Goal: Task Accomplishment & Management: Use online tool/utility

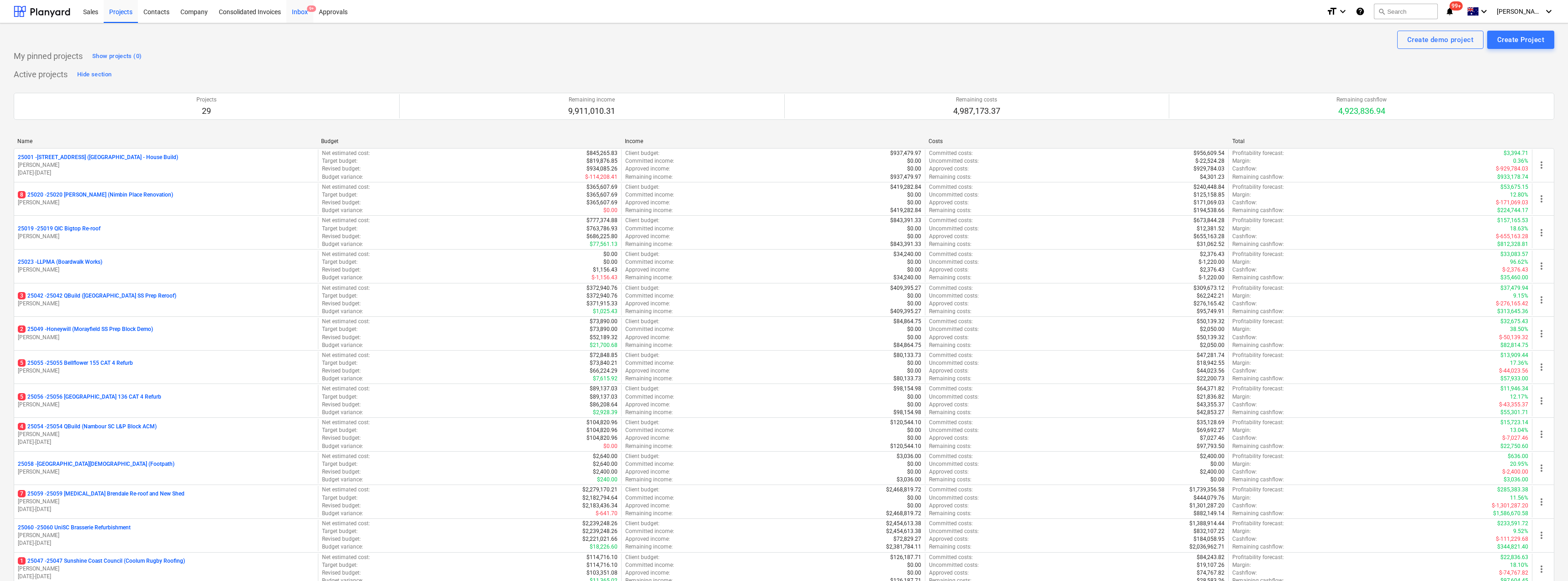
click at [310, 12] on span "9+" at bounding box center [311, 9] width 9 height 6
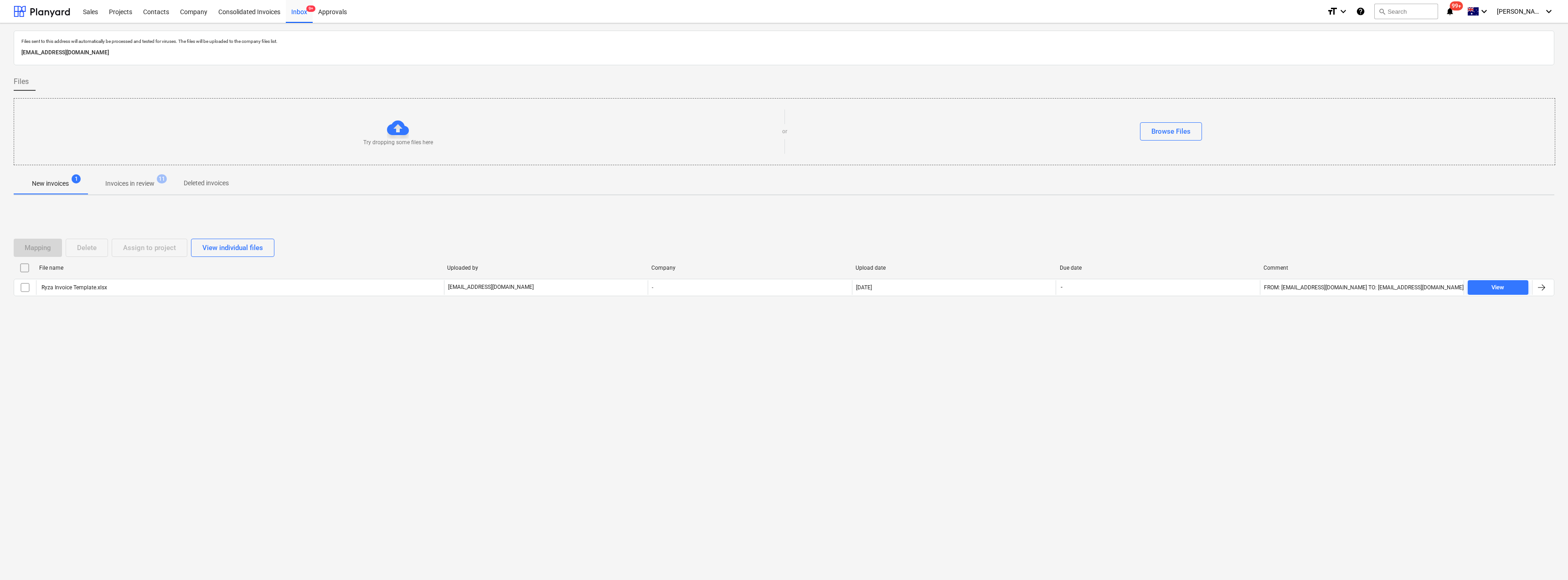
click at [134, 179] on p "Invoices in review" at bounding box center [130, 184] width 49 height 10
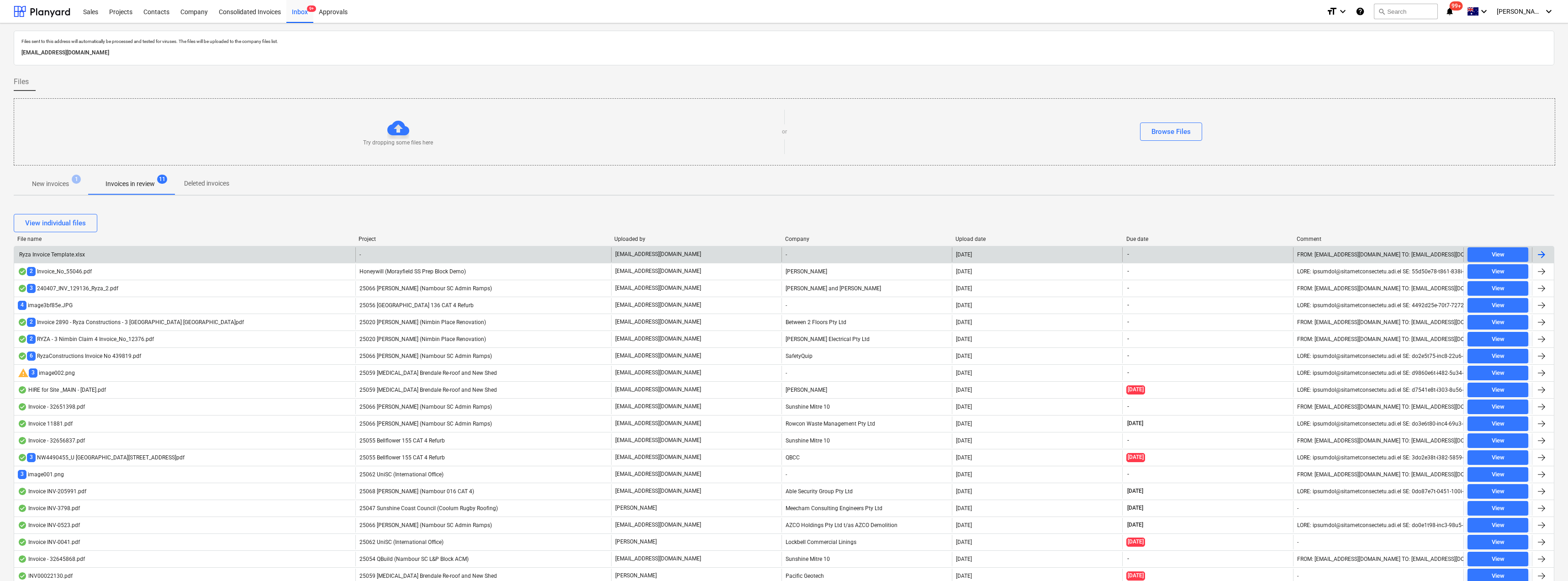
click at [177, 254] on div "Ryza Invoice Template.xlsx" at bounding box center [184, 254] width 342 height 15
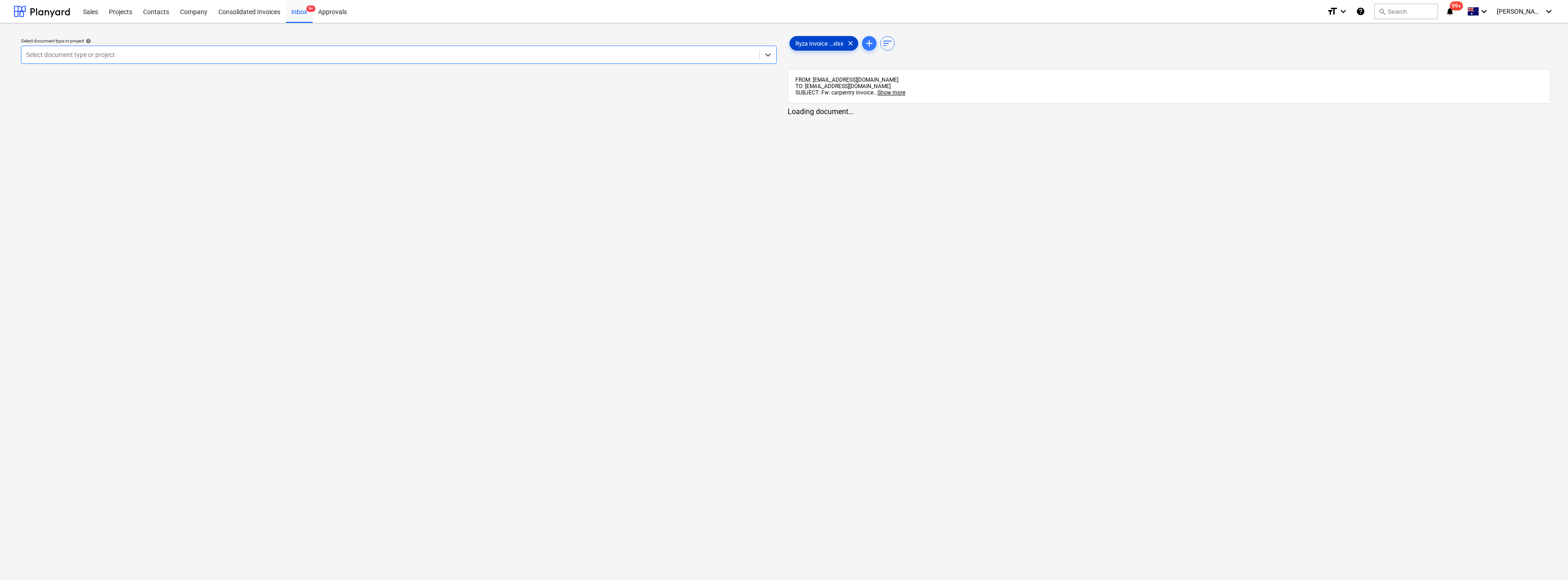
click at [783, 42] on span "Ryza Invoice ...xlsx" at bounding box center [819, 43] width 59 height 7
click at [140, 57] on div at bounding box center [390, 54] width 729 height 9
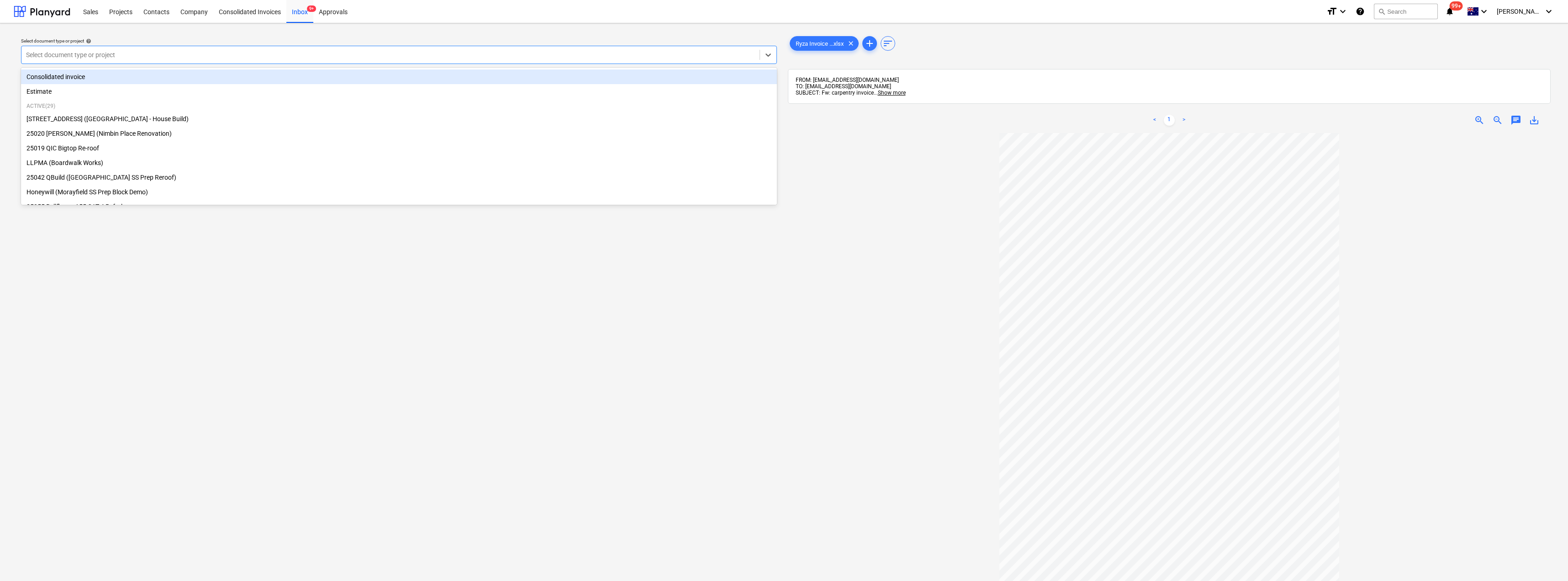
click at [94, 78] on div "Consolidated invoice" at bounding box center [399, 77] width 756 height 15
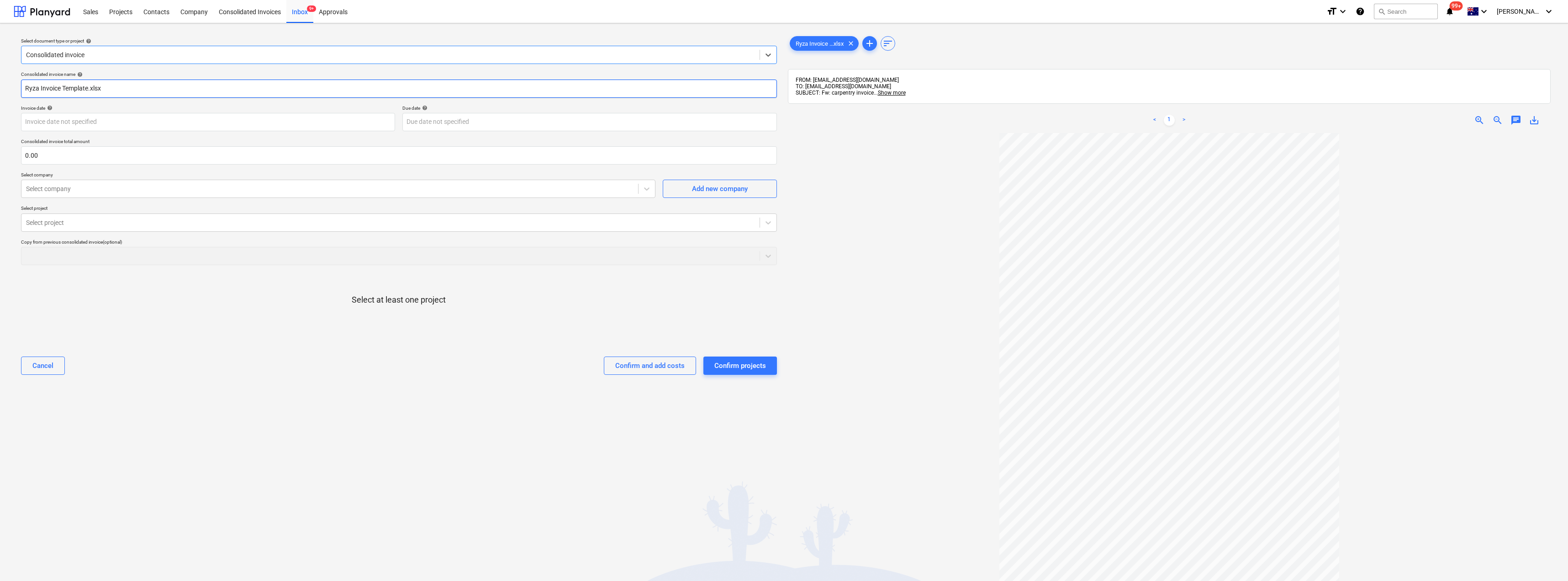
click at [89, 89] on input "Ryza Invoice Template.xlsx" at bounding box center [399, 89] width 756 height 19
drag, startPoint x: 128, startPoint y: 90, endPoint x: 6, endPoint y: 82, distance: 122.3
click at [6, 82] on div "Select document type or project help Consolidated invoice Consolidated invoice …" at bounding box center [784, 361] width 1568 height 676
click at [171, 86] on input "Ryza Invoice Template.xlsx" at bounding box center [399, 89] width 756 height 19
drag, startPoint x: 168, startPoint y: 86, endPoint x: 46, endPoint y: 90, distance: 122.1
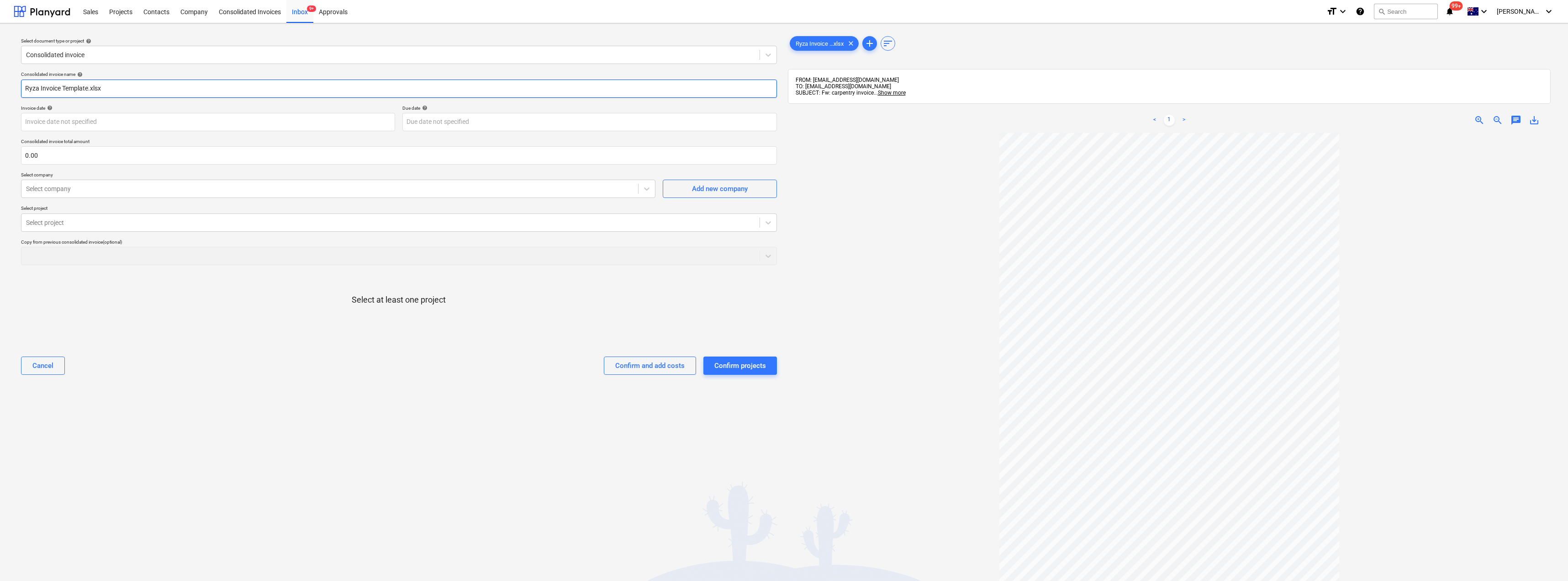
click at [15, 79] on div "Select document type or project help Consolidated invoice Consolidated invoice …" at bounding box center [399, 361] width 771 height 662
click at [101, 119] on body "Sales Projects Contacts Company Consolidated Invoices Inbox 9+ Approvals format…" at bounding box center [784, 290] width 1568 height 581
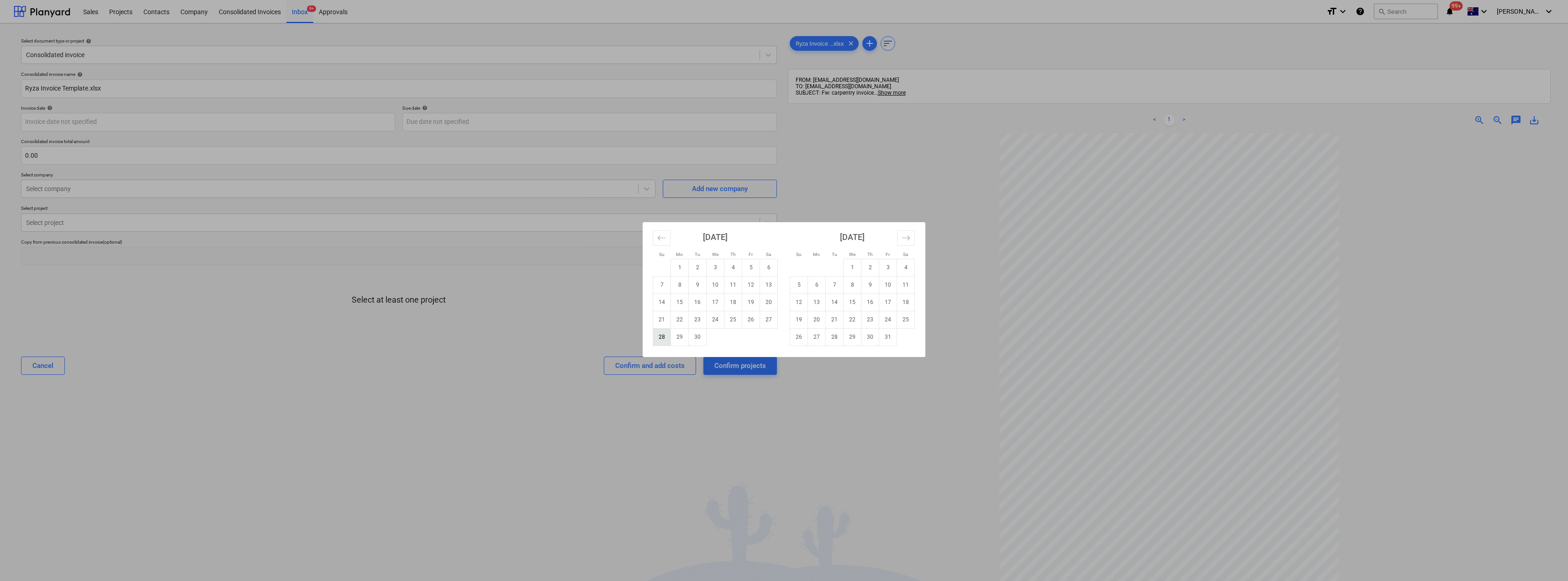
click at [661, 337] on td "28" at bounding box center [662, 337] width 18 height 18
type input "[DATE]"
click at [422, 119] on body "Sales Projects Contacts Company Consolidated Invoices Inbox 9+ Approvals format…" at bounding box center [784, 290] width 1568 height 581
click at [784, 266] on td "3" at bounding box center [888, 268] width 18 height 18
type input "[DATE]"
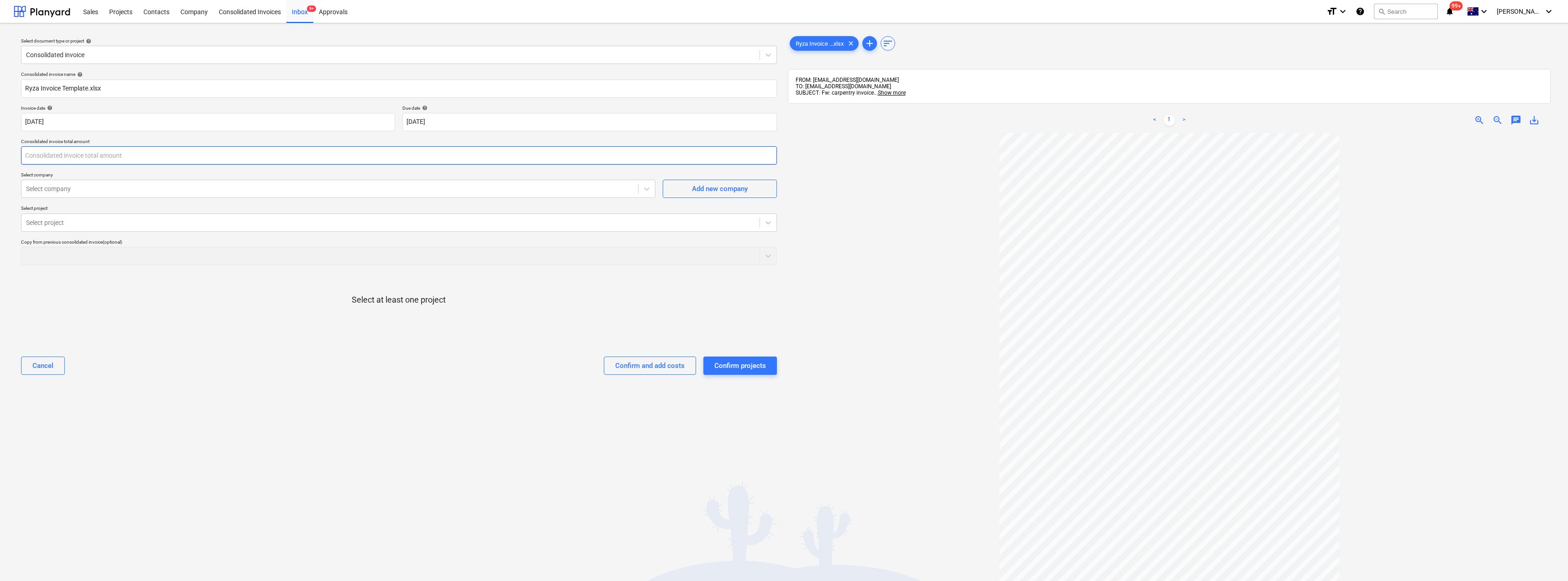
click at [62, 155] on input "text" at bounding box center [399, 156] width 756 height 19
click at [74, 151] on input "text" at bounding box center [399, 156] width 756 height 19
type input "5,415.00"
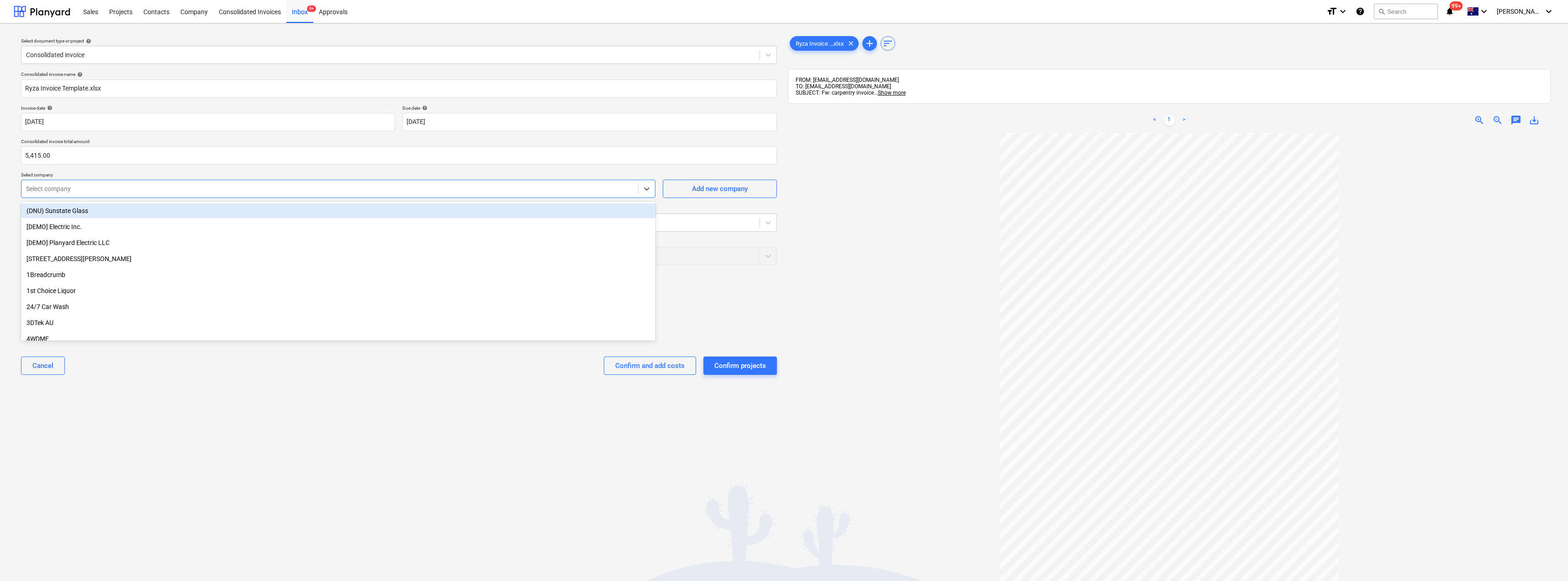
click at [82, 191] on div at bounding box center [329, 188] width 607 height 9
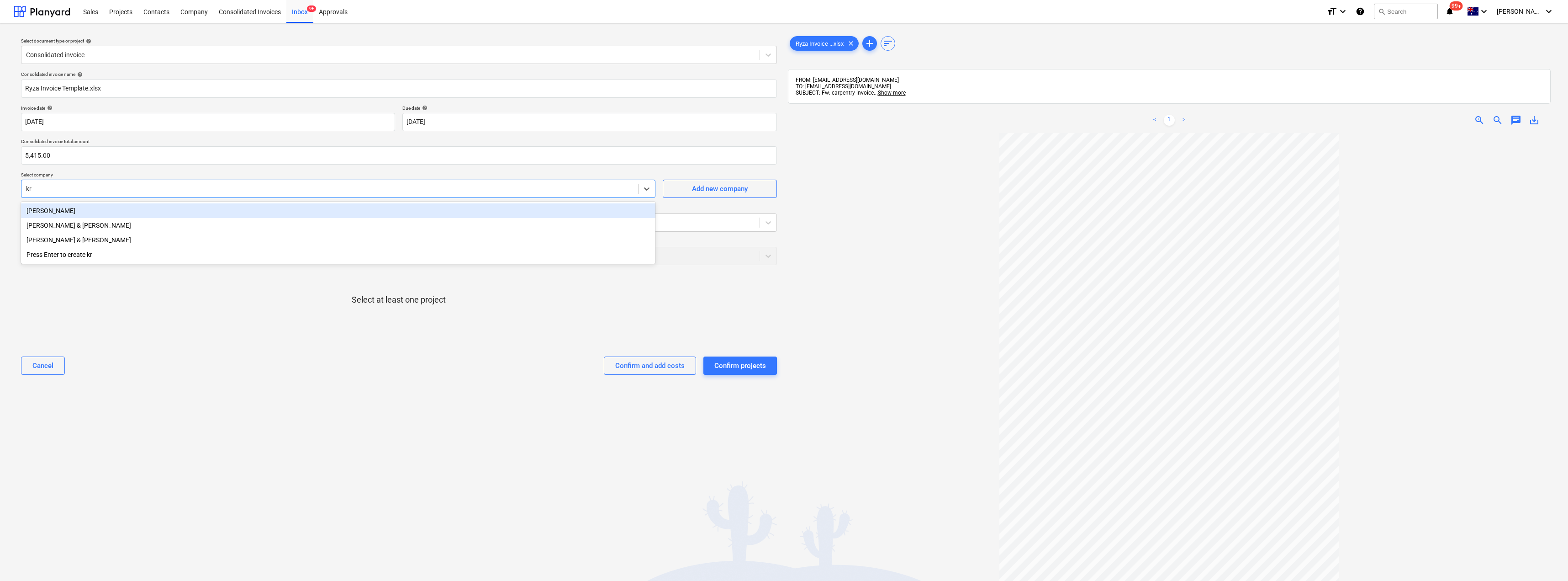
type input "kri"
click at [73, 210] on div "[PERSON_NAME]" at bounding box center [338, 211] width 635 height 15
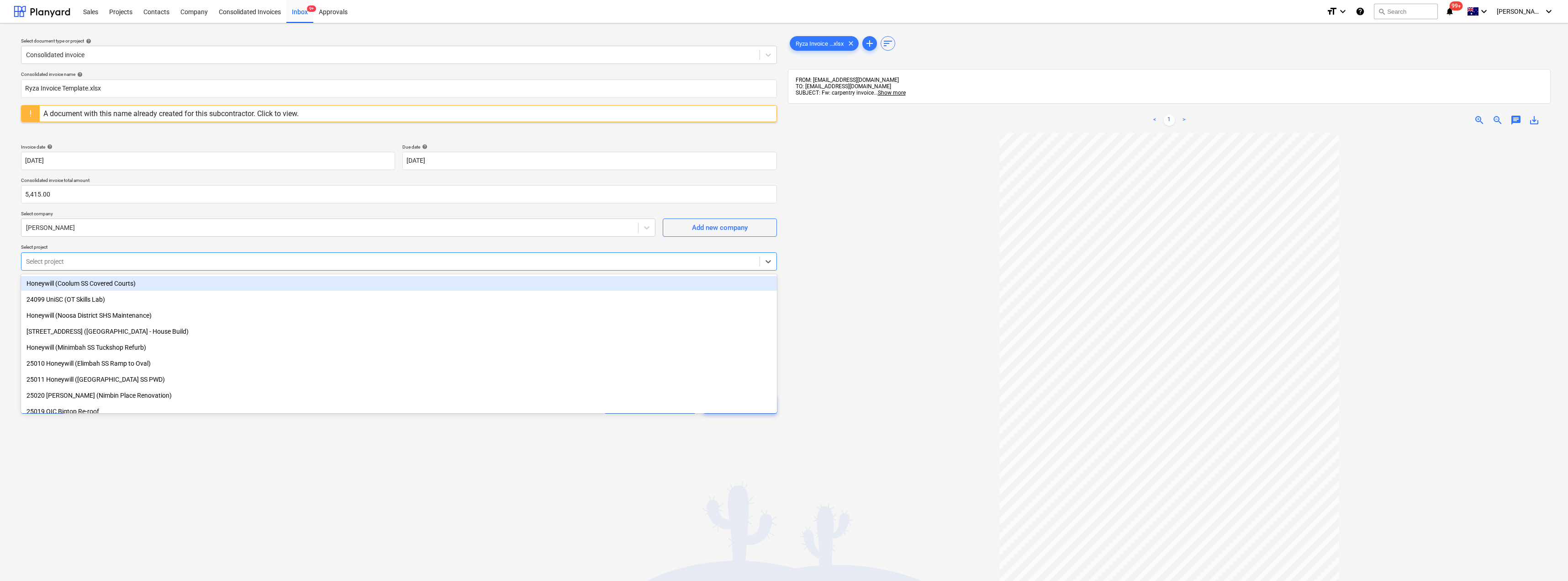
click at [86, 259] on div at bounding box center [390, 261] width 729 height 9
click at [102, 242] on div "Consolidated invoice name help Ryza Invoice Template.xlsx A document with this …" at bounding box center [399, 246] width 763 height 356
click at [65, 260] on div at bounding box center [390, 261] width 729 height 9
type input "25020"
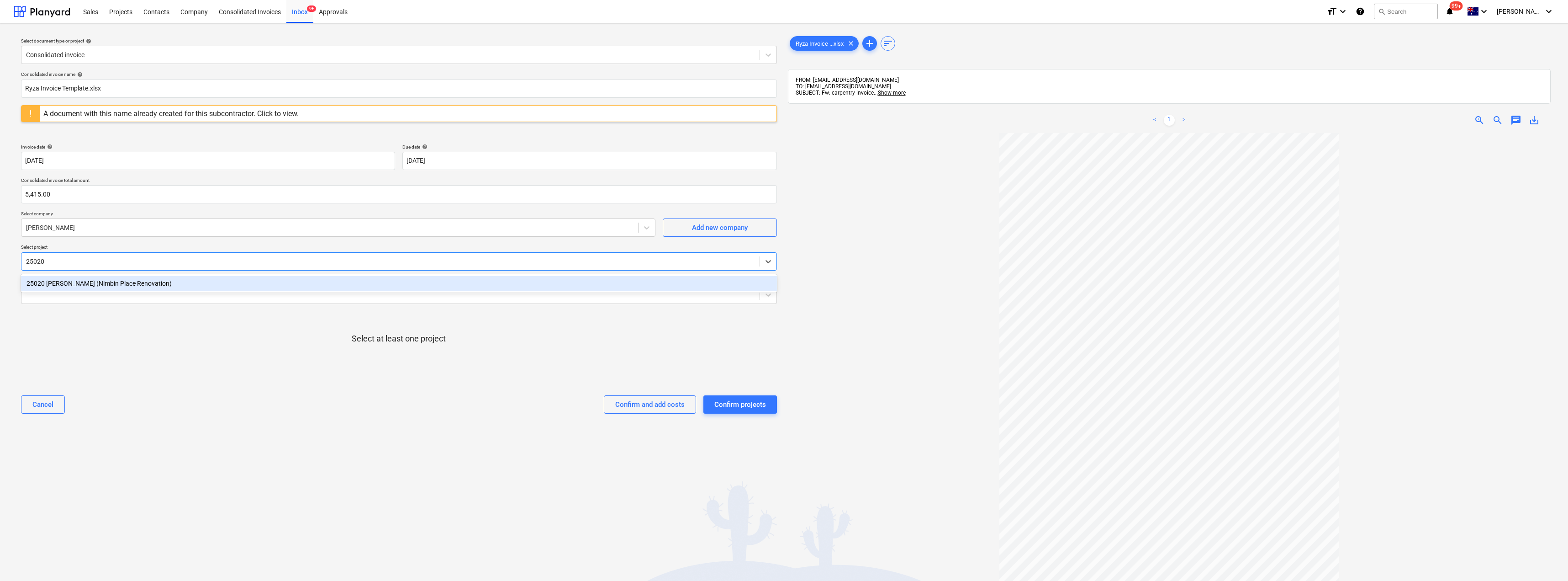
click at [86, 286] on div "25020 [PERSON_NAME] (Nimbin Place Renovation)" at bounding box center [399, 283] width 756 height 15
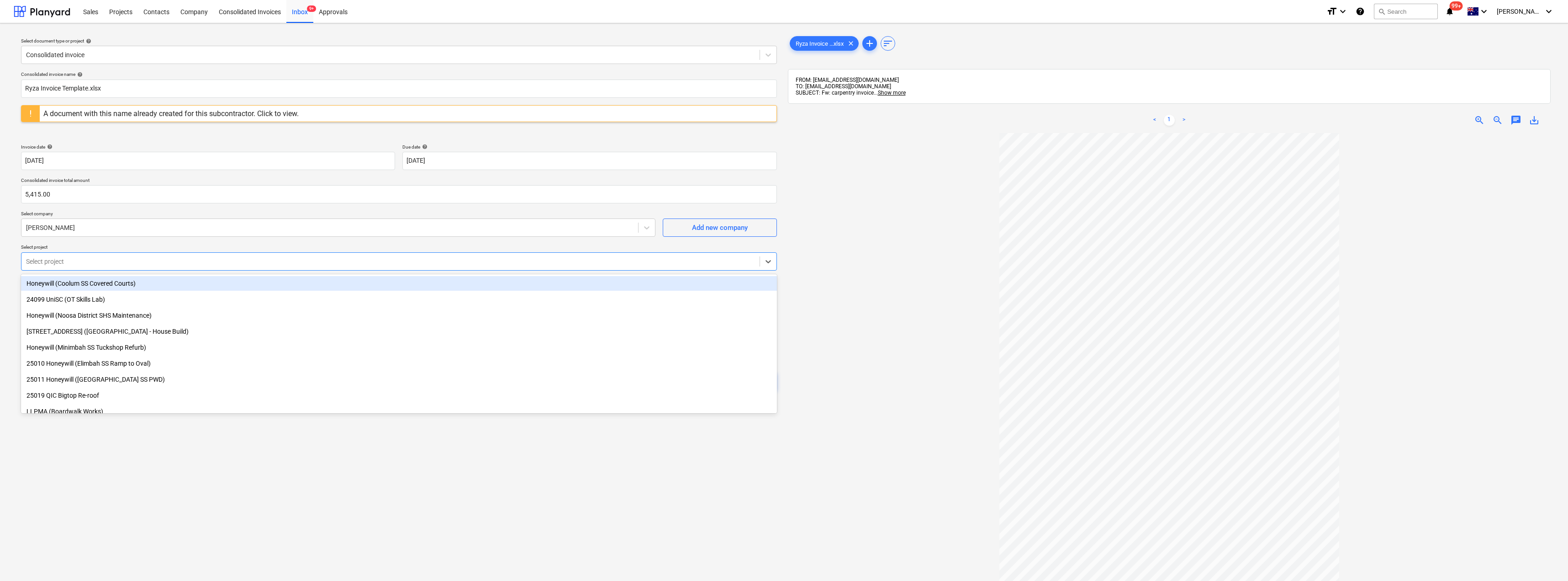
click at [784, 268] on div at bounding box center [1169, 411] width 763 height 555
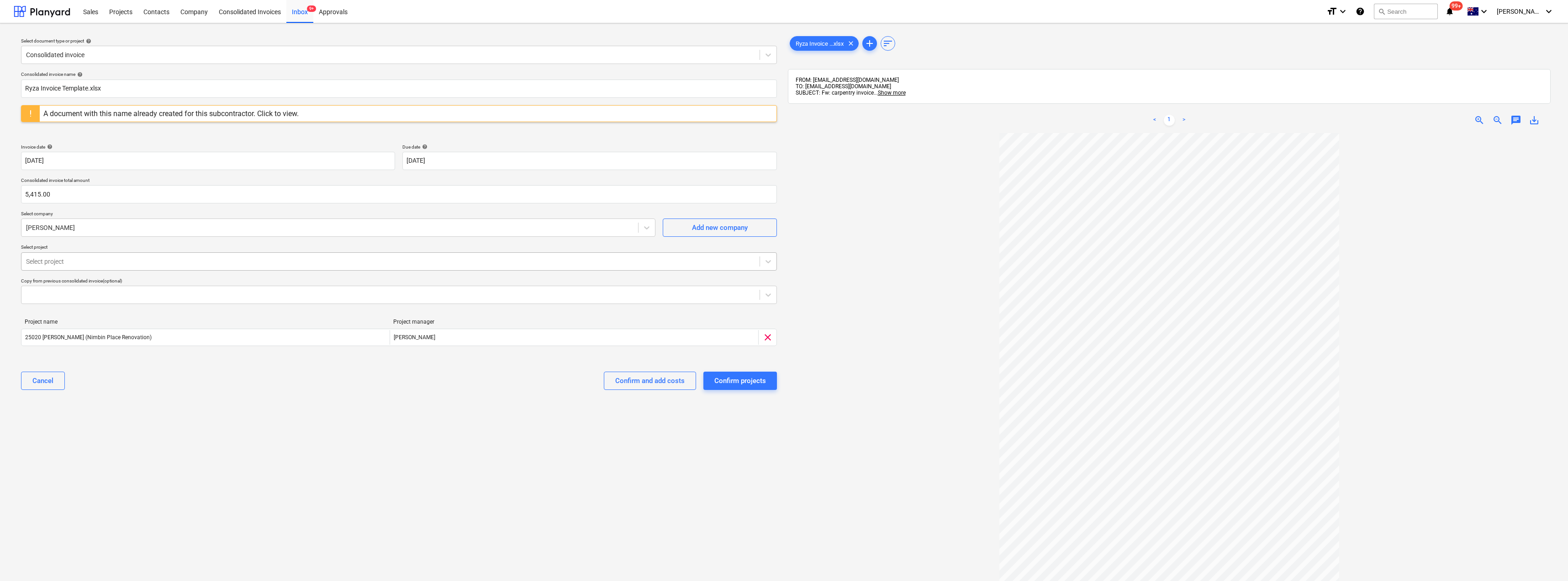
click at [94, 262] on div at bounding box center [390, 261] width 729 height 9
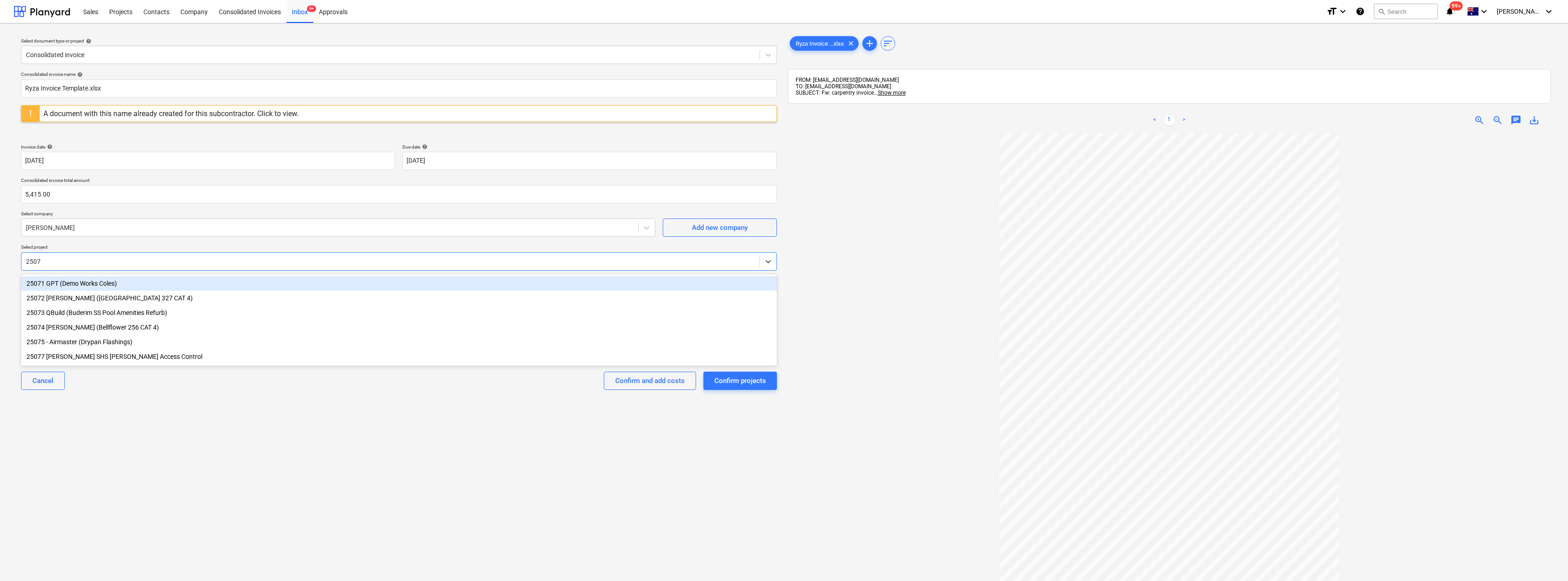
type input "25075"
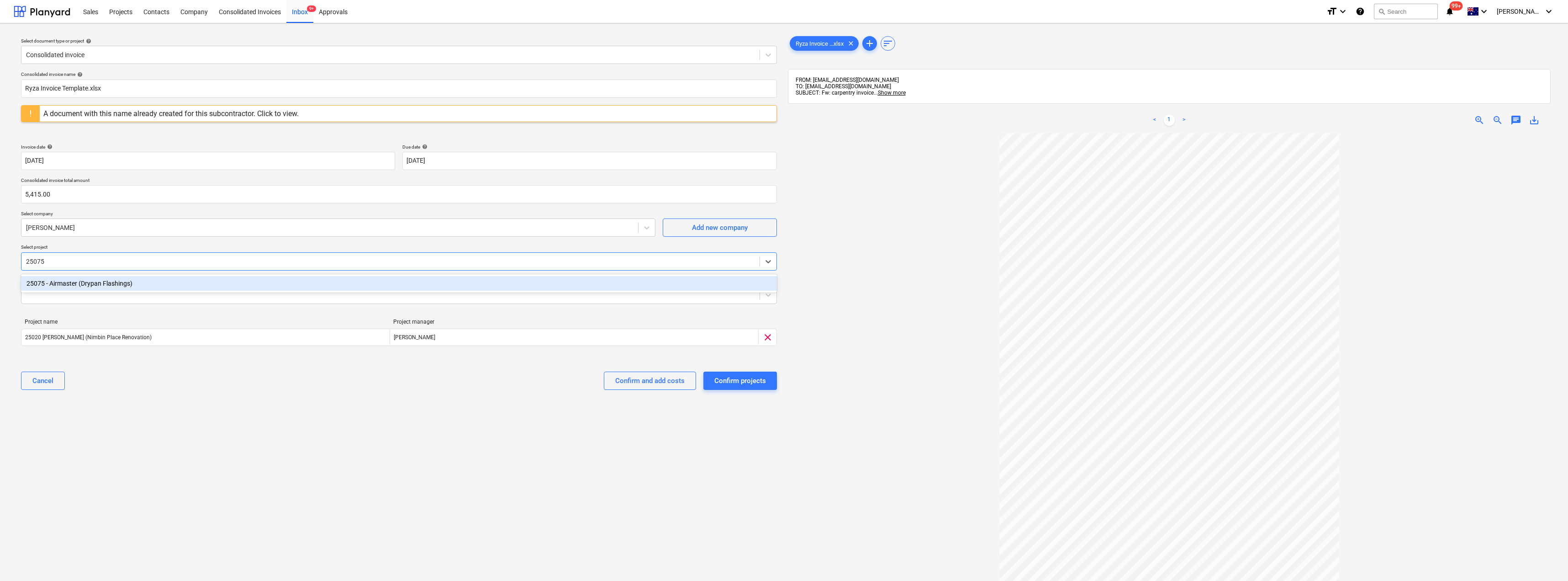
click at [97, 280] on div "25075 - Airmaster (Drypan Flashings)" at bounding box center [399, 283] width 756 height 15
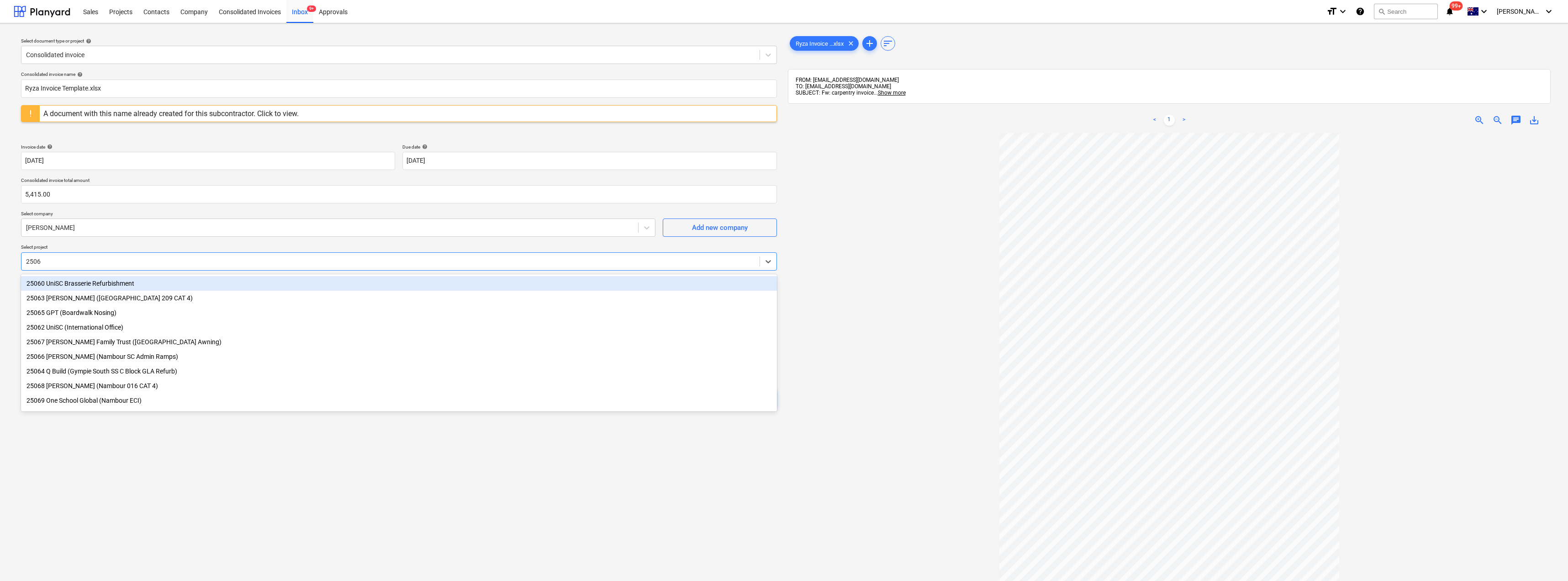
type input "25065"
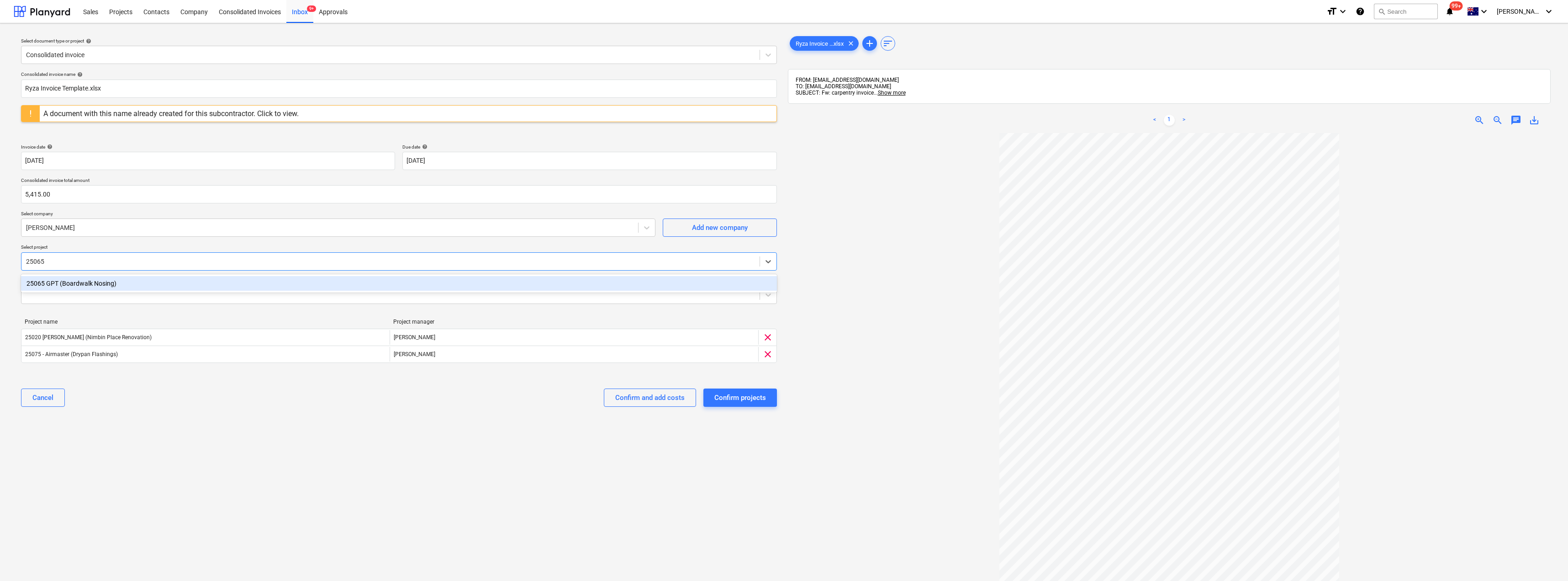
click at [166, 285] on div "25065 GPT (Boardwalk Nosing)" at bounding box center [399, 283] width 756 height 15
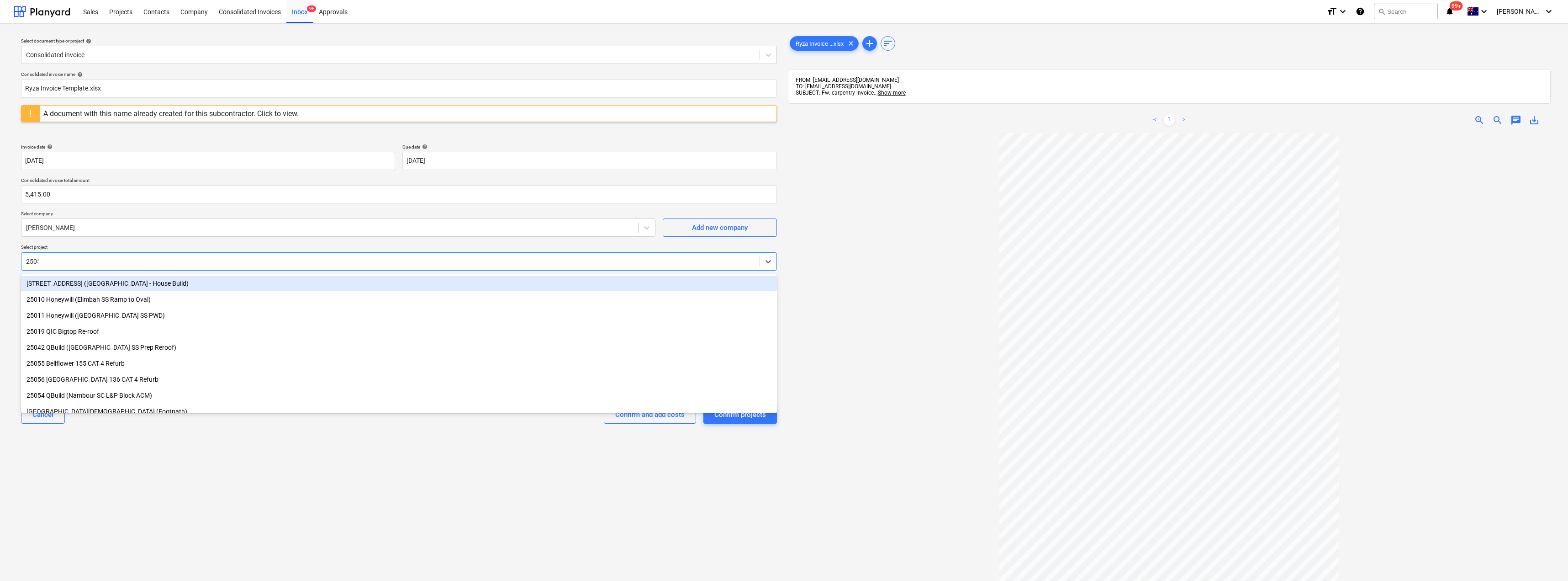
type input "25054"
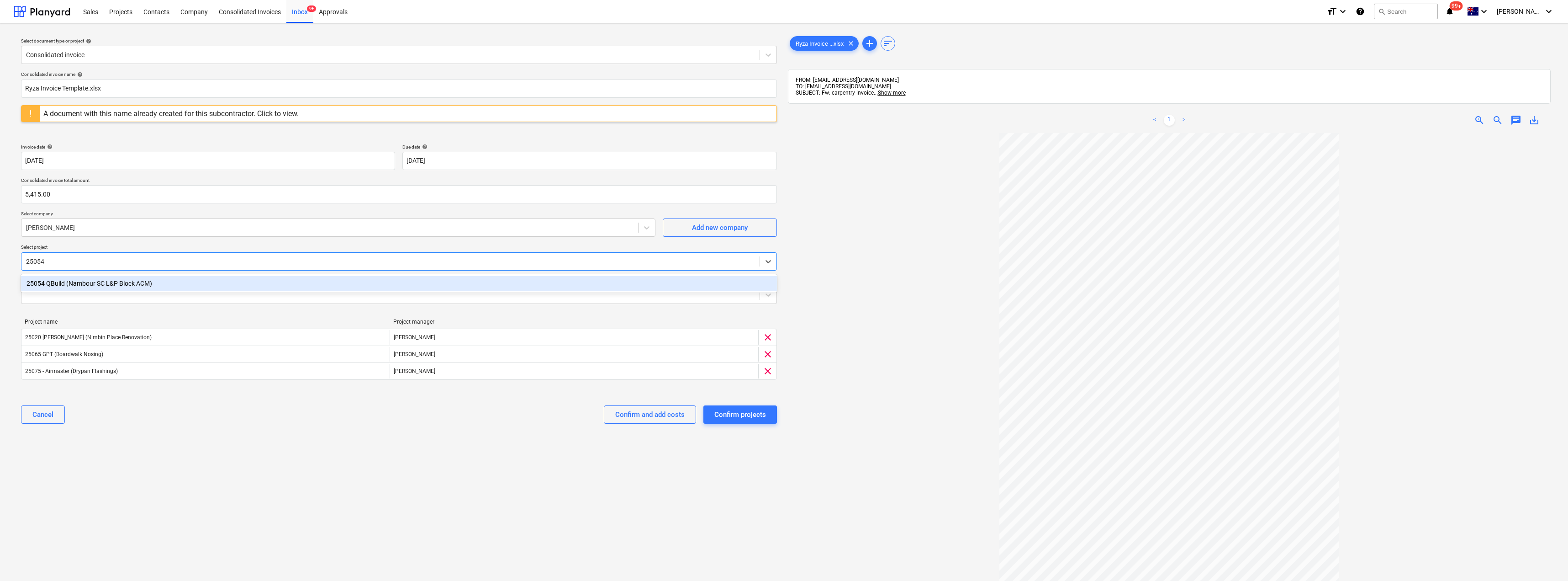
click at [121, 280] on div "25054 QBuild (Nambour SC L&P Block ACM)" at bounding box center [399, 283] width 756 height 15
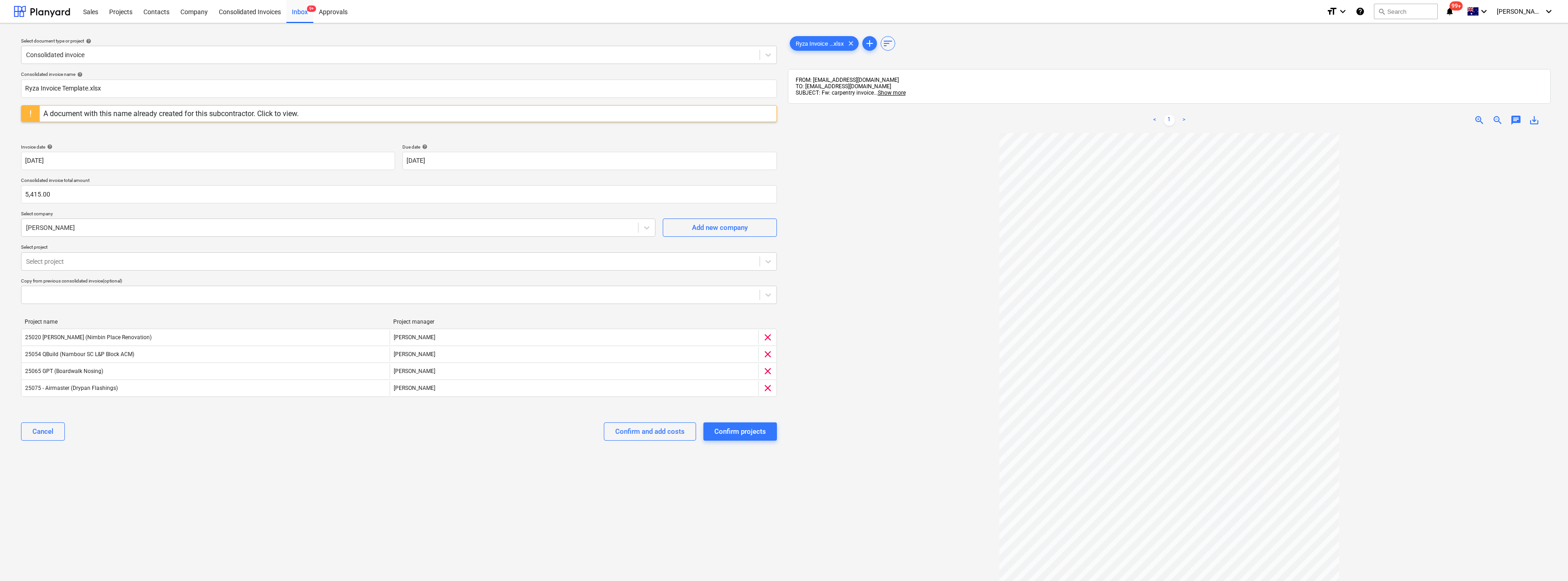
click at [784, 270] on div at bounding box center [1169, 411] width 763 height 555
click at [397, 419] on div "Cancel Confirm and add costs Confirm projects" at bounding box center [399, 430] width 756 height 32
click at [732, 432] on div "Confirm projects" at bounding box center [740, 431] width 51 height 12
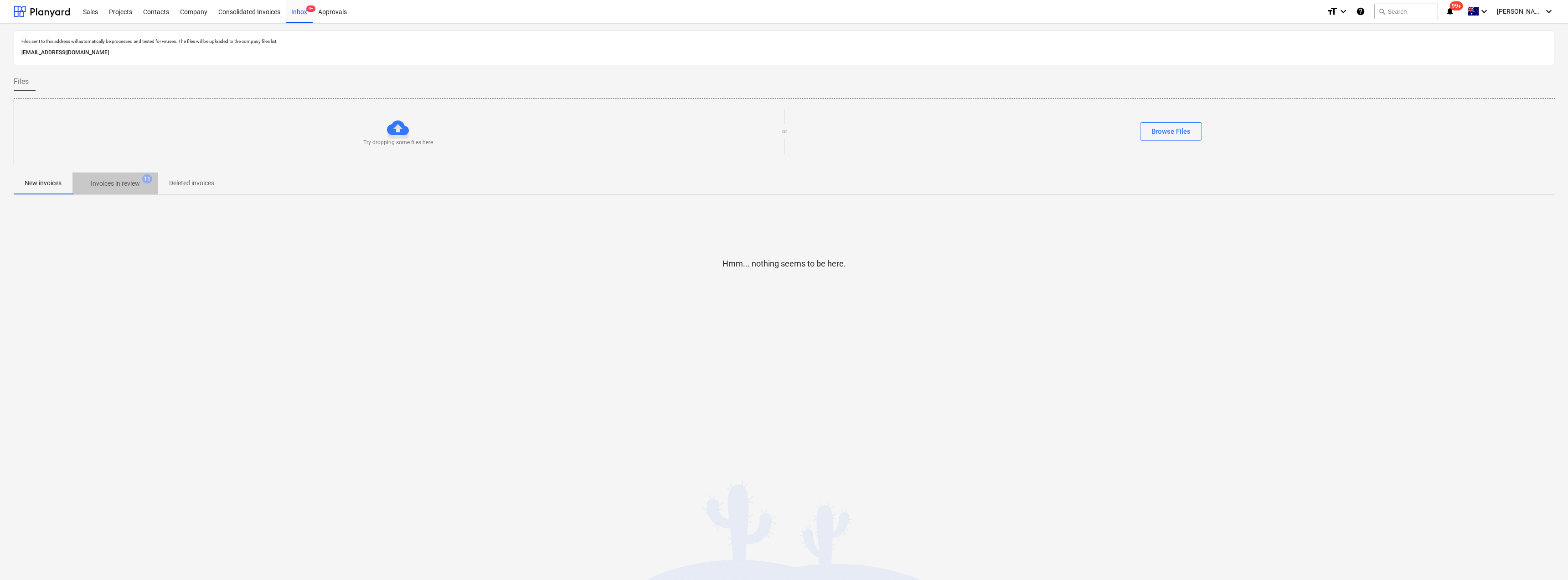
click at [105, 181] on p "Invoices in review" at bounding box center [115, 184] width 49 height 10
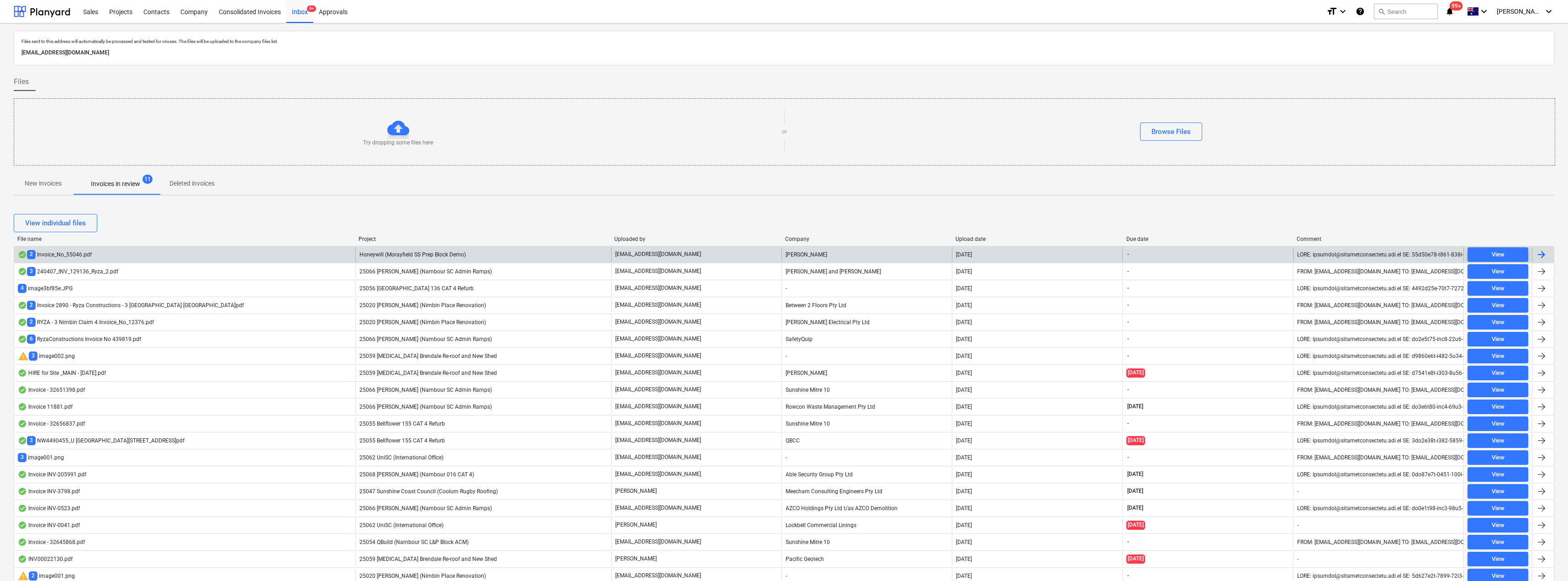
click at [638, 254] on p "[EMAIL_ADDRESS][DOMAIN_NAME]" at bounding box center [658, 254] width 86 height 8
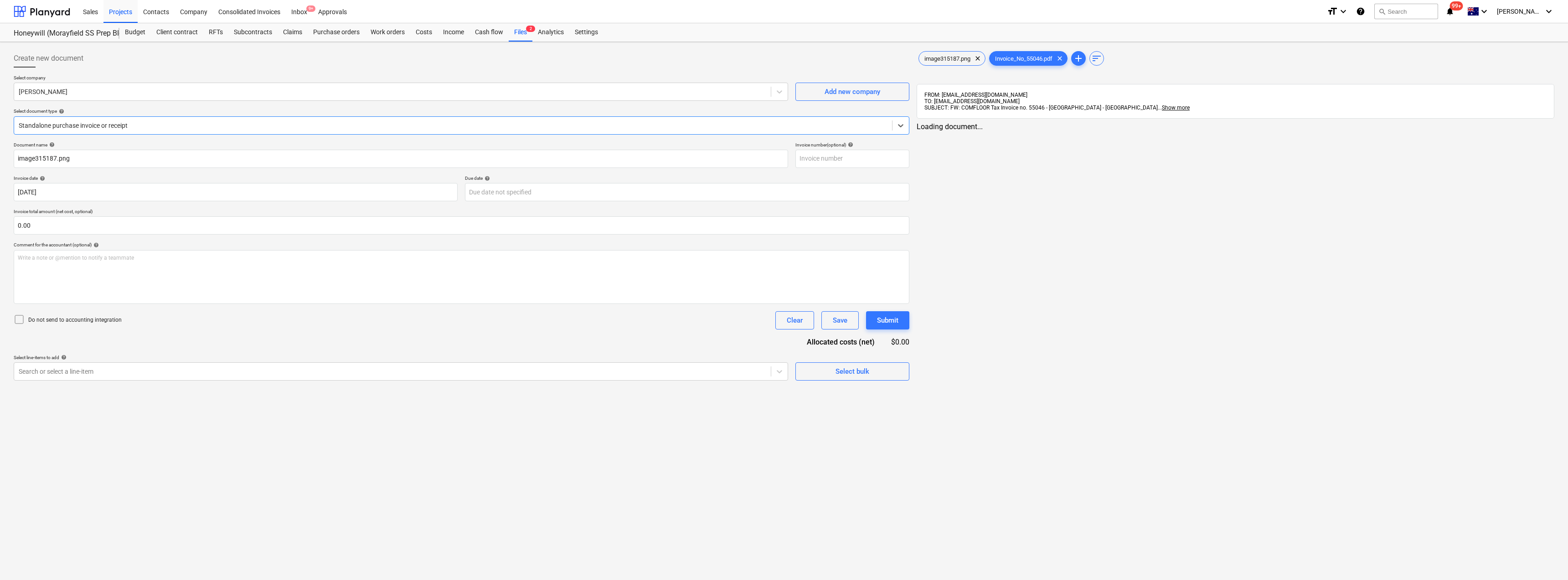
type input "image315187.png"
type input "[DATE]"
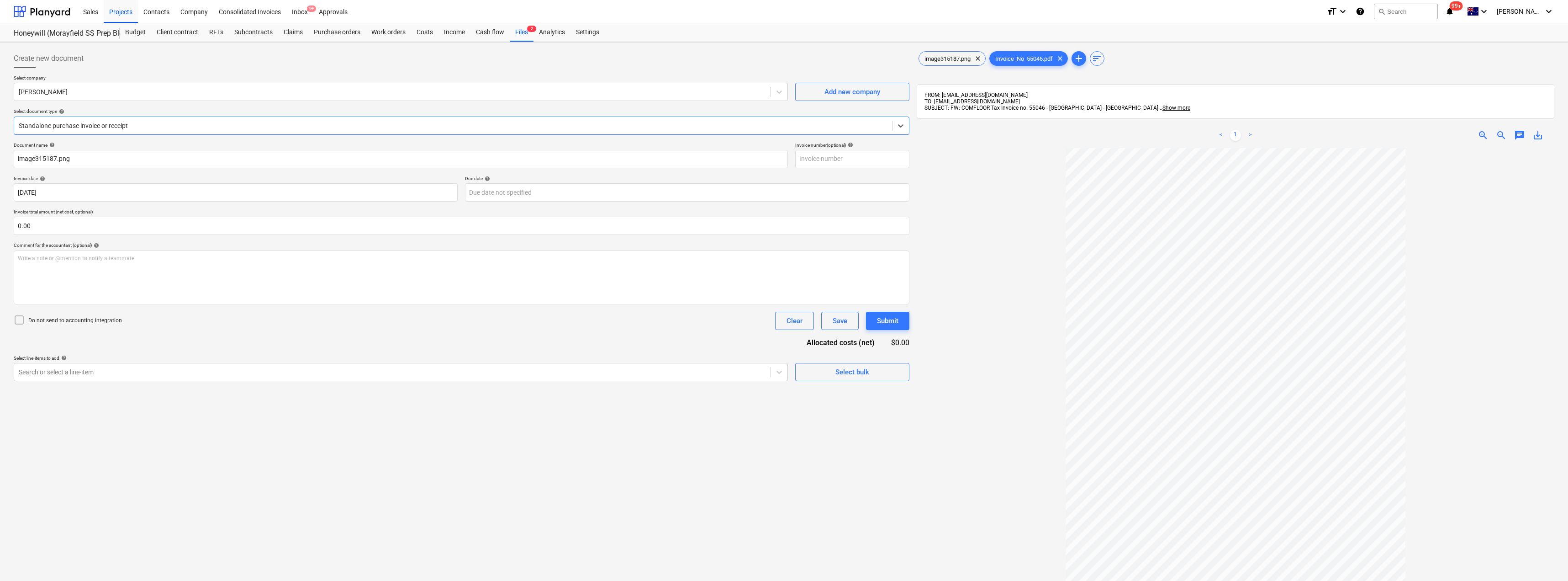
click at [96, 126] on div at bounding box center [453, 125] width 869 height 9
drag, startPoint x: 87, startPoint y: 156, endPoint x: 0, endPoint y: 152, distance: 87.1
click at [0, 152] on div "Create new document Select company [PERSON_NAME] Add new company Select documen…" at bounding box center [784, 376] width 1568 height 669
drag, startPoint x: 73, startPoint y: 161, endPoint x: 4, endPoint y: 148, distance: 70.2
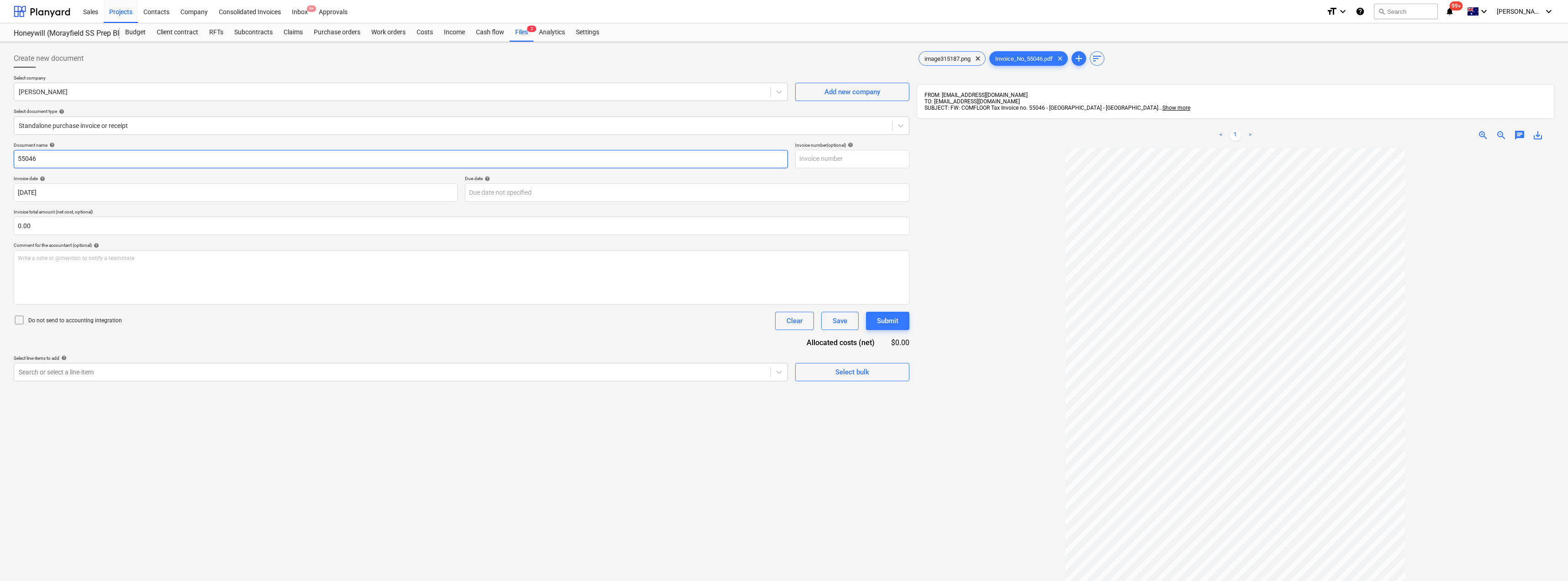
click at [4, 148] on div "Create new document Select company [PERSON_NAME] Add new company Select documen…" at bounding box center [784, 376] width 1568 height 669
type input "55046"
click at [784, 158] on input "text" at bounding box center [852, 159] width 114 height 19
paste input "55046"
type input "55046"
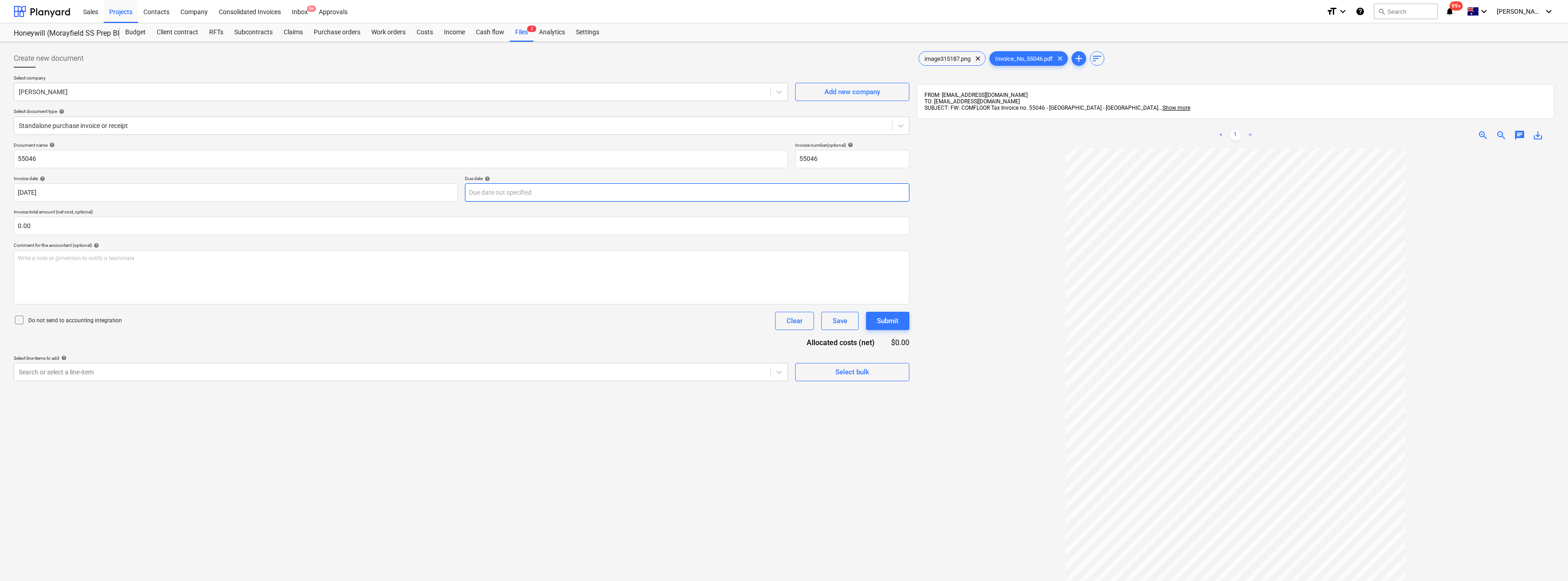
click at [515, 191] on body "Sales Projects Contacts Company Consolidated Invoices Inbox 9+ Approvals format…" at bounding box center [784, 290] width 1568 height 581
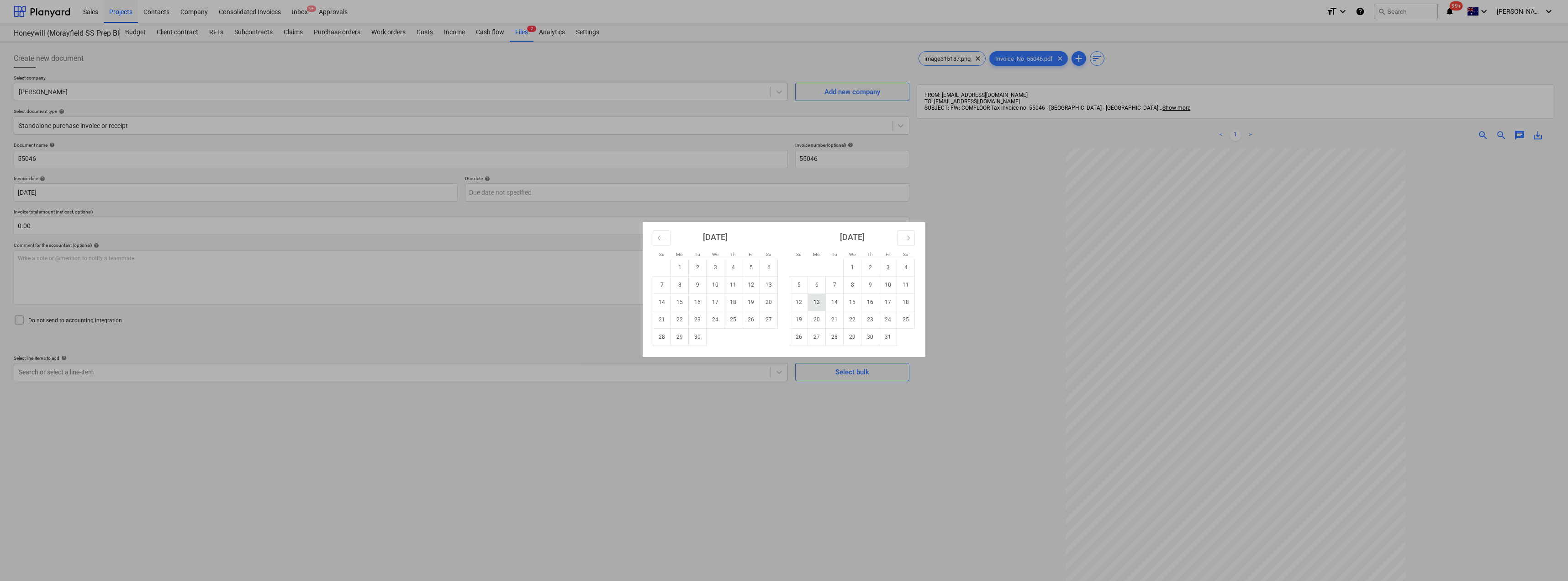
click at [784, 301] on td "13" at bounding box center [817, 302] width 18 height 18
type input "[DATE]"
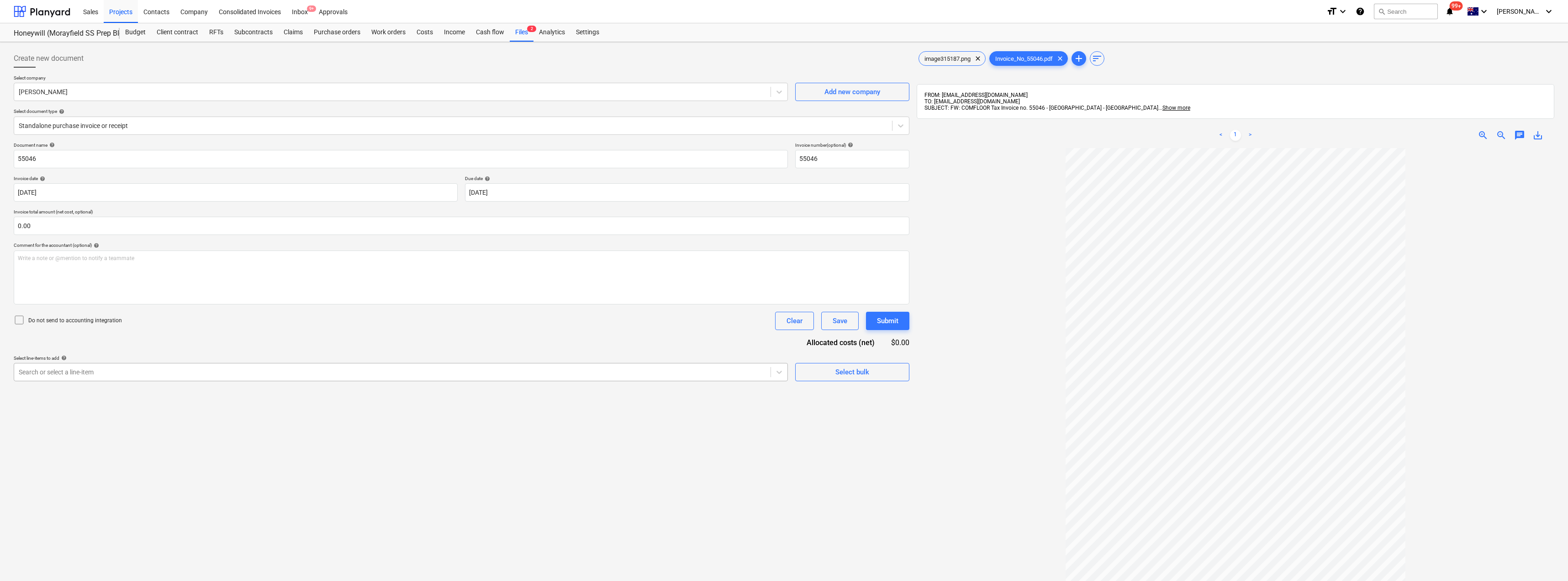
click at [108, 375] on div at bounding box center [392, 371] width 747 height 9
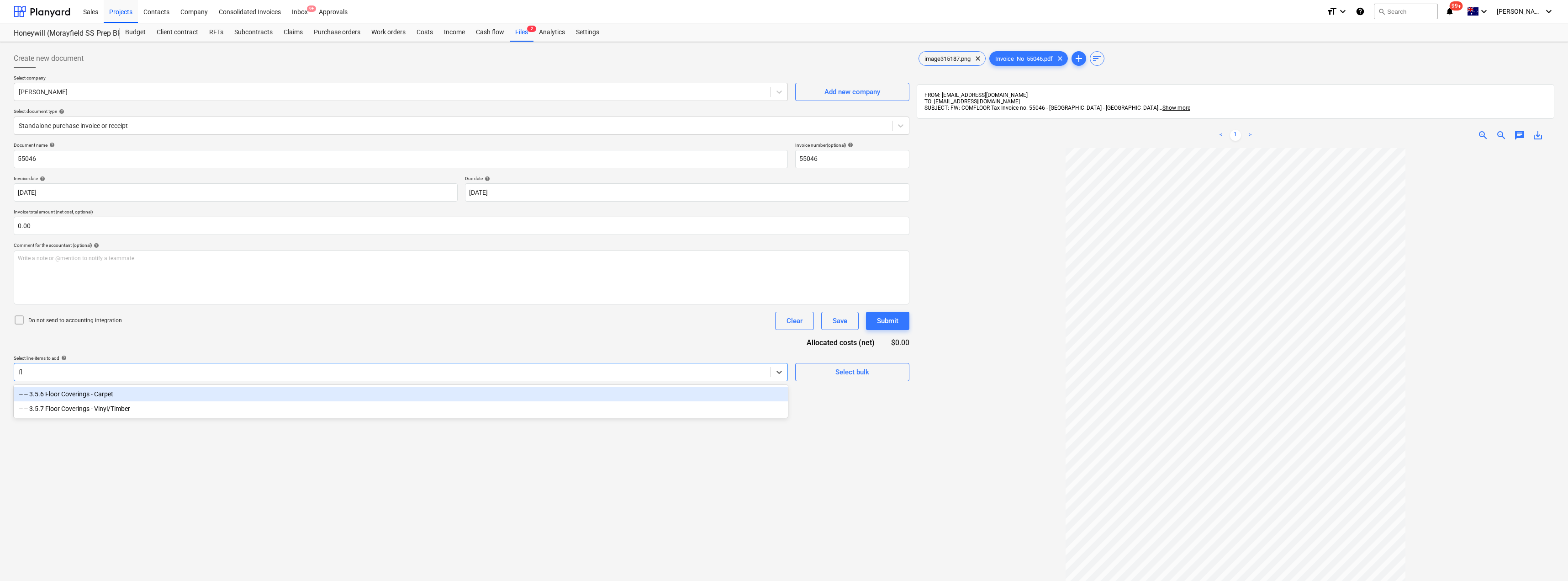
type input "flo"
click at [95, 393] on div "-- -- 3.5.6 Floor Coverings - Carpet" at bounding box center [401, 394] width 775 height 15
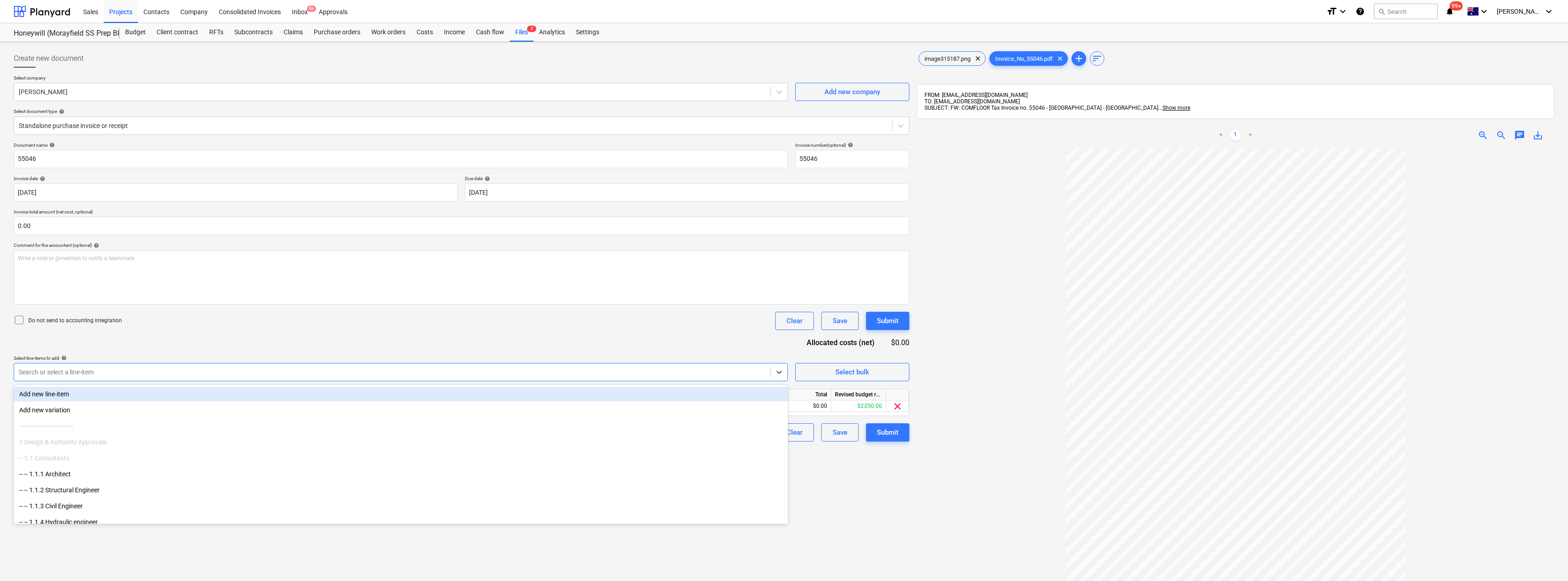
drag, startPoint x: 185, startPoint y: 336, endPoint x: 192, endPoint y: 339, distance: 7.6
click at [186, 336] on div "Document name help 55046 Invoice number (optional) help 55046 Invoice date help…" at bounding box center [462, 291] width 896 height 299
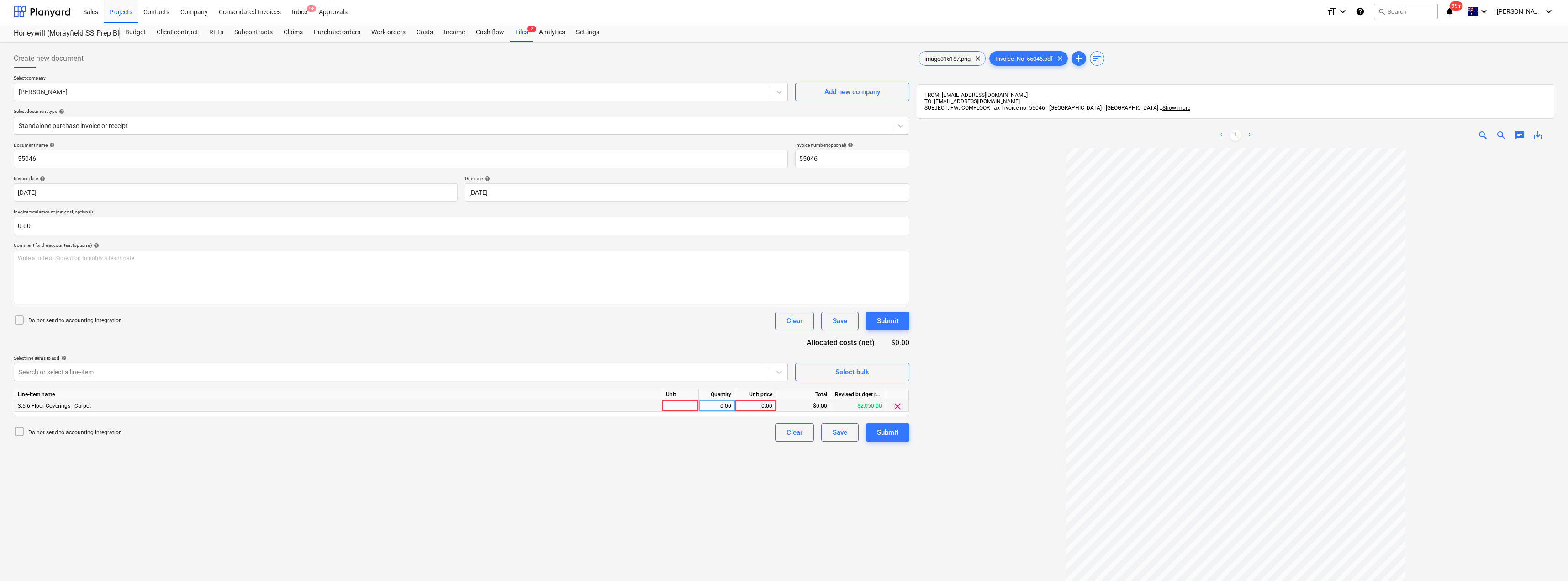
click at [685, 404] on div at bounding box center [680, 407] width 36 height 12
type input "Item"
type input "2050"
click at [784, 376] on div at bounding box center [1235, 425] width 638 height 555
click at [784, 390] on div at bounding box center [1235, 425] width 638 height 555
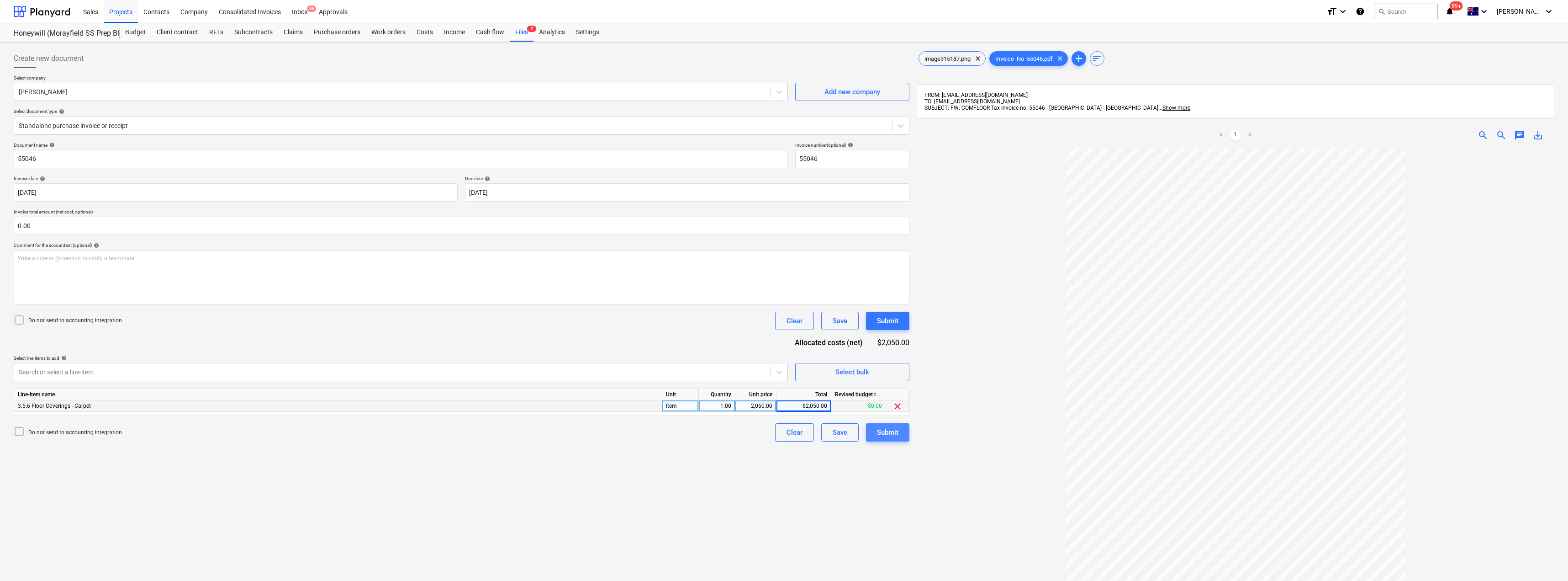
click at [784, 434] on div "Submit" at bounding box center [888, 432] width 22 height 12
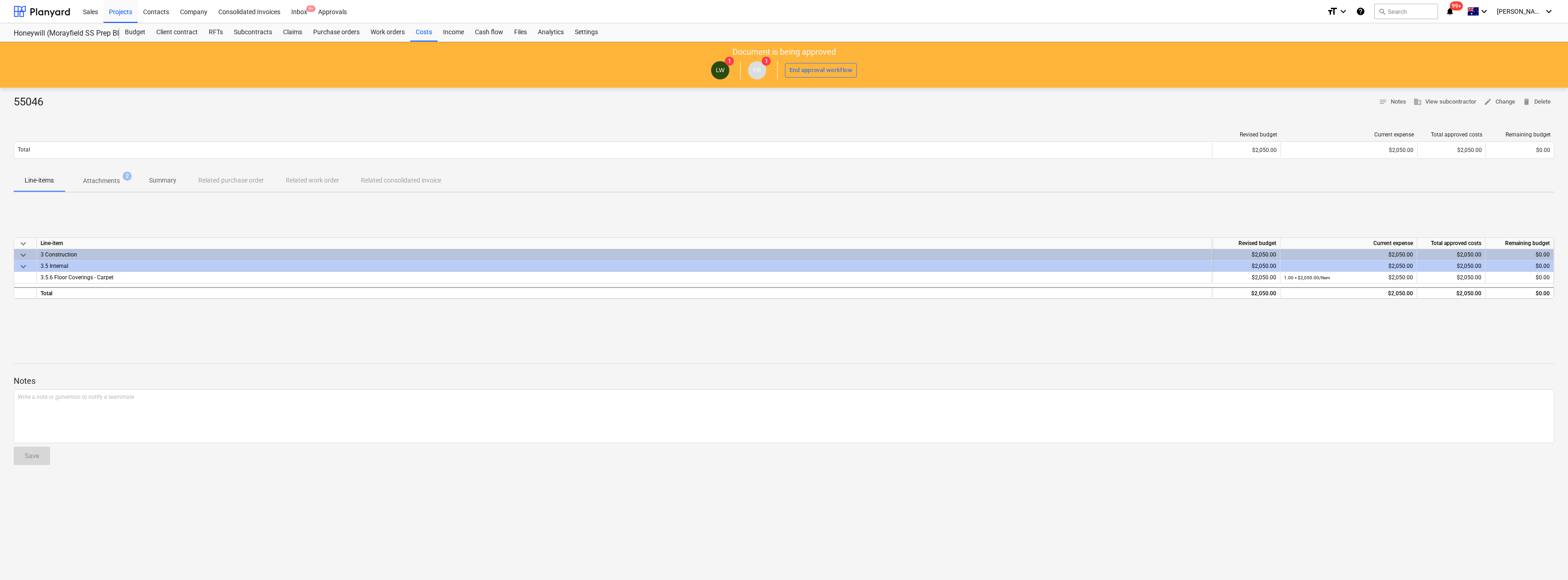
click at [115, 181] on p "Attachments" at bounding box center [101, 181] width 37 height 10
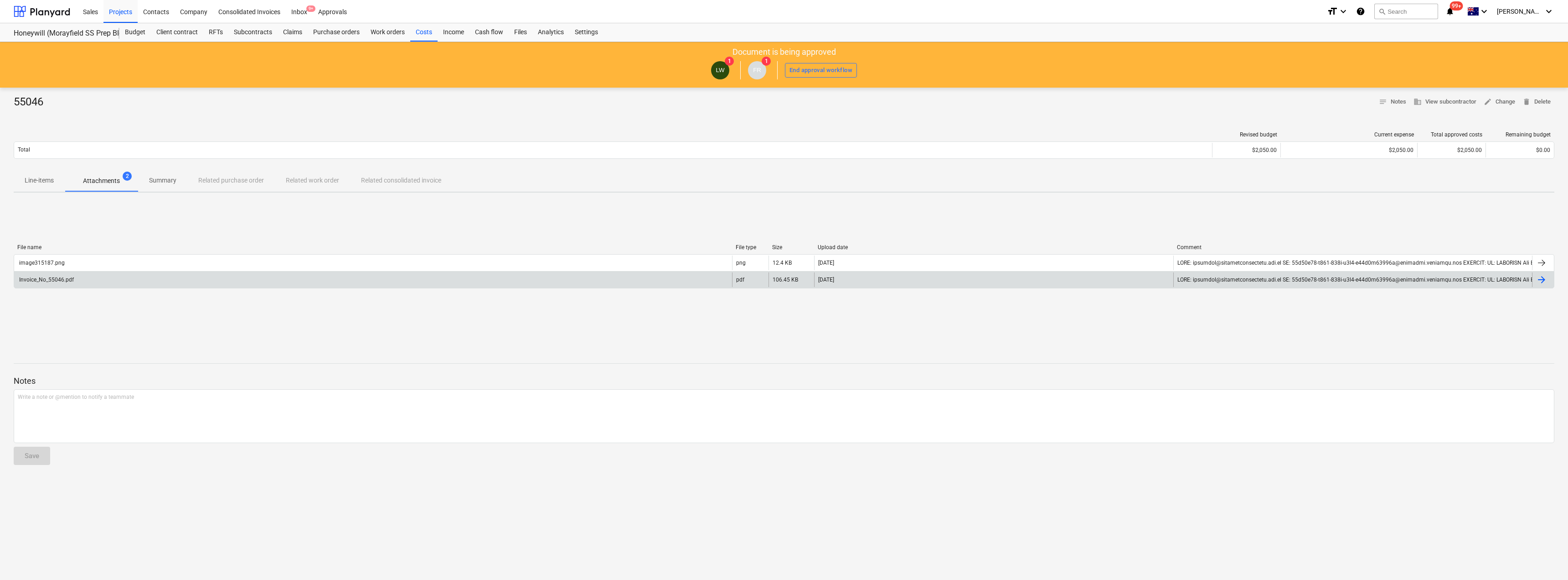
click at [58, 280] on div "Invoice_No_55046.pdf" at bounding box center [45, 279] width 56 height 6
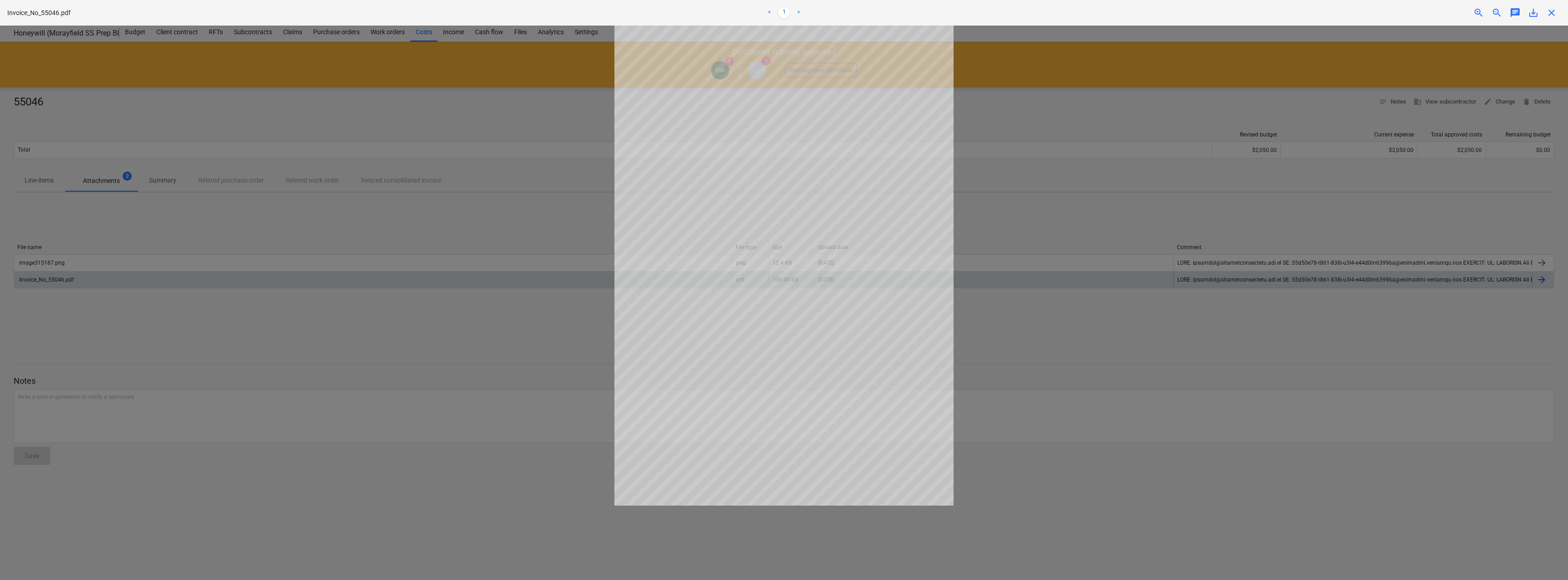
click at [323, 316] on div at bounding box center [784, 303] width 1568 height 554
click at [783, 14] on span "close" at bounding box center [1551, 12] width 11 height 11
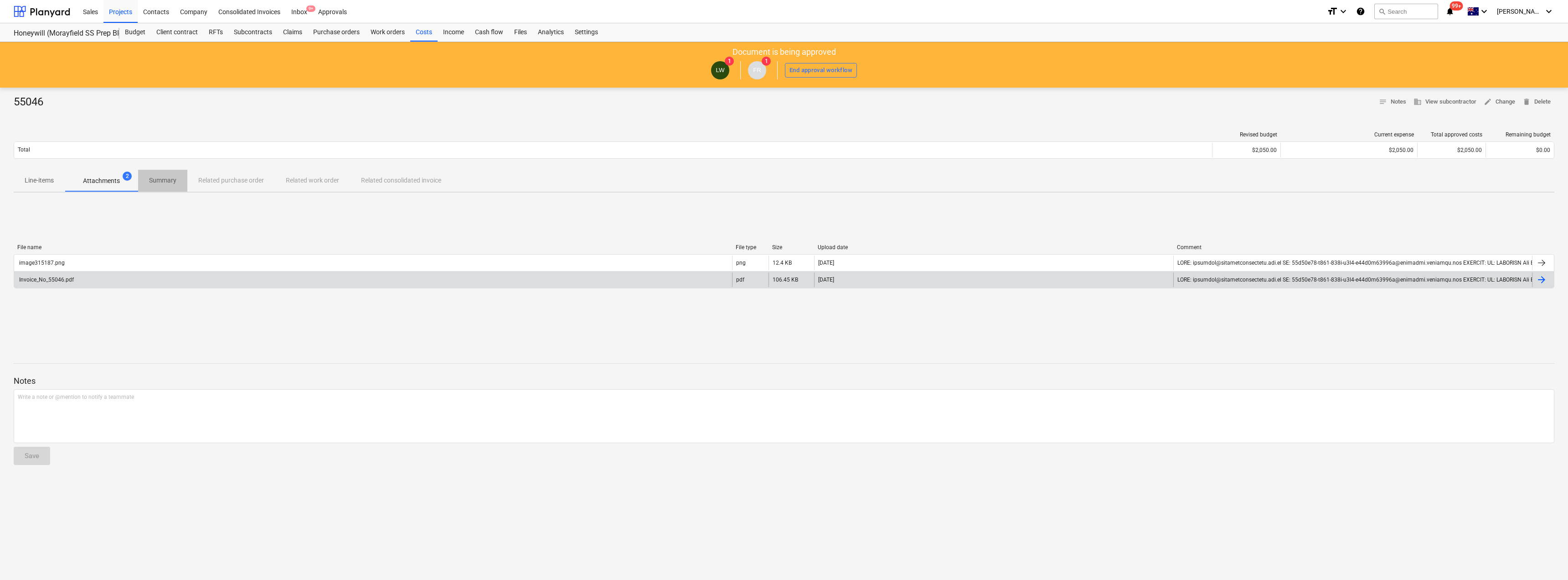
click at [163, 180] on p "Summary" at bounding box center [163, 181] width 28 height 10
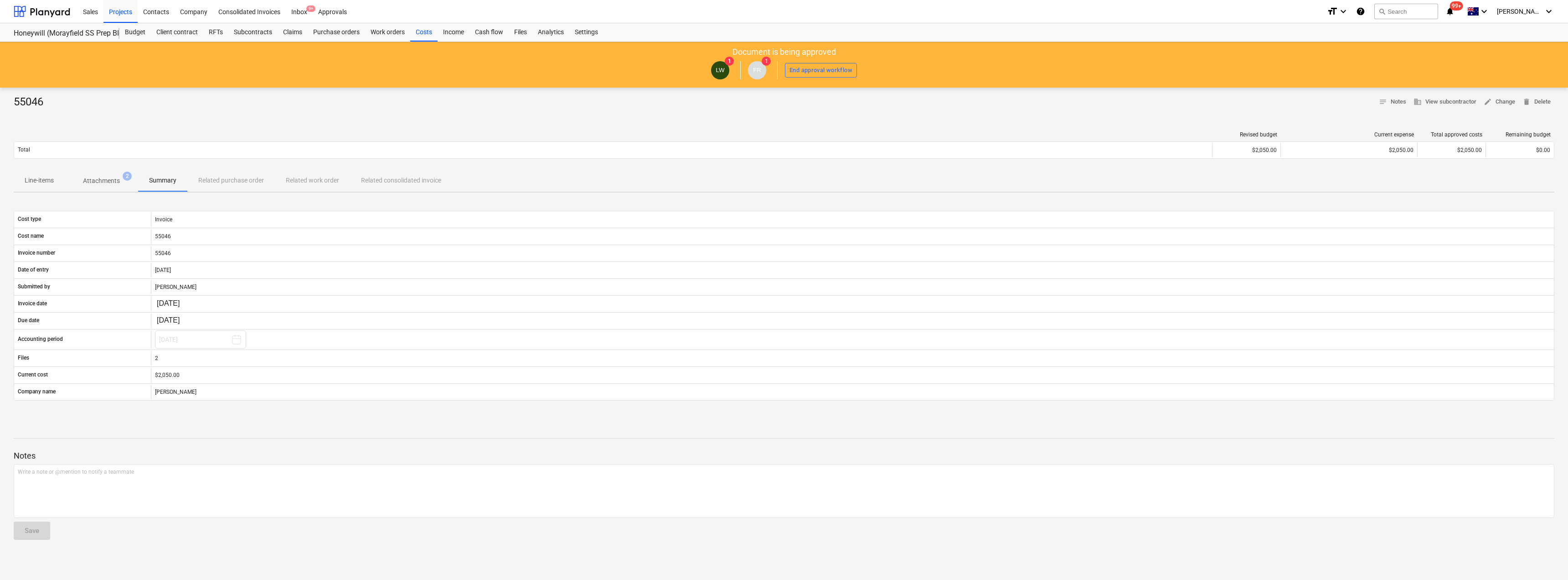
click at [239, 181] on div "Line-items Attachments 2 Summary Related purchase order Related work order Rela…" at bounding box center [784, 181] width 1541 height 22
click at [317, 179] on div "Line-items Attachments 2 Summary Related purchase order Related work order Rela…" at bounding box center [784, 181] width 1541 height 22
click at [521, 32] on div "Files" at bounding box center [521, 32] width 24 height 19
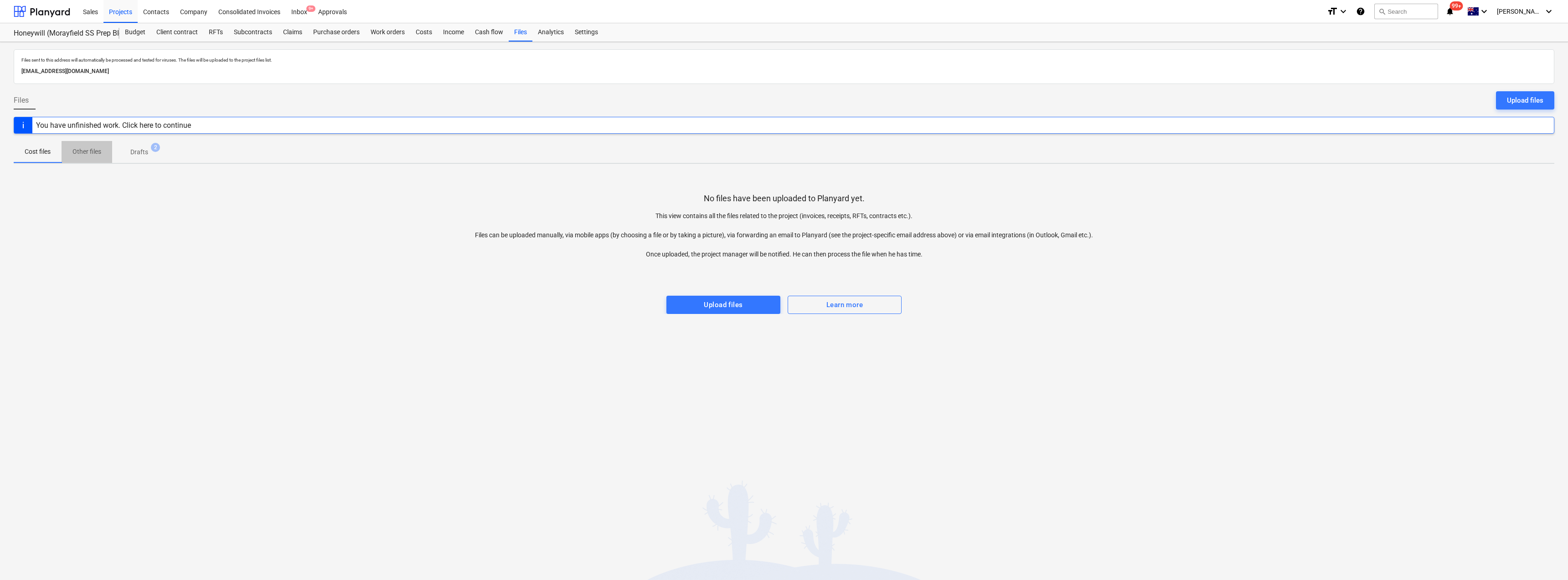
click at [76, 146] on p "Other files" at bounding box center [86, 151] width 28 height 10
click at [141, 150] on p "Drafts" at bounding box center [140, 152] width 18 height 10
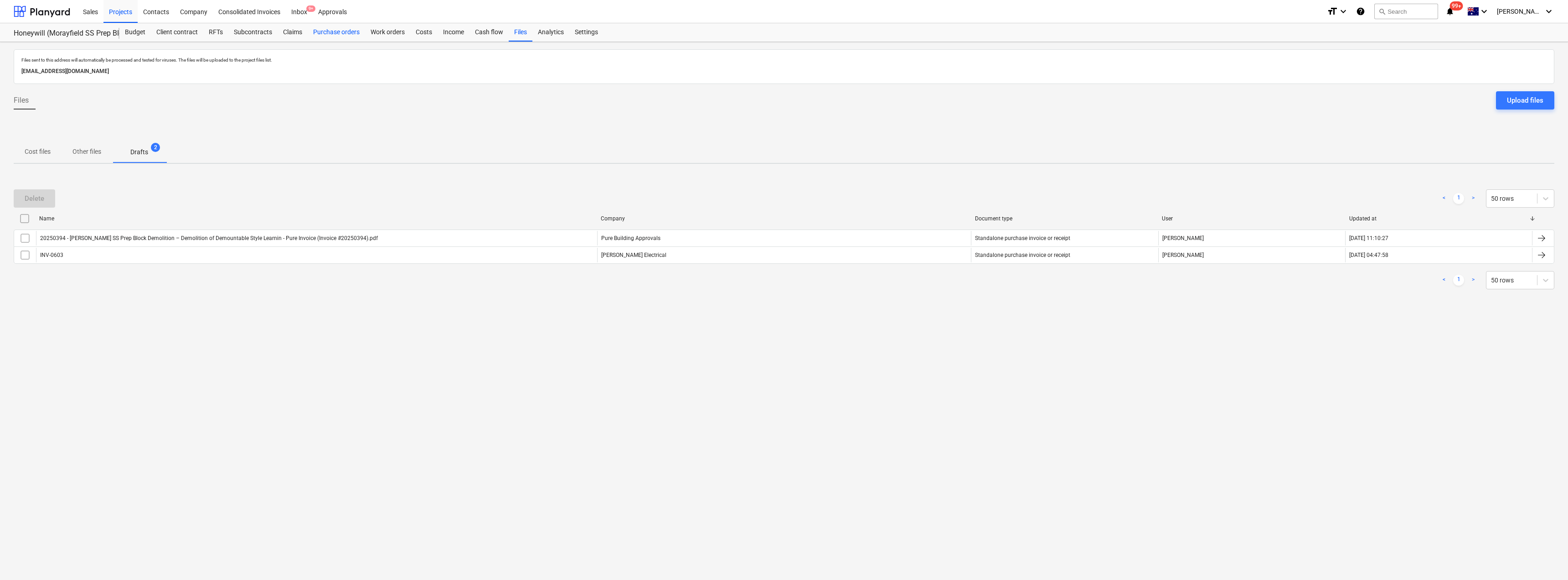
click at [324, 33] on div "Purchase orders" at bounding box center [336, 32] width 57 height 19
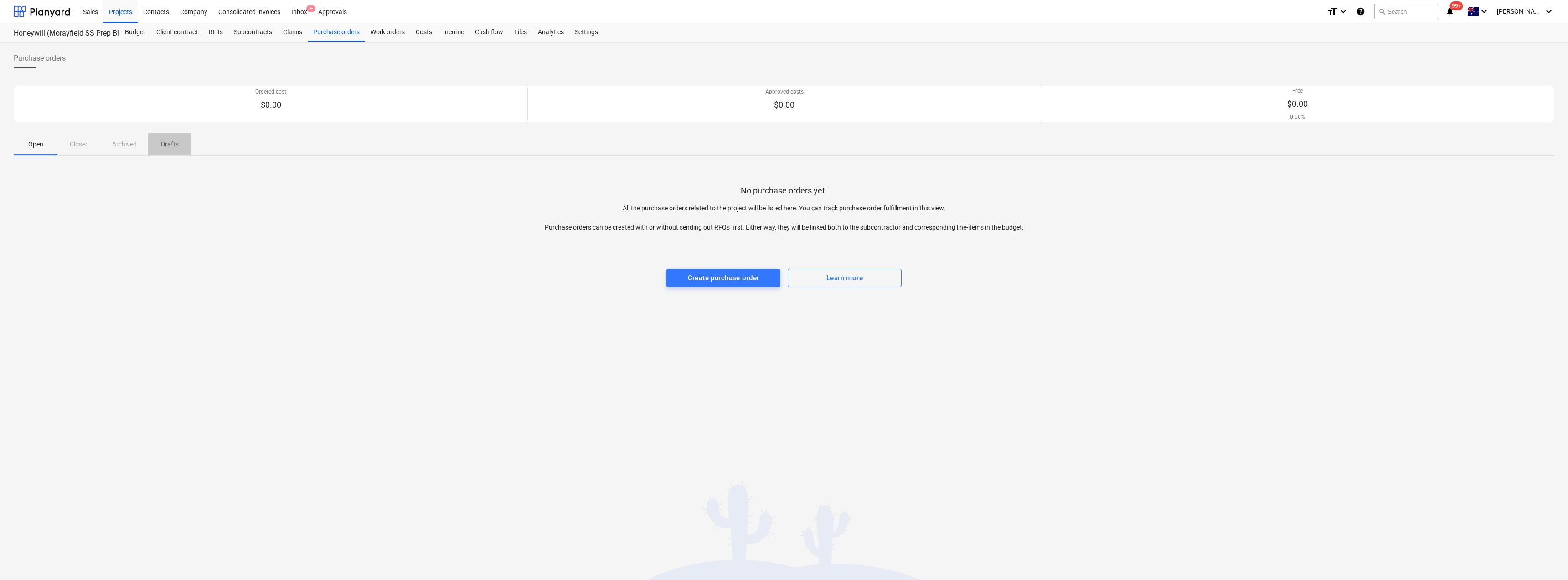
click at [173, 150] on span "Drafts" at bounding box center [169, 144] width 44 height 15
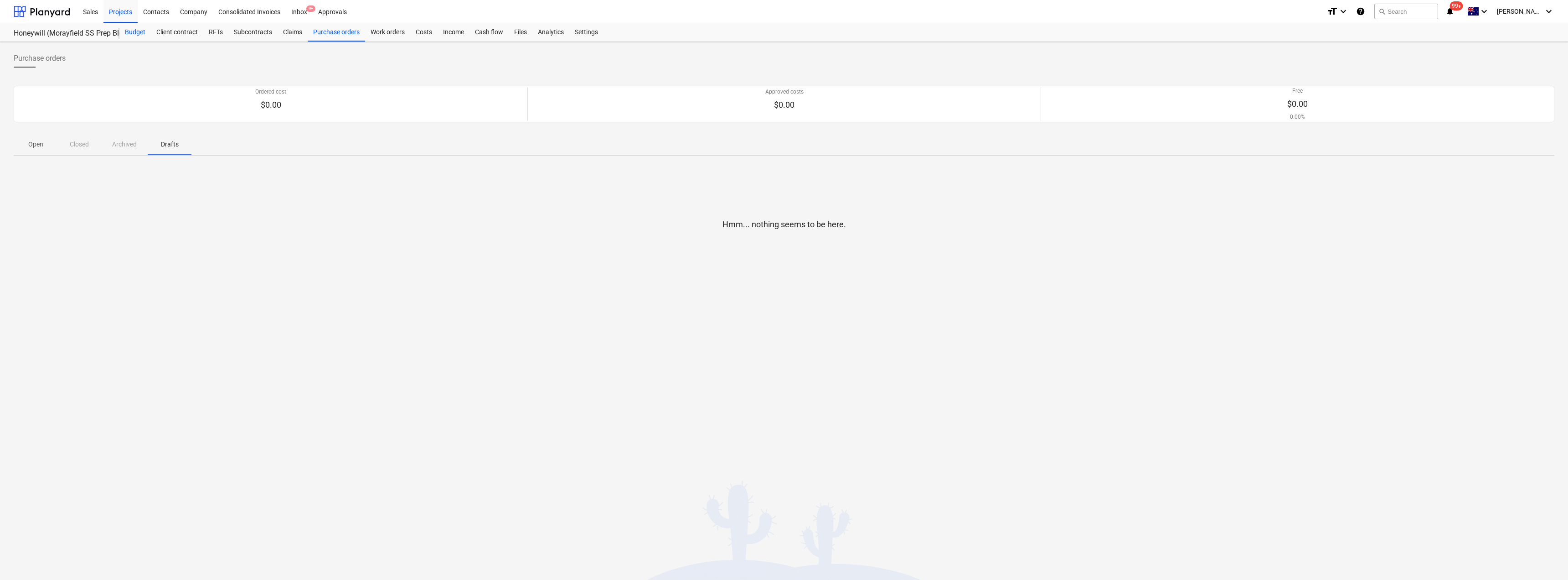
click at [138, 31] on div "Budget" at bounding box center [136, 32] width 31 height 19
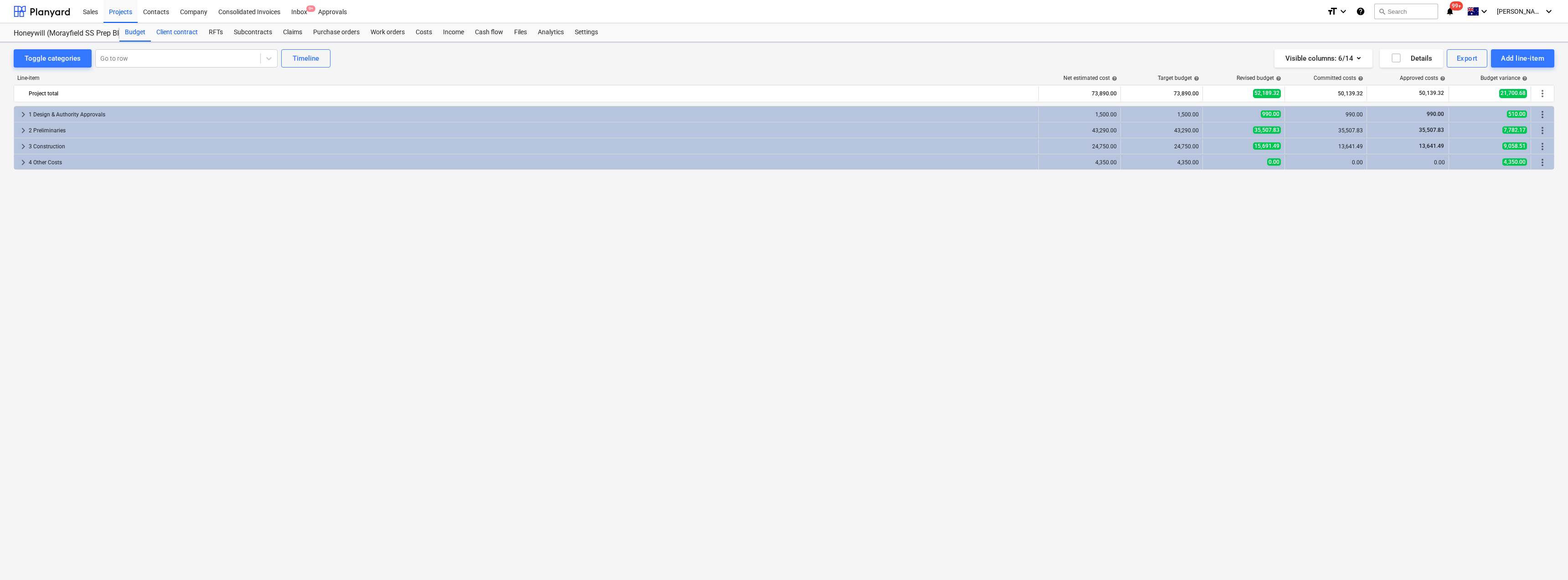
click at [177, 33] on div "Client contract" at bounding box center [177, 32] width 52 height 19
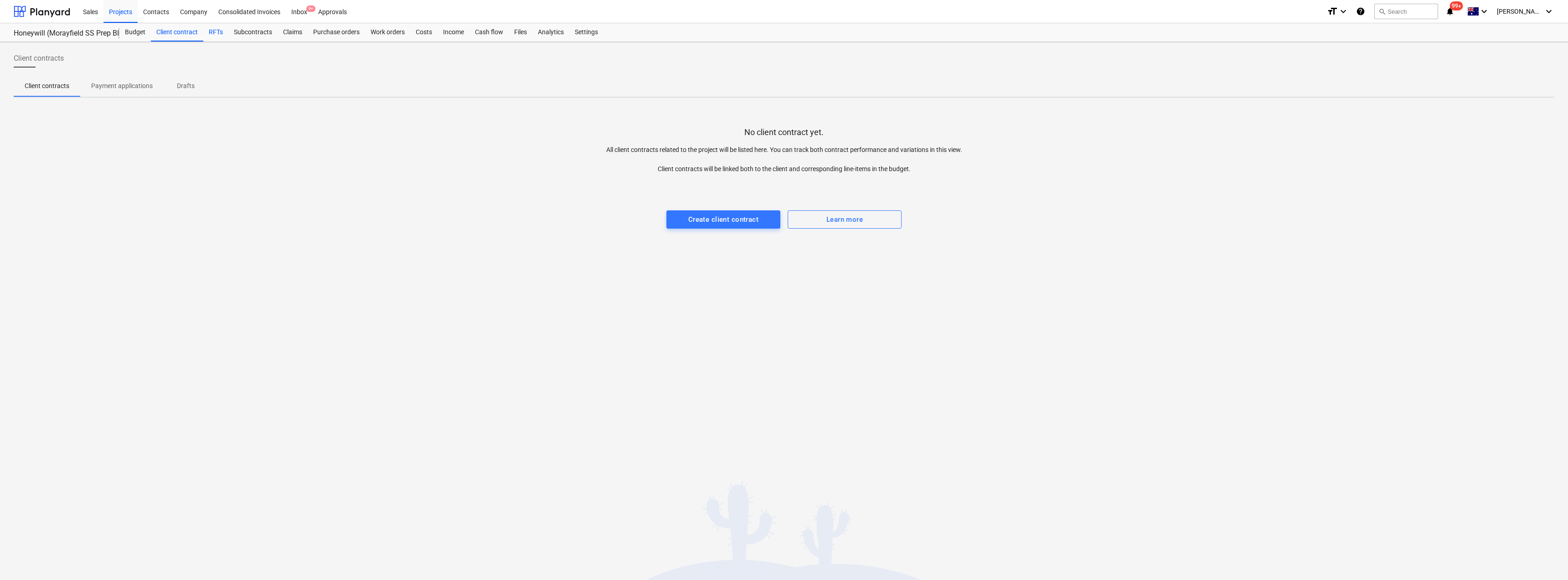
click at [219, 31] on div "RFTs" at bounding box center [216, 32] width 26 height 19
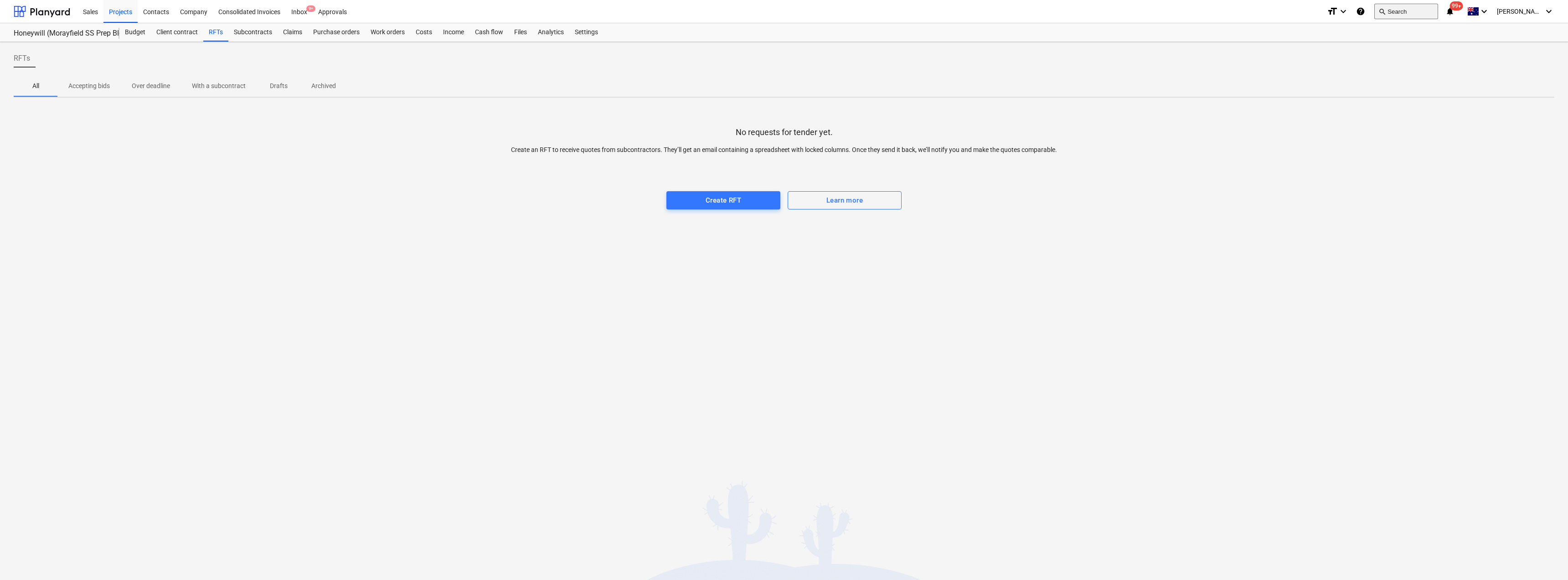
click at [783, 11] on button "search Search" at bounding box center [1406, 12] width 64 height 16
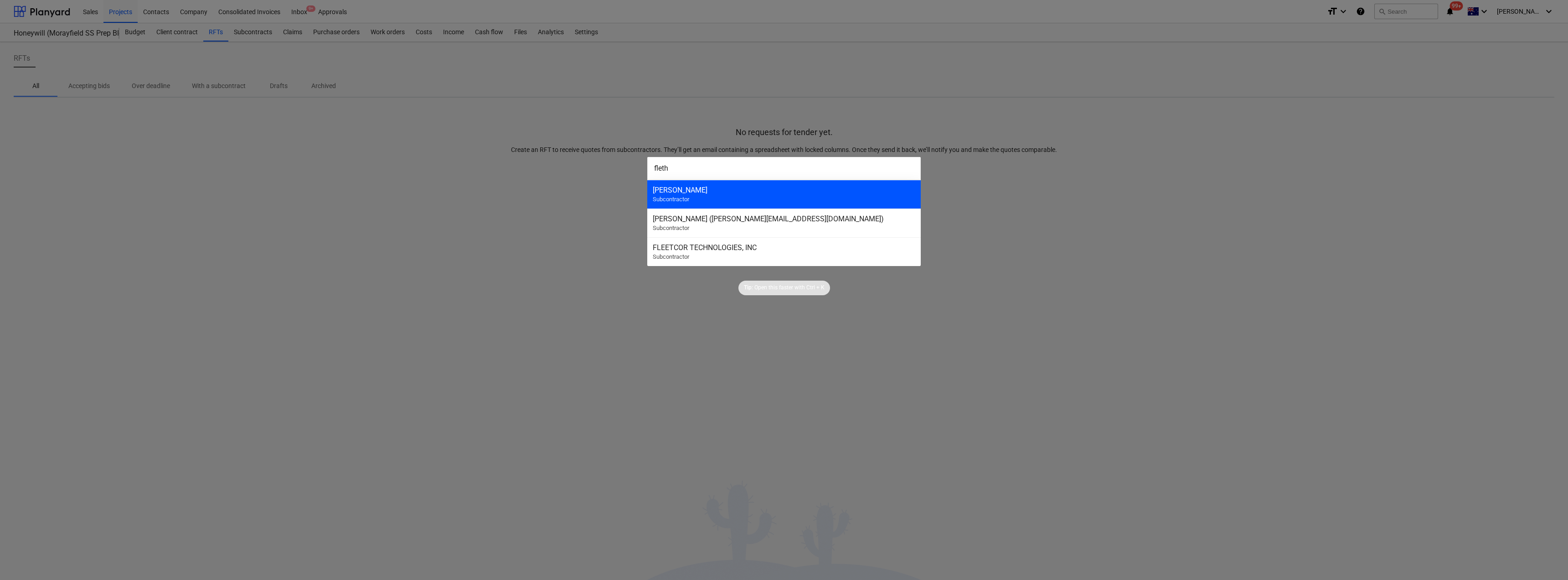
type input "fleth"
click at [687, 196] on span "Subcontractor" at bounding box center [671, 199] width 36 height 7
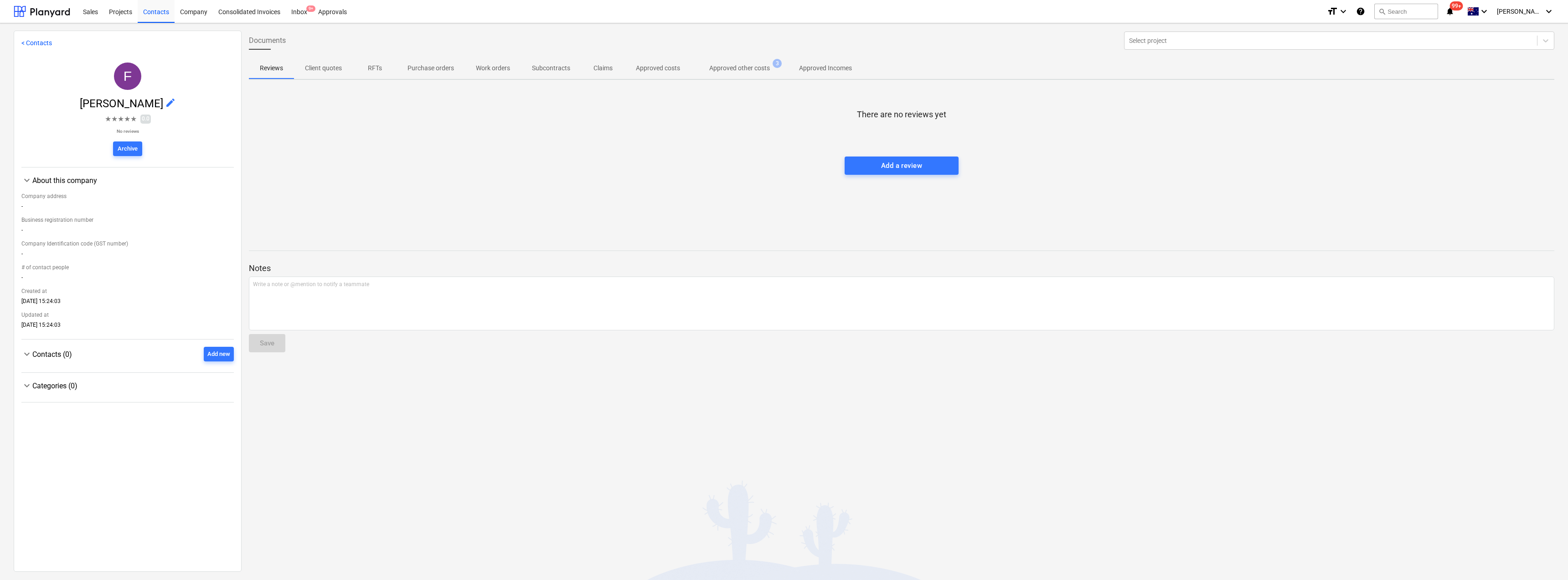
click at [741, 69] on p "Approved other costs" at bounding box center [740, 69] width 61 height 10
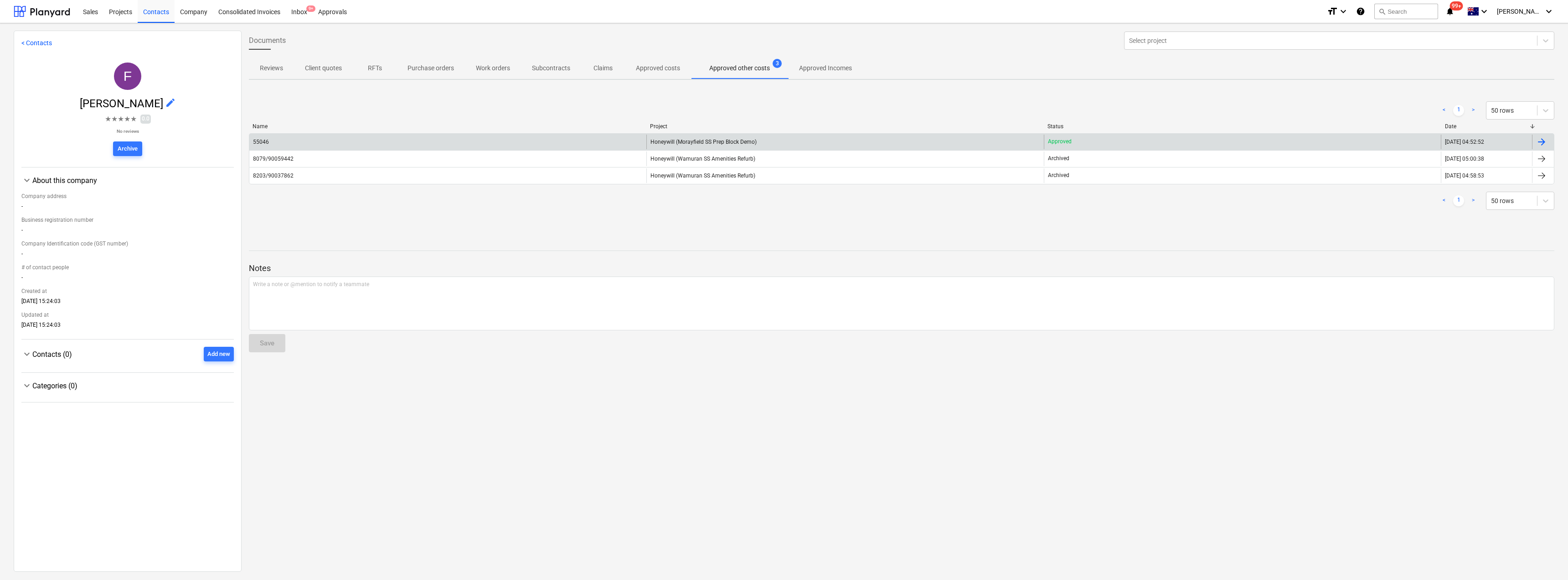
click at [717, 144] on span "Honeywill (Morayfield SS Prep Block Demo)" at bounding box center [703, 142] width 106 height 6
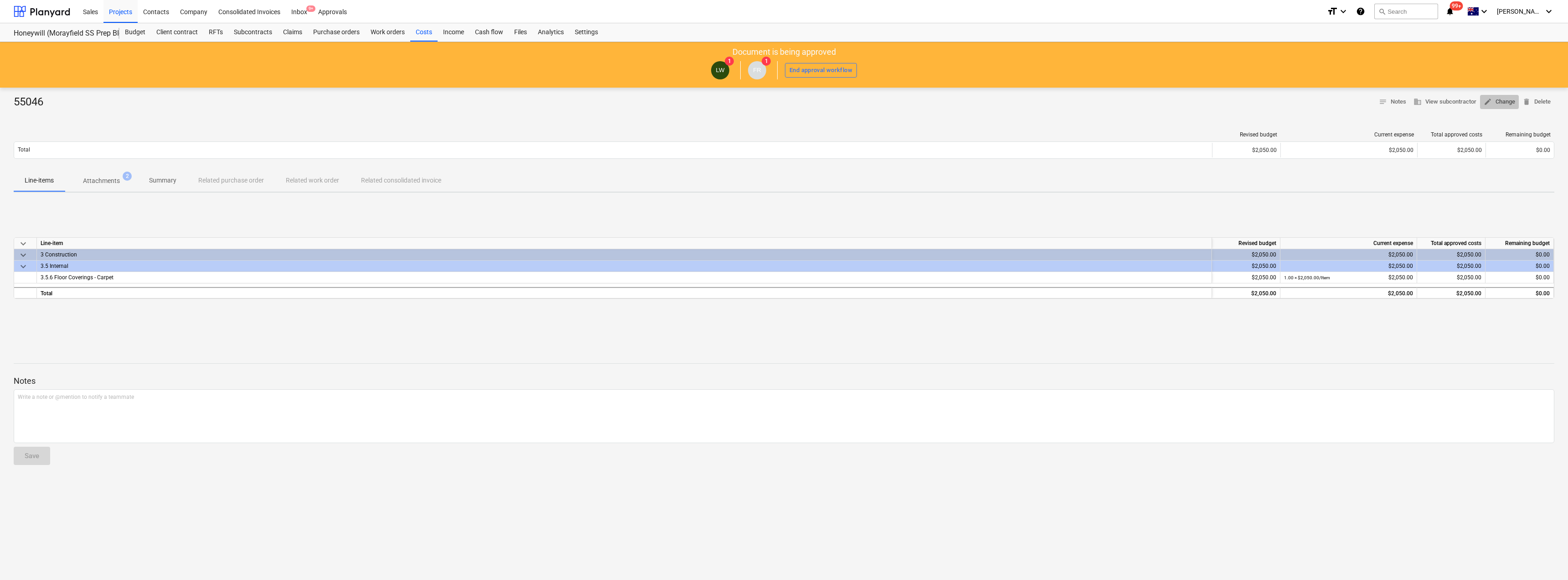
click at [783, 97] on span "edit Change" at bounding box center [1500, 101] width 31 height 11
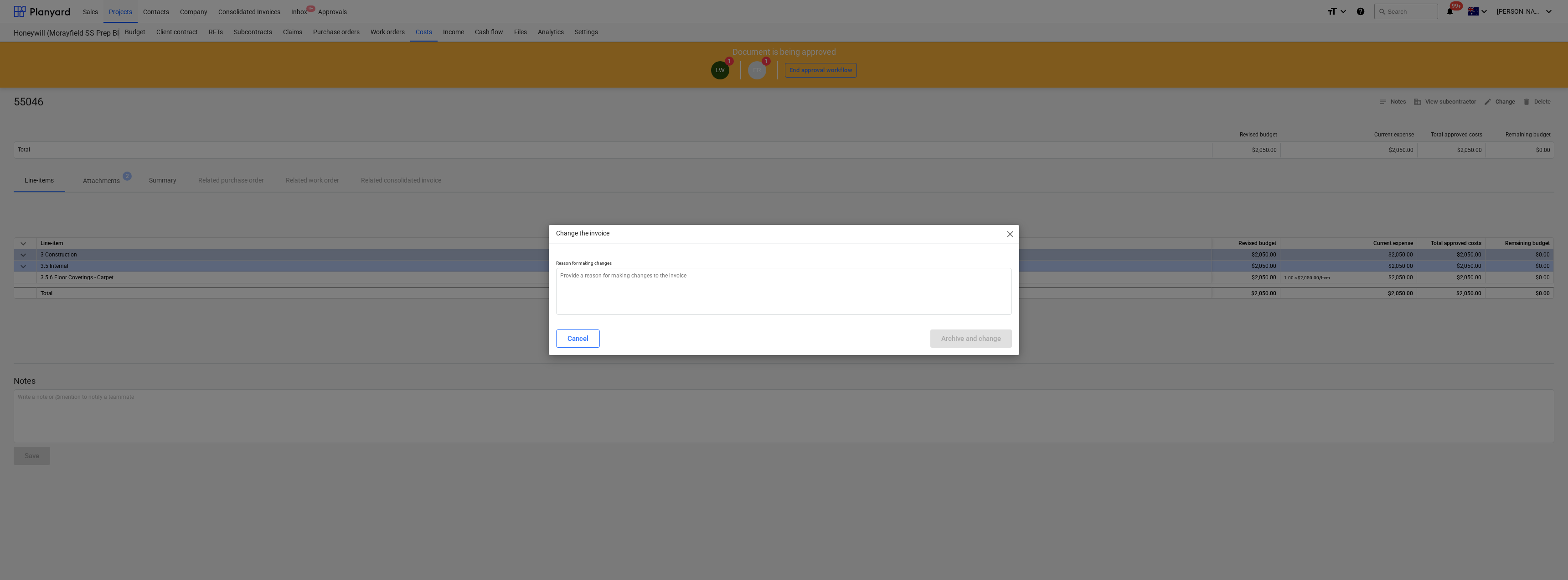
type textarea "x"
click at [619, 277] on textarea at bounding box center [784, 291] width 456 height 47
type textarea "C"
type textarea "x"
type textarea "Ch"
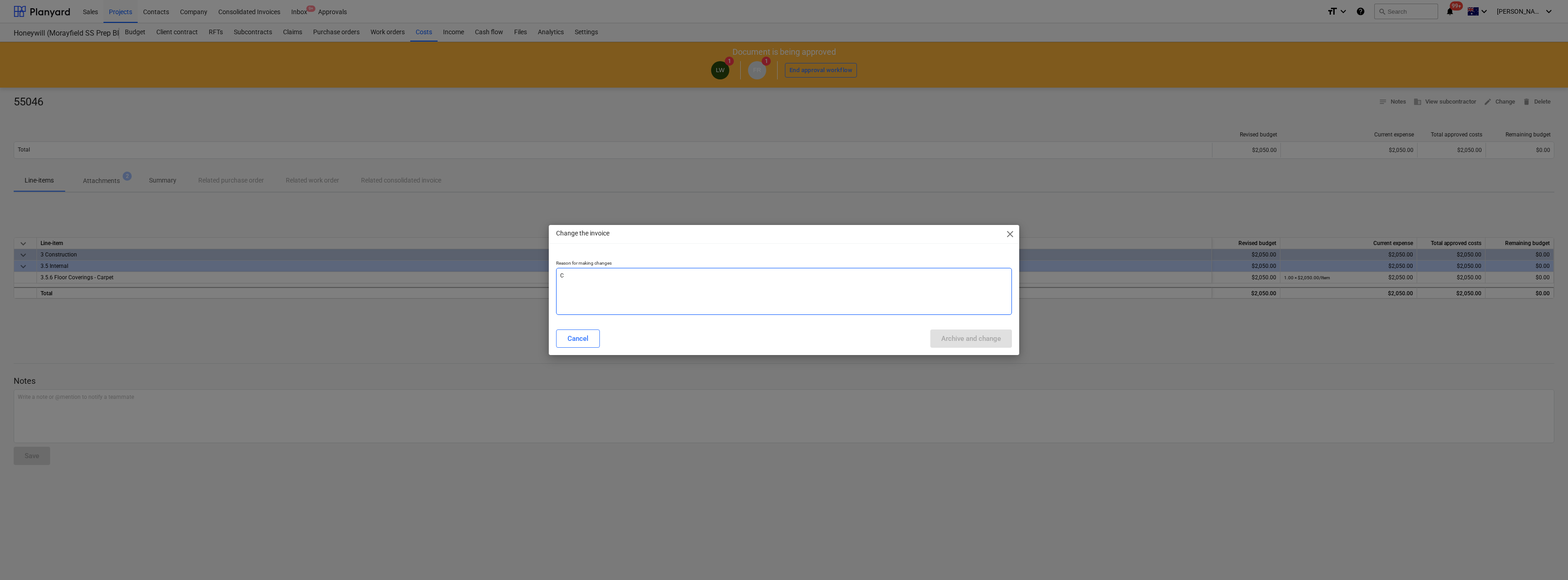
type textarea "x"
type textarea "Cha"
type textarea "x"
type textarea "[PERSON_NAME]"
type textarea "x"
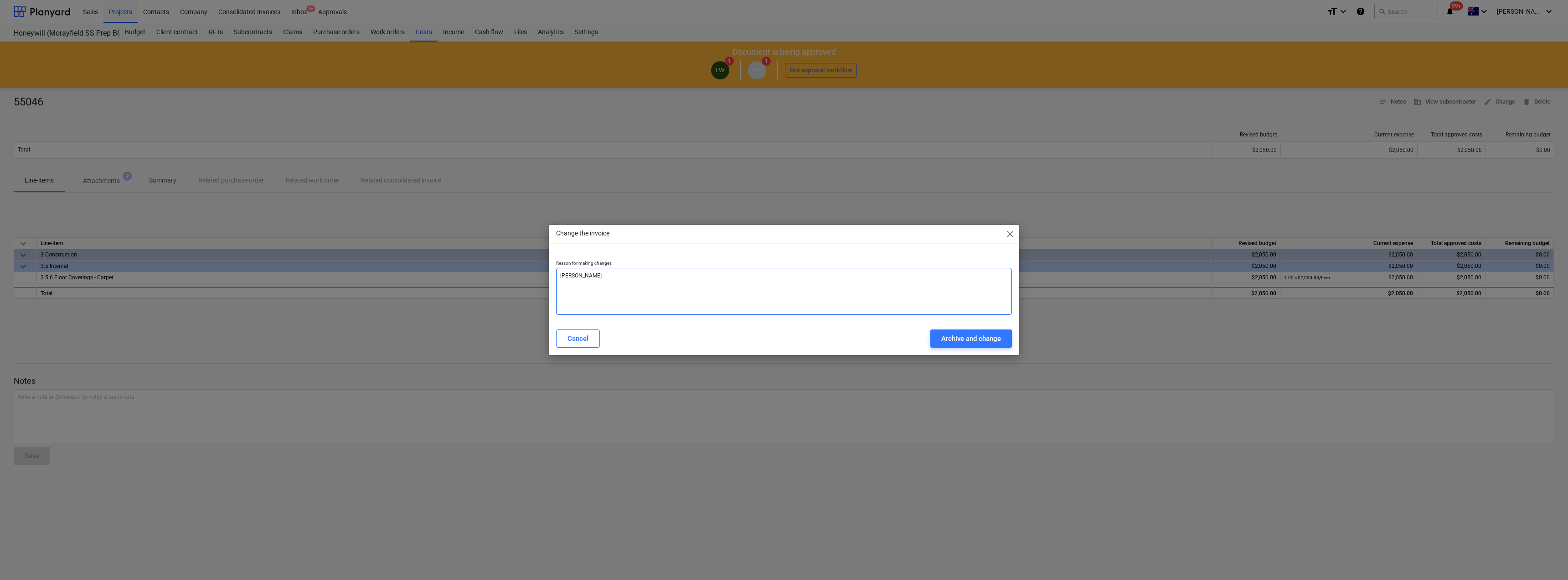
type textarea "[PERSON_NAME]"
type textarea "x"
type textarea "Change"
type textarea "x"
type textarea "Change"
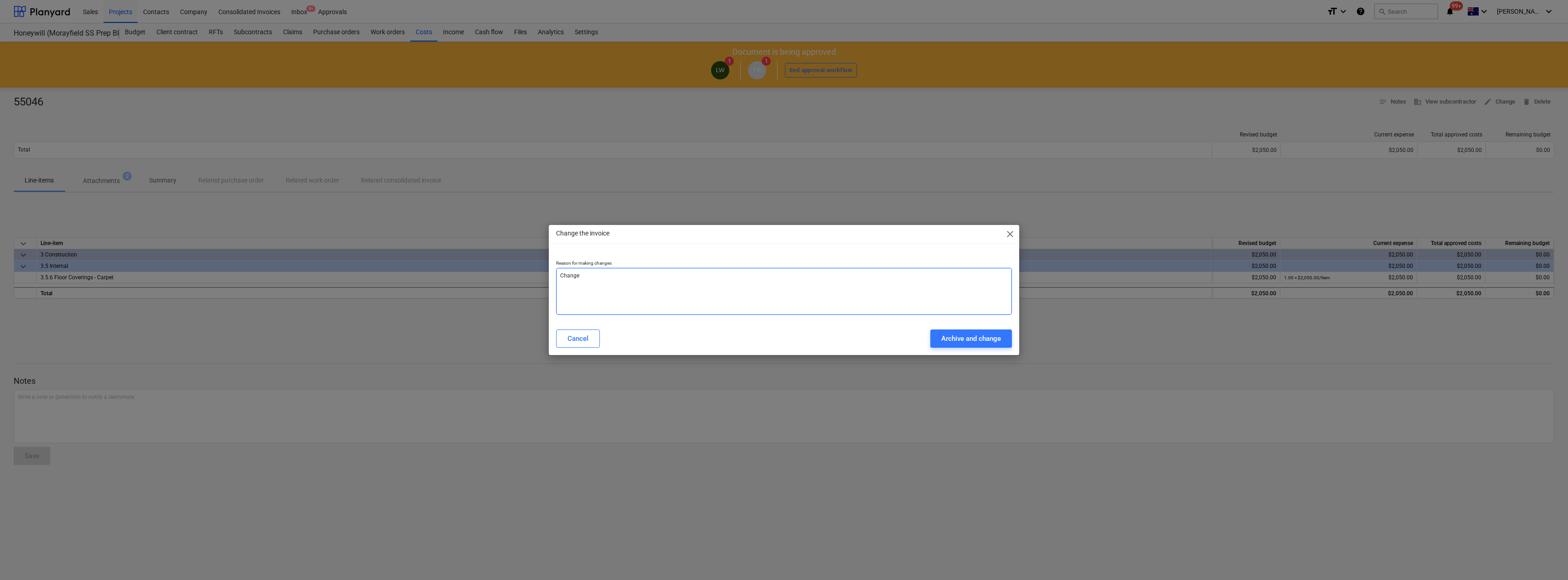
type textarea "x"
type textarea "Change N"
type textarea "x"
type textarea "Change Na"
type textarea "x"
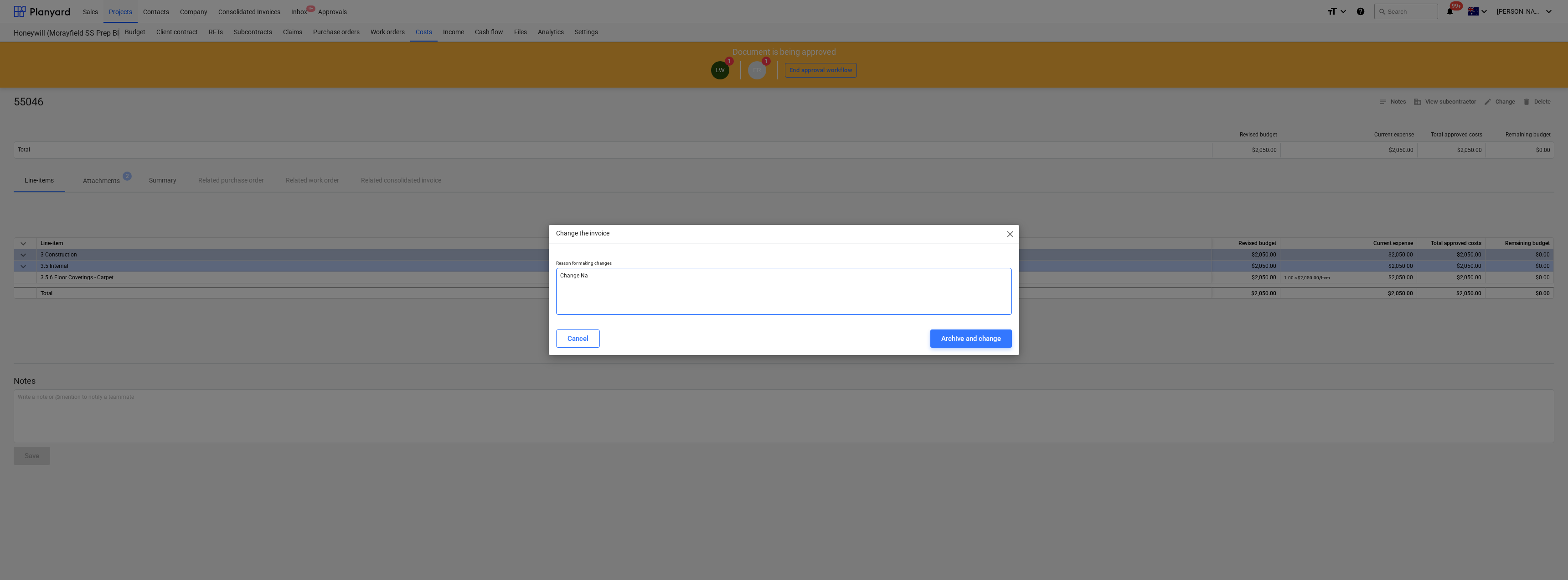
type textarea "Change Nam"
type textarea "x"
type textarea "Change Name"
type textarea "x"
type textarea "Change Name"
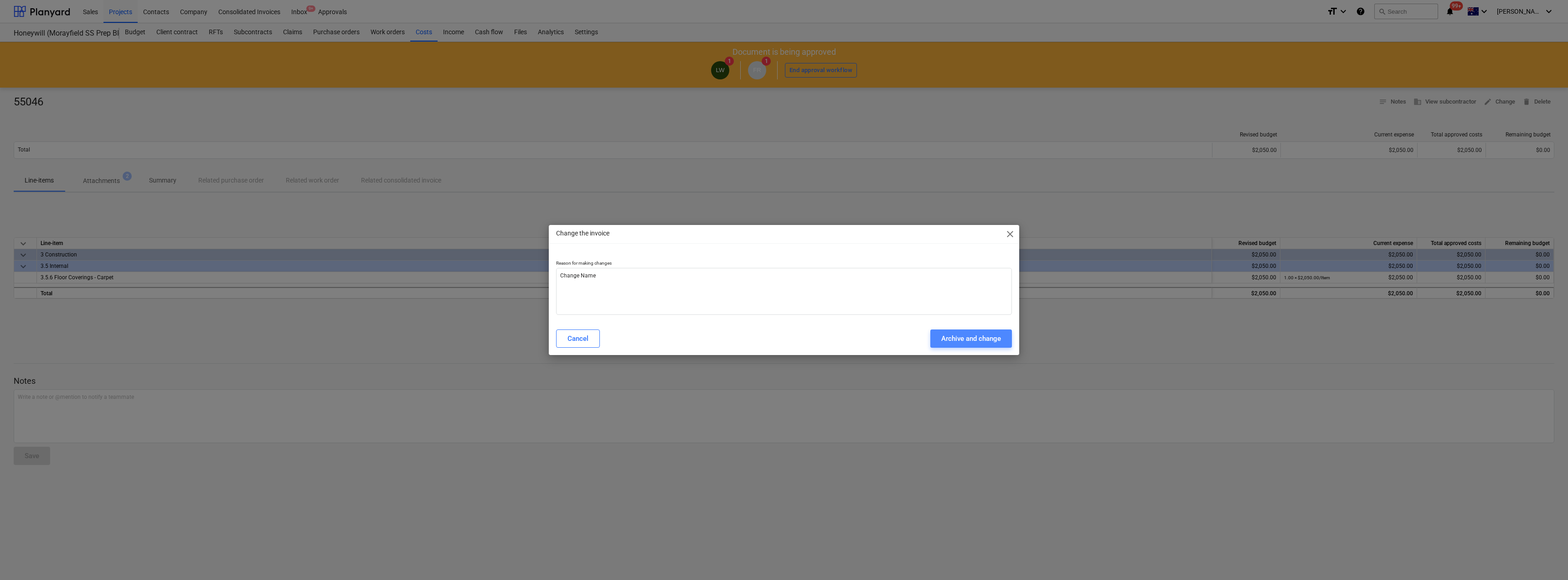
click at [783, 341] on div "Archive and change" at bounding box center [971, 338] width 60 height 12
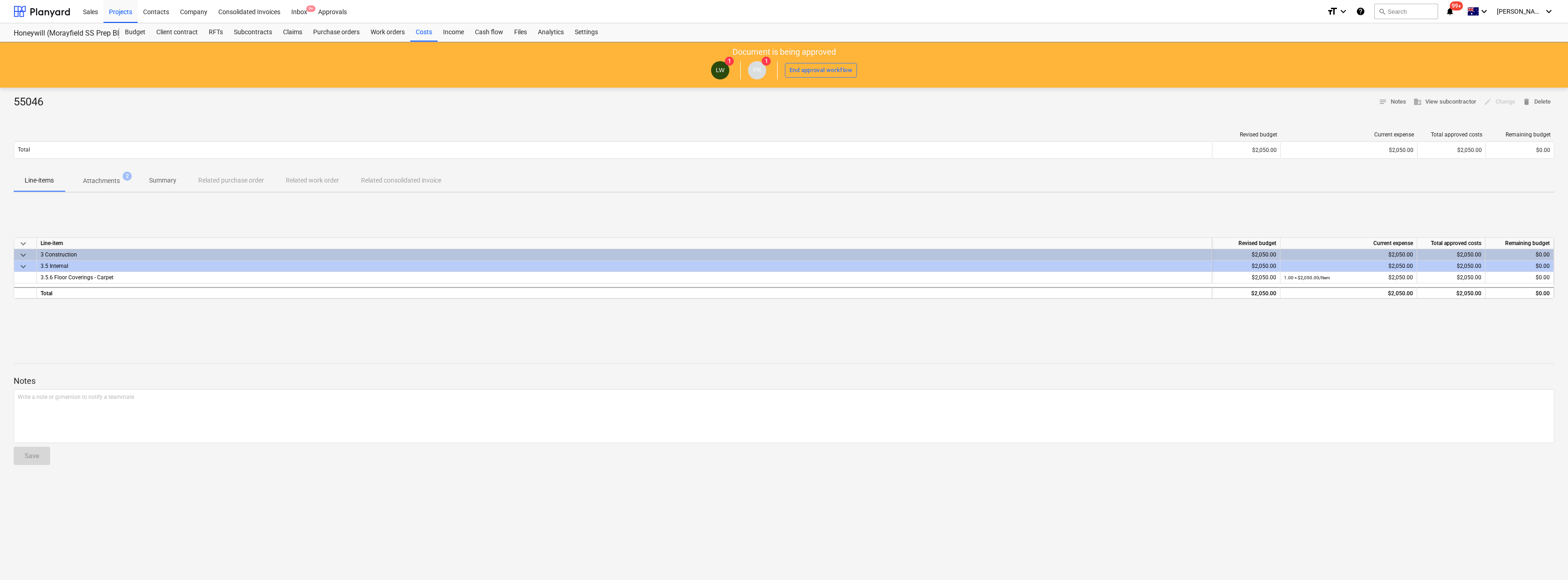
type textarea "x"
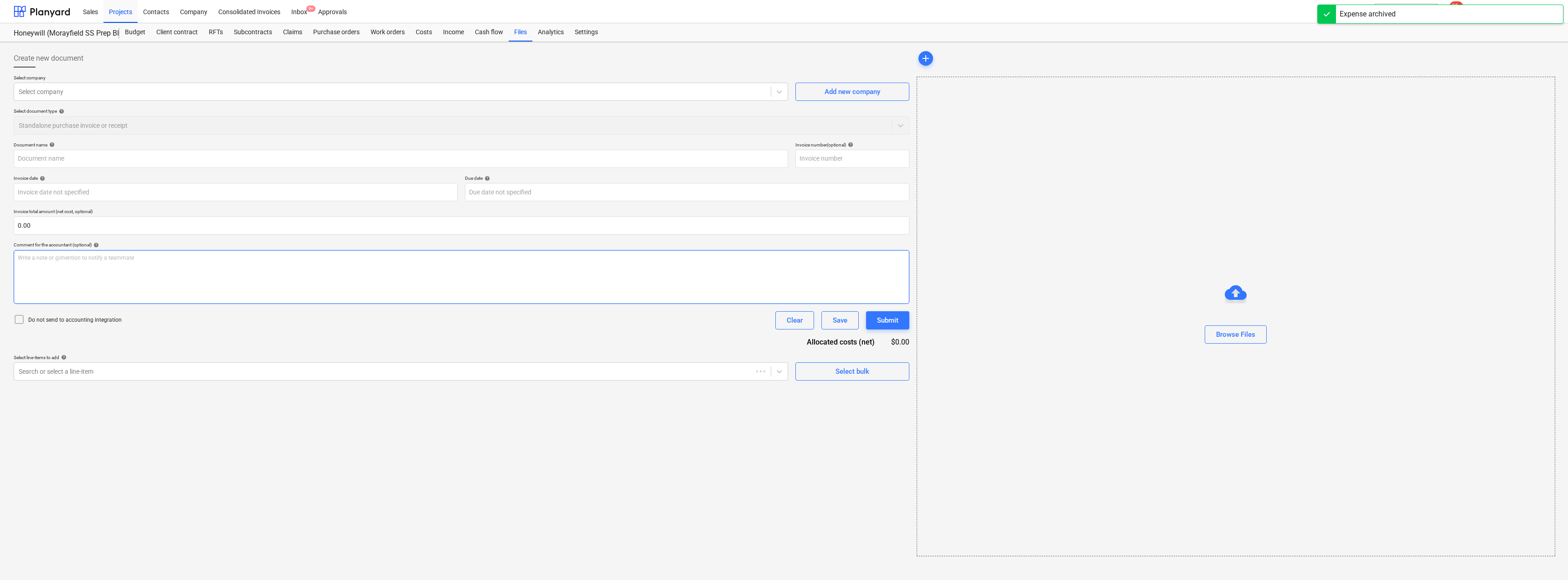
type input "55046"
type input "[DATE]"
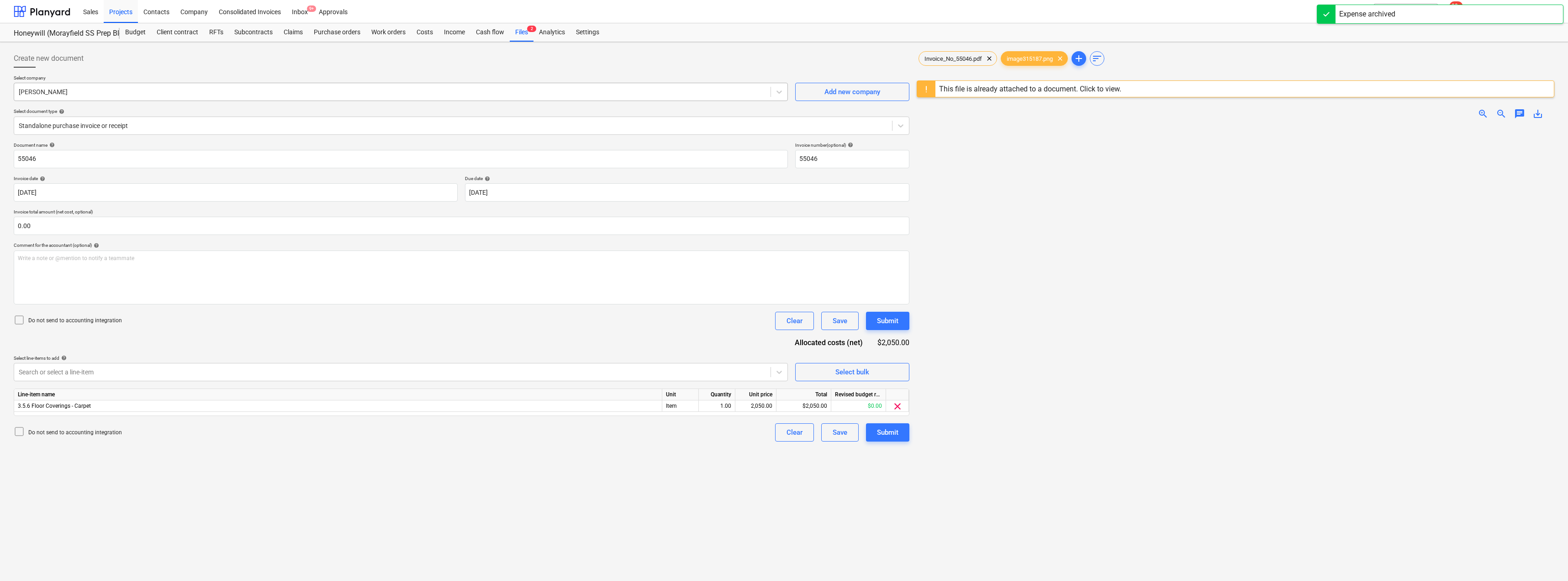
click at [93, 97] on div at bounding box center [392, 92] width 747 height 9
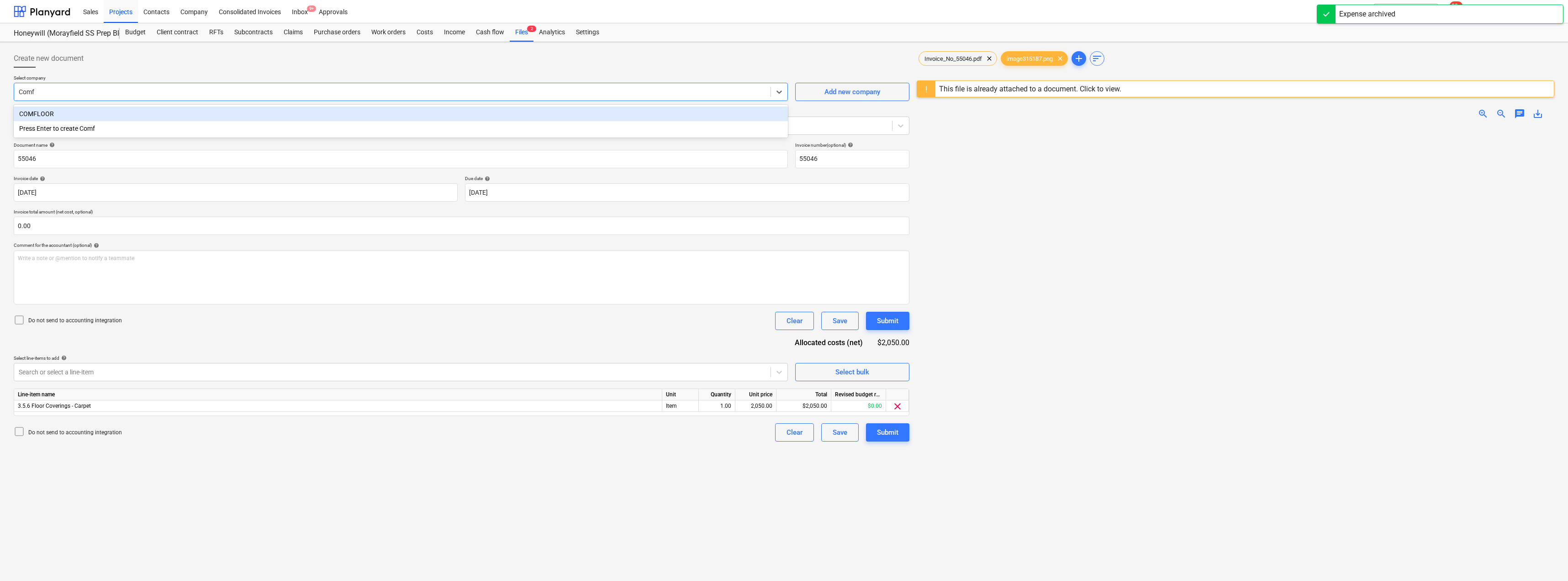
type input "Comfl"
click at [51, 115] on div "COMFLOOR" at bounding box center [401, 113] width 775 height 15
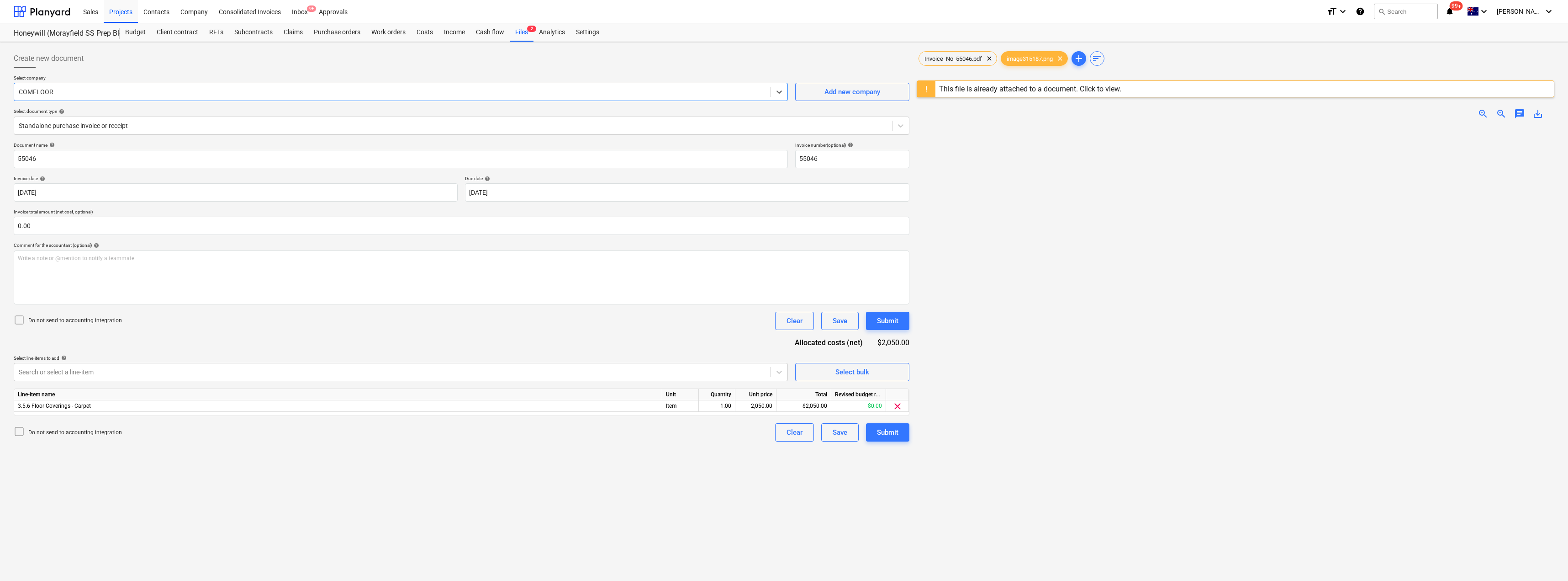
click at [116, 65] on div "Create new document" at bounding box center [462, 58] width 896 height 19
click at [109, 127] on div at bounding box center [453, 125] width 869 height 9
click at [152, 70] on div at bounding box center [462, 71] width 896 height 7
click at [784, 57] on span "image315187.png" at bounding box center [1030, 58] width 57 height 7
click at [784, 57] on span "Invoice_No_55046.pdf" at bounding box center [954, 58] width 69 height 7
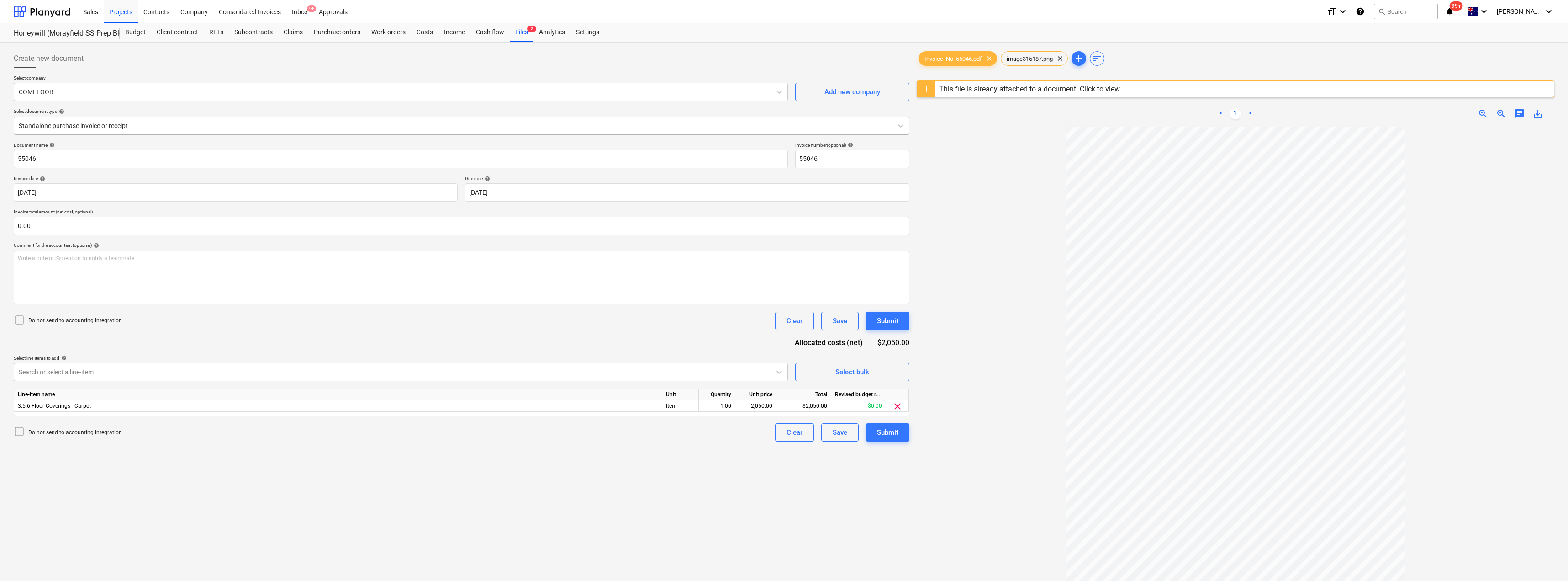
click at [78, 124] on div at bounding box center [453, 125] width 869 height 9
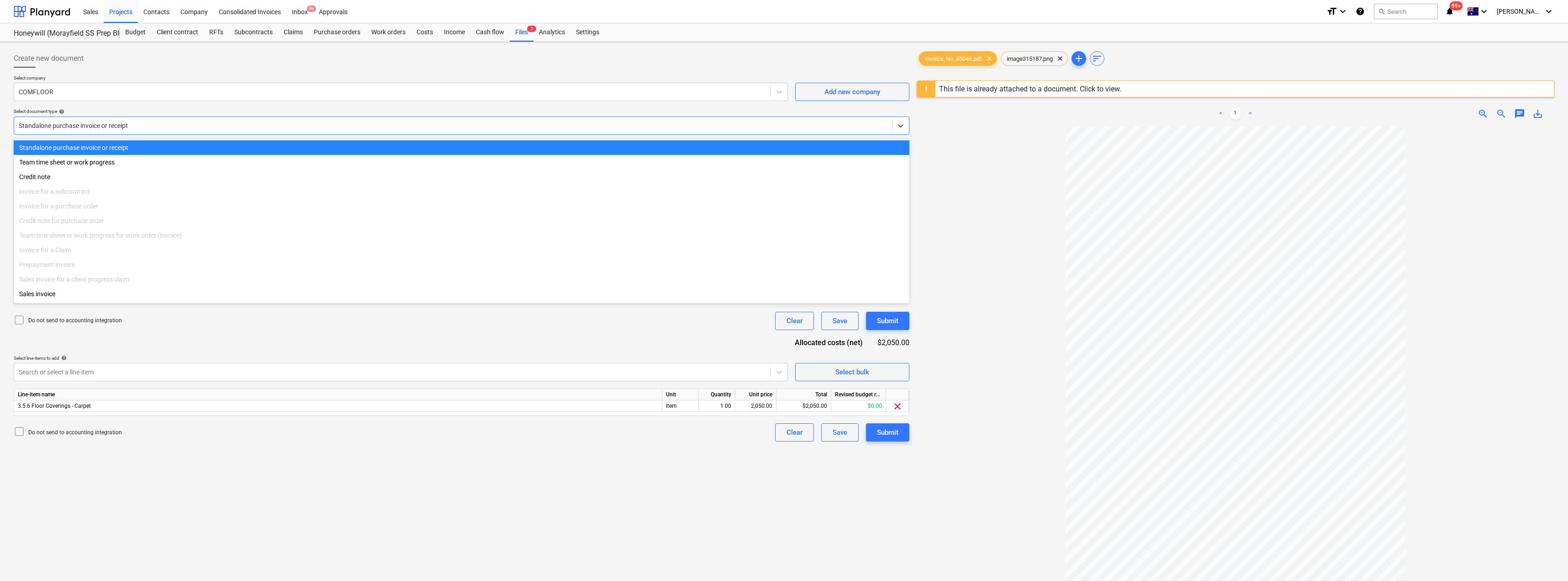
click at [78, 124] on div at bounding box center [453, 125] width 869 height 9
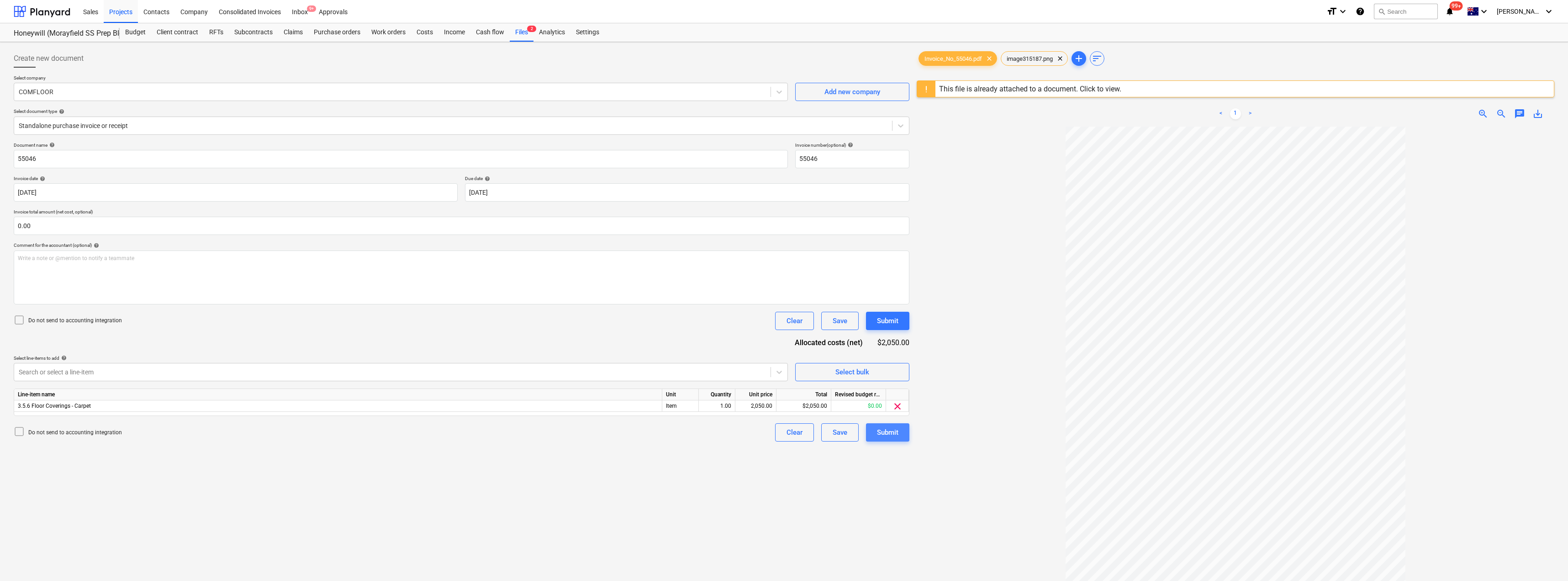
click at [784, 432] on div "Submit" at bounding box center [888, 432] width 22 height 12
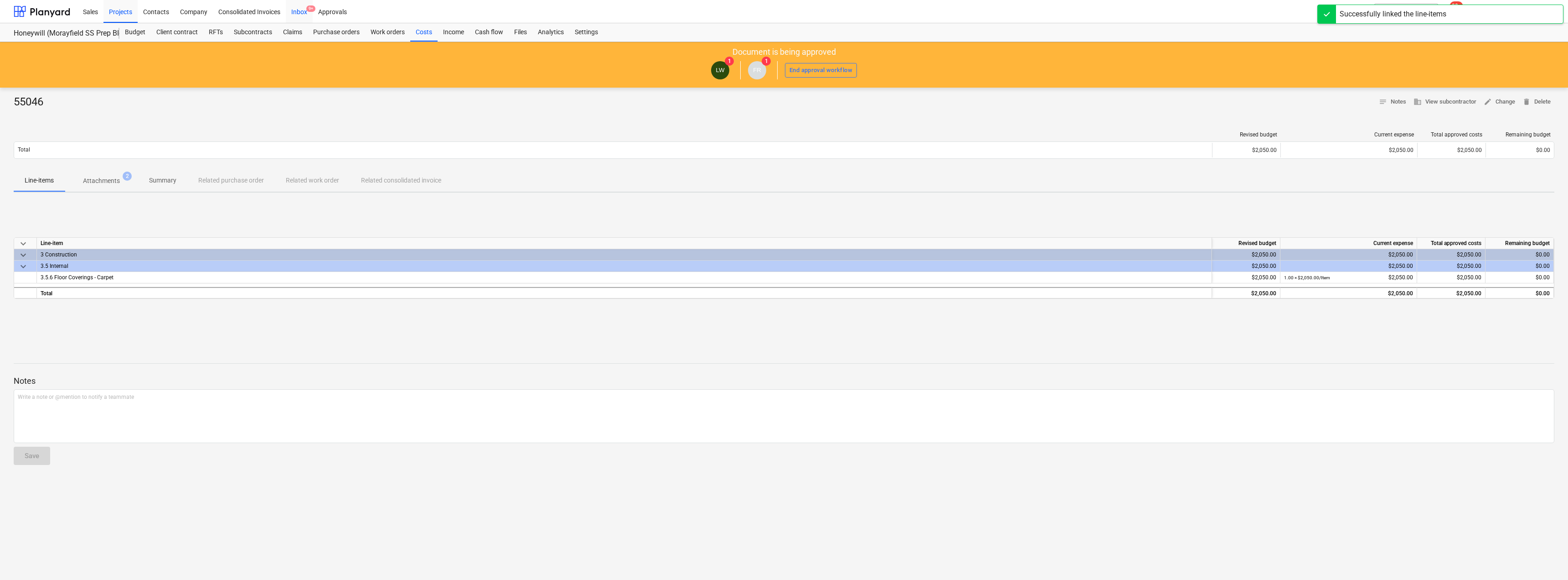
click at [302, 10] on div "Inbox 9+" at bounding box center [299, 12] width 27 height 24
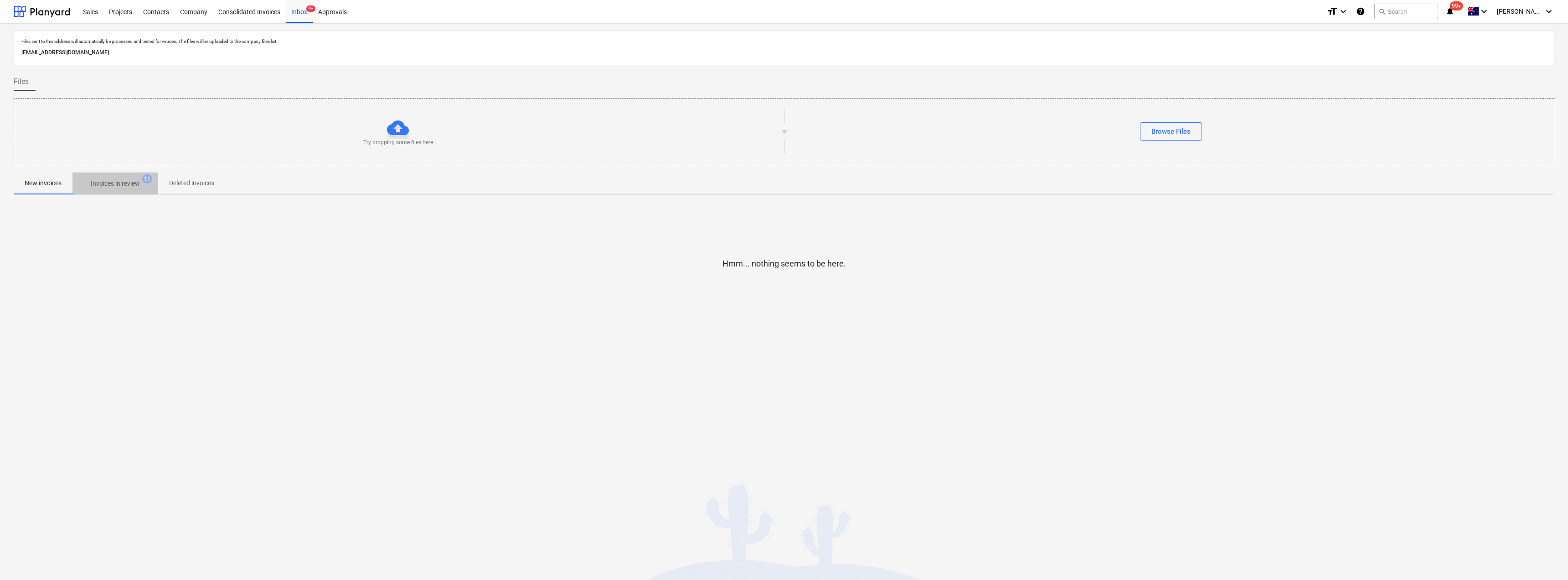
click at [113, 186] on p "Invoices in review" at bounding box center [115, 184] width 49 height 10
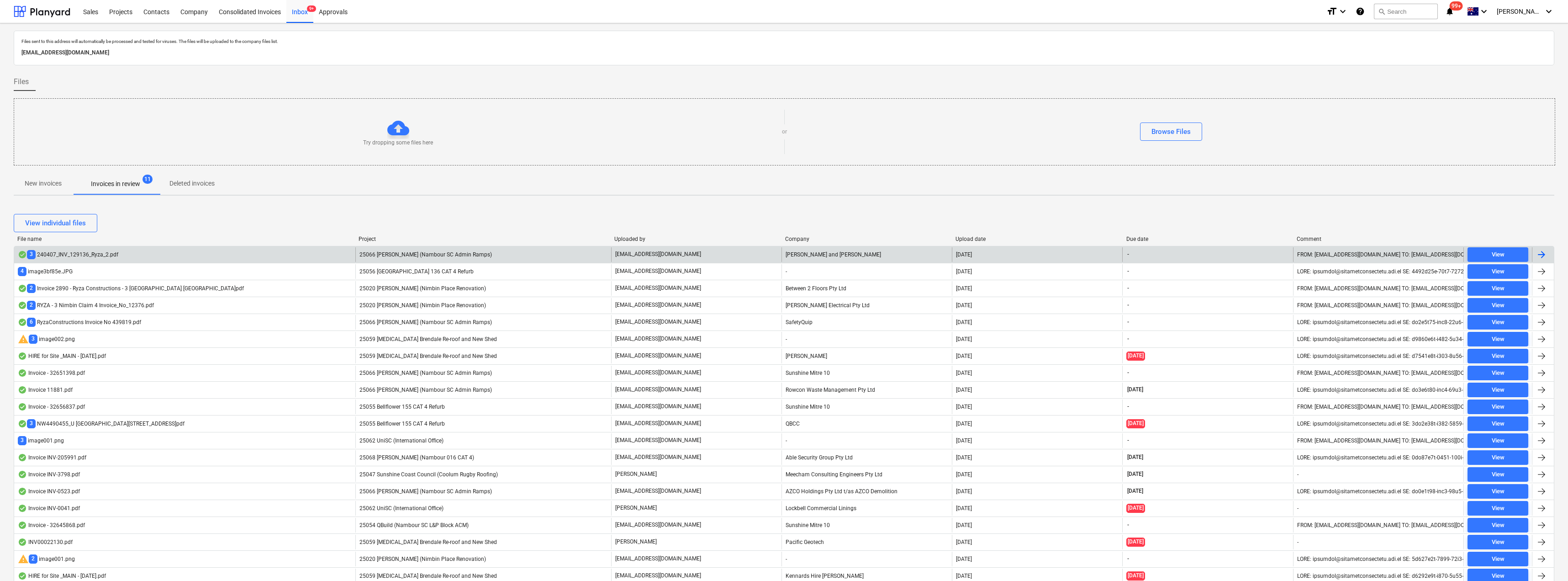
click at [658, 254] on p "[EMAIL_ADDRESS][DOMAIN_NAME]" at bounding box center [658, 254] width 86 height 8
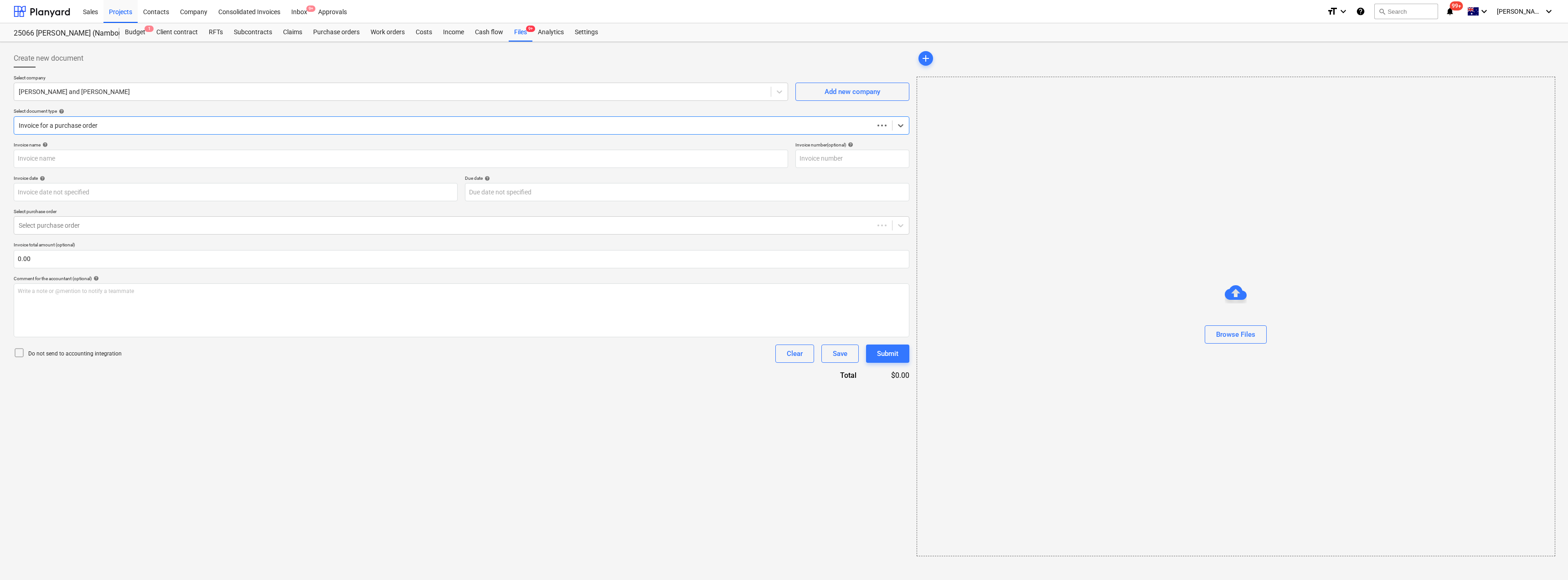
type input "129136"
type input "[DATE]"
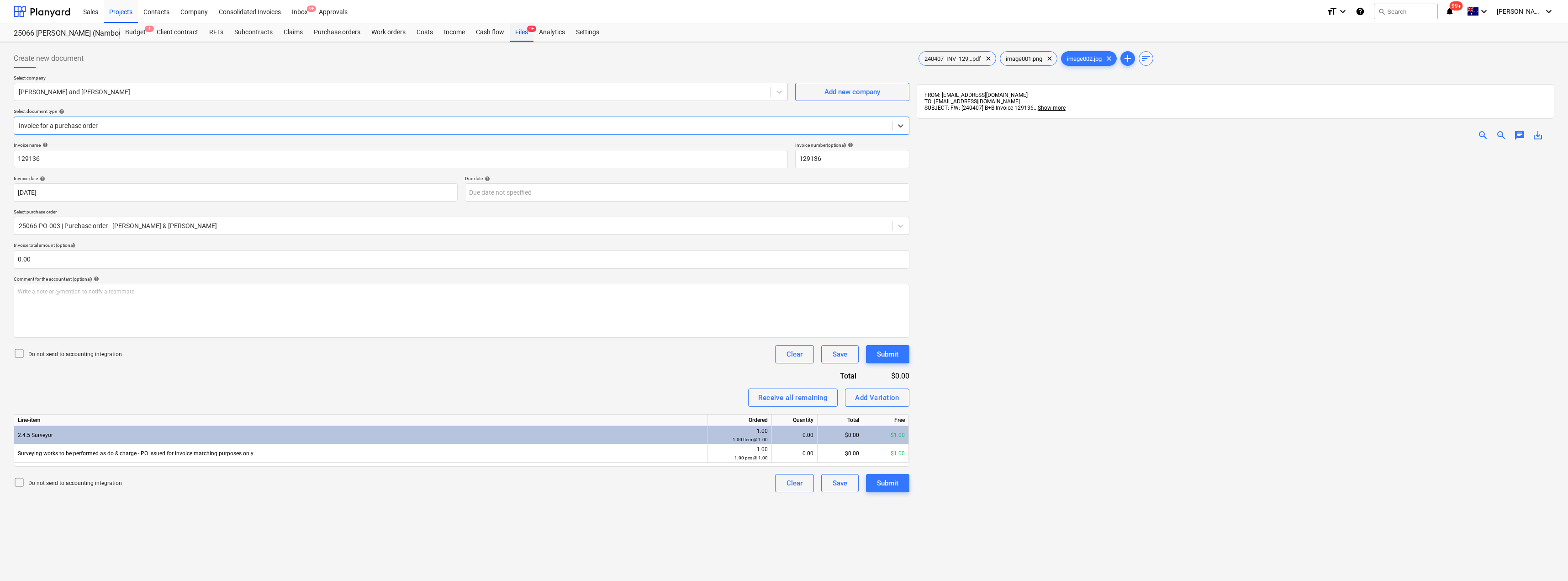
click at [522, 28] on div "Files 9+" at bounding box center [522, 32] width 24 height 19
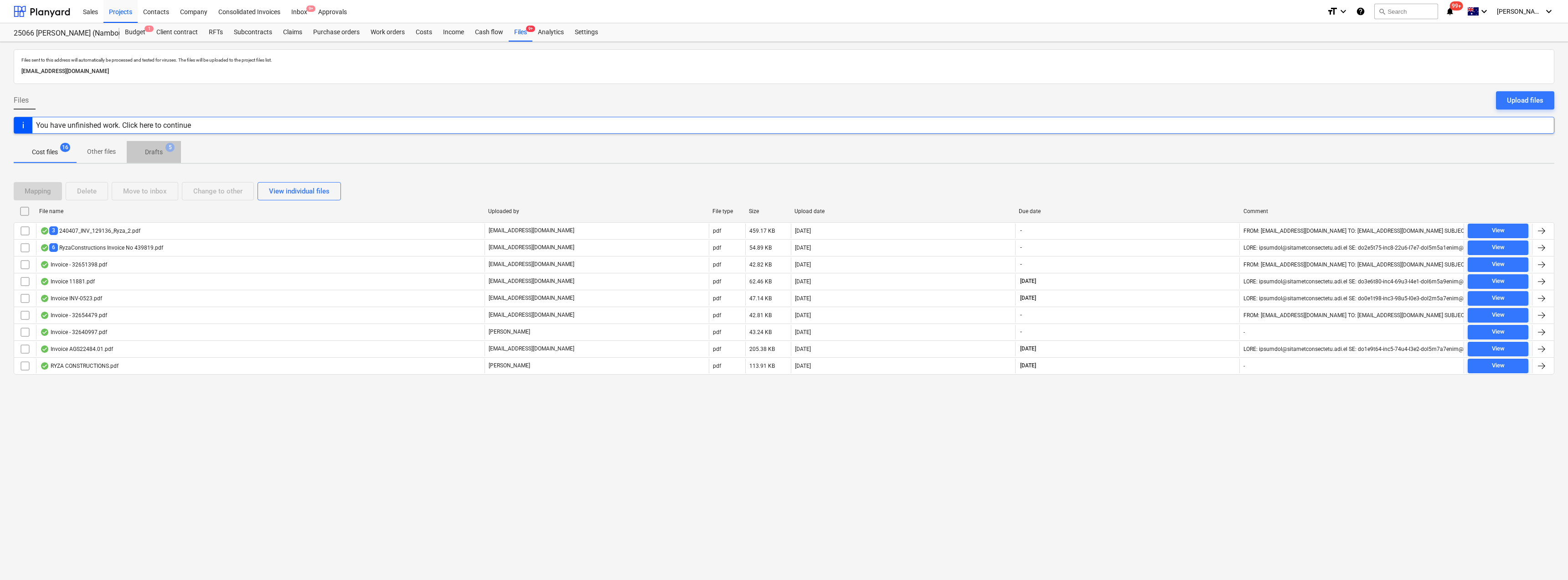
click at [152, 151] on p "Drafts" at bounding box center [154, 152] width 18 height 10
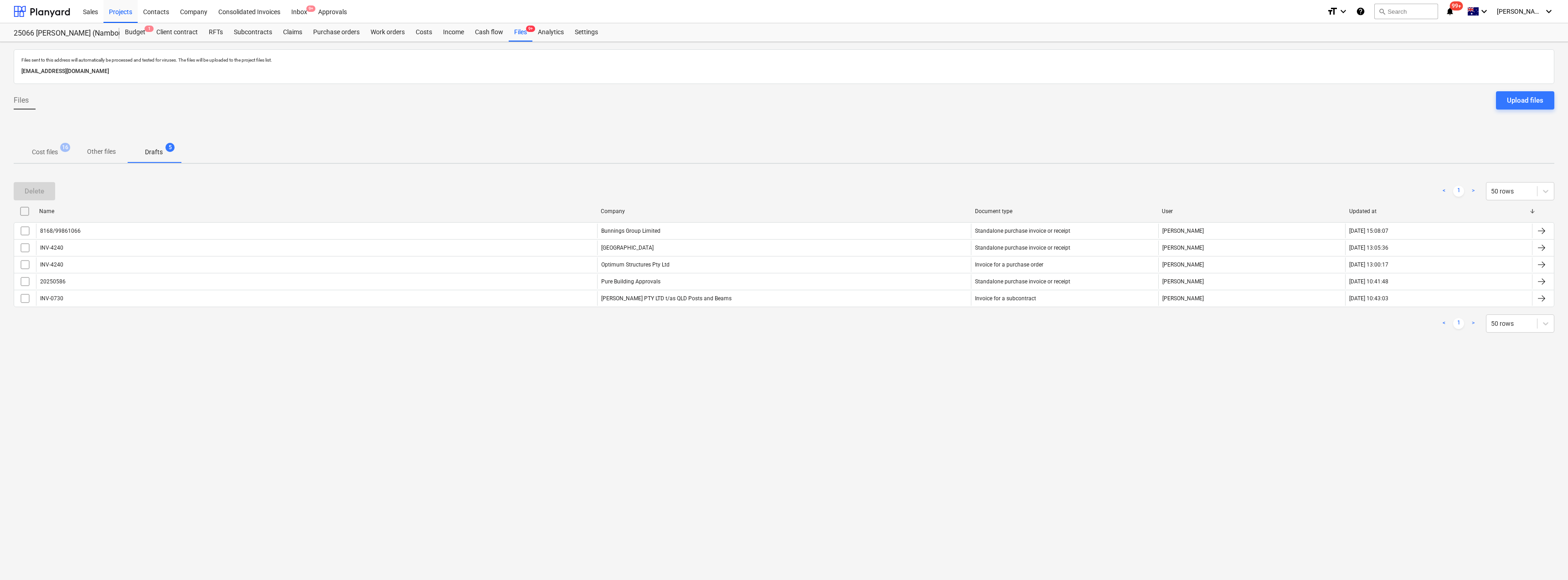
click at [51, 149] on p "Cost files" at bounding box center [44, 152] width 26 height 10
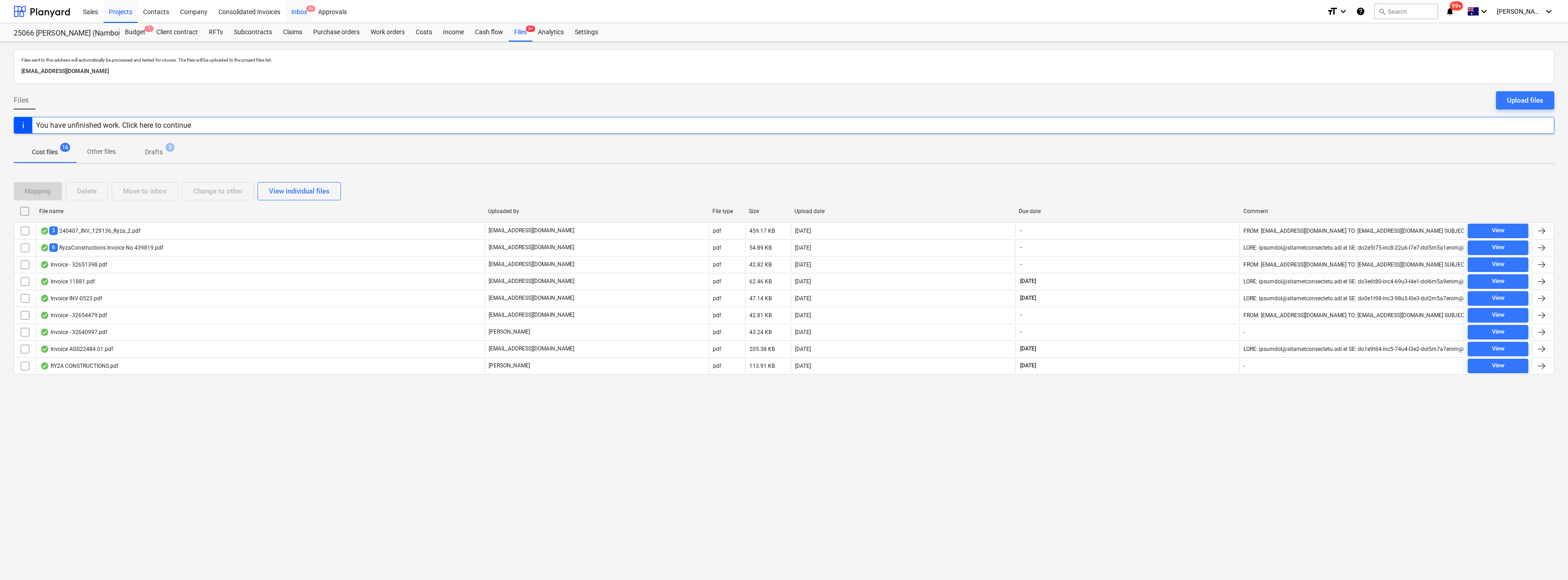
click at [304, 14] on div "Inbox 9+" at bounding box center [299, 12] width 27 height 24
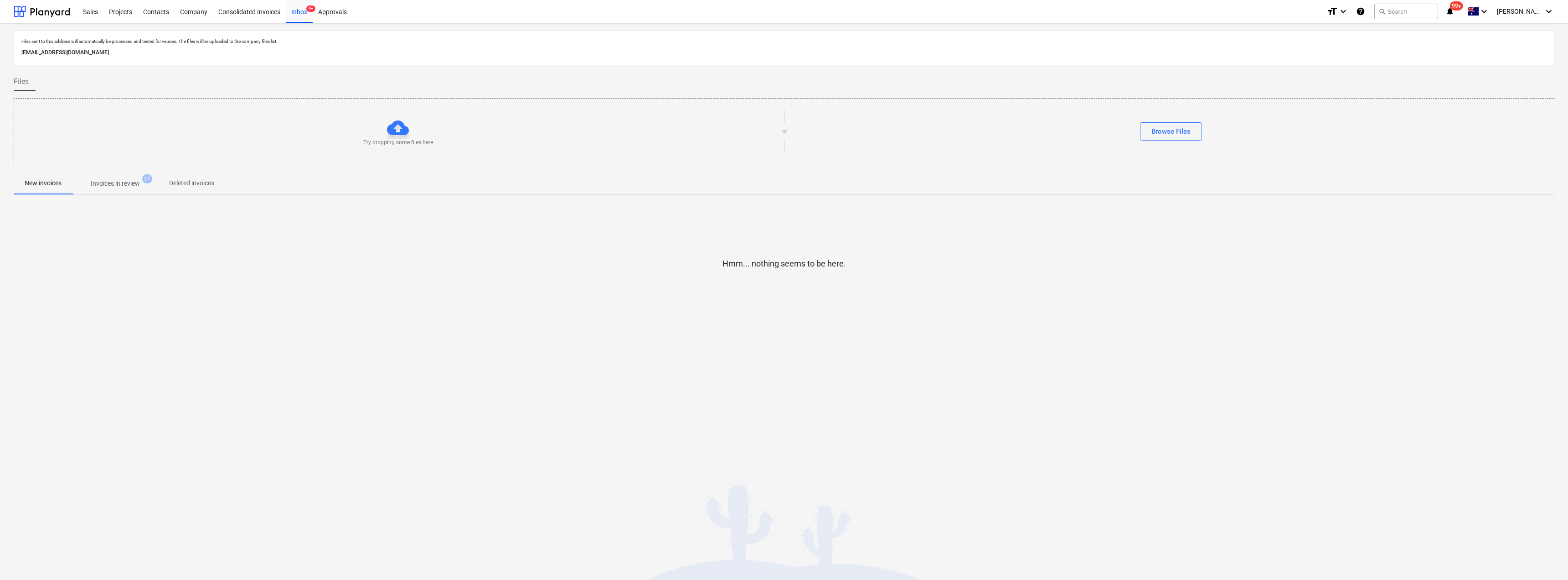
click at [130, 188] on p "Invoices in review" at bounding box center [115, 184] width 49 height 10
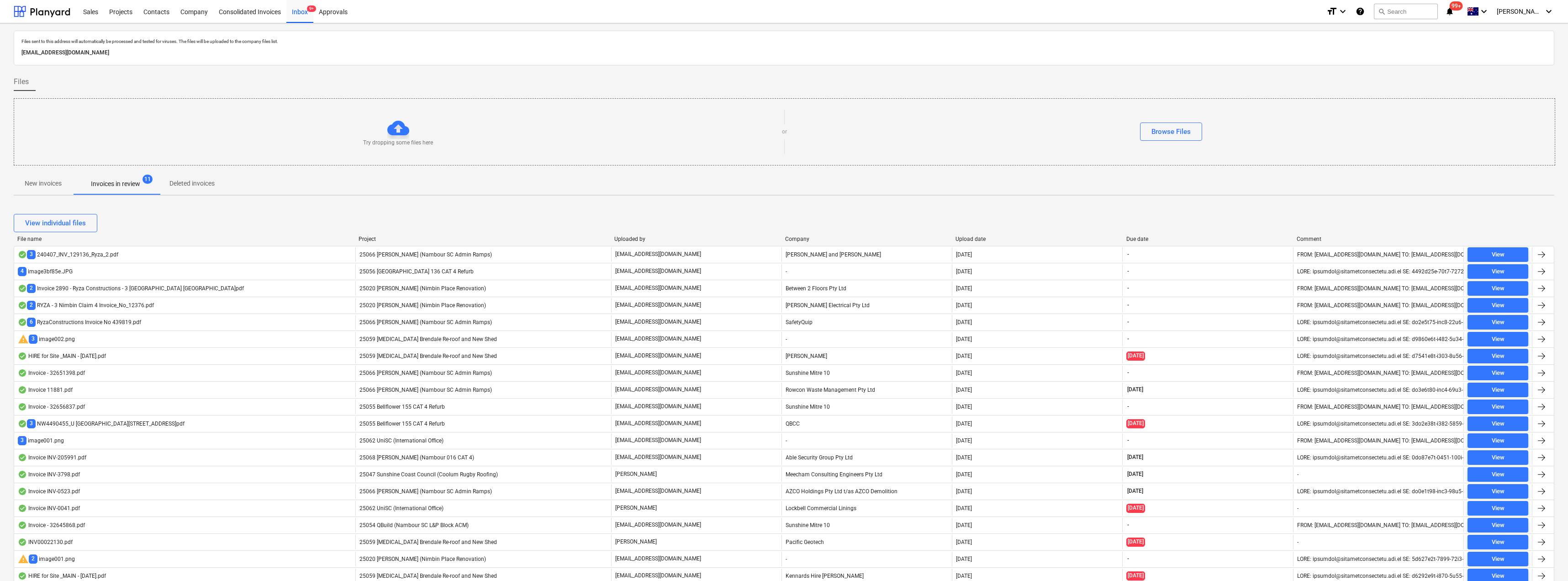
click at [433, 255] on span "25066 [PERSON_NAME] (Nambour SC Admin Ramps)" at bounding box center [425, 254] width 133 height 6
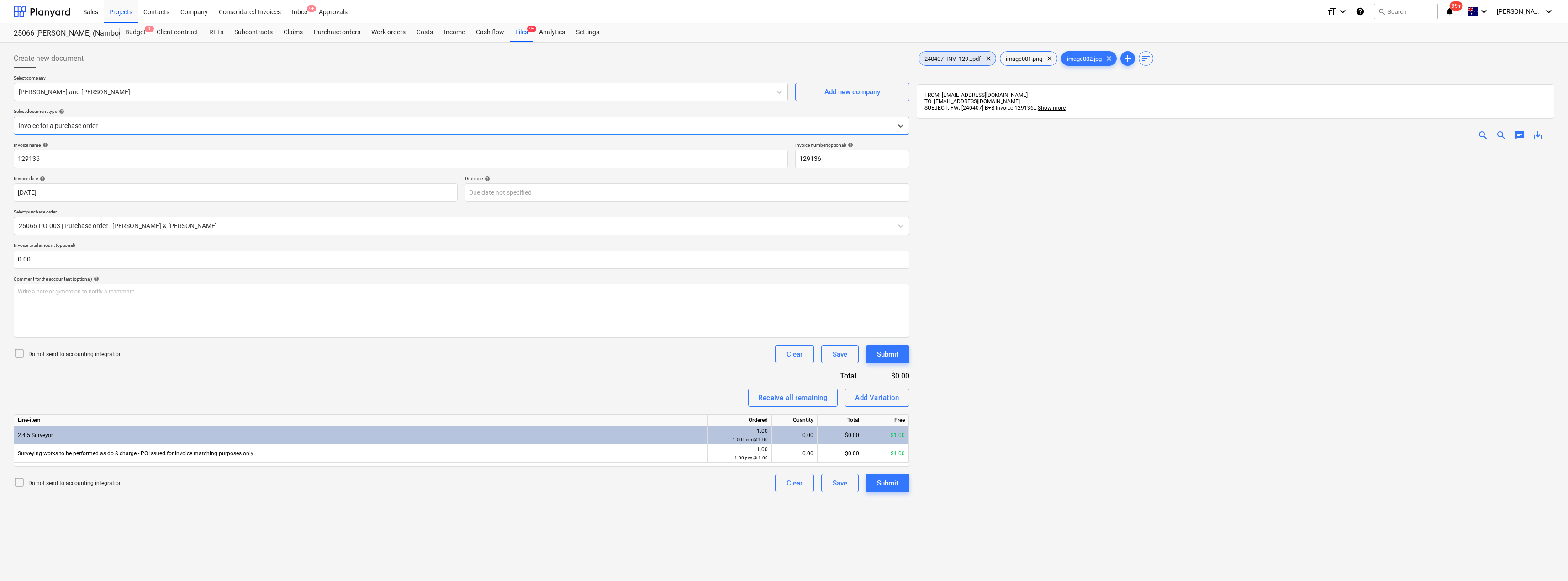
click at [784, 57] on span "240407_INV_129...pdf" at bounding box center [953, 58] width 68 height 7
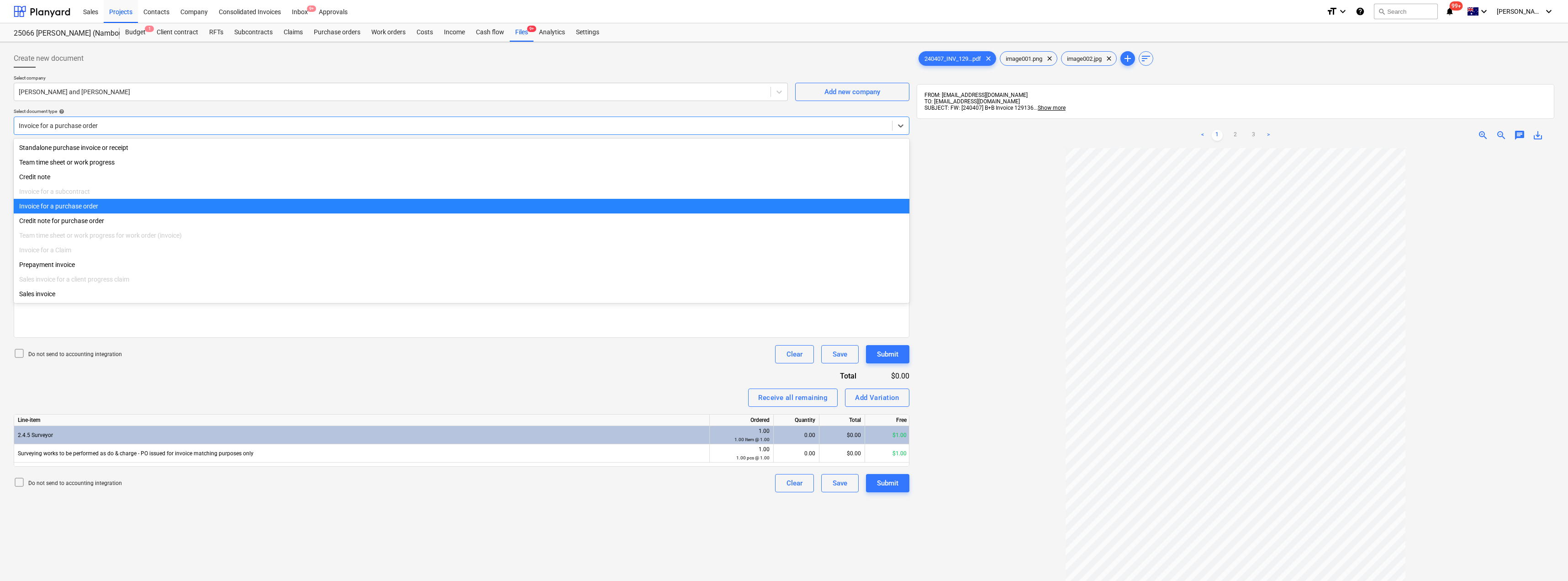
click at [106, 125] on div at bounding box center [453, 125] width 869 height 9
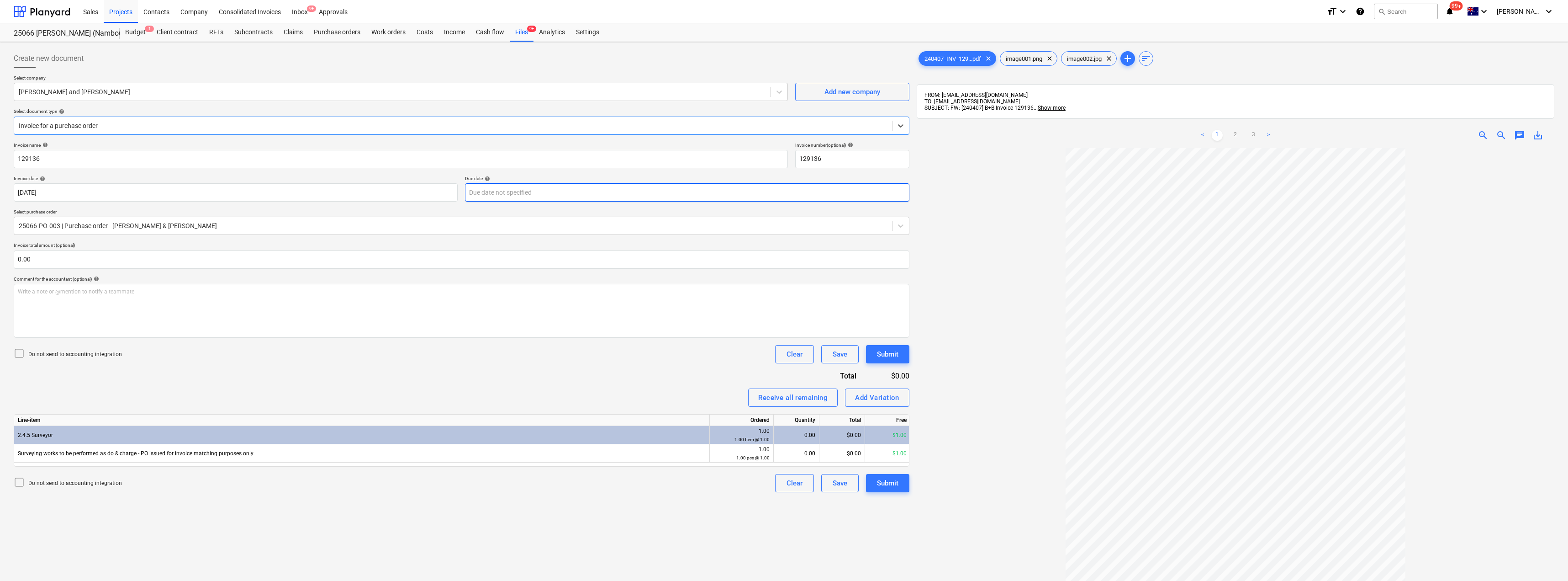
click at [554, 198] on body "Sales Projects Contacts Company Consolidated Invoices Inbox 9+ Approvals format…" at bounding box center [784, 290] width 1568 height 581
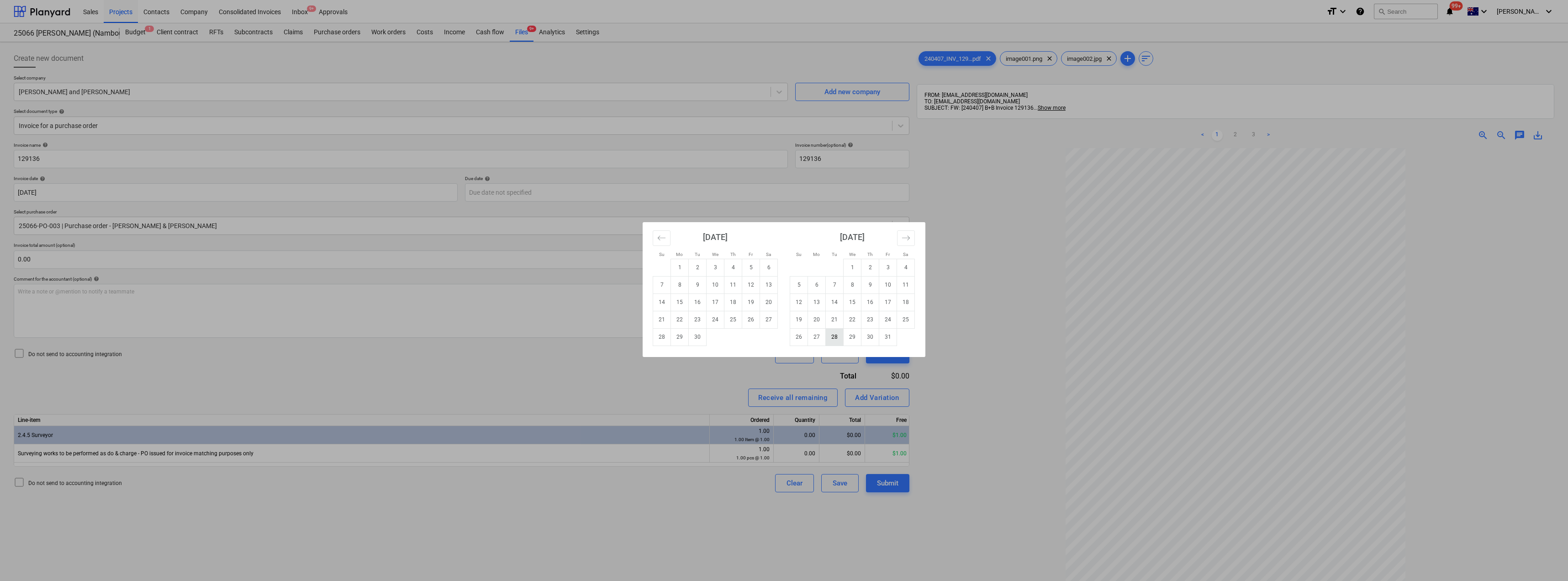
click at [784, 339] on td "28" at bounding box center [835, 337] width 18 height 18
type input "[DATE]"
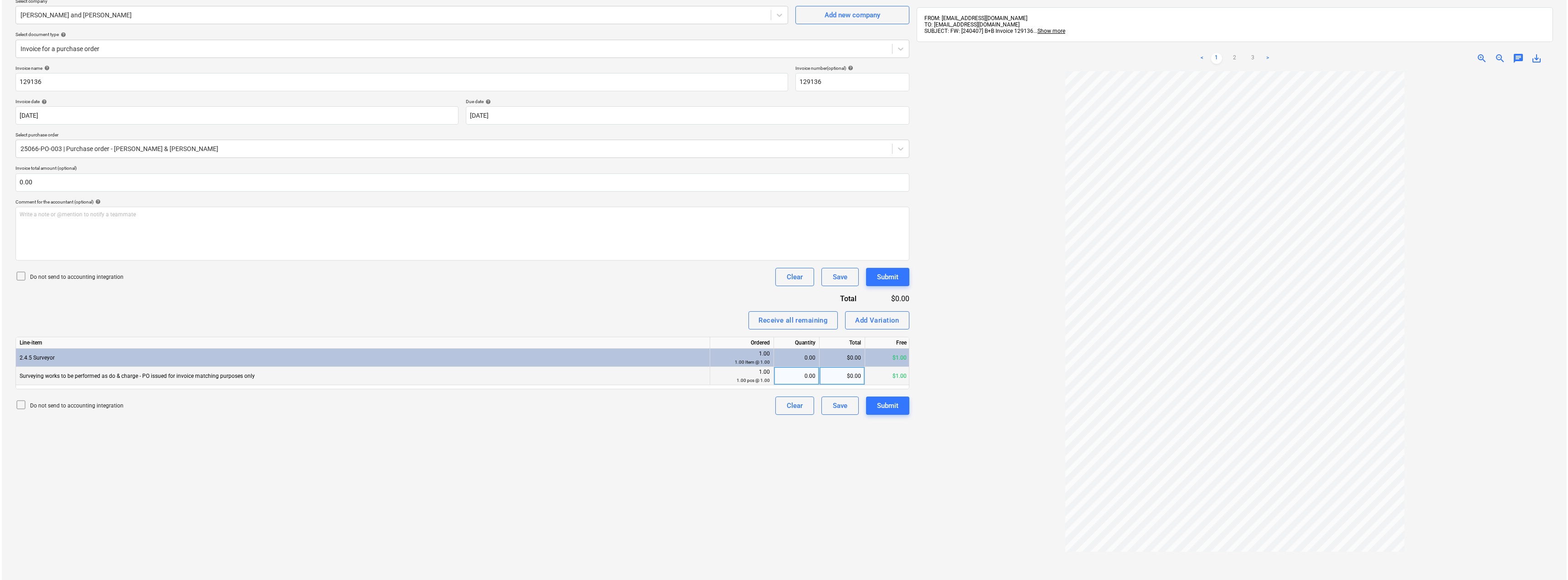
scroll to position [91, 0]
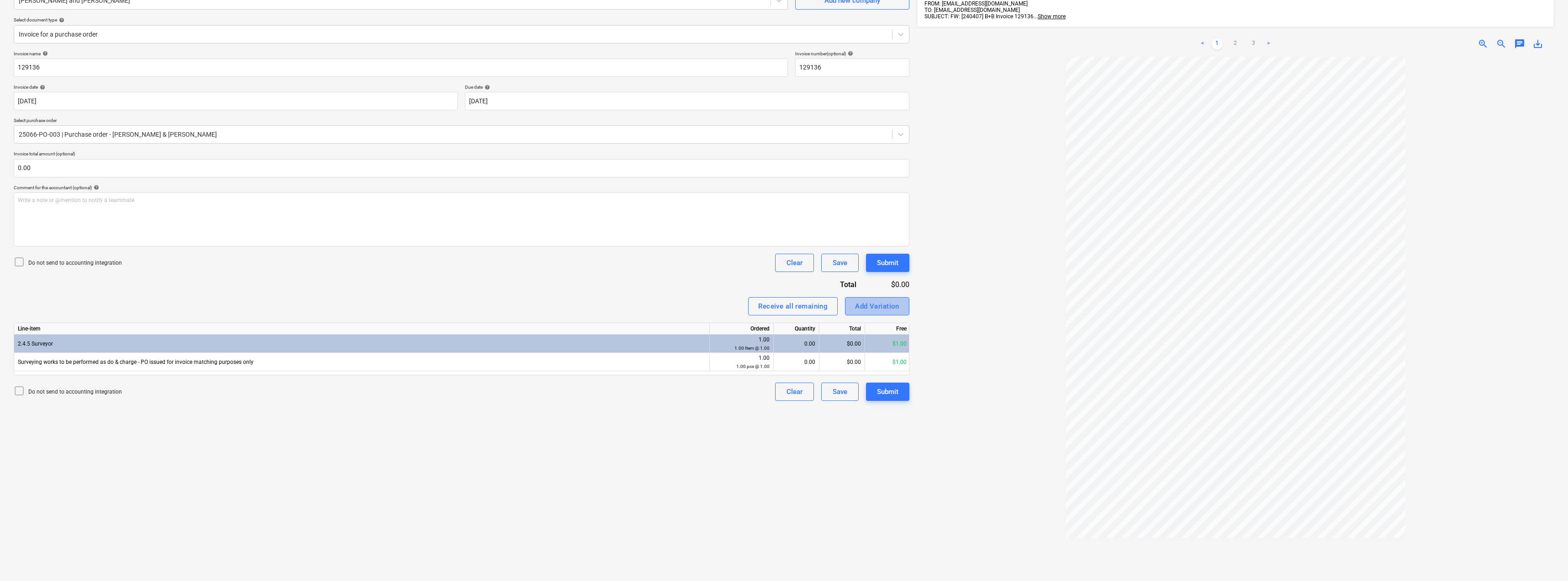
click at [784, 305] on div "Add Variation" at bounding box center [877, 306] width 44 height 12
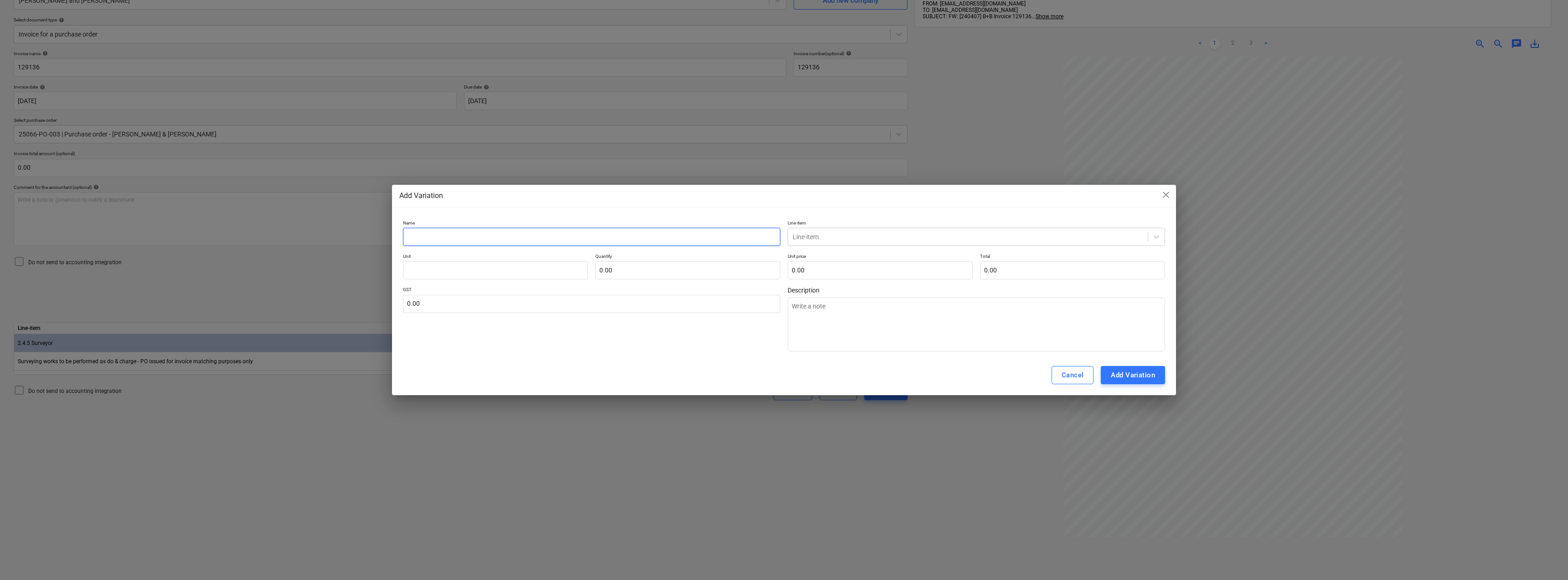
click at [483, 234] on input "text" at bounding box center [591, 237] width 377 height 19
type textarea "x"
type input "S"
type textarea "x"
type input "Su"
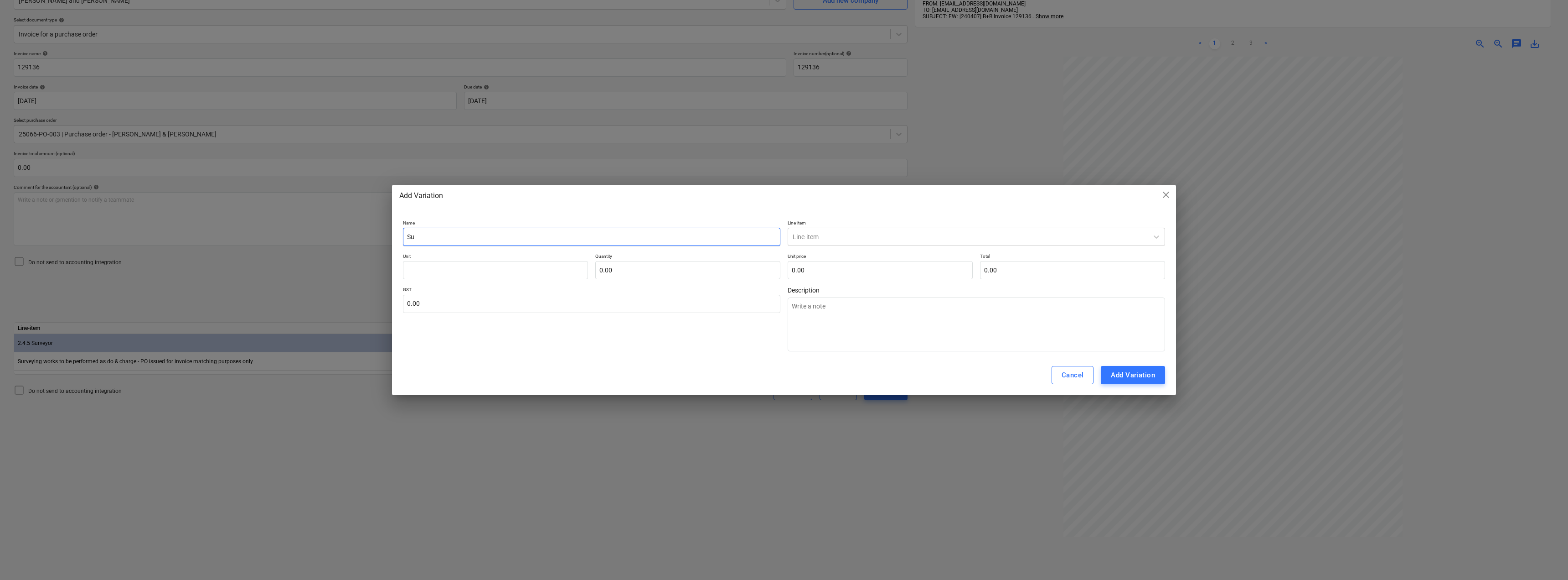
type textarea "x"
type input "Sur"
type textarea "x"
type input "Surv"
type textarea "x"
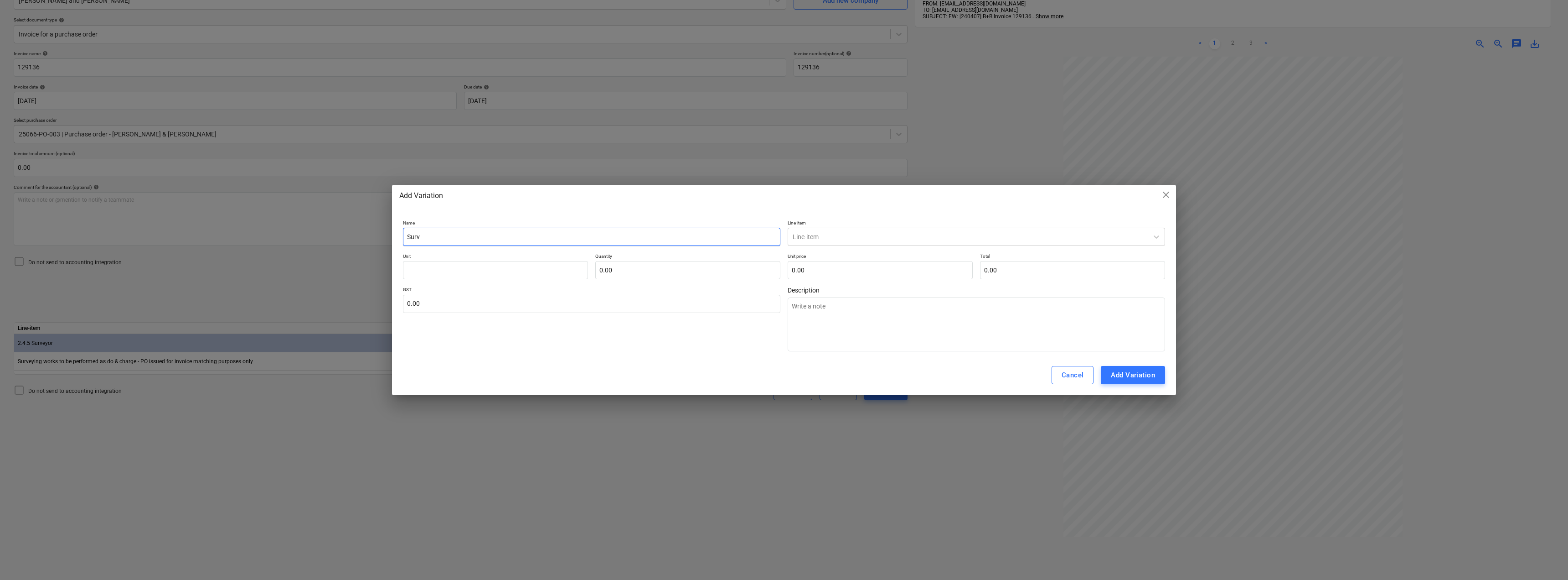
type input "[PERSON_NAME]"
type textarea "x"
type input "Survey"
type textarea "x"
type input "Surveyo"
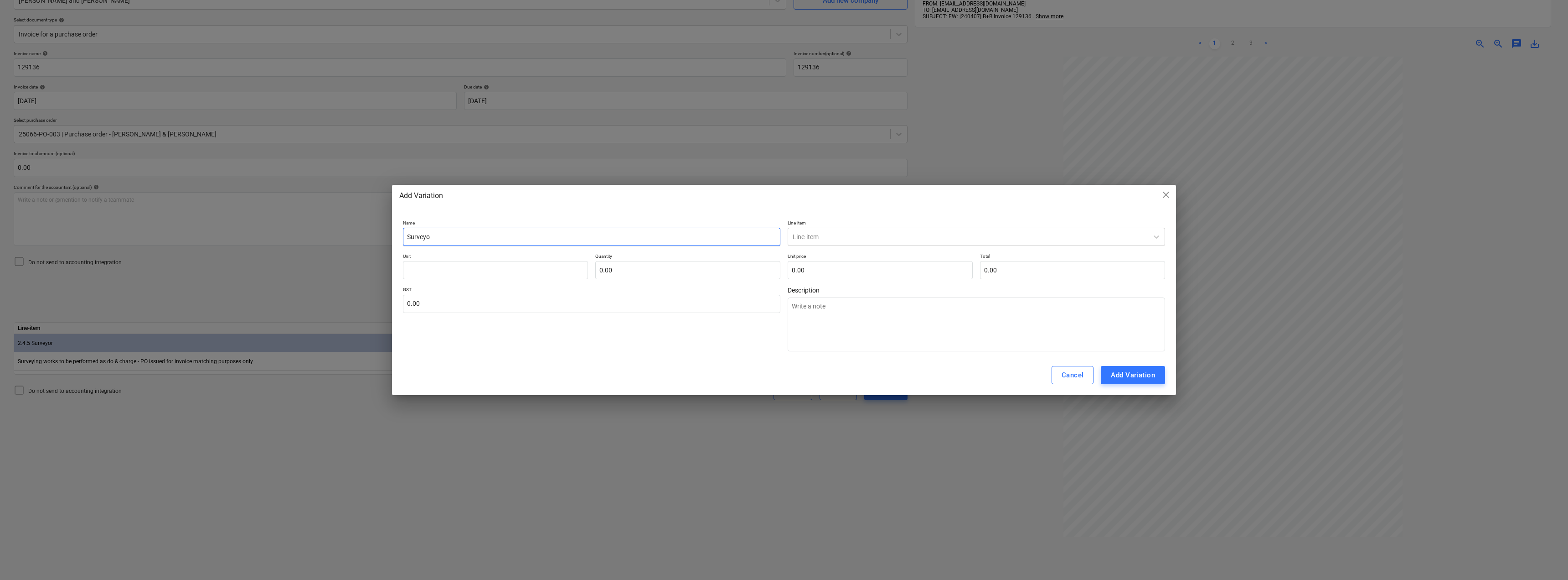
type textarea "x"
type input "Surveyor"
type textarea "x"
drag, startPoint x: 458, startPoint y: 230, endPoint x: 383, endPoint y: 228, distance: 75.0
click at [383, 228] on div "Add Variation close Name Surveyor Line-item Line-item Unit Quantity 0.00 Unit p…" at bounding box center [784, 290] width 1568 height 580
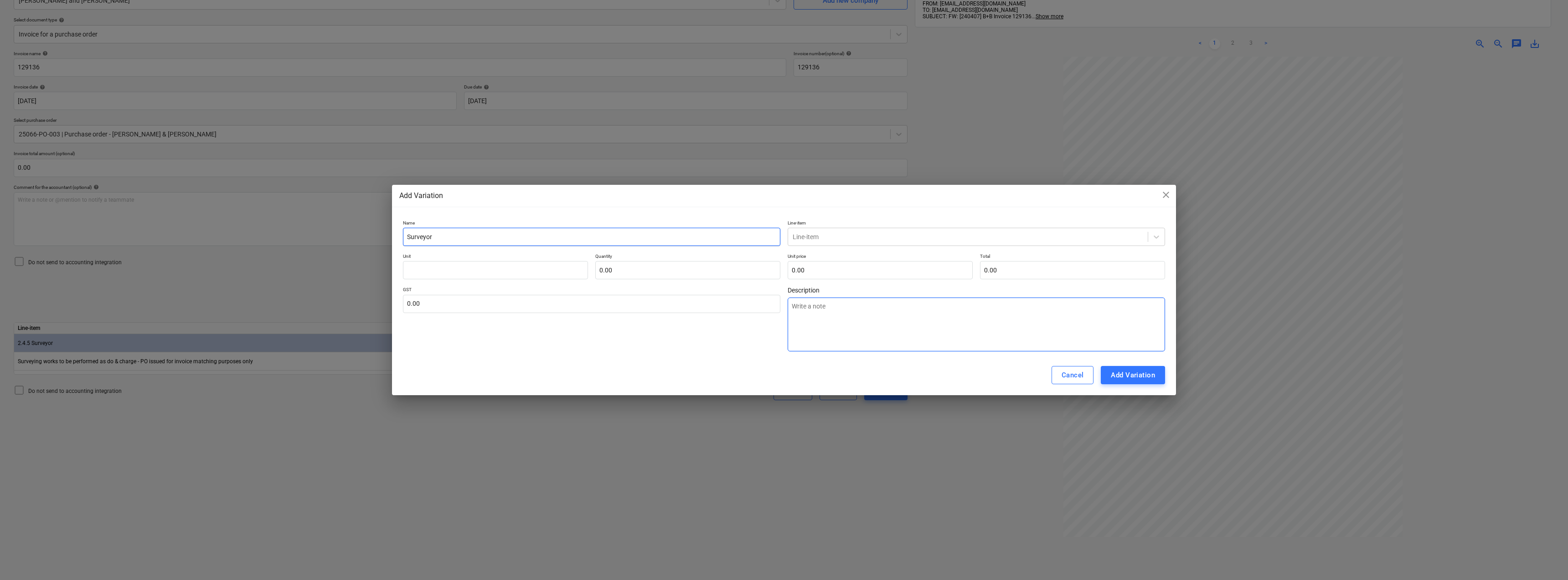
type input "Surveyor"
click at [783, 309] on textarea at bounding box center [977, 324] width 377 height 54
paste textarea "Surveyor"
type textarea "x"
type textarea "Surveyor"
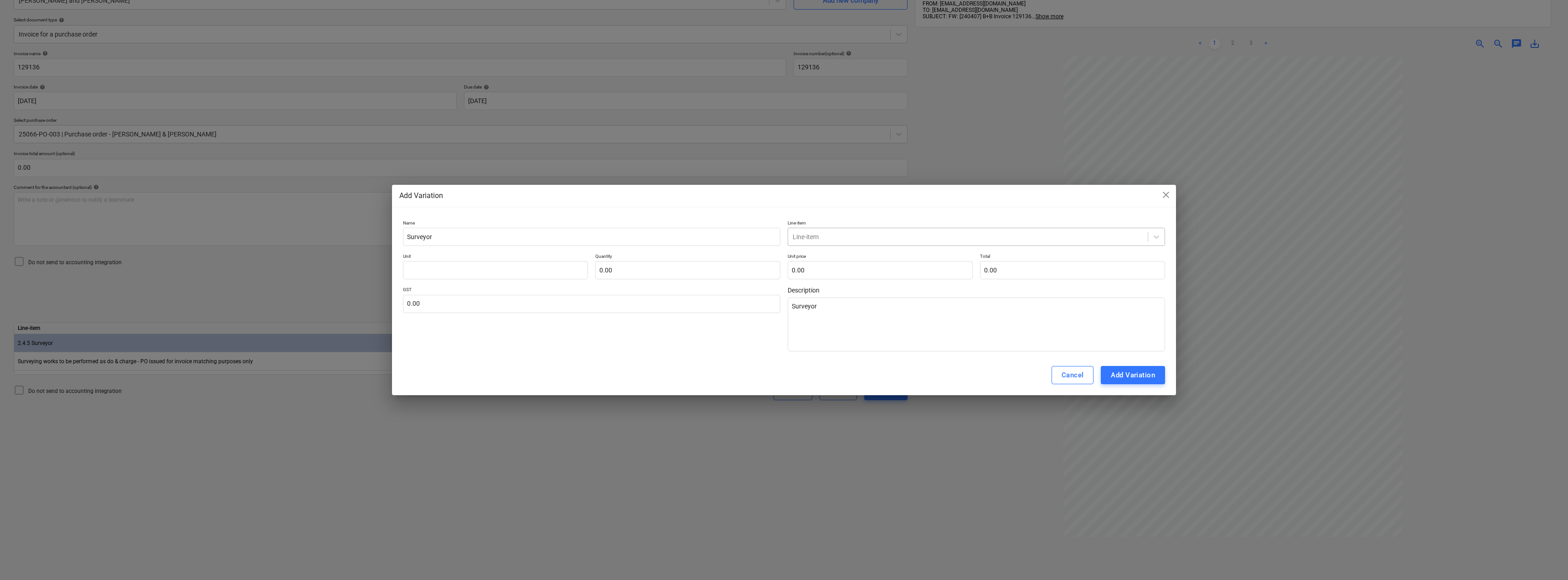
click at [783, 237] on div at bounding box center [968, 236] width 351 height 9
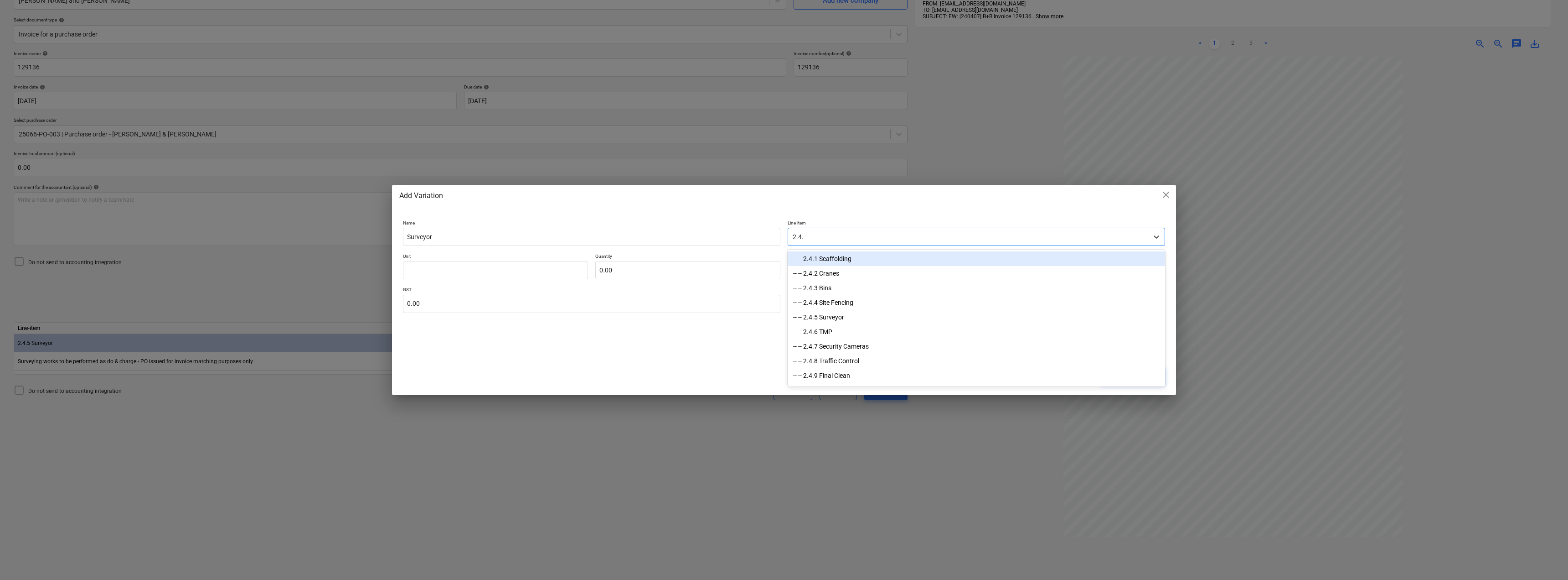
type input "2.4.5"
click at [783, 262] on div "-- -- 2.4.5 Surveyor" at bounding box center [977, 259] width 377 height 15
type textarea "x"
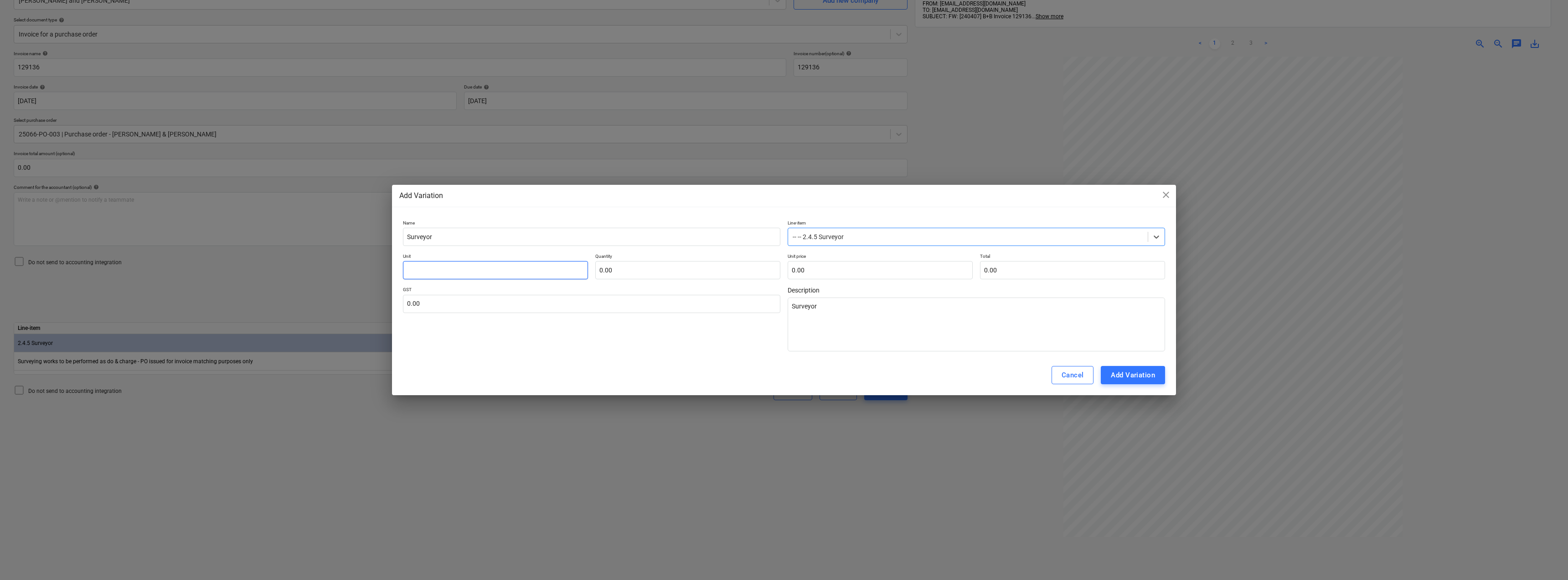
click at [524, 274] on input "text" at bounding box center [495, 269] width 185 height 19
type textarea "x"
type input "I"
type textarea "x"
type input "It"
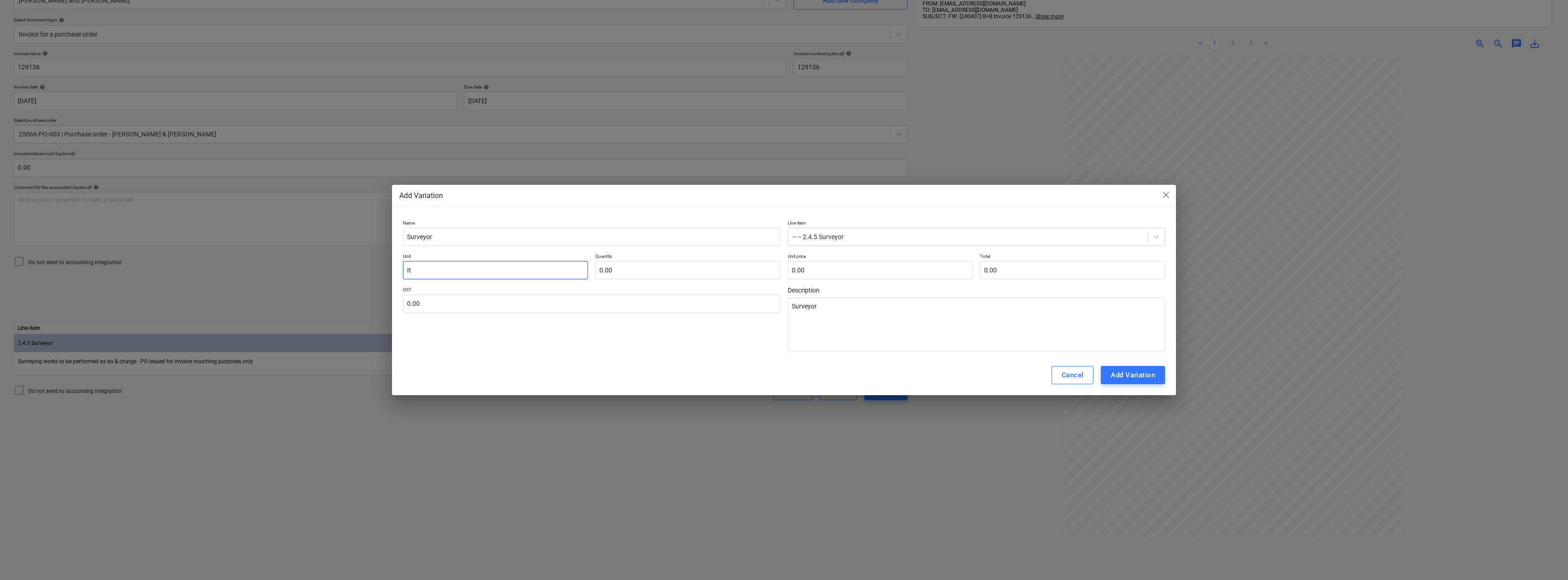
type textarea "x"
type input "Ite"
type textarea "x"
type input "Item"
type textarea "x"
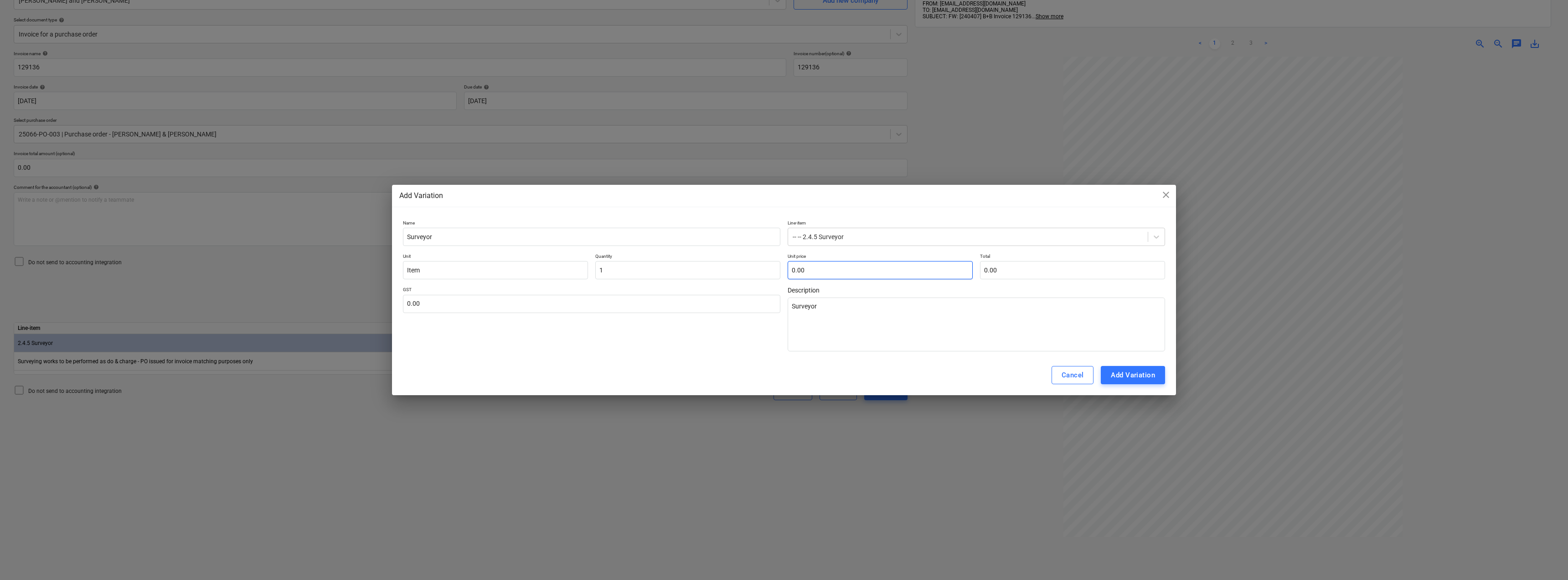
type input "1.00"
type textarea "x"
type input "1"
type input "1.00"
type textarea "x"
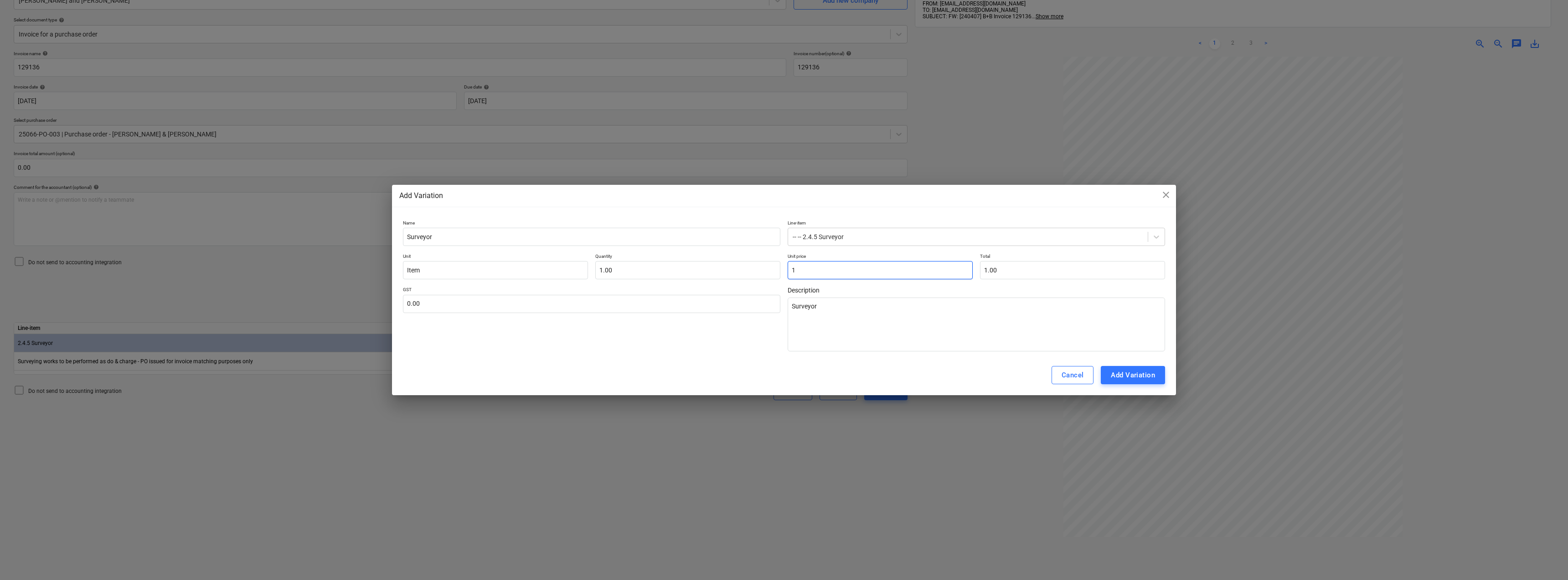
type input "11"
type input "11.00"
type textarea "x"
type input "117"
type input "117.00"
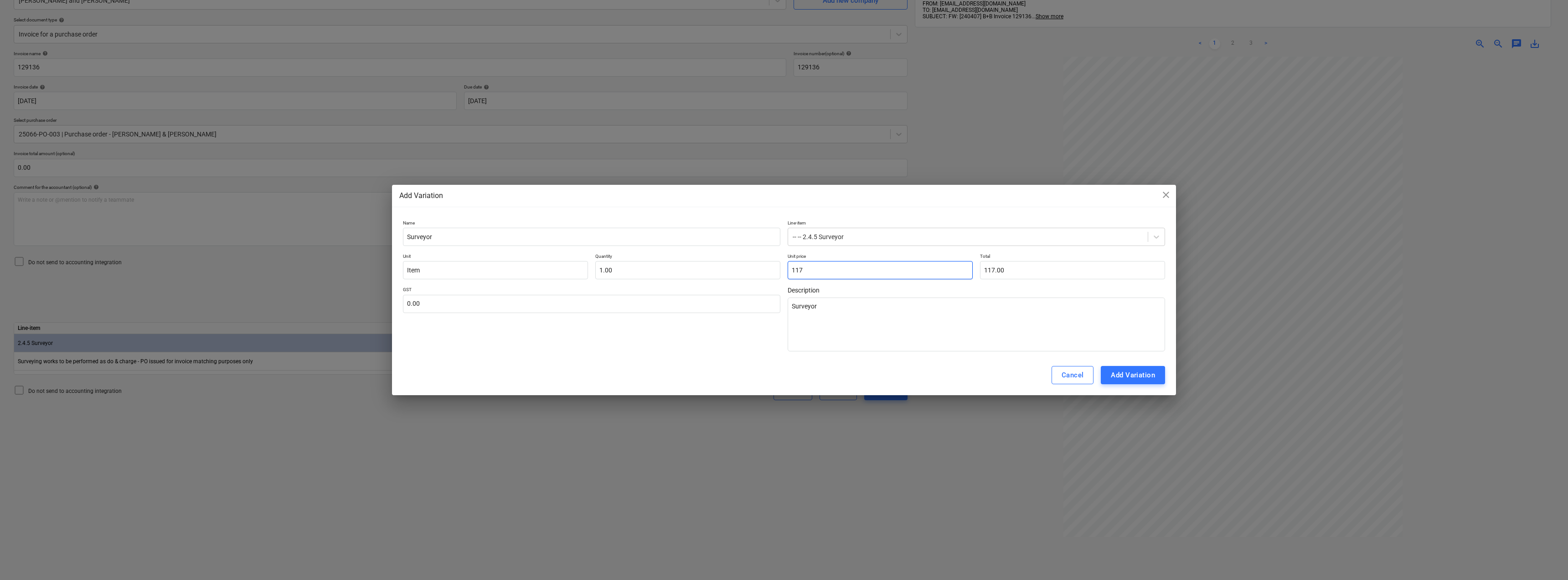
type textarea "x"
type input "1170"
type input "1,170.00"
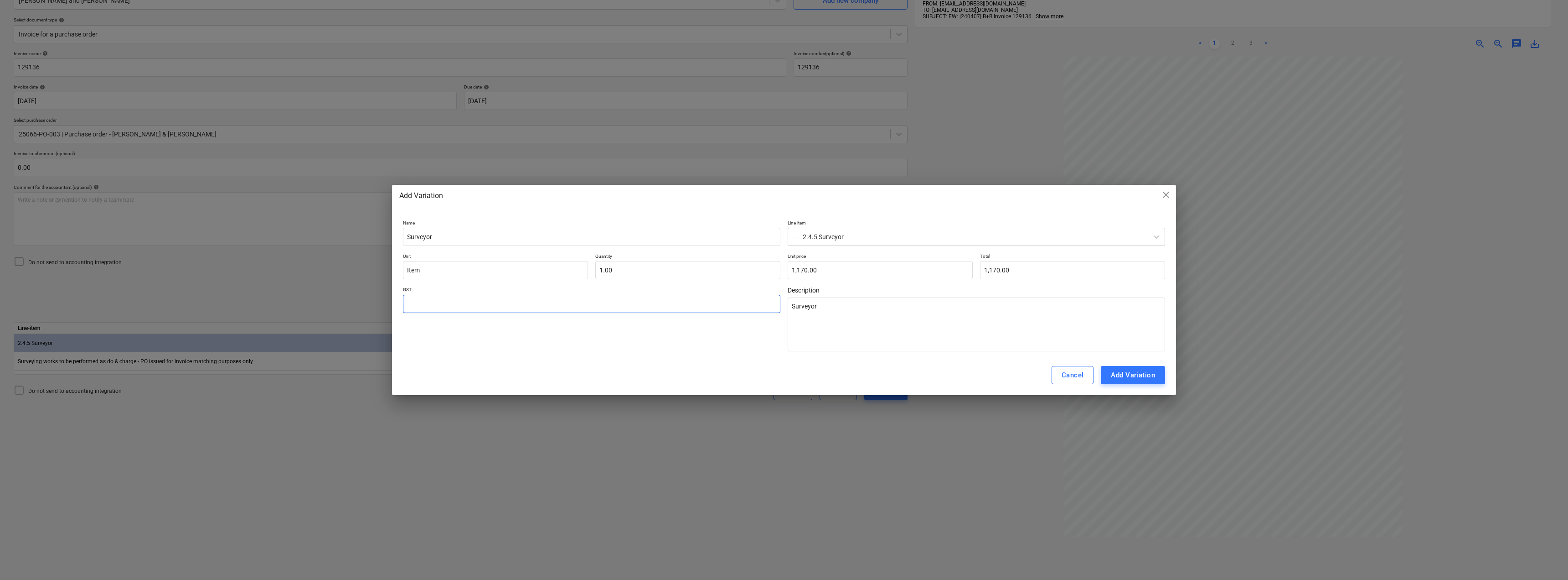
type textarea "x"
type input "1"
type textarea "x"
type input "10"
type input "1170"
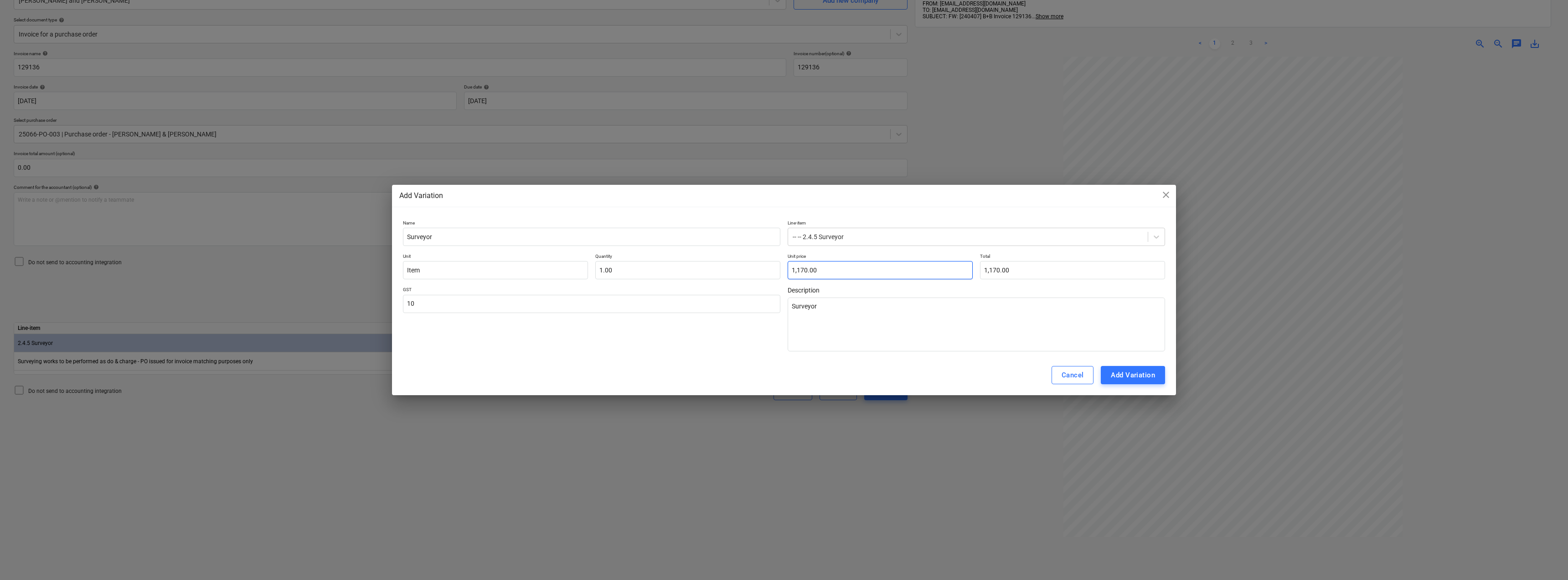
type input "10.00"
click at [783, 273] on input "1170" at bounding box center [880, 269] width 185 height 19
type textarea "x"
type input "117"
type input "117.00"
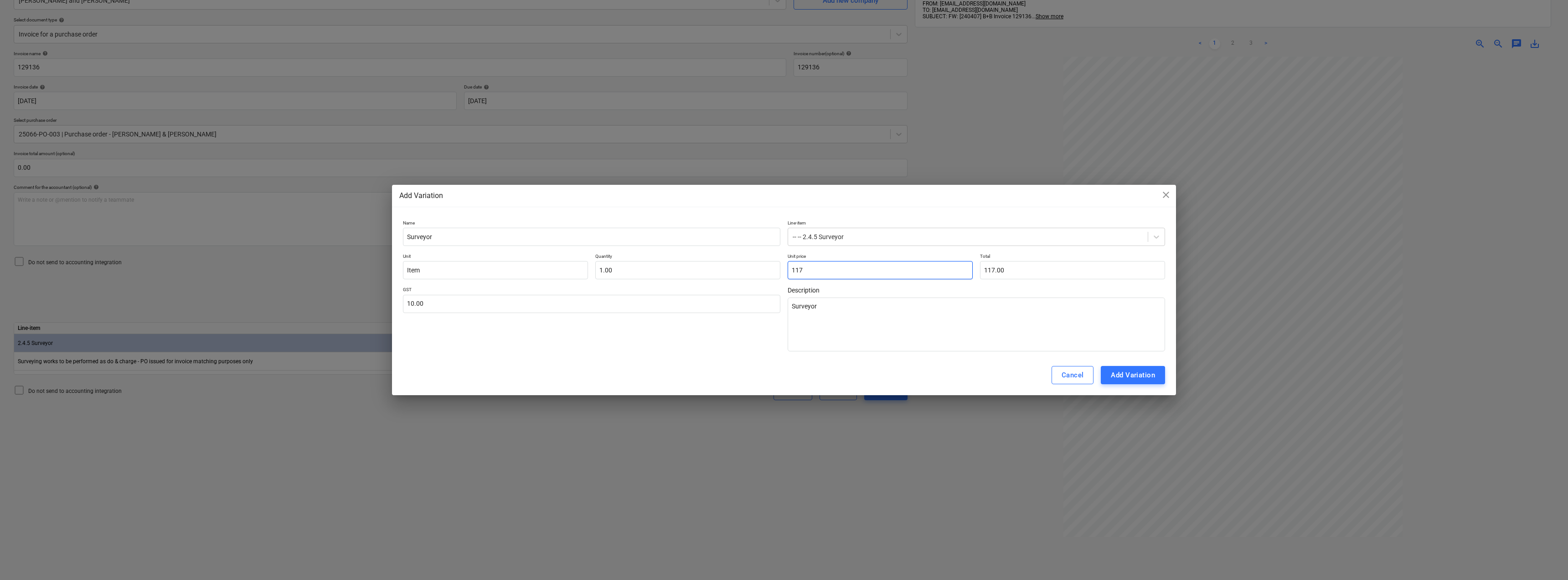
type textarea "x"
type input "11"
type input "11.00"
type textarea "x"
type input "116"
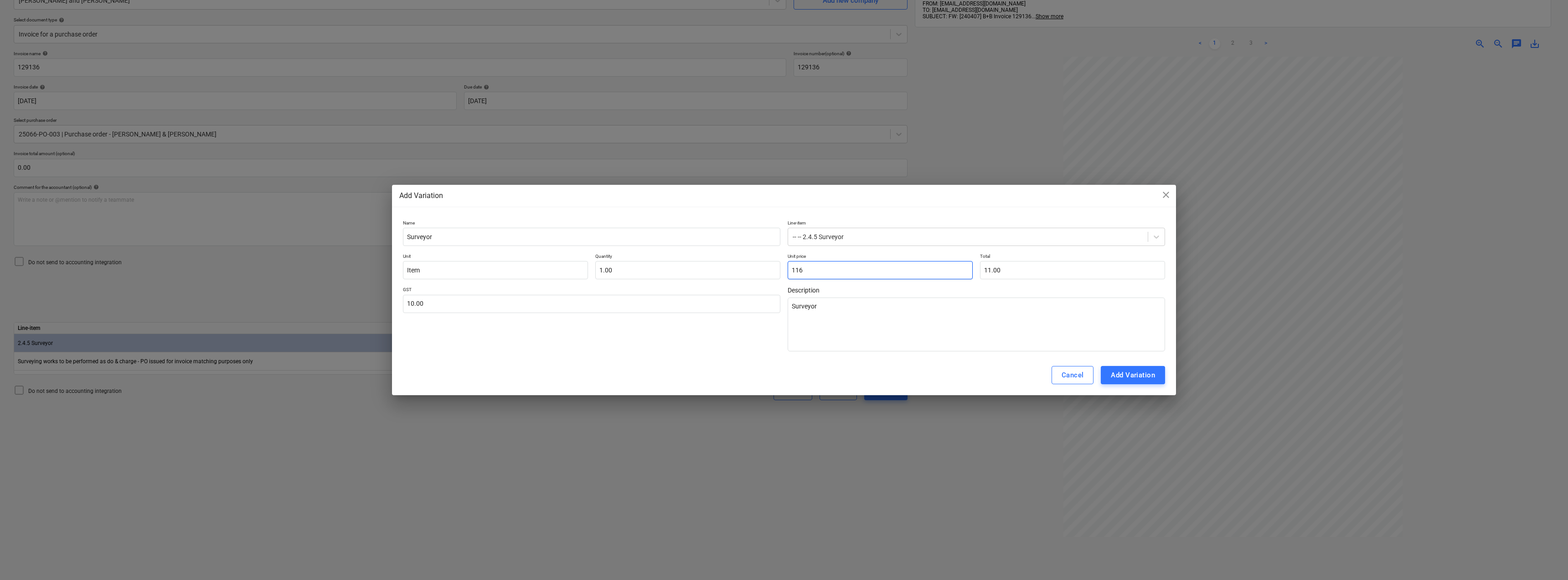
type input "116.00"
type textarea "x"
type input "1169"
type input "1,169.00"
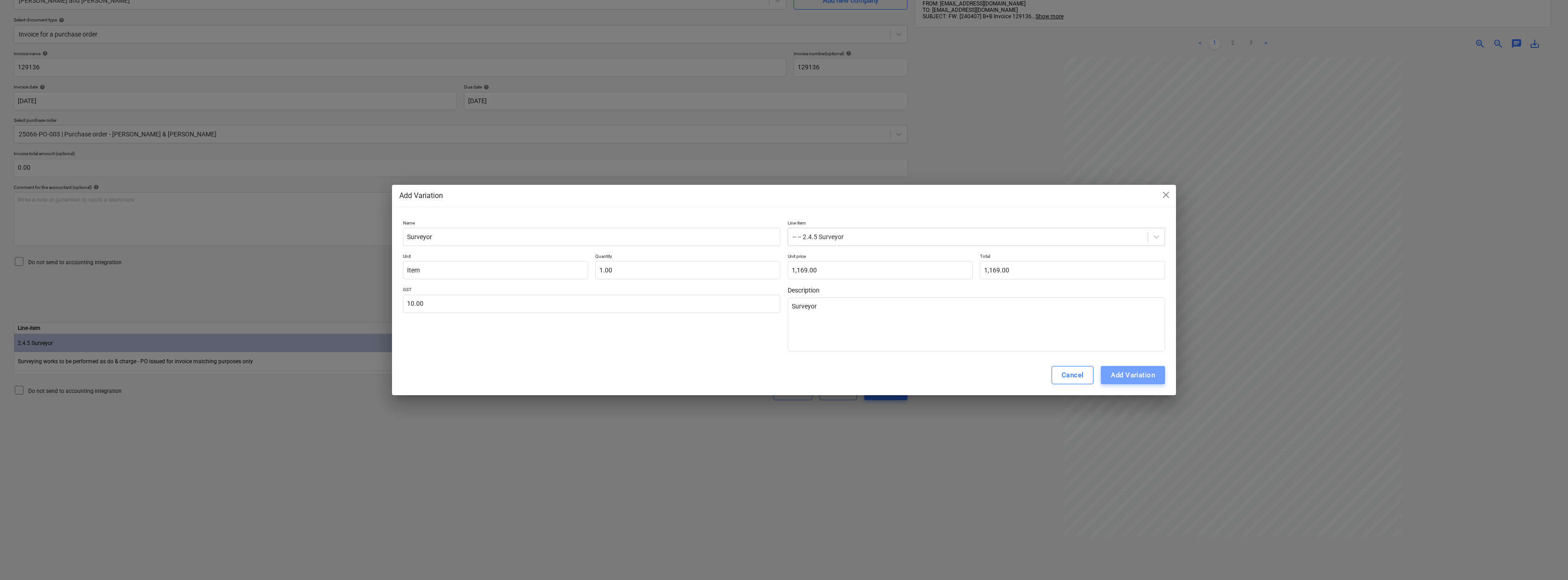
click at [783, 377] on div "Add Variation" at bounding box center [1133, 375] width 44 height 12
type textarea "x"
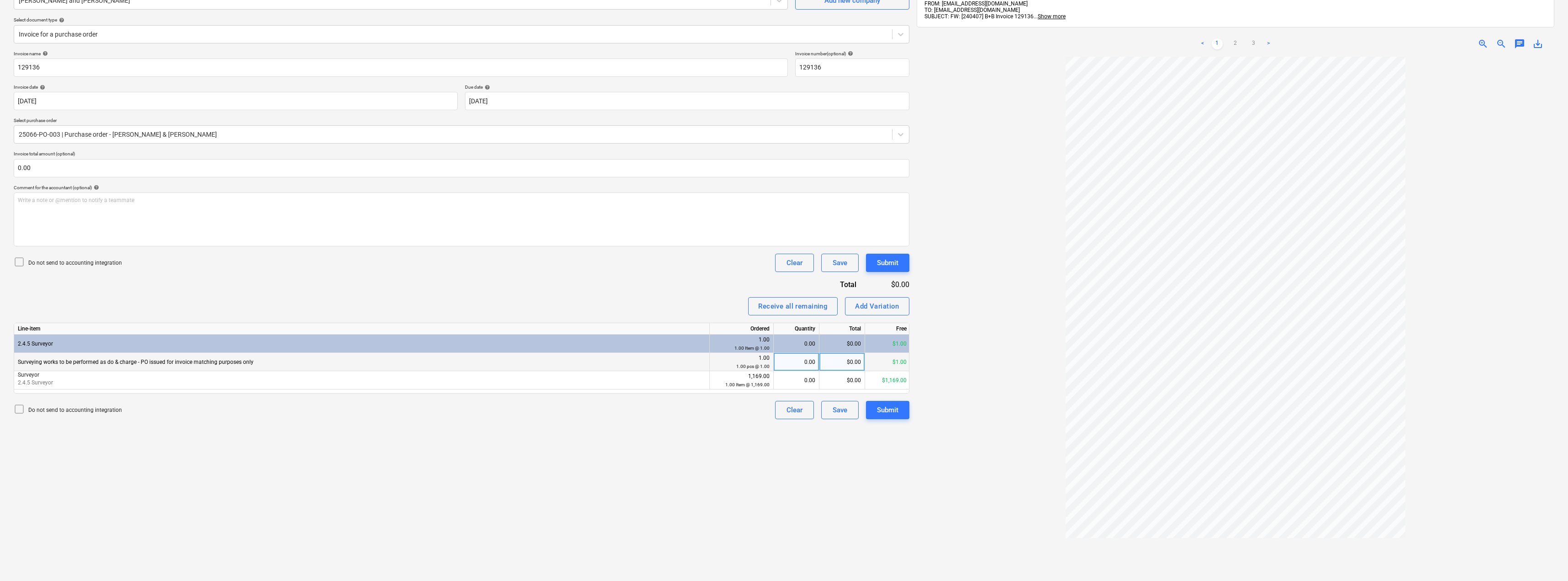
click at [784, 359] on div "0.00" at bounding box center [796, 361] width 38 height 19
type input "1"
click at [784, 377] on div "0.00" at bounding box center [796, 380] width 38 height 19
click at [661, 262] on div "Do not send to accounting integration Clear Save Submit" at bounding box center [462, 263] width 896 height 19
click at [784, 408] on div "Submit" at bounding box center [888, 410] width 22 height 12
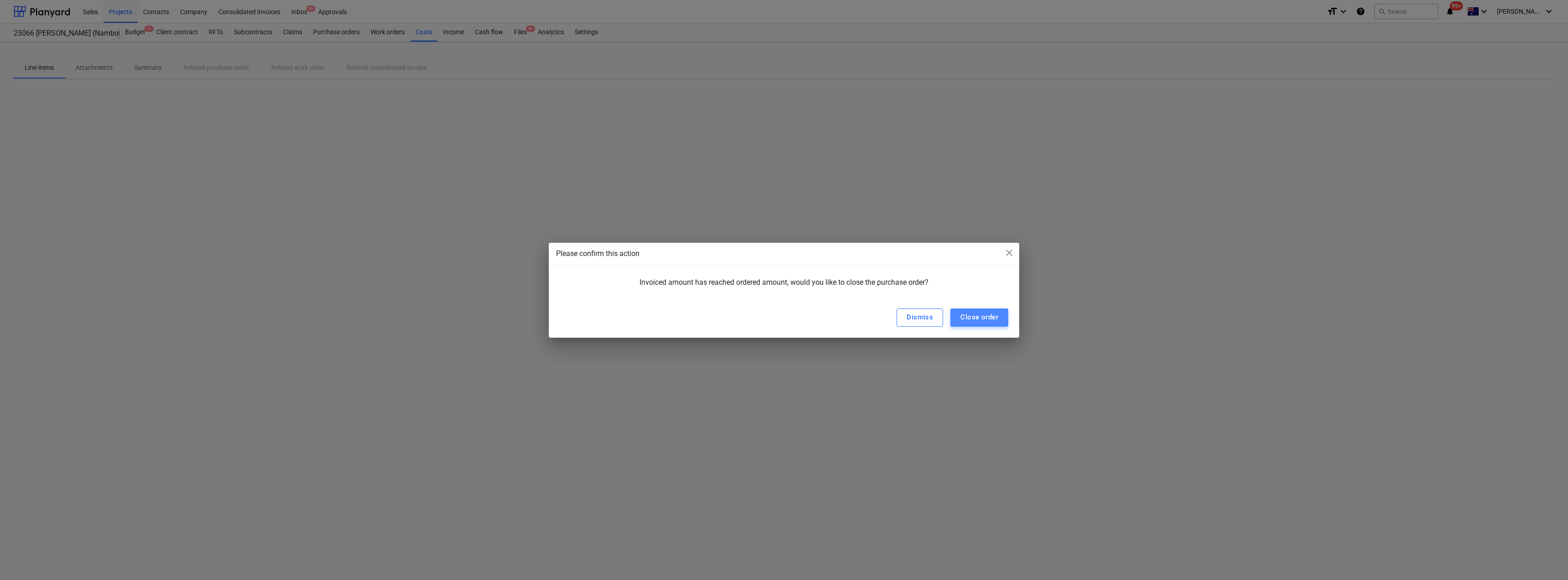
click at [783, 319] on div "Close order" at bounding box center [980, 317] width 38 height 12
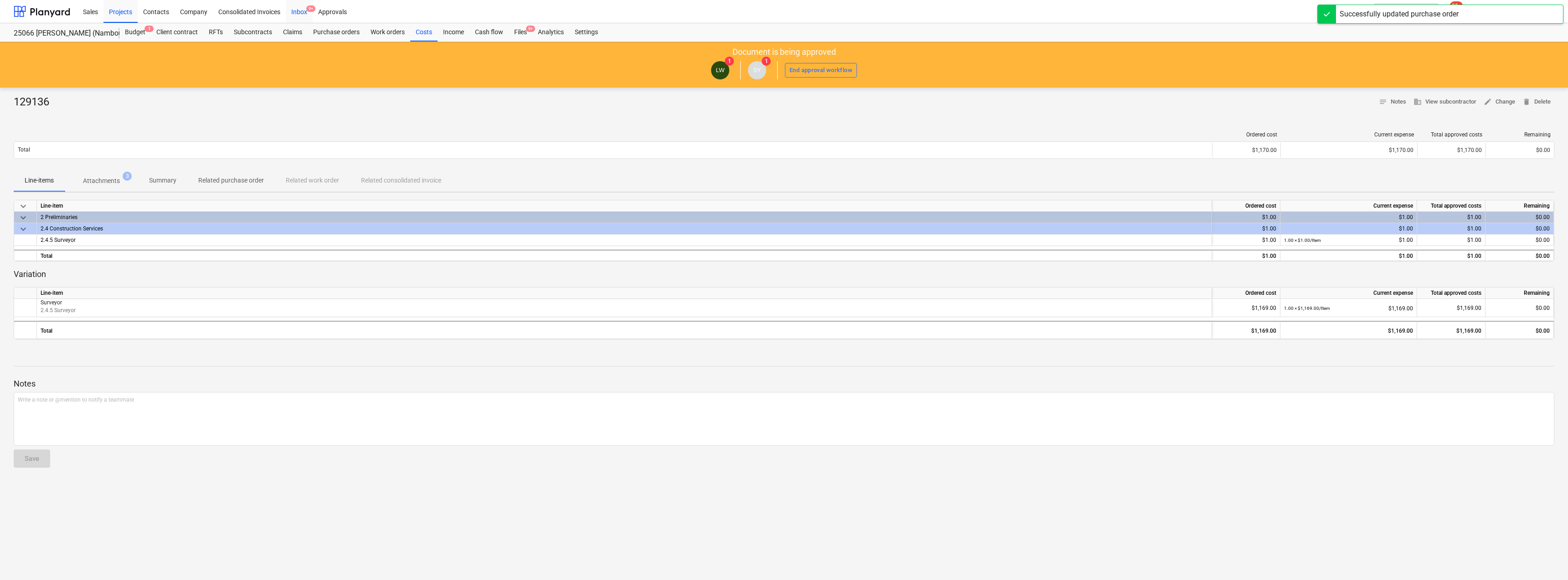
click at [301, 11] on div "Inbox 9+" at bounding box center [299, 12] width 27 height 24
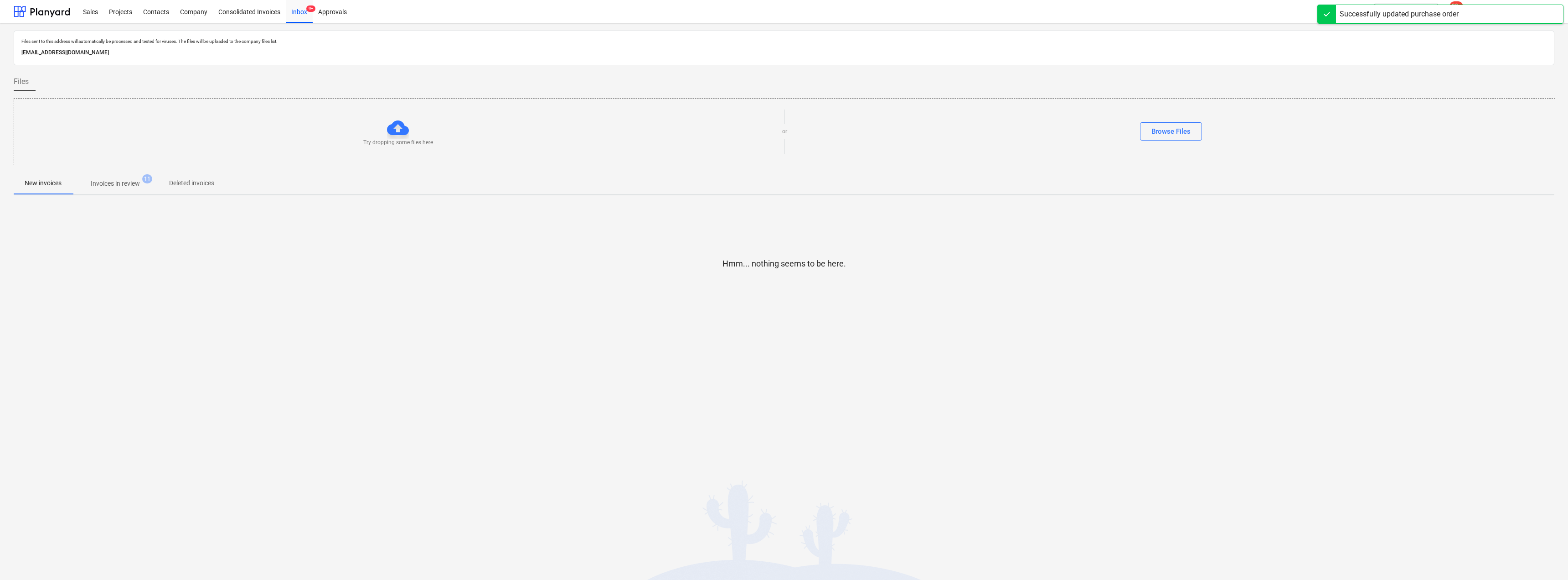
click at [118, 183] on p "Invoices in review" at bounding box center [115, 184] width 49 height 10
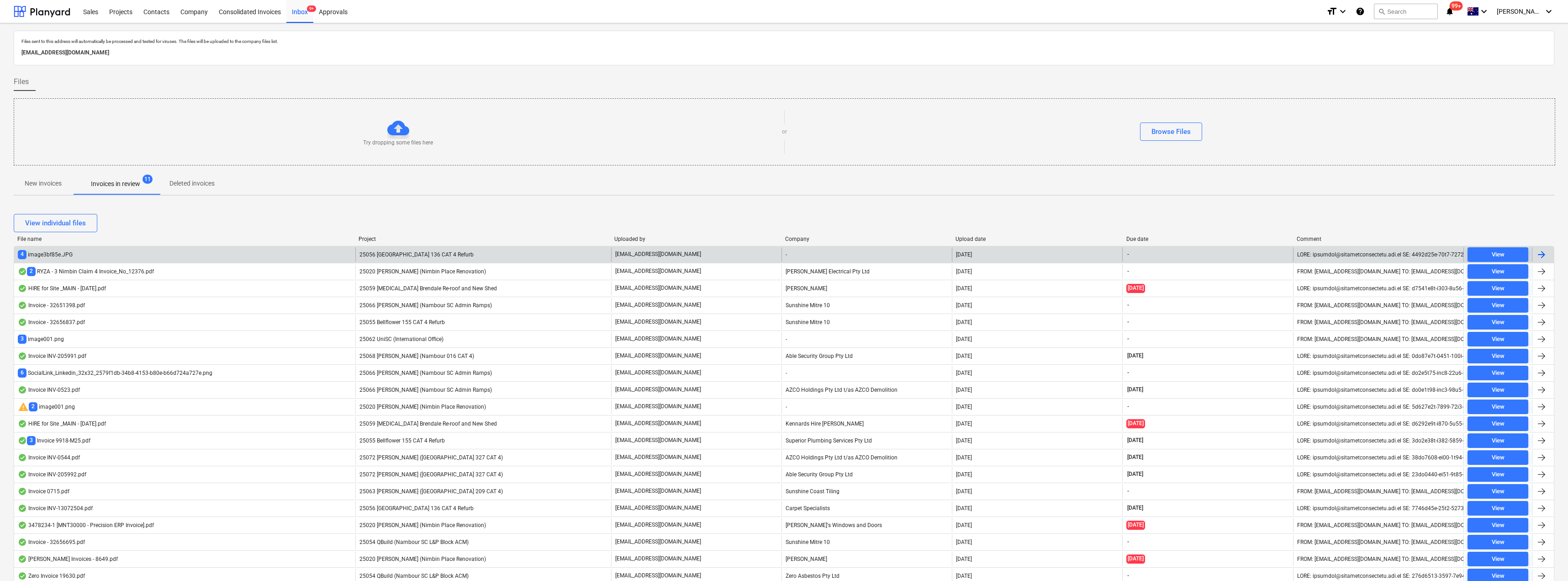
click at [662, 256] on p "[EMAIL_ADDRESS][DOMAIN_NAME]" at bounding box center [658, 254] width 86 height 8
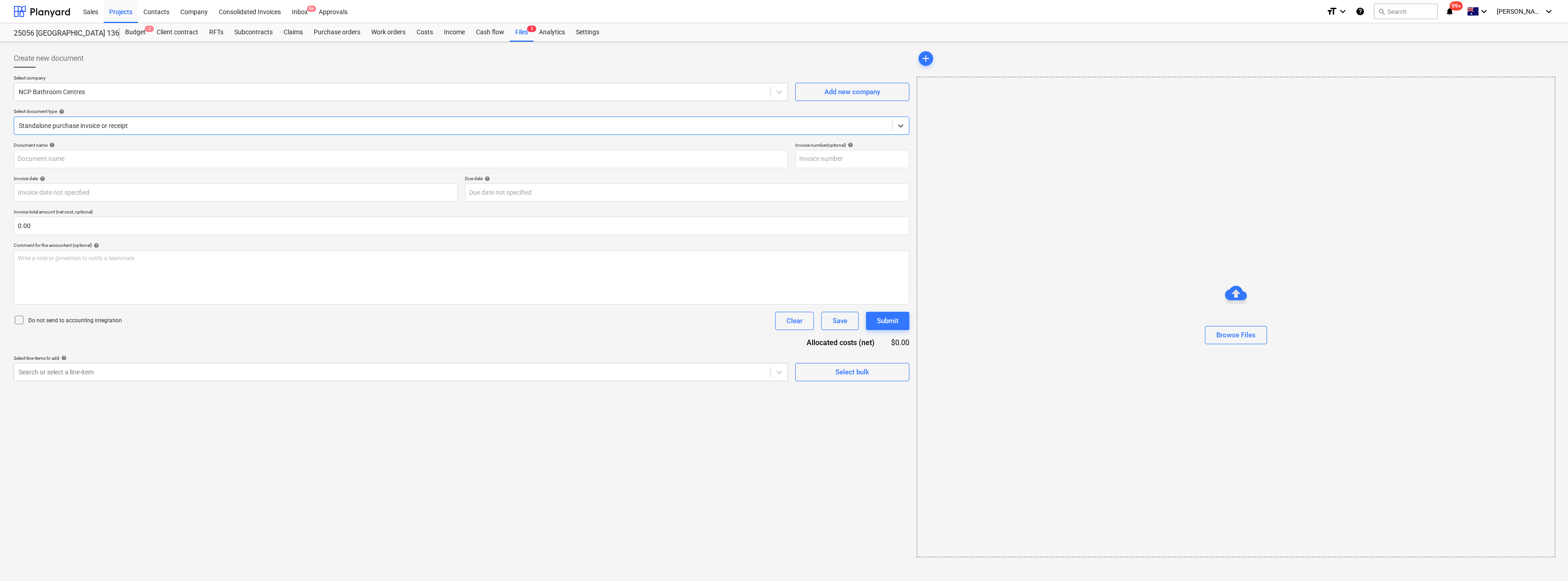
type input "2095605"
type input "[DATE]"
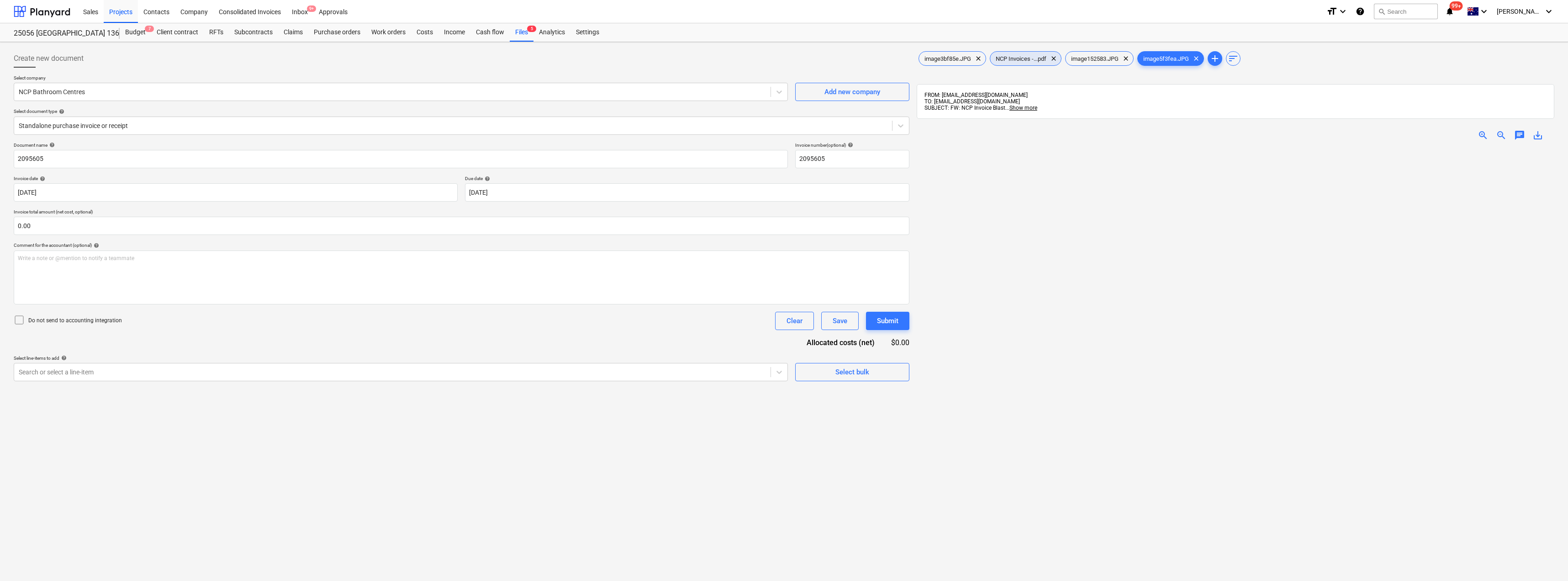
click at [784, 57] on span "NCP Invoices -...pdf" at bounding box center [1021, 58] width 62 height 7
click at [83, 123] on div at bounding box center [453, 125] width 869 height 9
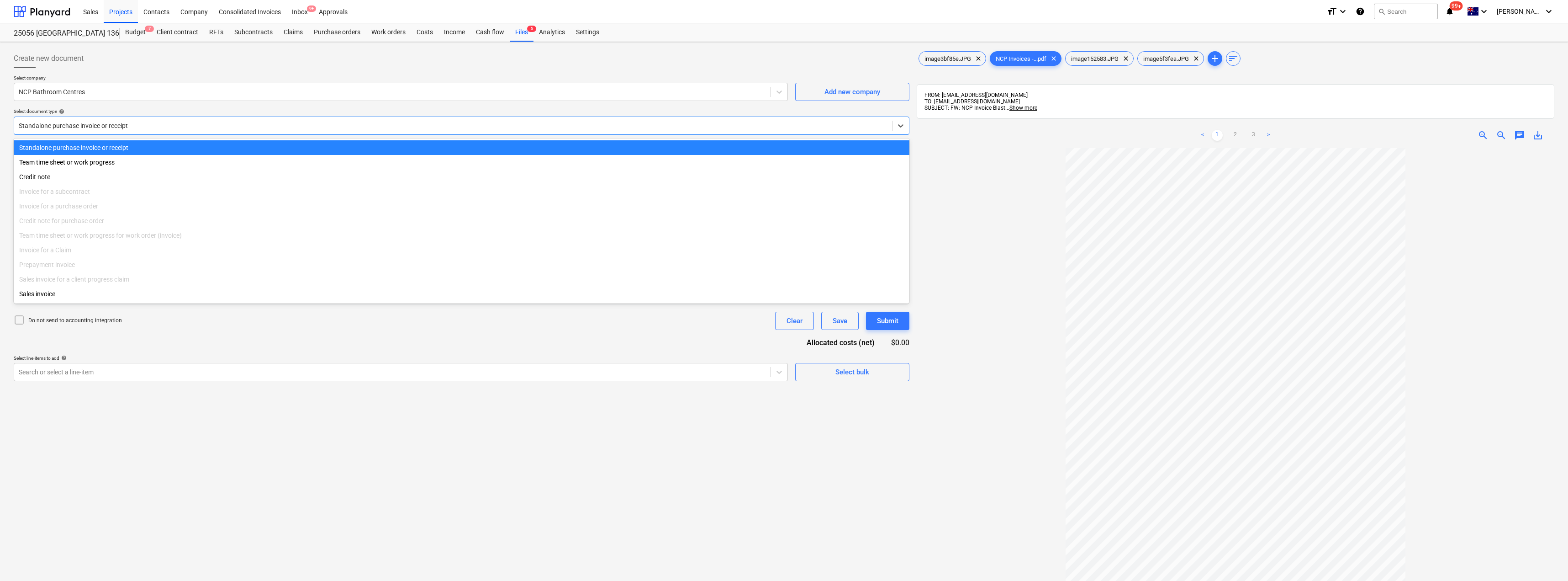
click at [83, 123] on div at bounding box center [453, 125] width 869 height 9
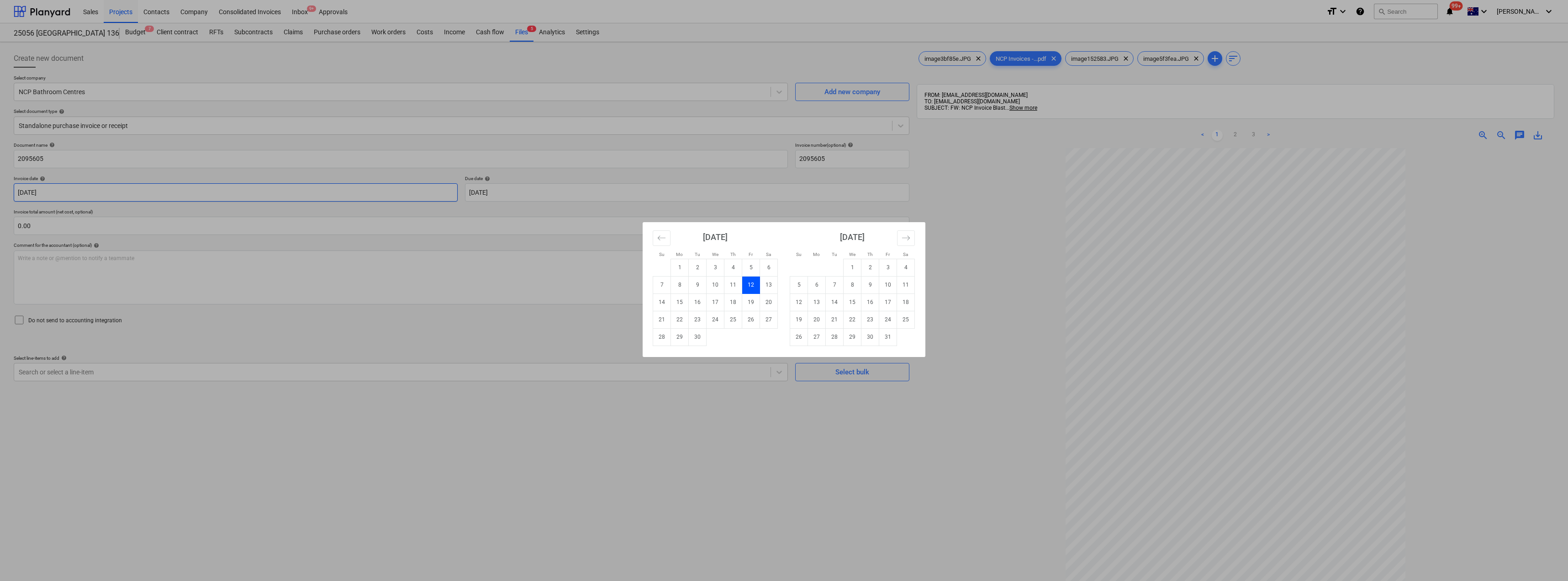
click at [66, 191] on body "Sales Projects Contacts Company Consolidated Invoices Inbox 9+ Approvals format…" at bounding box center [784, 290] width 1568 height 581
click at [752, 324] on td "26" at bounding box center [751, 320] width 18 height 18
type input "[DATE]"
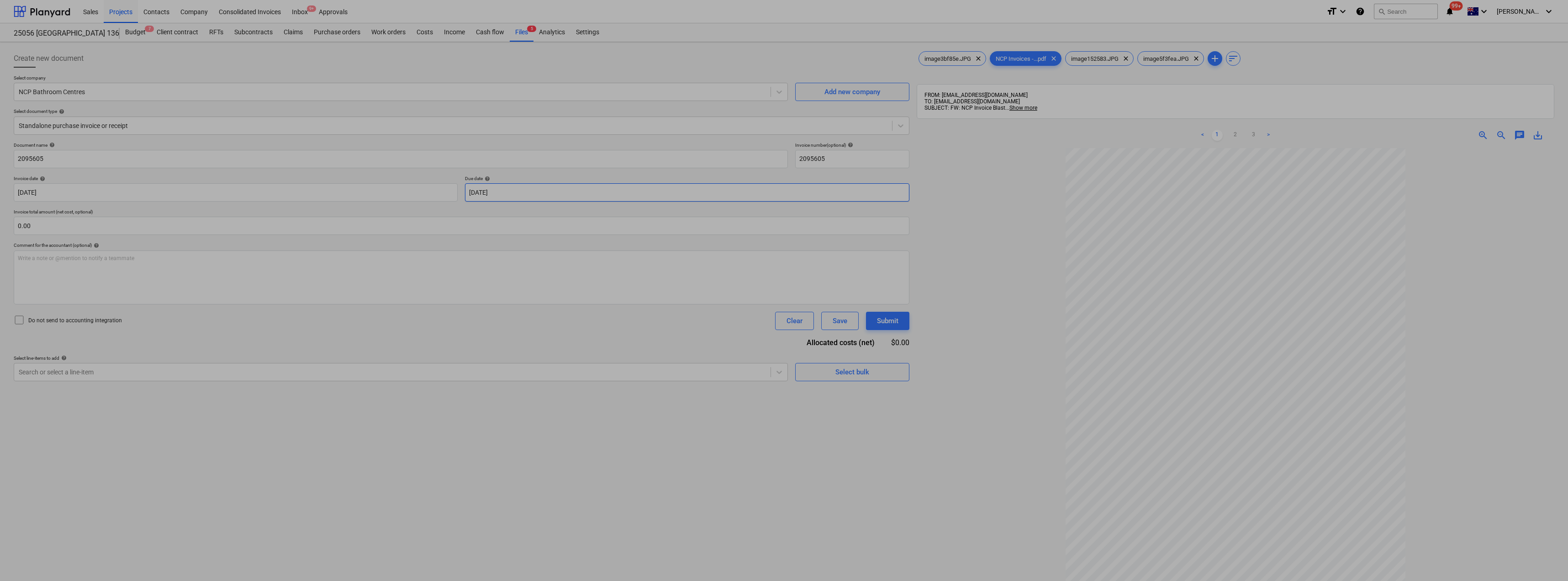
click at [521, 191] on body "Sales Projects Contacts Company Consolidated Invoices Inbox 9+ Approvals format…" at bounding box center [784, 290] width 1568 height 581
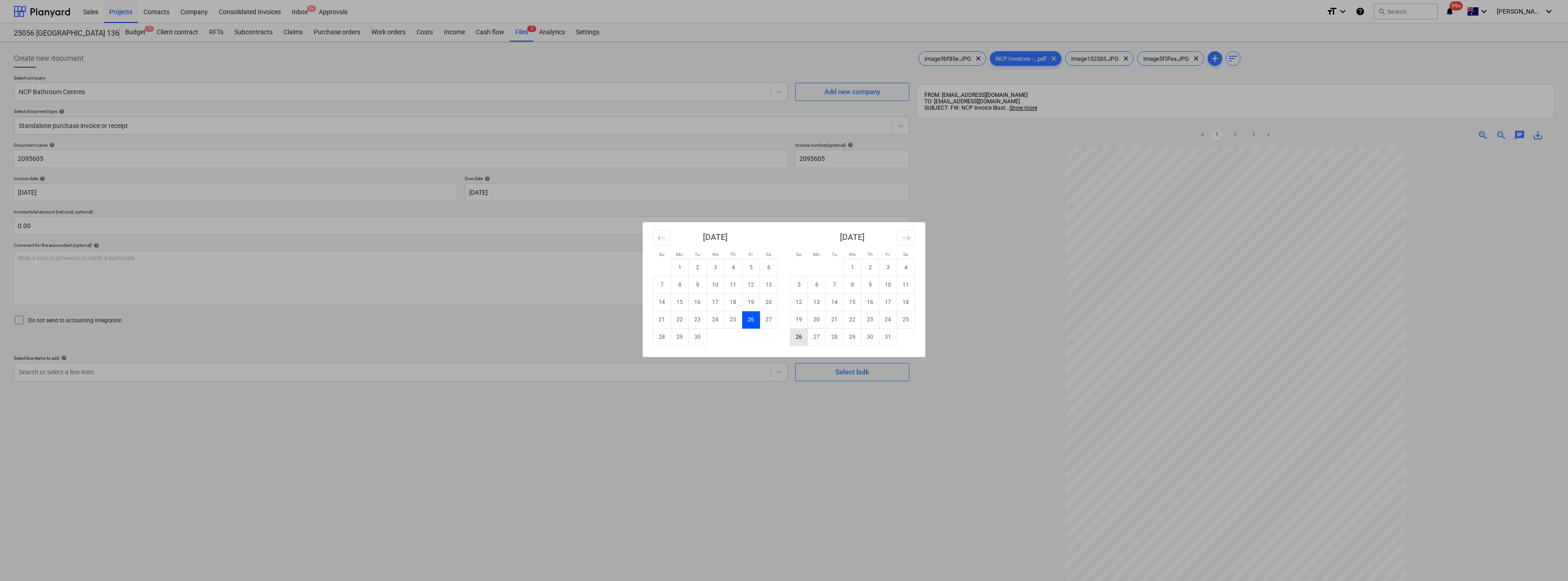
click at [784, 336] on td "26" at bounding box center [799, 337] width 18 height 18
type input "[DATE]"
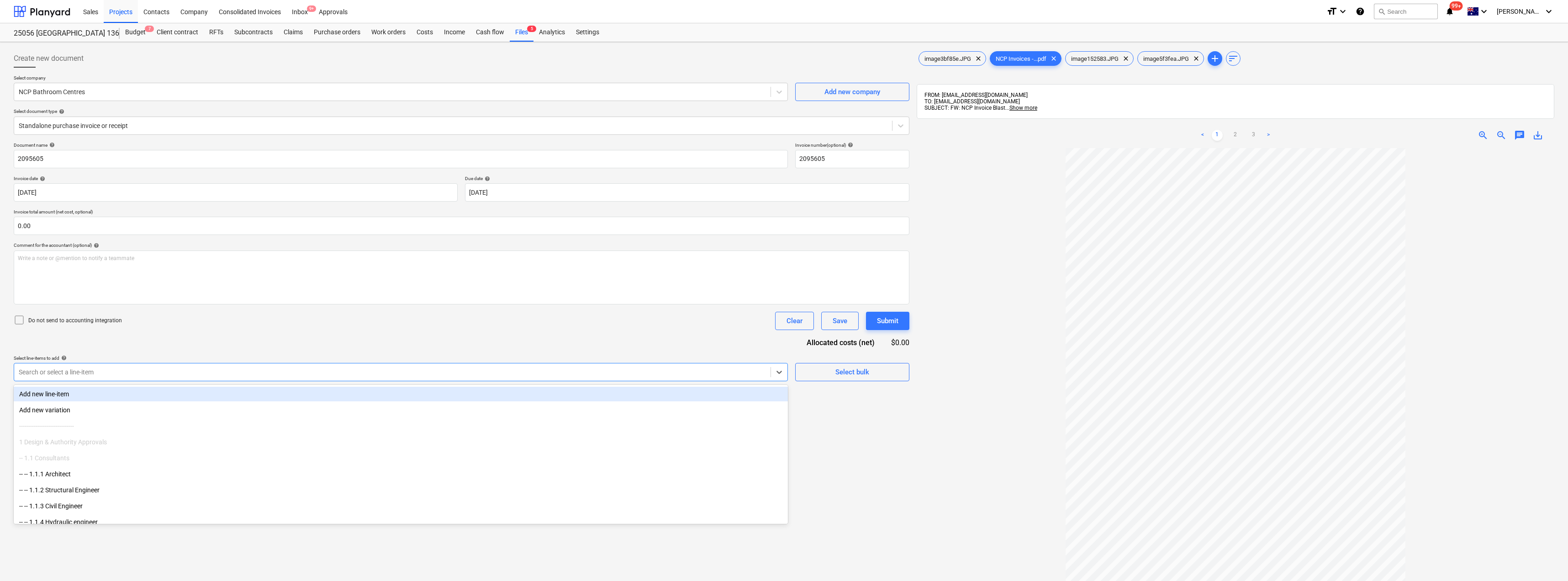
click at [80, 369] on div at bounding box center [392, 371] width 747 height 9
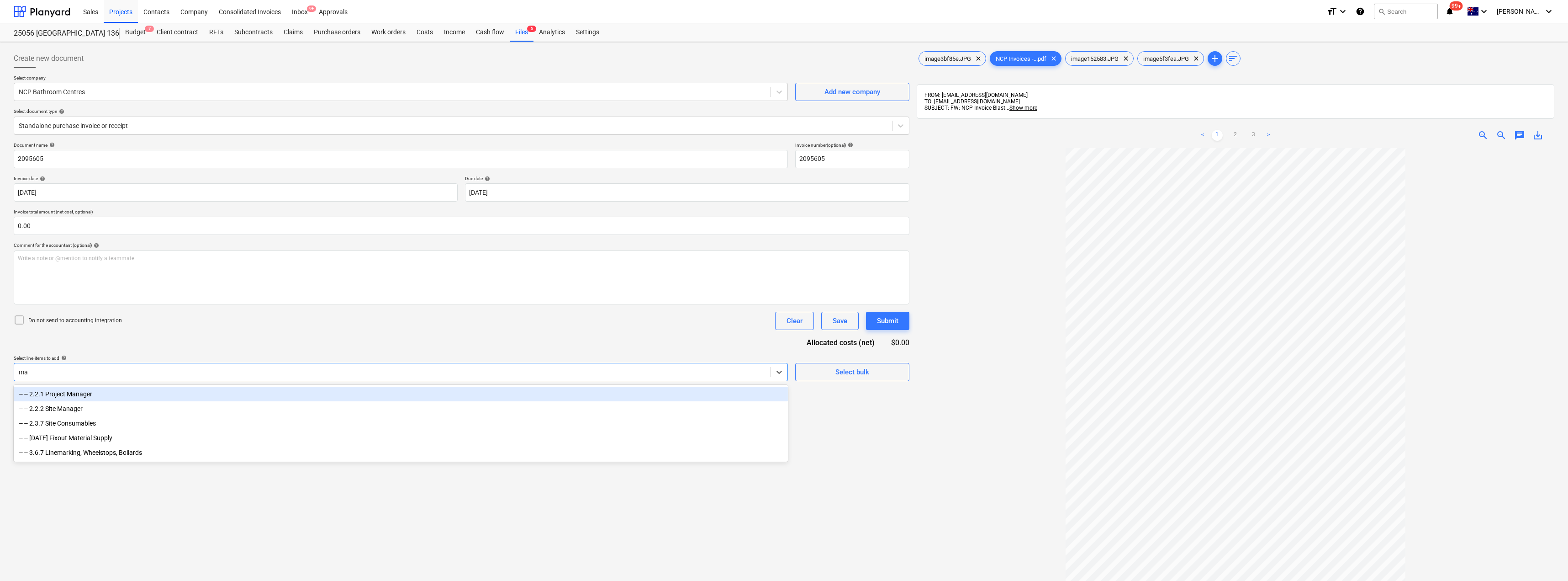
type input "mat"
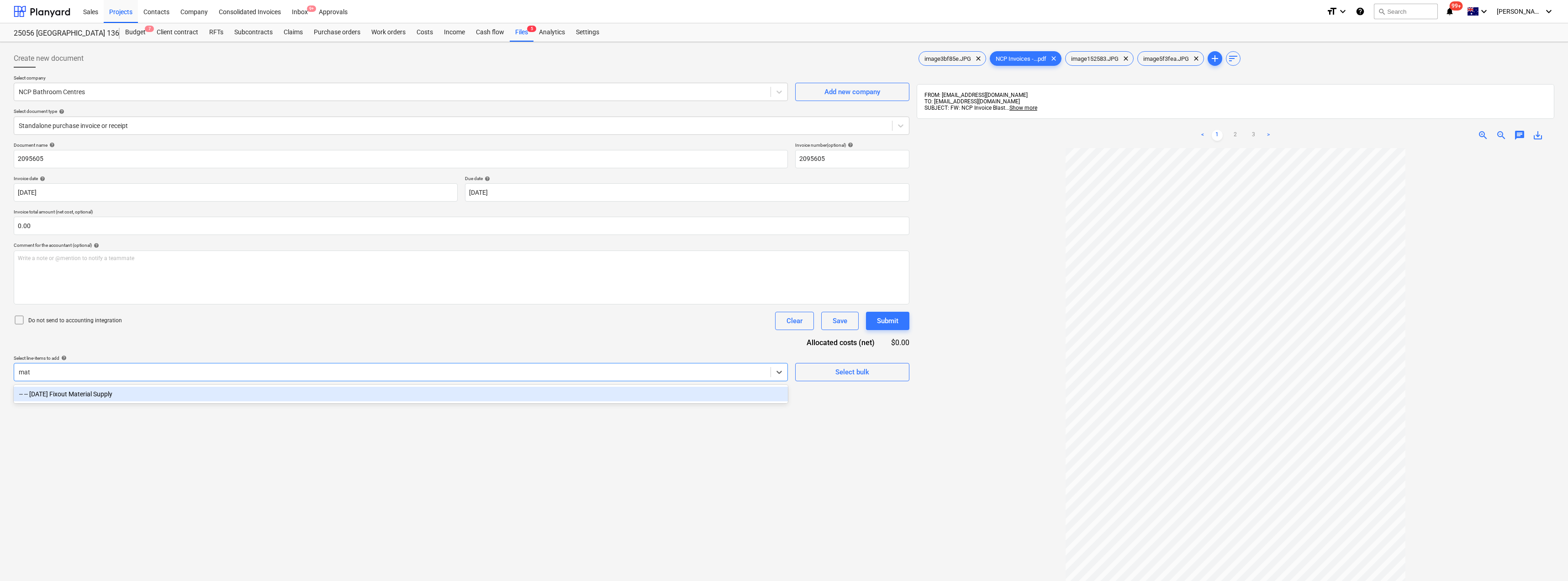
click at [80, 391] on div "-- -- [DATE] Fixout Material Supply" at bounding box center [401, 394] width 775 height 15
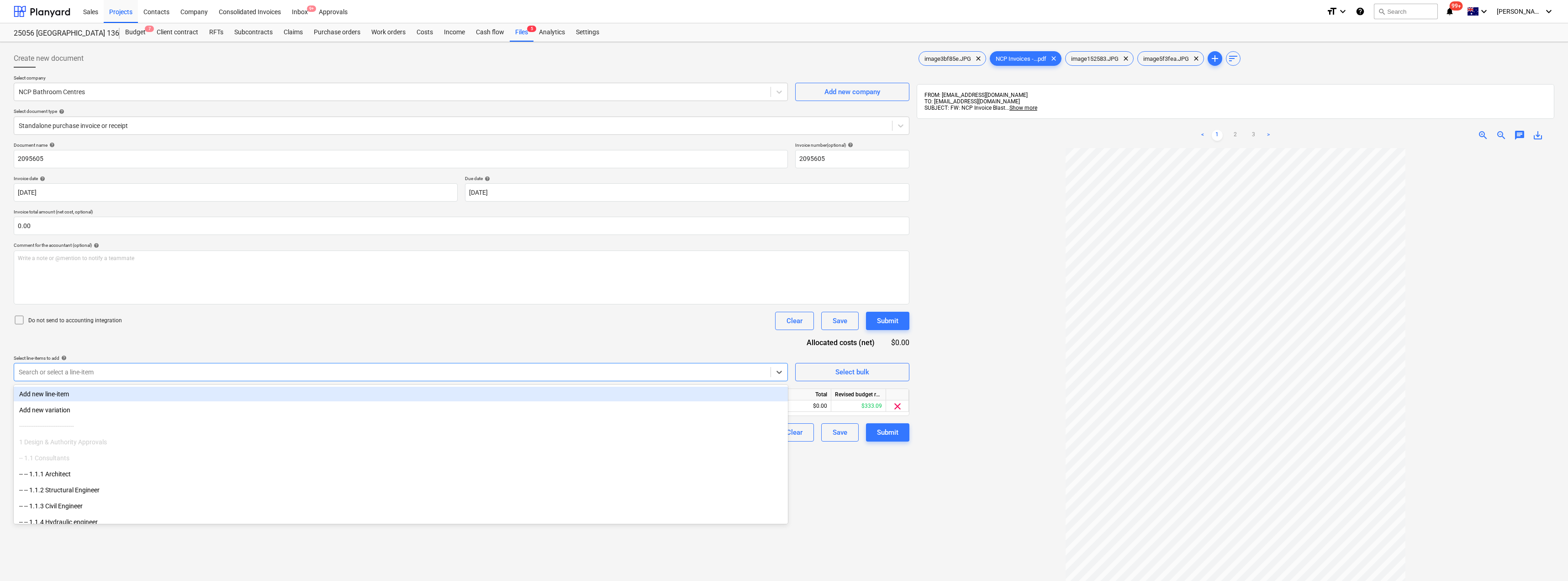
click at [189, 343] on div "Document name help 2095605 Invoice number (optional) help 2095605 Invoice date …" at bounding box center [462, 291] width 896 height 299
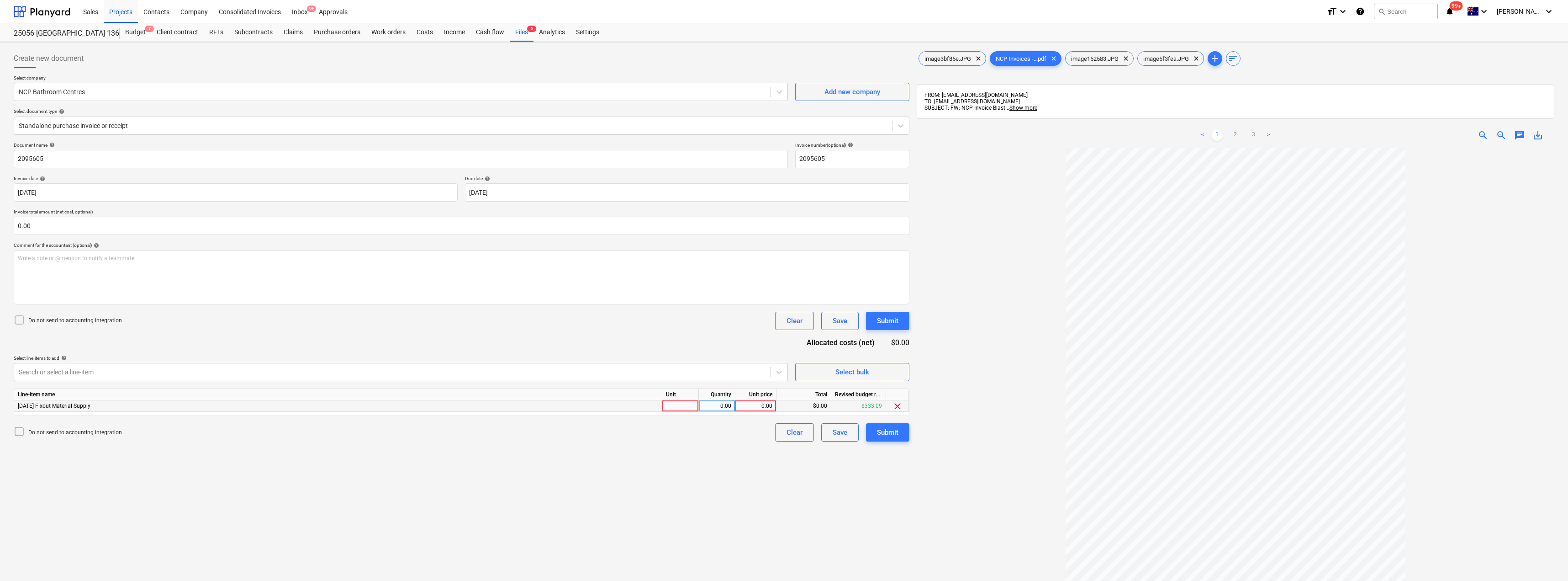
click at [680, 406] on div at bounding box center [680, 407] width 36 height 12
type input "Item"
type input "90.63"
click at [657, 327] on div "Do not send to accounting integration Clear Save Submit" at bounding box center [462, 320] width 896 height 19
click at [784, 433] on div "Submit" at bounding box center [888, 432] width 22 height 12
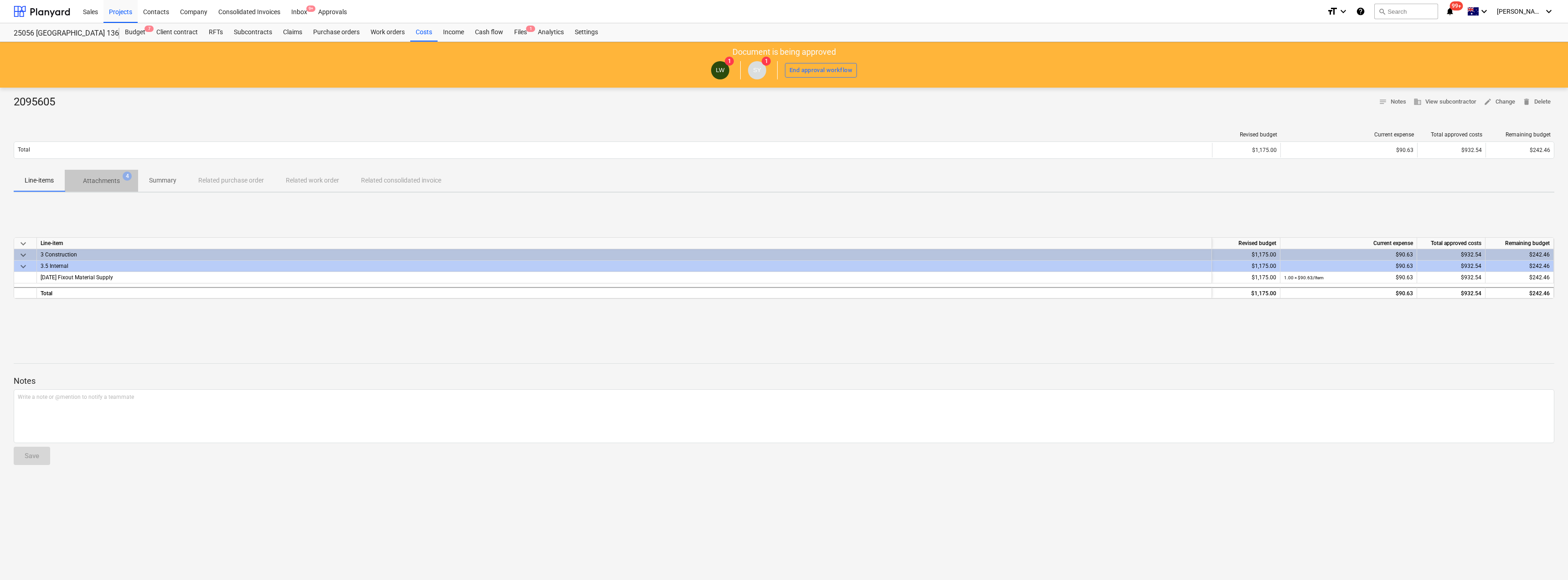
click at [108, 176] on p "Attachments" at bounding box center [101, 181] width 37 height 10
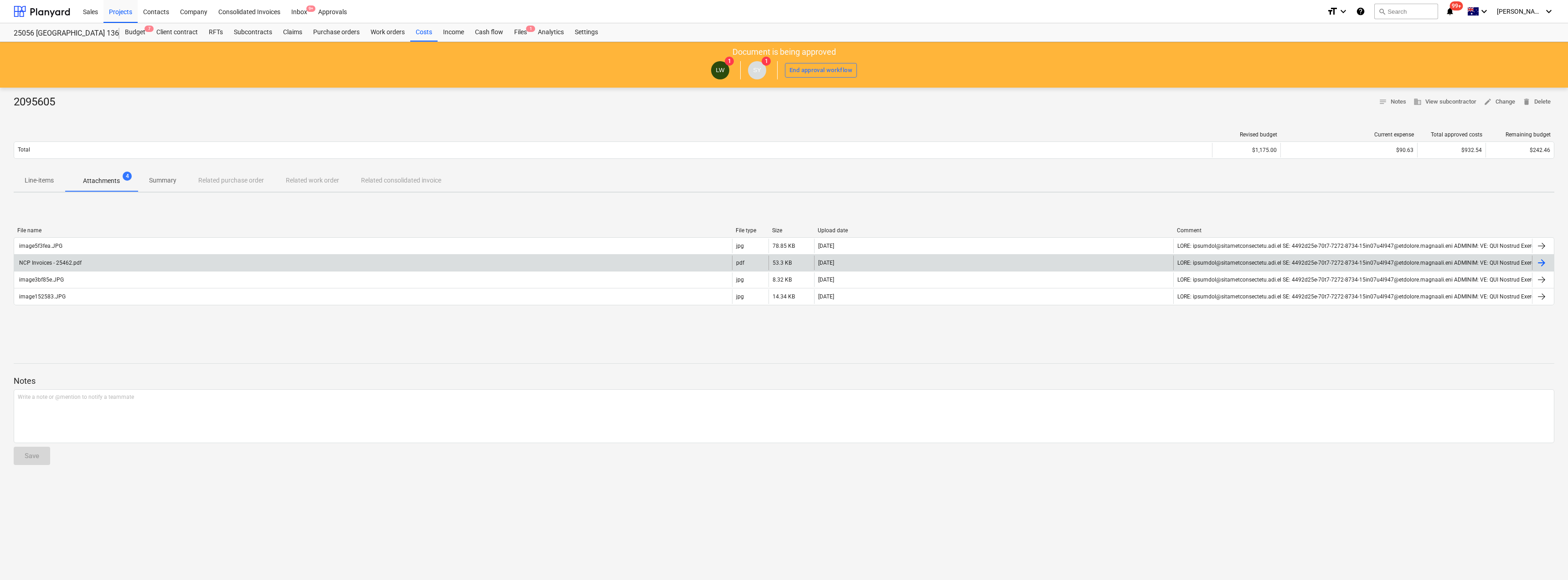
click at [43, 263] on div "NCP Invoices - 25462.pdf" at bounding box center [49, 262] width 64 height 6
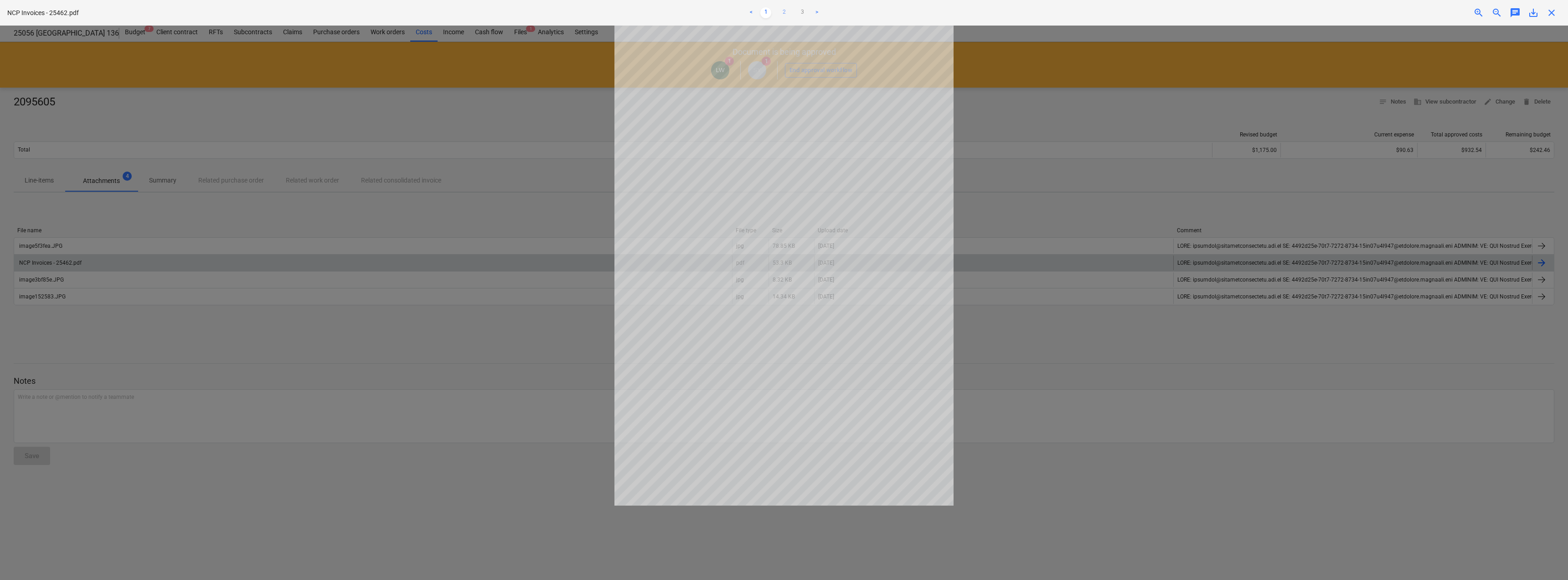
click at [783, 13] on link "2" at bounding box center [784, 12] width 11 height 11
click at [783, 11] on link "3" at bounding box center [802, 12] width 11 height 11
click at [783, 12] on link "2" at bounding box center [784, 12] width 11 height 11
click at [783, 13] on span "save_alt" at bounding box center [1534, 12] width 11 height 11
click at [783, 9] on link "3" at bounding box center [802, 12] width 11 height 11
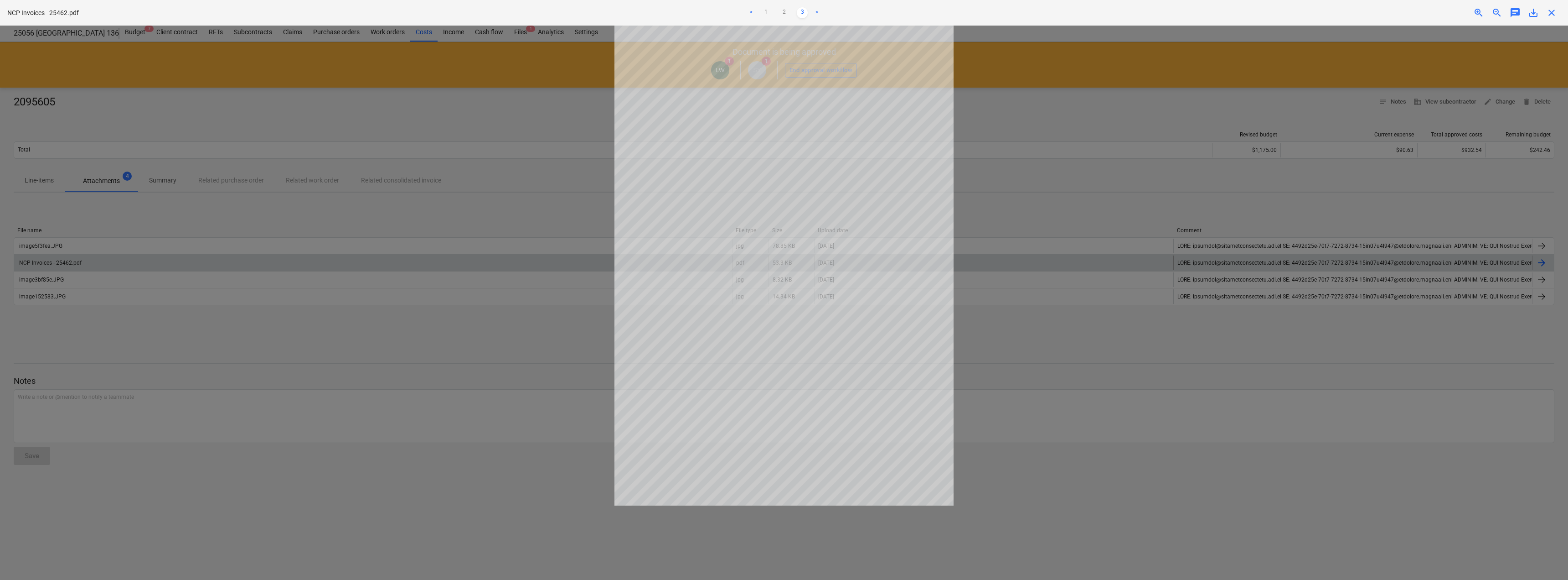
click at [783, 13] on span "save_alt" at bounding box center [1534, 12] width 11 height 11
click at [783, 23] on div "< 1 2 3 >" at bounding box center [784, 13] width 518 height 26
click at [783, 12] on div "close" at bounding box center [1551, 12] width 19 height 11
click at [783, 12] on span "close" at bounding box center [1551, 12] width 11 height 11
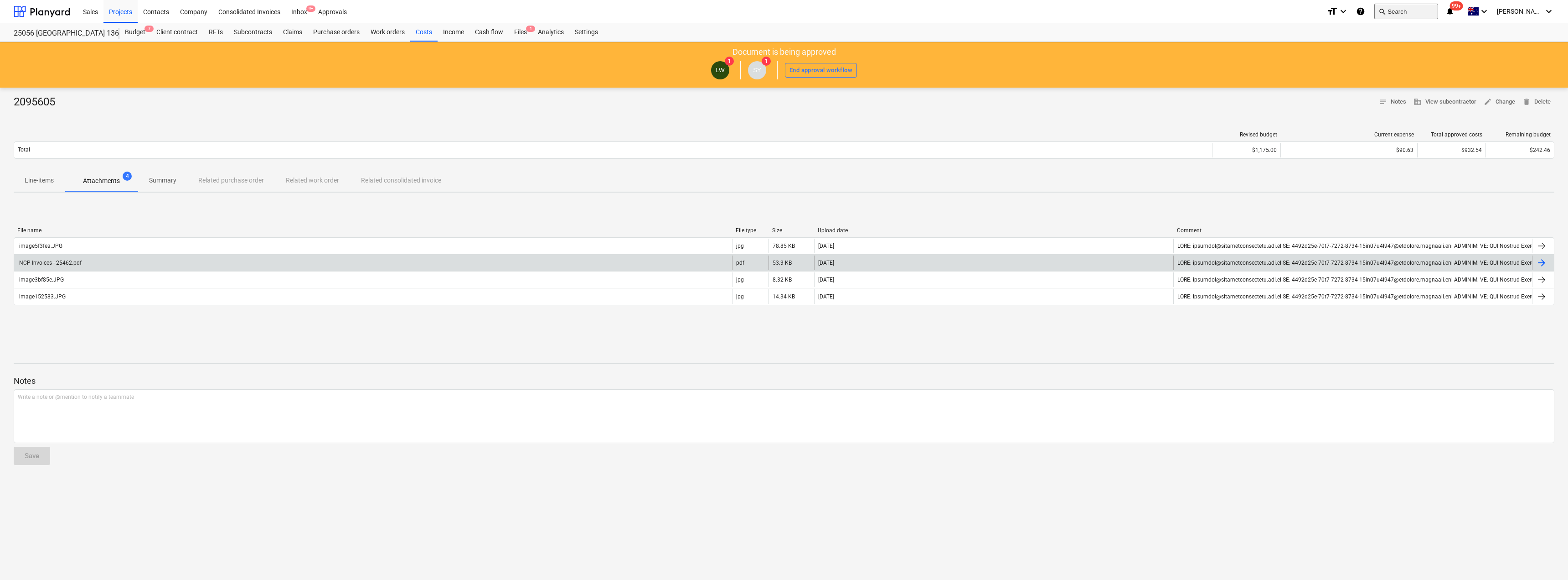
click at [783, 8] on button "search Search" at bounding box center [1406, 12] width 64 height 16
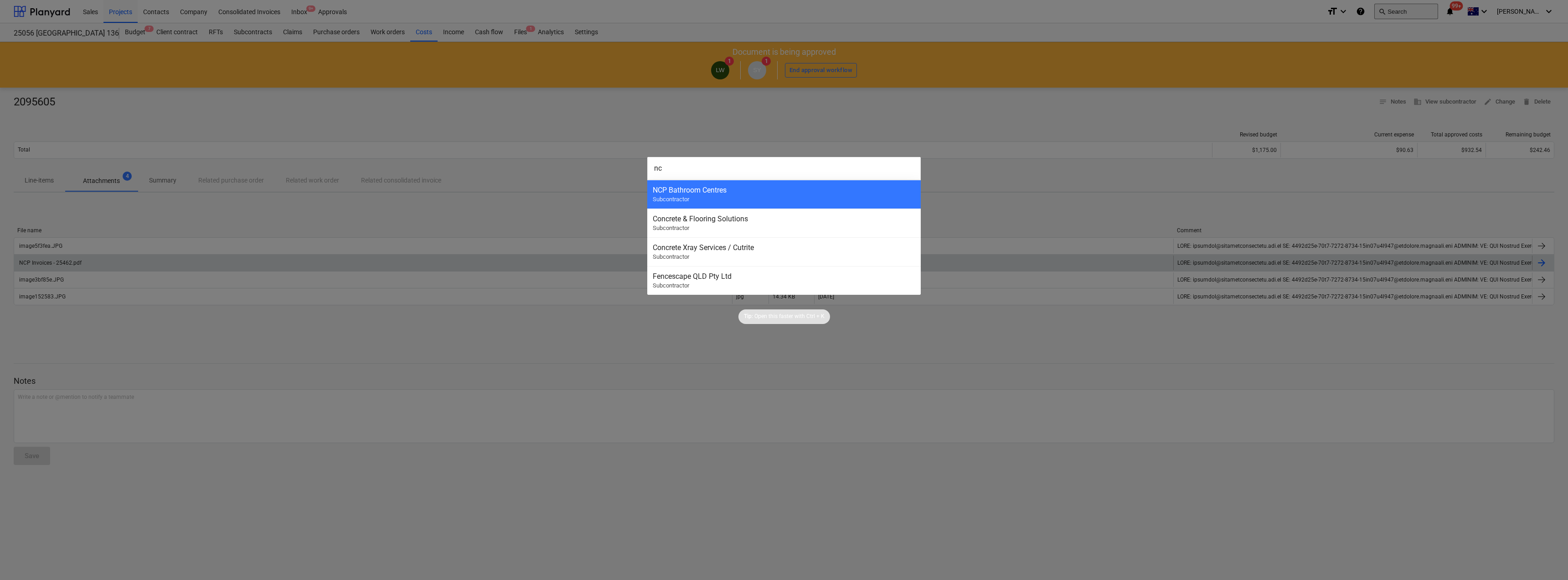
type input "ncp"
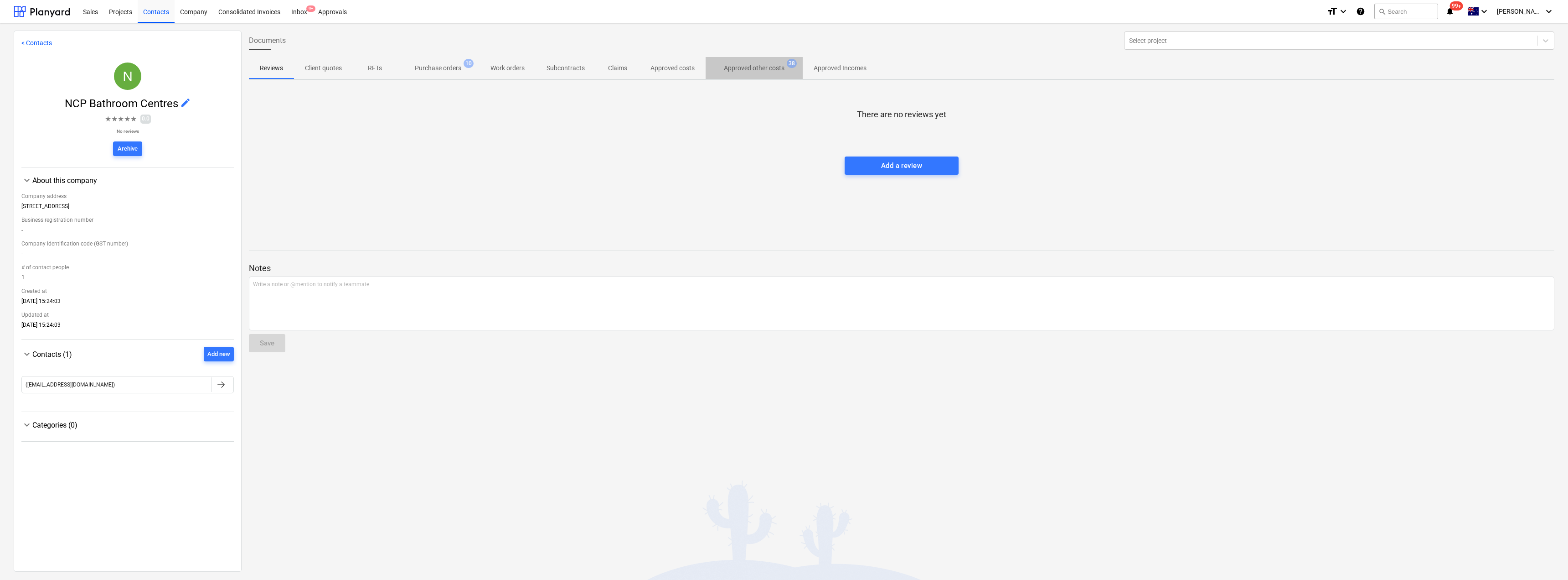
click at [756, 70] on p "Approved other costs" at bounding box center [755, 69] width 61 height 10
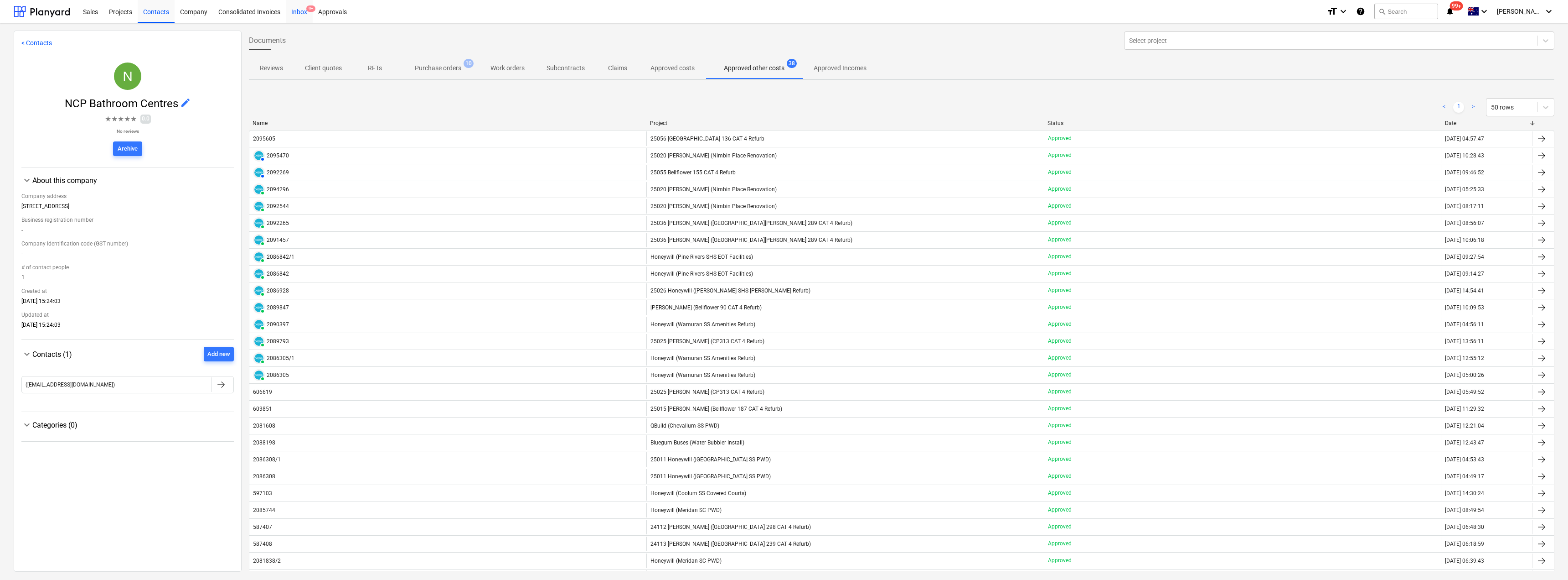
click at [290, 11] on div "Inbox 9+" at bounding box center [299, 12] width 27 height 24
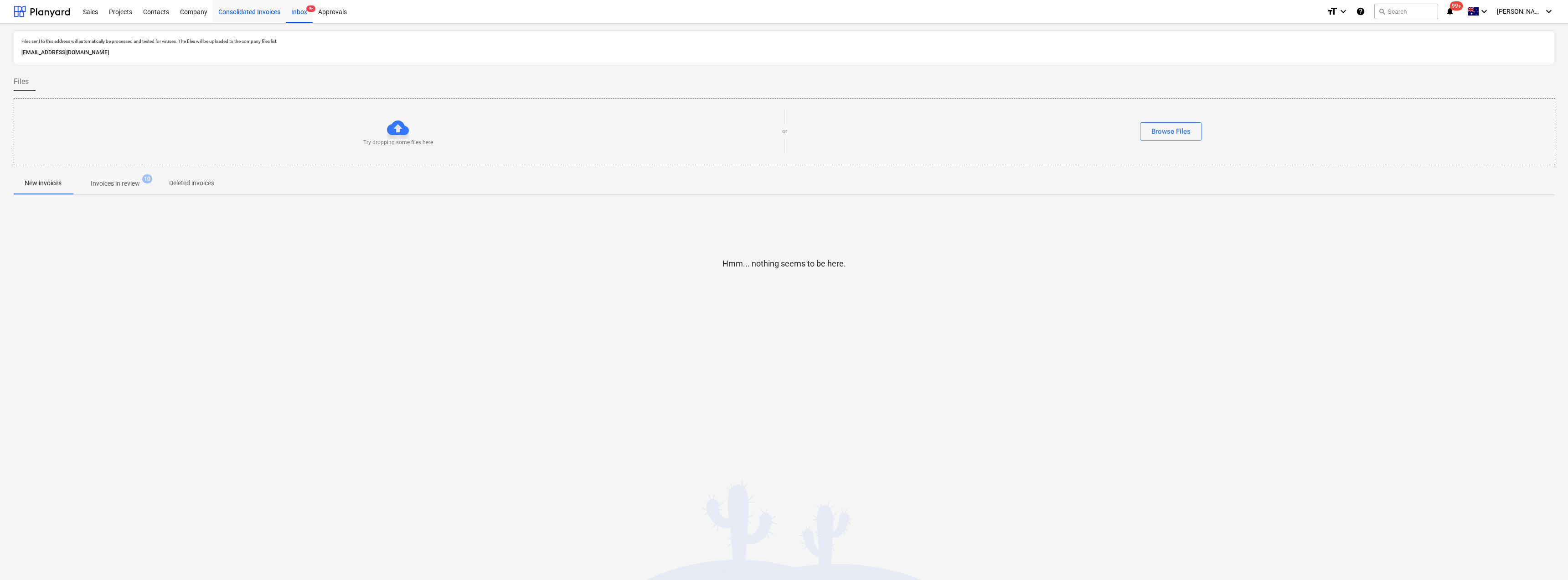
click at [248, 10] on div "Consolidated Invoices" at bounding box center [250, 12] width 73 height 24
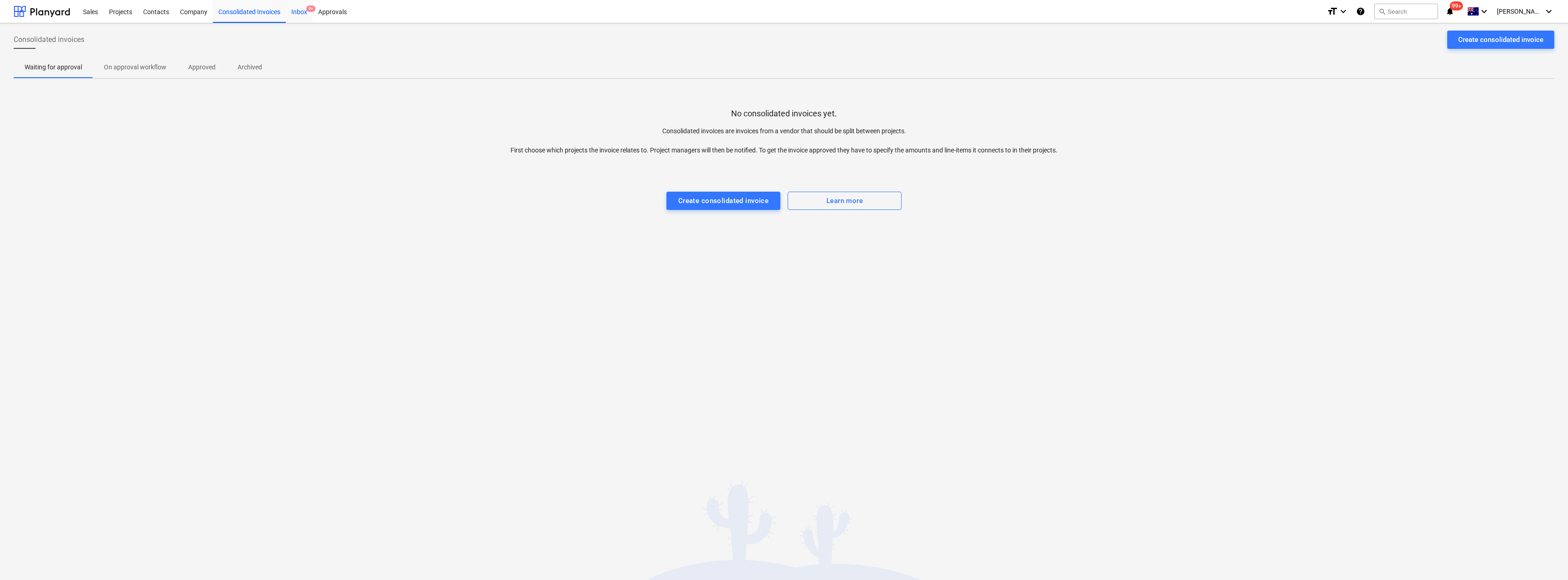
click at [299, 12] on div "Inbox 9+" at bounding box center [299, 12] width 27 height 24
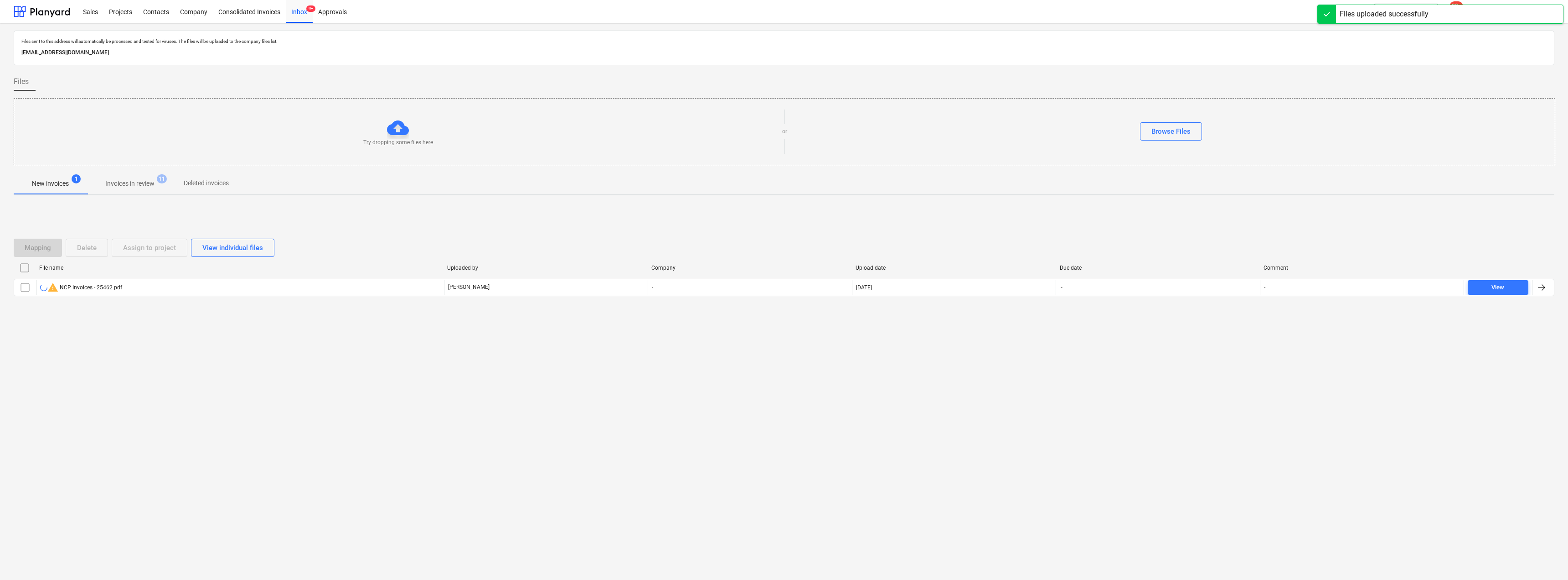
click at [134, 181] on p "Invoices in review" at bounding box center [130, 184] width 49 height 10
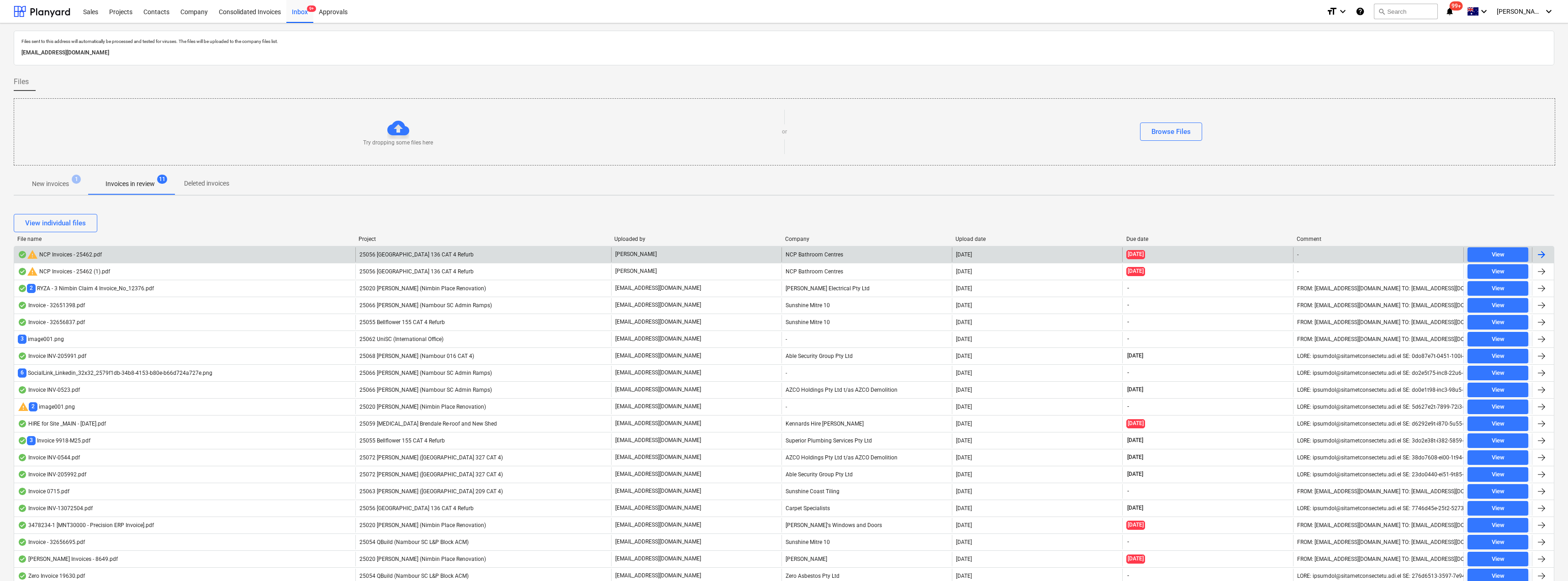
click at [410, 254] on span "25056 [GEOGRAPHIC_DATA] 136 CAT 4 Refurb" at bounding box center [416, 254] width 114 height 6
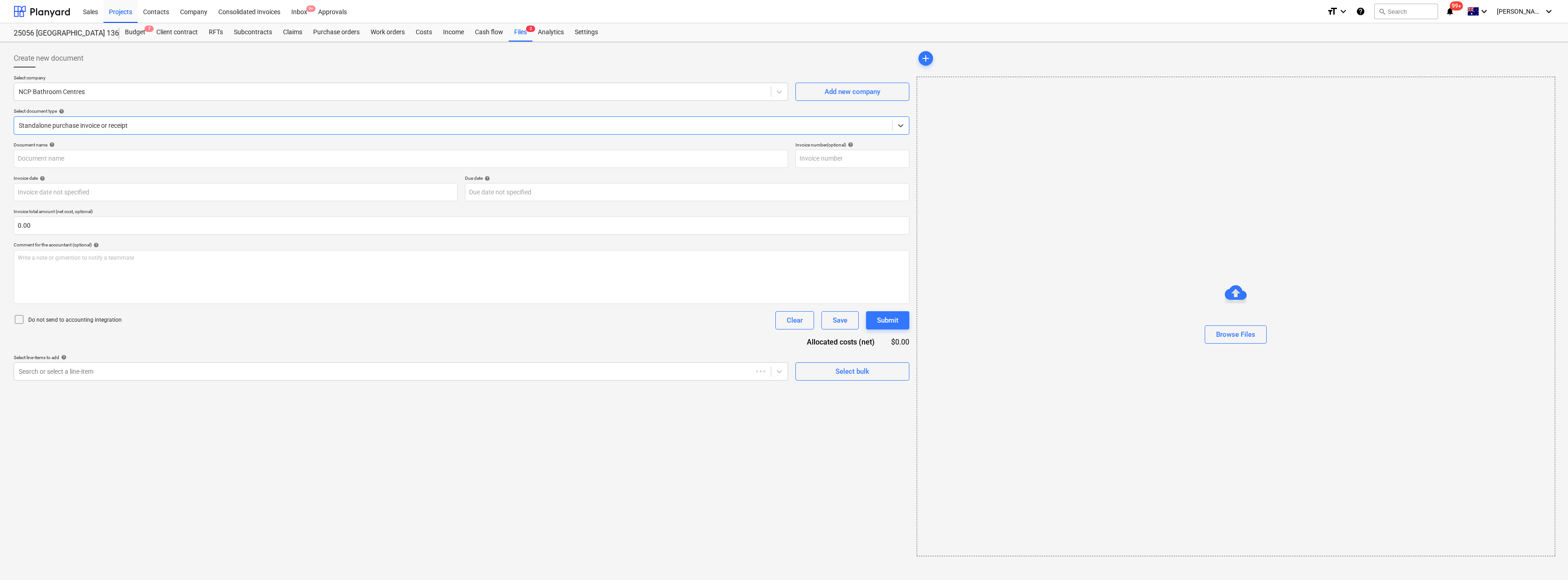
type input "2095605"
type input "[DATE]"
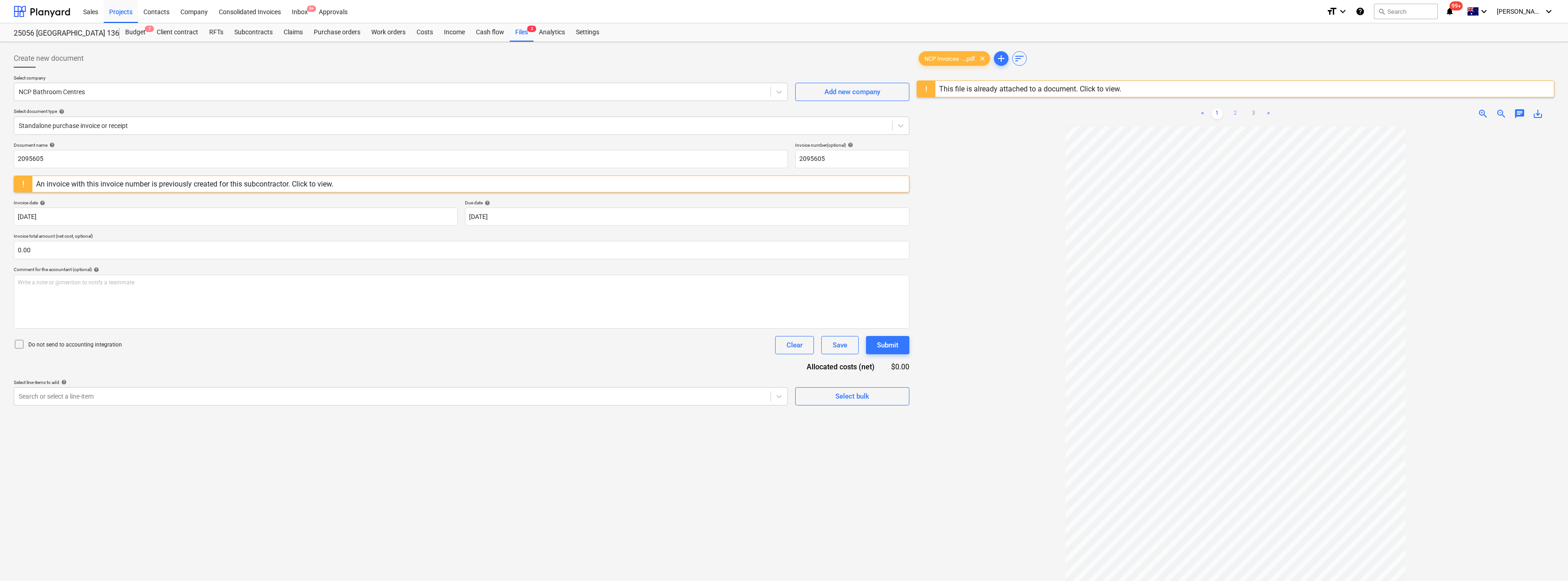
click at [784, 114] on link "2" at bounding box center [1235, 113] width 11 height 11
drag, startPoint x: 65, startPoint y: 157, endPoint x: 0, endPoint y: 180, distance: 68.9
click at [0, 176] on div "Create new document Select company NCP Bathroom Centres Add new company Select …" at bounding box center [784, 365] width 1568 height 647
drag, startPoint x: 43, startPoint y: 157, endPoint x: 0, endPoint y: 154, distance: 43.1
click at [0, 154] on div "Create new document Select company NCP Bathroom Centres Add new company Select …" at bounding box center [784, 365] width 1568 height 647
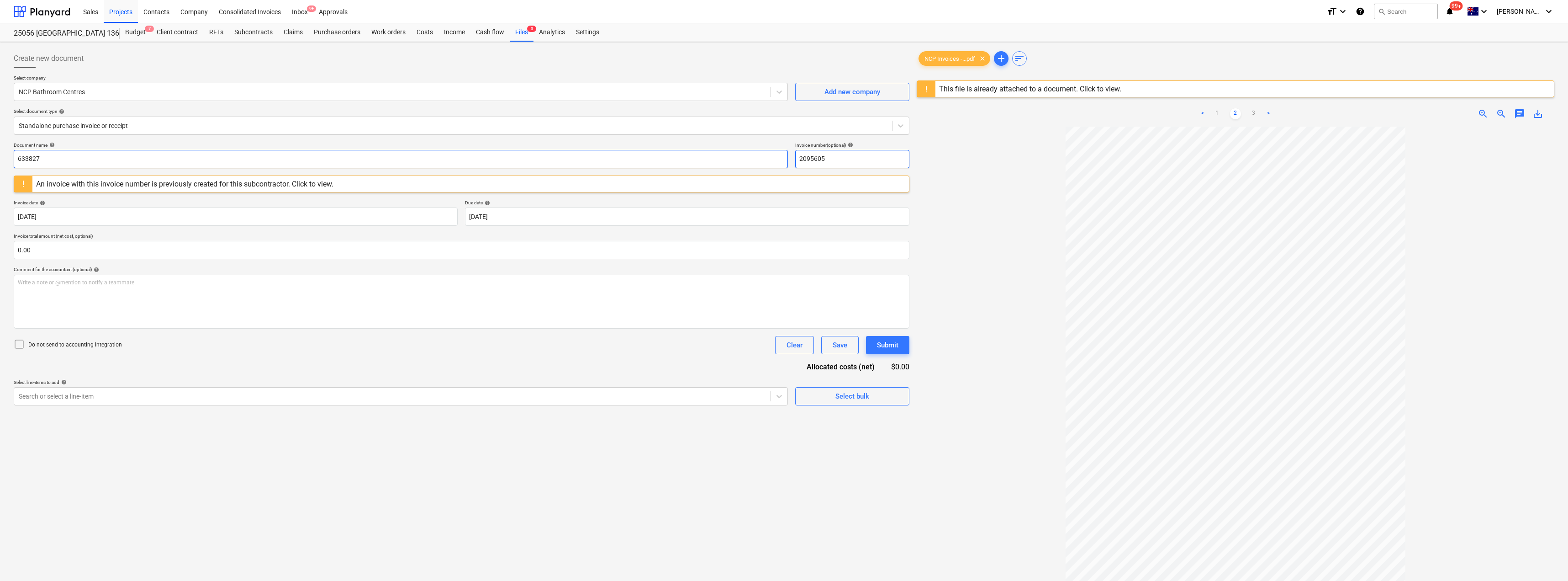
type input "633827"
drag, startPoint x: 829, startPoint y: 153, endPoint x: 780, endPoint y: 153, distance: 49.0
click at [780, 153] on div "Document name help 633827 Invoice number (optional) help 2095605" at bounding box center [462, 155] width 896 height 26
paste input "633827"
type input "633827"
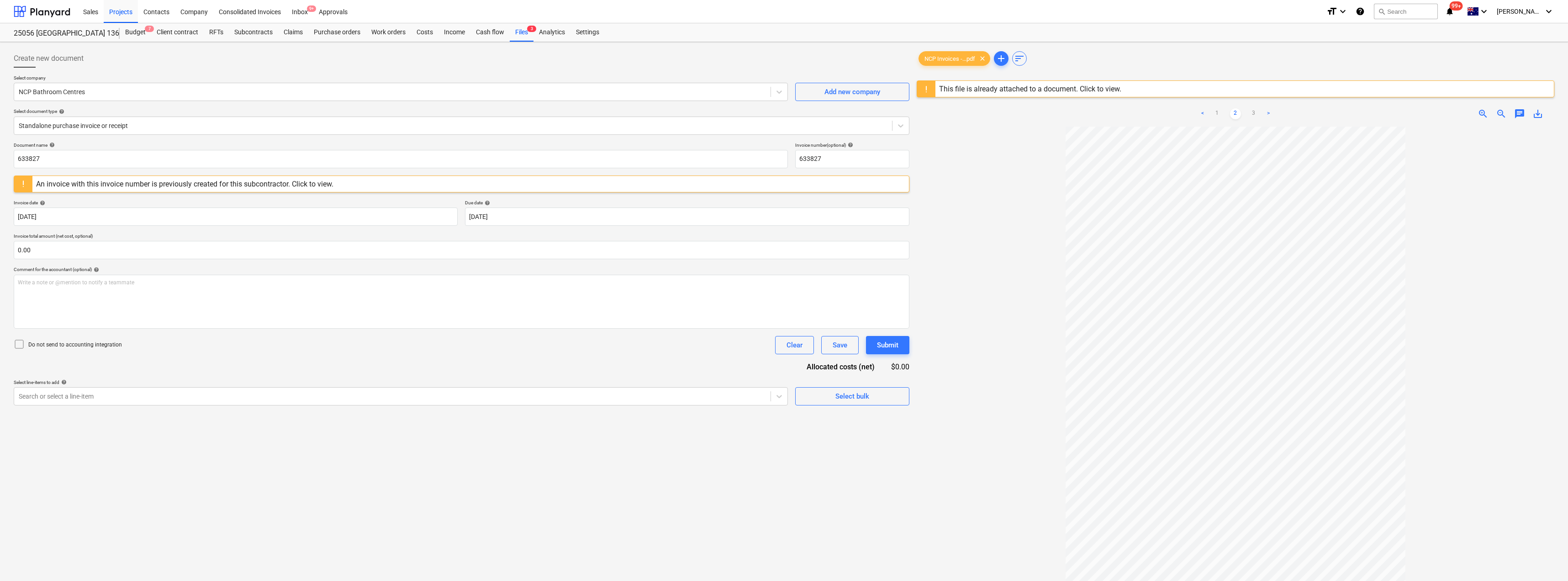
click at [784, 152] on div at bounding box center [1235, 405] width 638 height 555
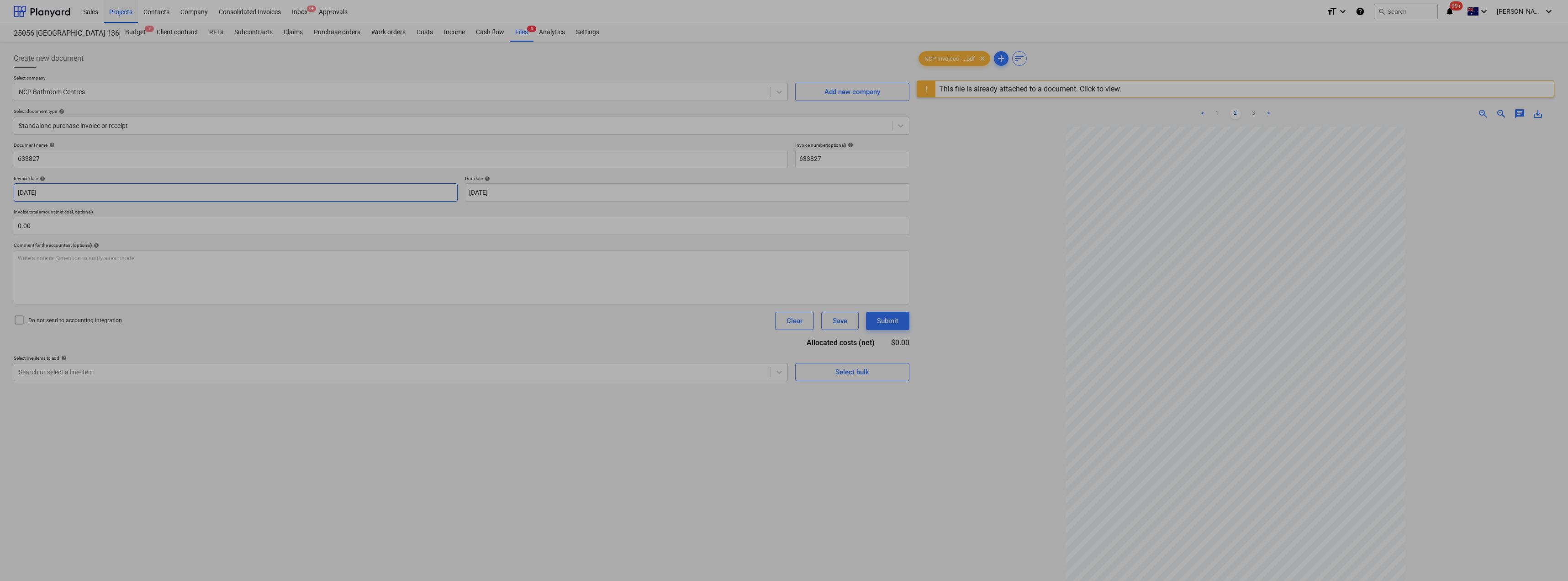
click at [176, 193] on body "Sales Projects Contacts Company Consolidated Invoices Inbox 9+ Approvals format…" at bounding box center [784, 290] width 1568 height 581
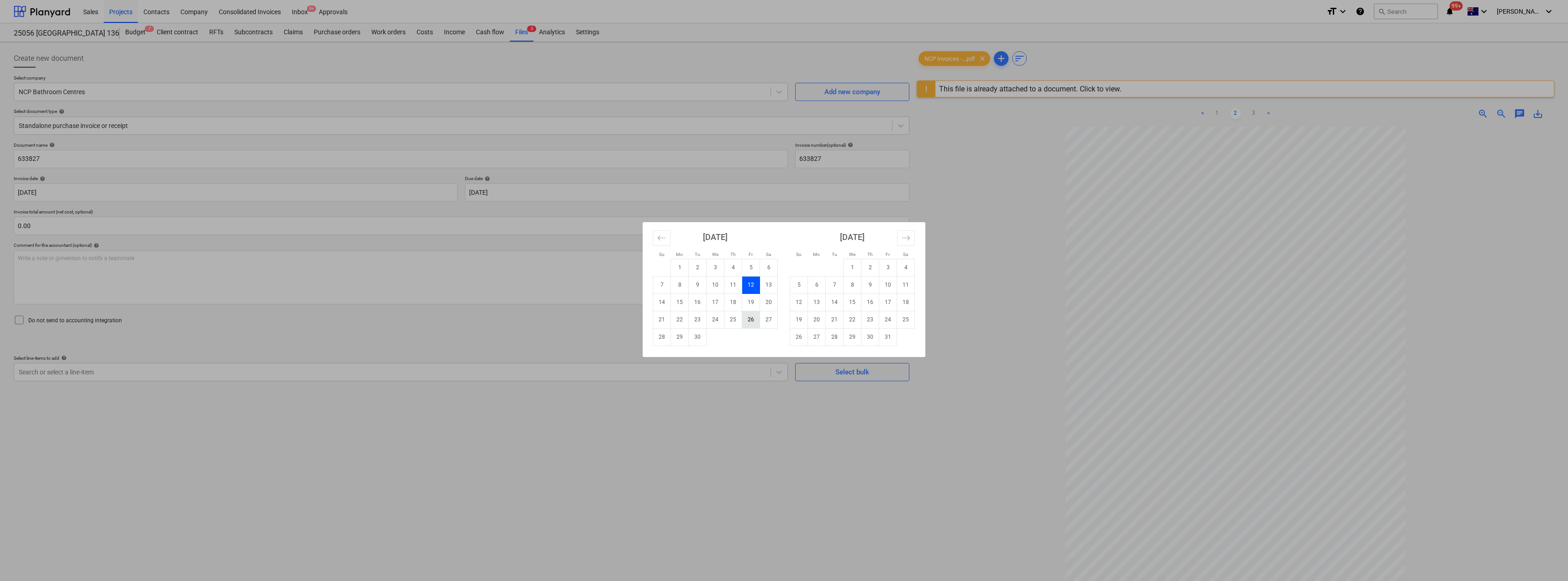
click at [749, 318] on td "26" at bounding box center [751, 320] width 18 height 18
type input "[DATE]"
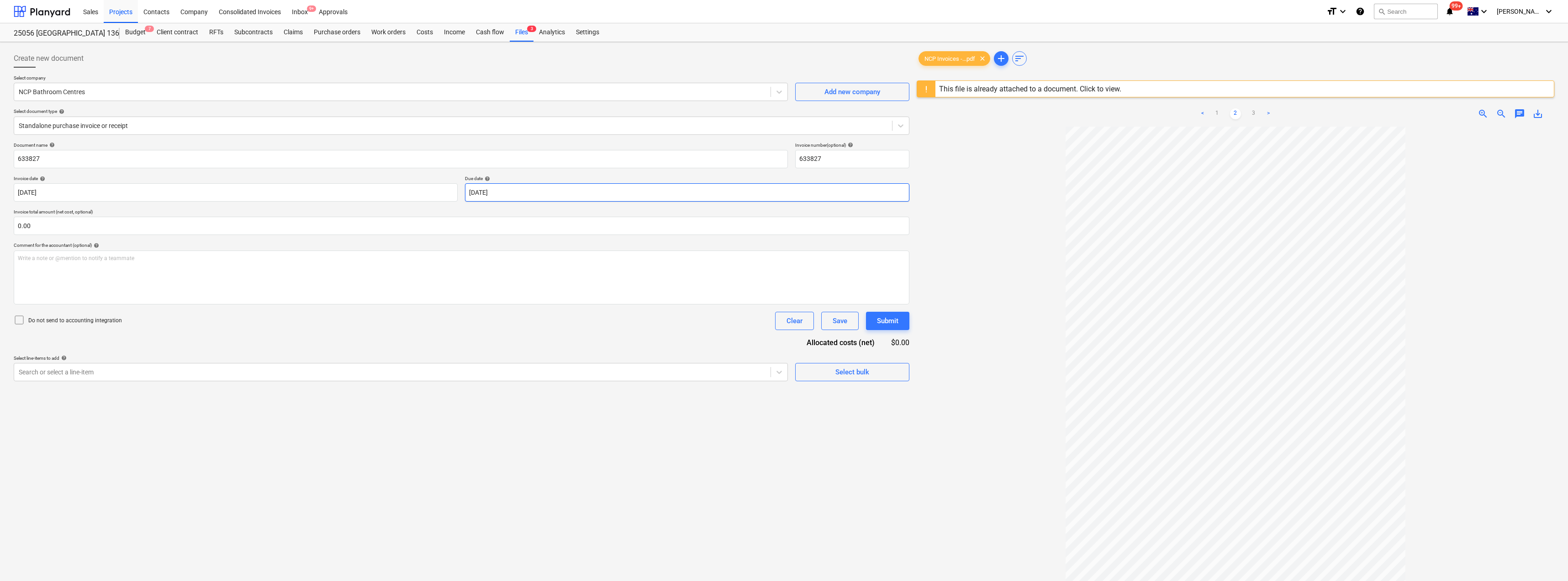
click at [600, 195] on body "Sales Projects Contacts Company Consolidated Invoices Inbox 9+ Approvals format…" at bounding box center [784, 290] width 1568 height 581
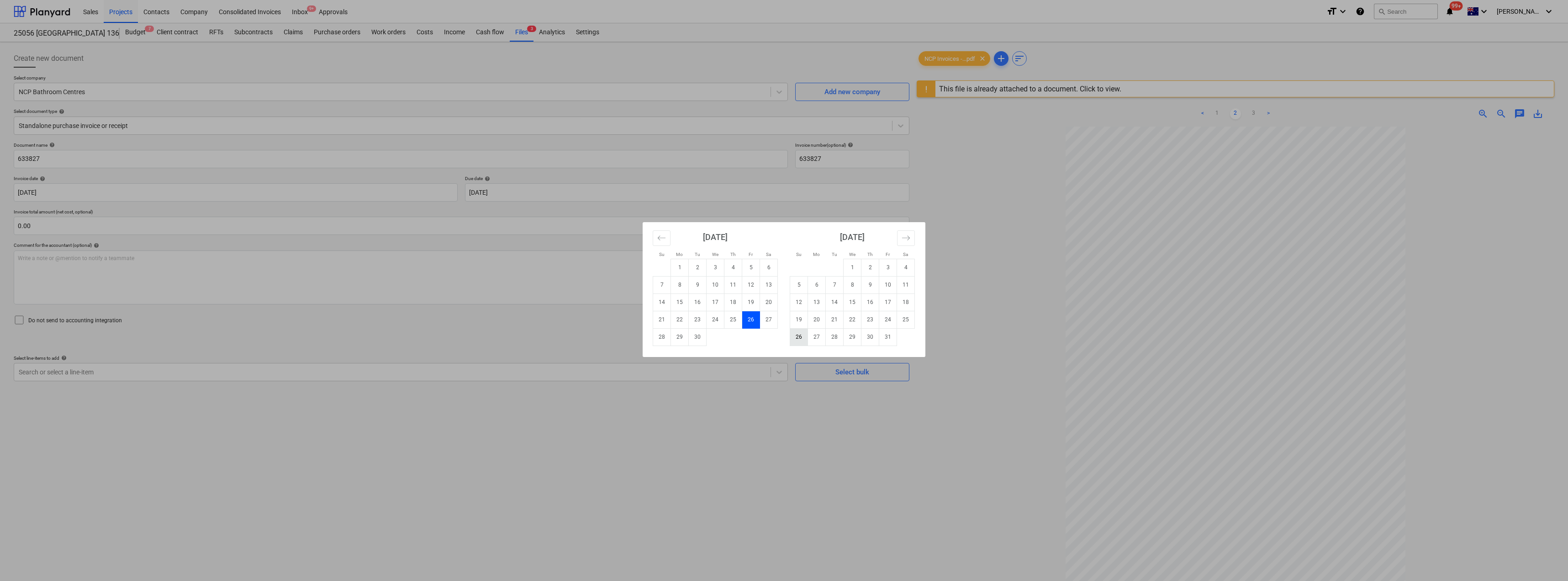
click at [784, 340] on td "26" at bounding box center [799, 337] width 18 height 18
type input "[DATE]"
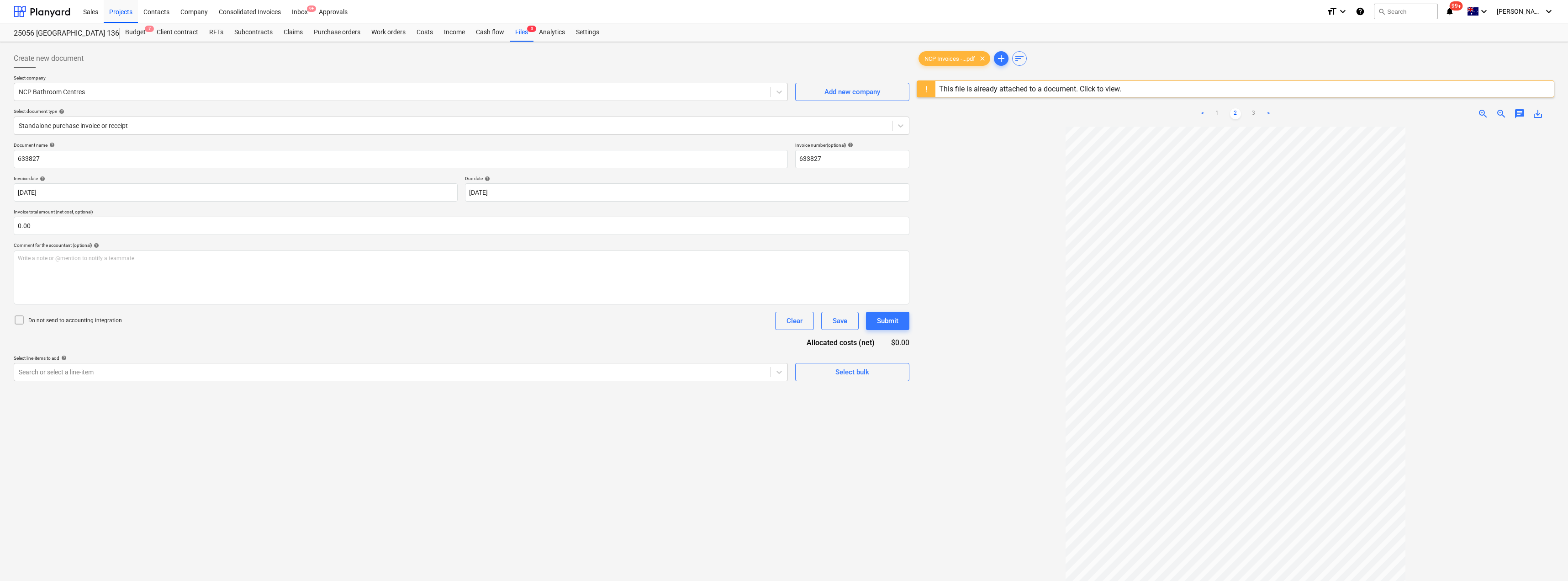
click at [353, 331] on div "Document name help 633827 Invoice number (optional) help 633827 Invoice date he…" at bounding box center [462, 261] width 896 height 239
click at [251, 369] on div at bounding box center [392, 371] width 747 height 9
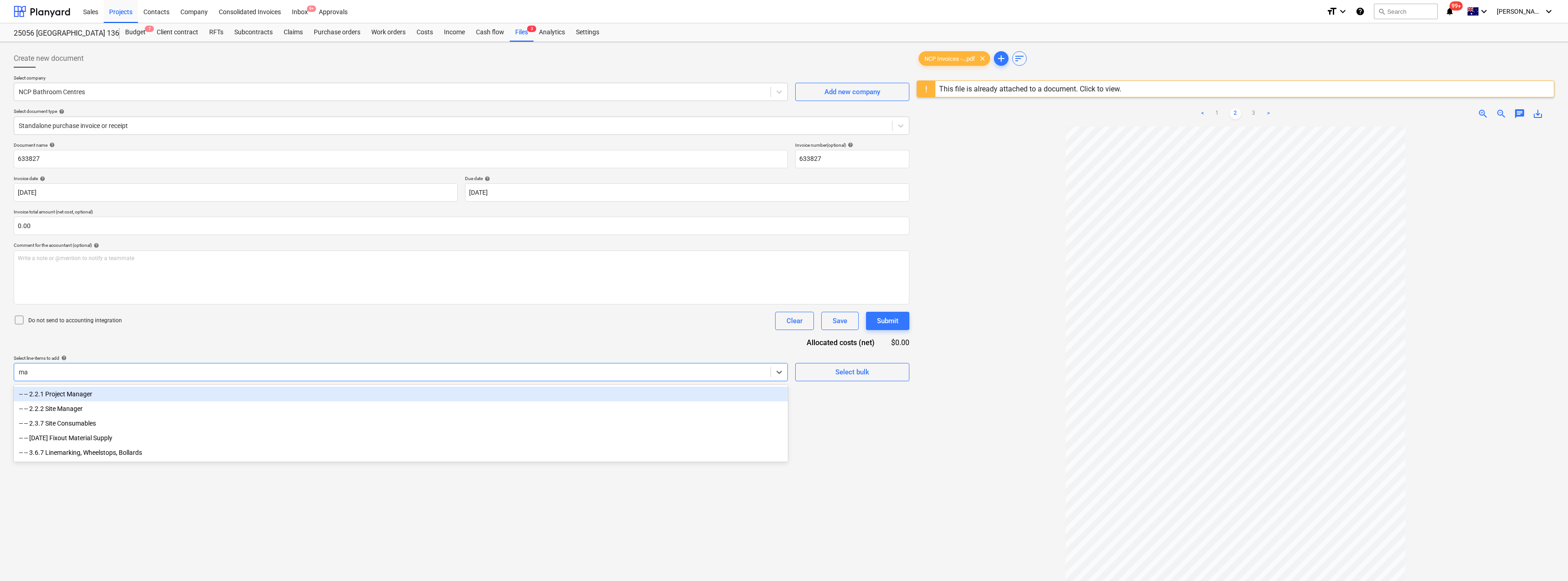
type input "mat"
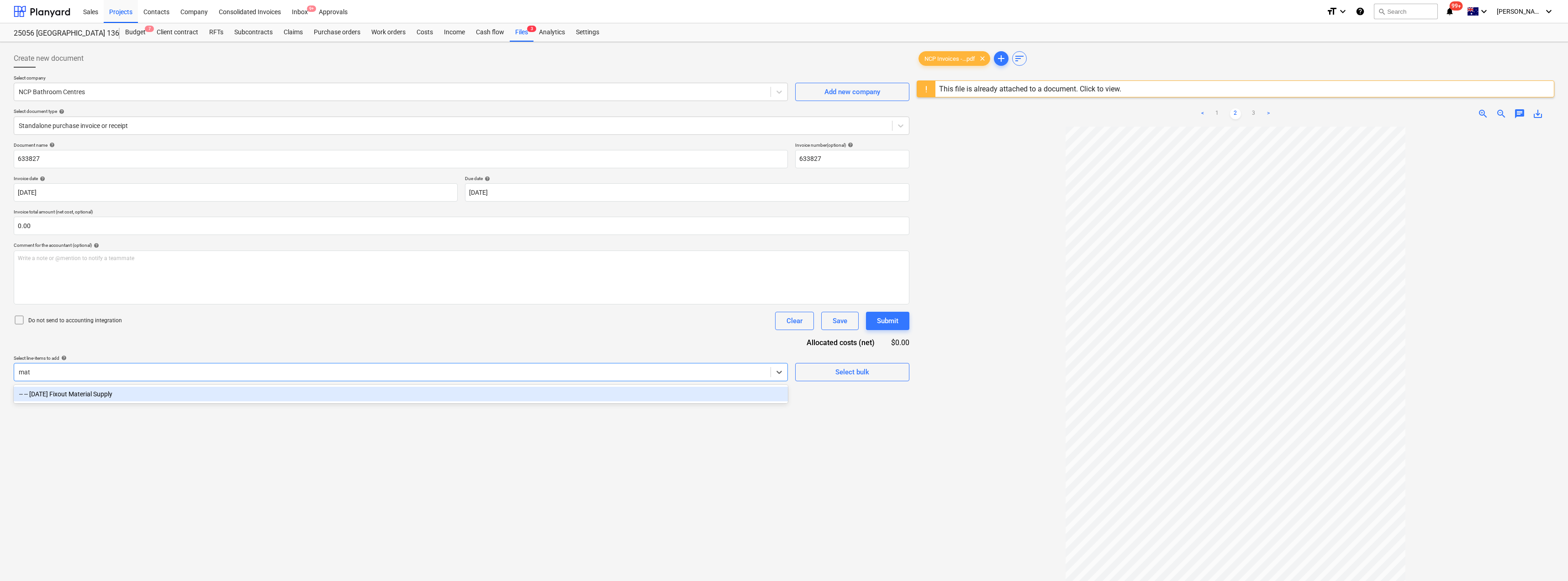
click at [195, 397] on div "-- -- [DATE] Fixout Material Supply" at bounding box center [401, 394] width 775 height 15
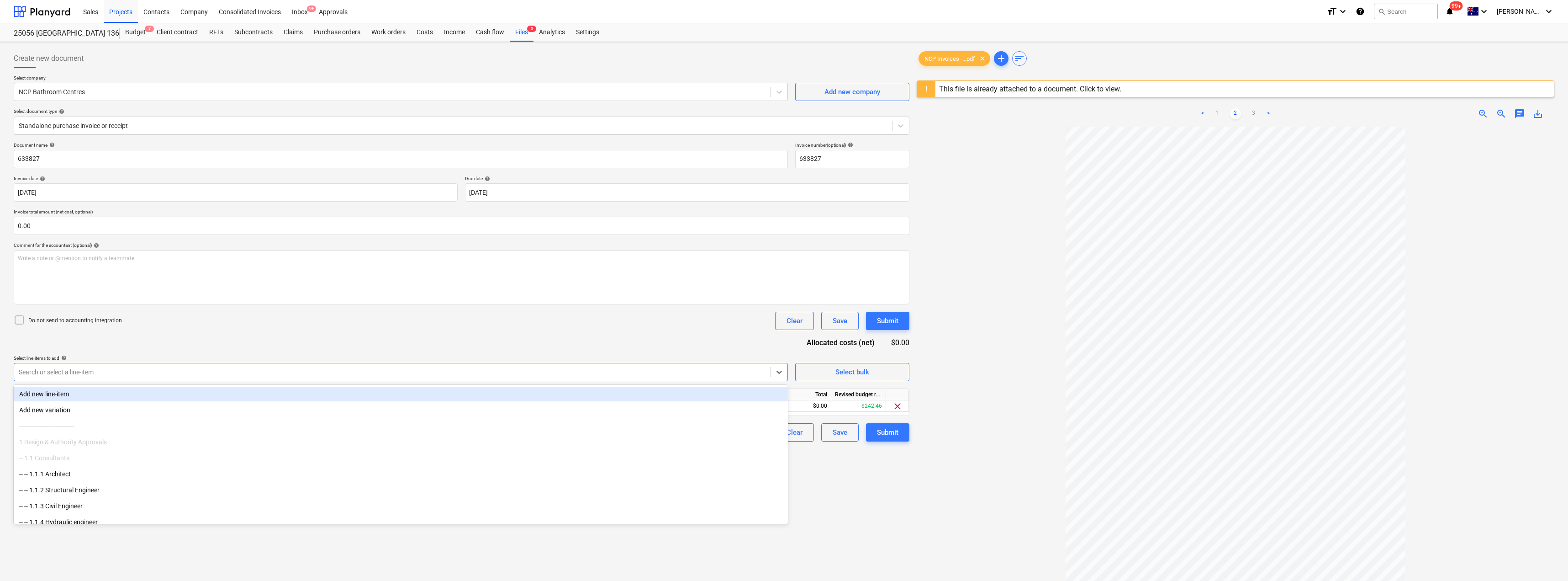
click at [275, 340] on div "Document name help 633827 Invoice number (optional) help 633827 Invoice date he…" at bounding box center [462, 291] width 896 height 299
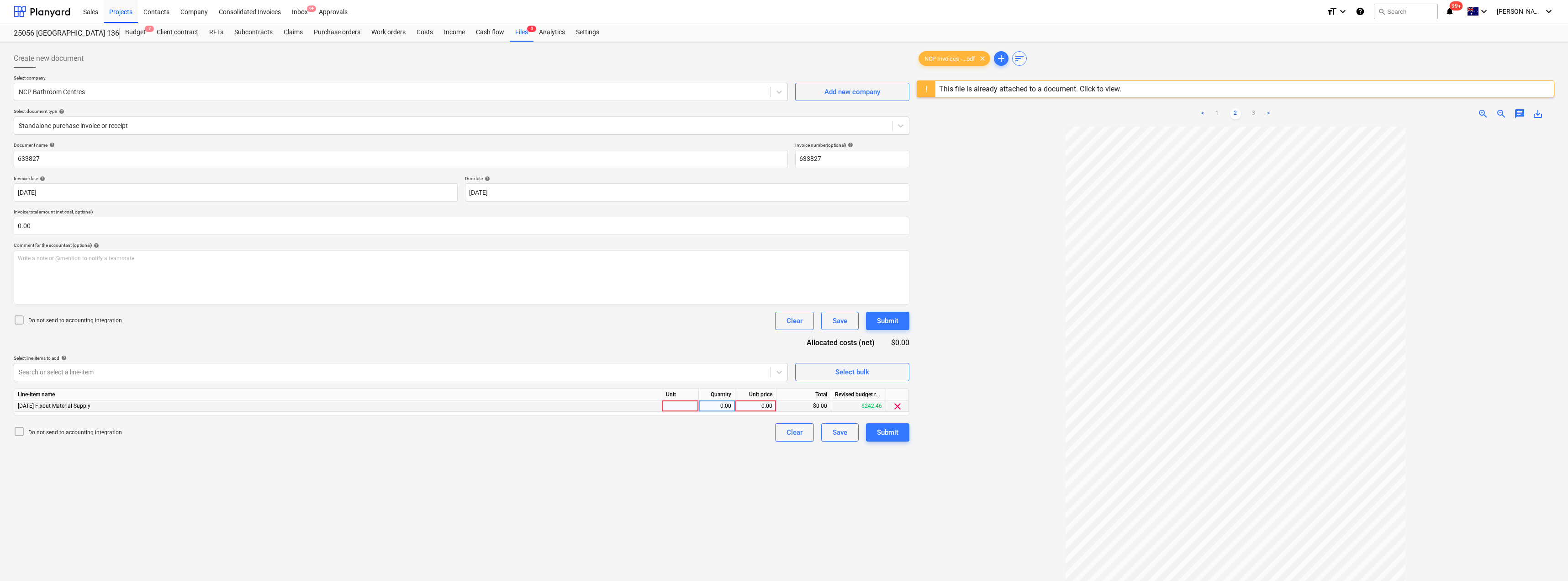
click at [688, 403] on div at bounding box center [680, 407] width 36 height 12
type input "Item"
type input "96.33"
click at [784, 371] on div at bounding box center [1235, 405] width 638 height 555
click at [784, 432] on div "Submit" at bounding box center [888, 432] width 22 height 12
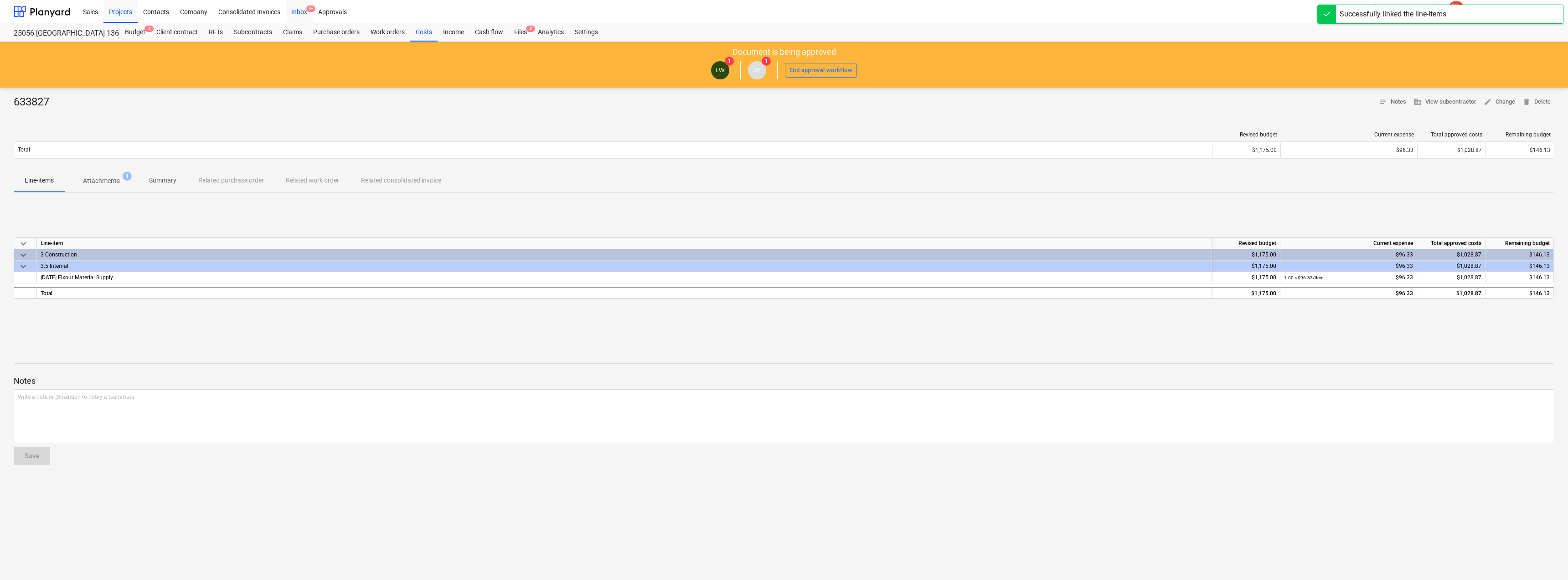
click at [295, 11] on div "Inbox 9+" at bounding box center [299, 12] width 27 height 24
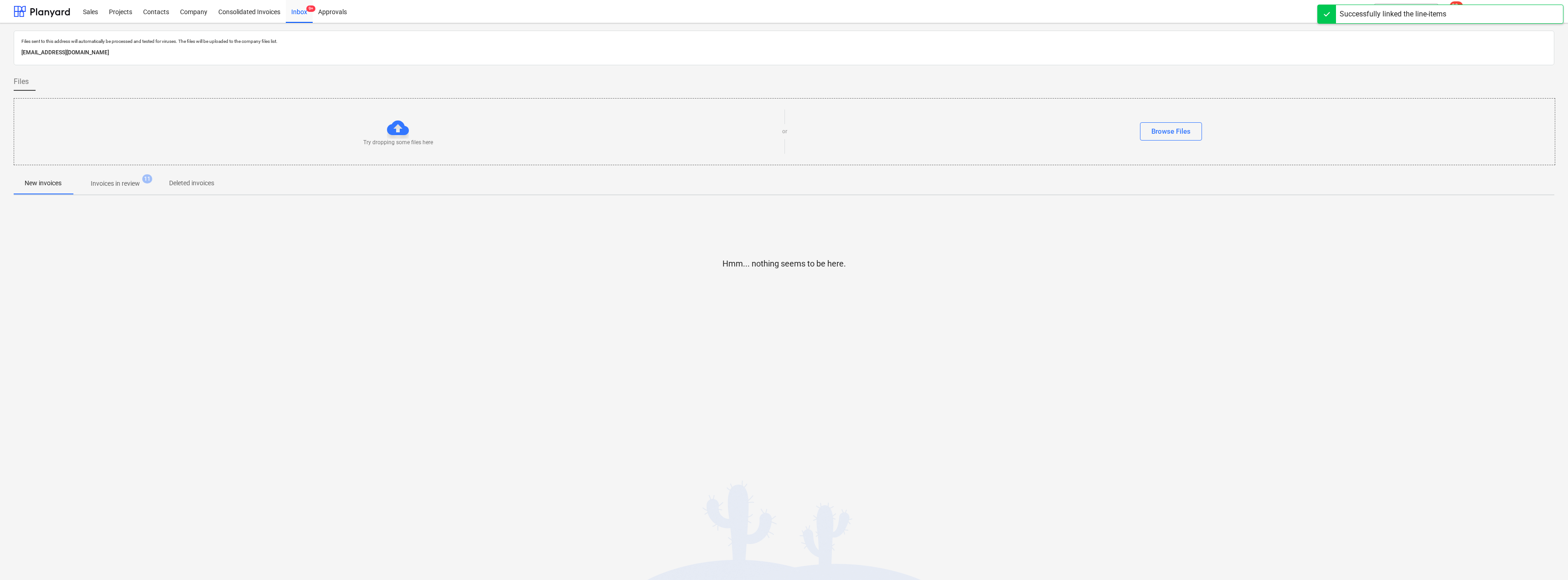
click at [122, 184] on p "Invoices in review" at bounding box center [115, 184] width 49 height 10
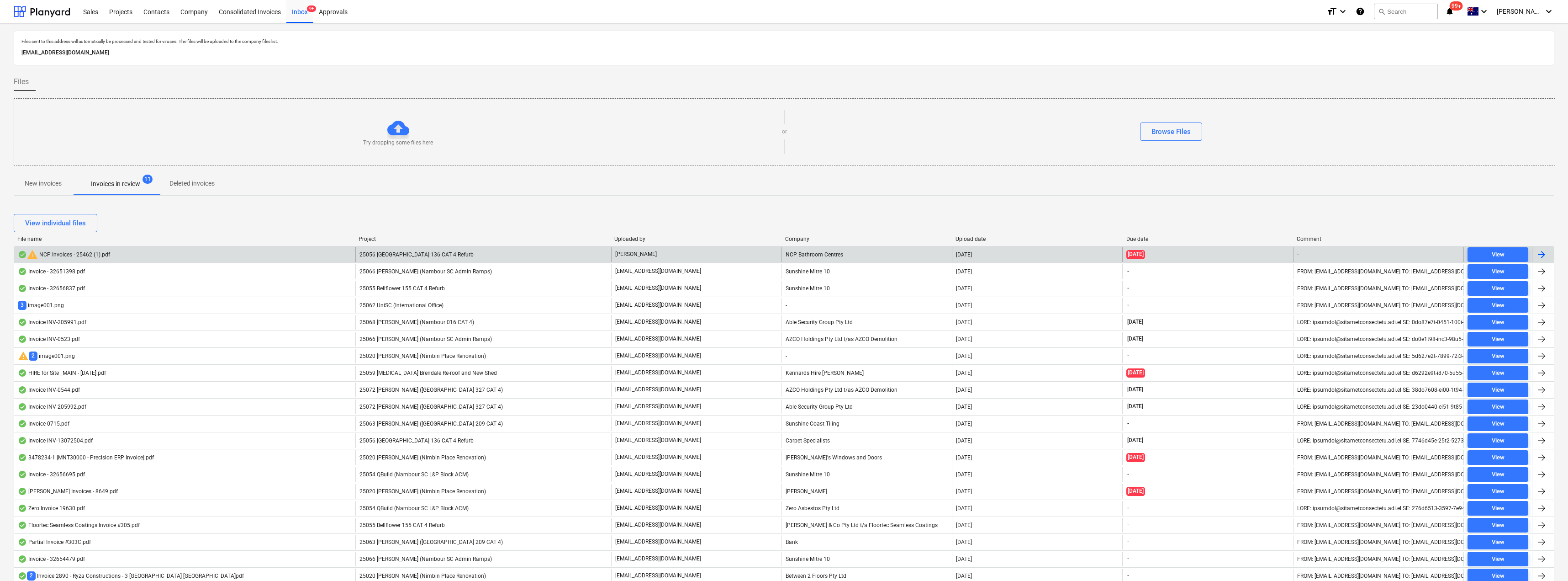
click at [784, 255] on div "NCP Bathroom Centres" at bounding box center [866, 254] width 170 height 15
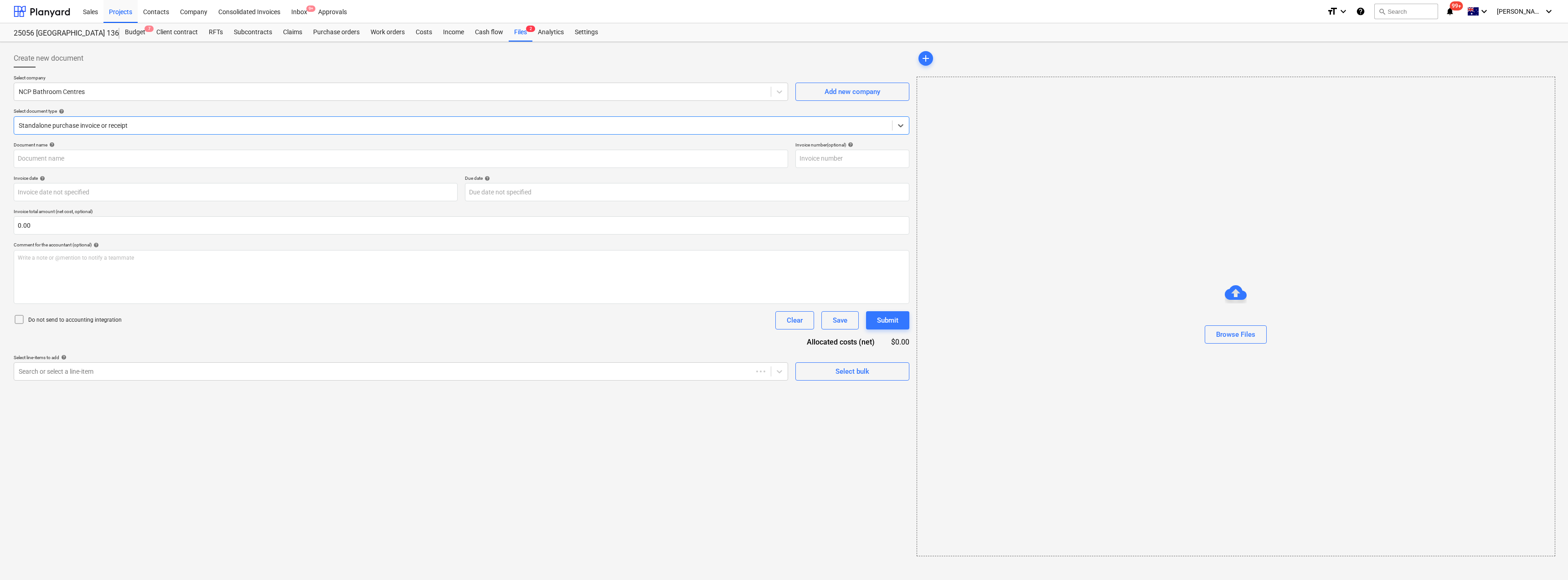
type input "2095605"
type input "[DATE]"
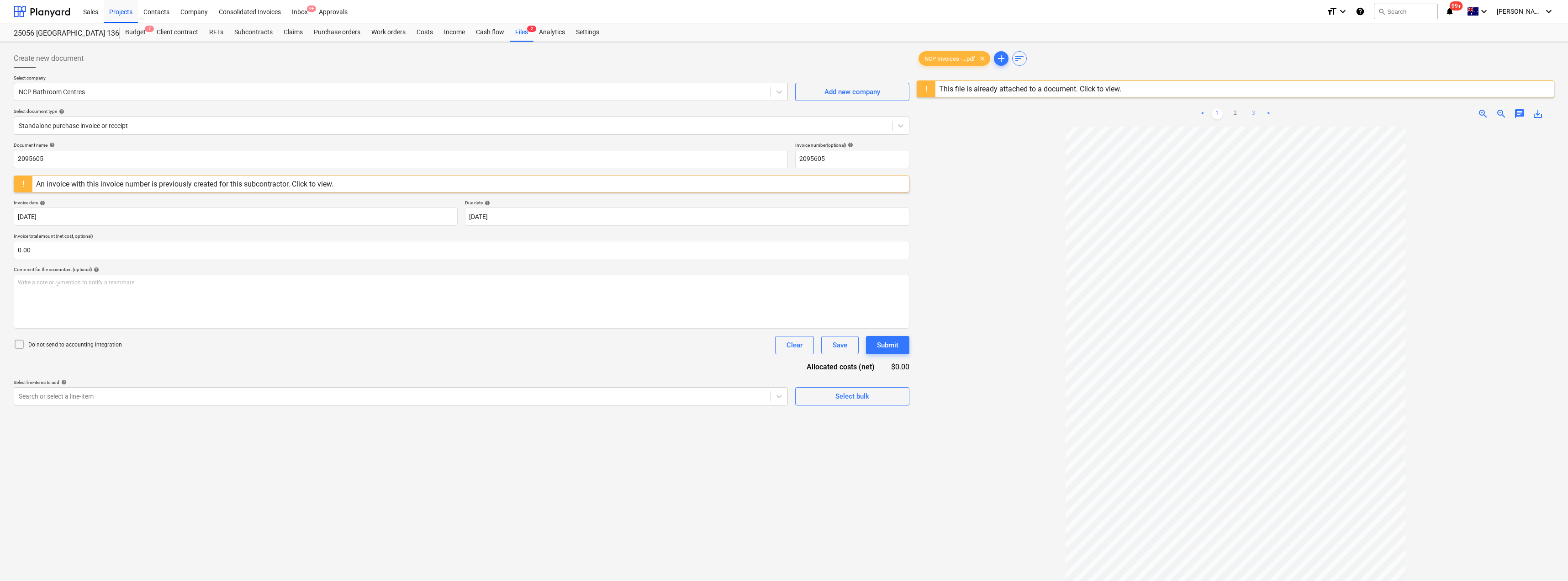
click at [784, 111] on link "3" at bounding box center [1253, 113] width 11 height 11
click at [104, 122] on div at bounding box center [453, 125] width 869 height 9
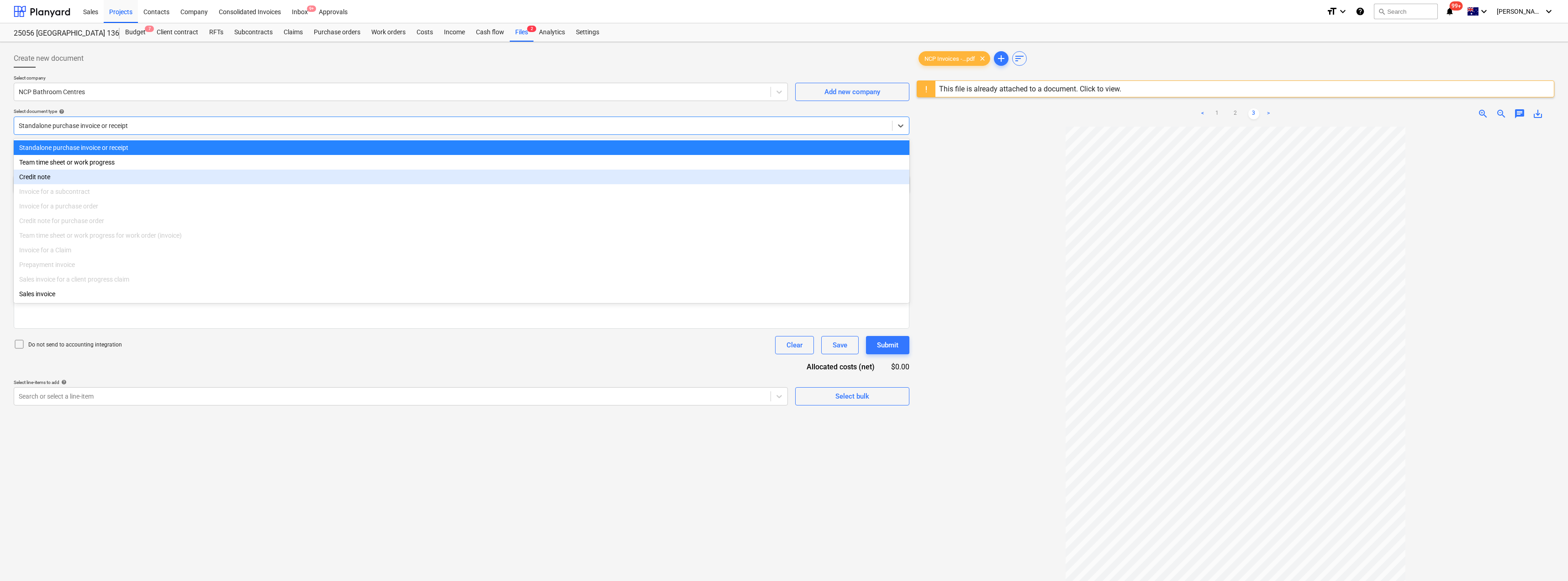
click at [57, 178] on div "Credit note" at bounding box center [462, 176] width 896 height 15
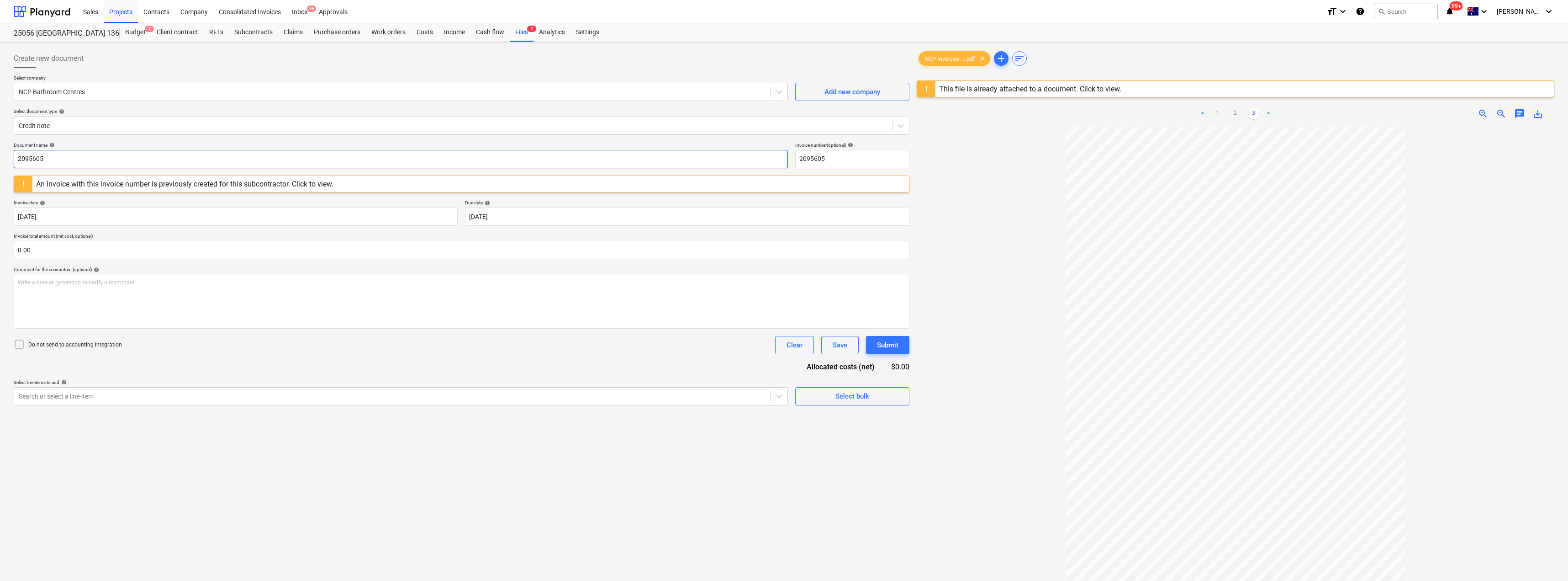
drag, startPoint x: 90, startPoint y: 159, endPoint x: 0, endPoint y: 152, distance: 90.3
click at [0, 152] on div "Create new document Select company NCP Bathroom Centres Add new company Select …" at bounding box center [784, 365] width 1568 height 647
drag, startPoint x: 51, startPoint y: 157, endPoint x: 9, endPoint y: 154, distance: 42.1
click at [0, 155] on div "Create new document Select company NCP Bathroom Centres Add new company Select …" at bounding box center [784, 365] width 1568 height 647
type input "633828"
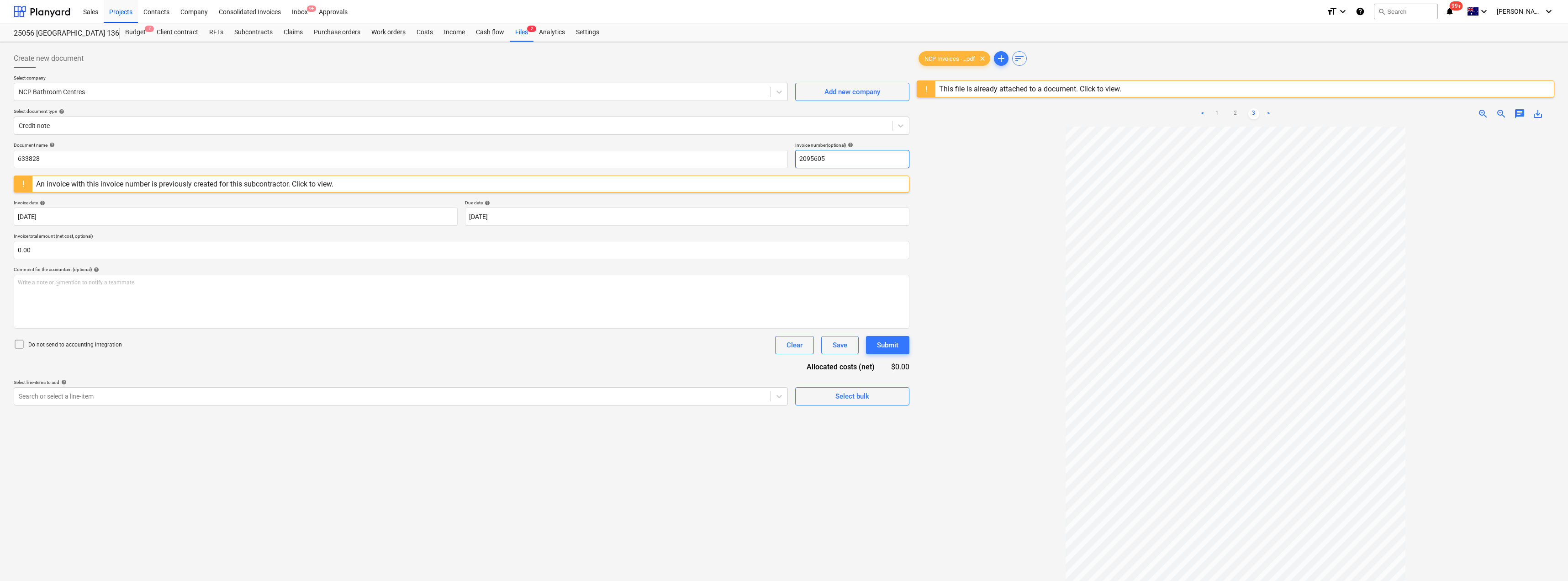
drag, startPoint x: 830, startPoint y: 160, endPoint x: 792, endPoint y: 158, distance: 38.1
click at [784, 158] on div "Document name help 633828 Invoice number (optional) help 2095605" at bounding box center [462, 155] width 896 height 26
paste input "633828"
type input "633828"
click at [784, 165] on div at bounding box center [1235, 405] width 638 height 555
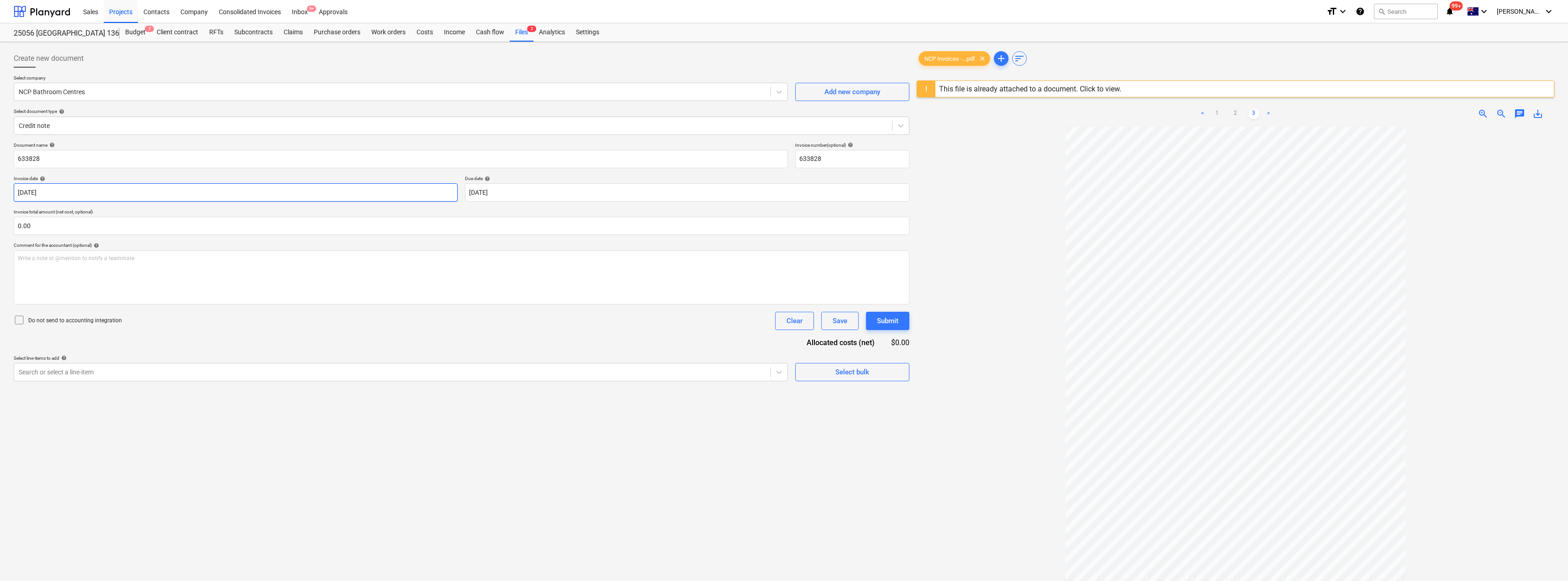
click at [159, 194] on body "Sales Projects Contacts Company Consolidated Invoices Inbox 9+ Approvals format…" at bounding box center [784, 290] width 1568 height 581
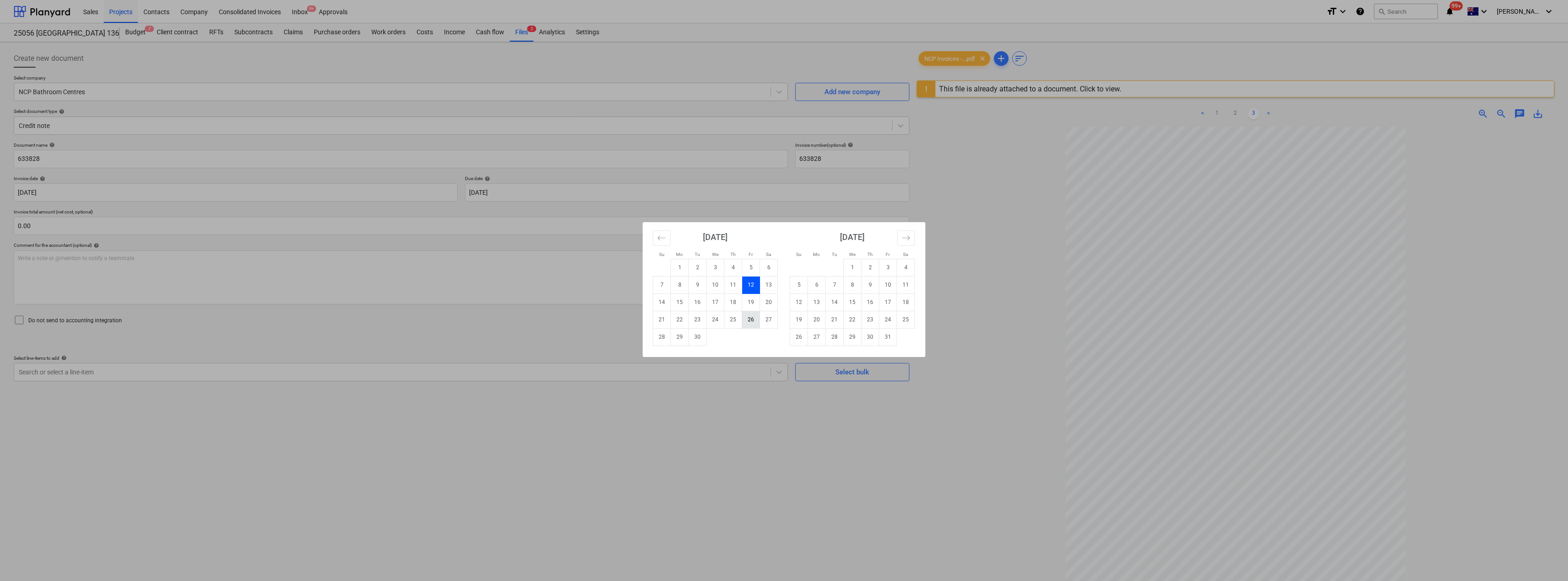
click at [745, 321] on td "26" at bounding box center [751, 320] width 18 height 18
type input "[DATE]"
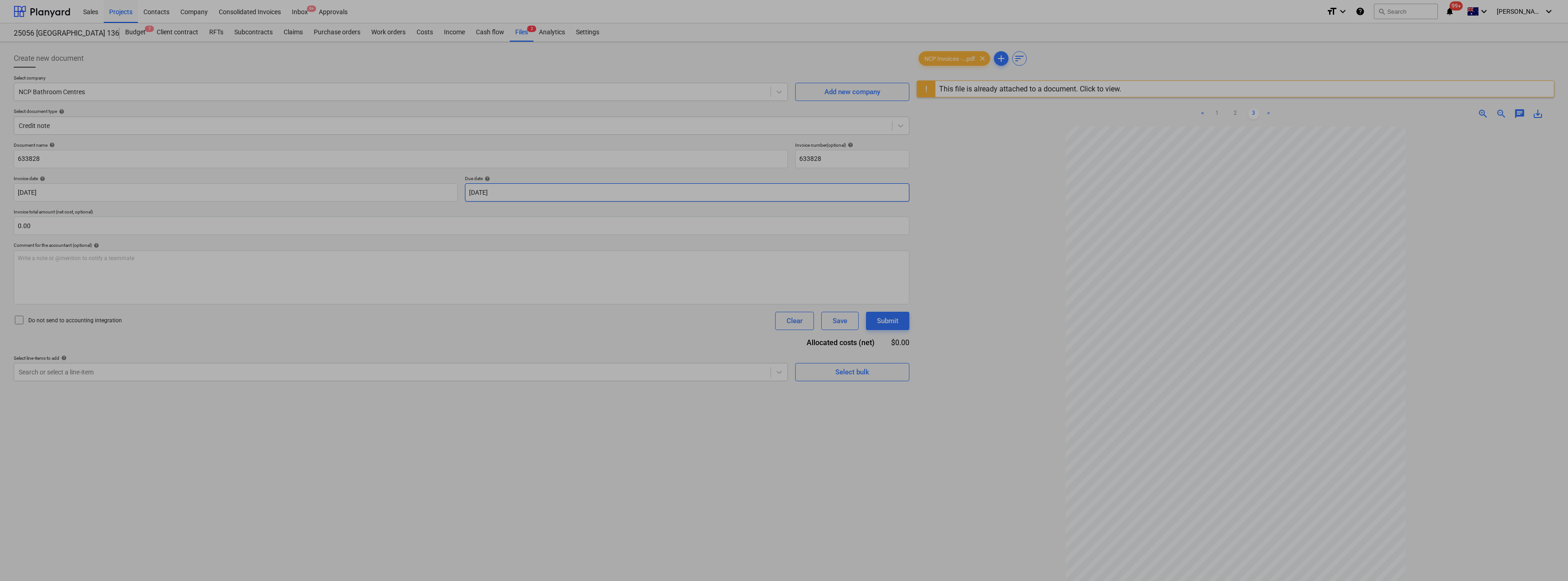
click at [525, 191] on body "Sales Projects Contacts Company Consolidated Invoices Inbox 9+ Approvals format…" at bounding box center [784, 290] width 1568 height 581
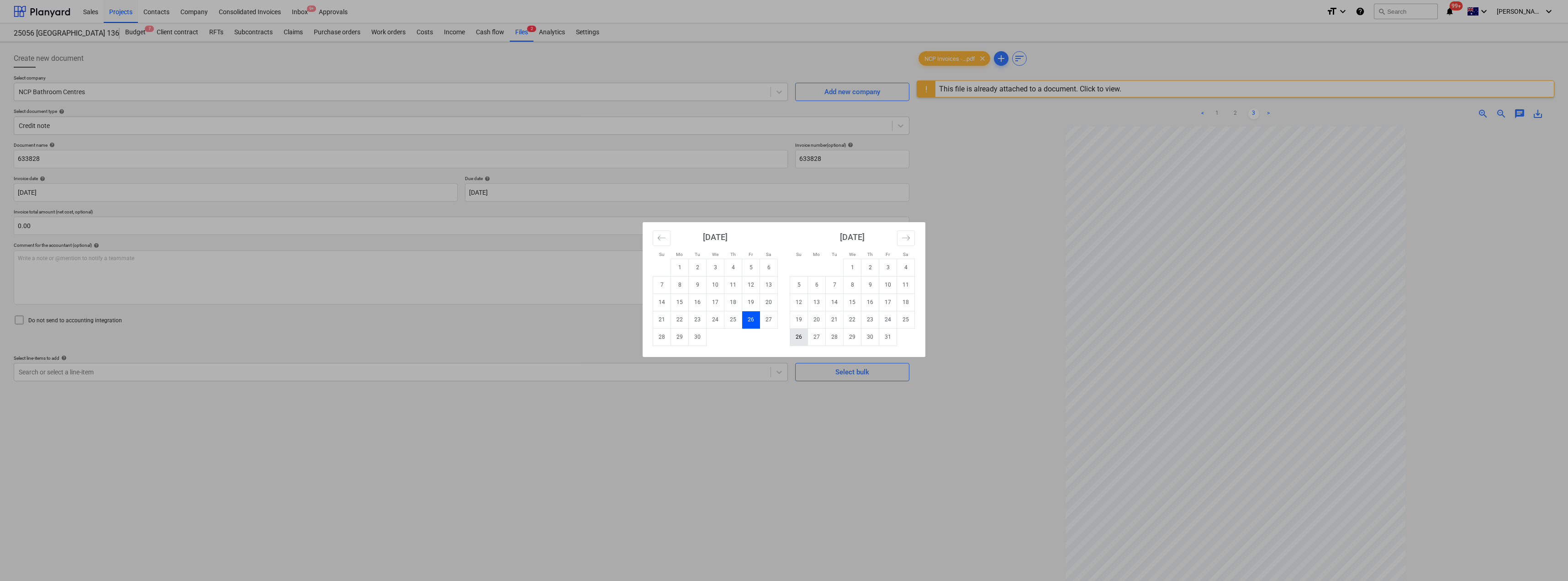
click at [784, 341] on td "26" at bounding box center [799, 337] width 18 height 18
type input "[DATE]"
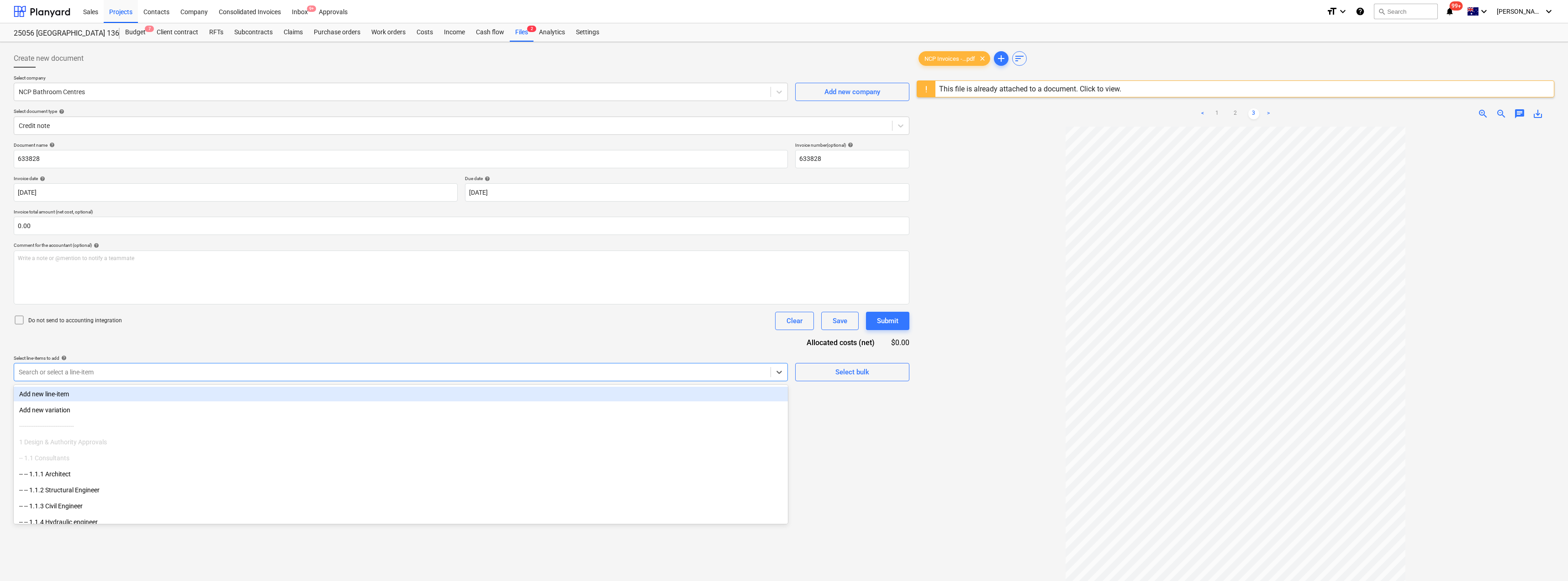
click at [137, 375] on div at bounding box center [392, 371] width 747 height 9
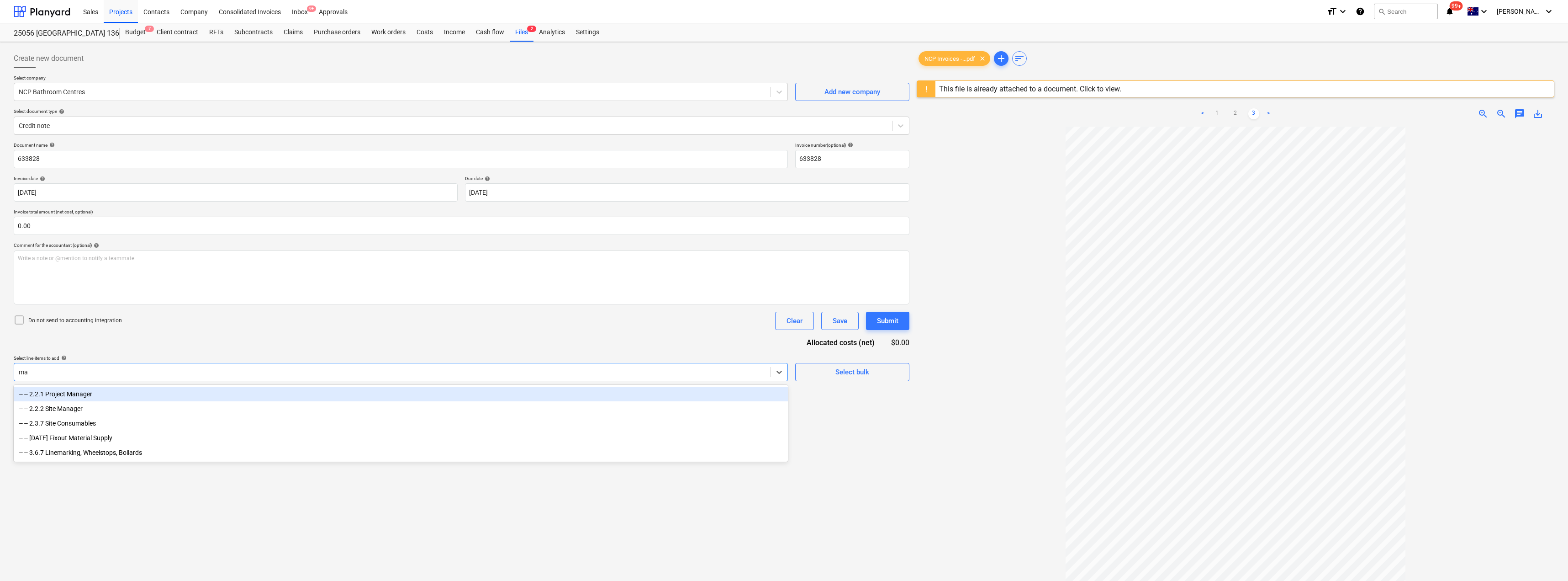
type input "mat"
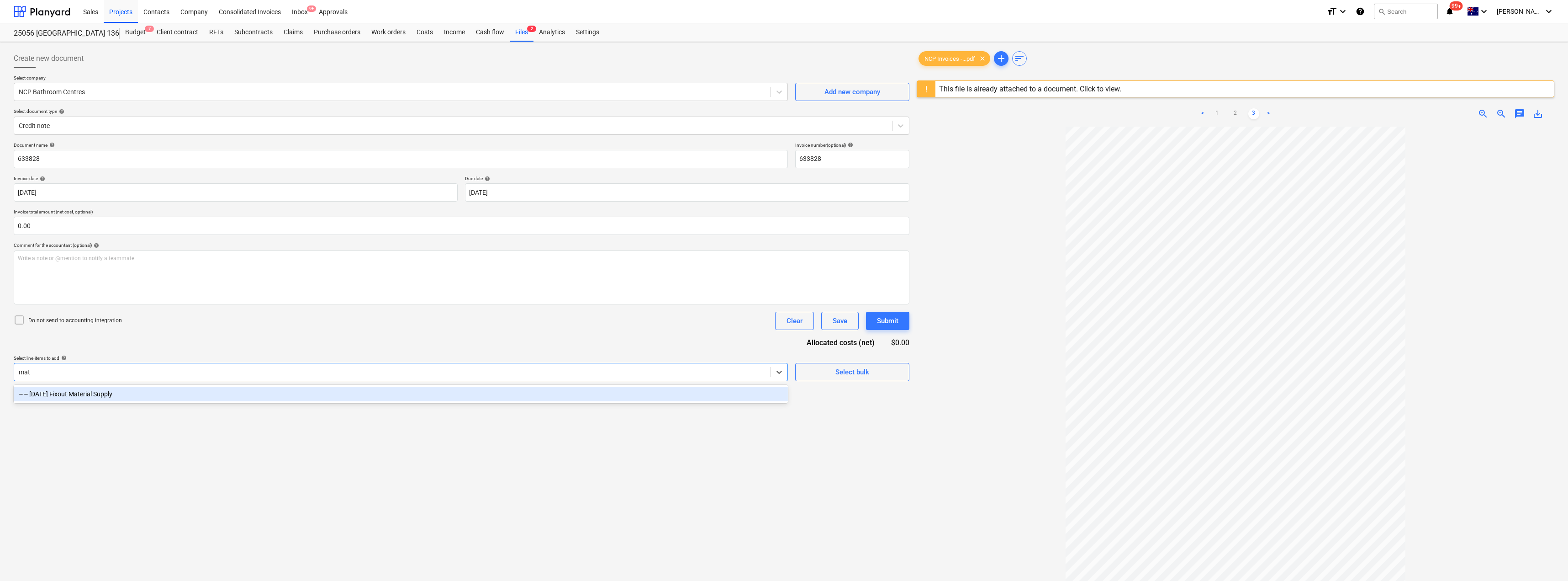
click at [116, 393] on div "-- -- [DATE] Fixout Material Supply" at bounding box center [401, 394] width 775 height 15
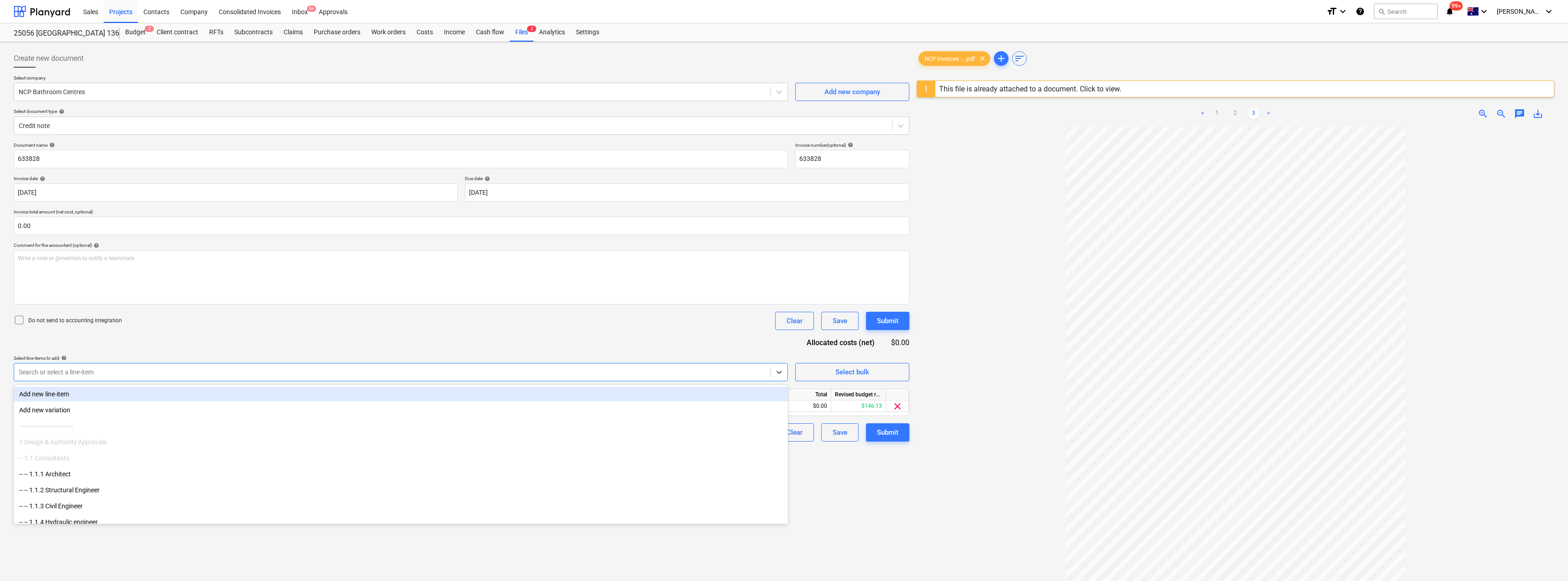
click at [276, 340] on div "Document name help 633828 Invoice number (optional) help 633828 Invoice date he…" at bounding box center [462, 291] width 896 height 299
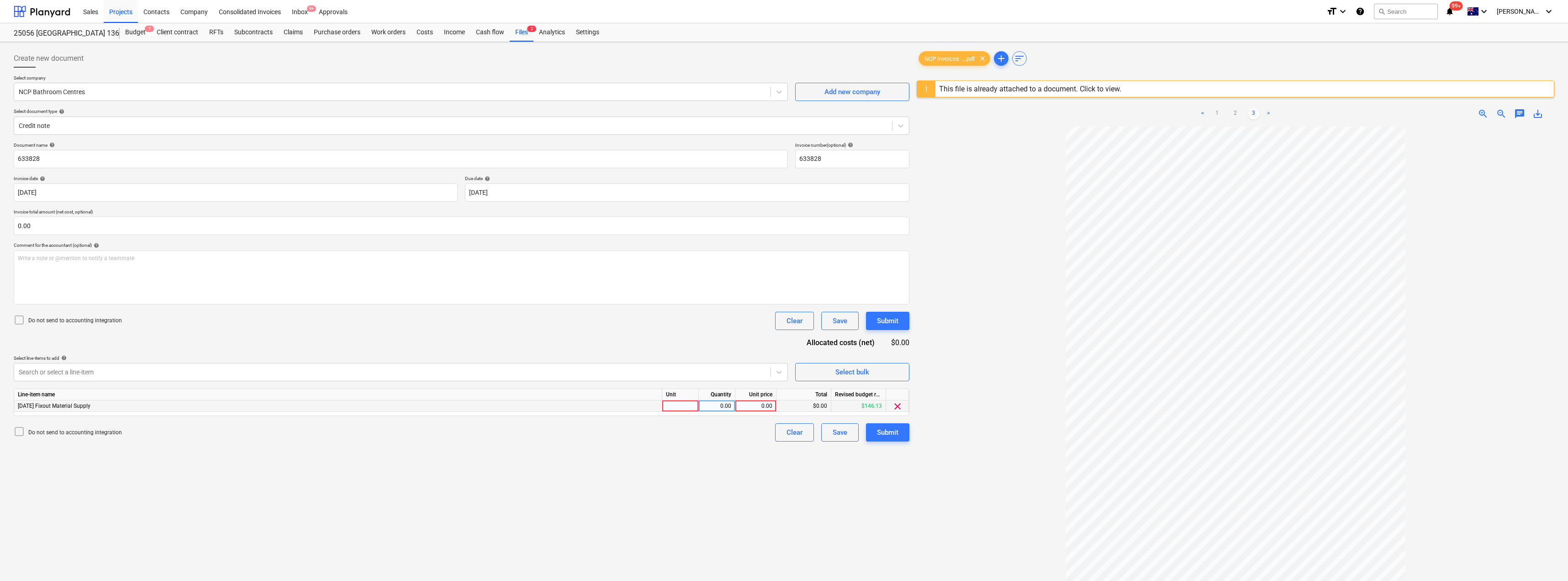
click at [683, 405] on div at bounding box center [680, 407] width 36 height 12
type input "1"
click at [683, 405] on div "1" at bounding box center [680, 407] width 36 height 12
type input "Item"
type input "-1"
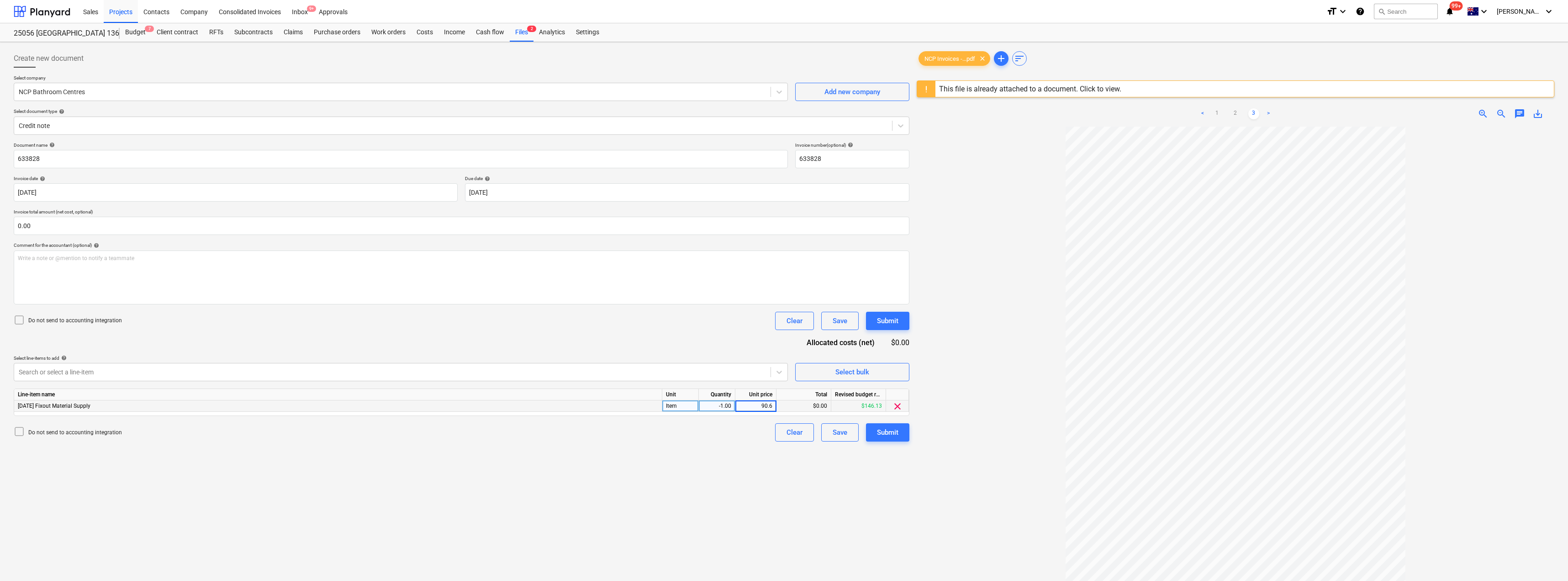
type input "90.63"
click at [784, 397] on div at bounding box center [1235, 405] width 638 height 555
click at [784, 433] on div "Submit" at bounding box center [888, 432] width 22 height 12
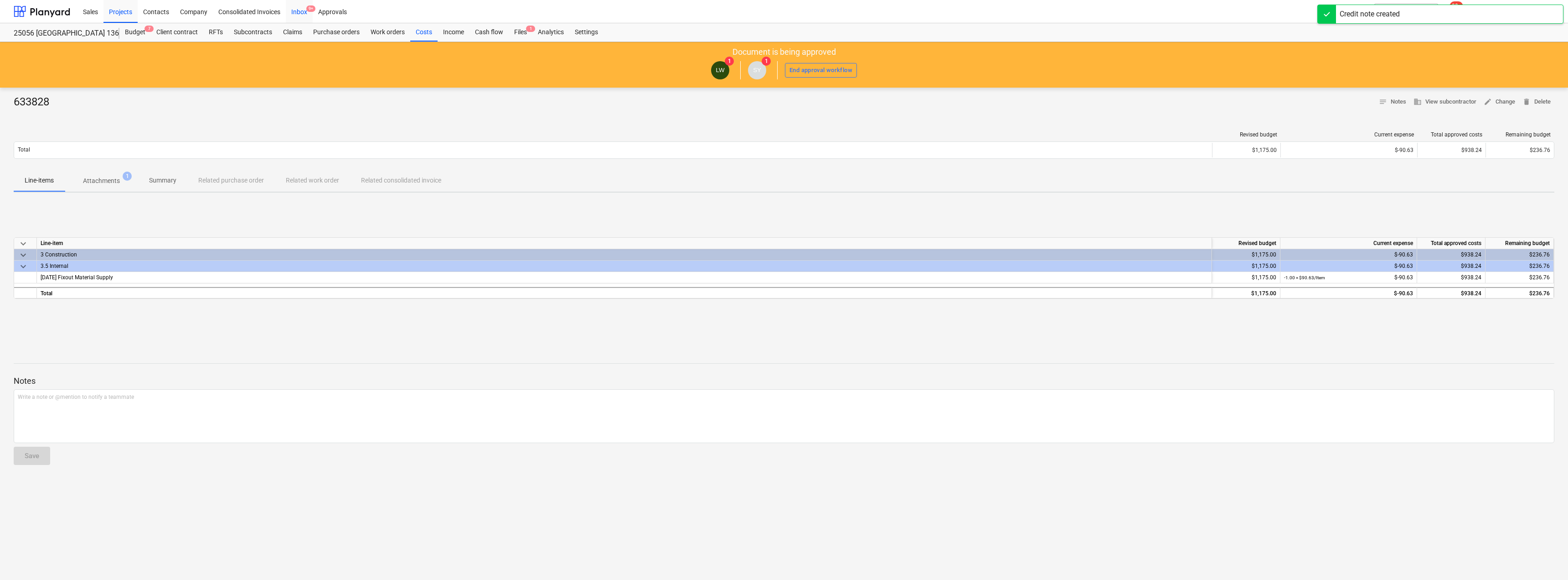
click at [302, 9] on div "Inbox 9+" at bounding box center [299, 12] width 27 height 24
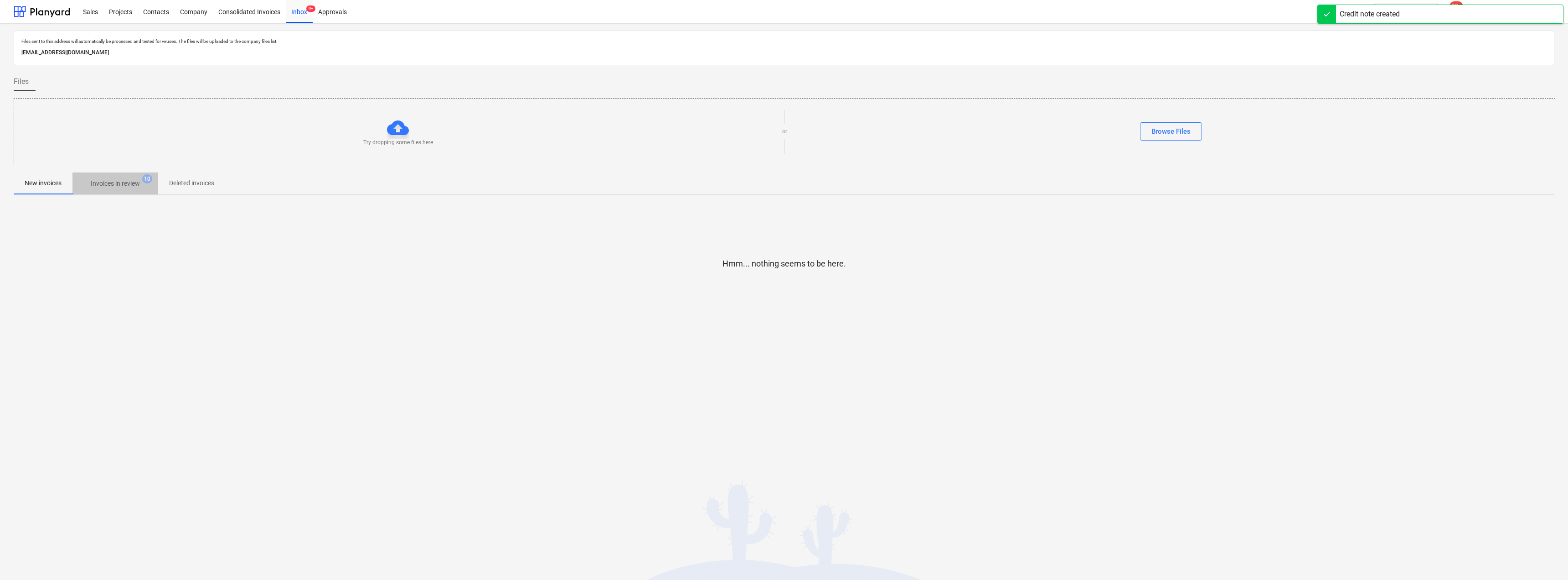
click at [115, 178] on span "Invoices in review 10" at bounding box center [115, 183] width 85 height 17
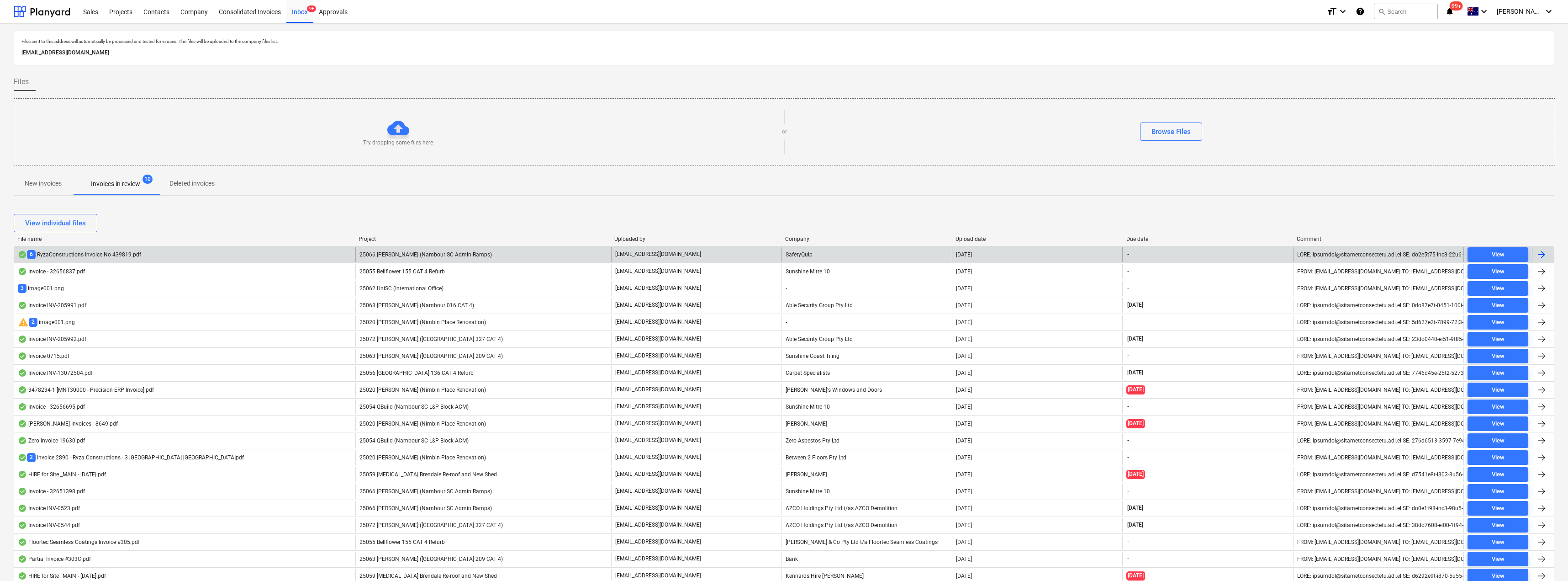
click at [444, 251] on span "25066 [PERSON_NAME] (Nambour SC Admin Ramps)" at bounding box center [425, 254] width 133 height 6
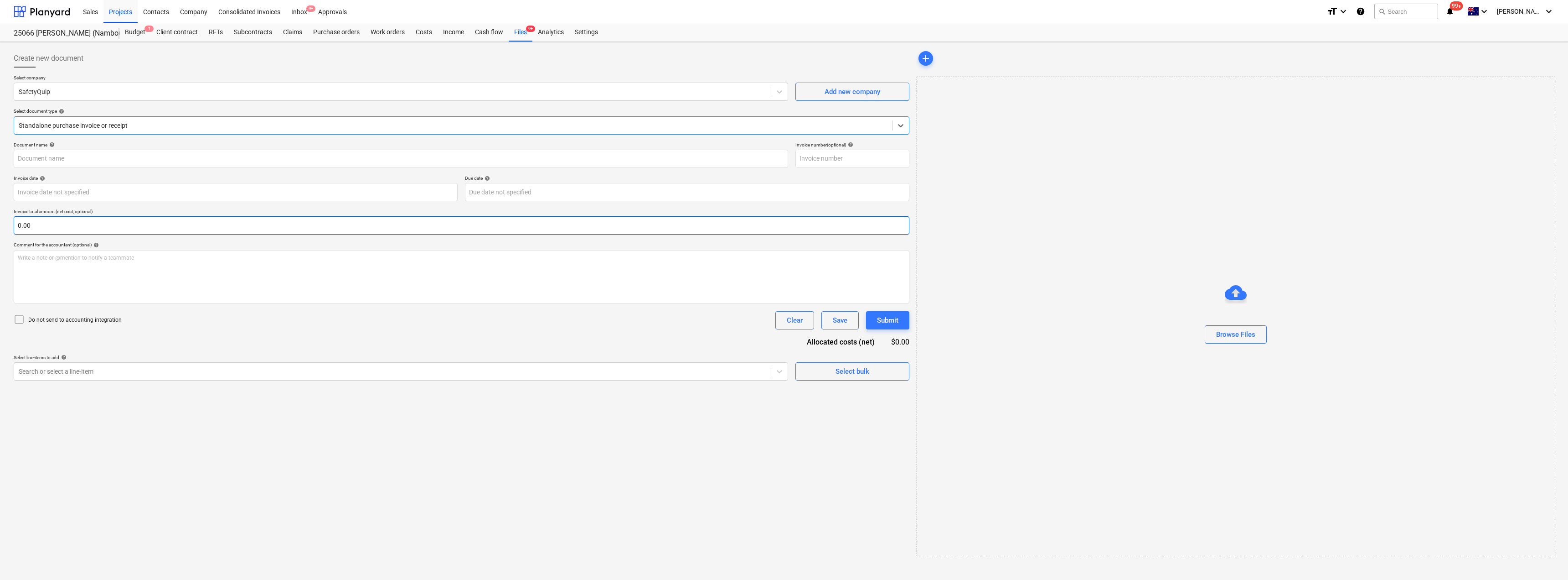
type input "001-439819"
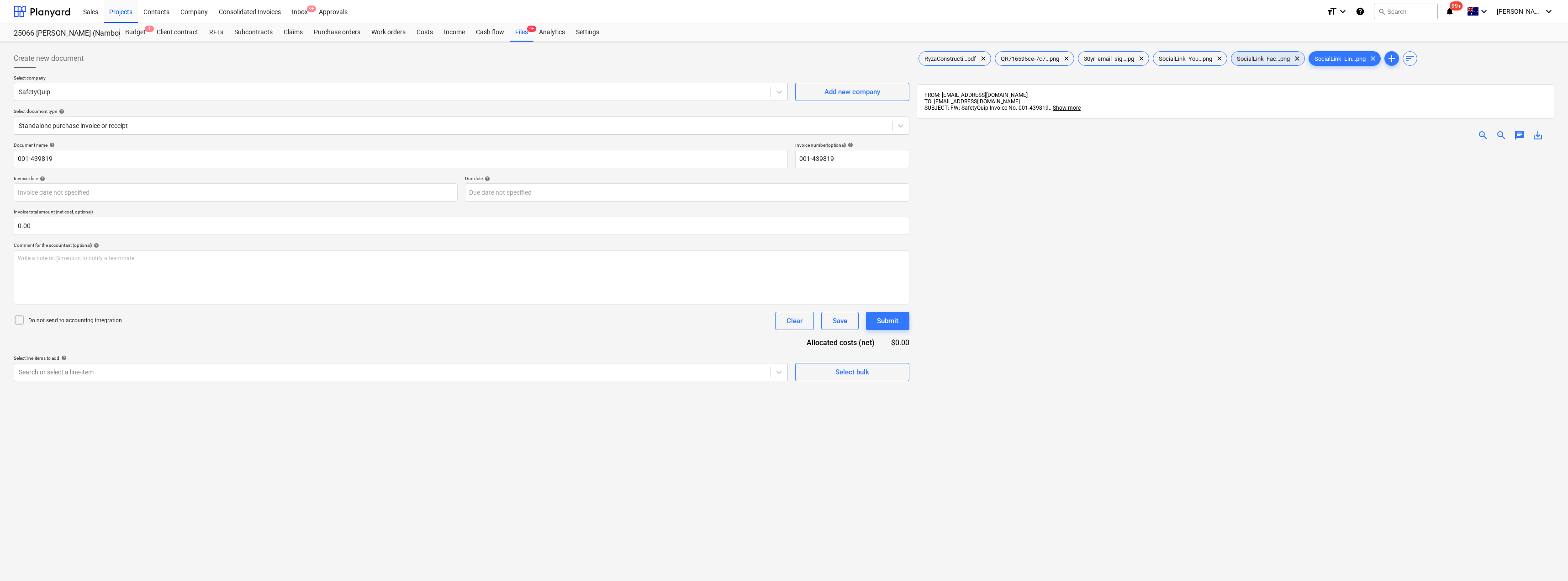
click at [784, 57] on span "SocialLink_Fac...png" at bounding box center [1263, 58] width 64 height 7
click at [784, 58] on span "SocialLink_You...png" at bounding box center [1185, 58] width 64 height 7
click at [784, 57] on span "30yr_email_sig...jpg" at bounding box center [1109, 58] width 61 height 7
click at [784, 59] on span "QR716595ce-7c7...png" at bounding box center [1030, 58] width 70 height 7
click at [784, 60] on span "RyzaConstructi...pdf" at bounding box center [951, 58] width 63 height 7
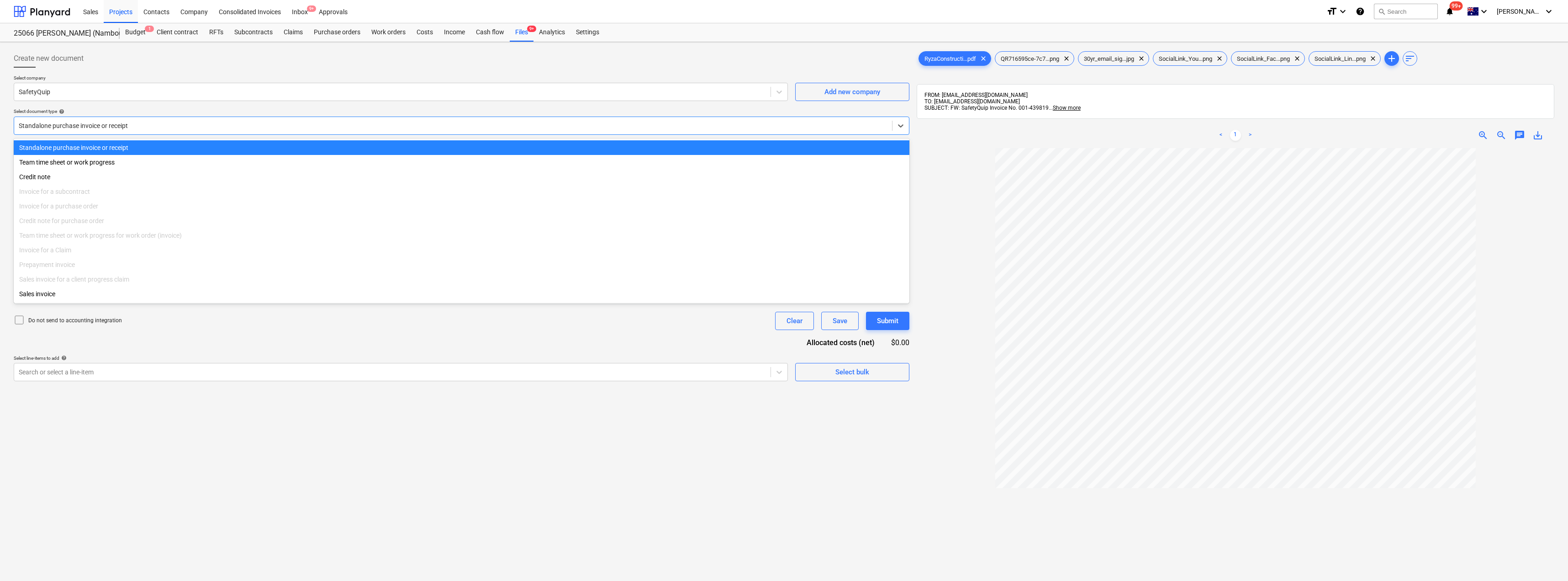
click at [71, 127] on div at bounding box center [453, 125] width 869 height 9
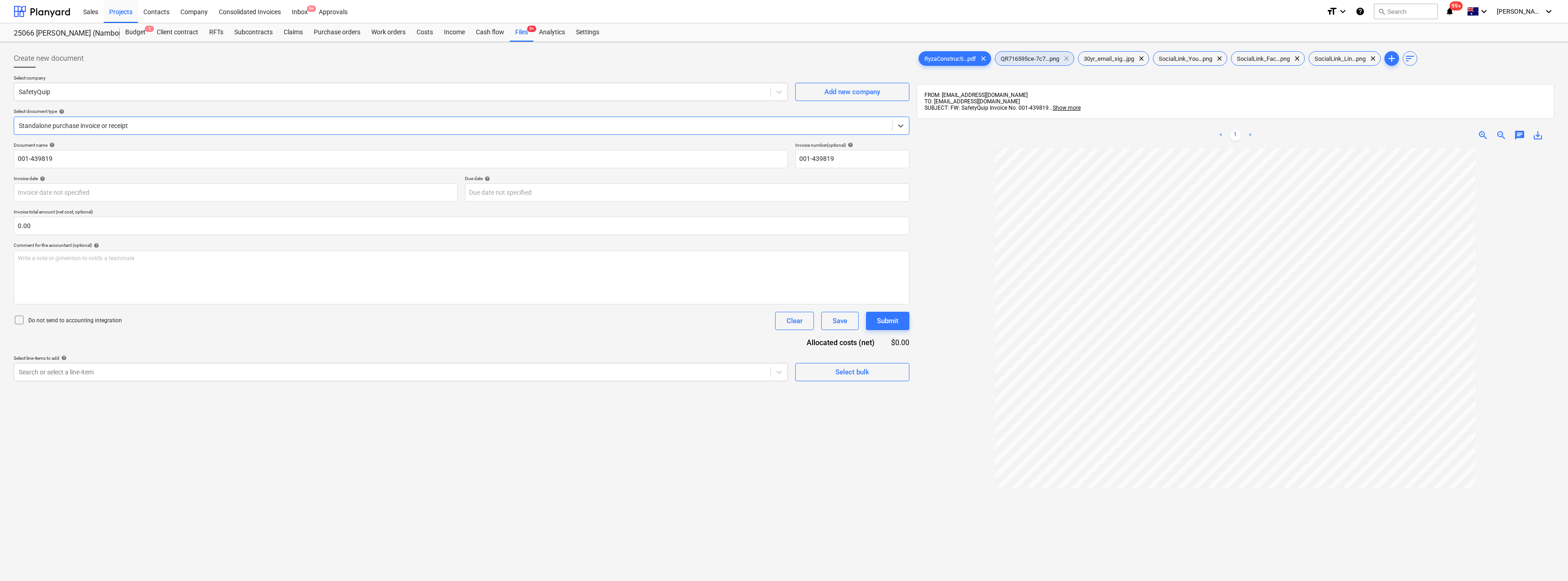
click at [784, 59] on span "clear" at bounding box center [1066, 58] width 11 height 11
click at [784, 58] on span "clear" at bounding box center [1058, 58] width 11 height 11
click at [784, 58] on span "clear" at bounding box center [1061, 58] width 11 height 11
click at [784, 58] on span "clear" at bounding box center [1060, 58] width 11 height 11
click at [784, 58] on span "clear" at bounding box center [1059, 58] width 11 height 11
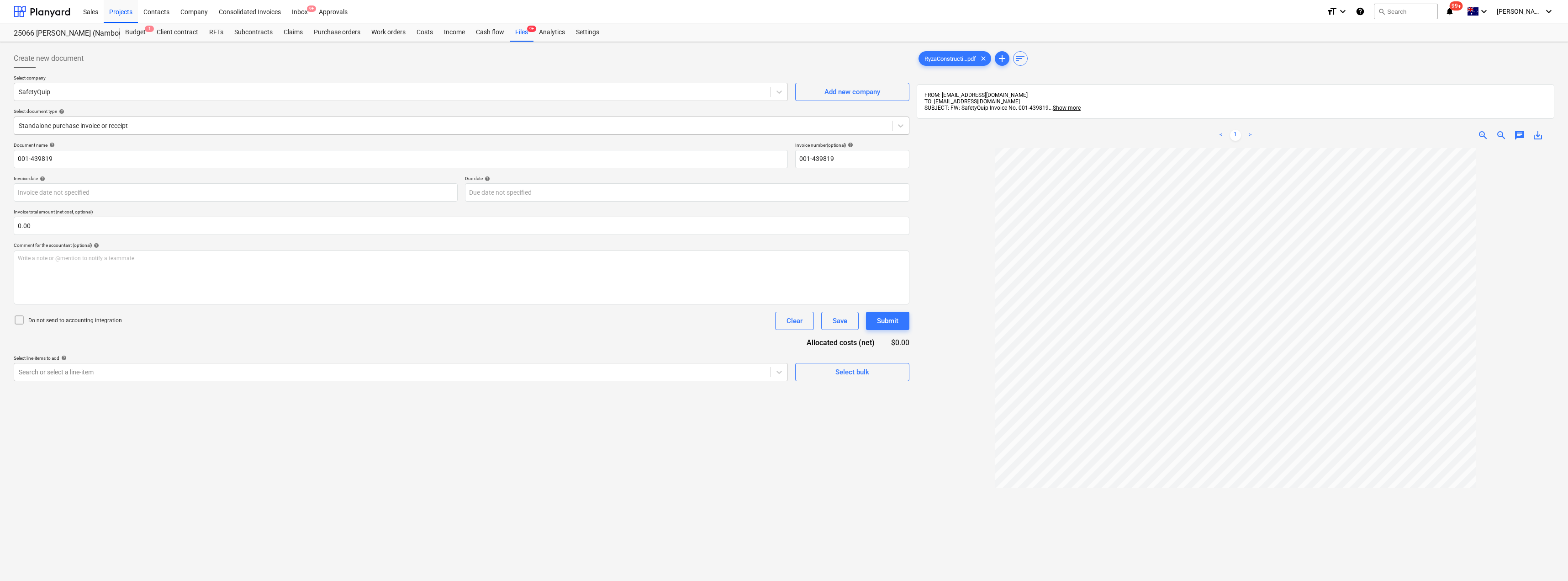
click at [71, 122] on div at bounding box center [453, 125] width 869 height 9
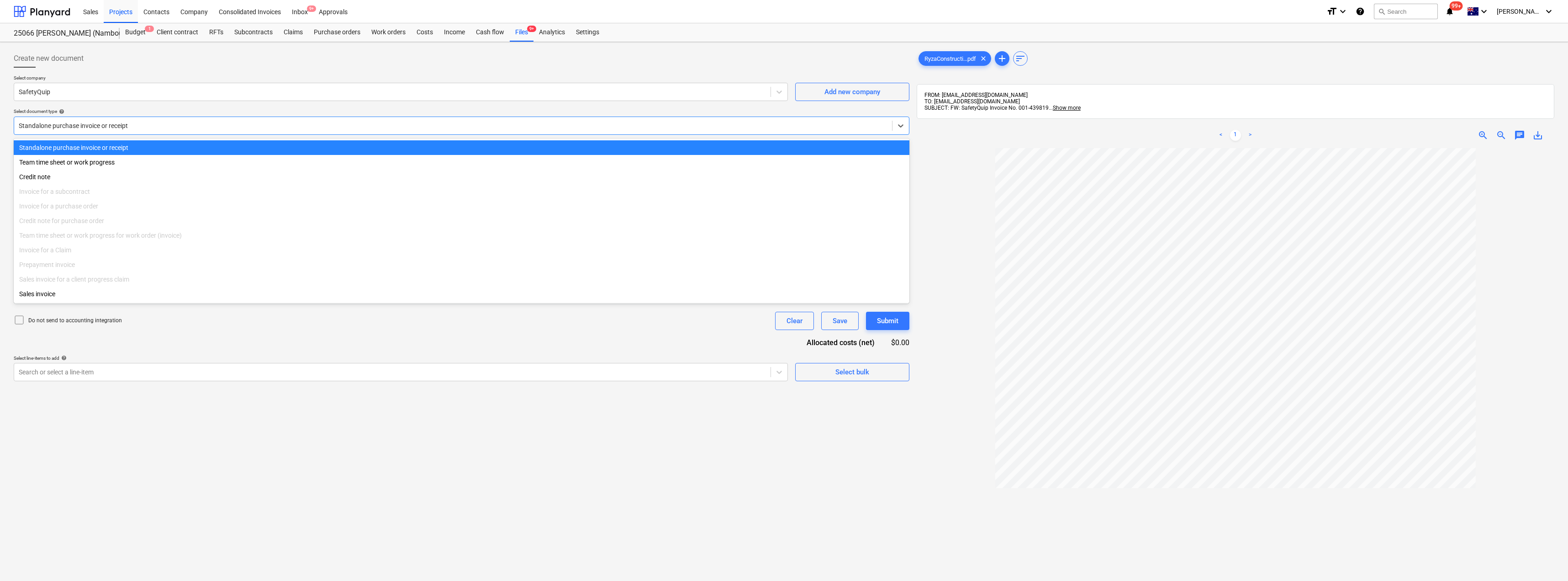
click at [71, 122] on div at bounding box center [453, 125] width 869 height 9
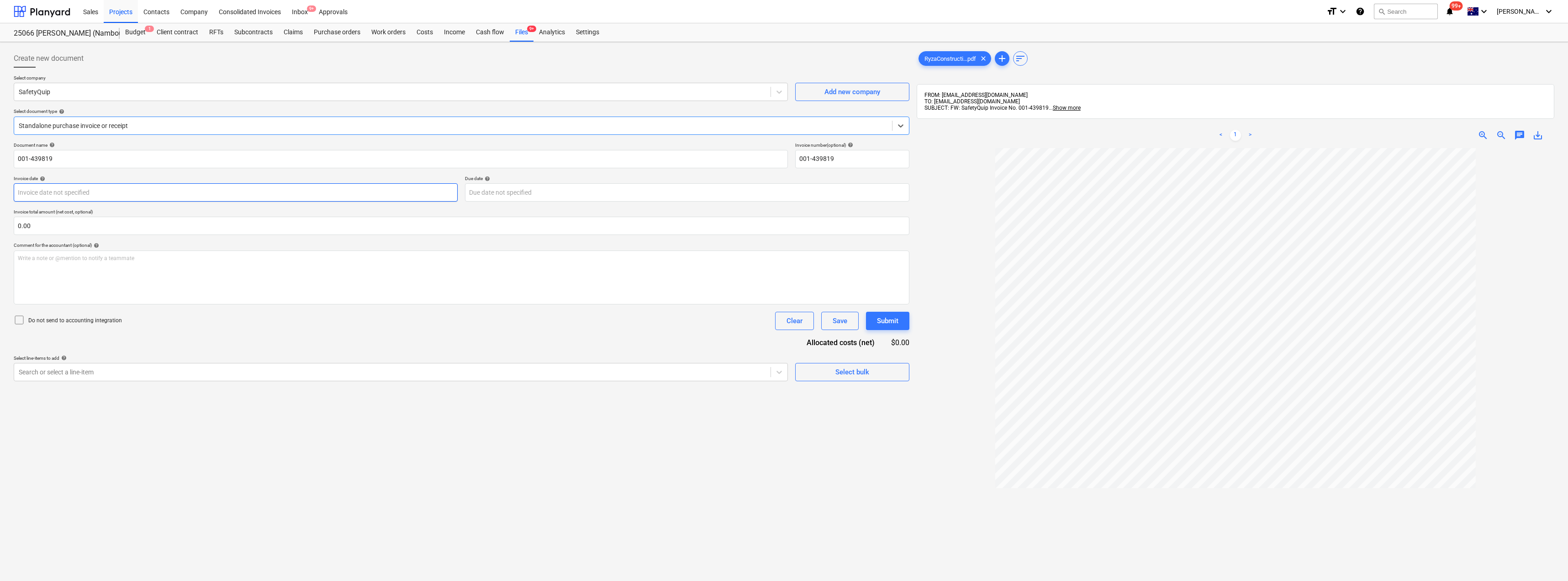
click at [80, 199] on body "Sales Projects Contacts Company Consolidated Invoices Inbox 9+ Approvals format…" at bounding box center [784, 290] width 1568 height 581
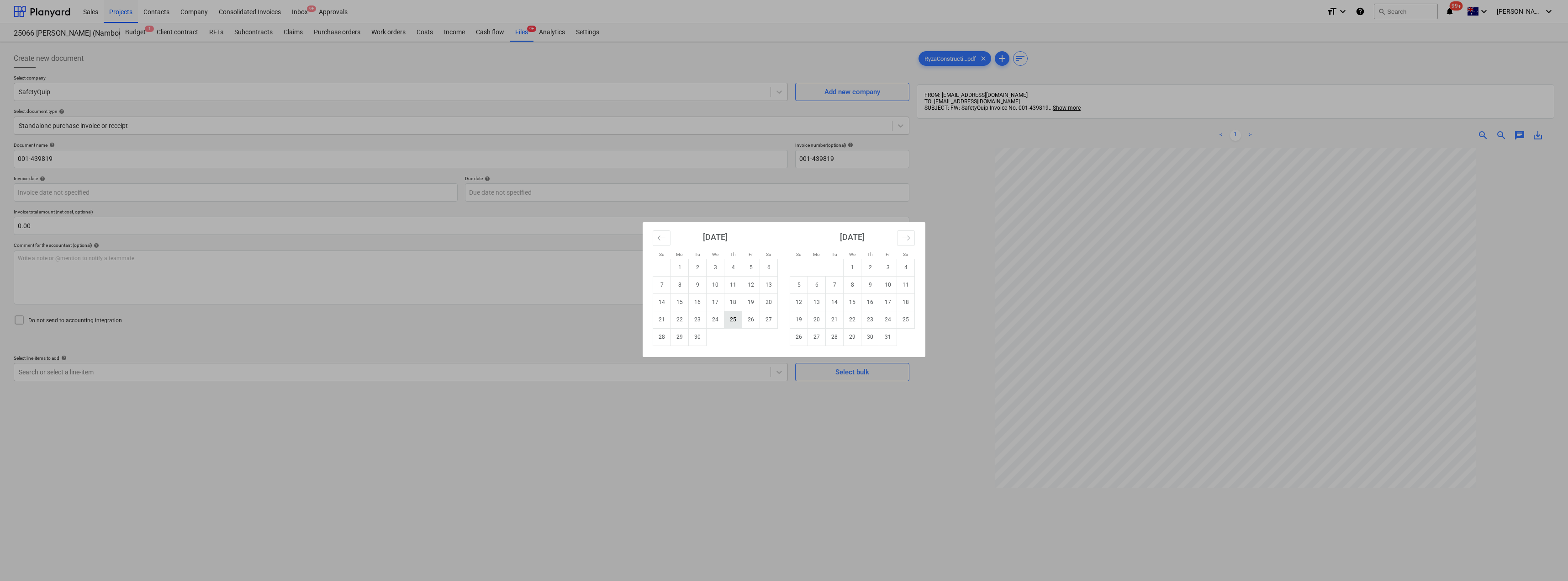
click at [740, 319] on td "25" at bounding box center [733, 320] width 18 height 18
type input "[DATE]"
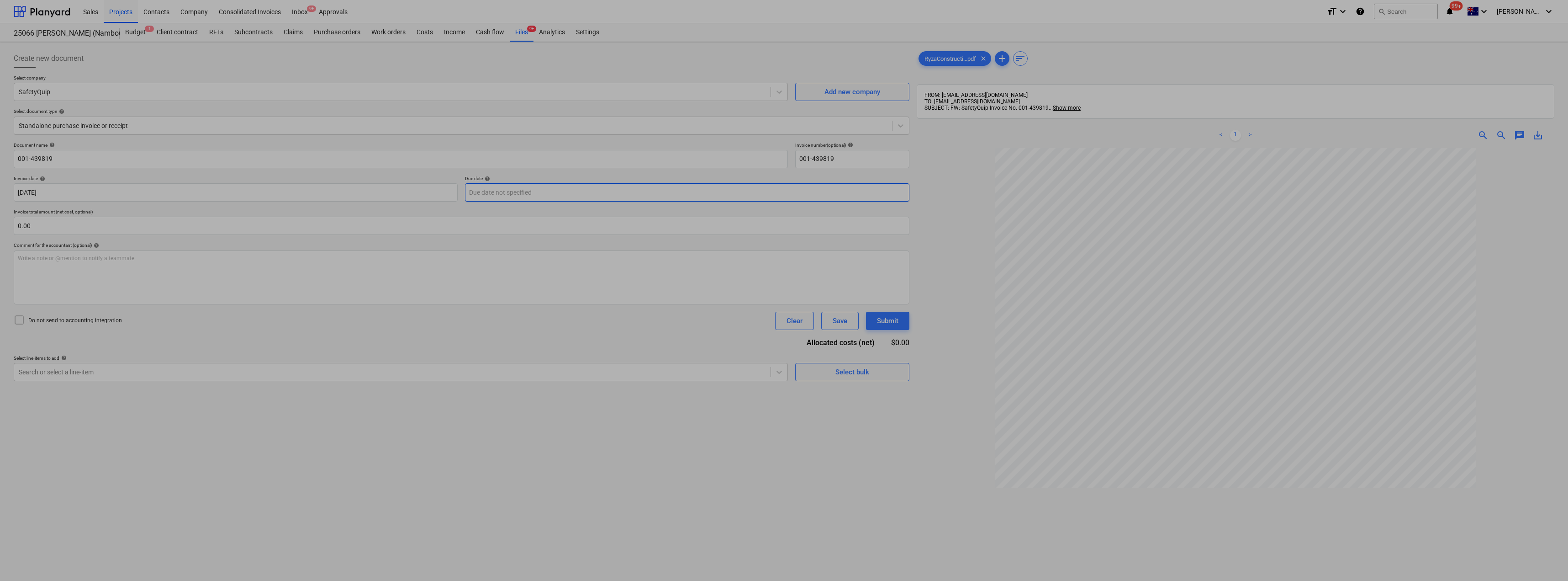
click at [488, 191] on body "Sales Projects Contacts Company Consolidated Invoices Inbox 9+ Approvals format…" at bounding box center [784, 290] width 1568 height 581
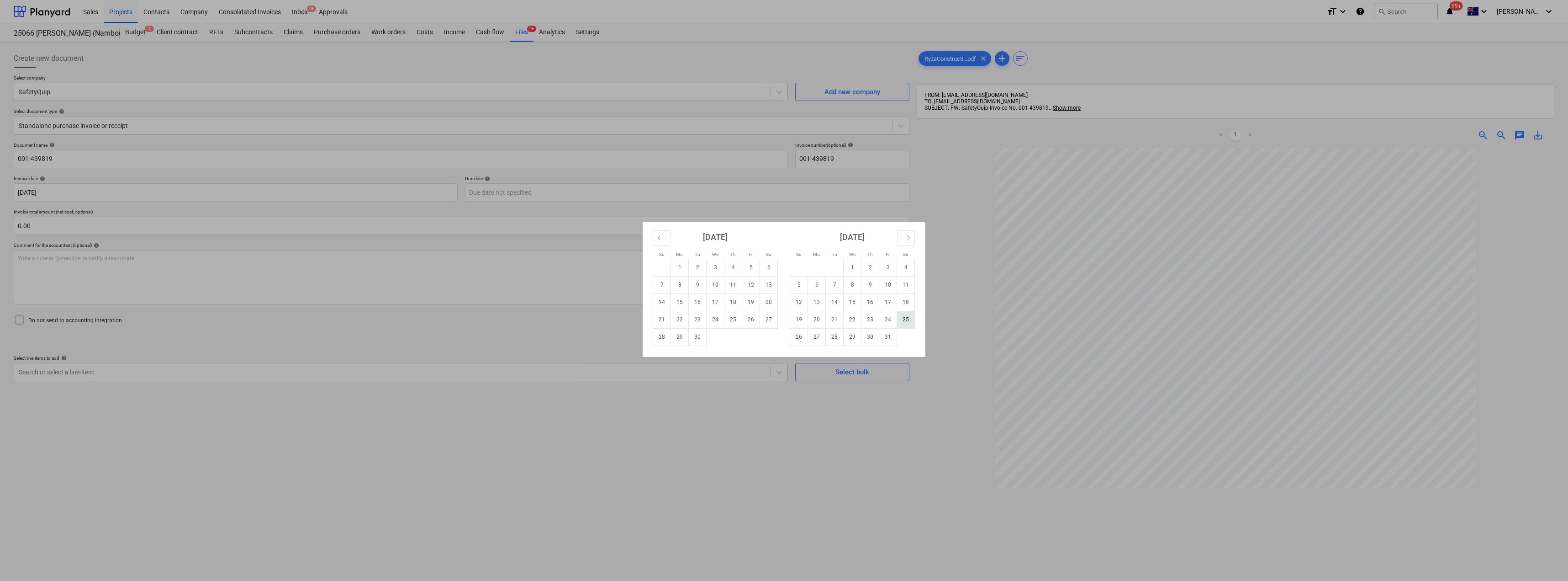
click at [784, 318] on td "25" at bounding box center [906, 320] width 18 height 18
type input "[DATE]"
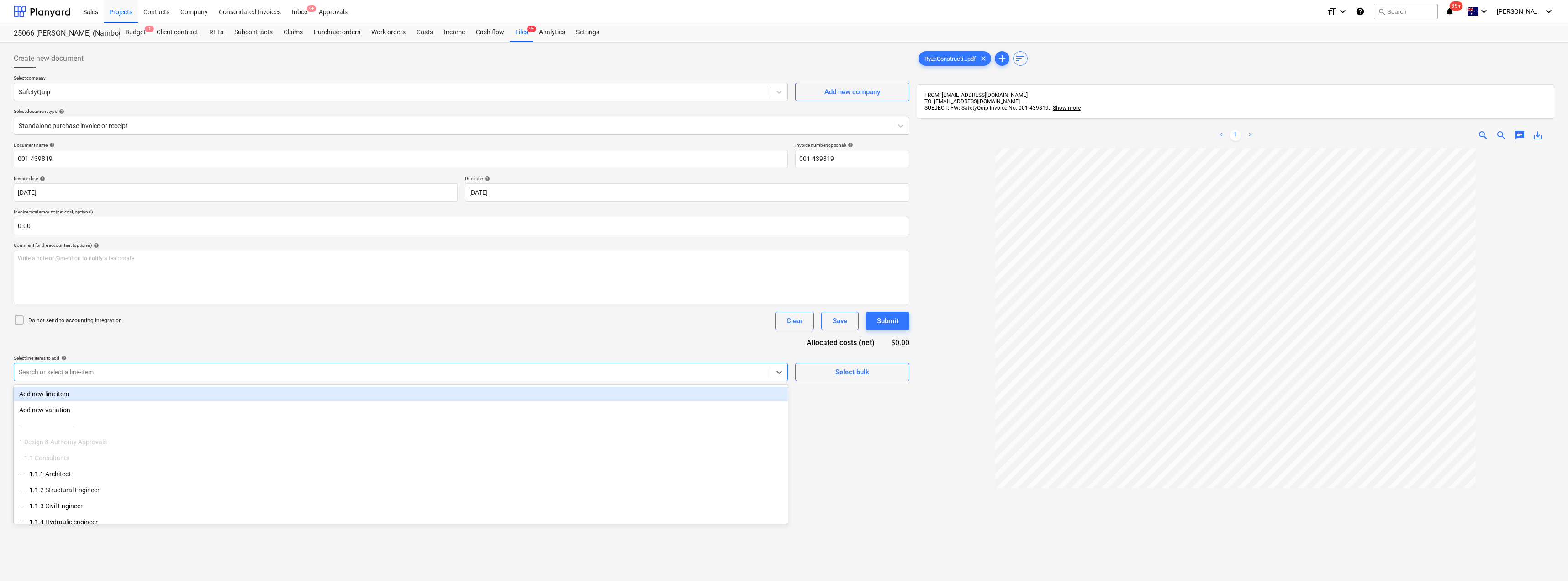
click at [121, 370] on div at bounding box center [392, 371] width 747 height 9
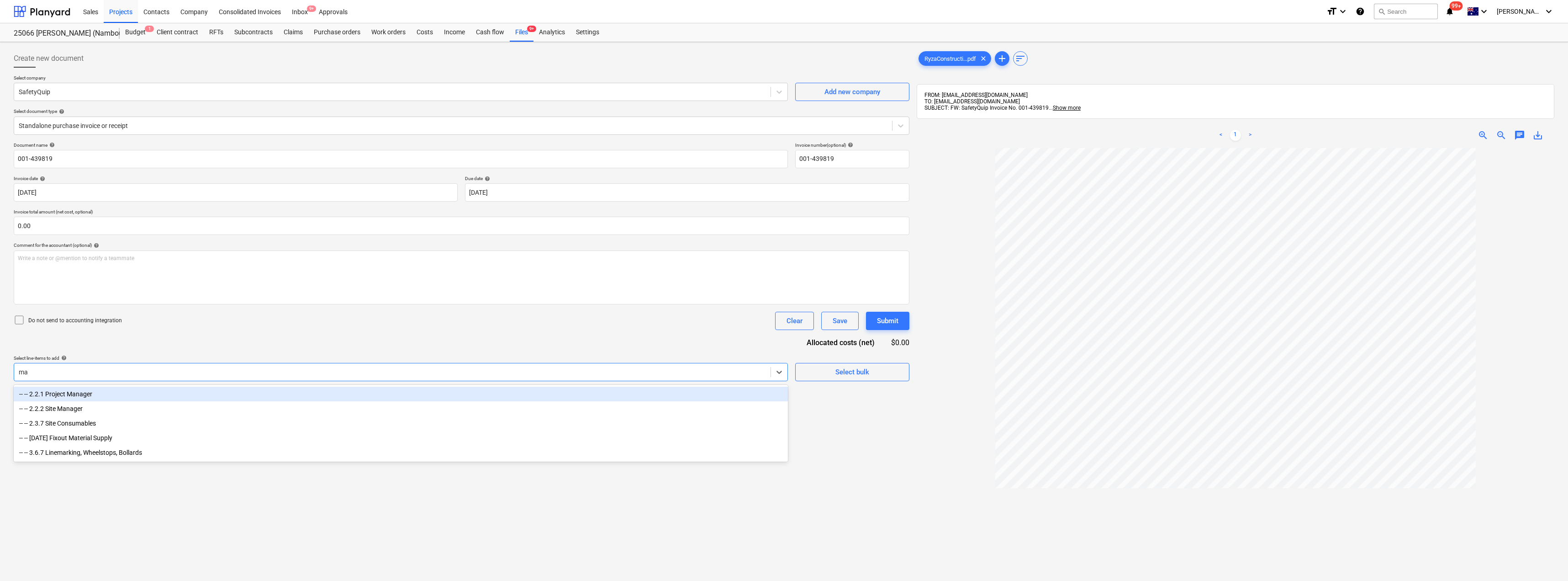
type input "mat"
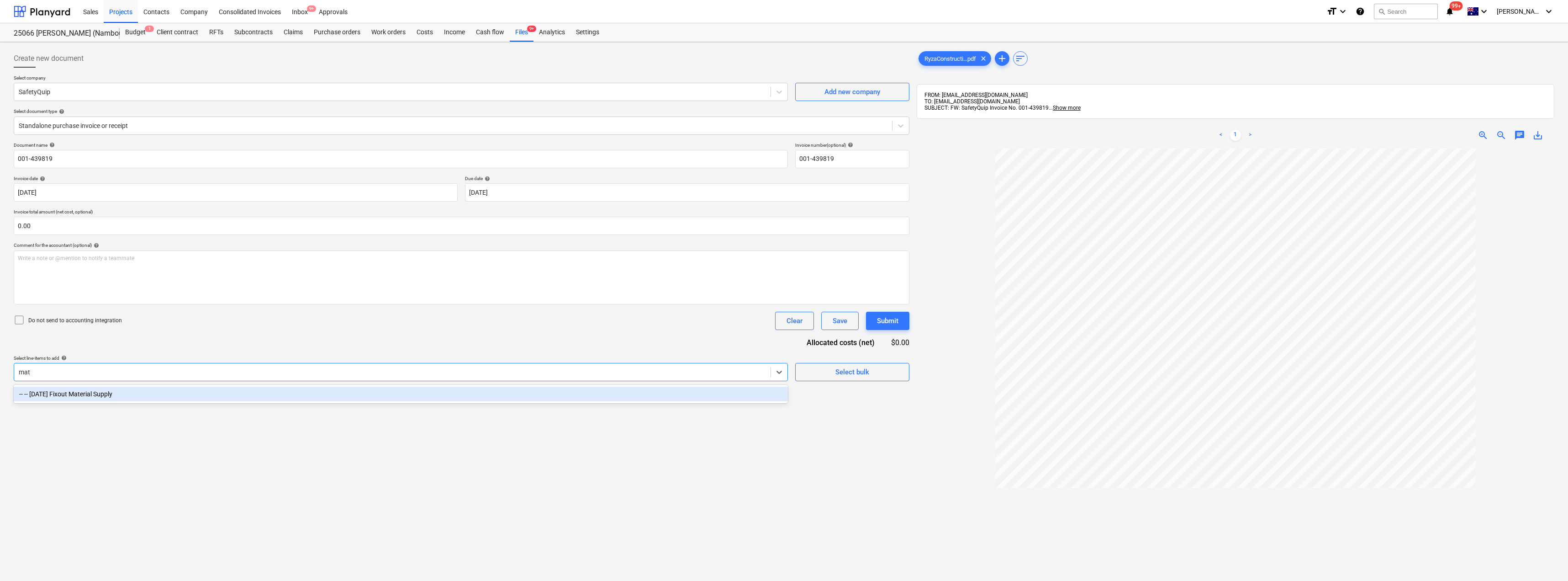
click at [109, 397] on div "-- -- [DATE] Fixout Material Supply" at bounding box center [401, 394] width 775 height 15
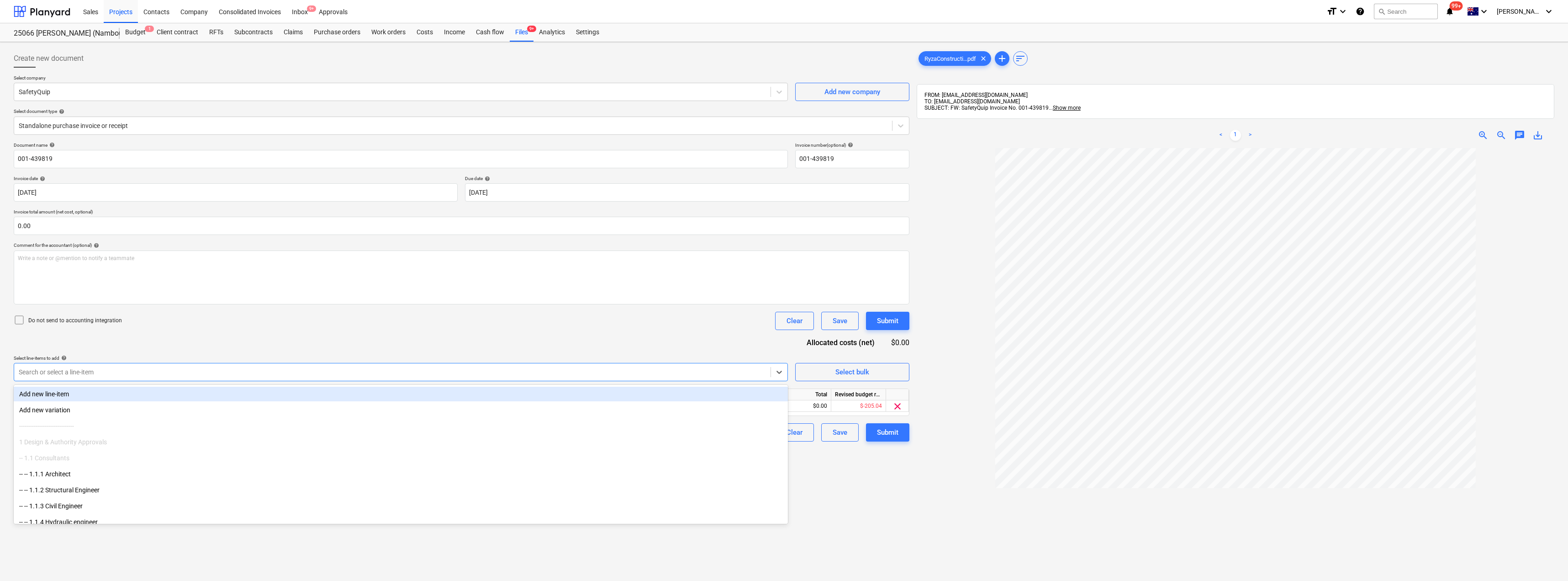
click at [181, 344] on div "Document name help 001-439819 Invoice number (optional) help 001-439819 Invoice…" at bounding box center [462, 291] width 896 height 299
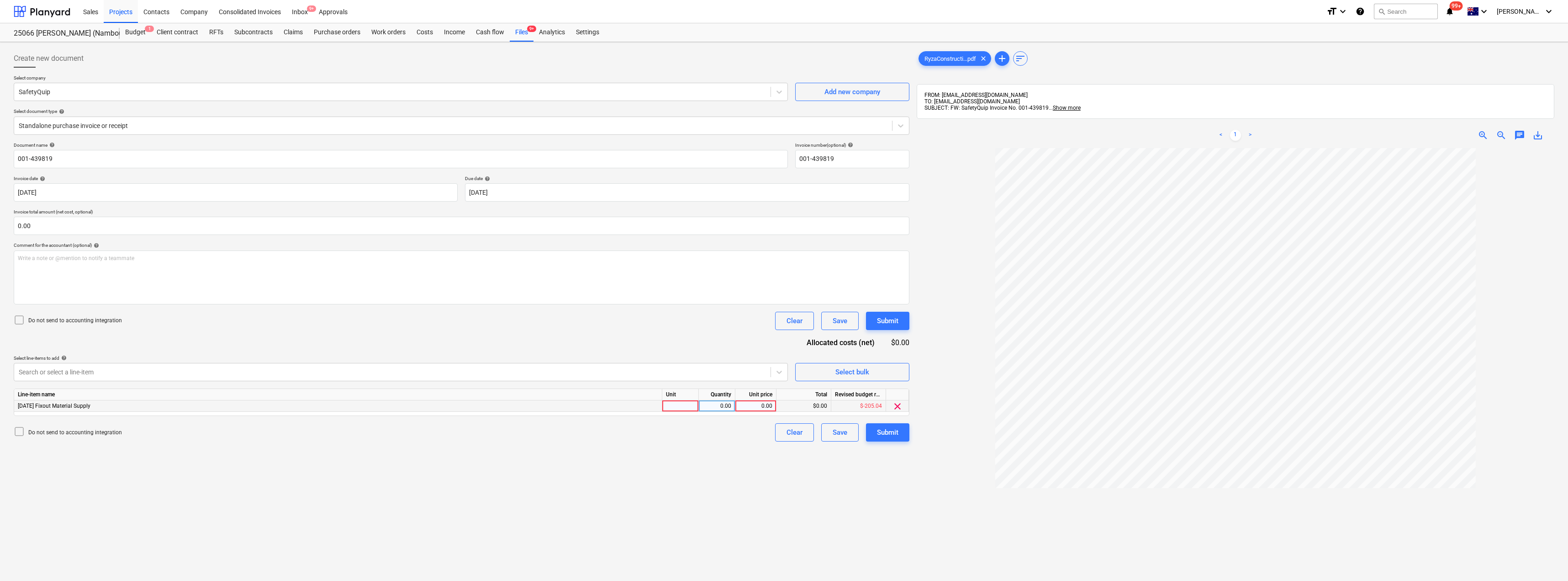
click at [674, 403] on div at bounding box center [680, 407] width 36 height 12
type input "Item"
type input "243.60"
click at [784, 434] on div "Submit" at bounding box center [888, 432] width 22 height 12
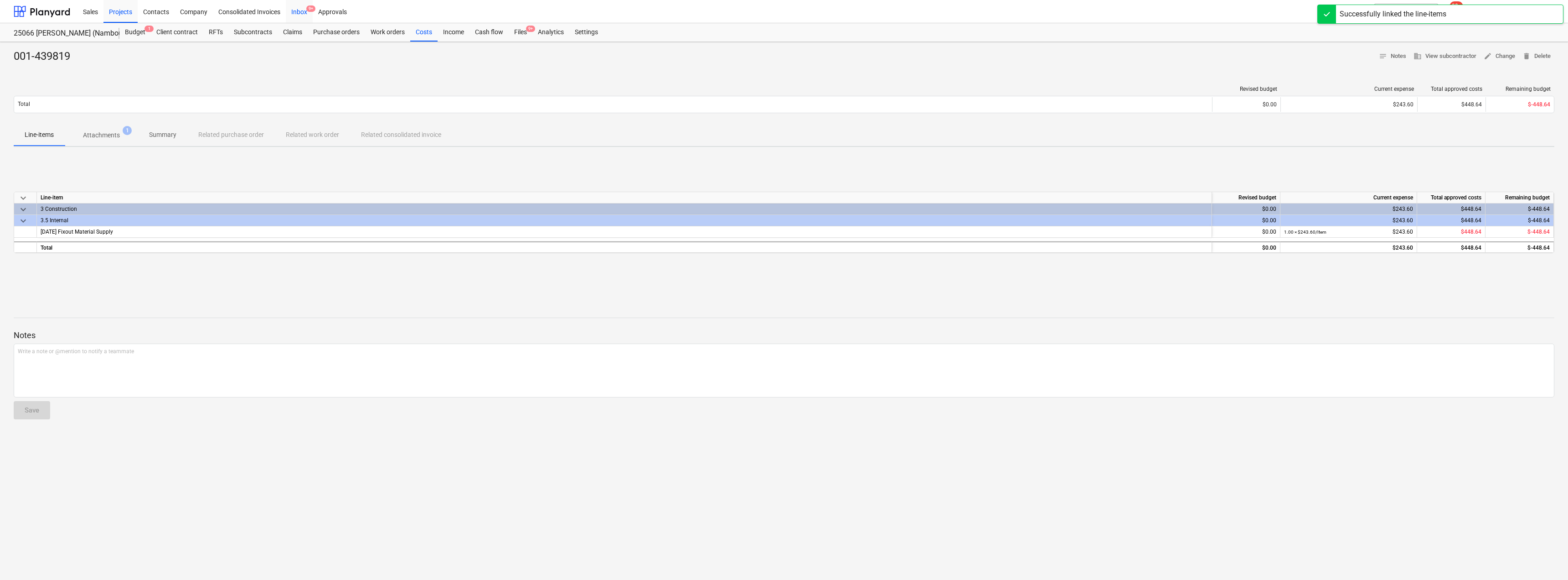
click at [301, 10] on div "Inbox 9+" at bounding box center [299, 12] width 27 height 24
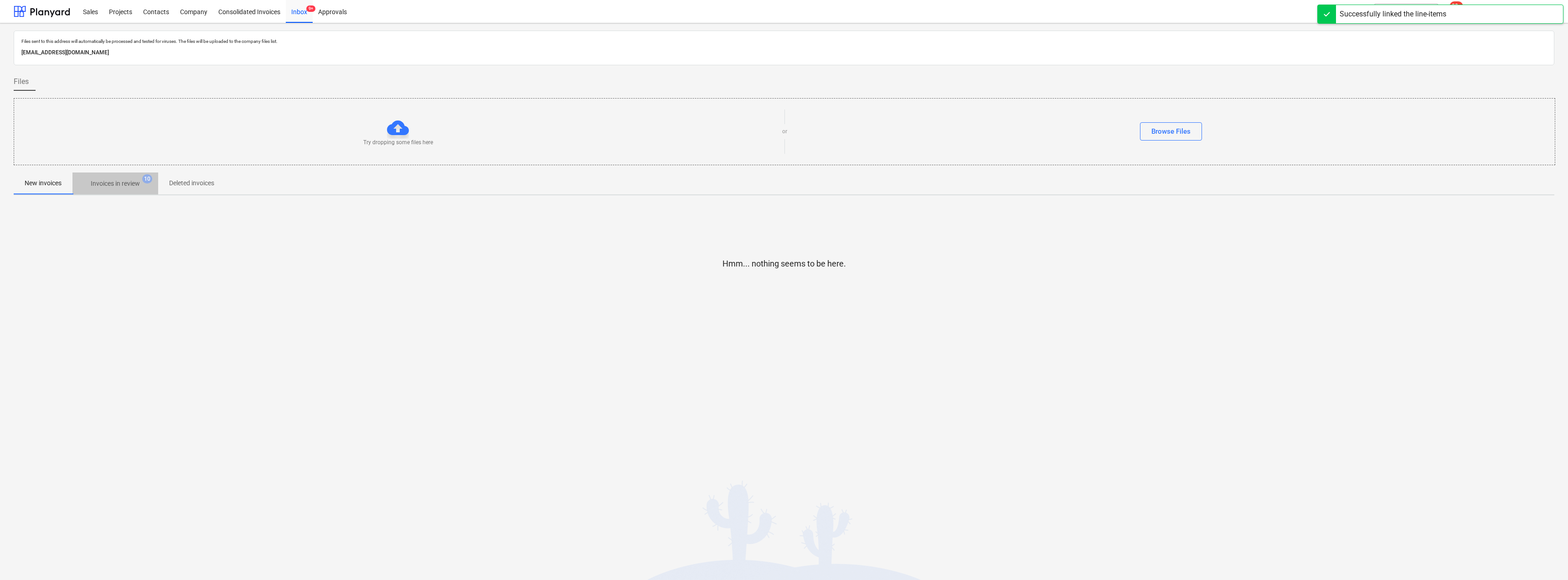
click at [128, 176] on span "Invoices in review 10" at bounding box center [115, 183] width 85 height 17
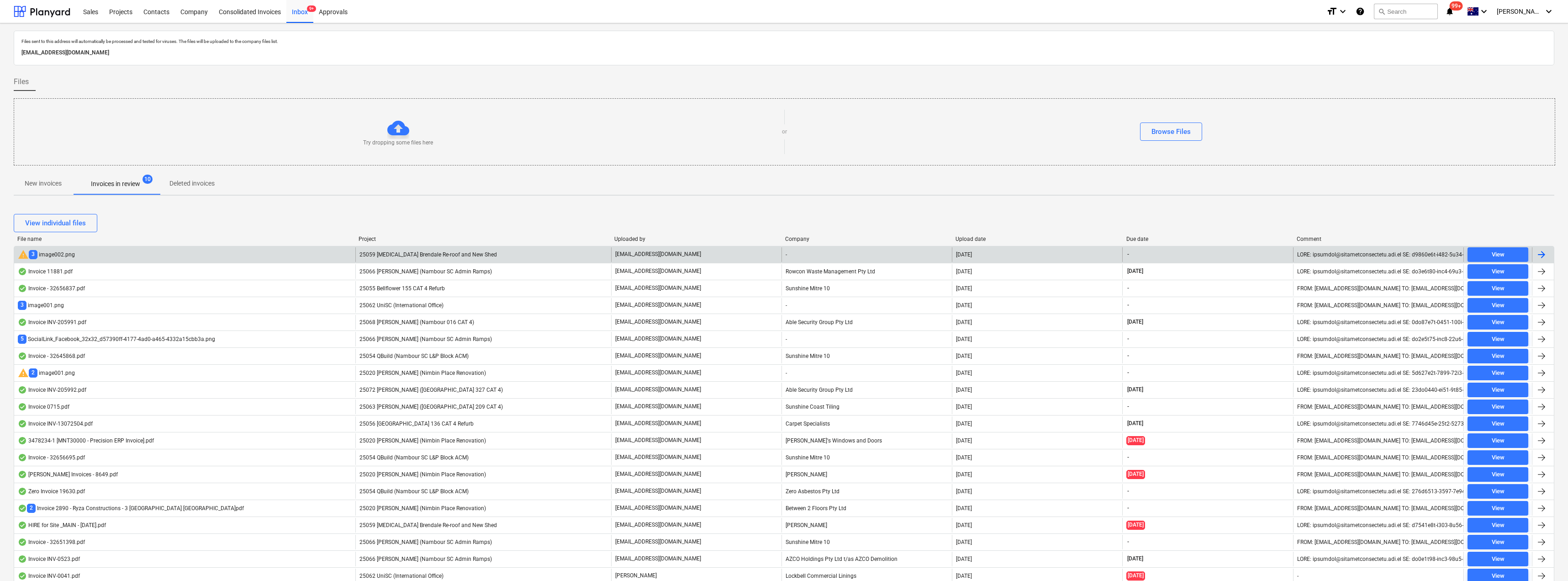
click at [664, 255] on p "[EMAIL_ADDRESS][DOMAIN_NAME]" at bounding box center [658, 254] width 86 height 8
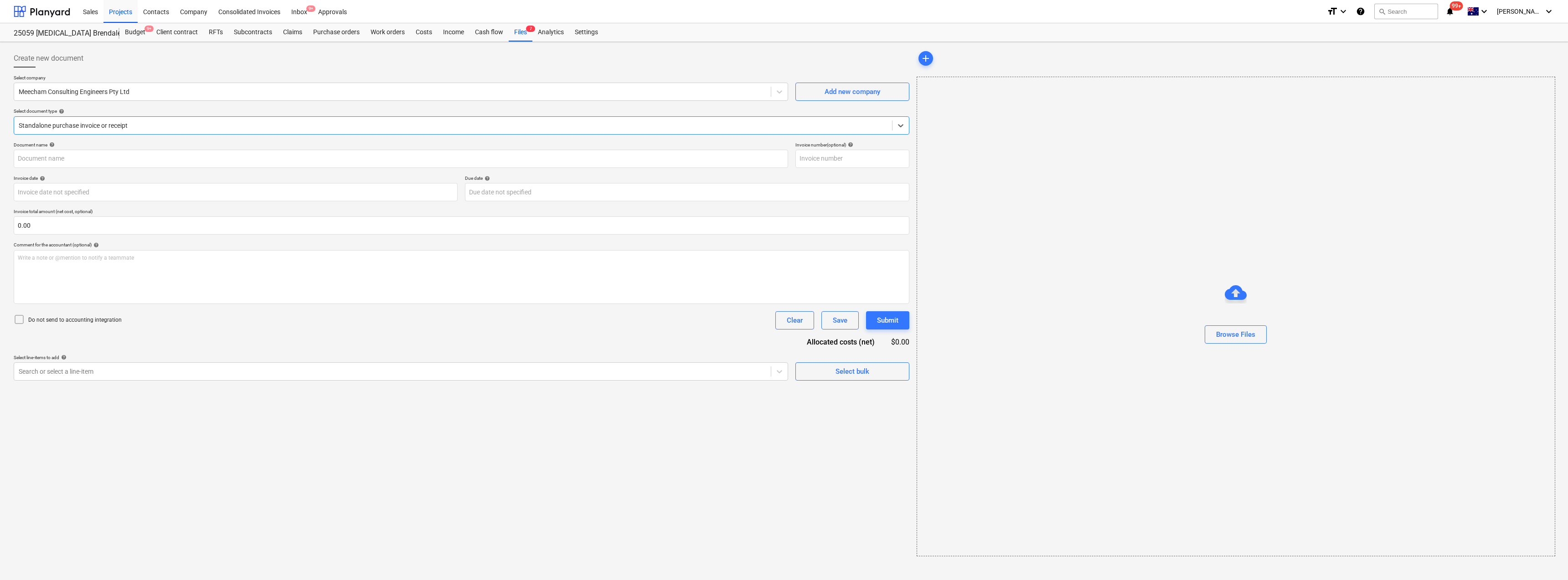
type input "INV-3799"
type input "[DATE]"
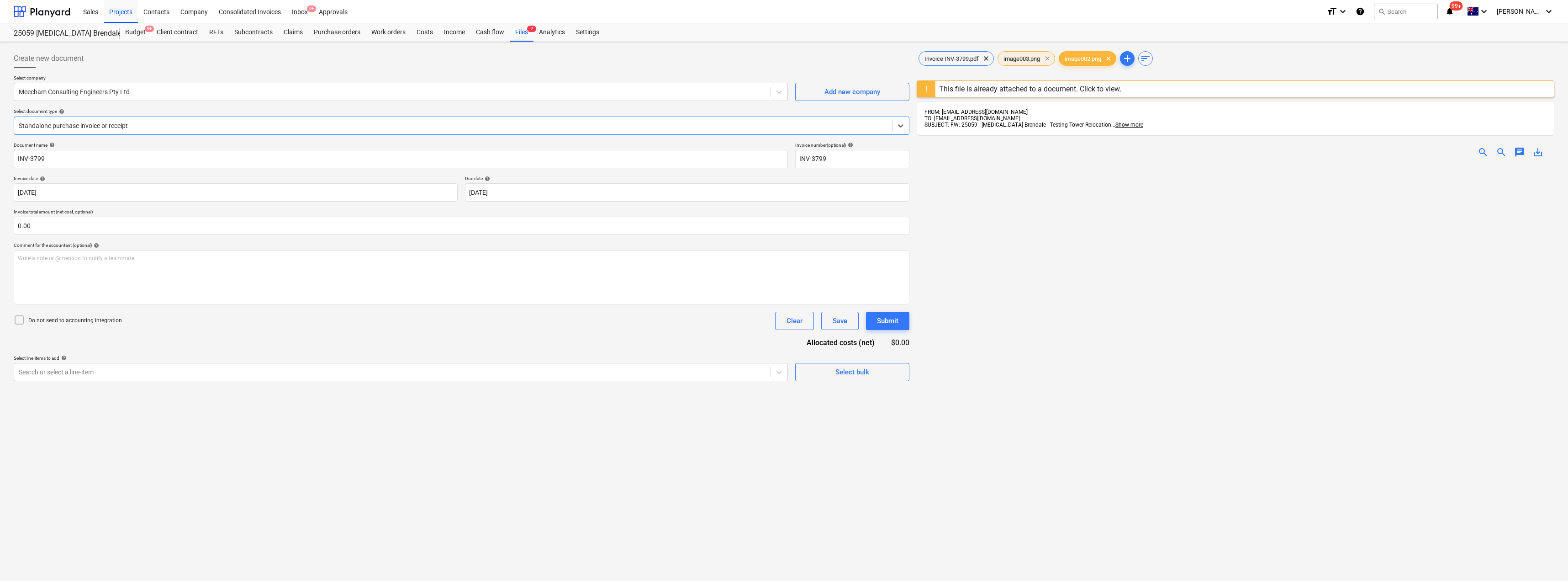
click at [784, 59] on span "clear" at bounding box center [1047, 58] width 11 height 11
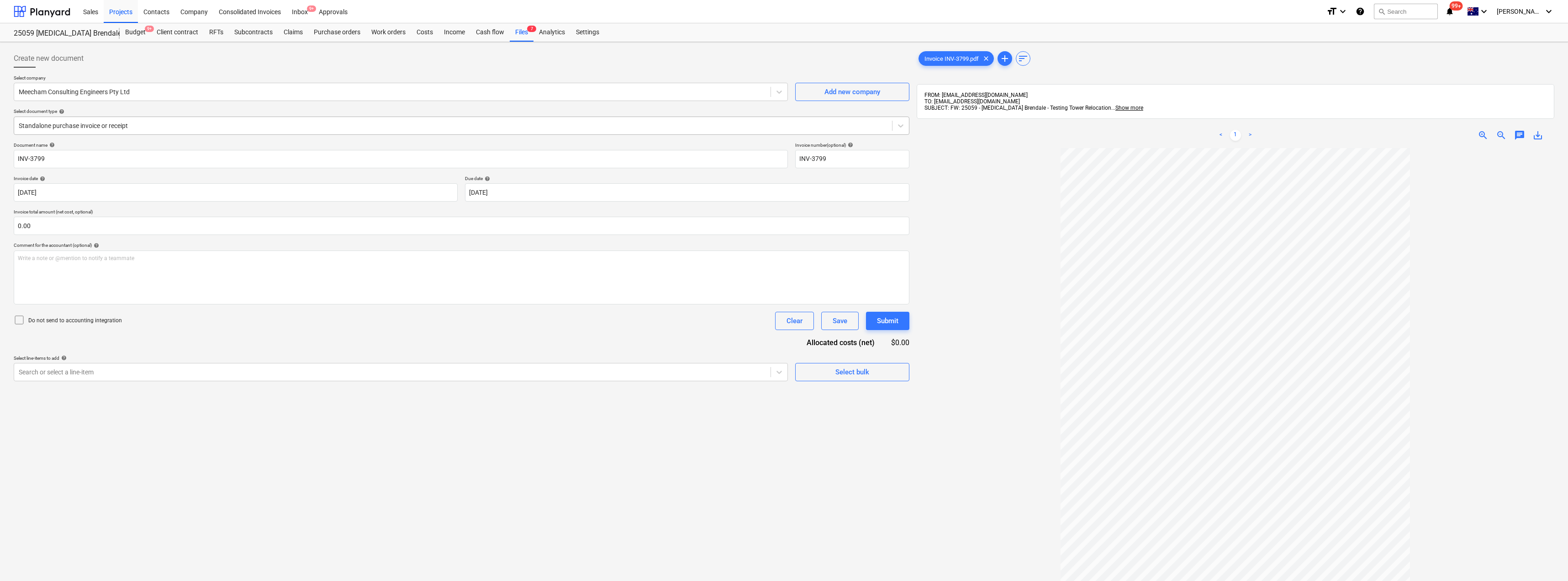
click at [95, 126] on div at bounding box center [453, 125] width 869 height 9
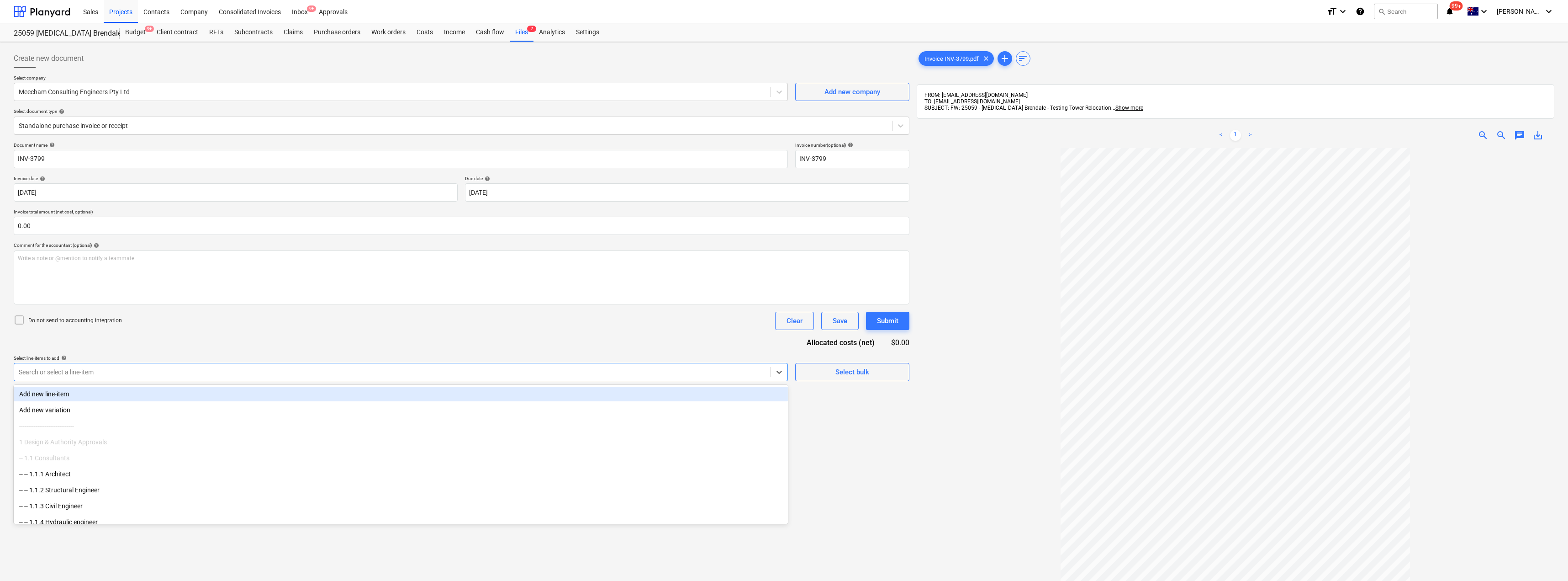
click at [102, 372] on div at bounding box center [392, 371] width 747 height 9
type input "eng"
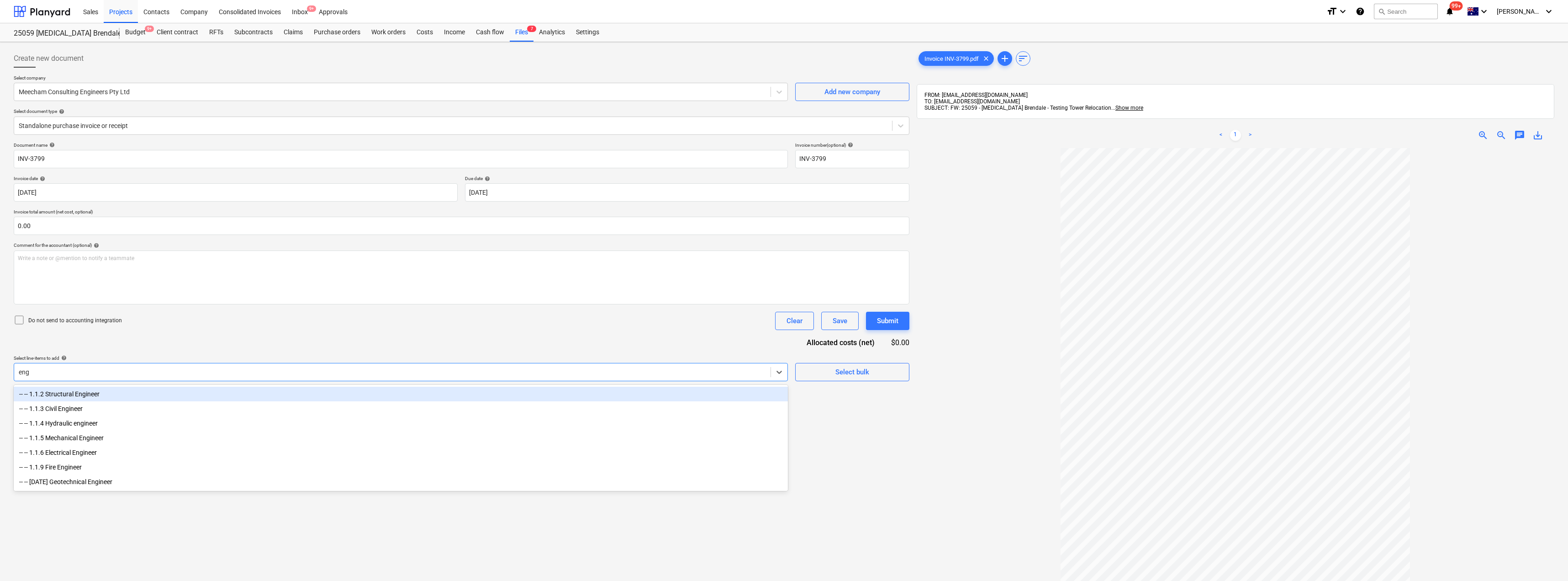
click at [78, 396] on div "-- -- 1.1.2 Structural Engineer" at bounding box center [401, 394] width 775 height 15
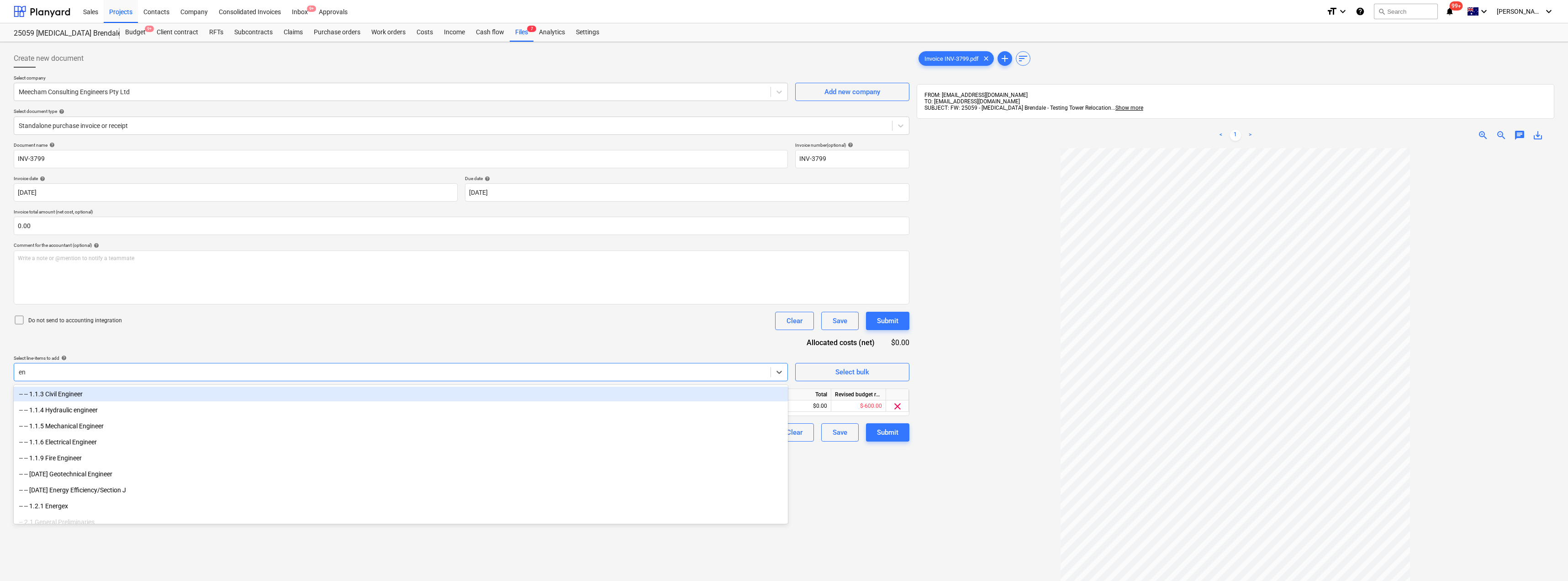
type input "eng"
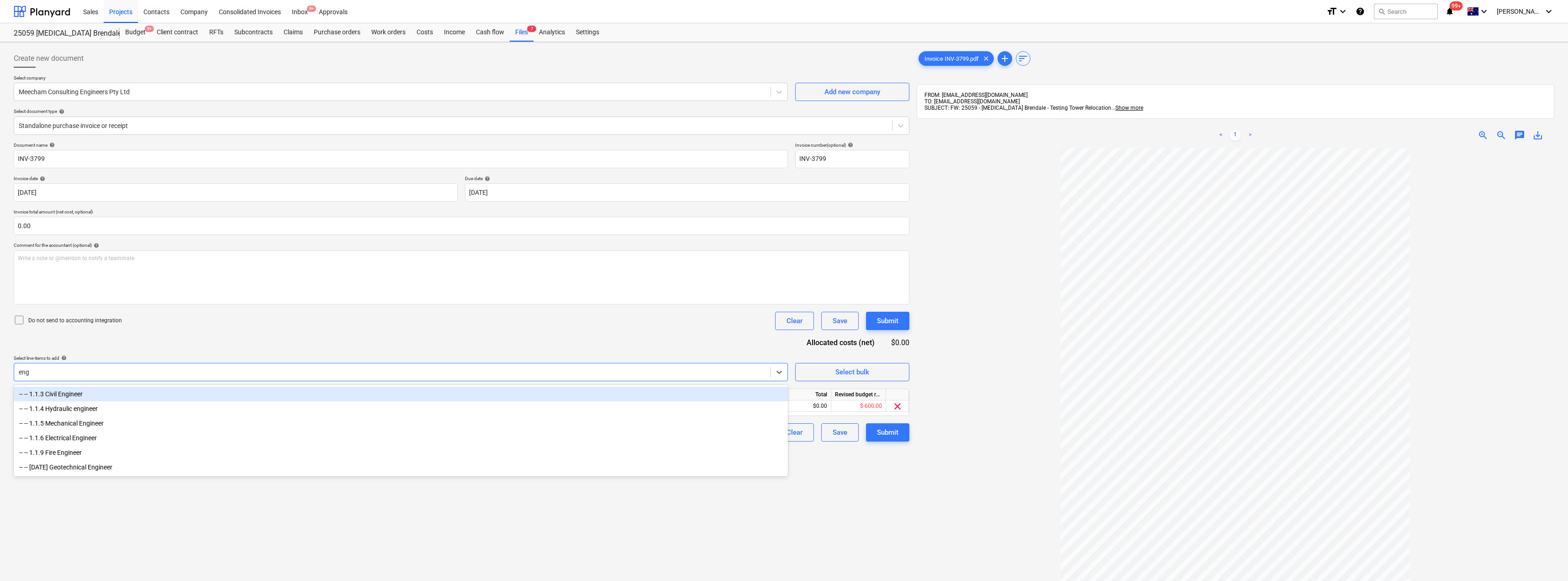
click at [73, 397] on div "-- -- 1.1.3 Civil Engineer" at bounding box center [401, 394] width 775 height 15
type input "engi"
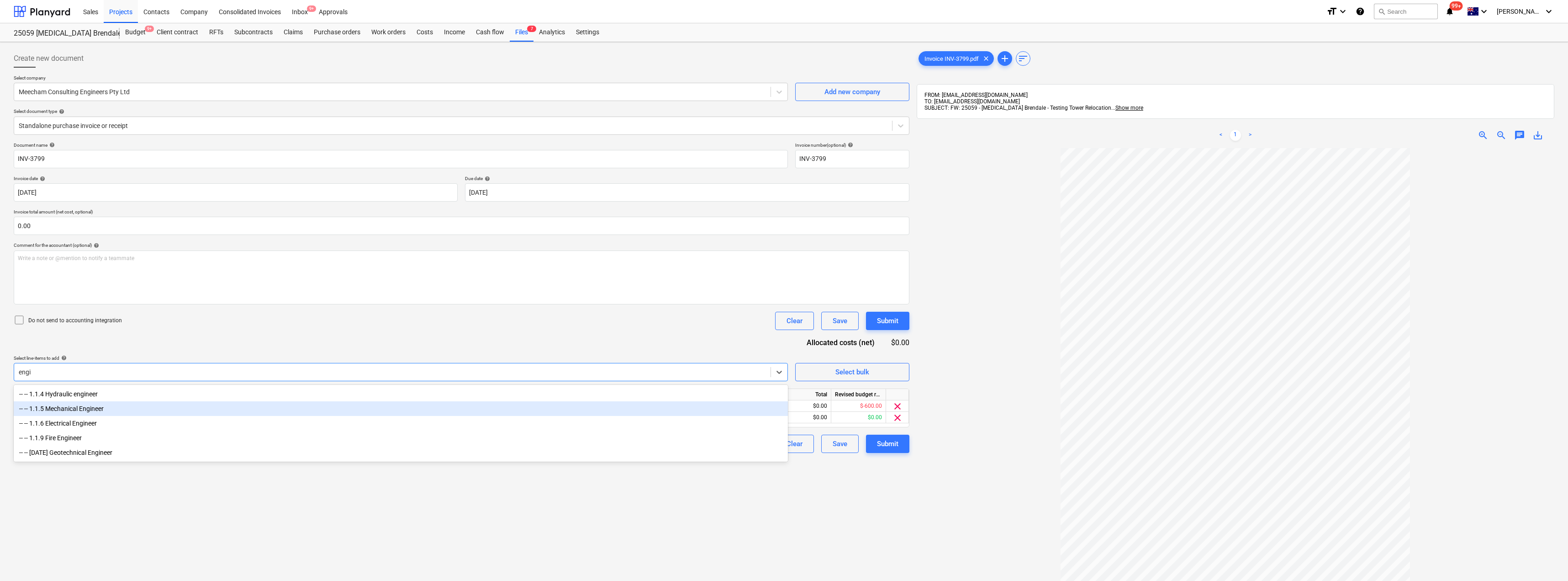
click at [82, 412] on div "-- -- 1.1.5 Mechanical Engineer" at bounding box center [401, 408] width 775 height 15
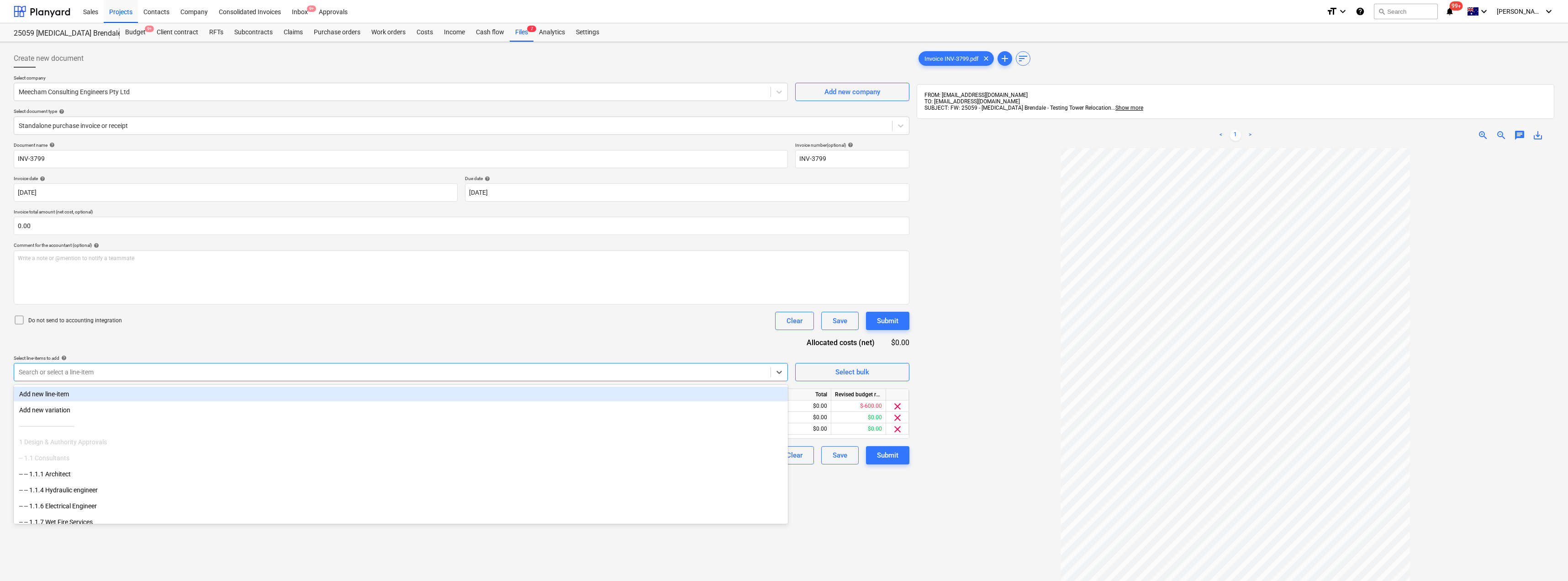
click at [161, 324] on div "Do not send to accounting integration Clear Save Submit" at bounding box center [462, 320] width 896 height 19
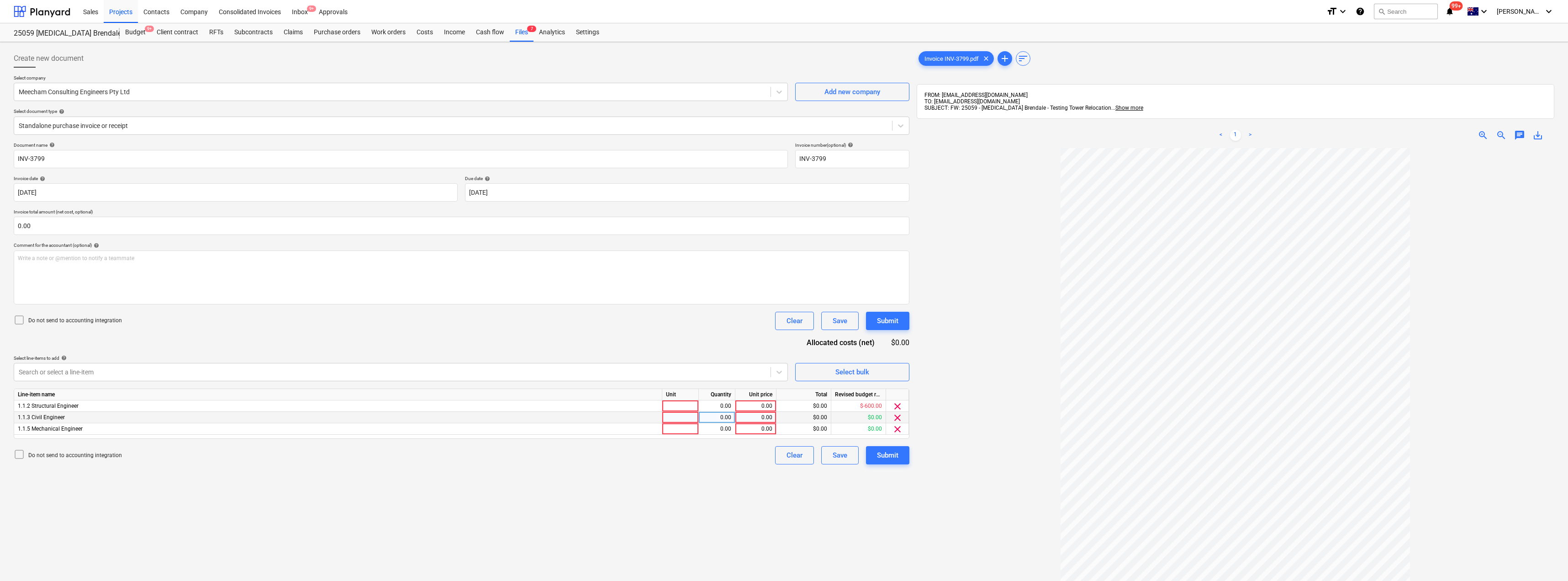
click at [784, 417] on span "clear" at bounding box center [897, 418] width 11 height 11
click at [682, 408] on div at bounding box center [680, 407] width 36 height 12
type input "Item"
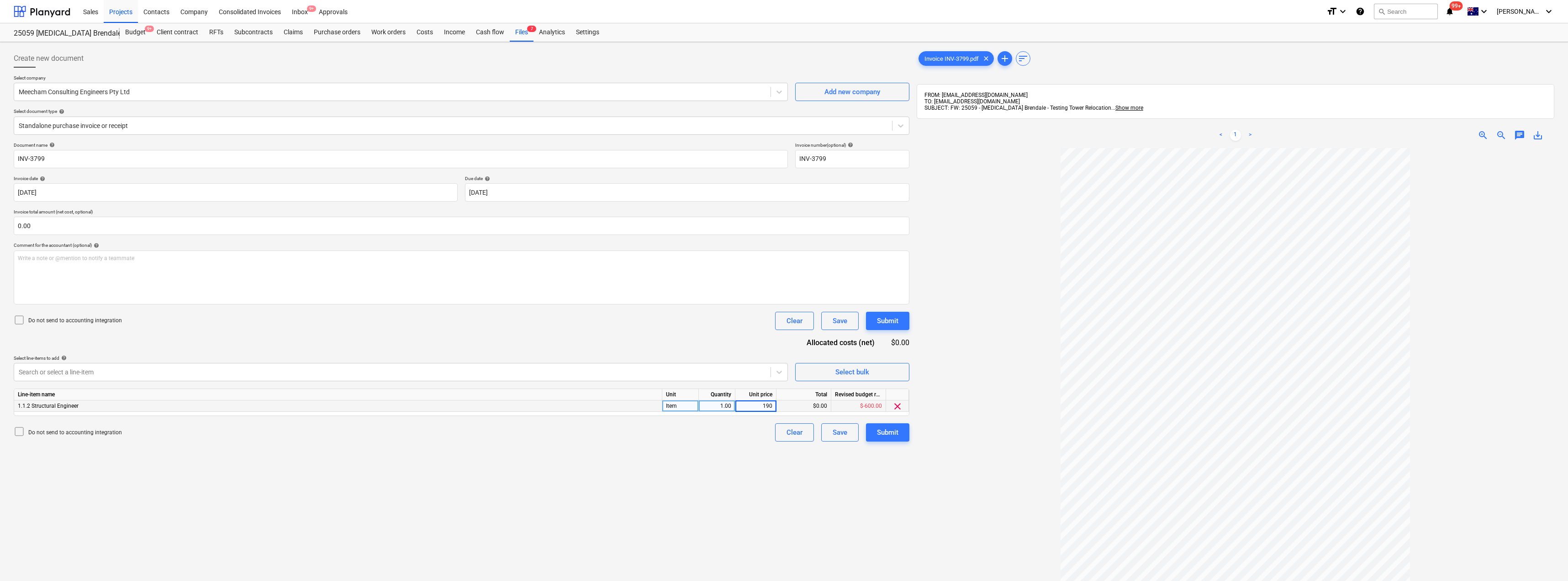
type input "1900"
click at [784, 434] on div "Submit" at bounding box center [888, 432] width 22 height 12
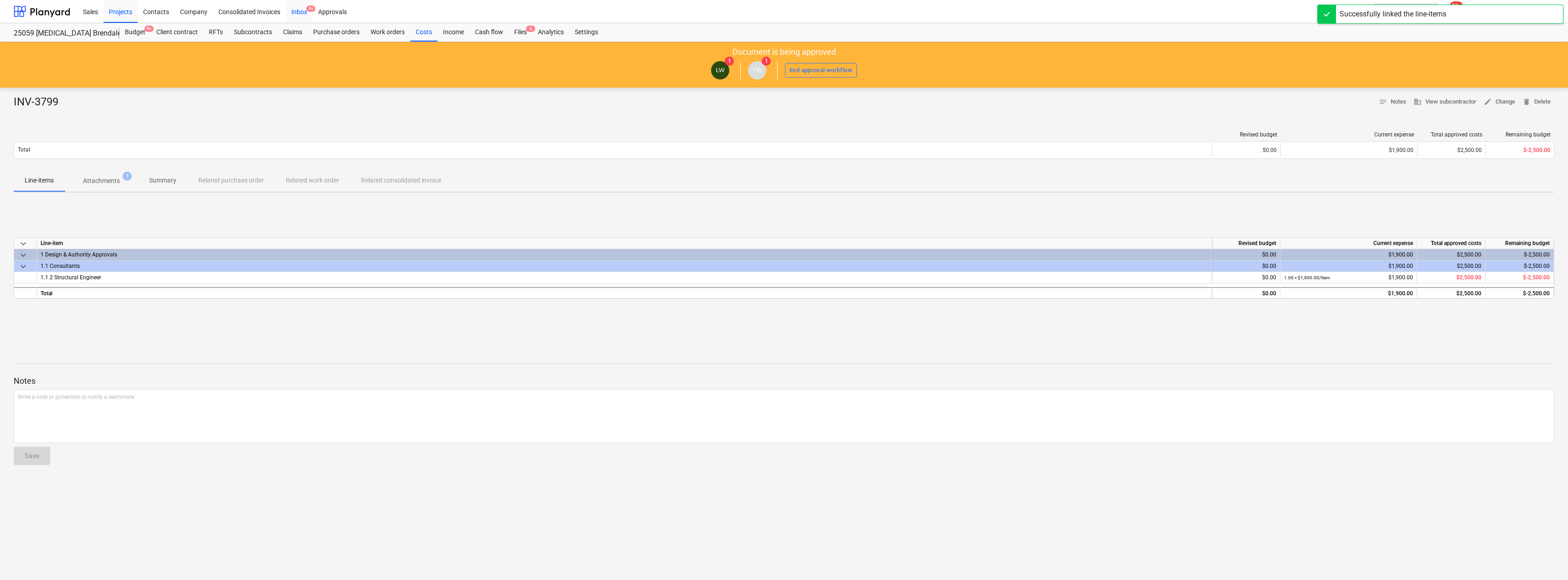
click at [299, 11] on div "Inbox 9+" at bounding box center [299, 12] width 27 height 24
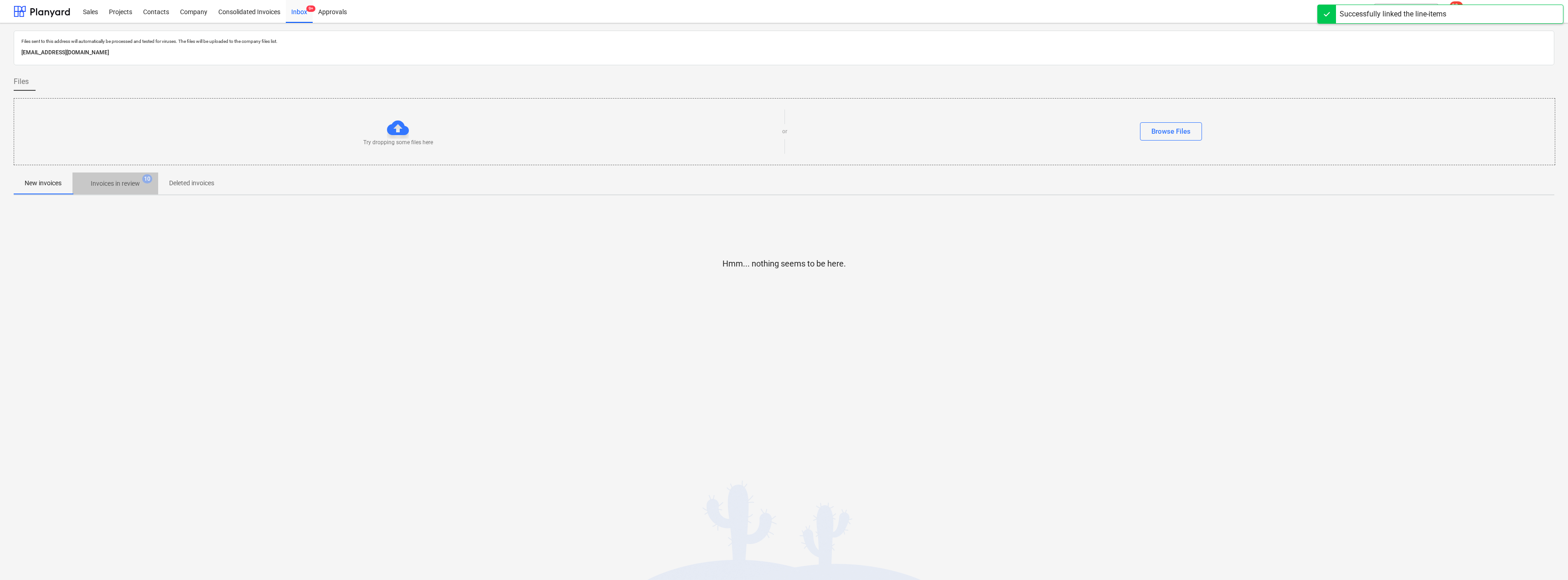
click at [122, 177] on span "Invoices in review 10" at bounding box center [115, 183] width 85 height 17
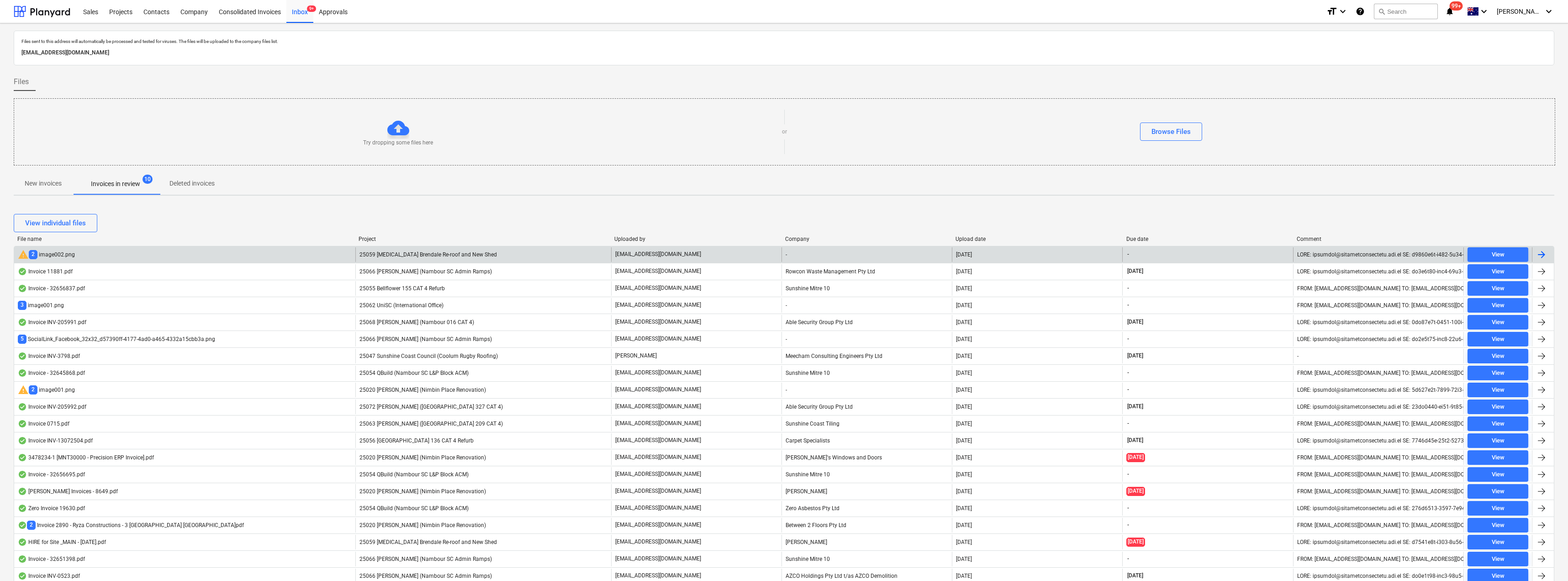
click at [512, 252] on div "25059 [MEDICAL_DATA] Brendale Re-roof and New Shed" at bounding box center [483, 254] width 256 height 15
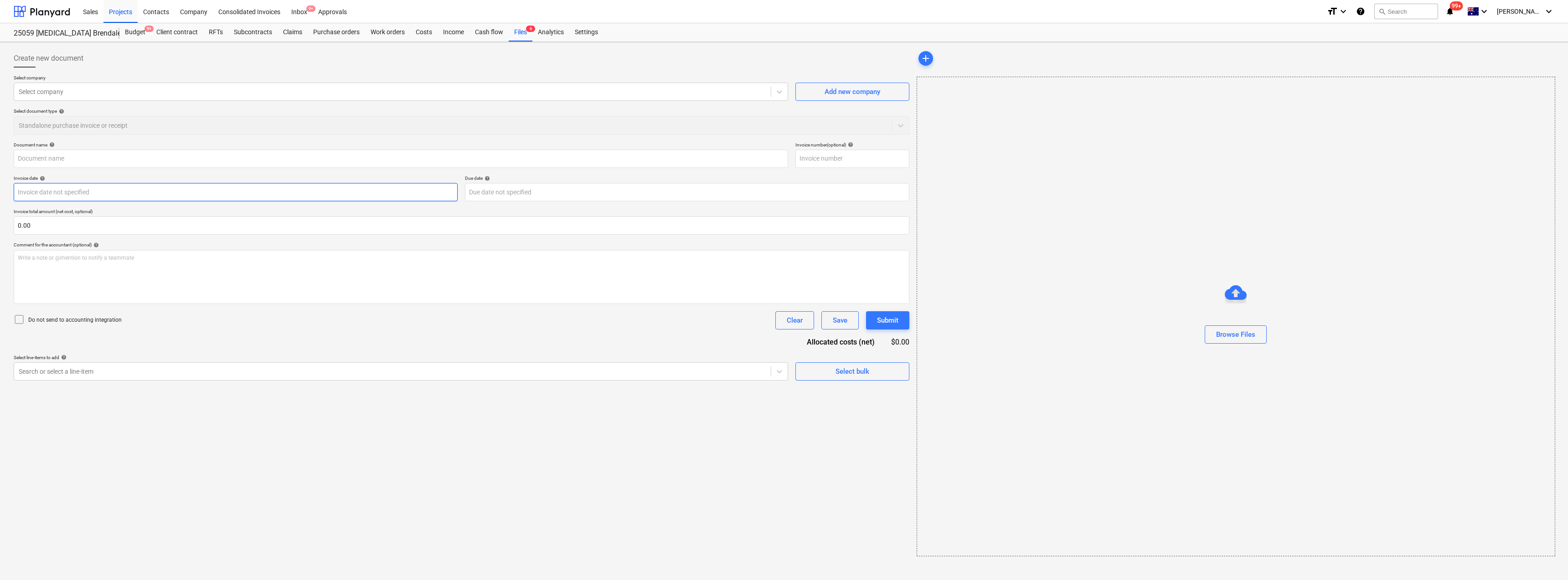
type input "image003.png"
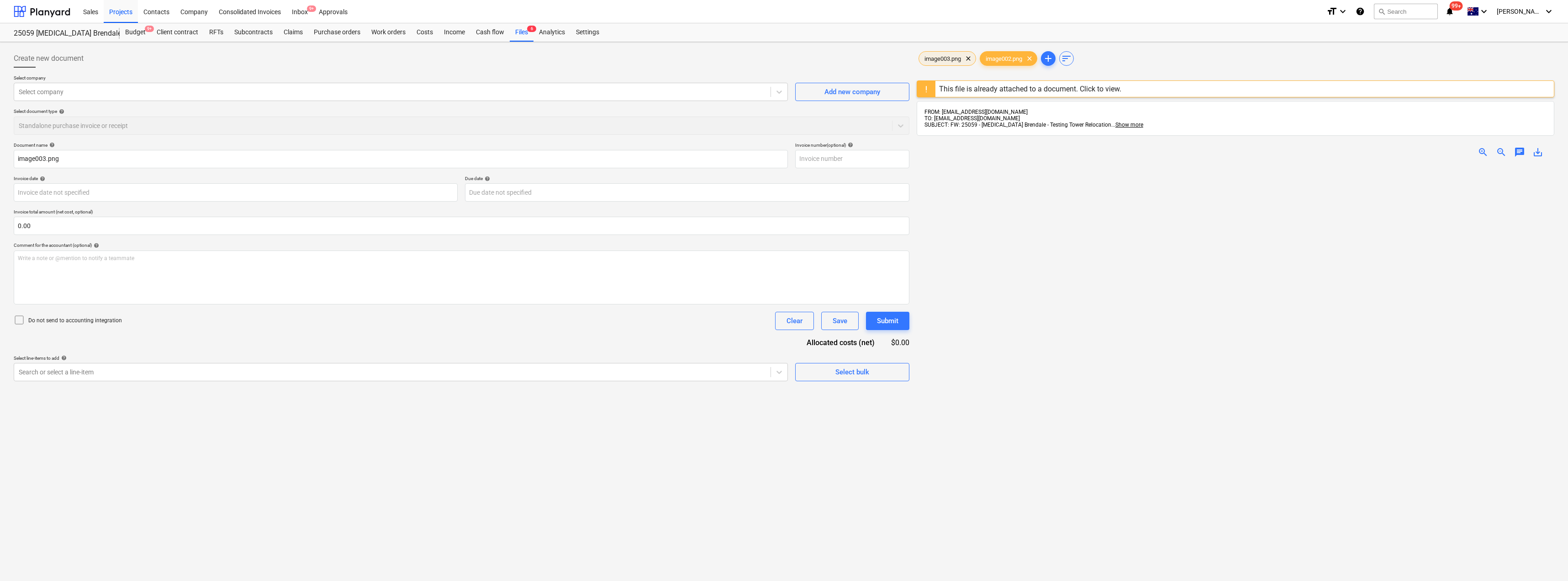
click at [784, 57] on span "image003.png" at bounding box center [943, 58] width 47 height 7
click at [784, 56] on span "image002.png" at bounding box center [1004, 58] width 47 height 7
click at [305, 9] on div "Inbox 9+" at bounding box center [299, 12] width 27 height 24
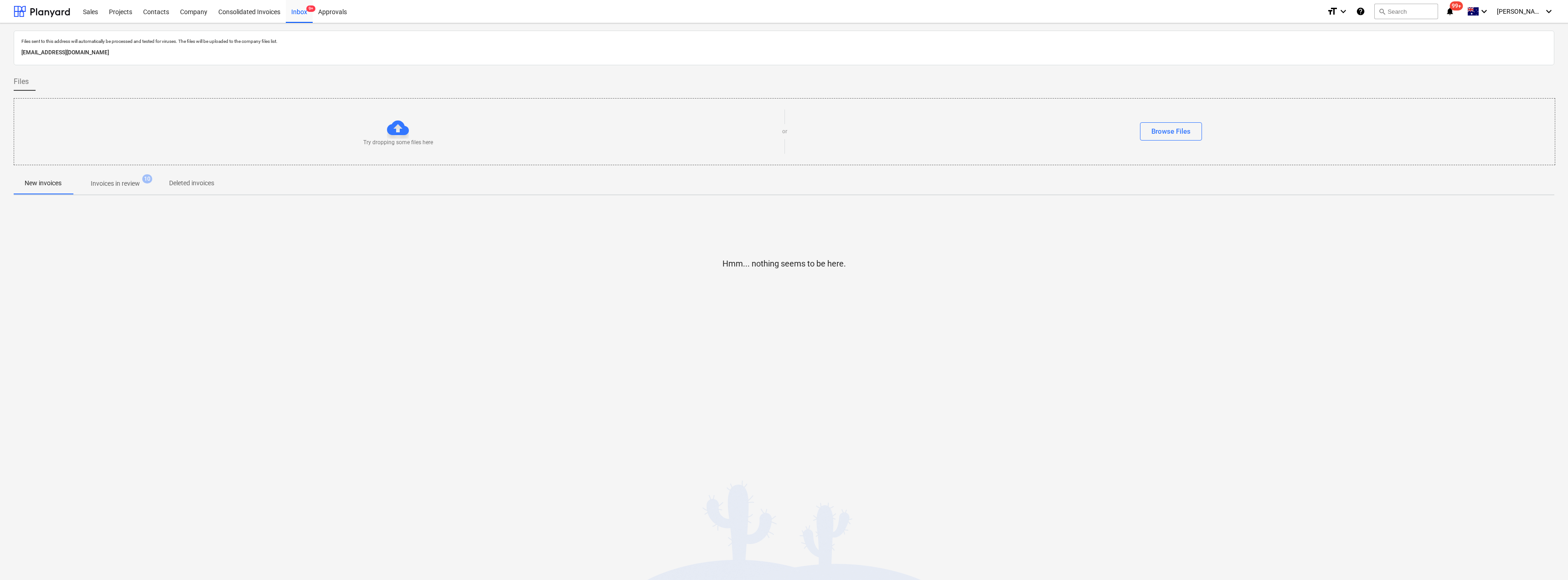
click at [123, 175] on span "Invoices in review 10" at bounding box center [115, 183] width 85 height 17
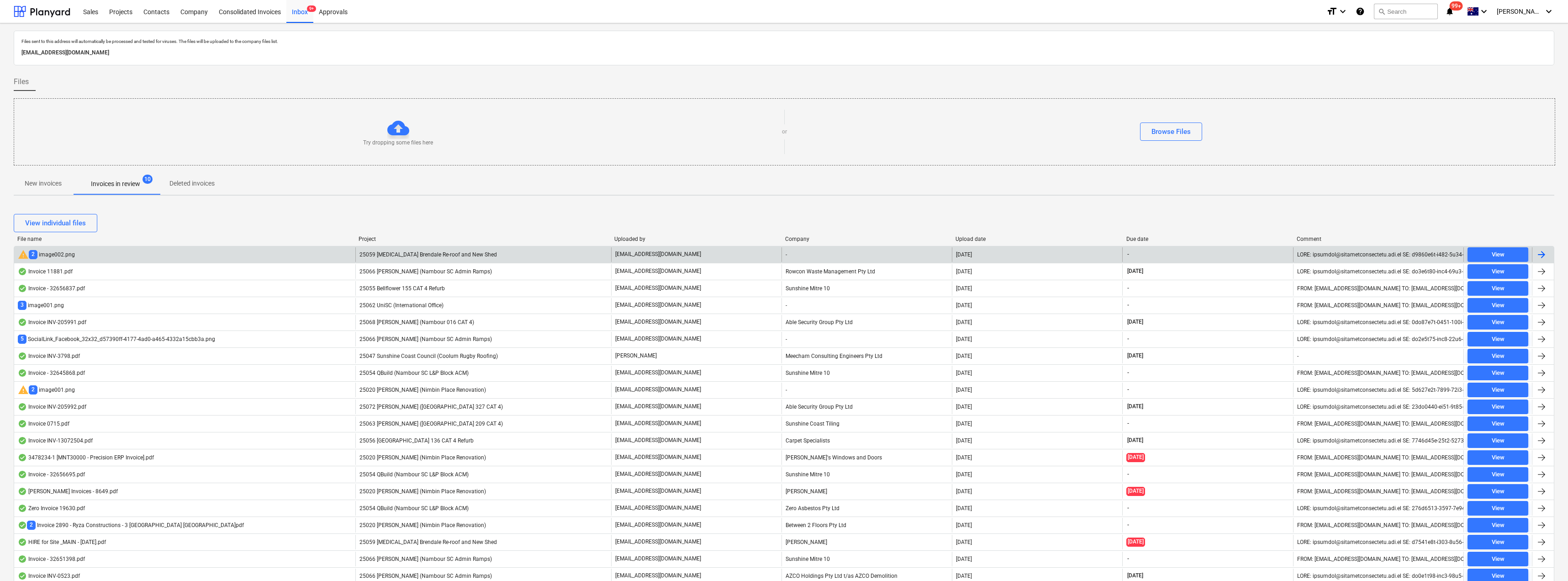
drag, startPoint x: 76, startPoint y: 254, endPoint x: 65, endPoint y: 253, distance: 11.0
click at [65, 253] on div "warning 2 image002.png" at bounding box center [46, 254] width 57 height 11
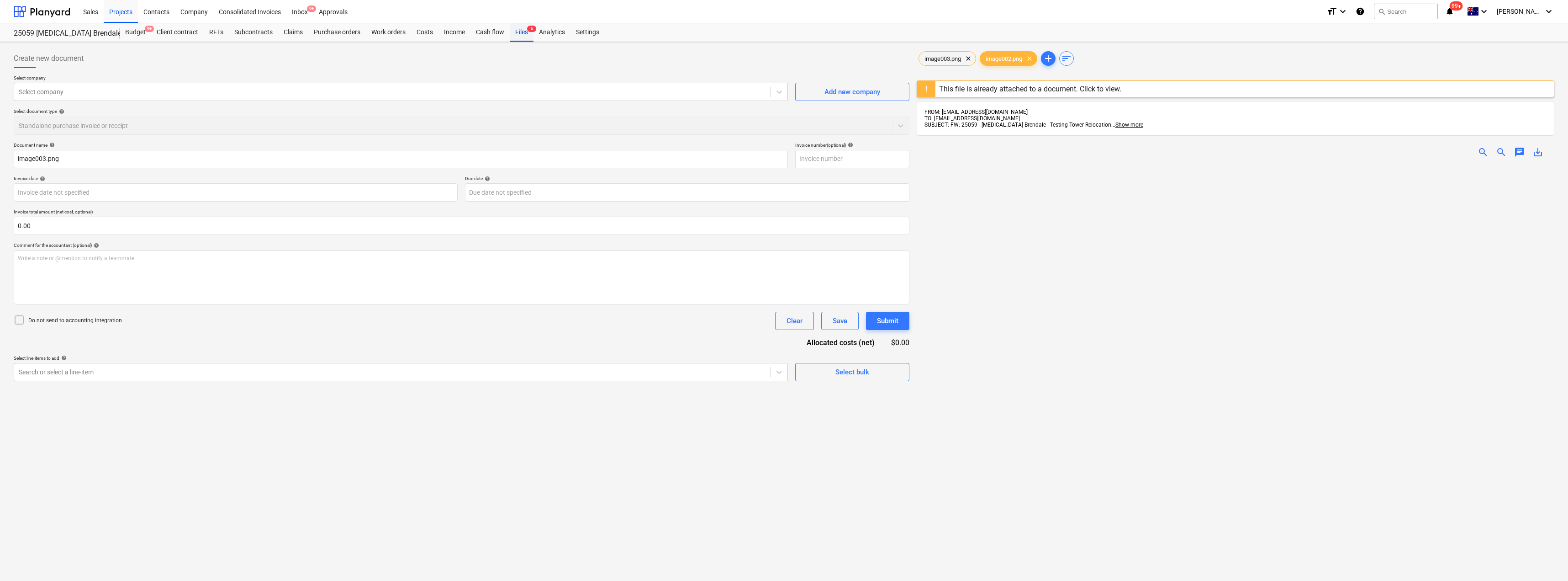
click at [523, 32] on div "Files 6" at bounding box center [522, 32] width 24 height 19
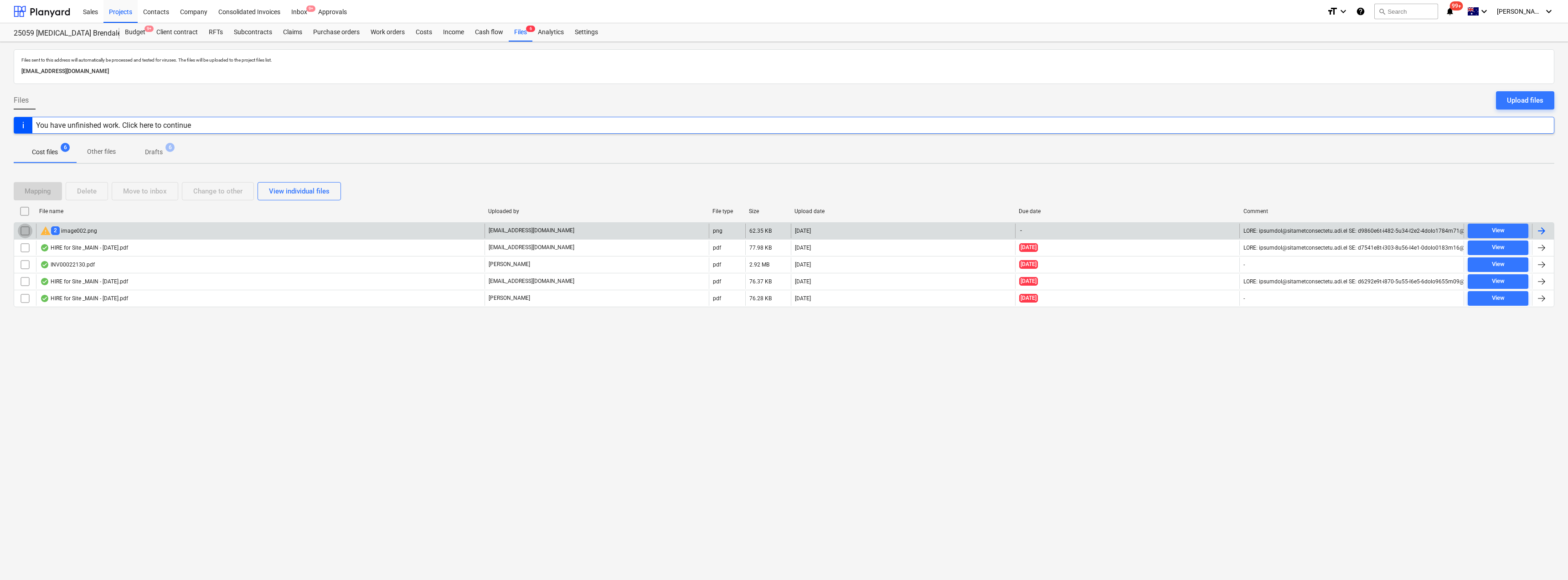
click at [24, 229] on input "checkbox" at bounding box center [25, 230] width 15 height 15
click at [90, 192] on div "Delete" at bounding box center [86, 191] width 20 height 12
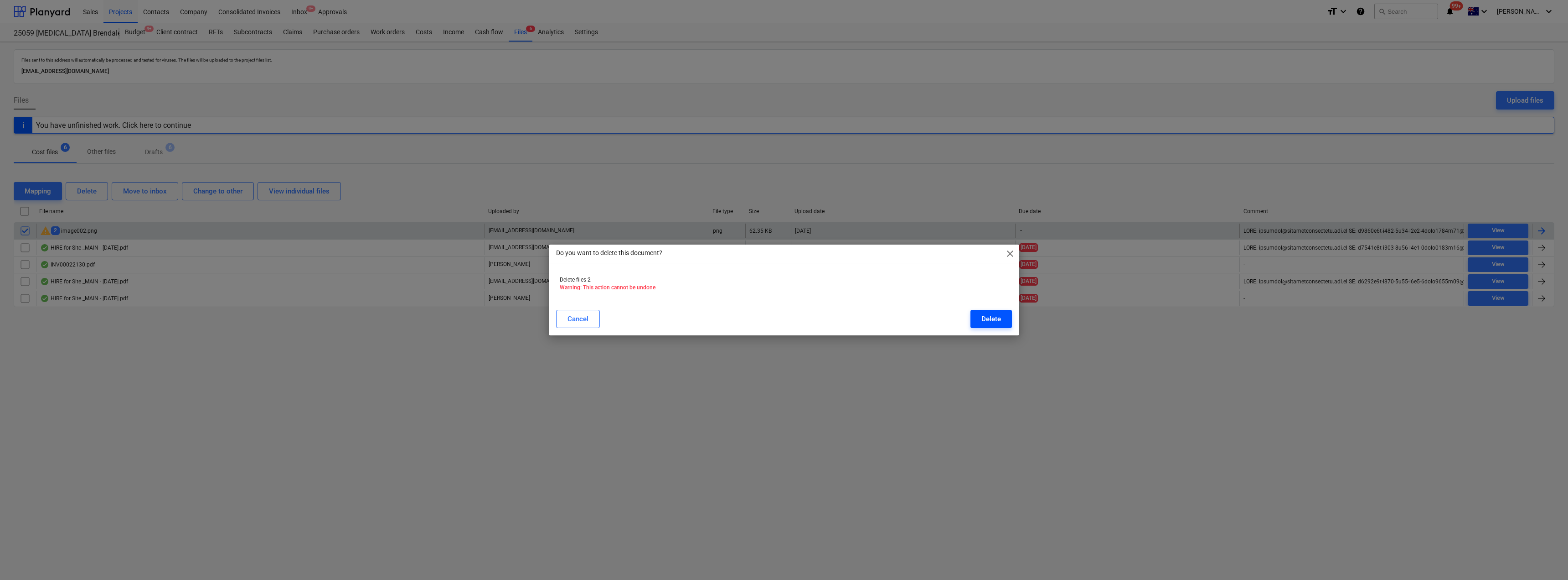
click at [783, 318] on div "Delete" at bounding box center [991, 319] width 20 height 12
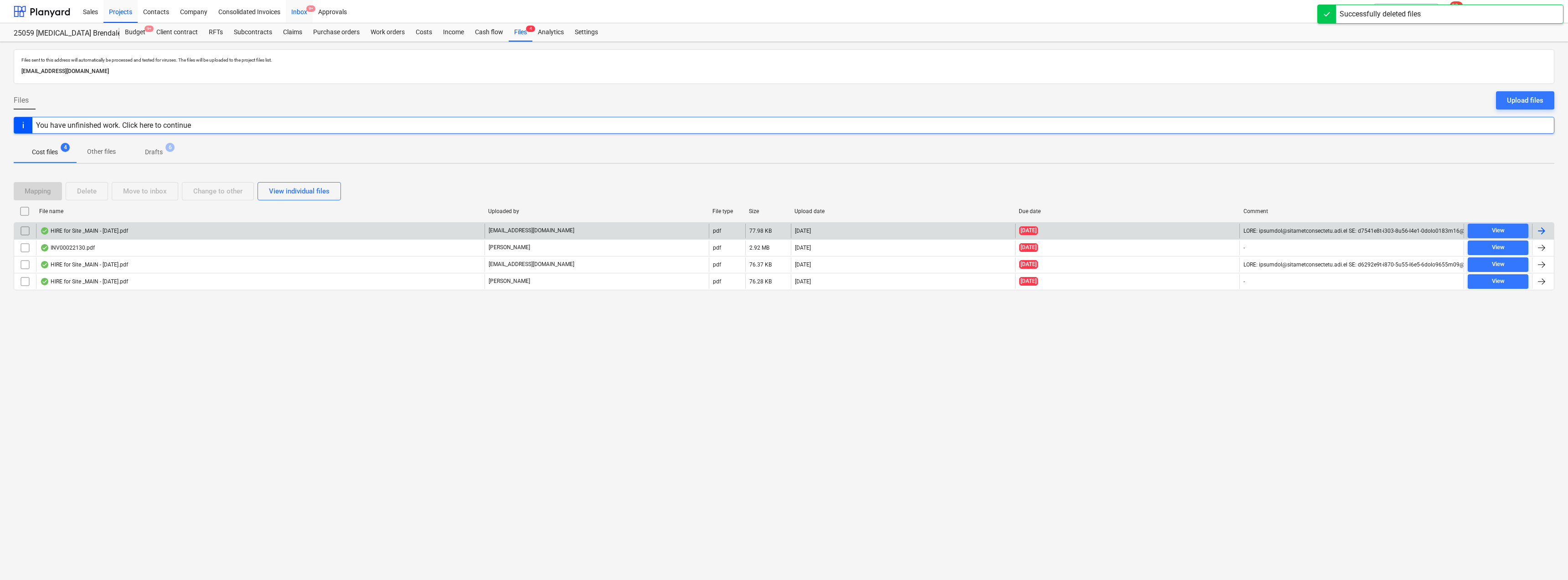
click at [296, 12] on div "Inbox 9+" at bounding box center [299, 12] width 27 height 24
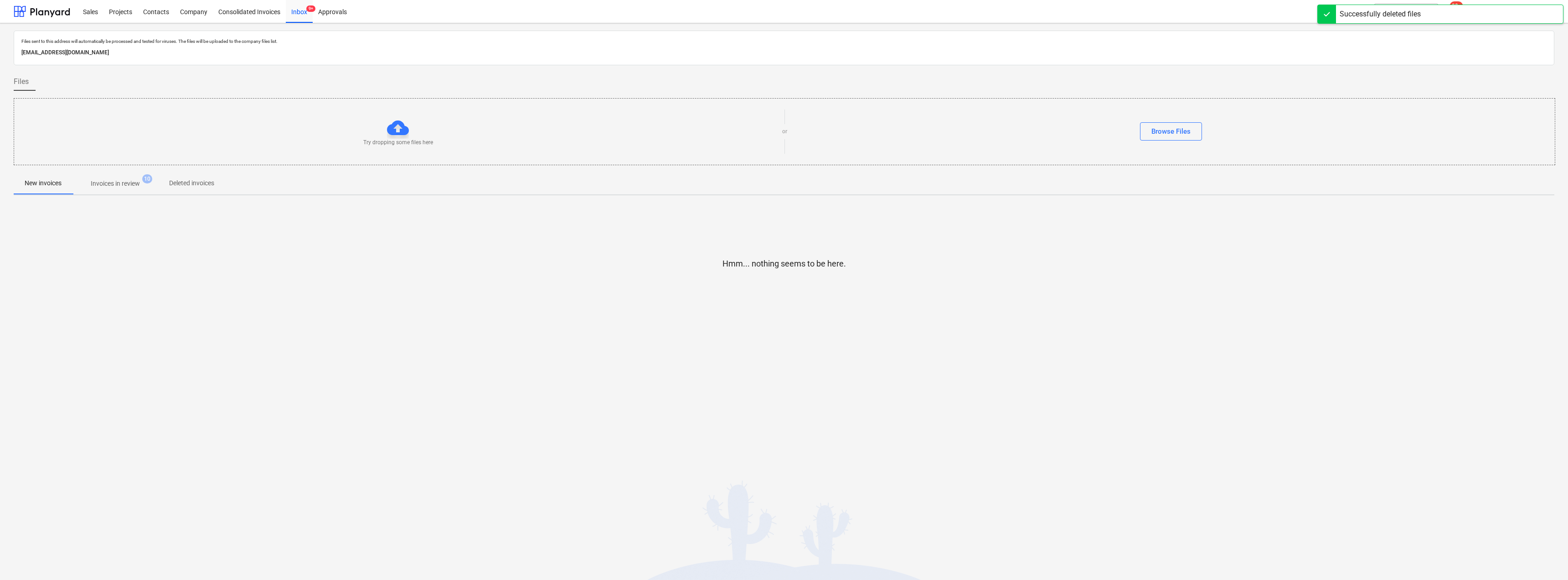
click at [130, 178] on span "Invoices in review 10" at bounding box center [115, 183] width 85 height 17
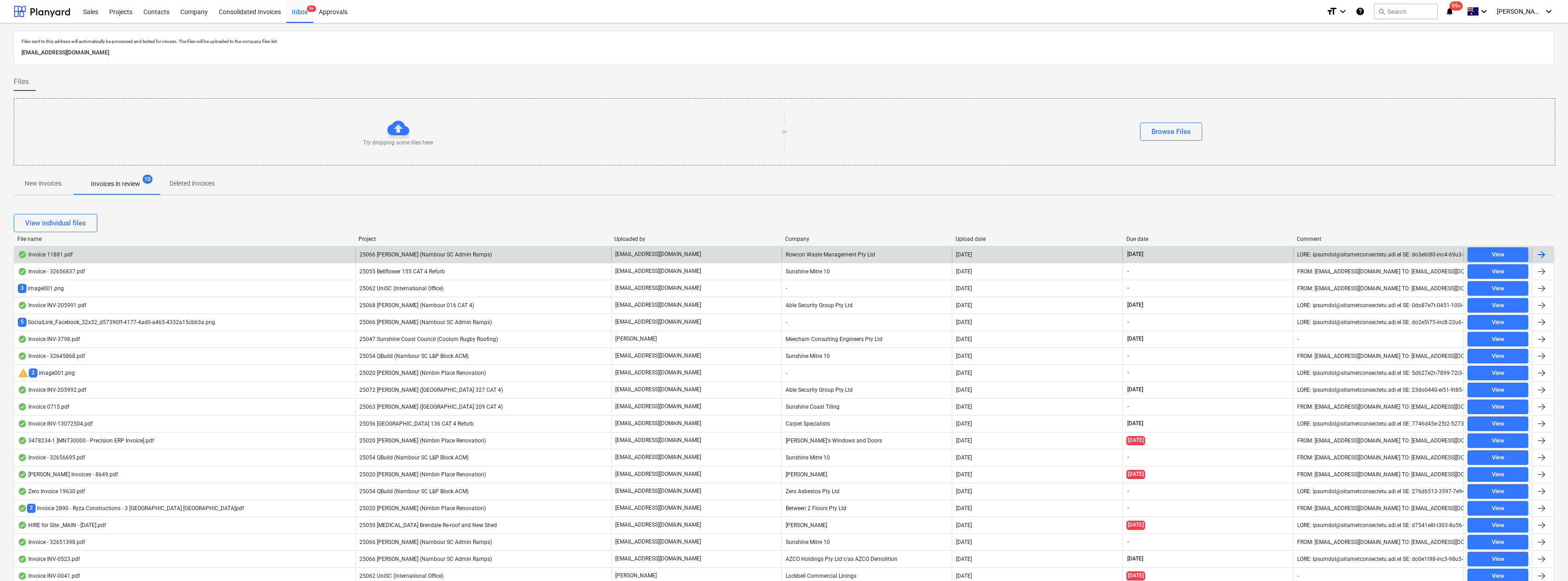
click at [469, 253] on span "25066 [PERSON_NAME] (Nambour SC Admin Ramps)" at bounding box center [425, 254] width 133 height 6
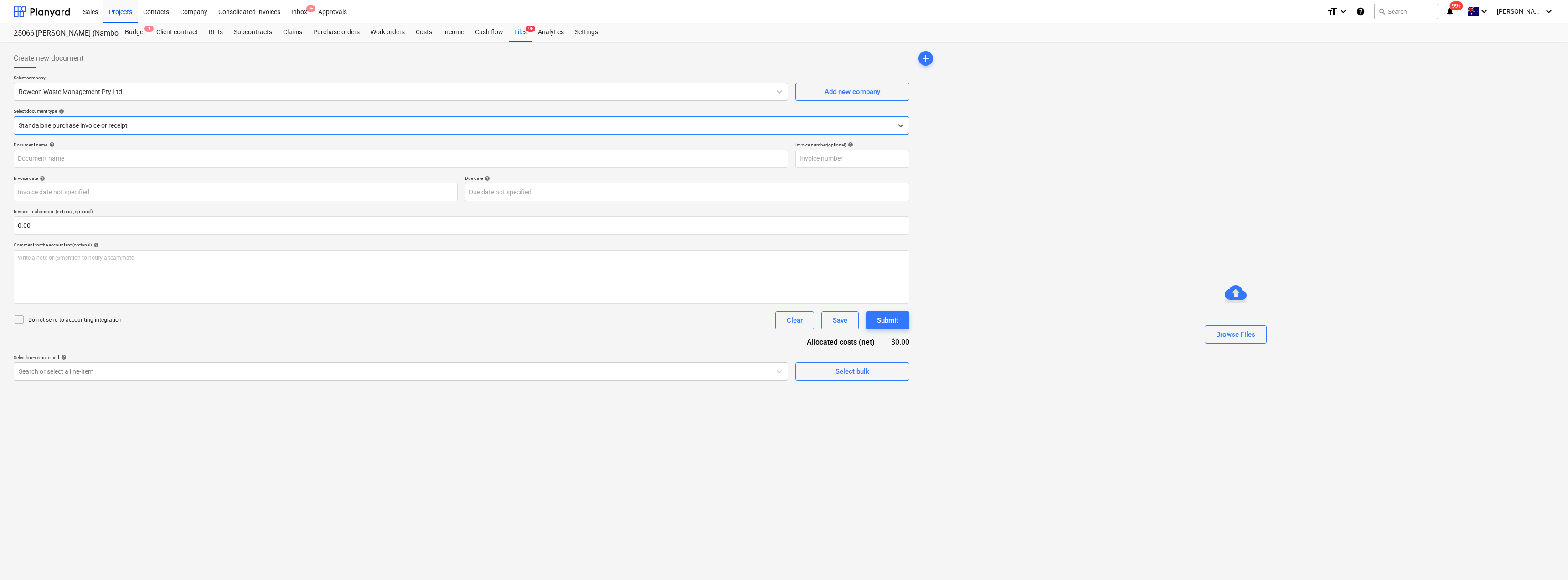
type input "11881"
type input "[DATE]"
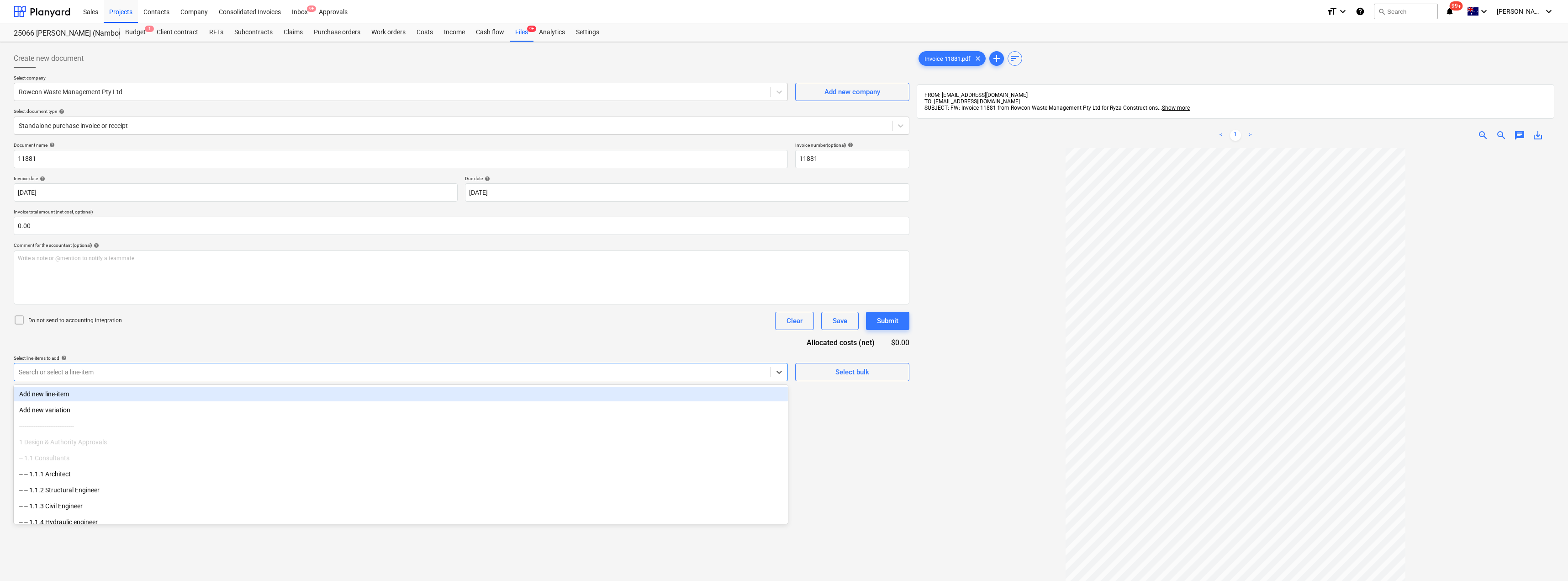
click at [118, 374] on div at bounding box center [392, 371] width 747 height 9
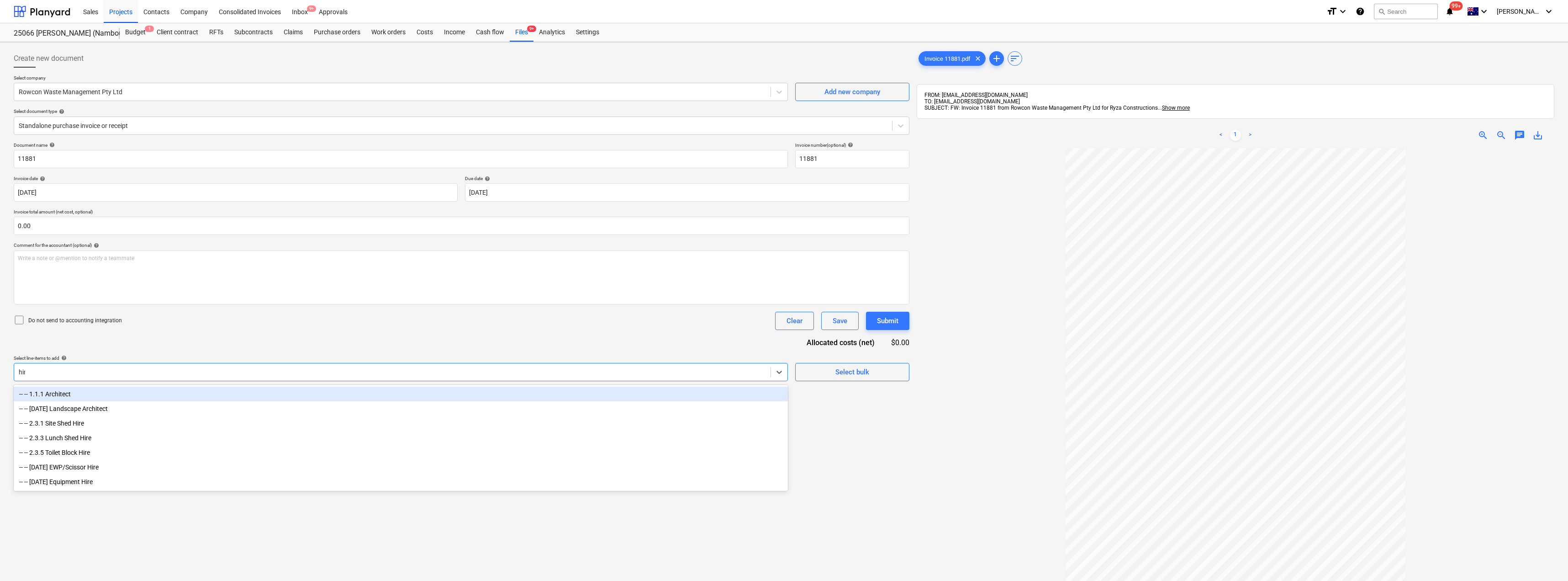
type input "hire"
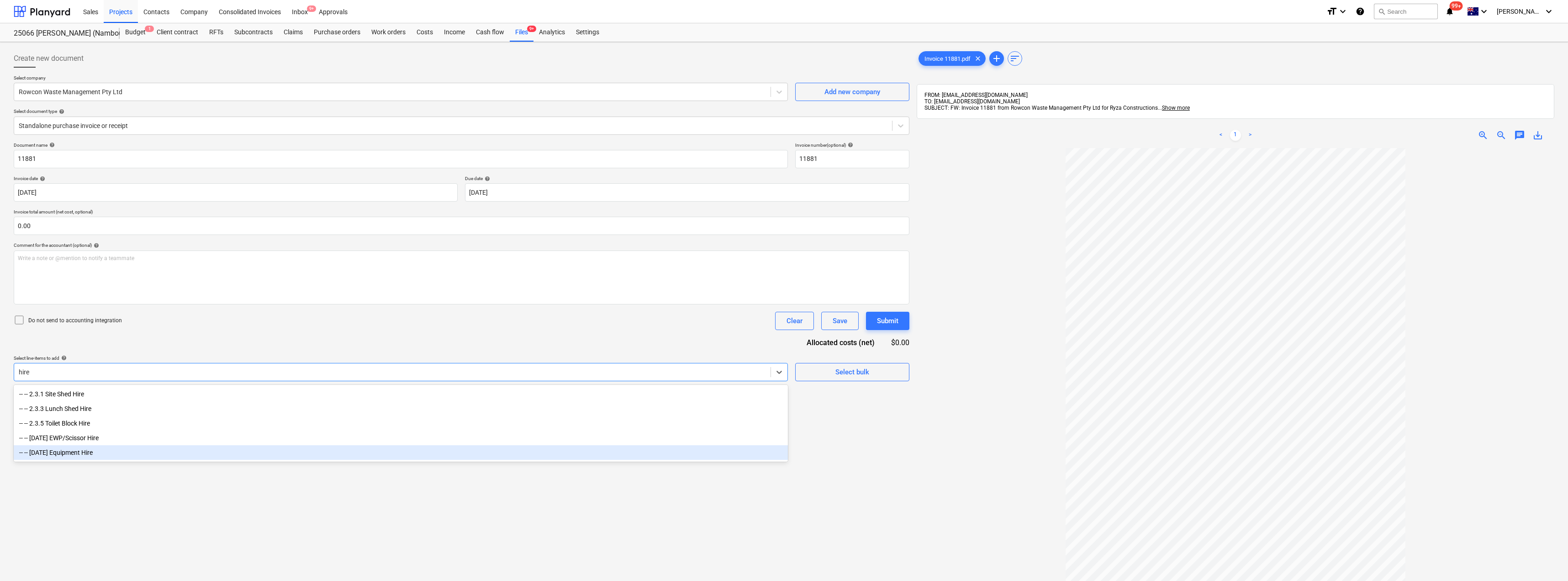
click at [72, 453] on div "-- -- [DATE] Equipment Hire" at bounding box center [401, 452] width 775 height 15
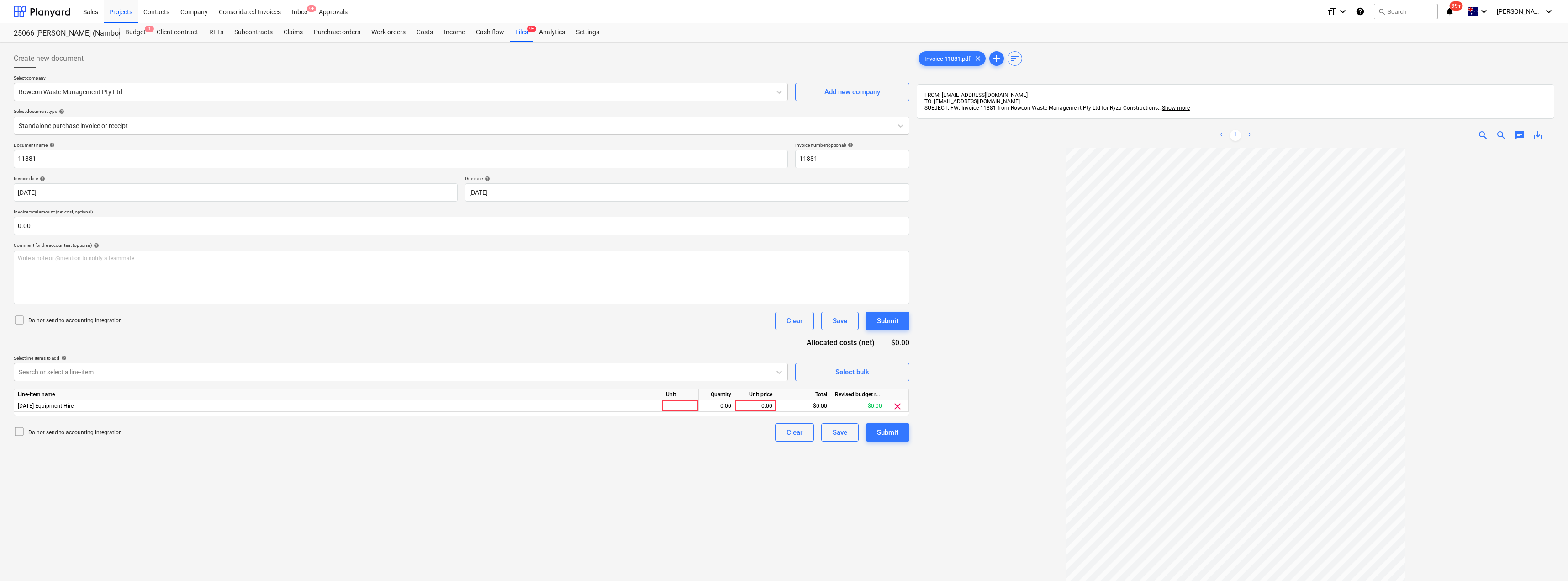
click at [185, 323] on div "Do not send to accounting integration Clear Save Submit" at bounding box center [462, 320] width 896 height 19
click at [679, 408] on div at bounding box center [680, 407] width 36 height 12
type input "Item"
type input "655"
click at [784, 432] on div "Submit" at bounding box center [888, 432] width 22 height 12
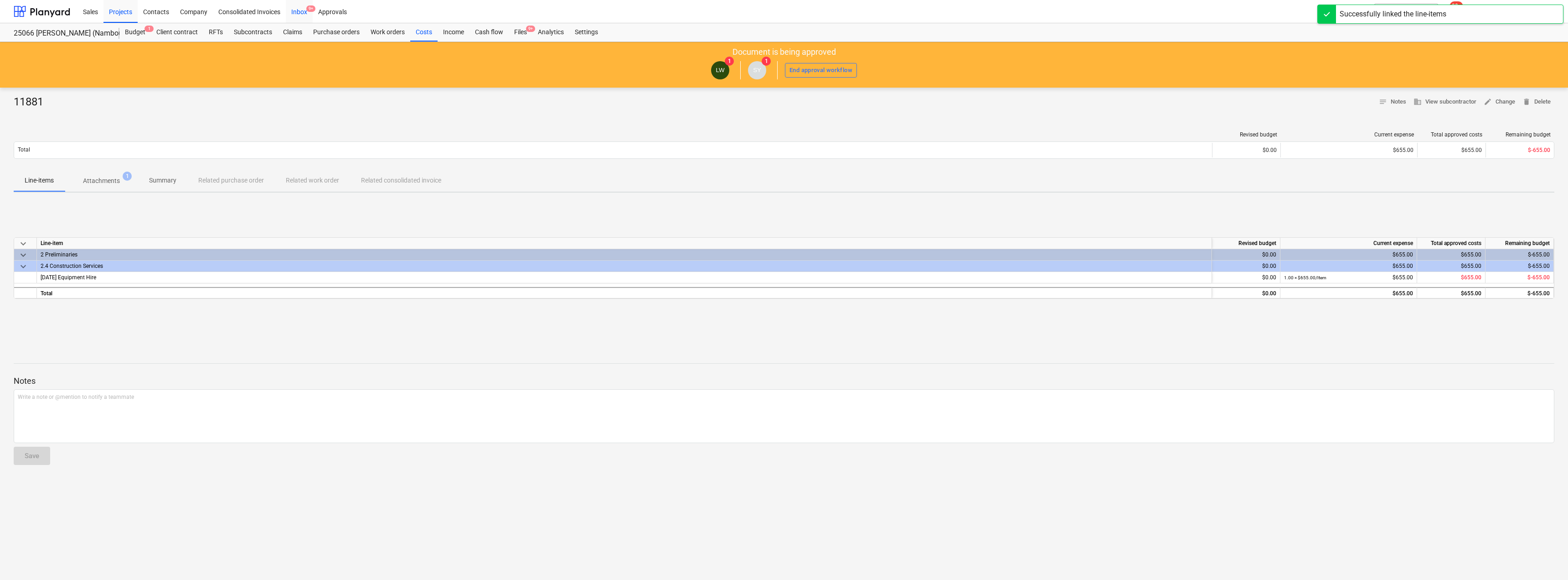
click at [303, 10] on div "Inbox 9+" at bounding box center [299, 12] width 27 height 24
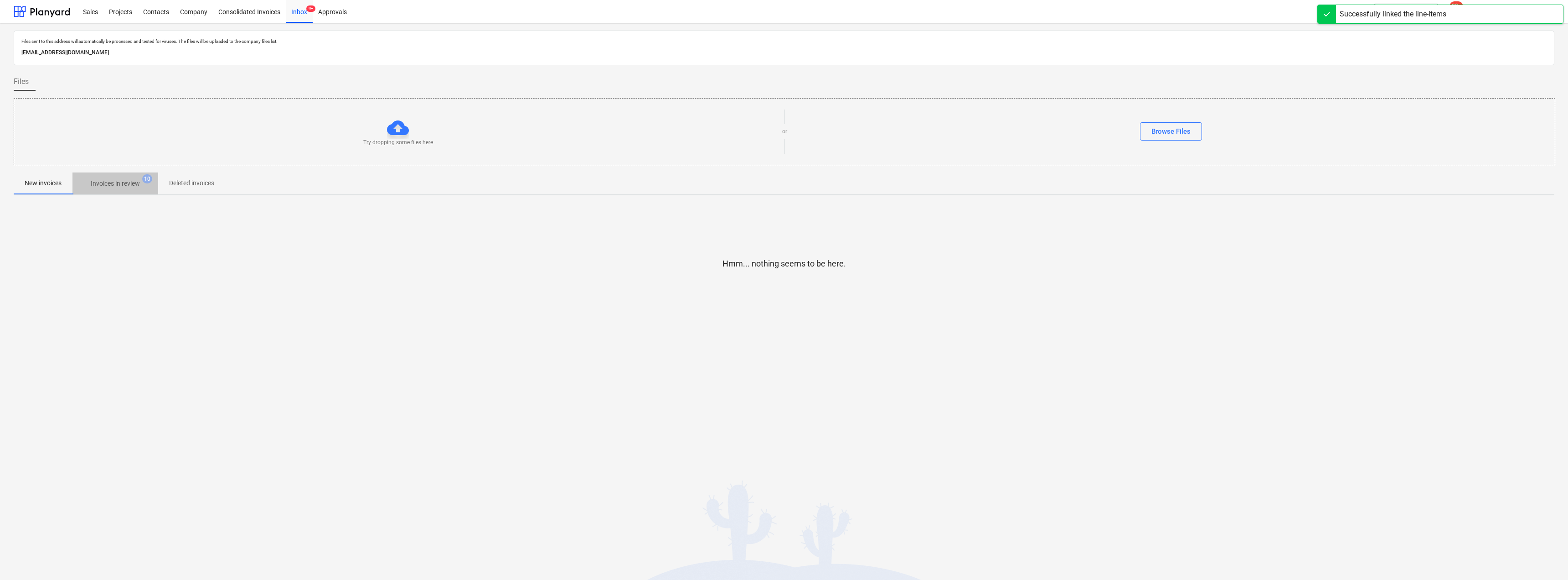
click at [121, 181] on p "Invoices in review" at bounding box center [115, 184] width 49 height 10
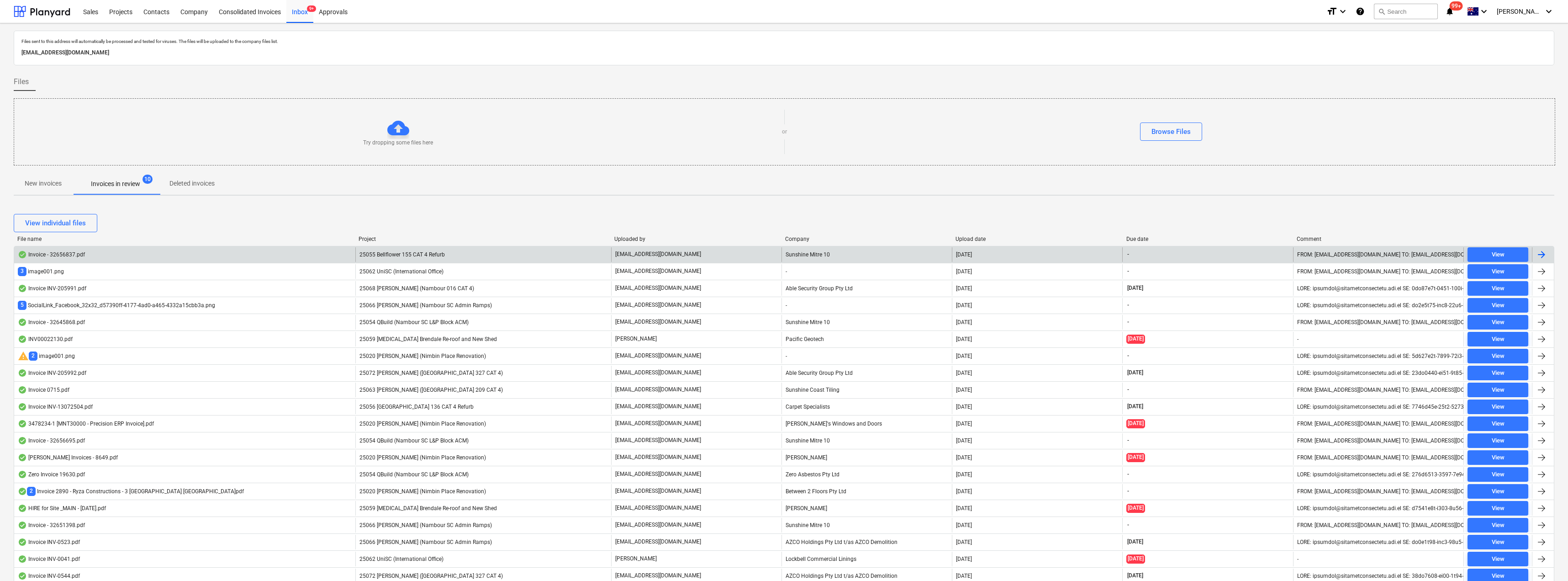
click at [657, 256] on p "[EMAIL_ADDRESS][DOMAIN_NAME]" at bounding box center [658, 254] width 86 height 8
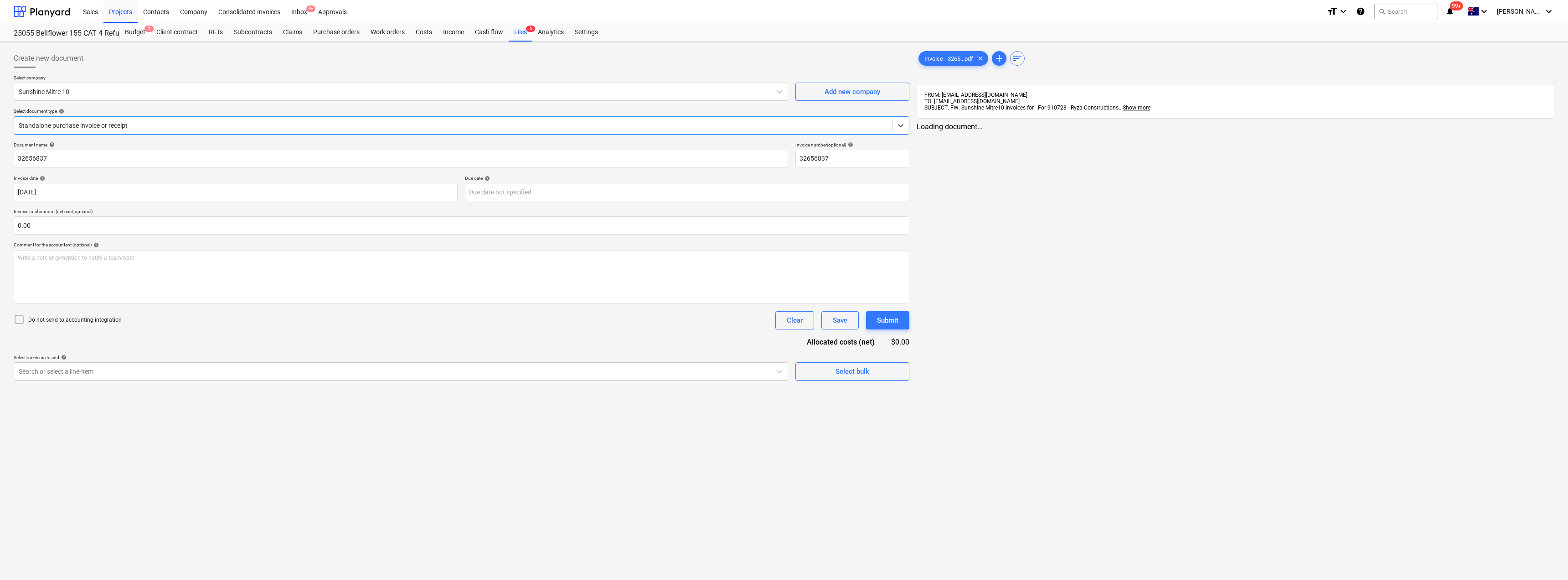
type input "32656837"
type input "[DATE]"
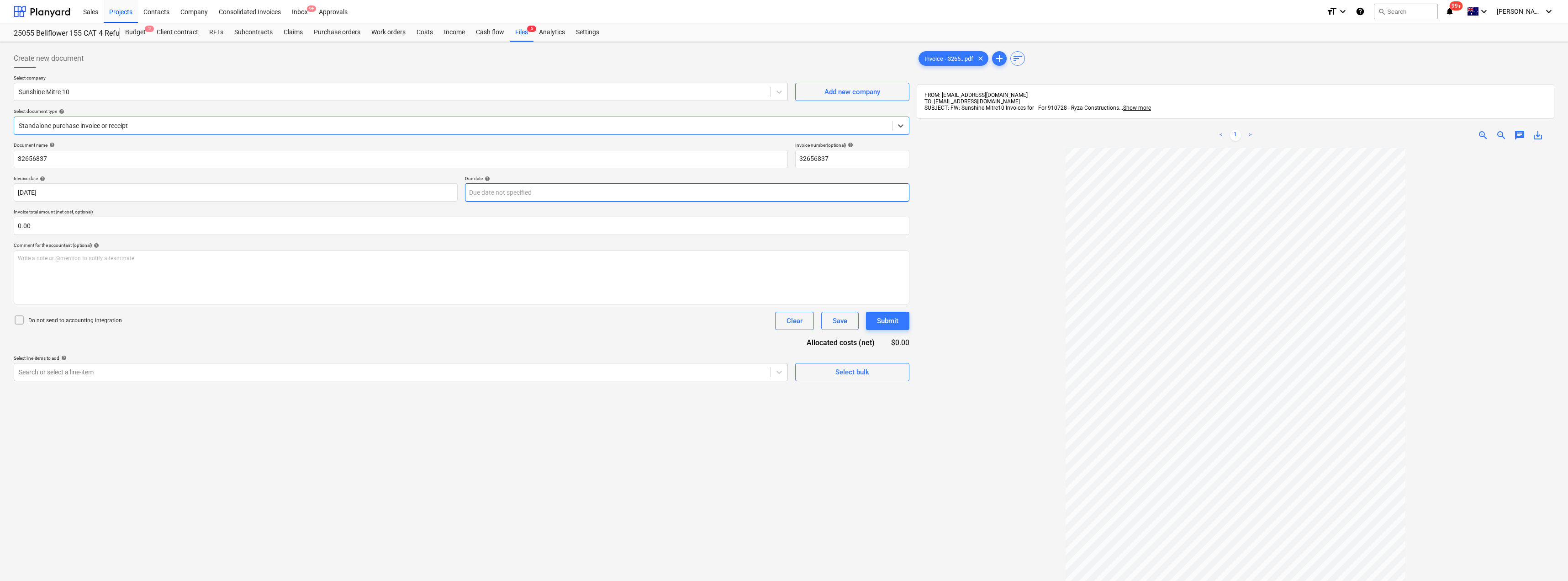
click at [477, 191] on body "Sales Projects Contacts Company Consolidated Invoices Inbox 9+ Approvals format…" at bounding box center [784, 290] width 1568 height 581
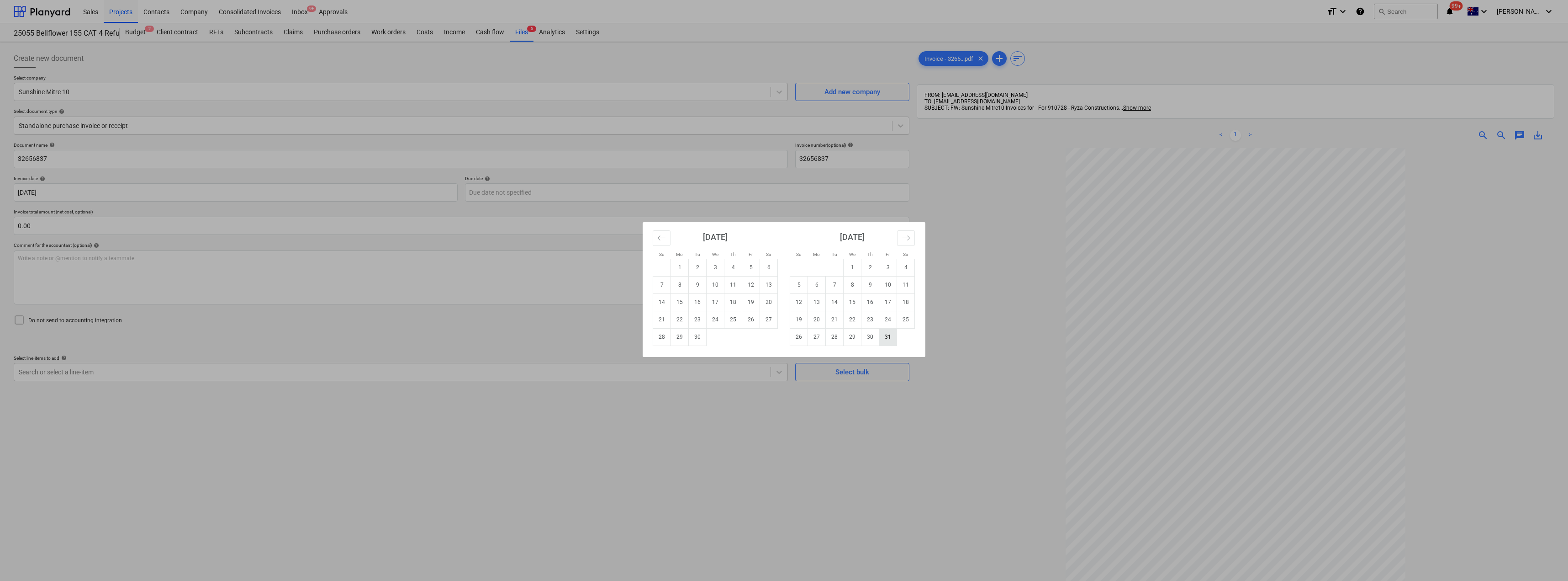
click at [784, 339] on td "31" at bounding box center [888, 337] width 18 height 18
type input "[DATE]"
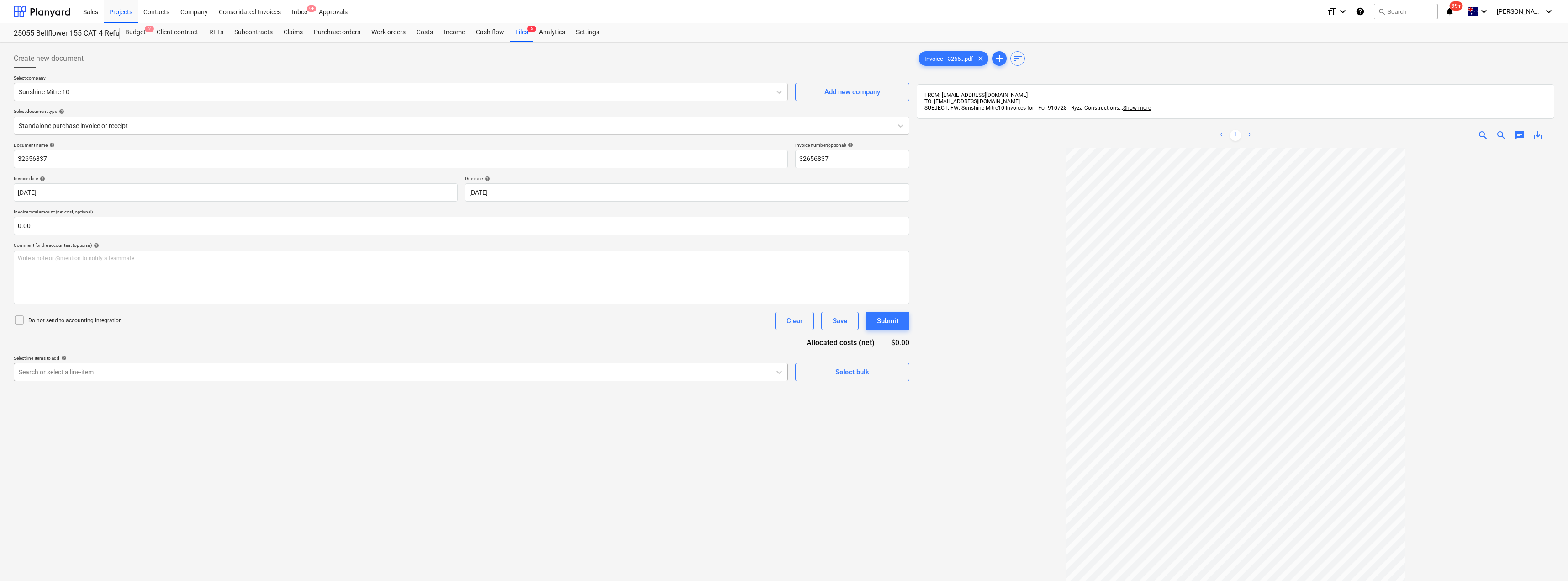
click at [97, 371] on div at bounding box center [392, 371] width 747 height 9
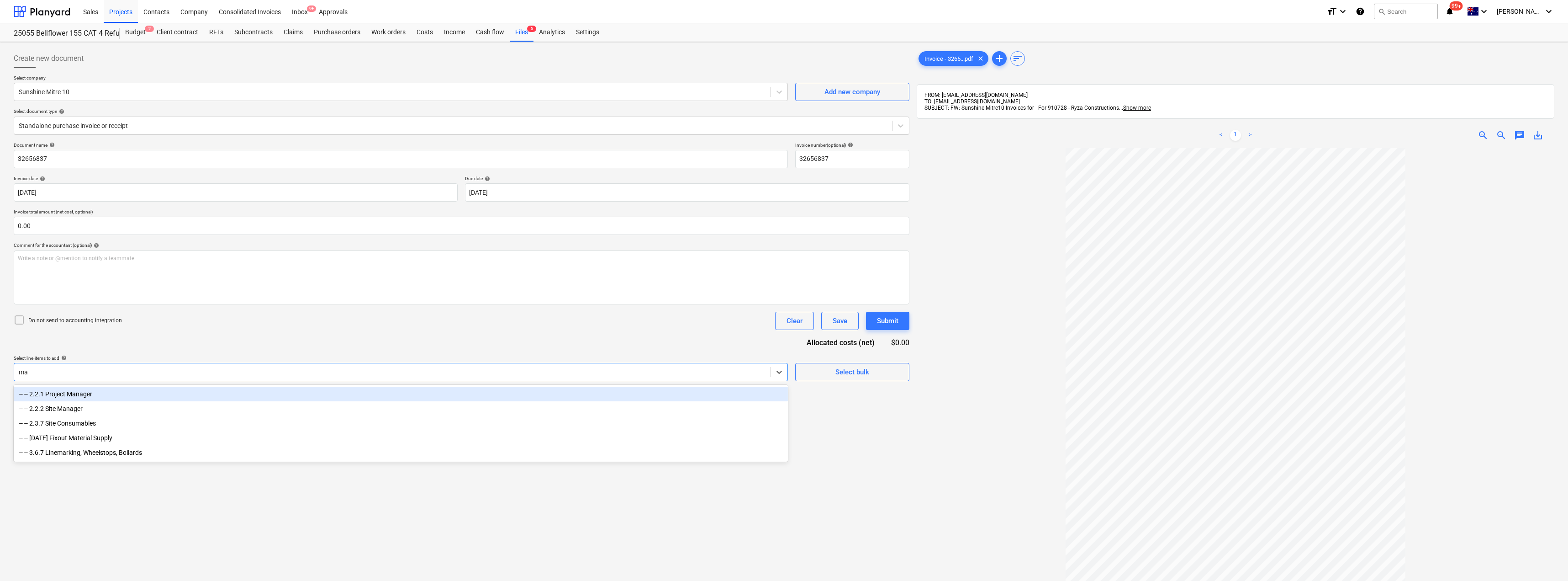
type input "mat"
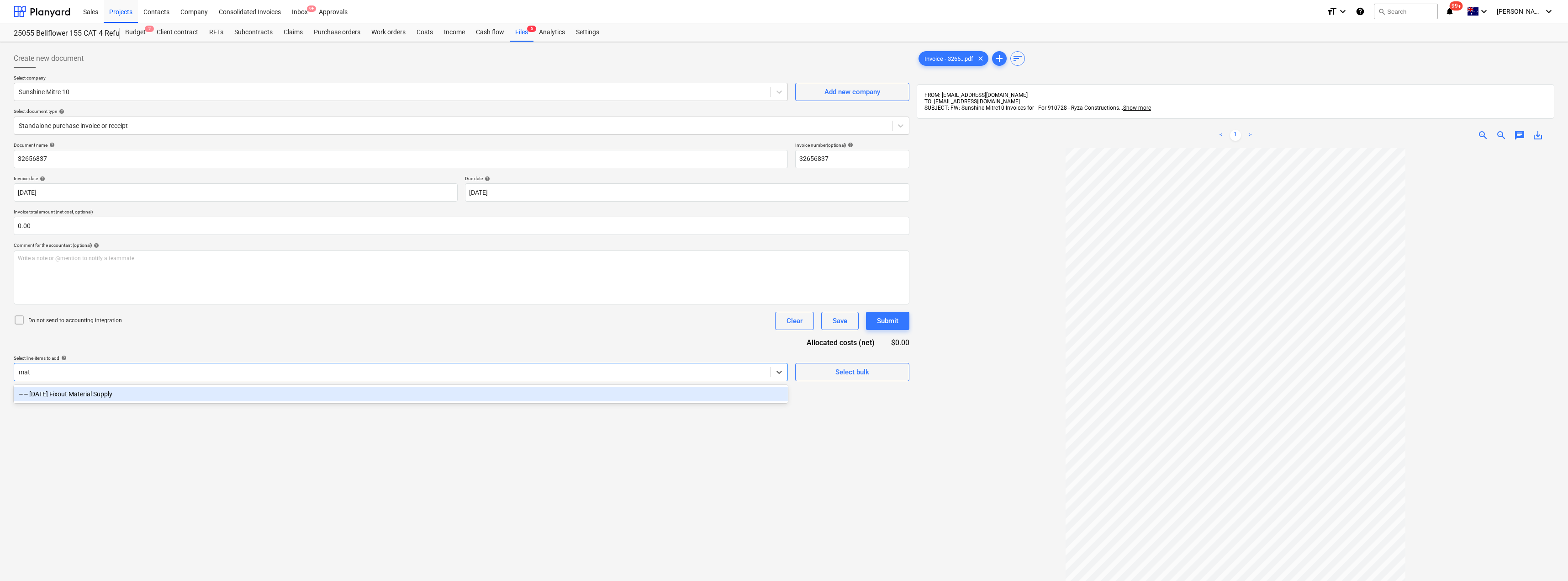
click at [97, 391] on div "-- -- [DATE] Fixout Material Supply" at bounding box center [401, 394] width 775 height 15
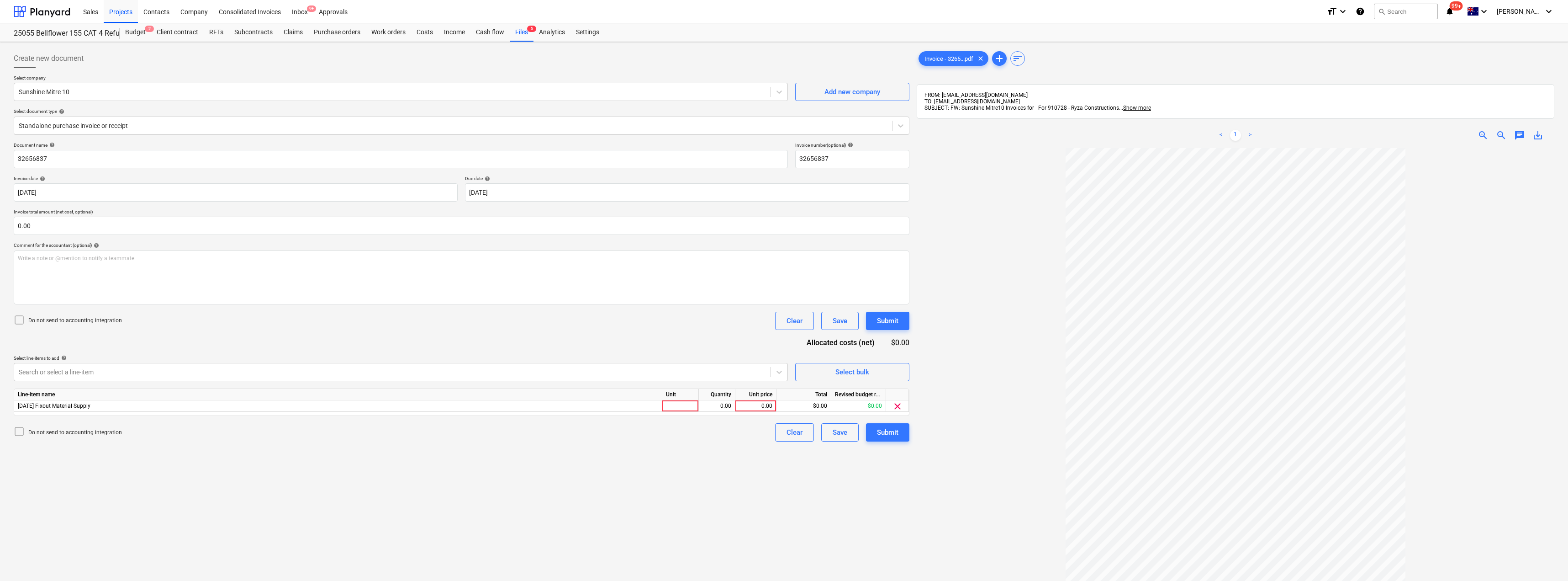
click at [176, 333] on div "Document name help 32656837 Invoice number (optional) help 32656837 Invoice dat…" at bounding box center [462, 291] width 896 height 299
click at [675, 403] on div at bounding box center [680, 407] width 36 height 12
type input "Item"
type input "52.18"
click at [784, 432] on div "Submit" at bounding box center [888, 432] width 22 height 12
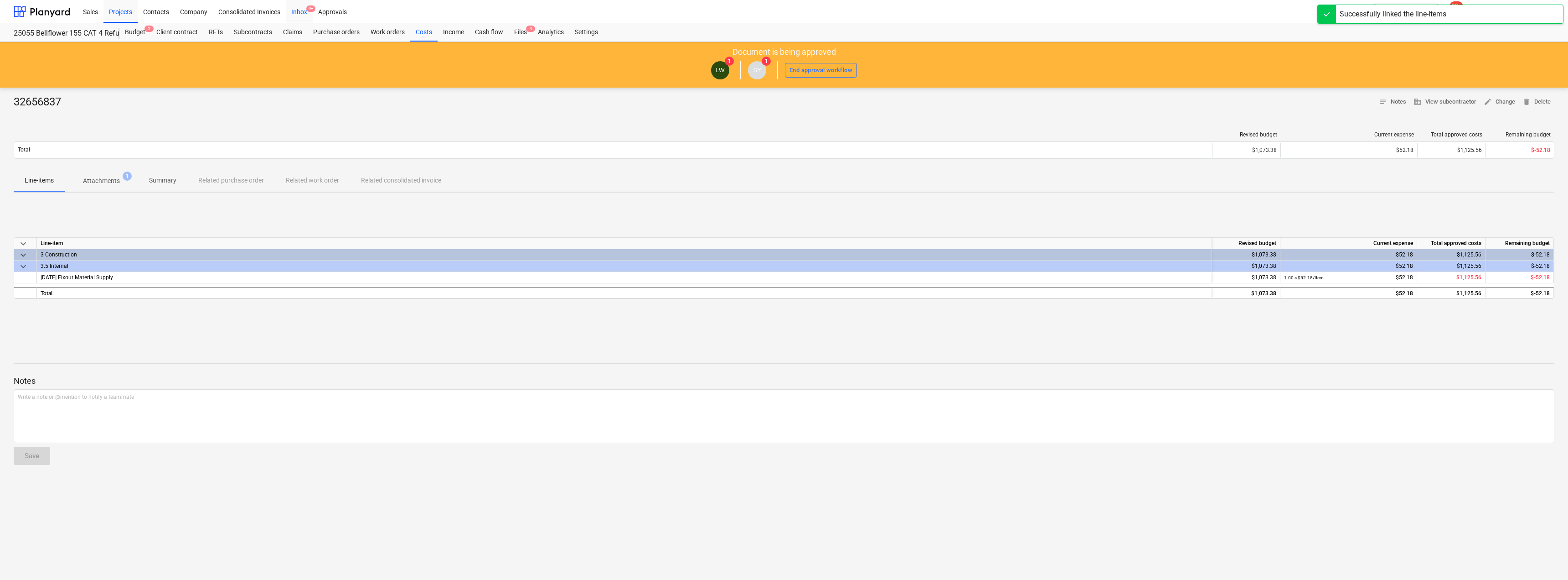
click at [302, 11] on div "Inbox 9+" at bounding box center [299, 12] width 27 height 24
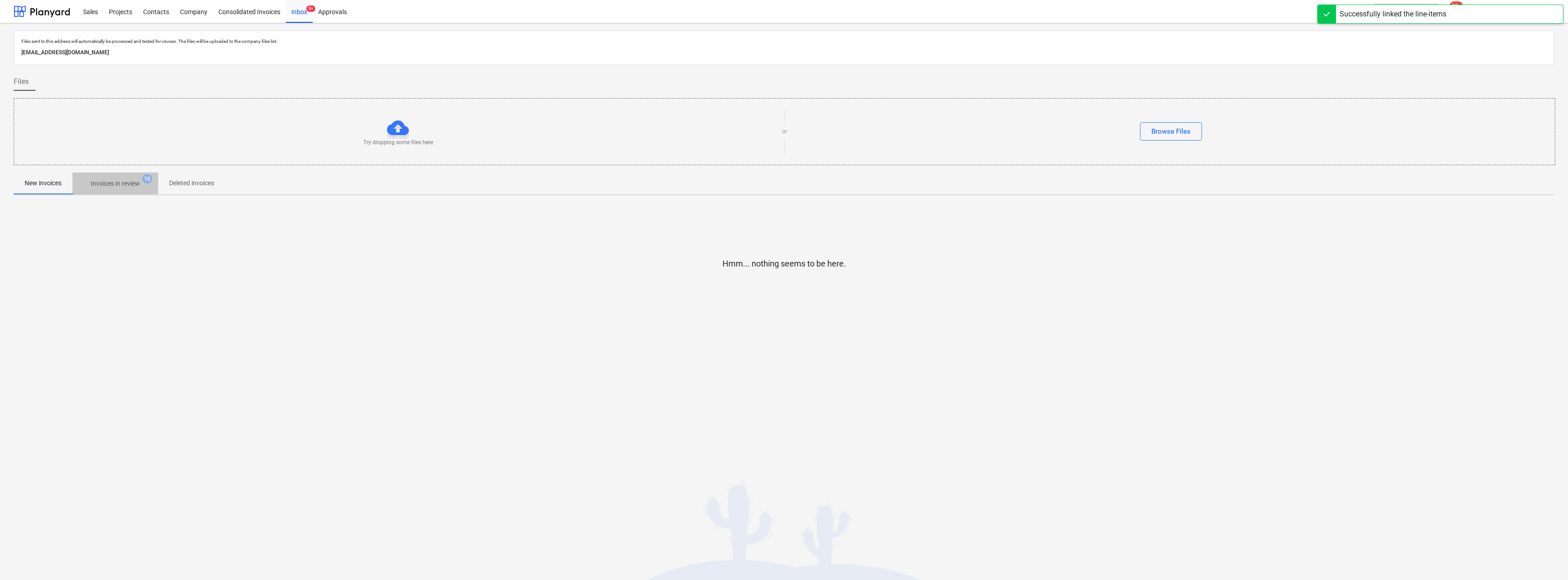
click at [113, 183] on p "Invoices in review" at bounding box center [115, 184] width 49 height 10
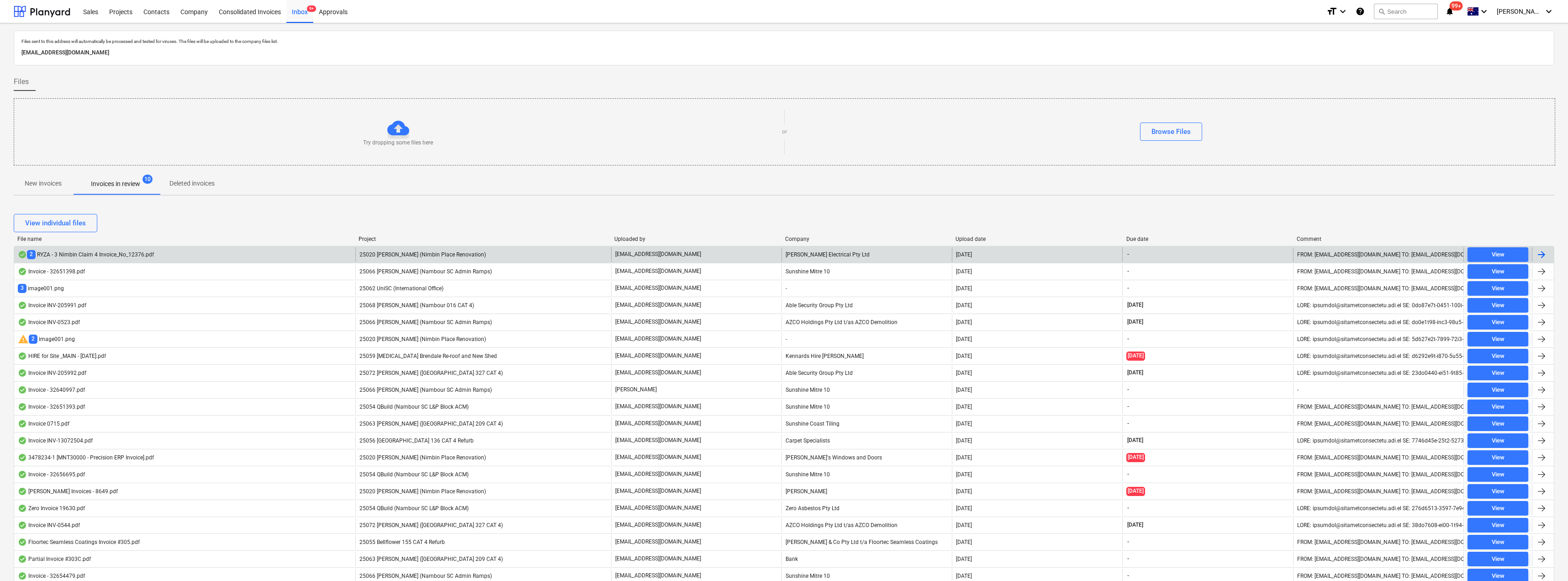
click at [488, 255] on div "25020 [PERSON_NAME] (Nimbin Place Renovation)" at bounding box center [483, 254] width 256 height 15
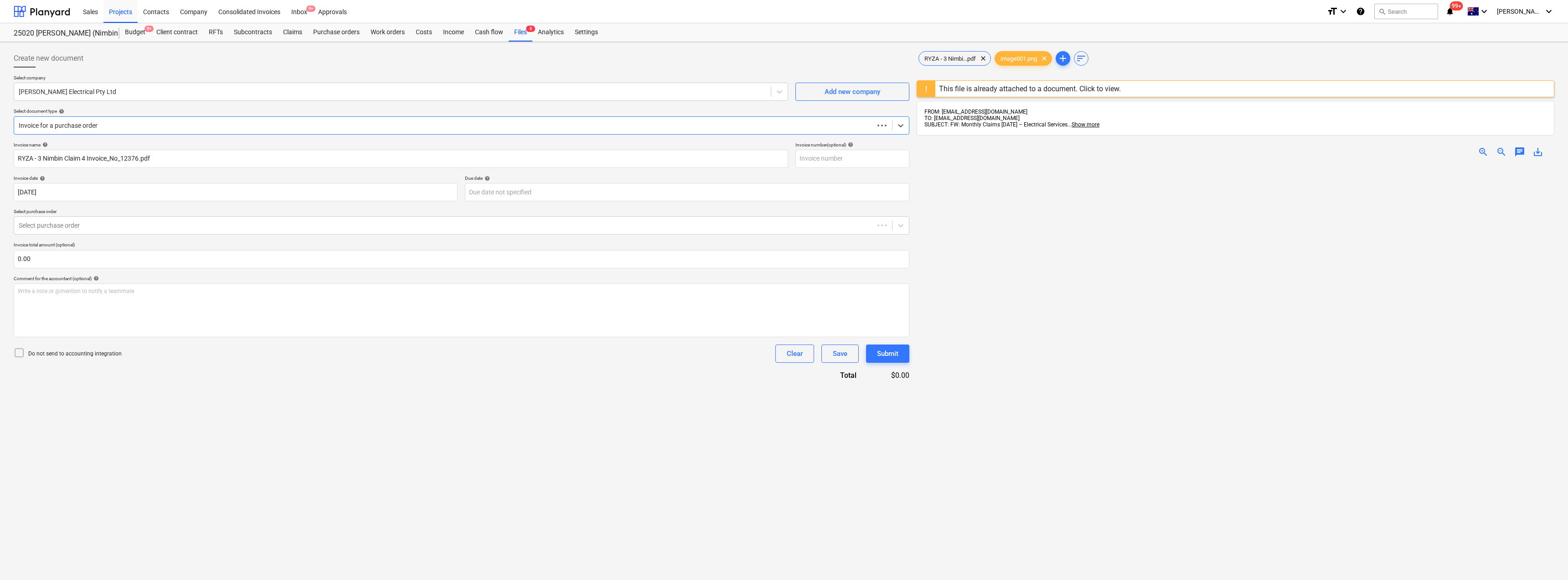
type input "RYZA - 3 Nimbin Claim 4 Invoice_No_12376.pdf"
type input "[DATE]"
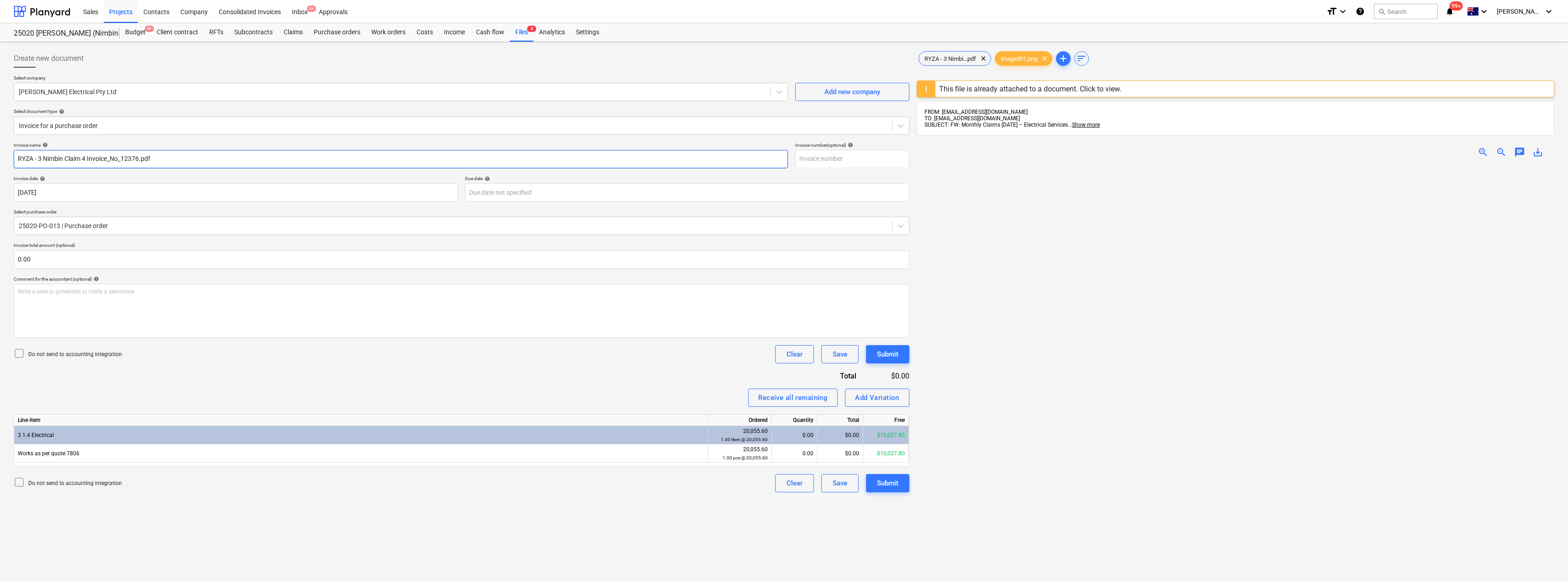
drag, startPoint x: 183, startPoint y: 159, endPoint x: 0, endPoint y: 156, distance: 183.0
click at [0, 156] on div "Create new document Select company [PERSON_NAME] Electrical Pty Ltd Add new com…" at bounding box center [784, 385] width 1568 height 685
click at [784, 57] on span "clear" at bounding box center [1044, 58] width 11 height 11
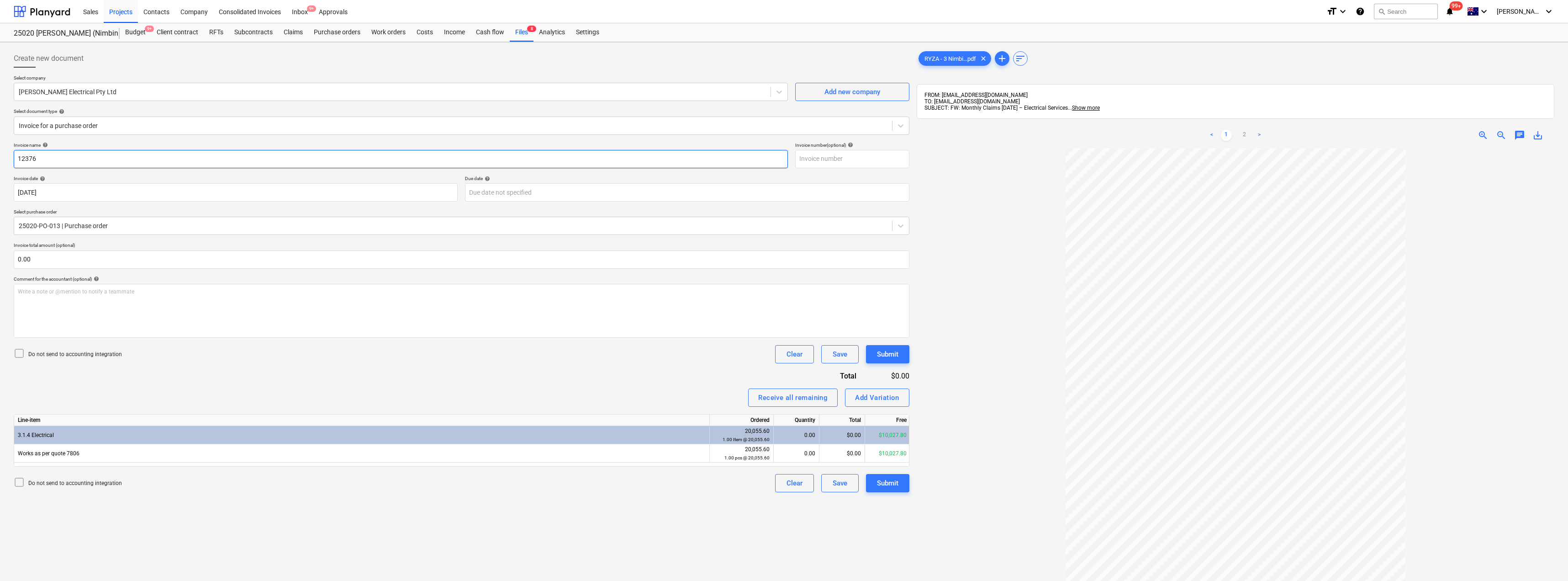
drag, startPoint x: 560, startPoint y: 161, endPoint x: 0, endPoint y: 162, distance: 560.0
click at [0, 162] on div "Create new document Select company [PERSON_NAME] Electrical Pty Ltd Add new com…" at bounding box center [784, 376] width 1568 height 669
click at [784, 161] on input "text" at bounding box center [852, 159] width 114 height 19
paste input "12376"
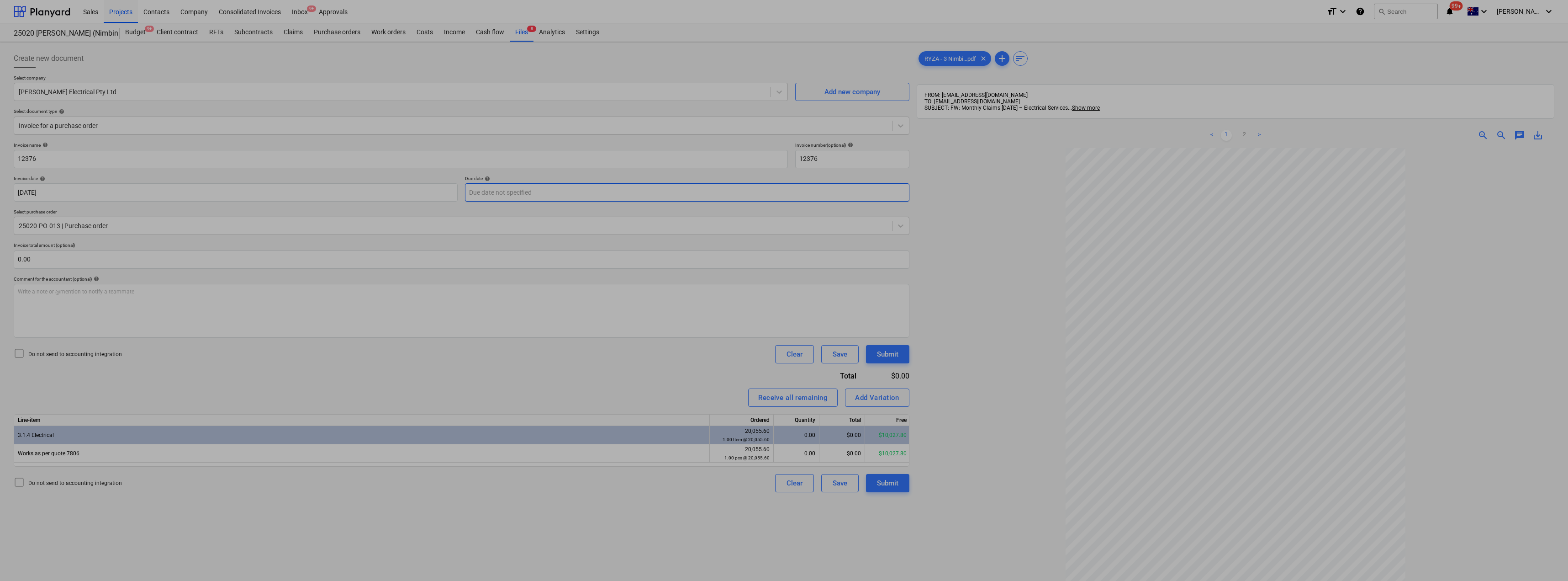
click at [496, 194] on body "Sales Projects Contacts Company Consolidated Invoices Inbox 9+ Approvals format…" at bounding box center [784, 290] width 1568 height 581
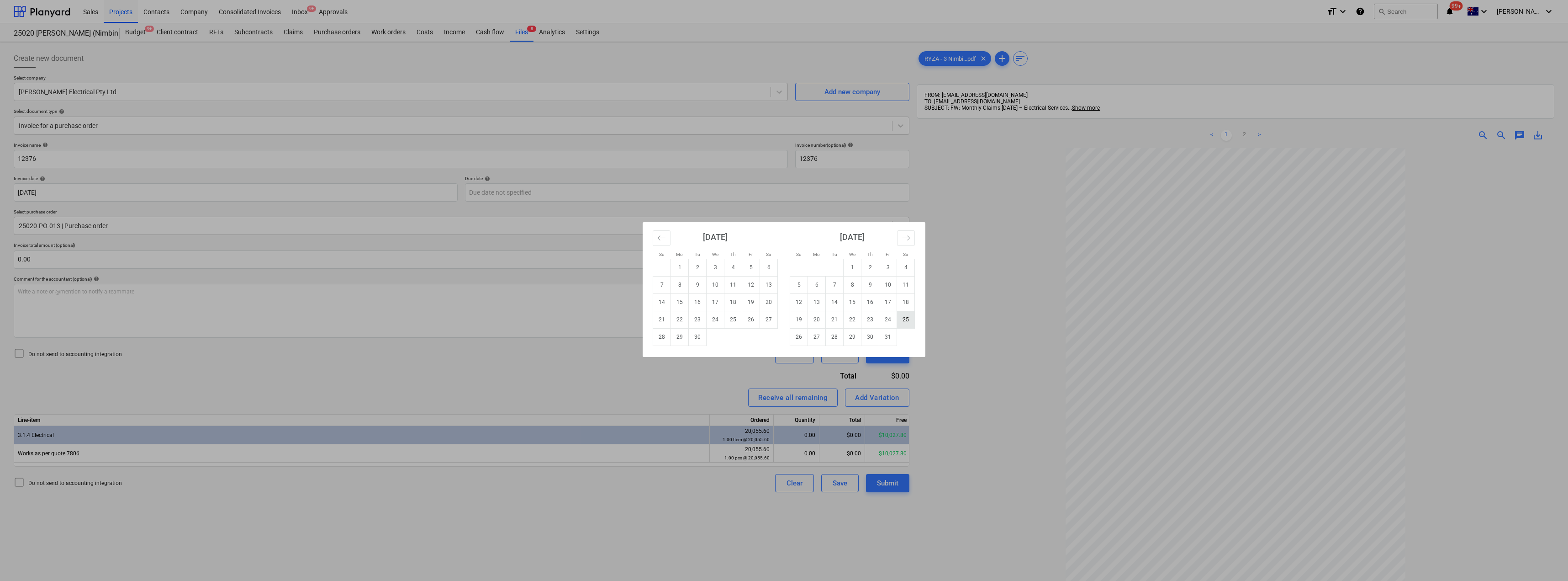
click at [784, 320] on td "25" at bounding box center [906, 320] width 18 height 18
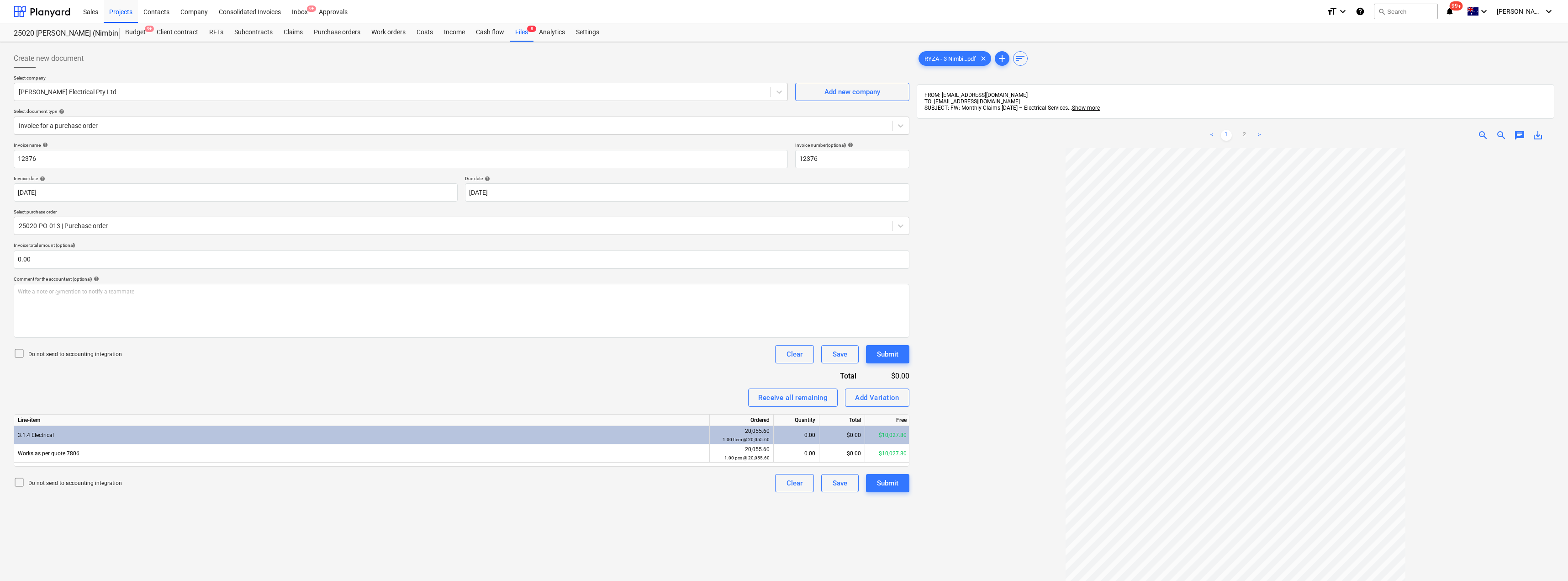
click at [784, 238] on div at bounding box center [1235, 425] width 638 height 555
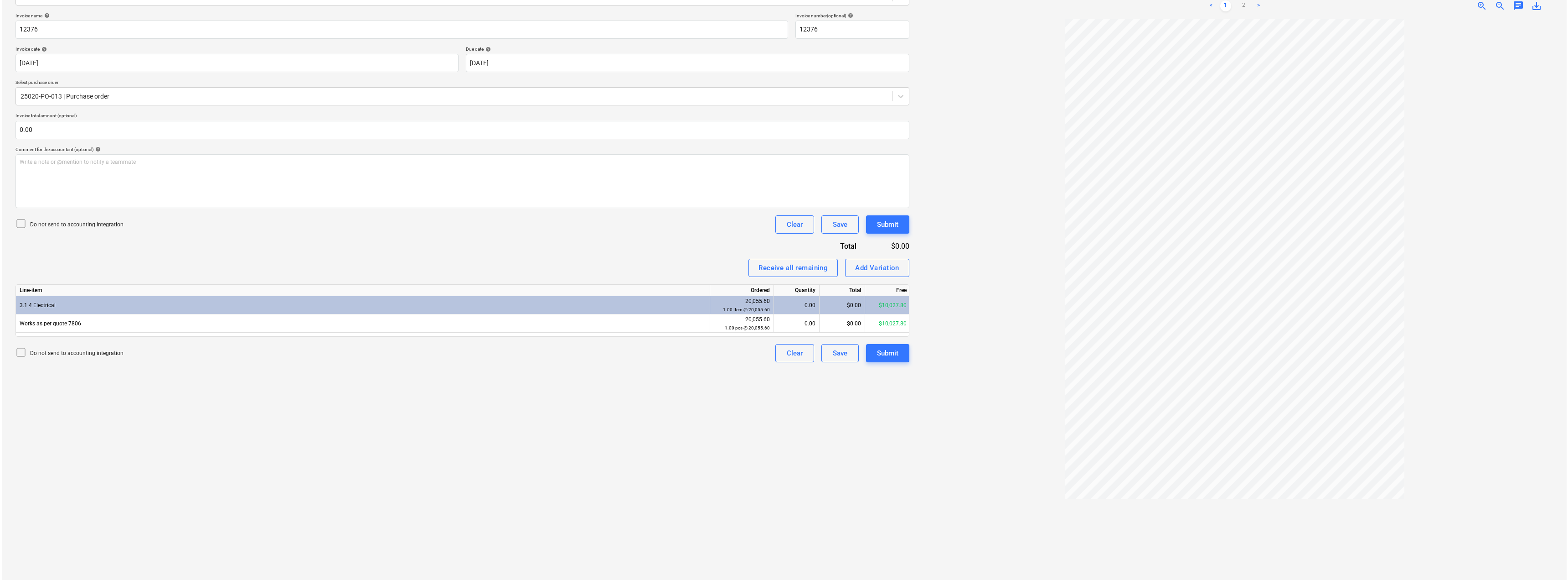
scroll to position [130, 0]
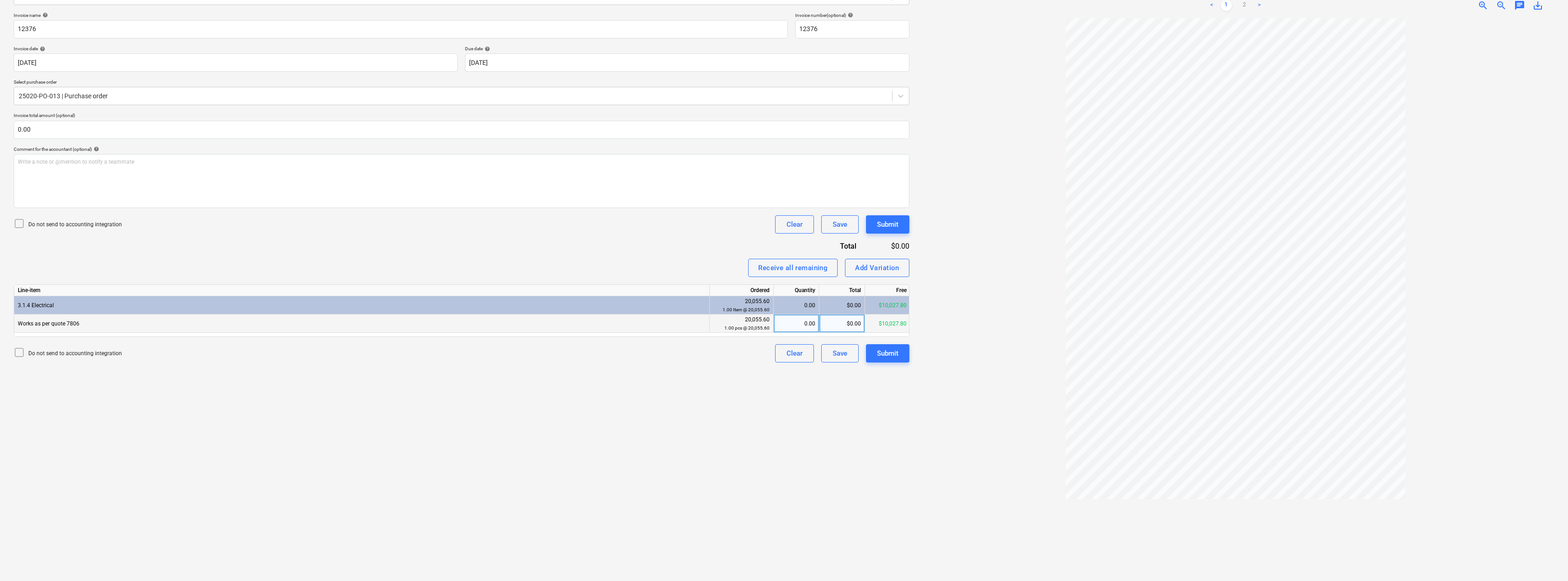
click at [784, 320] on div "$0.00" at bounding box center [843, 323] width 45 height 19
click at [784, 290] on div at bounding box center [1235, 296] width 638 height 555
click at [784, 352] on div "Submit" at bounding box center [888, 354] width 22 height 12
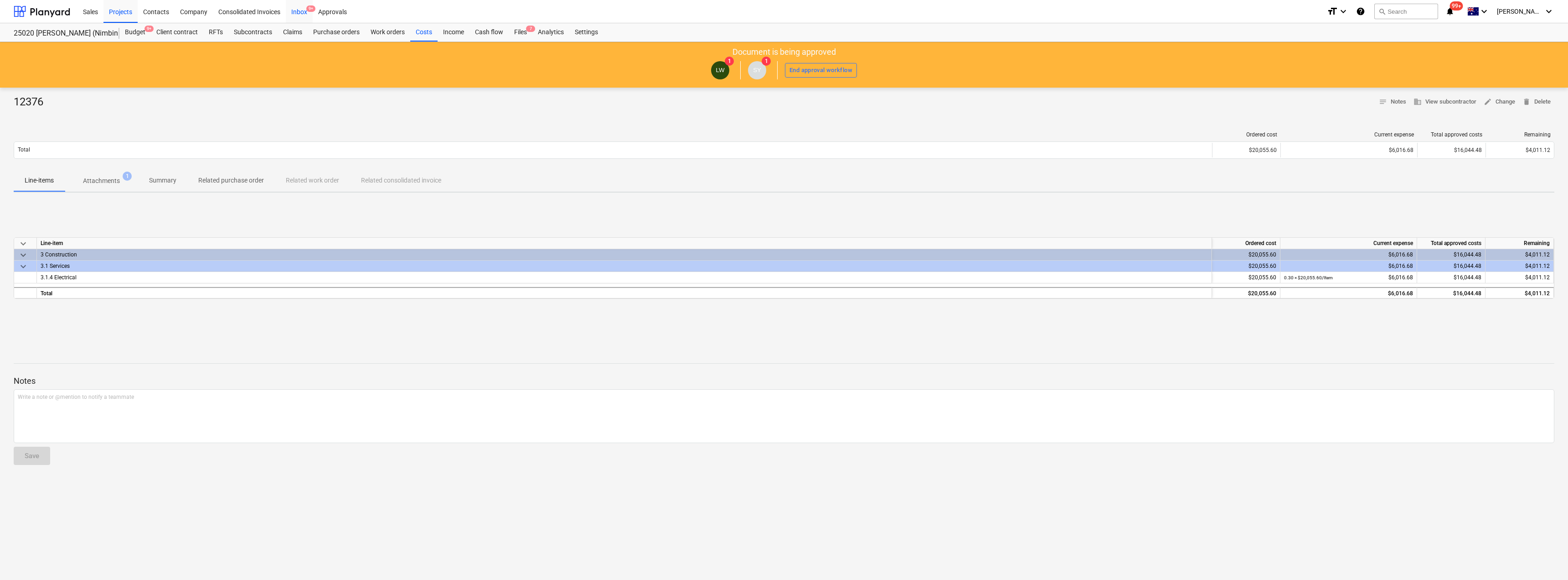
click at [290, 11] on div "Inbox 9+" at bounding box center [299, 12] width 27 height 24
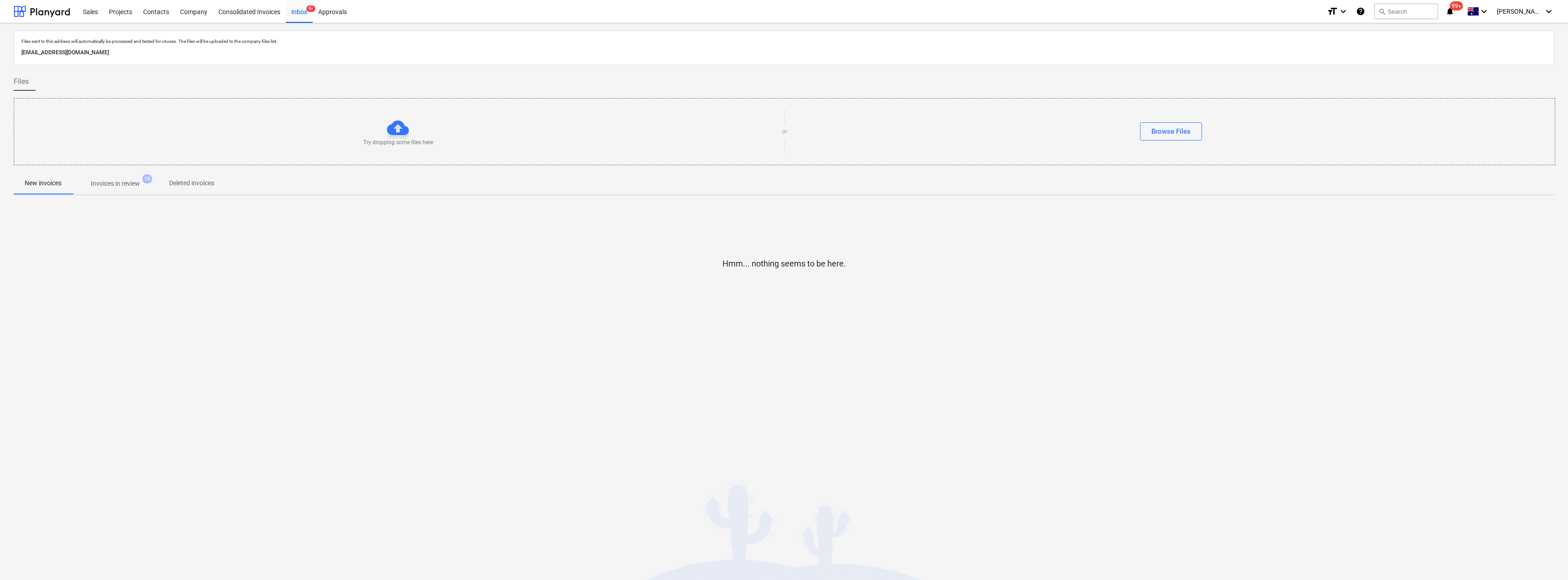
click at [121, 180] on p "Invoices in review" at bounding box center [115, 184] width 49 height 10
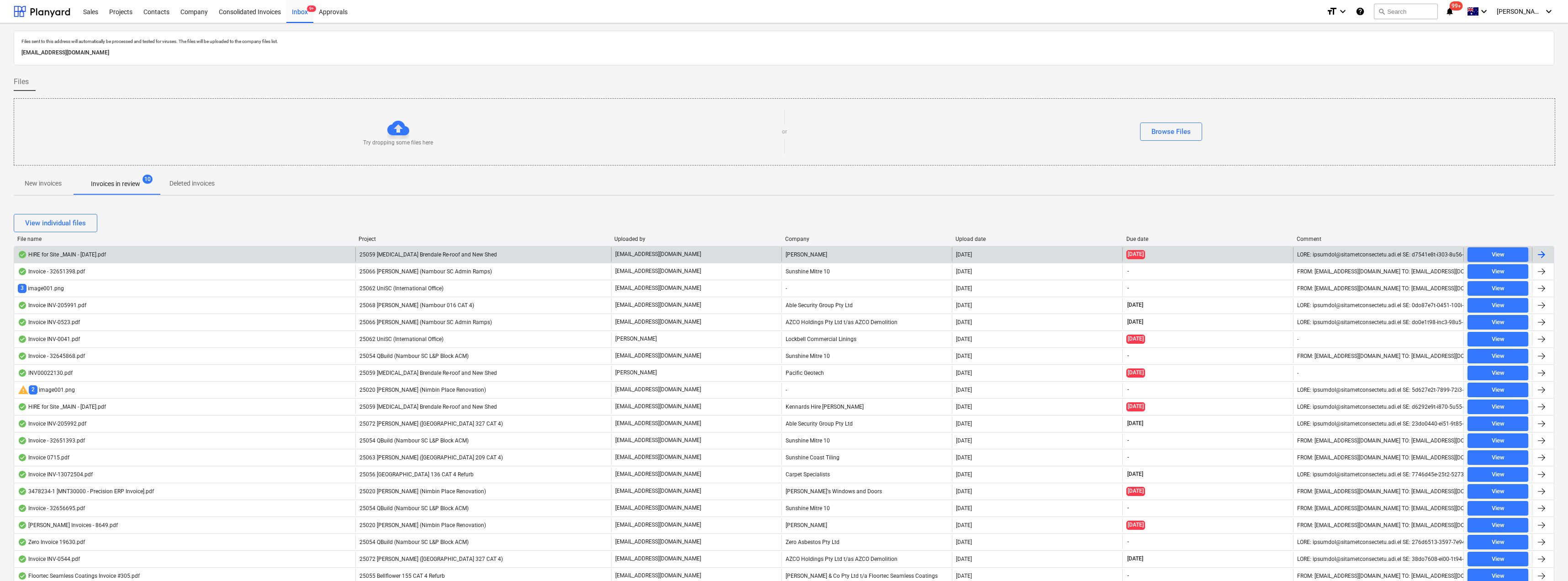
click at [724, 253] on div "[EMAIL_ADDRESS][DOMAIN_NAME]" at bounding box center [696, 254] width 170 height 15
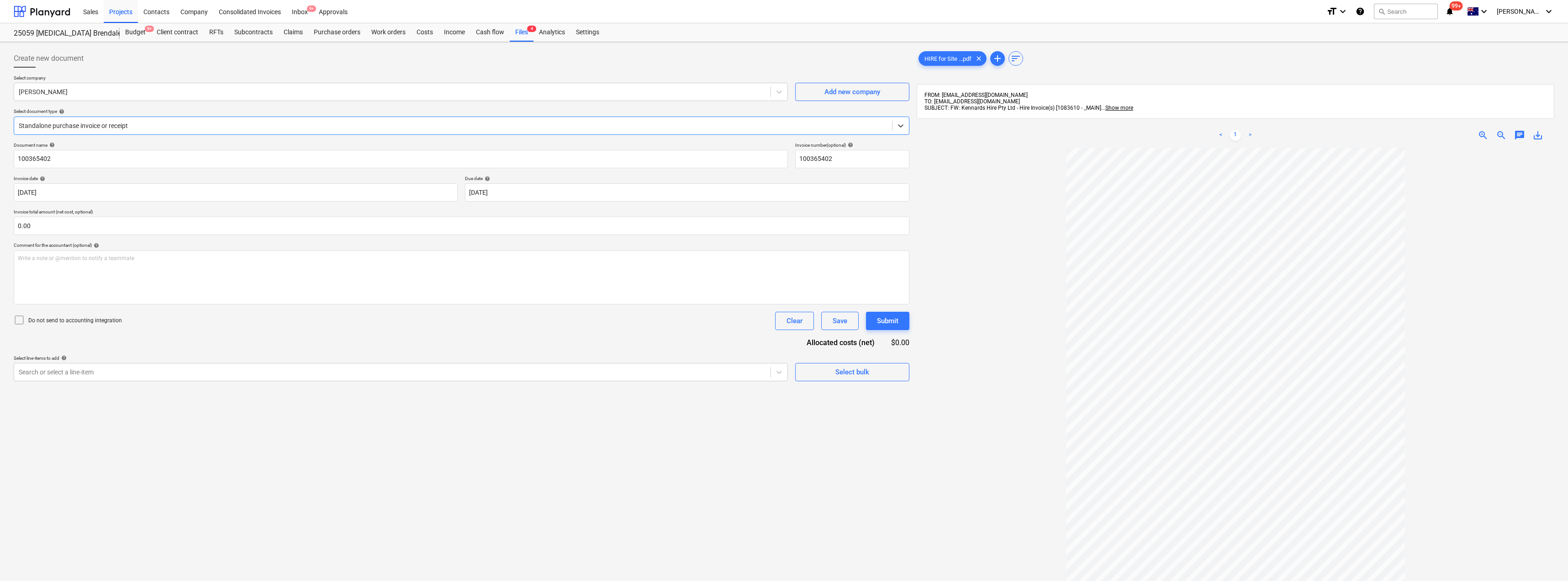
click at [127, 127] on div at bounding box center [453, 125] width 869 height 9
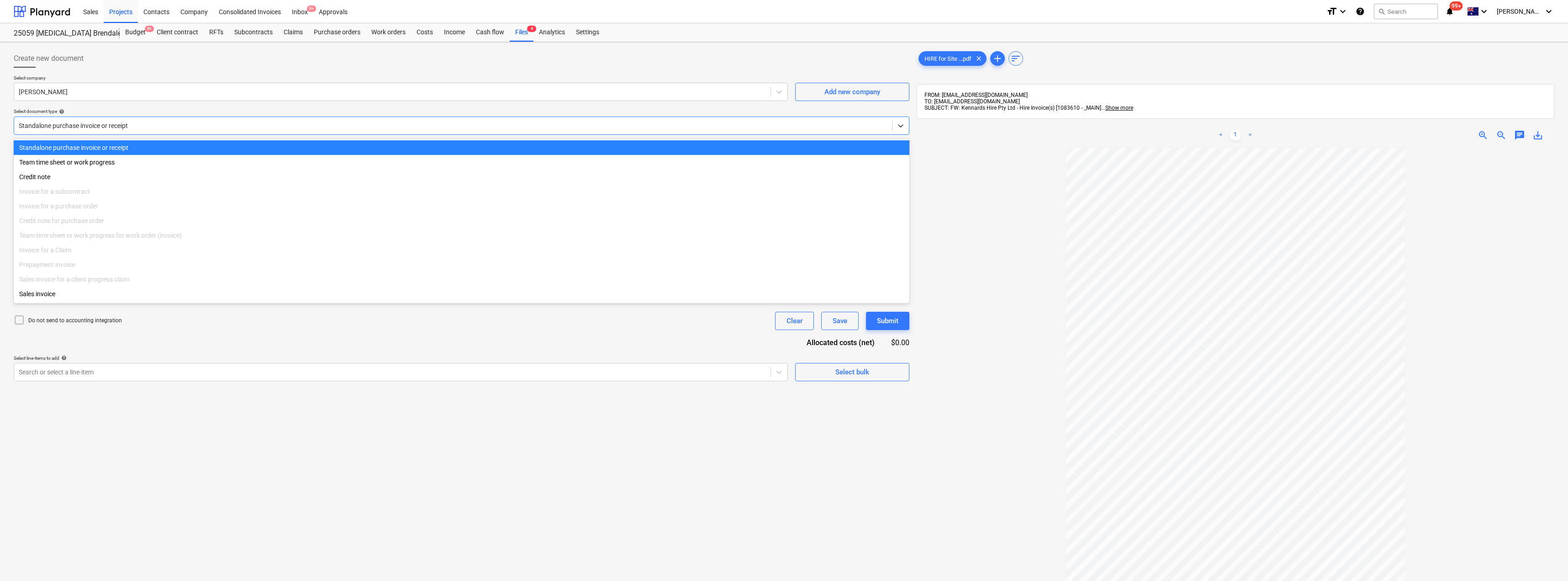
click at [127, 127] on div at bounding box center [453, 125] width 869 height 9
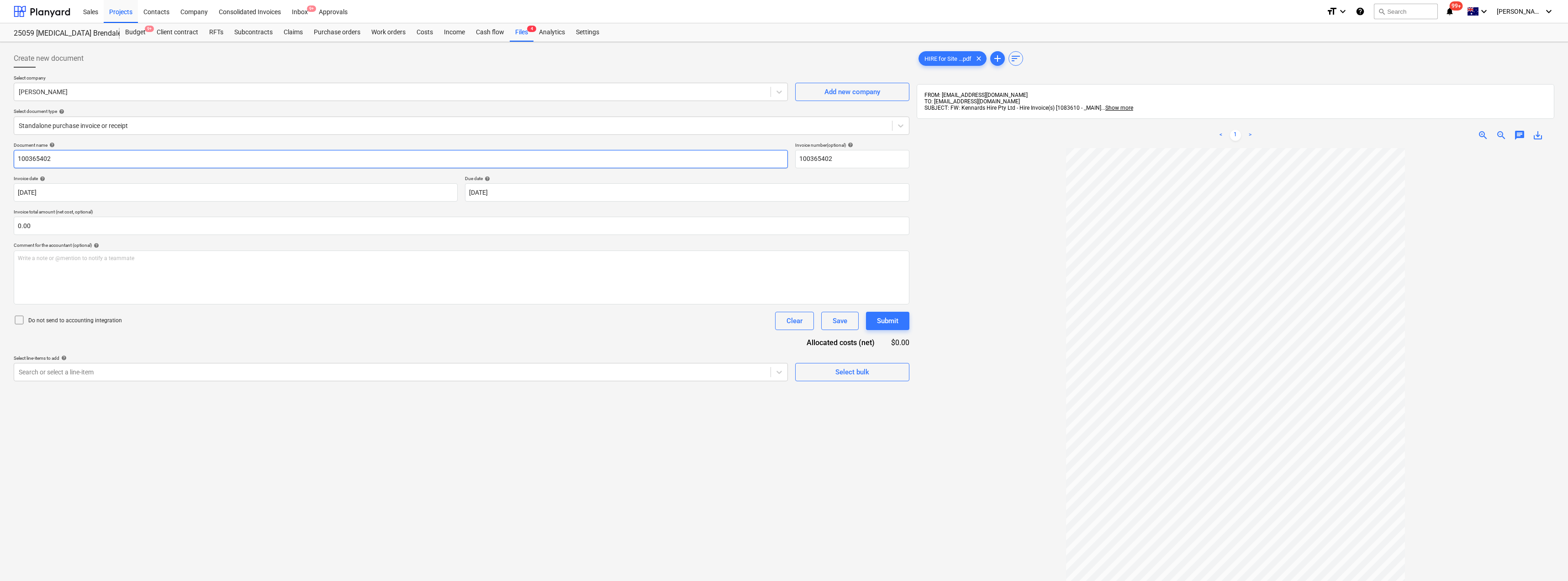
drag, startPoint x: 84, startPoint y: 158, endPoint x: 0, endPoint y: 152, distance: 84.2
click at [0, 152] on div "Create new document Select company [PERSON_NAME] Add new company Select documen…" at bounding box center [784, 376] width 1568 height 669
drag, startPoint x: 60, startPoint y: 156, endPoint x: 3, endPoint y: 158, distance: 57.0
click at [4, 158] on div "Create new document Select company [PERSON_NAME] Add new company Select documen…" at bounding box center [784, 376] width 1568 height 669
drag, startPoint x: 851, startPoint y: 157, endPoint x: 784, endPoint y: 157, distance: 67.0
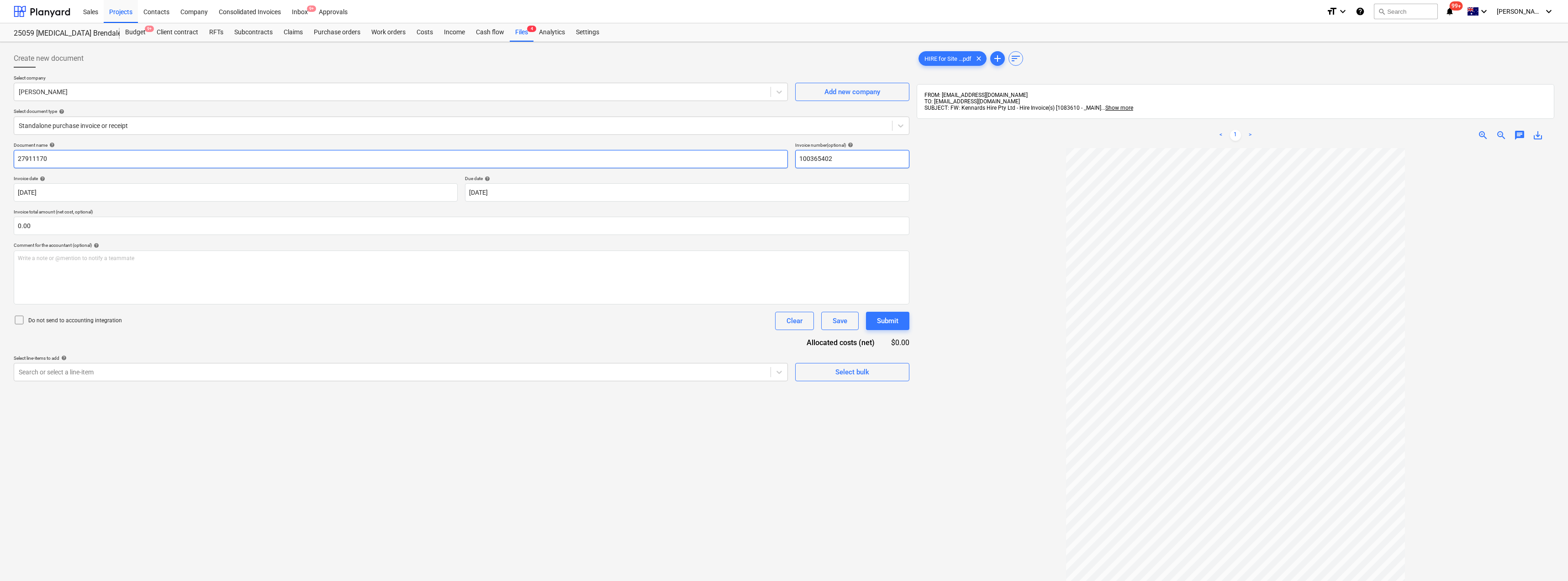
click at [784, 157] on div "Document name help 27911170 Invoice number (optional) help 100365402" at bounding box center [462, 155] width 896 height 26
paste input "27911170"
click at [518, 191] on body "Sales Projects Contacts Company Consolidated Invoices Inbox 9+ Approvals format…" at bounding box center [784, 290] width 1568 height 581
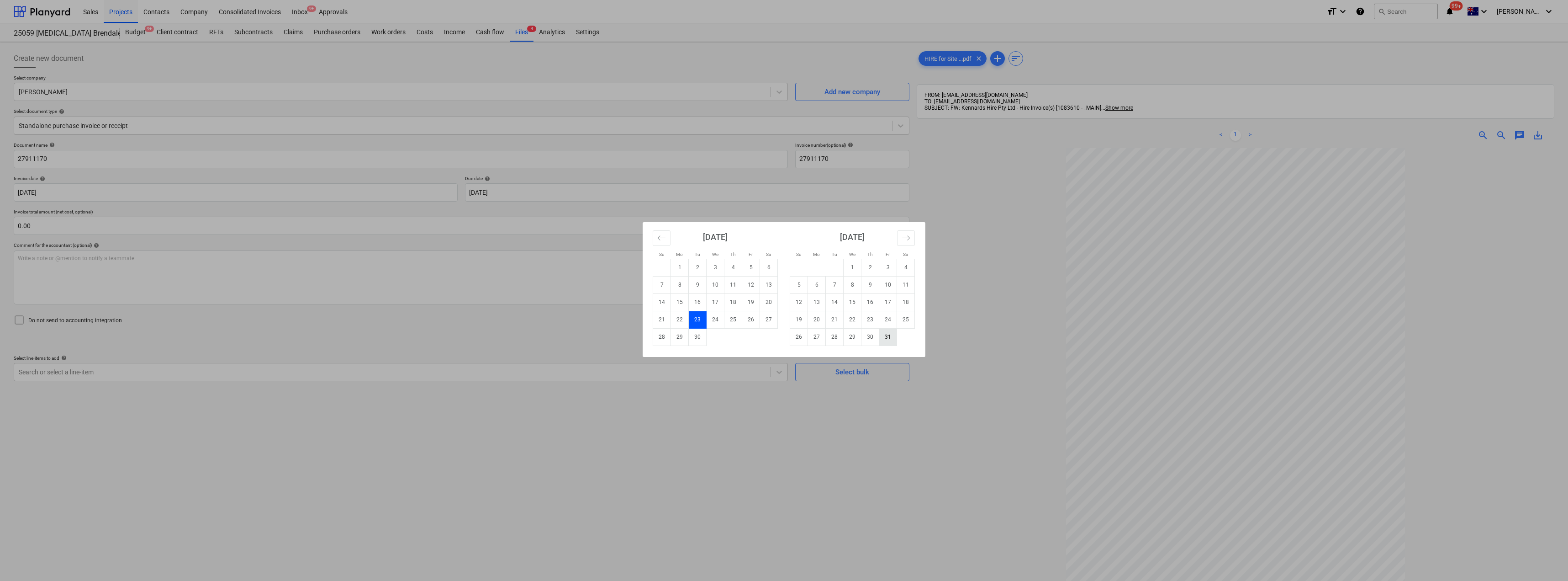
click at [784, 338] on td "31" at bounding box center [888, 337] width 18 height 18
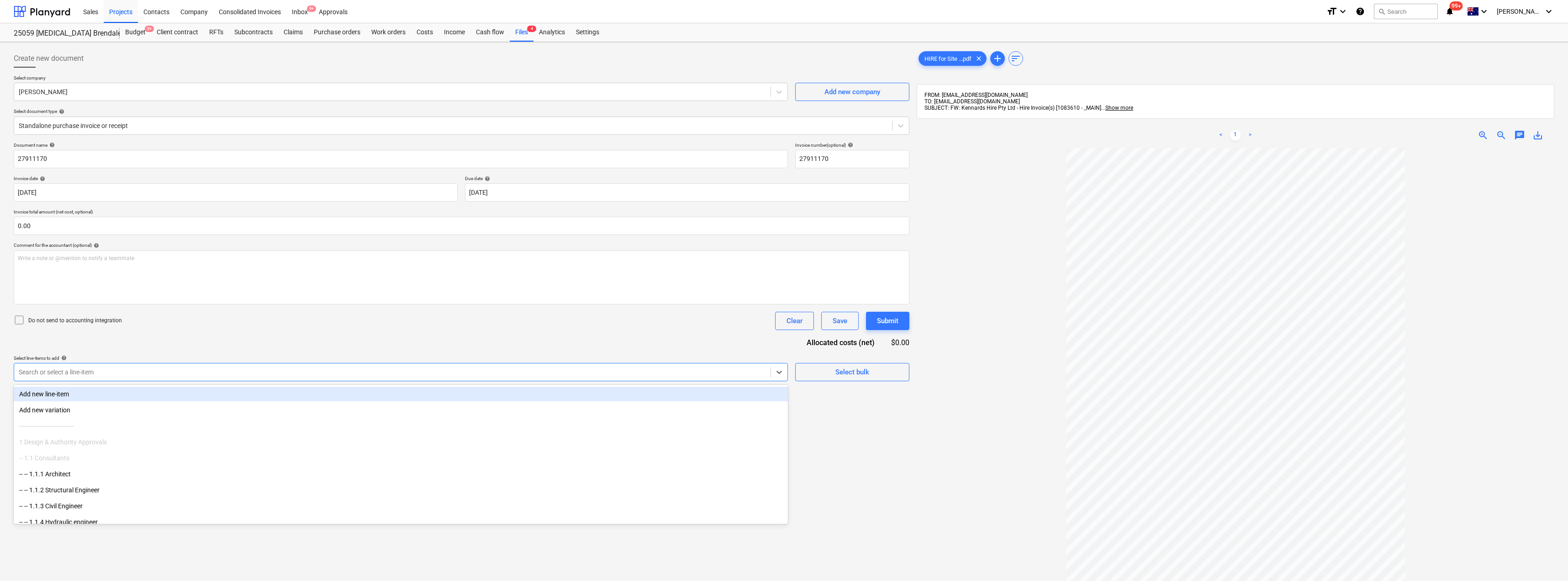
click at [172, 375] on div at bounding box center [392, 371] width 747 height 9
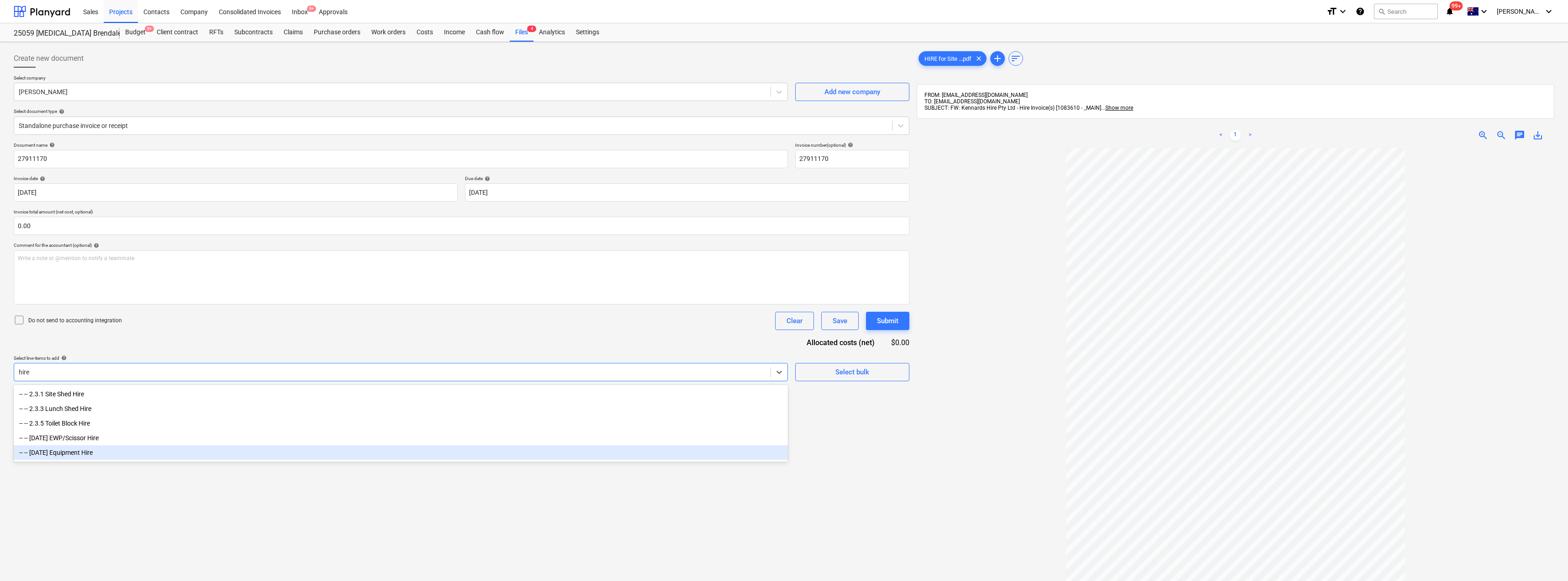
click at [77, 454] on div "-- -- [DATE] Equipment Hire" at bounding box center [401, 452] width 775 height 15
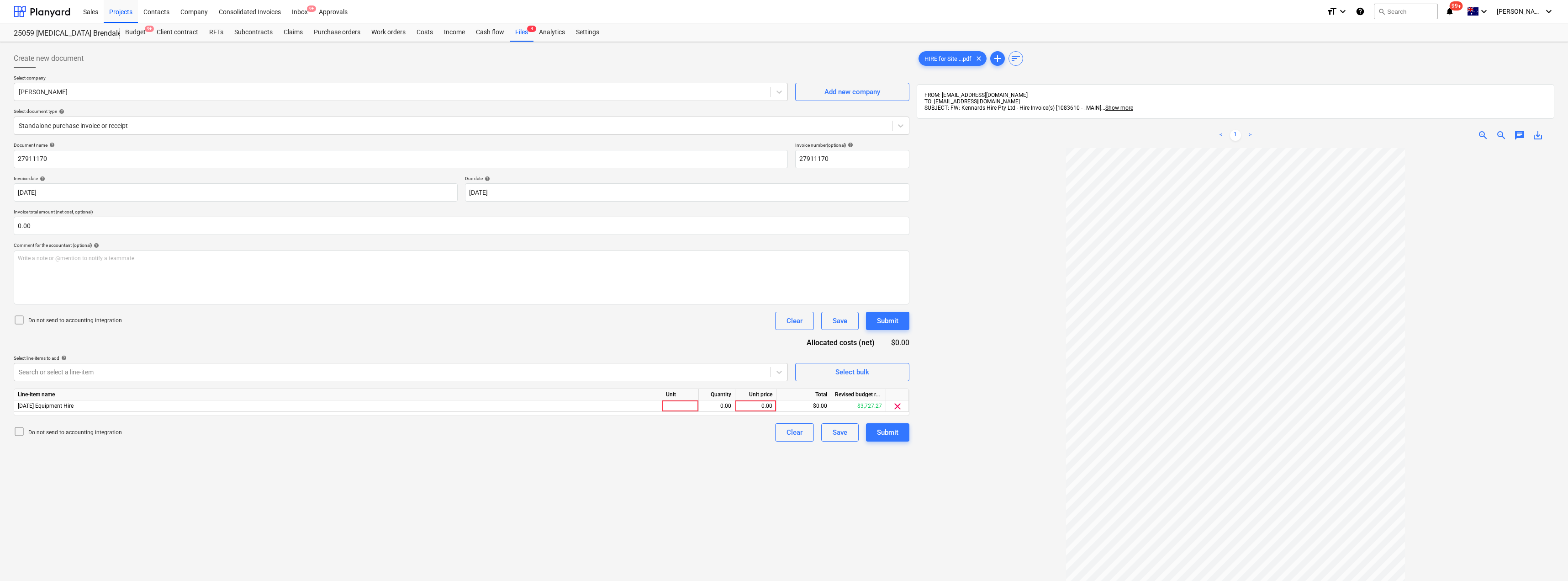
click at [192, 330] on div "Do not send to accounting integration Clear Save Submit" at bounding box center [462, 320] width 896 height 19
click at [681, 401] on div at bounding box center [680, 407] width 36 height 12
click at [164, 93] on div at bounding box center [392, 92] width 747 height 9
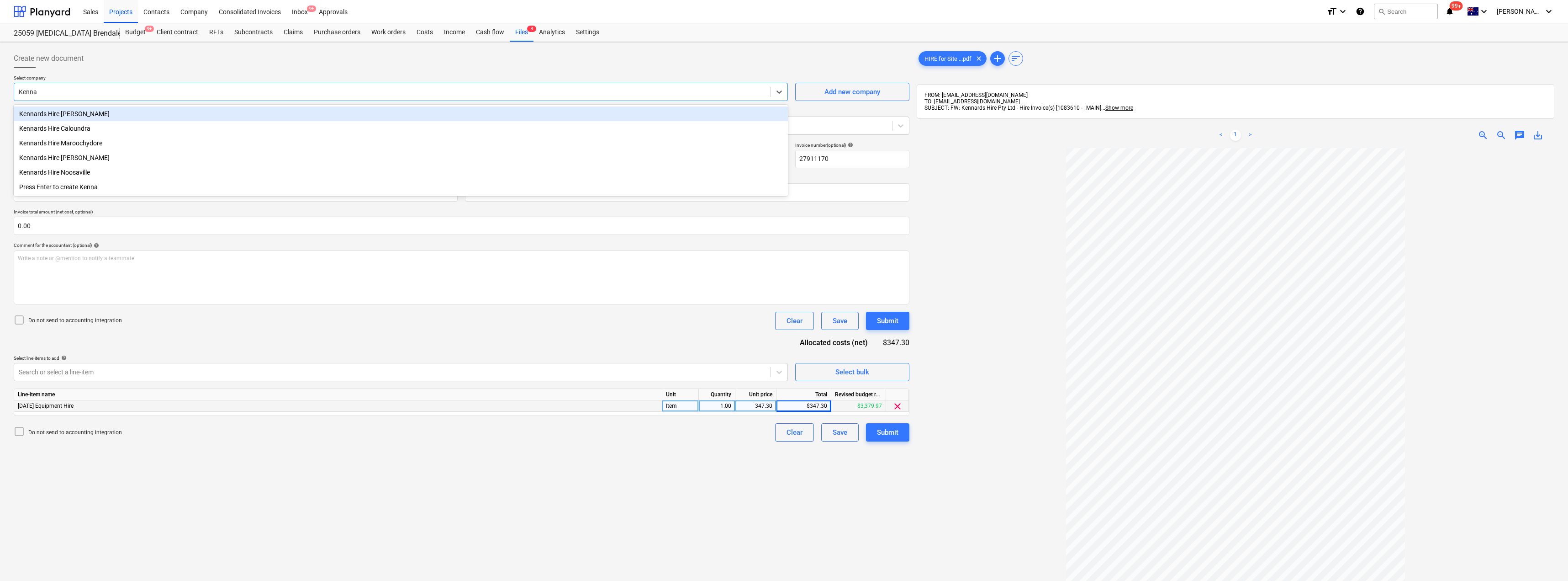
click at [77, 113] on div "Kennards Hire [PERSON_NAME]" at bounding box center [401, 113] width 775 height 15
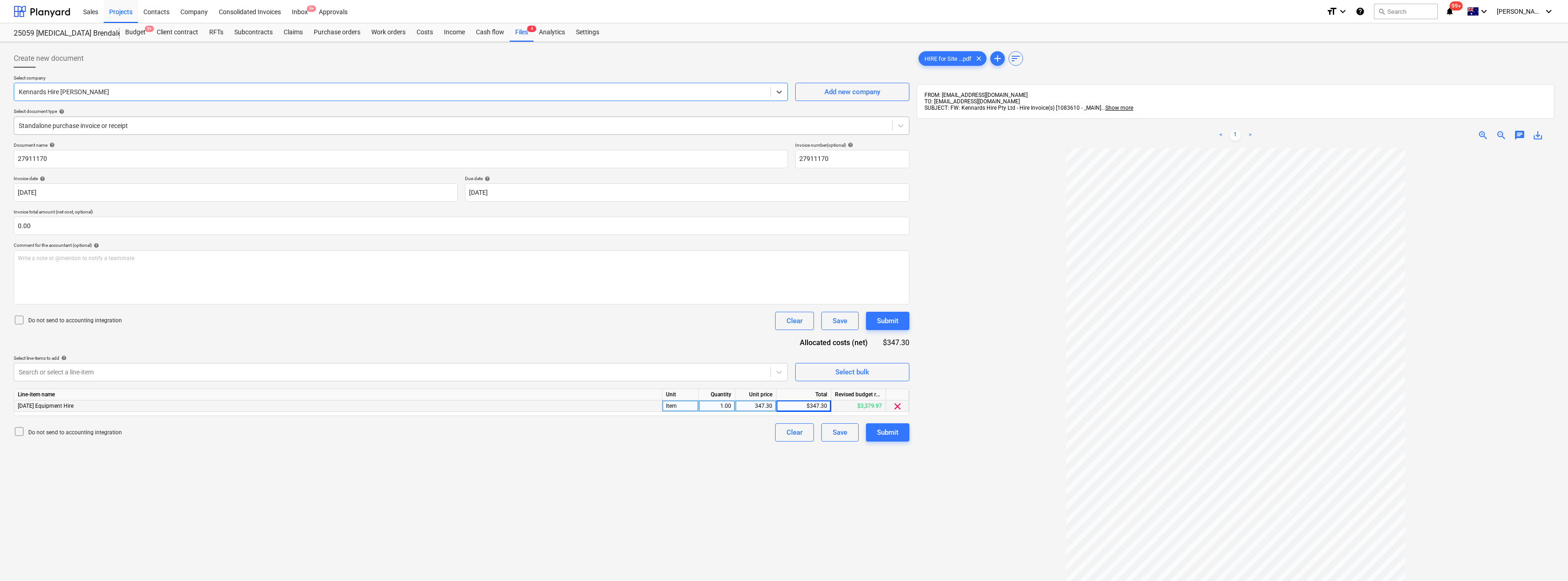
click at [91, 125] on div at bounding box center [453, 125] width 869 height 9
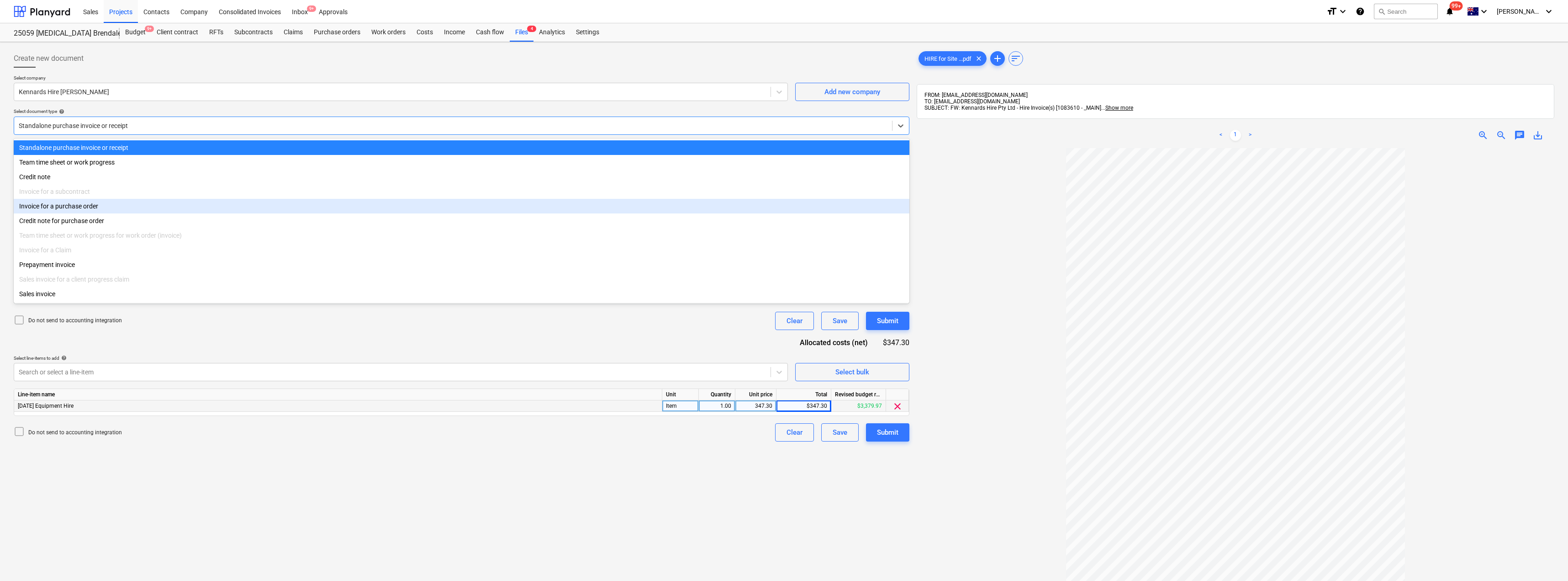
click at [72, 209] on div "Invoice for a purchase order" at bounding box center [462, 206] width 896 height 15
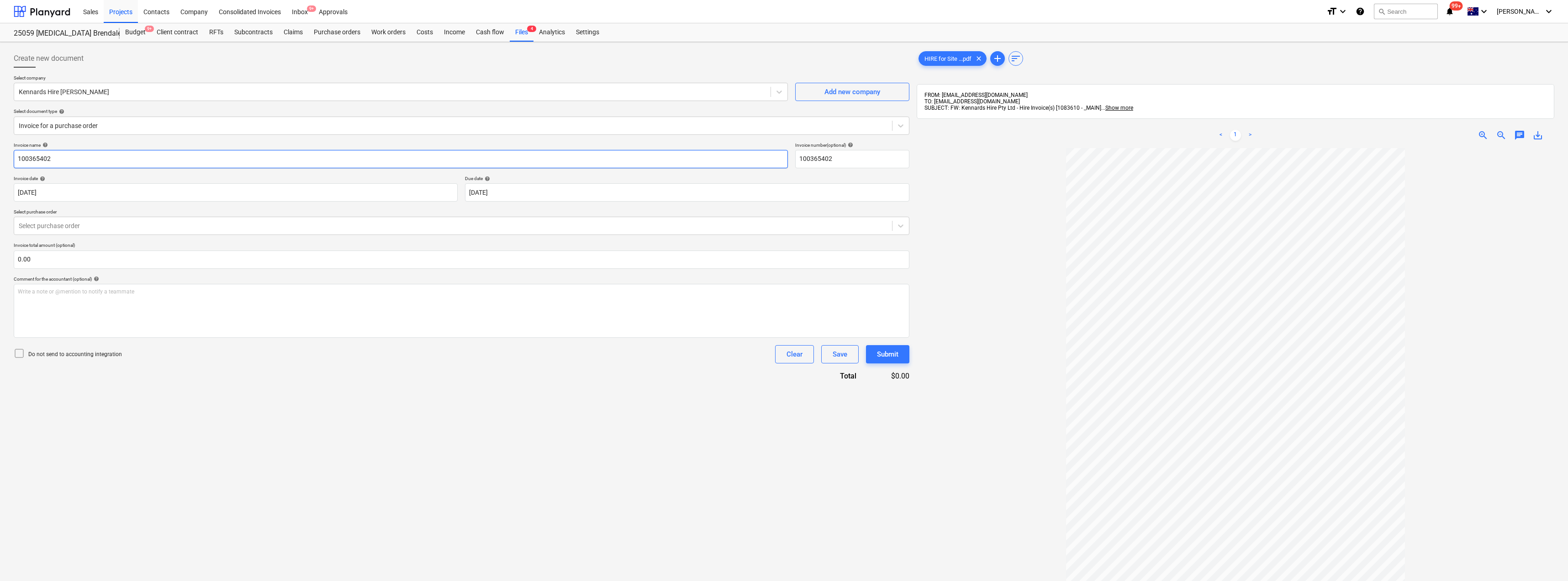
drag, startPoint x: 71, startPoint y: 158, endPoint x: 10, endPoint y: 154, distance: 61.1
click at [10, 154] on div "Create new document Select company Kennards Hire Brendale Add new company Selec…" at bounding box center [784, 376] width 1568 height 669
drag, startPoint x: 65, startPoint y: 154, endPoint x: 0, endPoint y: 150, distance: 65.1
click at [0, 150] on div "Create new document Select company Kennards Hire Brendale Add new company Selec…" at bounding box center [784, 376] width 1568 height 669
drag, startPoint x: 852, startPoint y: 157, endPoint x: 771, endPoint y: 153, distance: 81.1
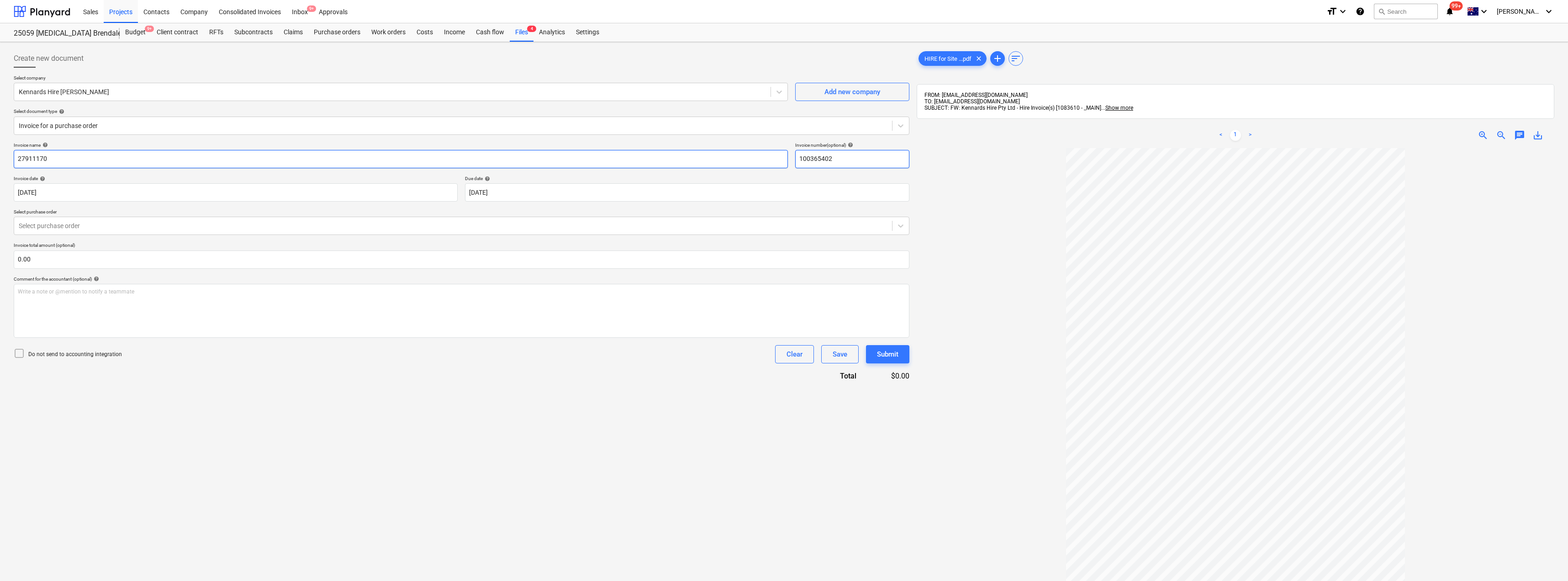
click at [771, 153] on div "Invoice name help 27911170 Invoice number (optional) help 100365402" at bounding box center [462, 155] width 896 height 26
paste input "27911170"
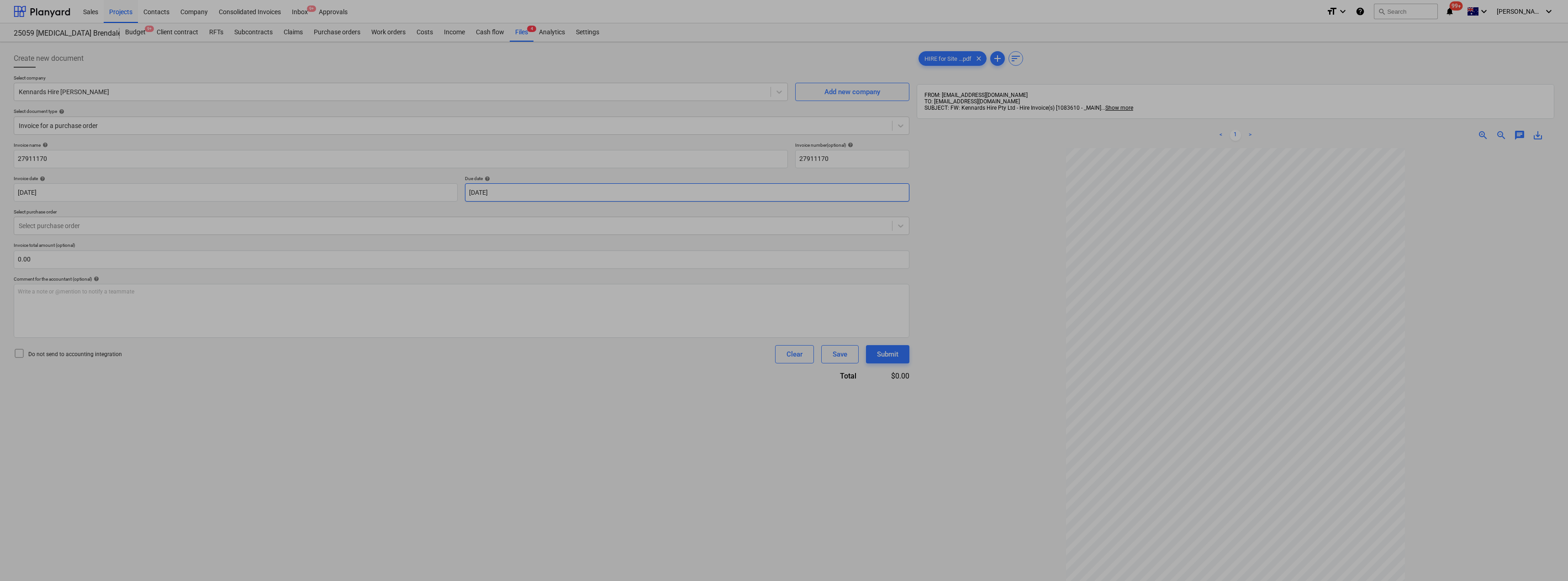
click at [531, 189] on body "Sales Projects Contacts Company Consolidated Invoices Inbox 9+ Approvals format…" at bounding box center [784, 290] width 1568 height 581
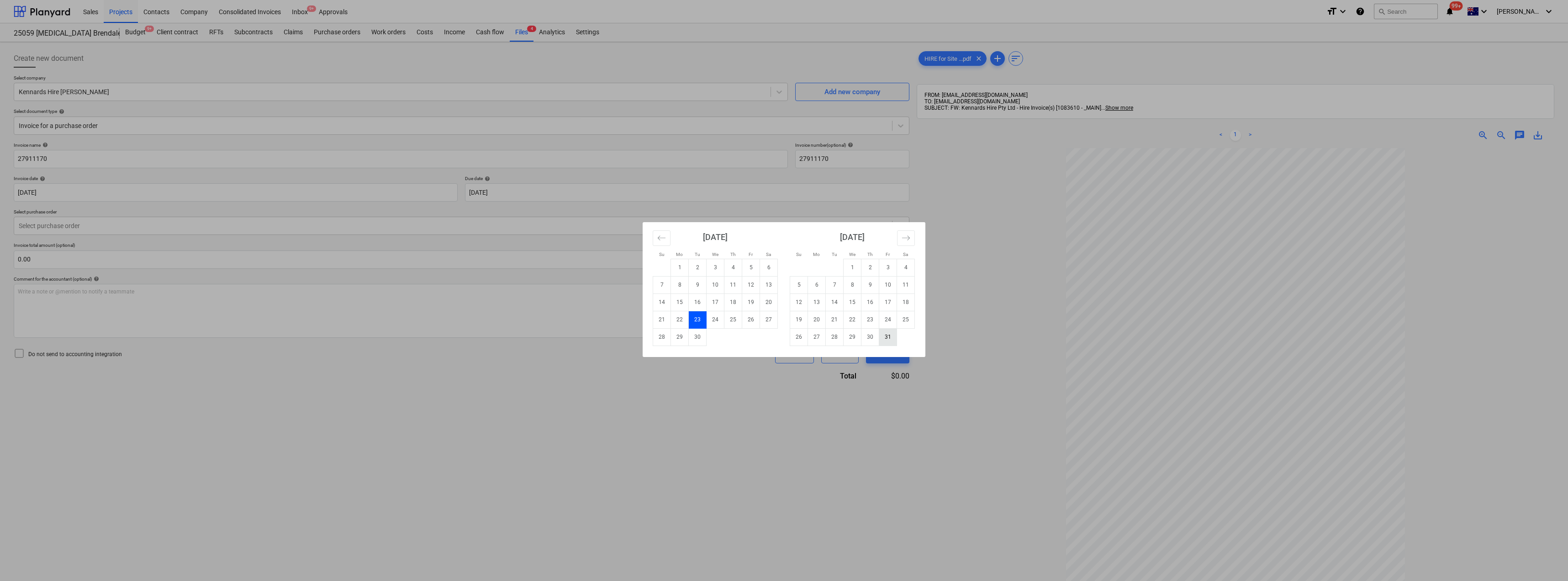
click at [784, 343] on td "31" at bounding box center [888, 337] width 18 height 18
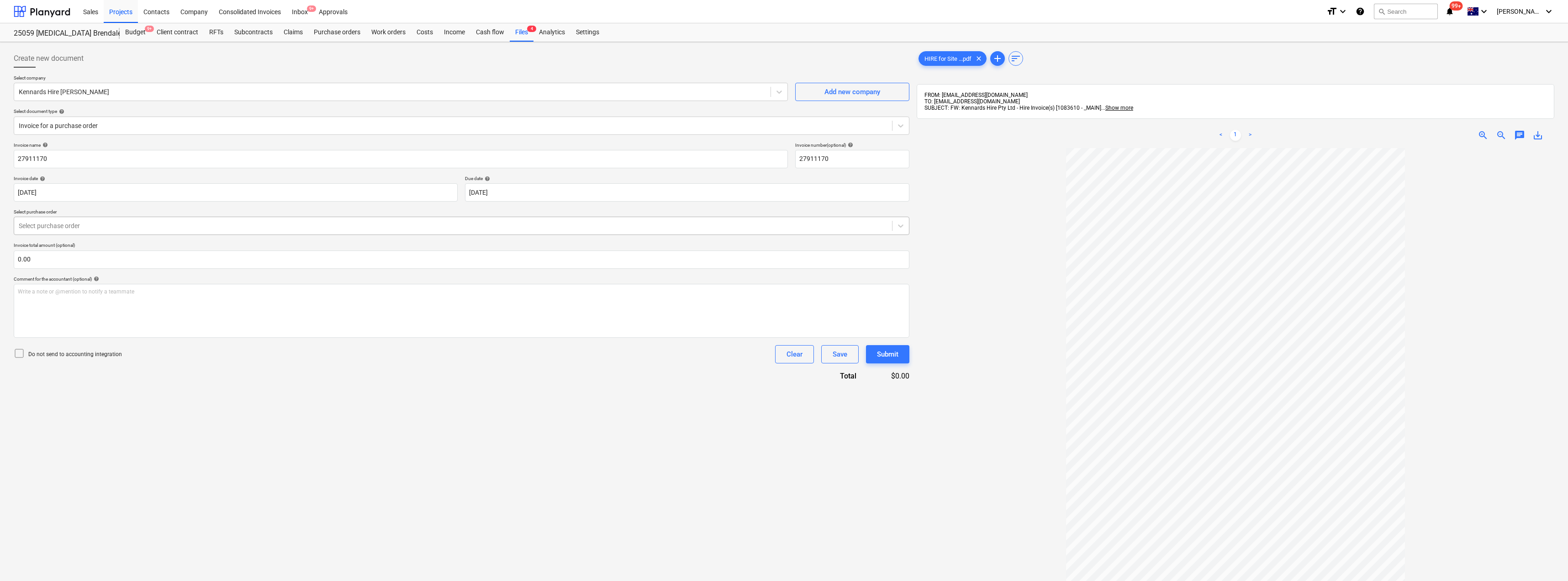
click at [106, 226] on div at bounding box center [453, 226] width 869 height 9
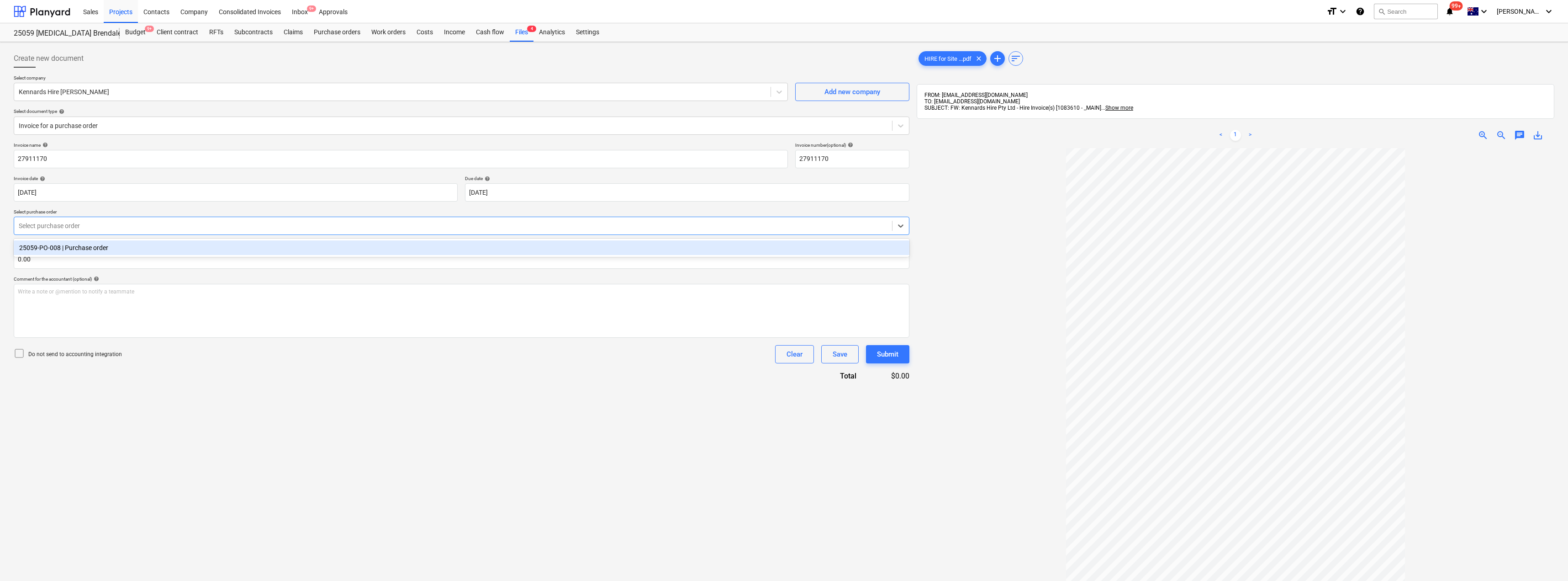
click at [101, 248] on div "25059-PO-008 | Purchase order" at bounding box center [462, 247] width 896 height 15
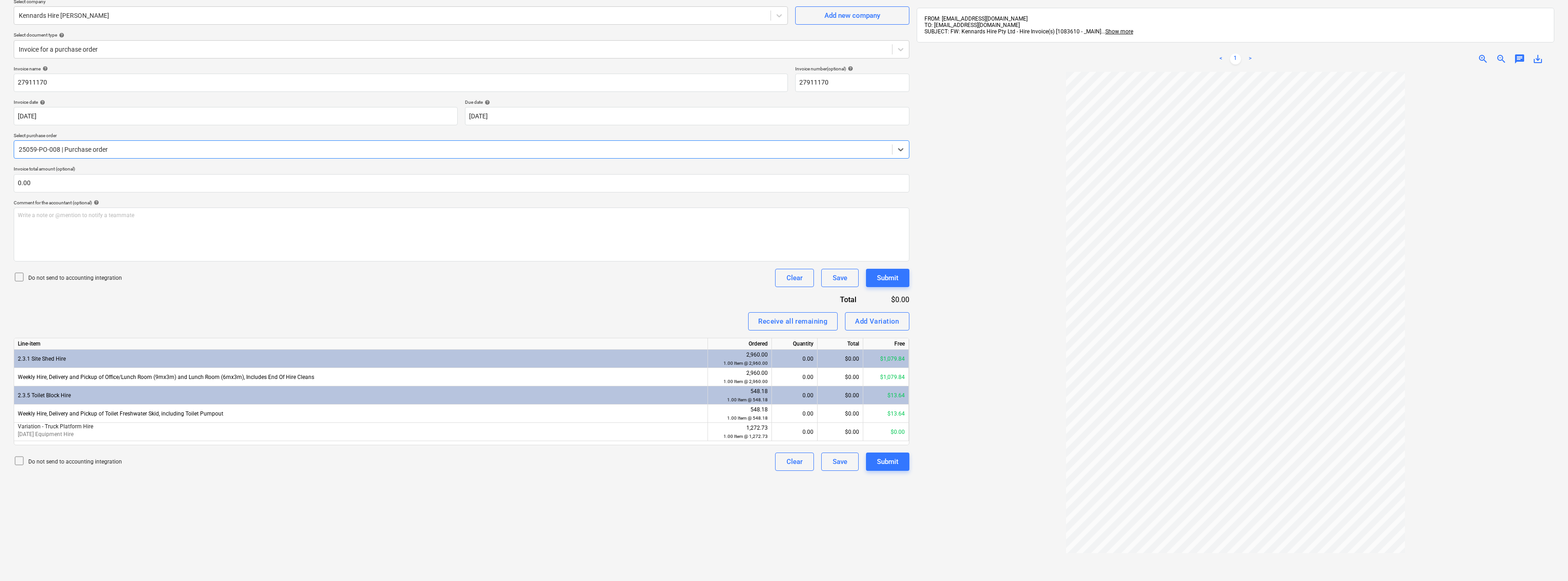
scroll to position [130, 0]
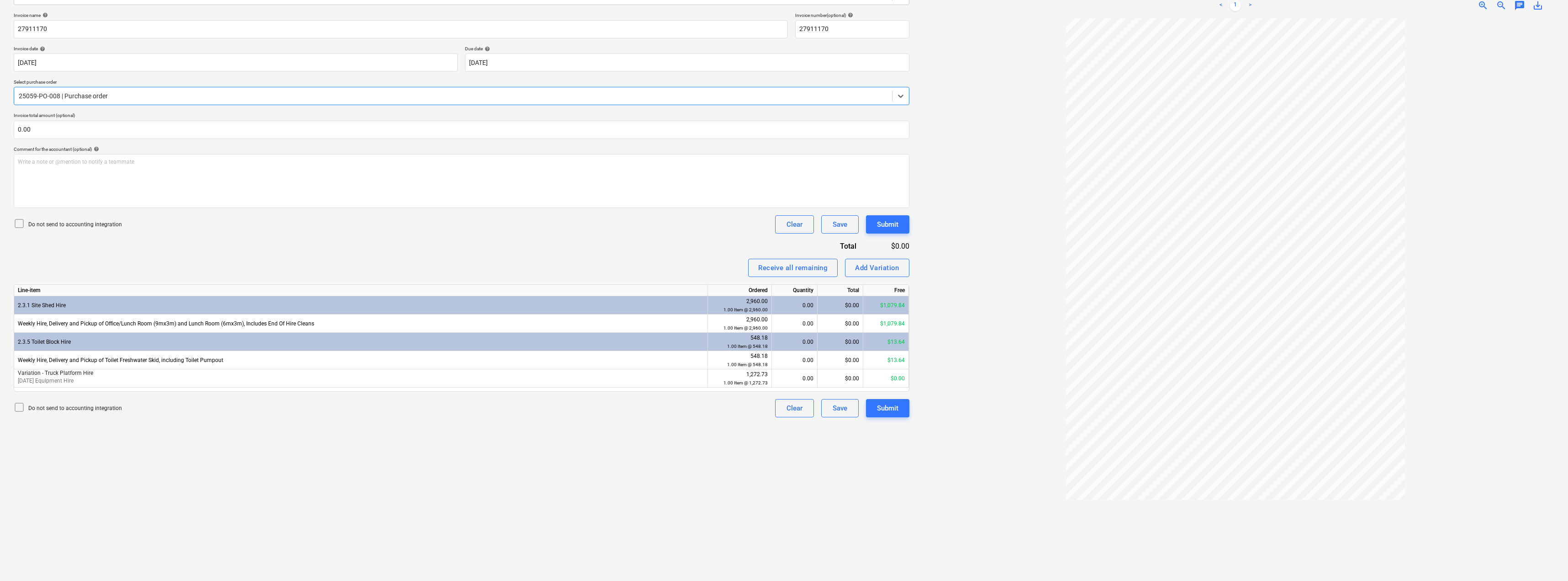
click at [146, 92] on div at bounding box center [453, 96] width 869 height 9
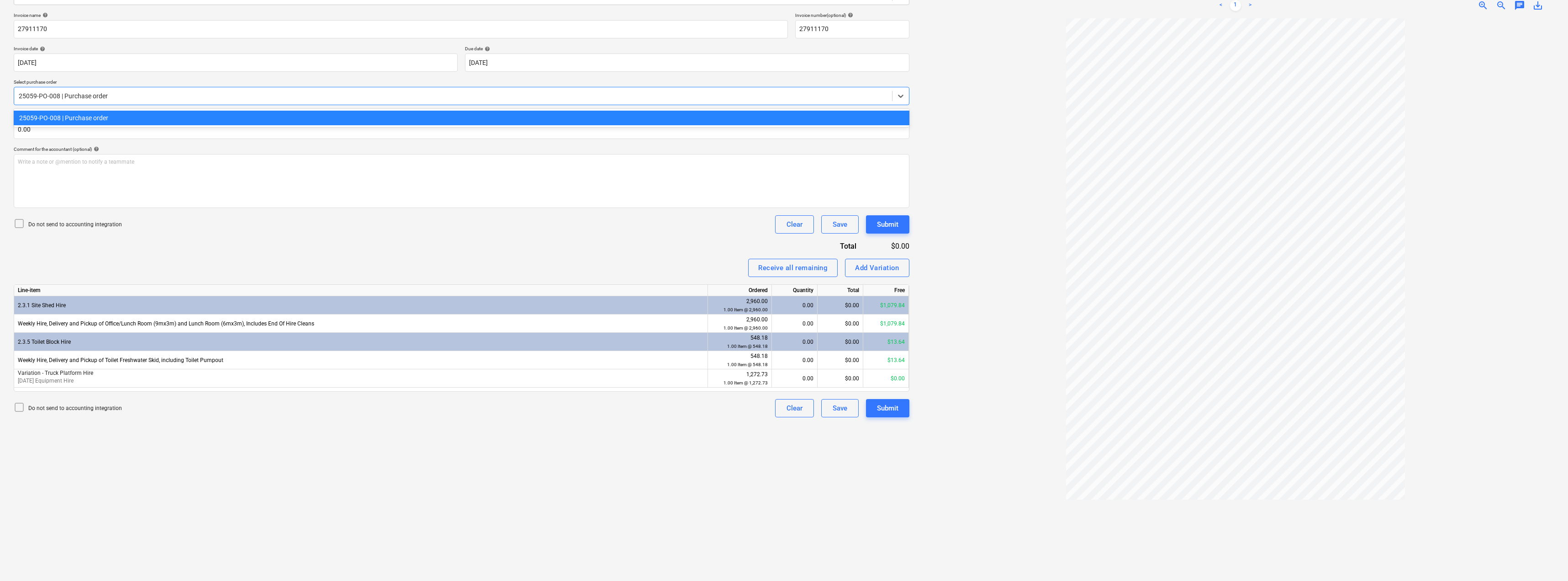
click at [128, 116] on div "25059-PO-008 | Purchase order" at bounding box center [462, 117] width 896 height 15
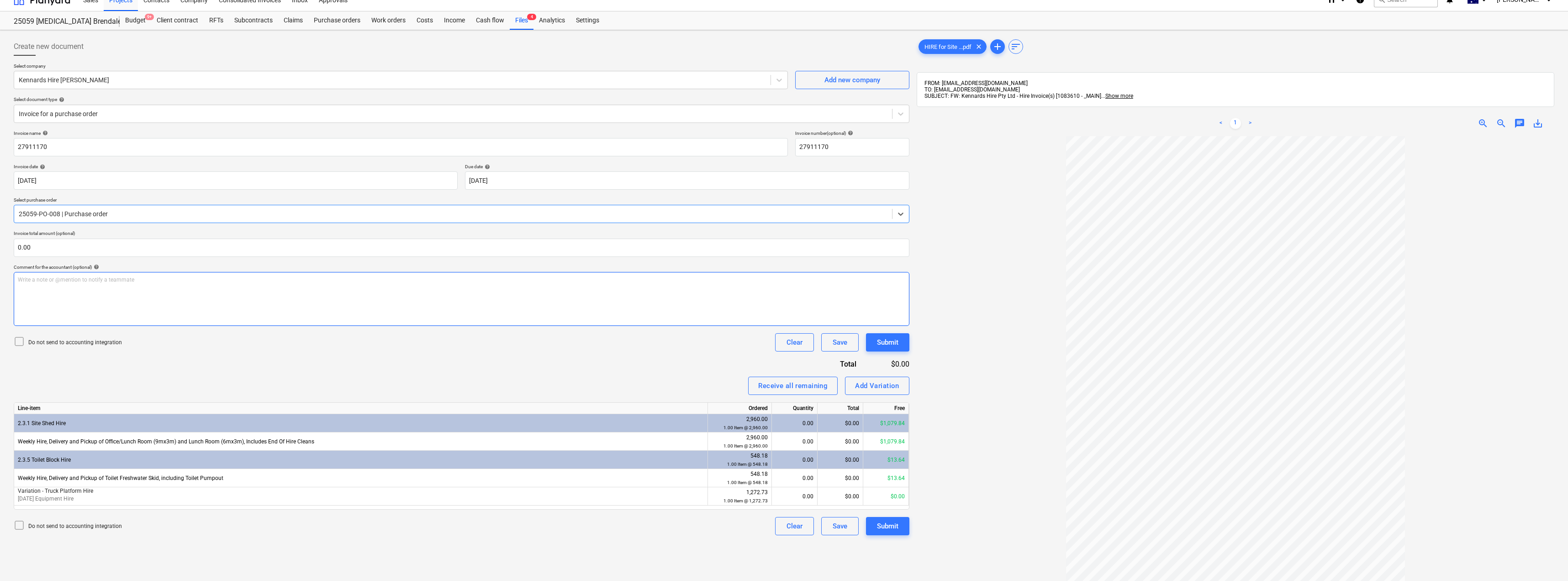
scroll to position [0, 0]
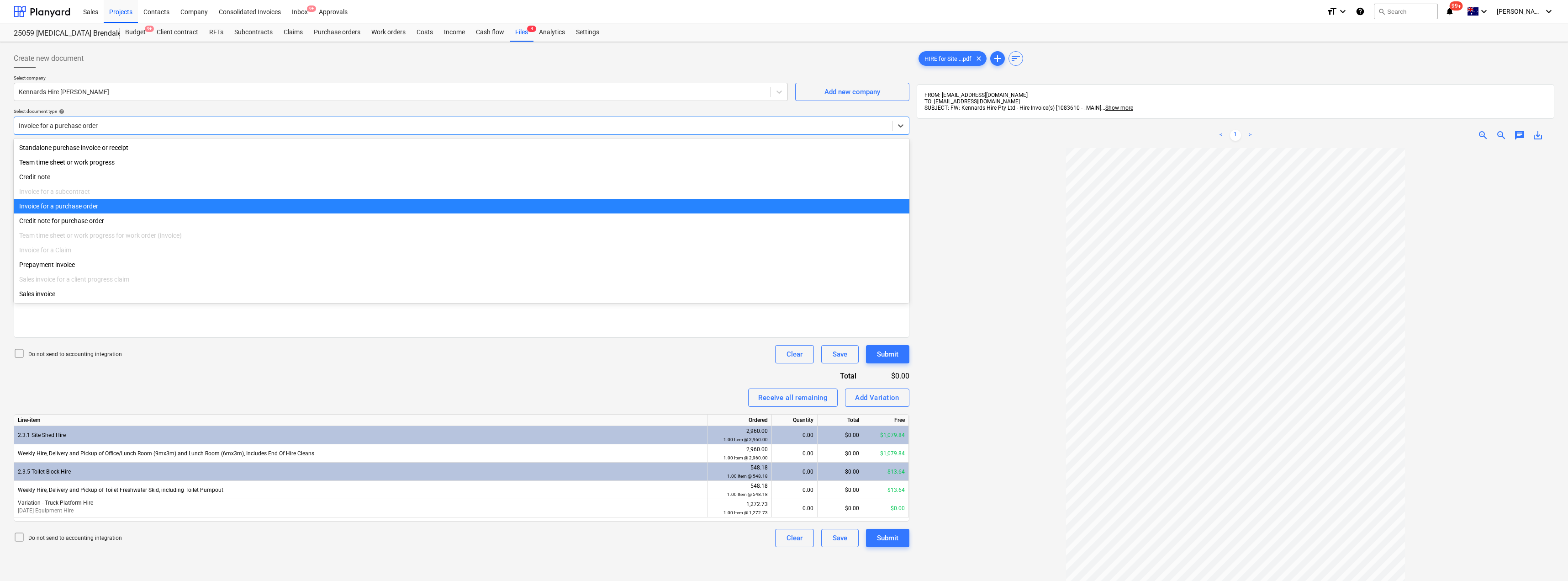
click at [103, 122] on div at bounding box center [453, 125] width 869 height 9
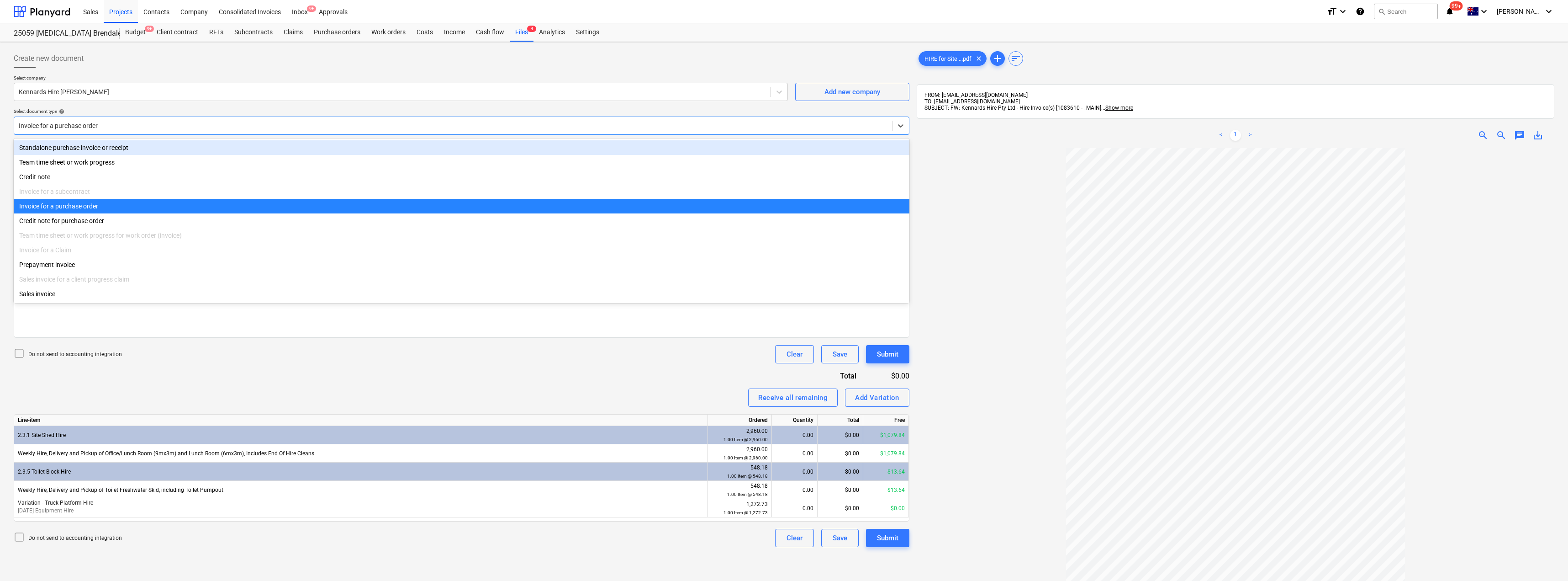
click at [74, 151] on div "Standalone purchase invoice or receipt" at bounding box center [462, 147] width 896 height 15
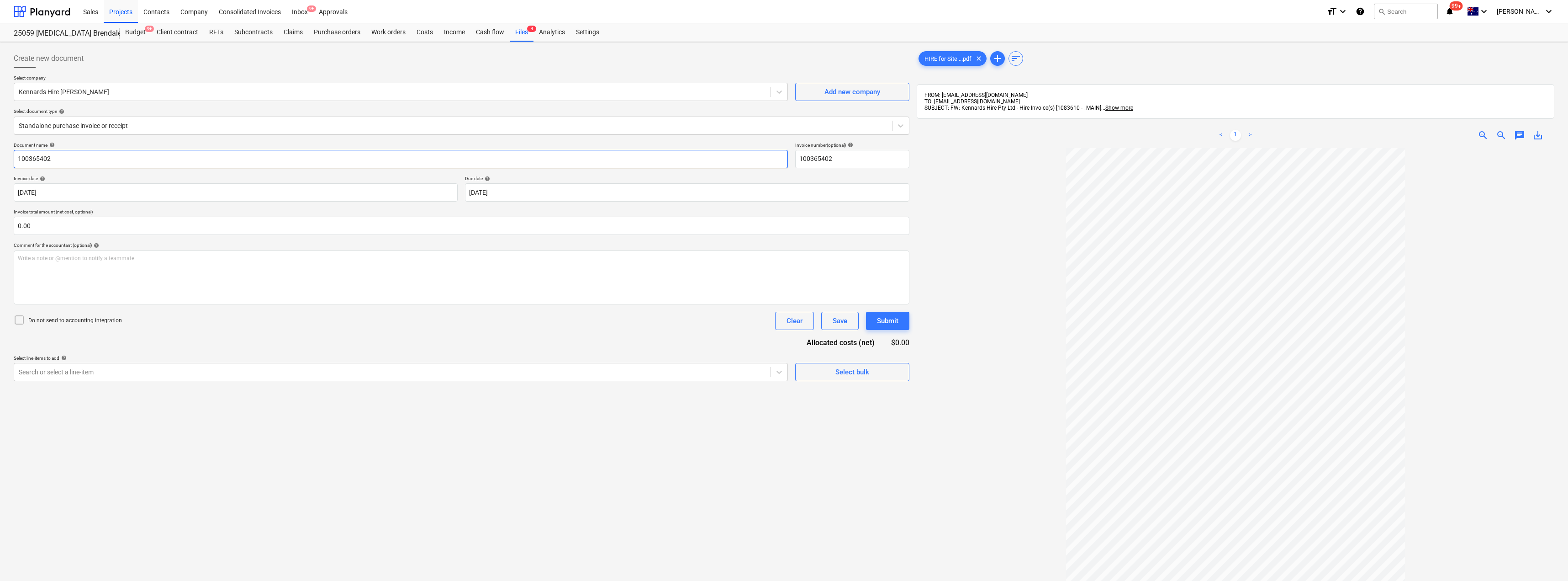
drag, startPoint x: 68, startPoint y: 160, endPoint x: 0, endPoint y: 149, distance: 68.9
click at [0, 149] on div "Create new document Select company Kennards Hire Brendale Add new company Selec…" at bounding box center [784, 376] width 1568 height 669
drag, startPoint x: 66, startPoint y: 158, endPoint x: 0, endPoint y: 155, distance: 66.1
click at [0, 155] on div "Create new document Select company Kennards Hire Brendale Add new company Selec…" at bounding box center [784, 376] width 1568 height 669
drag, startPoint x: 862, startPoint y: 160, endPoint x: 778, endPoint y: 156, distance: 84.1
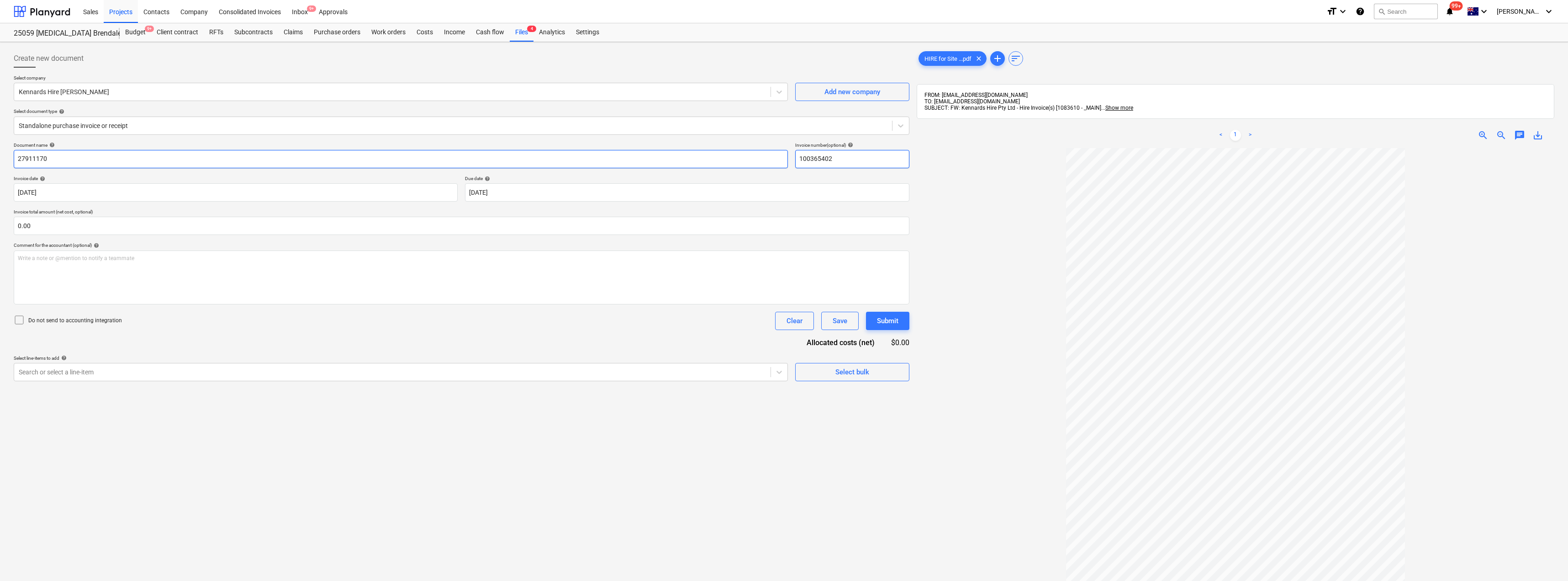
click at [778, 156] on div "Document name help 27911170 Invoice number (optional) help 100365402" at bounding box center [462, 155] width 896 height 26
paste input "27911170"
click at [521, 185] on body "Sales Projects Contacts Company Consolidated Invoices Inbox 9+ Approvals format…" at bounding box center [784, 290] width 1568 height 581
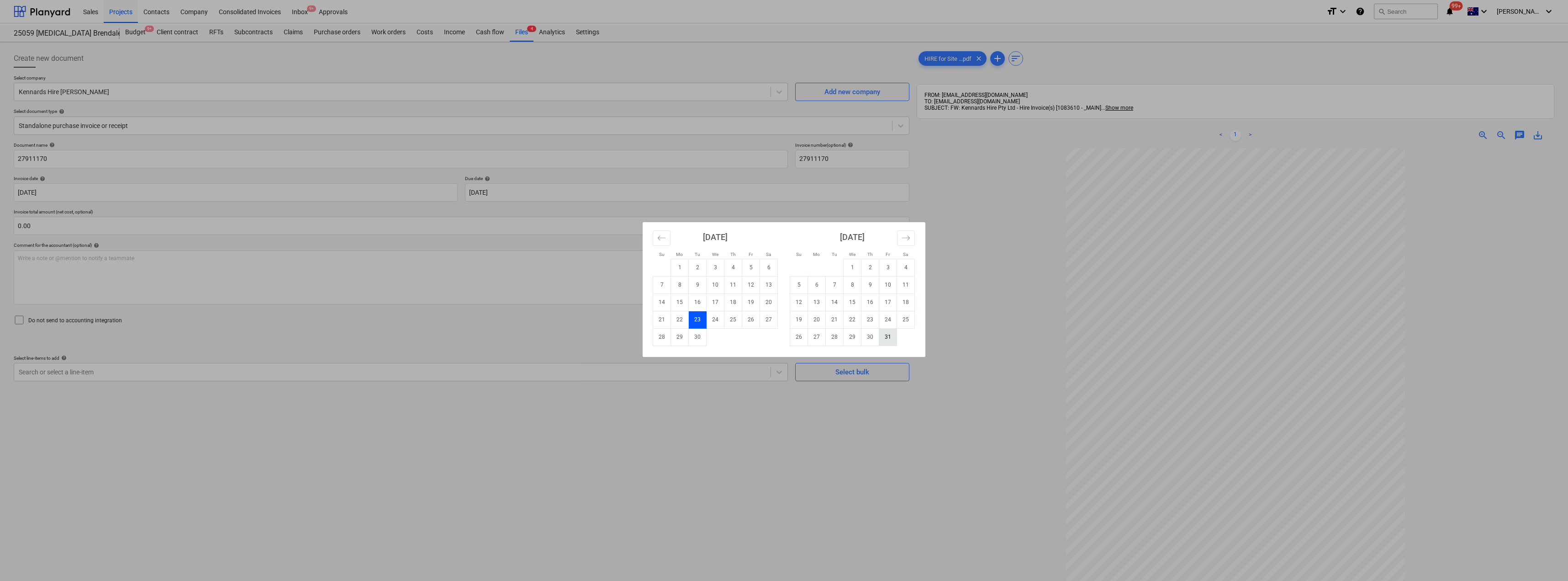
click at [784, 338] on td "31" at bounding box center [888, 337] width 18 height 18
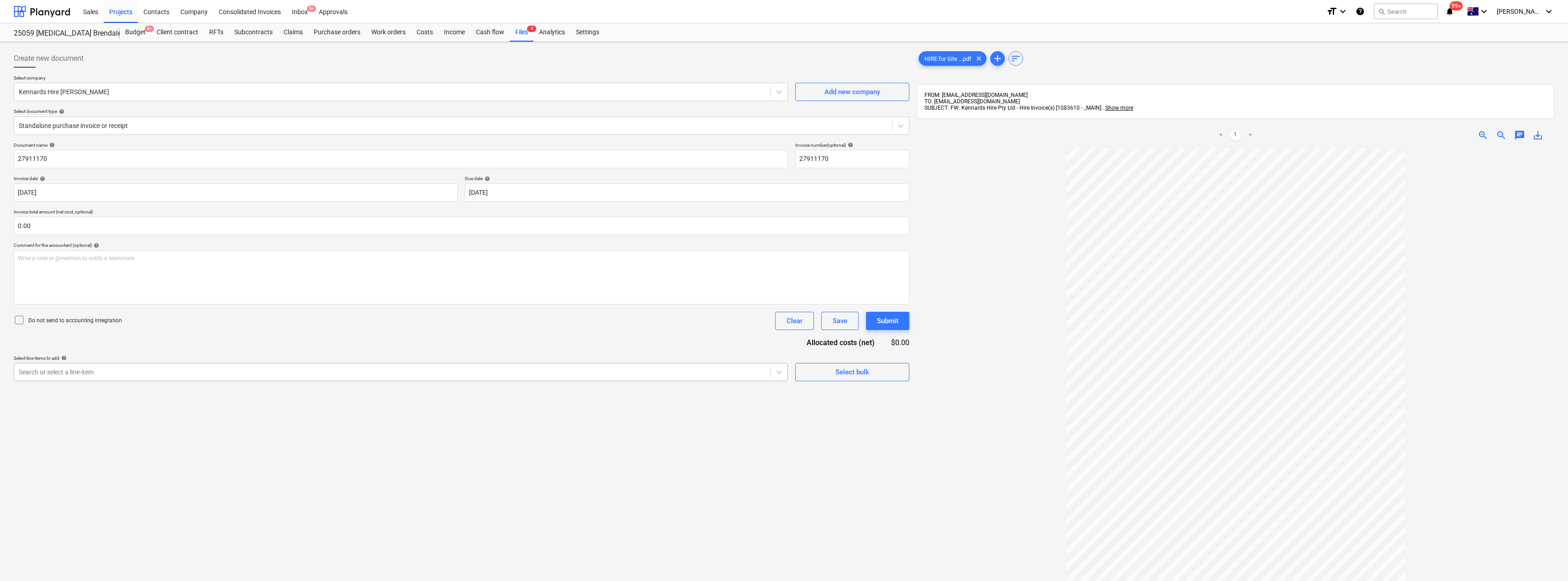
click at [136, 377] on div "Search or select a line-item" at bounding box center [392, 371] width 757 height 13
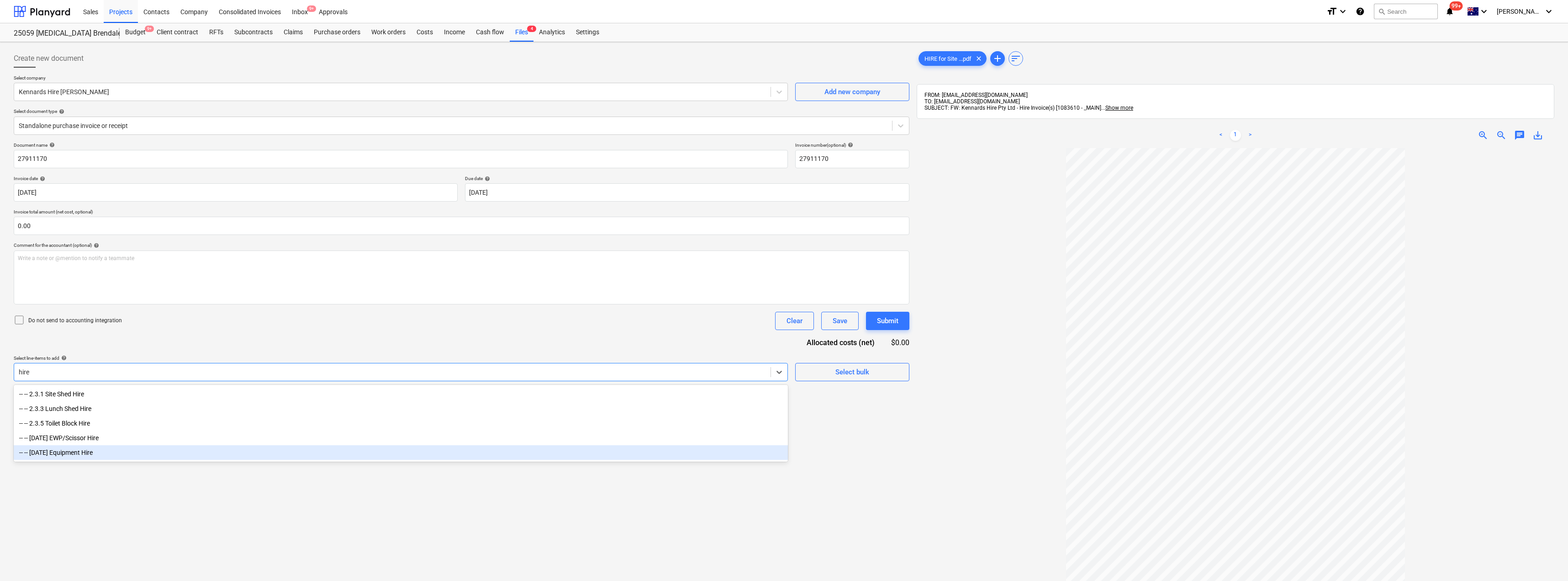
click at [84, 456] on div "-- -- [DATE] Equipment Hire" at bounding box center [401, 452] width 775 height 15
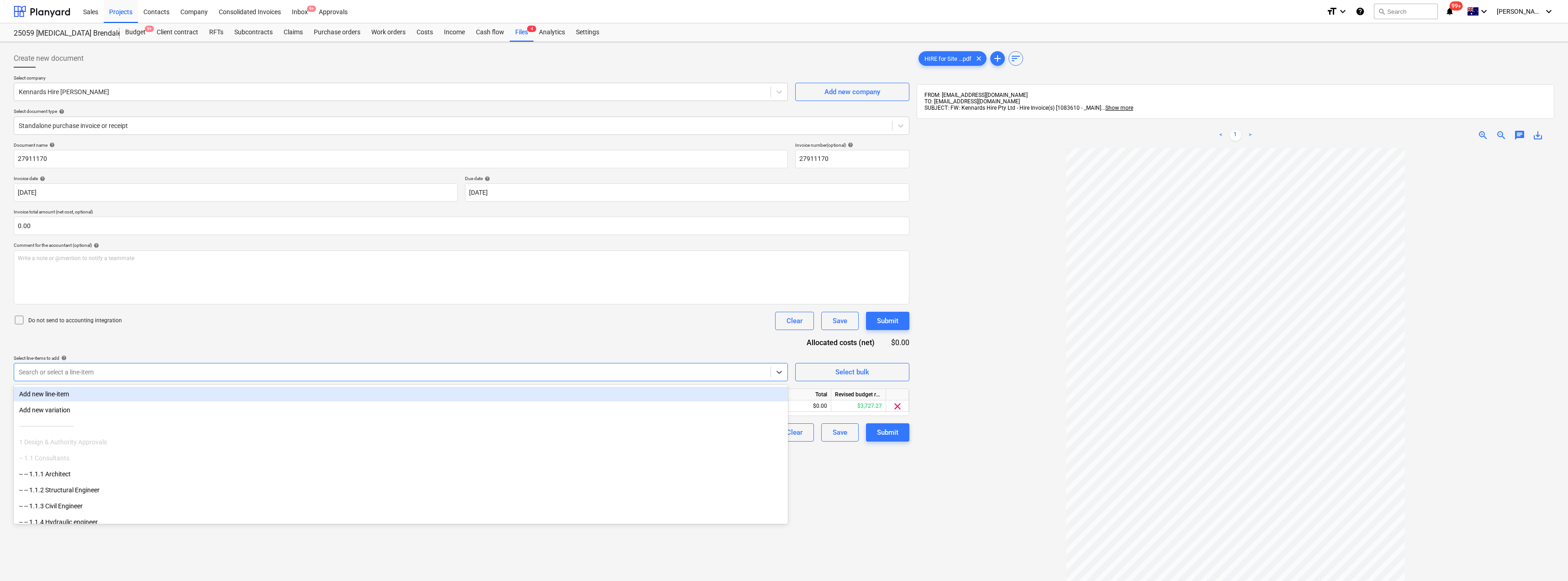
click at [185, 342] on div "Document name help 27911170 Invoice number (optional) help 27911170 Invoice dat…" at bounding box center [462, 291] width 896 height 299
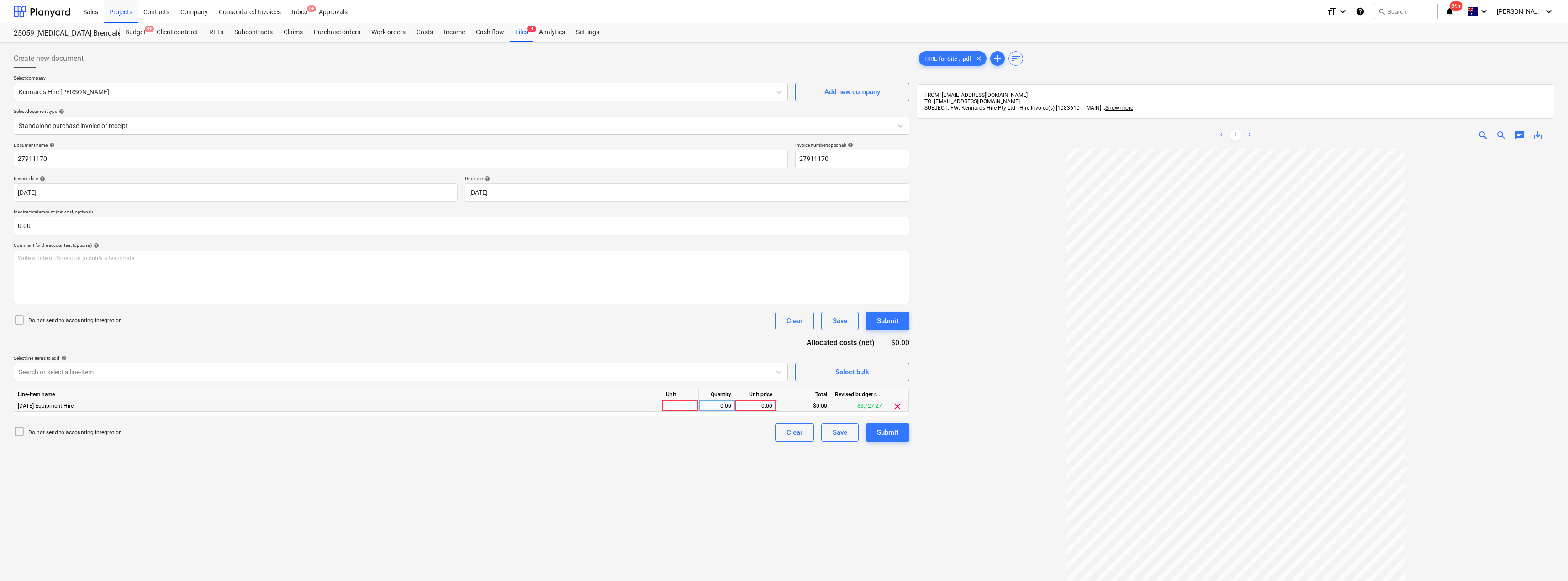
click at [689, 405] on div at bounding box center [680, 407] width 36 height 12
click at [784, 431] on div "Submit" at bounding box center [888, 432] width 22 height 12
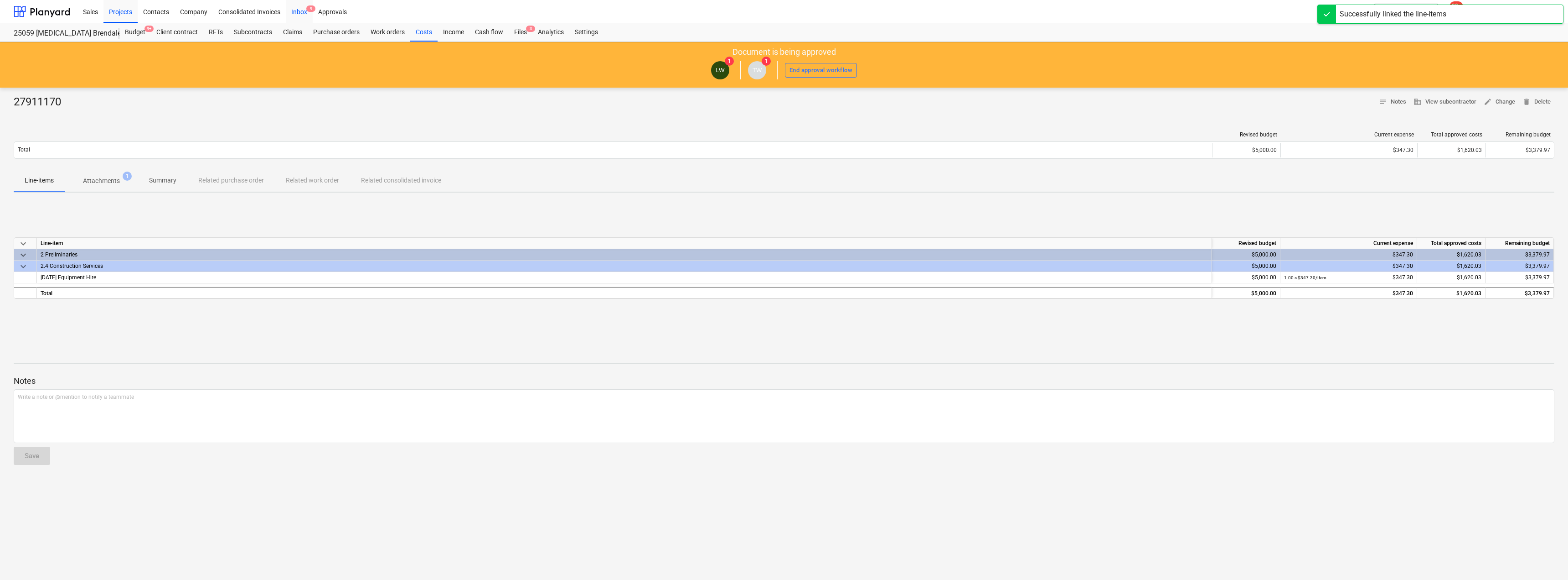
click at [298, 14] on div "Inbox 9" at bounding box center [299, 12] width 27 height 24
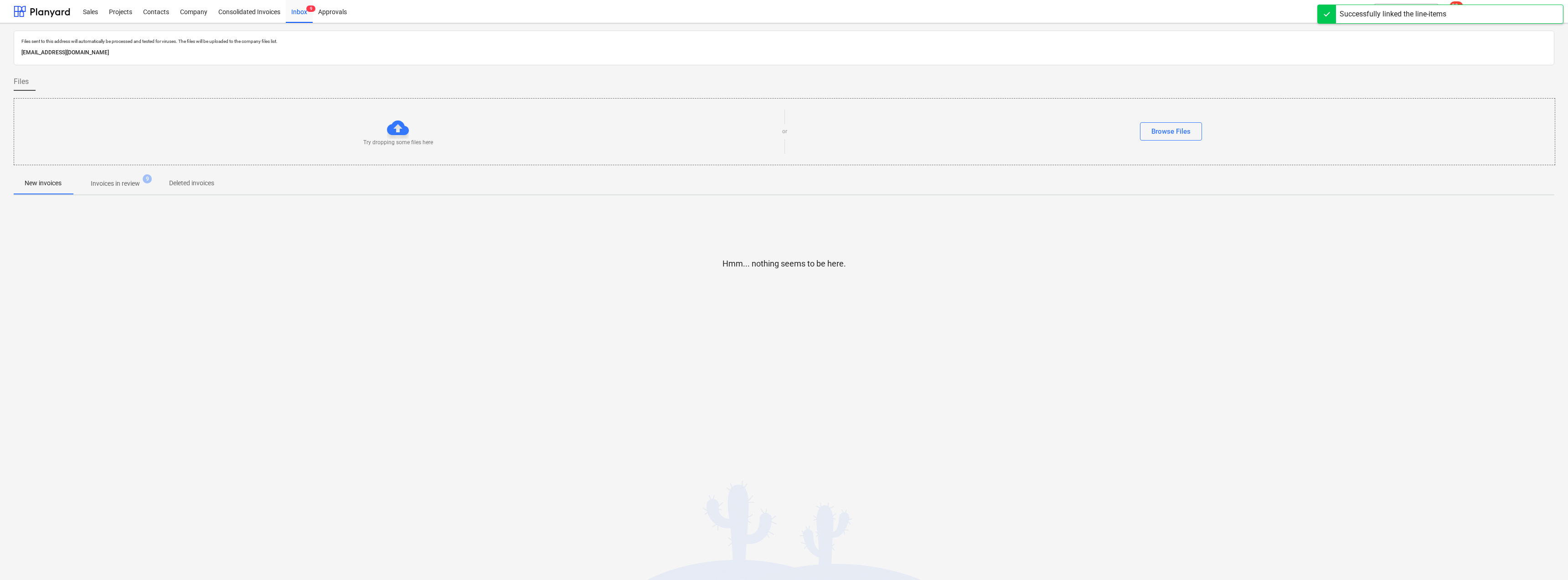
click at [126, 183] on p "Invoices in review" at bounding box center [115, 184] width 49 height 10
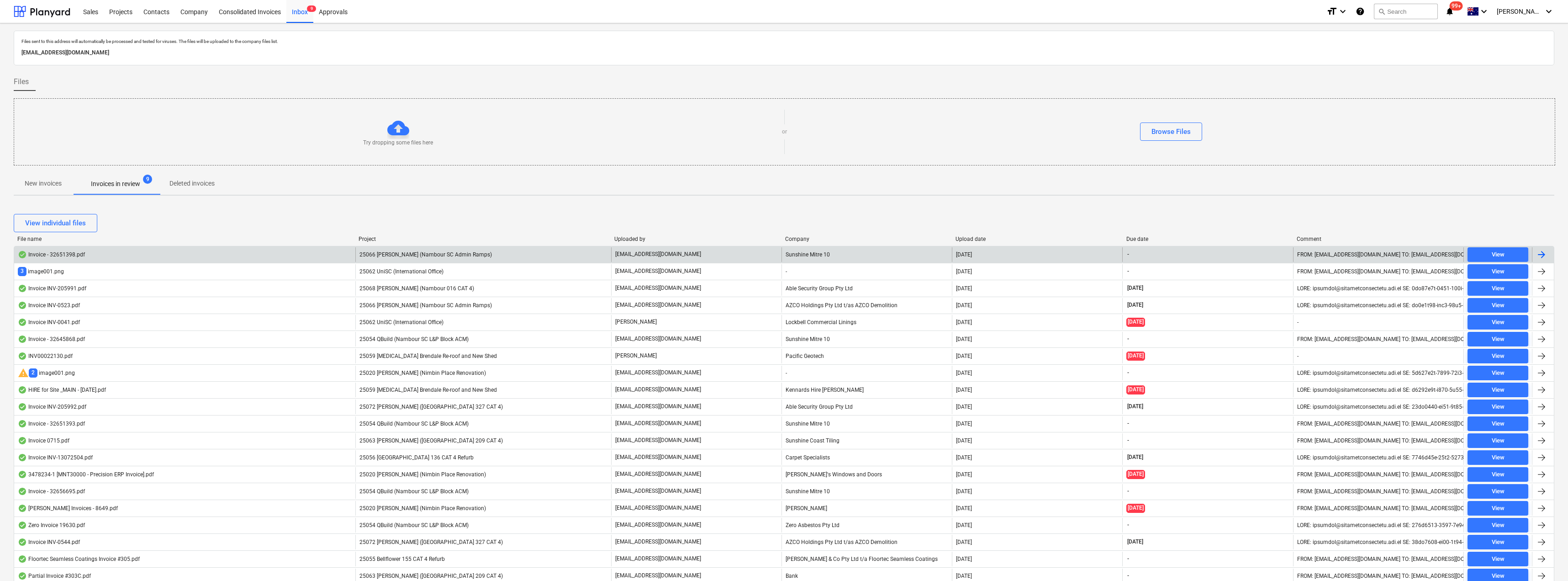
click at [677, 254] on p "[EMAIL_ADDRESS][DOMAIN_NAME]" at bounding box center [658, 254] width 86 height 8
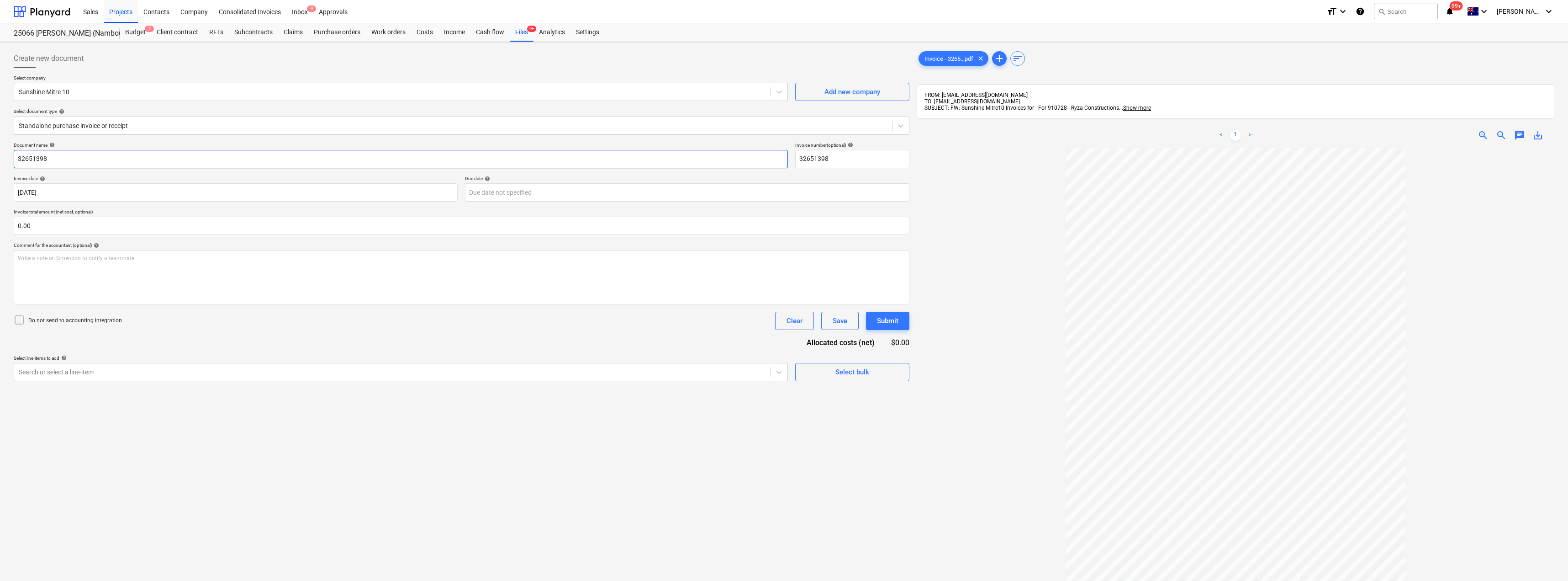
click at [84, 159] on input "32651398" at bounding box center [401, 159] width 775 height 19
click at [489, 187] on body "Sales Projects Contacts Company Consolidated Invoices Inbox 9 Approvals format_…" at bounding box center [784, 290] width 1568 height 581
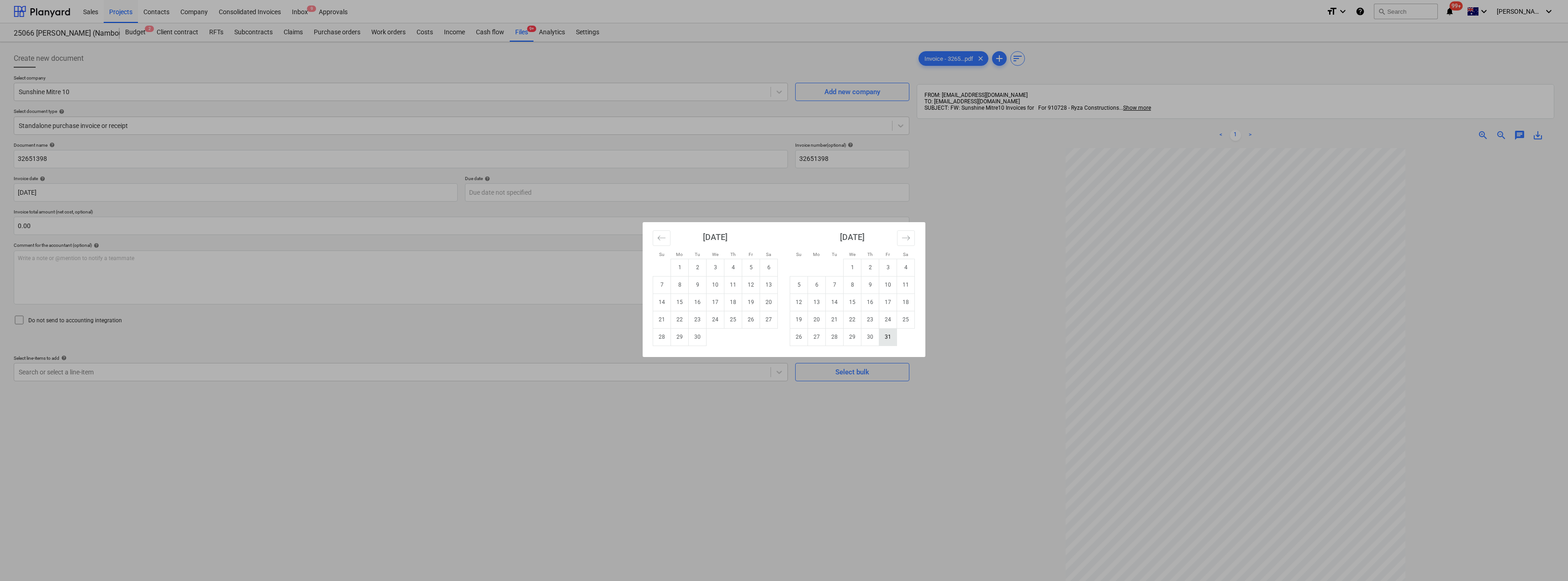
click at [784, 338] on td "31" at bounding box center [888, 337] width 18 height 18
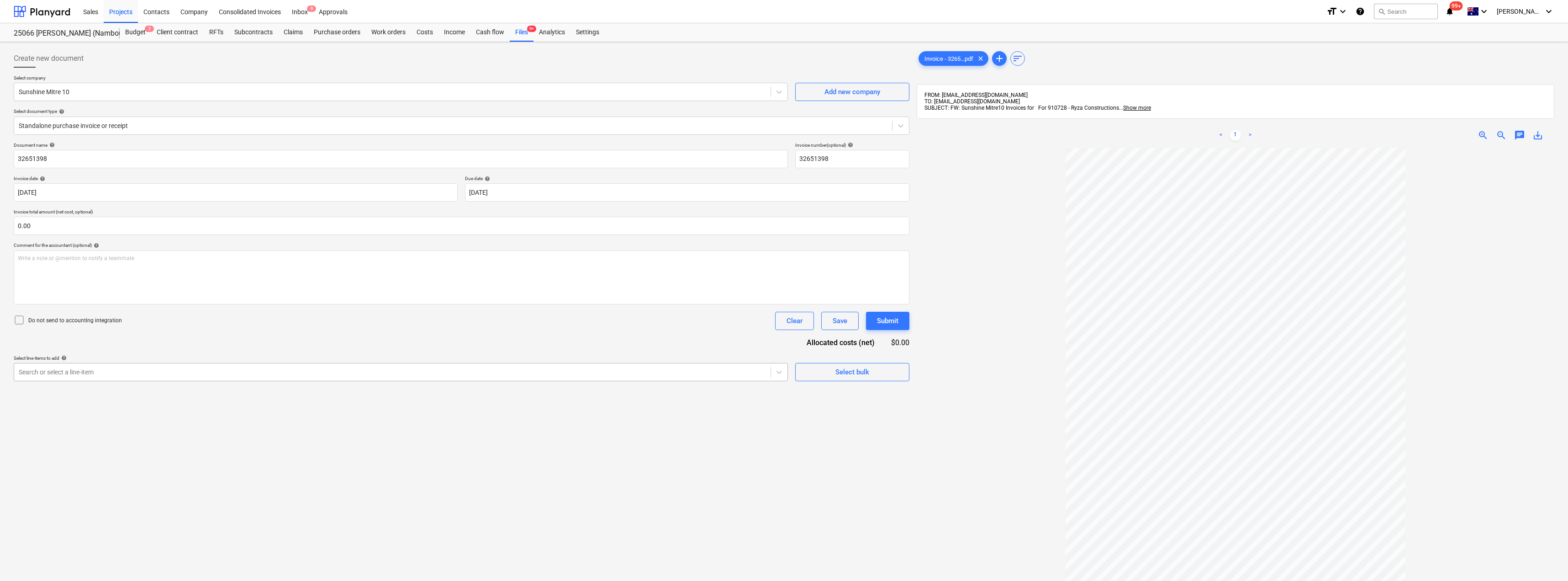
click at [199, 371] on div at bounding box center [392, 371] width 747 height 9
click at [167, 394] on div "-- -- [DATE] Fixout Material Supply" at bounding box center [401, 394] width 775 height 15
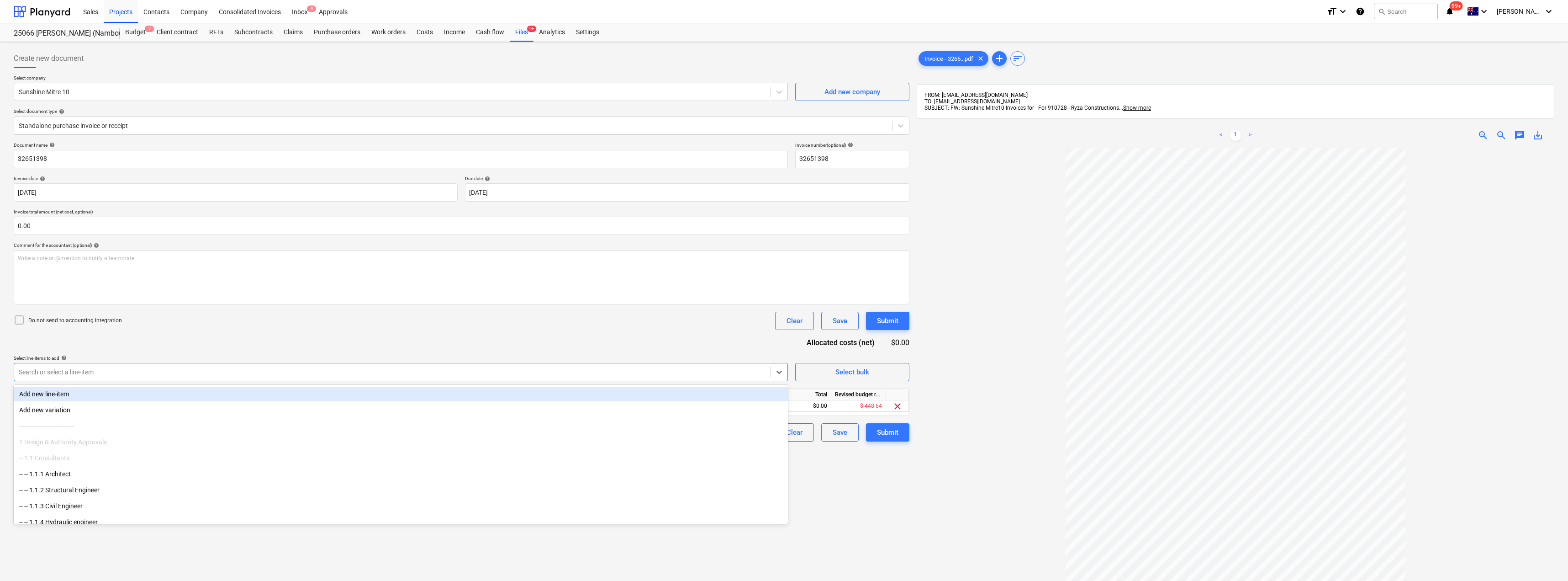
click at [249, 331] on div "Document name help 32651398 Invoice number (optional) help 32651398 Invoice dat…" at bounding box center [462, 291] width 896 height 299
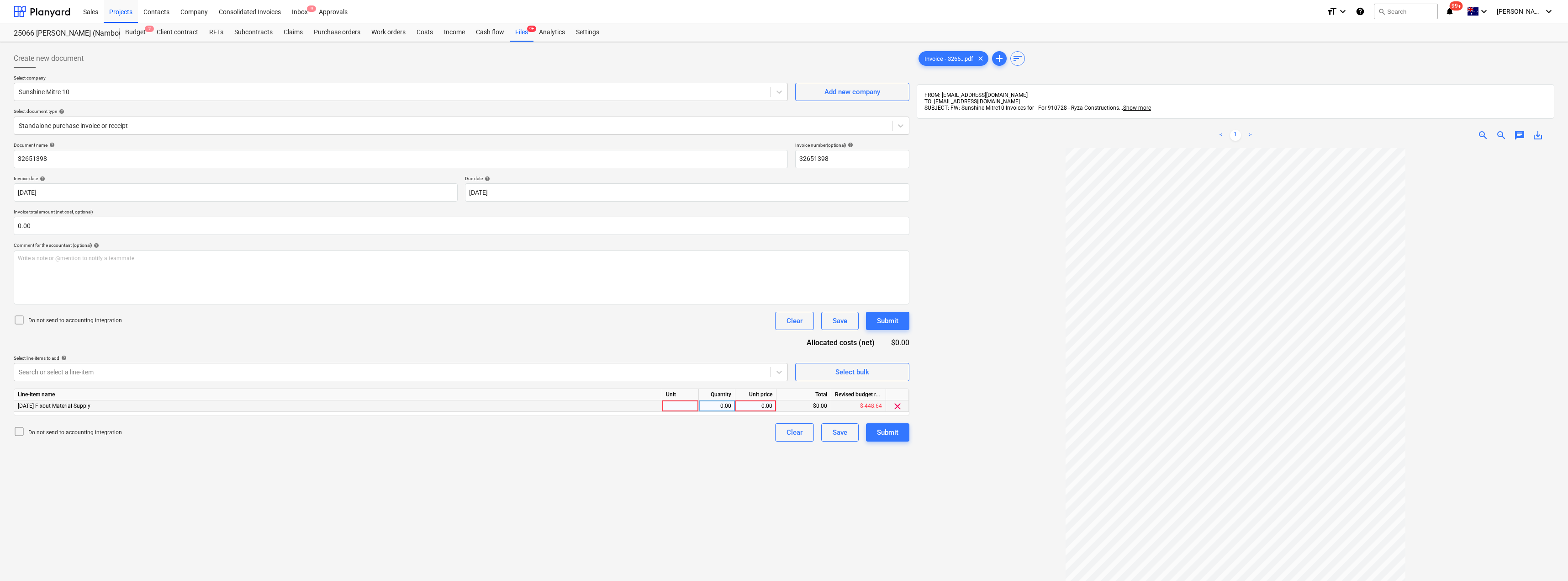
click at [671, 405] on div at bounding box center [680, 407] width 36 height 12
click at [784, 432] on div "Submit" at bounding box center [888, 432] width 22 height 12
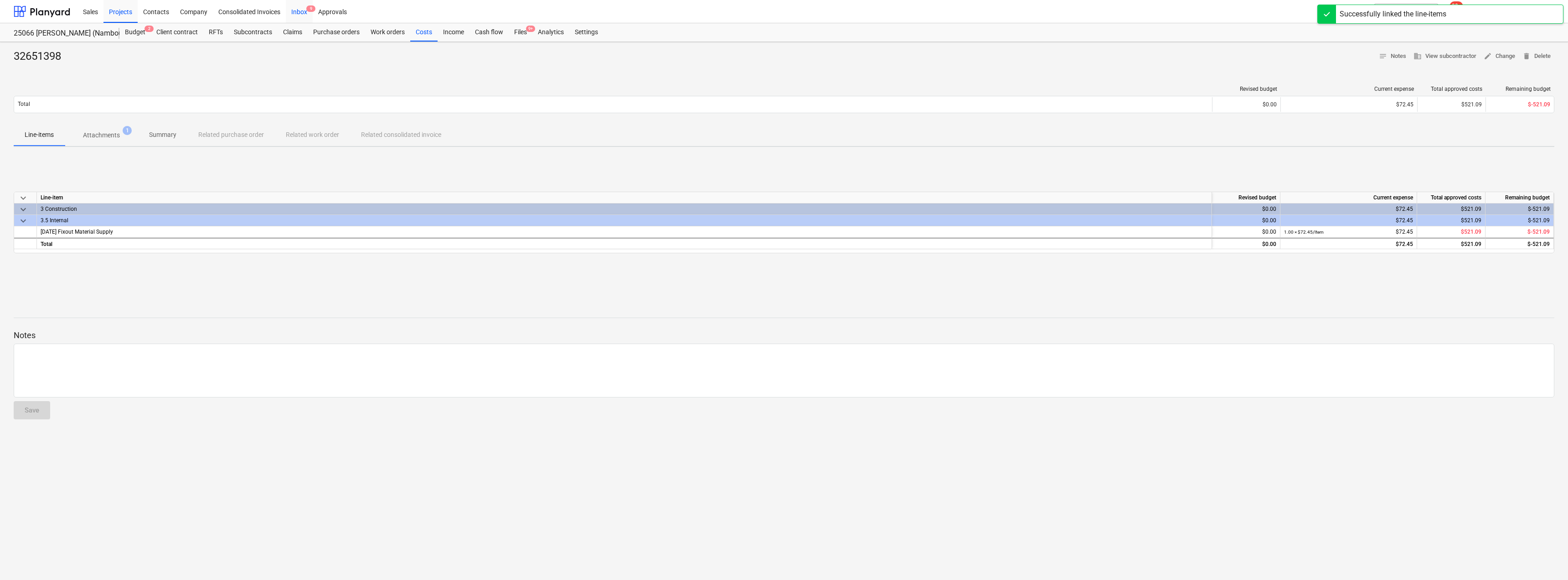
click at [297, 13] on div "Inbox 9" at bounding box center [299, 12] width 27 height 24
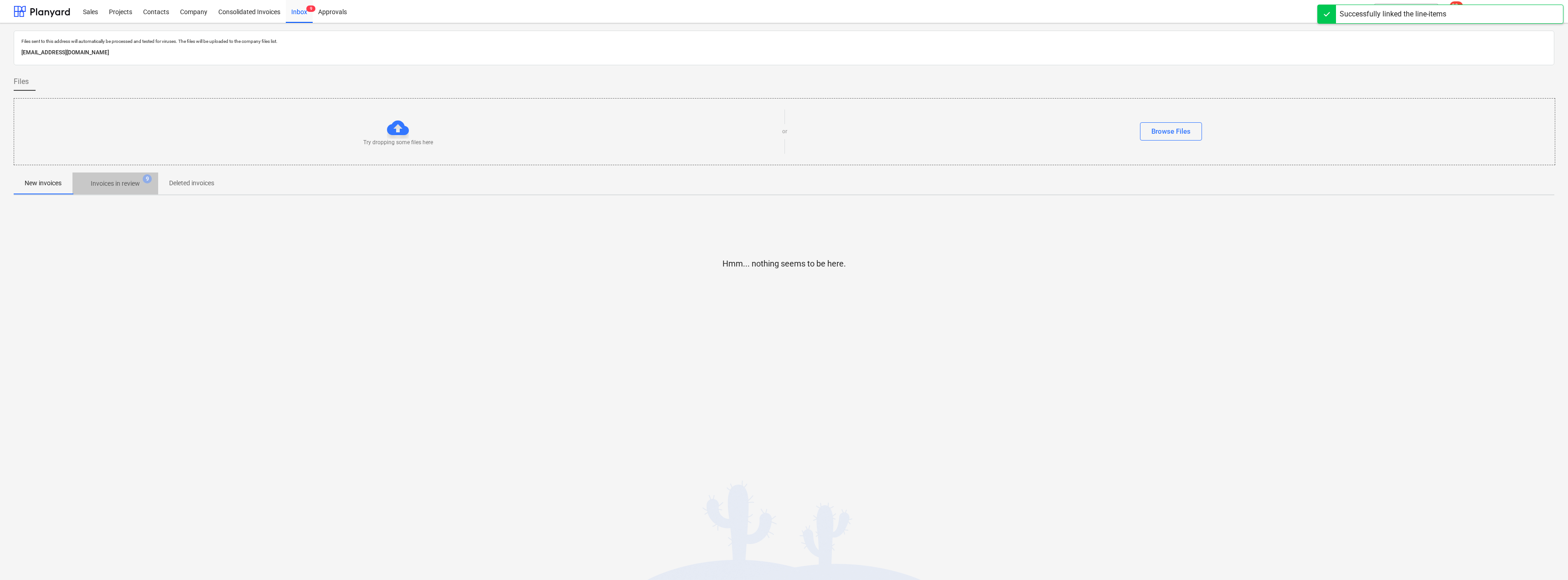
click at [123, 183] on p "Invoices in review" at bounding box center [115, 184] width 49 height 10
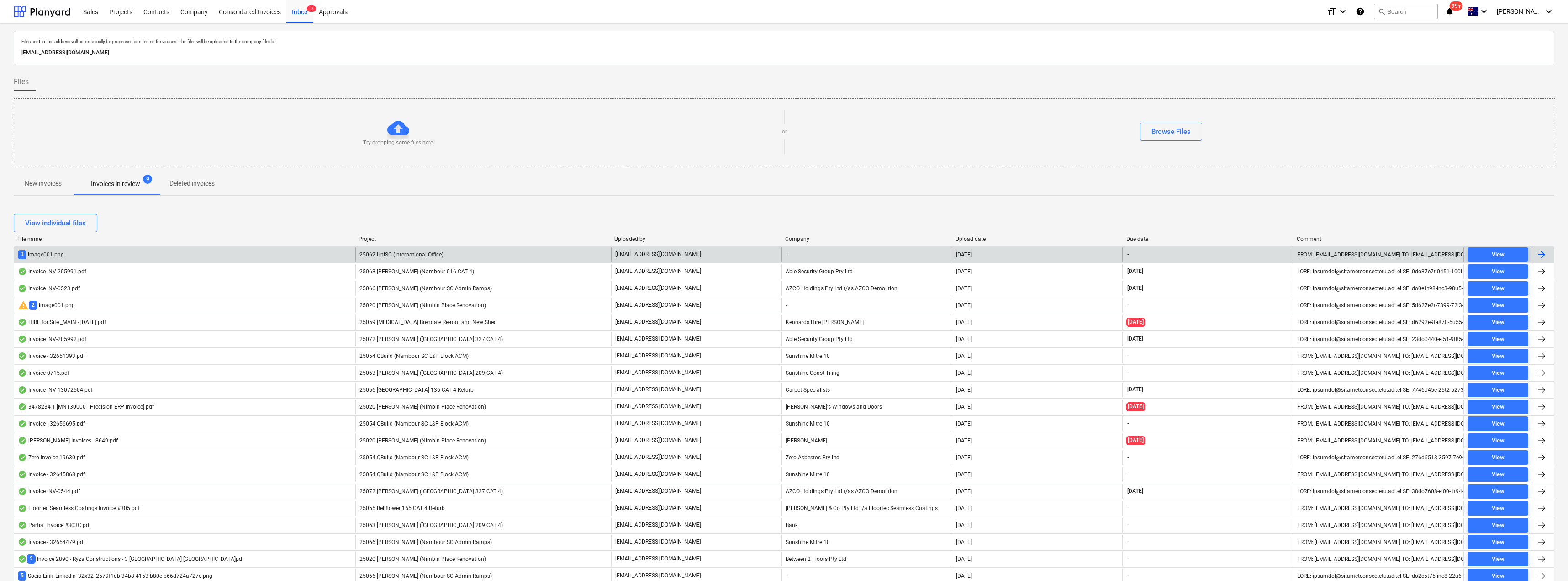
click at [468, 254] on div "25062 UniSC (International Office)" at bounding box center [483, 254] width 256 height 15
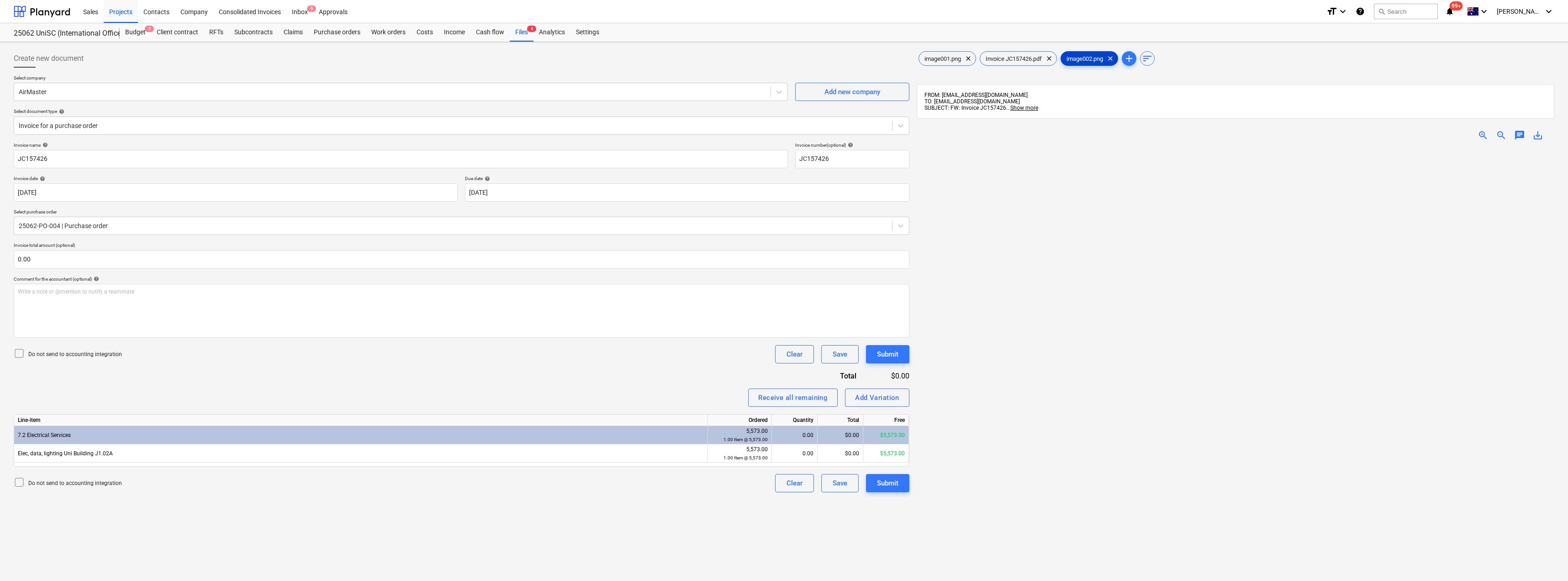
drag, startPoint x: 1115, startPoint y: 57, endPoint x: 1106, endPoint y: 58, distance: 9.1
click at [784, 57] on span "clear" at bounding box center [1110, 58] width 11 height 11
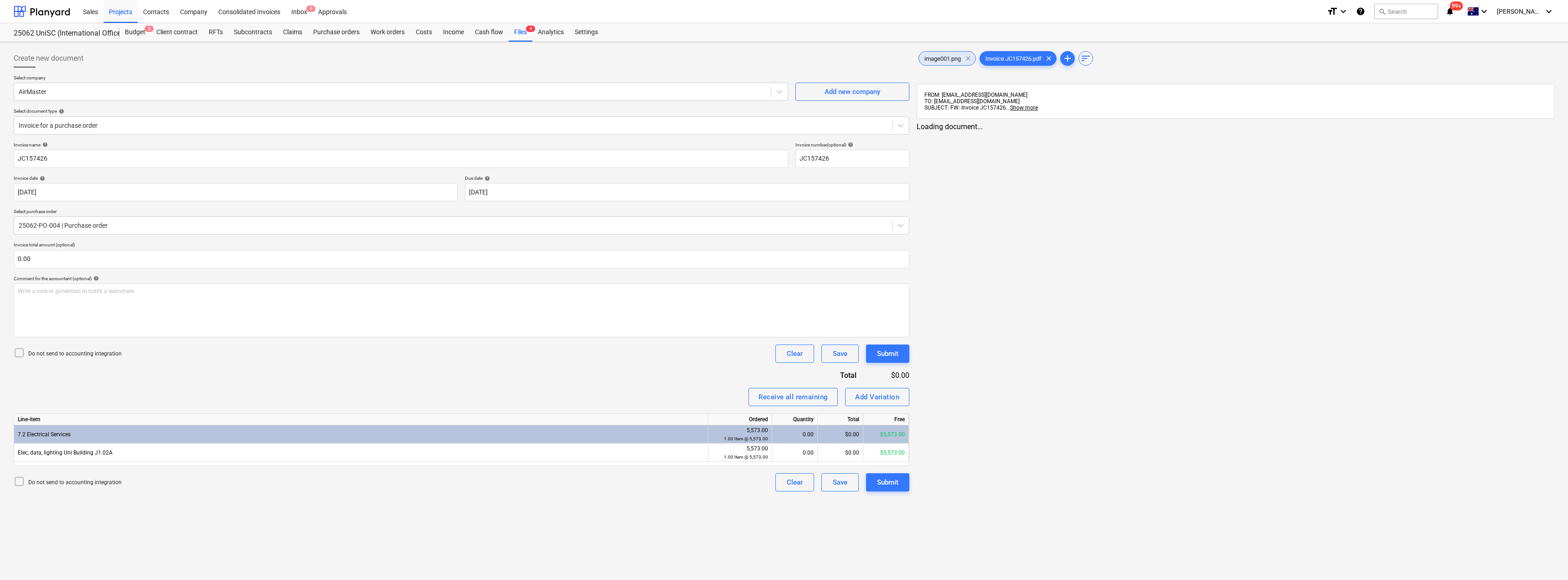
click at [783, 60] on span "clear" at bounding box center [968, 58] width 11 height 11
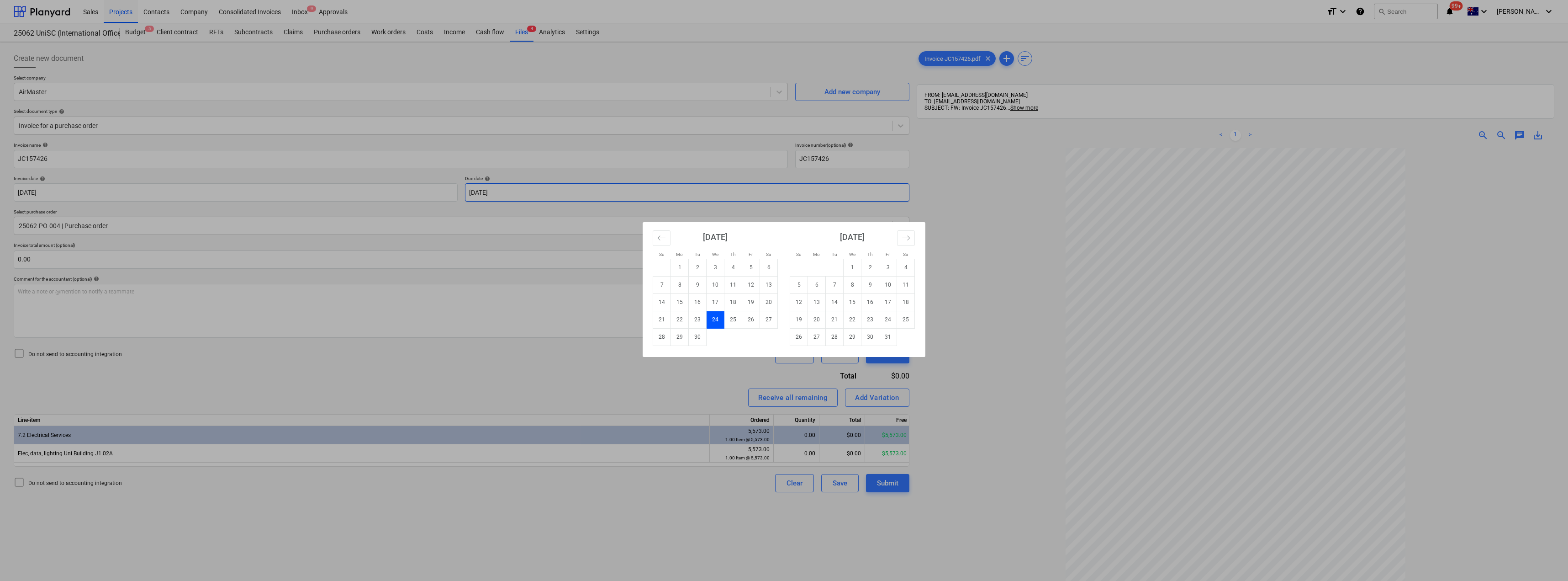
click at [633, 191] on body "Sales Projects Contacts Company Consolidated Invoices Inbox 9 Approvals format_…" at bounding box center [784, 290] width 1568 height 581
click at [784, 320] on td "24" at bounding box center [888, 320] width 18 height 18
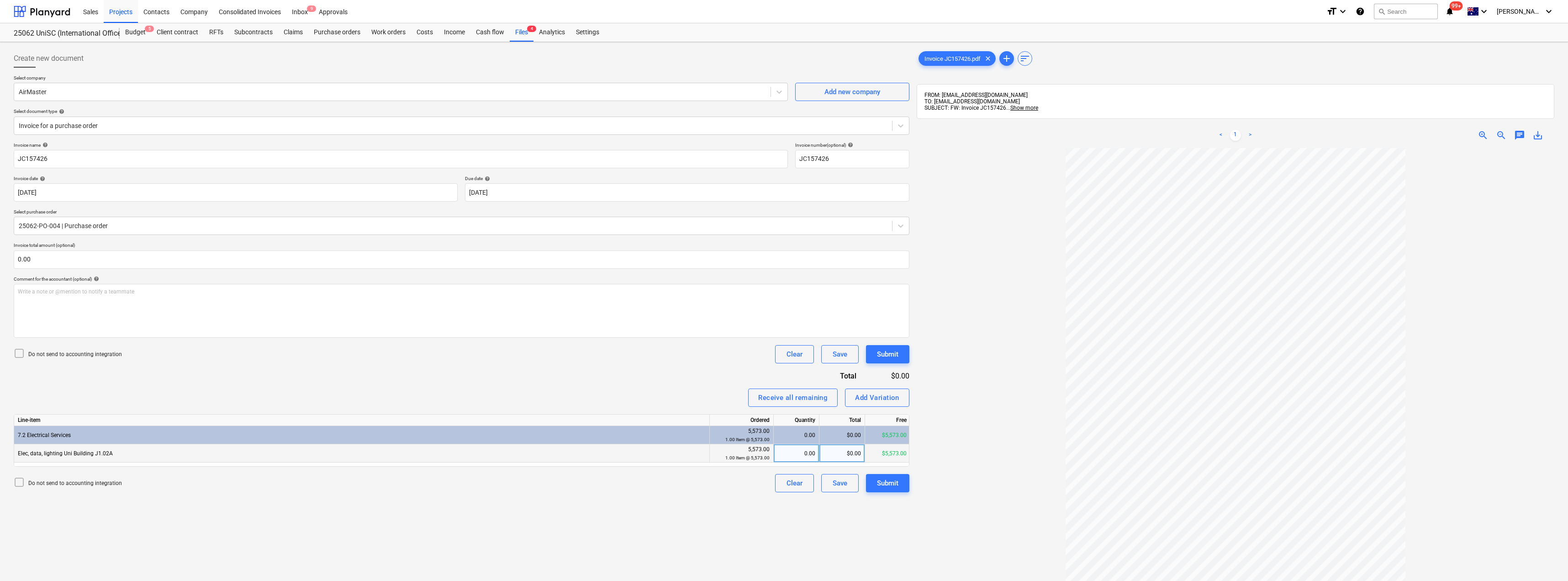
click at [784, 455] on div "0.00" at bounding box center [796, 453] width 38 height 19
click at [673, 372] on div "Invoice name help JC157426 Invoice number (optional) help JC157426 Invoice date…" at bounding box center [462, 316] width 896 height 350
click at [784, 489] on div "Submit" at bounding box center [888, 483] width 22 height 12
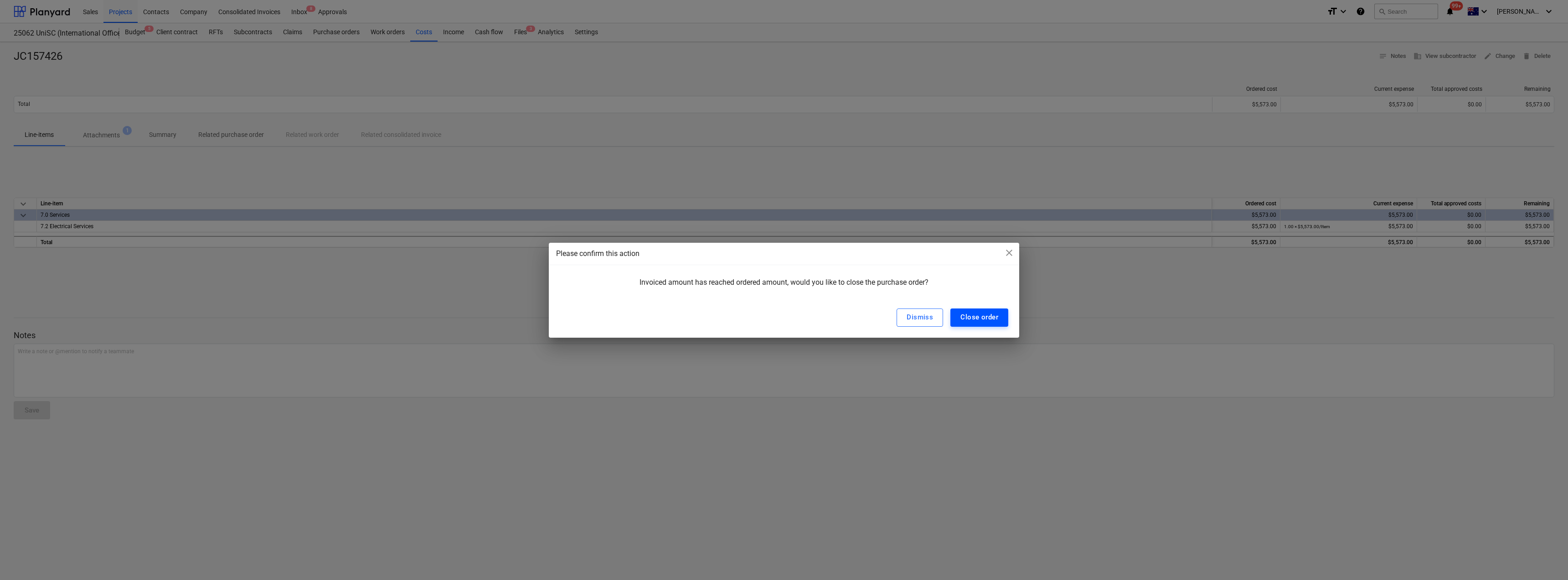
click at [783, 318] on div "Close order" at bounding box center [980, 317] width 38 height 12
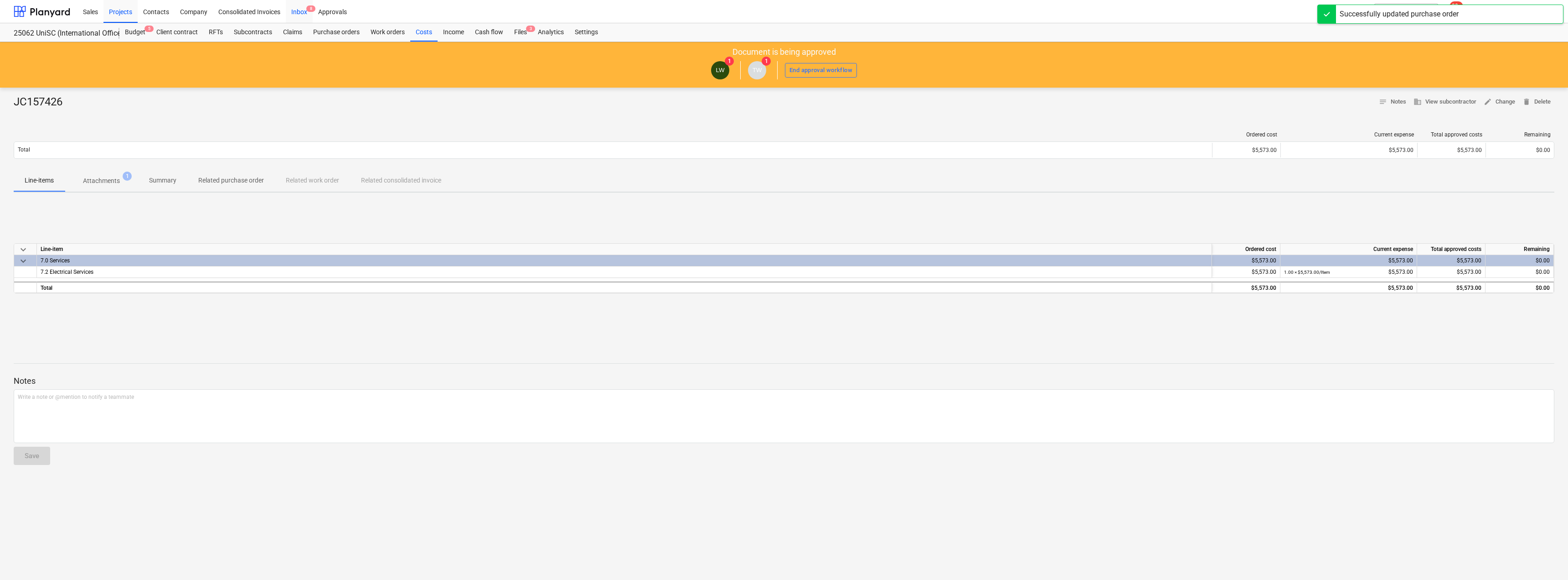
click at [301, 12] on div "Inbox 8" at bounding box center [299, 12] width 27 height 24
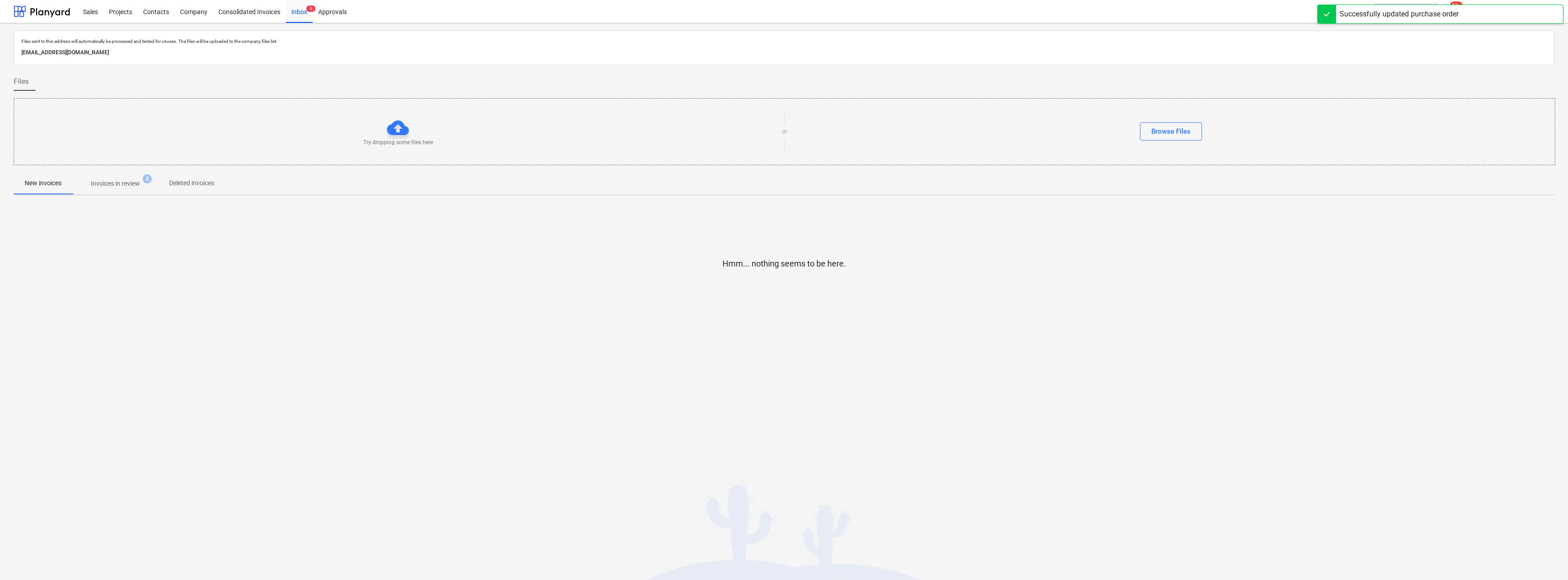
click at [137, 185] on p "Invoices in review" at bounding box center [115, 184] width 49 height 10
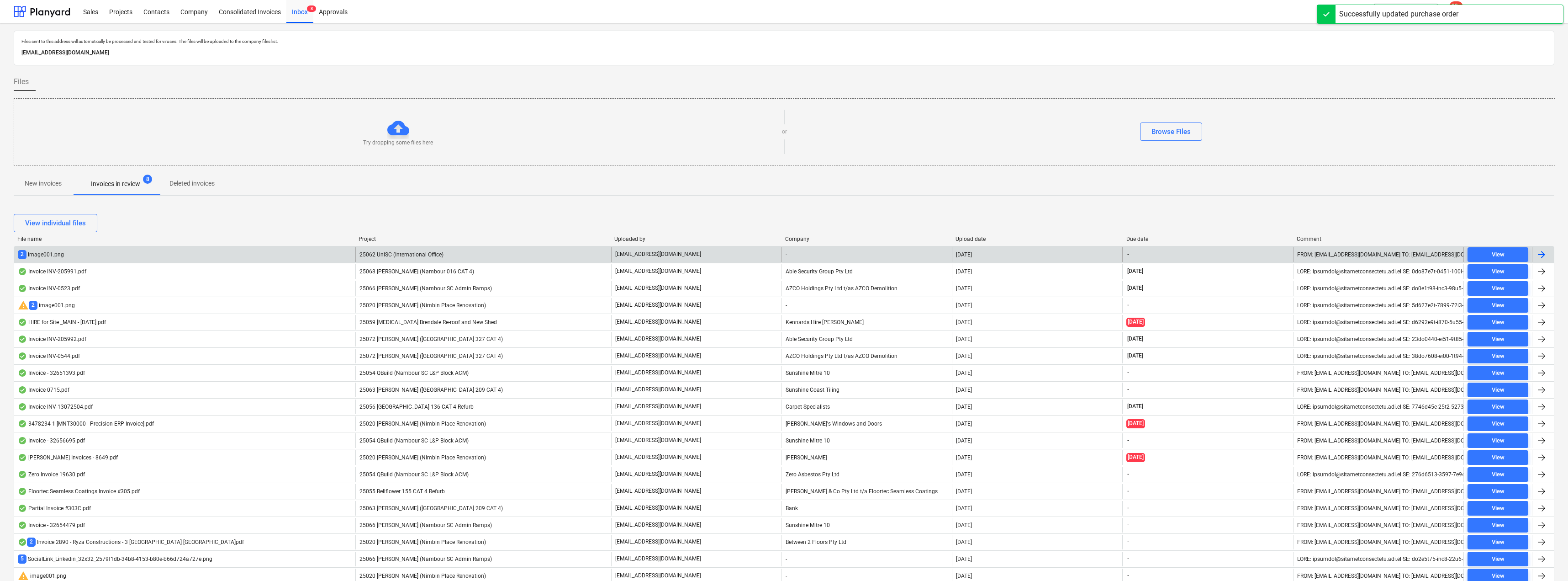
click at [706, 254] on div "[EMAIL_ADDRESS][DOMAIN_NAME]" at bounding box center [696, 254] width 170 height 15
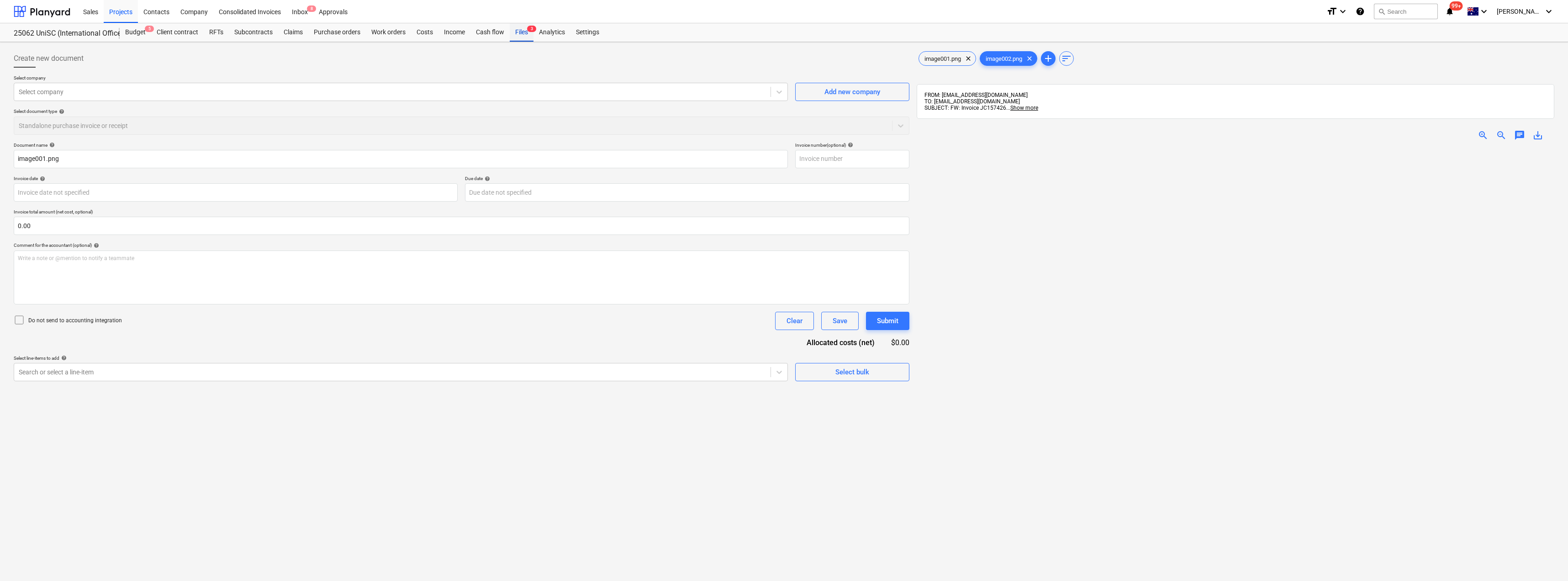
click at [522, 34] on div "Files 3" at bounding box center [522, 32] width 24 height 19
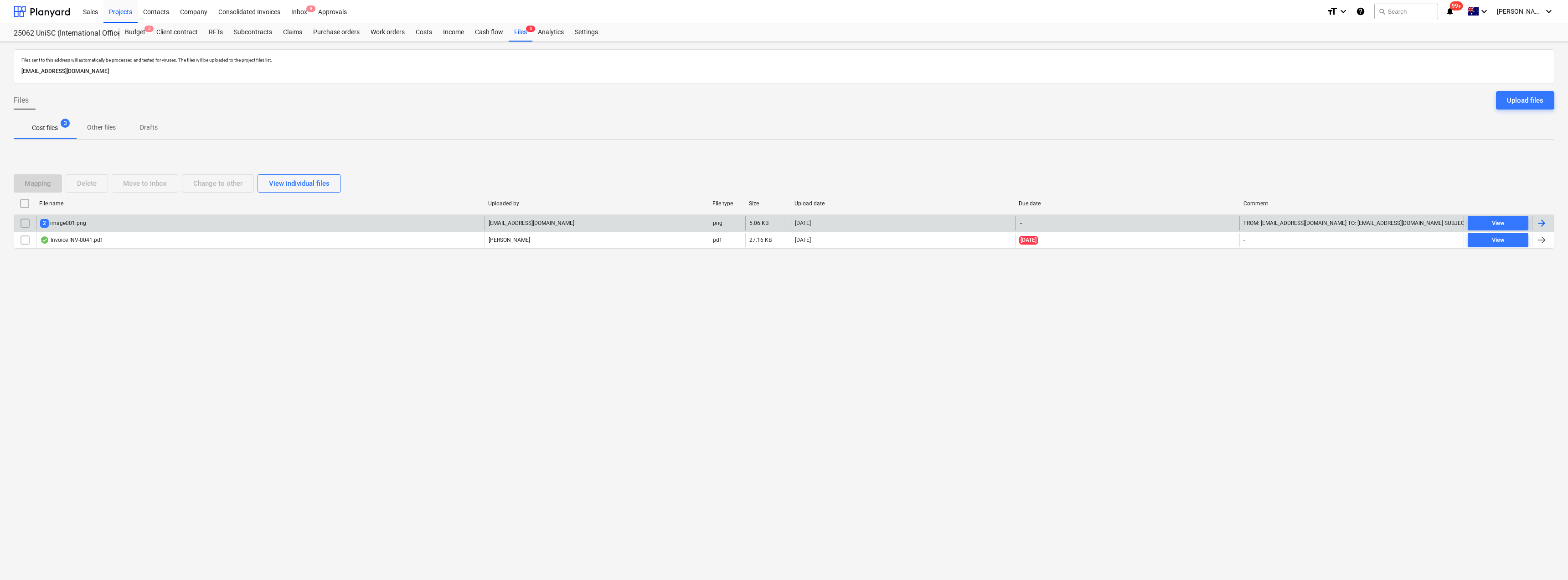
click at [26, 222] on input "checkbox" at bounding box center [25, 223] width 15 height 15
click at [90, 186] on div "Delete" at bounding box center [86, 184] width 20 height 12
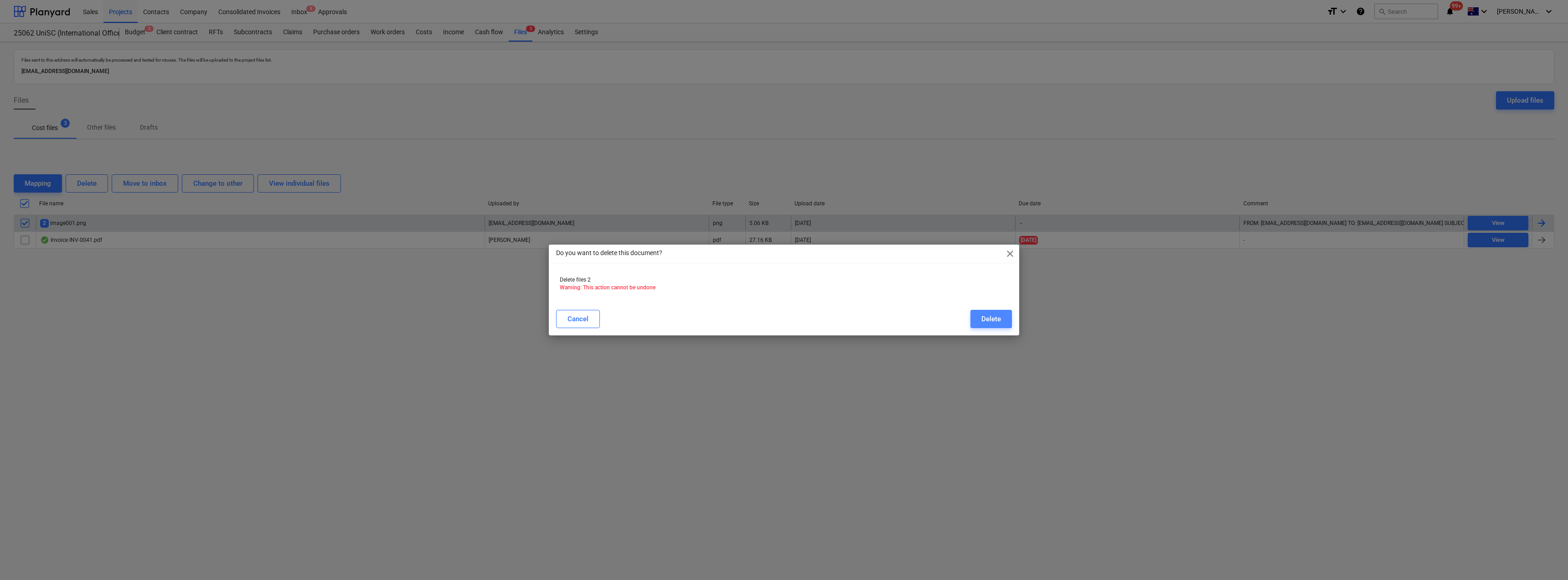
click at [783, 315] on div "Delete" at bounding box center [991, 319] width 20 height 12
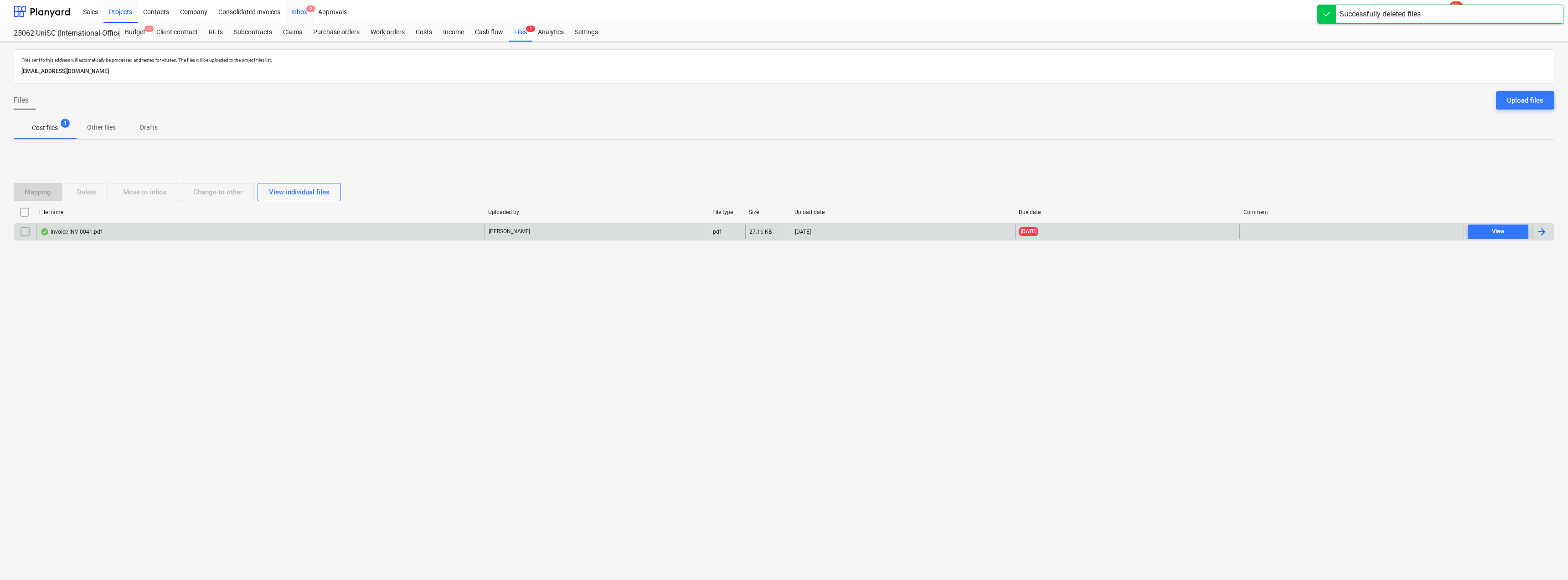
click at [303, 10] on div "Inbox 8" at bounding box center [299, 12] width 27 height 24
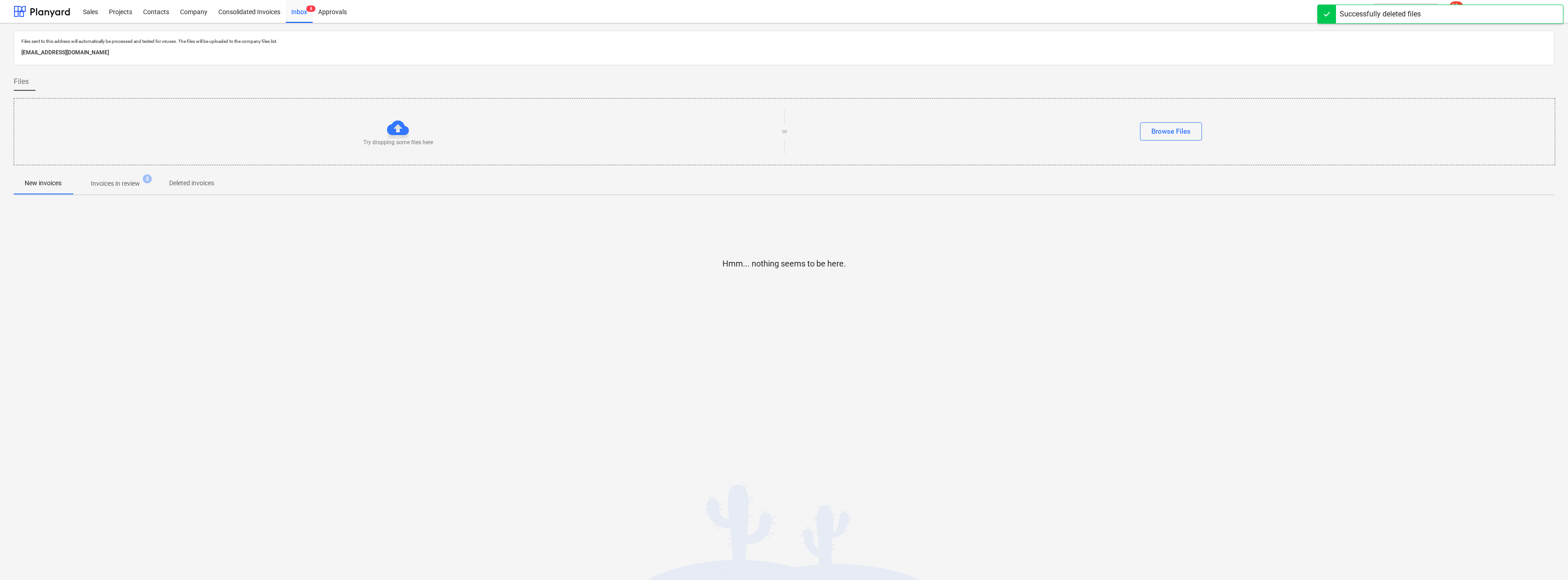
click at [109, 189] on span "Invoices in review 8" at bounding box center [115, 183] width 85 height 17
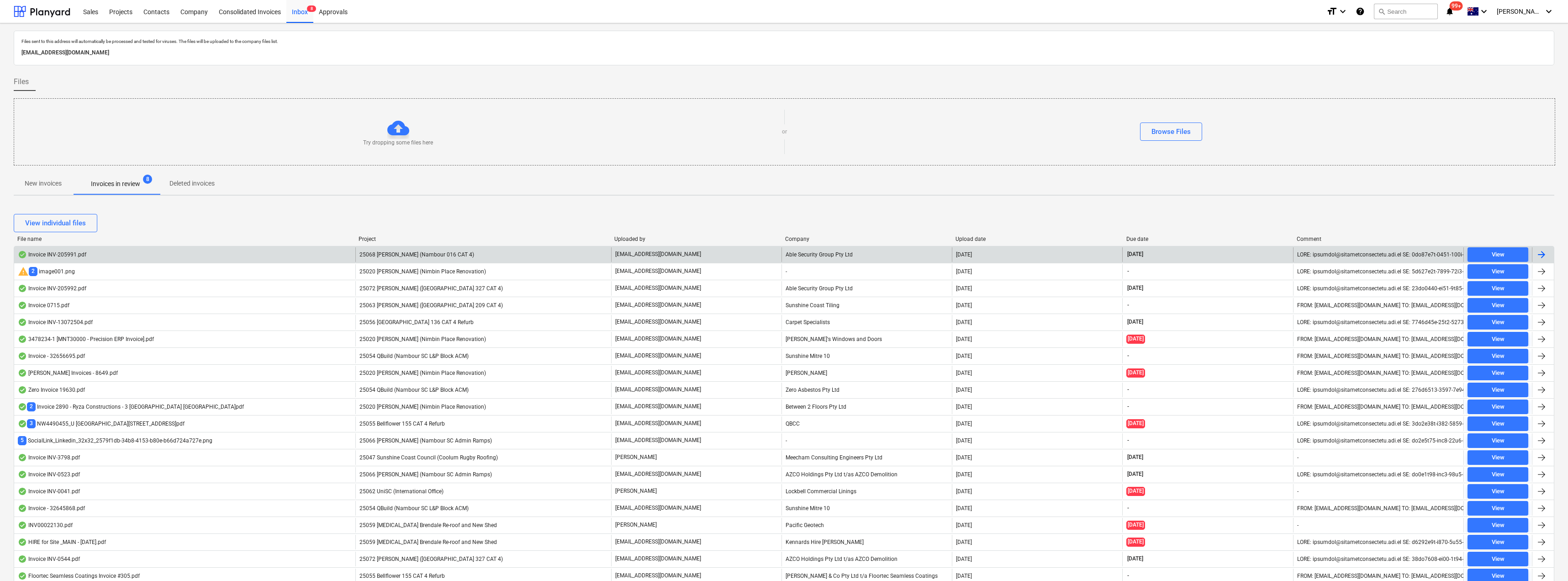
click at [660, 255] on p "[EMAIL_ADDRESS][DOMAIN_NAME]" at bounding box center [658, 254] width 86 height 8
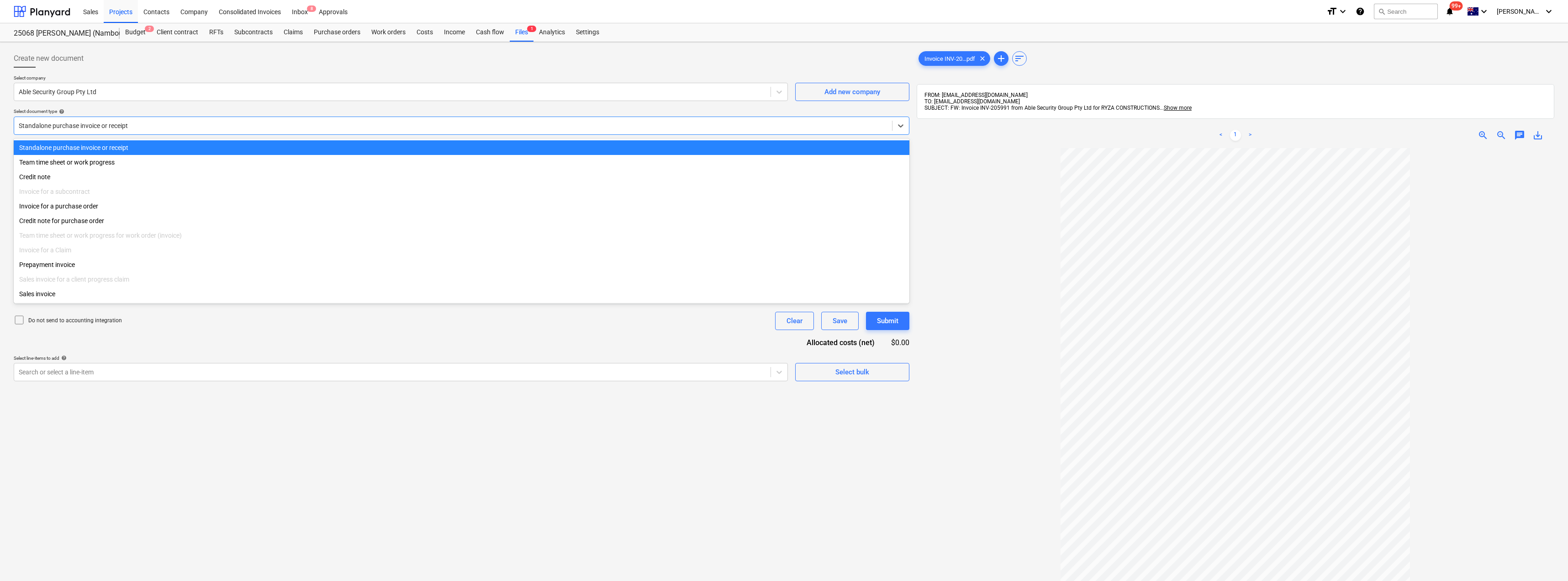
click at [86, 117] on div "Standalone purchase invoice or receipt" at bounding box center [462, 125] width 896 height 19
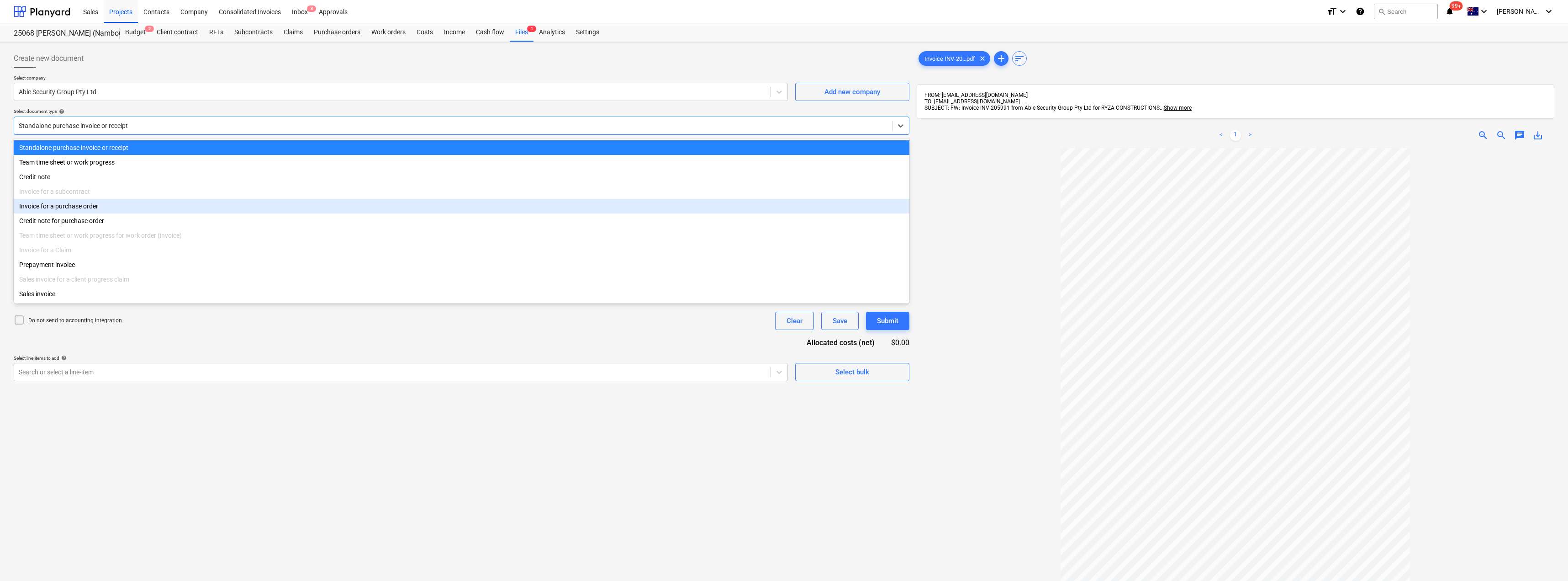
click at [81, 204] on div "Invoice for a purchase order" at bounding box center [462, 206] width 896 height 15
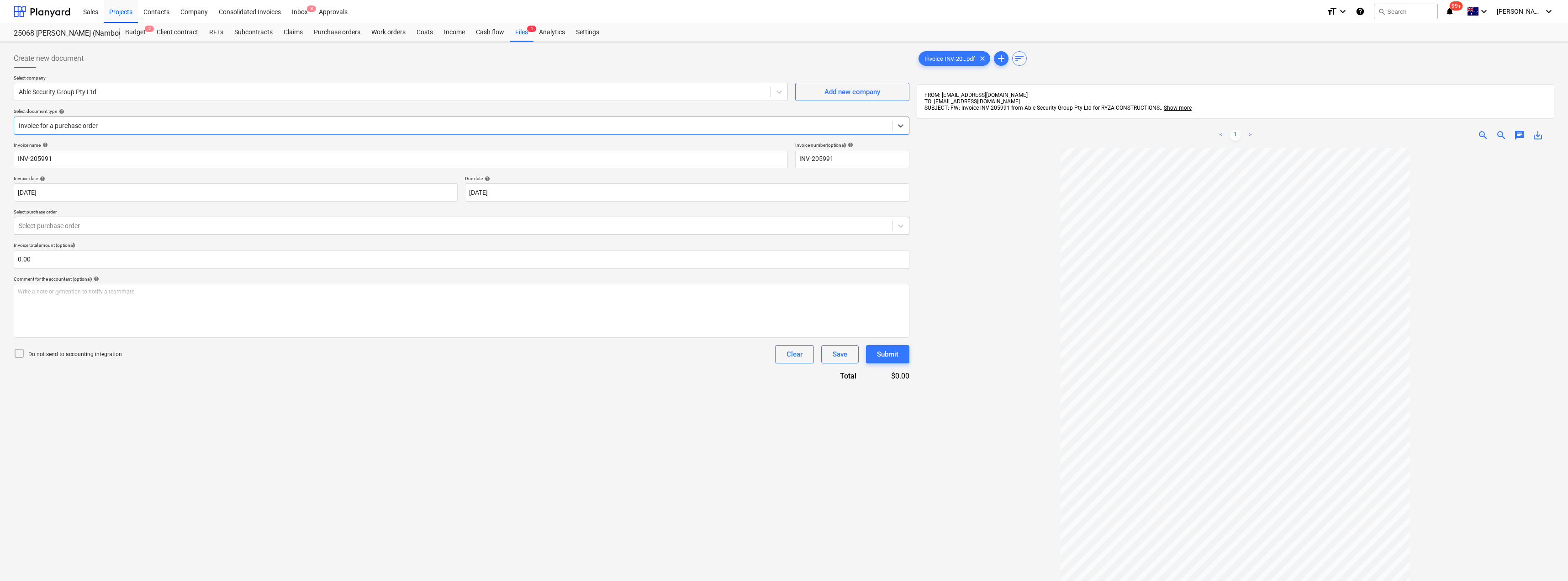
click at [91, 228] on div at bounding box center [453, 226] width 869 height 9
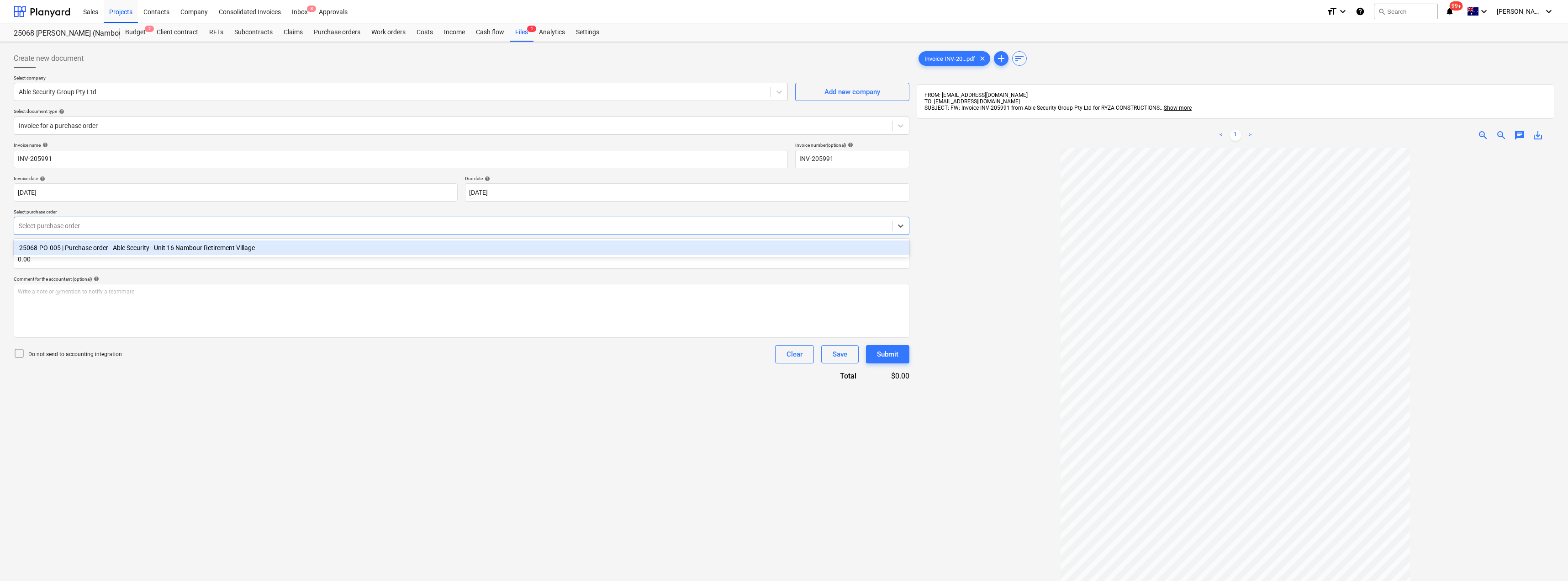
click at [91, 249] on div "25068-PO-005 | Purchase order - Able Security - Unit 16 Nambour Retirement Vill…" at bounding box center [462, 247] width 896 height 15
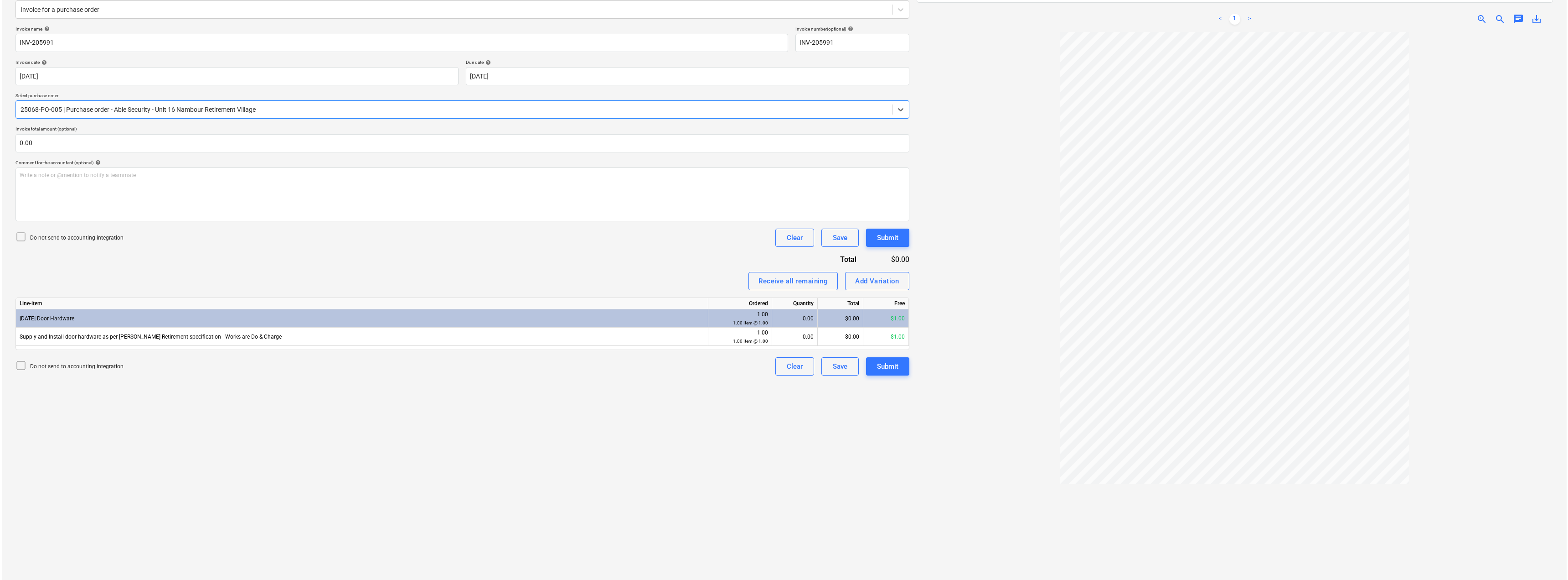
scroll to position [130, 0]
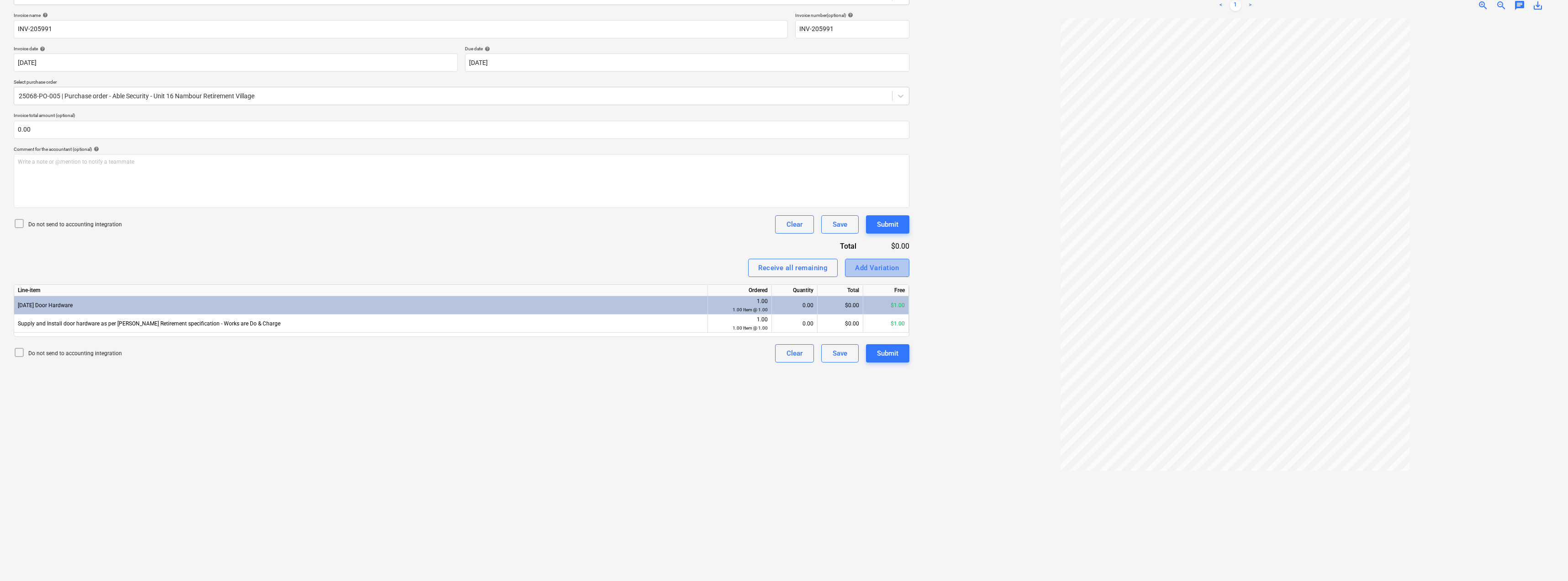
click at [784, 267] on div "Add Variation" at bounding box center [877, 268] width 44 height 12
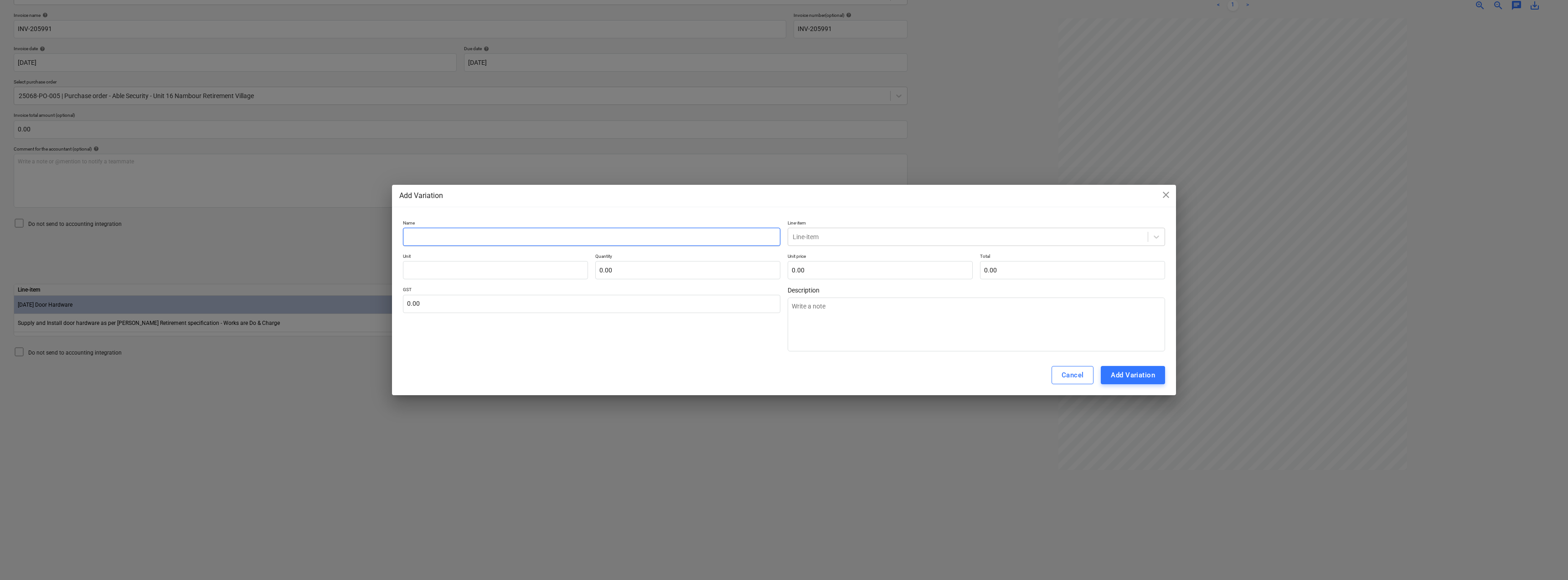
click at [467, 238] on input "text" at bounding box center [591, 237] width 377 height 19
drag, startPoint x: 464, startPoint y: 236, endPoint x: 387, endPoint y: 232, distance: 77.1
click at [387, 232] on div "Add Variation close Name Door Hardware Line-item Line-item Unit Quantity 0.00 U…" at bounding box center [784, 290] width 1568 height 580
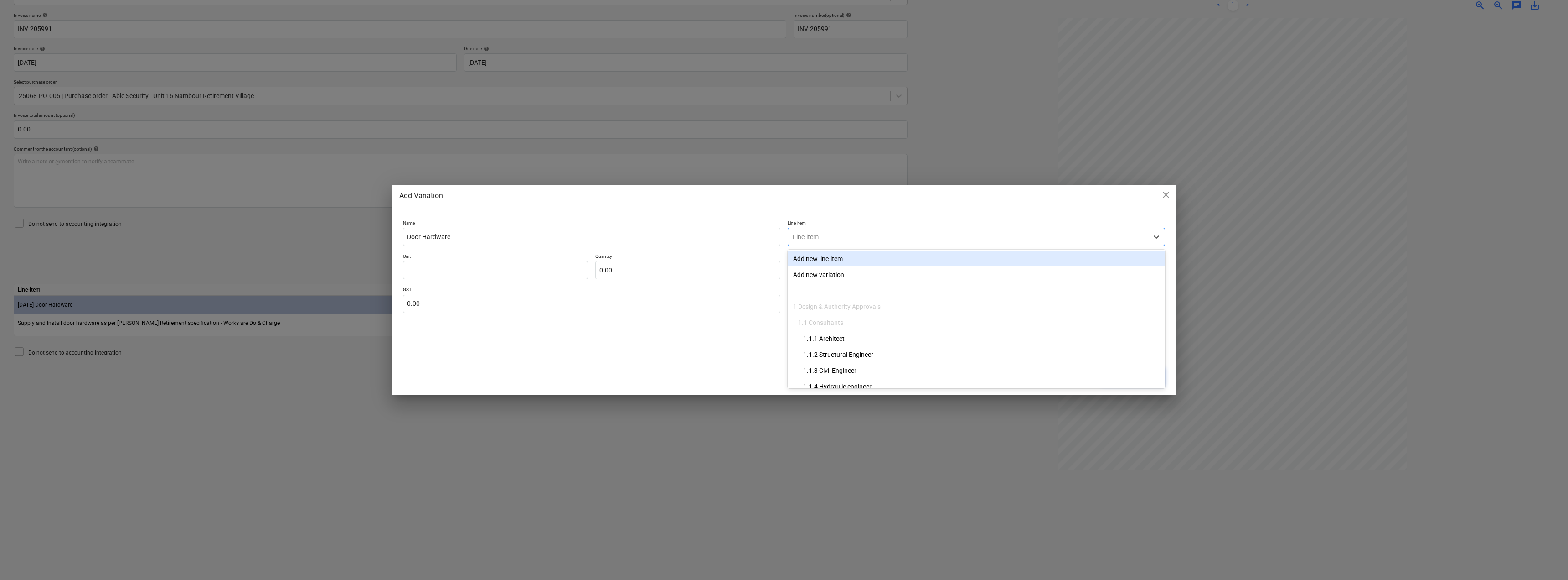
click at [783, 237] on div at bounding box center [968, 236] width 351 height 9
click at [730, 357] on div "Cancel Add Variation" at bounding box center [784, 375] width 784 height 40
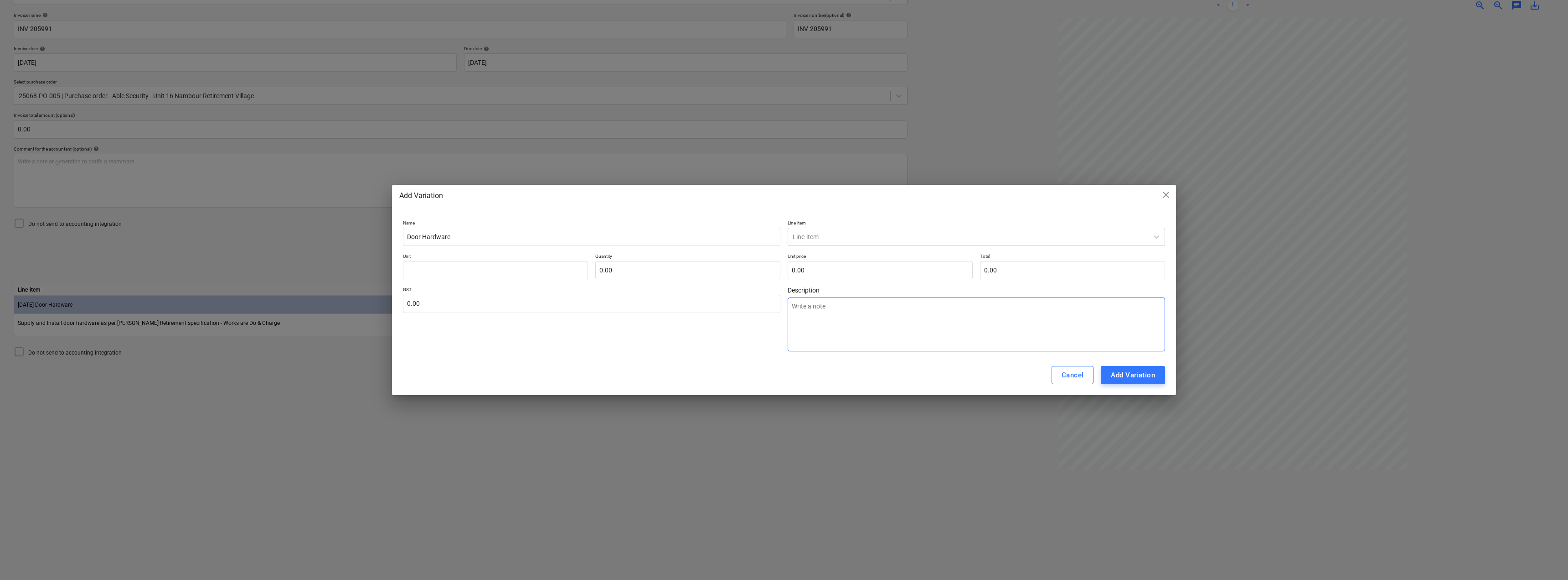
click at [783, 310] on textarea at bounding box center [977, 324] width 377 height 54
paste textarea "Door Hardware"
click at [783, 234] on div at bounding box center [968, 236] width 351 height 9
click at [783, 255] on div "-- -- [DATE] Door Hardware" at bounding box center [977, 259] width 377 height 15
click at [535, 268] on input "text" at bounding box center [495, 269] width 185 height 19
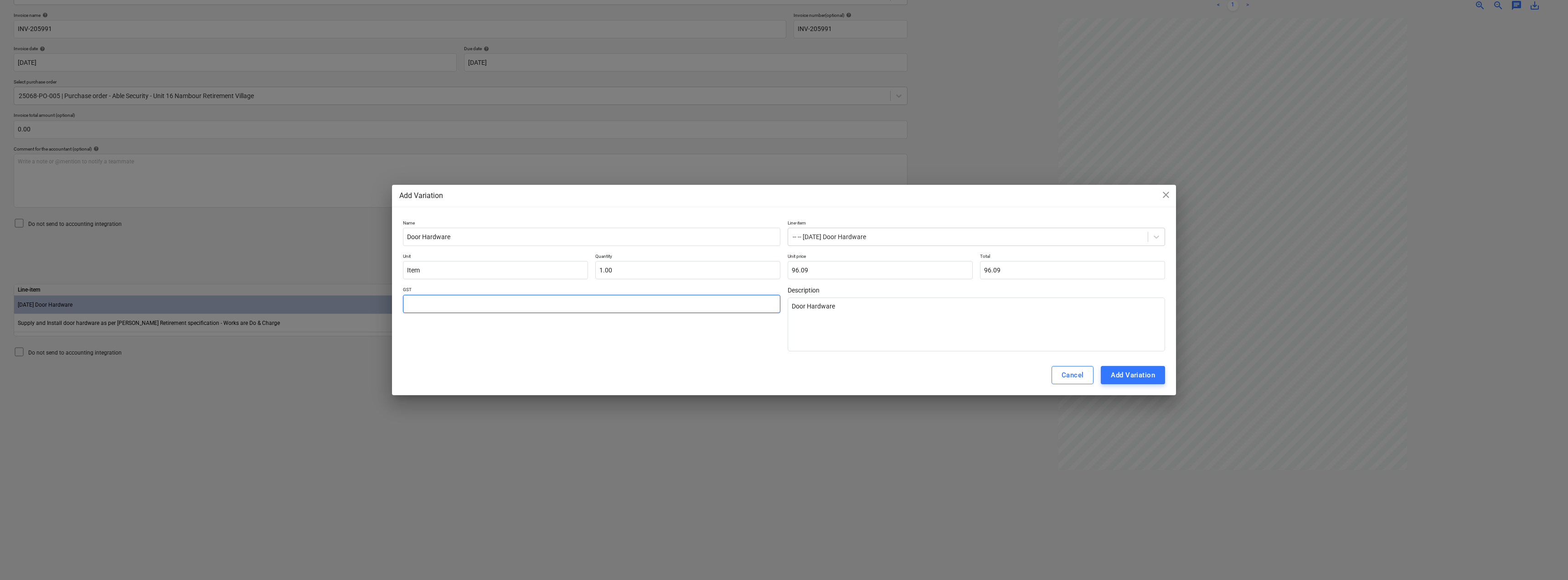
click at [546, 301] on input "text" at bounding box center [591, 304] width 377 height 19
click at [783, 373] on div "Add Variation" at bounding box center [1133, 375] width 44 height 12
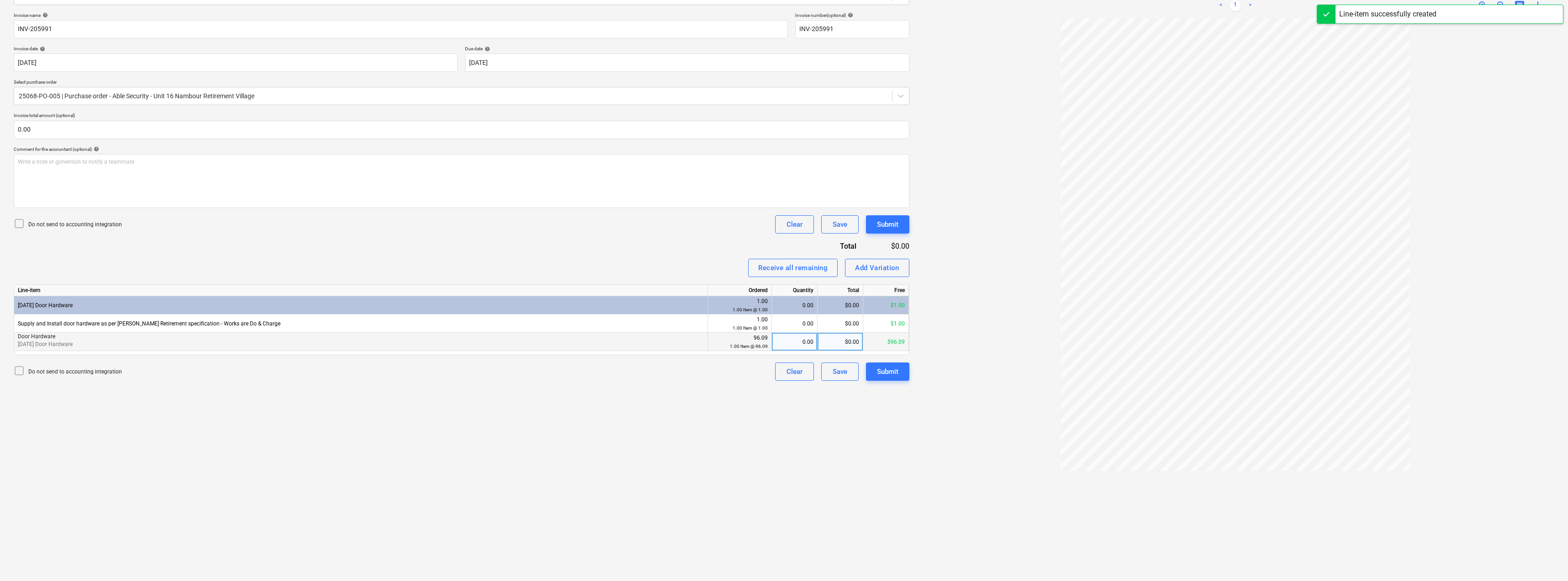
click at [784, 346] on div "0.00" at bounding box center [794, 342] width 38 height 19
click at [679, 248] on div "Invoice name help INV-205991 Invoice number (optional) help INV-205991 Invoice …" at bounding box center [462, 197] width 896 height 368
click at [784, 369] on div "Submit" at bounding box center [888, 371] width 22 height 12
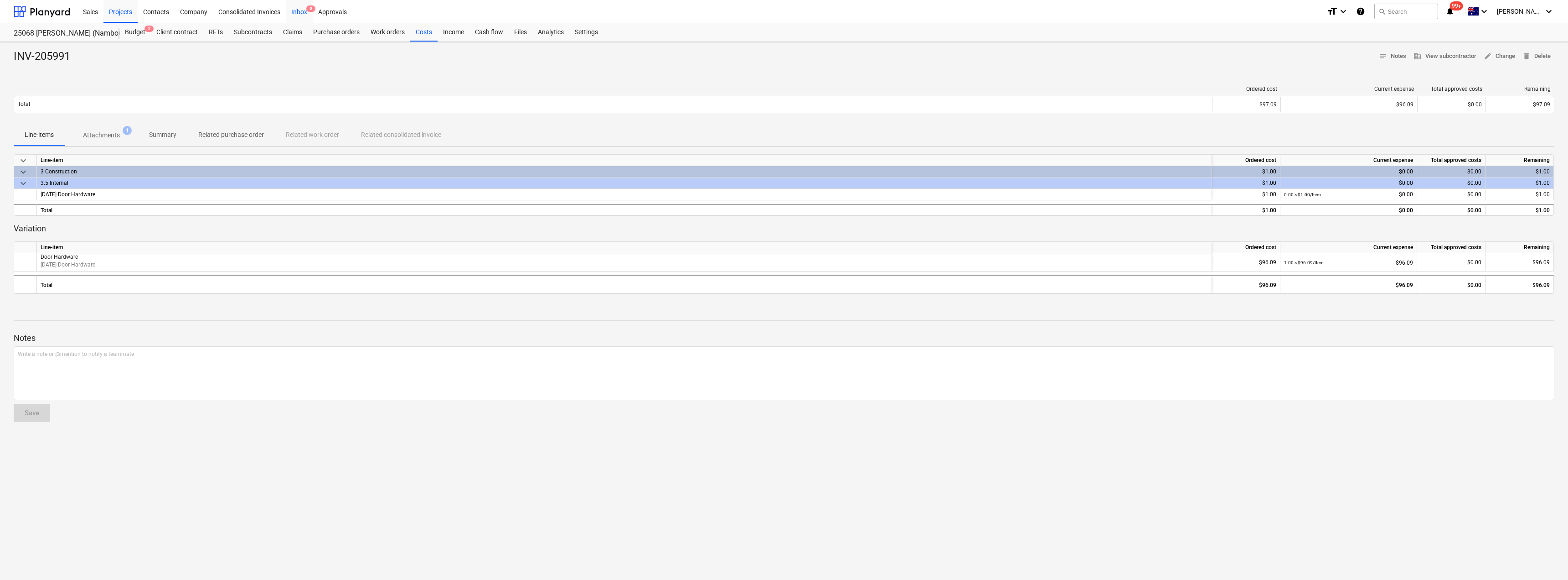
click at [302, 9] on div "Inbox 8" at bounding box center [299, 12] width 27 height 24
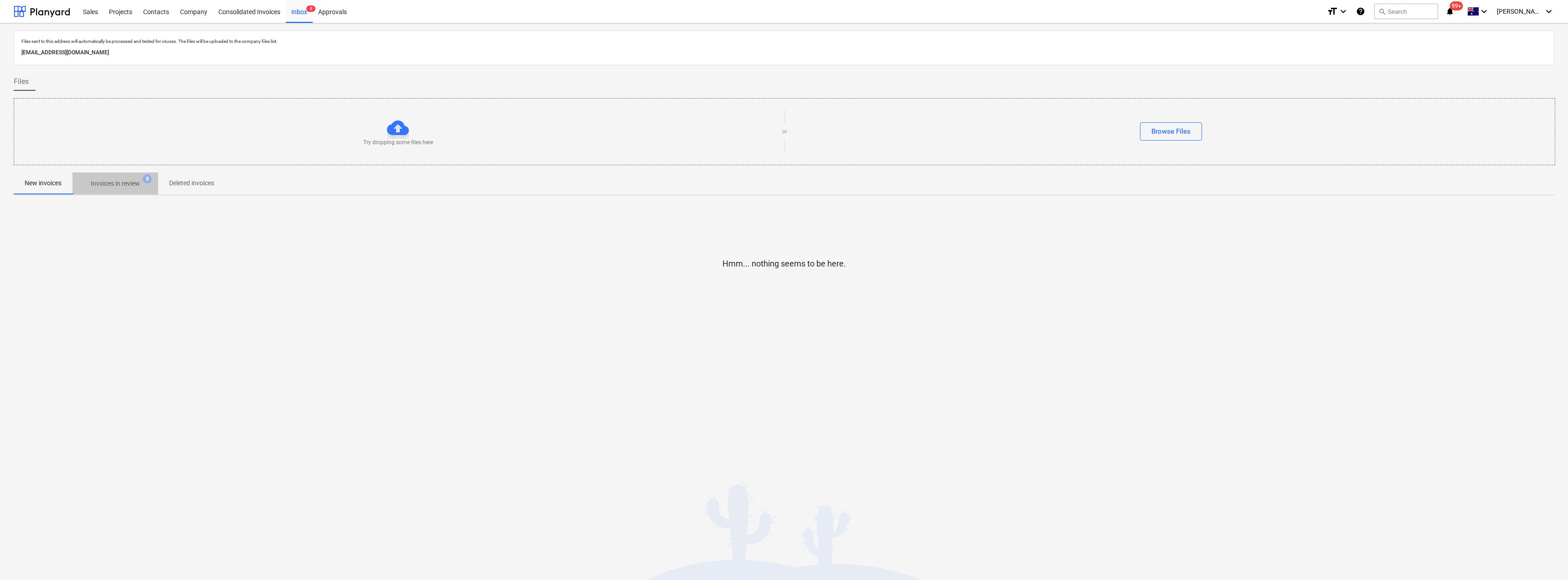
click at [120, 185] on p "Invoices in review" at bounding box center [115, 184] width 49 height 10
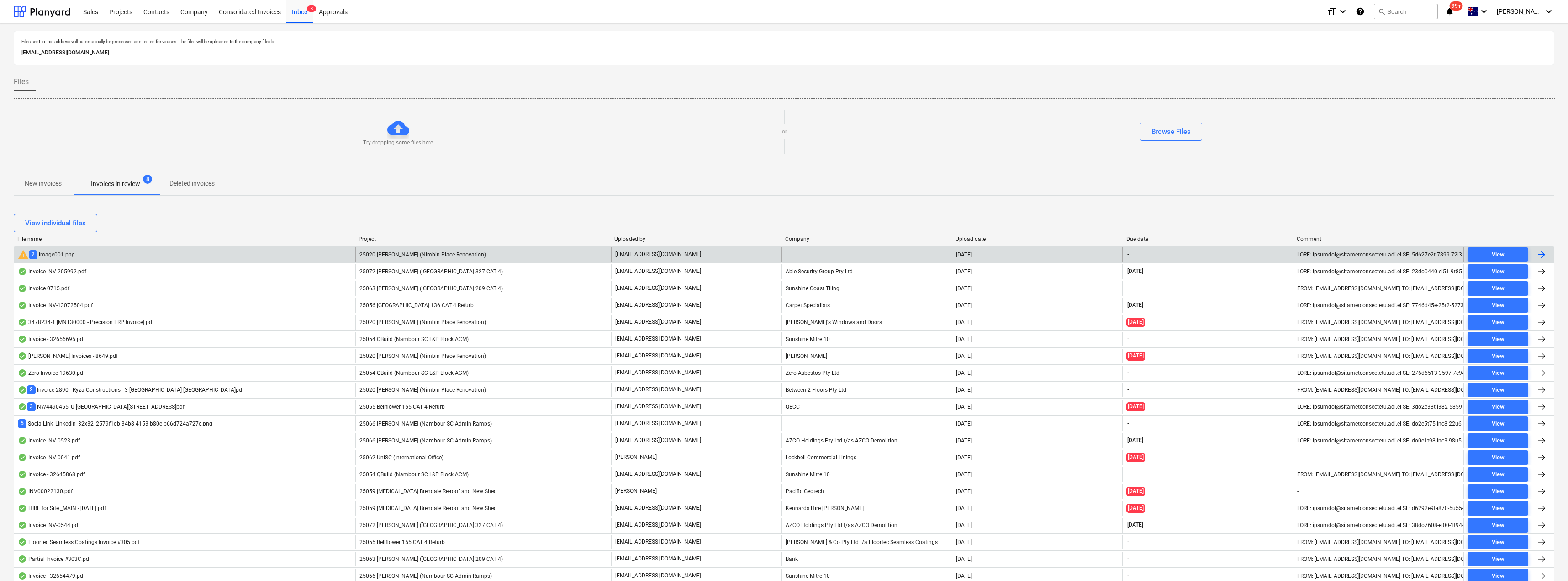
click at [551, 256] on div "25020 [PERSON_NAME] (Nimbin Place Renovation)" at bounding box center [483, 254] width 256 height 15
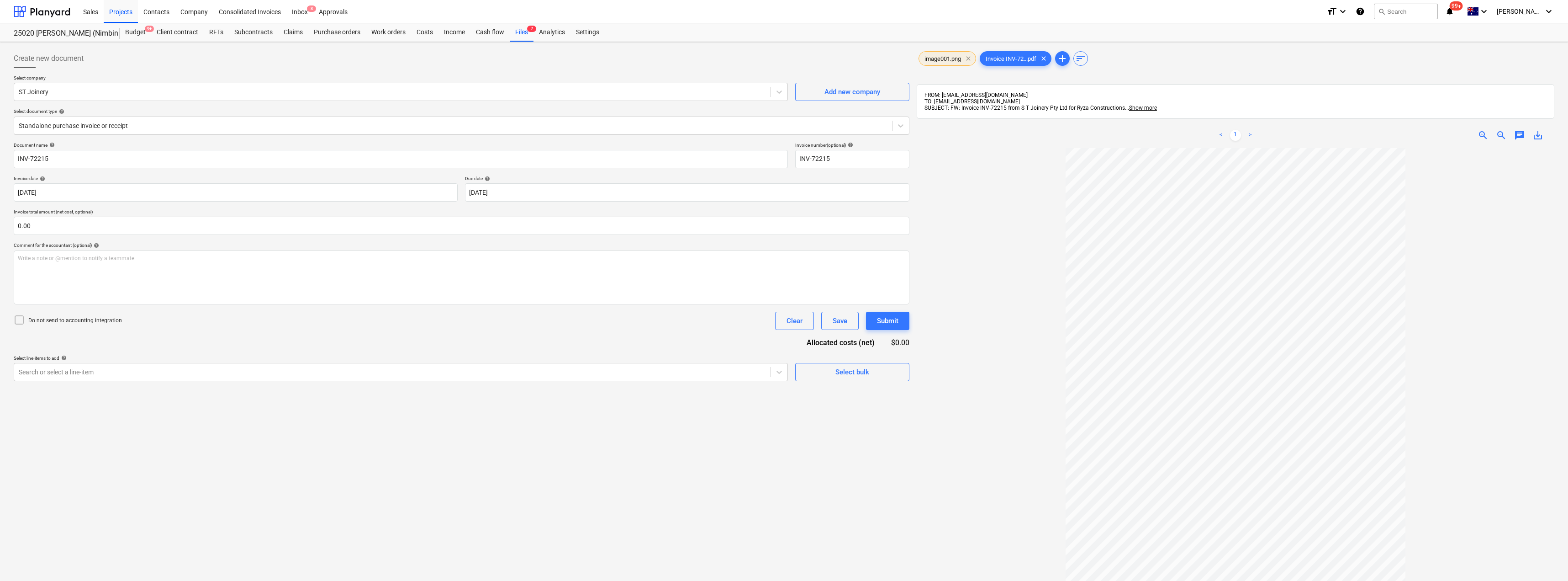
click at [784, 57] on span "clear" at bounding box center [968, 58] width 11 height 11
click at [70, 119] on div "Standalone purchase invoice or receipt" at bounding box center [453, 125] width 878 height 13
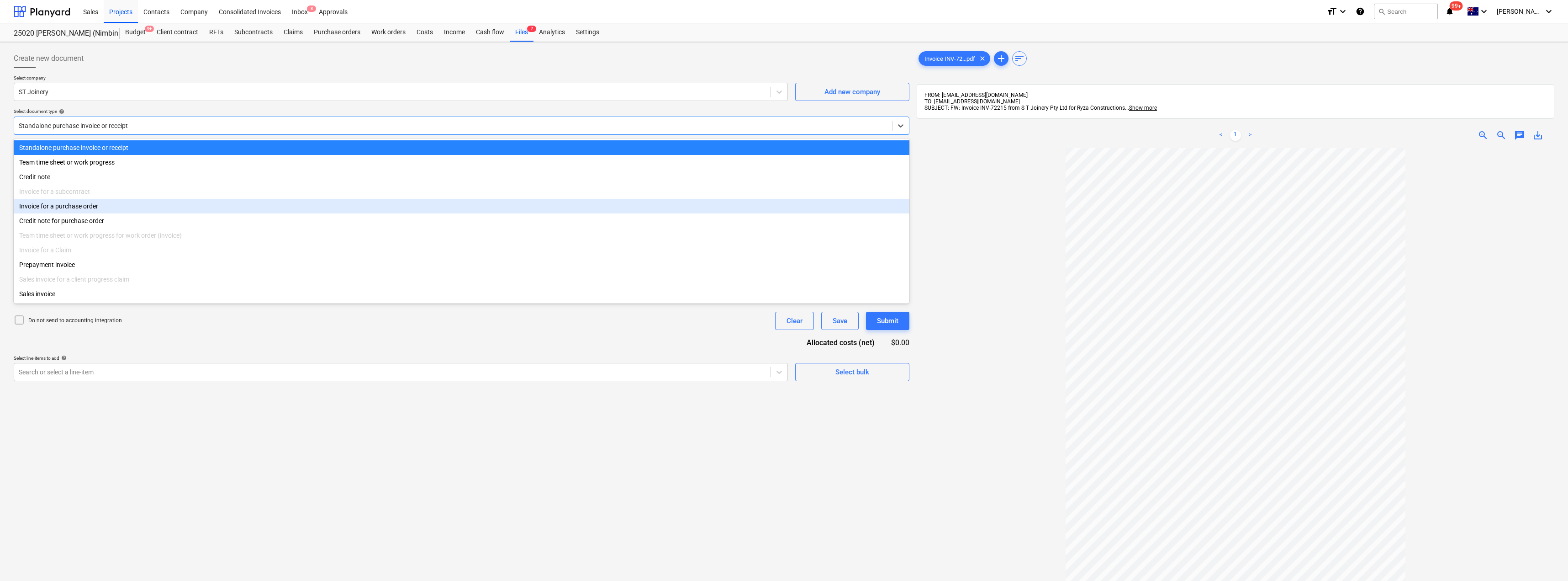
click at [89, 208] on div "Invoice for a purchase order" at bounding box center [462, 206] width 896 height 15
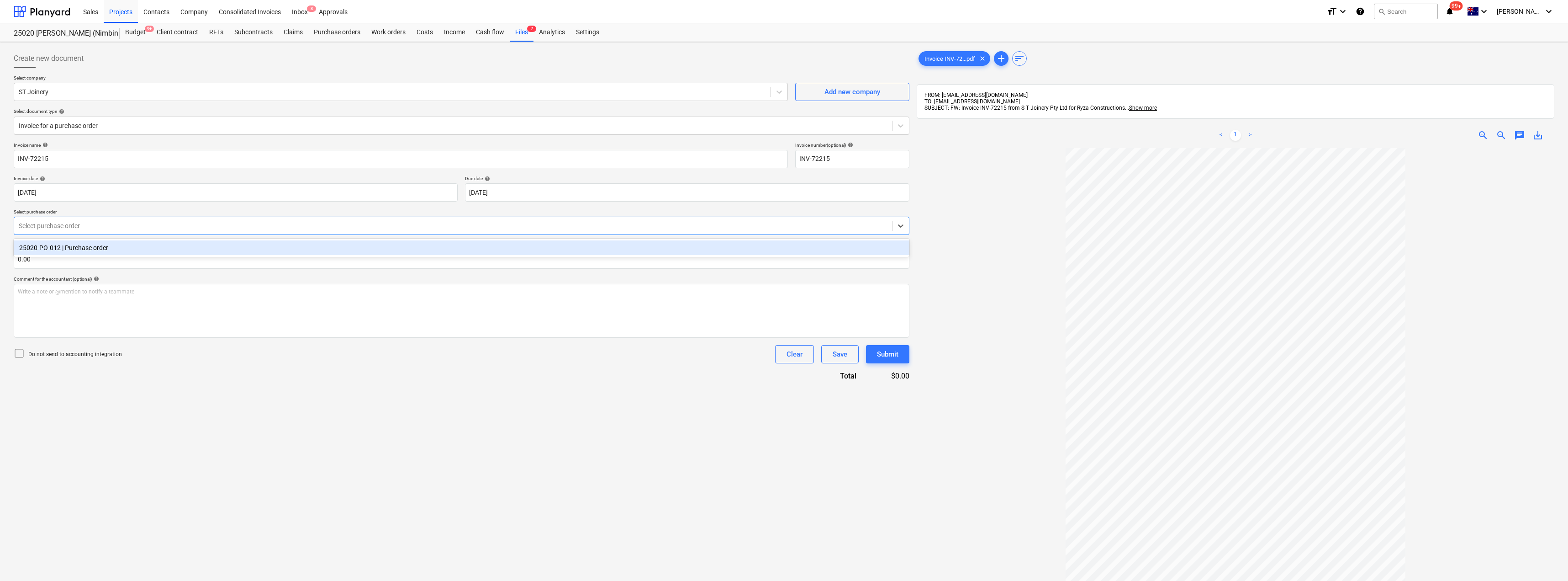
click at [125, 223] on div at bounding box center [453, 226] width 869 height 9
click at [126, 252] on div "25020-PO-012 | Purchase order" at bounding box center [462, 247] width 896 height 15
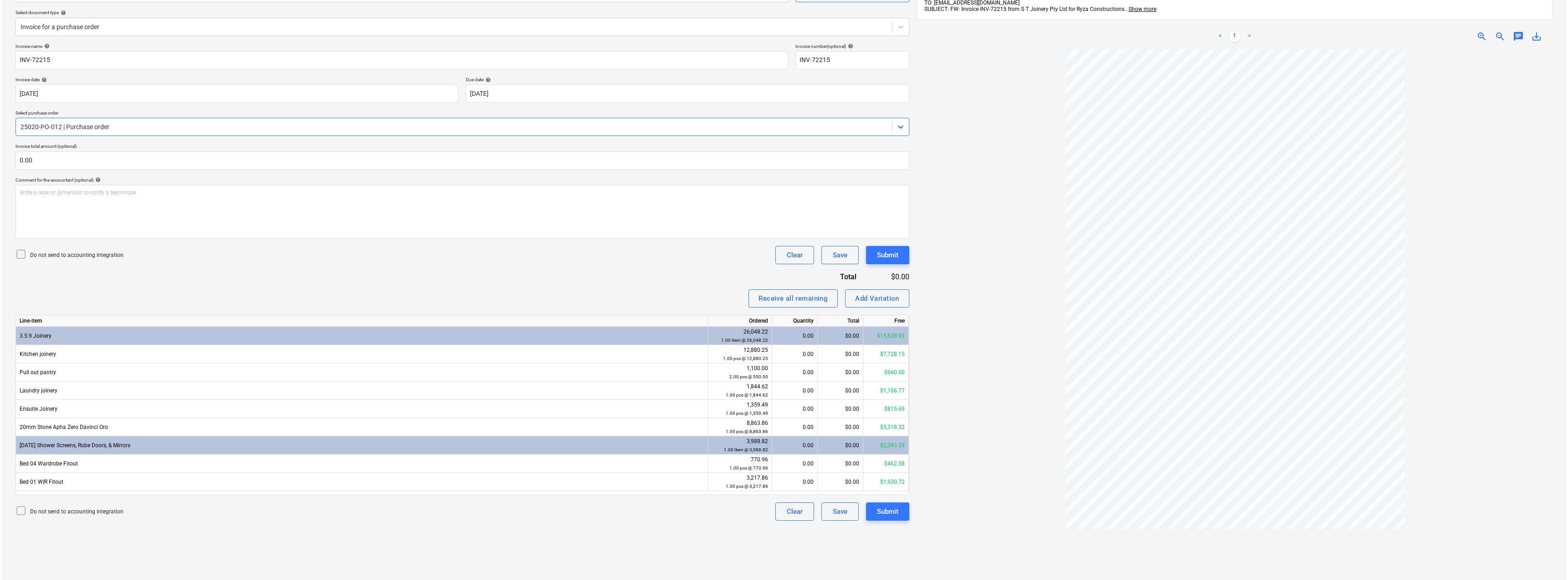
scroll to position [130, 0]
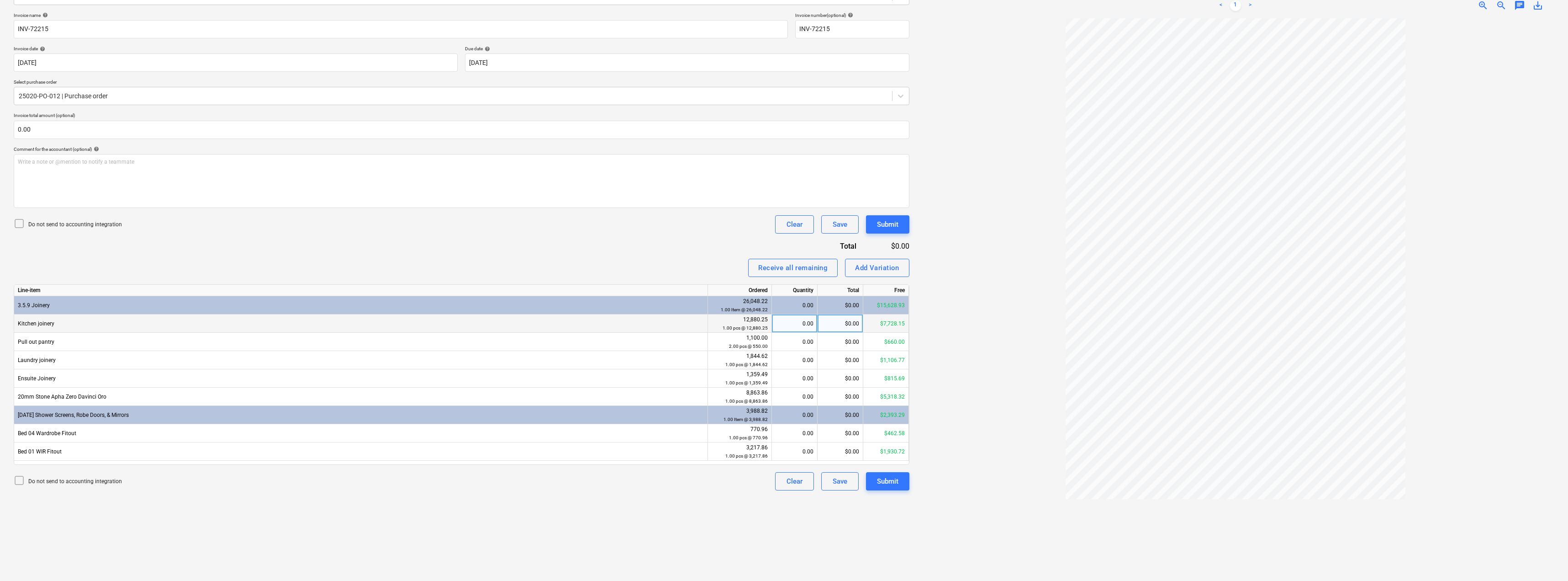
click at [784, 323] on div "0.00" at bounding box center [794, 323] width 38 height 19
click at [784, 343] on div "0.00" at bounding box center [794, 342] width 38 height 19
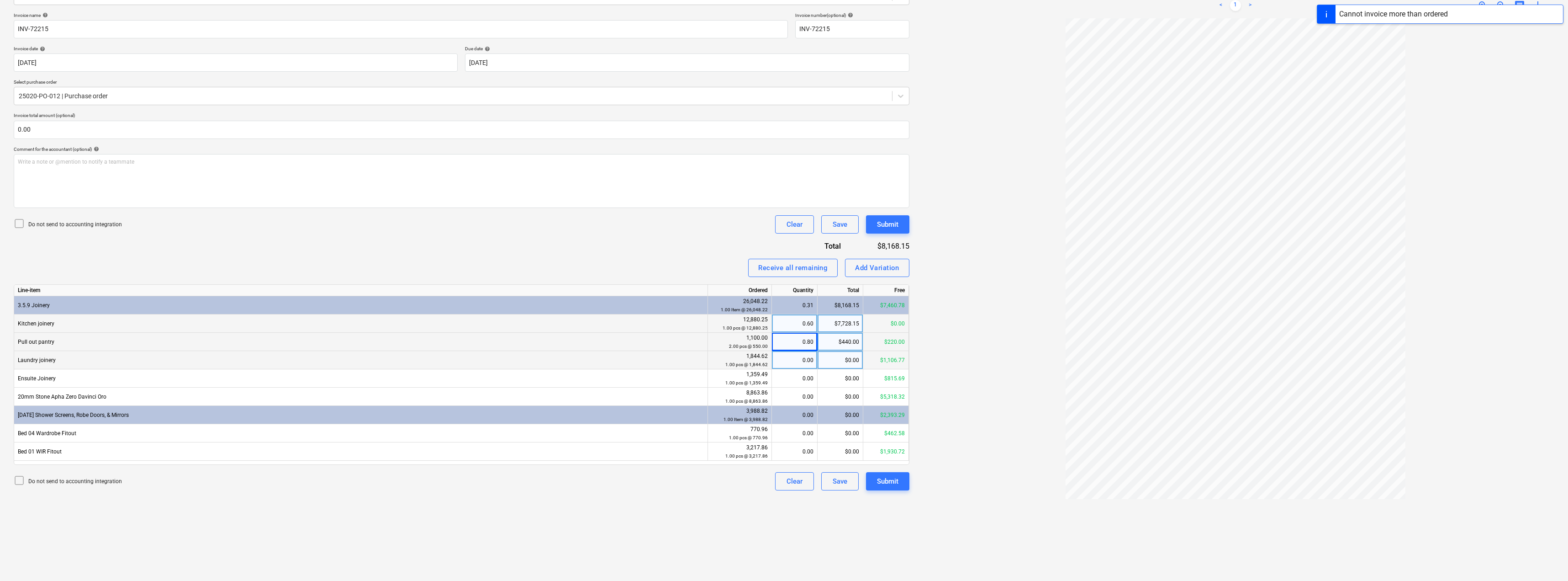
click at [784, 359] on div "0.00" at bounding box center [794, 359] width 38 height 19
click at [784, 375] on div "0.00" at bounding box center [794, 378] width 38 height 19
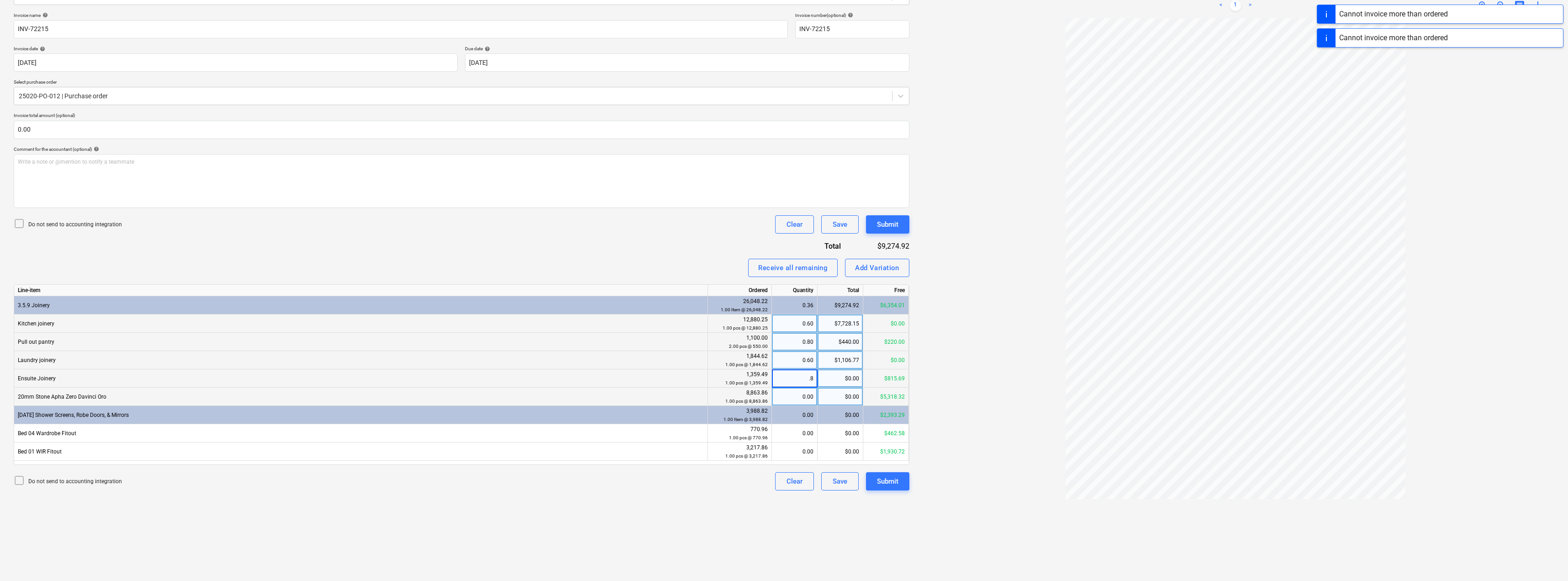
click at [784, 397] on div "0.00" at bounding box center [794, 397] width 38 height 19
click at [784, 429] on div "0.00" at bounding box center [794, 433] width 38 height 19
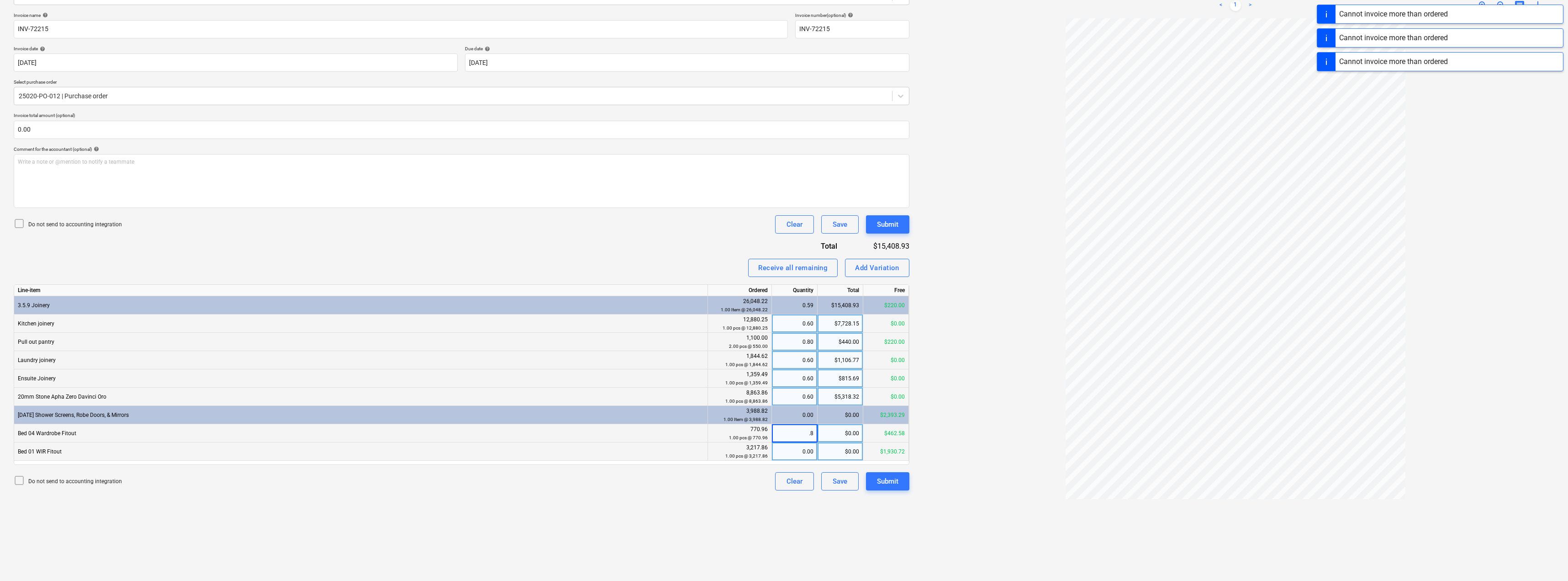
click at [784, 451] on div "0.00" at bounding box center [794, 451] width 38 height 19
click at [665, 274] on div "Receive all remaining Add Variation" at bounding box center [462, 268] width 896 height 19
click at [690, 251] on div "Invoice name help INV-72215 Invoice number (optional) help INV-72215 Invoice da…" at bounding box center [462, 251] width 896 height 478
click at [685, 256] on div "Invoice name help INV-72215 Invoice number (optional) help INV-72215 Invoice da…" at bounding box center [462, 251] width 896 height 478
click at [784, 344] on div "0.80" at bounding box center [794, 342] width 38 height 19
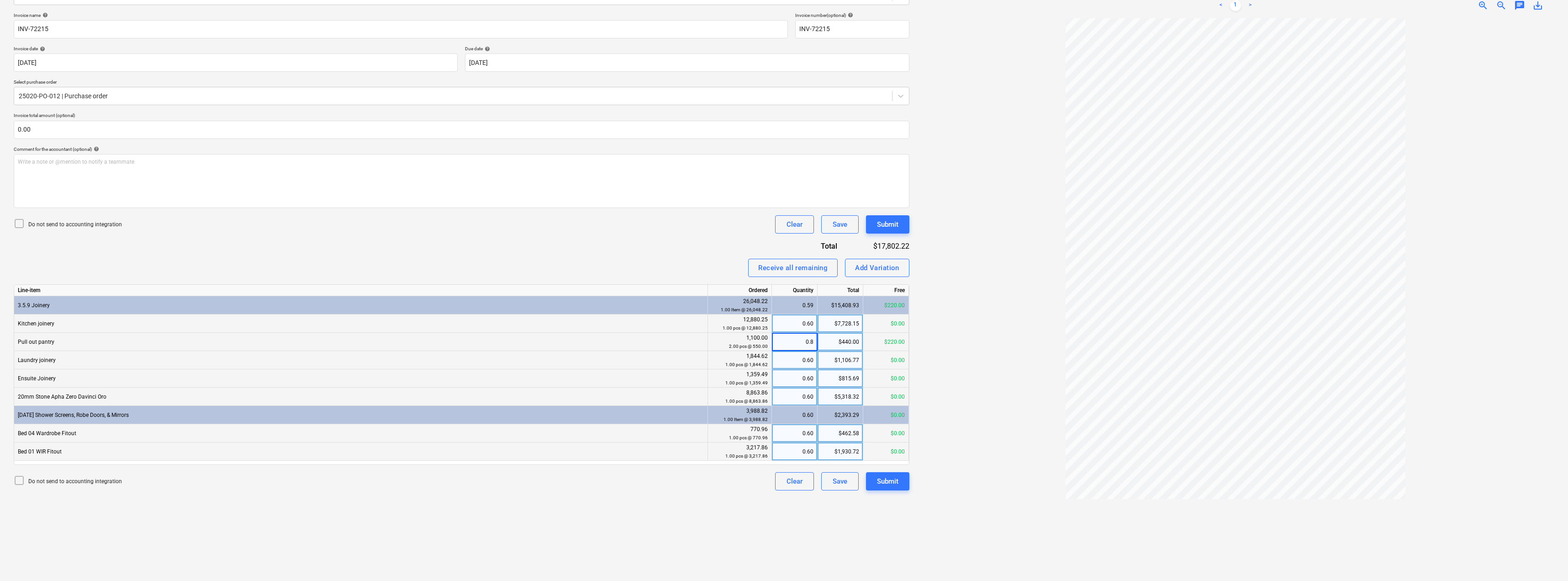
click at [784, 327] on div "0.60" at bounding box center [794, 323] width 38 height 19
click at [784, 345] on div "0.80" at bounding box center [794, 342] width 38 height 19
click at [784, 362] on div "0.60" at bounding box center [794, 359] width 38 height 19
click at [784, 383] on div "0.60" at bounding box center [794, 378] width 38 height 19
click at [784, 401] on div "0.60" at bounding box center [794, 397] width 38 height 19
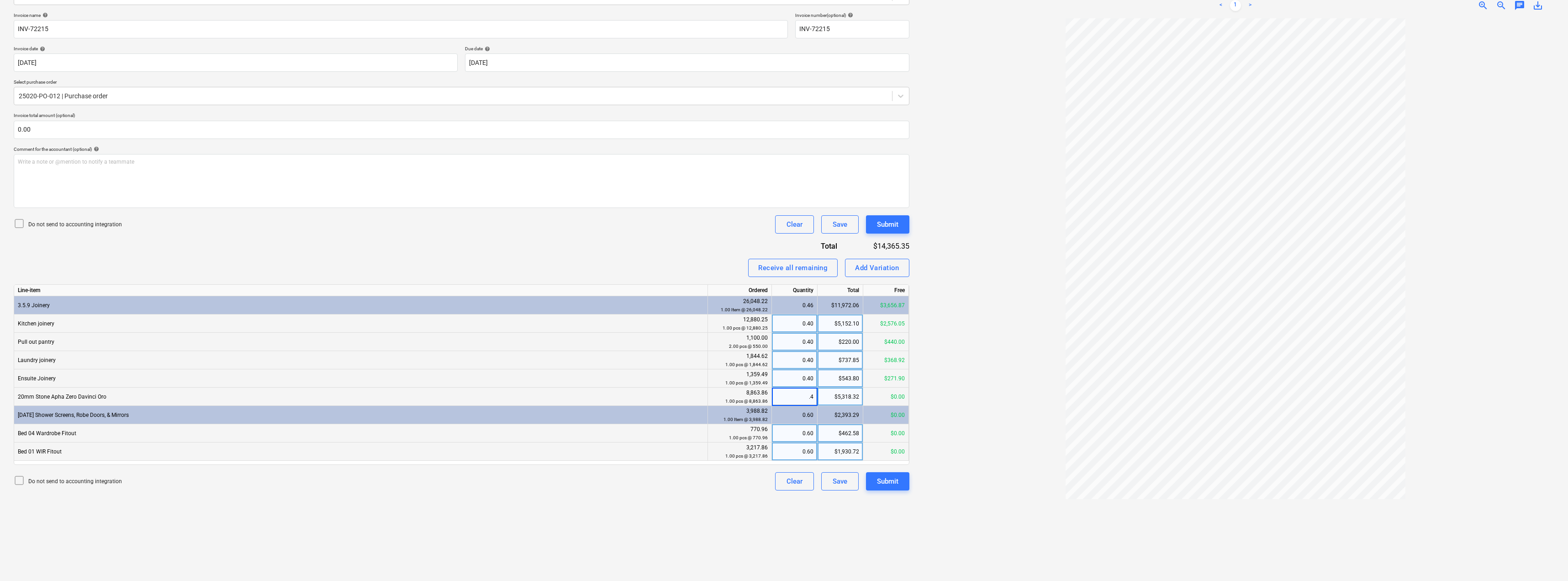
click at [784, 418] on div "0.60" at bounding box center [794, 415] width 38 height 19
click at [784, 432] on div "0.60" at bounding box center [794, 433] width 38 height 19
click at [784, 447] on div "0.60" at bounding box center [794, 451] width 38 height 19
click at [693, 258] on div "Invoice name help INV-72215 Invoice number (optional) help INV-72215 Invoice da…" at bounding box center [462, 251] width 896 height 478
click at [784, 324] on div "$5,152.10" at bounding box center [841, 323] width 45 height 19
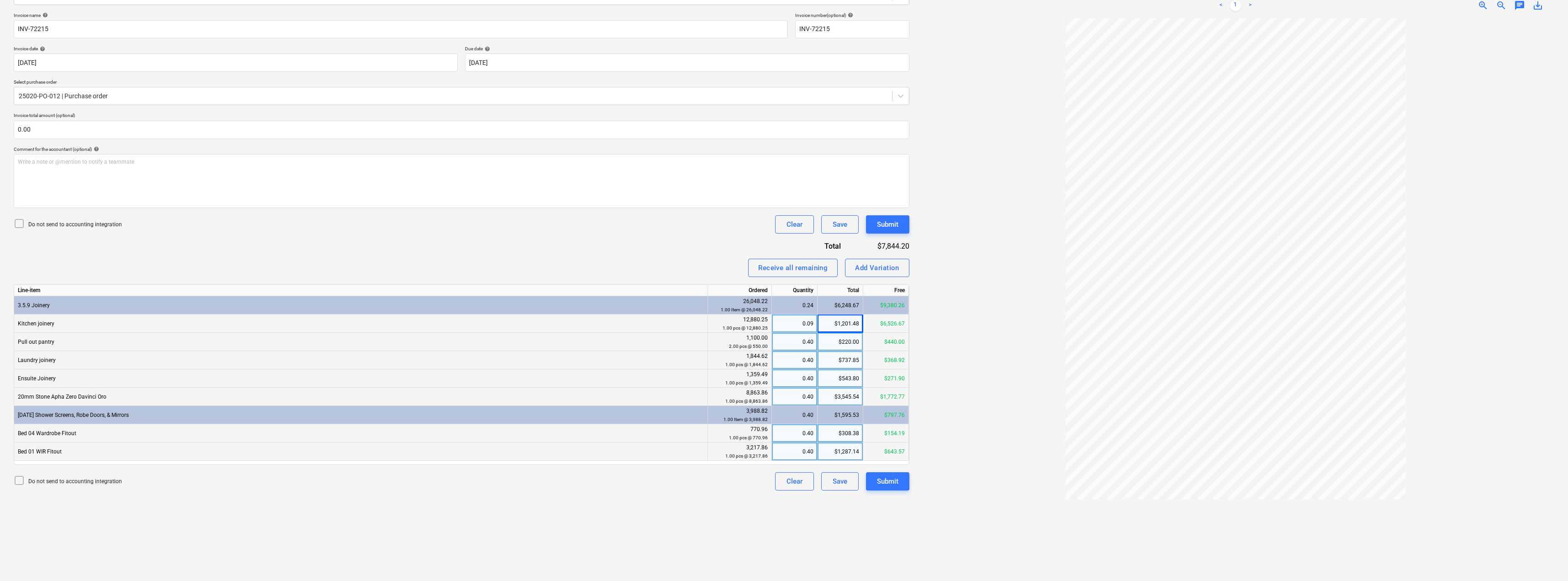
click at [784, 322] on div "$1,201.48" at bounding box center [841, 323] width 45 height 19
click at [784, 322] on input "1201.48" at bounding box center [841, 323] width 45 height 18
click at [784, 327] on div at bounding box center [1235, 296] width 638 height 555
click at [784, 342] on div "0.40" at bounding box center [794, 342] width 38 height 19
click at [784, 339] on div at bounding box center [1235, 296] width 638 height 555
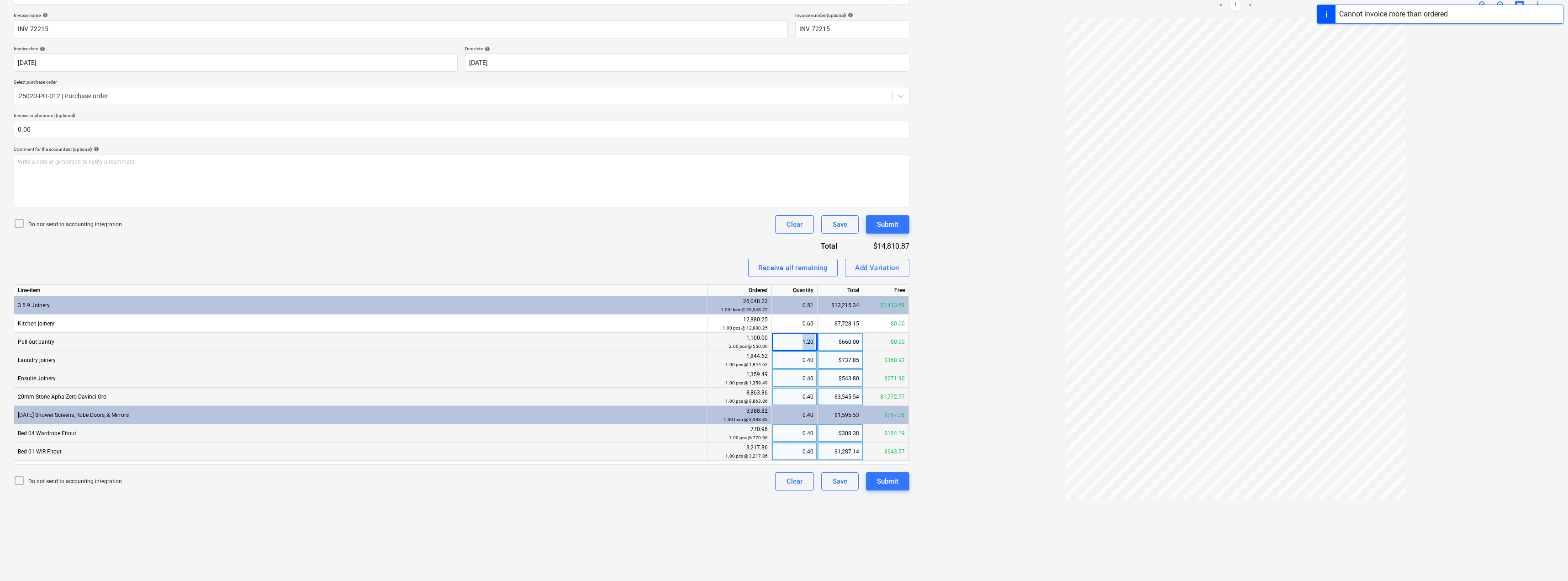
drag, startPoint x: 797, startPoint y: 344, endPoint x: 826, endPoint y: 342, distance: 29.1
click at [0, 0] on div "Pull out pantry 1,100.00 2.00 pcs @ 550.00 1.20 $660.00 $0.00" at bounding box center [0, 0] width 0 height 0
click at [784, 324] on div at bounding box center [1235, 296] width 638 height 555
click at [784, 362] on div "0.40" at bounding box center [794, 359] width 38 height 19
click at [784, 380] on div "0.40" at bounding box center [794, 378] width 38 height 19
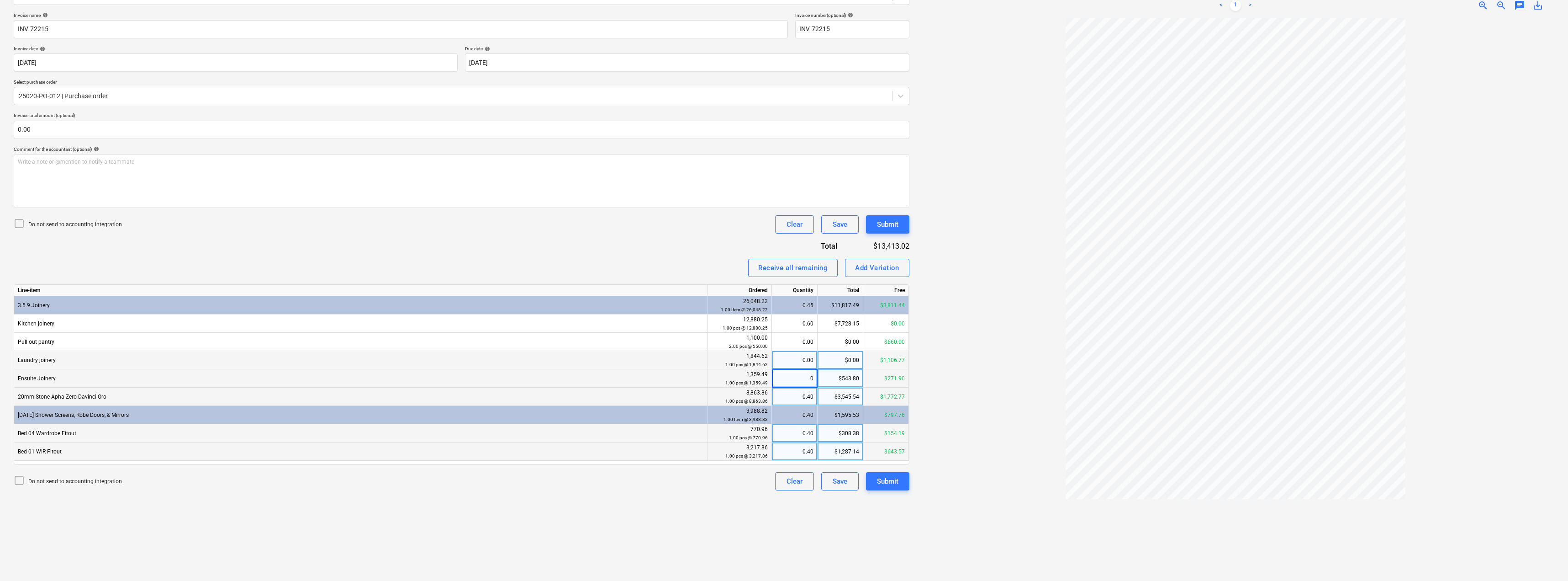
click at [784, 401] on div "0.40" at bounding box center [794, 397] width 38 height 19
click at [784, 432] on div "0.40" at bounding box center [794, 433] width 38 height 19
click at [784, 452] on div "0.40" at bounding box center [794, 451] width 38 height 19
click at [784, 343] on div at bounding box center [1235, 296] width 638 height 555
click at [784, 344] on div "$0.00" at bounding box center [841, 342] width 45 height 19
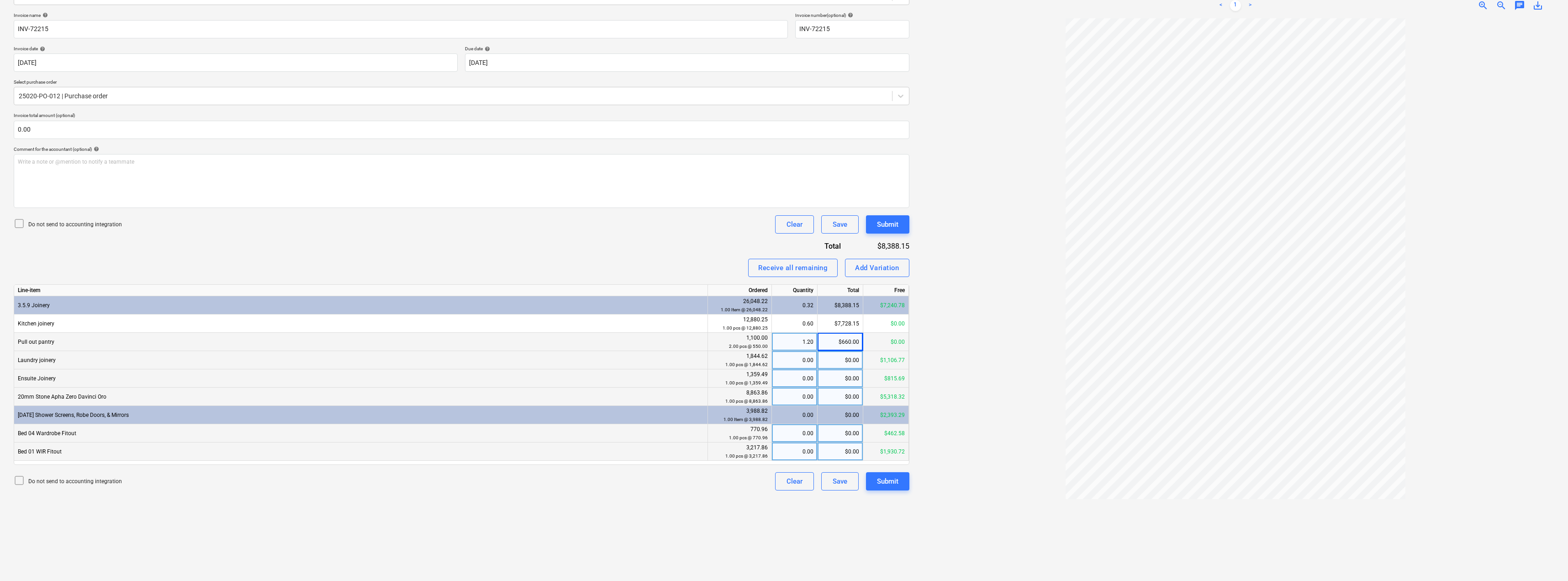
click at [784, 361] on div "$0.00" at bounding box center [841, 359] width 45 height 19
click at [784, 378] on div "$0.00" at bounding box center [841, 378] width 45 height 19
click at [784, 378] on input "915.69" at bounding box center [841, 378] width 45 height 18
click at [784, 400] on div "$0.00" at bounding box center [841, 397] width 45 height 19
click at [784, 446] on div "$0.00" at bounding box center [841, 451] width 45 height 19
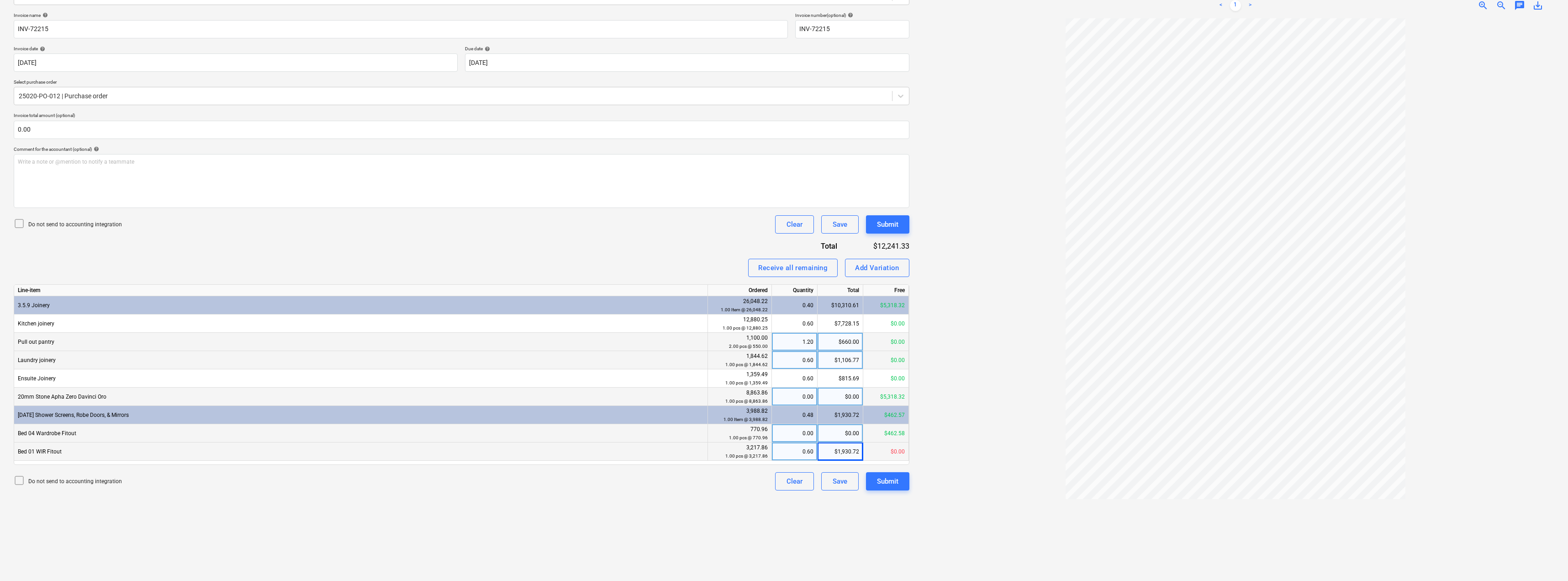
click at [784, 433] on div "$0.00" at bounding box center [841, 433] width 45 height 19
click at [784, 407] on div at bounding box center [1235, 296] width 638 height 555
click at [784, 431] on div "0.60" at bounding box center [794, 433] width 38 height 19
click at [784, 452] on div "0.60" at bounding box center [794, 451] width 38 height 19
click at [784, 396] on div "$0.00" at bounding box center [841, 397] width 45 height 19
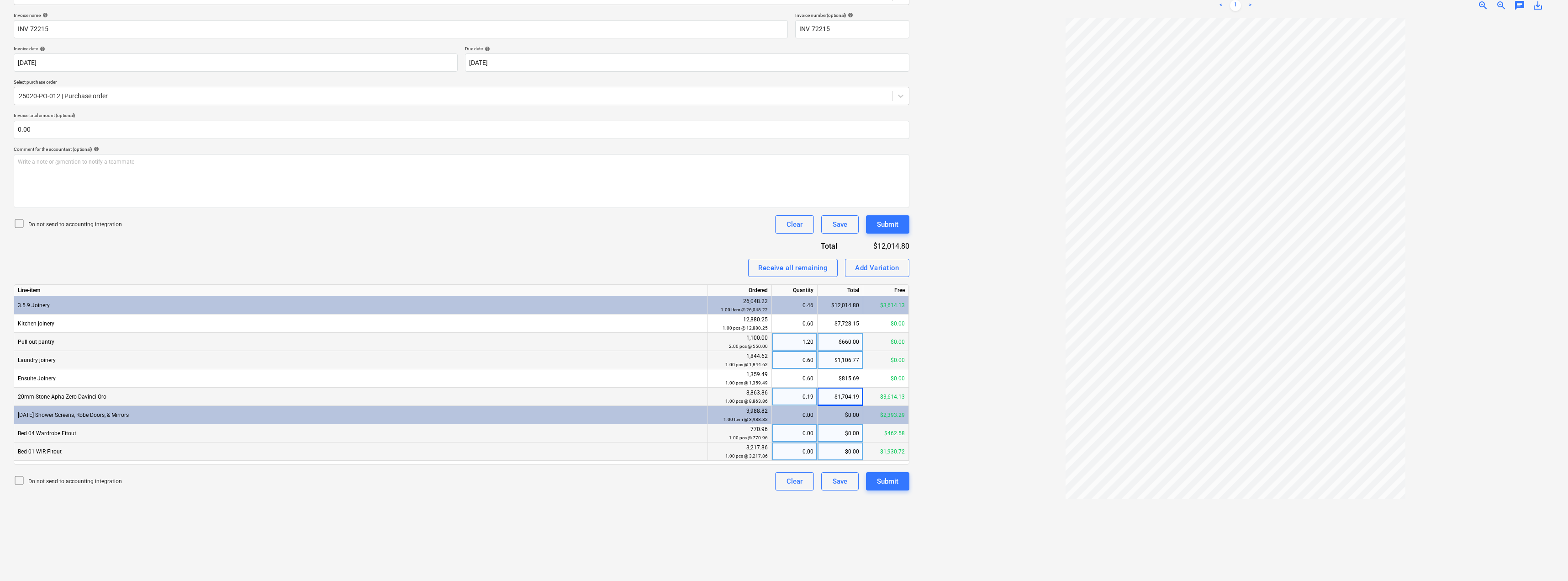
click at [784, 275] on div at bounding box center [1235, 296] width 638 height 555
click at [784, 484] on div "Submit" at bounding box center [888, 482] width 22 height 12
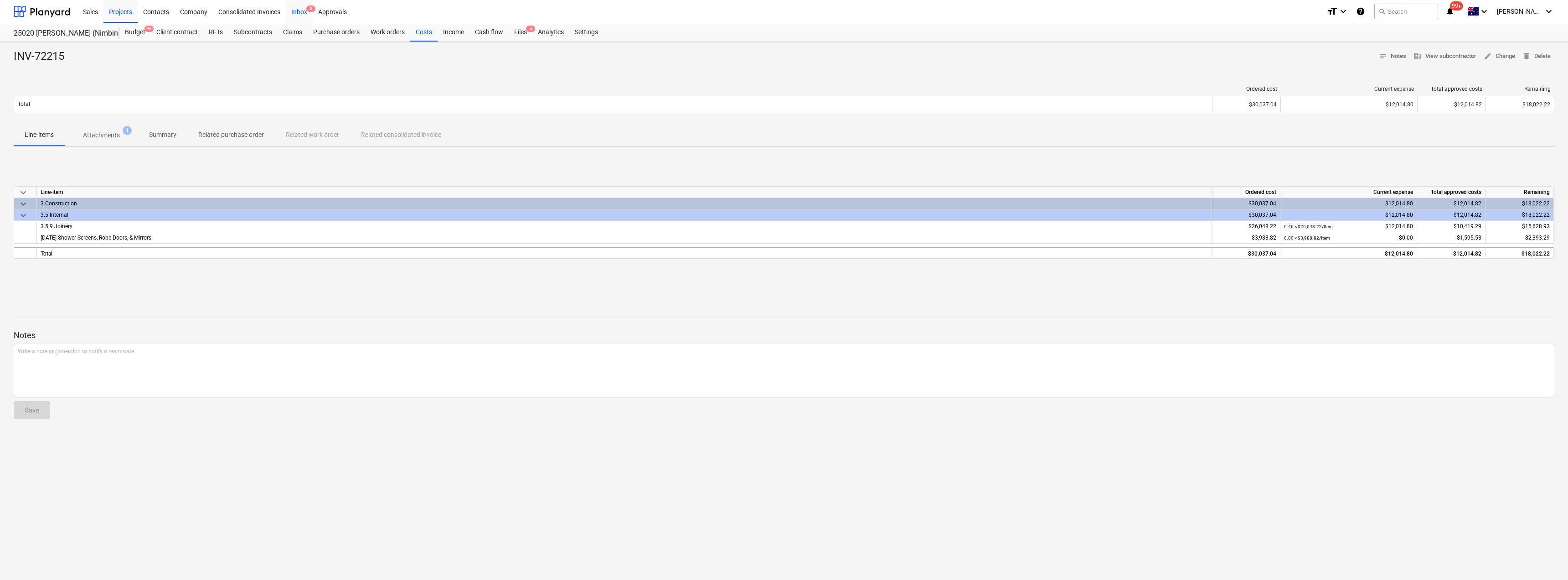
click at [302, 12] on div "Inbox 8" at bounding box center [299, 12] width 27 height 24
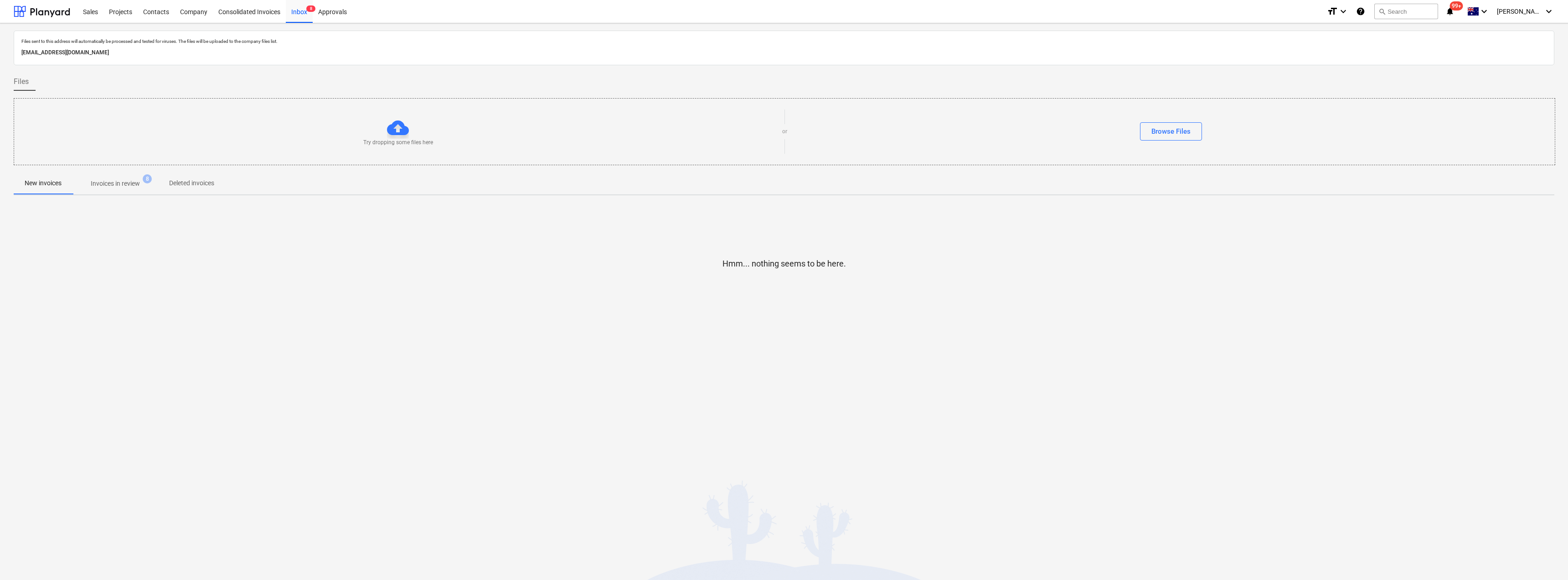
click at [122, 184] on p "Invoices in review" at bounding box center [115, 184] width 49 height 10
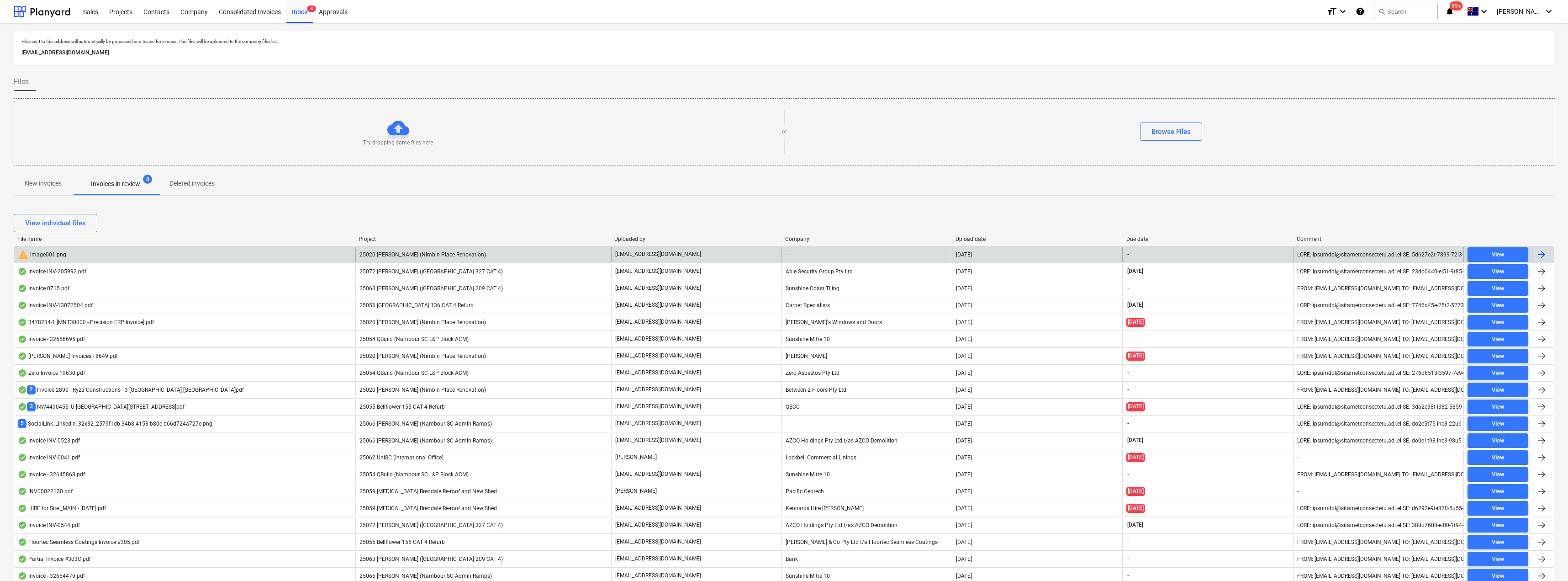
click at [649, 254] on p "[EMAIL_ADDRESS][DOMAIN_NAME]" at bounding box center [658, 254] width 86 height 8
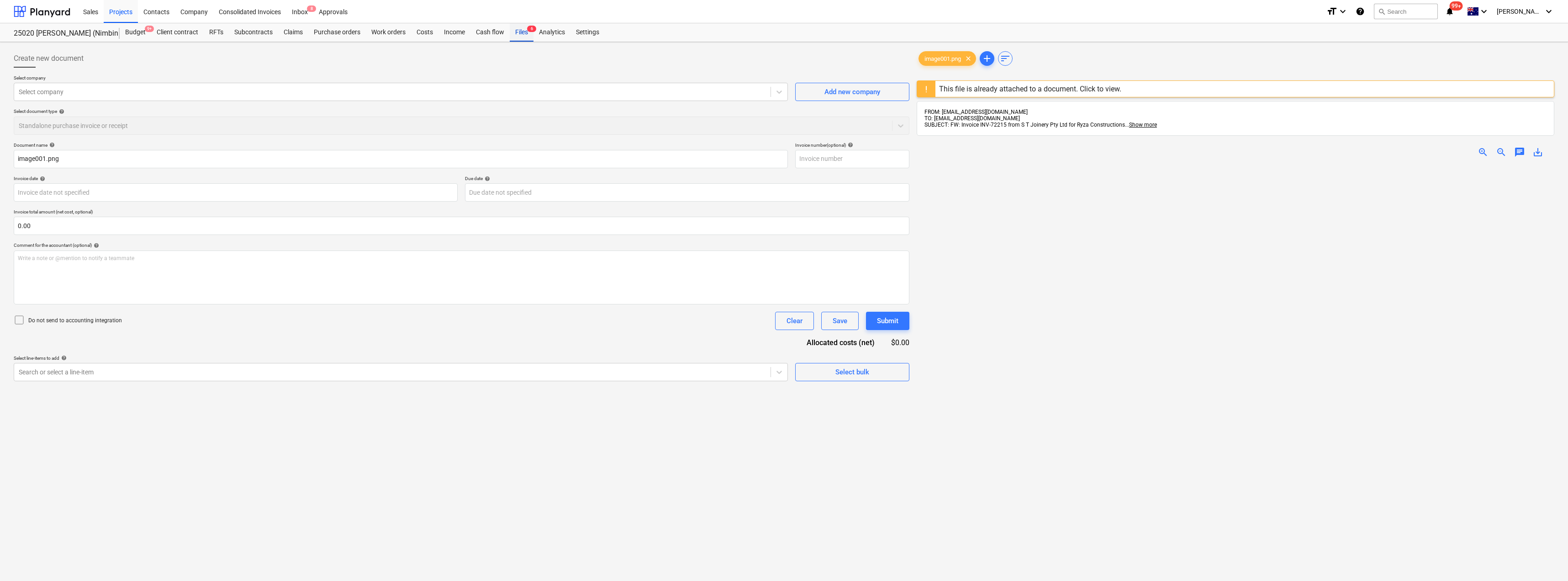
click at [519, 32] on div "Files 6" at bounding box center [522, 32] width 24 height 19
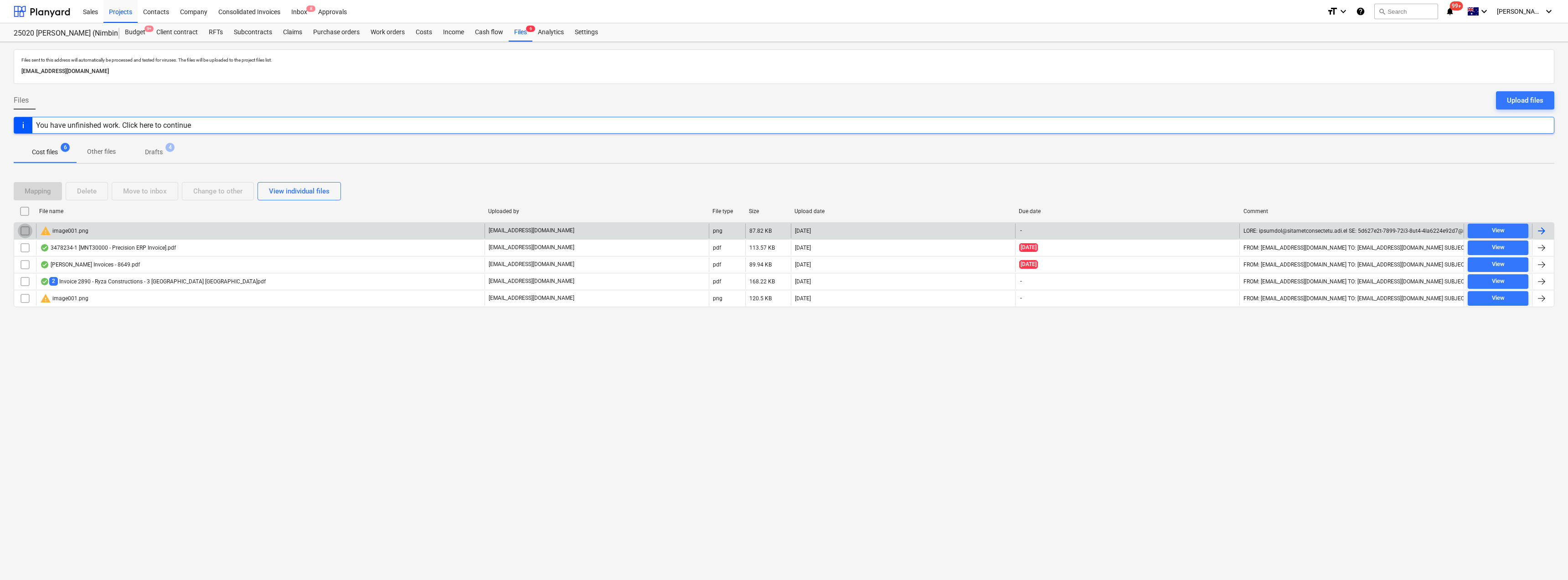
click at [25, 230] on input "checkbox" at bounding box center [25, 230] width 15 height 15
click at [87, 191] on div "Delete" at bounding box center [86, 191] width 20 height 12
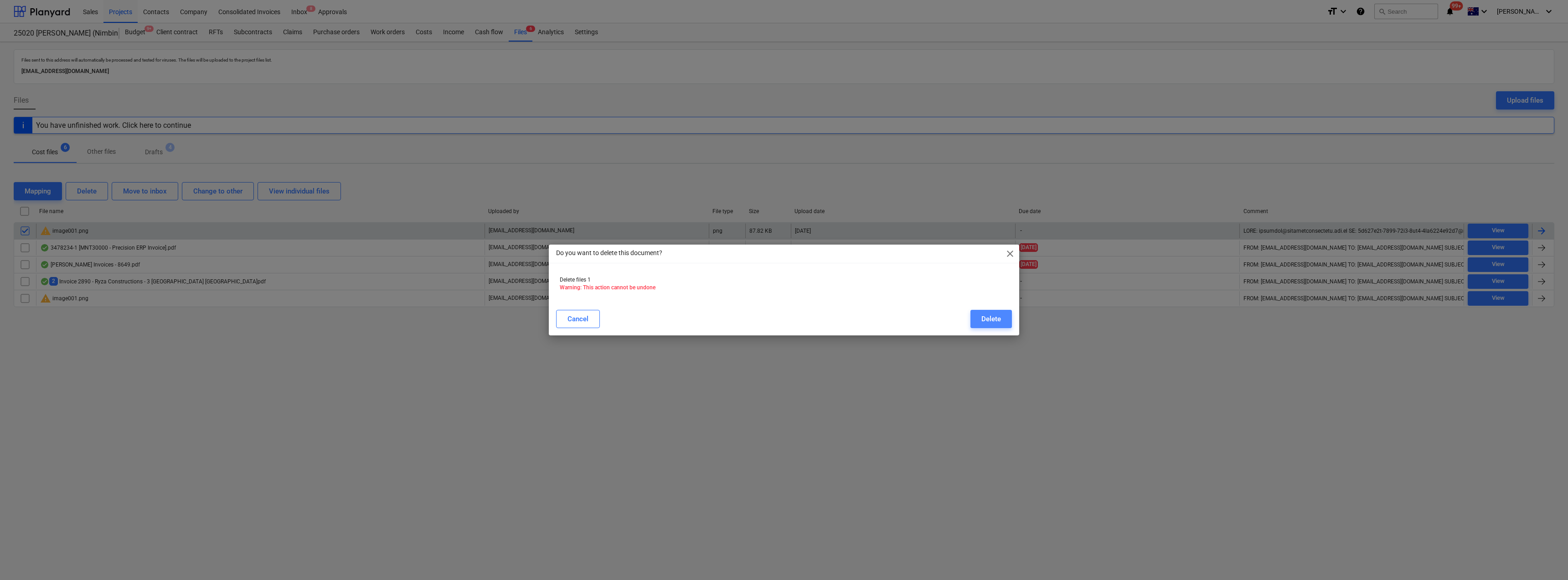
click at [783, 321] on div "Delete" at bounding box center [991, 319] width 20 height 12
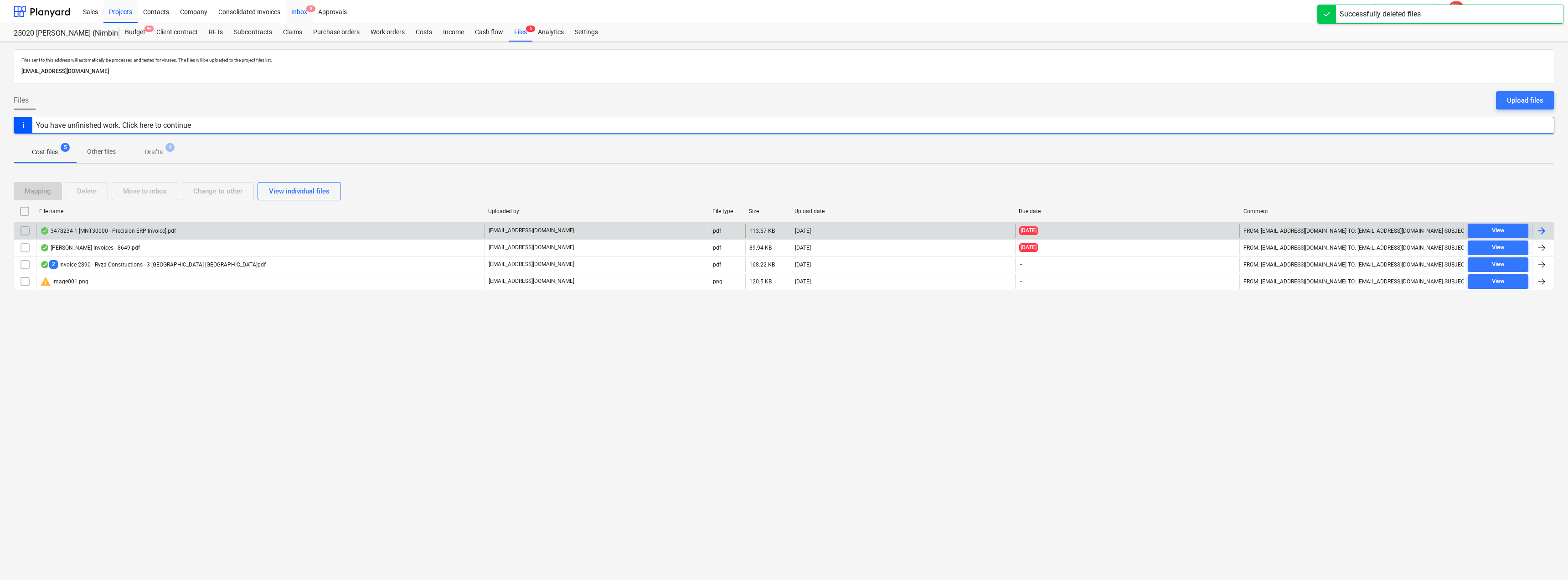
click at [301, 11] on div "Inbox 8" at bounding box center [299, 12] width 27 height 24
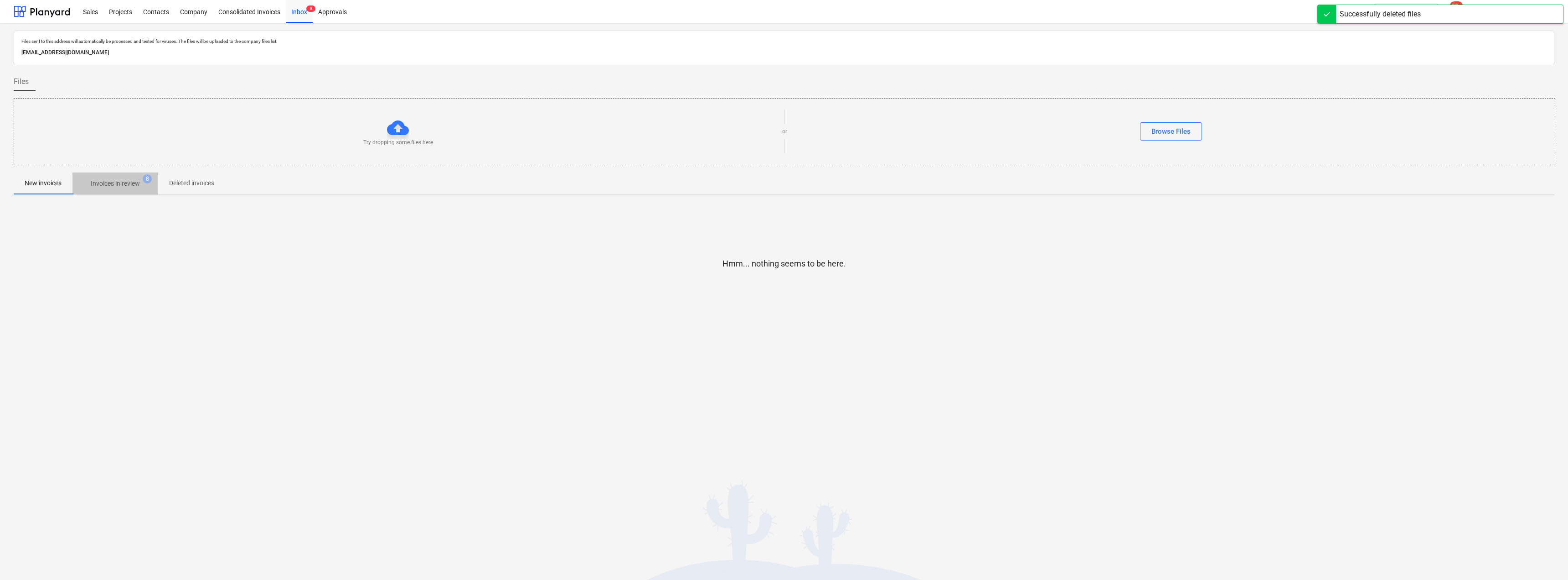
click at [124, 186] on p "Invoices in review" at bounding box center [115, 184] width 49 height 10
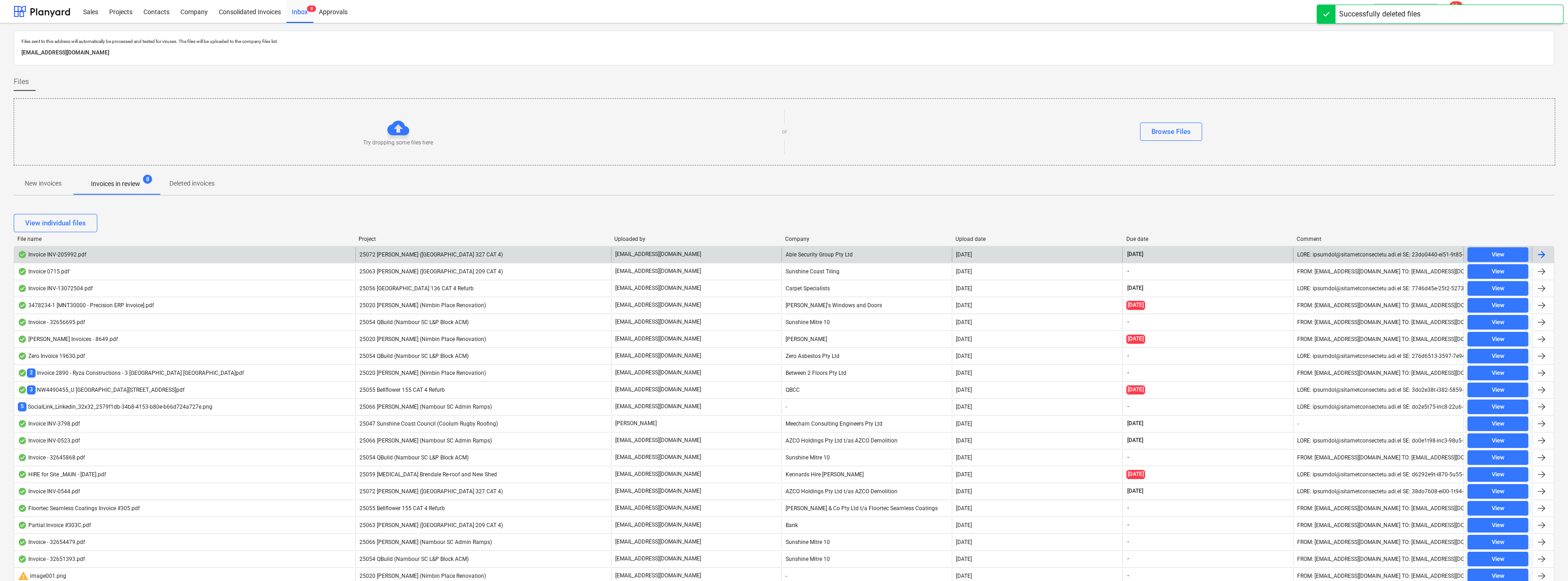
click at [666, 254] on p "[EMAIL_ADDRESS][DOMAIN_NAME]" at bounding box center [658, 254] width 86 height 8
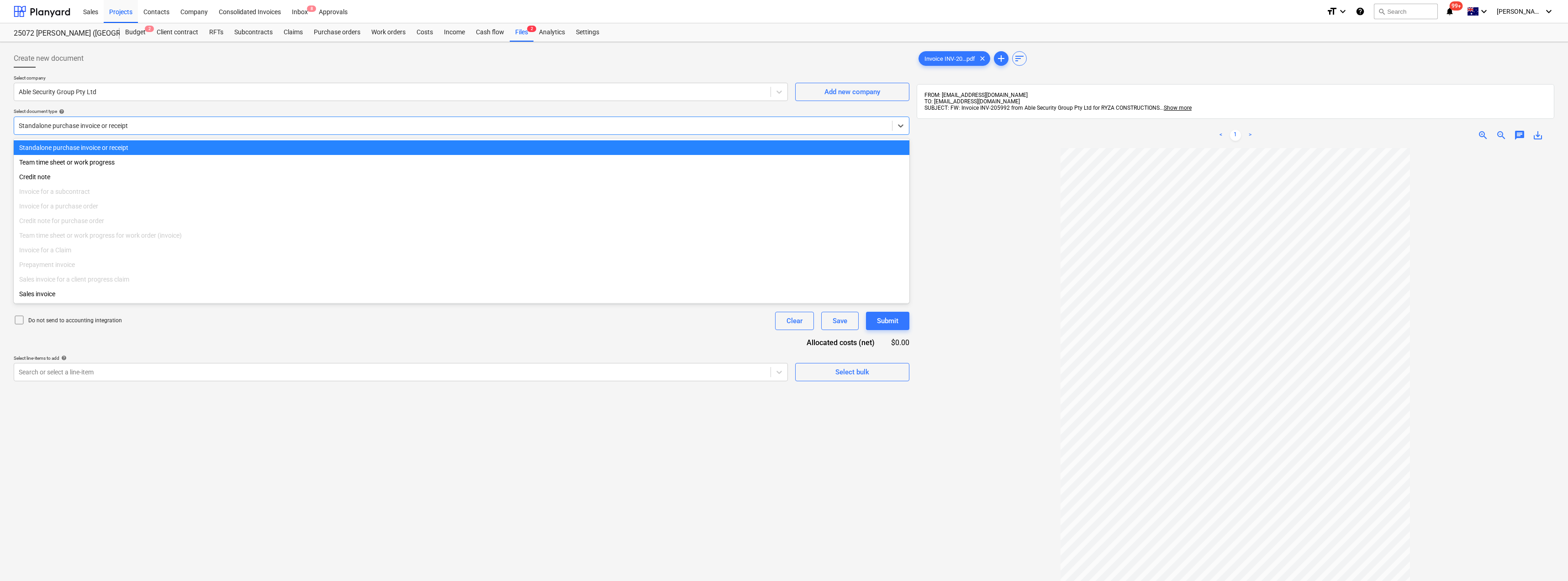
click at [106, 124] on div at bounding box center [453, 125] width 869 height 9
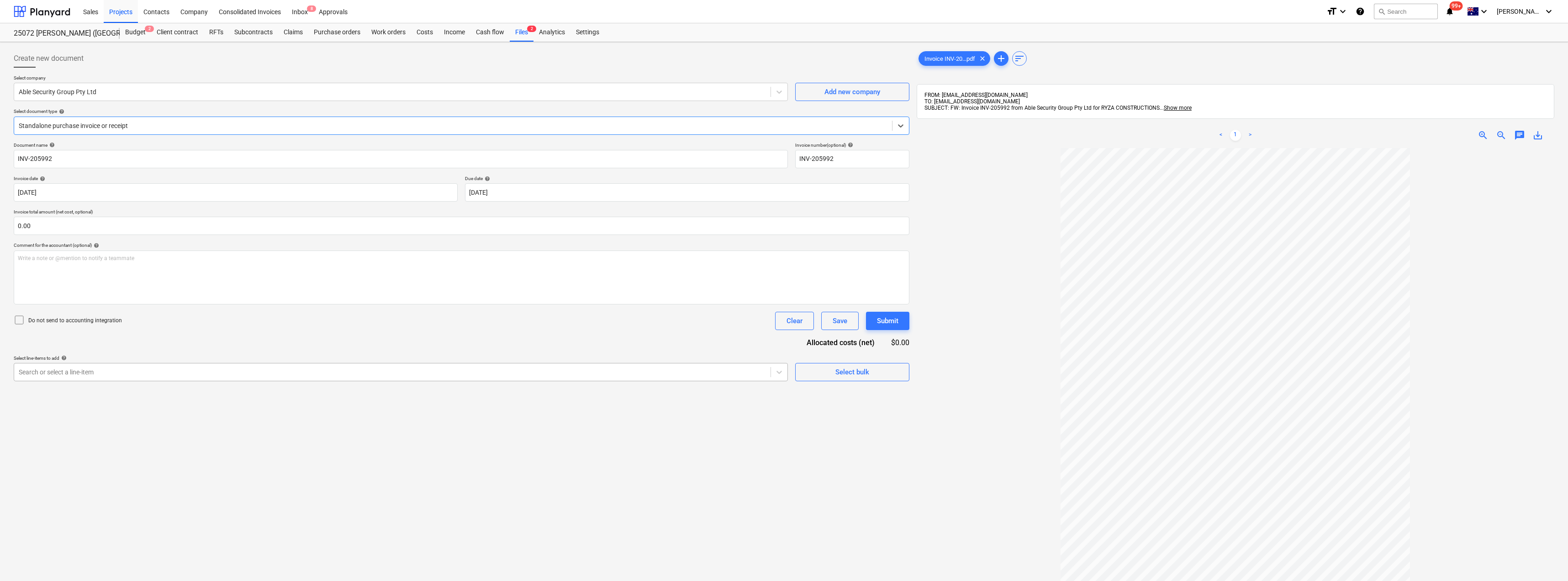
click at [97, 371] on div at bounding box center [392, 371] width 747 height 9
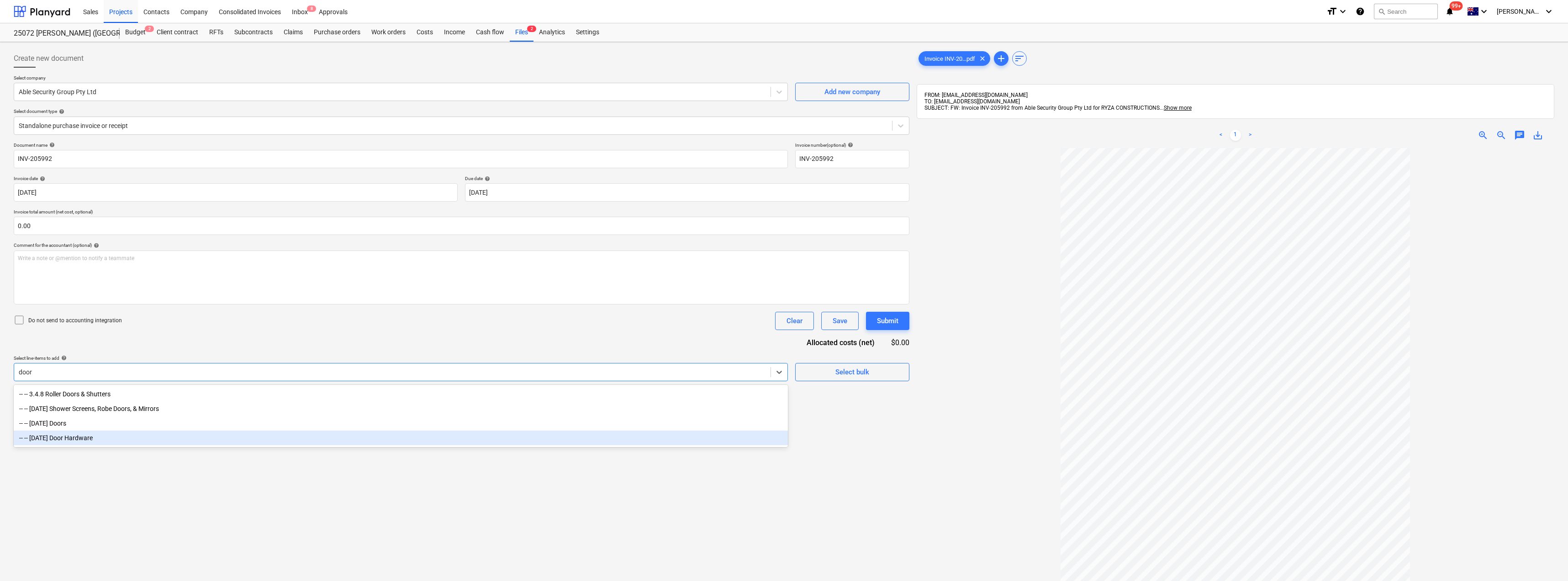
click at [97, 436] on div "-- -- [DATE] Door Hardware" at bounding box center [401, 437] width 775 height 15
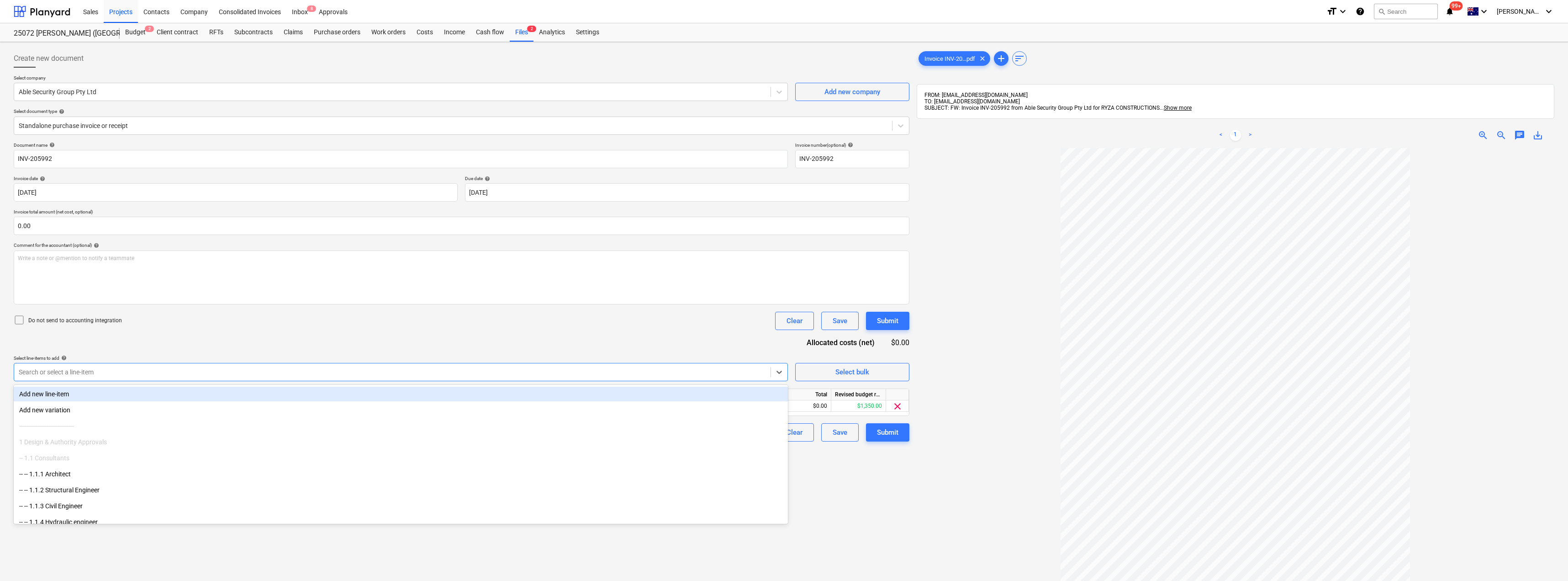
click at [186, 351] on div "Document name help INV-205992 Invoice number (optional) help INV-205992 Invoice…" at bounding box center [462, 291] width 896 height 299
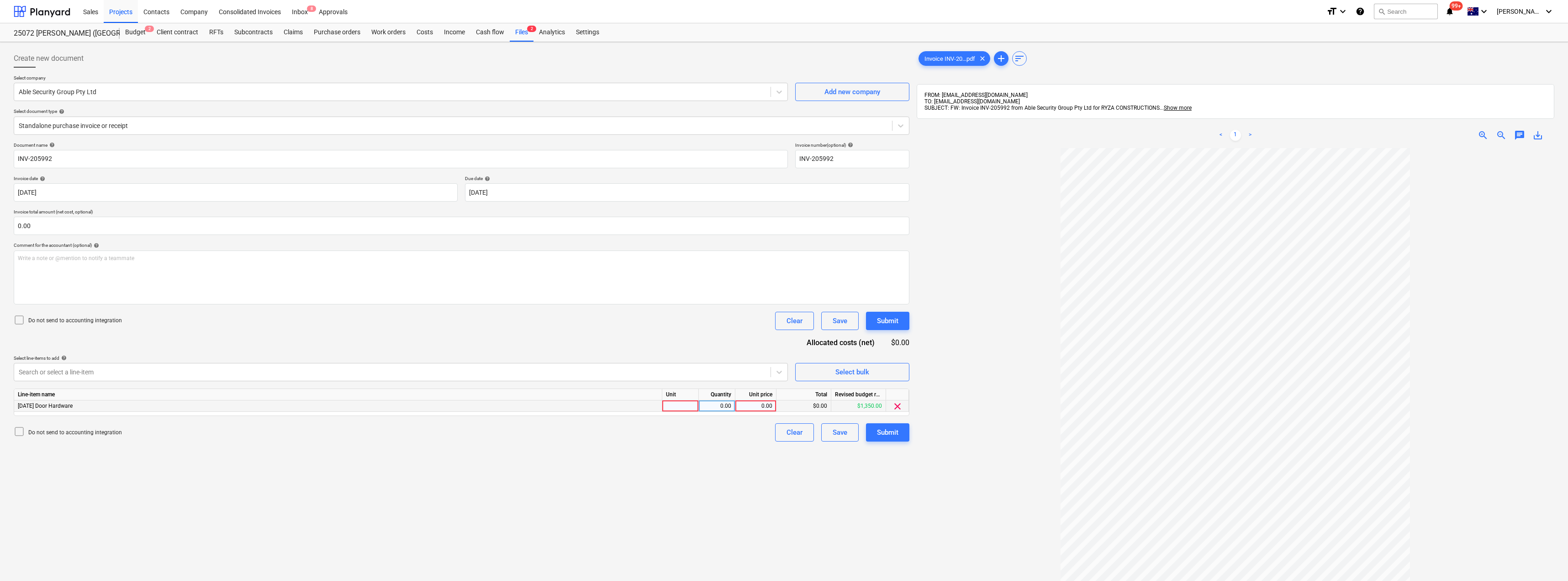
click at [691, 407] on div at bounding box center [680, 407] width 36 height 12
click at [784, 432] on div "Submit" at bounding box center [888, 432] width 22 height 12
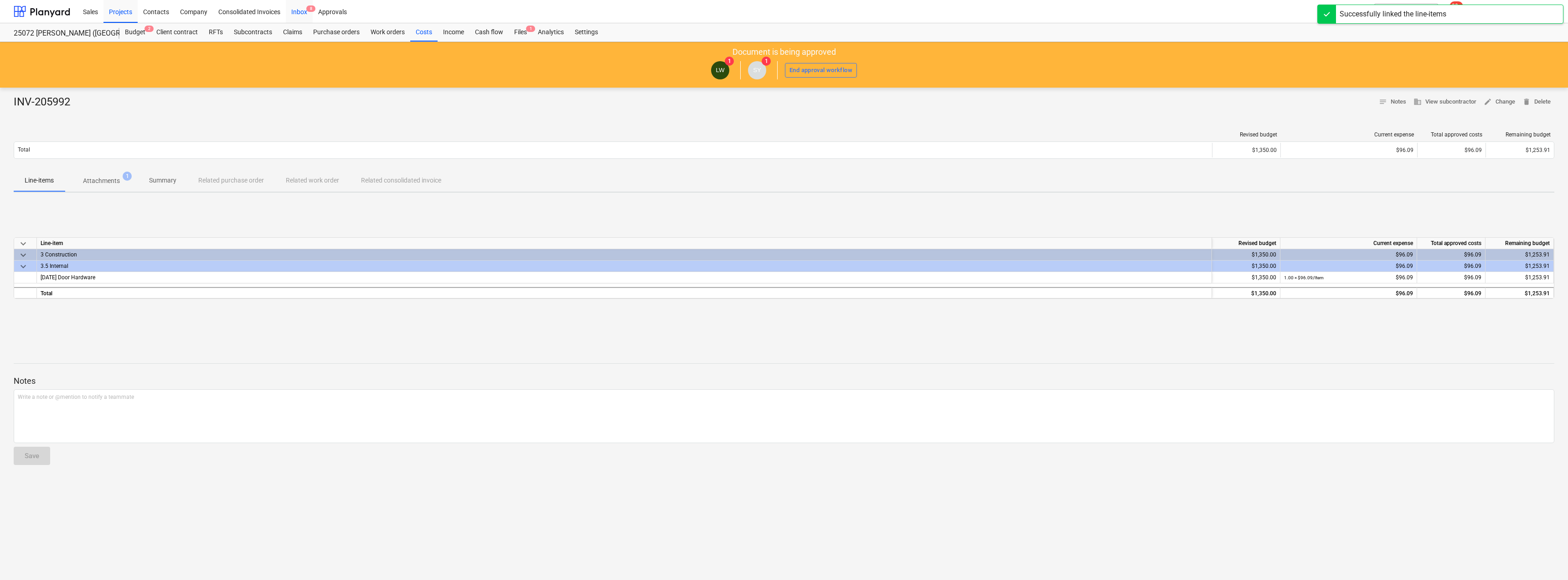
click at [297, 12] on div "Inbox 8" at bounding box center [299, 12] width 27 height 24
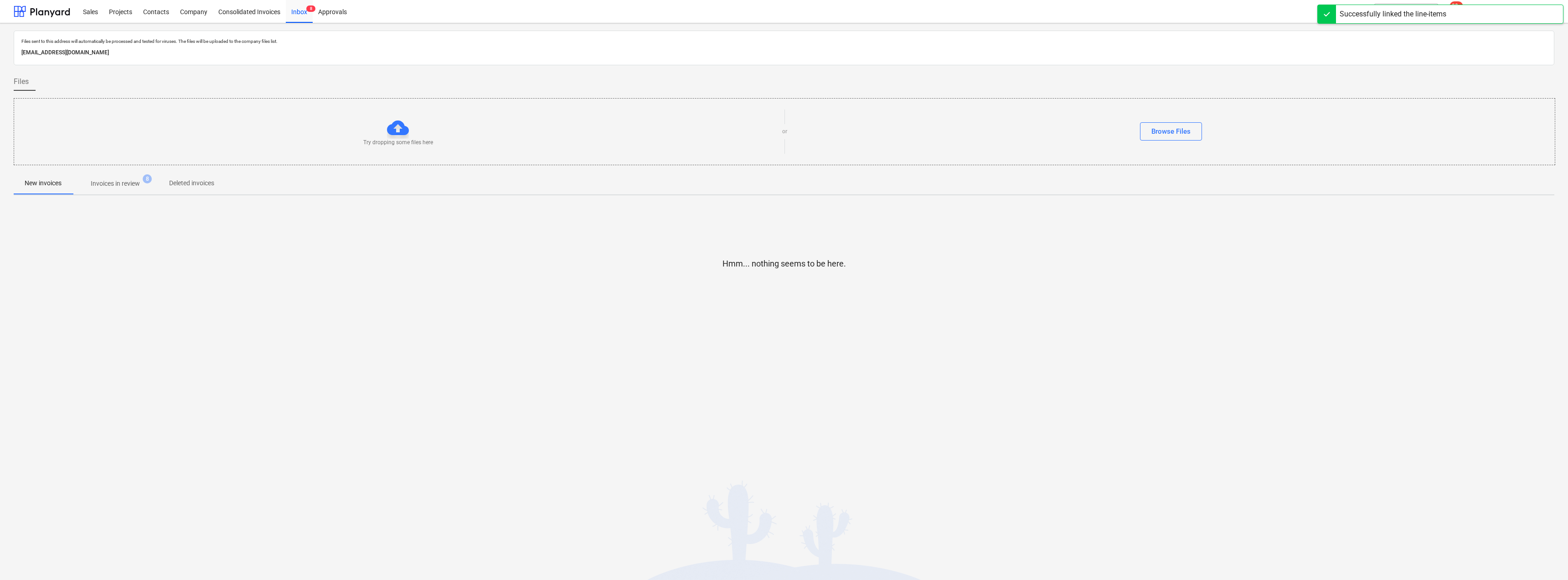
click at [128, 180] on p "Invoices in review" at bounding box center [115, 184] width 49 height 10
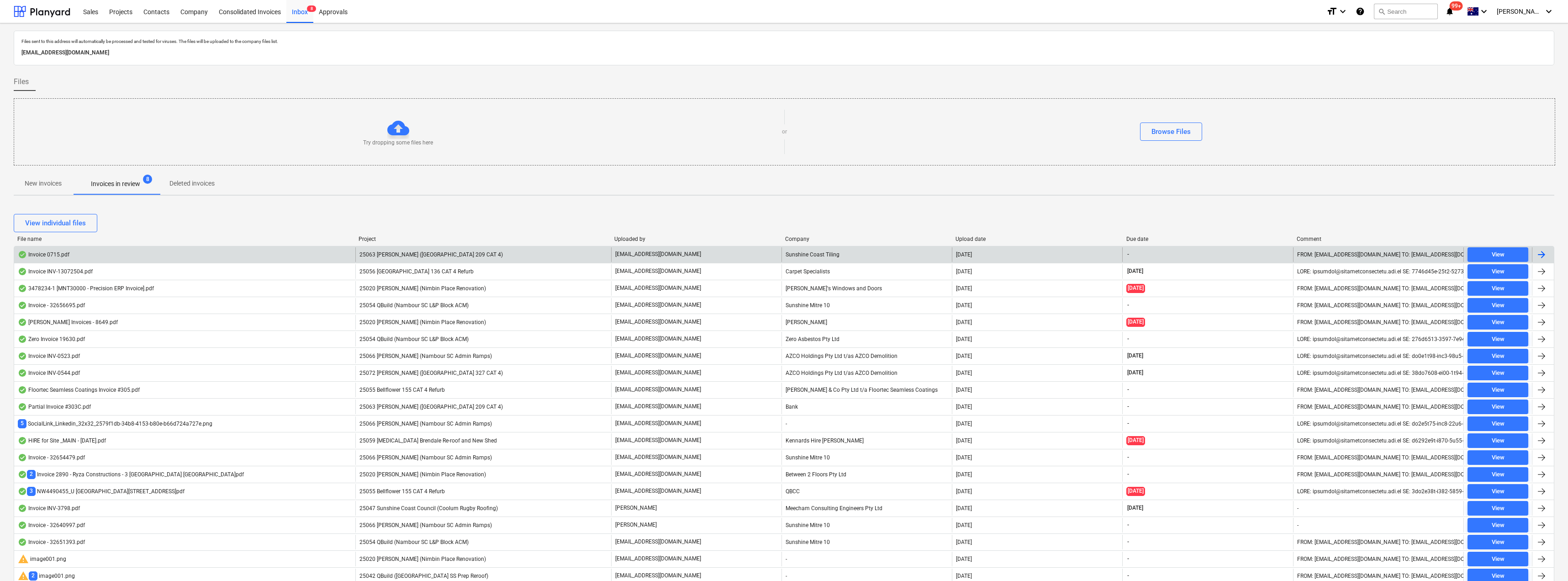
click at [644, 253] on p "[EMAIL_ADDRESS][DOMAIN_NAME]" at bounding box center [658, 254] width 86 height 8
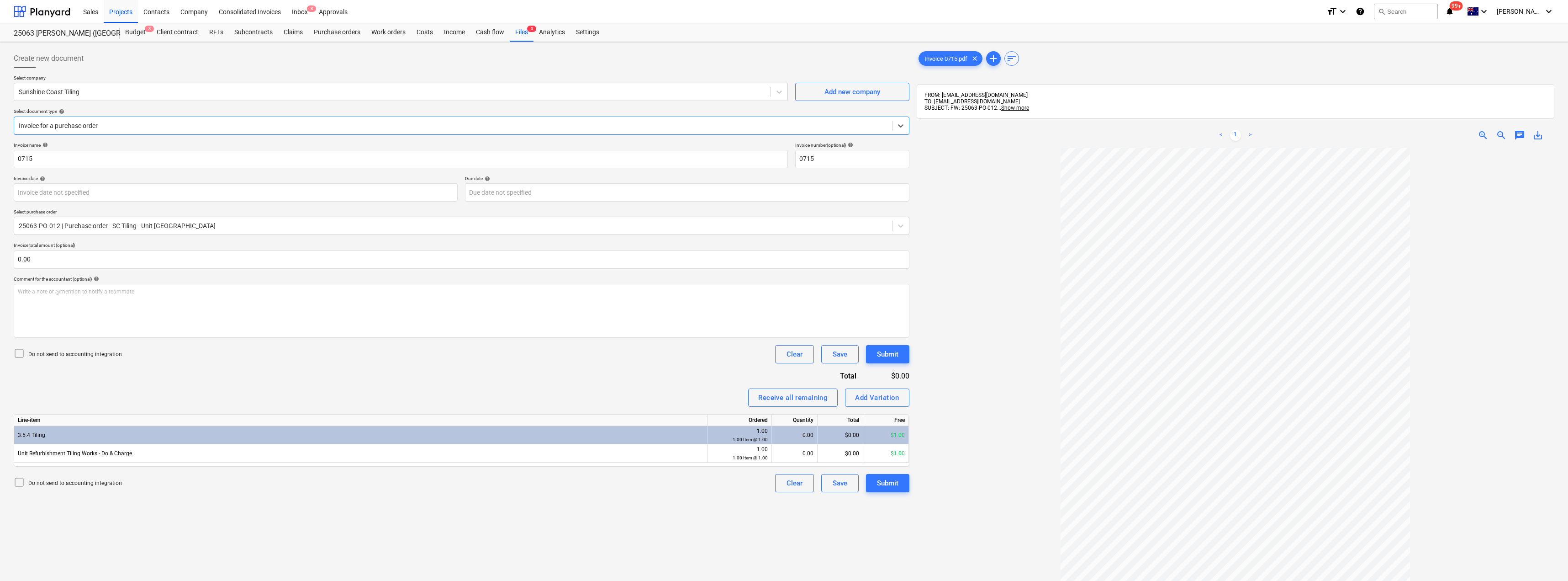
click at [94, 125] on div at bounding box center [453, 125] width 869 height 9
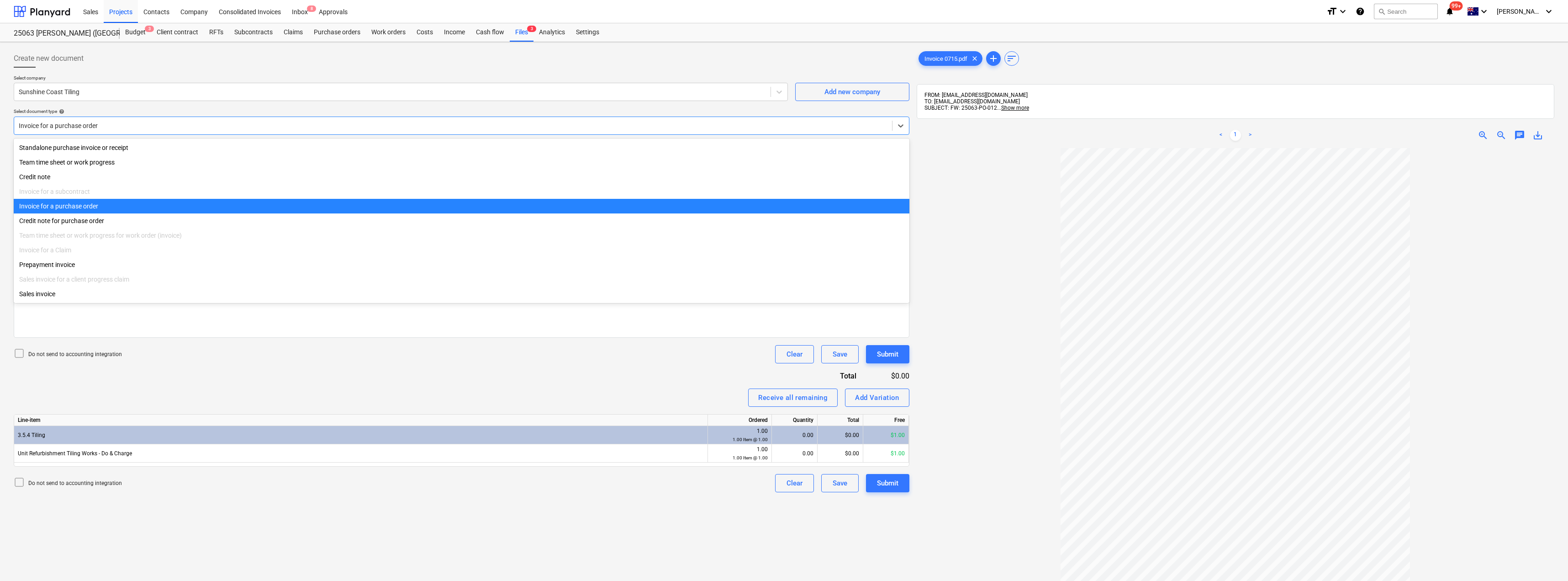
click at [94, 125] on div at bounding box center [453, 125] width 869 height 9
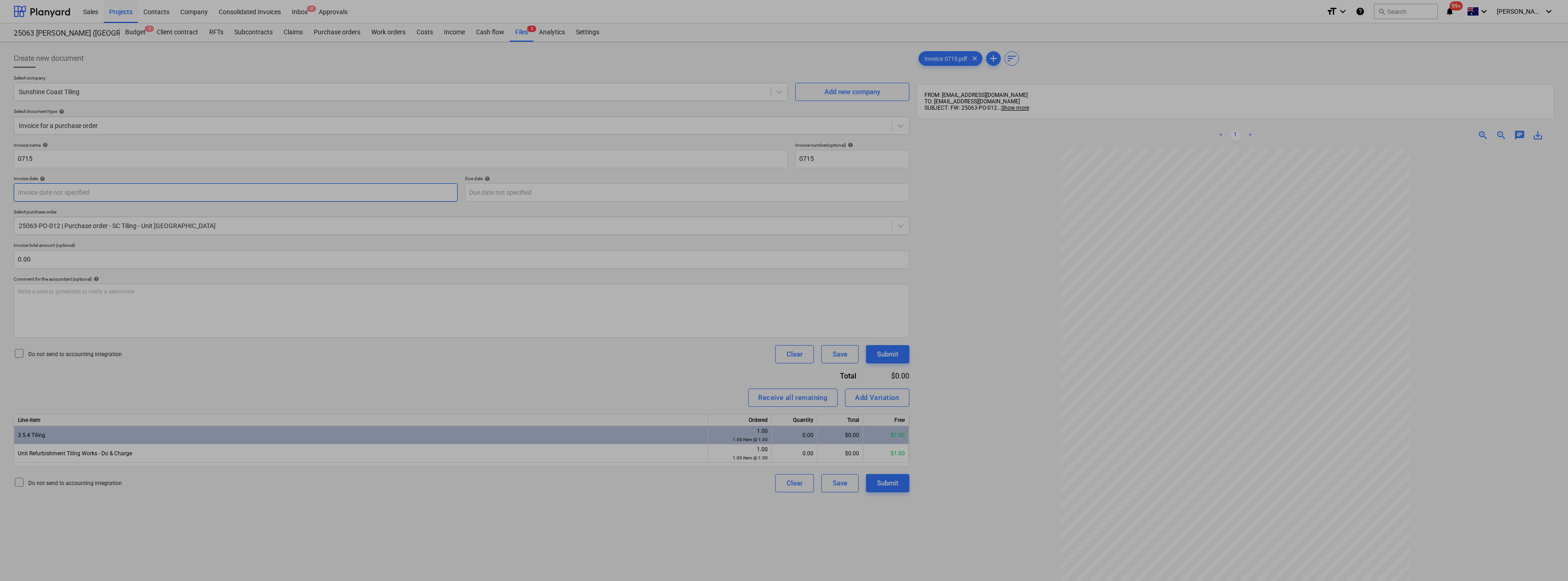
click at [92, 196] on body "Sales Projects Contacts Company Consolidated Invoices Inbox 8 Approvals format_…" at bounding box center [784, 290] width 1568 height 581
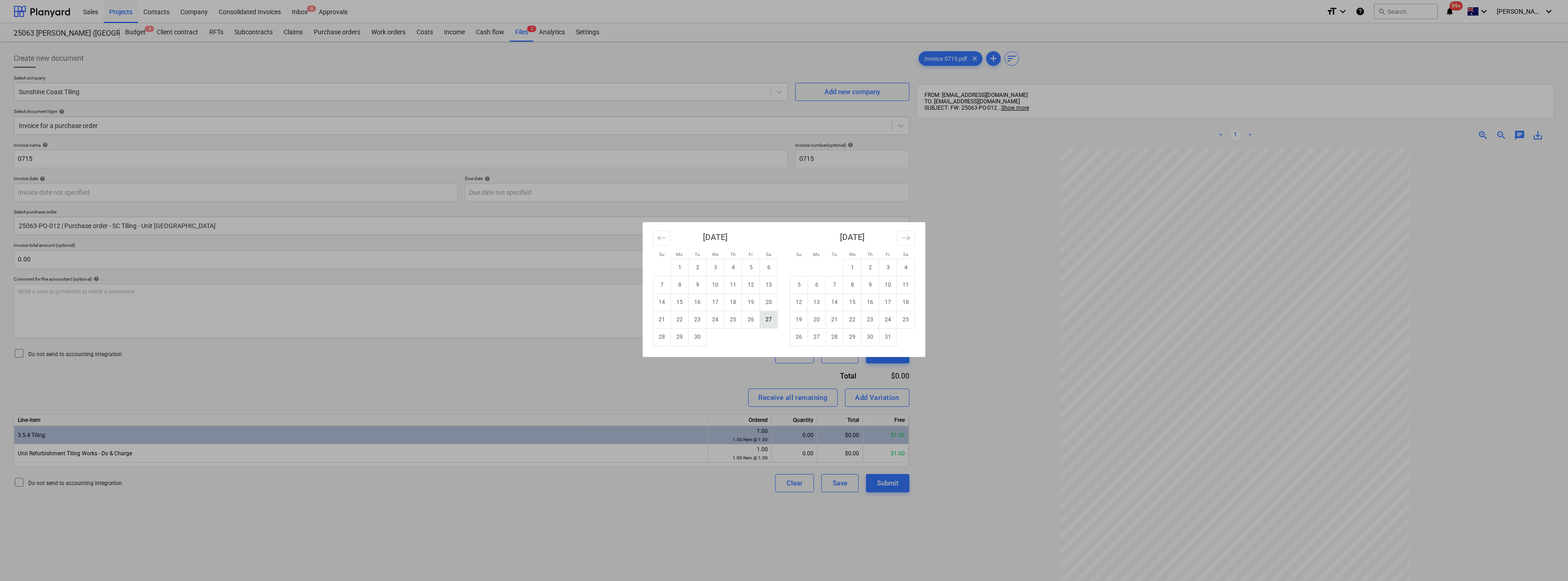
click at [767, 321] on td "27" at bounding box center [769, 320] width 18 height 18
click at [521, 193] on body "Sales Projects Contacts Company Consolidated Invoices Inbox 8 Approvals format_…" at bounding box center [784, 290] width 1568 height 581
click at [784, 284] on td "11" at bounding box center [906, 285] width 18 height 18
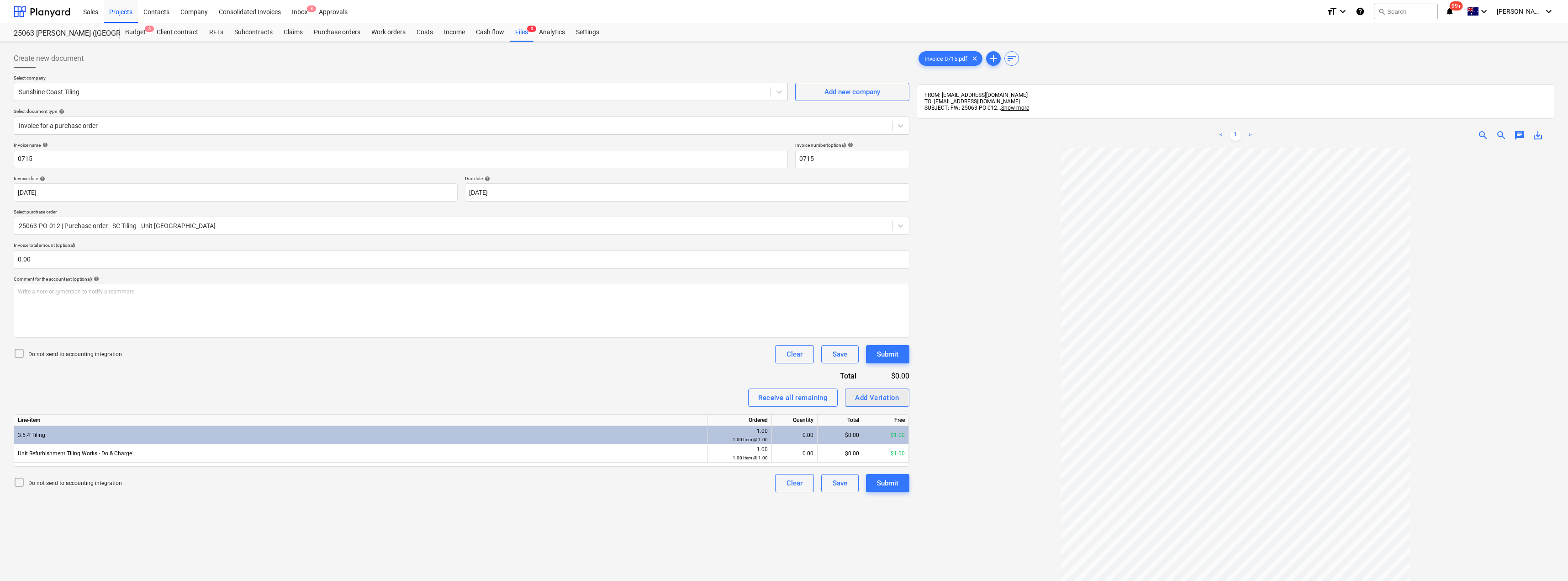
click at [784, 395] on div "Add Variation" at bounding box center [877, 398] width 44 height 12
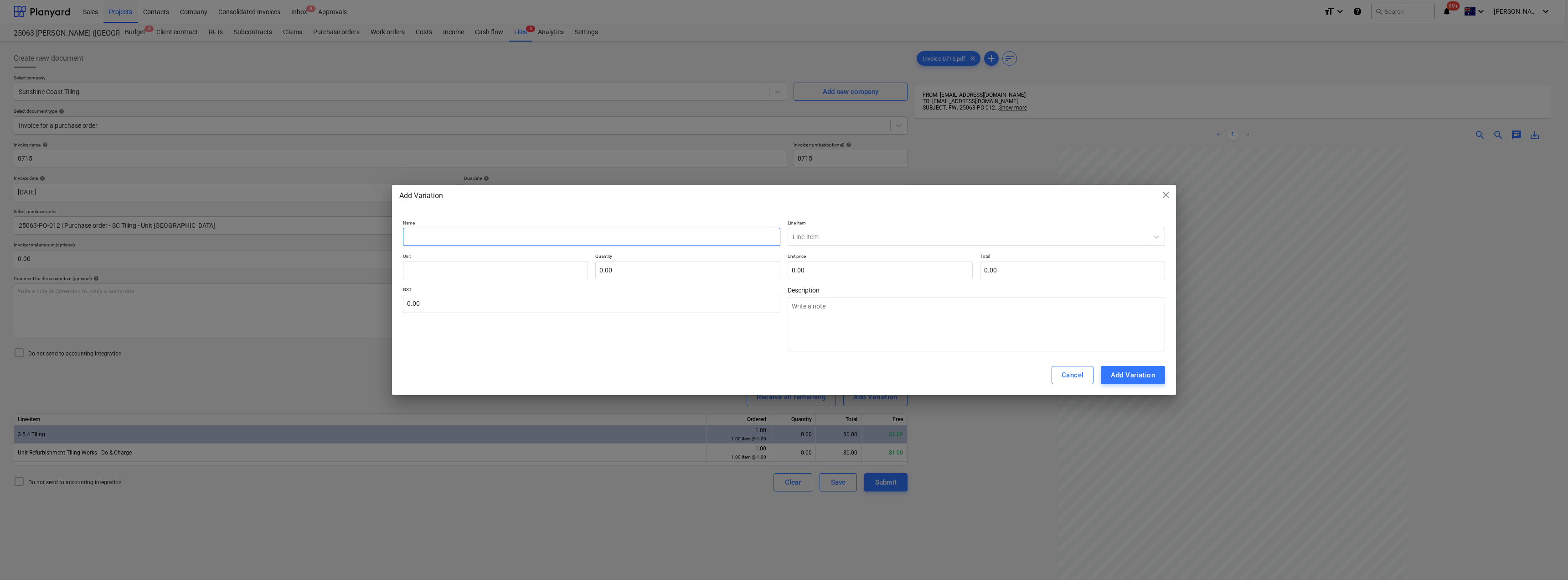
click at [457, 236] on input "text" at bounding box center [591, 237] width 377 height 19
drag, startPoint x: 446, startPoint y: 237, endPoint x: 384, endPoint y: 237, distance: 62.0
click at [386, 238] on div "Add Variation close Name Tiling Line-item Line-item Unit Quantity 0.00 Unit pri…" at bounding box center [784, 290] width 1568 height 580
click at [783, 321] on textarea at bounding box center [977, 324] width 377 height 54
paste textarea "Tiling"
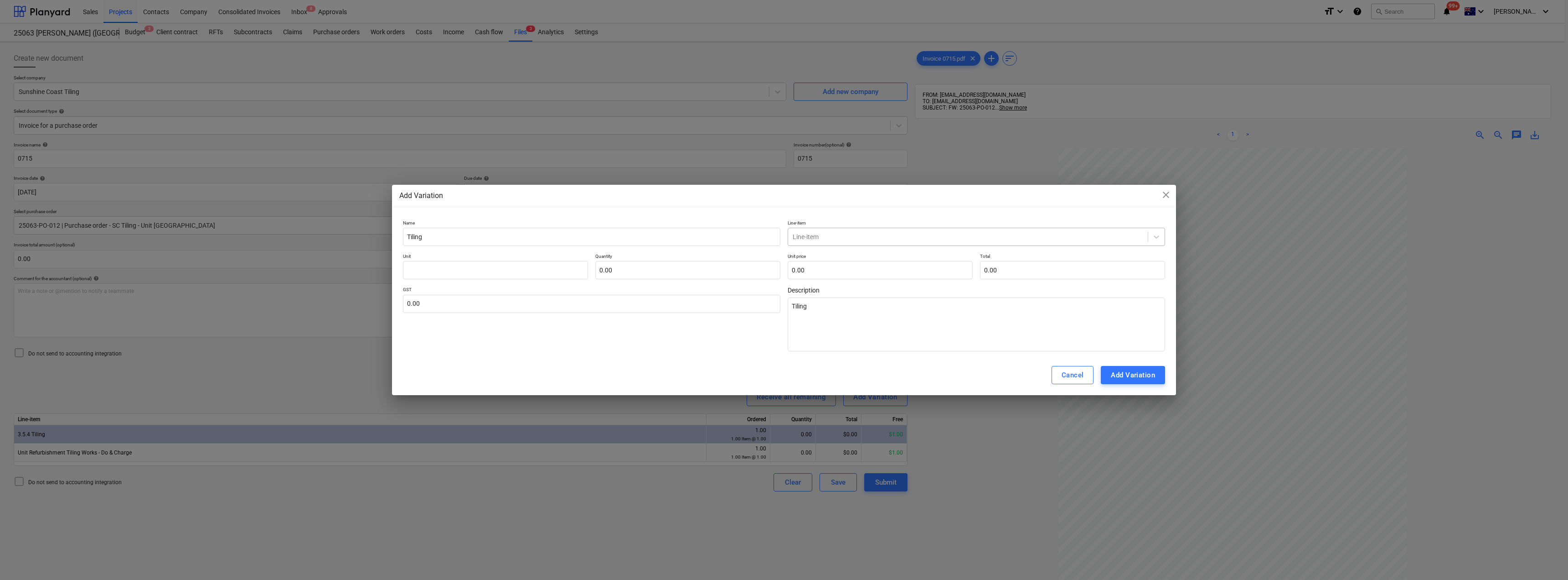
click at [783, 237] on div at bounding box center [968, 236] width 351 height 9
click at [783, 261] on div "-- -- 3.5.4 Tiling" at bounding box center [977, 259] width 377 height 15
click at [414, 273] on input "text" at bounding box center [495, 269] width 185 height 19
click at [783, 269] on input "3464.50" at bounding box center [880, 269] width 185 height 19
click at [639, 303] on input "text" at bounding box center [591, 304] width 377 height 19
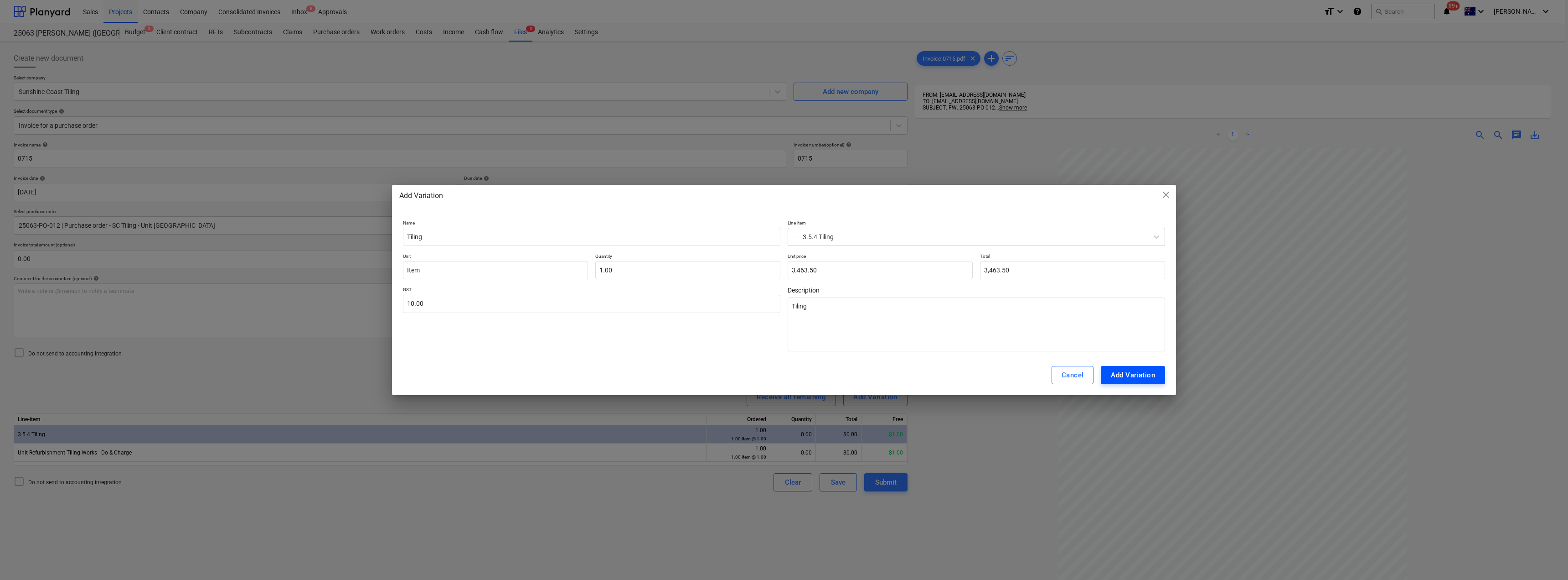
click at [783, 381] on button "Add Variation" at bounding box center [1133, 375] width 64 height 19
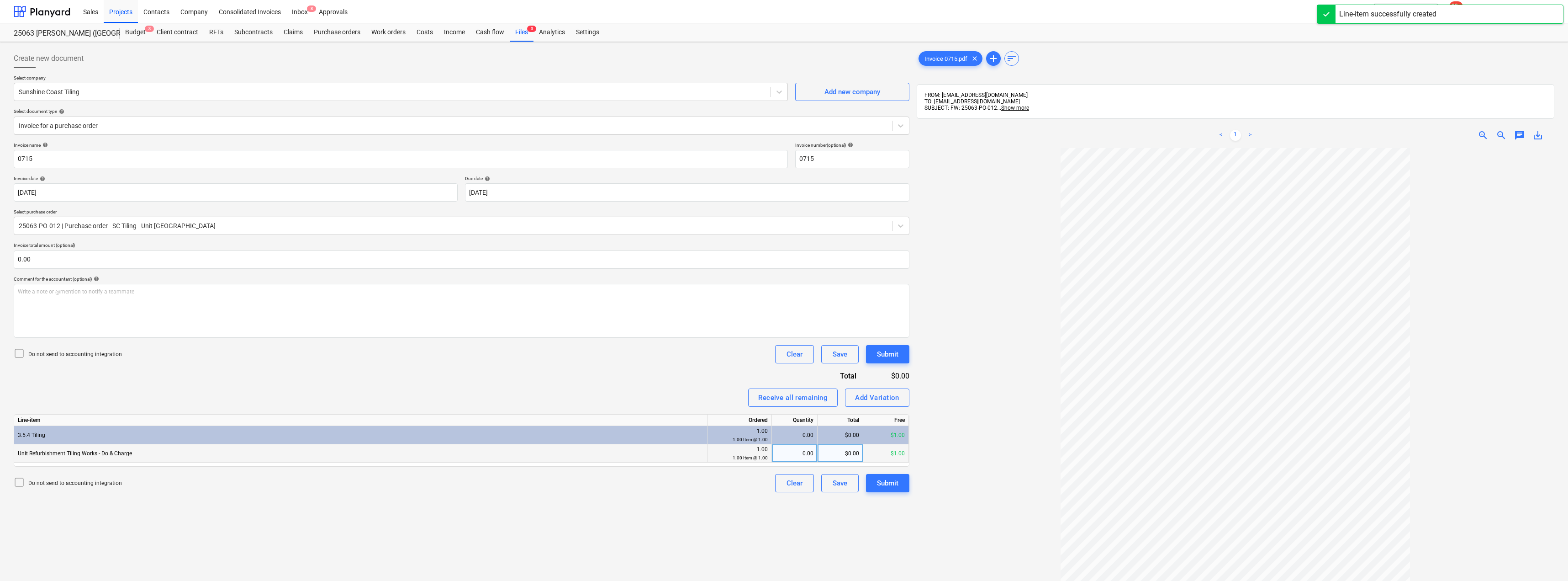
click at [784, 451] on div "0.00" at bounding box center [794, 453] width 38 height 19
click at [784, 468] on div "0.00" at bounding box center [794, 472] width 38 height 19
click at [672, 387] on div "Invoice name help 0715 Invoice number (optional) help 0715 Invoice date help [D…" at bounding box center [462, 326] width 896 height 368
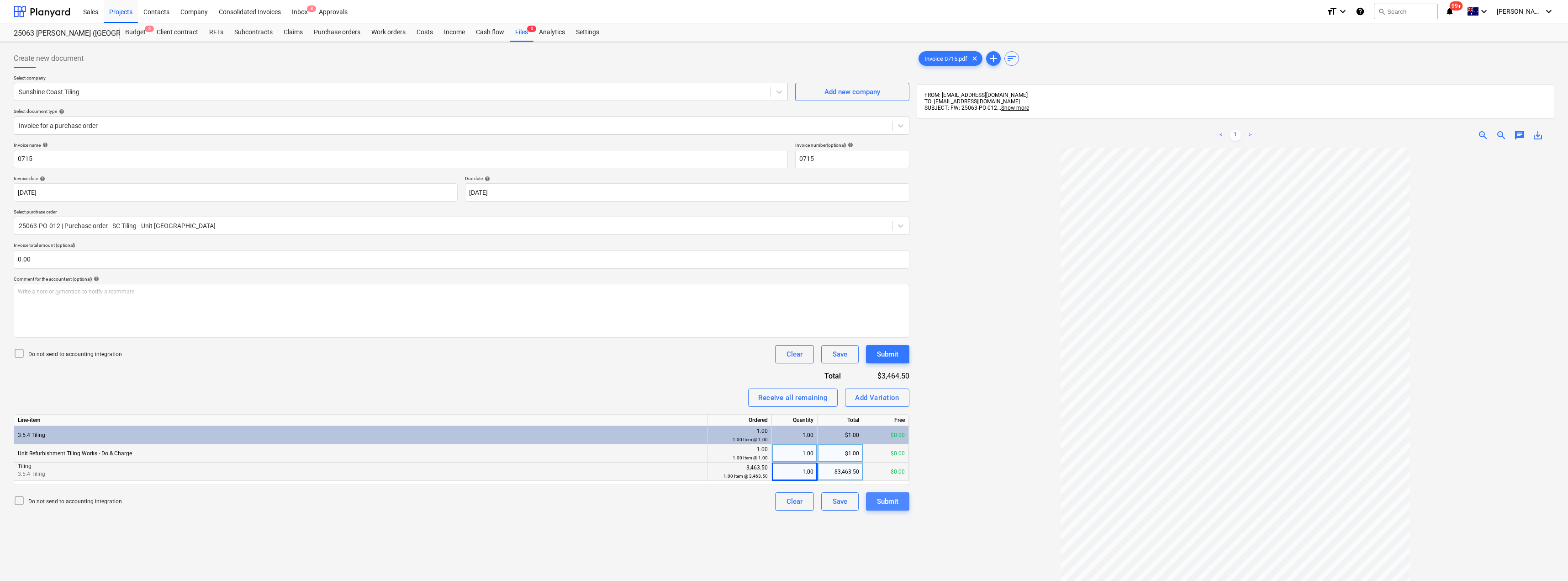
click at [784, 503] on div "Submit" at bounding box center [888, 501] width 22 height 12
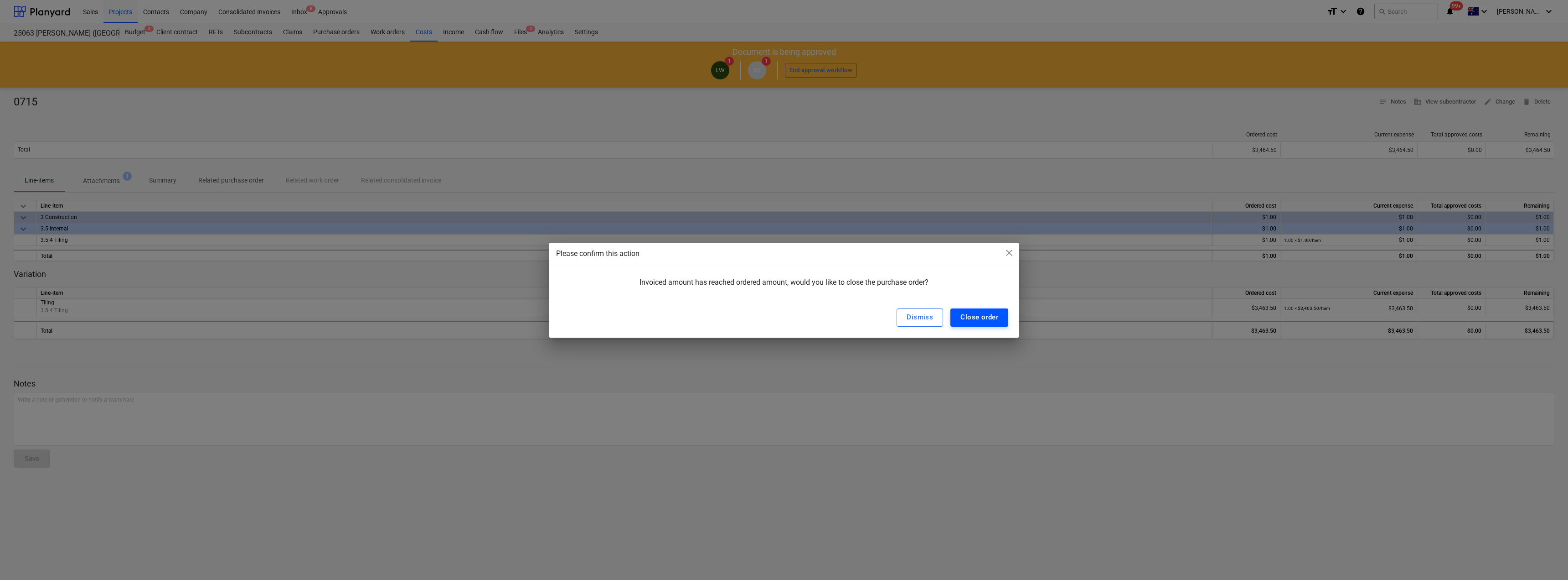
click at [783, 318] on div "Close order" at bounding box center [980, 317] width 38 height 12
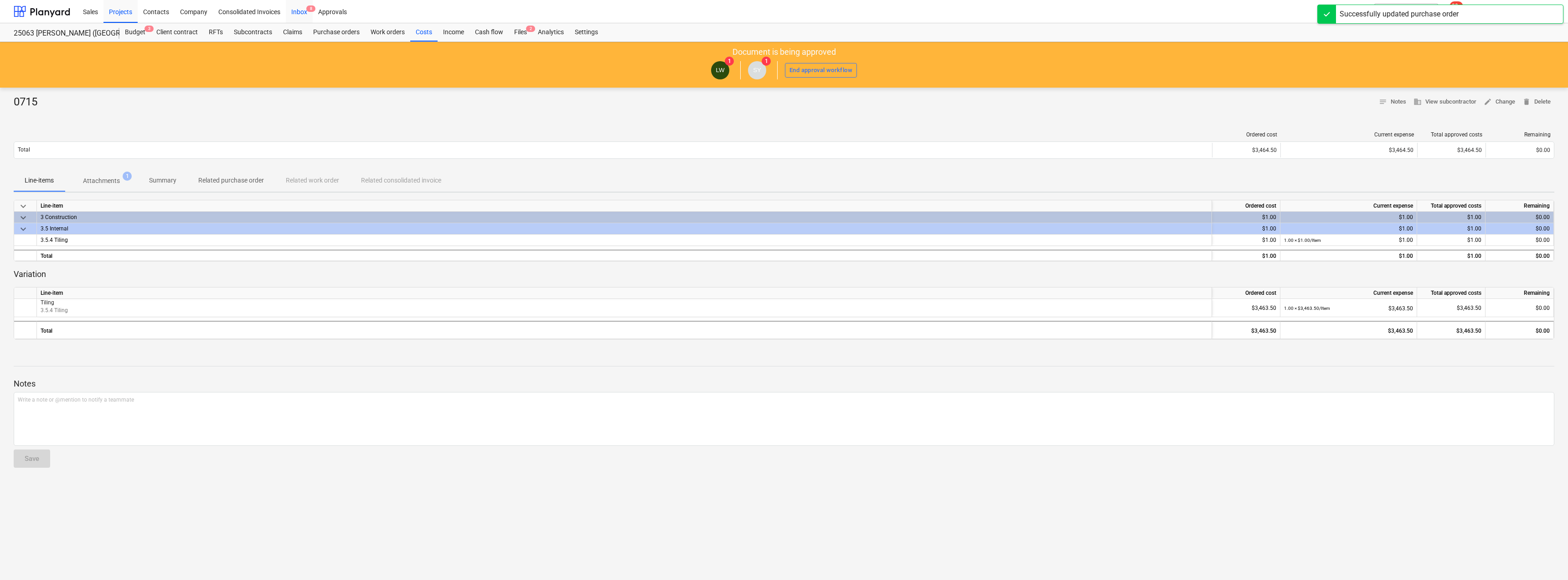
click at [294, 9] on div "Inbox 8" at bounding box center [299, 12] width 27 height 24
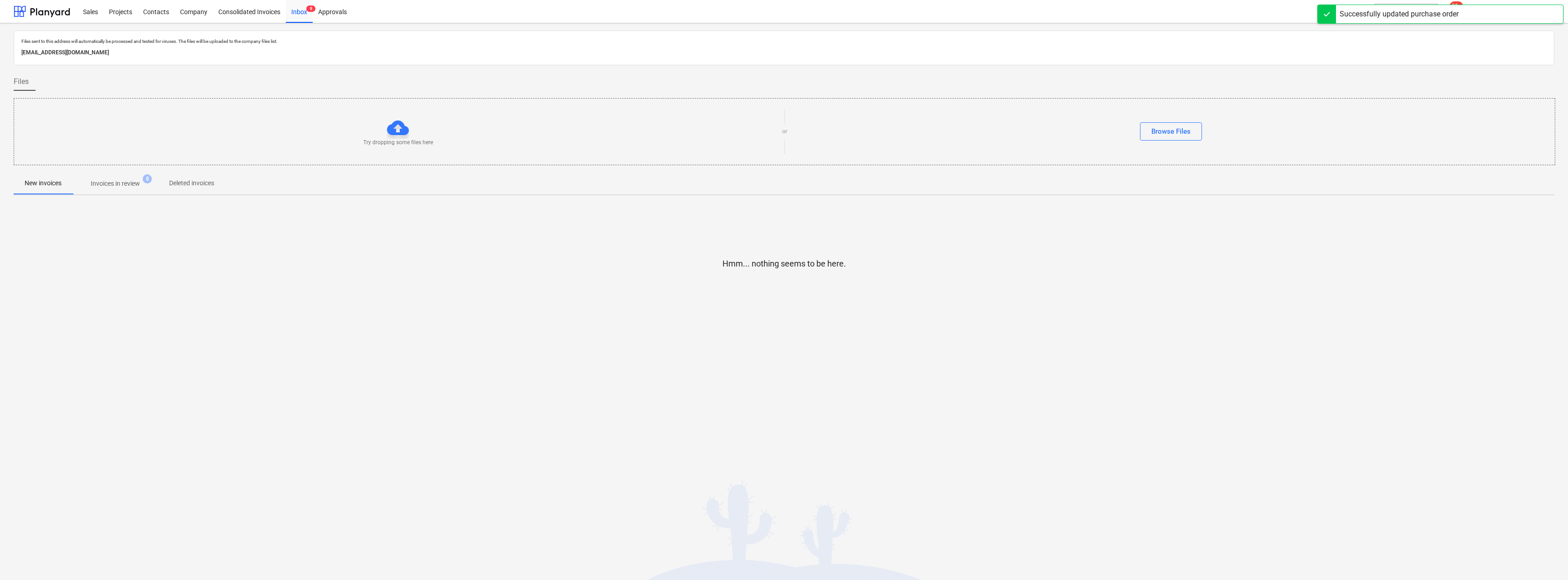
click at [121, 186] on p "Invoices in review" at bounding box center [115, 184] width 49 height 10
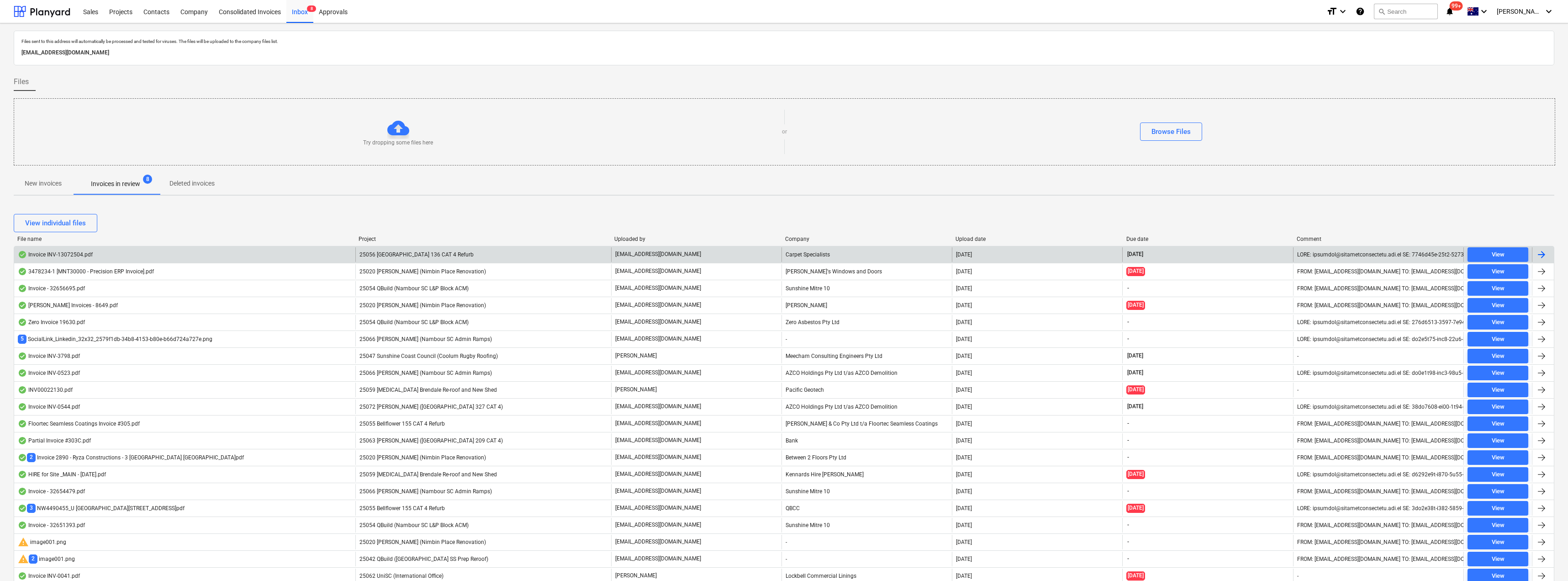
click at [647, 252] on p "[EMAIL_ADDRESS][DOMAIN_NAME]" at bounding box center [658, 254] width 86 height 8
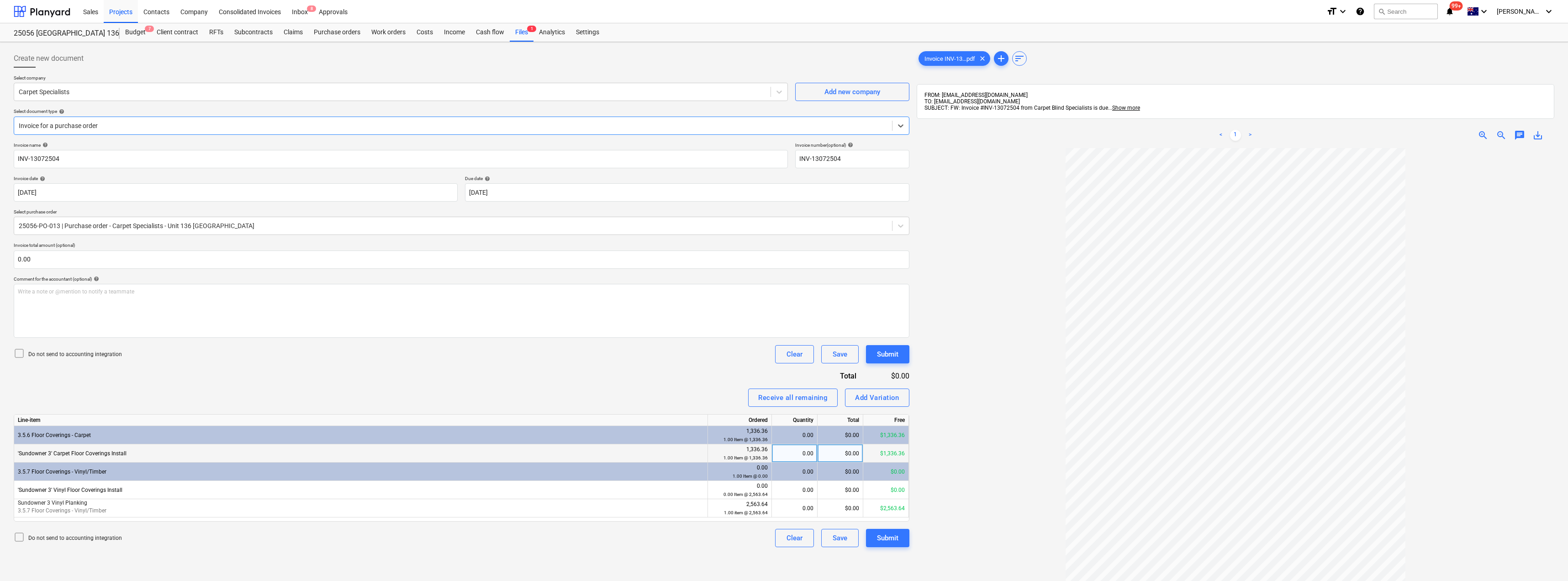
click at [784, 454] on div "0.00" at bounding box center [794, 453] width 38 height 19
click at [784, 510] on div "0.00" at bounding box center [794, 508] width 38 height 19
click at [681, 399] on div "Receive all remaining Add Variation" at bounding box center [462, 397] width 896 height 19
click at [784, 534] on div "Submit" at bounding box center [888, 538] width 22 height 12
click at [646, 371] on div "Invoice name help INV-13072504 Invoice number (optional) help INV-13072504 Invo…" at bounding box center [462, 344] width 896 height 405
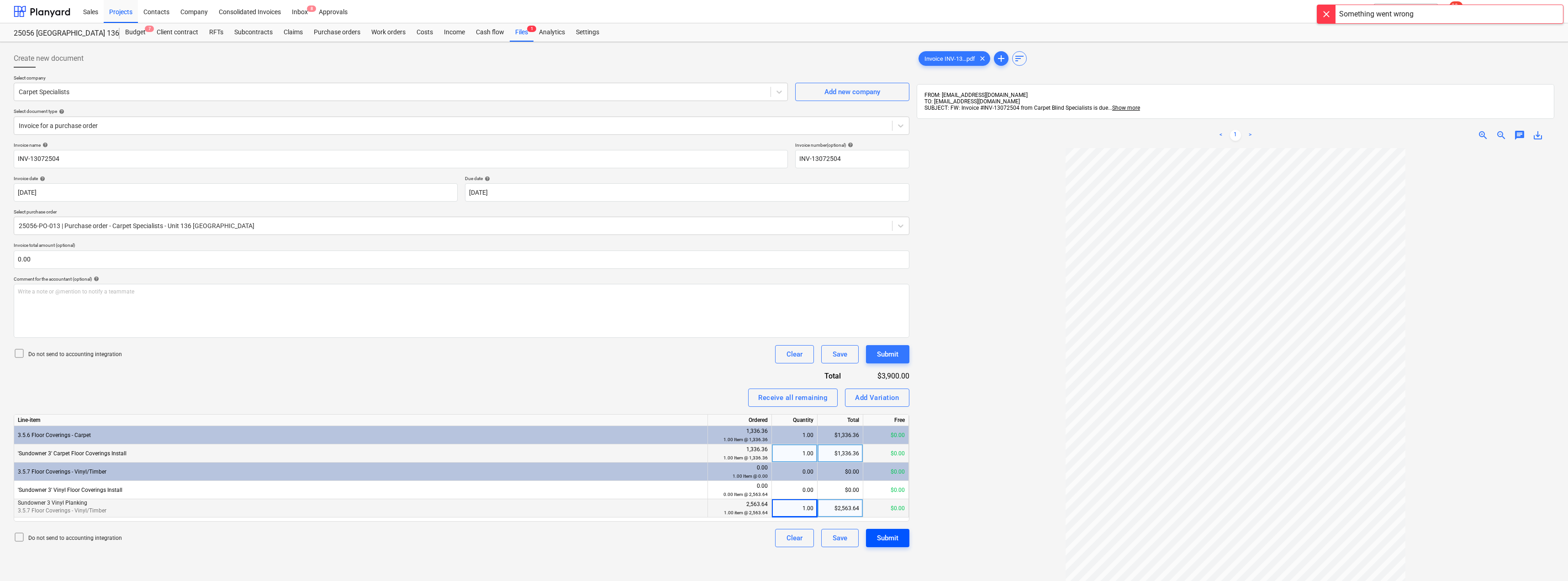
click at [784, 538] on div "Submit" at bounding box center [888, 538] width 22 height 12
click at [257, 352] on div "Do not send to accounting integration Clear Save Submit" at bounding box center [462, 354] width 896 height 19
click at [83, 90] on div at bounding box center [392, 92] width 747 height 9
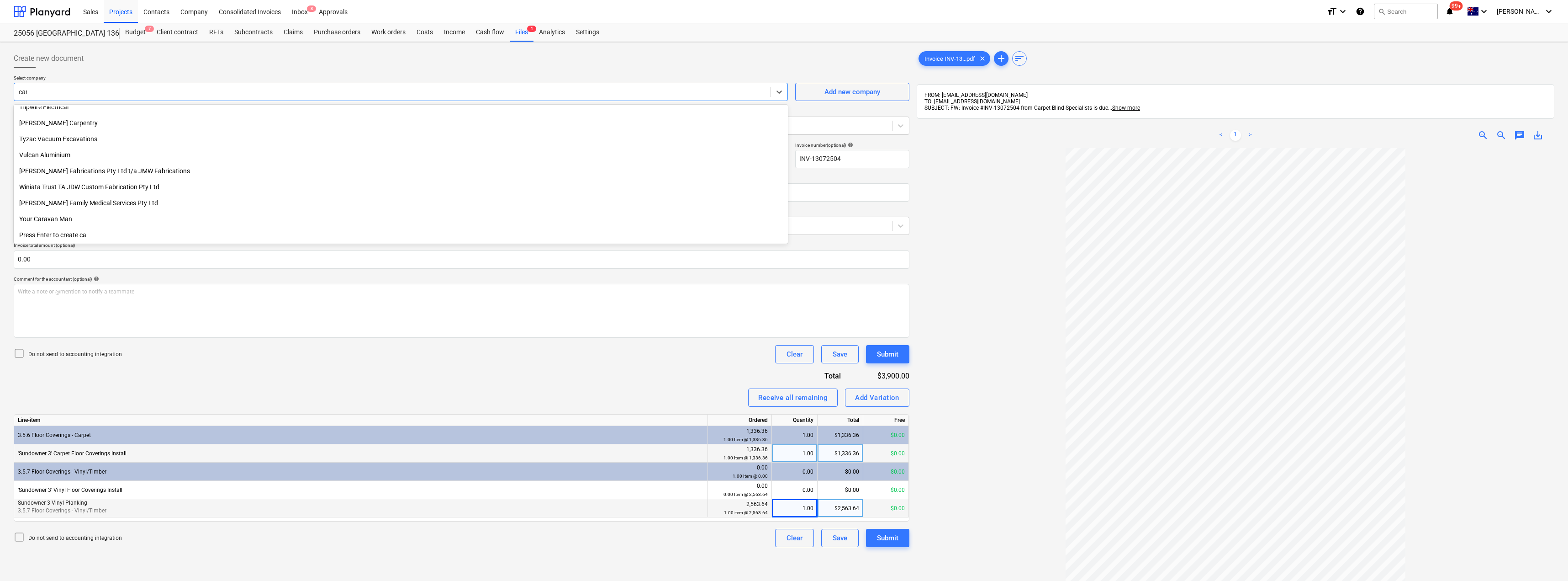
scroll to position [343, 0]
click at [110, 64] on div "Create new document" at bounding box center [462, 58] width 896 height 19
click at [674, 393] on div "Receive all remaining Add Variation" at bounding box center [462, 397] width 896 height 19
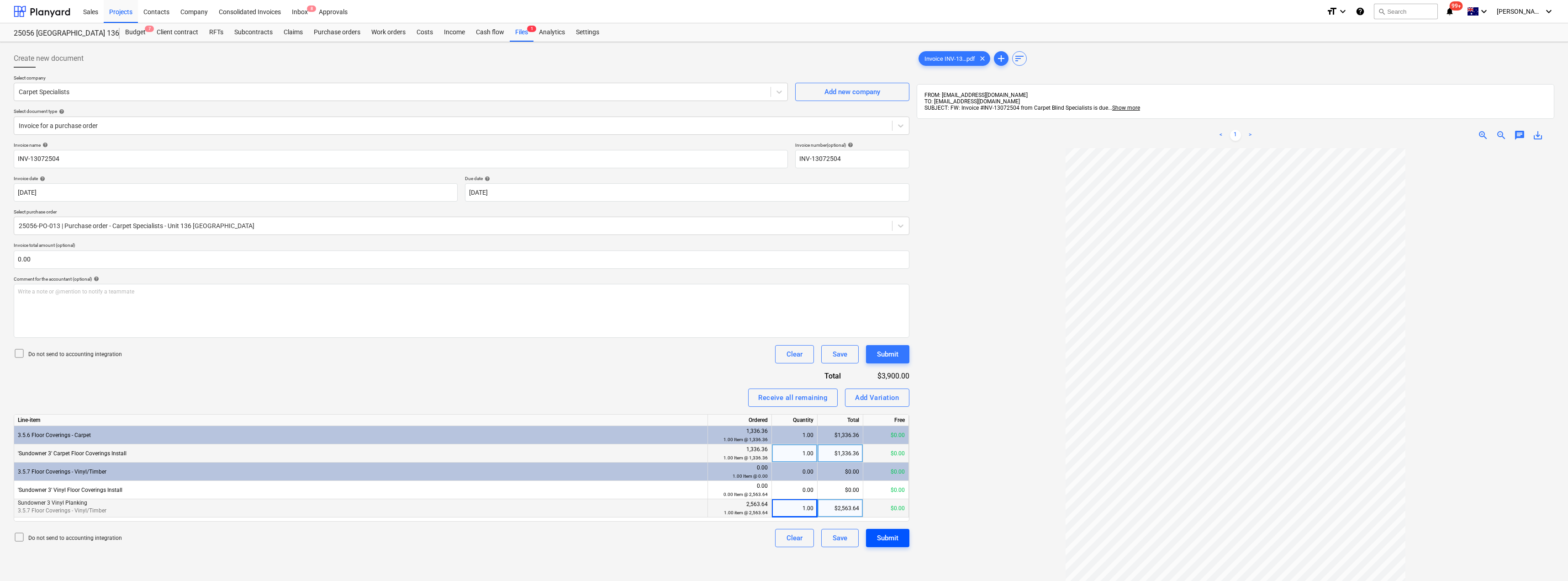
click at [784, 534] on div "Submit" at bounding box center [888, 538] width 22 height 12
click at [297, 13] on div "Inbox 8" at bounding box center [299, 12] width 27 height 24
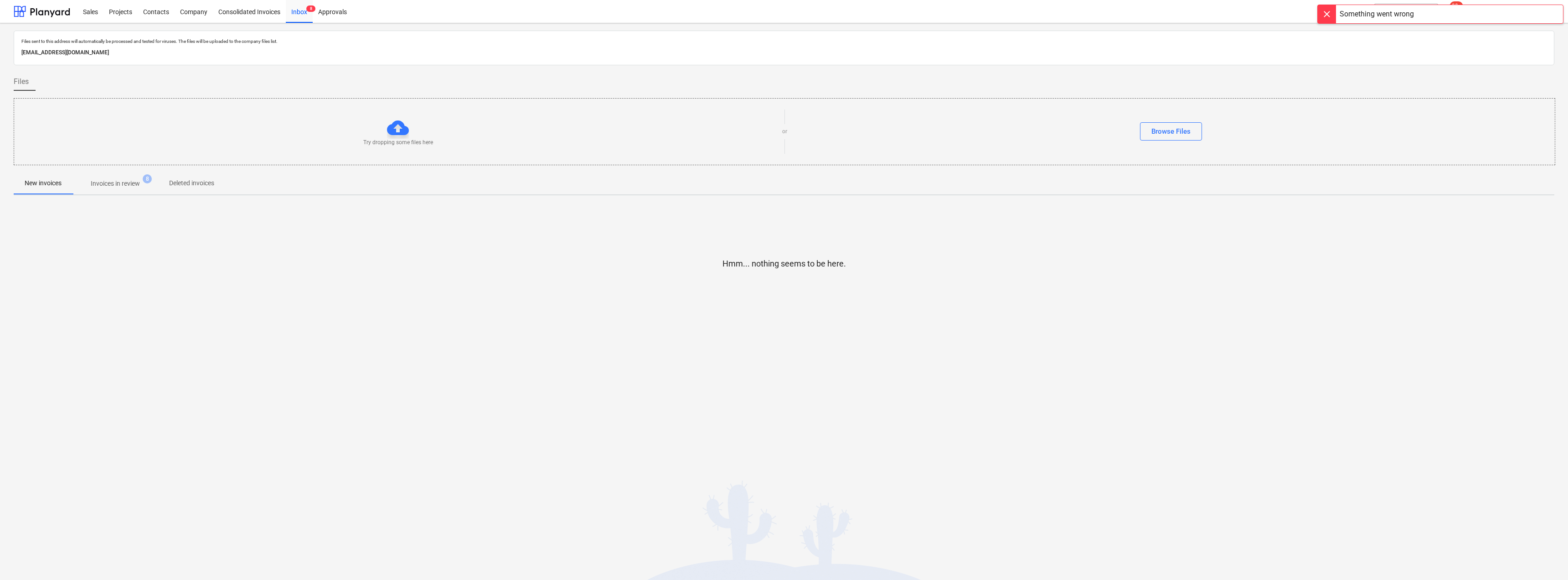
click at [121, 179] on p "Invoices in review" at bounding box center [115, 184] width 49 height 10
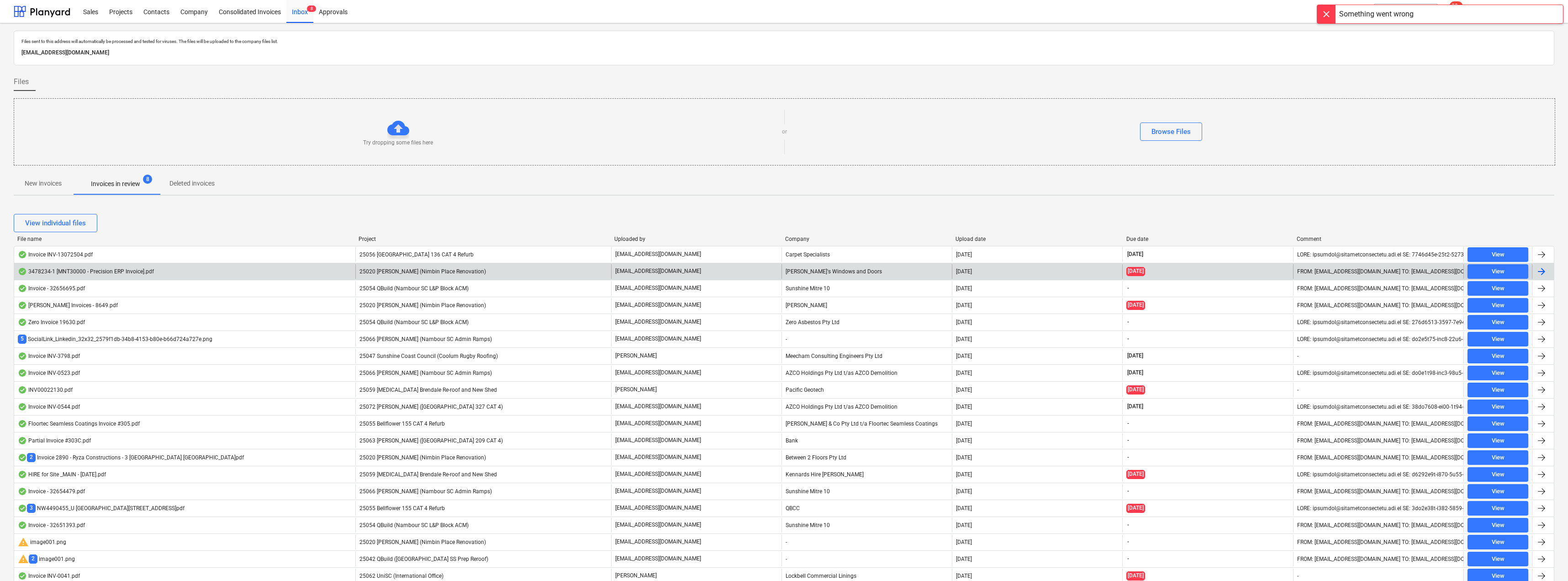
click at [490, 273] on div "25020 [PERSON_NAME] (Nimbin Place Renovation)" at bounding box center [483, 271] width 256 height 15
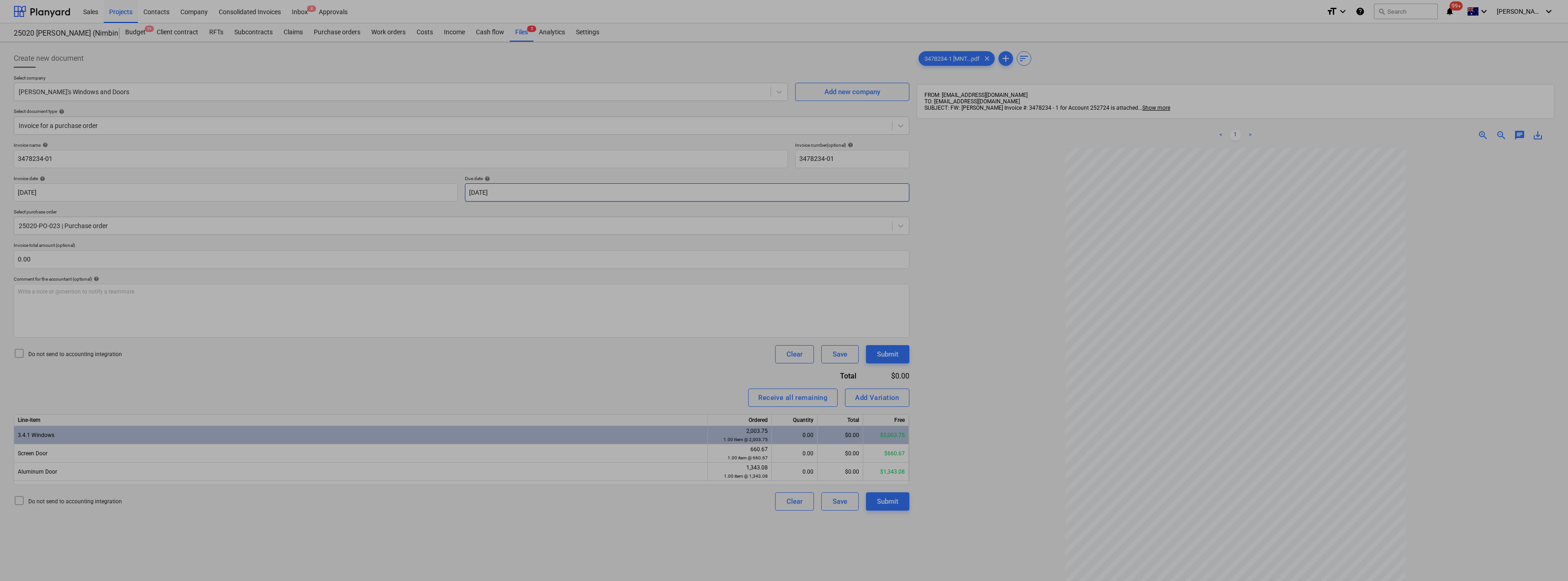
click at [533, 194] on body "Sales Projects Contacts Company Consolidated Invoices Inbox 8 Approvals format_…" at bounding box center [784, 290] width 1568 height 581
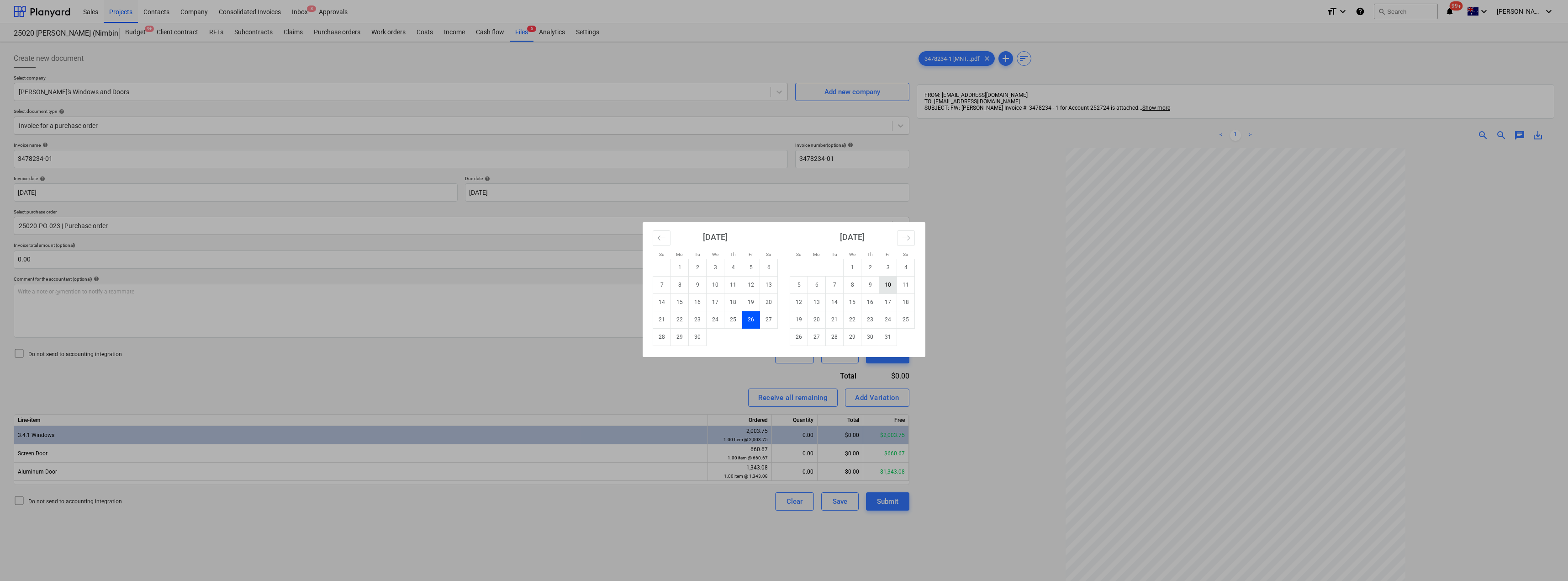
click at [784, 288] on td "10" at bounding box center [888, 285] width 18 height 18
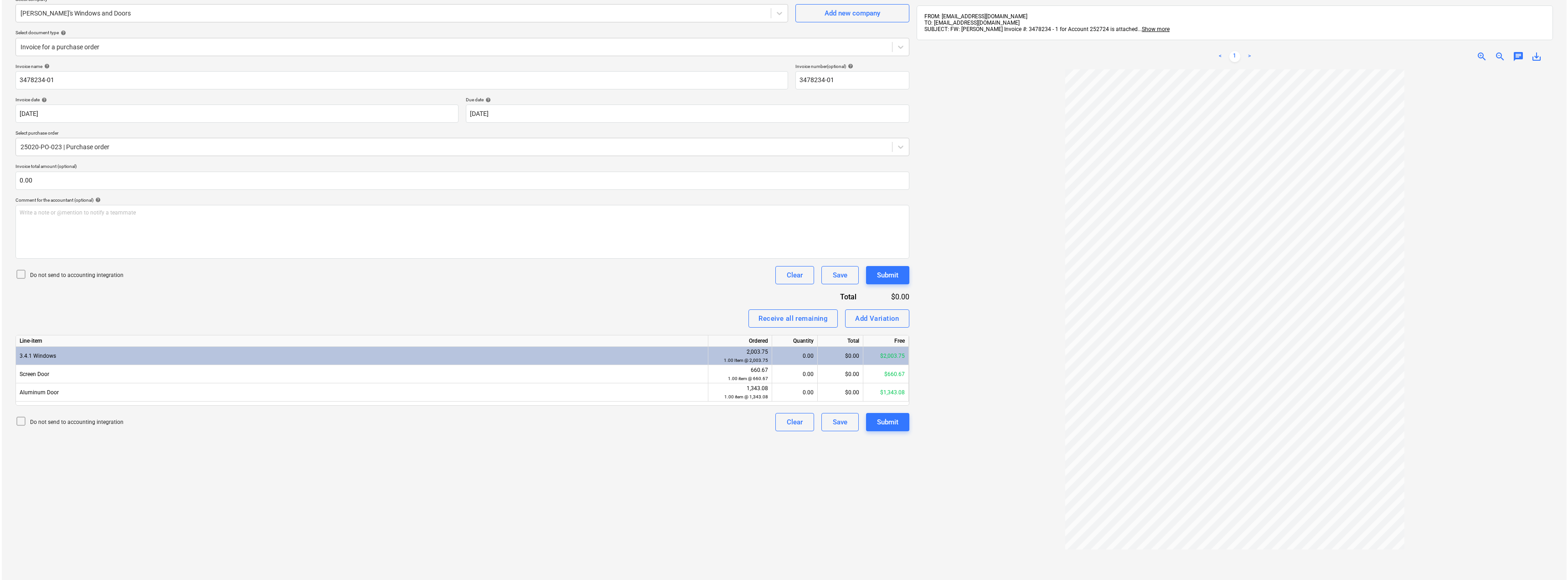
scroll to position [91, 0]
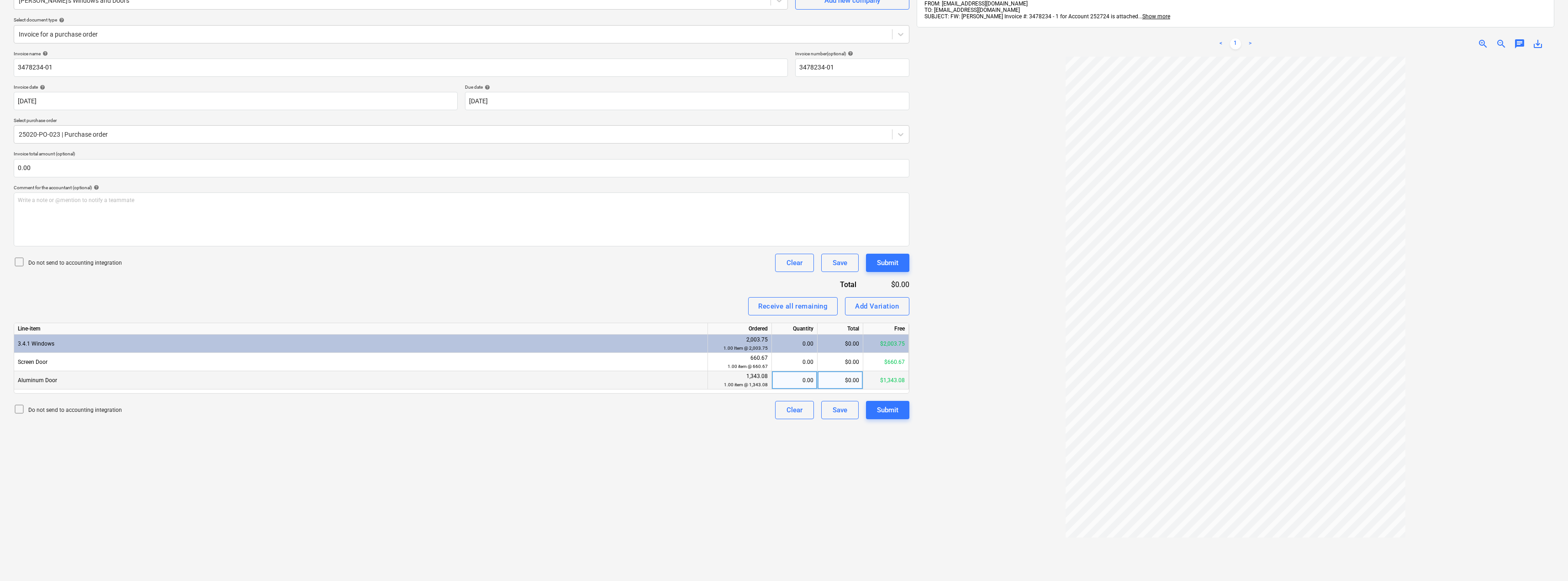
click at [784, 385] on div "0.00" at bounding box center [794, 380] width 38 height 19
click at [653, 299] on div "Receive all remaining Add Variation" at bounding box center [462, 306] width 896 height 19
click at [784, 406] on button "Submit" at bounding box center [888, 410] width 43 height 19
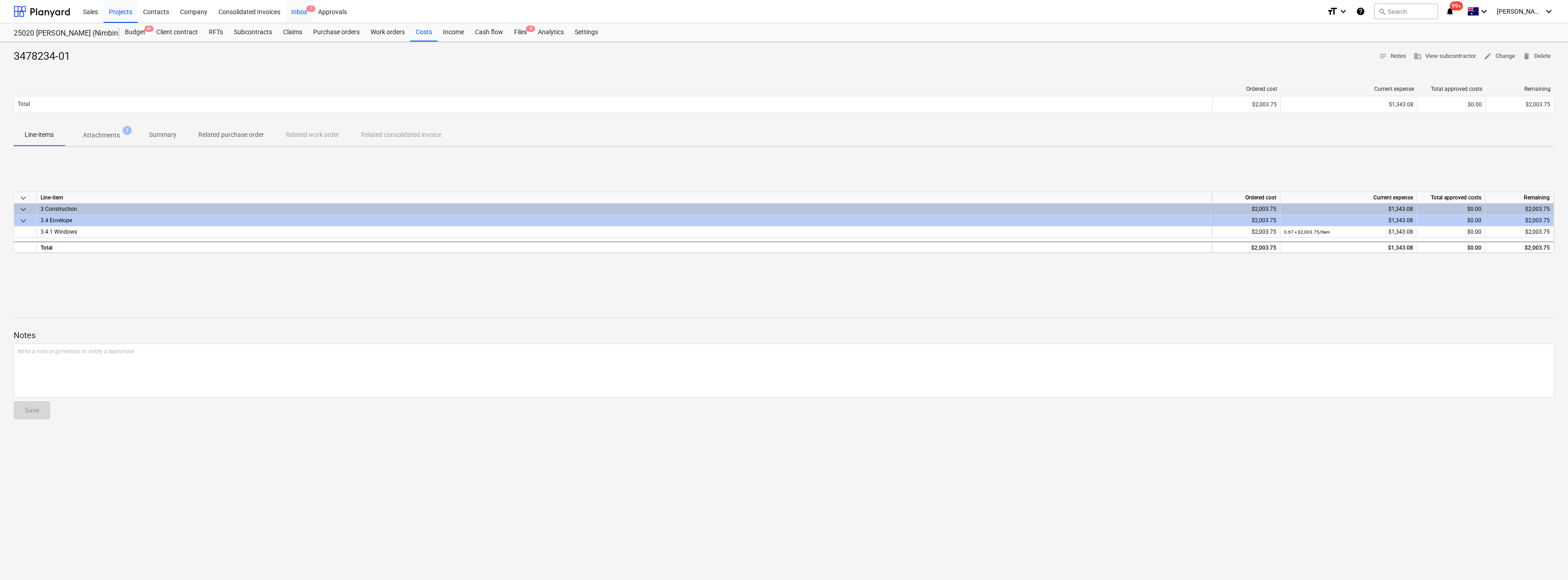
click at [303, 10] on div "Inbox 7" at bounding box center [299, 12] width 27 height 24
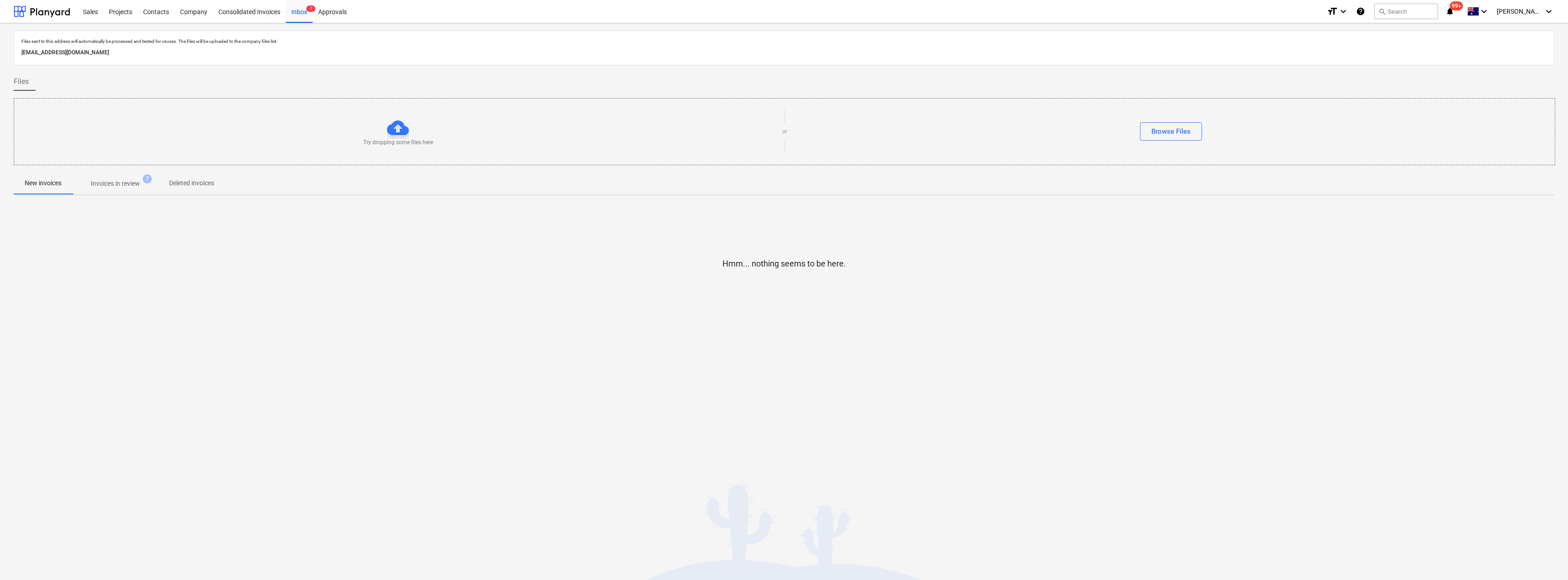
click at [123, 178] on span "Invoices in review 7" at bounding box center [115, 183] width 85 height 17
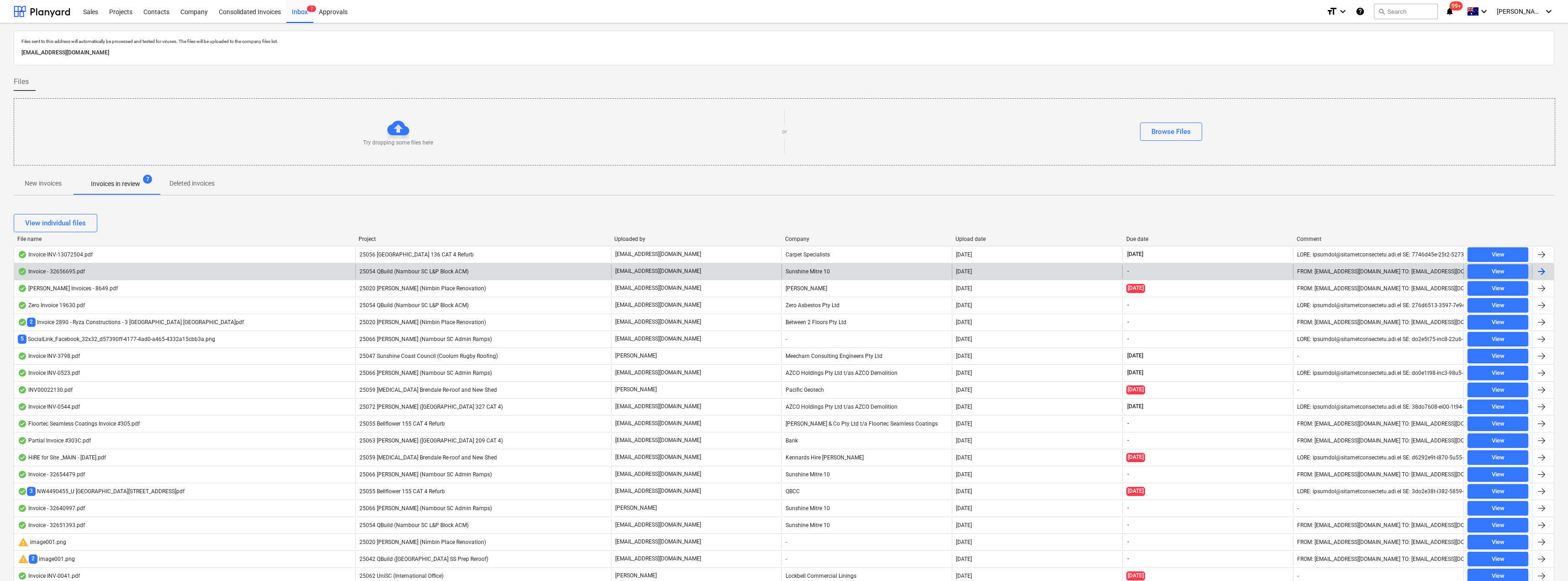
click at [516, 271] on div "25054 QBuild (Nambour SC L&P Block ACM)" at bounding box center [483, 271] width 256 height 15
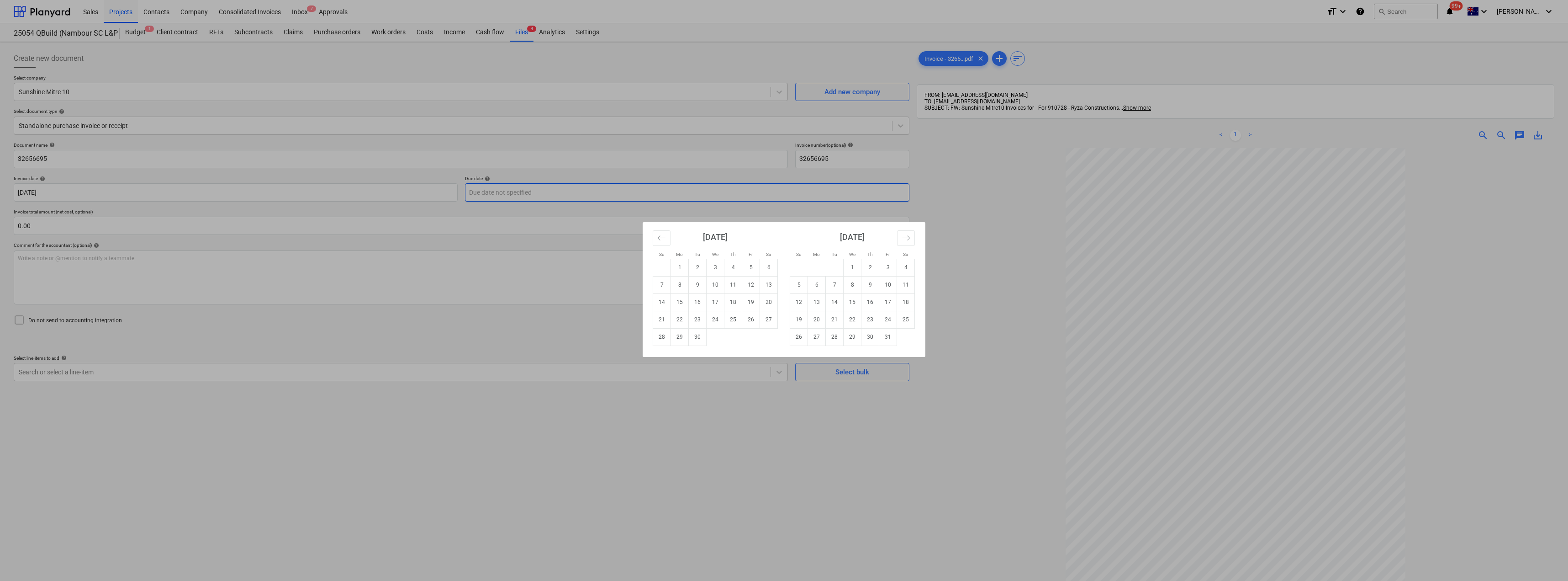
click at [563, 198] on body "Sales Projects Contacts Company Consolidated Invoices Inbox 7 Approvals format_…" at bounding box center [784, 290] width 1568 height 581
click at [784, 336] on td "31" at bounding box center [888, 337] width 18 height 18
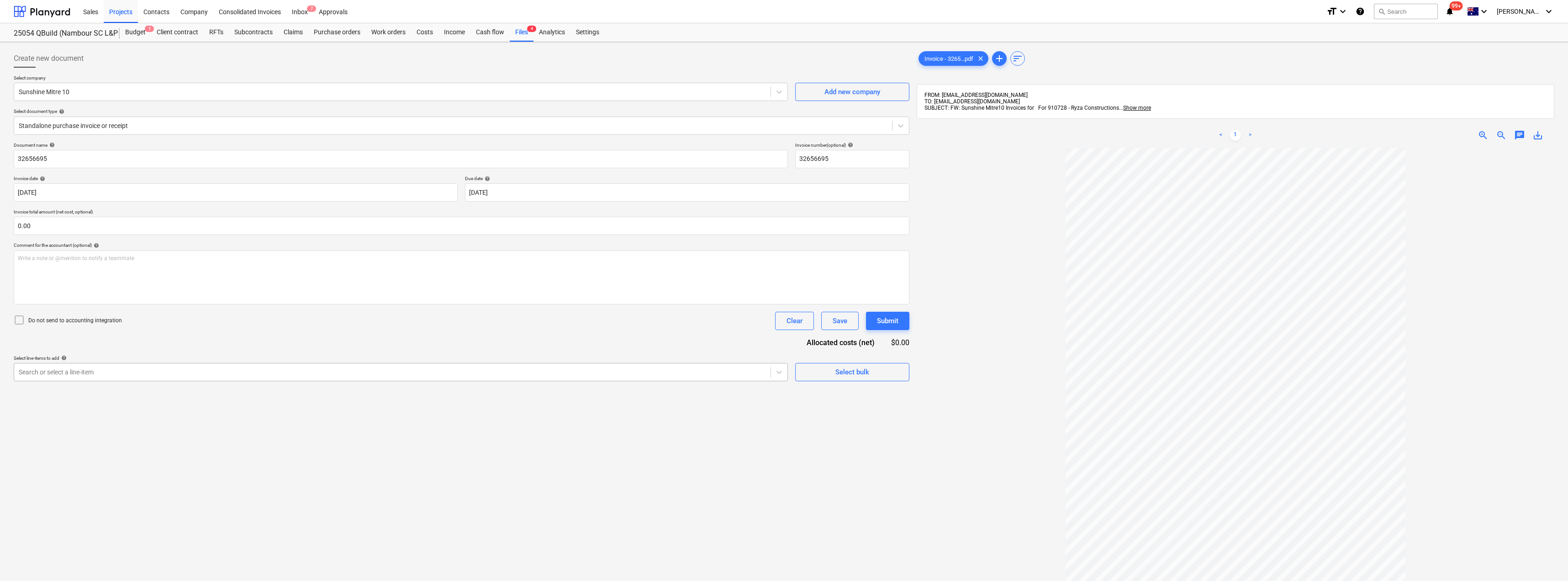
click at [75, 371] on div at bounding box center [392, 371] width 747 height 9
click at [85, 393] on div "-- -- [DATE] Fixout Material Supply" at bounding box center [401, 394] width 775 height 15
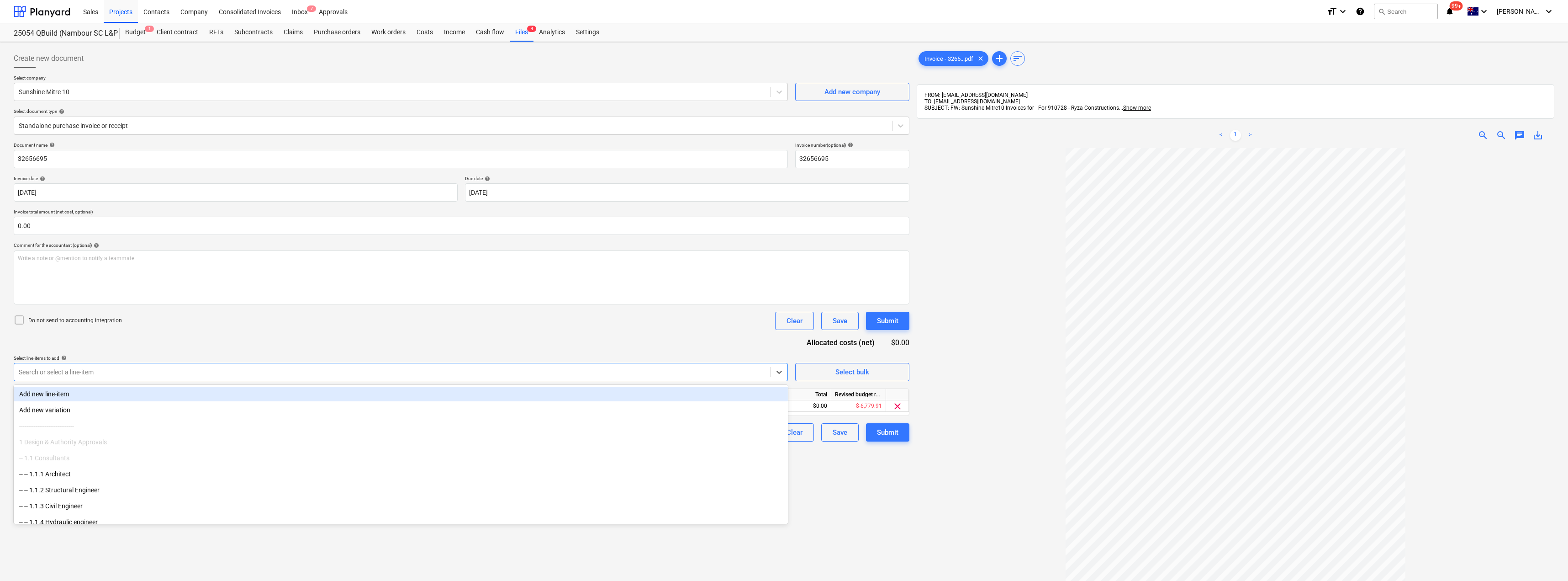
click at [194, 337] on div "Document name help 32656695 Invoice number (optional) help 32656695 Invoice dat…" at bounding box center [462, 291] width 896 height 299
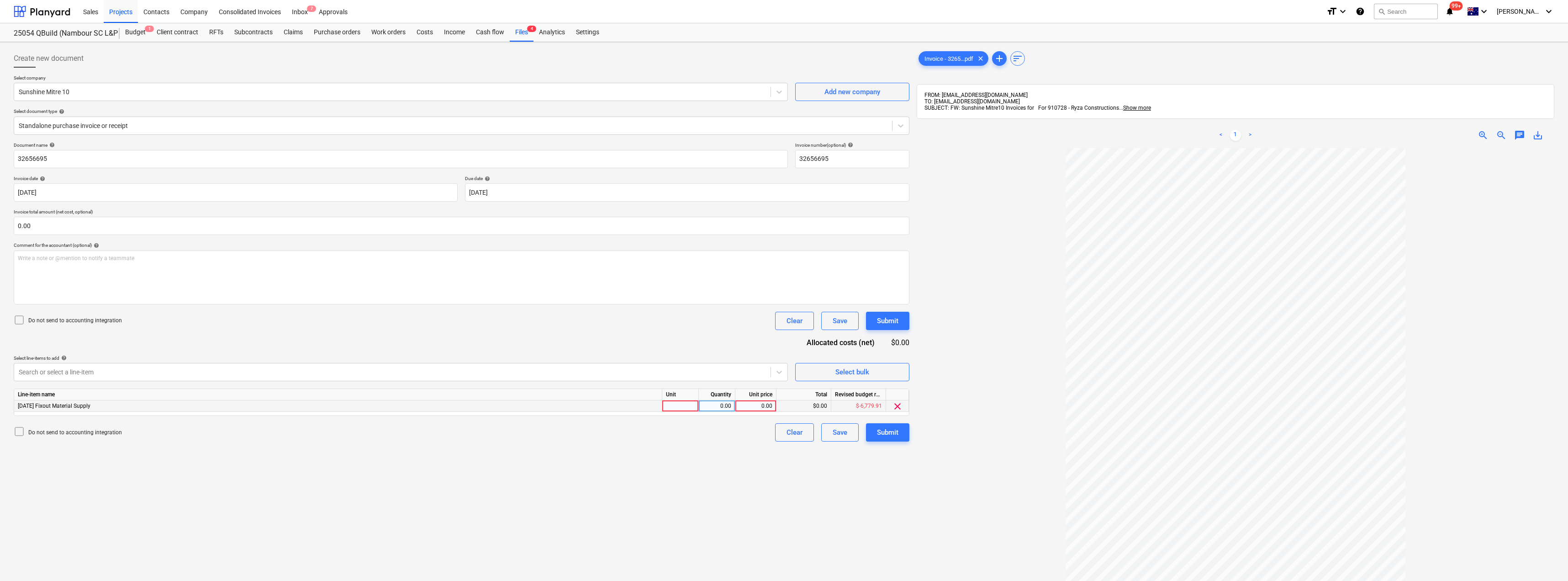
click at [686, 404] on div at bounding box center [680, 407] width 36 height 12
click at [784, 534] on div "Create new document Select company Sunshine Mitre 10 Add new company Select doc…" at bounding box center [461, 376] width 903 height 662
click at [784, 416] on div at bounding box center [1235, 425] width 638 height 555
click at [784, 432] on div "Submit" at bounding box center [888, 432] width 22 height 12
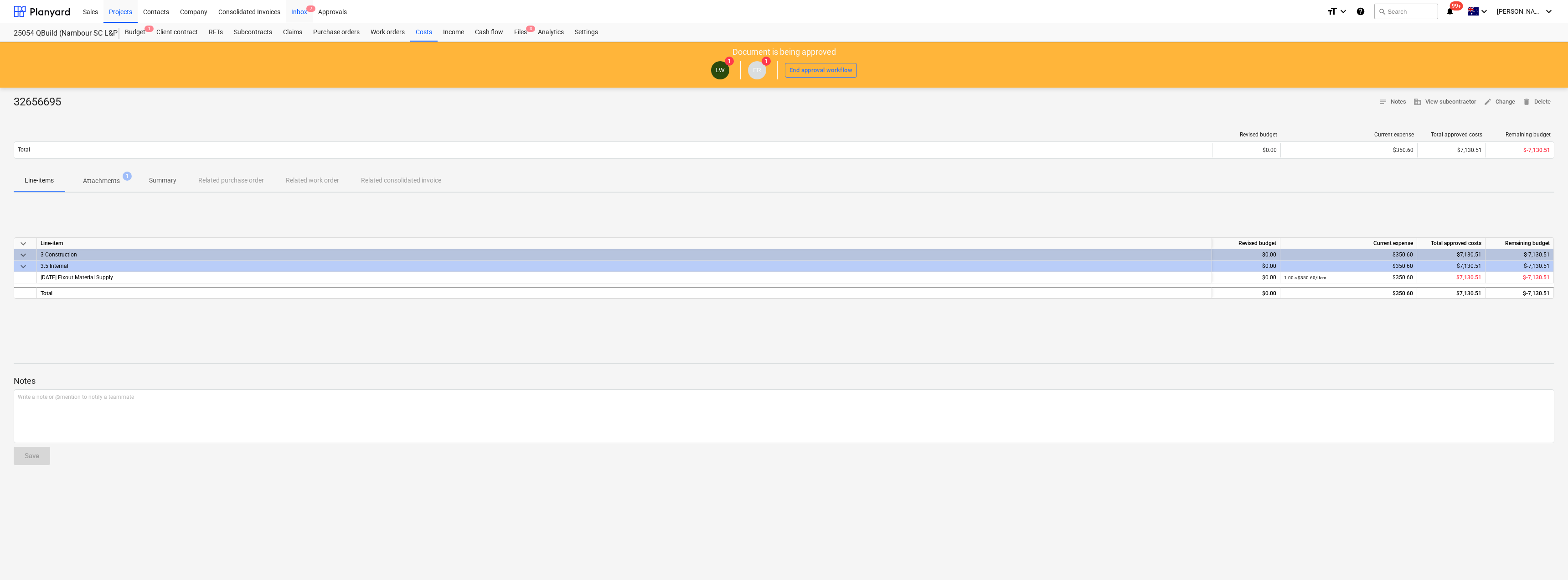
click at [299, 9] on div "Inbox 7" at bounding box center [299, 12] width 27 height 24
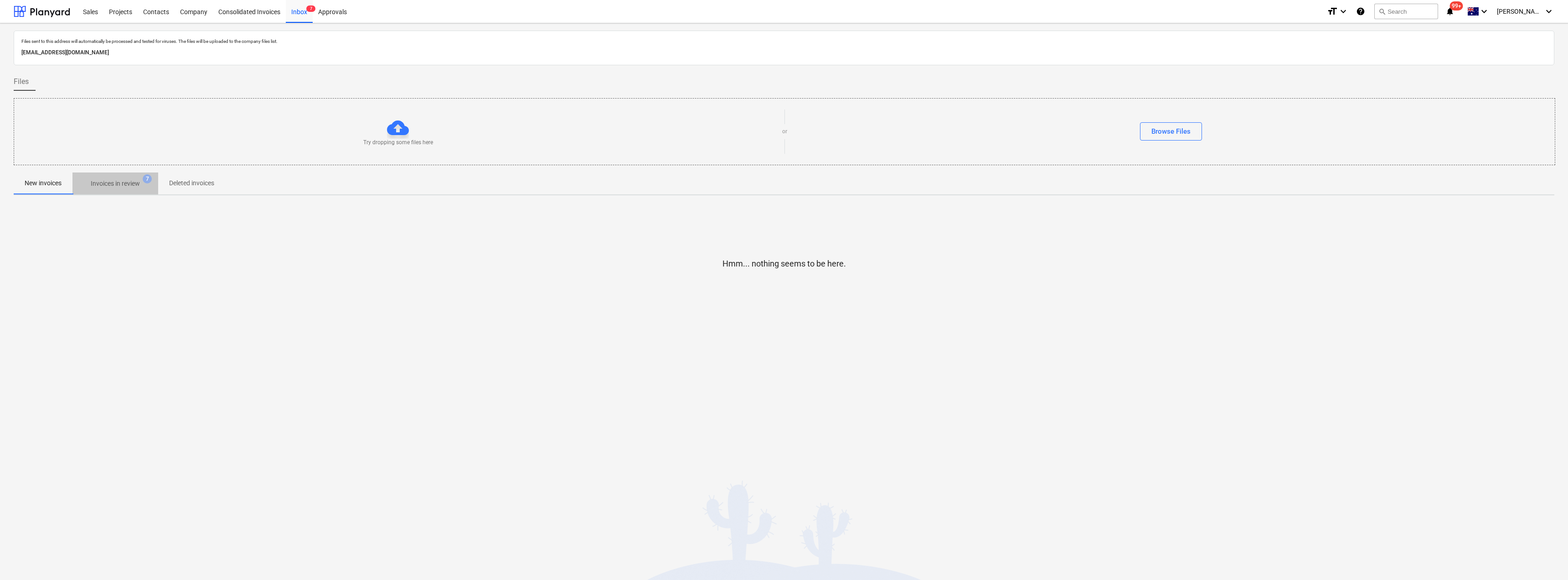
click at [111, 186] on p "Invoices in review" at bounding box center [115, 184] width 49 height 10
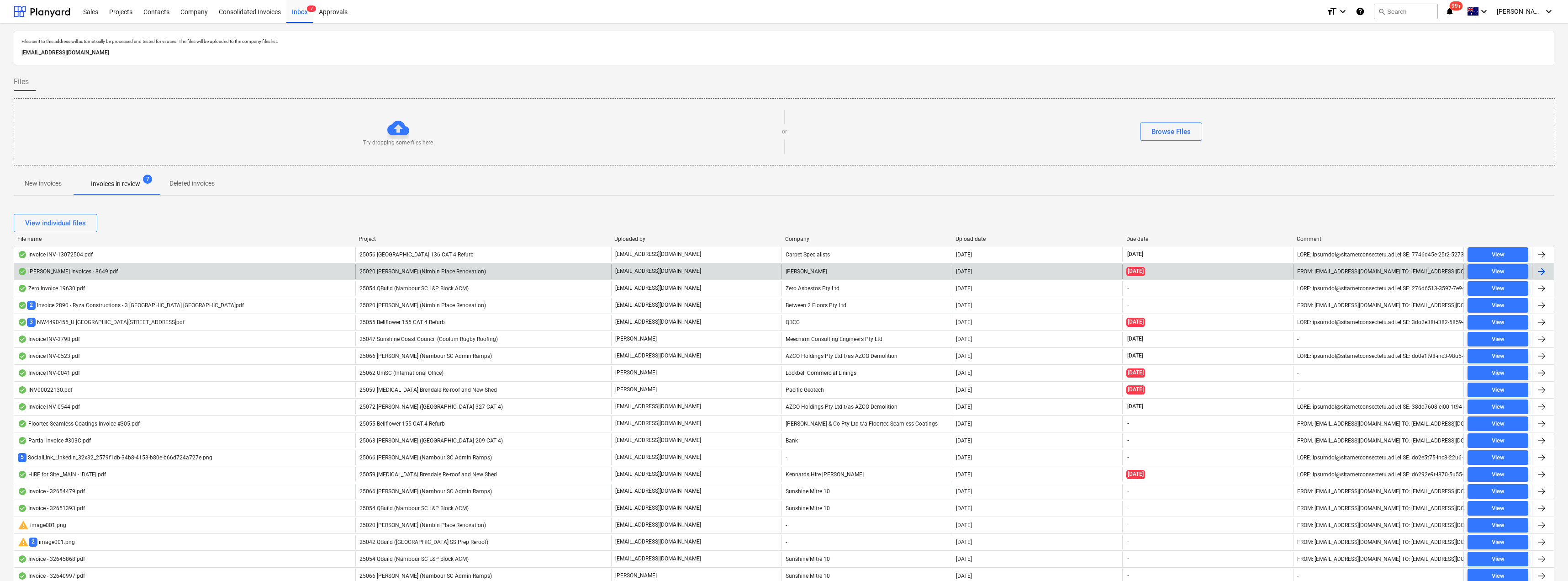
click at [460, 270] on span "25020 [PERSON_NAME] (Nimbin Place Renovation)" at bounding box center [422, 271] width 127 height 6
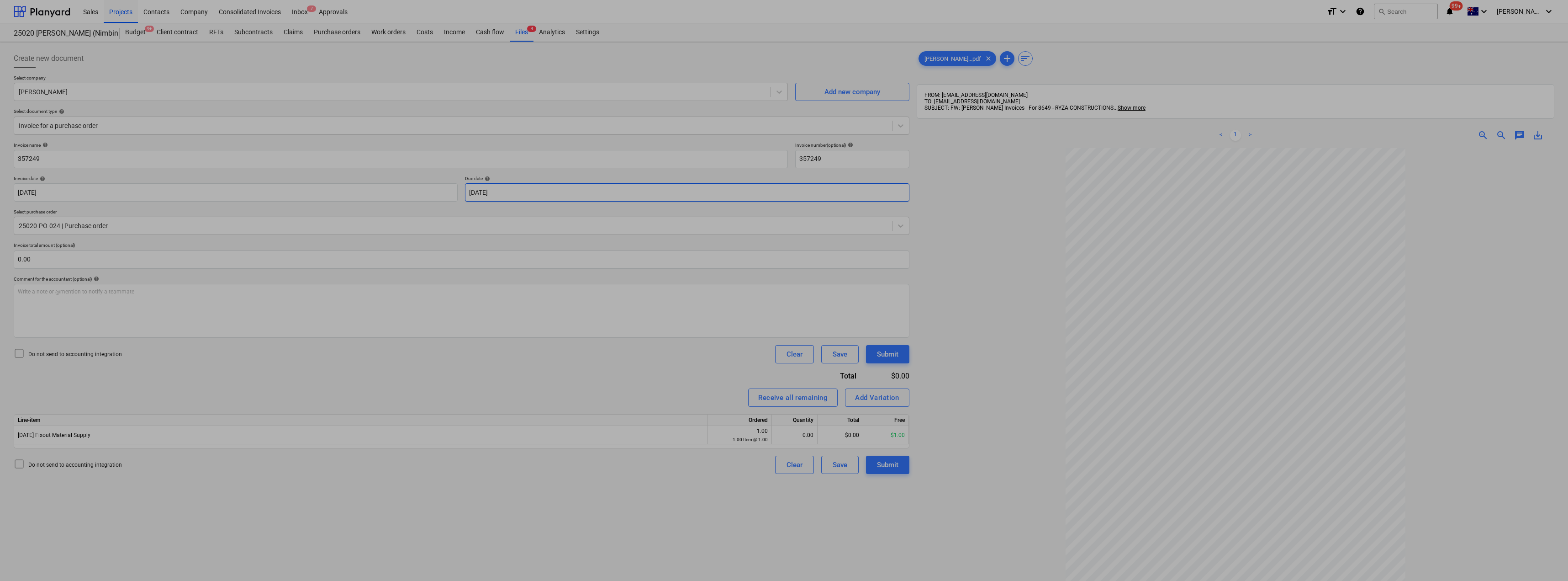
click at [540, 190] on body "Sales Projects Contacts Company Consolidated Invoices Inbox 7 Approvals format_…" at bounding box center [784, 290] width 1568 height 581
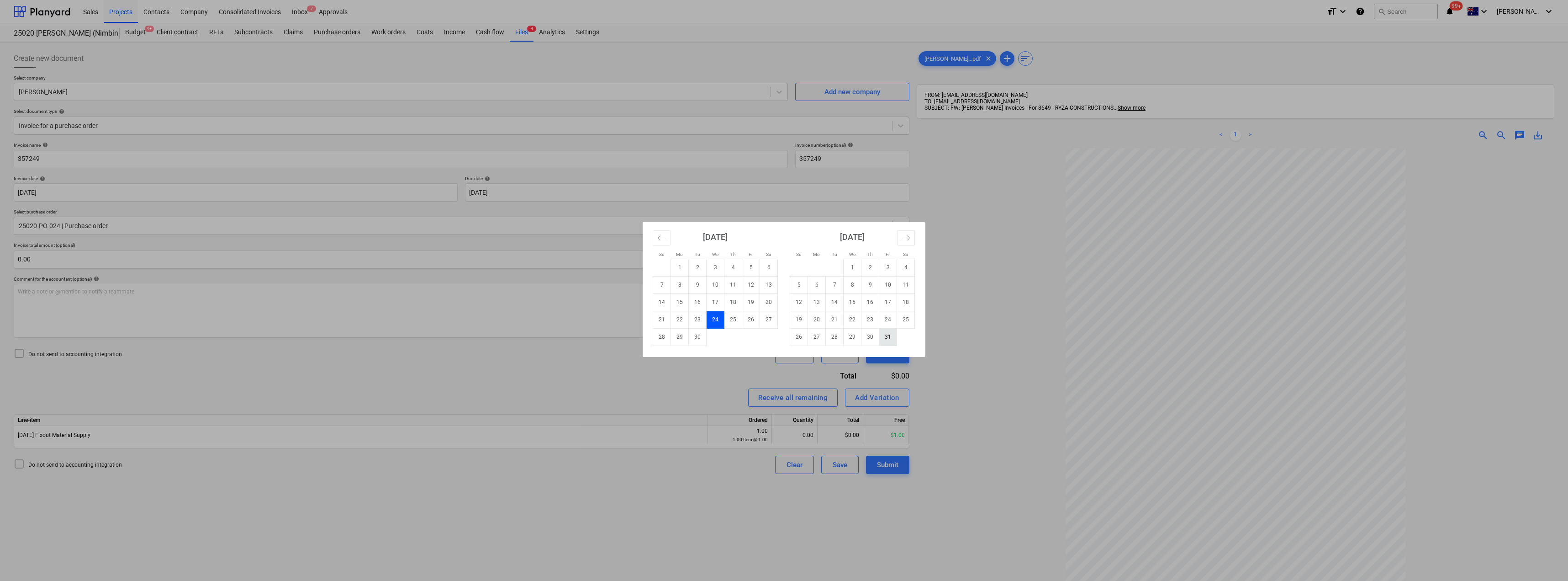
click at [784, 336] on td "31" at bounding box center [888, 337] width 18 height 18
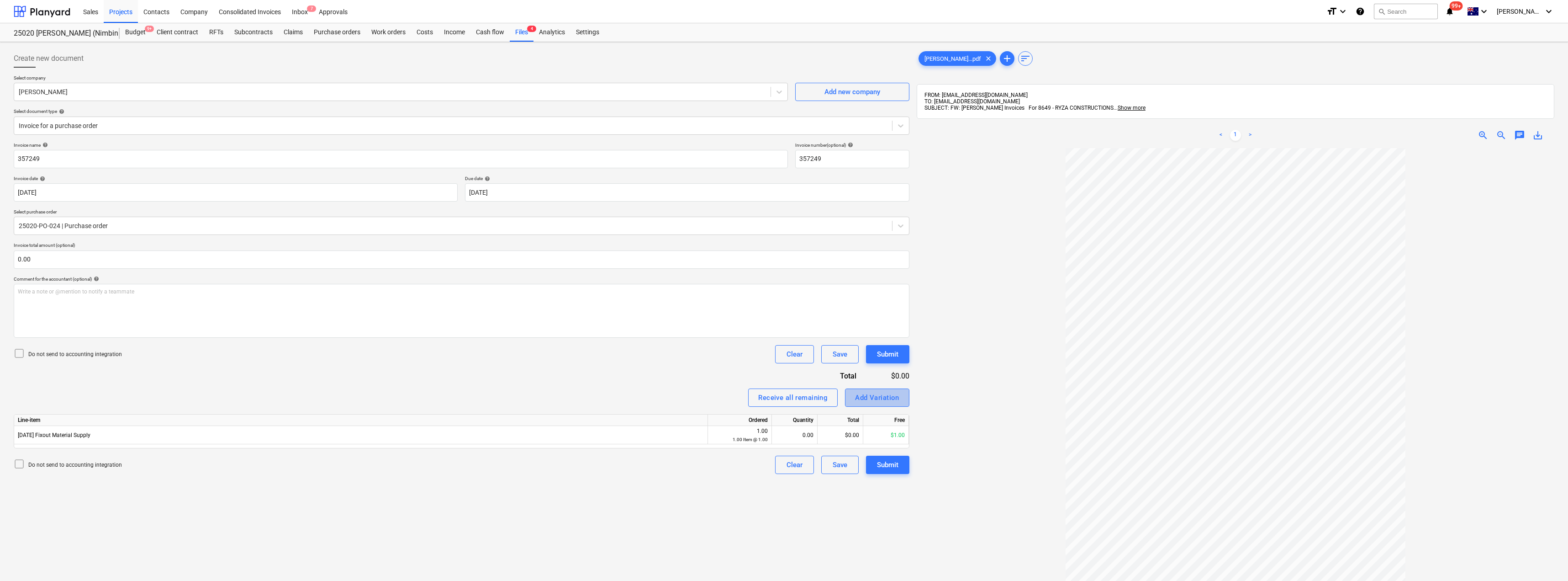
click at [784, 401] on div "Add Variation" at bounding box center [877, 398] width 44 height 12
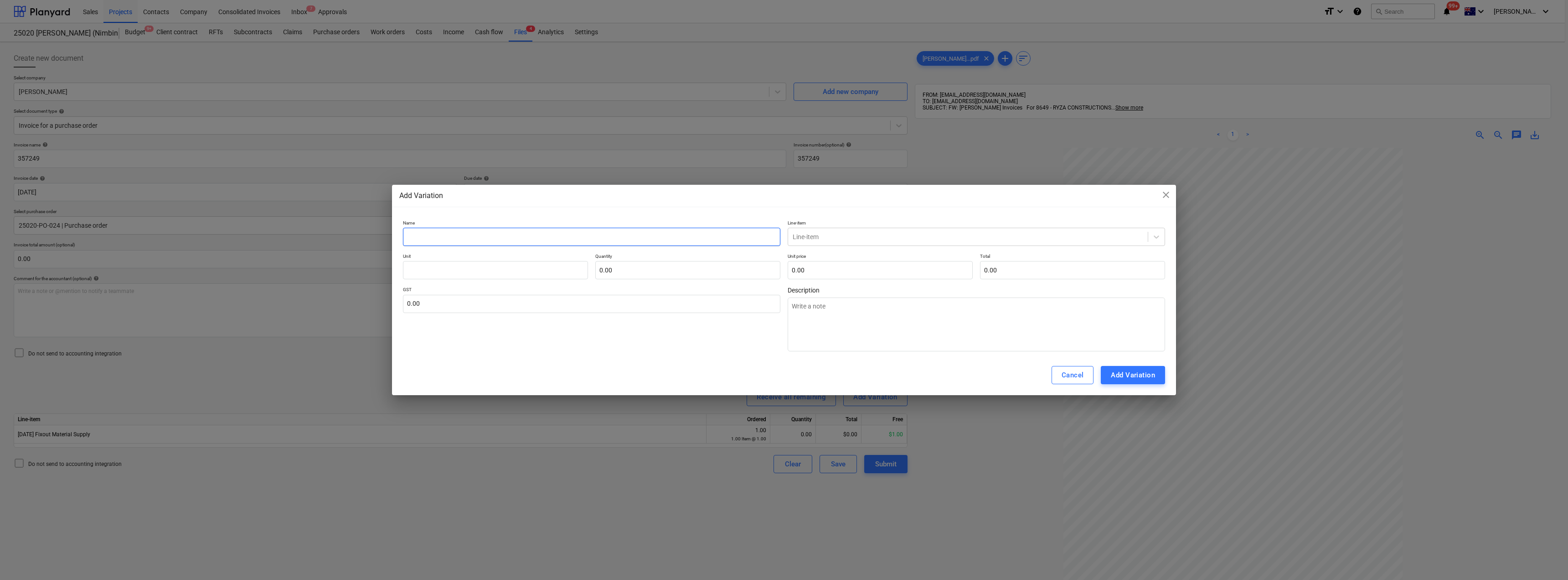
click at [438, 239] on input "text" at bounding box center [591, 237] width 377 height 19
drag, startPoint x: 438, startPoint y: 239, endPoint x: 388, endPoint y: 234, distance: 50.2
click at [388, 234] on div "Add Variation close Name Materials Line-item Line-item Unit Quantity 0.00 Unit …" at bounding box center [784, 290] width 1568 height 580
click at [783, 309] on textarea at bounding box center [977, 324] width 377 height 54
paste textarea "Materials"
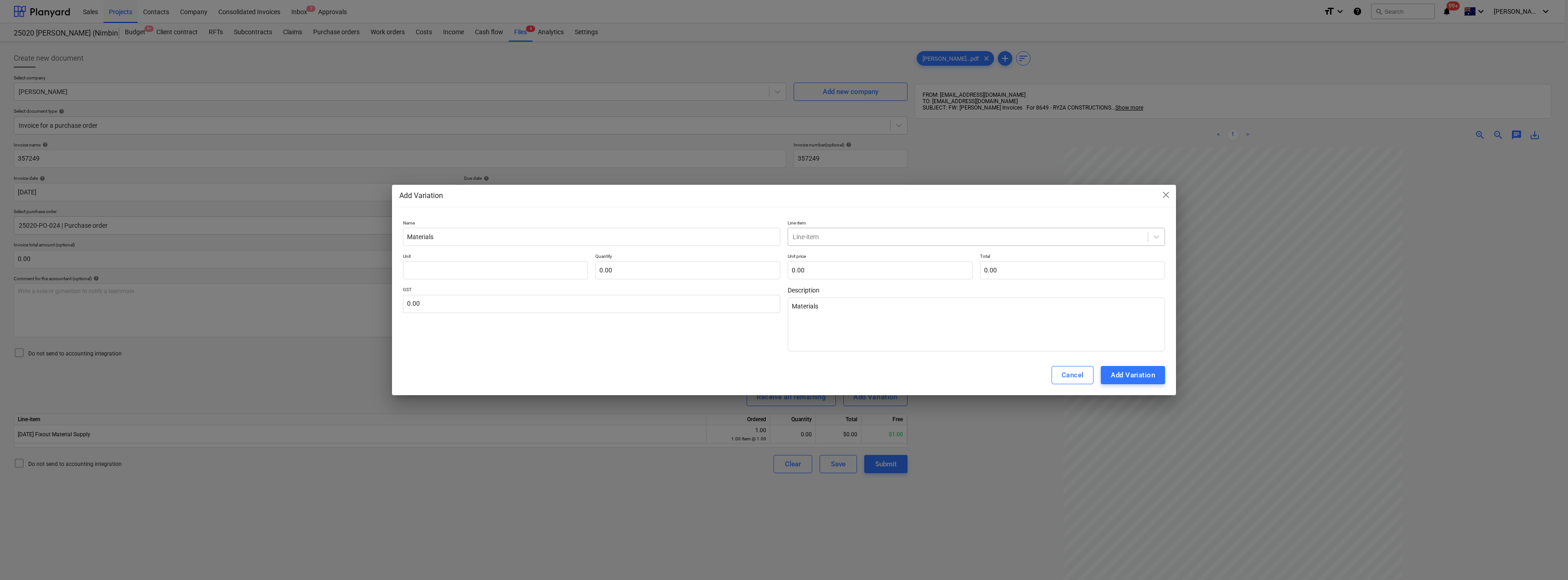
click at [783, 237] on div at bounding box center [968, 236] width 351 height 9
click at [783, 259] on div "-- -- [DATE] Fixout Material Supply" at bounding box center [977, 259] width 377 height 15
click at [476, 263] on input "text" at bounding box center [495, 269] width 185 height 19
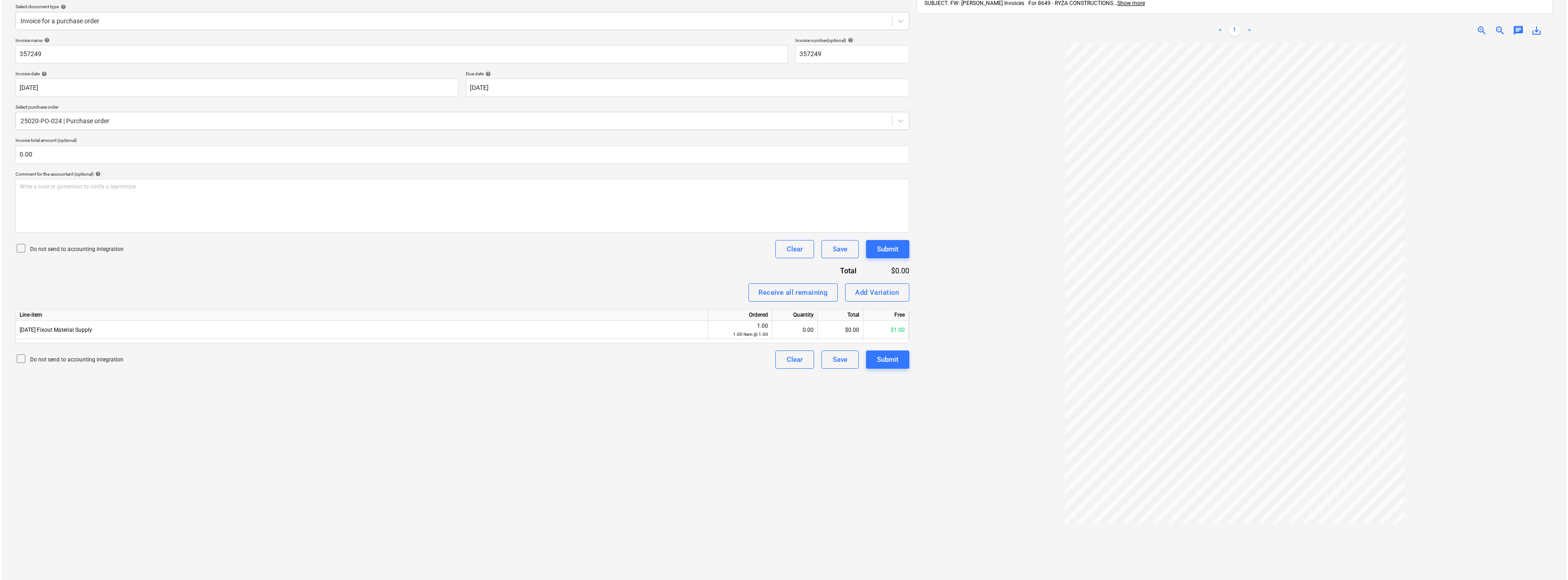
scroll to position [130, 0]
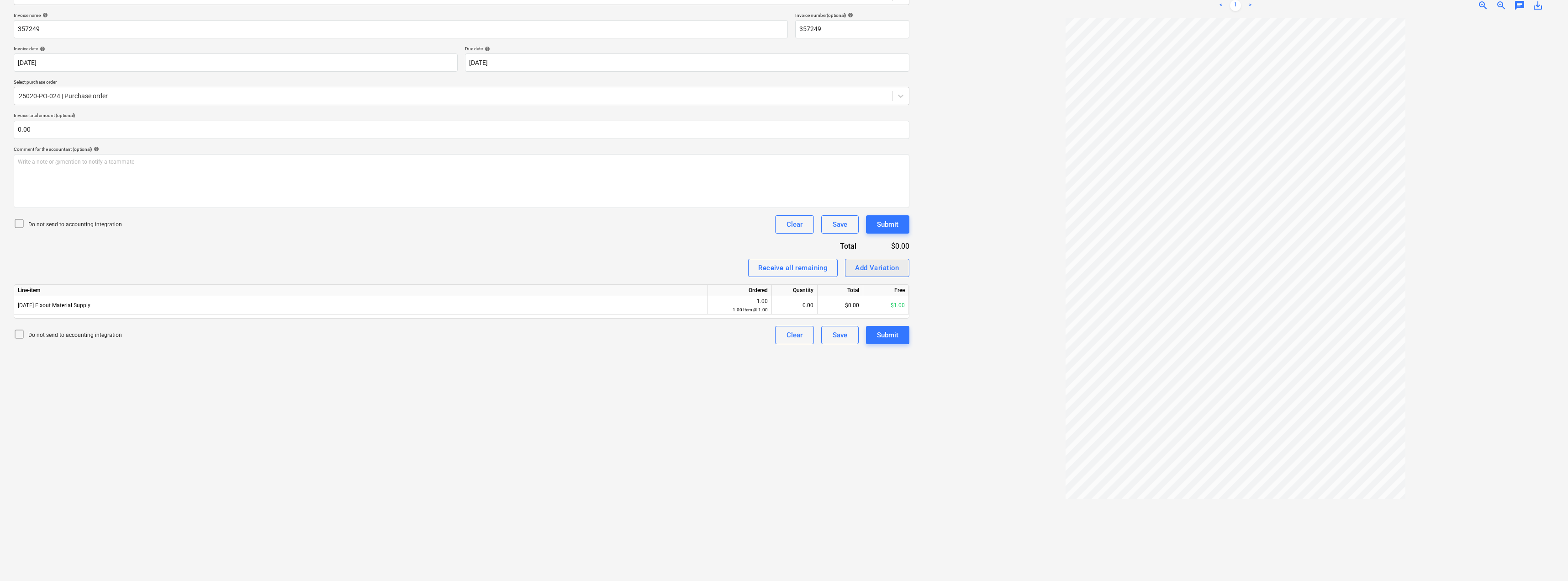
click at [784, 266] on div "Add Variation" at bounding box center [877, 268] width 44 height 12
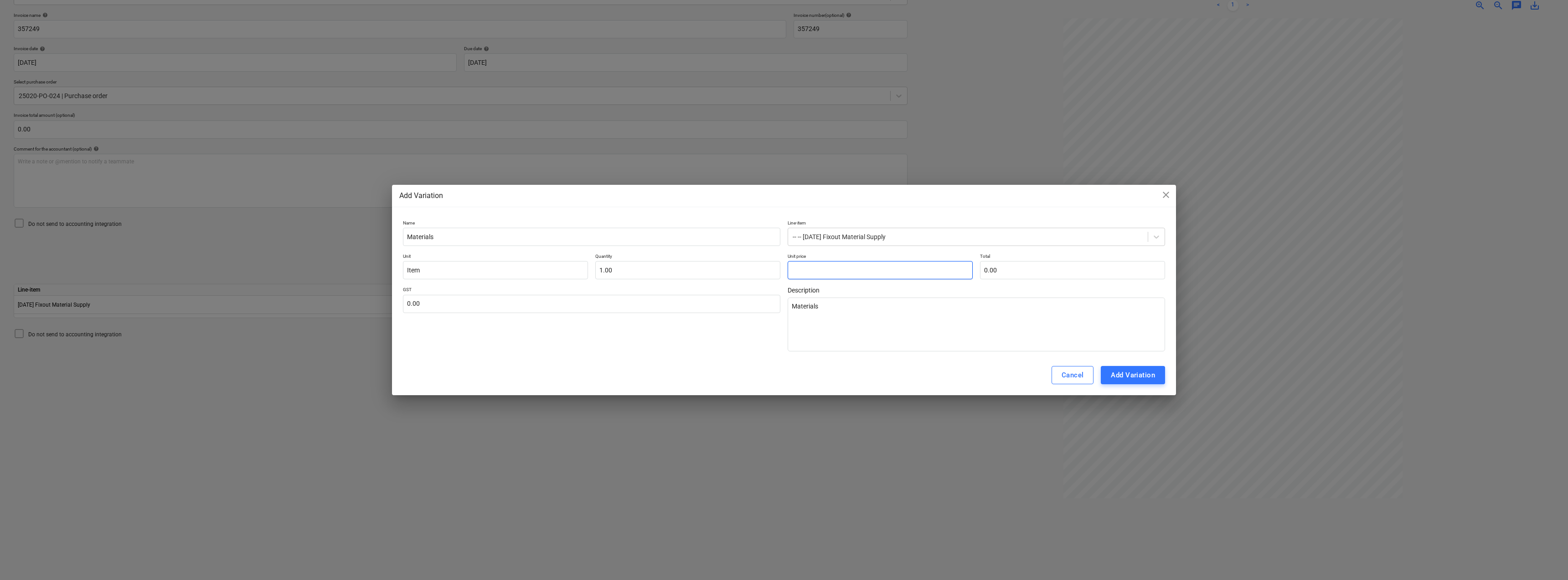
click at [783, 268] on input "text" at bounding box center [880, 269] width 185 height 19
click at [573, 307] on input "text" at bounding box center [591, 304] width 377 height 19
click at [783, 376] on div "Add Variation" at bounding box center [1133, 375] width 44 height 12
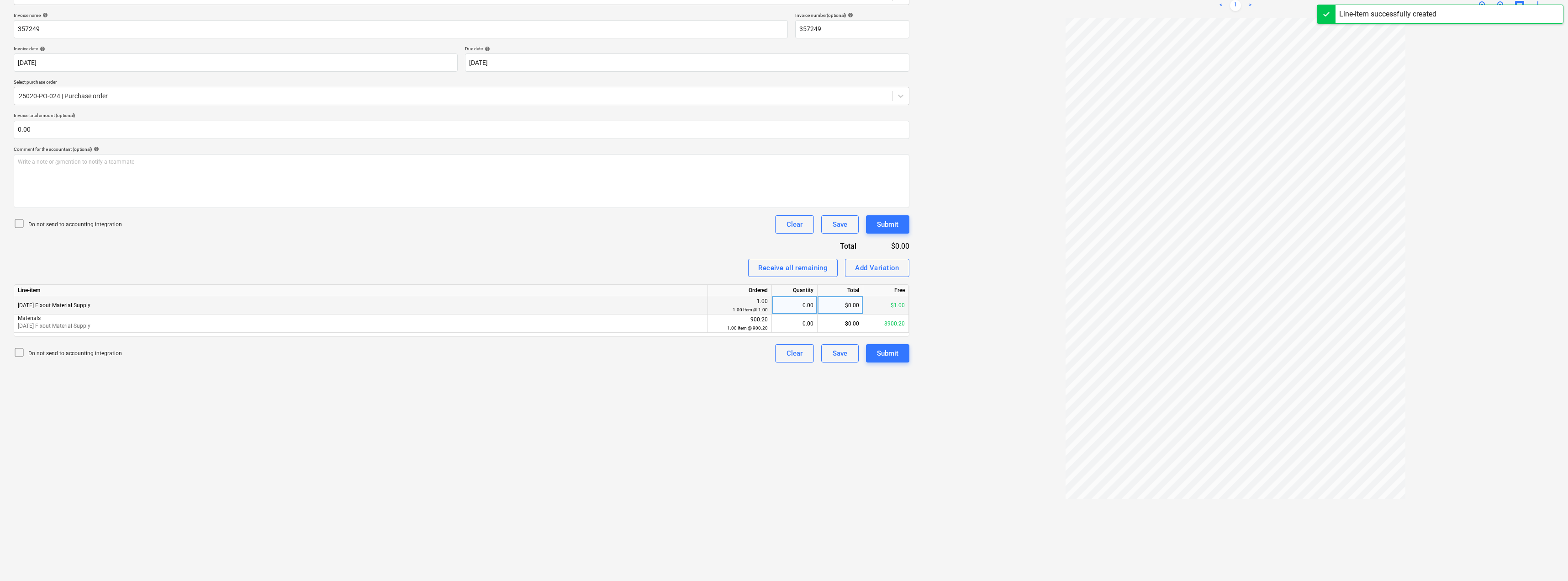
click at [784, 309] on div "0.00" at bounding box center [794, 305] width 38 height 19
click at [782, 319] on div "0.00" at bounding box center [794, 323] width 38 height 19
click at [784, 282] on div at bounding box center [1235, 296] width 638 height 555
click at [784, 351] on div "Submit" at bounding box center [888, 354] width 22 height 12
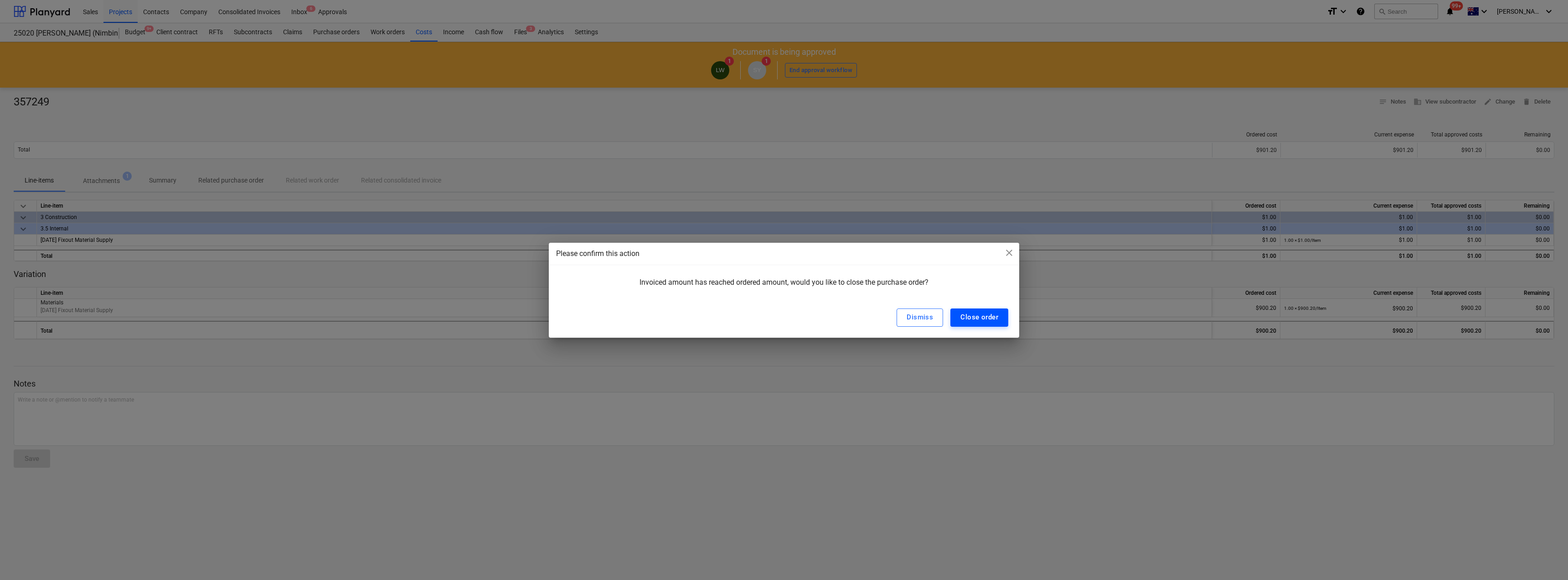
click at [783, 316] on div "Close order" at bounding box center [980, 317] width 38 height 12
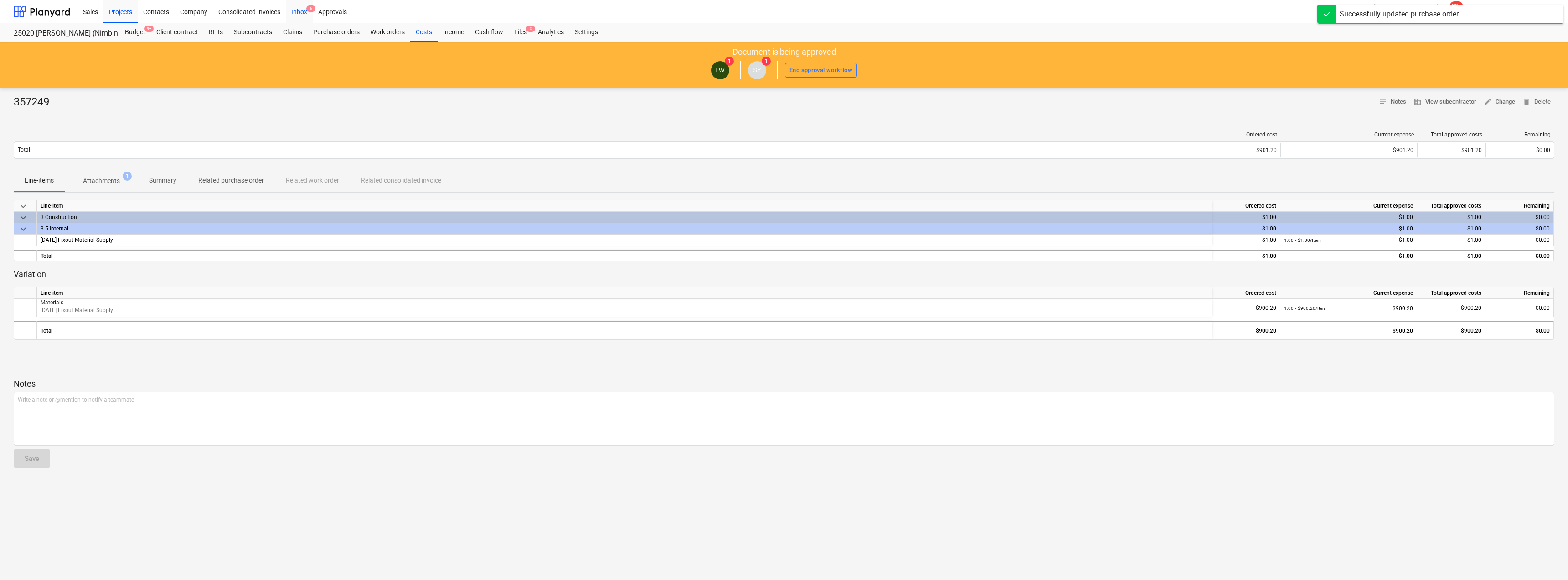
click at [301, 12] on div "Inbox 6" at bounding box center [299, 12] width 27 height 24
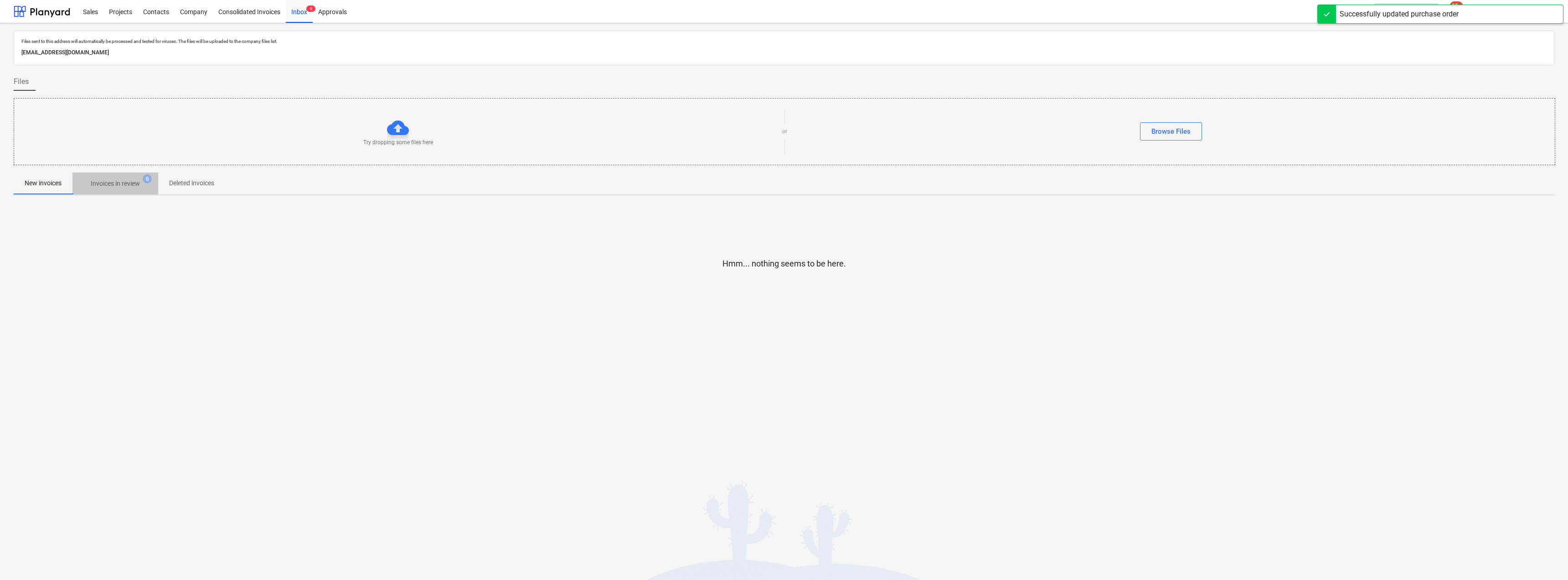
click at [124, 184] on p "Invoices in review" at bounding box center [115, 184] width 49 height 10
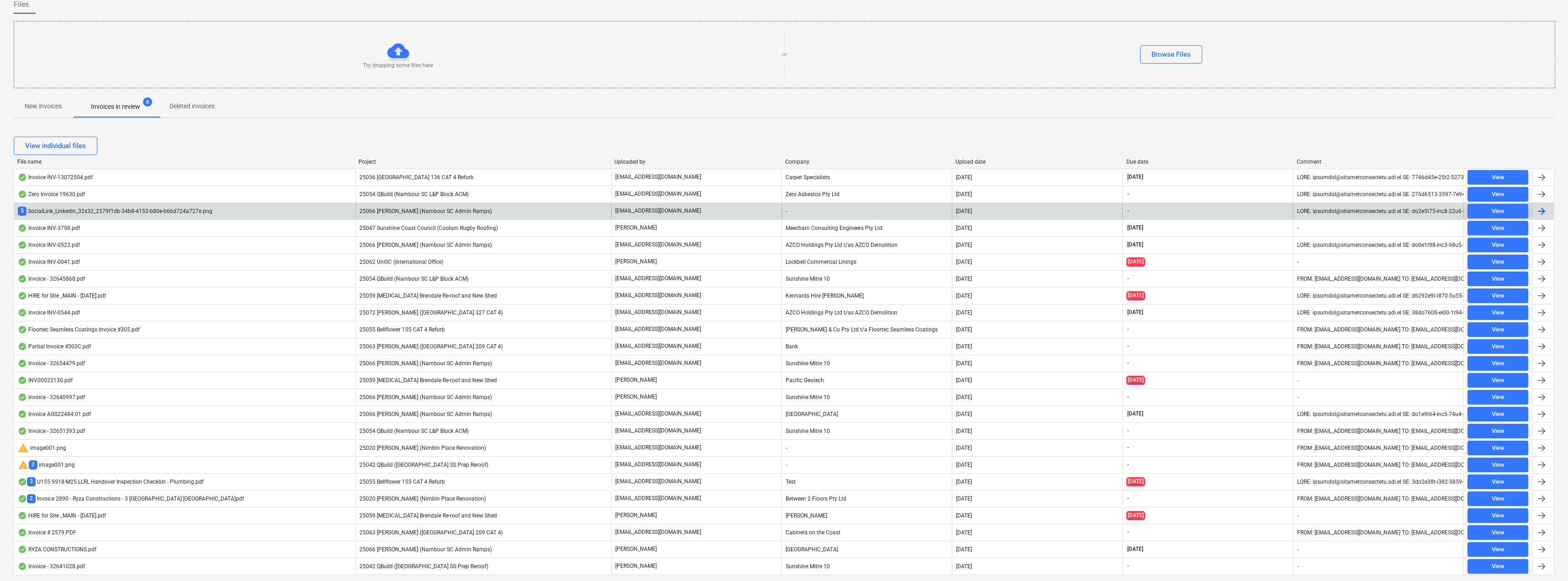
scroll to position [104, 0]
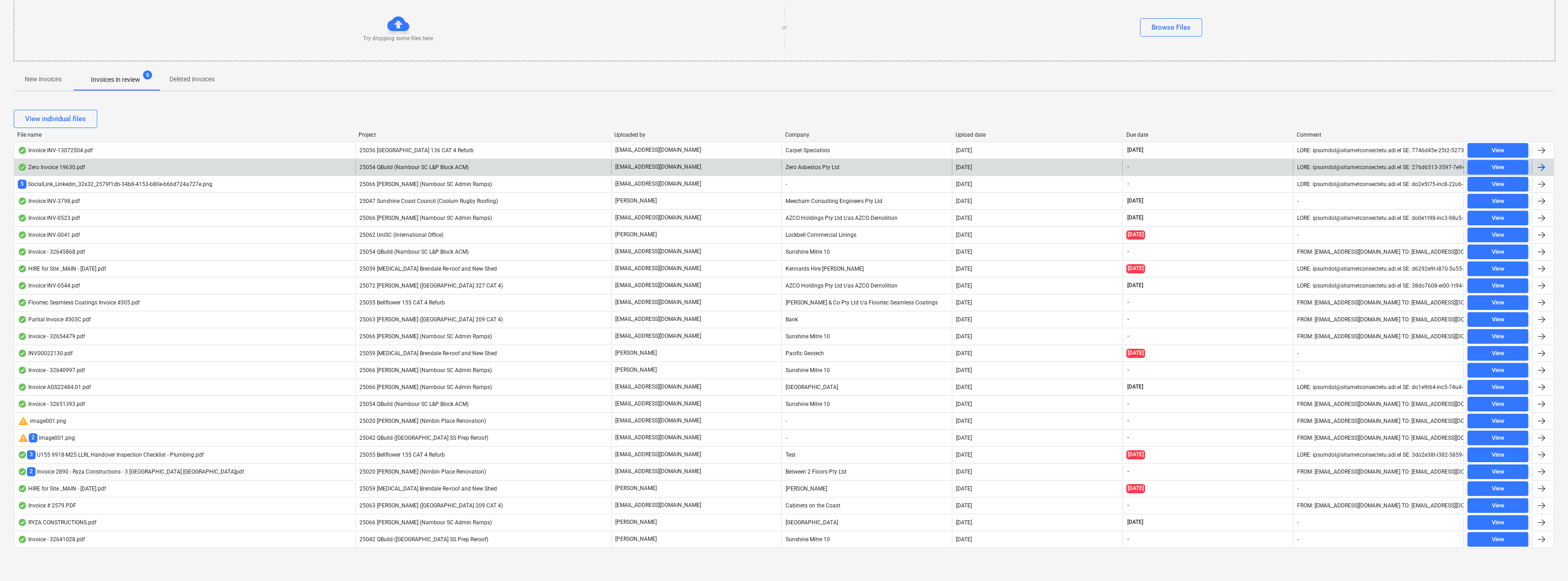
click at [693, 161] on div "[EMAIL_ADDRESS][DOMAIN_NAME]" at bounding box center [696, 166] width 170 height 15
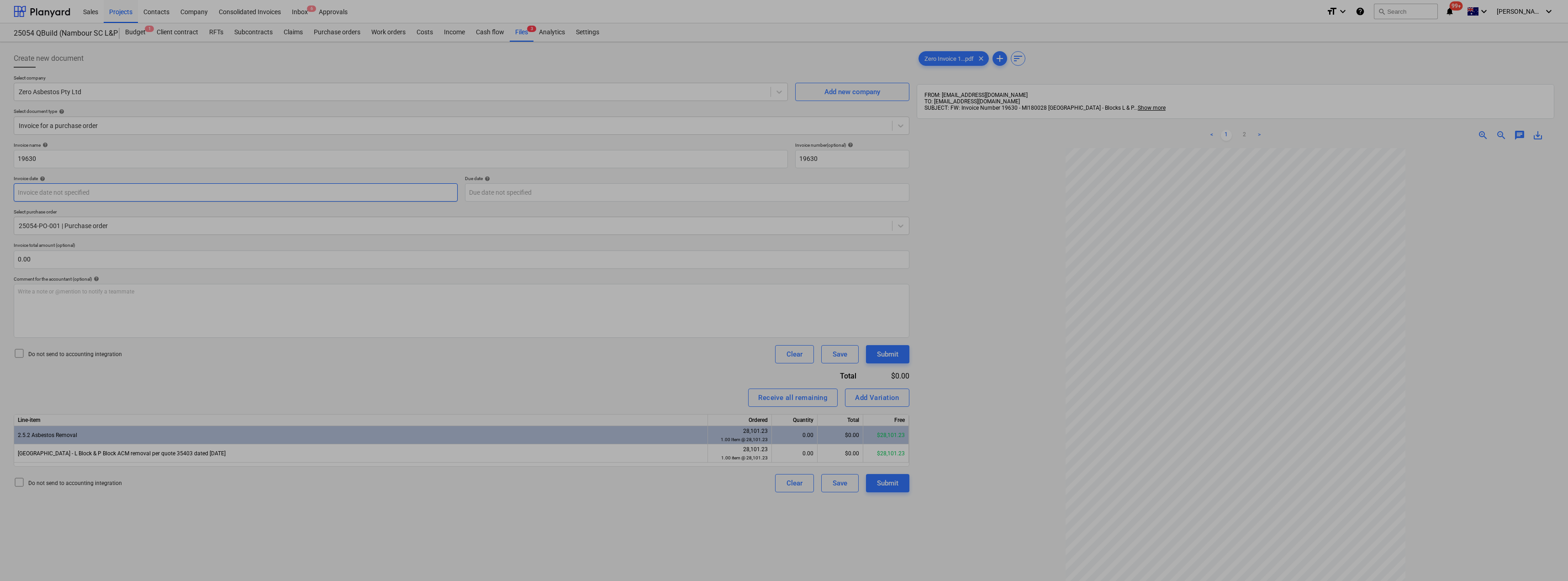
click at [78, 191] on body "Sales Projects Contacts Company Consolidated Invoices Inbox 6 Approvals format_…" at bounding box center [784, 290] width 1568 height 581
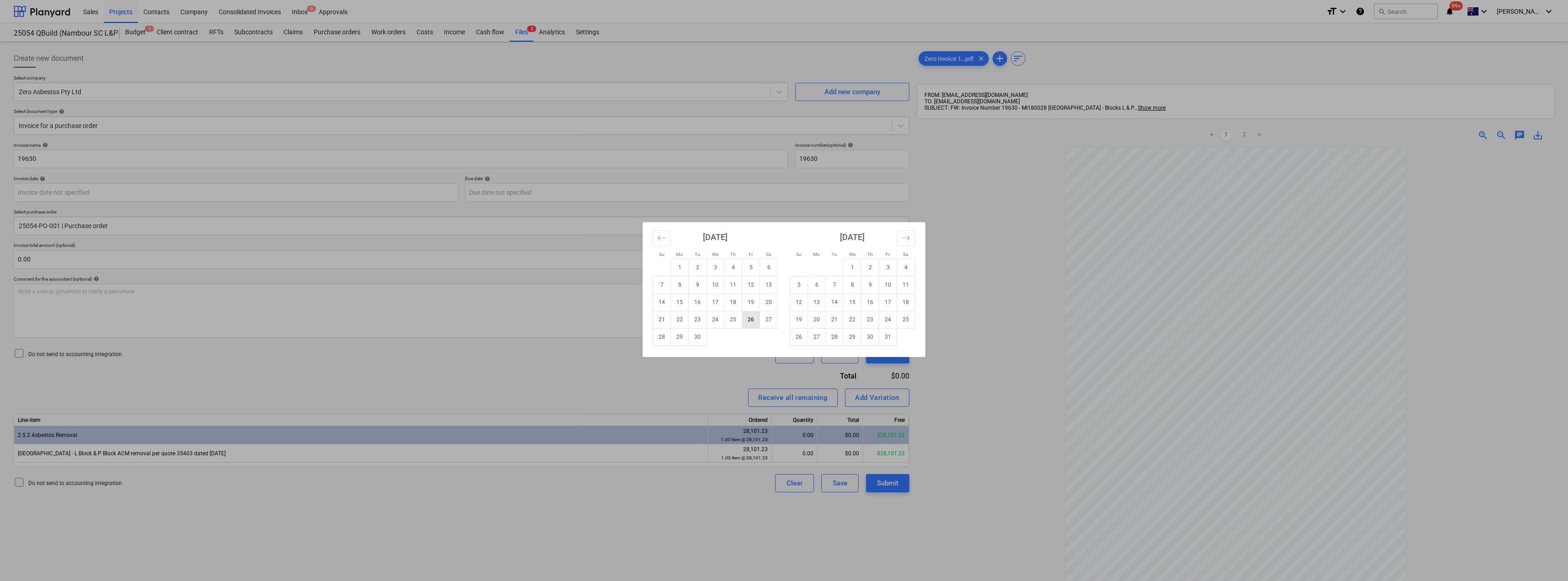
click at [750, 321] on td "26" at bounding box center [751, 320] width 18 height 18
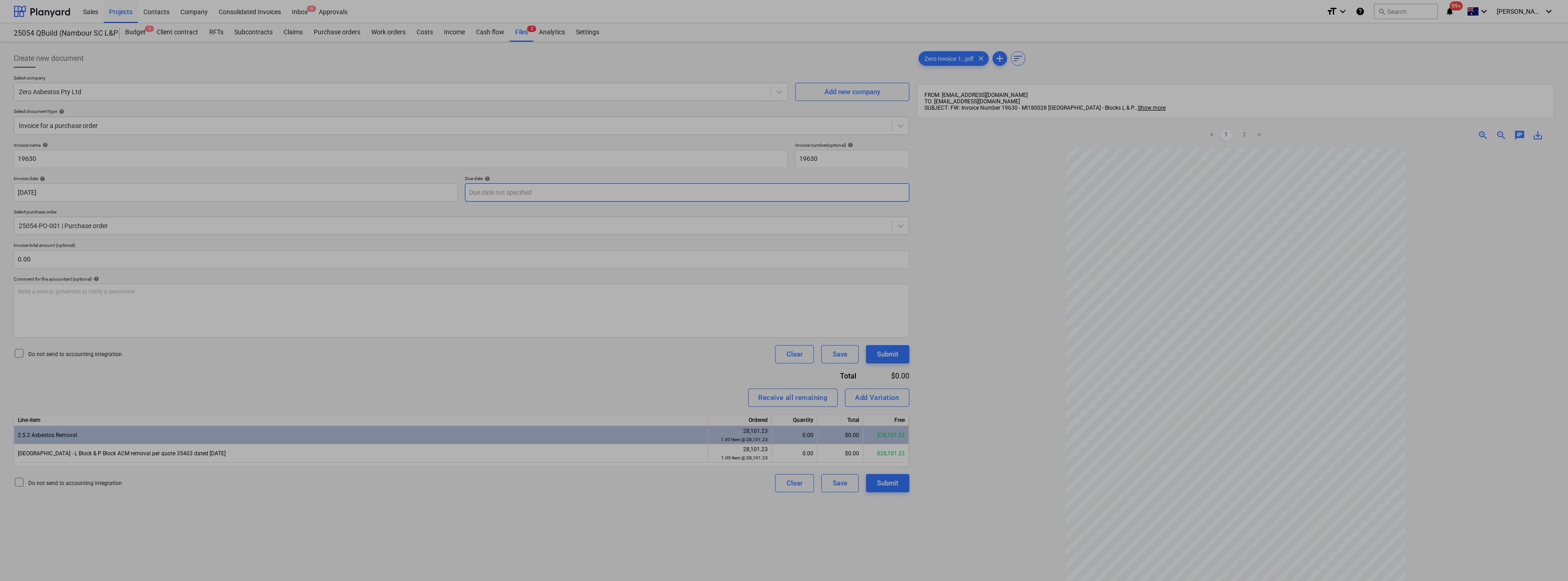
click at [529, 192] on body "Sales Projects Contacts Company Consolidated Invoices Inbox 6 Approvals format_…" at bounding box center [784, 290] width 1568 height 581
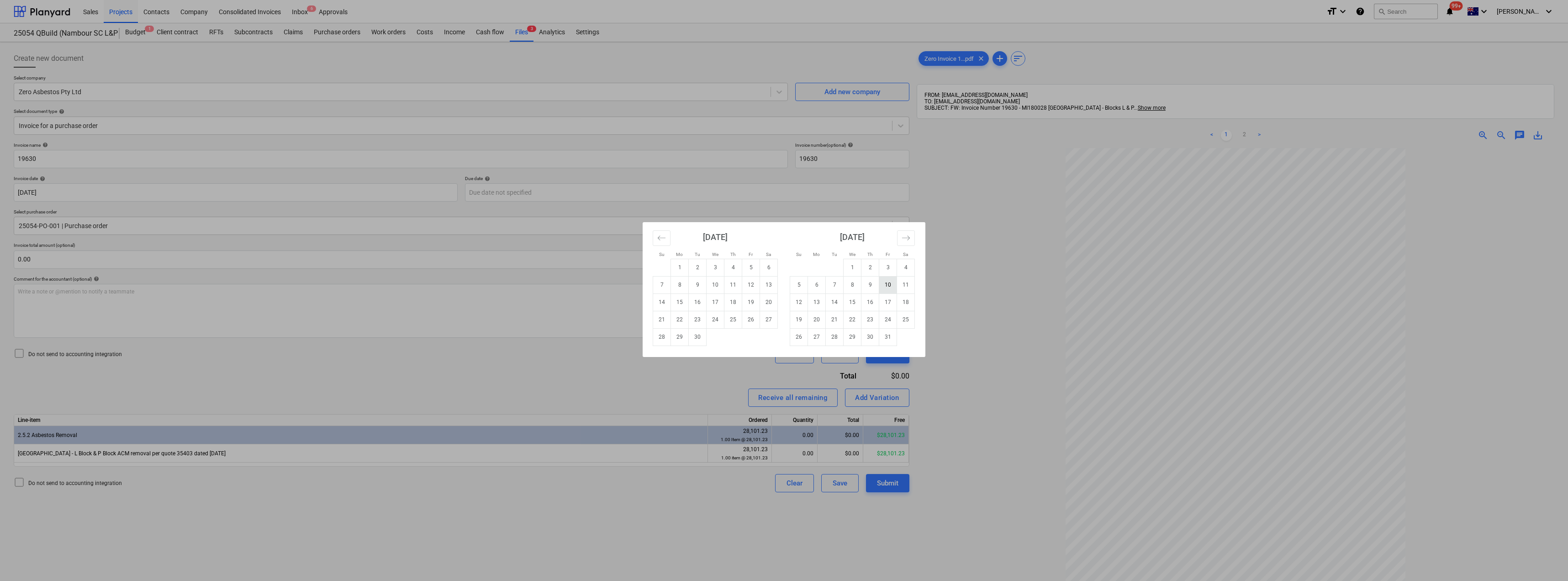
click at [784, 287] on td "10" at bounding box center [888, 285] width 18 height 18
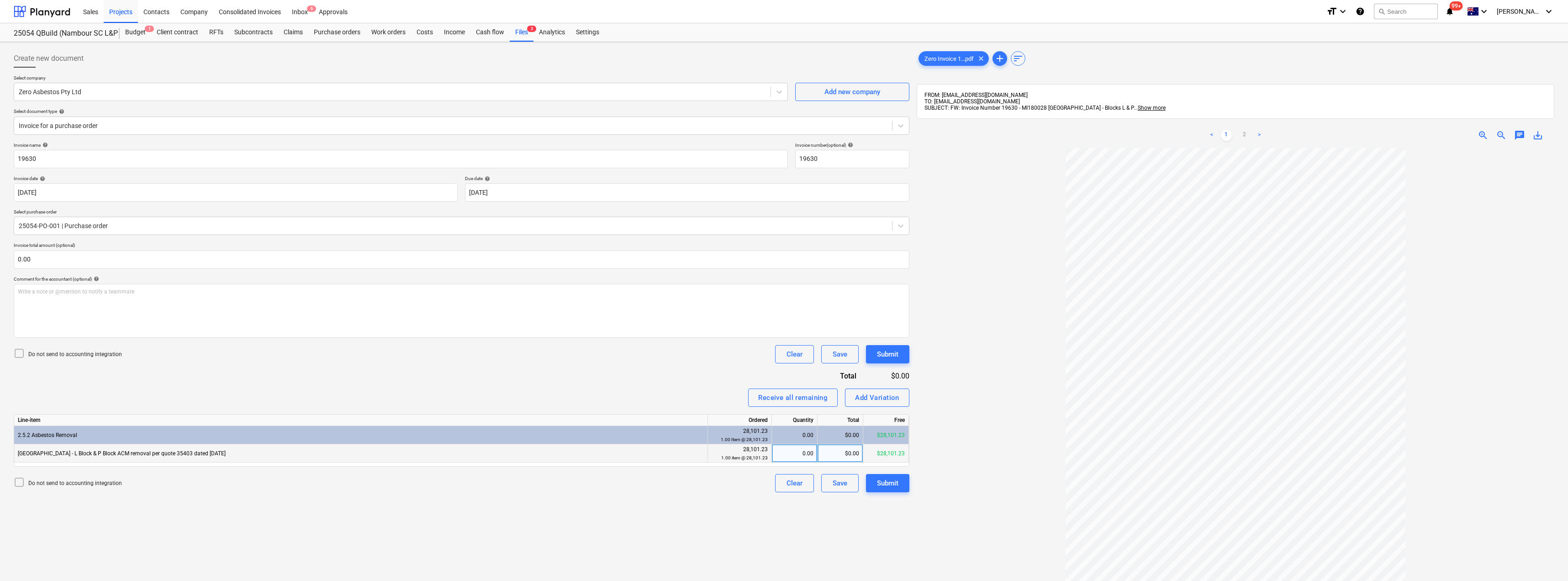
click at [784, 454] on div "0.00" at bounding box center [794, 453] width 38 height 19
click at [694, 368] on div "Invoice name help 19630 Invoice number (optional) help 19630 Invoice date help …" at bounding box center [462, 316] width 896 height 350
click at [784, 484] on div "Submit" at bounding box center [888, 483] width 22 height 12
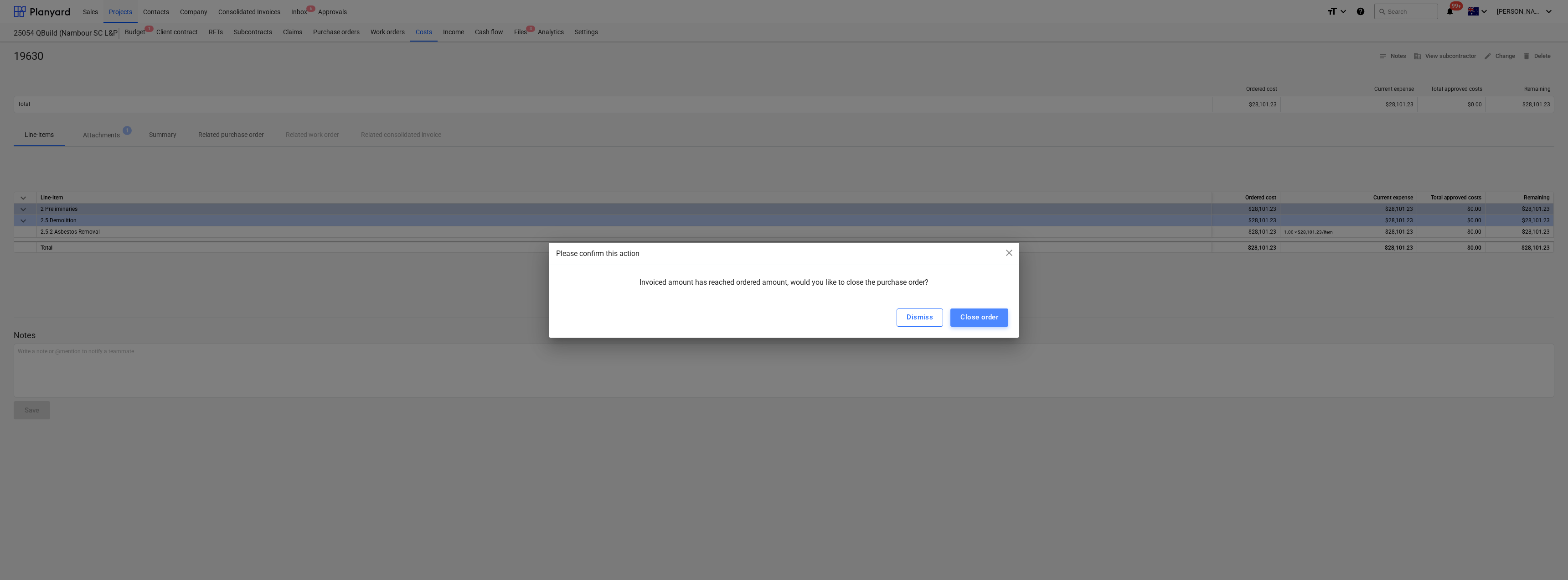
click at [783, 320] on div "Close order" at bounding box center [980, 317] width 38 height 12
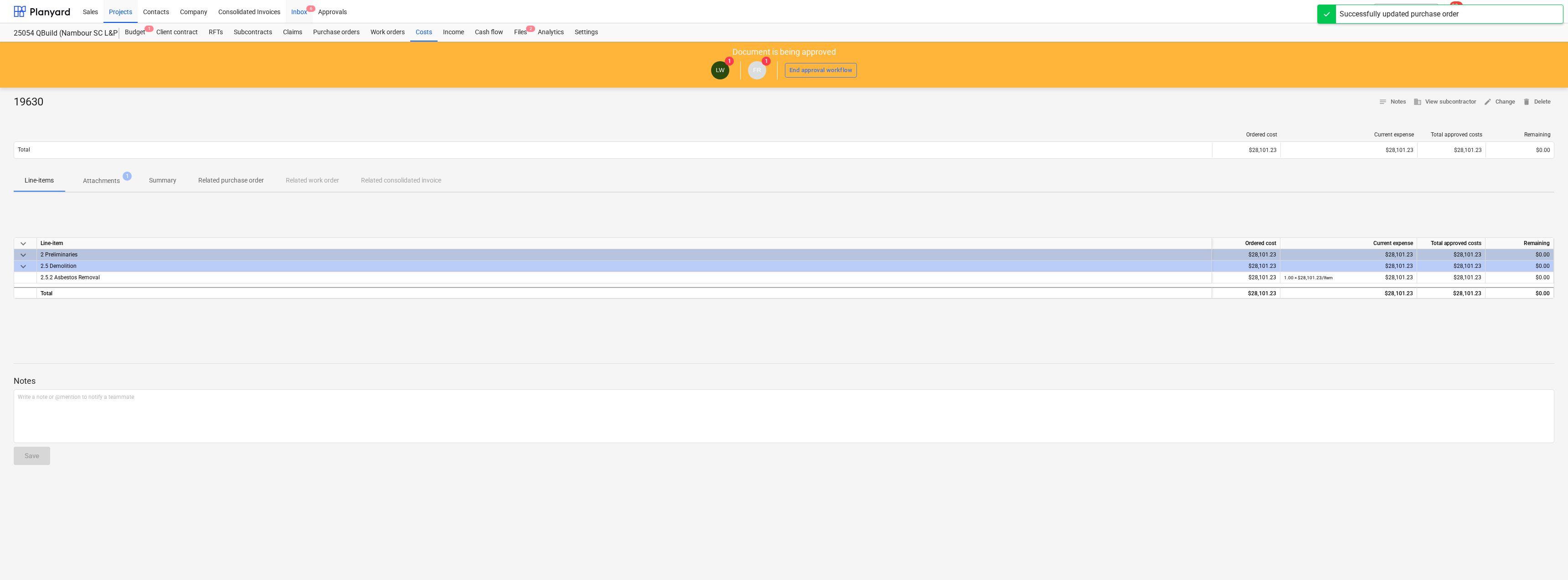
click at [302, 12] on div "Inbox 6" at bounding box center [299, 12] width 27 height 24
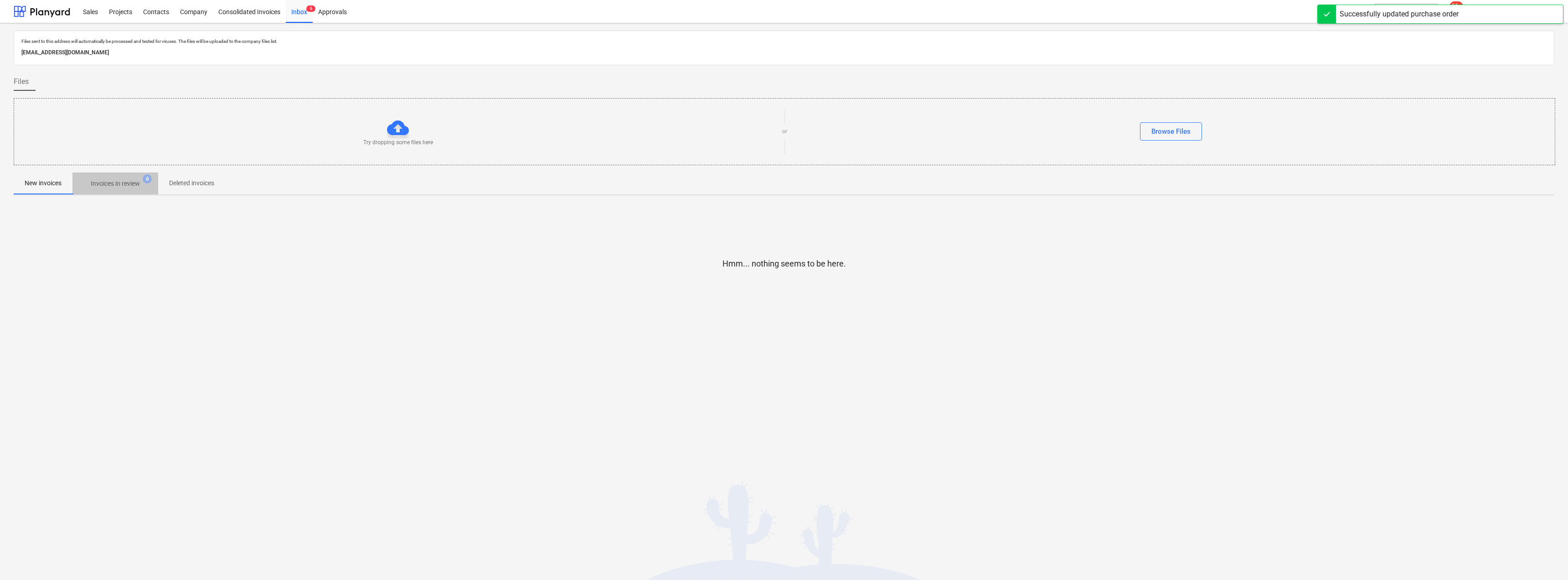
click at [120, 182] on p "Invoices in review" at bounding box center [115, 184] width 49 height 10
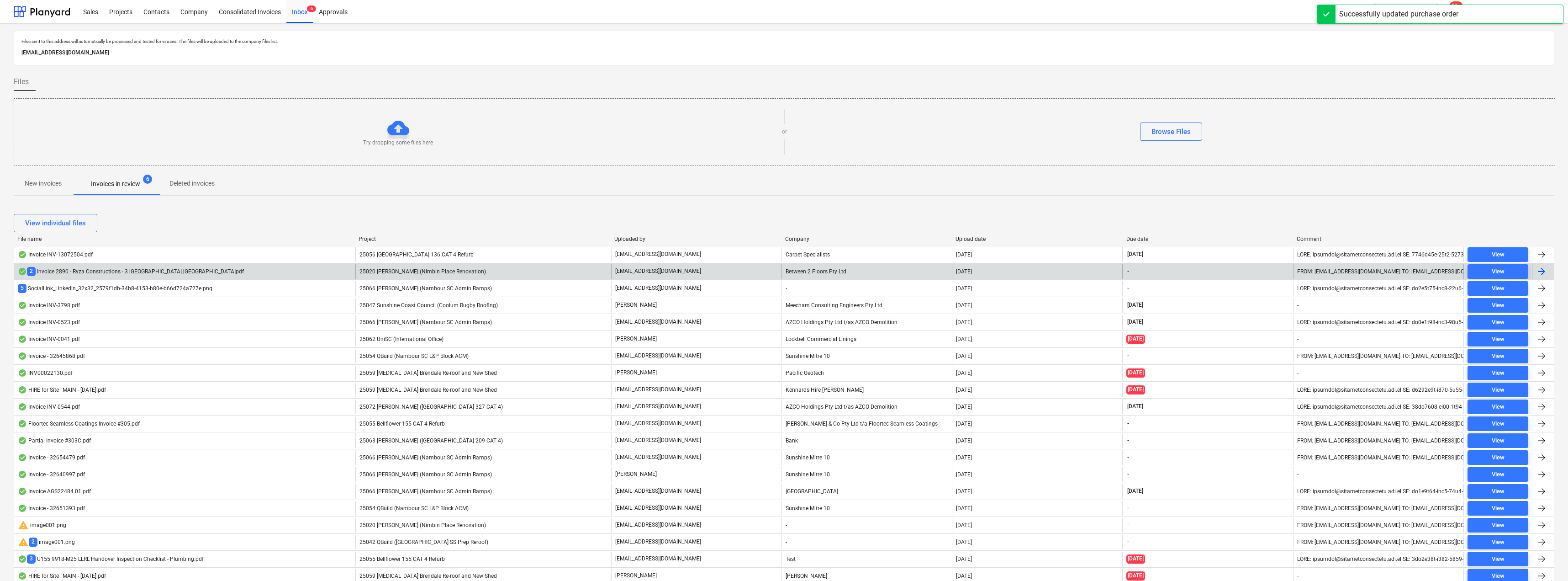
click at [657, 271] on p "[EMAIL_ADDRESS][DOMAIN_NAME]" at bounding box center [658, 271] width 86 height 8
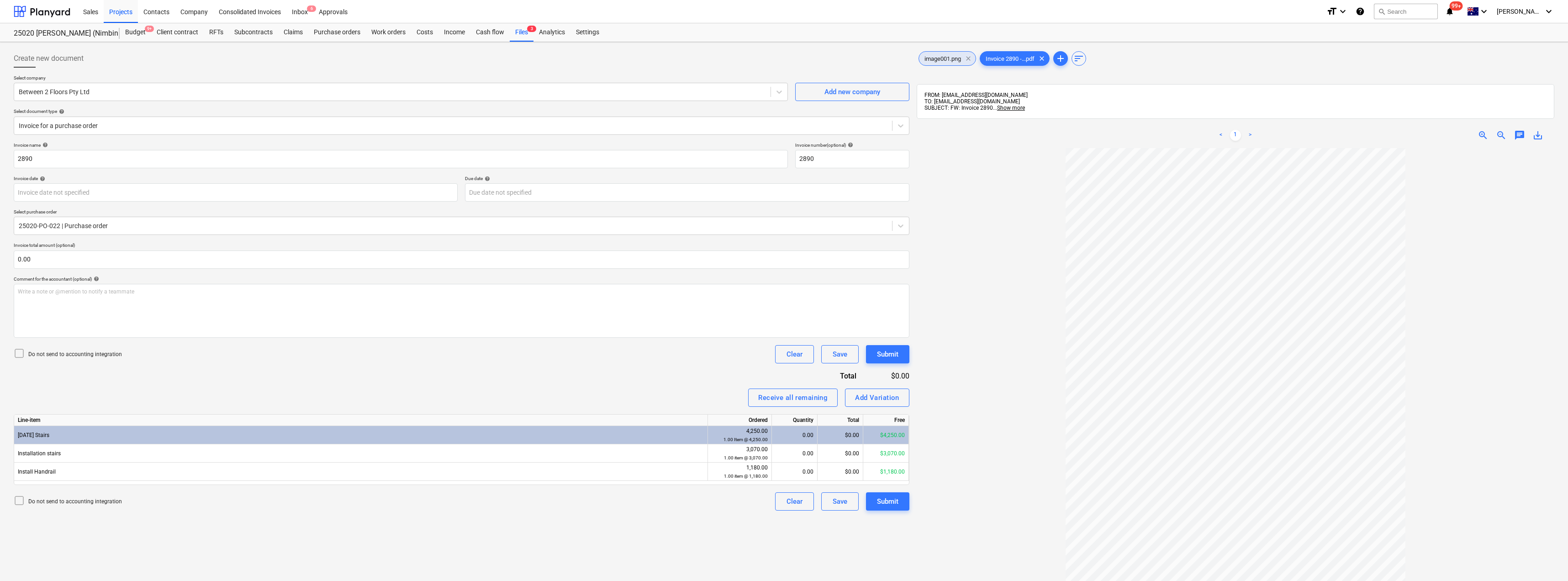
click at [784, 59] on span "clear" at bounding box center [968, 58] width 11 height 11
click at [93, 189] on body "Sales Projects Contacts Company Consolidated Invoices Inbox 6 Approvals format_…" at bounding box center [784, 290] width 1568 height 581
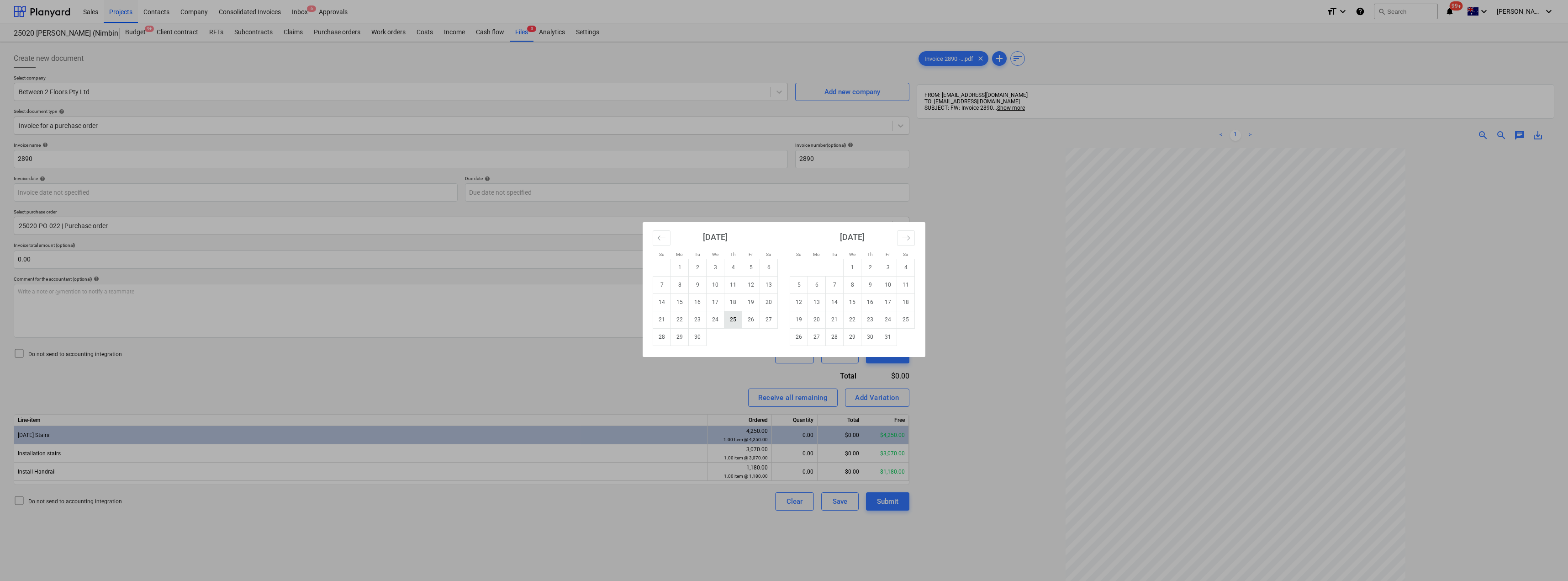
click at [739, 320] on td "25" at bounding box center [733, 320] width 18 height 18
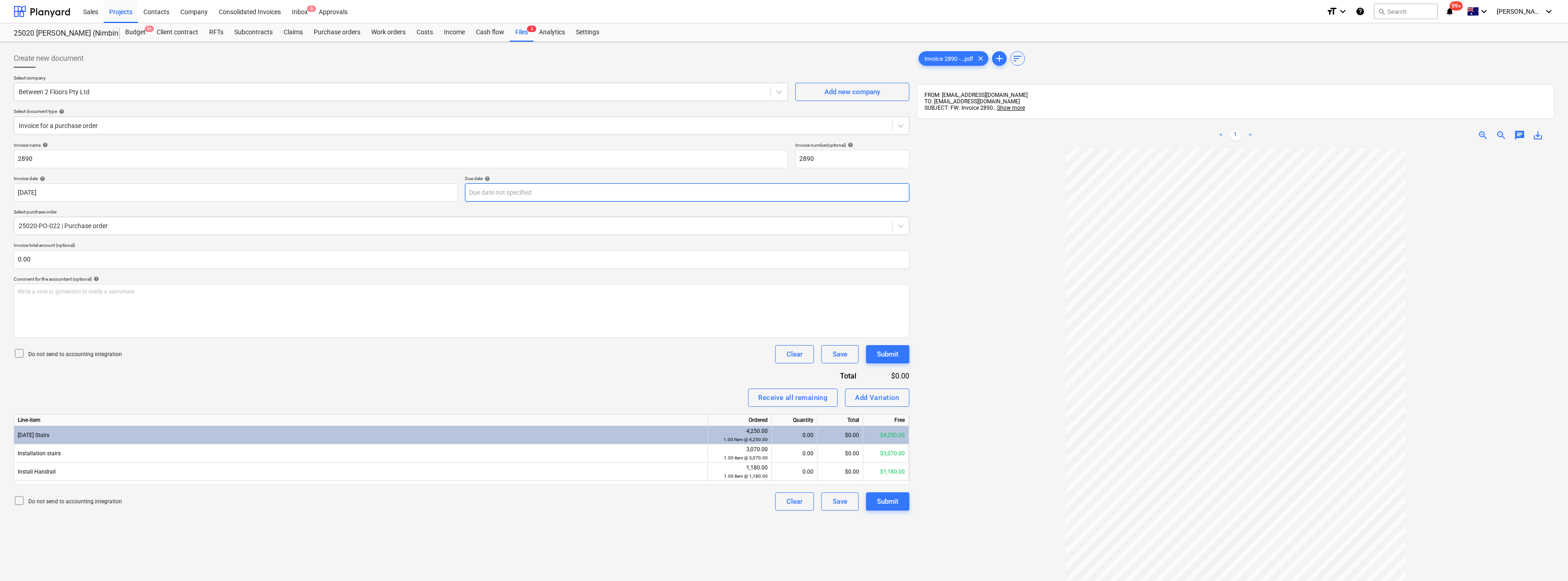
click at [541, 191] on body "Sales Projects Contacts Company Consolidated Invoices Inbox 6 Approvals format_…" at bounding box center [784, 290] width 1568 height 581
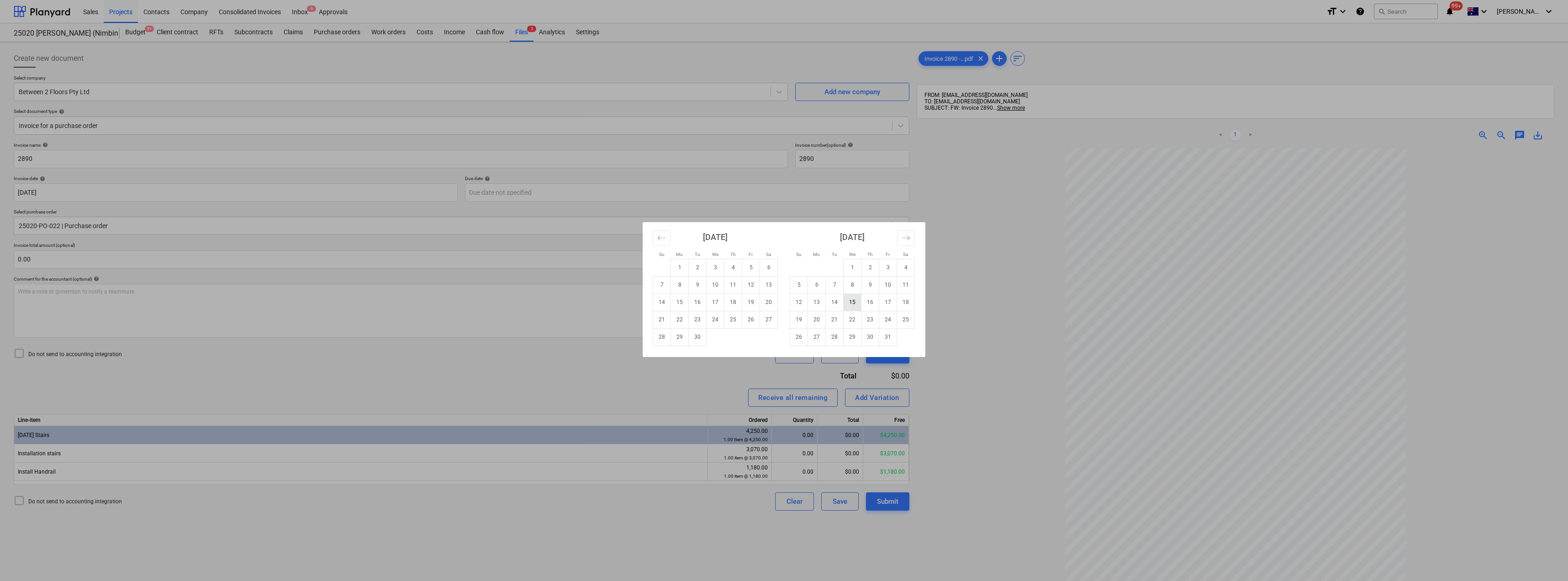
click at [784, 303] on td "15" at bounding box center [852, 302] width 18 height 18
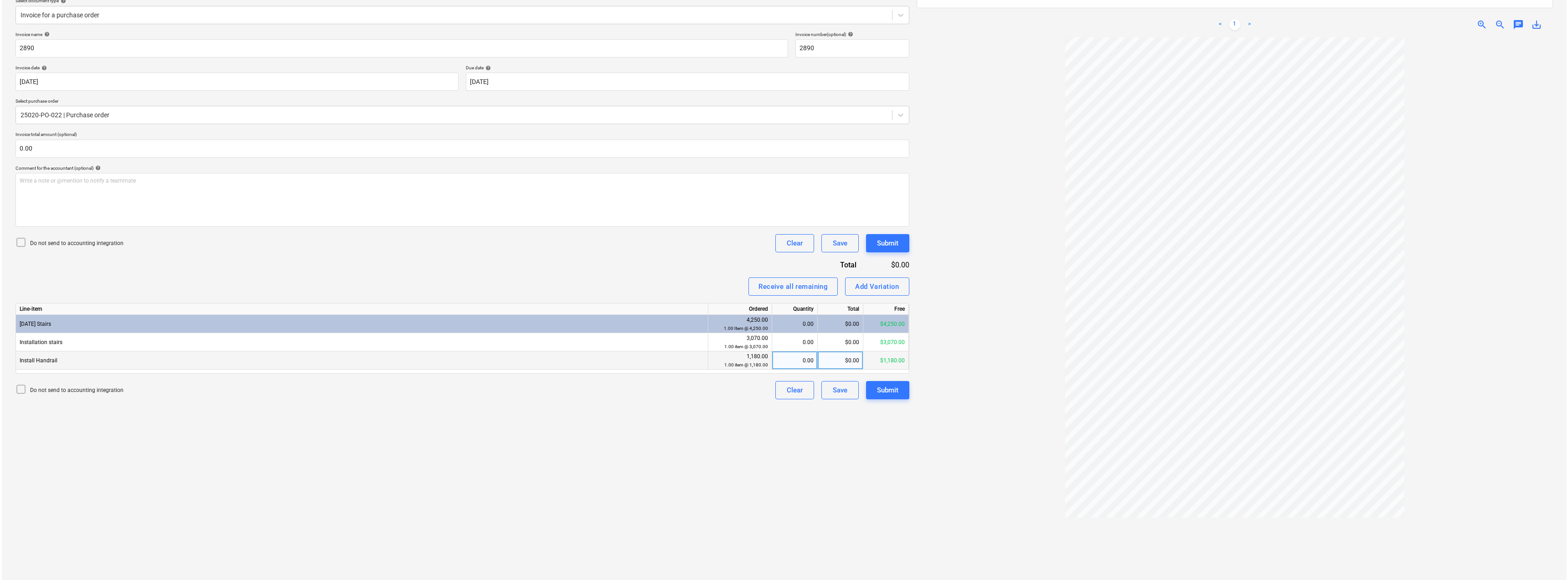
scroll to position [130, 0]
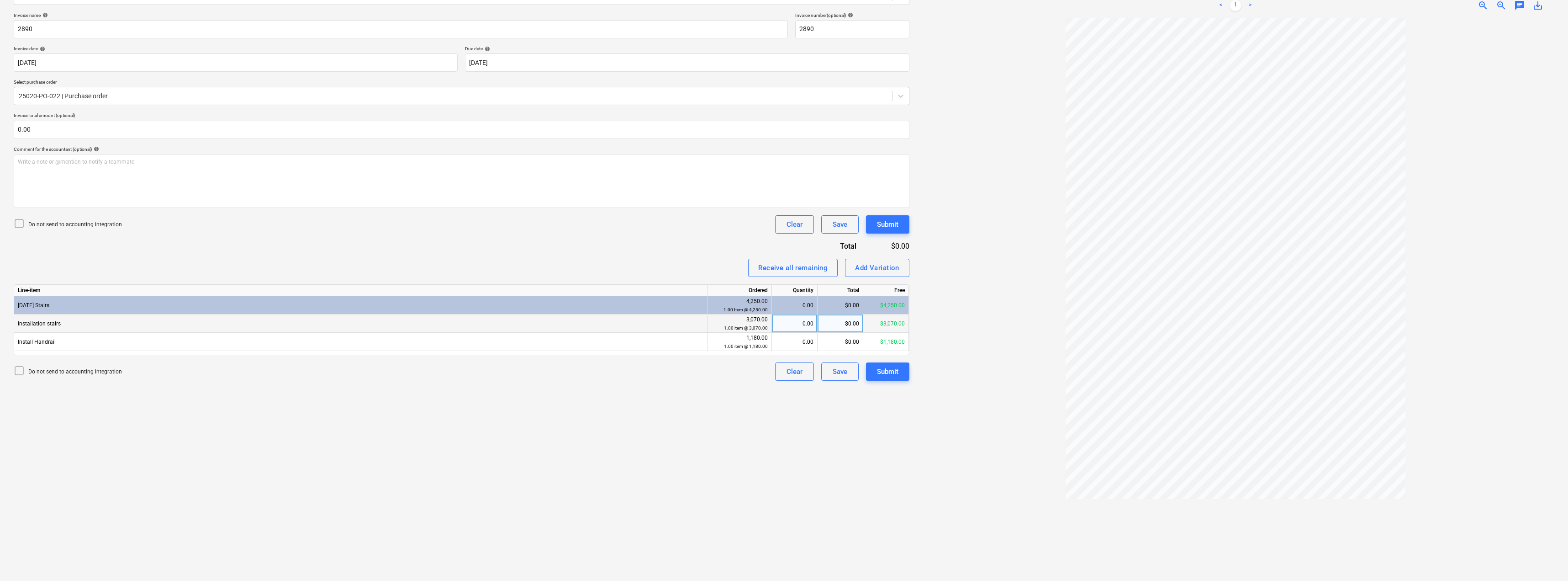
click at [784, 326] on div "0.00" at bounding box center [794, 323] width 38 height 19
click at [681, 246] on div "Invoice name help 2890 Invoice number (optional) help 2890 Invoice date help [D…" at bounding box center [462, 197] width 896 height 368
click at [784, 323] on div "$3,070.00" at bounding box center [841, 323] width 45 height 19
click at [720, 244] on div "Invoice name help 2890 Invoice number (optional) help 2890 Invoice date help [D…" at bounding box center [462, 197] width 896 height 368
click at [784, 374] on div "Submit" at bounding box center [888, 371] width 22 height 12
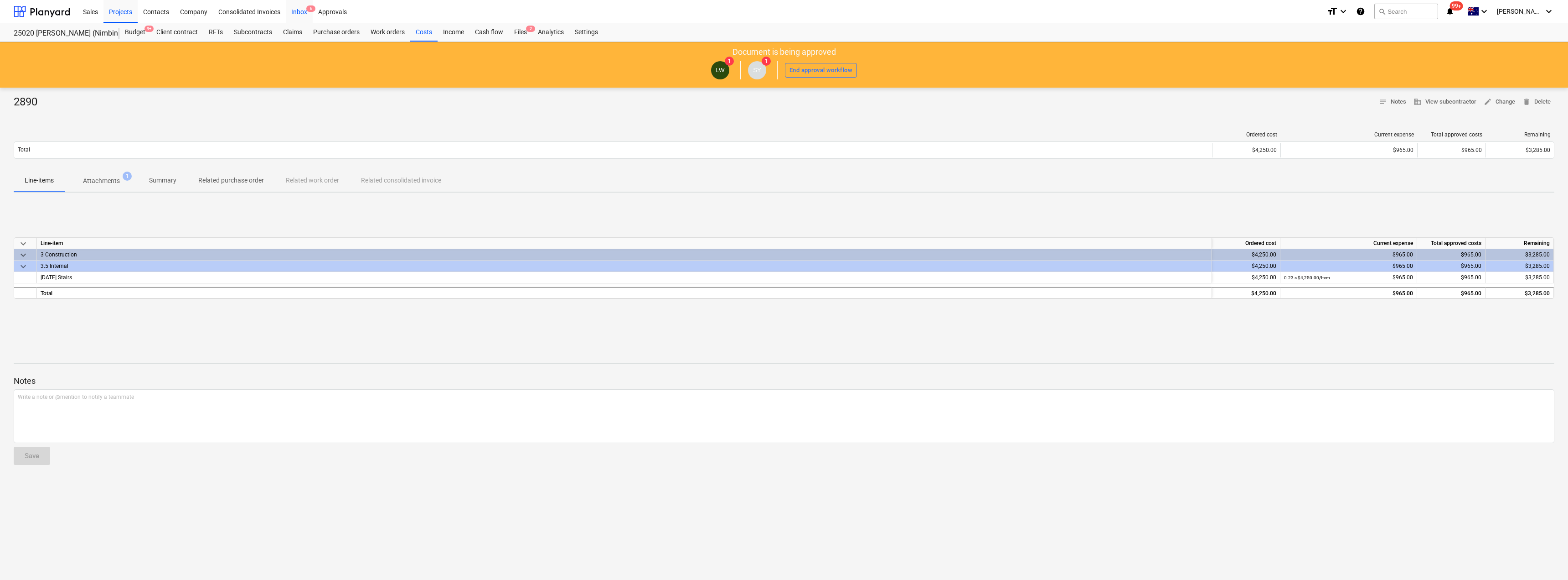
click at [308, 9] on span "6" at bounding box center [310, 9] width 9 height 6
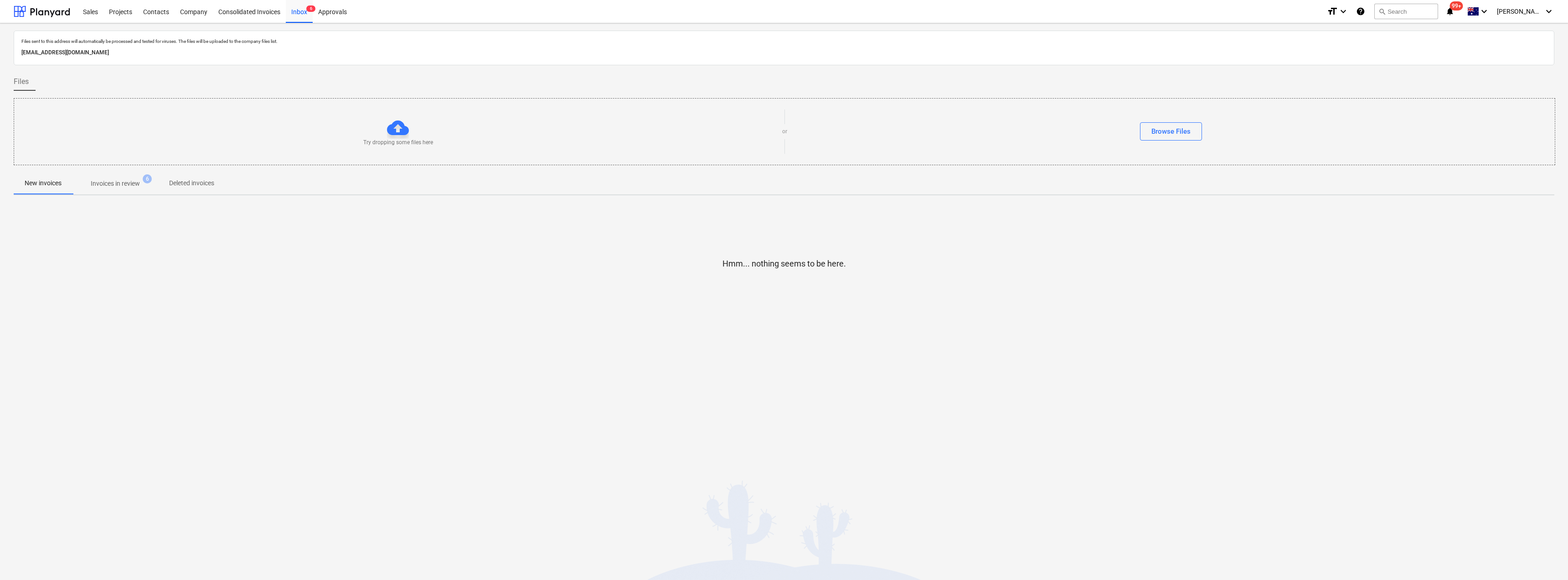
click at [130, 181] on p "Invoices in review" at bounding box center [115, 184] width 49 height 10
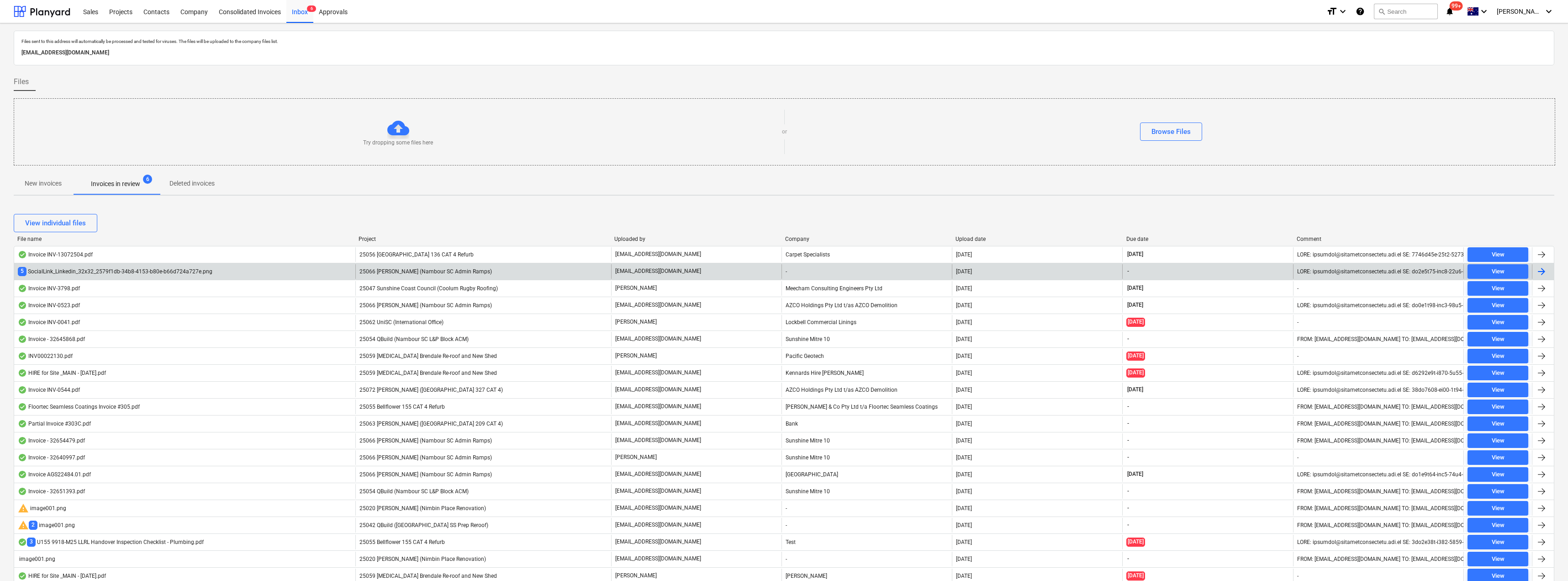
click at [675, 269] on p "[EMAIL_ADDRESS][DOMAIN_NAME]" at bounding box center [658, 271] width 86 height 8
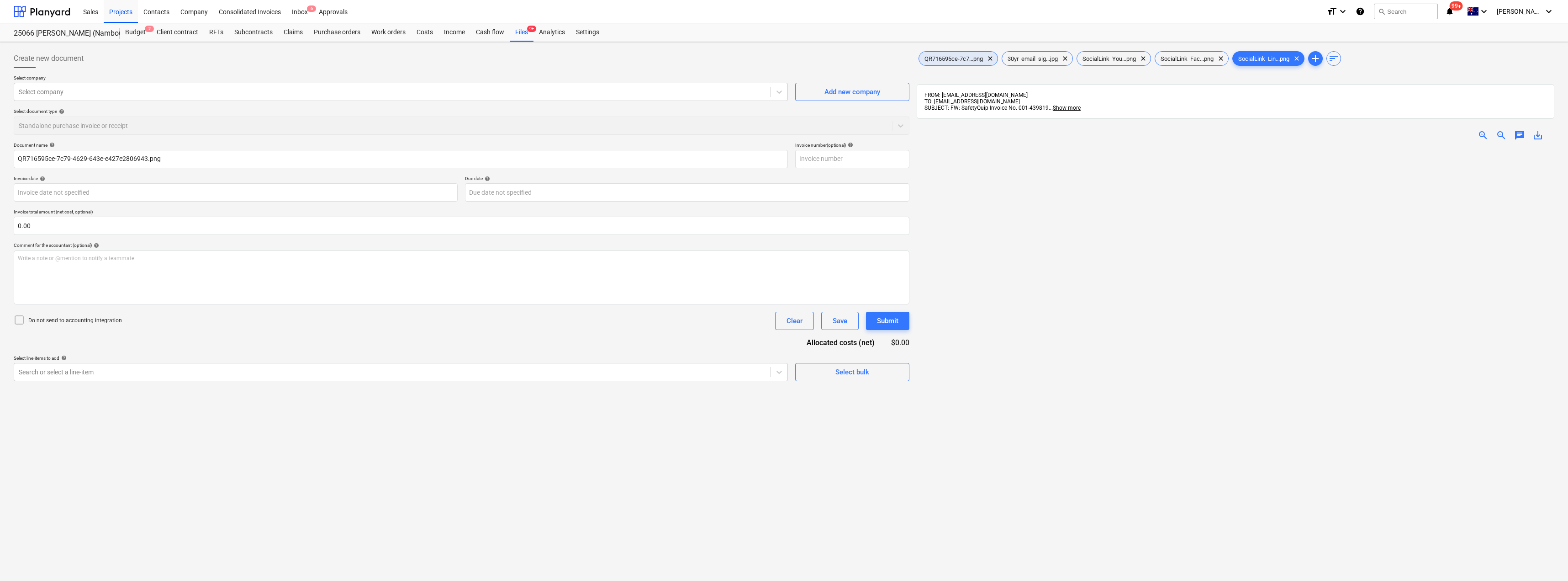
click at [784, 55] on span "QR716595ce-7c7...png" at bounding box center [954, 58] width 70 height 7
click at [784, 55] on span "30yr_email_sig...jpg" at bounding box center [1033, 58] width 61 height 7
click at [784, 53] on div "SocialLink_You...png clear" at bounding box center [1114, 58] width 75 height 15
click at [784, 53] on div "SocialLink_Fac...png clear" at bounding box center [1191, 58] width 74 height 15
click at [784, 57] on span "SocialLink_Lin...png" at bounding box center [1264, 58] width 62 height 7
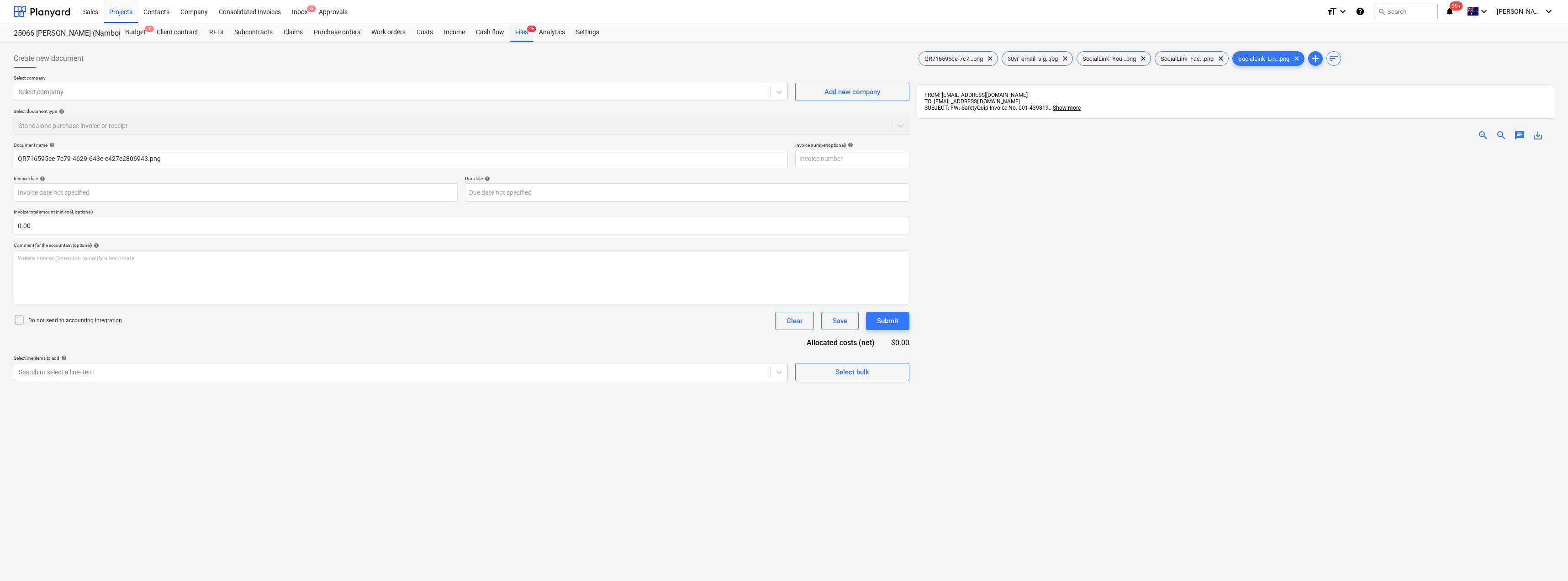
click at [518, 32] on div "Files 9+" at bounding box center [522, 32] width 24 height 19
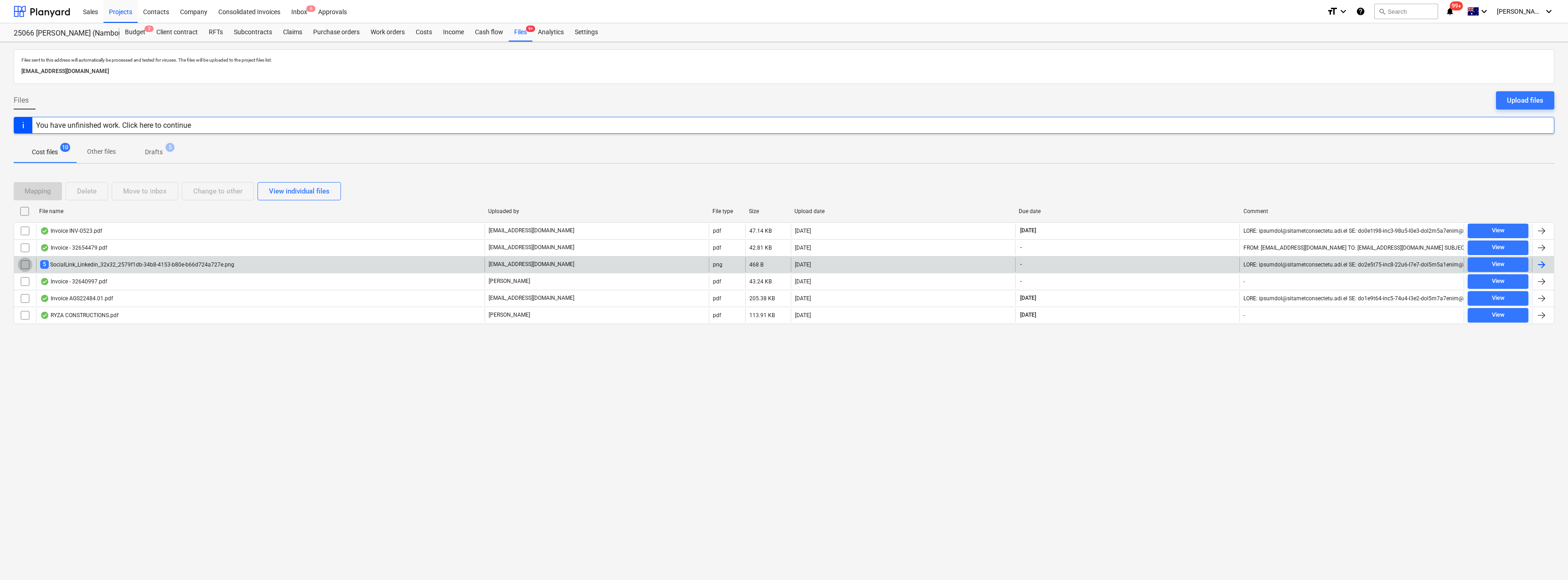
click at [25, 261] on input "checkbox" at bounding box center [25, 264] width 15 height 15
click at [94, 188] on div "Delete" at bounding box center [86, 191] width 20 height 12
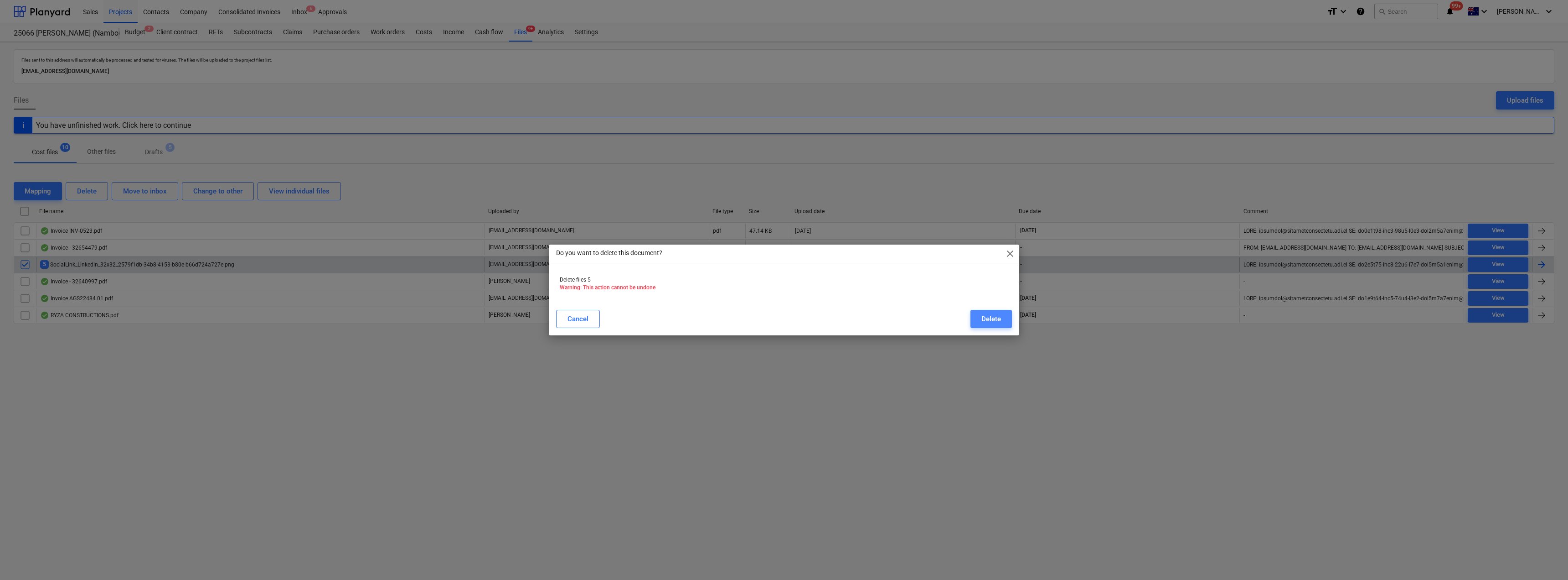
click at [783, 318] on div "Delete" at bounding box center [991, 319] width 20 height 12
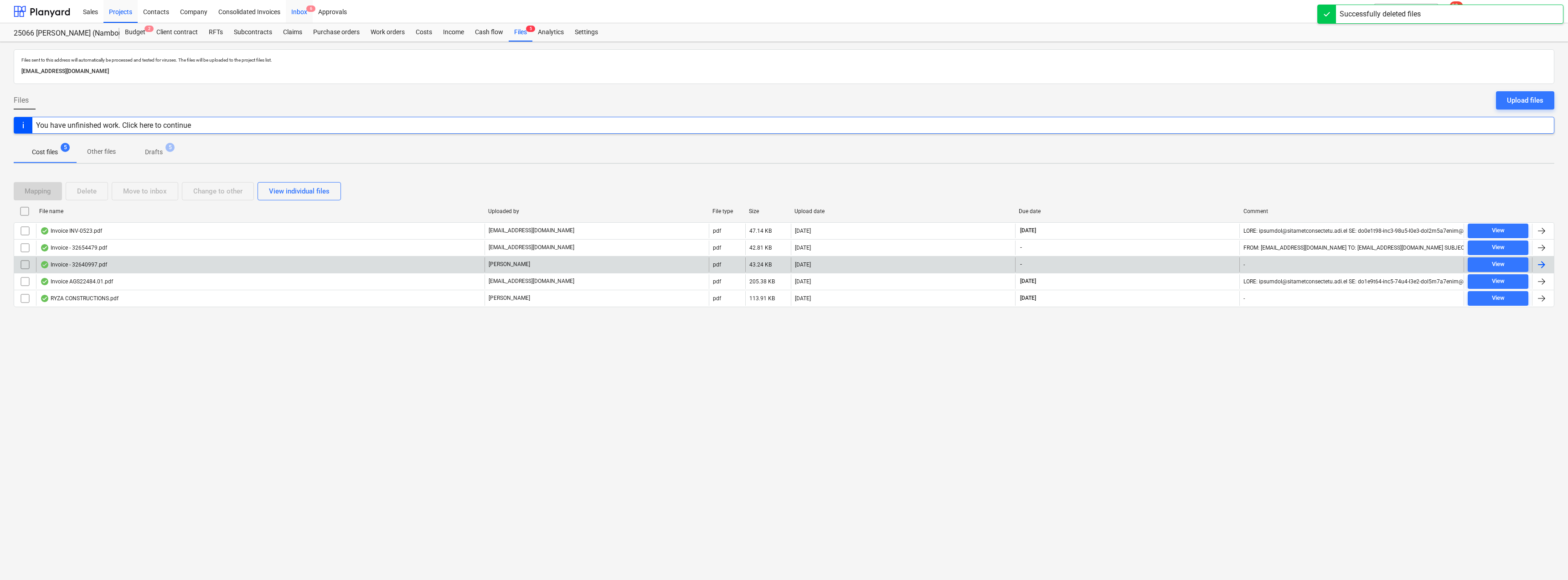
click at [303, 8] on div "Inbox 6" at bounding box center [299, 12] width 27 height 24
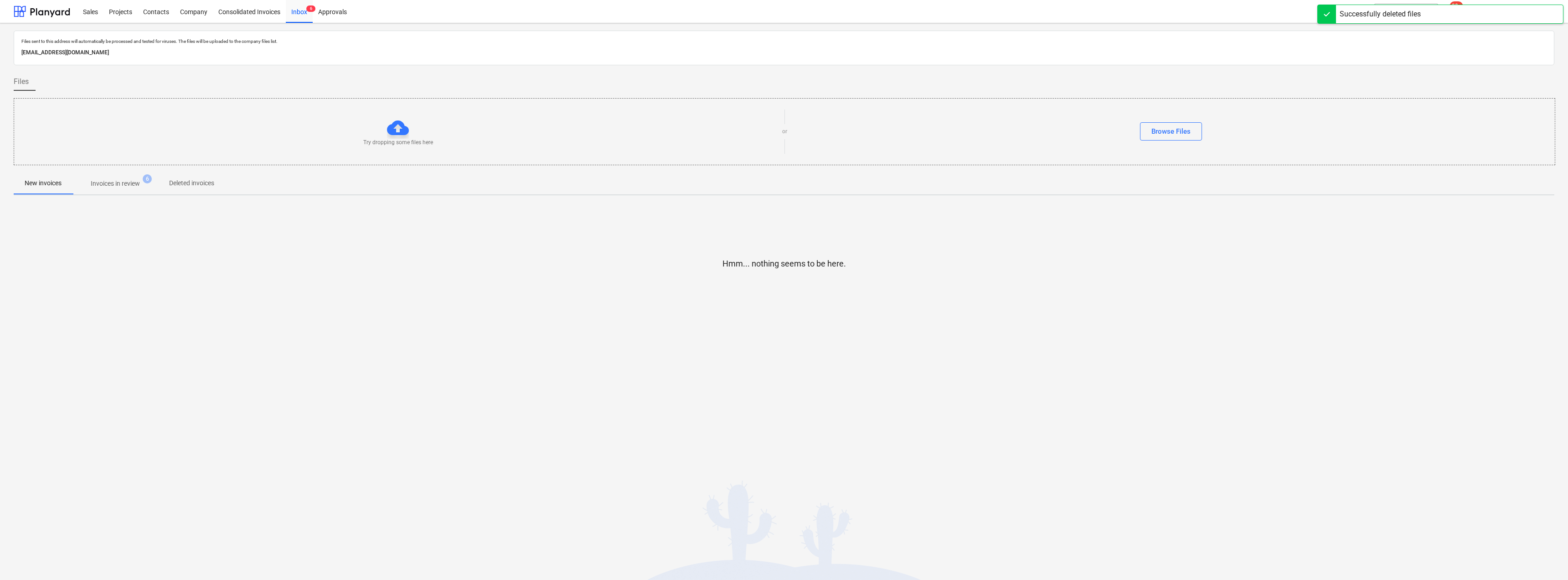
click at [121, 184] on p "Invoices in review" at bounding box center [115, 184] width 49 height 10
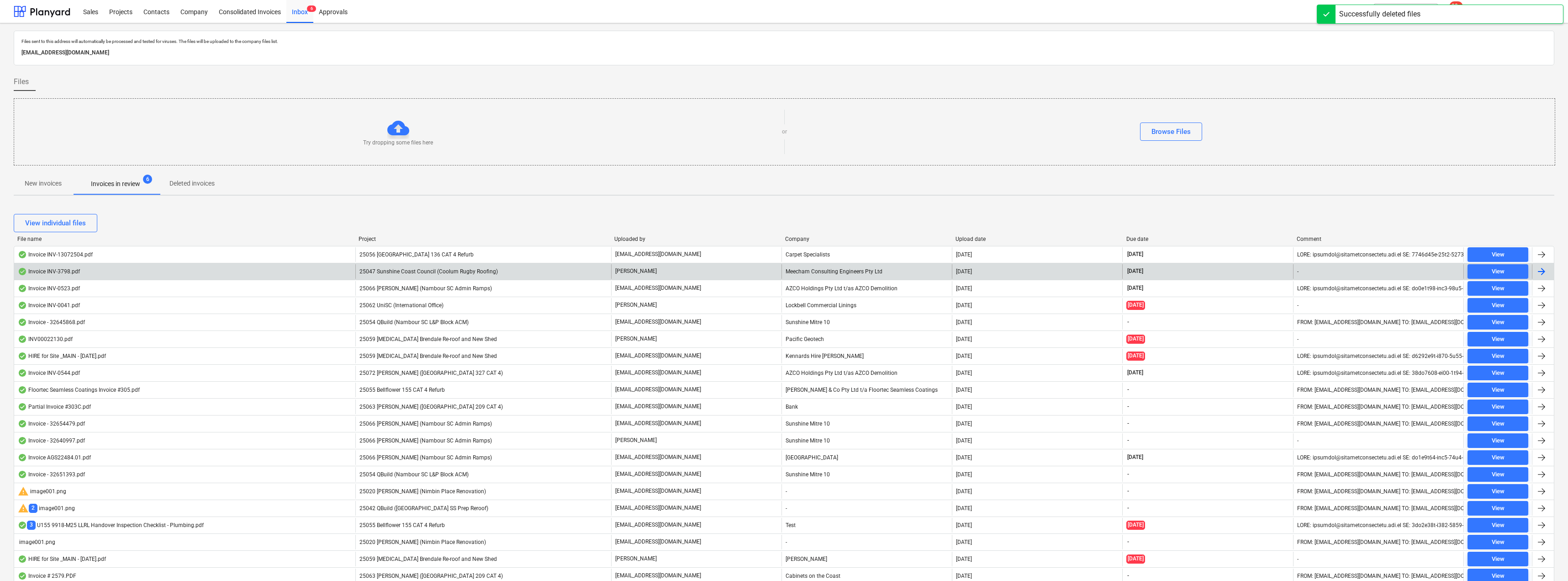
click at [633, 269] on p "[PERSON_NAME]" at bounding box center [636, 271] width 41 height 8
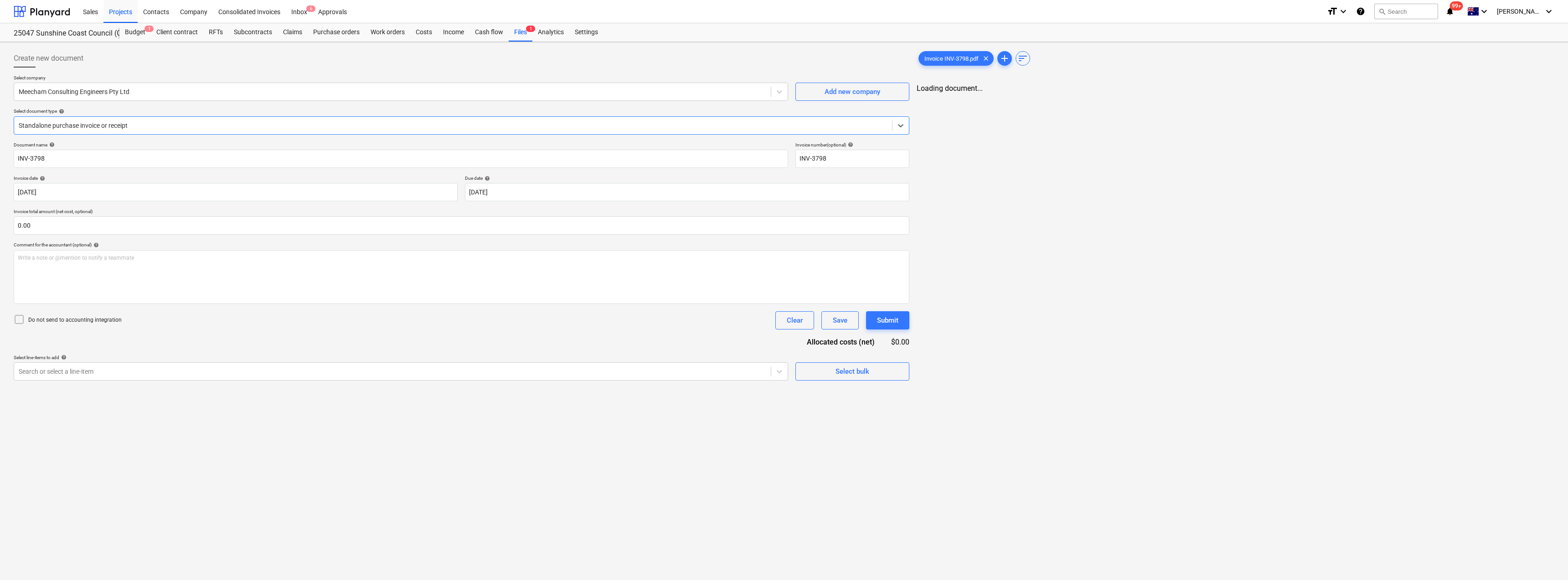
click at [145, 123] on div at bounding box center [453, 125] width 869 height 9
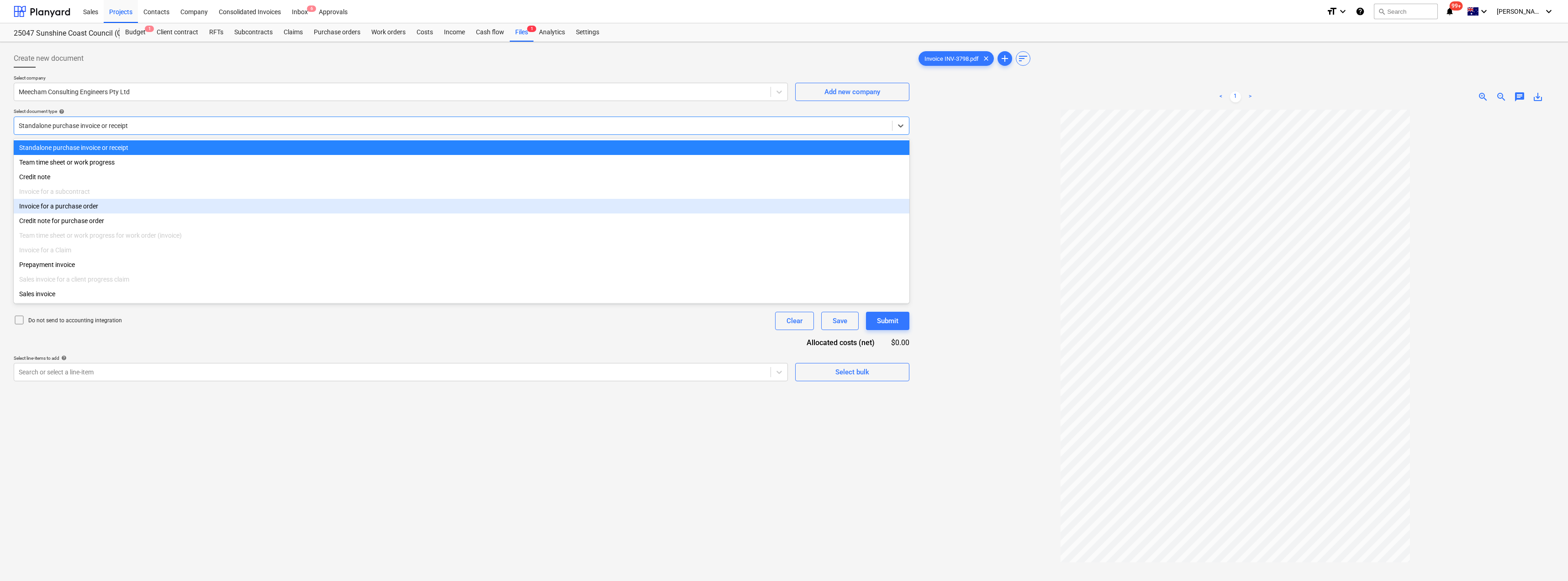
click at [99, 210] on div "Invoice for a purchase order" at bounding box center [462, 206] width 896 height 15
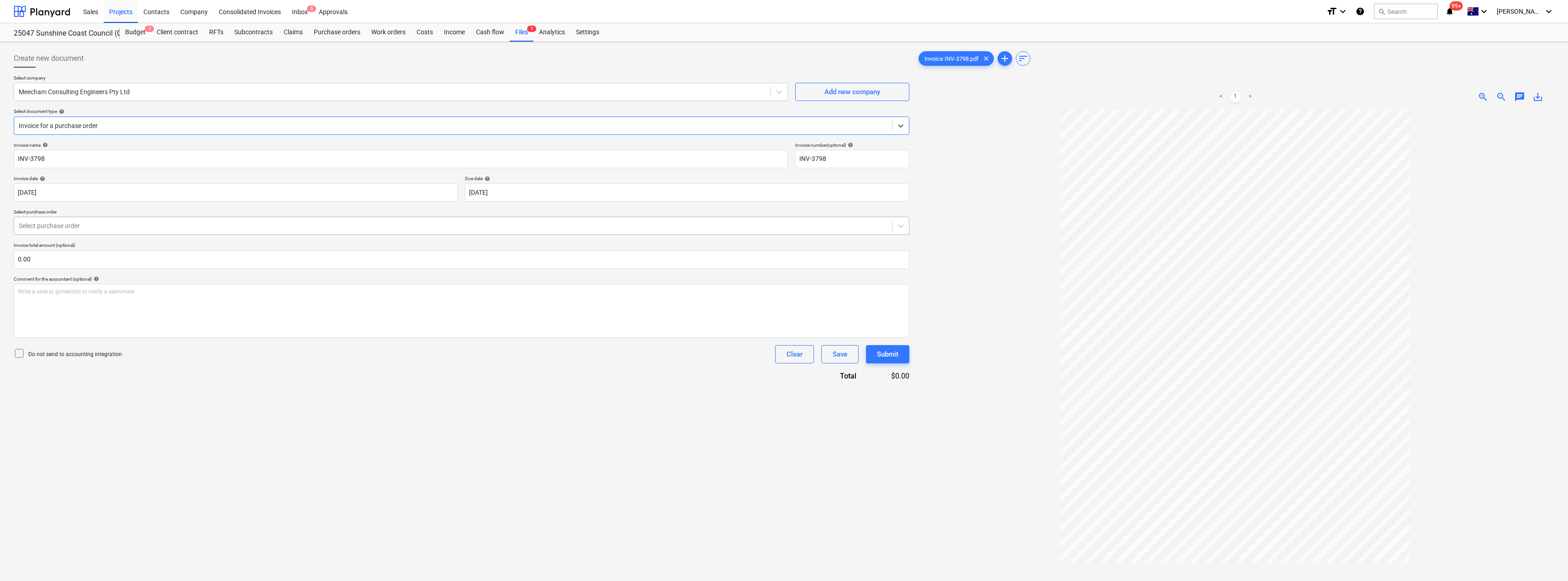
click at [84, 222] on div at bounding box center [453, 226] width 869 height 9
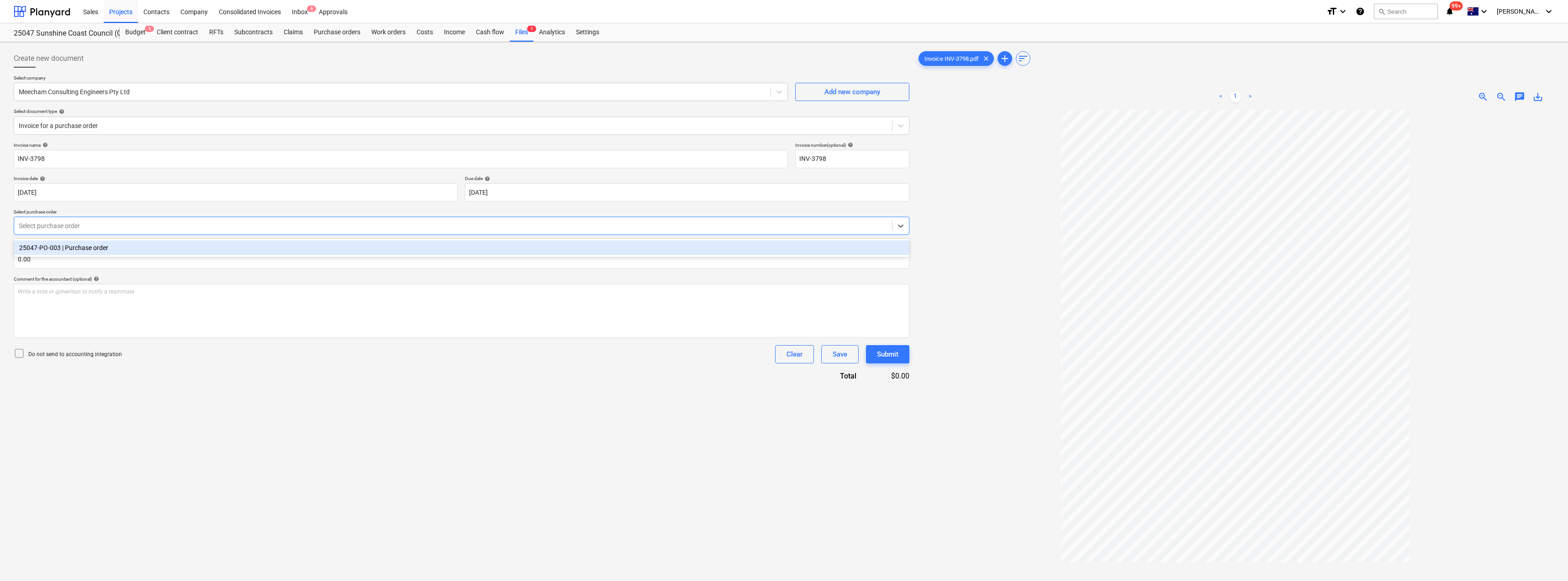
click at [84, 250] on div "25047-PO-003 | Purchase order" at bounding box center [462, 247] width 896 height 15
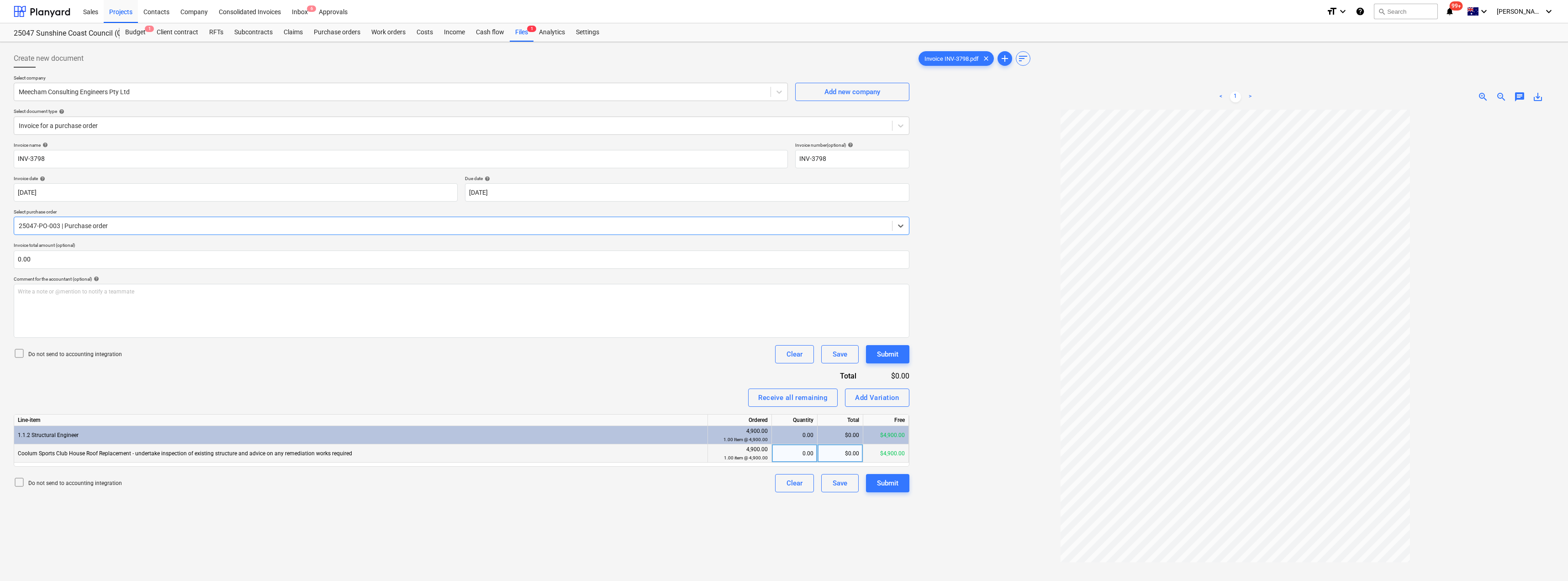
click at [784, 450] on div "0.00" at bounding box center [794, 453] width 38 height 19
click at [660, 374] on div "Invoice name help INV-3798 Invoice number (optional) help INV-3798 Invoice date…" at bounding box center [462, 316] width 896 height 350
click at [784, 478] on div "Submit" at bounding box center [888, 483] width 22 height 12
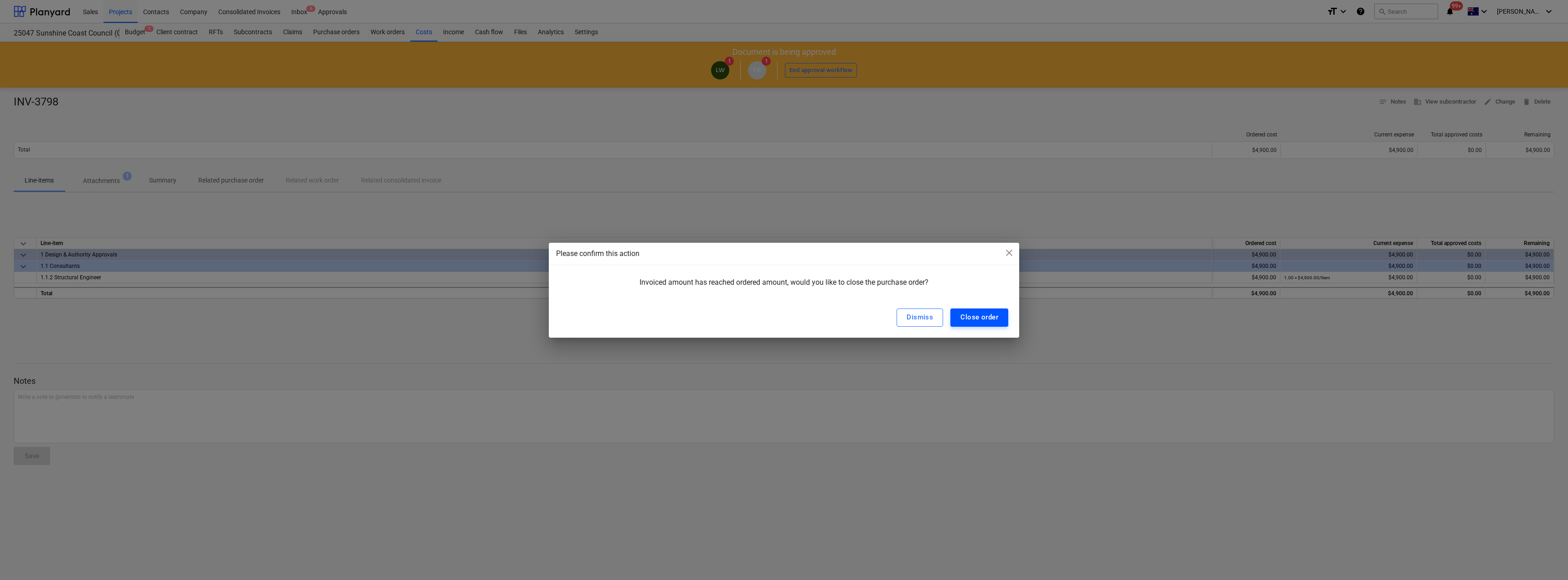
click at [783, 317] on div "Close order" at bounding box center [980, 317] width 38 height 12
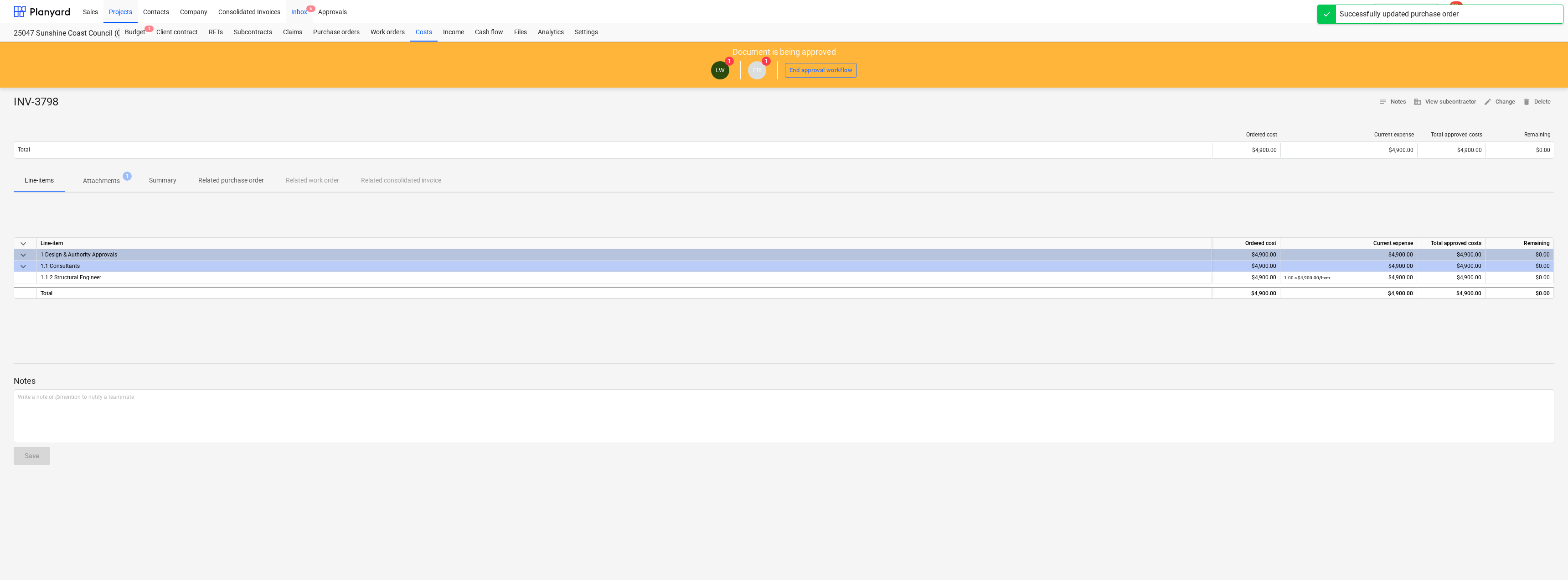
click at [305, 10] on div "Inbox 6" at bounding box center [299, 12] width 27 height 24
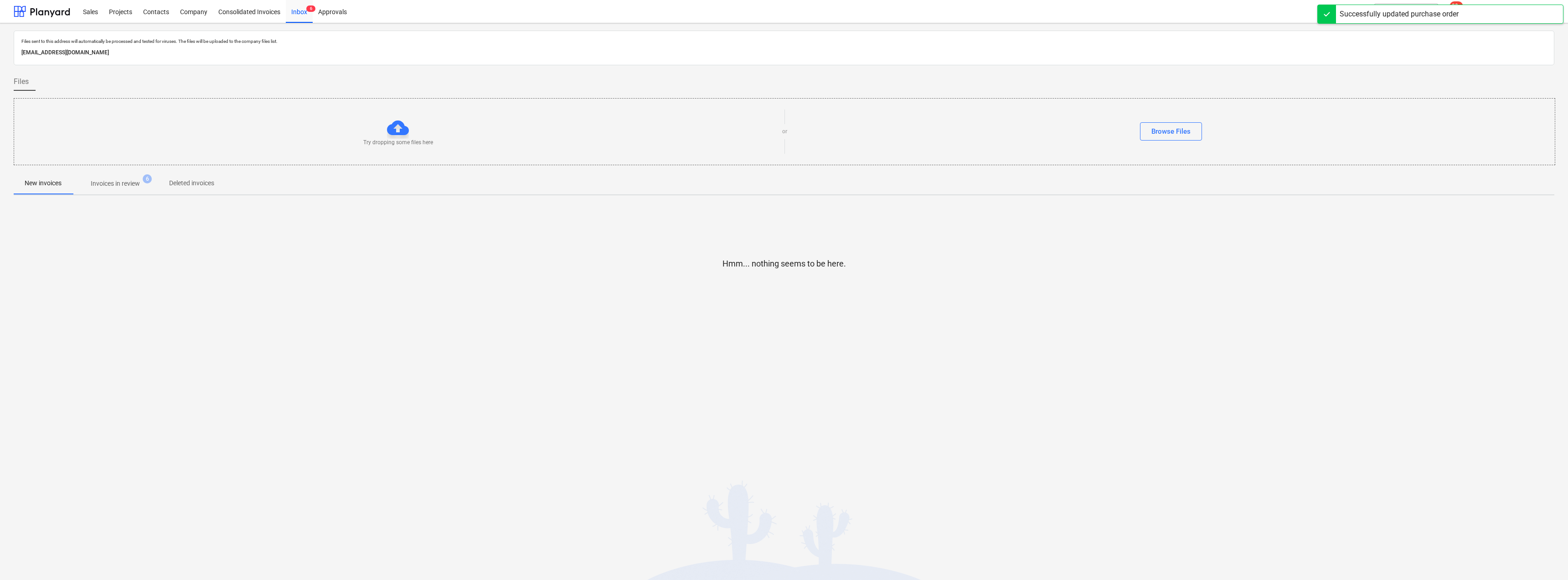
click at [106, 187] on p "Invoices in review" at bounding box center [115, 184] width 49 height 10
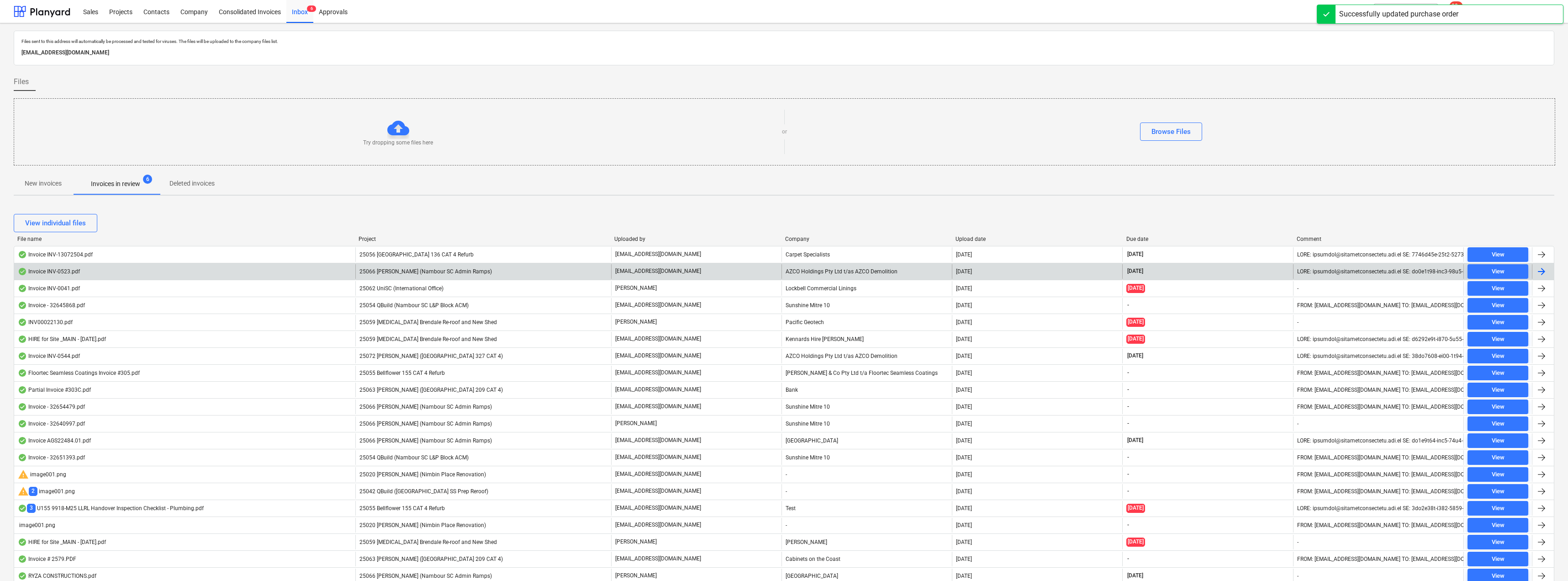
click at [690, 272] on p "[EMAIL_ADDRESS][DOMAIN_NAME]" at bounding box center [658, 271] width 86 height 8
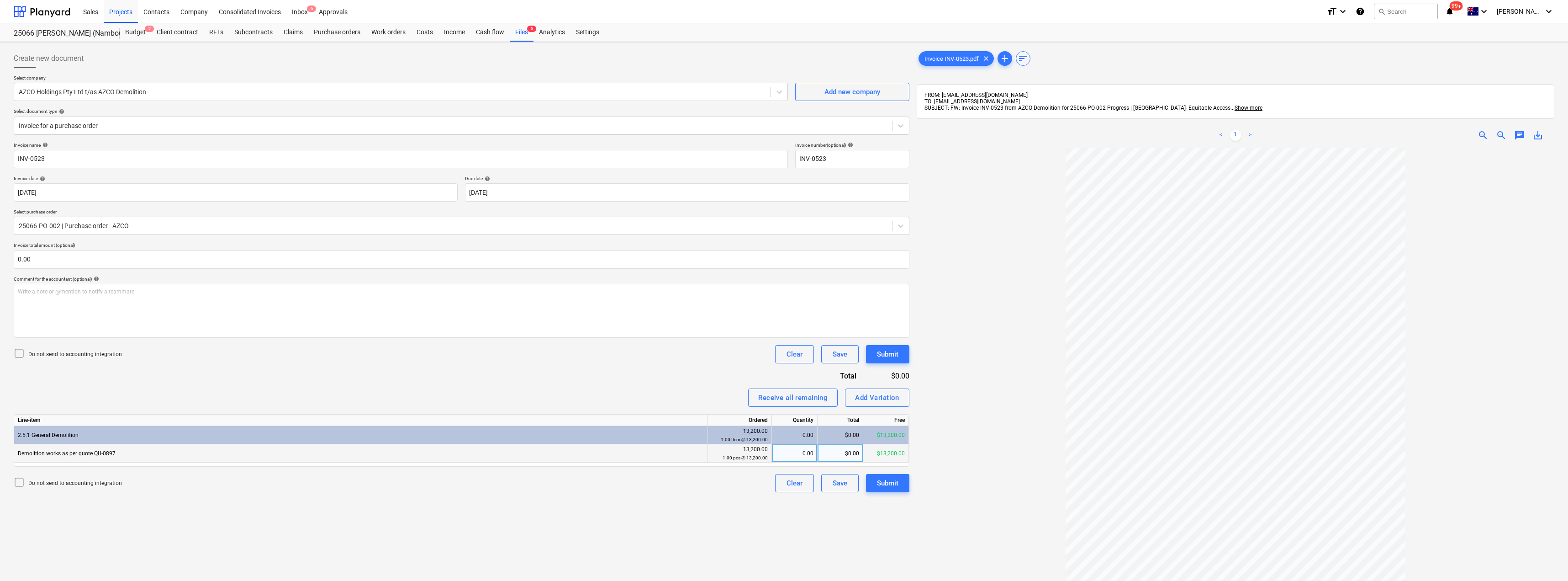
click at [784, 455] on div "$0.00" at bounding box center [841, 453] width 45 height 19
click at [784, 368] on div at bounding box center [1235, 425] width 638 height 555
click at [784, 484] on div "Submit" at bounding box center [888, 483] width 22 height 12
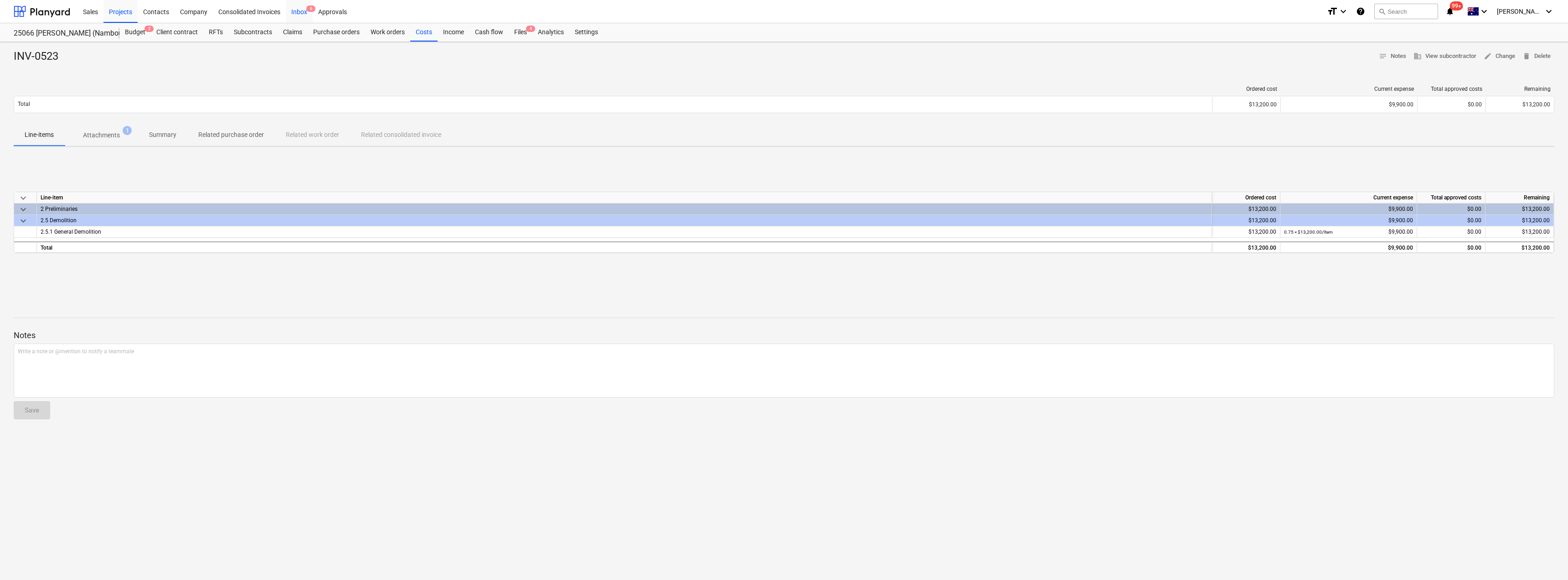
click at [299, 10] on div "Inbox 6" at bounding box center [299, 12] width 27 height 24
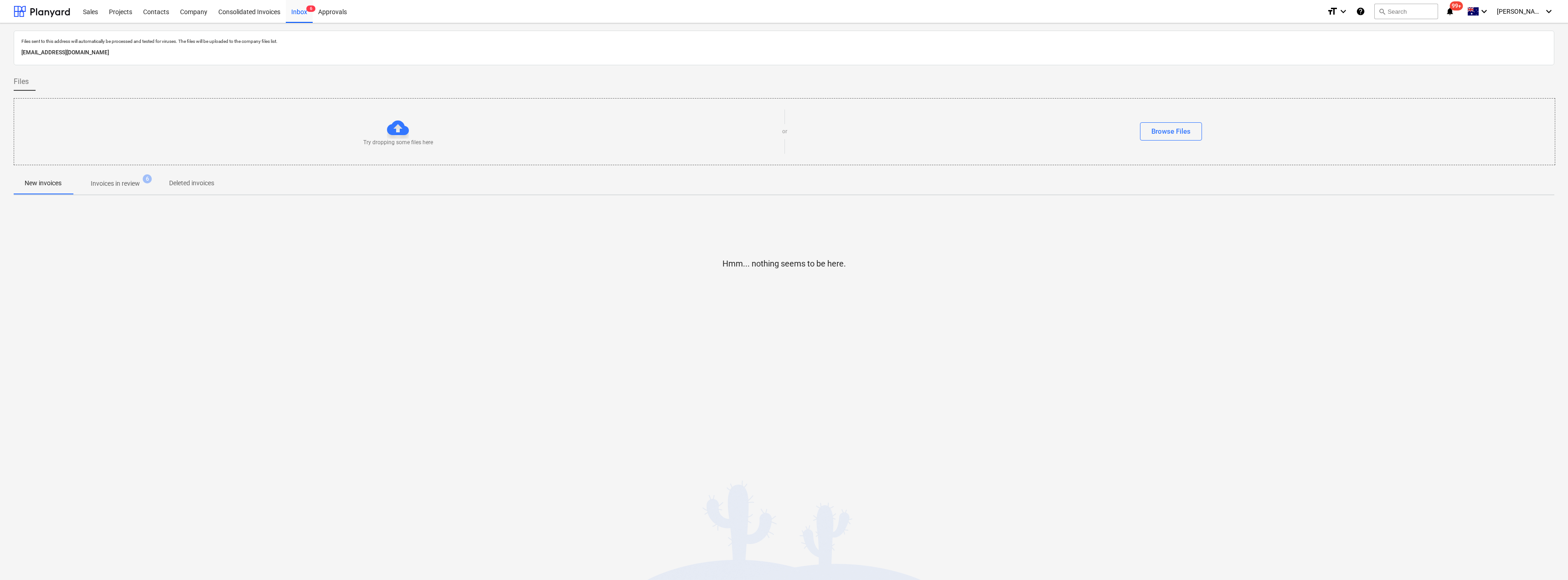
click at [115, 185] on p "Invoices in review" at bounding box center [115, 184] width 49 height 10
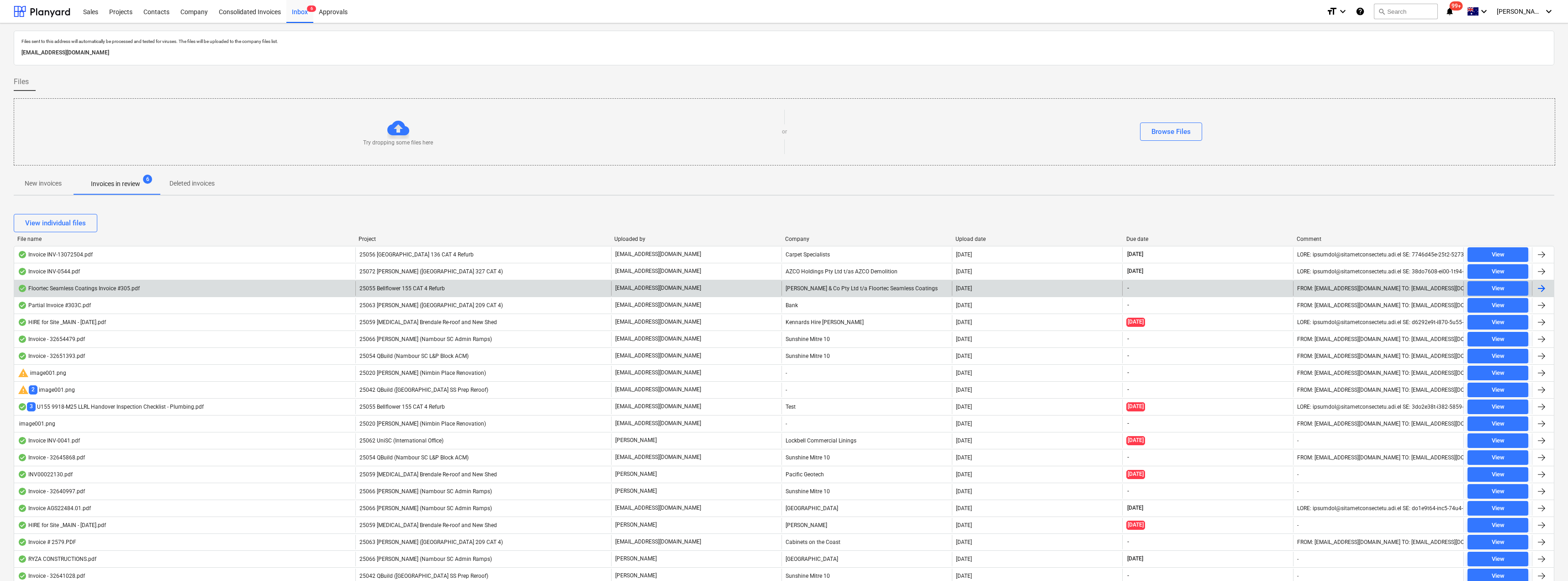
click at [476, 288] on div "25055 Bellflower 155 CAT 4 Refurb" at bounding box center [483, 288] width 256 height 15
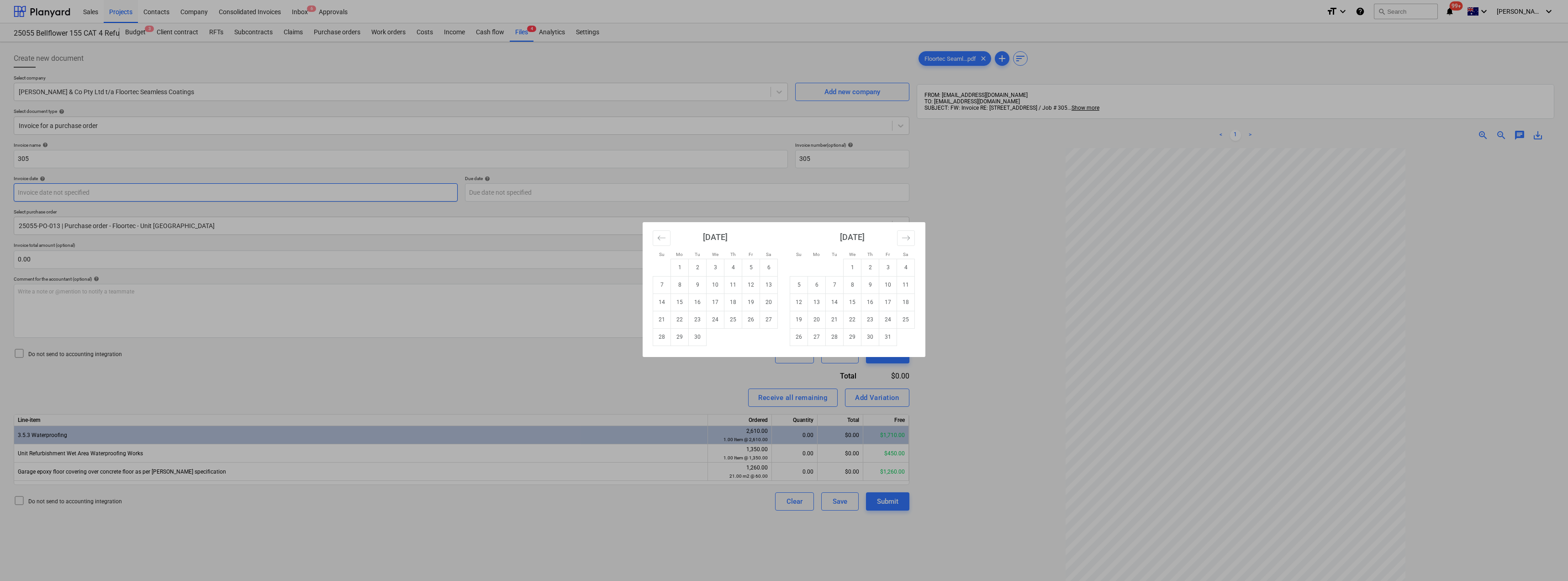
click at [80, 193] on body "Sales Projects Contacts Company Consolidated Invoices Inbox 6 Approvals format_…" at bounding box center [784, 290] width 1568 height 581
click at [659, 239] on icon "Move backward to switch to the previous month." at bounding box center [661, 237] width 9 height 9
click at [676, 337] on td "25" at bounding box center [680, 337] width 18 height 18
click at [519, 195] on body "Sales Projects Contacts Company Consolidated Invoices Inbox 6 Approvals format_…" at bounding box center [784, 290] width 1568 height 581
click at [663, 237] on icon "Move backward to switch to the previous month." at bounding box center [661, 237] width 8 height 5
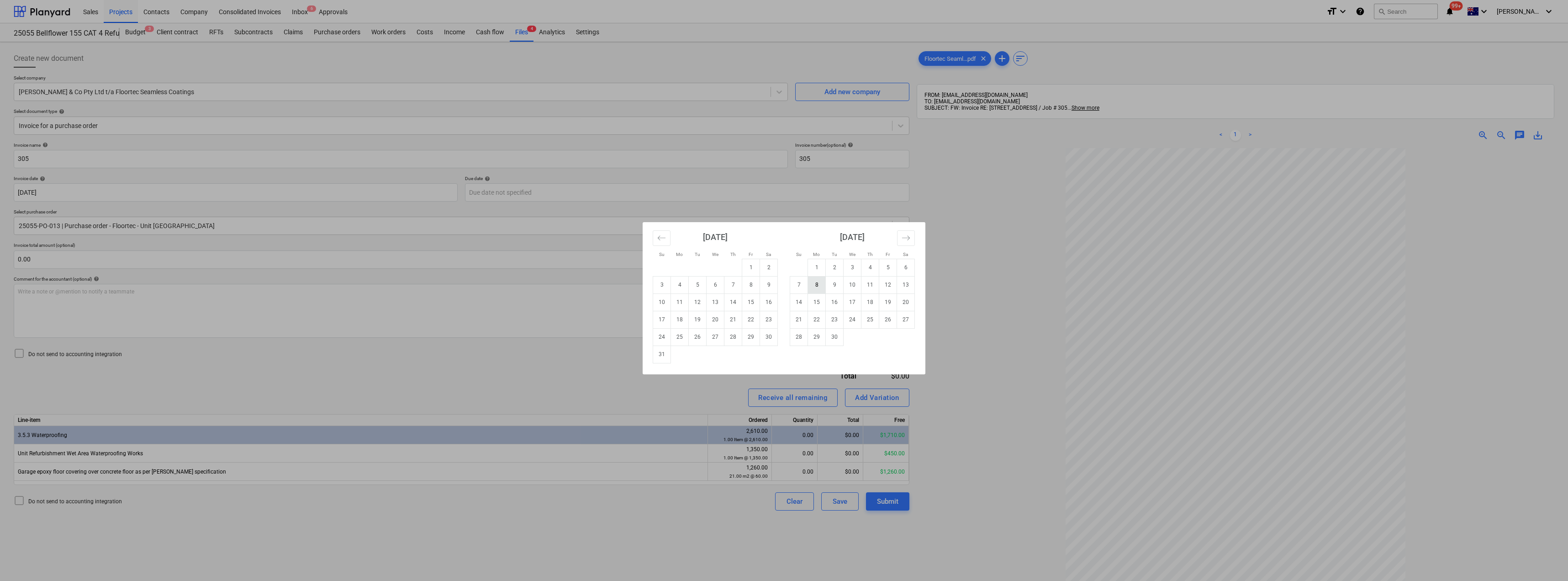
click at [784, 285] on td "8" at bounding box center [817, 285] width 18 height 18
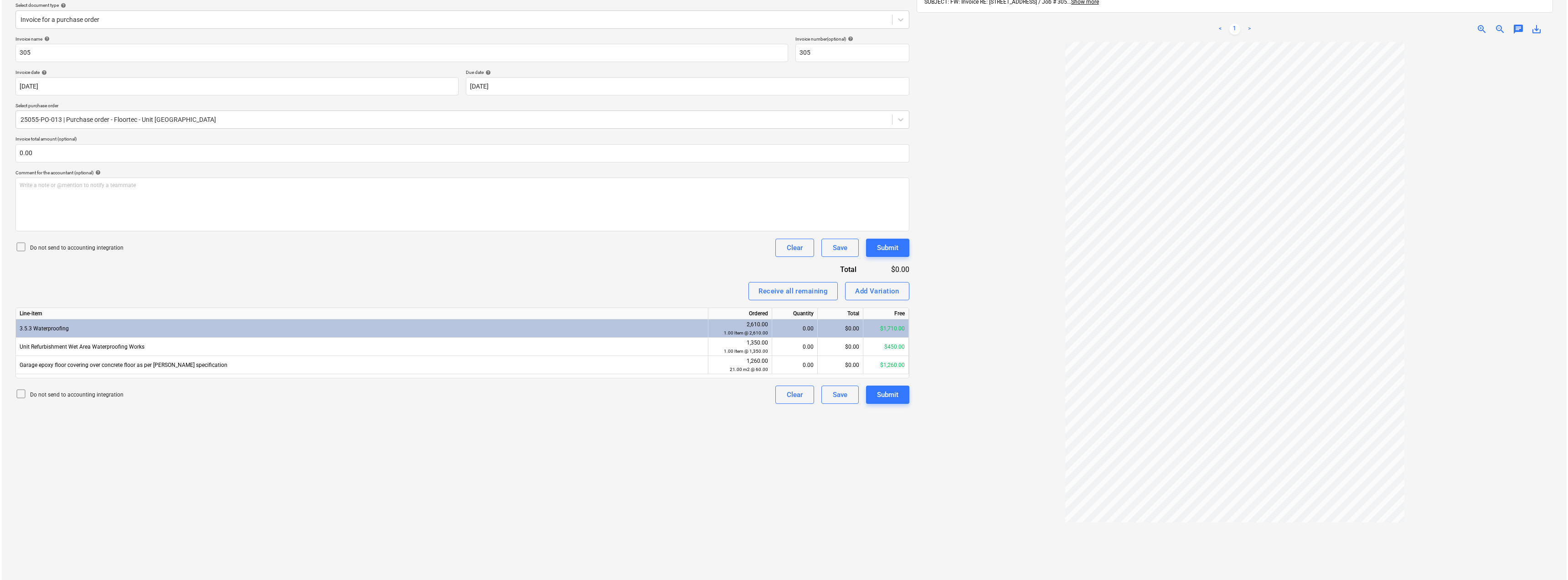
scroll to position [130, 0]
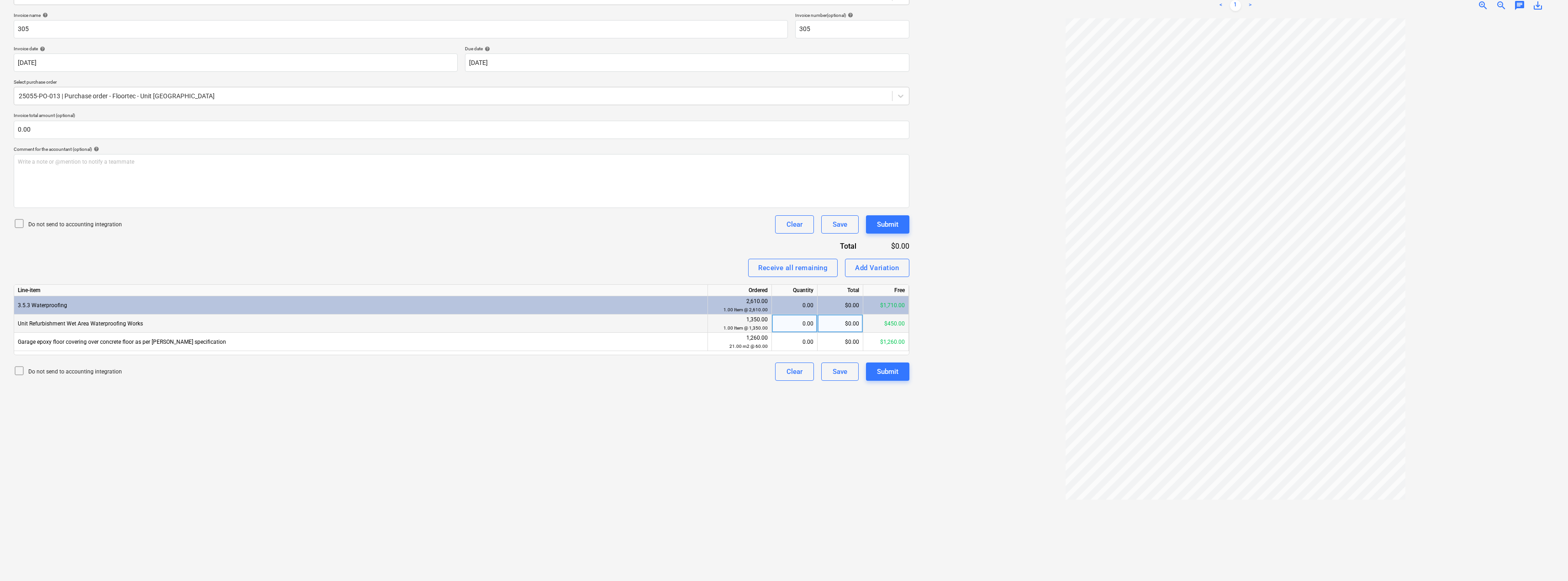
click at [784, 325] on div "0.00" at bounding box center [794, 323] width 38 height 19
click at [784, 347] on div "0.00" at bounding box center [794, 342] width 38 height 19
click at [639, 254] on div "Invoice name help 305 Invoice number (optional) help 305 Invoice date help [DAT…" at bounding box center [462, 197] width 896 height 368
click at [784, 323] on div "$450.00" at bounding box center [841, 323] width 45 height 19
click at [784, 347] on div "$60.00" at bounding box center [841, 342] width 45 height 19
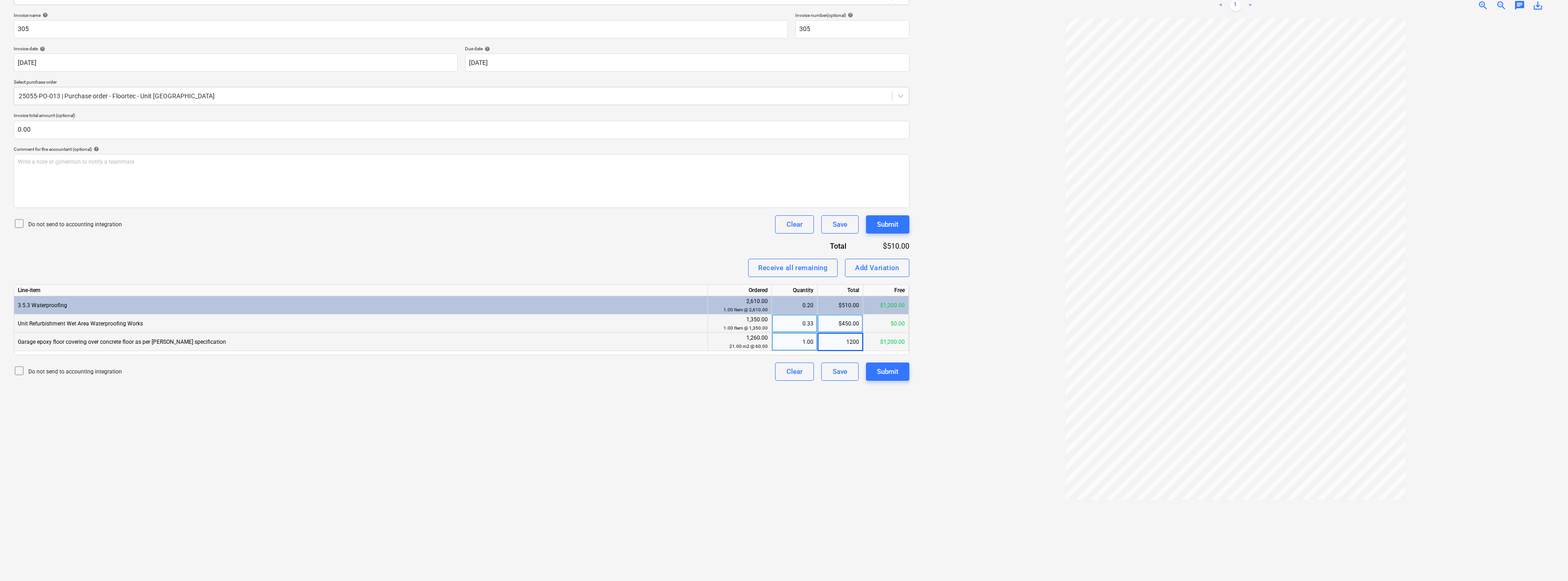
click at [784, 284] on div at bounding box center [1235, 296] width 638 height 555
click at [784, 341] on div "$1,200.00" at bounding box center [841, 342] width 45 height 19
click at [784, 343] on div "20.00" at bounding box center [794, 342] width 38 height 19
click at [784, 344] on div "$1,200.00" at bounding box center [841, 342] width 45 height 19
click at [784, 340] on div "20.00" at bounding box center [794, 342] width 38 height 19
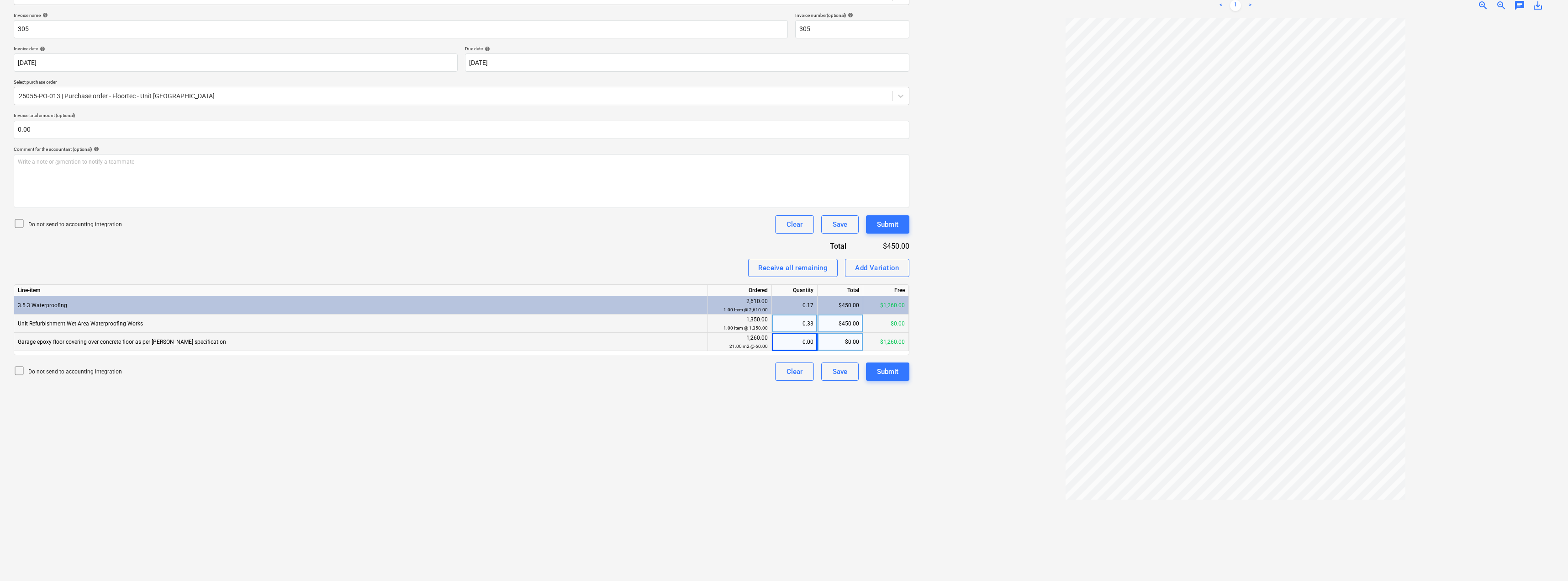
click at [685, 244] on div "Invoice name help 305 Invoice number (optional) help 305 Invoice date help [DAT…" at bounding box center [462, 197] width 896 height 368
click at [784, 342] on div "$0.00" at bounding box center [841, 342] width 45 height 19
click at [659, 235] on div "Invoice name help 305 Invoice number (optional) help 305 Invoice date help [DAT…" at bounding box center [462, 197] width 896 height 368
click at [784, 372] on div "Submit" at bounding box center [888, 371] width 22 height 12
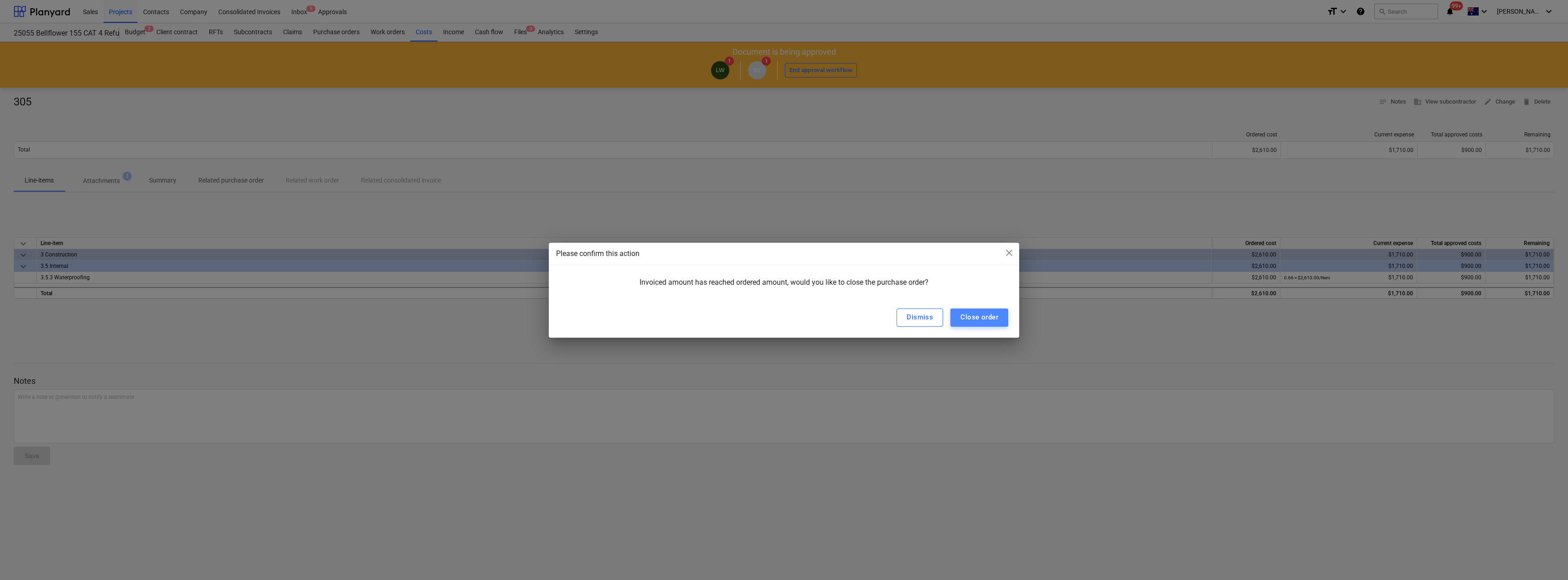
click at [783, 316] on div "Close order" at bounding box center [980, 317] width 38 height 12
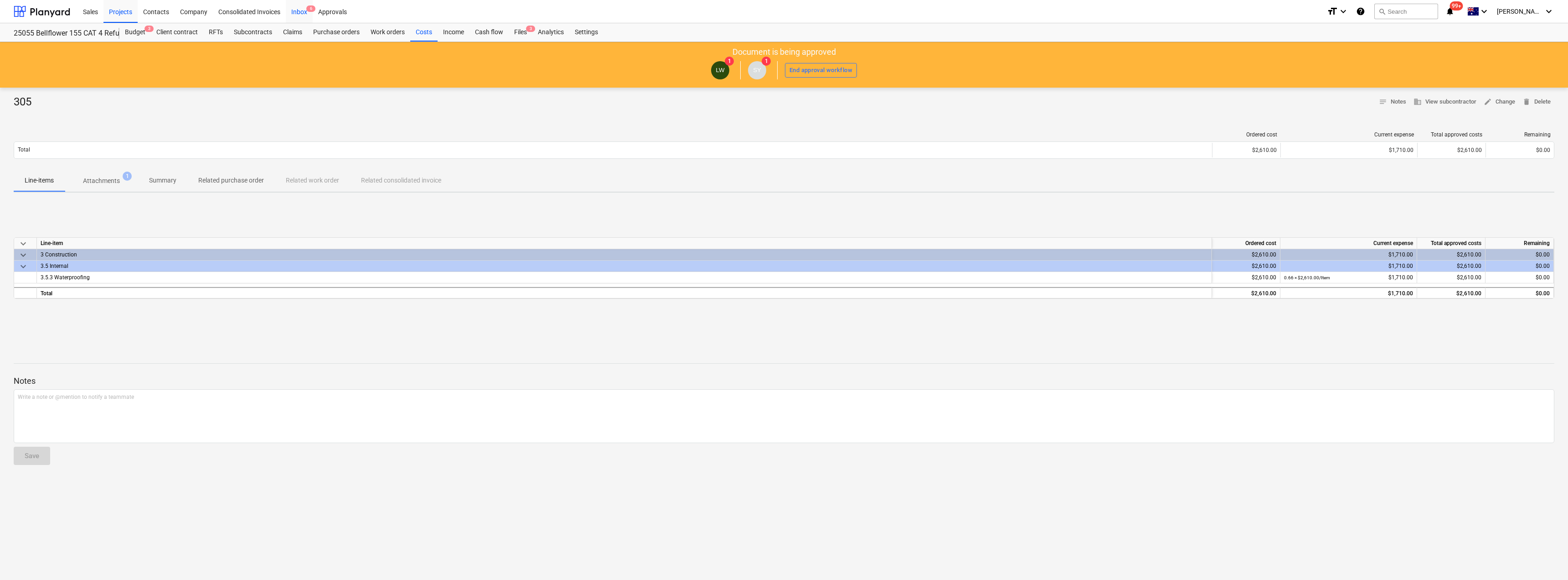
click at [305, 8] on div "Inbox 6" at bounding box center [299, 12] width 27 height 24
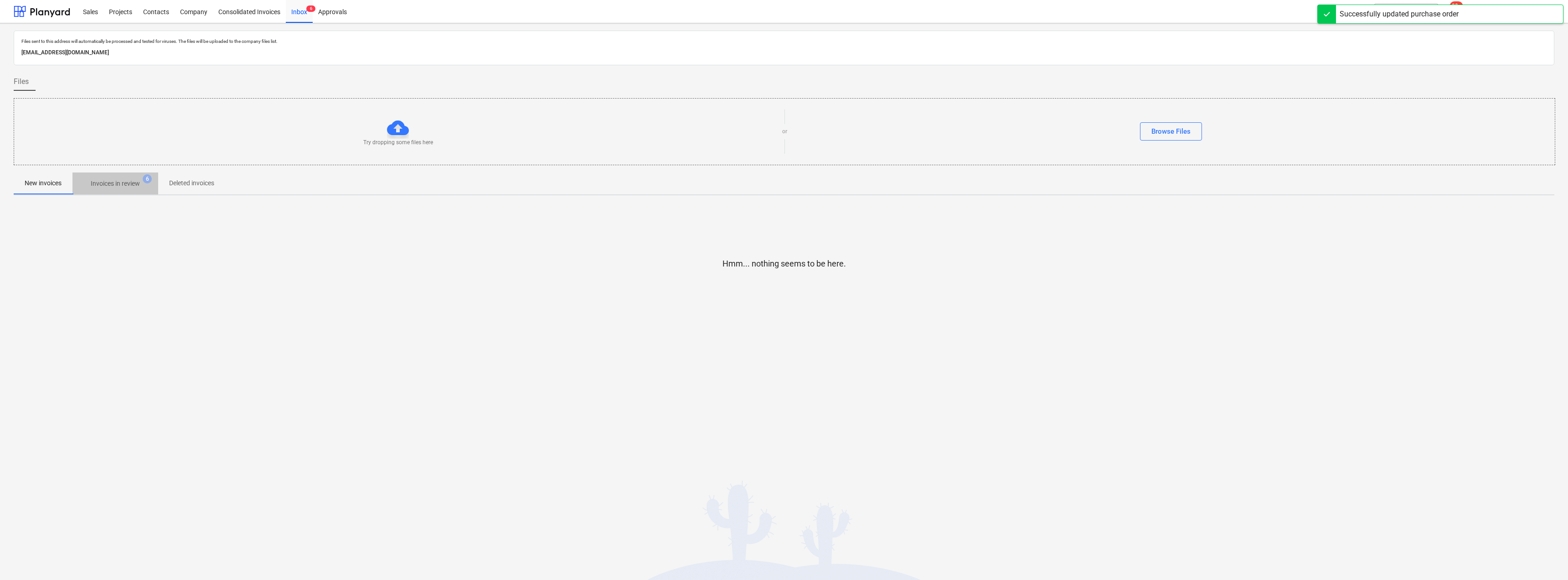
click at [113, 180] on p "Invoices in review" at bounding box center [115, 184] width 49 height 10
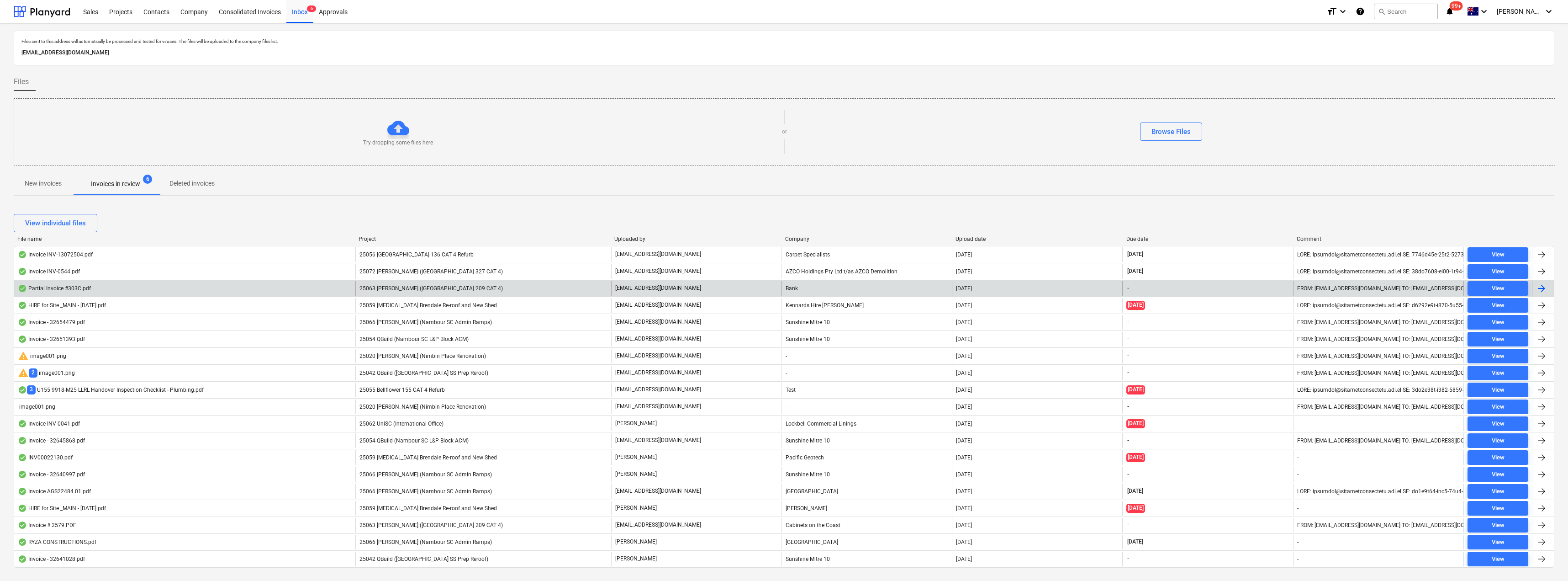
click at [693, 286] on p "[EMAIL_ADDRESS][DOMAIN_NAME]" at bounding box center [658, 289] width 86 height 8
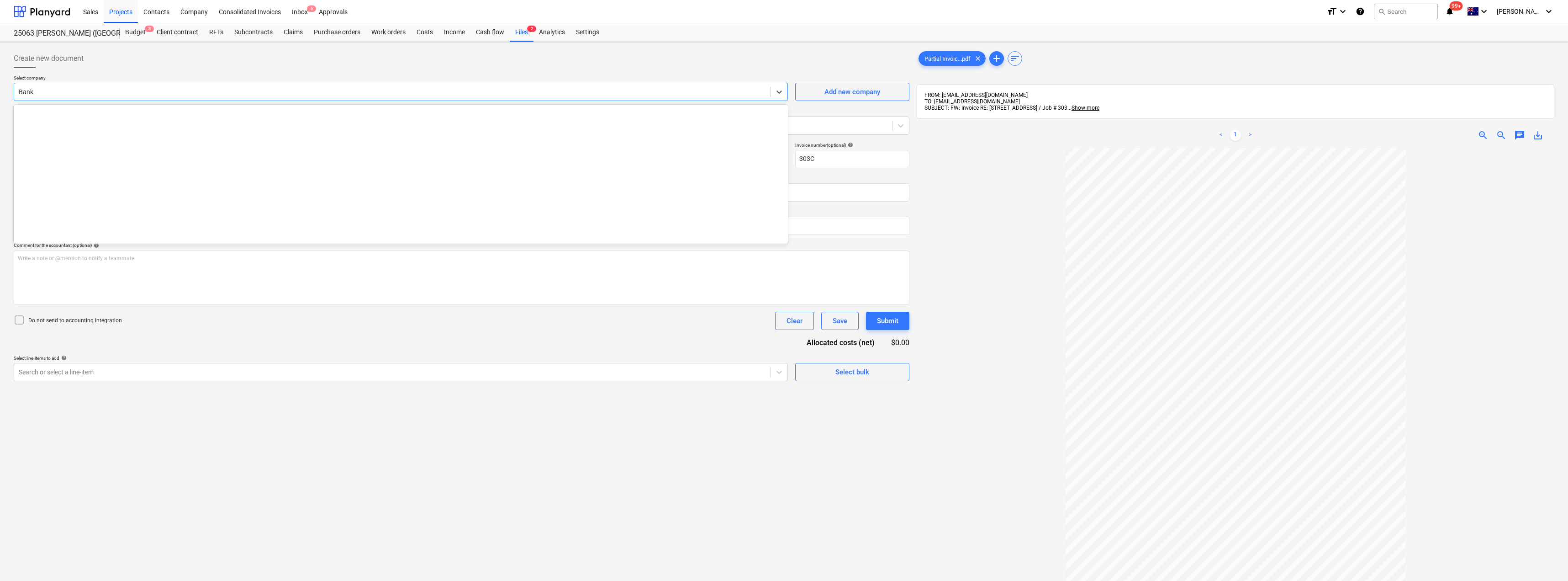
click at [89, 91] on div at bounding box center [392, 92] width 747 height 9
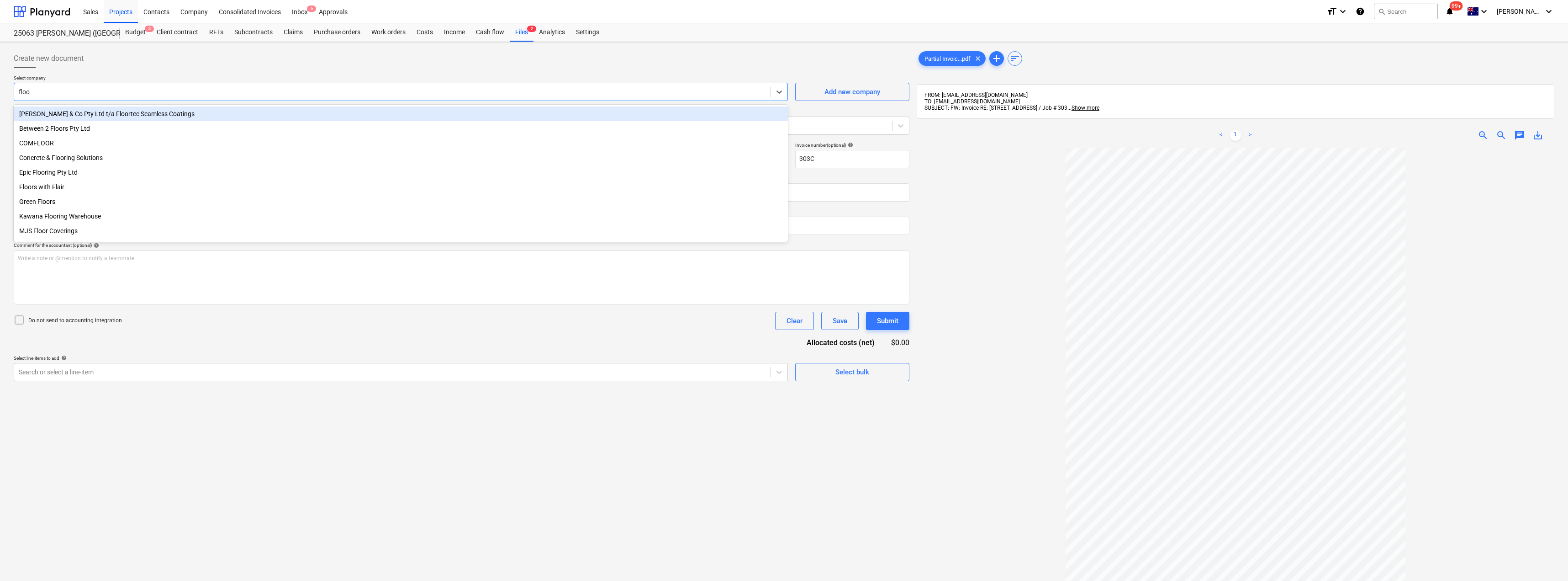
click at [118, 112] on div "[PERSON_NAME] & Co Pty Ltd t/a Floortec Seamless Coatings" at bounding box center [401, 113] width 775 height 15
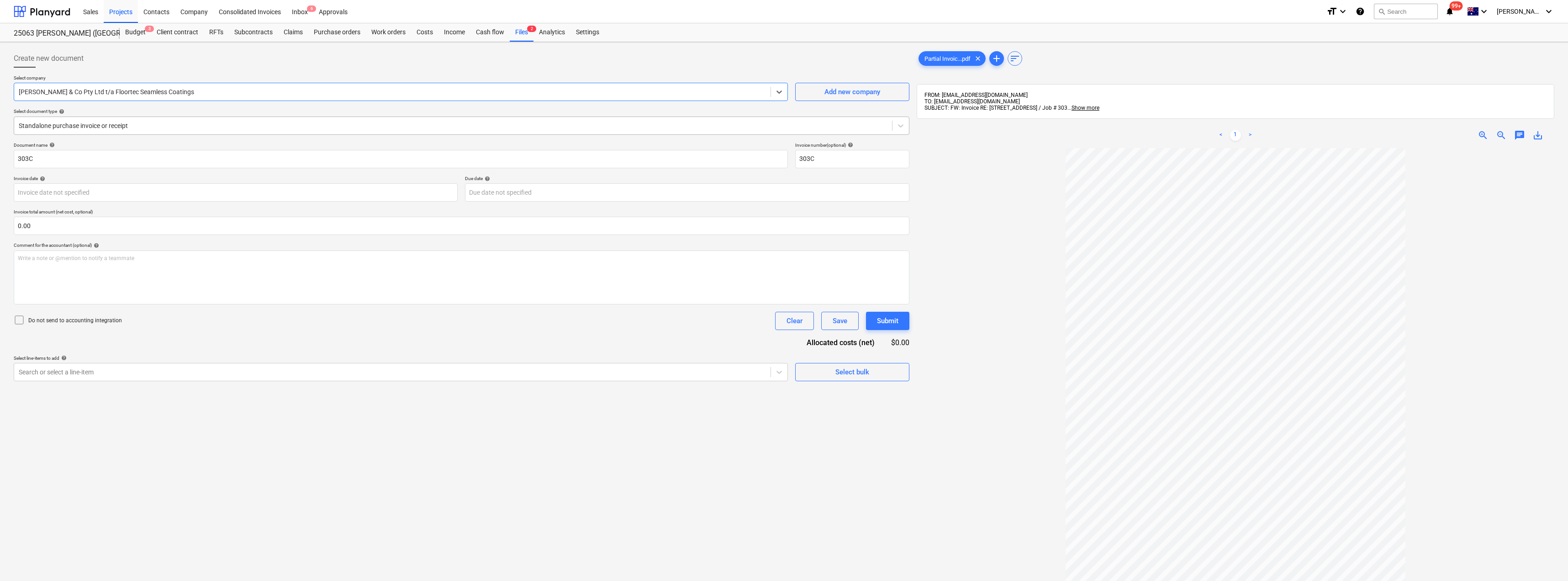
click at [102, 124] on div at bounding box center [453, 125] width 869 height 9
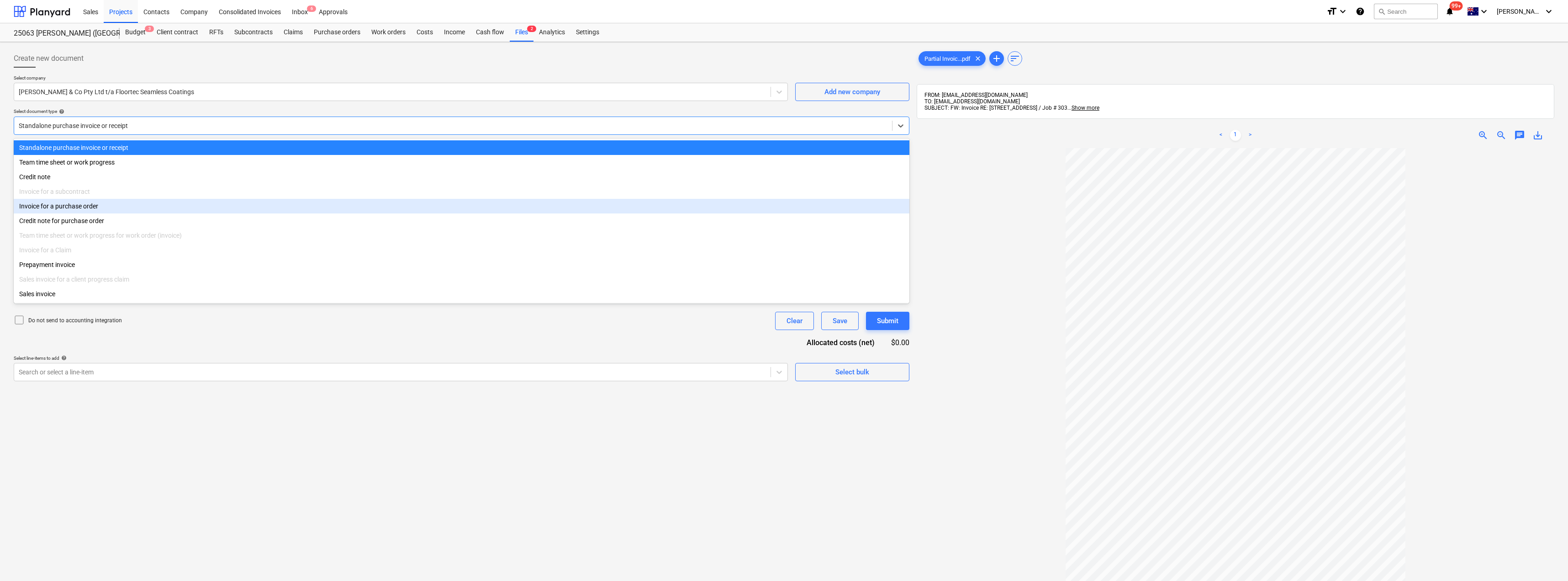
click at [69, 208] on div "Invoice for a purchase order" at bounding box center [462, 206] width 896 height 15
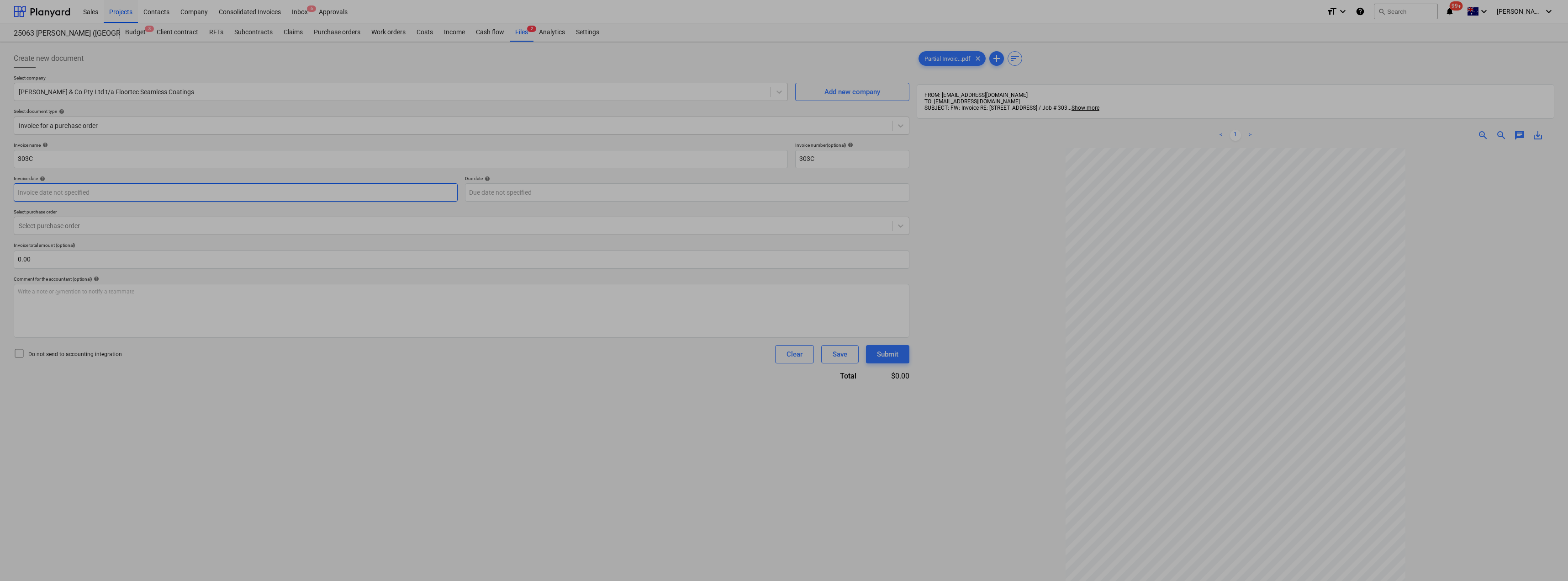
click at [102, 198] on body "Sales Projects Contacts Company Consolidated Invoices Inbox 6 Approvals format_…" at bounding box center [784, 290] width 1568 height 581
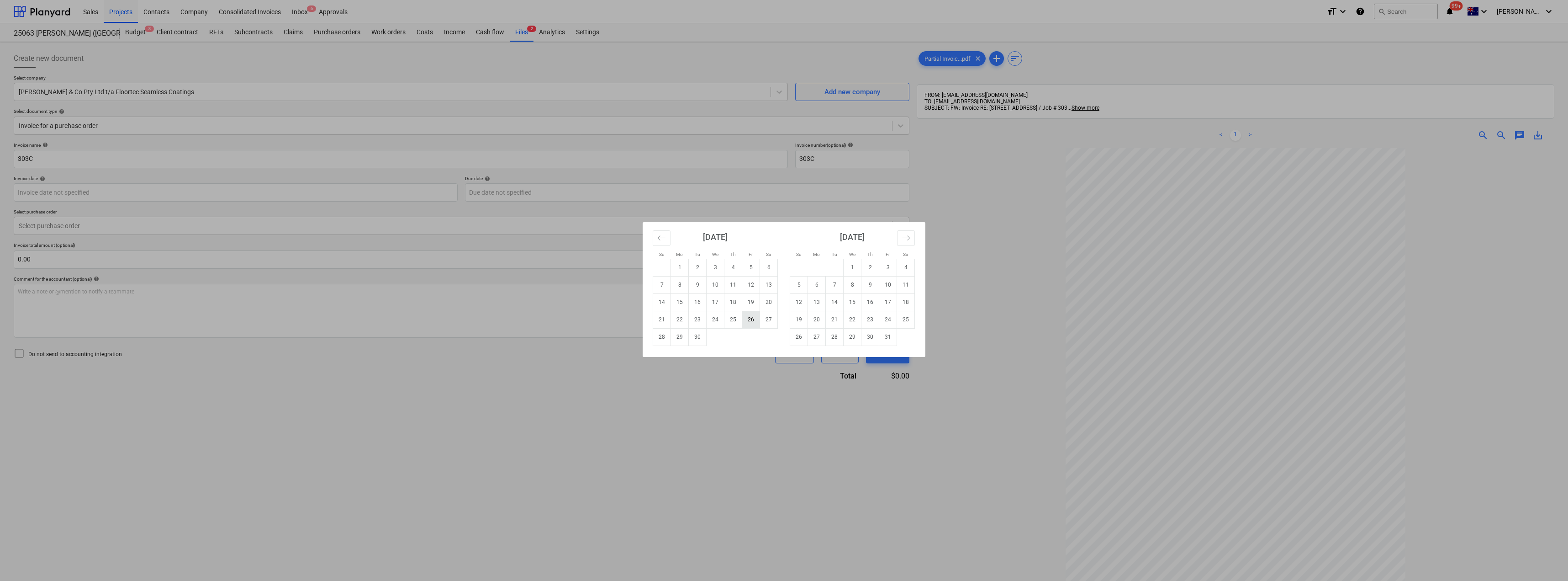
click at [749, 319] on td "26" at bounding box center [751, 320] width 18 height 18
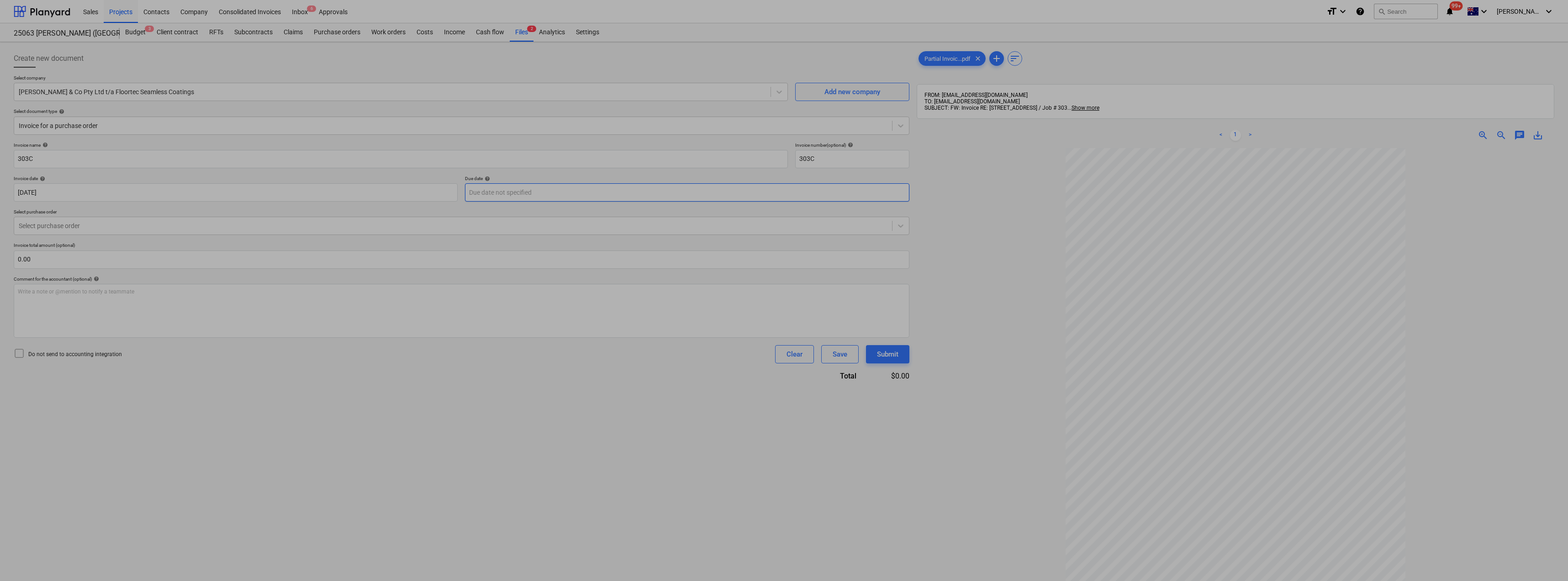
click at [531, 191] on body "Sales Projects Contacts Company Consolidated Invoices Inbox 6 Approvals format_…" at bounding box center [784, 290] width 1568 height 581
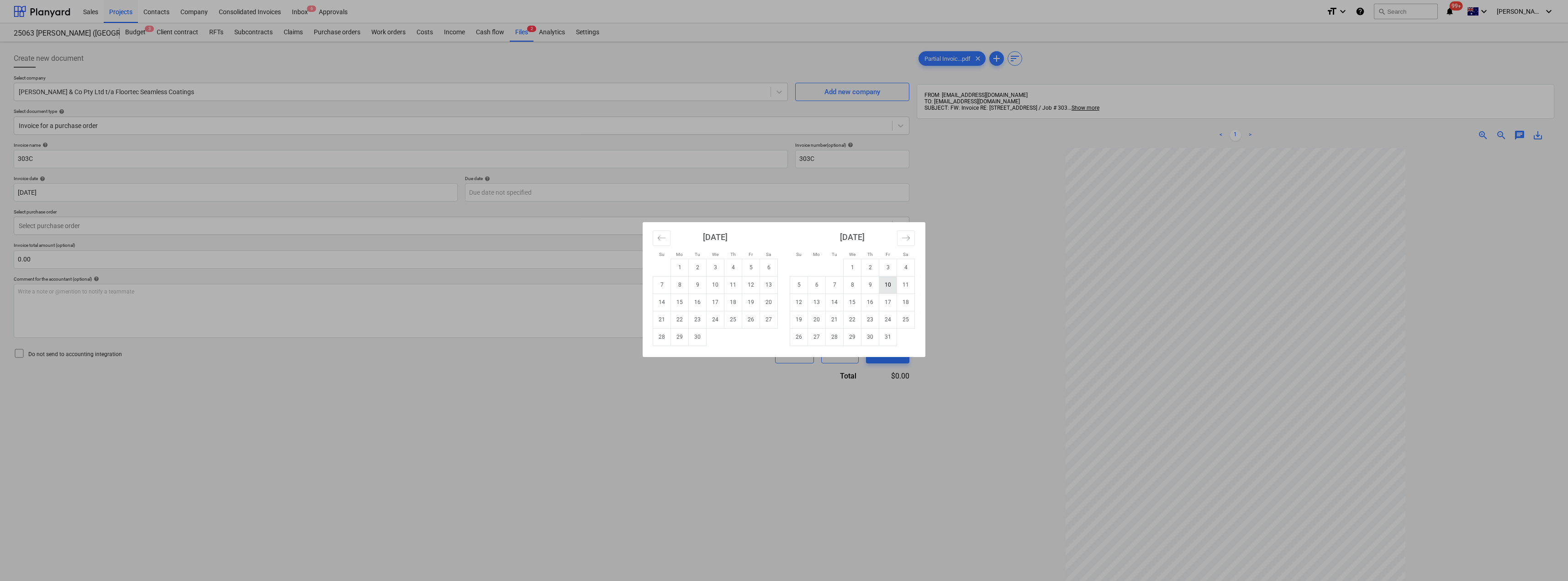
click at [784, 287] on td "10" at bounding box center [888, 285] width 18 height 18
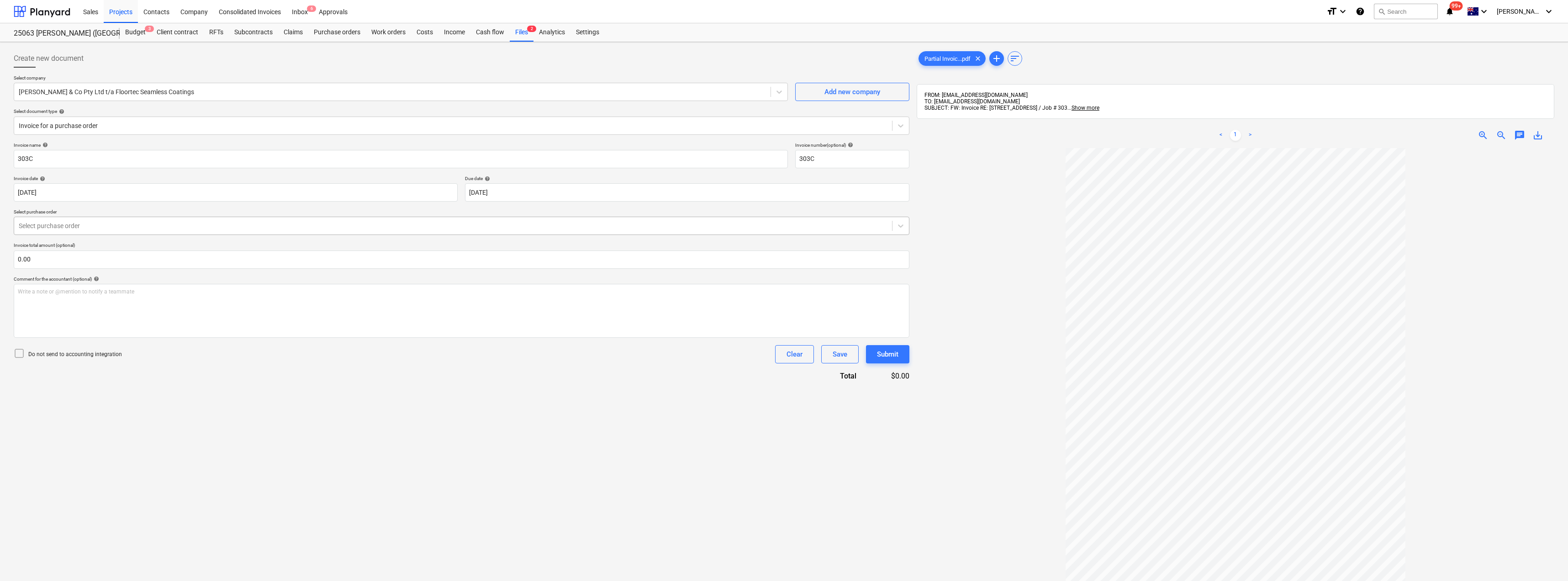
click at [87, 222] on div at bounding box center [453, 226] width 869 height 9
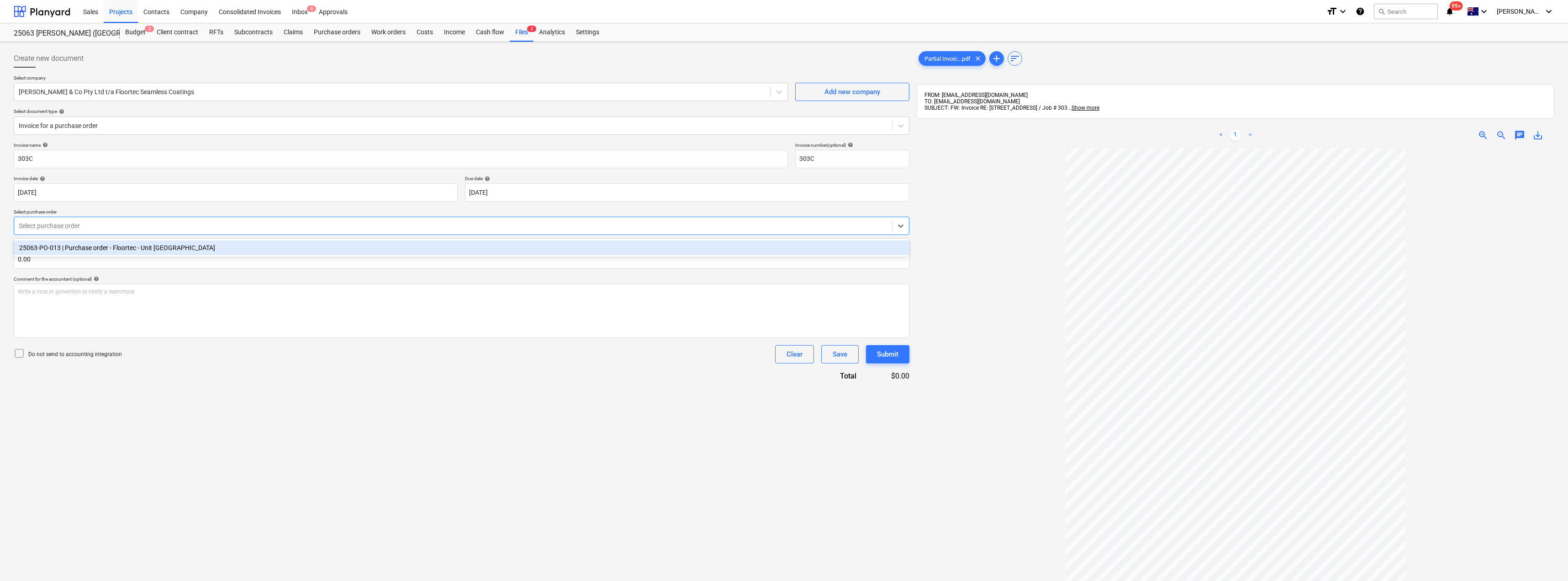
click at [95, 252] on div "25063-PO-013 | Purchase order - Floortec - Unit [GEOGRAPHIC_DATA]" at bounding box center [462, 247] width 896 height 15
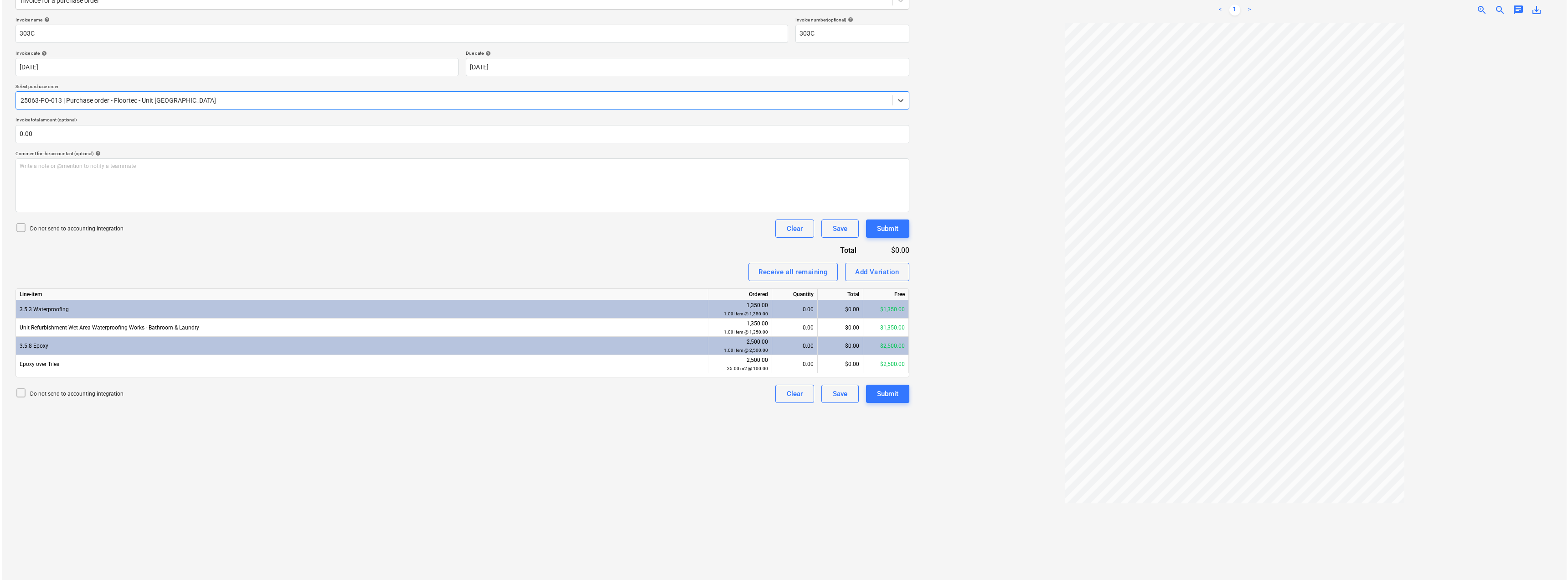
scroll to position [130, 0]
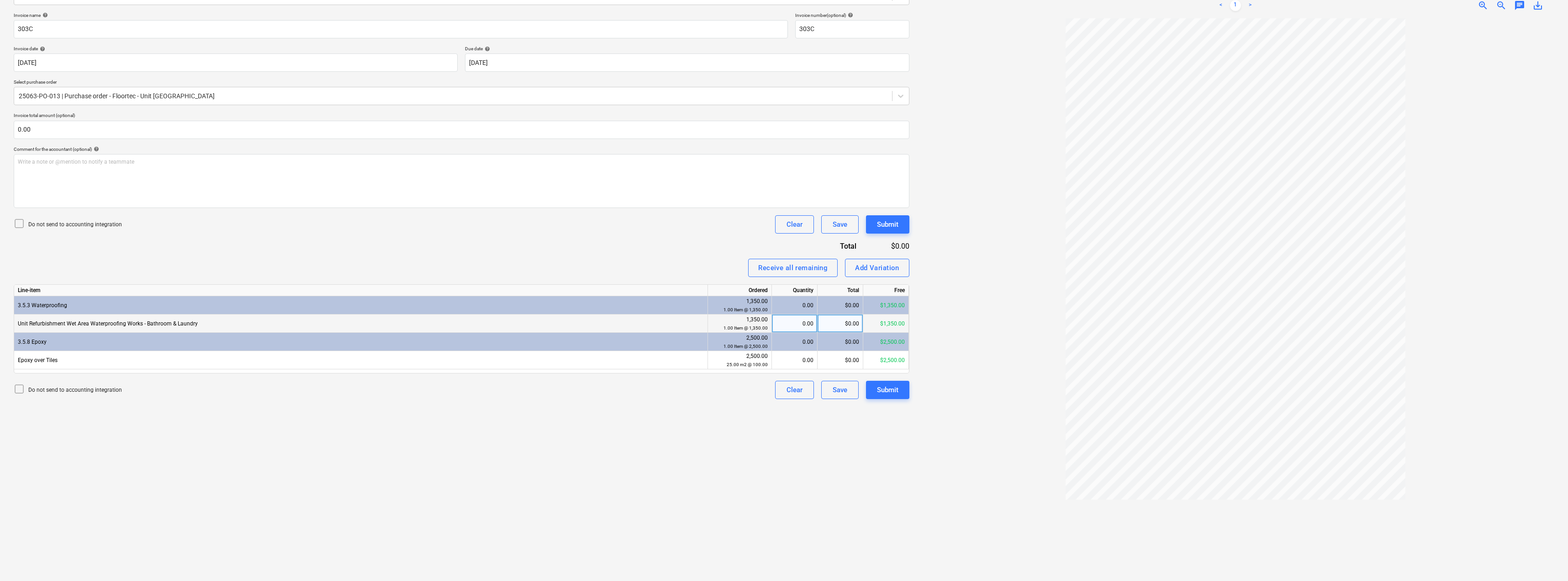
click at [784, 323] on div "$0.00" at bounding box center [841, 323] width 45 height 19
click at [679, 247] on div "Invoice name help 303C Invoice number (optional) help 303C Invoice date help [D…" at bounding box center [462, 206] width 896 height 387
click at [784, 390] on div "Submit" at bounding box center [888, 390] width 22 height 12
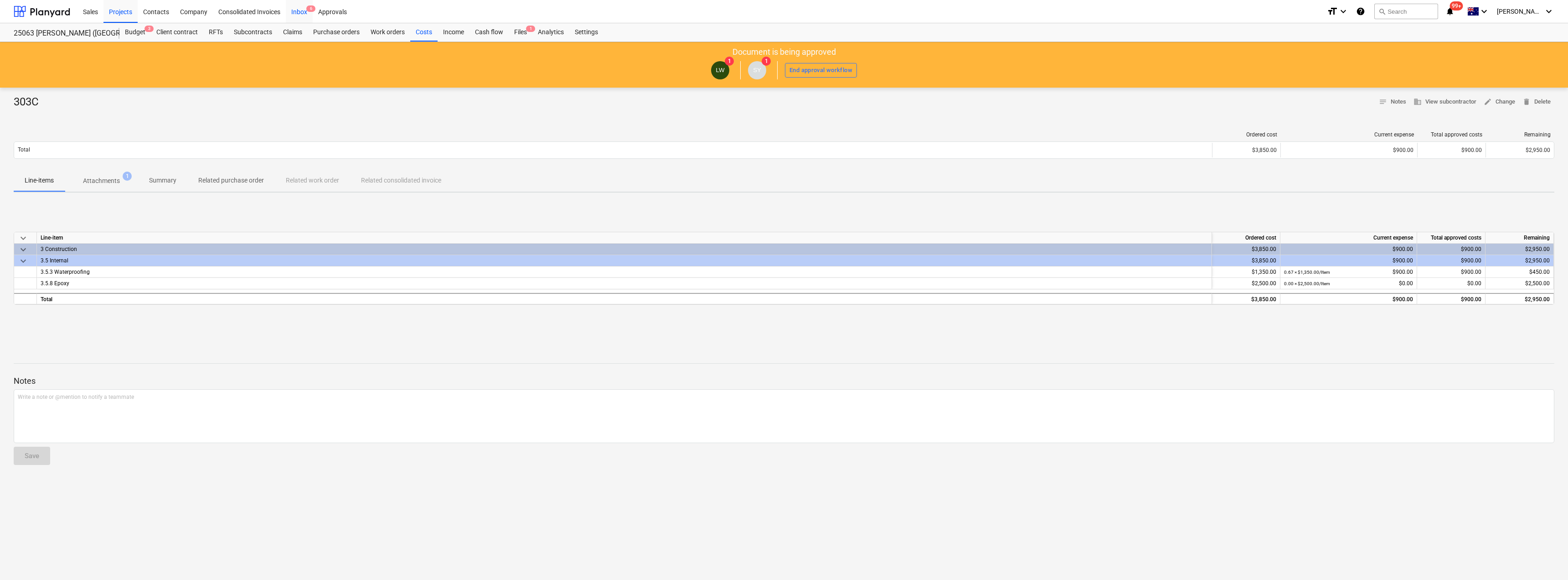
click at [294, 12] on div "Inbox 6" at bounding box center [299, 12] width 27 height 24
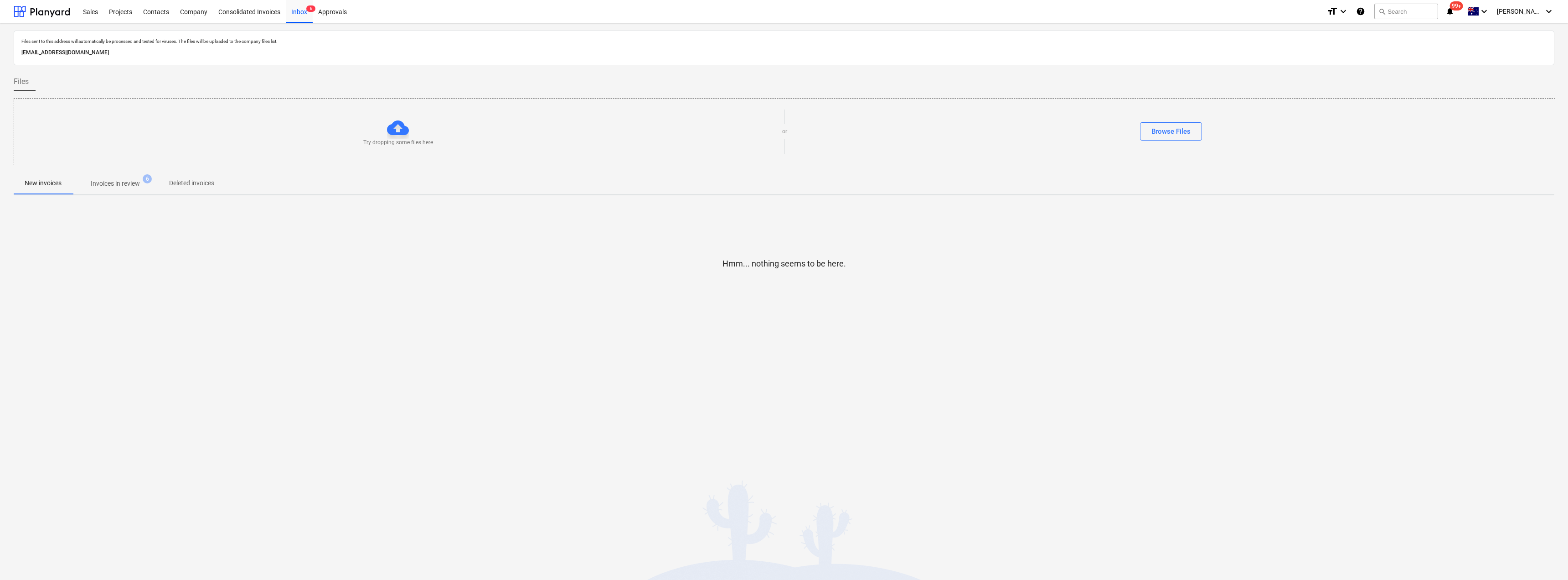
click at [107, 184] on p "Invoices in review" at bounding box center [115, 184] width 49 height 10
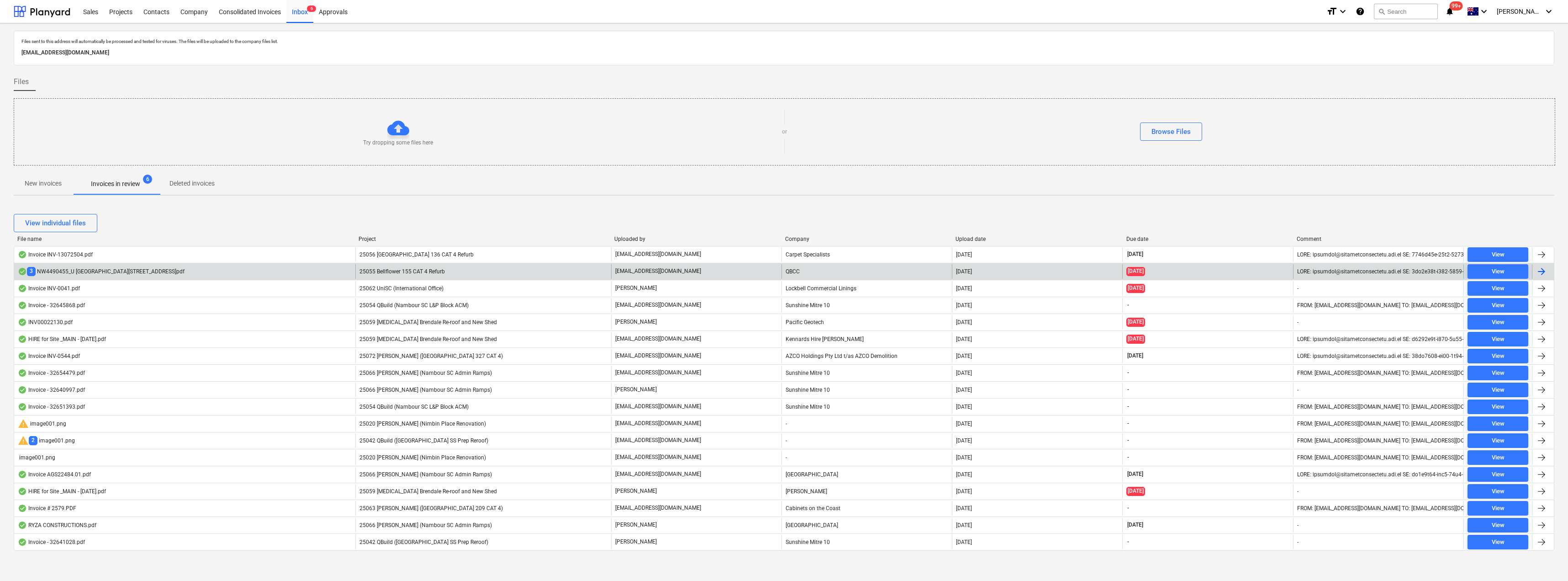
click at [668, 270] on p "[EMAIL_ADDRESS][DOMAIN_NAME]" at bounding box center [658, 271] width 86 height 8
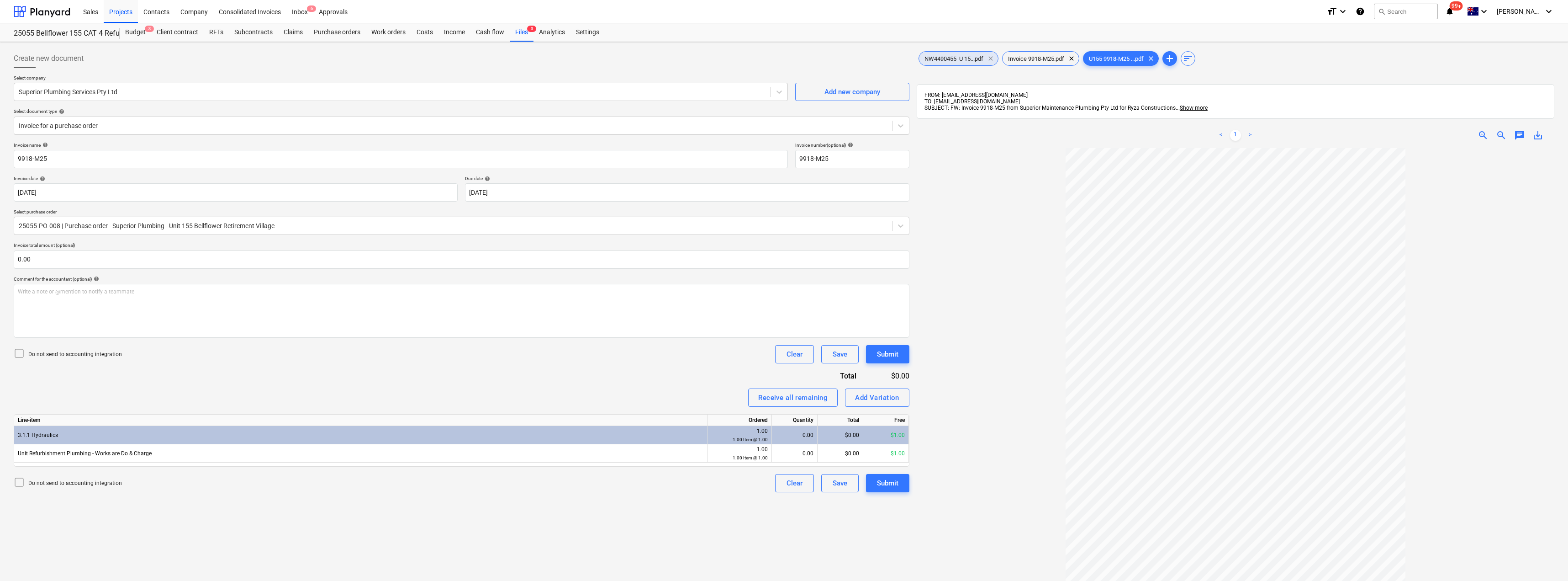
click at [784, 57] on span "clear" at bounding box center [990, 58] width 11 height 11
click at [784, 58] on span "clear" at bounding box center [1067, 58] width 11 height 11
click at [784, 57] on span "Invoice 9918-M25.pdf" at bounding box center [953, 58] width 67 height 7
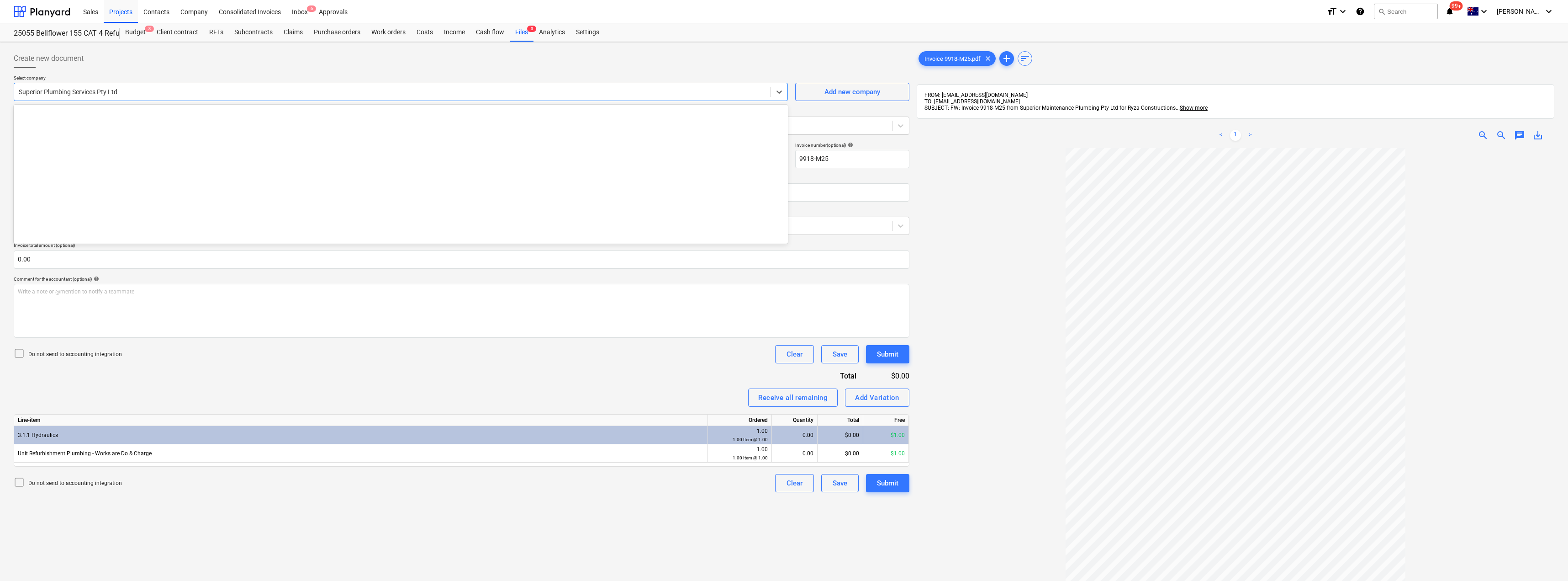
click at [138, 97] on div "Superior Plumbing Services Pty Ltd" at bounding box center [392, 92] width 757 height 13
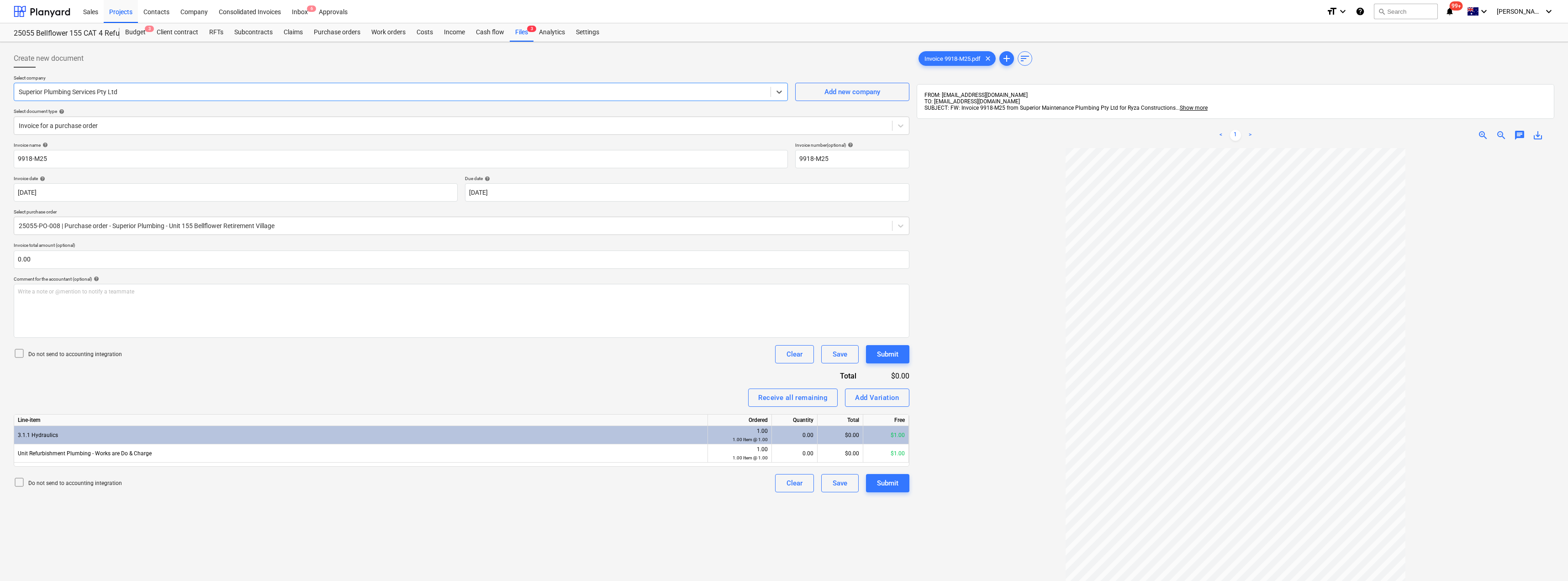
drag, startPoint x: 140, startPoint y: 89, endPoint x: 101, endPoint y: 86, distance: 39.1
click at [101, 86] on div "Superior Plumbing Services Pty Ltd" at bounding box center [392, 92] width 757 height 13
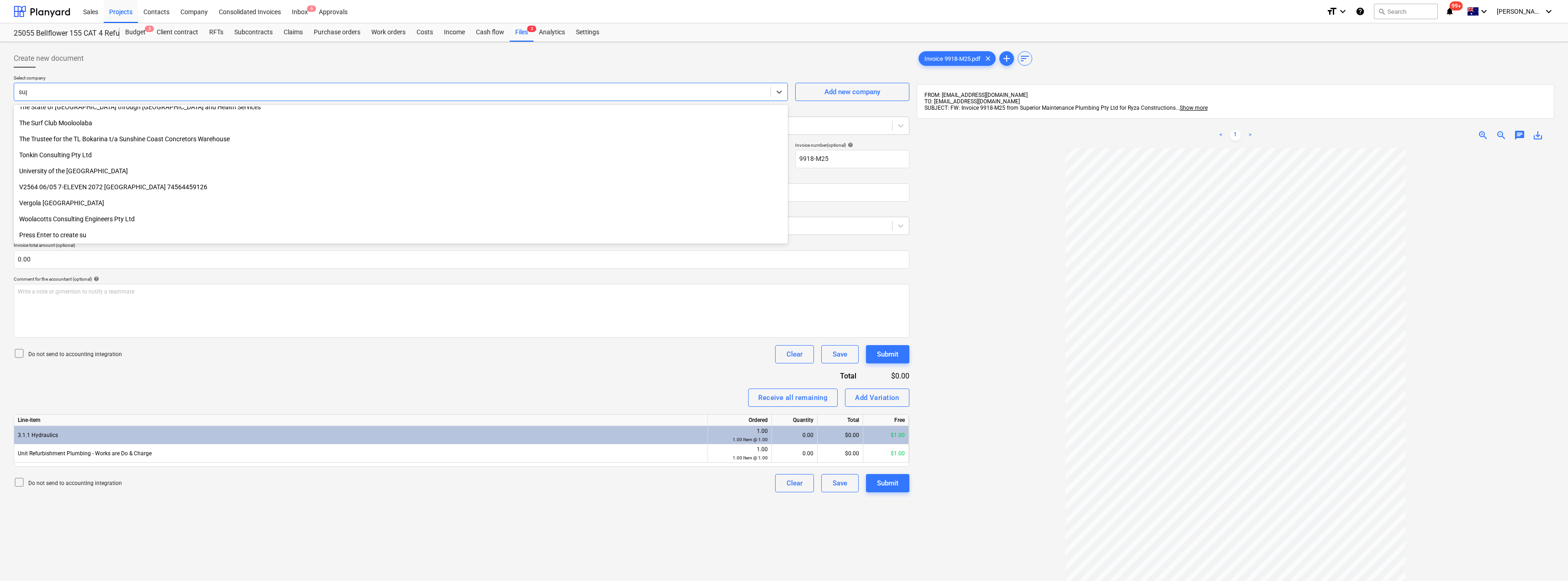
scroll to position [279, 0]
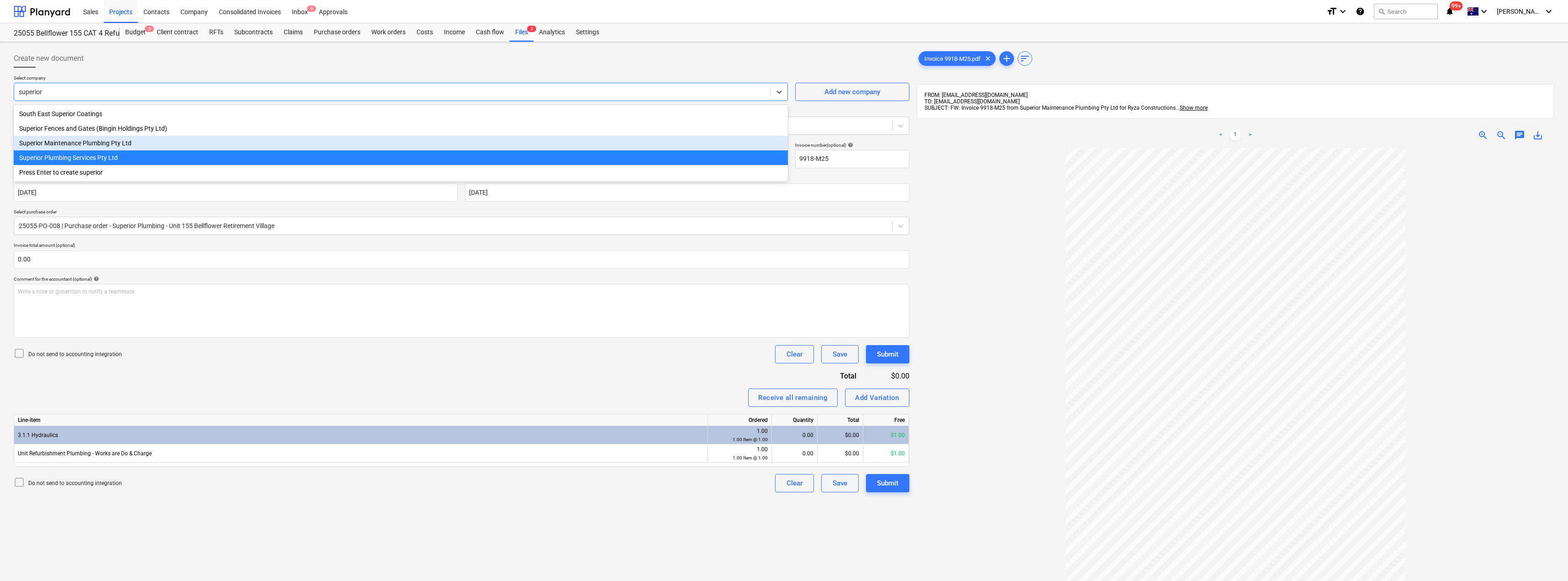
click at [83, 145] on div "Superior Maintenance Plumbing Pty Ltd" at bounding box center [401, 143] width 775 height 15
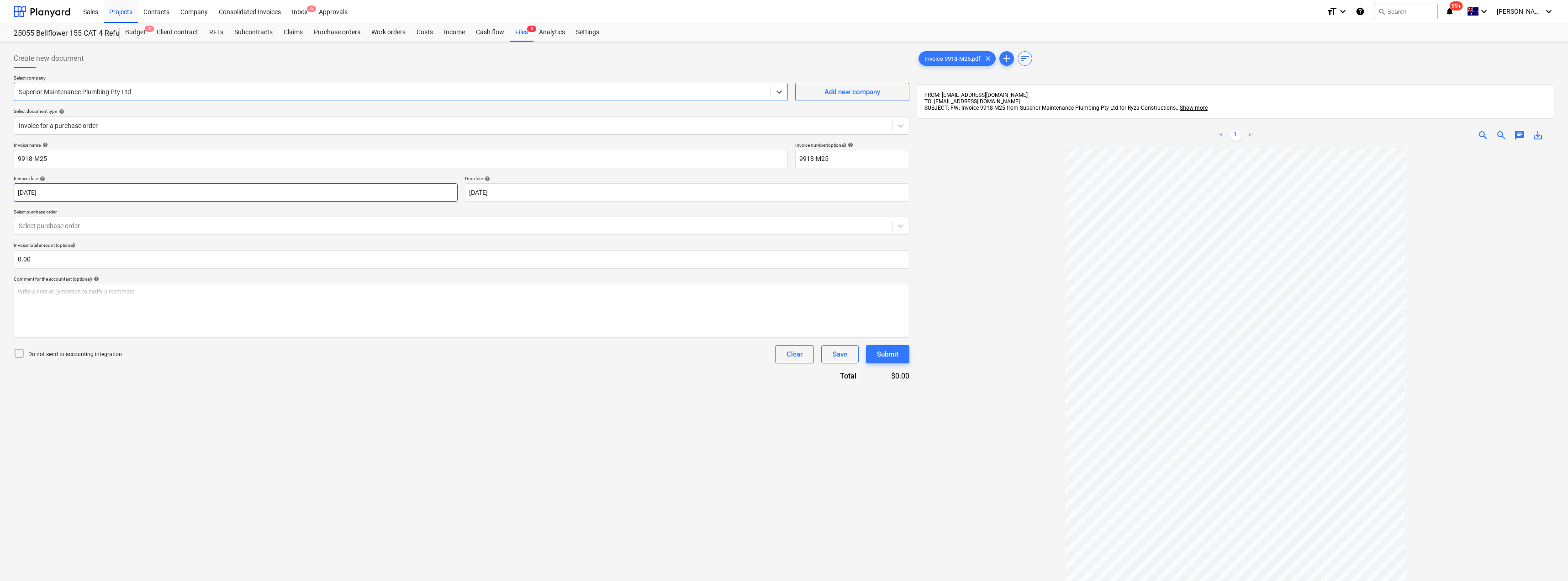
click at [61, 191] on body "Sales Projects Contacts Company Consolidated Invoices Inbox 6 Approvals format_…" at bounding box center [784, 290] width 1568 height 581
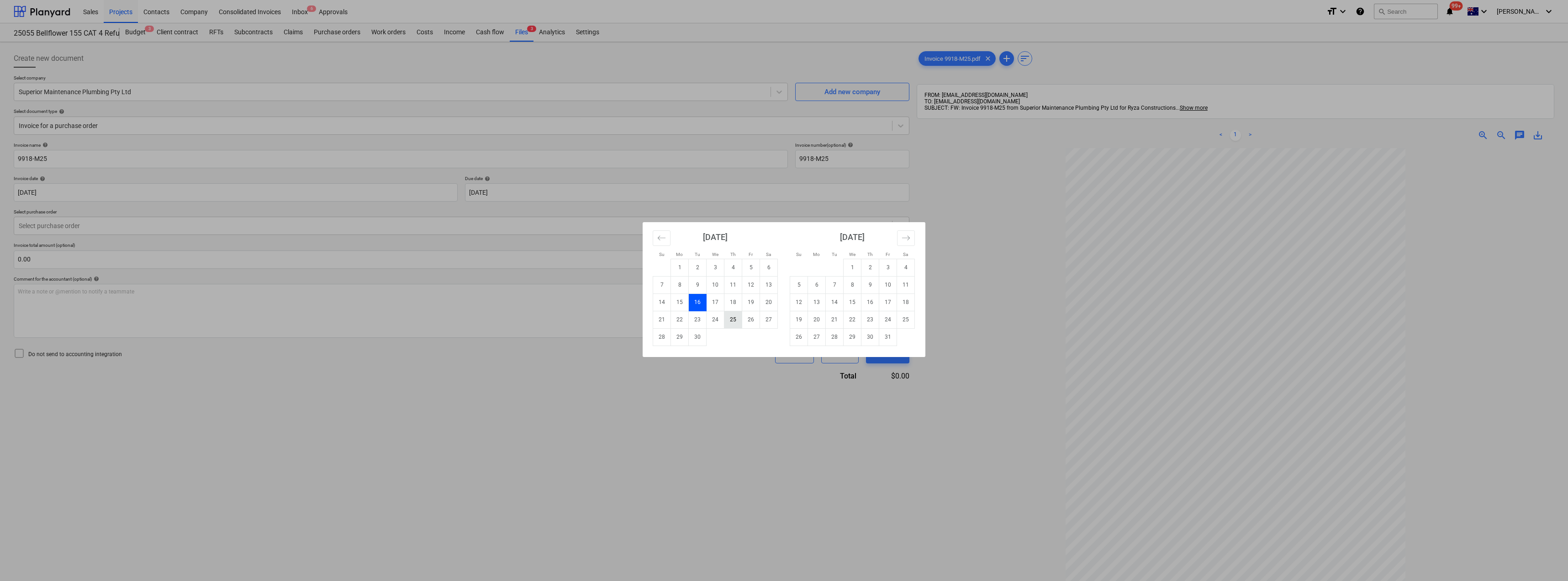
click at [734, 319] on td "25" at bounding box center [733, 320] width 18 height 18
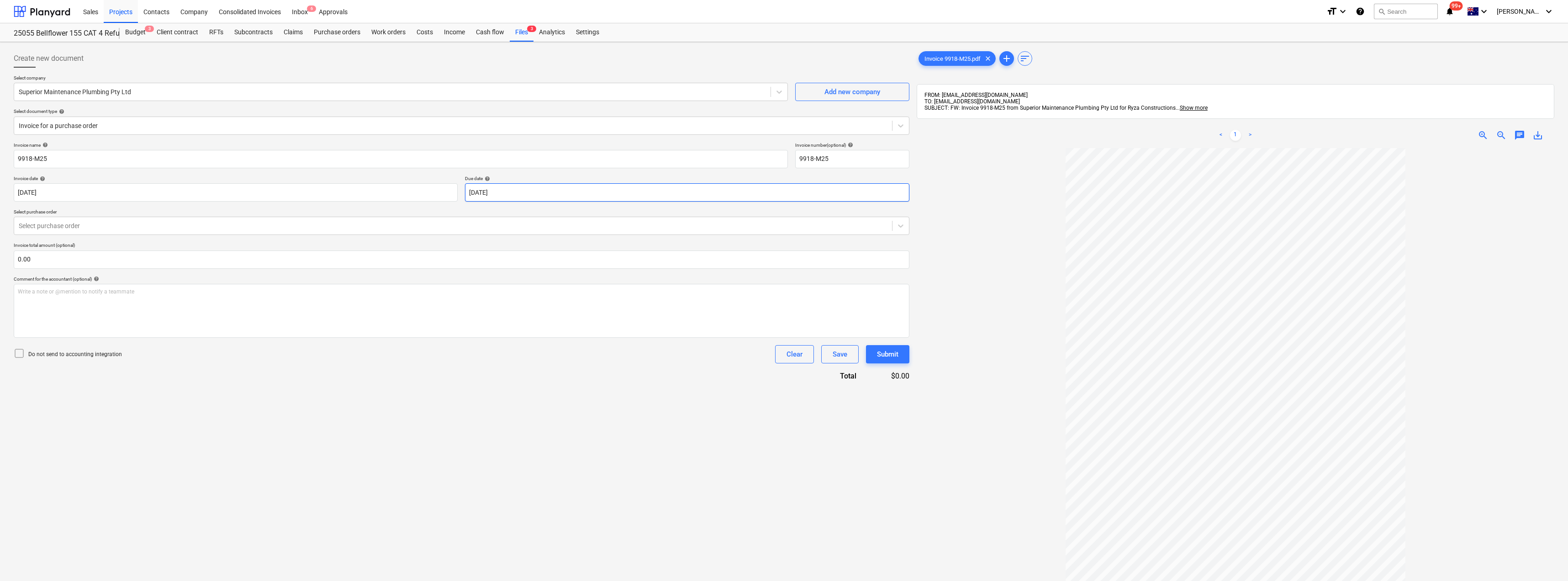
click at [533, 191] on body "Sales Projects Contacts Company Consolidated Invoices Inbox 6 Approvals format_…" at bounding box center [784, 290] width 1568 height 581
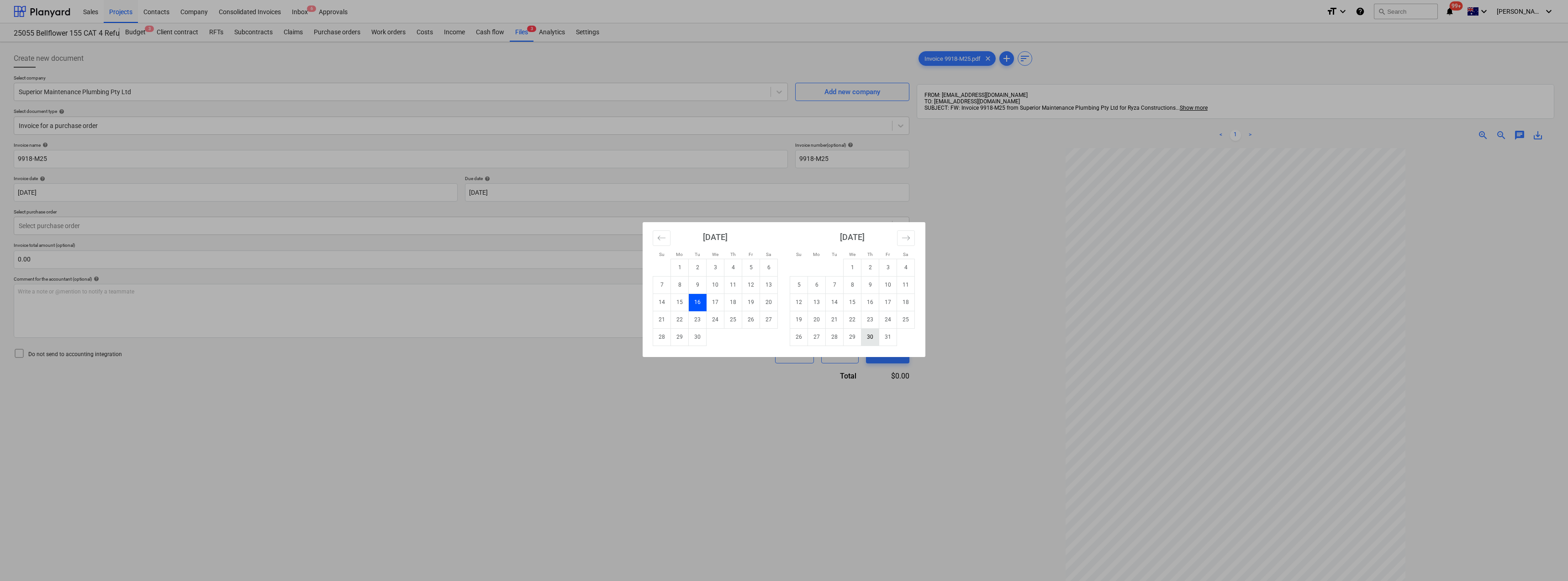
click at [784, 337] on td "30" at bounding box center [870, 337] width 18 height 18
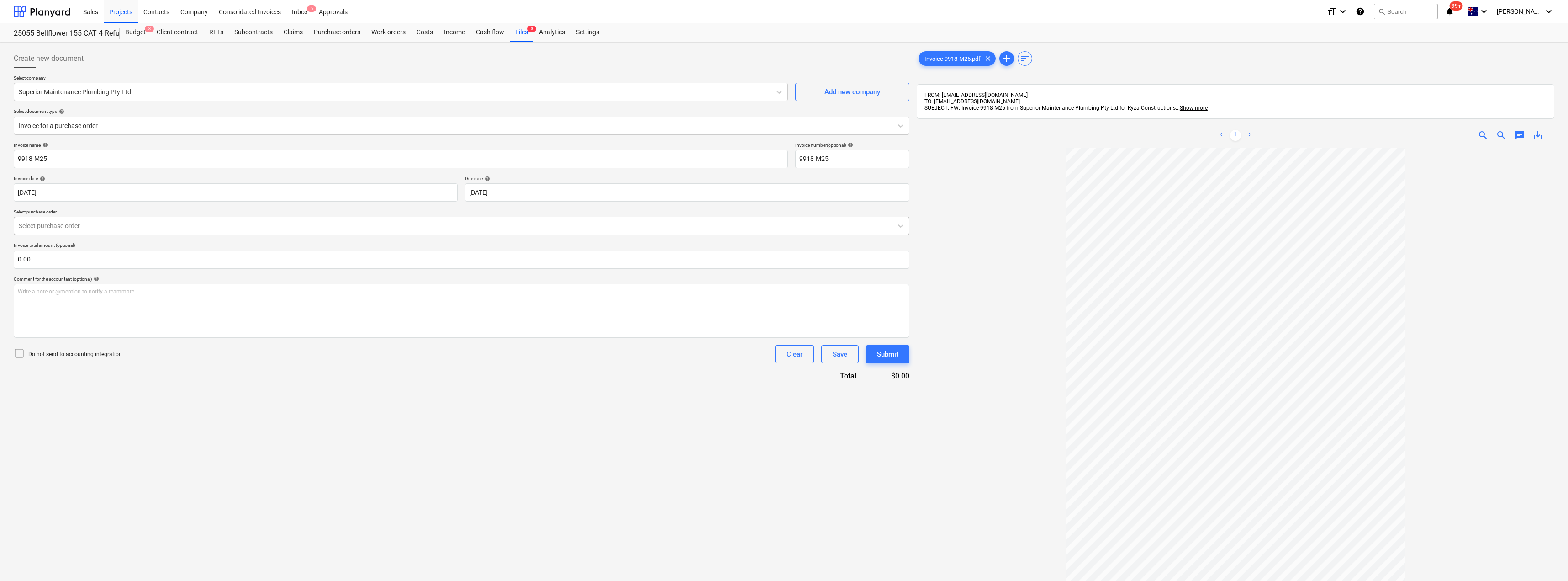
click at [119, 229] on div at bounding box center [453, 226] width 869 height 9
click at [100, 223] on div at bounding box center [453, 226] width 869 height 9
click at [89, 124] on div at bounding box center [453, 125] width 869 height 9
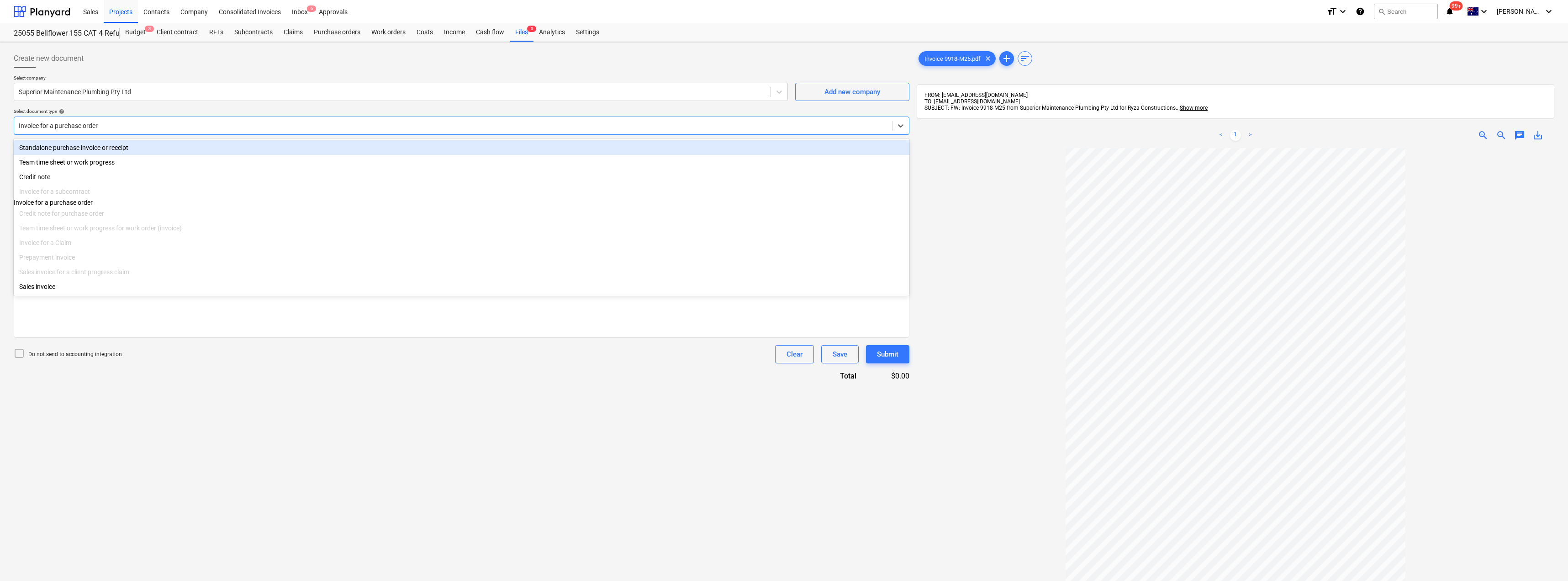
click at [76, 151] on div "Standalone purchase invoice or receipt" at bounding box center [462, 147] width 896 height 15
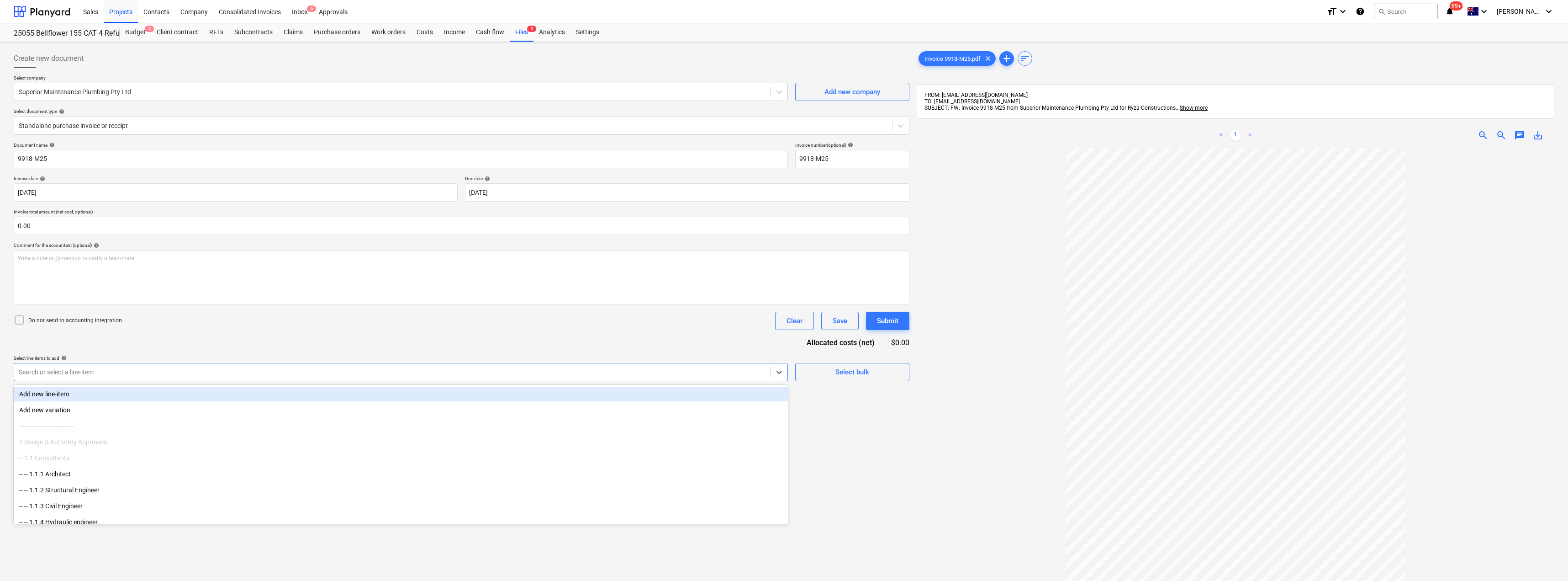
click at [80, 376] on div at bounding box center [392, 371] width 747 height 9
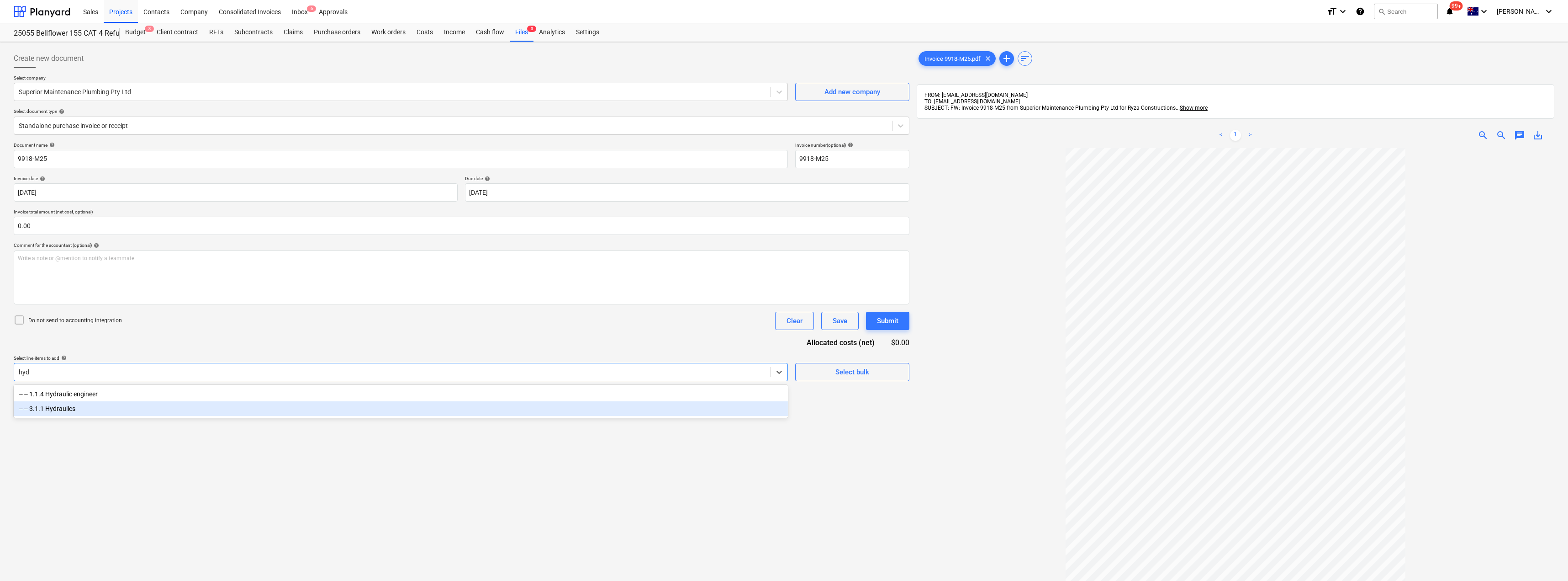
click at [67, 412] on div "-- -- 3.1.1 Hydraulics" at bounding box center [401, 408] width 775 height 15
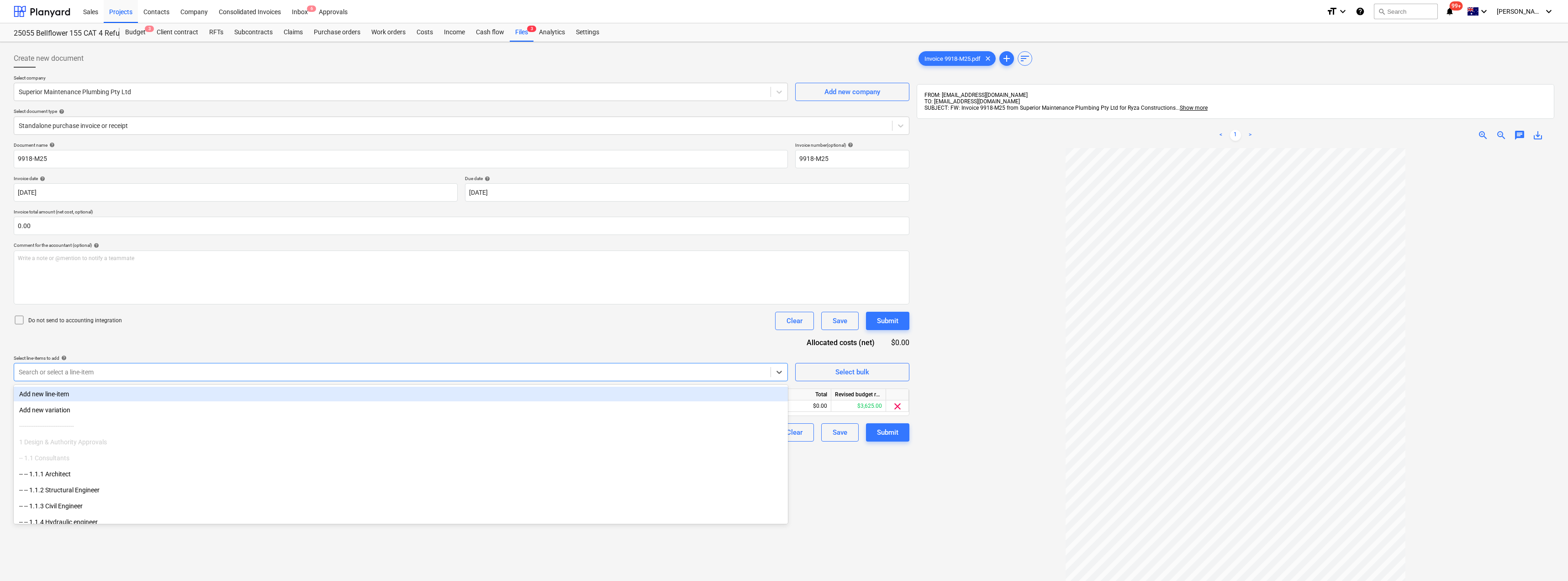
click at [183, 338] on div "Document name help 9918-M25 Invoice number (optional) help 9918-M25 Invoice dat…" at bounding box center [462, 291] width 896 height 299
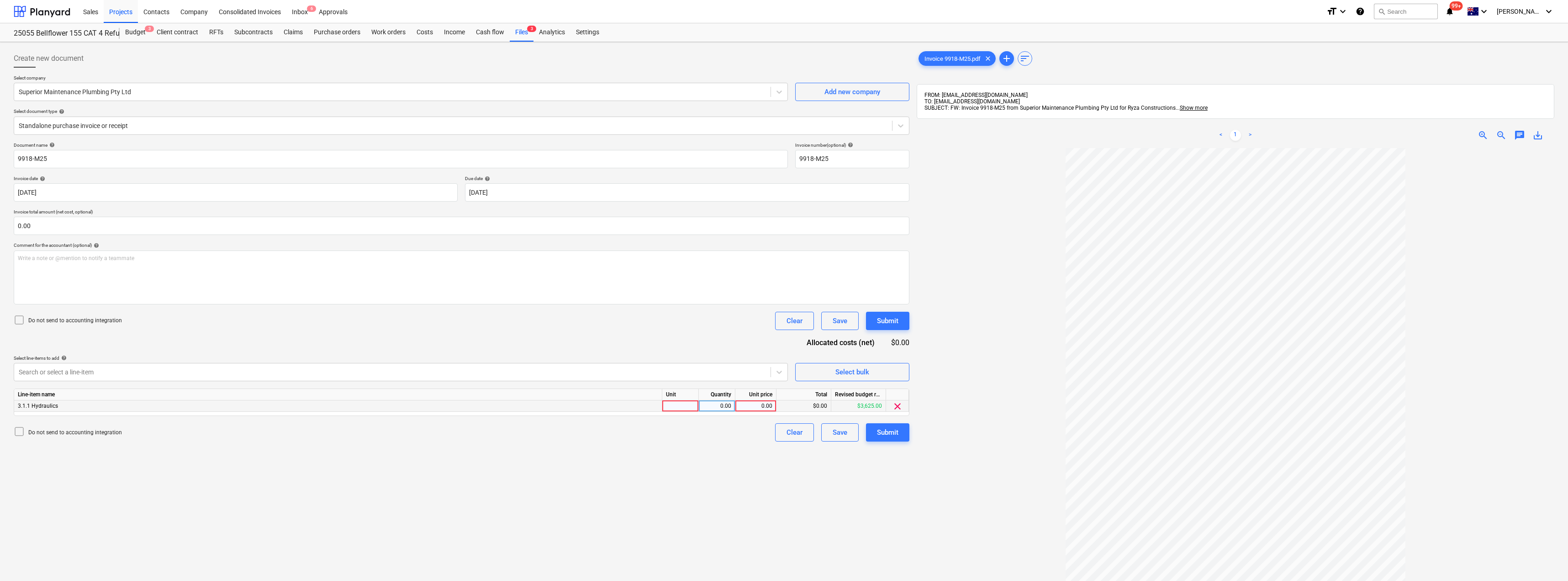
click at [680, 405] on div at bounding box center [680, 407] width 36 height 12
click at [784, 369] on div at bounding box center [1235, 425] width 638 height 555
click at [784, 436] on div "Submit" at bounding box center [888, 432] width 22 height 12
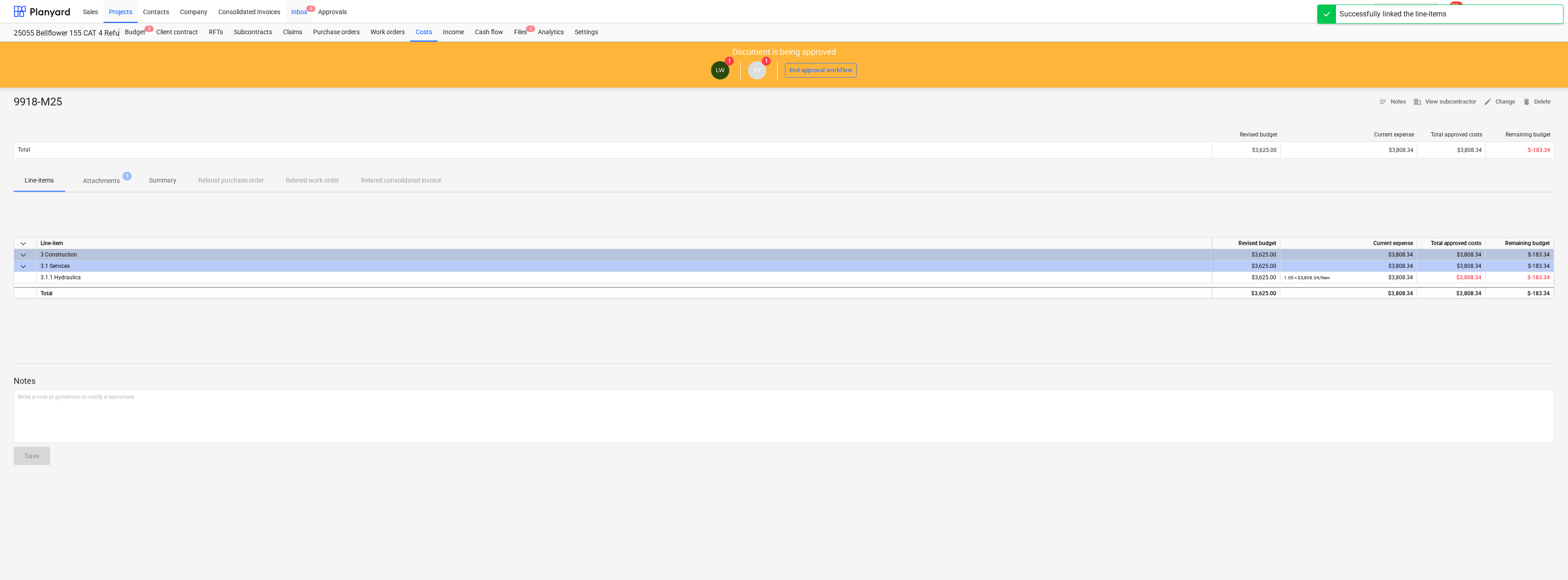
click at [297, 13] on div "Inbox 6" at bounding box center [299, 12] width 27 height 24
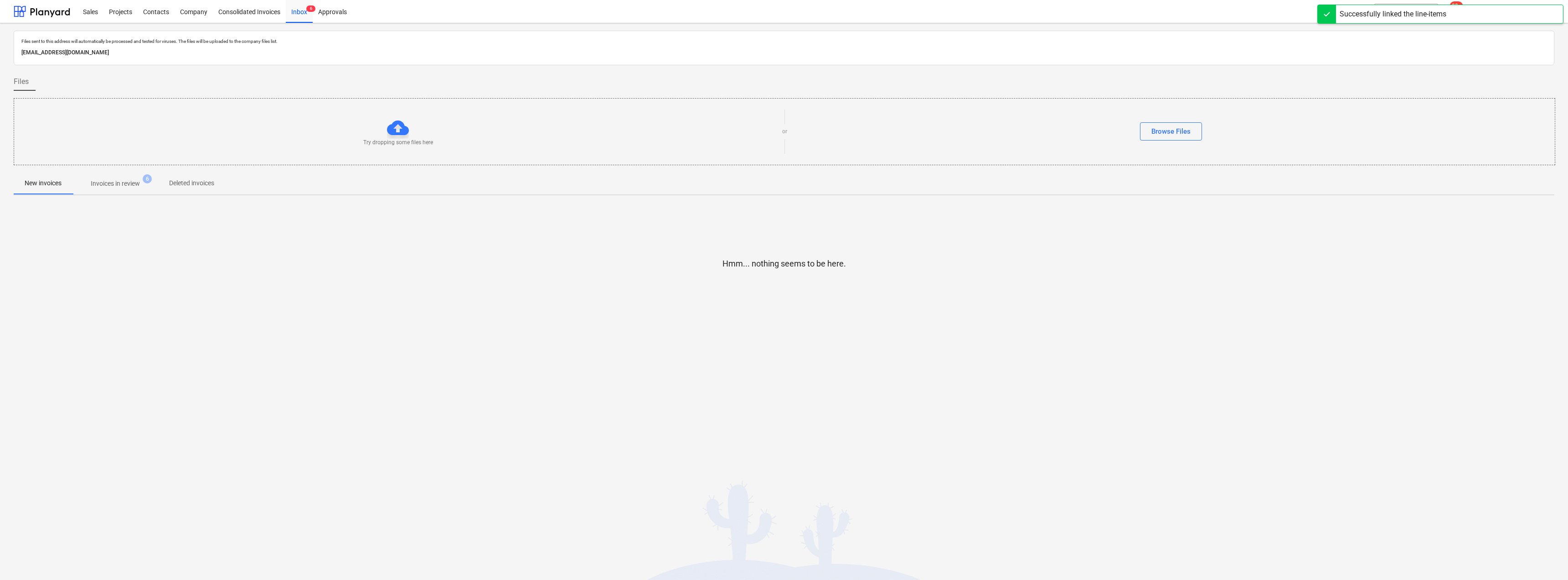
click at [117, 178] on span "Invoices in review 6" at bounding box center [115, 183] width 85 height 17
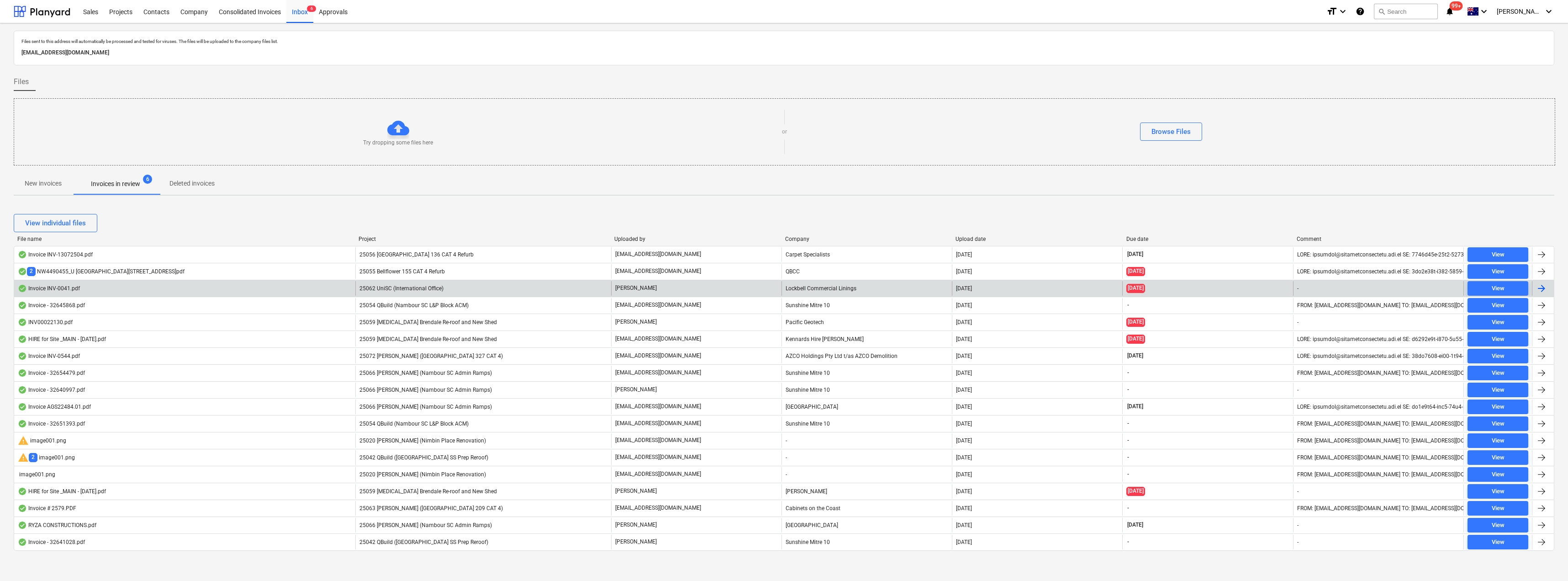
click at [656, 286] on div "[PERSON_NAME]" at bounding box center [696, 288] width 170 height 15
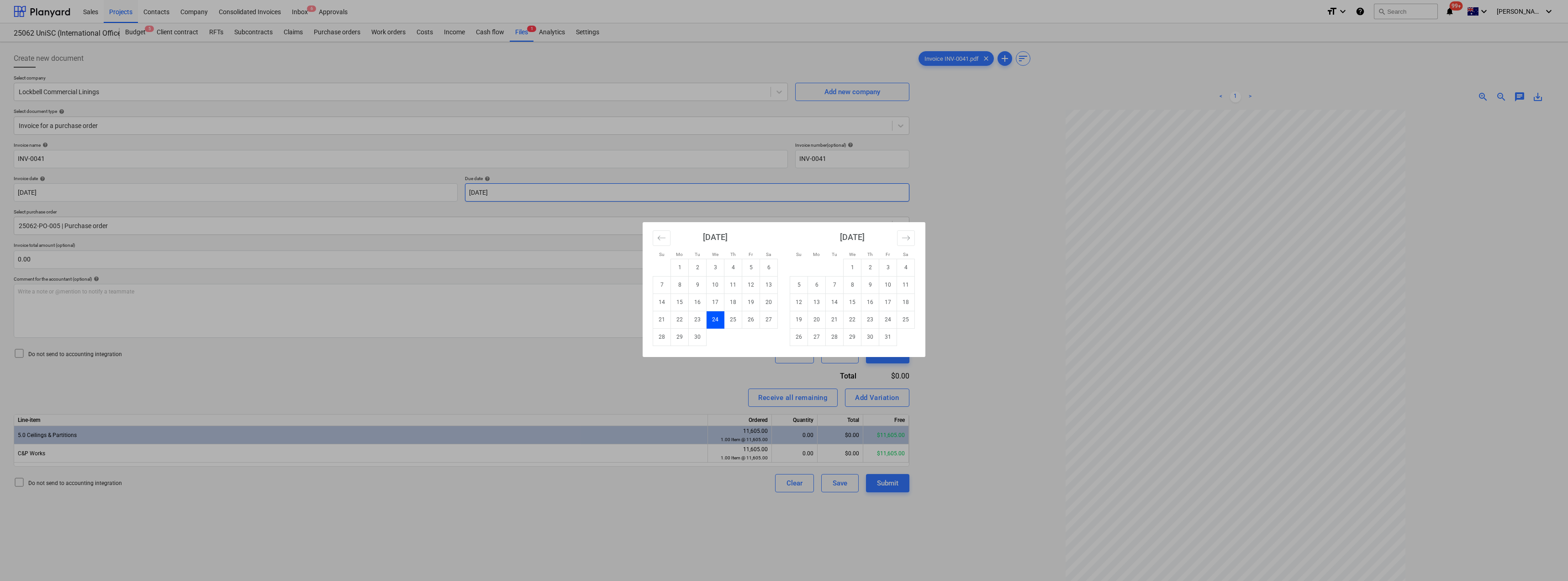
click at [524, 192] on body "Sales Projects Contacts Company Consolidated Invoices Inbox 6 Approvals format_…" at bounding box center [784, 290] width 1568 height 581
click at [784, 283] on td "6" at bounding box center [817, 285] width 18 height 18
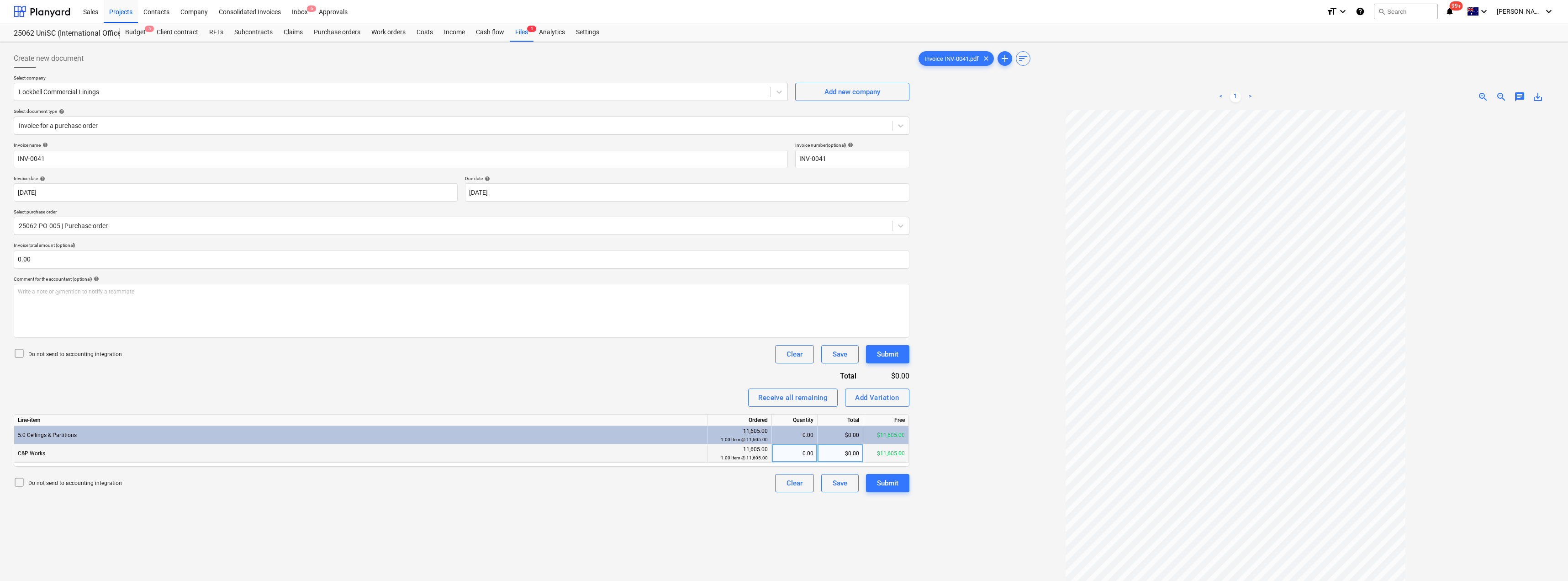
click at [784, 453] on div "0.00" at bounding box center [794, 453] width 38 height 19
click at [676, 387] on div "Invoice name help INV-0041 Invoice number (optional) help INV-0041 Invoice date…" at bounding box center [462, 316] width 896 height 350
click at [784, 486] on div "Submit" at bounding box center [888, 483] width 22 height 12
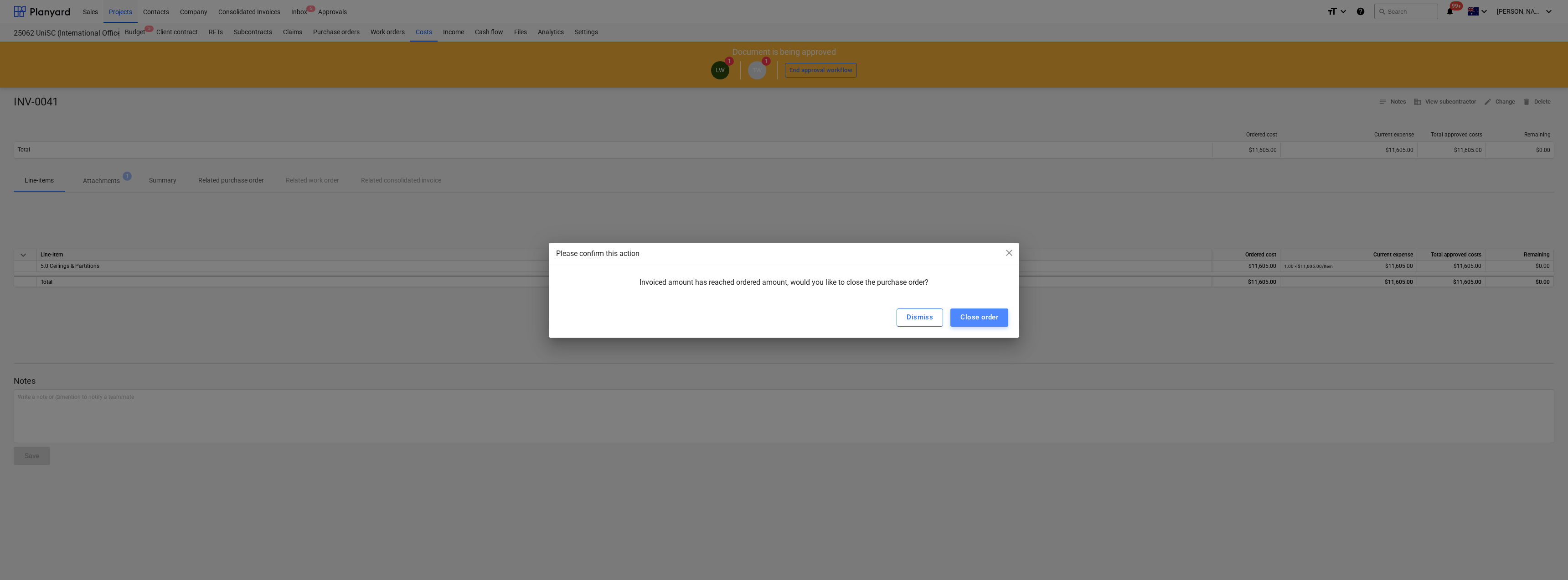
click at [783, 319] on div "Close order" at bounding box center [980, 317] width 38 height 12
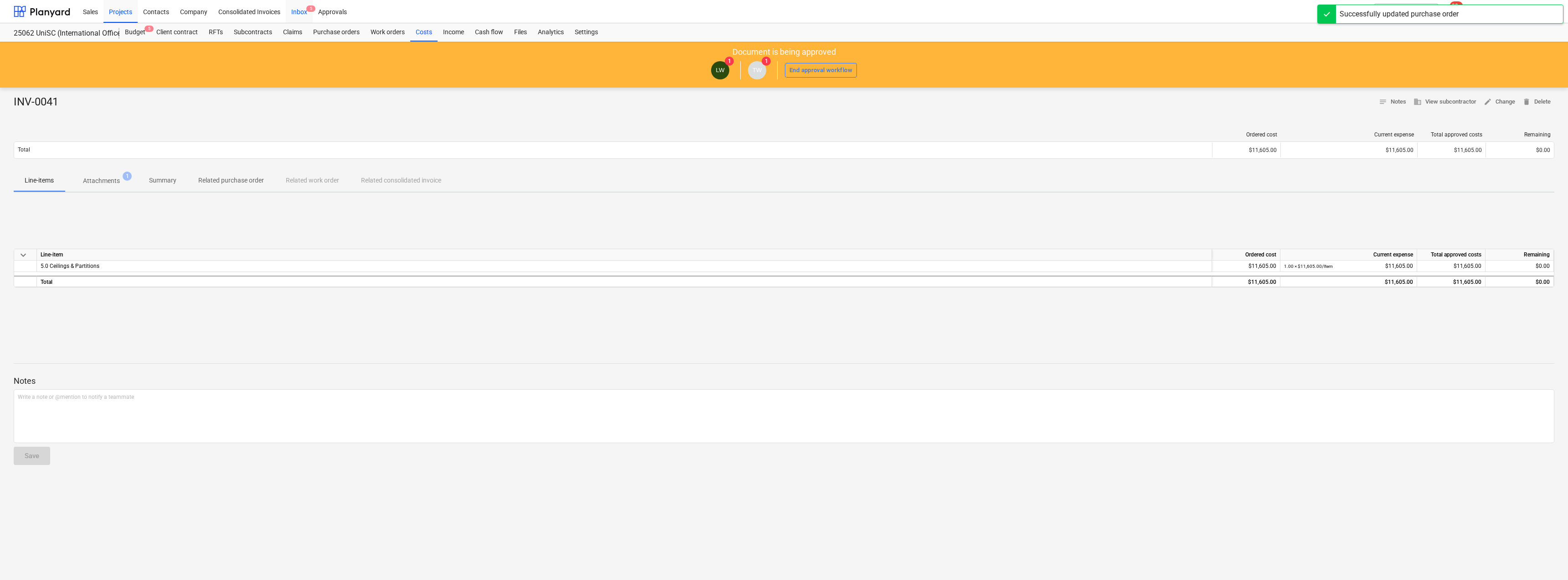
click at [304, 11] on div "Inbox 5" at bounding box center [299, 12] width 27 height 24
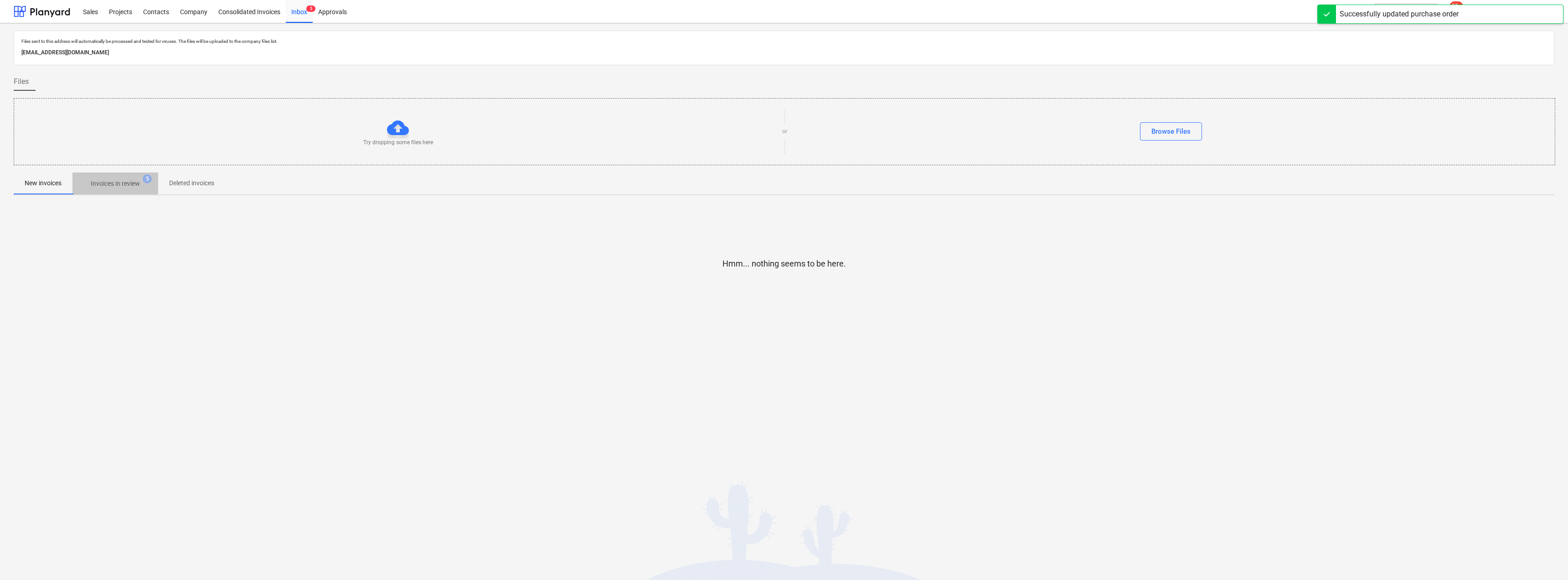
click at [113, 180] on p "Invoices in review" at bounding box center [115, 184] width 49 height 10
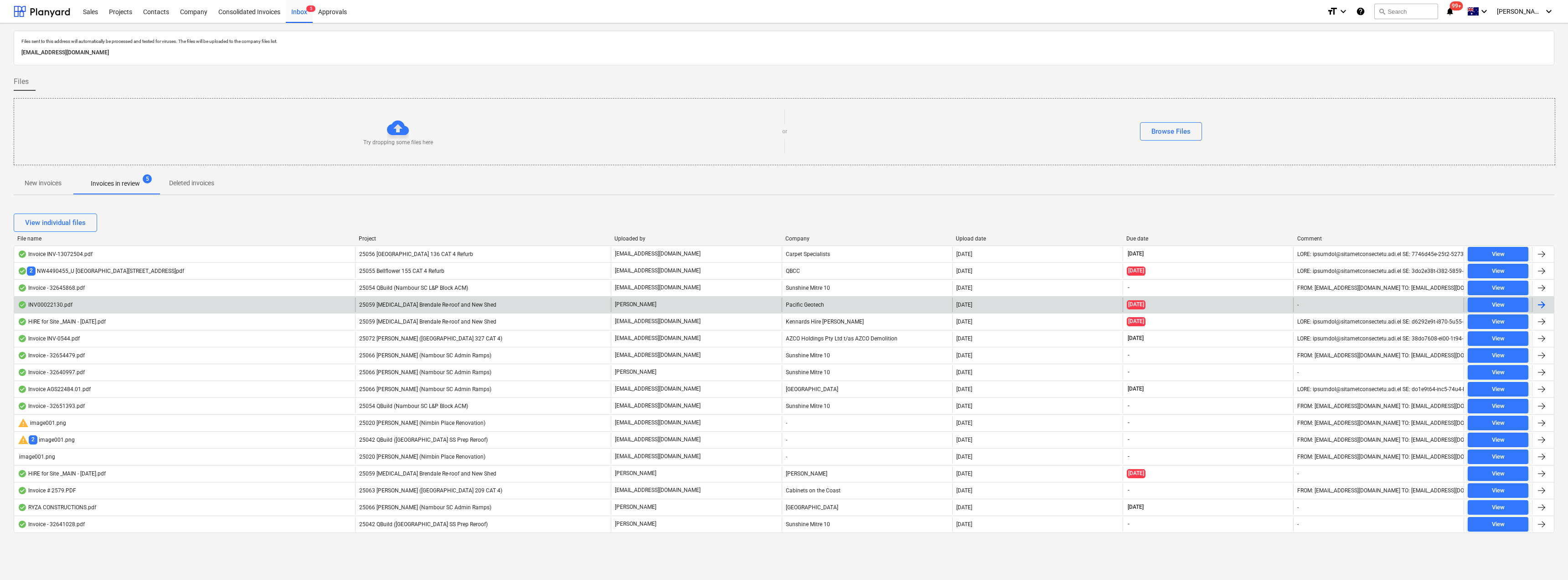
click at [783, 299] on div "Pacific Geotech" at bounding box center [868, 305] width 171 height 15
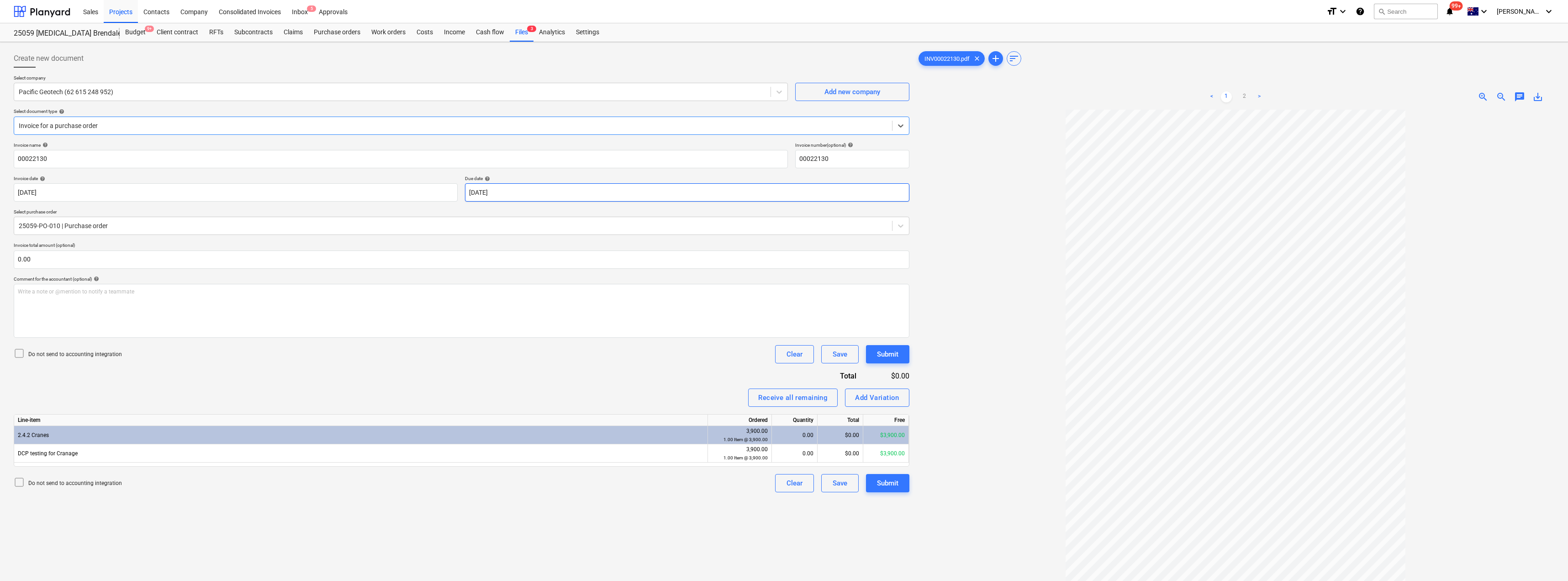
click at [514, 193] on body "Sales Projects Contacts Company Consolidated Invoices Inbox 5 Approvals format_…" at bounding box center [784, 290] width 1568 height 581
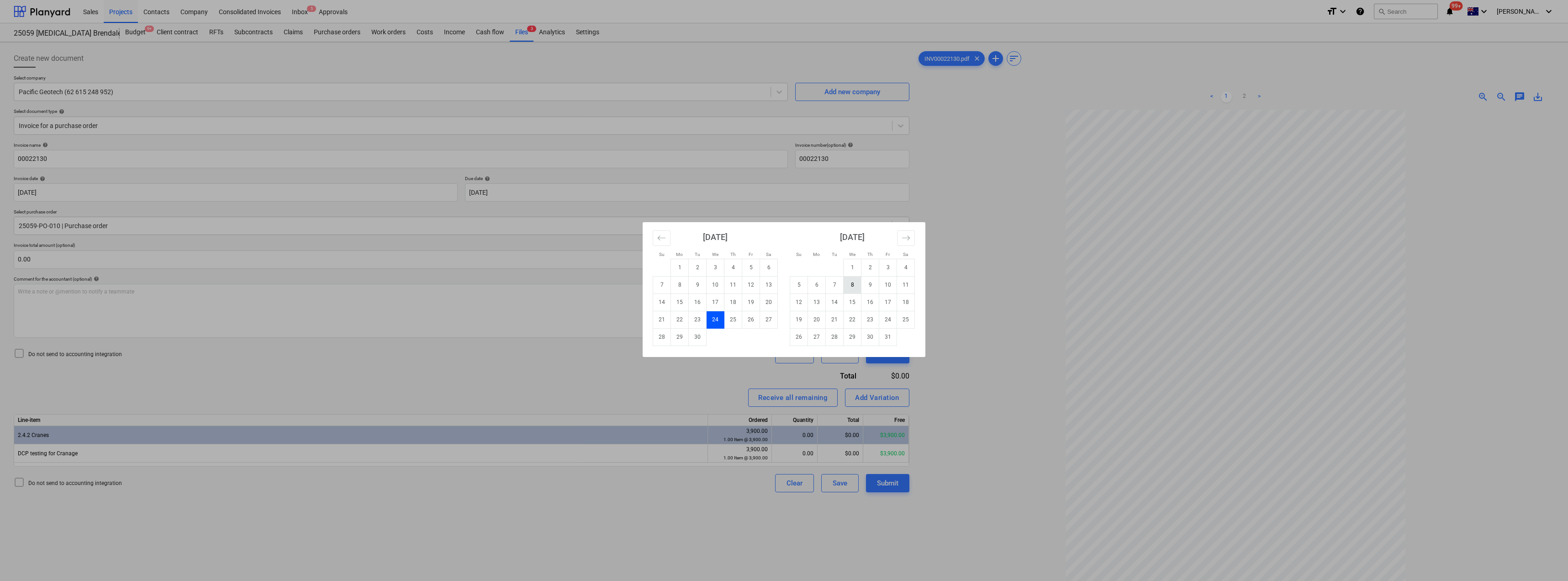
click at [784, 283] on td "8" at bounding box center [852, 285] width 18 height 18
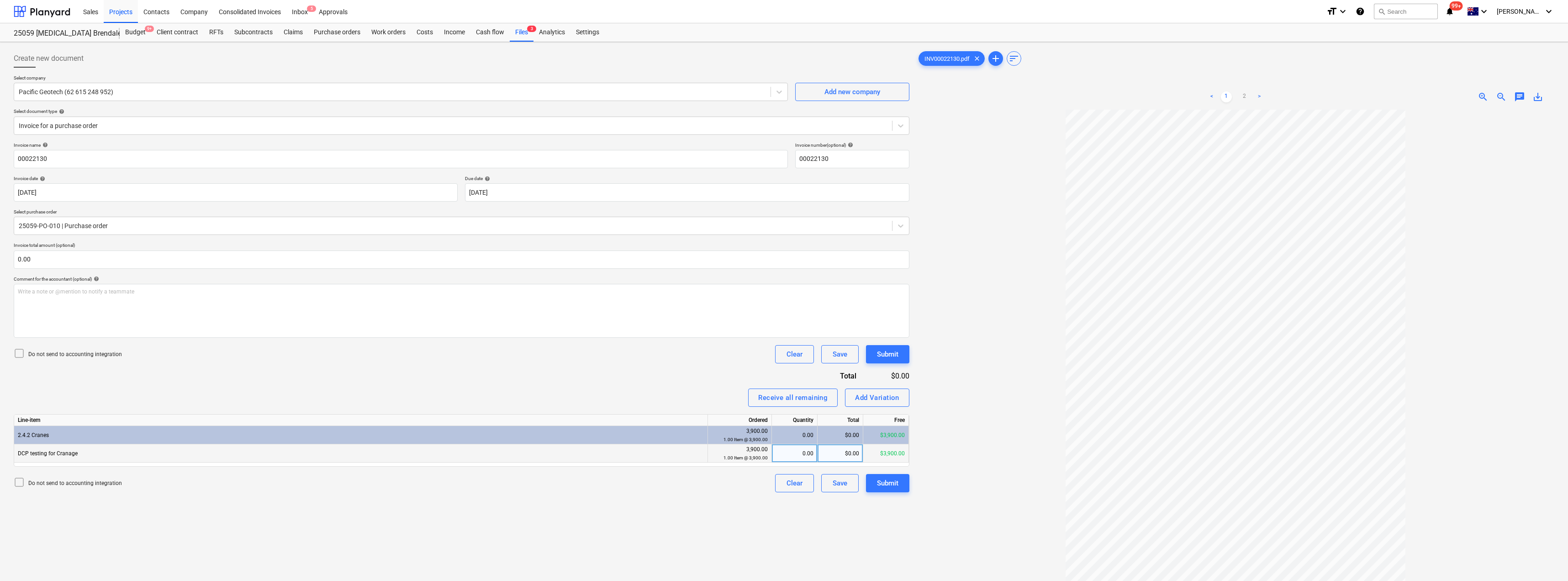
click at [784, 453] on div "0.00" at bounding box center [794, 453] width 38 height 19
click at [670, 369] on div "Invoice name help 00022130 Invoice number (optional) help 00022130 Invoice date…" at bounding box center [462, 316] width 896 height 350
click at [784, 456] on div "1.00" at bounding box center [794, 453] width 38 height 19
click at [698, 401] on div "Receive all remaining Add Variation" at bounding box center [462, 397] width 896 height 19
click at [784, 452] on div "$0.00" at bounding box center [841, 453] width 45 height 19
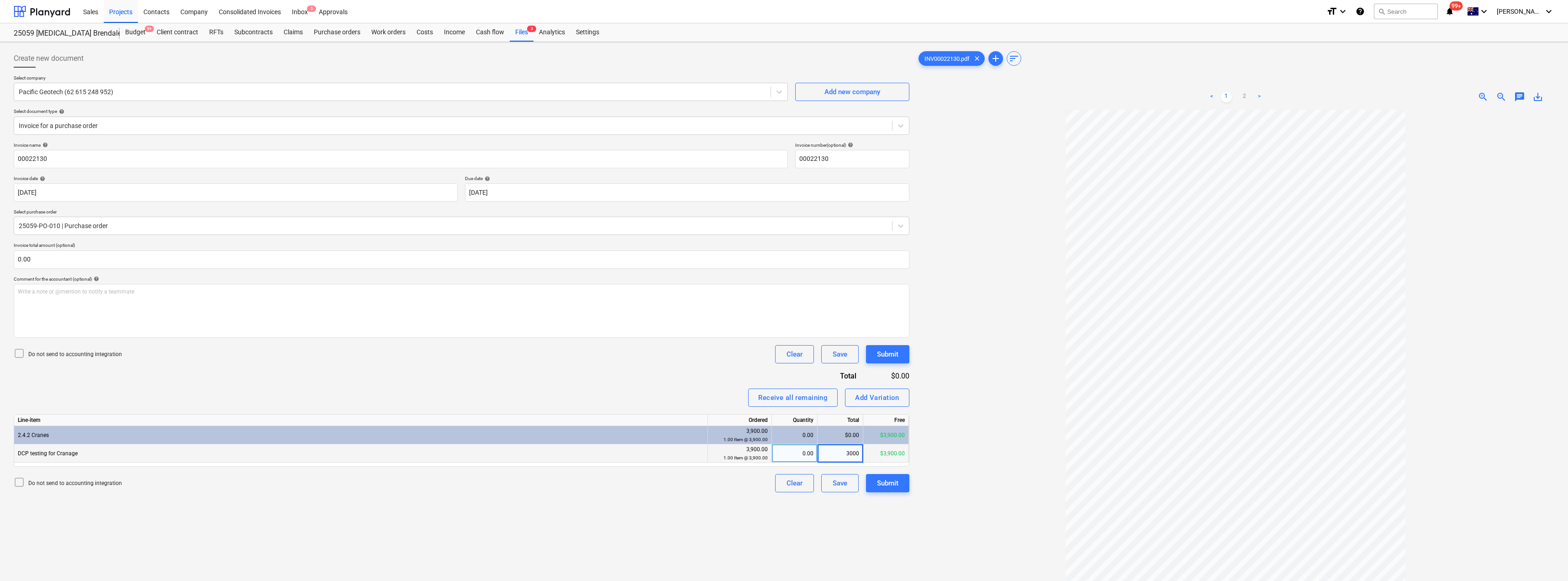
click at [667, 372] on div "Invoice name help 00022130 Invoice number (optional) help 00022130 Invoice date…" at bounding box center [462, 316] width 896 height 350
click at [784, 483] on div "Submit" at bounding box center [888, 483] width 22 height 12
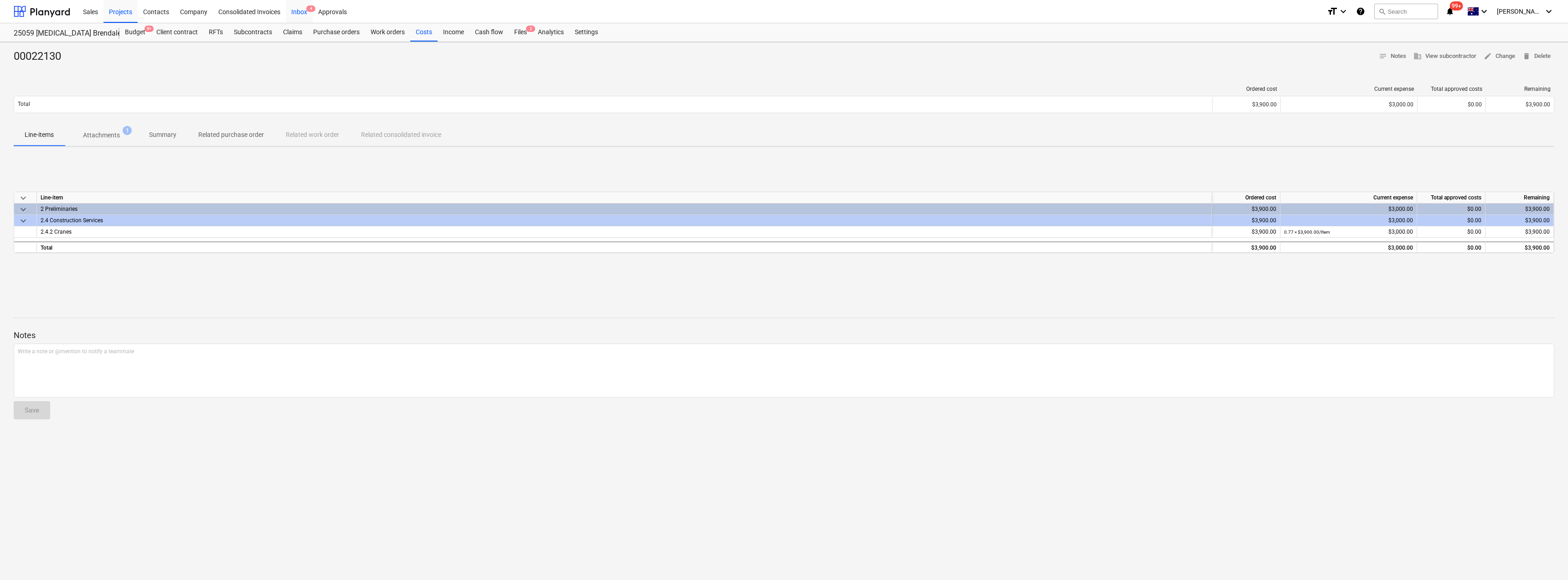
click at [299, 13] on div "Inbox 4" at bounding box center [299, 12] width 27 height 24
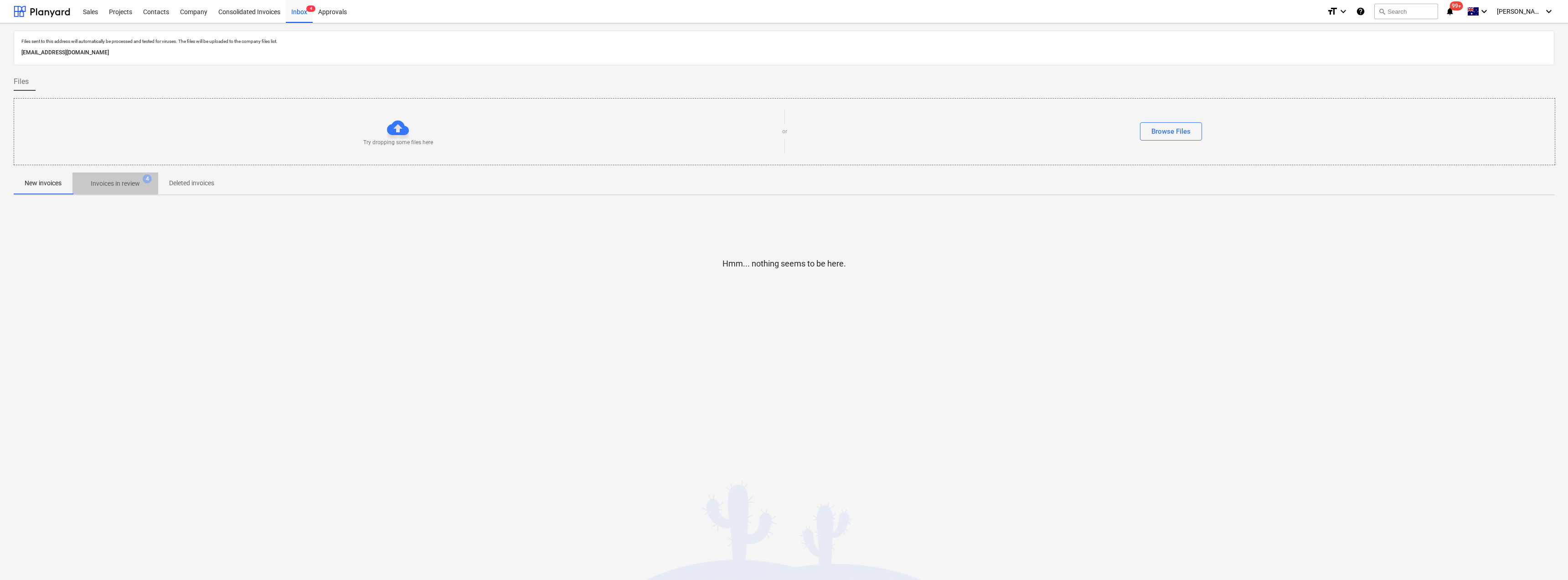
click at [119, 188] on p "Invoices in review" at bounding box center [115, 184] width 49 height 10
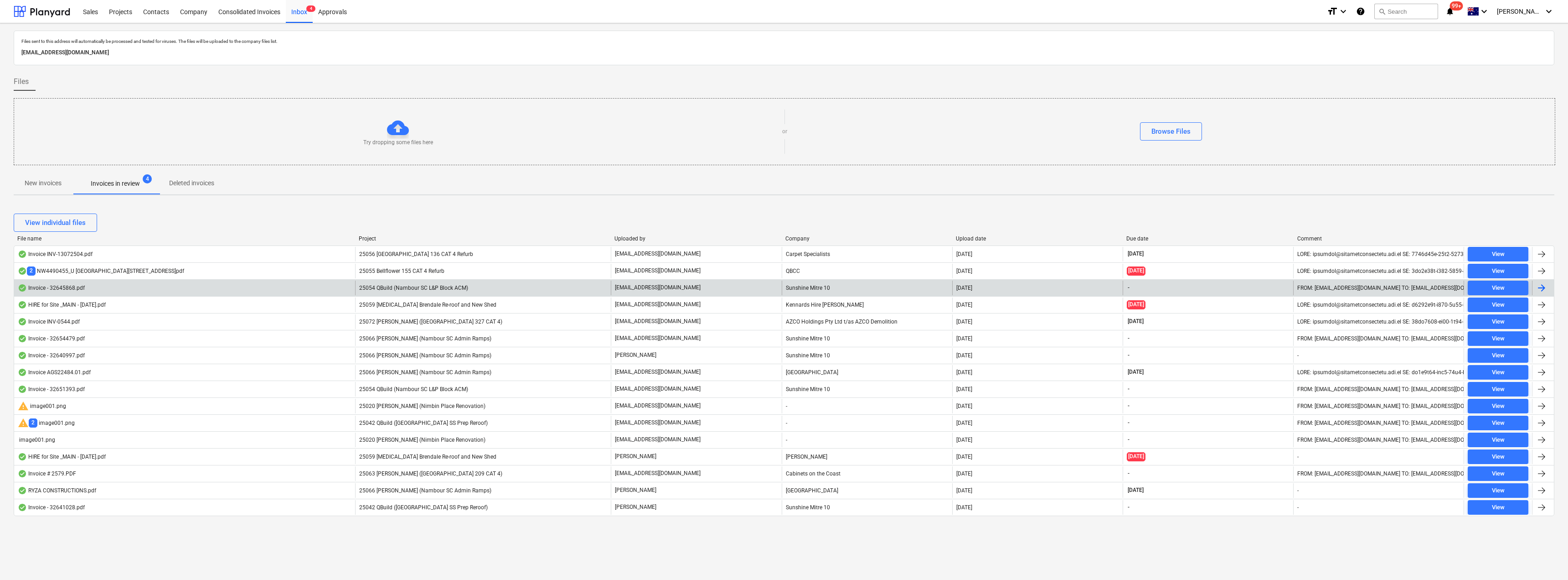
click at [670, 287] on p "[EMAIL_ADDRESS][DOMAIN_NAME]" at bounding box center [657, 288] width 85 height 8
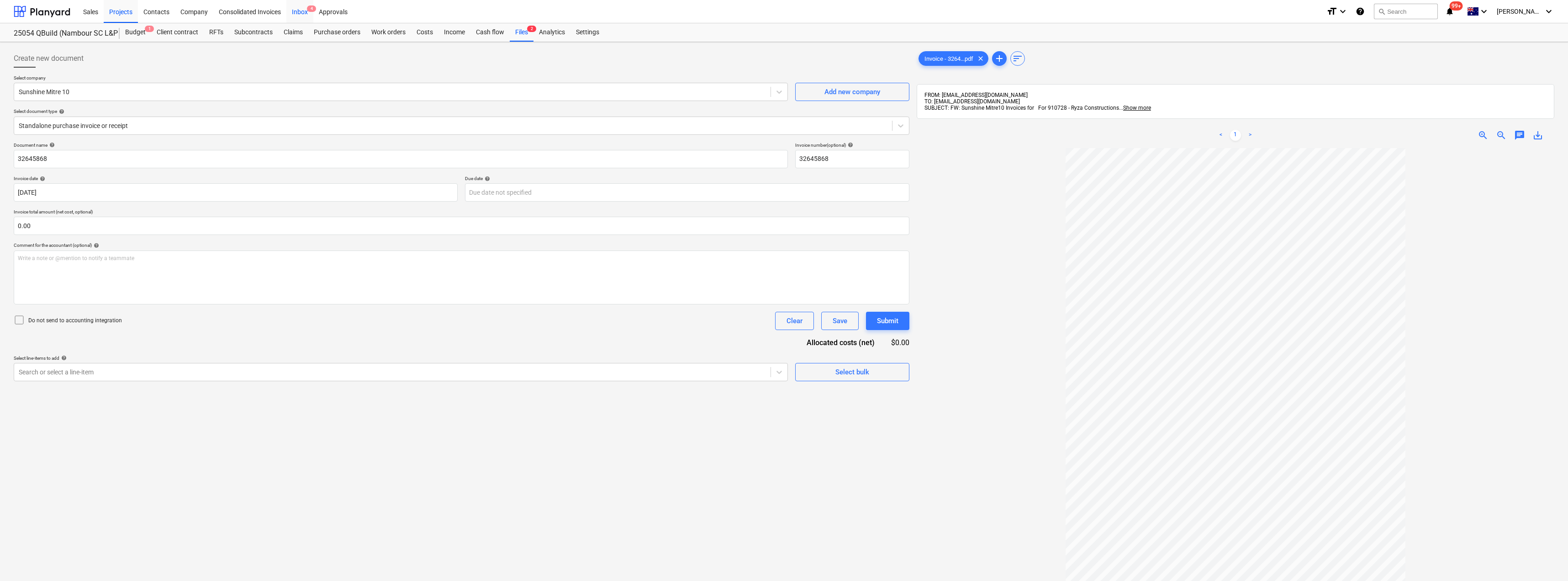
click at [300, 13] on div "Inbox 4" at bounding box center [299, 12] width 27 height 24
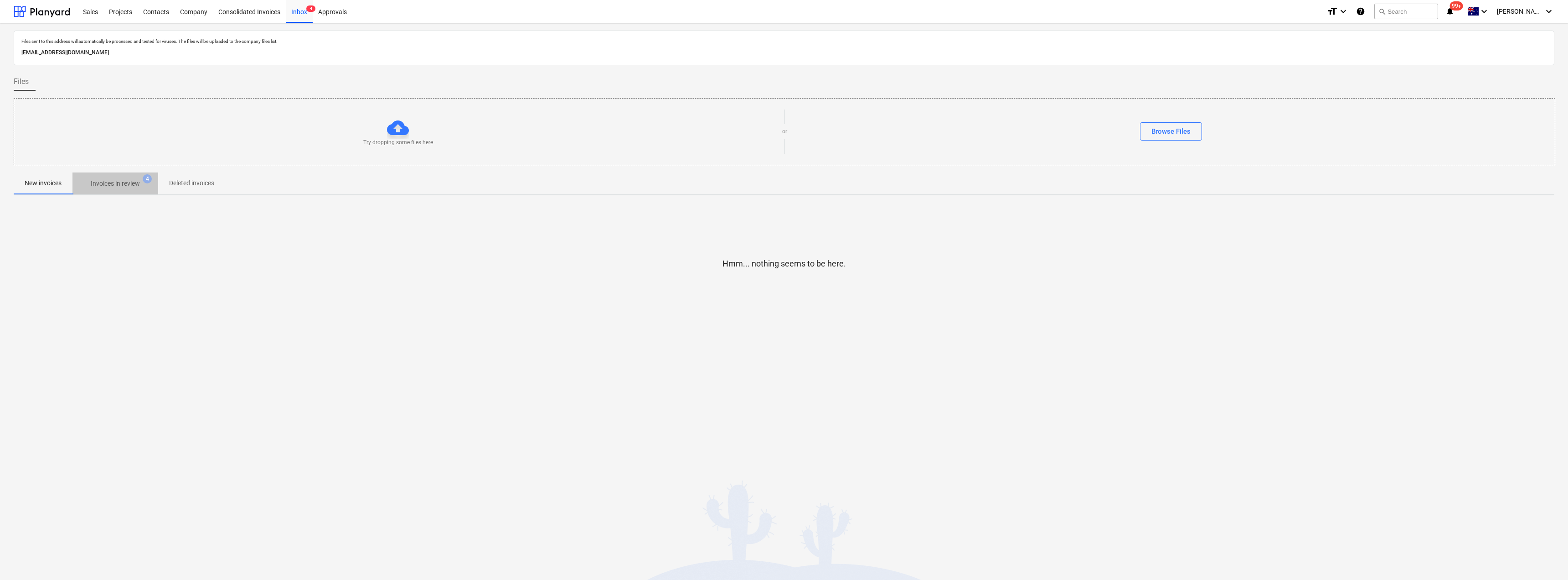
click at [114, 180] on p "Invoices in review" at bounding box center [115, 184] width 49 height 10
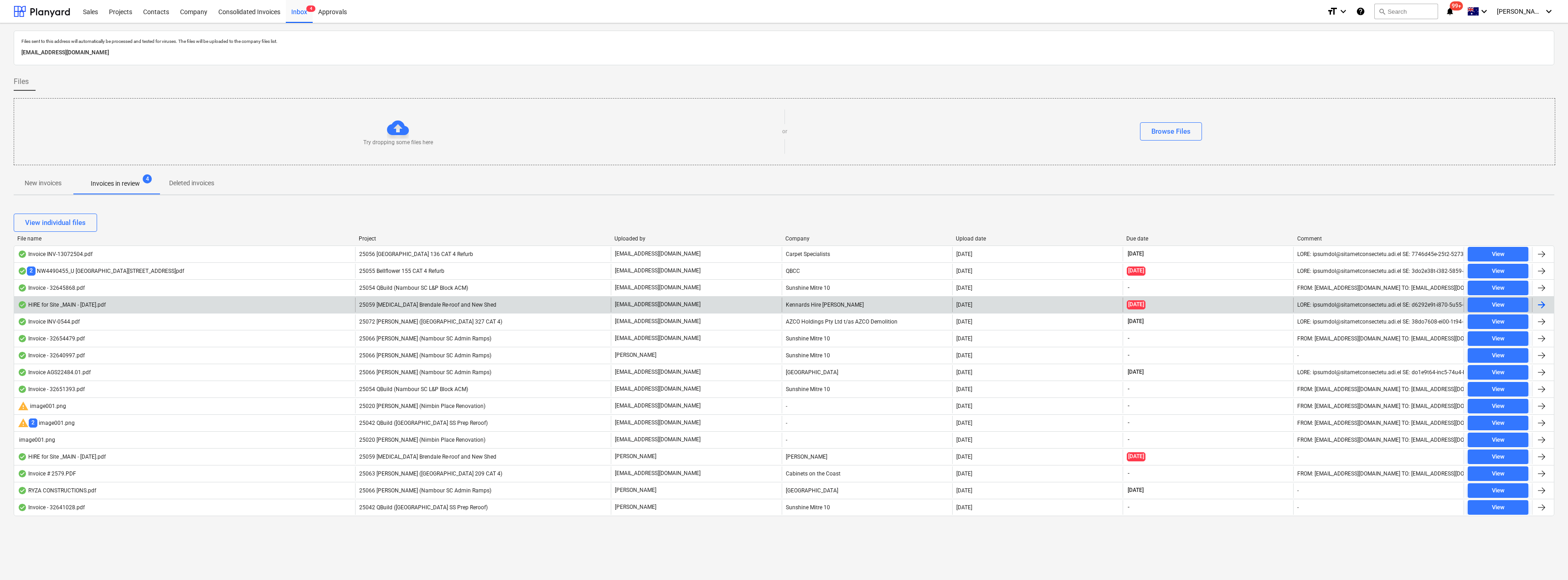
click at [664, 304] on p "[EMAIL_ADDRESS][DOMAIN_NAME]" at bounding box center [657, 305] width 85 height 8
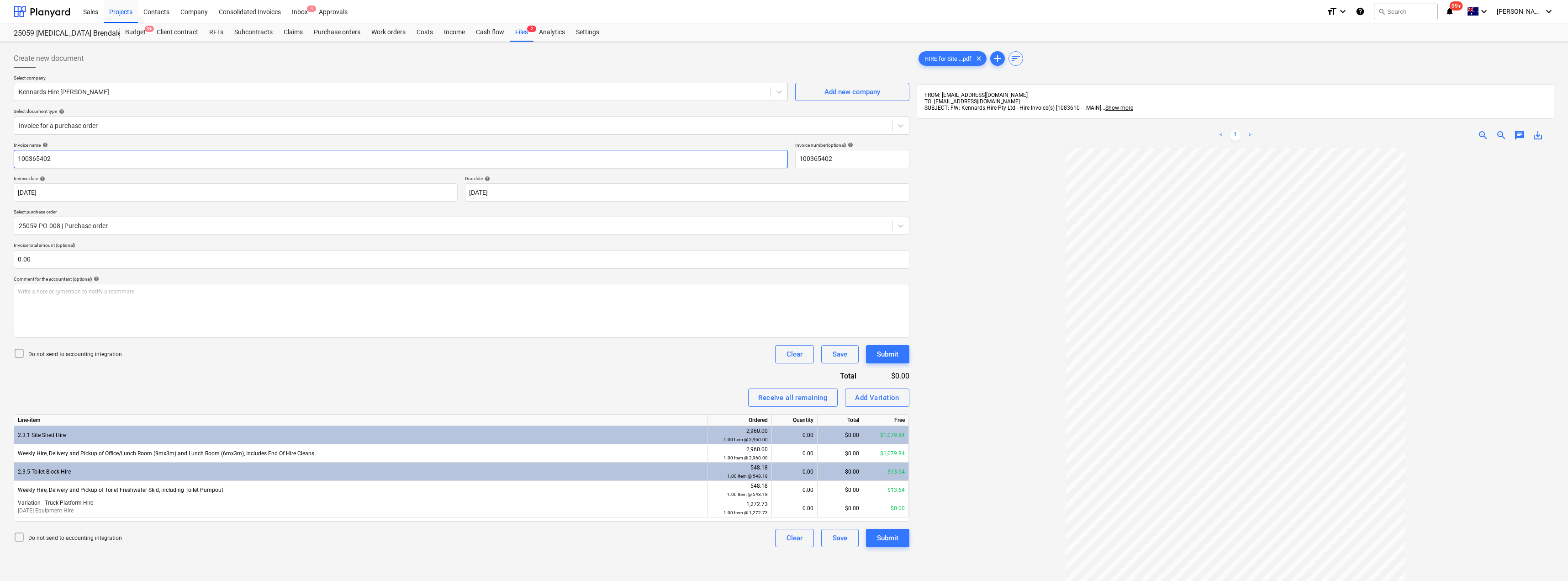
drag, startPoint x: 71, startPoint y: 157, endPoint x: 0, endPoint y: 145, distance: 72.0
click at [0, 145] on div "Create new document Select company Kennards Hire Brendale Add new company Selec…" at bounding box center [784, 376] width 1568 height 669
drag, startPoint x: 55, startPoint y: 154, endPoint x: 0, endPoint y: 150, distance: 55.1
click at [0, 150] on div "Create new document Select company Kennards Hire Brendale Add new company Selec…" at bounding box center [784, 376] width 1568 height 669
drag, startPoint x: 853, startPoint y: 159, endPoint x: 786, endPoint y: 158, distance: 67.0
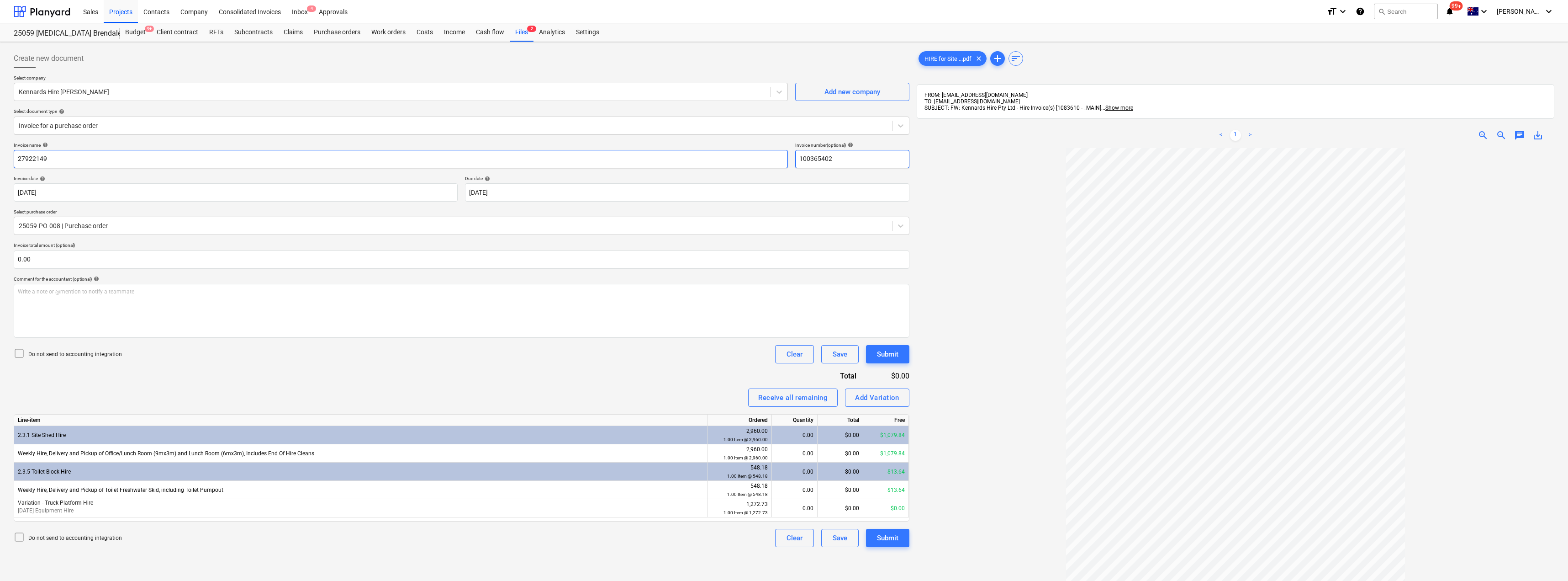
click at [779, 156] on div "Invoice name help 27922149 Invoice number (optional) help 100365402" at bounding box center [462, 155] width 896 height 26
paste input "27922149"
click at [502, 190] on body "Sales Projects Contacts Company Consolidated Invoices Inbox 4 Approvals format_…" at bounding box center [784, 290] width 1568 height 581
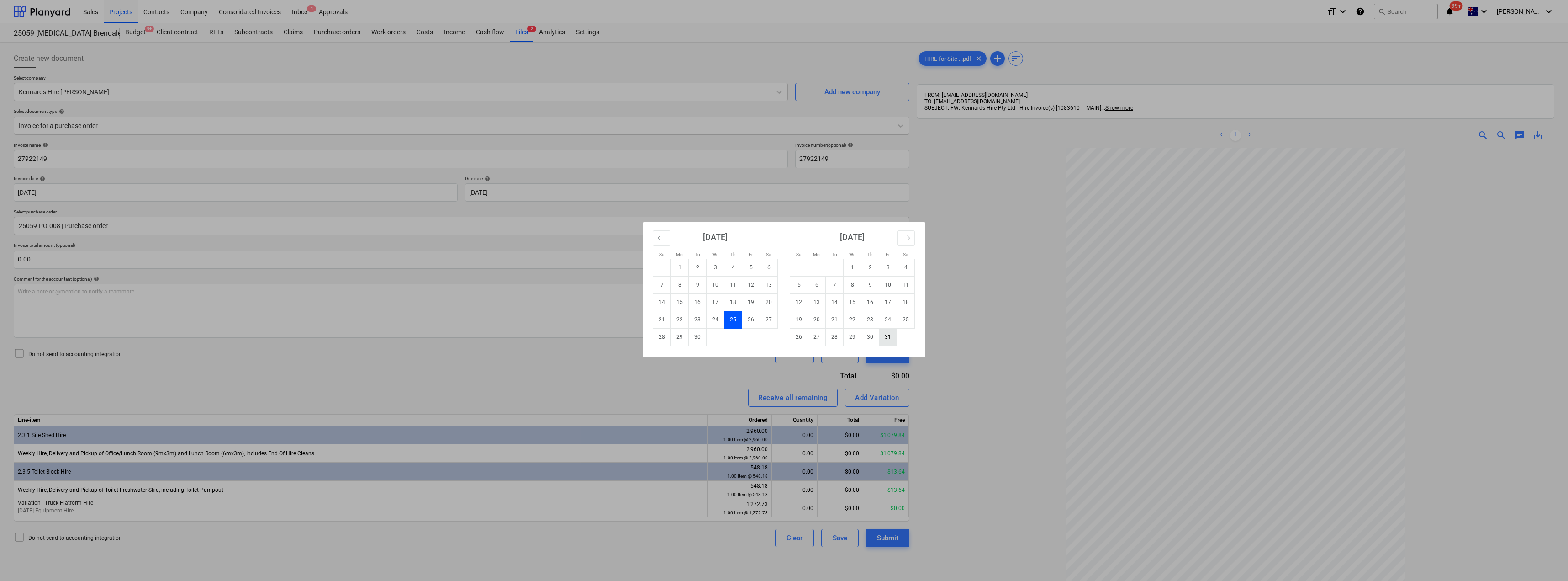
click at [784, 342] on td "31" at bounding box center [888, 337] width 18 height 18
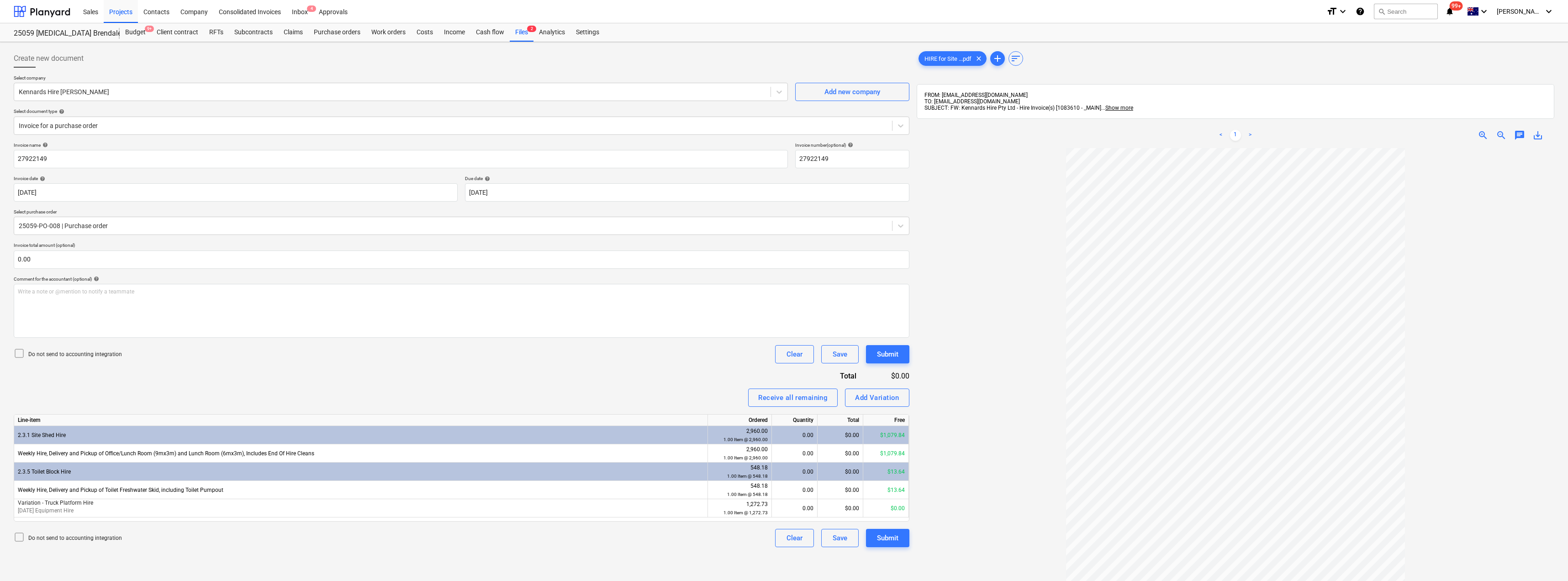
click at [784, 221] on div at bounding box center [1235, 425] width 638 height 555
click at [93, 126] on div at bounding box center [453, 125] width 869 height 9
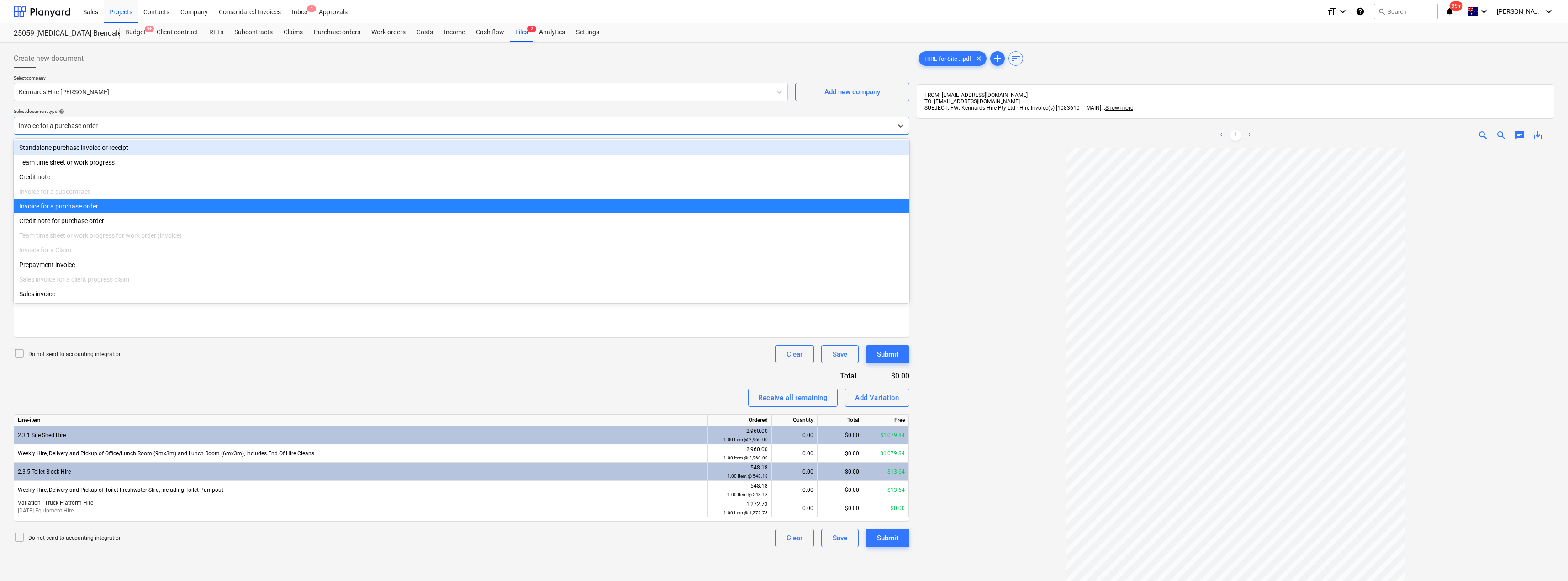
click at [76, 149] on div "Standalone purchase invoice or receipt" at bounding box center [462, 147] width 896 height 15
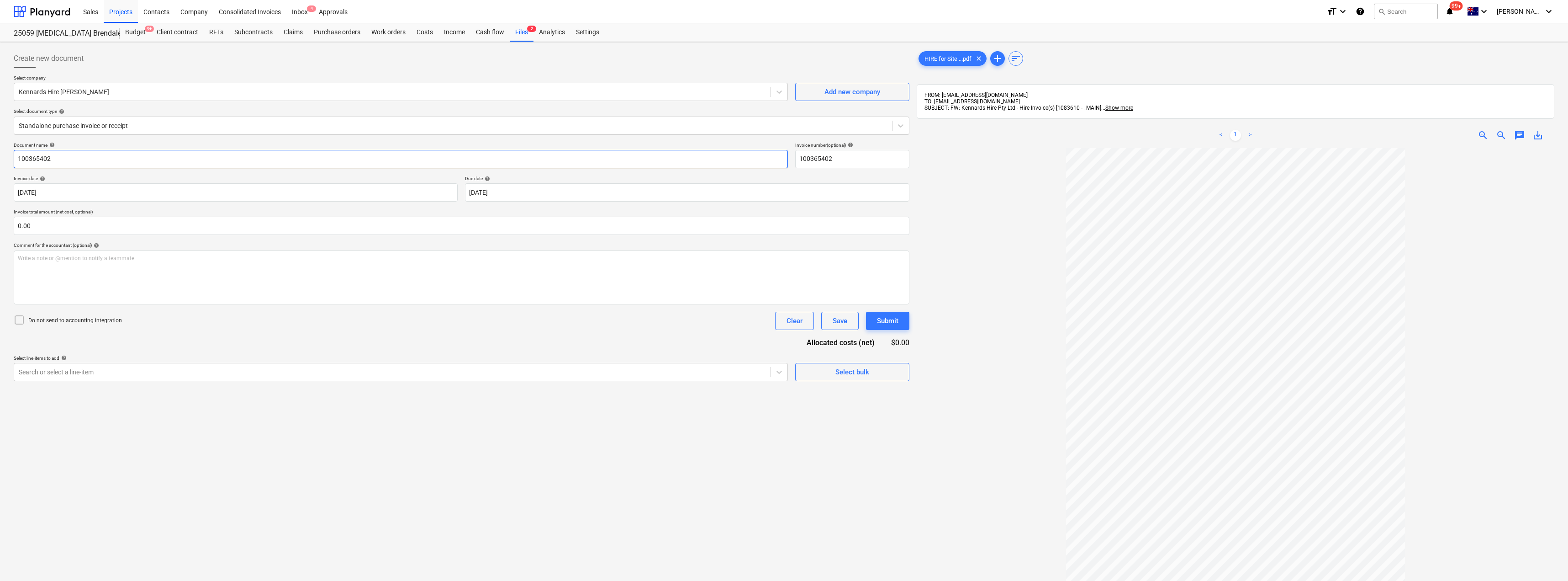
drag, startPoint x: 78, startPoint y: 161, endPoint x: 0, endPoint y: 137, distance: 81.6
click at [0, 137] on div "Create new document Select company Kennards Hire Brendale Add new company Selec…" at bounding box center [784, 376] width 1568 height 669
paste input "27922149"
drag, startPoint x: 864, startPoint y: 163, endPoint x: 780, endPoint y: 155, distance: 84.4
click at [781, 156] on div "Document name help 27922149 Invoice number (optional) help 100365402" at bounding box center [462, 155] width 896 height 26
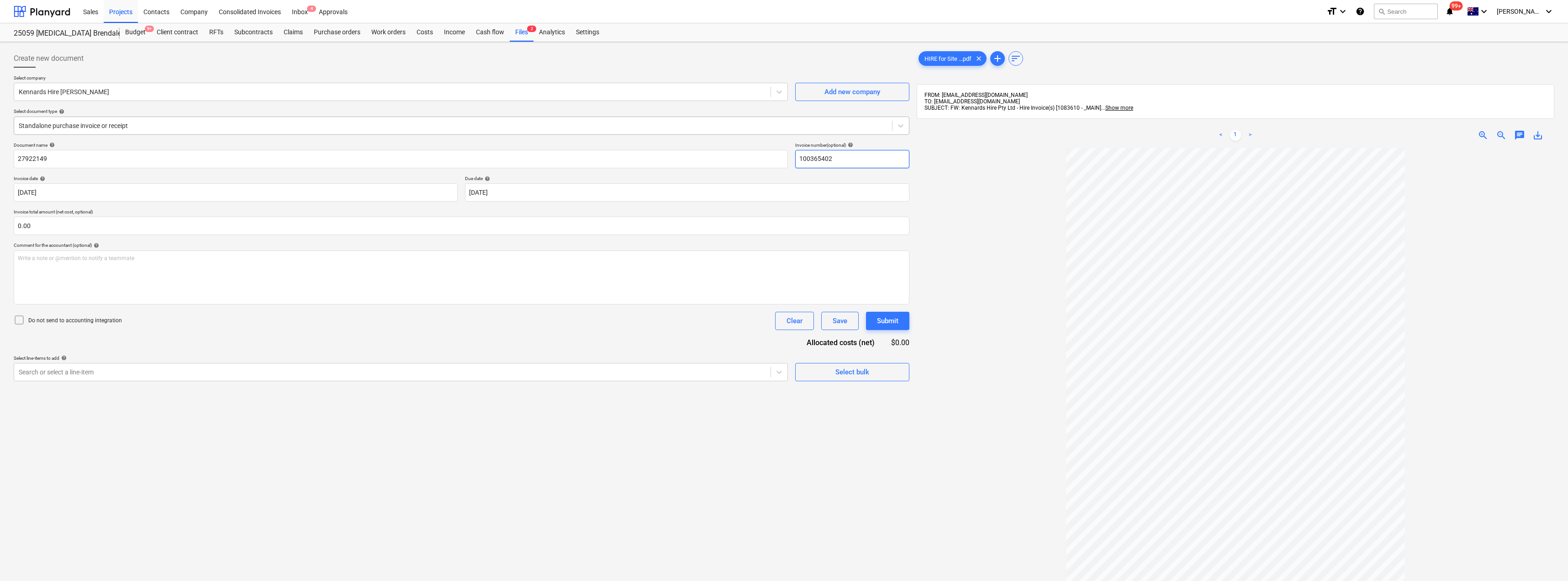
paste input "27922149"
click at [554, 189] on body "Sales Projects Contacts Company Consolidated Invoices Inbox 4 Approvals format_…" at bounding box center [784, 290] width 1568 height 581
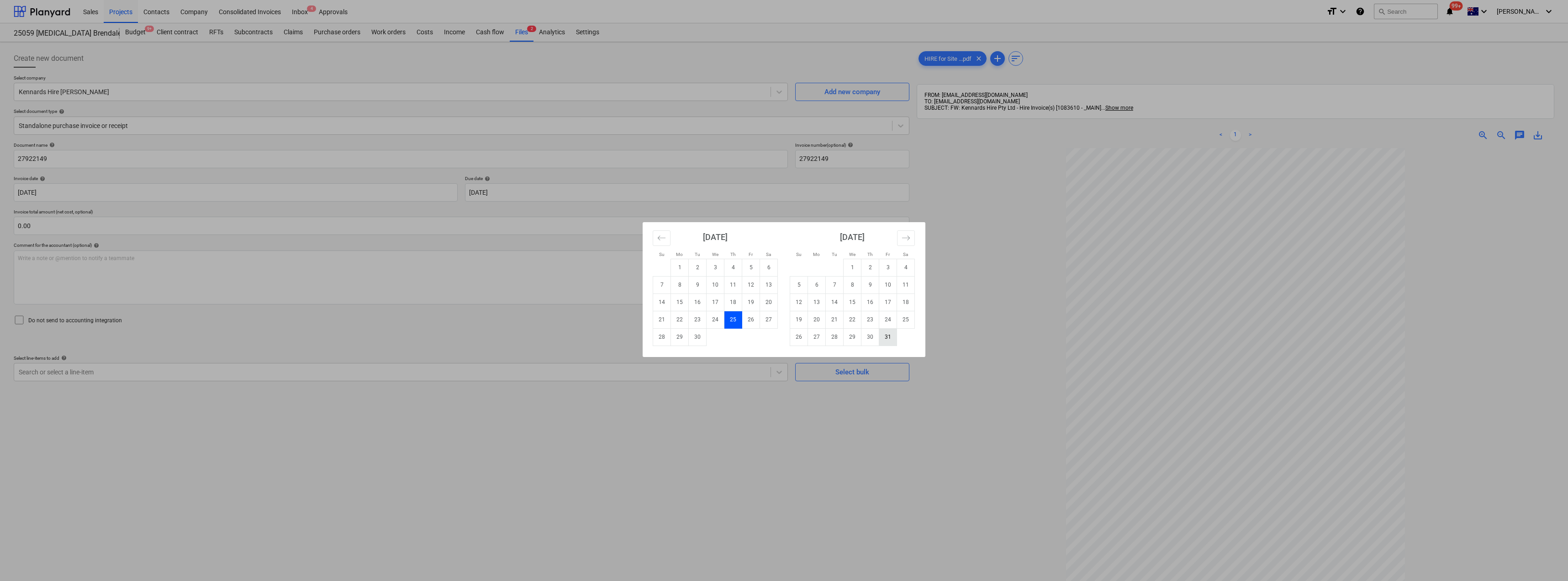
click at [784, 340] on td "31" at bounding box center [888, 337] width 18 height 18
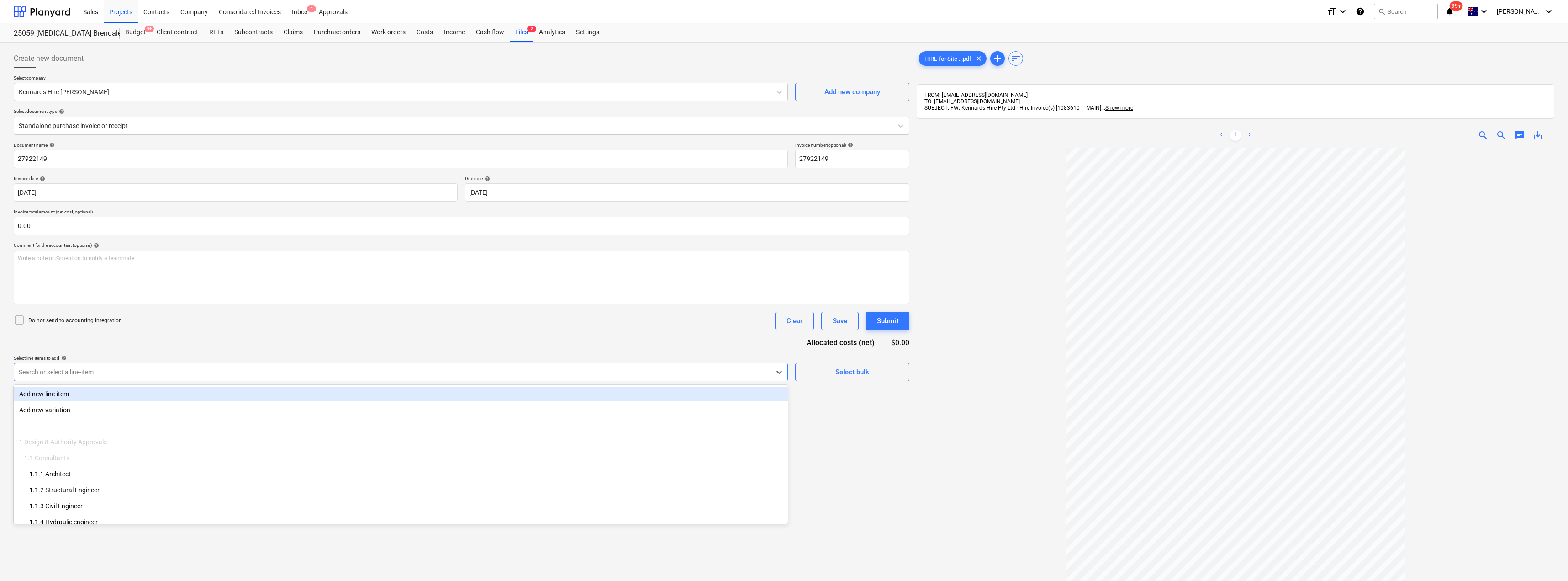
click at [84, 374] on div at bounding box center [392, 371] width 747 height 9
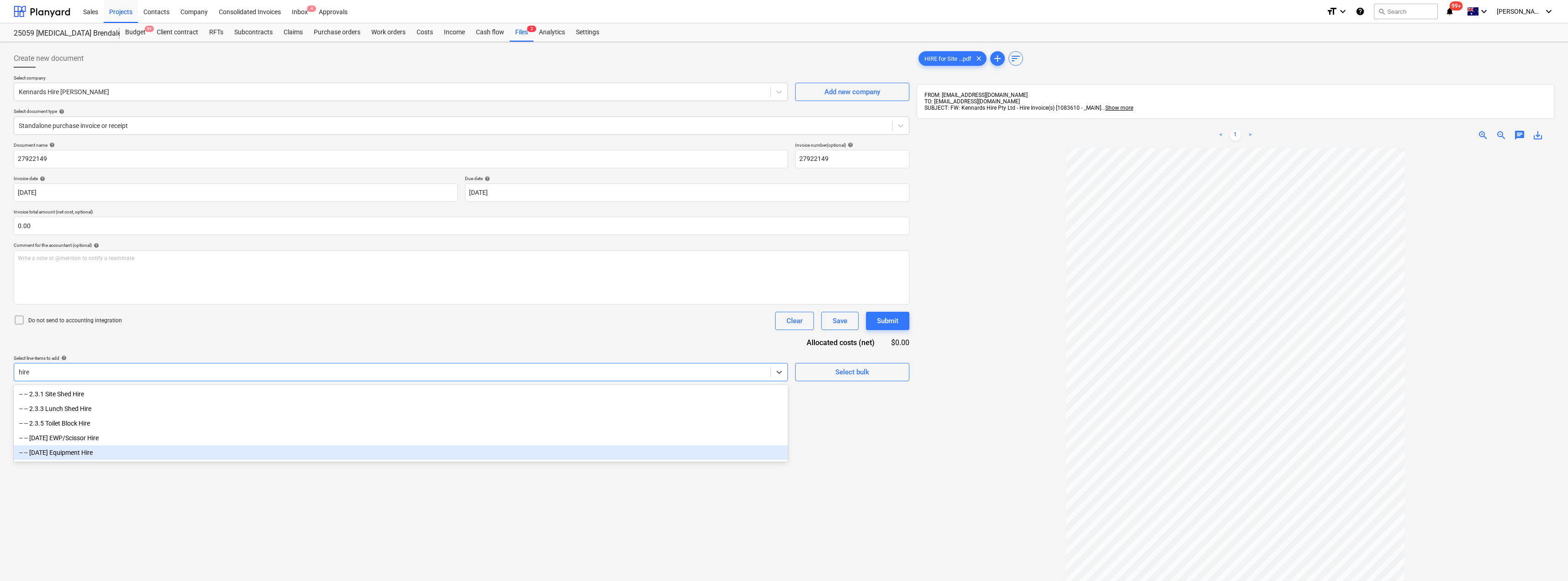
click at [83, 454] on div "-- -- [DATE] Equipment Hire" at bounding box center [401, 452] width 775 height 15
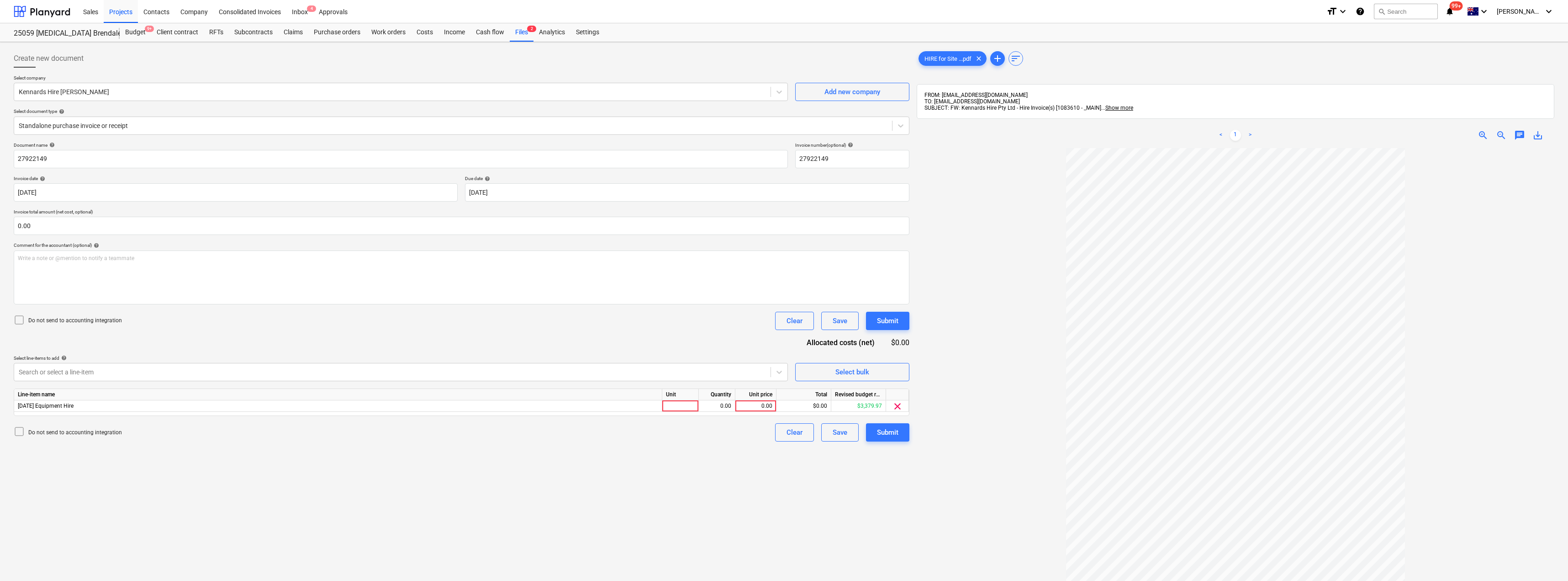
click at [440, 345] on div "Document name help 27922149 Invoice number (optional) help 27922149 Invoice dat…" at bounding box center [462, 291] width 896 height 299
click at [687, 407] on div at bounding box center [680, 407] width 36 height 12
click at [784, 434] on button "Submit" at bounding box center [888, 432] width 43 height 19
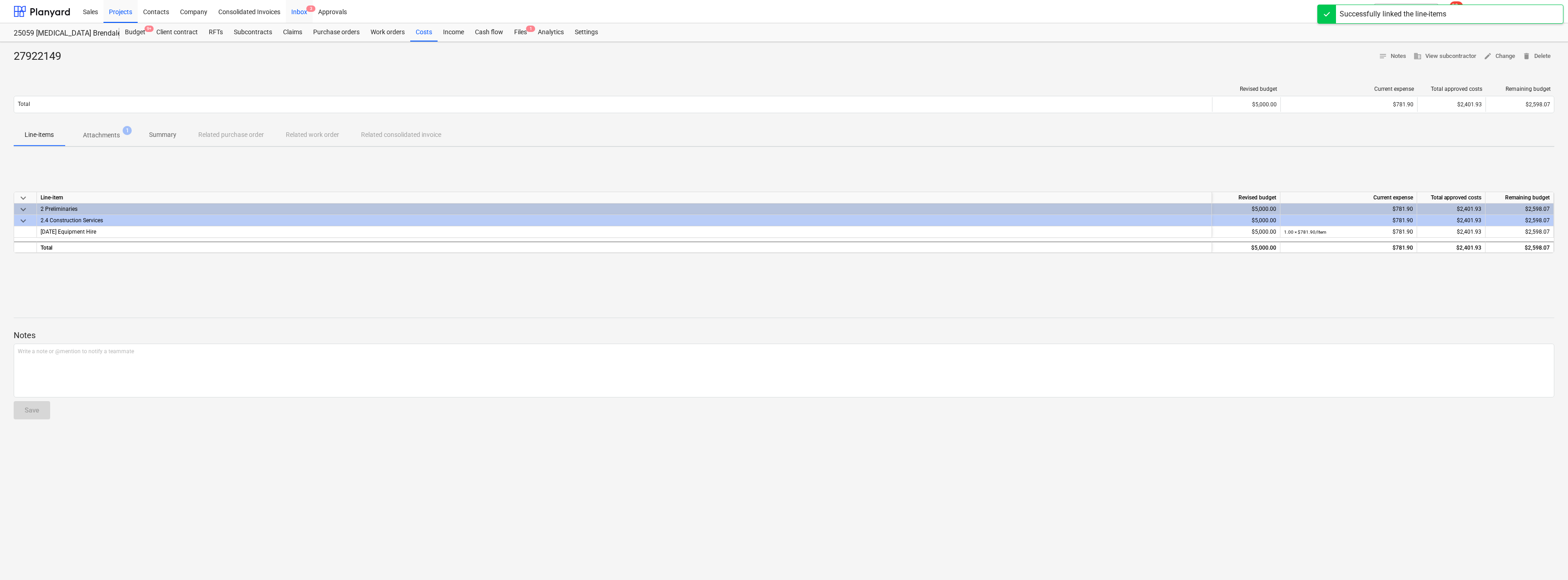
click at [296, 16] on div "Inbox 3" at bounding box center [299, 12] width 27 height 24
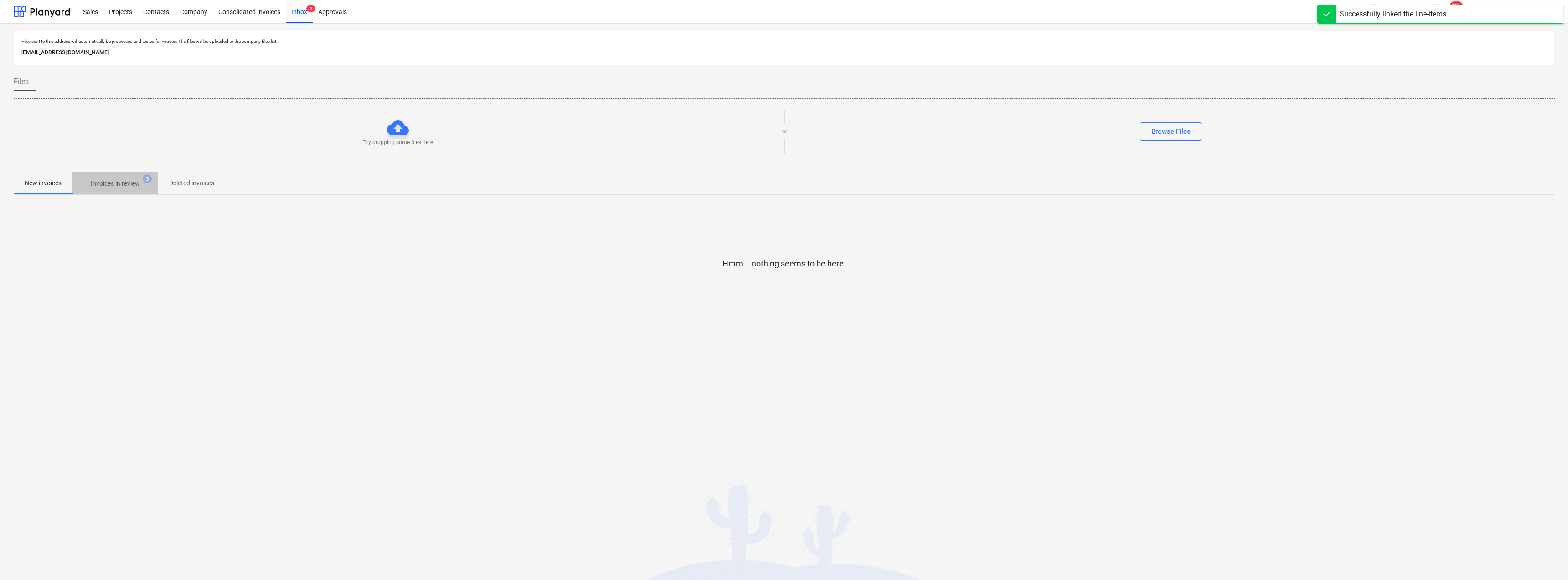
click at [140, 184] on p "Invoices in review" at bounding box center [115, 184] width 49 height 10
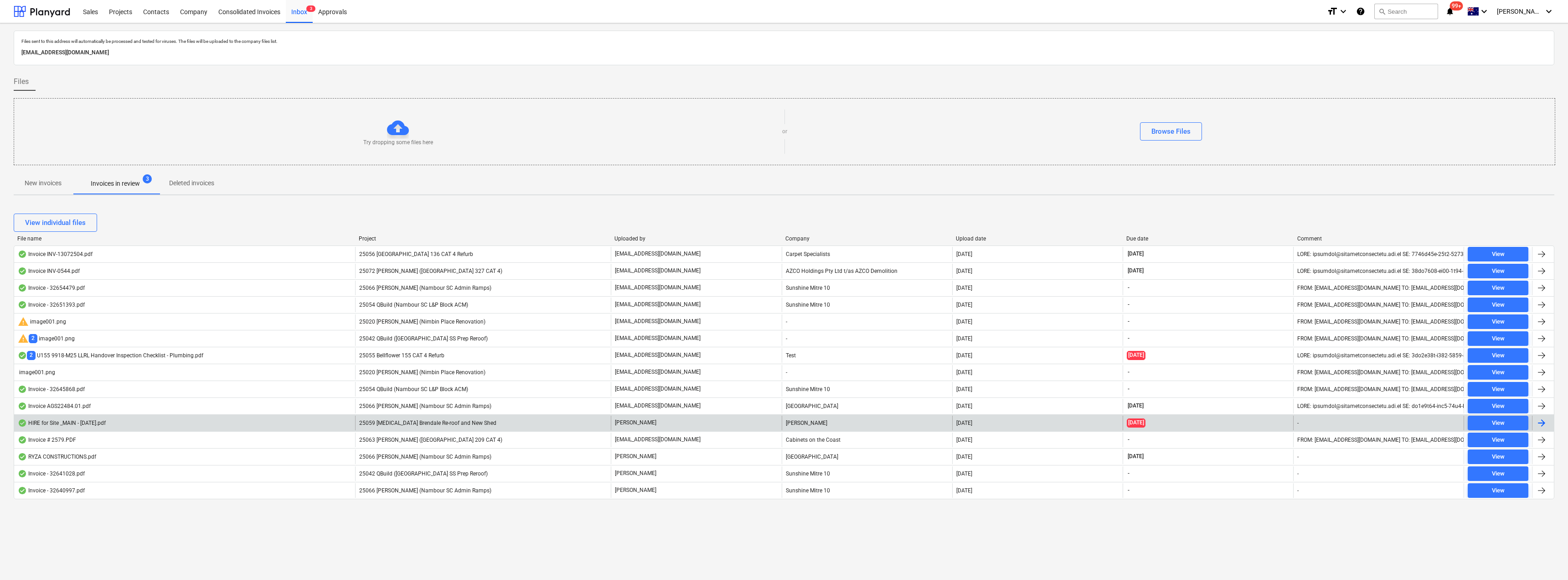
click at [701, 422] on div "[PERSON_NAME]" at bounding box center [697, 423] width 171 height 15
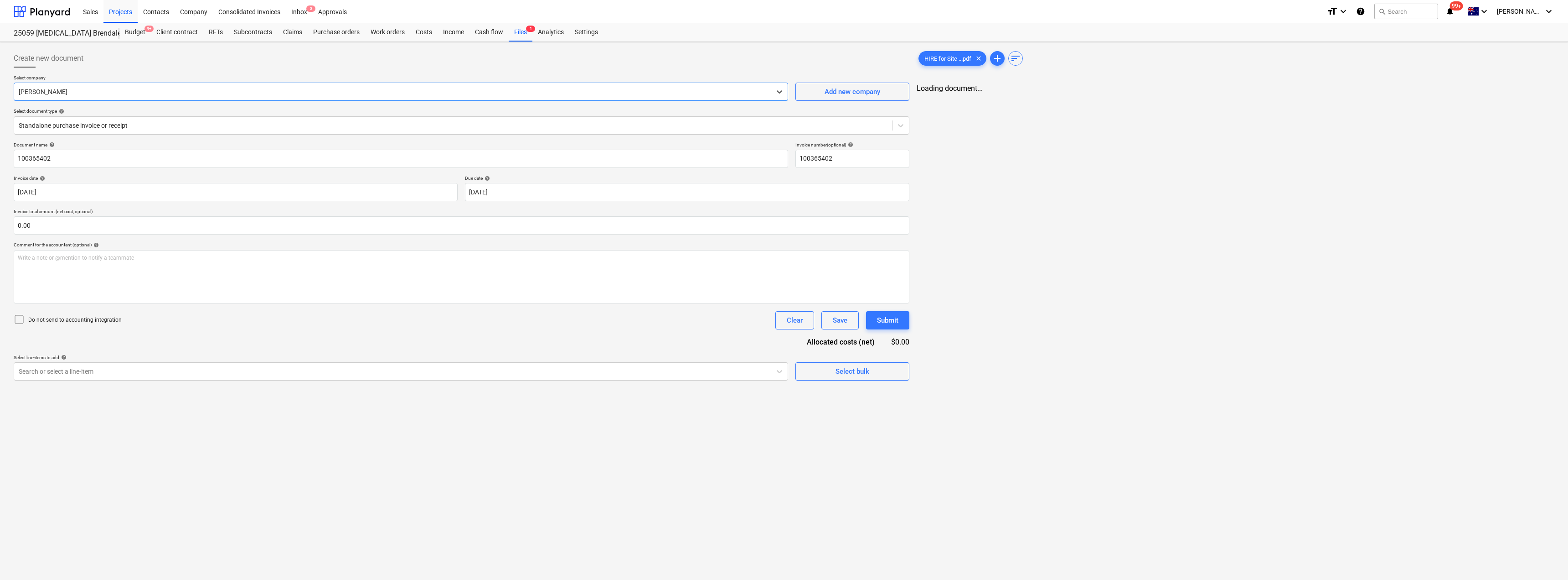
click at [110, 90] on div at bounding box center [392, 91] width 748 height 9
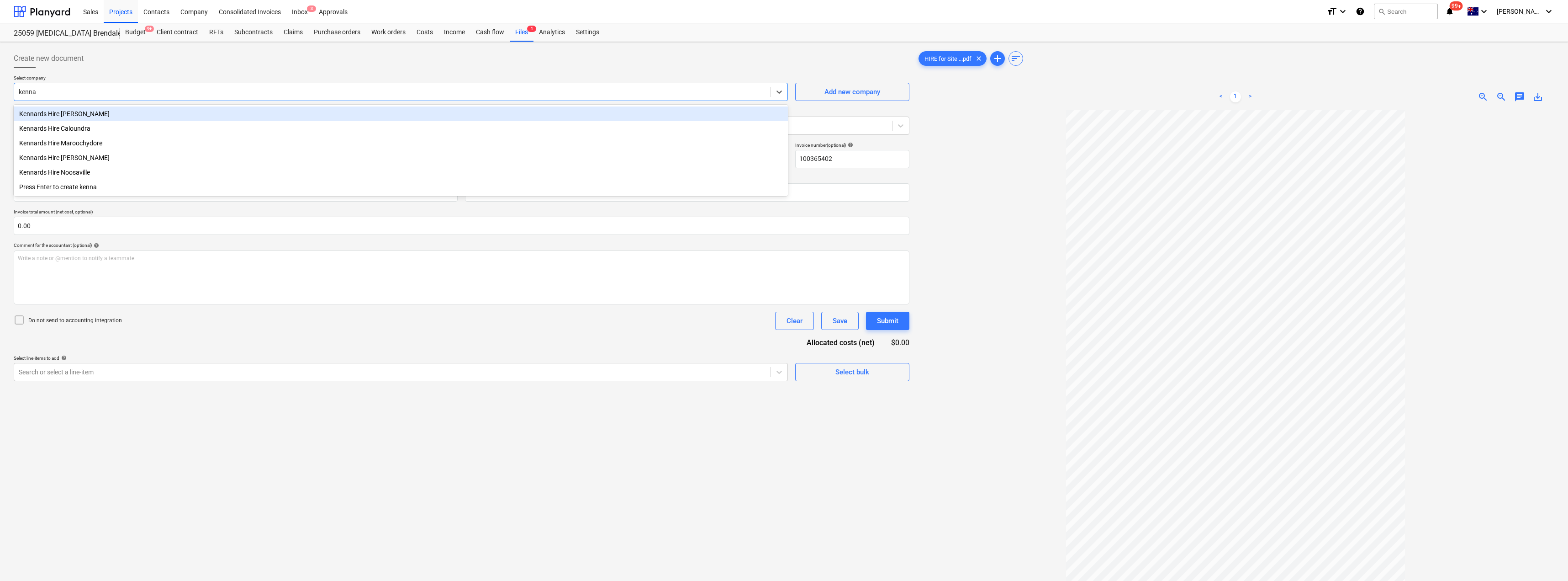
click at [88, 115] on div "Kennards Hire [PERSON_NAME]" at bounding box center [401, 113] width 775 height 15
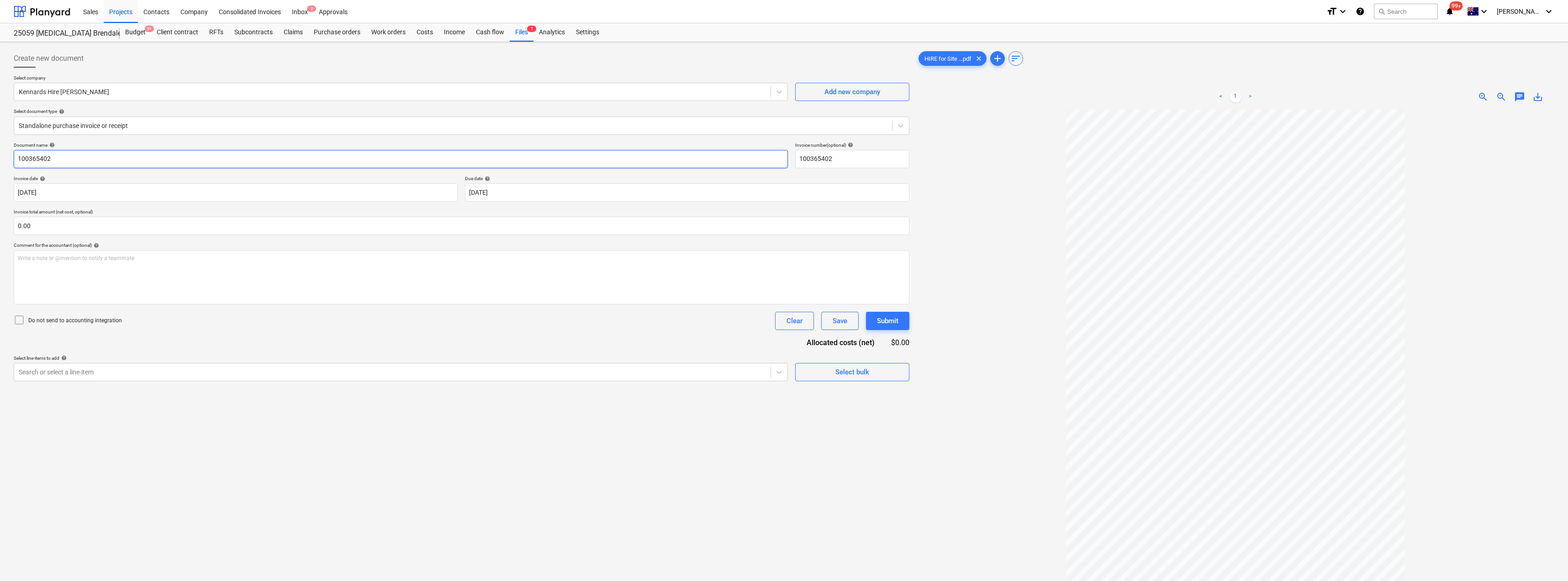
drag, startPoint x: 101, startPoint y: 162, endPoint x: 0, endPoint y: 105, distance: 116.0
click at [0, 105] on div "Create new document Select company Kennards Hire Brendale Add new company Selec…" at bounding box center [784, 357] width 1568 height 630
drag, startPoint x: 73, startPoint y: 151, endPoint x: 0, endPoint y: 147, distance: 73.1
click at [0, 147] on div "Create new document Select company Kennards Hire Brendale Add new company Selec…" at bounding box center [784, 357] width 1568 height 630
drag, startPoint x: 851, startPoint y: 164, endPoint x: 780, endPoint y: 163, distance: 71.0
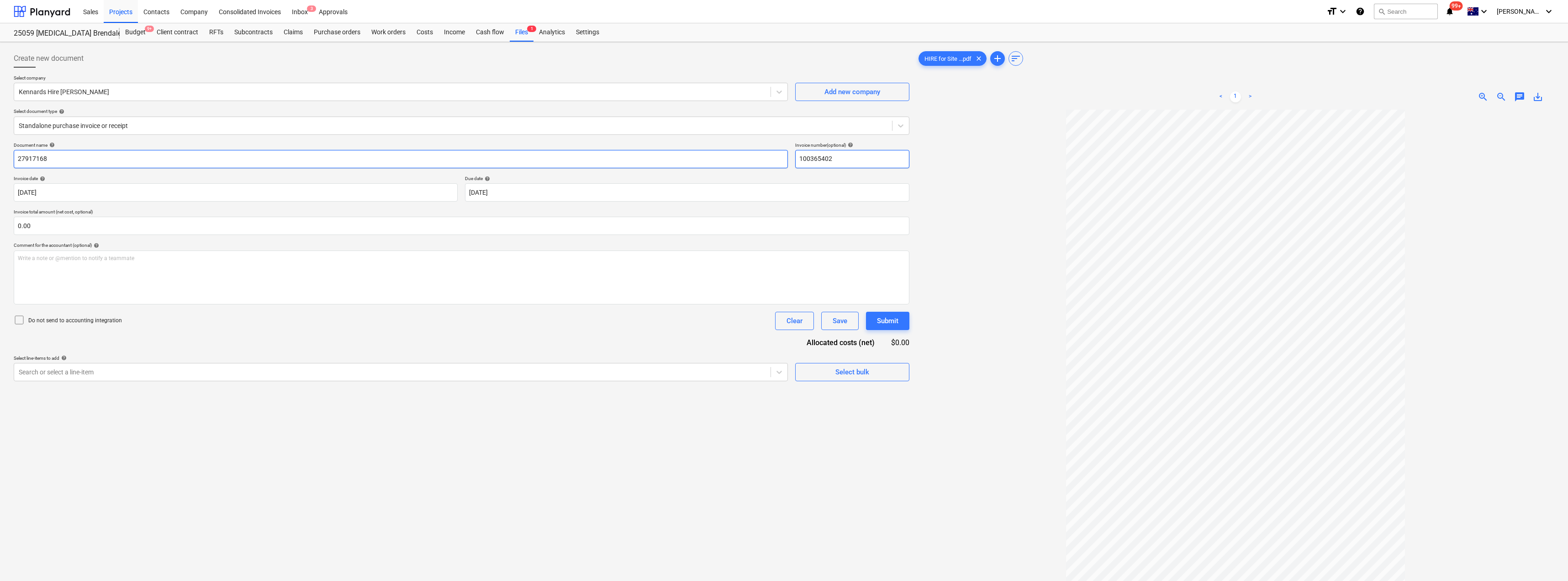
click at [780, 163] on div "Document name help 27917168 Invoice number (optional) help 100365402" at bounding box center [462, 155] width 896 height 26
paste input "27917168"
click at [784, 171] on div at bounding box center [1235, 387] width 638 height 555
click at [523, 195] on body "Sales Projects Contacts Company Consolidated Invoices Inbox 3 Approvals format_…" at bounding box center [784, 290] width 1568 height 581
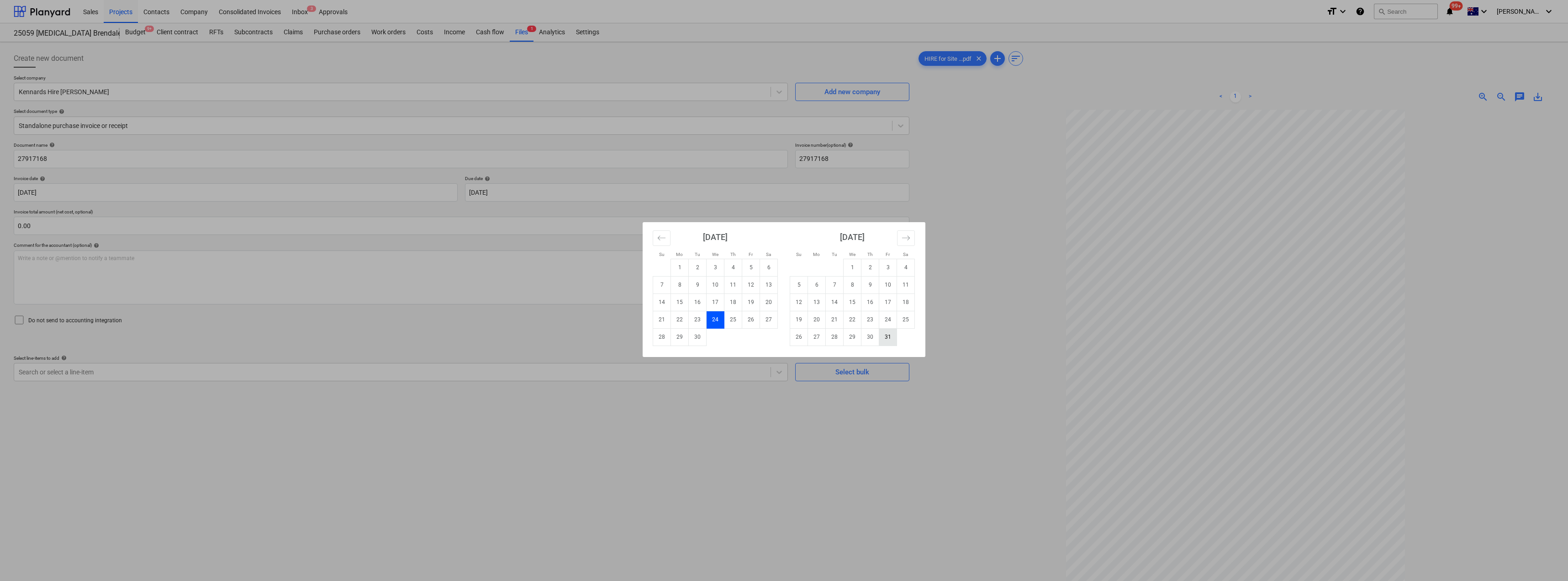
click at [784, 340] on td "31" at bounding box center [888, 337] width 18 height 18
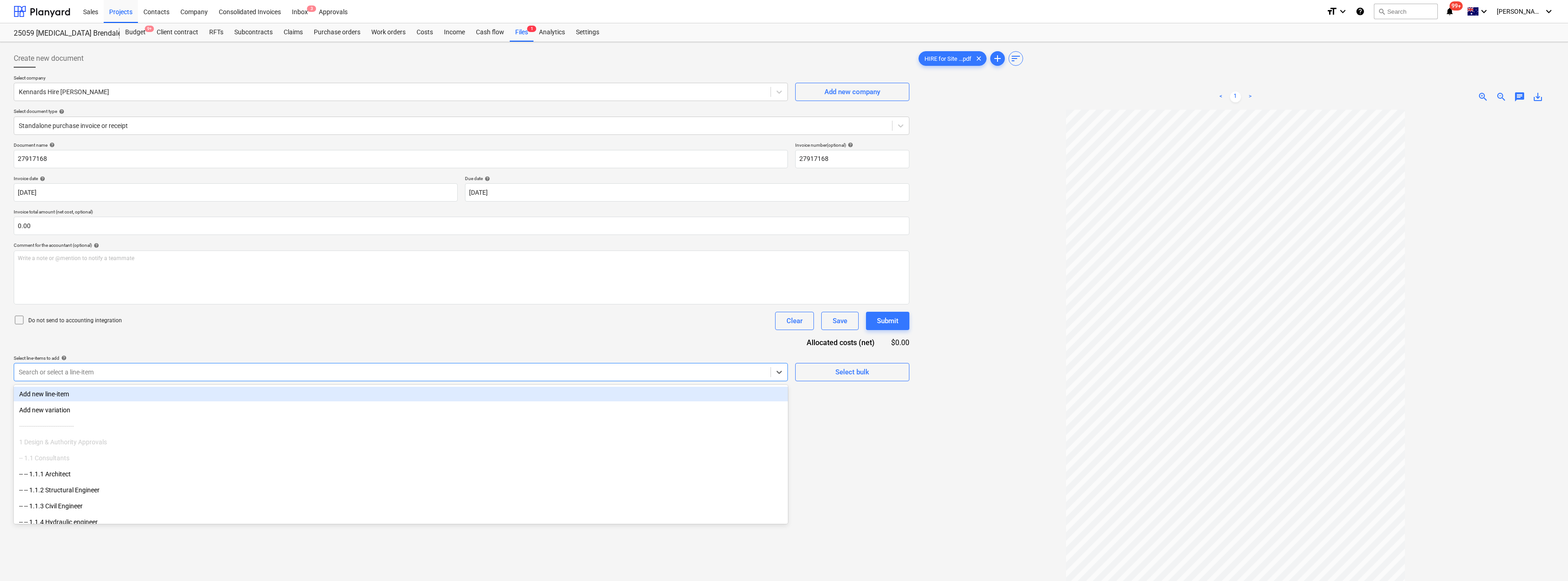
click at [188, 368] on div at bounding box center [392, 371] width 747 height 9
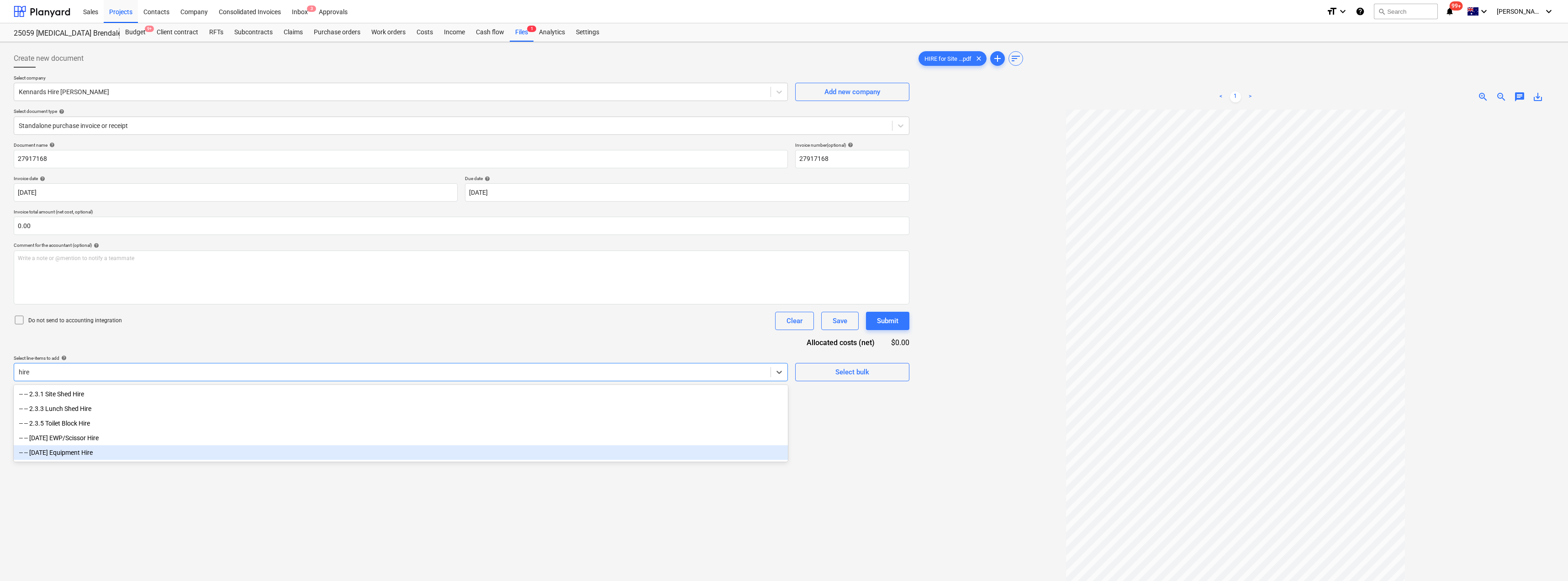
click at [95, 451] on div "-- -- [DATE] Equipment Hire" at bounding box center [401, 452] width 775 height 15
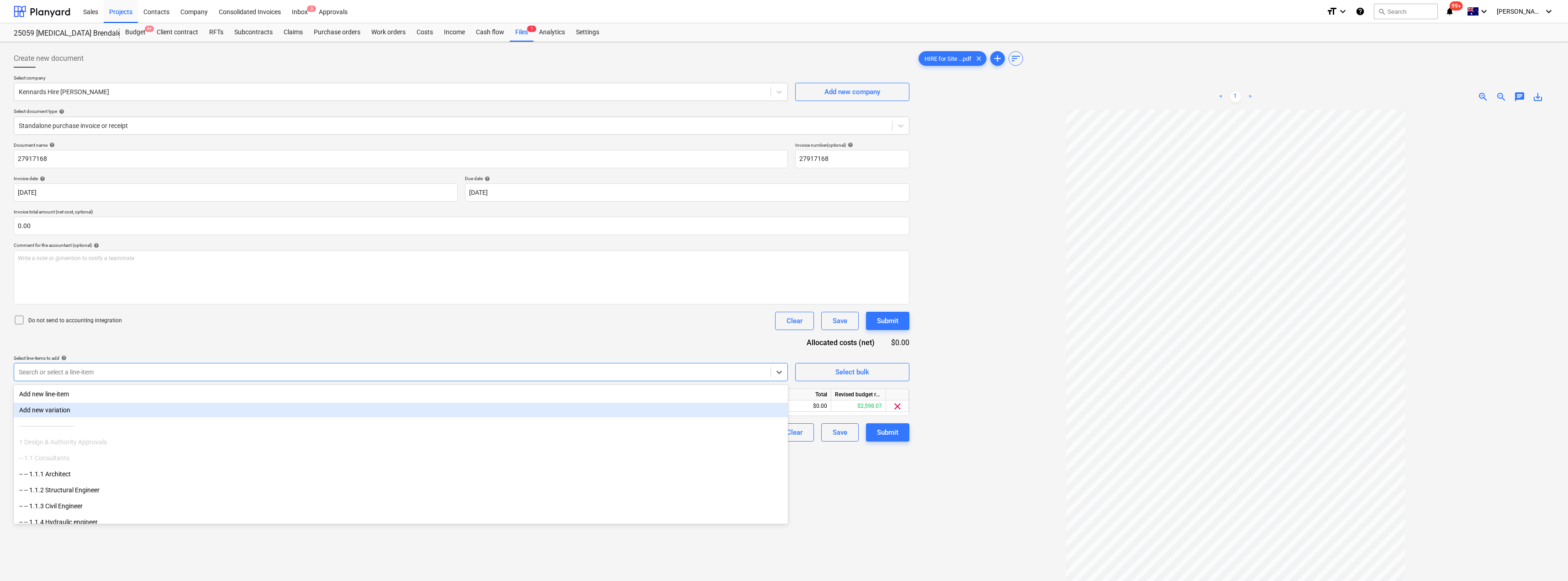
click at [217, 335] on div "Document name help 27917168 Invoice number (optional) help 27917168 Invoice dat…" at bounding box center [462, 291] width 896 height 299
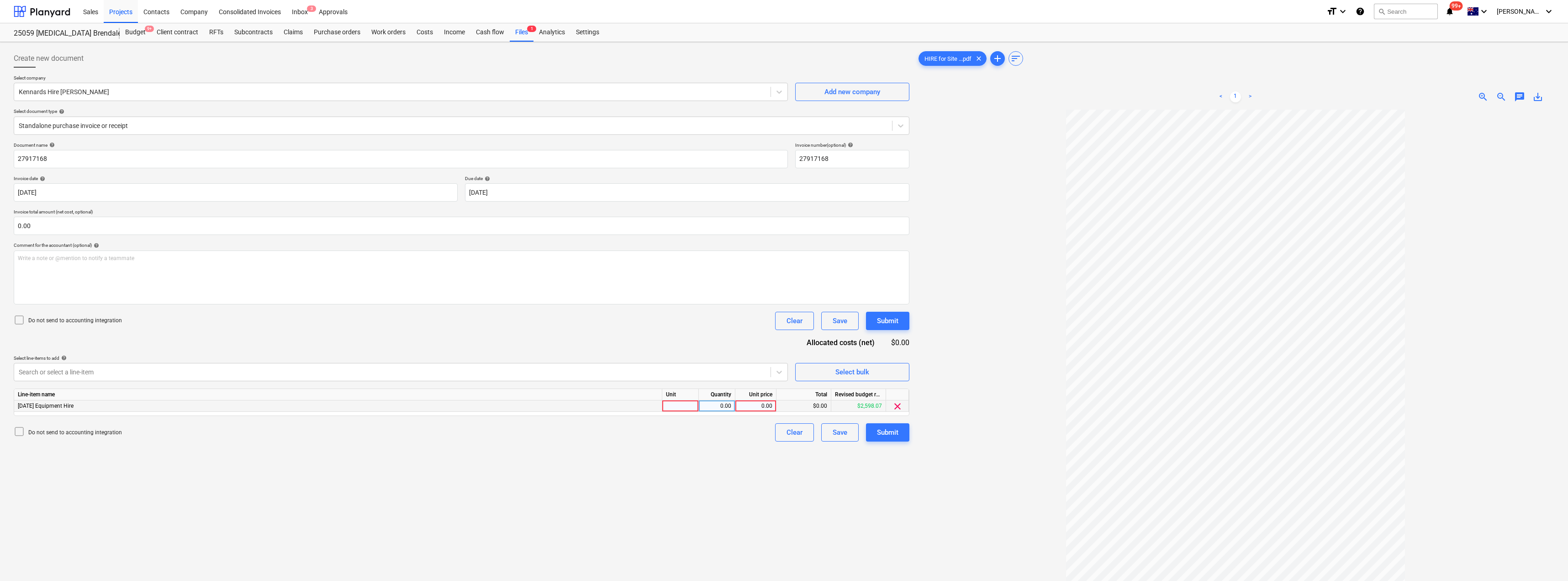
click at [683, 405] on div at bounding box center [680, 407] width 36 height 12
click at [784, 386] on div at bounding box center [1235, 387] width 638 height 555
click at [784, 433] on div "Submit" at bounding box center [888, 432] width 22 height 12
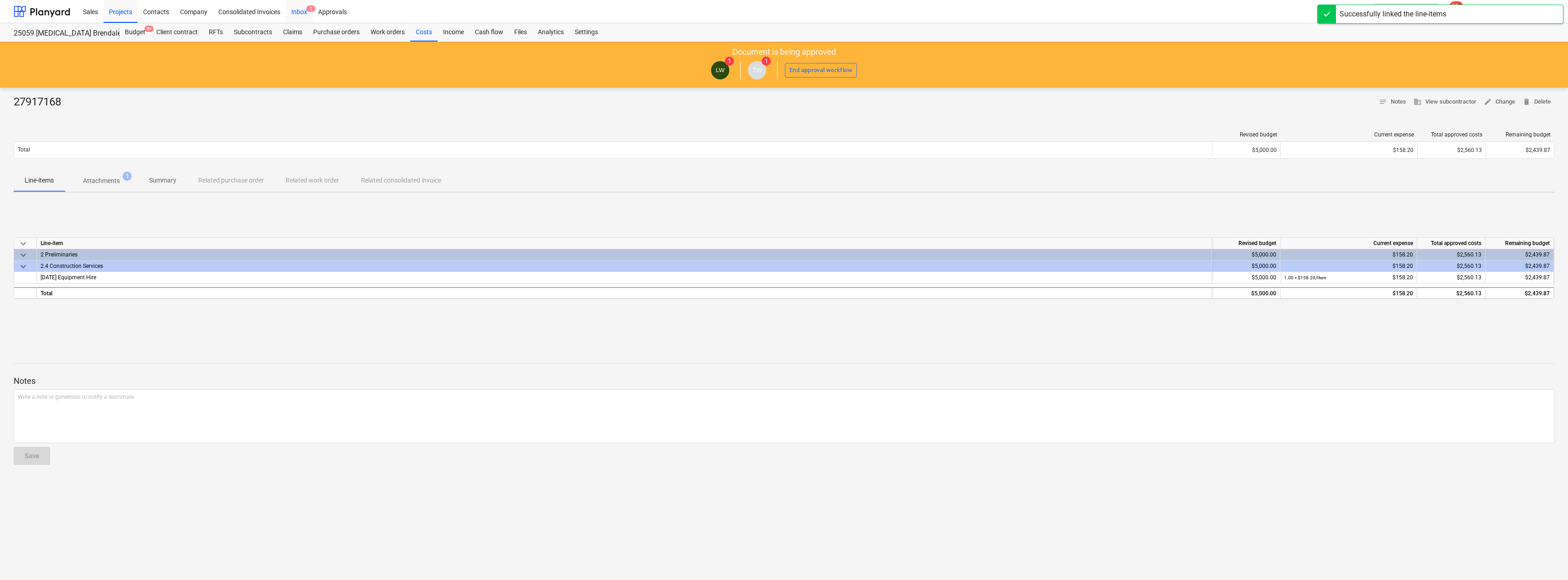
click at [297, 6] on div "Inbox 2" at bounding box center [299, 12] width 27 height 24
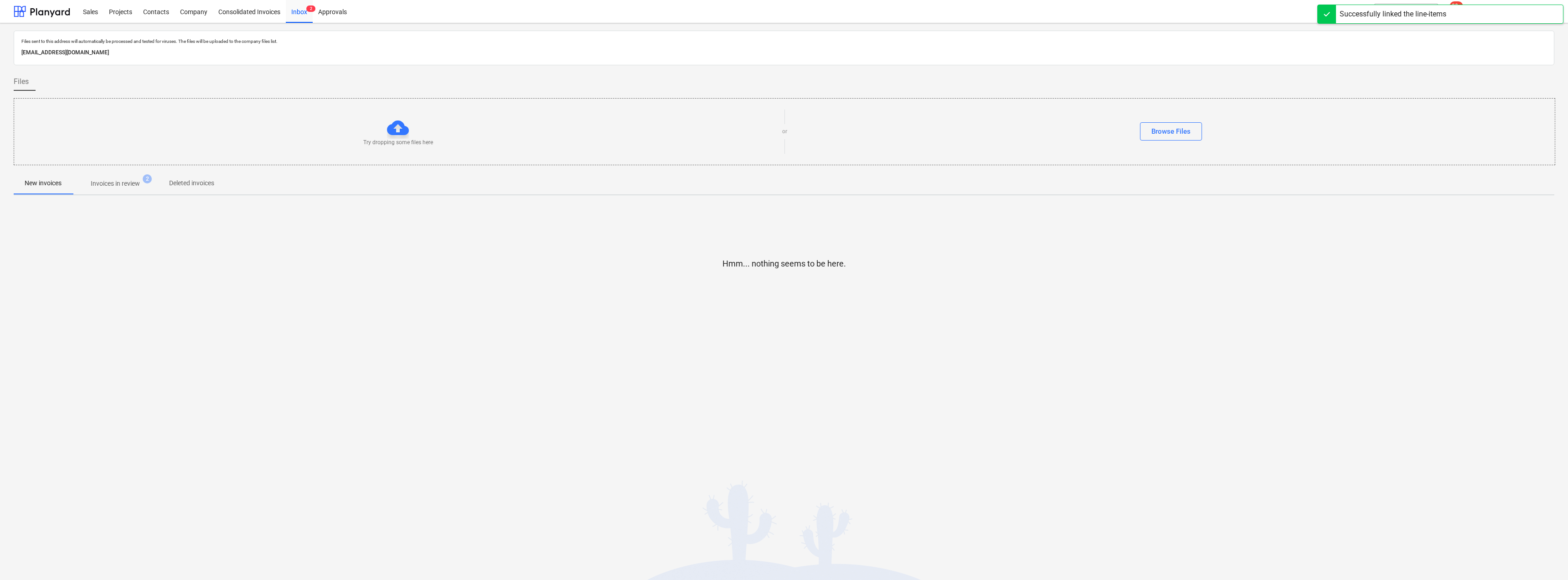
click at [122, 186] on p "Invoices in review" at bounding box center [115, 184] width 49 height 10
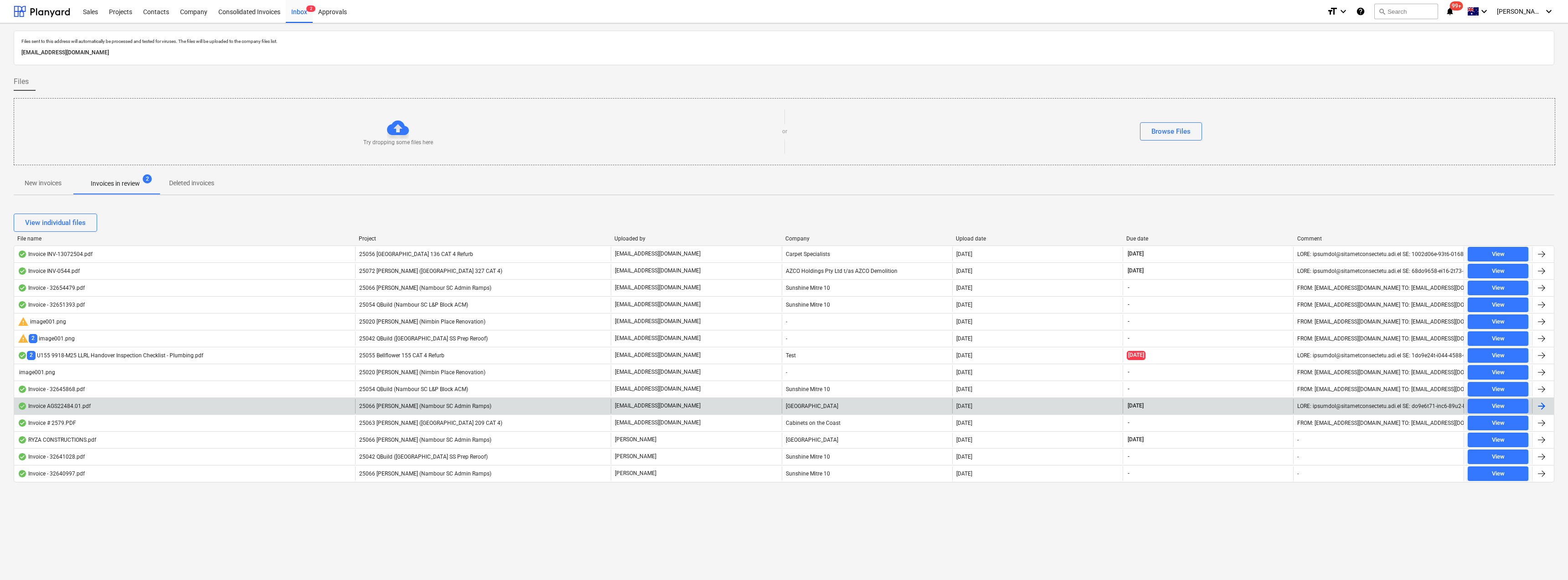
click at [844, 402] on div "[GEOGRAPHIC_DATA]" at bounding box center [868, 406] width 171 height 15
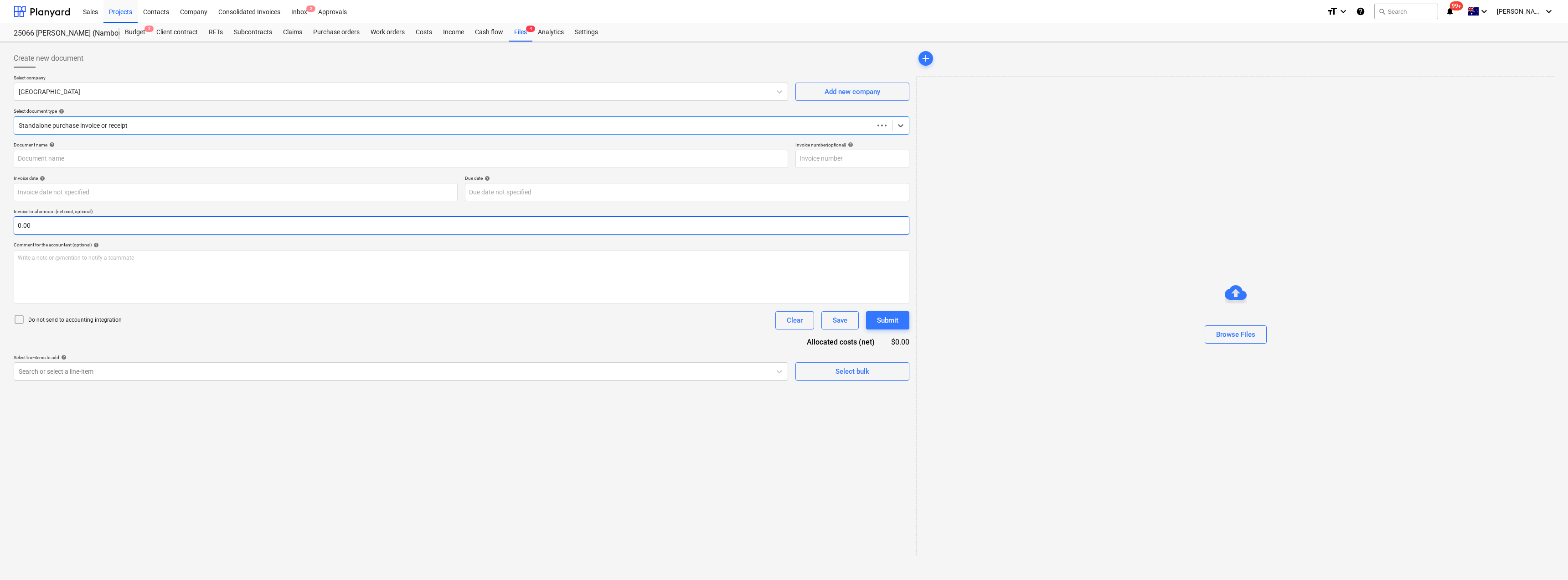
type input "Invoice AGS22484.01.pdf"
type input "[DATE]"
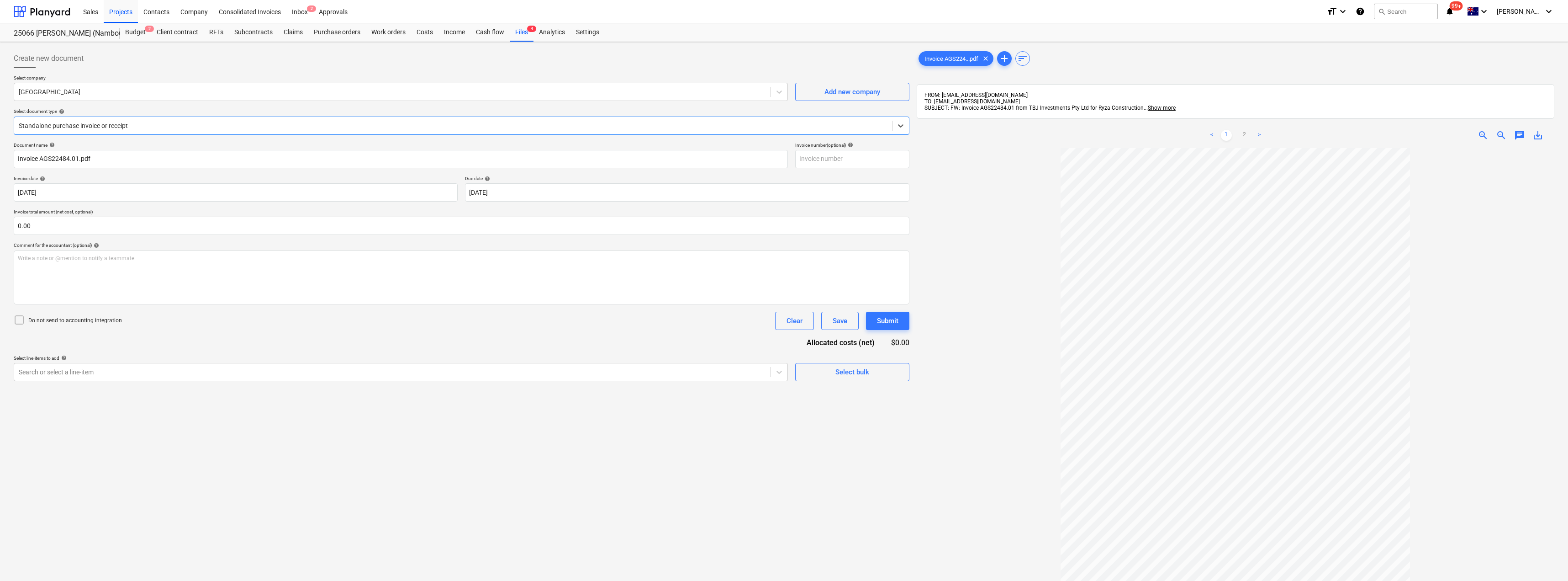
click at [1252, 137] on ul "< 1 2 >" at bounding box center [1235, 135] width 208 height 11
click at [1243, 135] on link "2" at bounding box center [1244, 135] width 11 height 11
click at [1228, 136] on link "1" at bounding box center [1225, 135] width 11 height 11
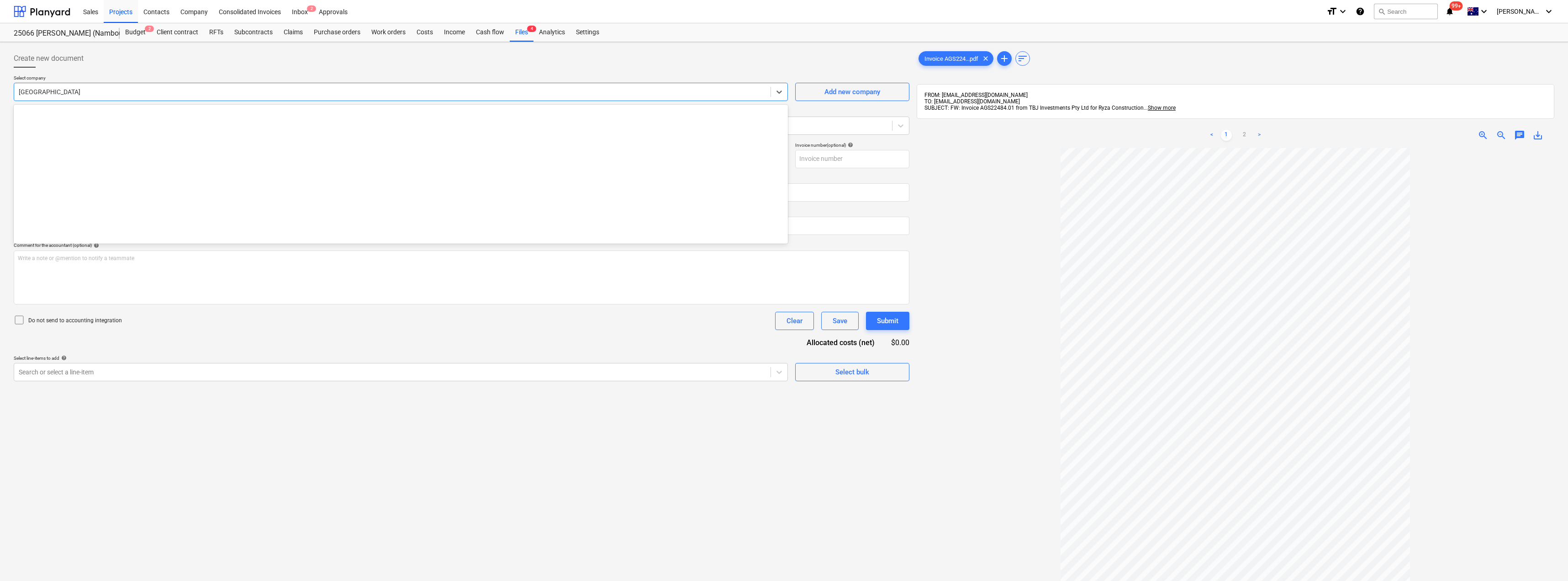
scroll to position [10093, 0]
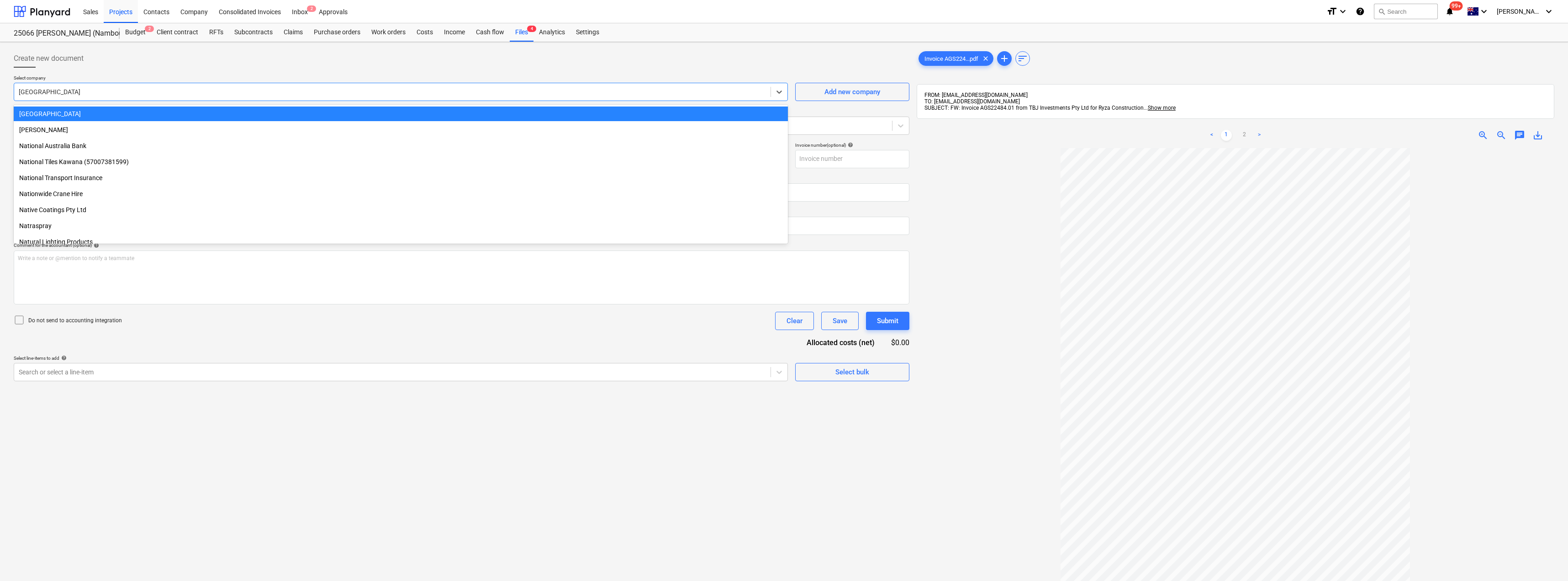
click at [116, 93] on div at bounding box center [392, 92] width 747 height 9
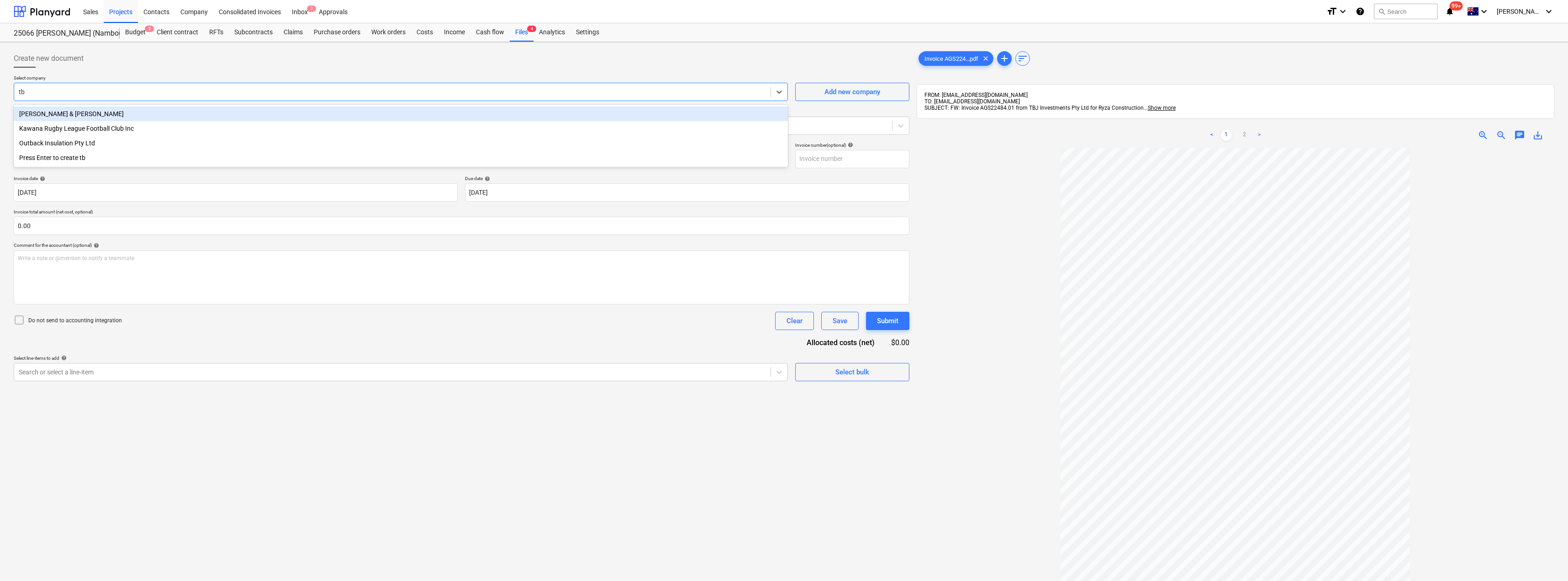
type input "t"
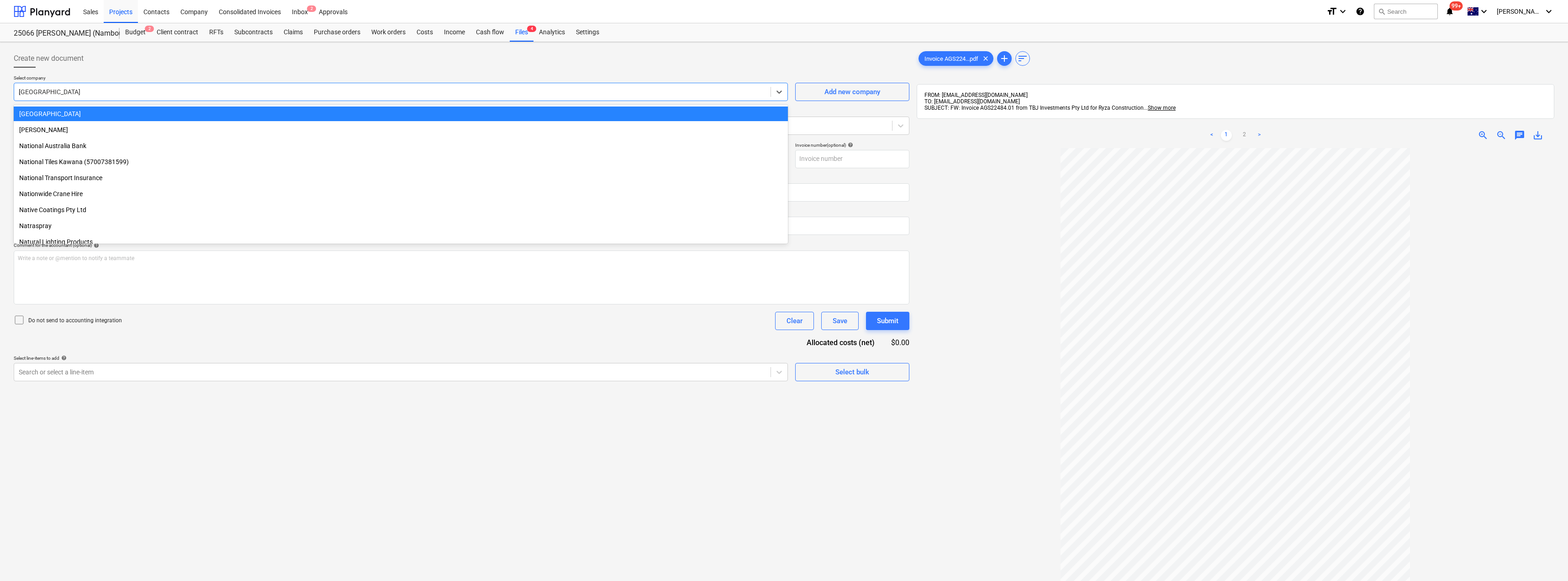
type input "ag"
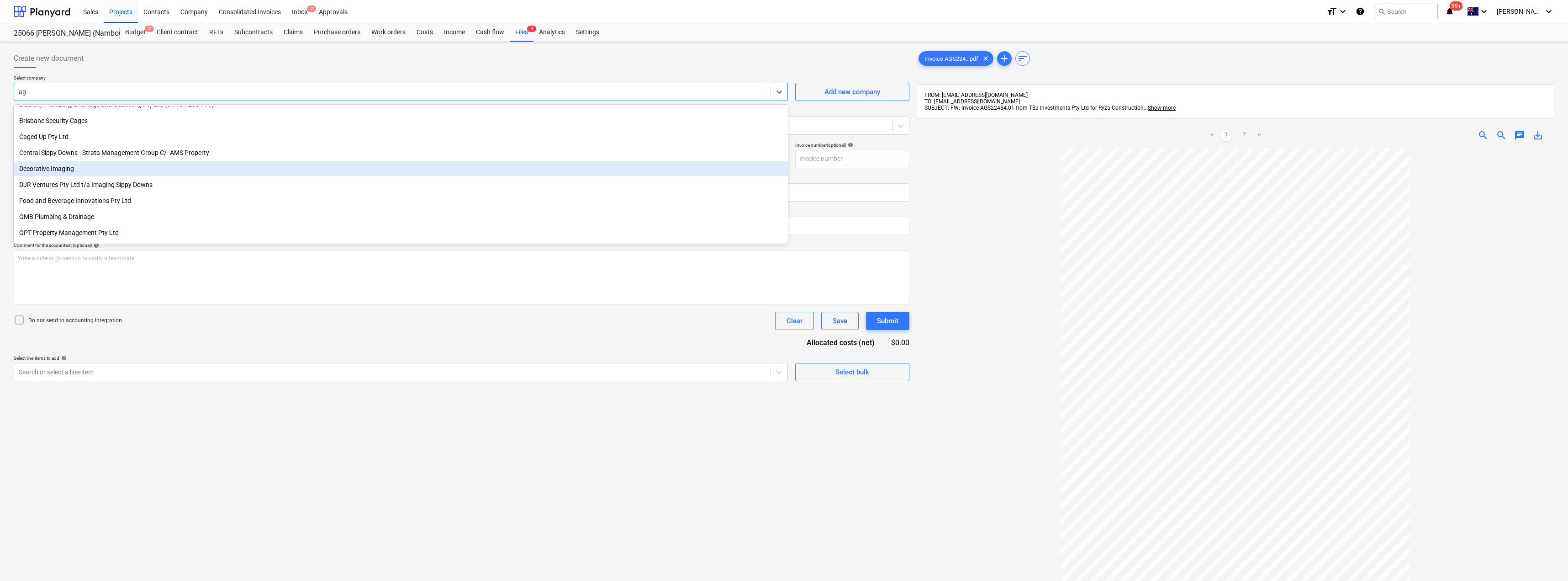
scroll to position [0, 0]
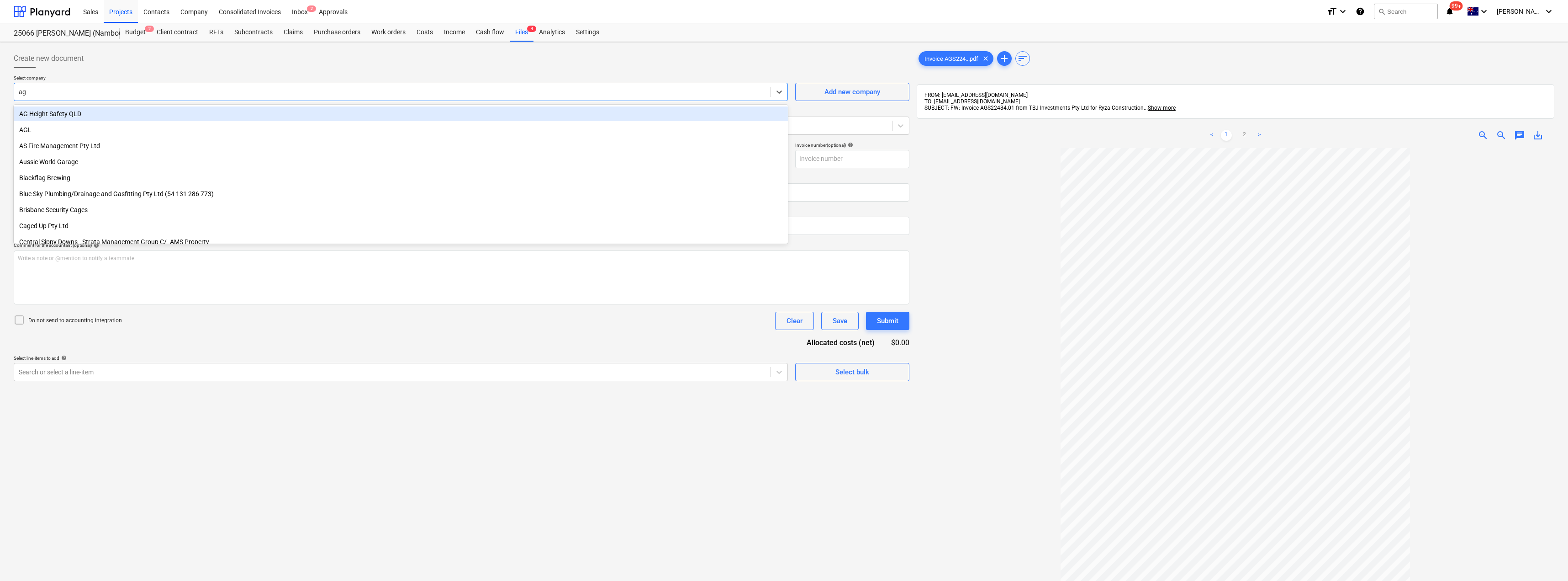
drag, startPoint x: 80, startPoint y: 119, endPoint x: 67, endPoint y: 112, distance: 14.8
click at [67, 112] on div "AG Height Safety QLD" at bounding box center [401, 113] width 775 height 15
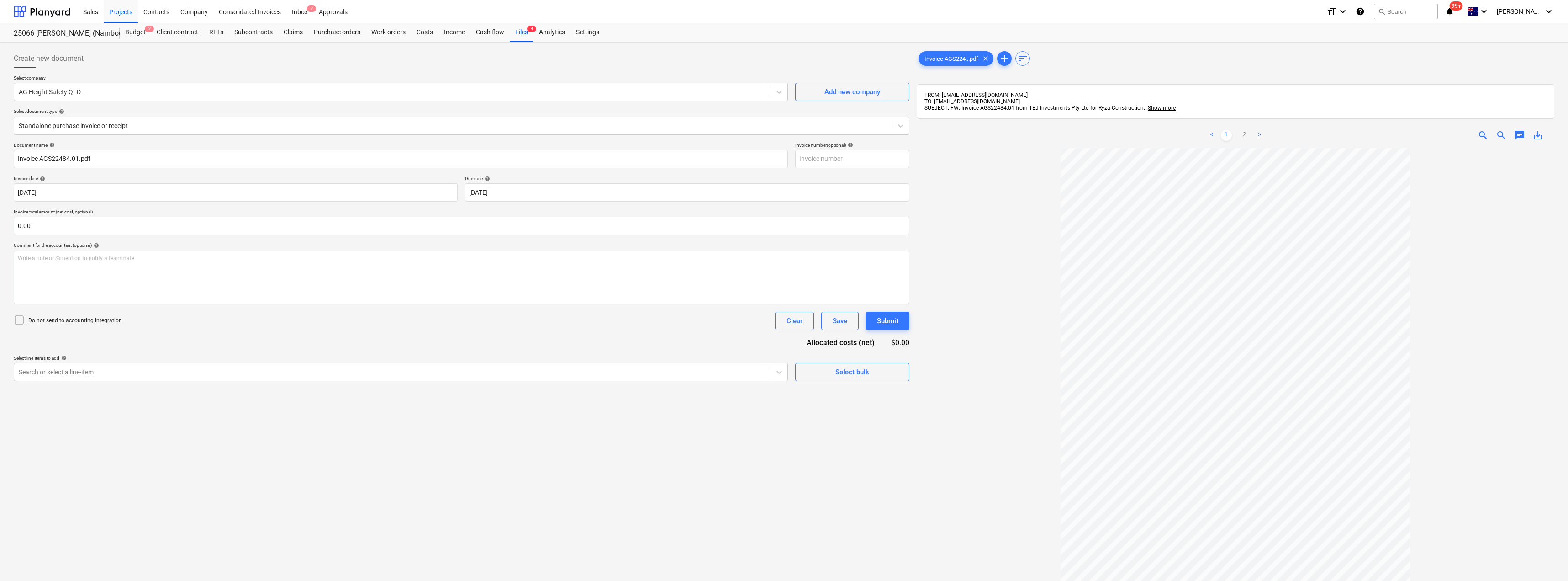
click at [154, 70] on div at bounding box center [462, 71] width 896 height 7
click at [135, 129] on div at bounding box center [453, 125] width 869 height 9
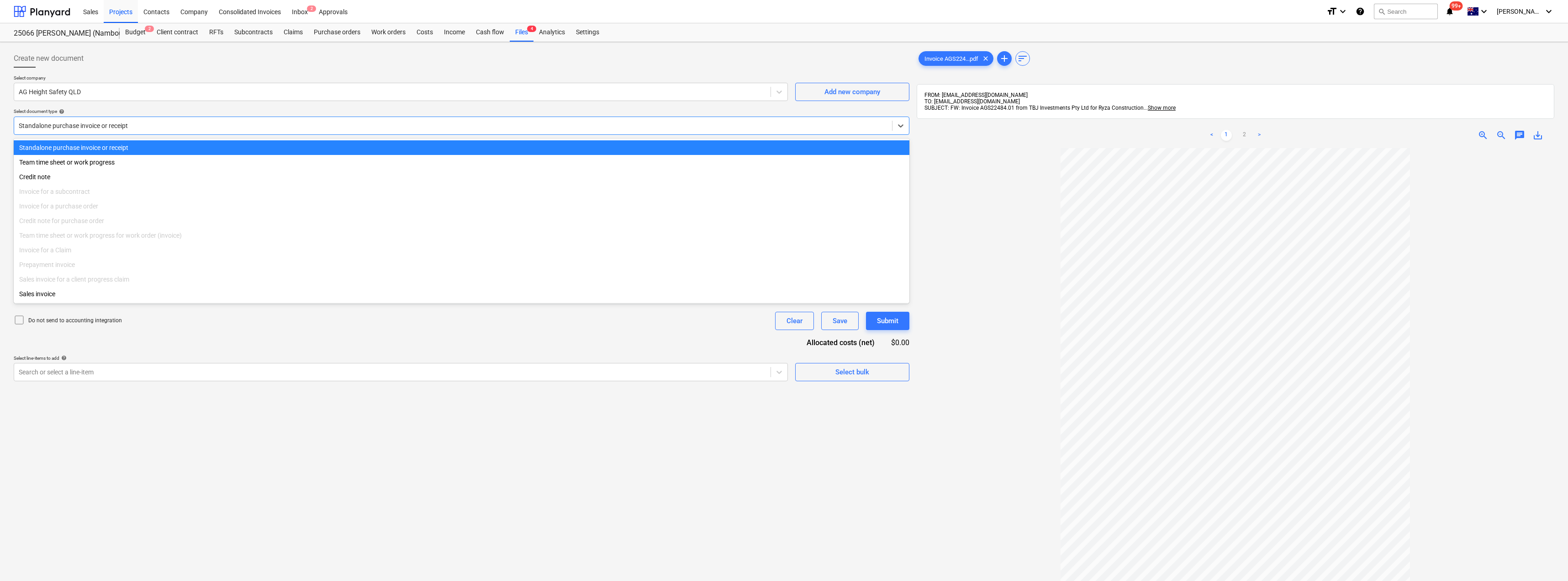
click at [148, 67] on div "Create new document" at bounding box center [462, 58] width 896 height 19
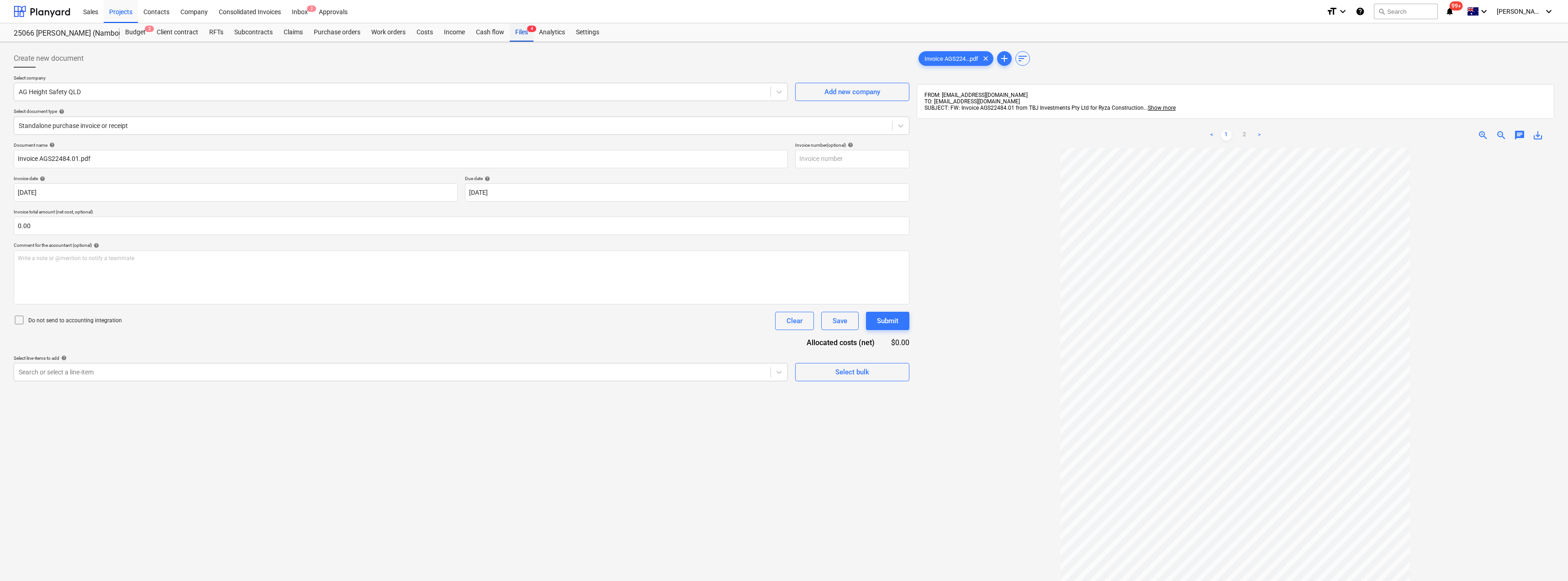
click at [524, 33] on div "Files 4" at bounding box center [522, 32] width 24 height 19
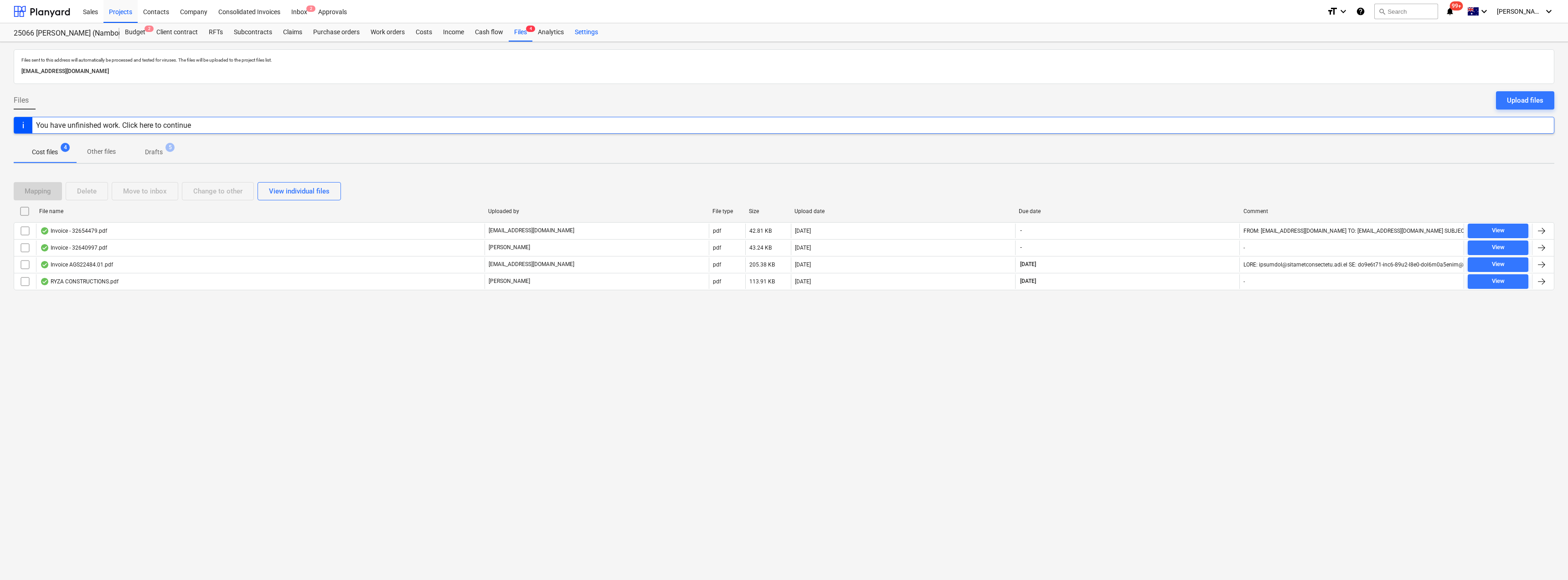
click at [594, 34] on div "Settings" at bounding box center [587, 32] width 34 height 19
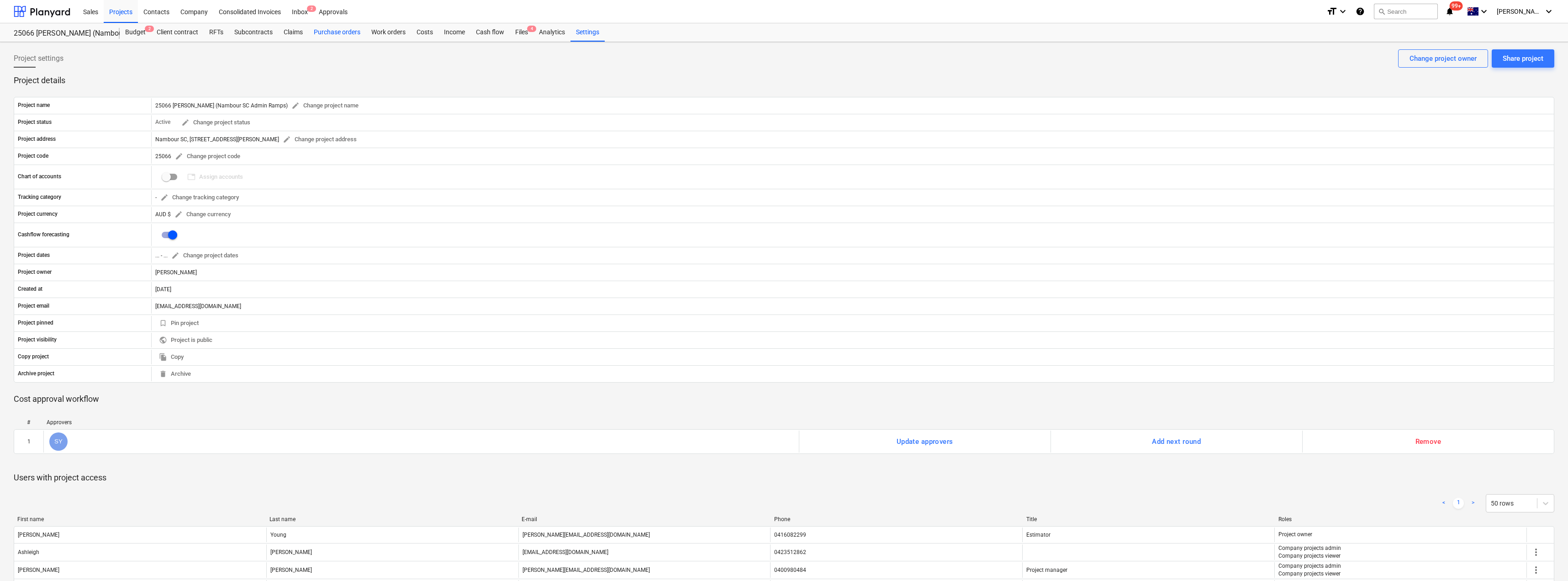
click at [344, 32] on div "Purchase orders" at bounding box center [337, 32] width 57 height 19
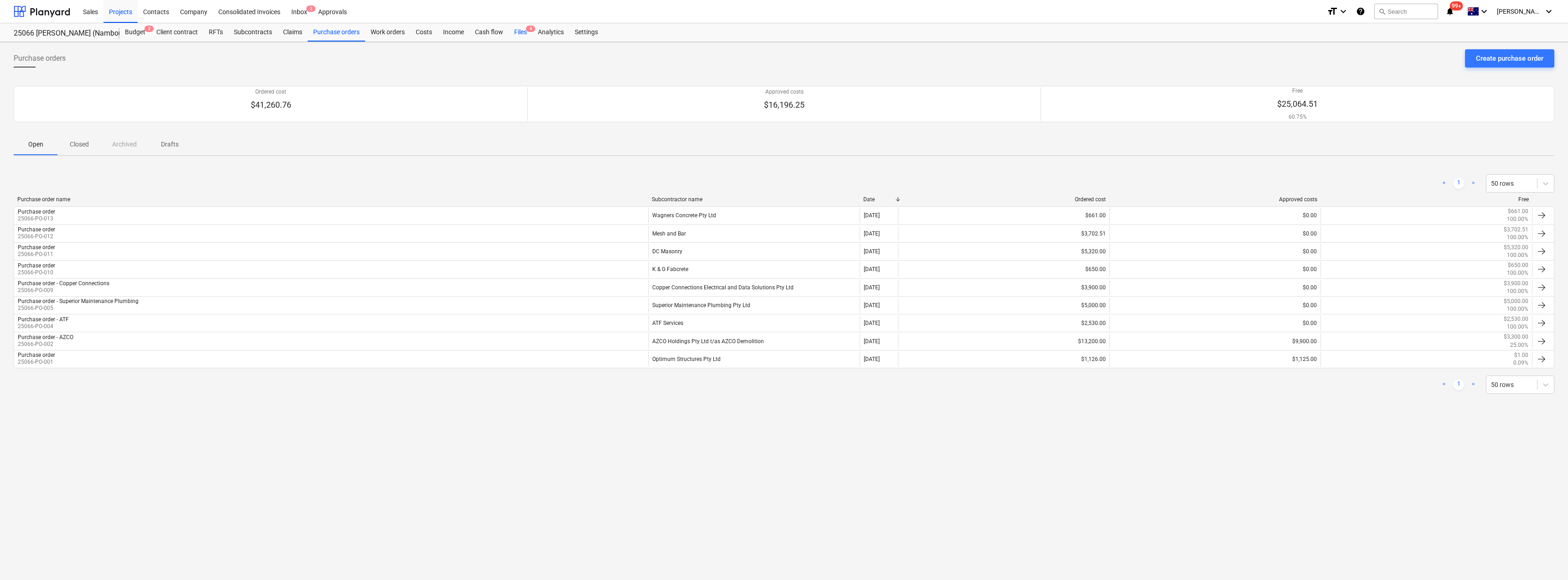
click at [523, 30] on div "Files 4" at bounding box center [521, 32] width 24 height 19
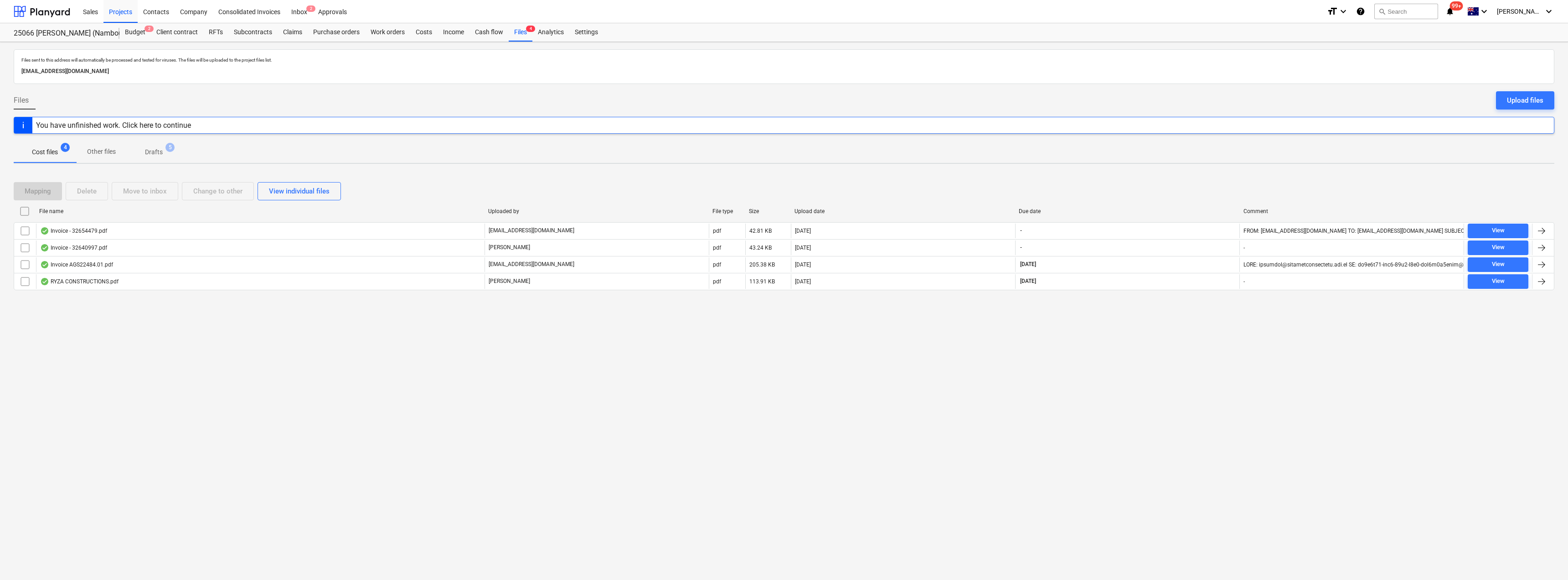
click at [158, 153] on p "Drafts" at bounding box center [154, 152] width 18 height 10
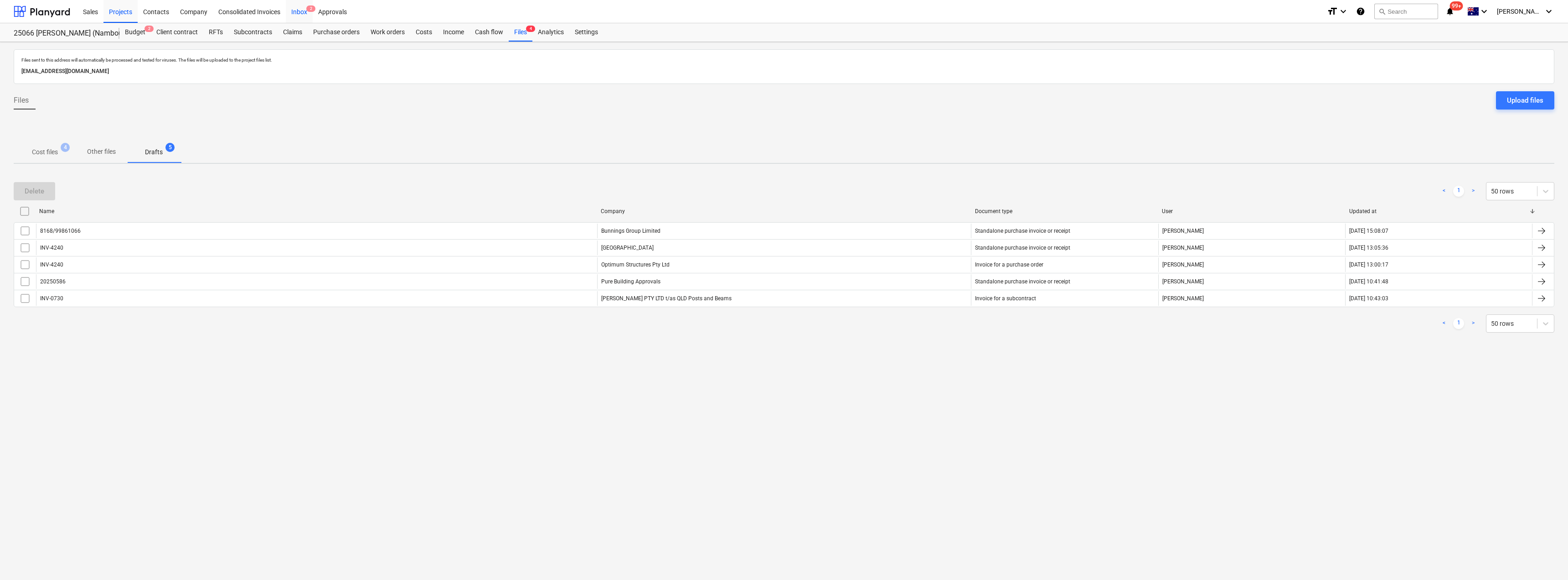
click at [306, 6] on div "Inbox 2" at bounding box center [299, 12] width 27 height 24
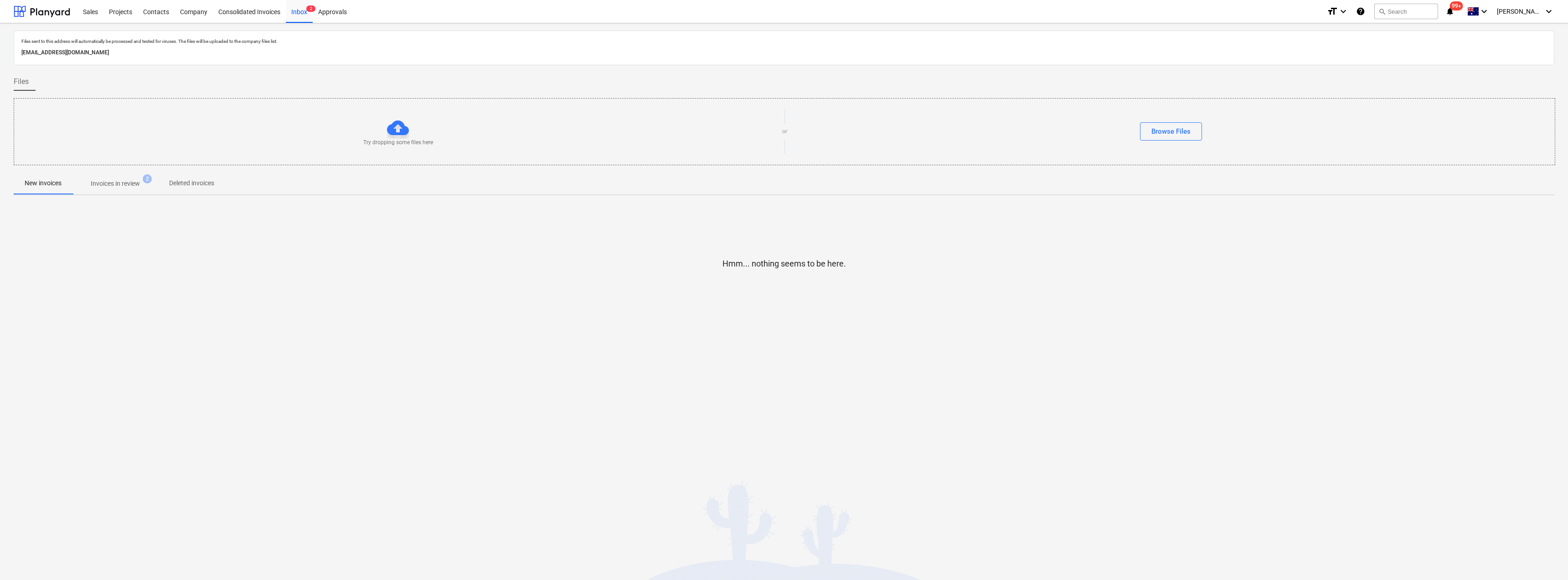
click at [121, 184] on p "Invoices in review" at bounding box center [115, 184] width 49 height 10
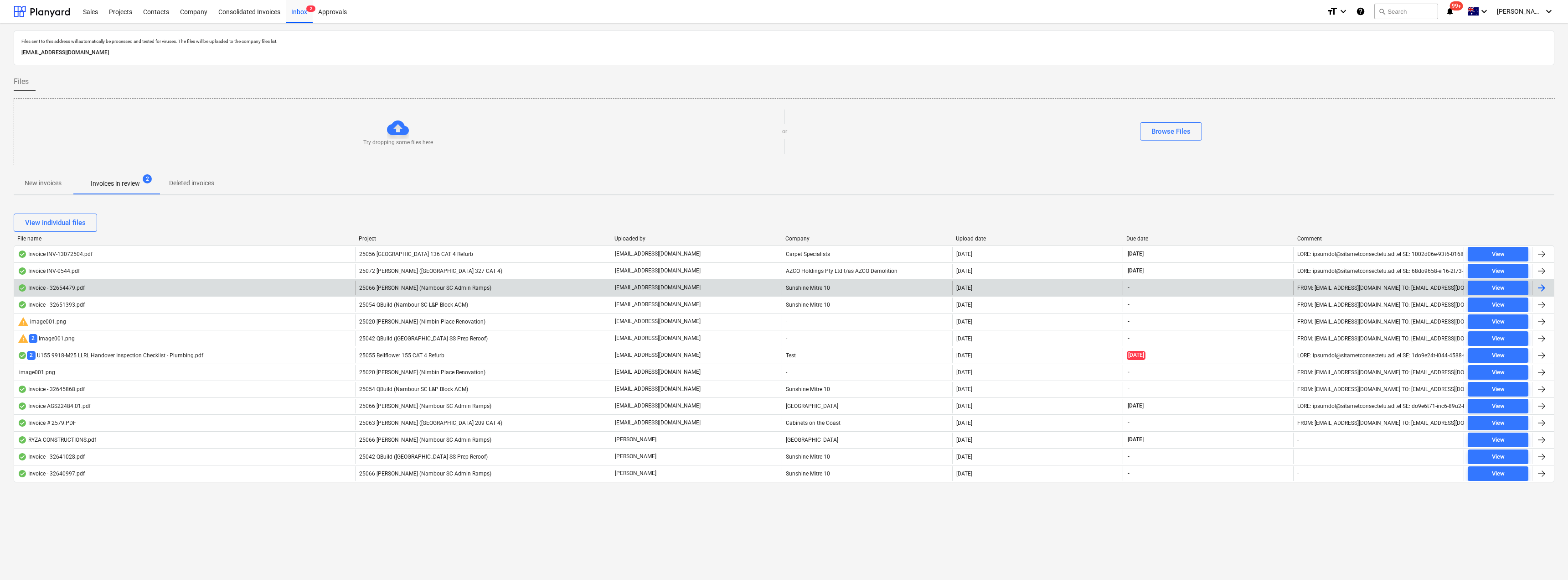
click at [433, 291] on div "25066 [PERSON_NAME] (Nambour SC Admin Ramps)" at bounding box center [483, 287] width 255 height 15
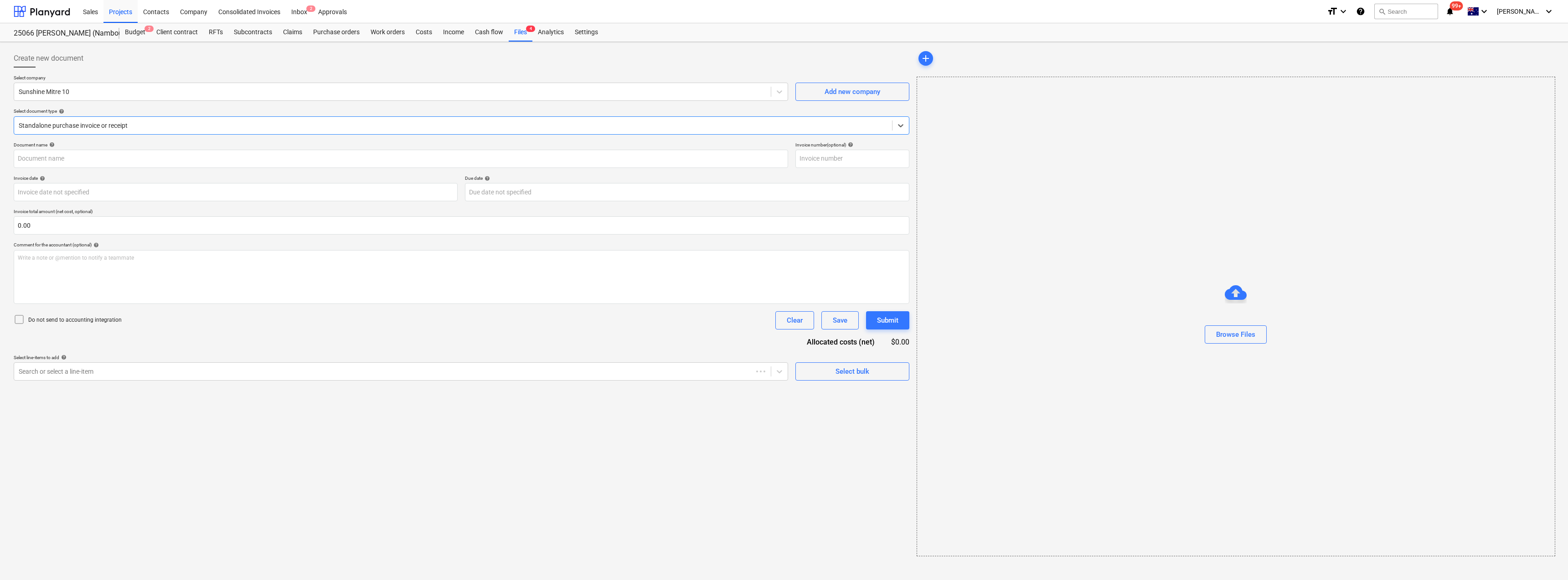
type input "32654479"
type input "[DATE]"
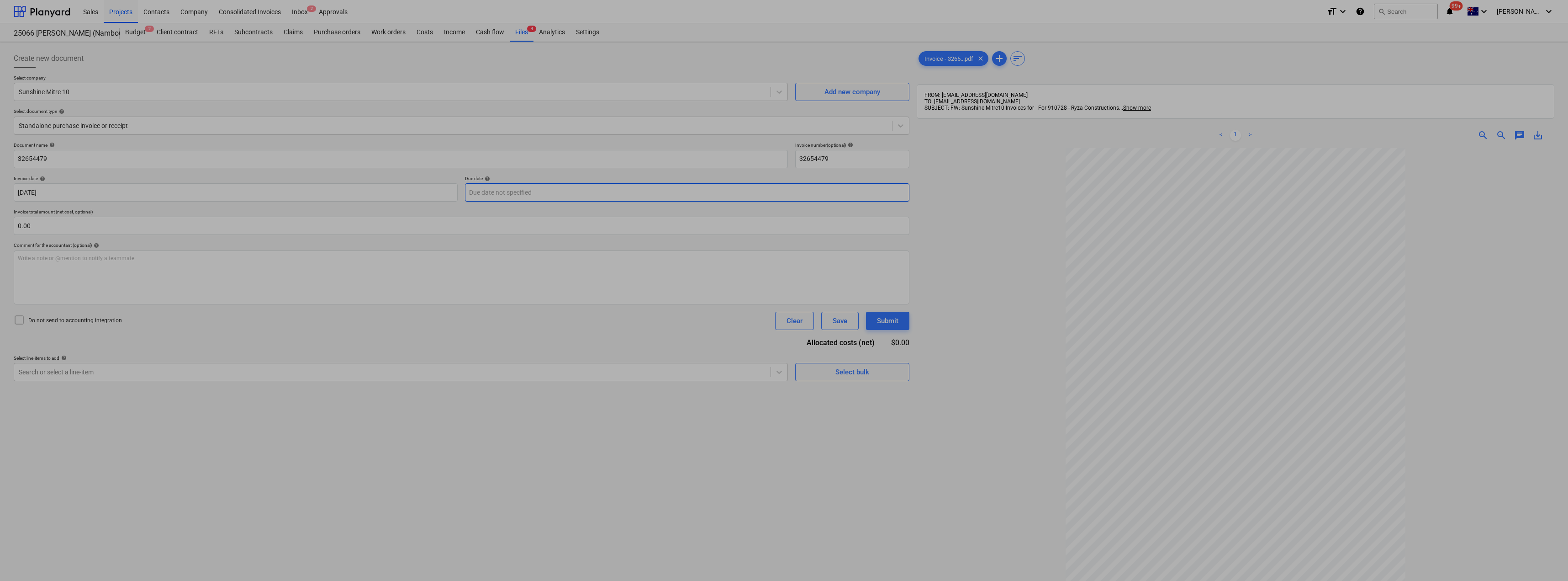
click at [533, 191] on body "Sales Projects Contacts Company Consolidated Invoices Inbox 2 Approvals format_…" at bounding box center [784, 290] width 1568 height 581
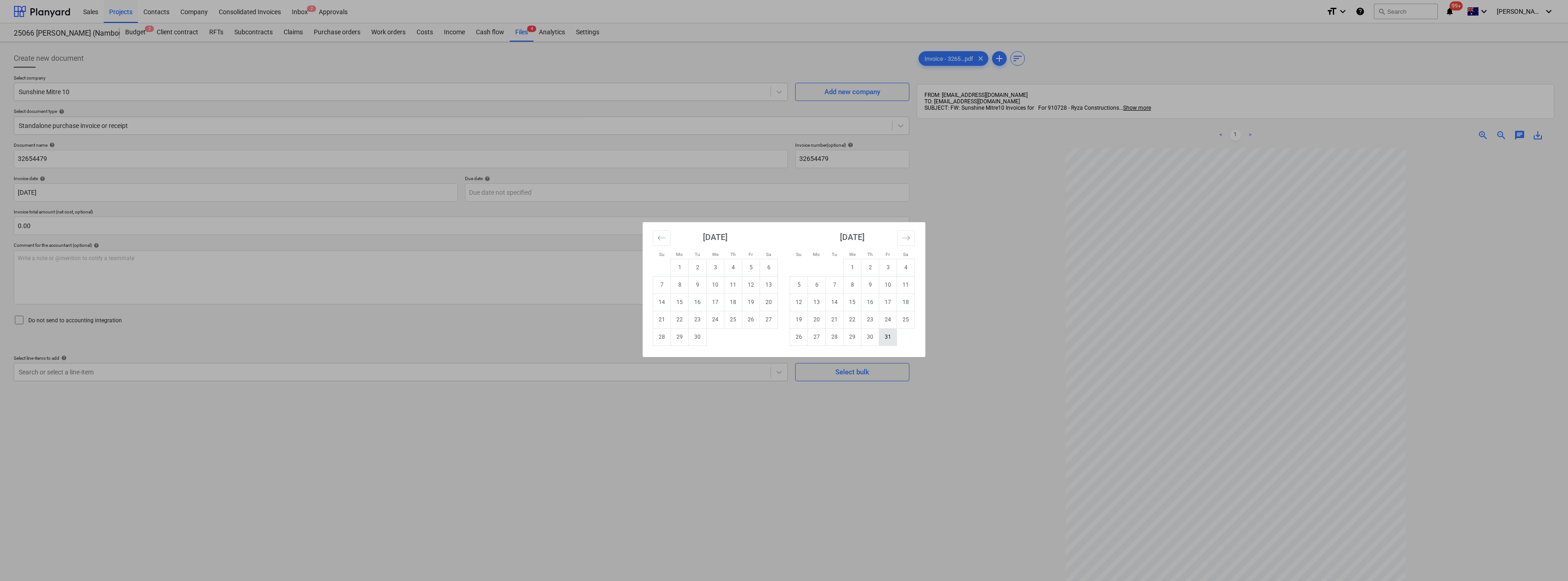
click at [891, 344] on td "31" at bounding box center [888, 337] width 18 height 18
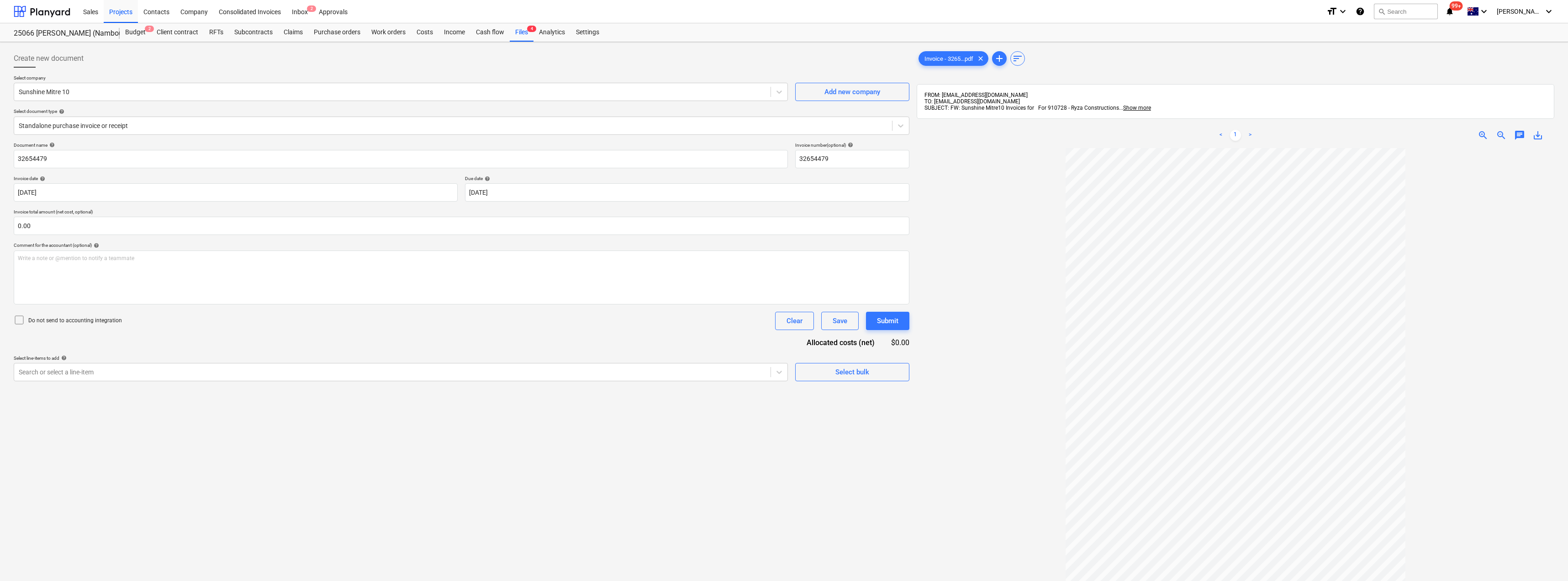
type input "[DATE]"
click at [130, 377] on div "Search or select a line-item" at bounding box center [392, 371] width 757 height 13
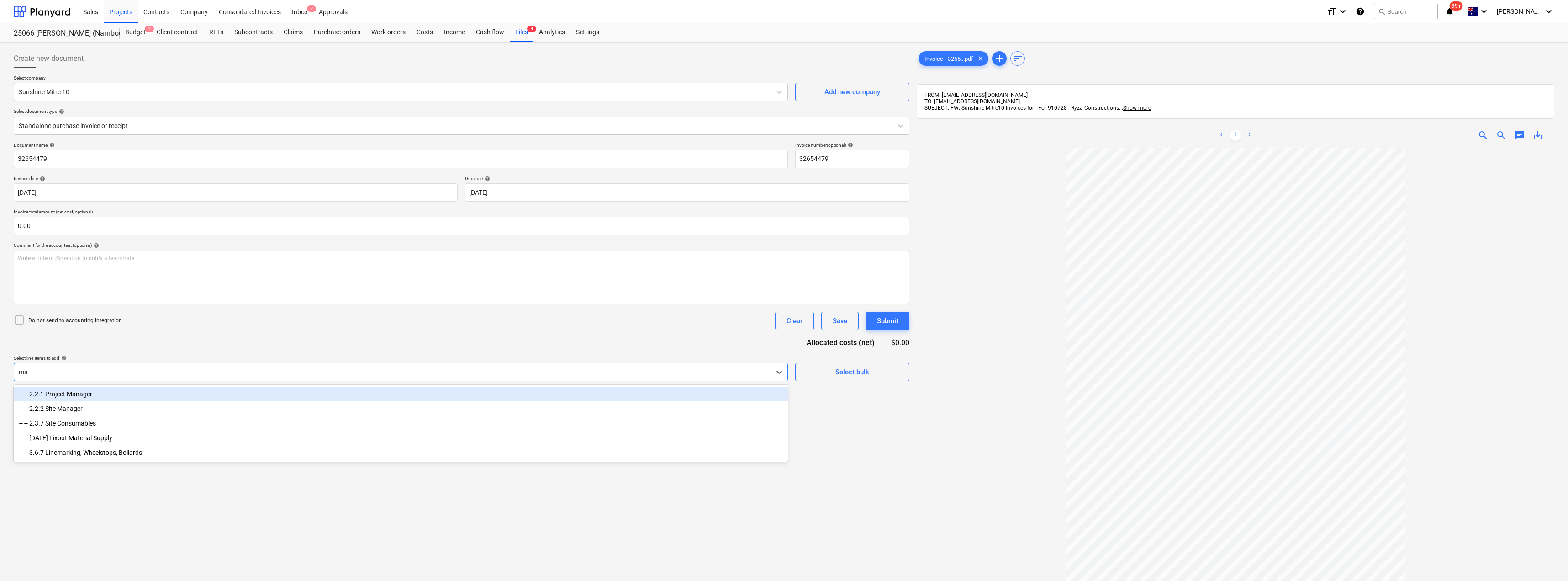
type input "mat"
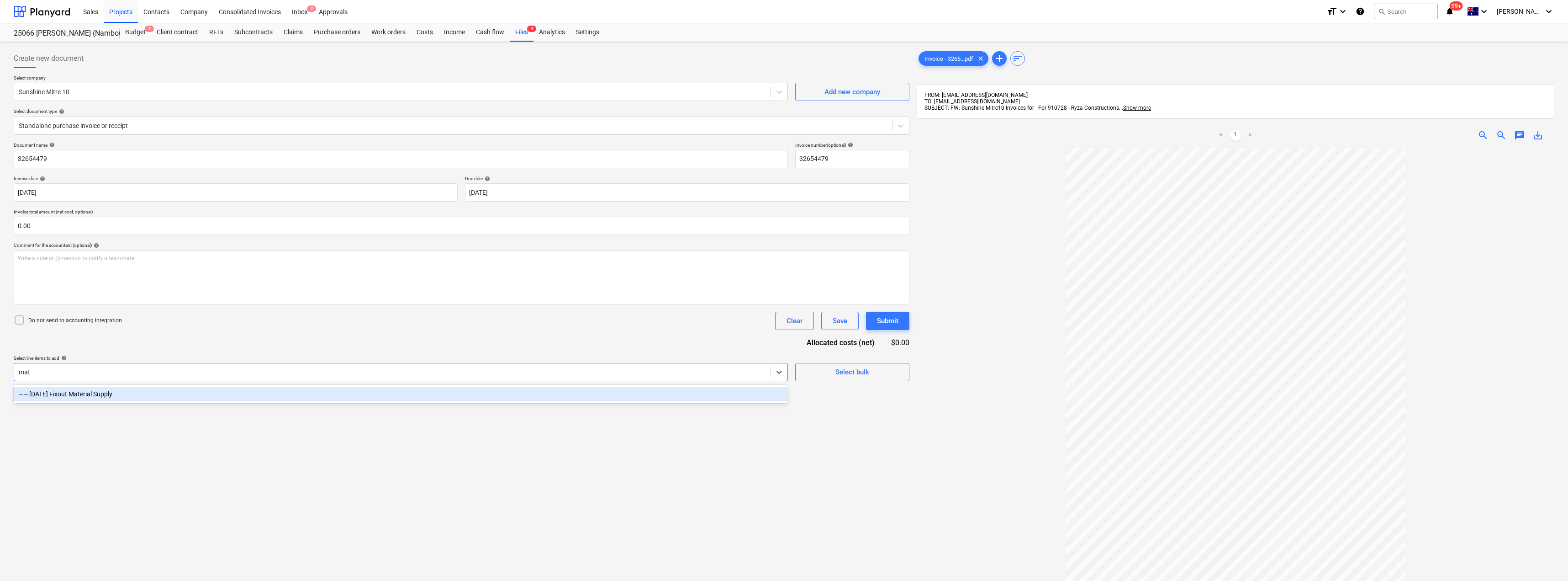
click at [128, 394] on div "-- -- [DATE] Fixout Material Supply" at bounding box center [401, 394] width 775 height 15
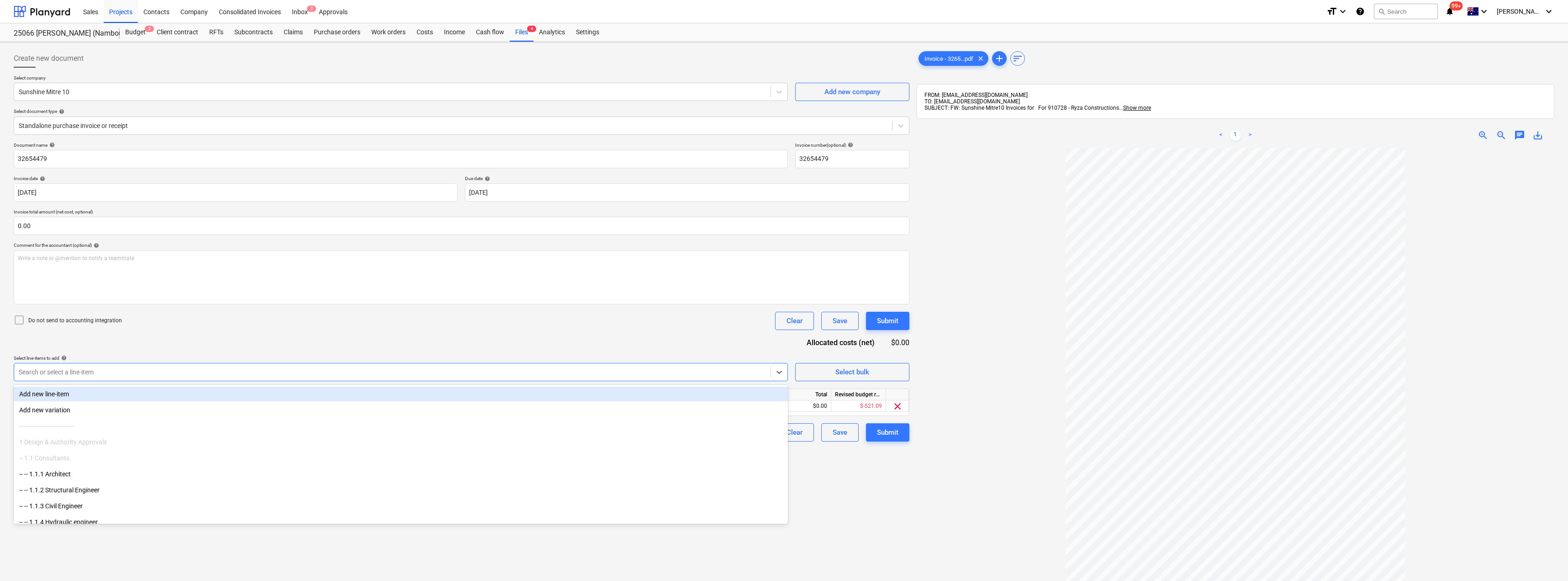
click at [173, 348] on div "Document name help 32654479 Invoice number (optional) help 32654479 Invoice dat…" at bounding box center [462, 291] width 896 height 299
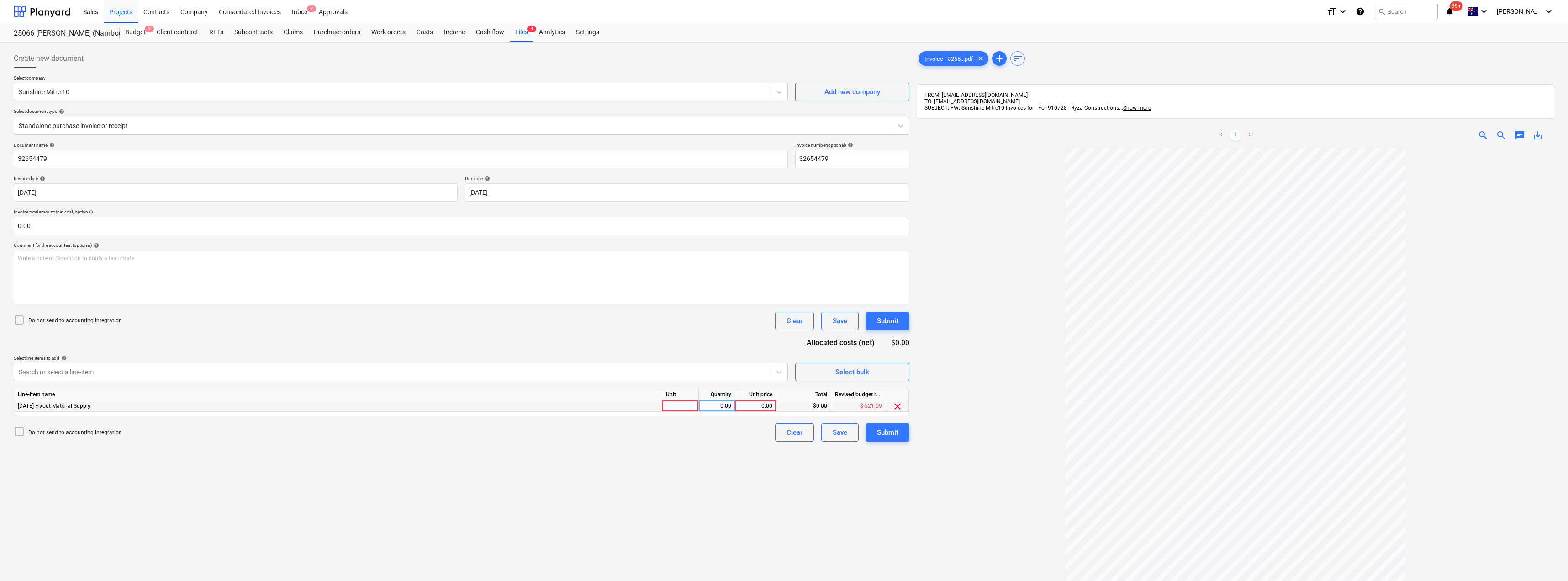
click at [678, 407] on div at bounding box center [680, 407] width 36 height 12
type input "Item"
type input "111.41"
click at [902, 438] on button "Submit" at bounding box center [888, 432] width 43 height 19
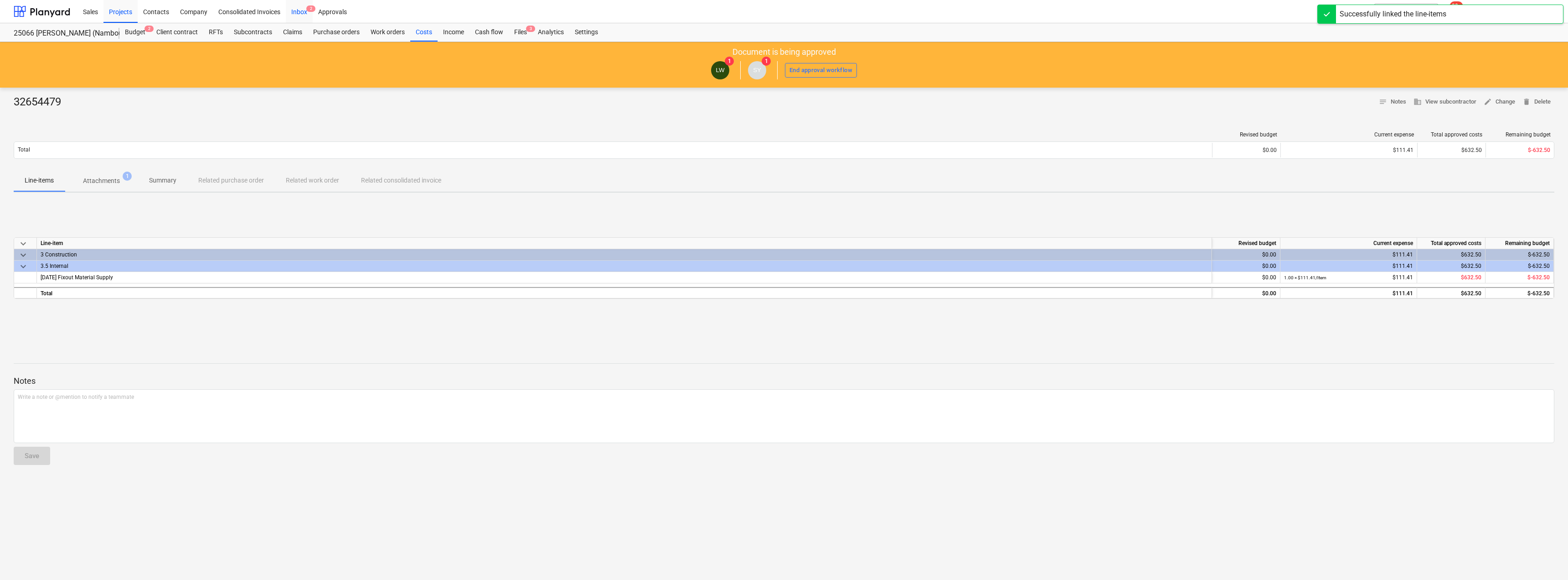
click at [299, 10] on div "Inbox 2" at bounding box center [299, 12] width 27 height 24
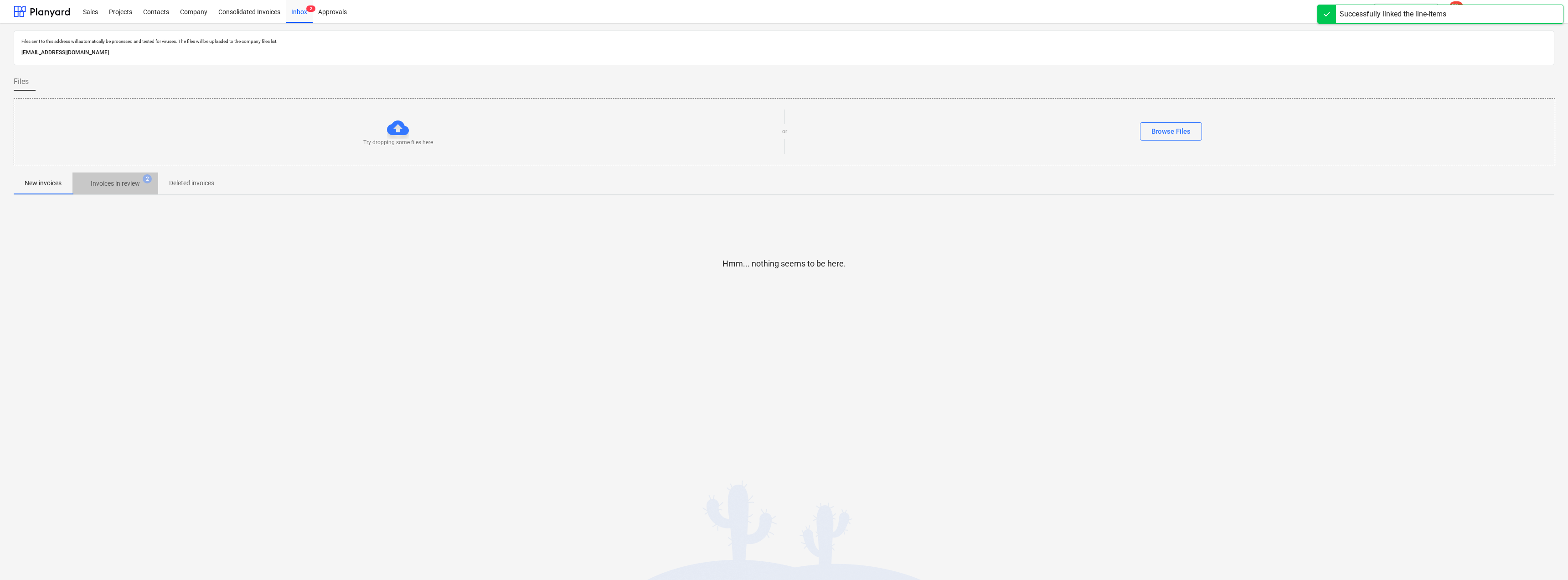
click at [119, 184] on p "Invoices in review" at bounding box center [115, 184] width 49 height 10
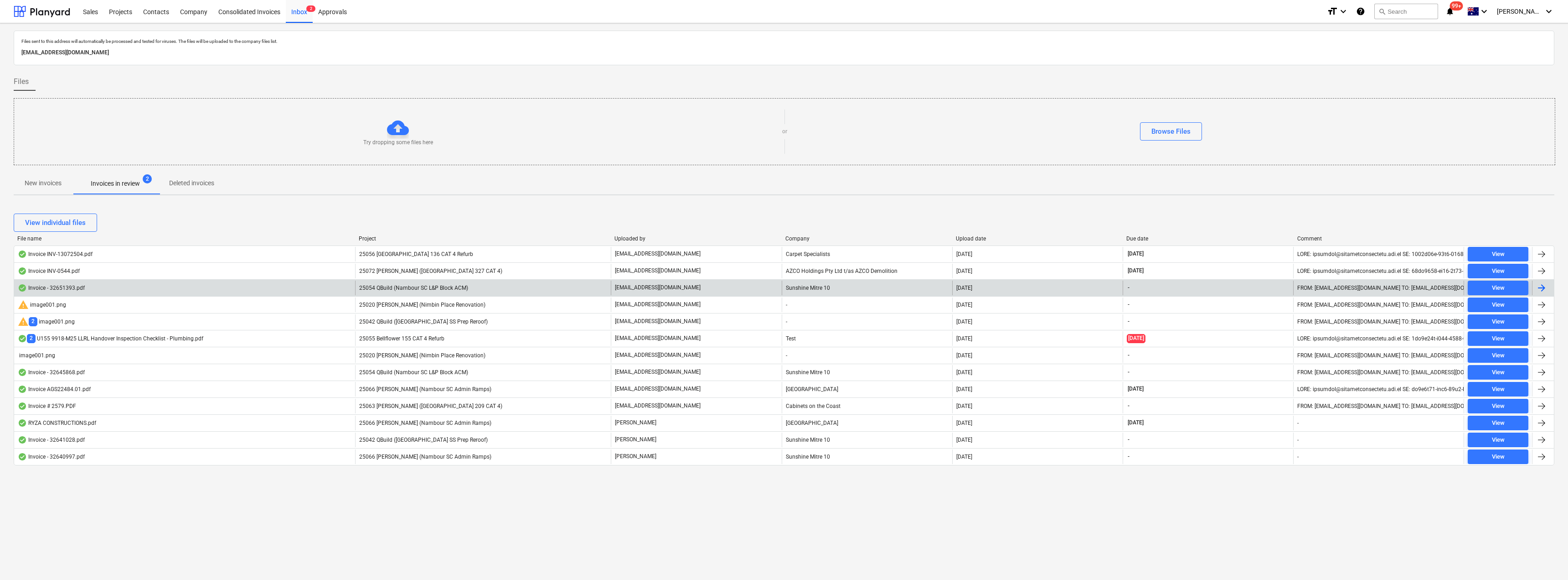
click at [524, 290] on div "25054 QBuild (Nambour SC L&P Block ACM)" at bounding box center [483, 287] width 255 height 15
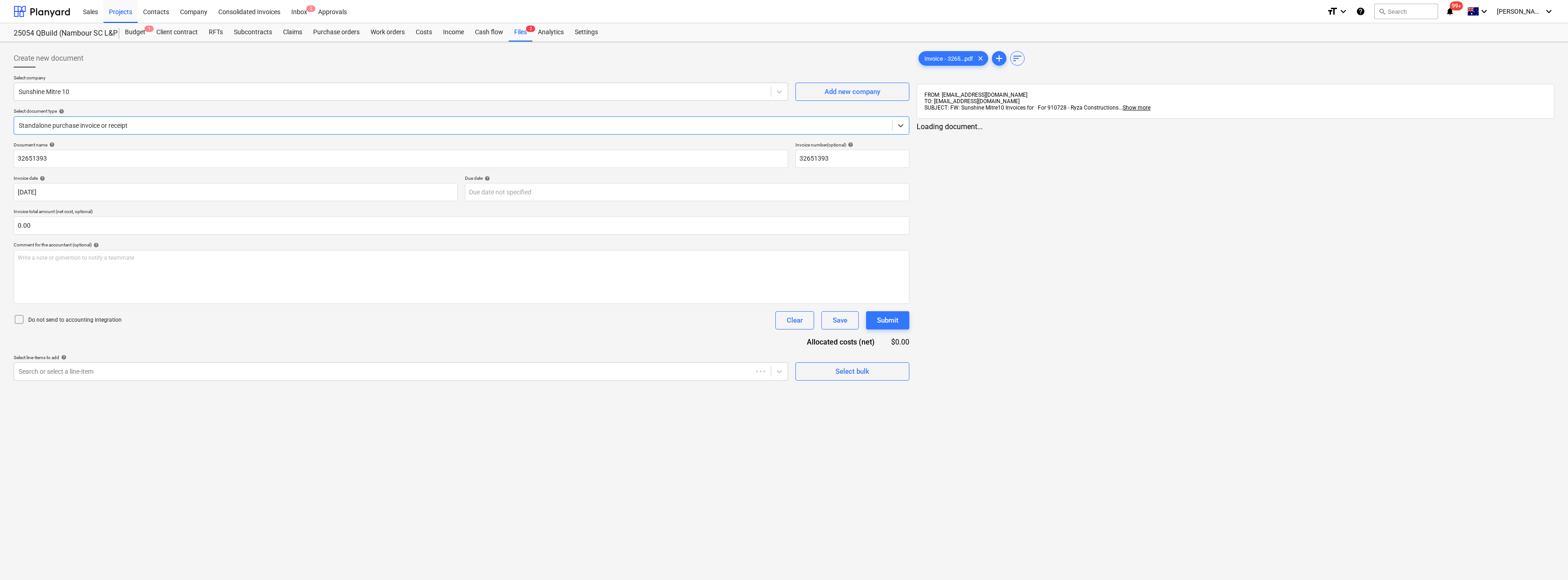
type input "32651393"
type input "[DATE]"
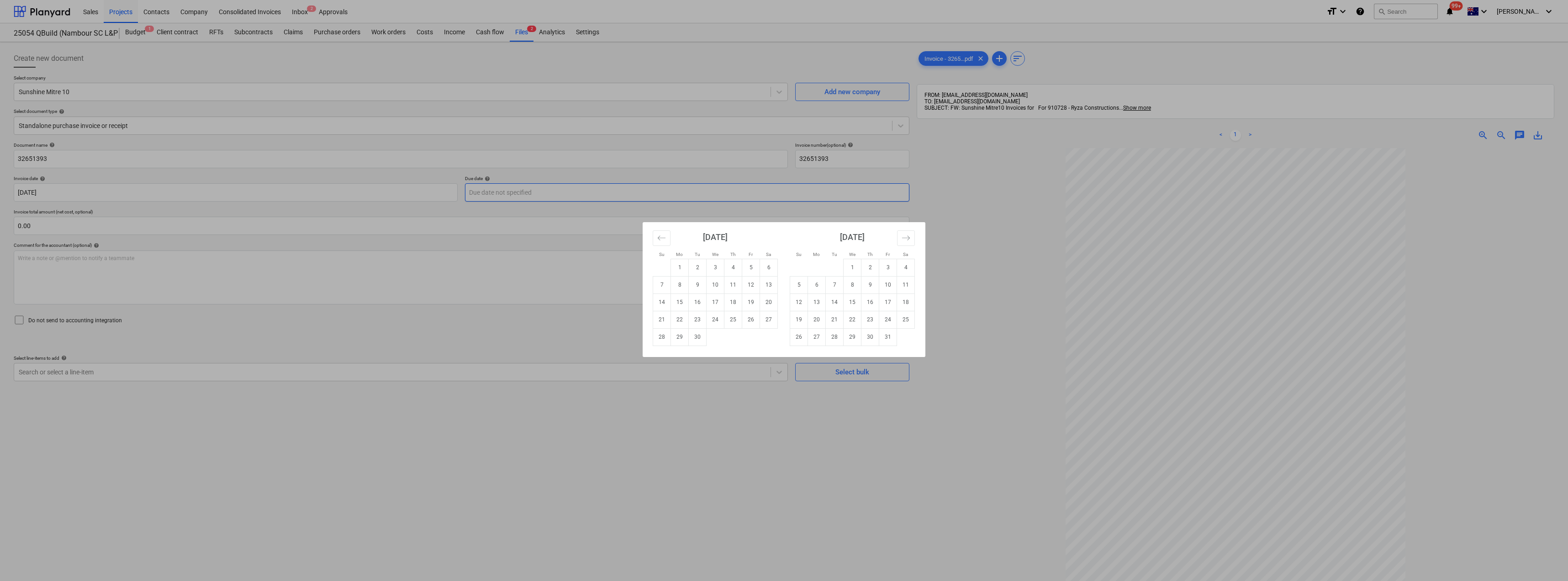
click at [485, 191] on body "Sales Projects Contacts Company Consolidated Invoices Inbox 2 Approvals format_…" at bounding box center [784, 290] width 1568 height 581
click at [895, 342] on td "31" at bounding box center [888, 337] width 18 height 18
type input "[DATE]"
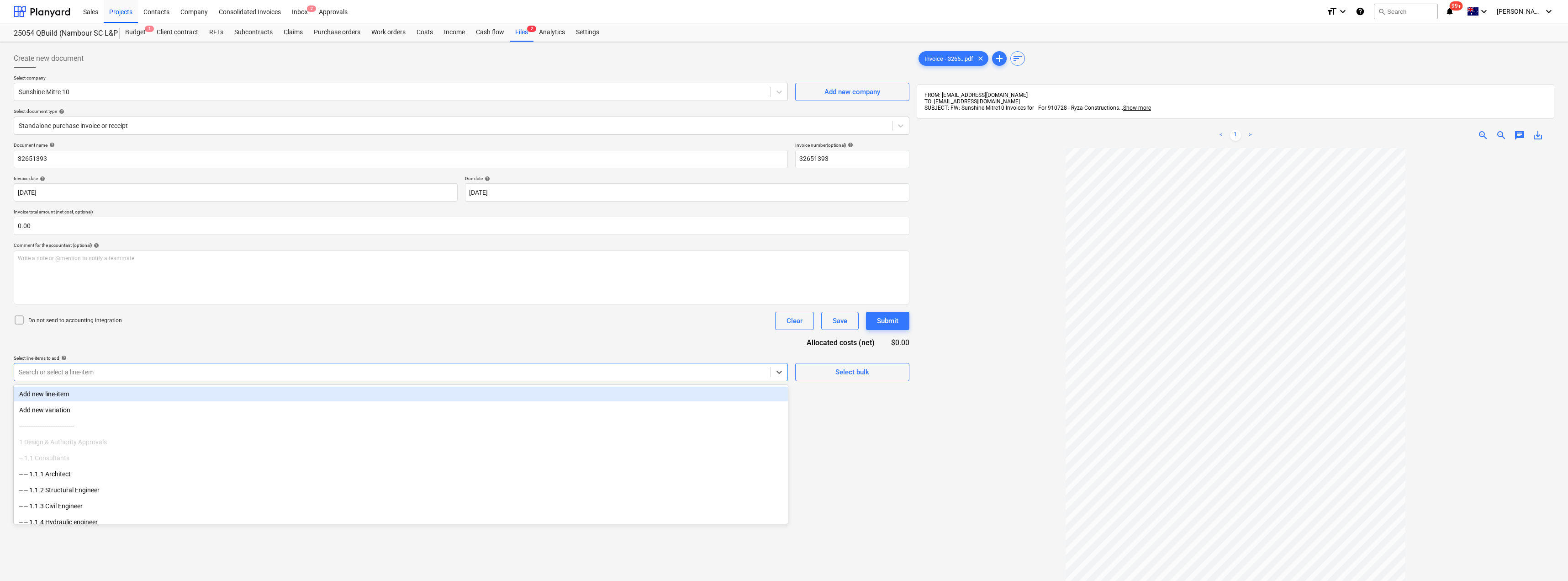
click at [119, 374] on div at bounding box center [392, 371] width 747 height 9
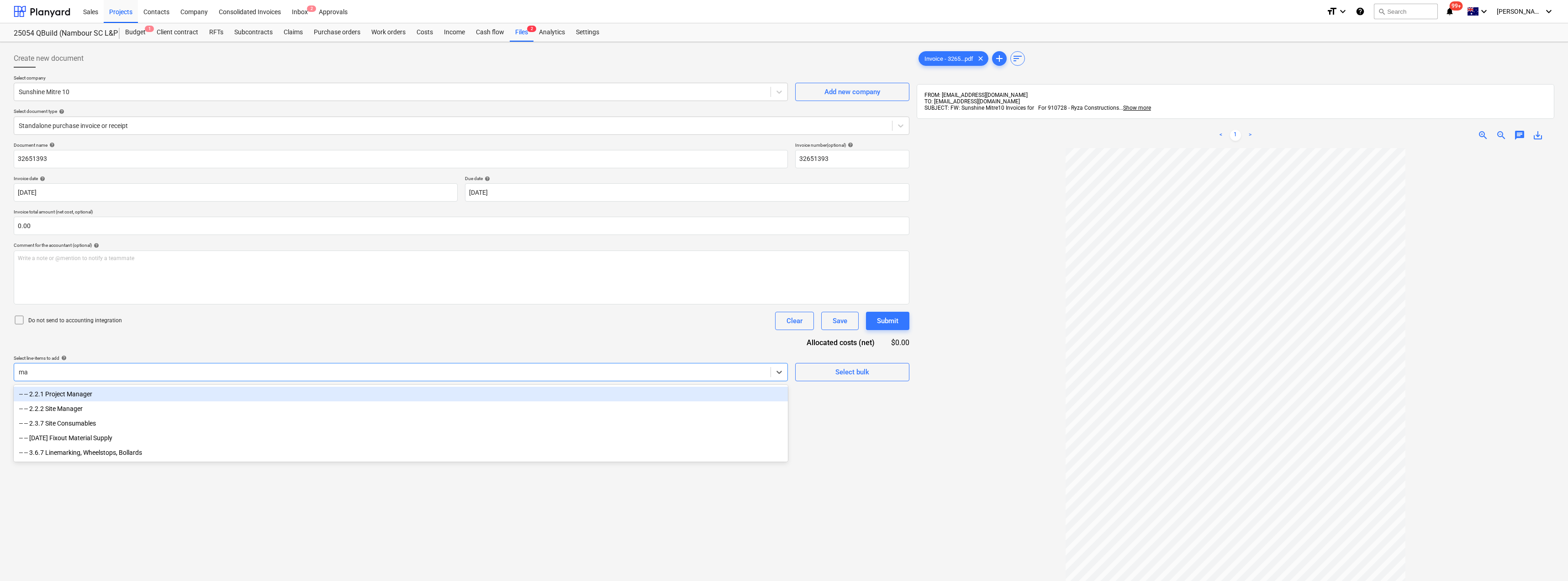
type input "mat"
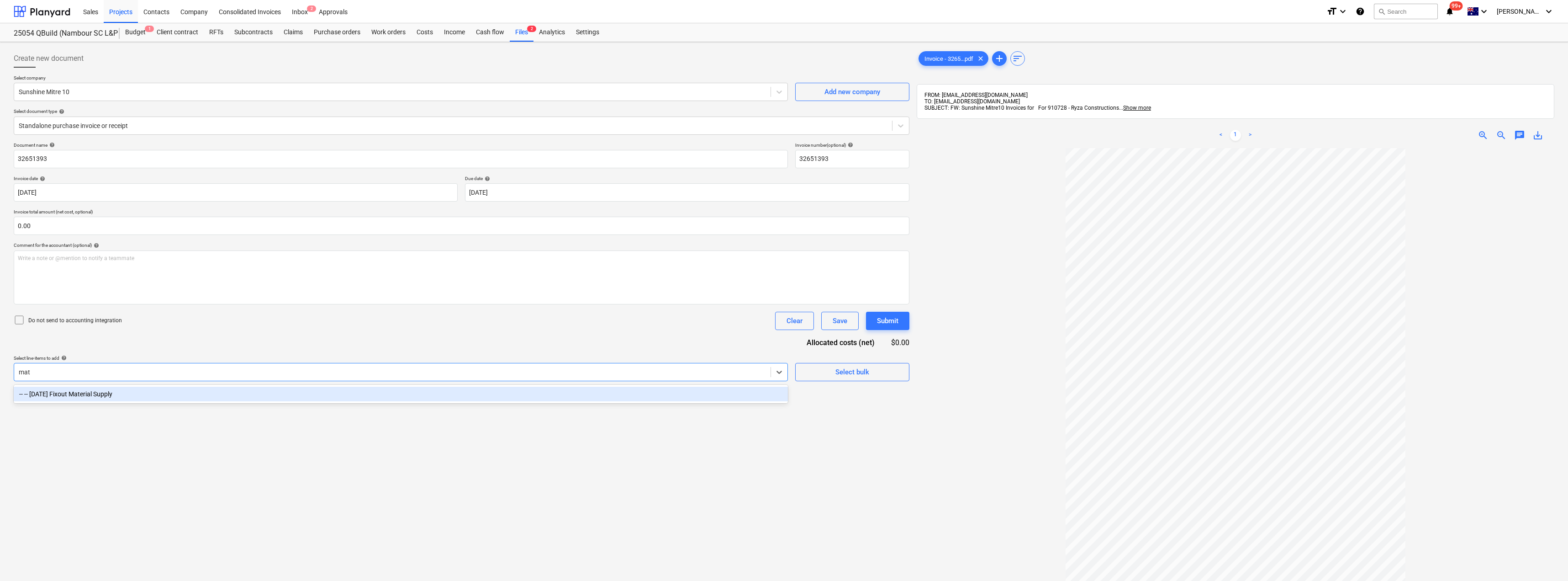
click at [106, 394] on div "-- -- [DATE] Fixout Material Supply" at bounding box center [401, 394] width 775 height 15
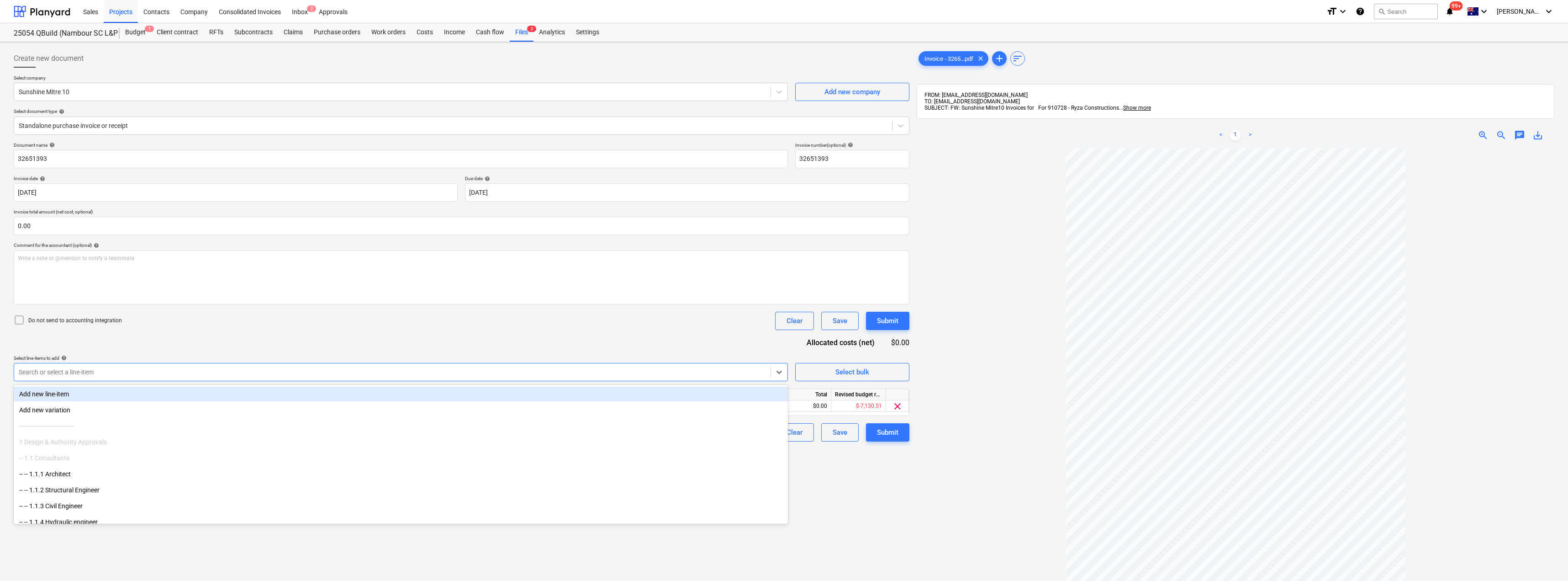
click at [206, 338] on div "Document name help 32651393 Invoice number (optional) help 32651393 Invoice dat…" at bounding box center [462, 291] width 896 height 299
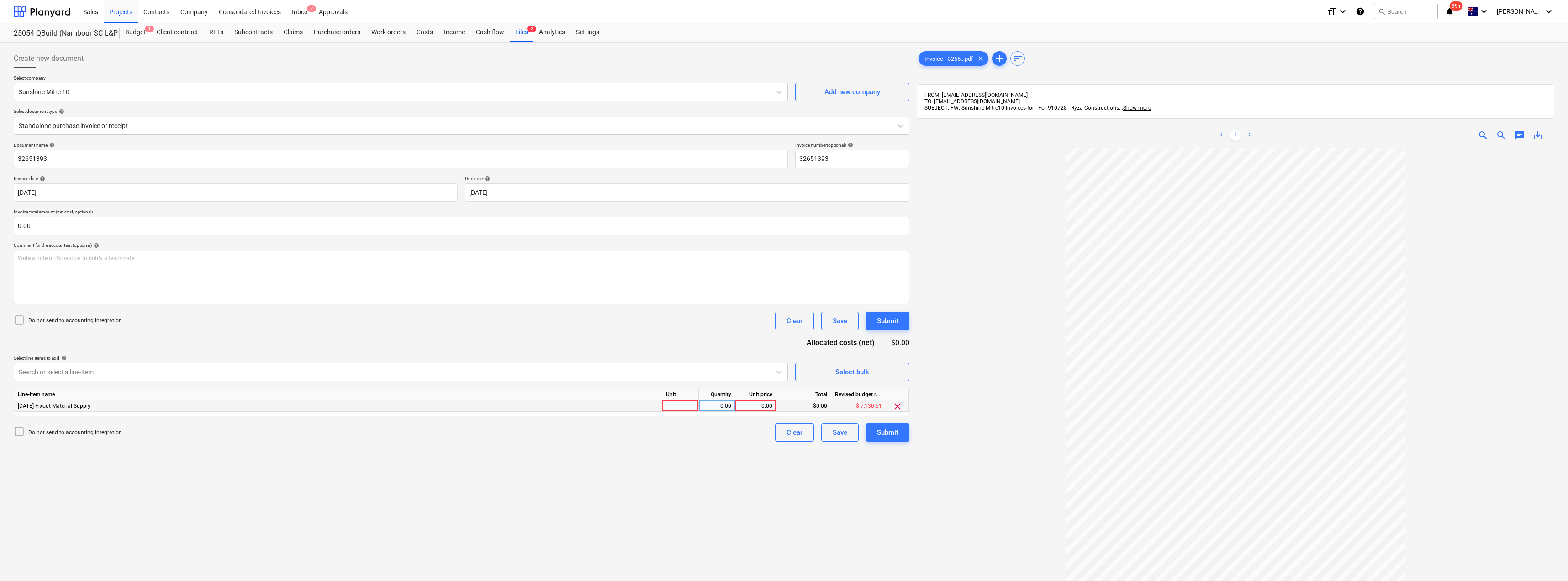
click at [689, 408] on div at bounding box center [680, 407] width 36 height 12
type input "Item"
type input "128.03"
click at [703, 348] on div "Document name help 32651393 Invoice number (optional) help 32651393 Invoice dat…" at bounding box center [462, 291] width 896 height 299
click at [897, 428] on div "Submit" at bounding box center [888, 432] width 22 height 12
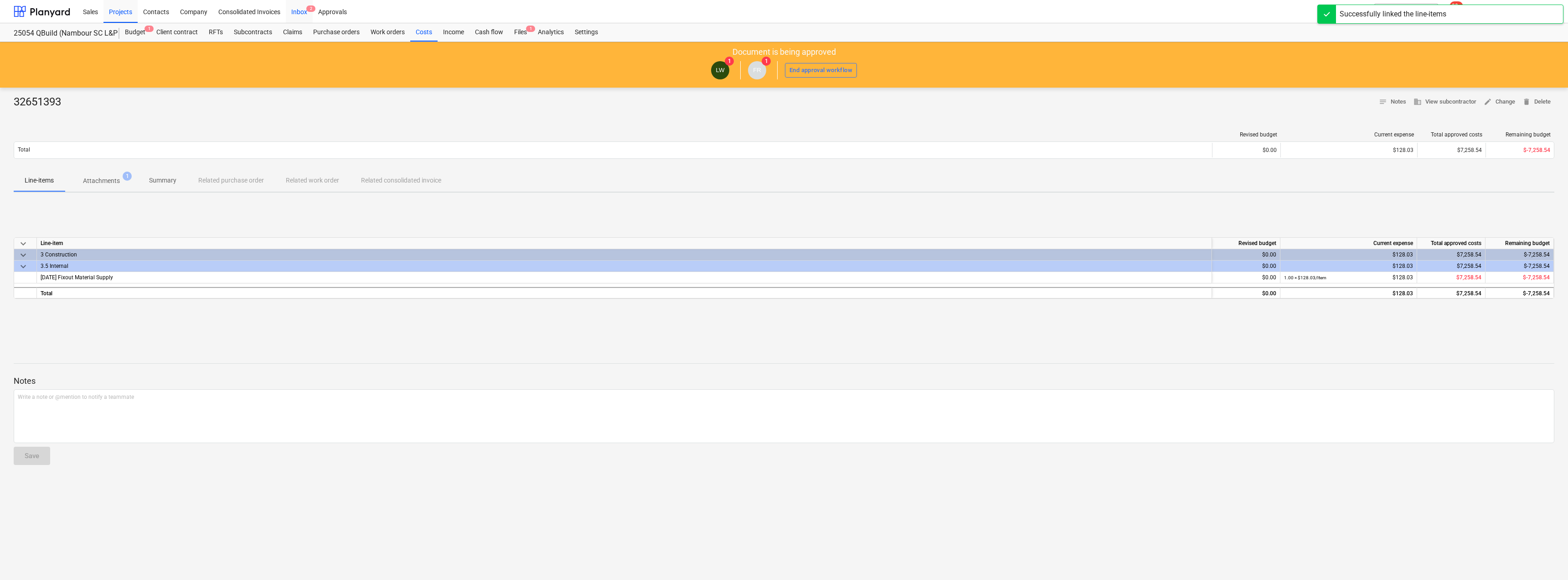
click at [304, 14] on div "Inbox 2" at bounding box center [299, 12] width 27 height 24
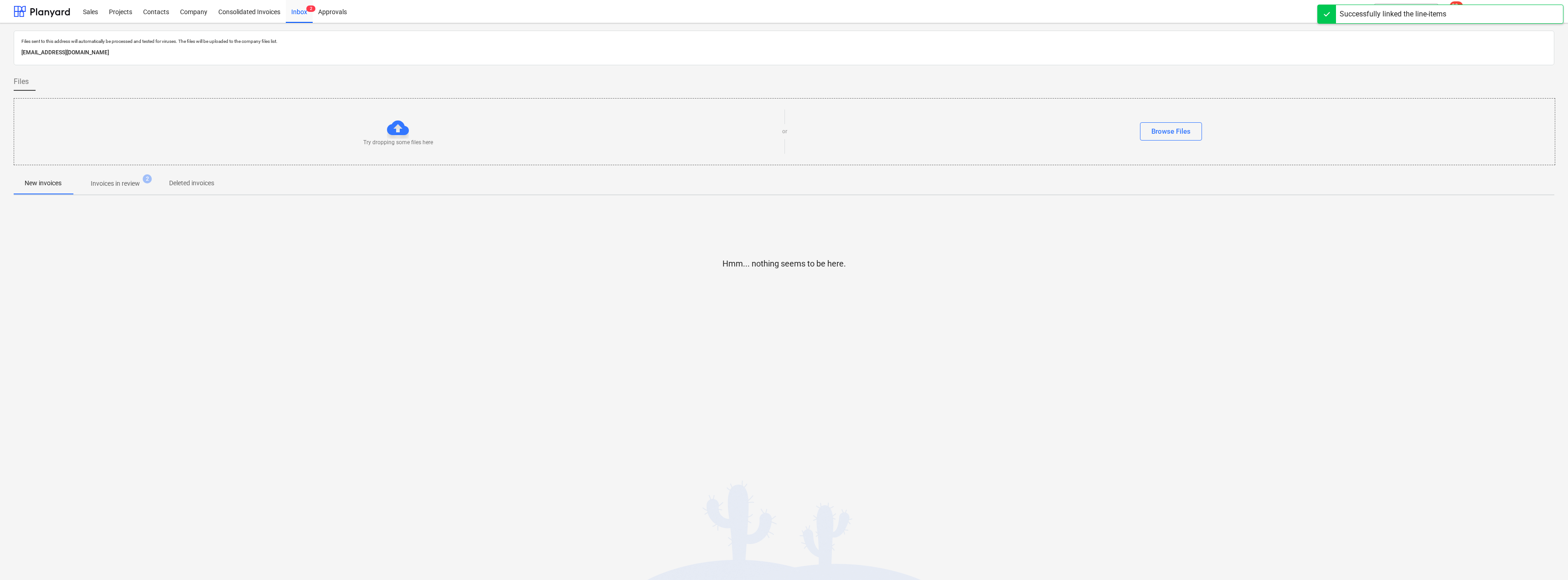
click at [129, 179] on p "Invoices in review" at bounding box center [115, 184] width 49 height 10
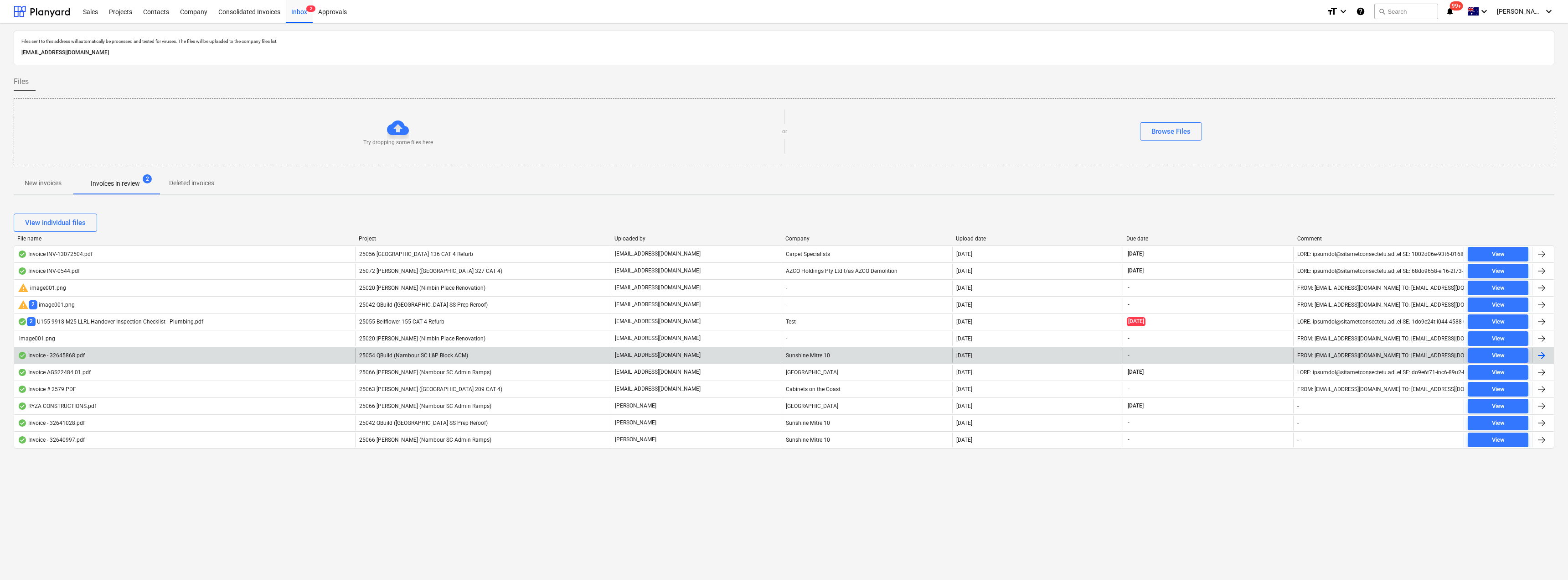
click at [467, 359] on div "25054 QBuild (Nambour SC L&P Block ACM)" at bounding box center [483, 355] width 255 height 15
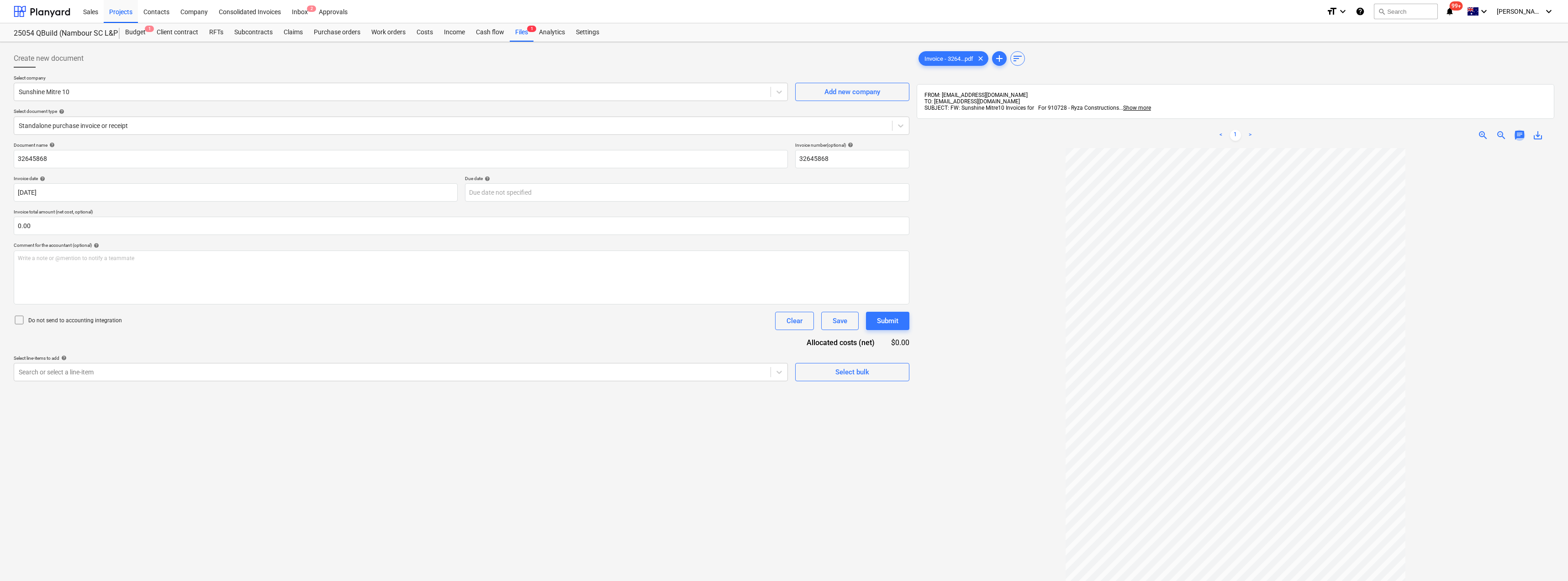
click at [1519, 134] on span "chat" at bounding box center [1519, 135] width 11 height 11
click at [1424, 213] on p "Write a note or @mention to notify a teammate ﻿" at bounding box center [1455, 213] width 174 height 8
click at [1388, 269] on div "Save" at bounding box center [1382, 271] width 15 height 12
click at [301, 9] on div "Inbox 2" at bounding box center [299, 12] width 27 height 24
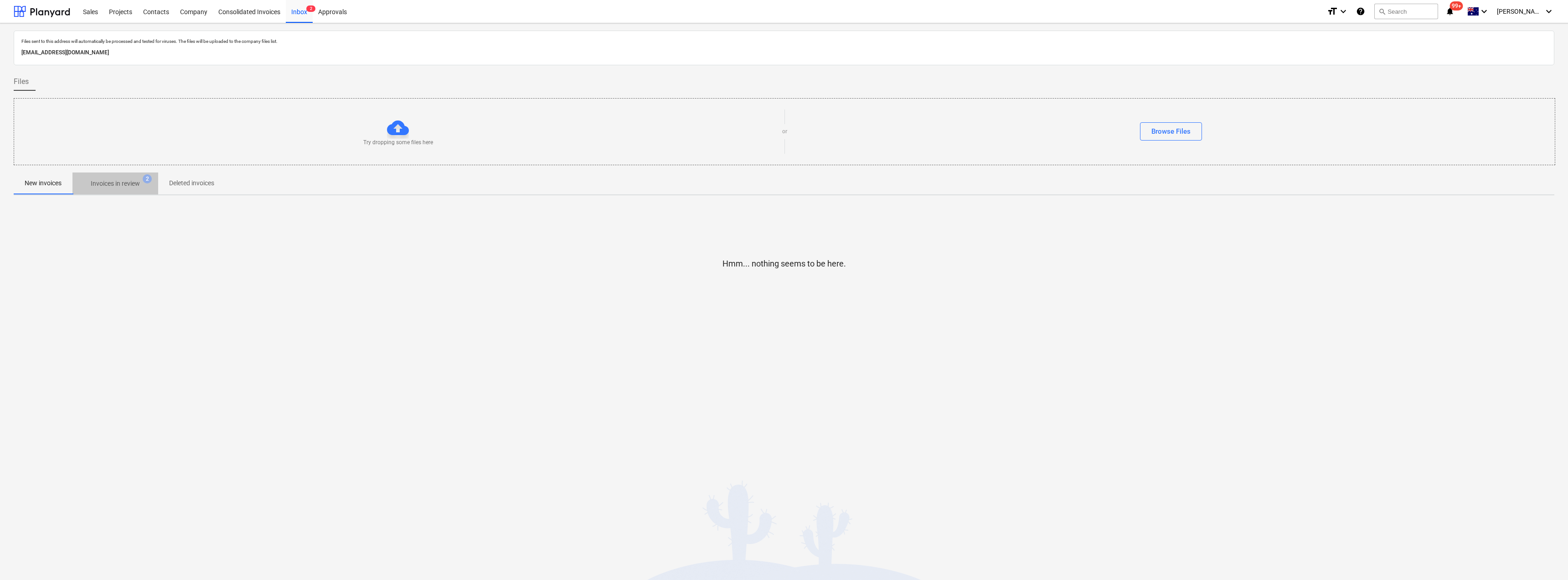
click at [109, 190] on span "Invoices in review 2" at bounding box center [115, 183] width 85 height 17
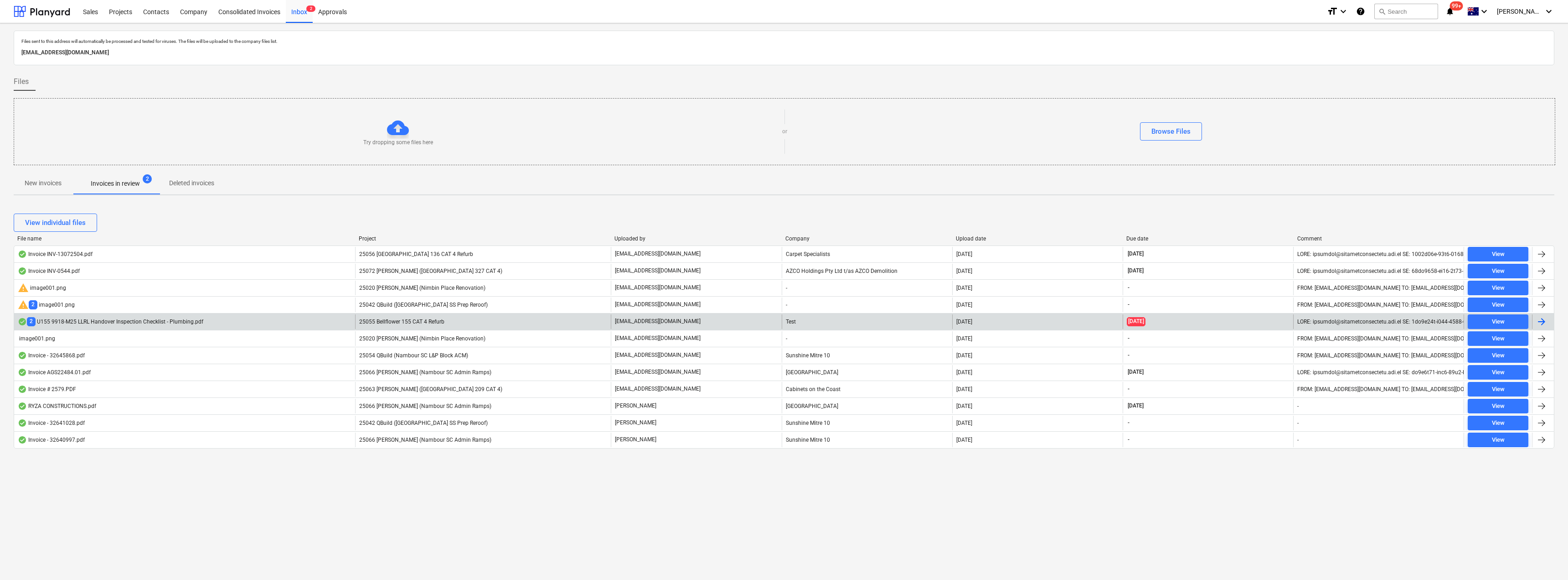
click at [813, 319] on div "Test" at bounding box center [868, 321] width 171 height 15
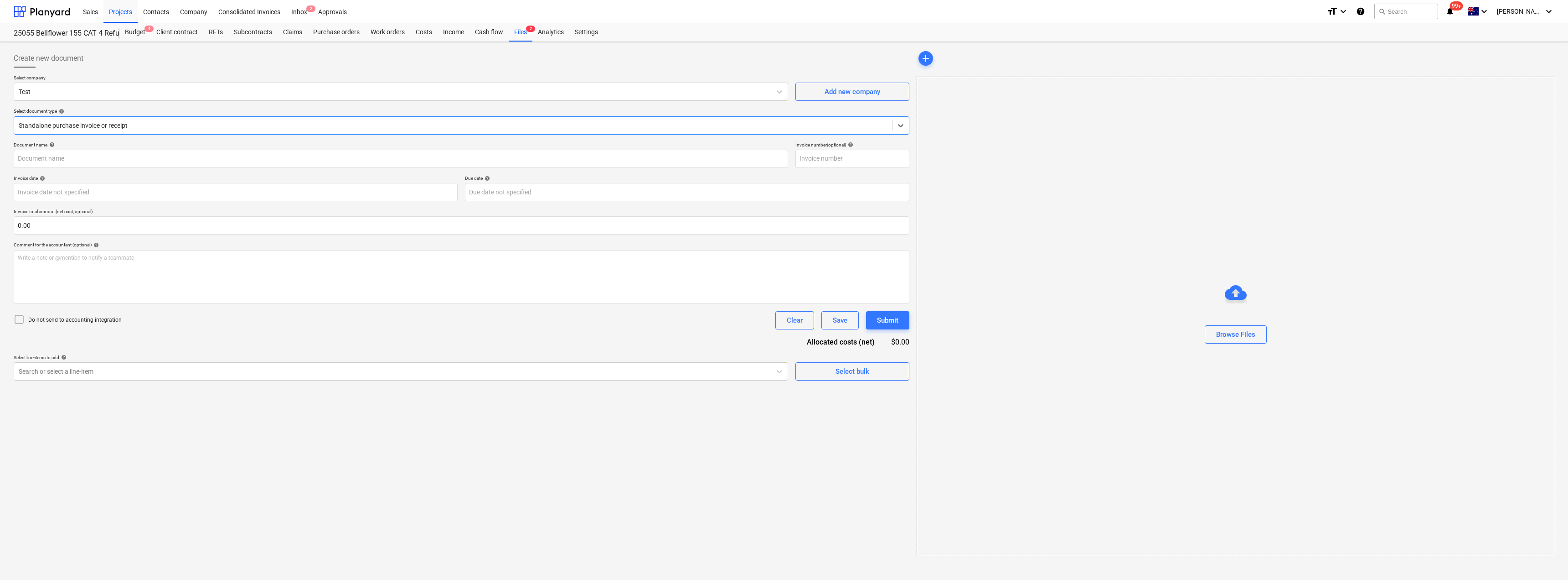
type input "NW4490455_U [GEOGRAPHIC_DATA][STREET_ADDRESS]pdf"
type input "[DATE]"
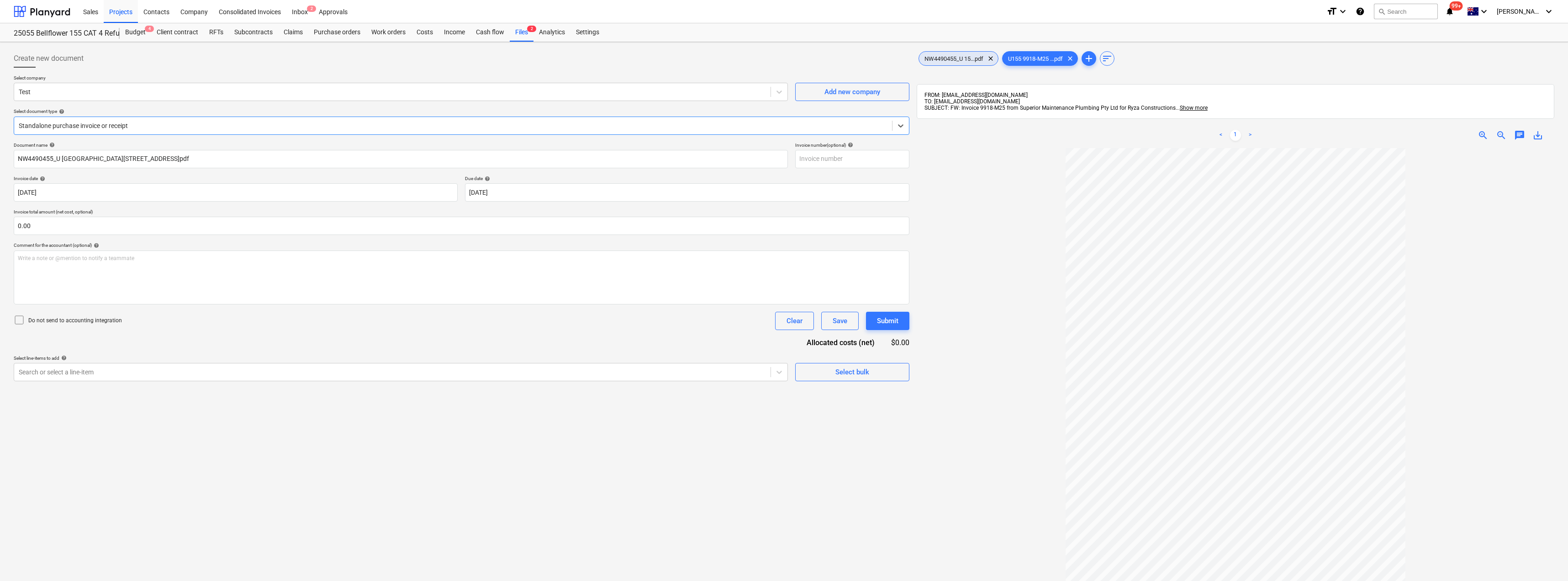
click at [961, 58] on span "NW4490455_U 15...pdf" at bounding box center [954, 58] width 70 height 7
click at [523, 30] on div "Files 2" at bounding box center [522, 32] width 24 height 19
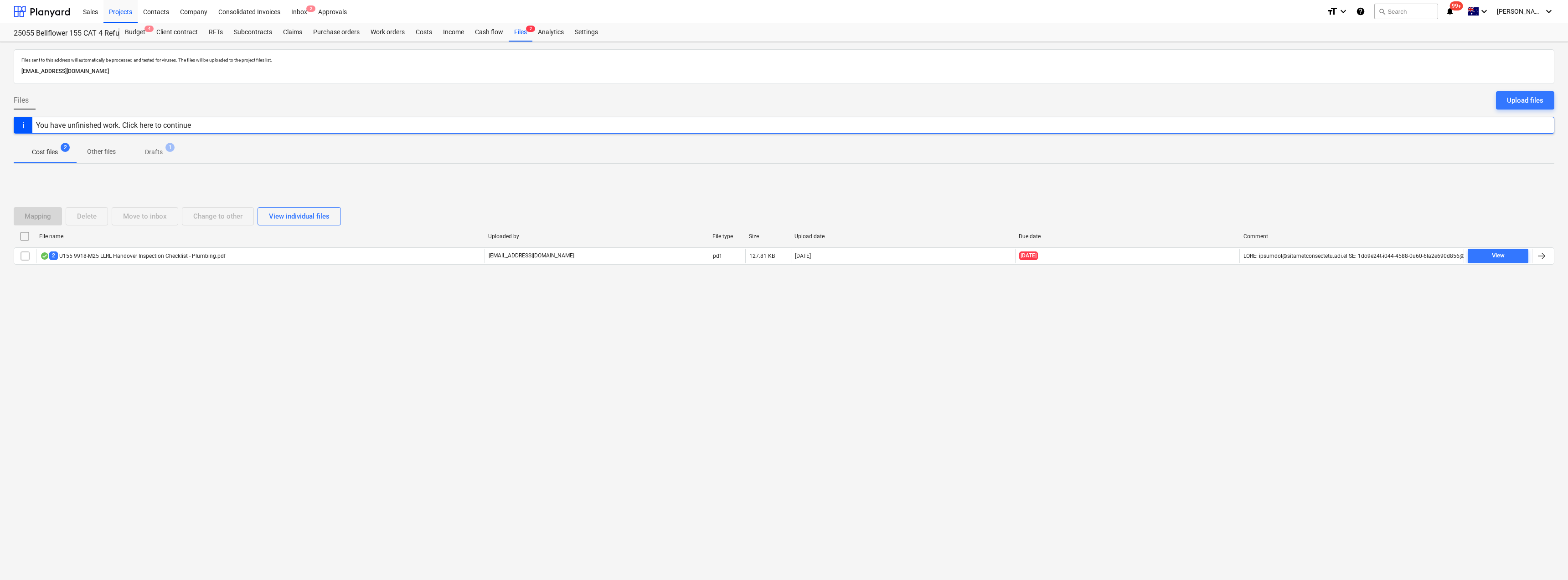
click at [151, 151] on p "Drafts" at bounding box center [154, 152] width 18 height 10
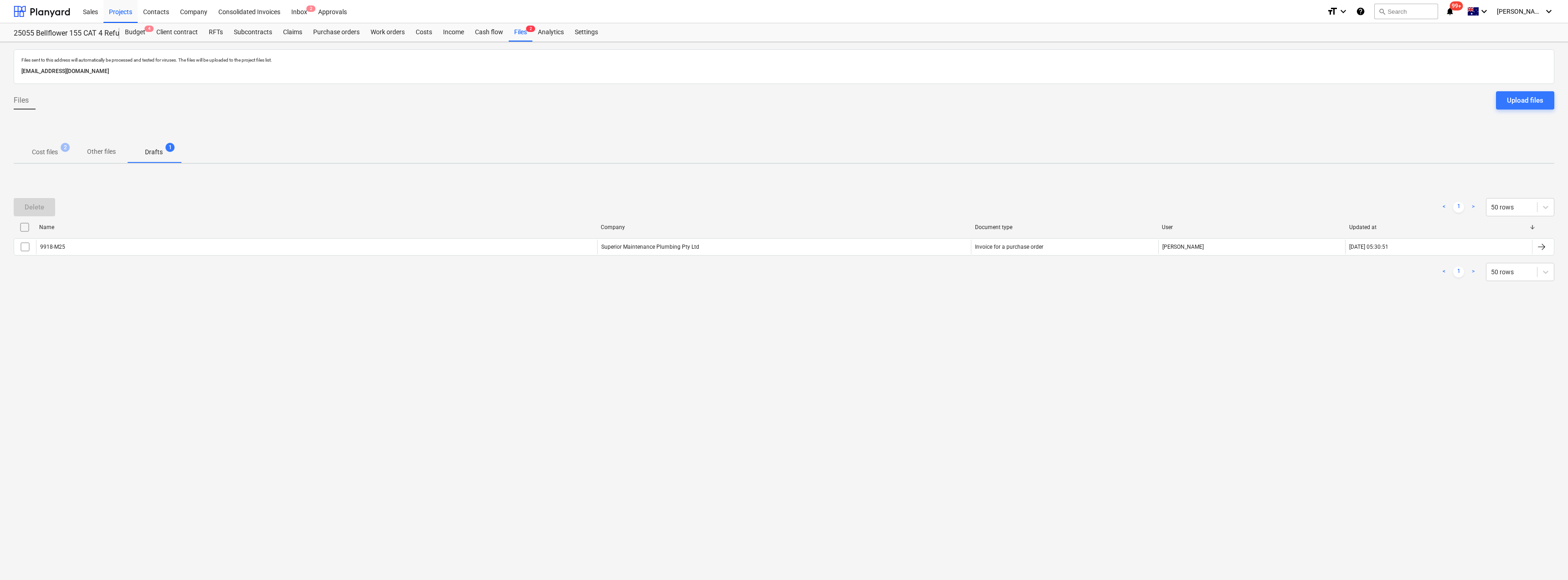
click at [44, 148] on p "Cost files" at bounding box center [44, 152] width 26 height 10
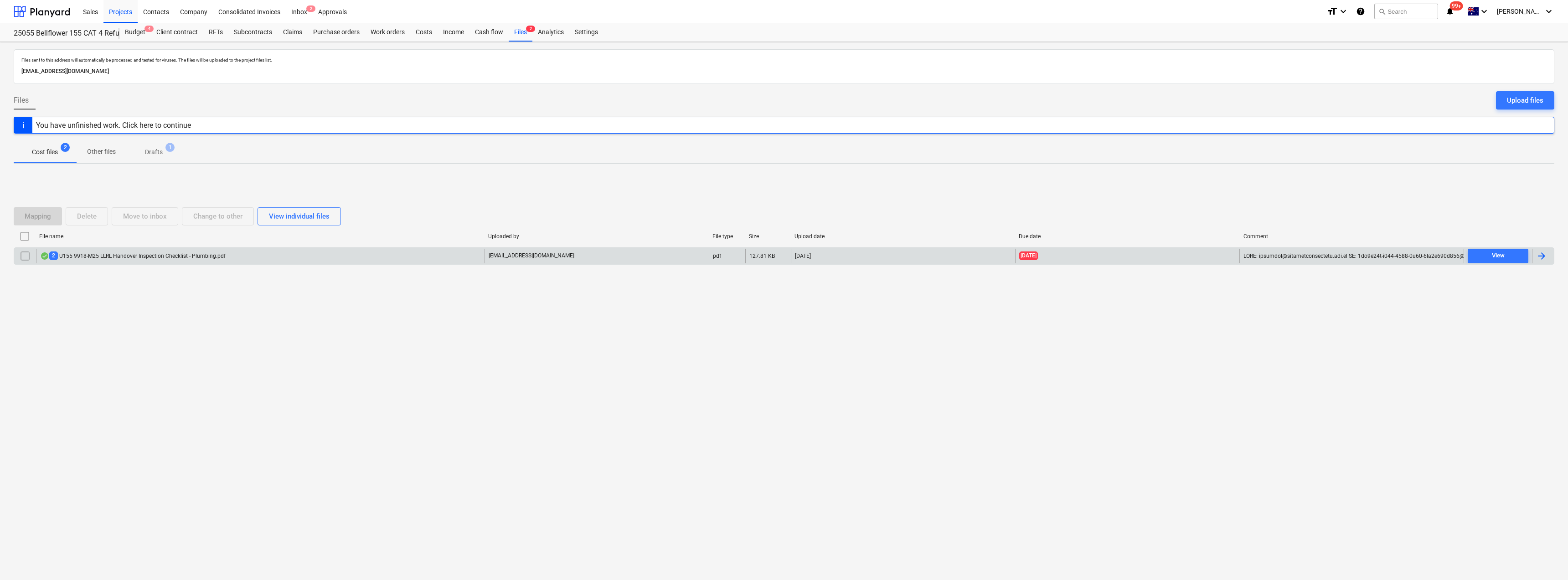
click at [23, 255] on input "checkbox" at bounding box center [25, 256] width 15 height 15
click at [94, 214] on div "Delete" at bounding box center [86, 216] width 20 height 12
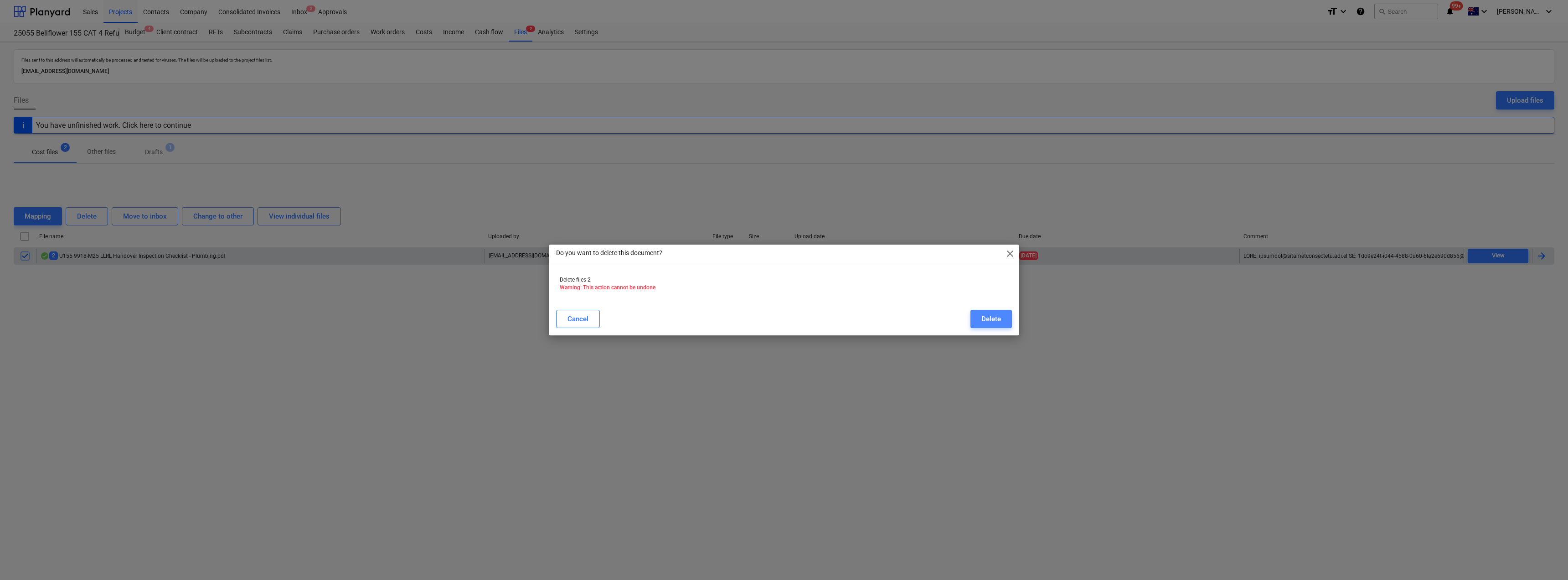
click at [1000, 320] on div "Delete" at bounding box center [991, 319] width 20 height 12
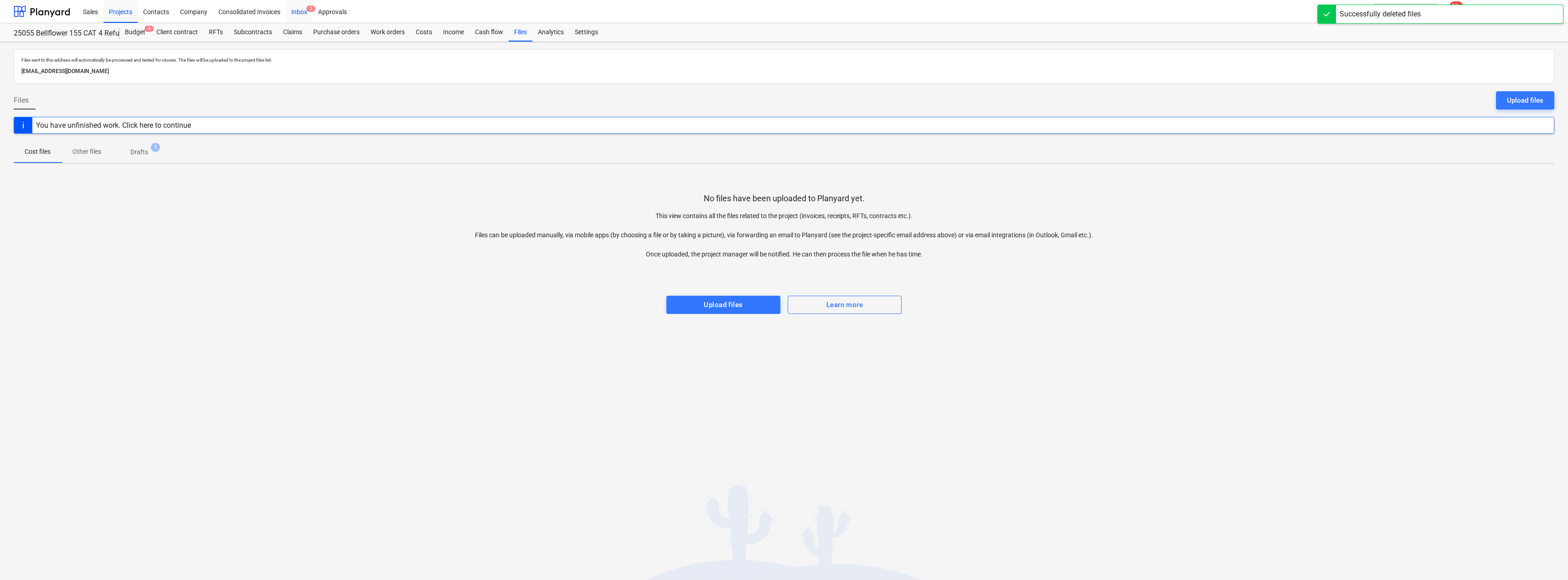
click at [299, 13] on div "Inbox 2" at bounding box center [299, 12] width 27 height 24
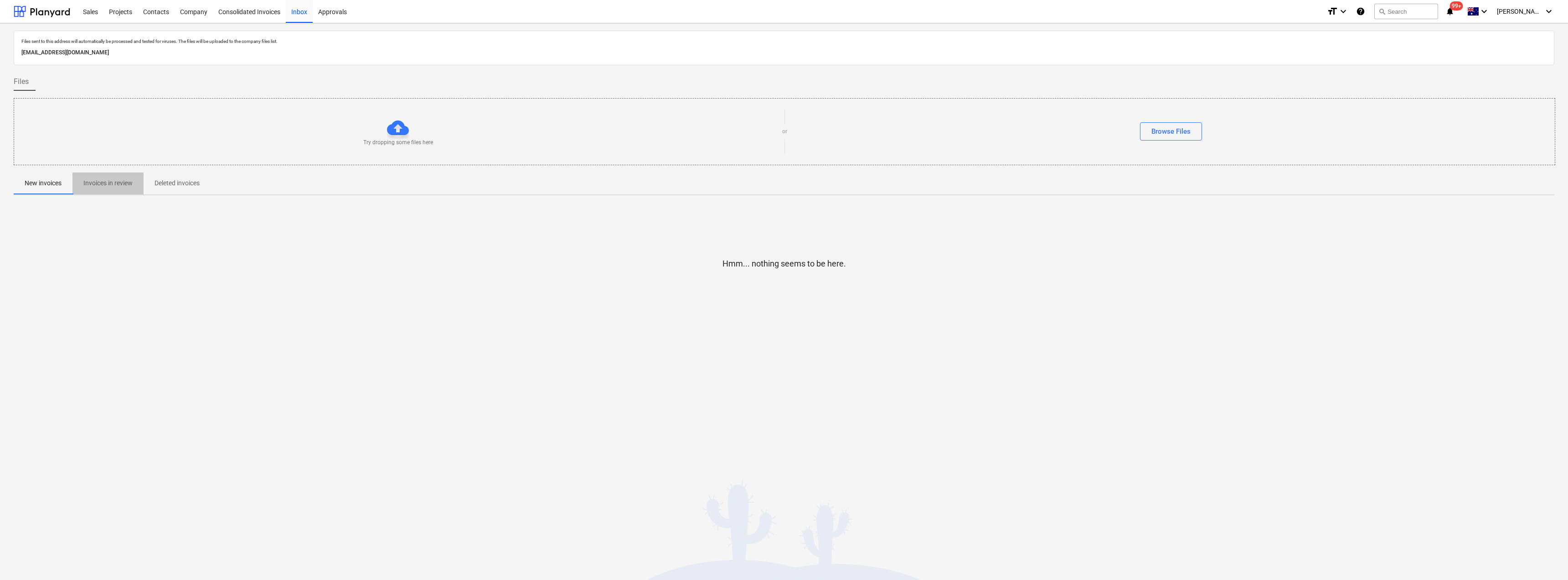
click at [88, 178] on p "Invoices in review" at bounding box center [108, 183] width 49 height 10
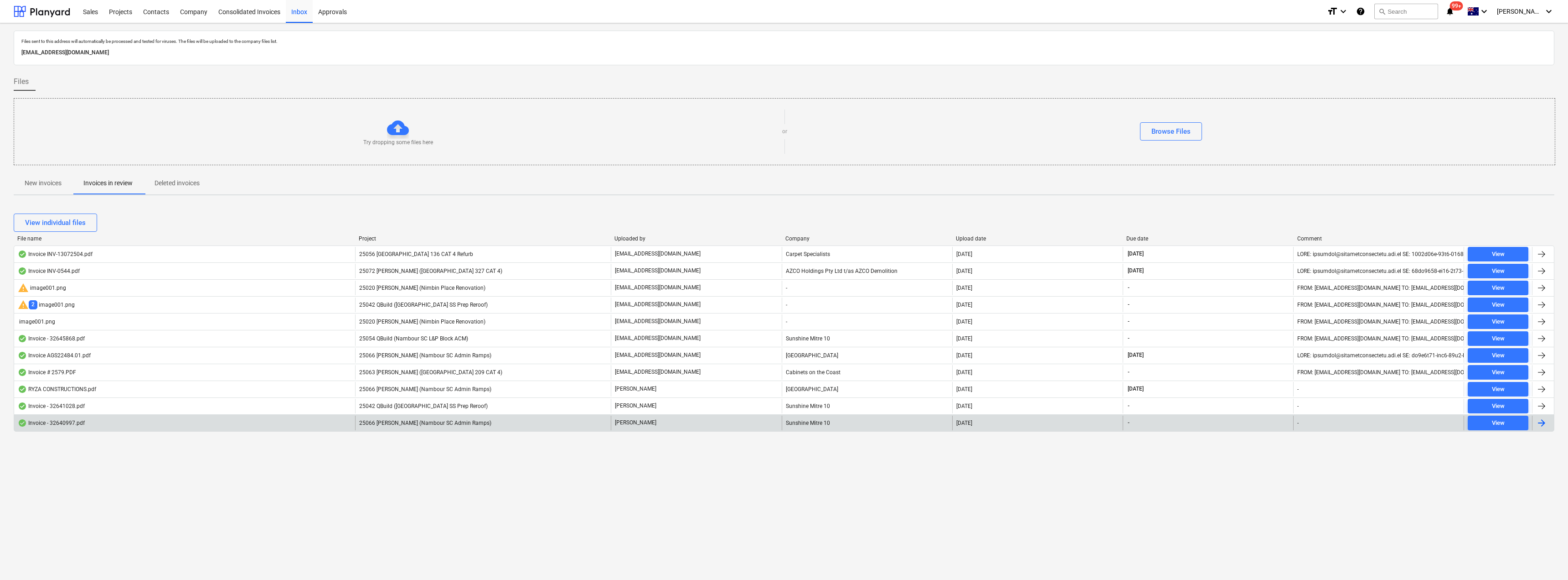
click at [707, 425] on div "[PERSON_NAME]" at bounding box center [697, 423] width 171 height 15
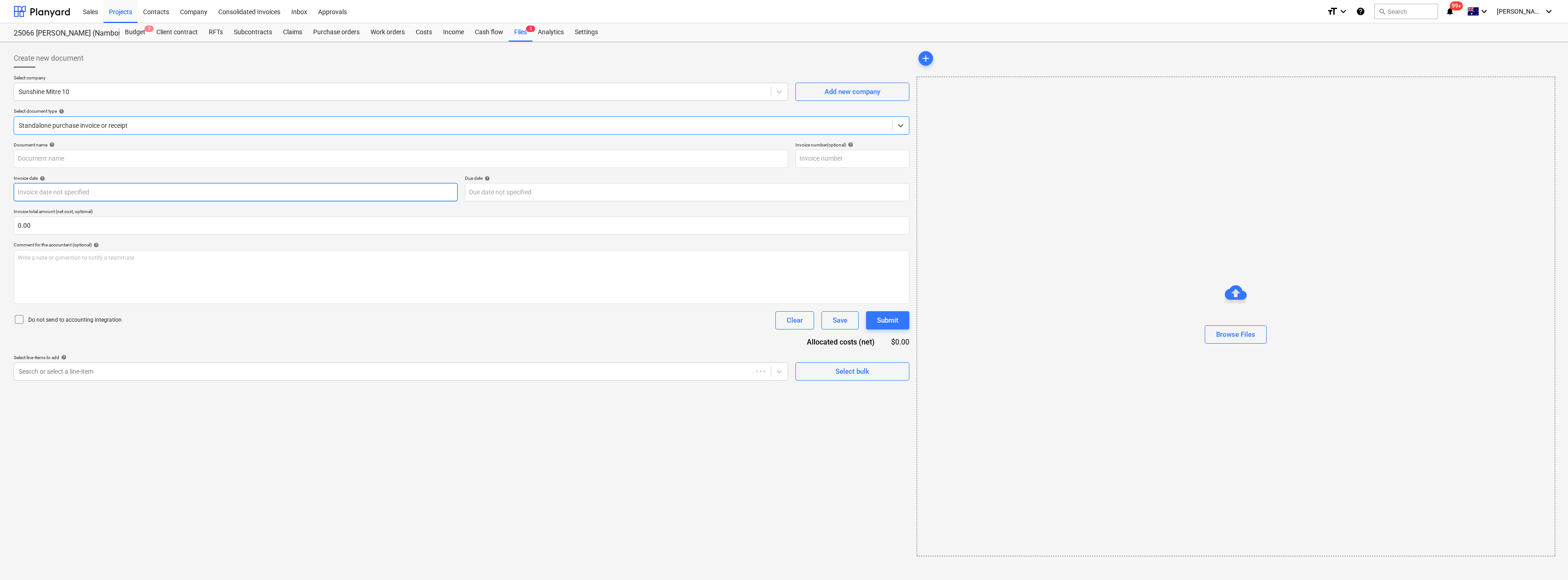
type input "32640997"
type input "[DATE]"
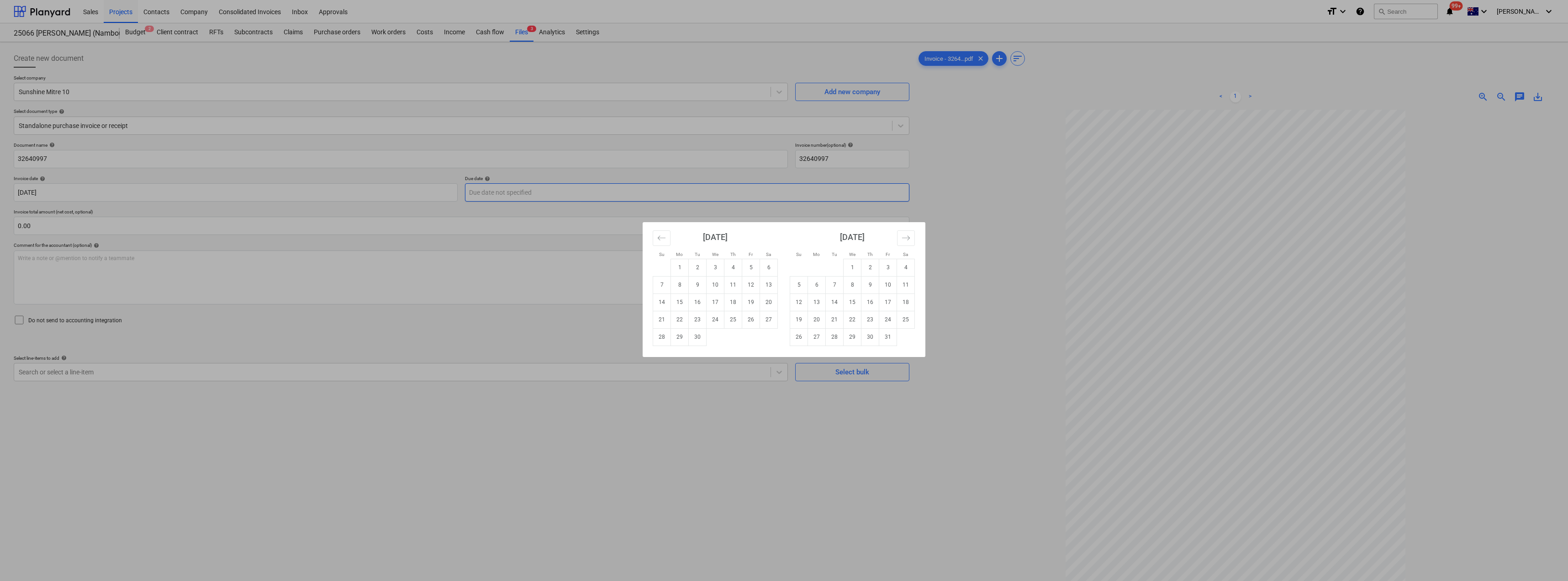
click at [501, 193] on body "Sales Projects Contacts Company Consolidated Invoices Inbox Approvals format_si…" at bounding box center [784, 290] width 1568 height 581
click at [888, 339] on td "31" at bounding box center [888, 337] width 18 height 18
type input "[DATE]"
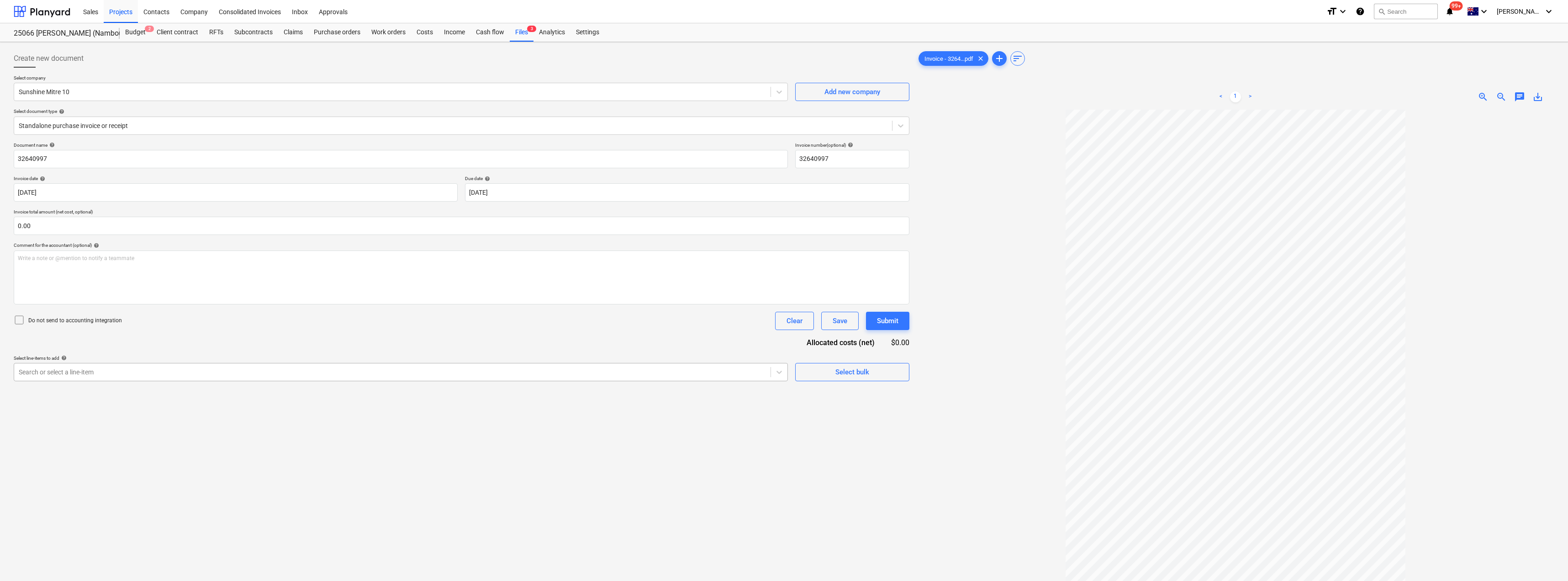
click at [298, 377] on div "Search or select a line-item" at bounding box center [392, 371] width 757 height 13
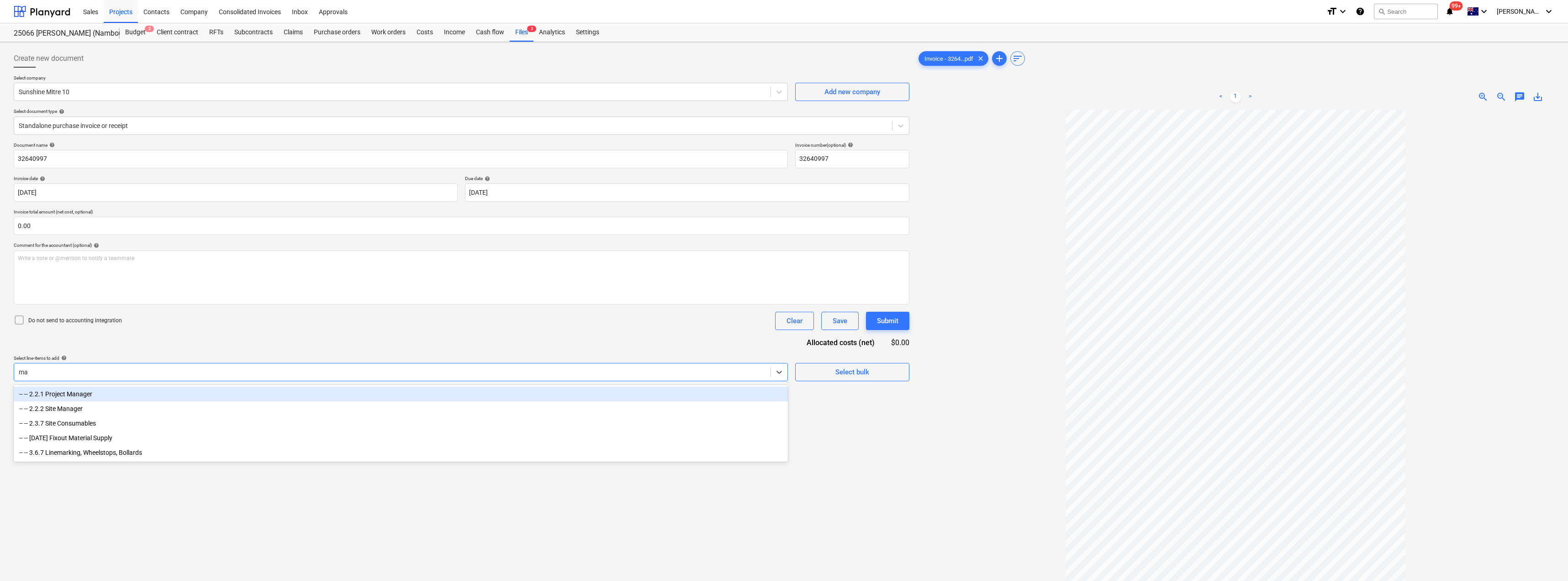
type input "mat"
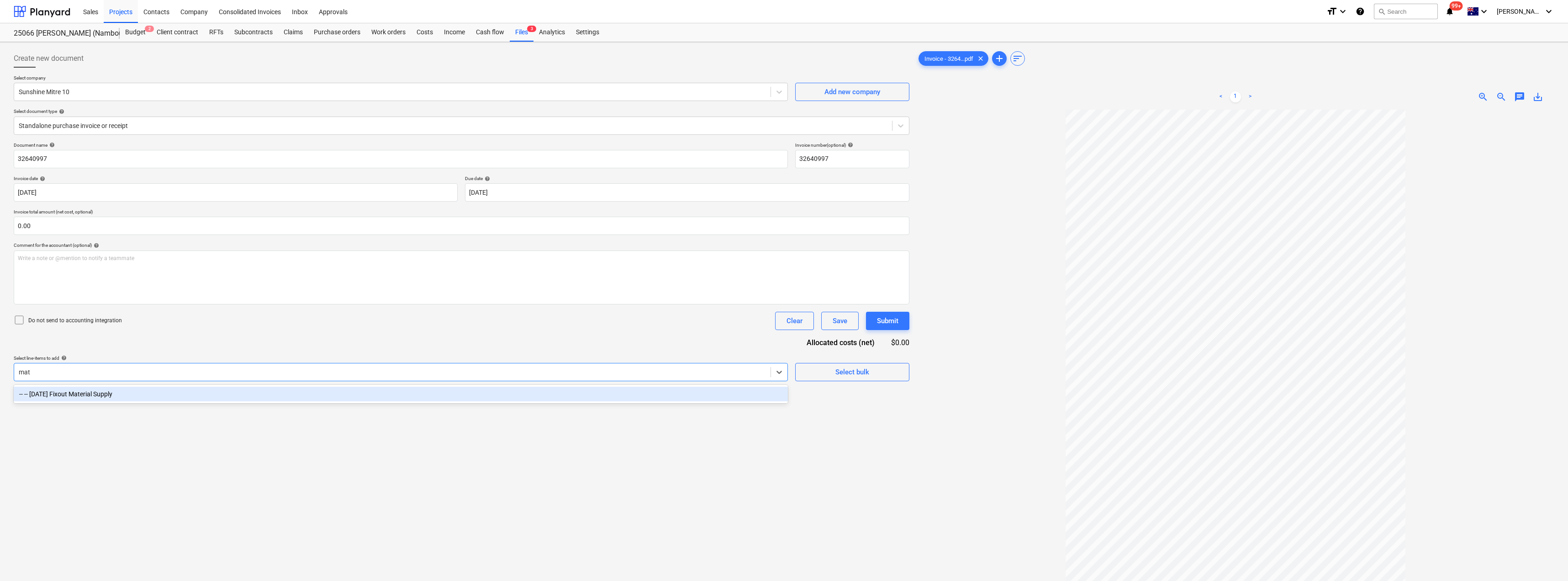
click at [289, 394] on div "-- -- [DATE] Fixout Material Supply" at bounding box center [401, 394] width 775 height 15
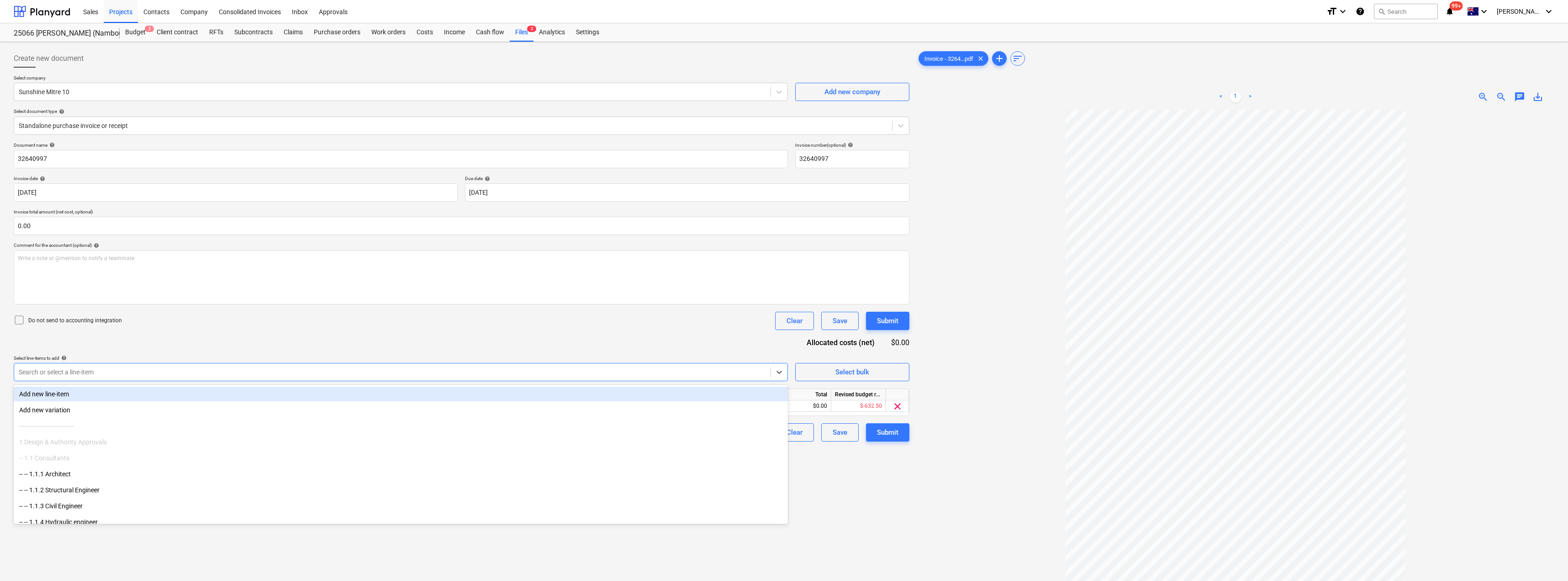
click at [299, 344] on div "Document name help 32640997 Invoice number (optional) help 32640997 Invoice dat…" at bounding box center [462, 291] width 896 height 299
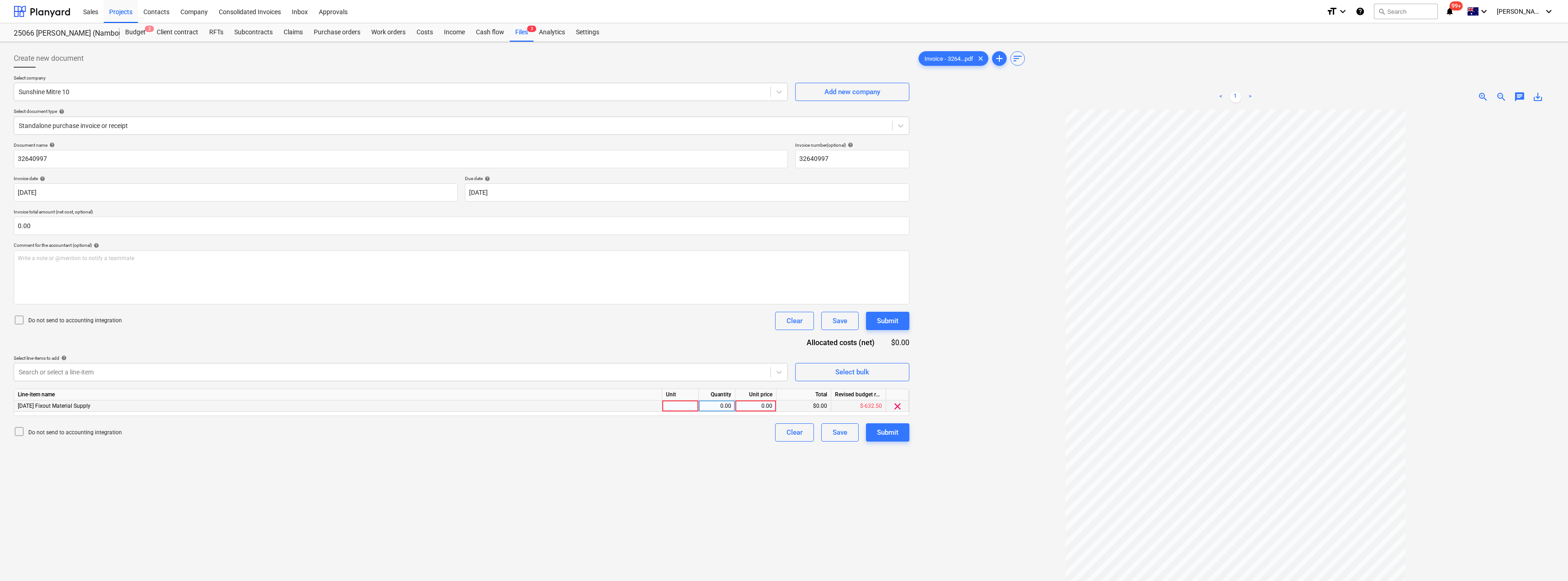
click at [682, 403] on div at bounding box center [680, 407] width 36 height 12
type input "Item"
type input "1"
type input "485.37"
click at [765, 406] on div "485.37" at bounding box center [756, 407] width 33 height 12
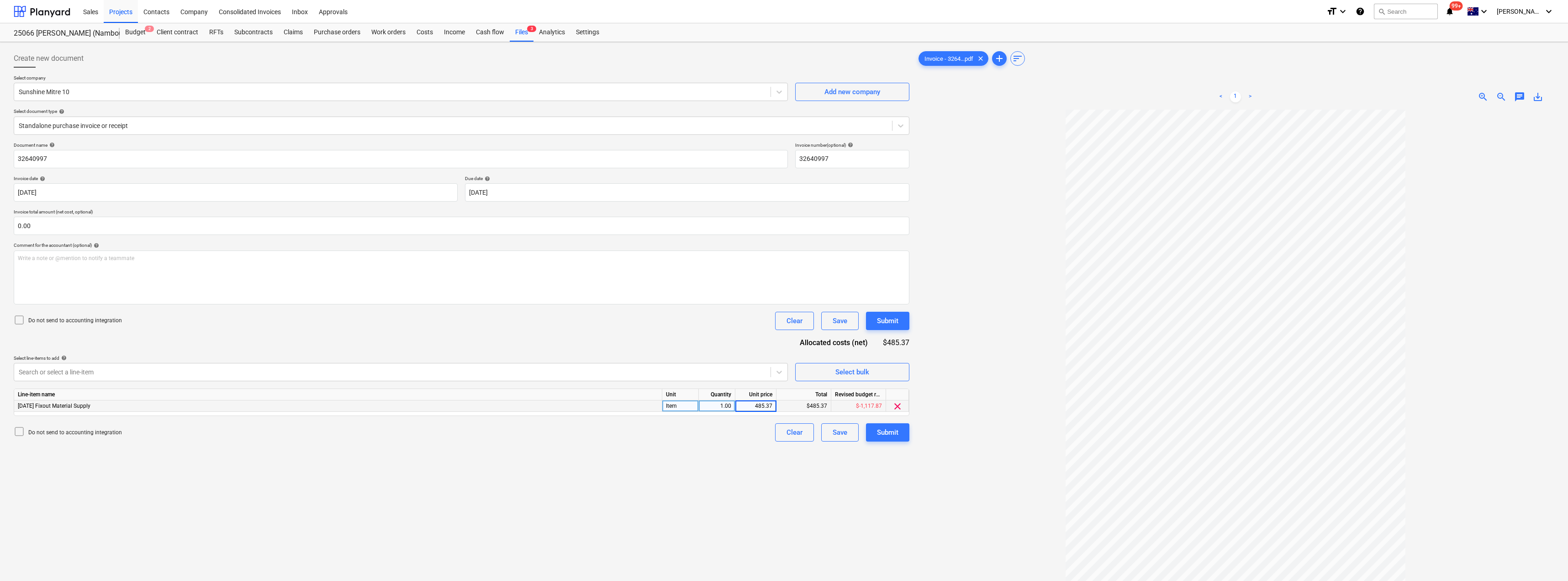
click at [765, 406] on input "485.37" at bounding box center [755, 406] width 40 height 11
click at [766, 406] on input "485.37" at bounding box center [755, 406] width 40 height 11
type input "486.37"
click at [731, 442] on div "Create new document Select company Sunshine Mitre 10 Add new company Select doc…" at bounding box center [461, 356] width 903 height 623
click at [900, 429] on button "Submit" at bounding box center [888, 432] width 43 height 19
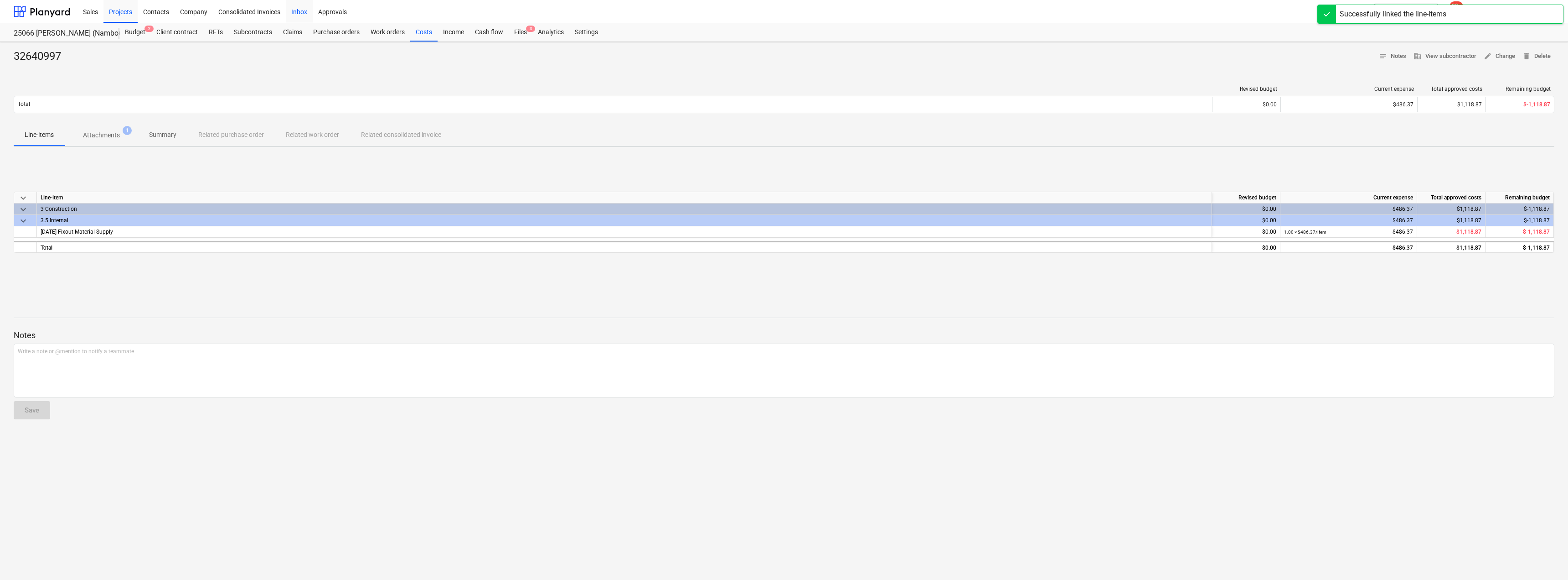
click at [302, 15] on div "Inbox" at bounding box center [299, 12] width 27 height 24
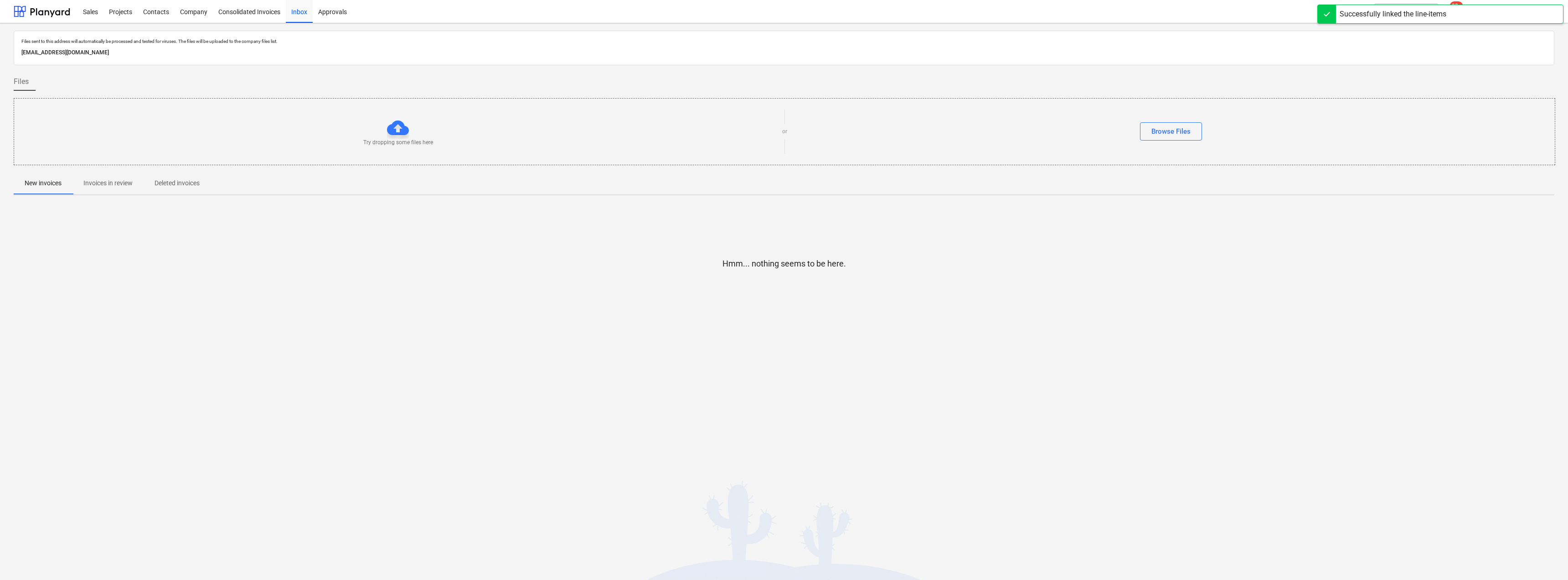
click at [126, 178] on p "Invoices in review" at bounding box center [108, 183] width 49 height 10
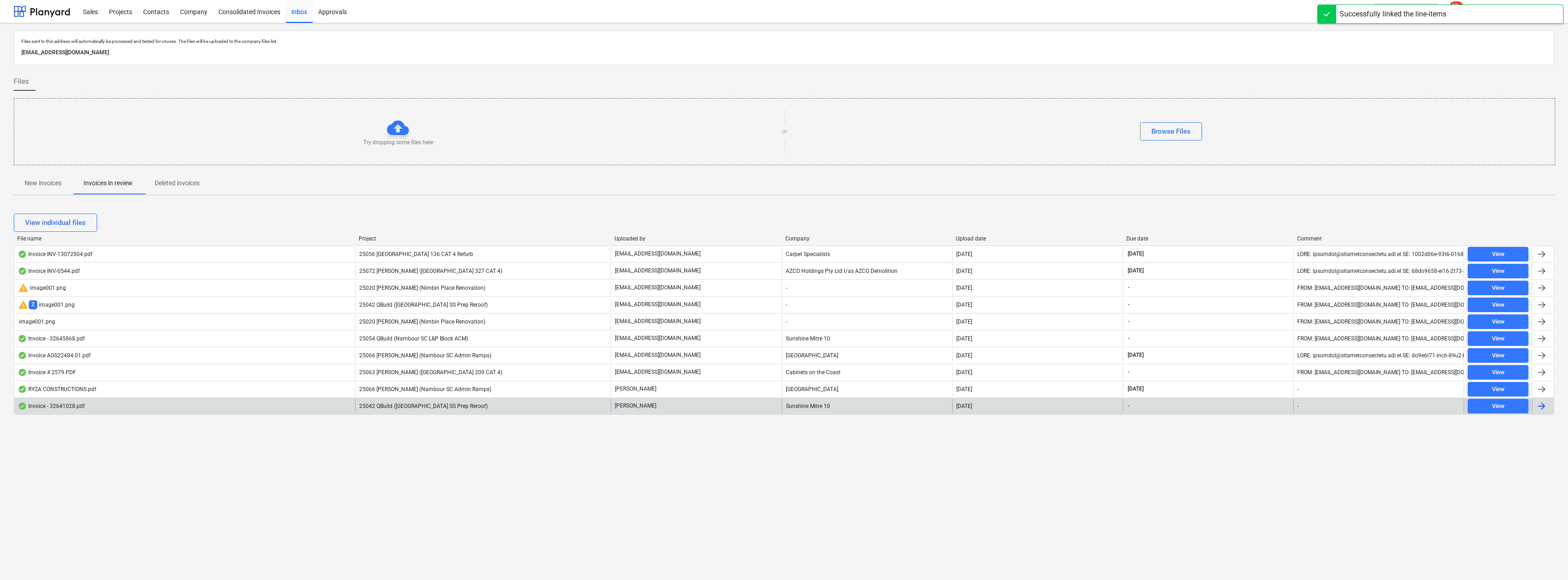
click at [578, 404] on div "25042 QBuild ([GEOGRAPHIC_DATA] SS Prep Reroof)" at bounding box center [483, 406] width 255 height 15
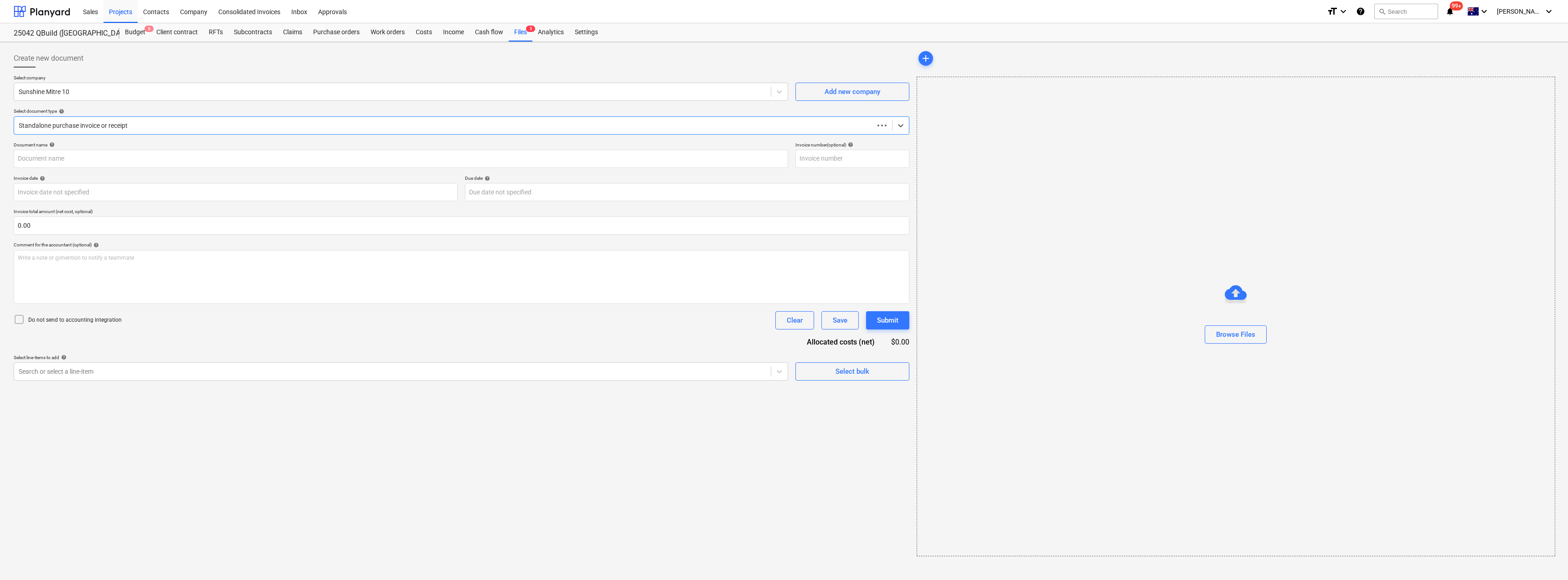
type input "32641028"
type input "[DATE]"
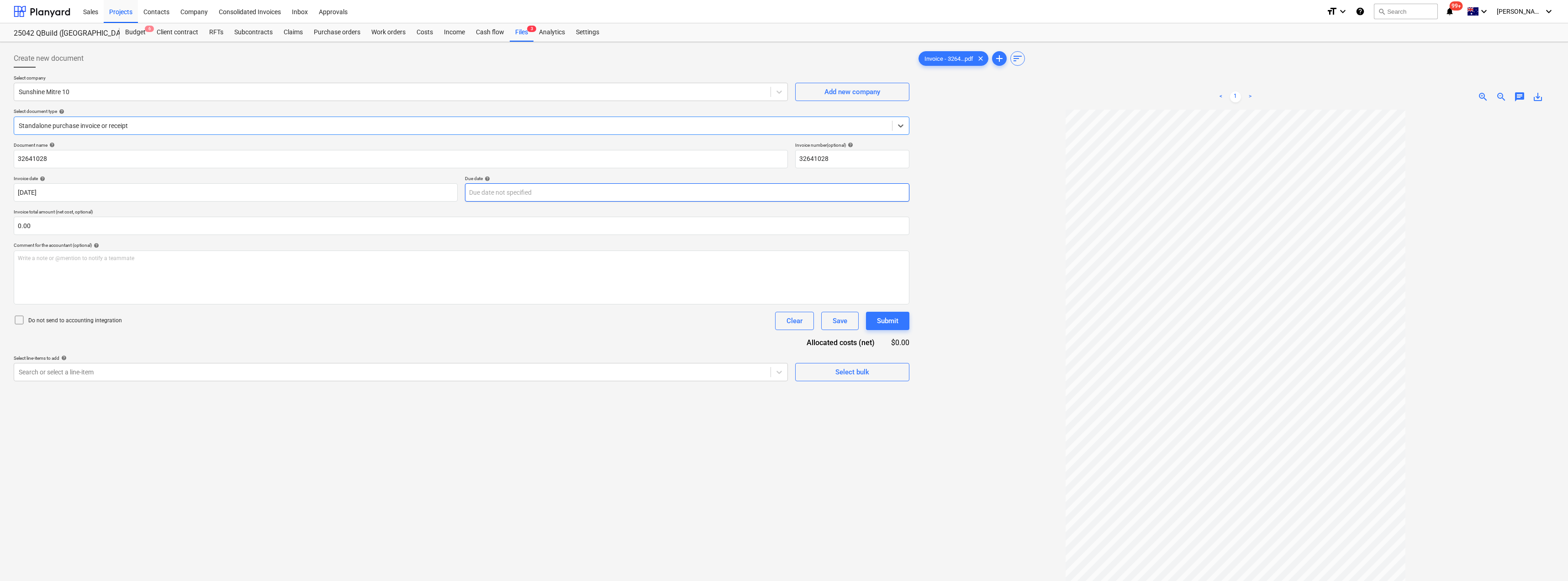
click at [507, 190] on body "Sales Projects Contacts Company Consolidated Invoices Inbox Approvals format_si…" at bounding box center [784, 290] width 1568 height 581
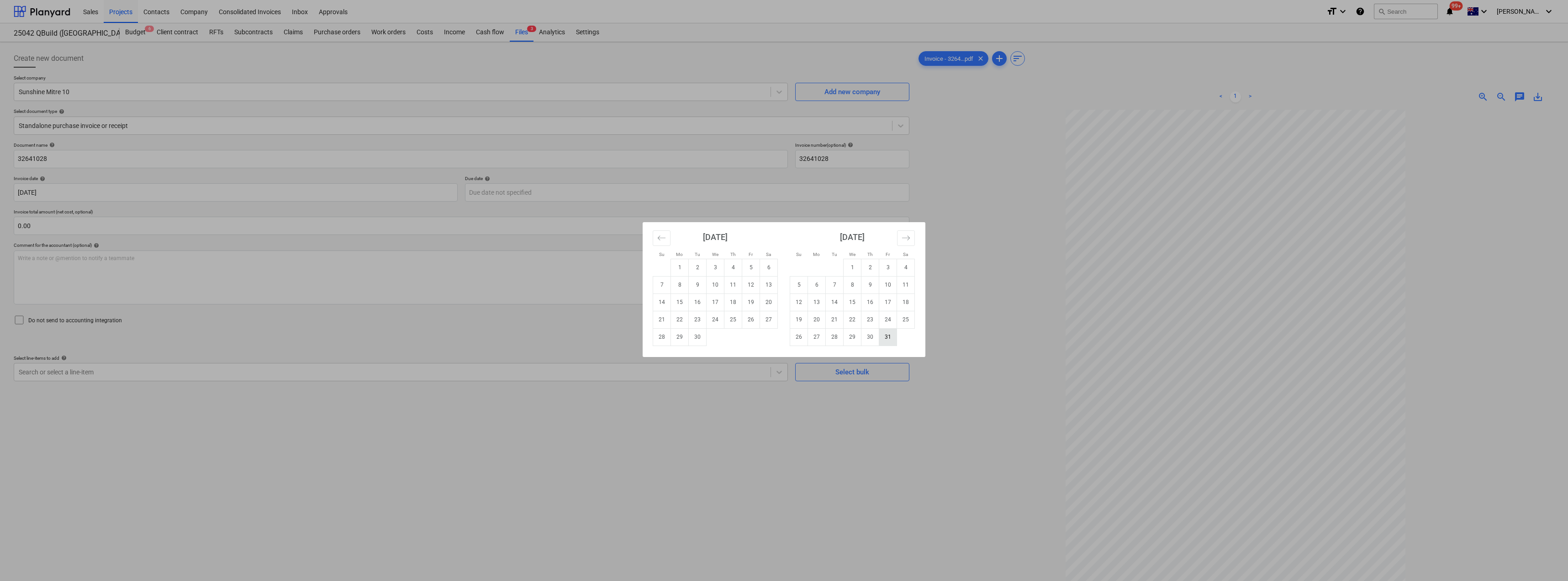
click at [891, 339] on td "31" at bounding box center [888, 337] width 18 height 18
type input "[DATE]"
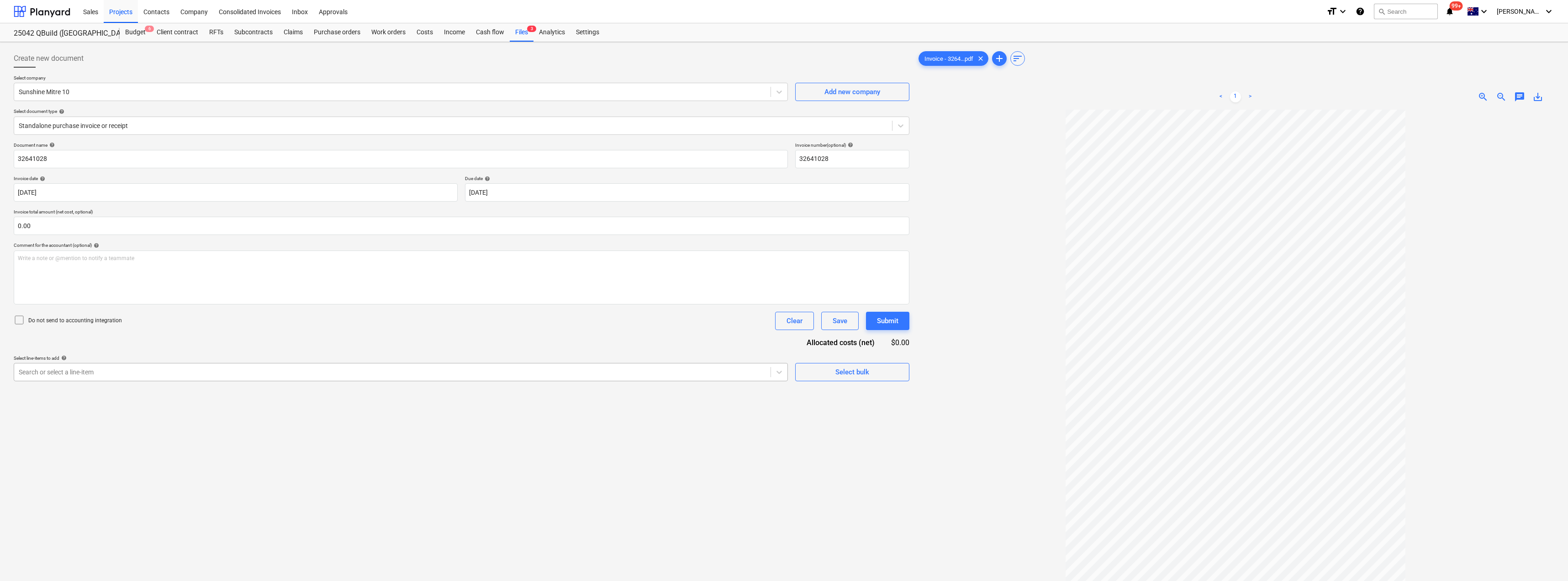
click at [140, 364] on div "Search or select a line-item" at bounding box center [401, 371] width 775 height 19
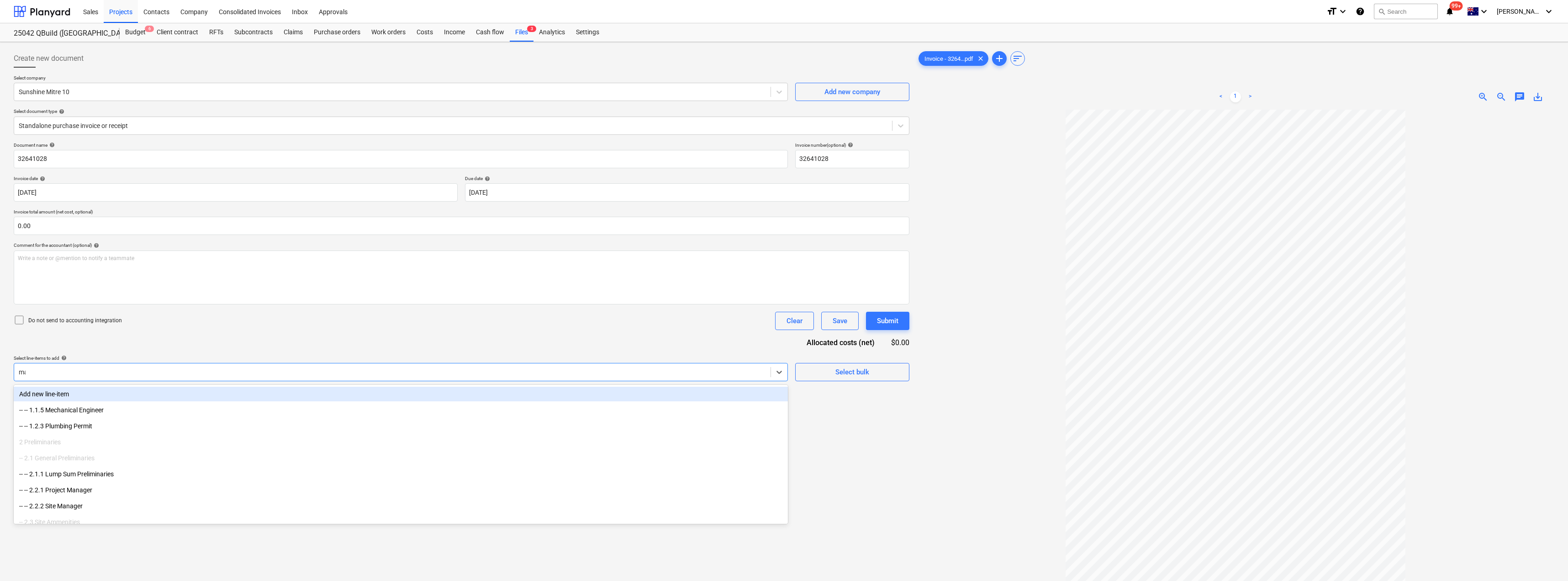
type input "mat"
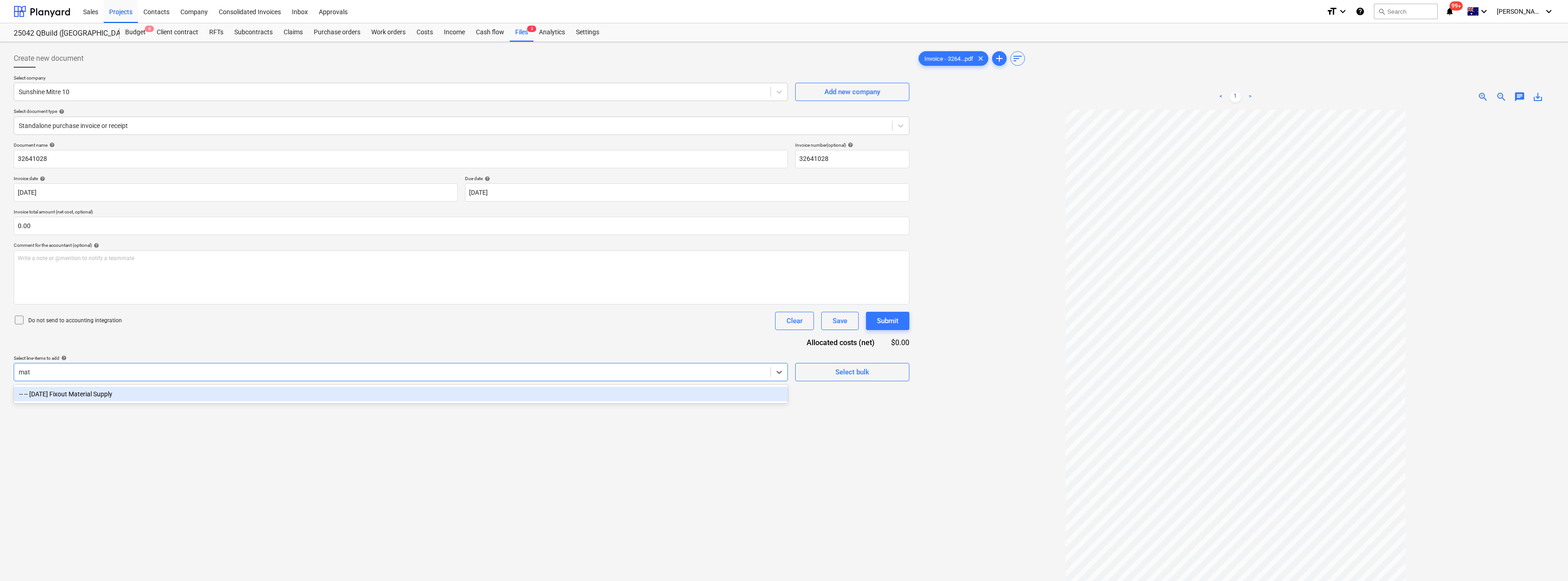
click at [99, 393] on div "-- -- [DATE] Fixout Material Supply" at bounding box center [401, 394] width 775 height 15
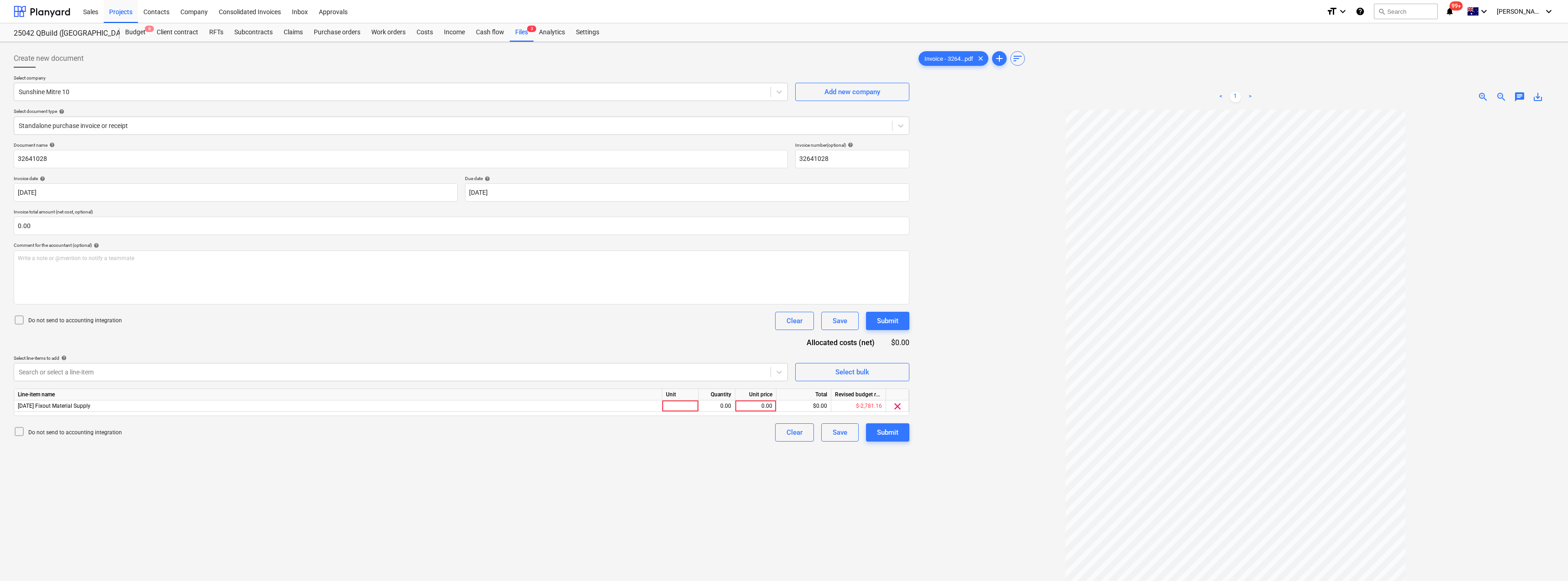
click at [167, 349] on div "Document name help 32641028 Invoice number (optional) help 32641028 Invoice dat…" at bounding box center [462, 291] width 896 height 299
click at [684, 409] on div at bounding box center [680, 407] width 36 height 12
type input "Item"
type input "59.6"
click at [666, 455] on div "Create new document Select company Sunshine Mitre 10 Add new company Select doc…" at bounding box center [461, 356] width 903 height 623
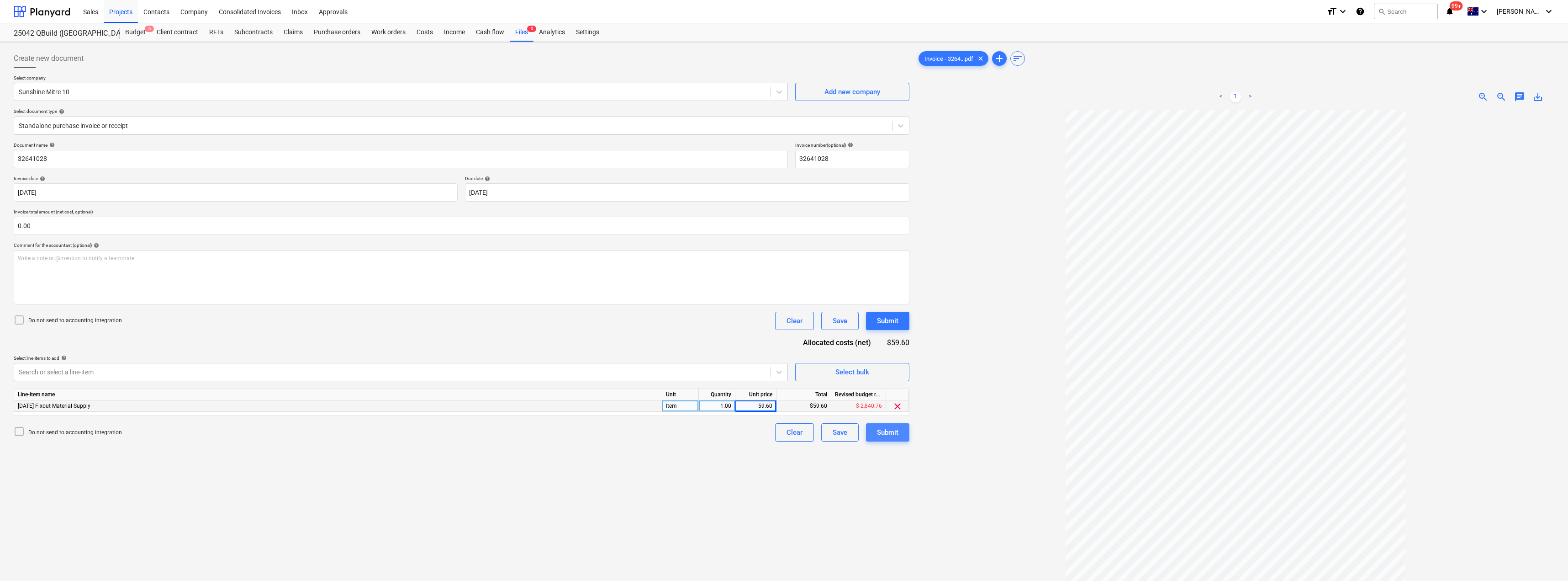
click at [891, 435] on div "Submit" at bounding box center [888, 432] width 22 height 12
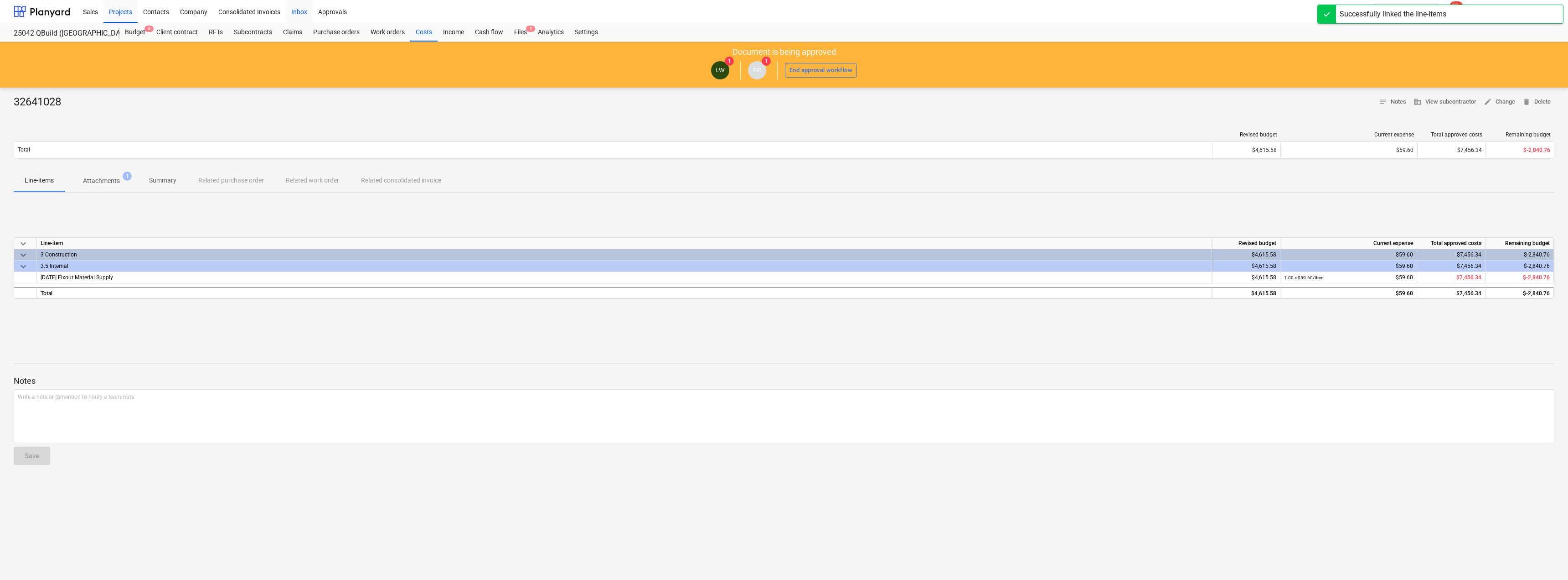
click at [299, 11] on div "Inbox" at bounding box center [299, 12] width 27 height 24
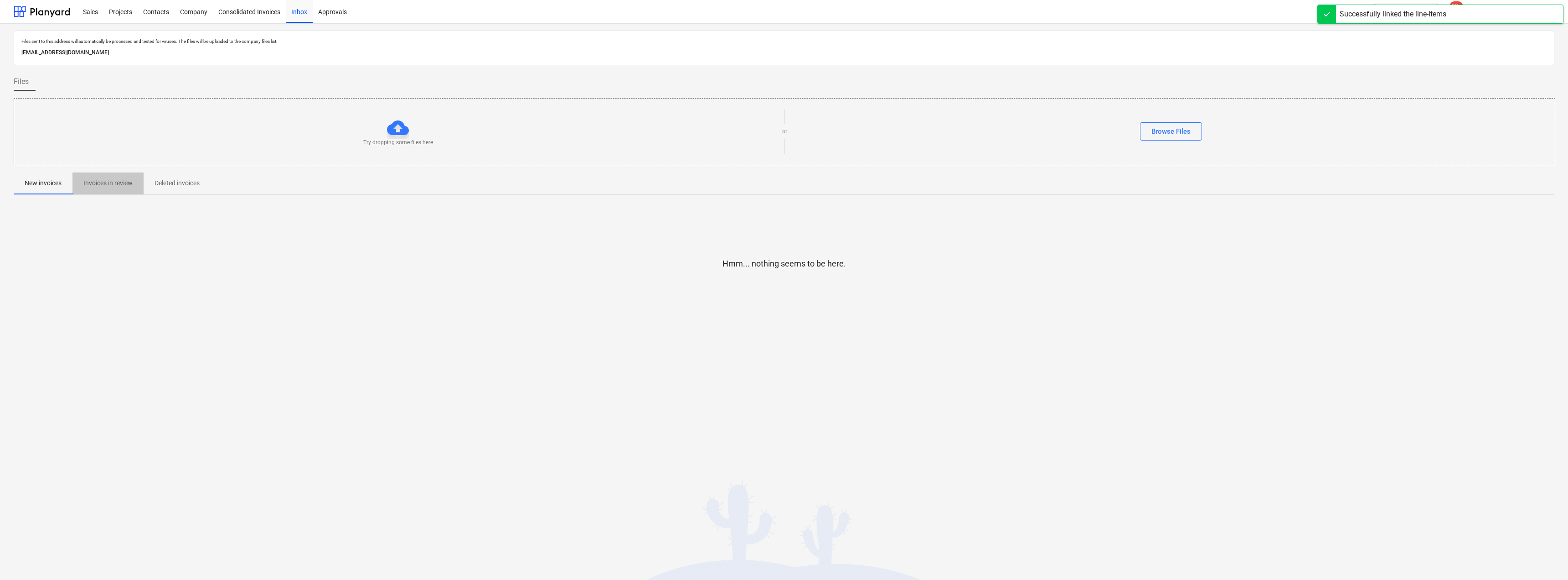
drag, startPoint x: 109, startPoint y: 183, endPoint x: 133, endPoint y: 177, distance: 24.7
click at [109, 183] on p "Invoices in review" at bounding box center [108, 183] width 49 height 10
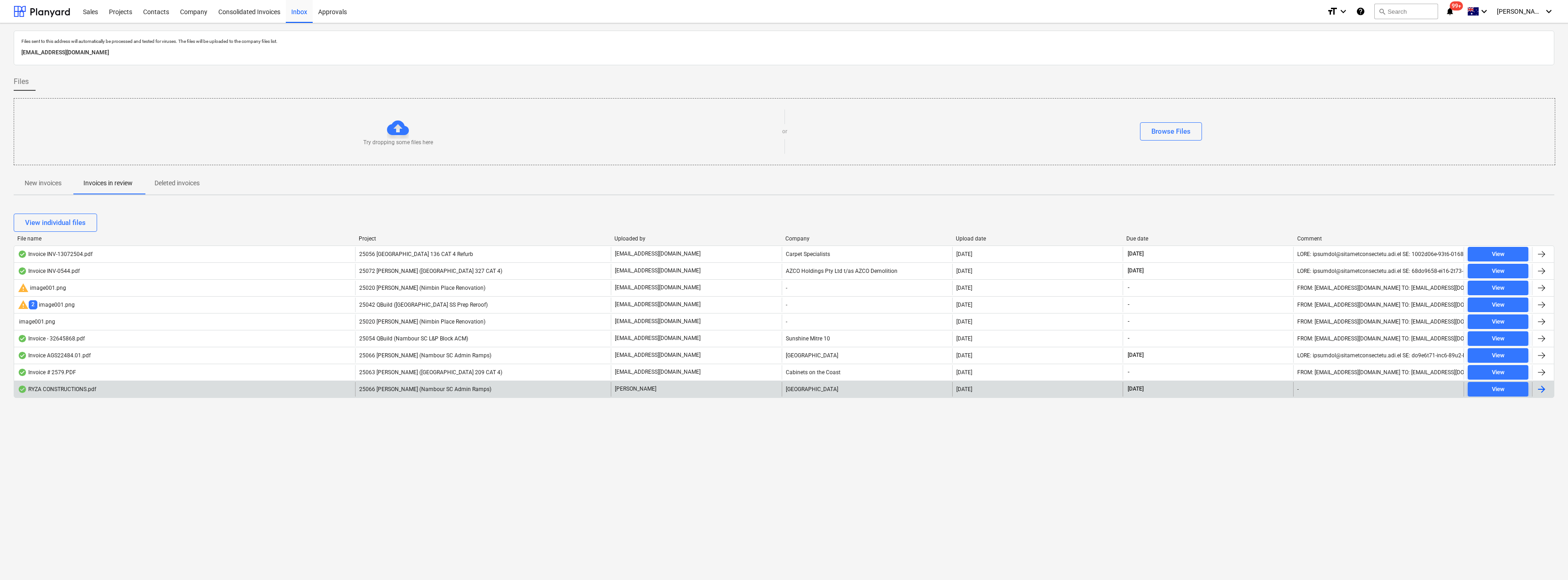
click at [433, 387] on span "25066 [PERSON_NAME] (Nambour SC Admin Ramps)" at bounding box center [425, 389] width 133 height 6
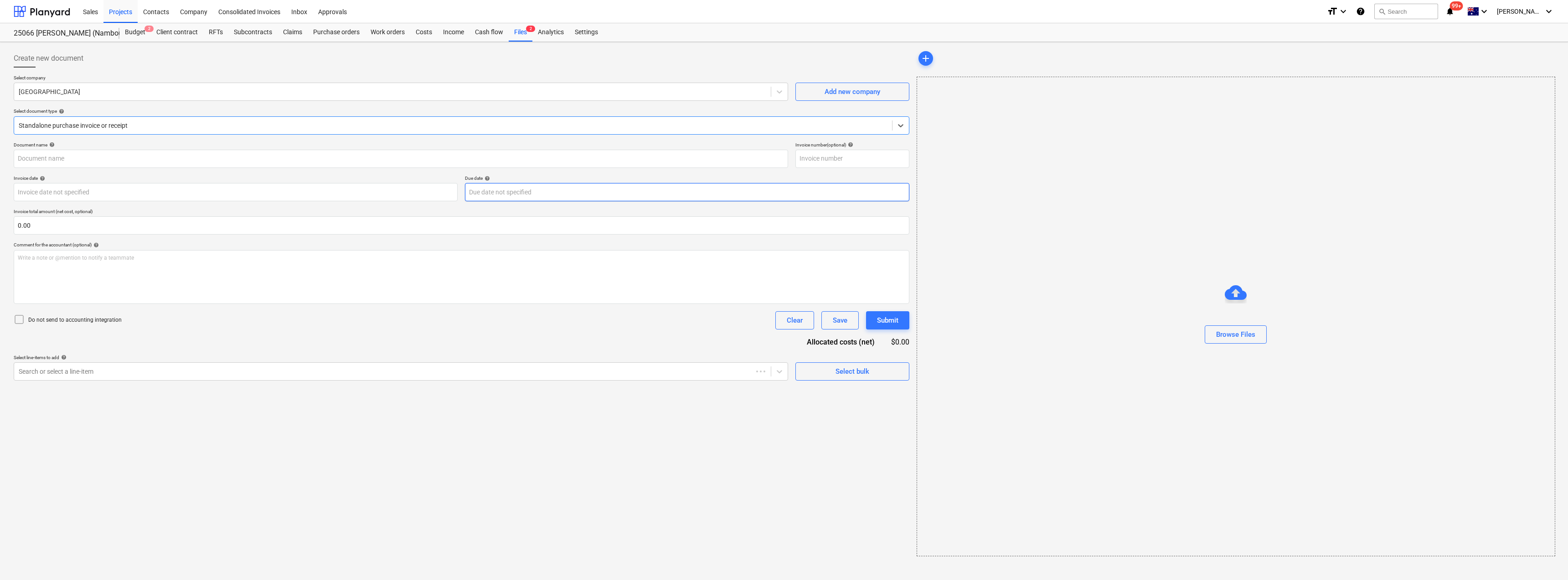
type input "2928113"
type input "[DATE]"
type input "20 Oct 2025"
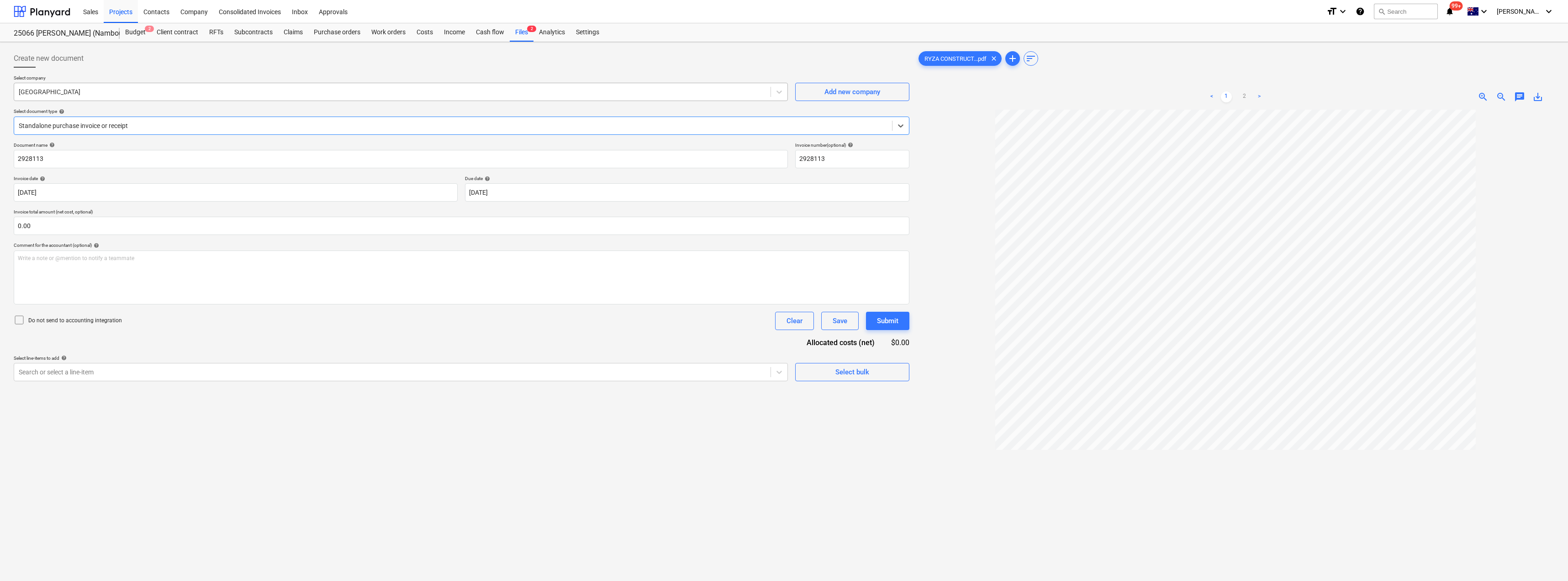
click at [137, 90] on div at bounding box center [392, 92] width 747 height 9
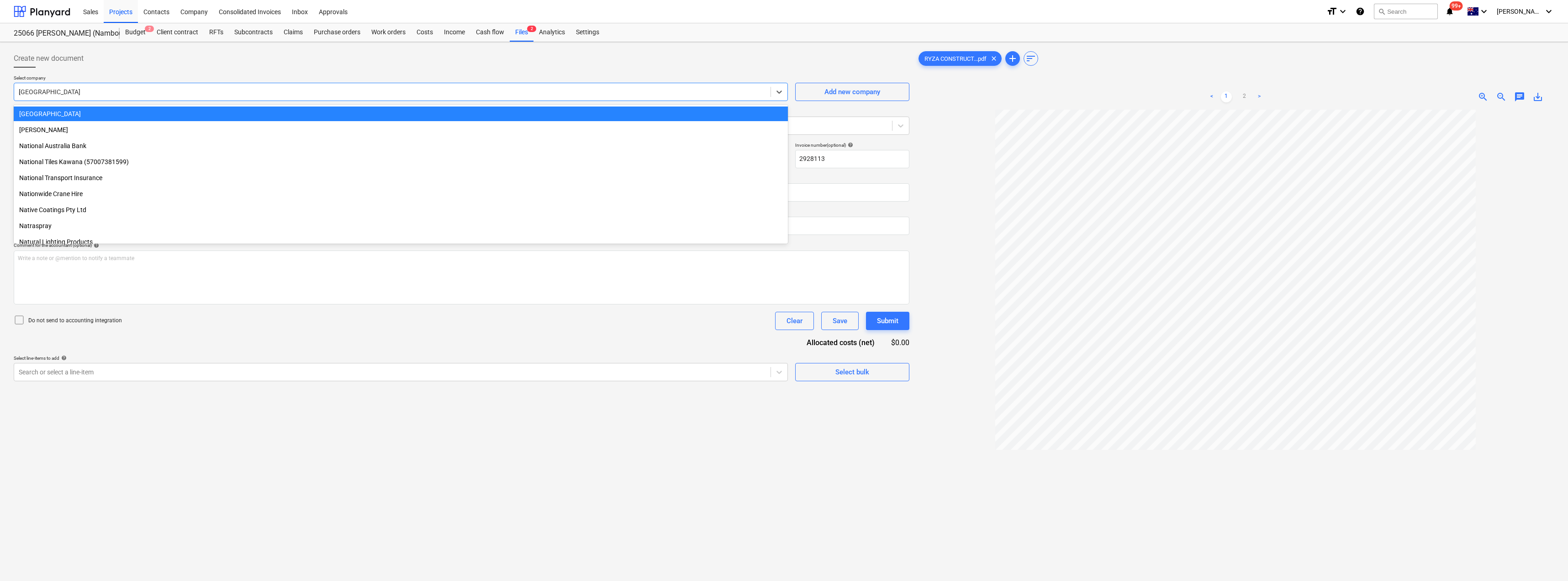
scroll to position [1639, 0]
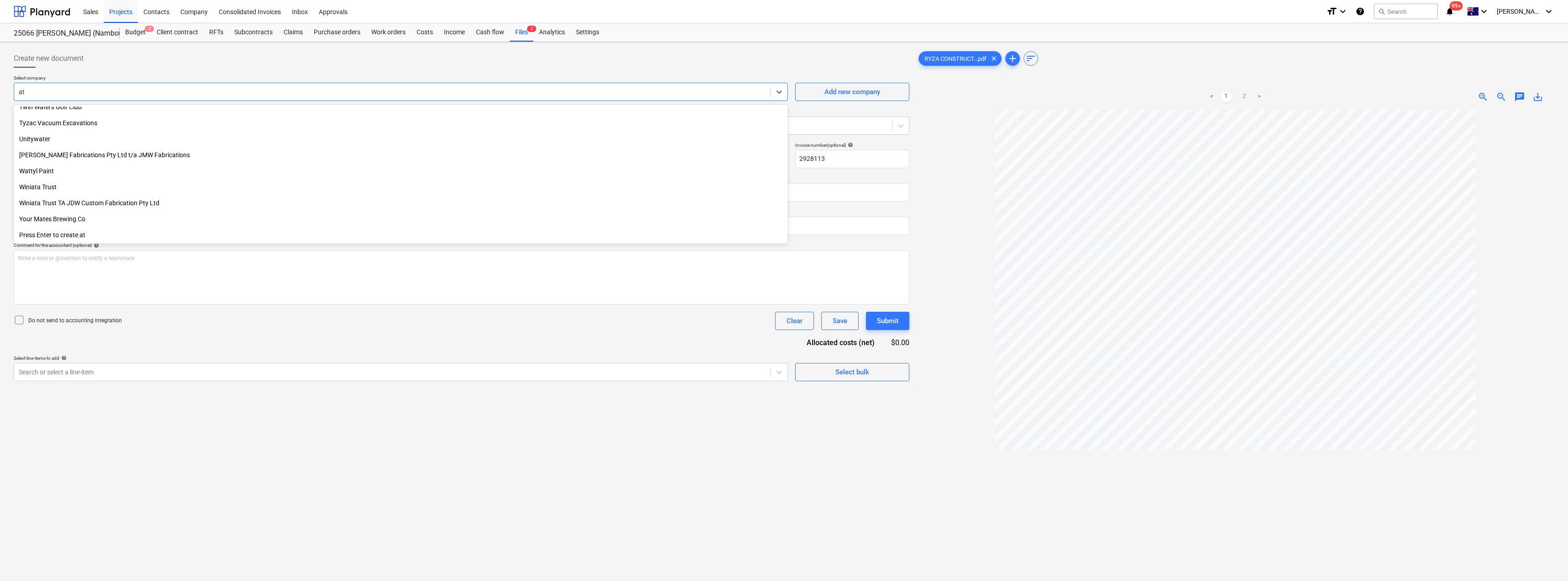
type input "atf"
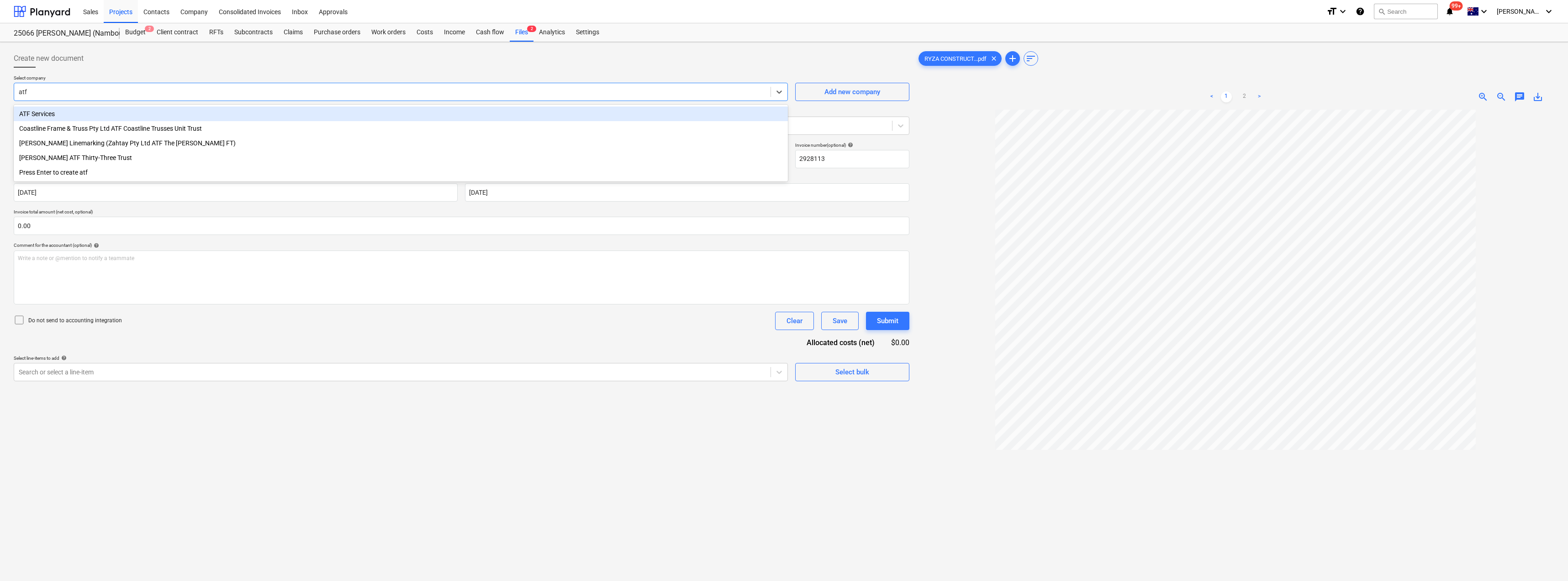
click at [123, 113] on div "ATF Services" at bounding box center [401, 113] width 775 height 15
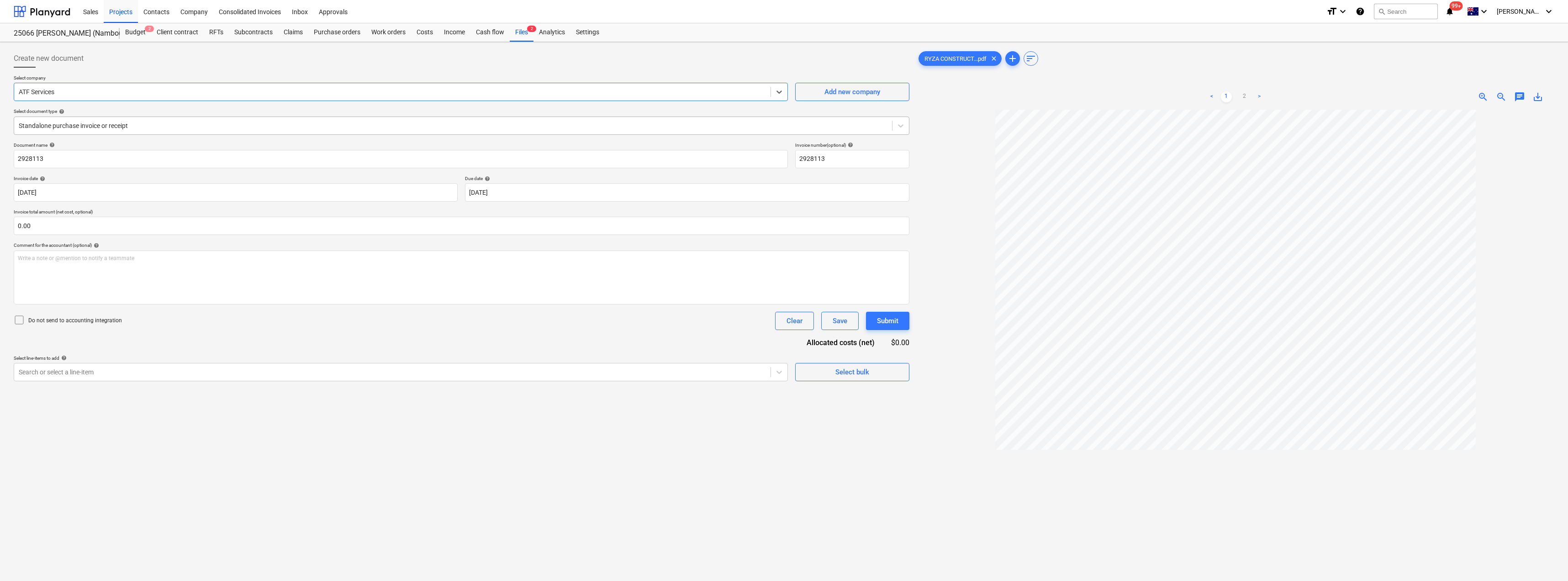
click at [126, 122] on div at bounding box center [453, 125] width 869 height 9
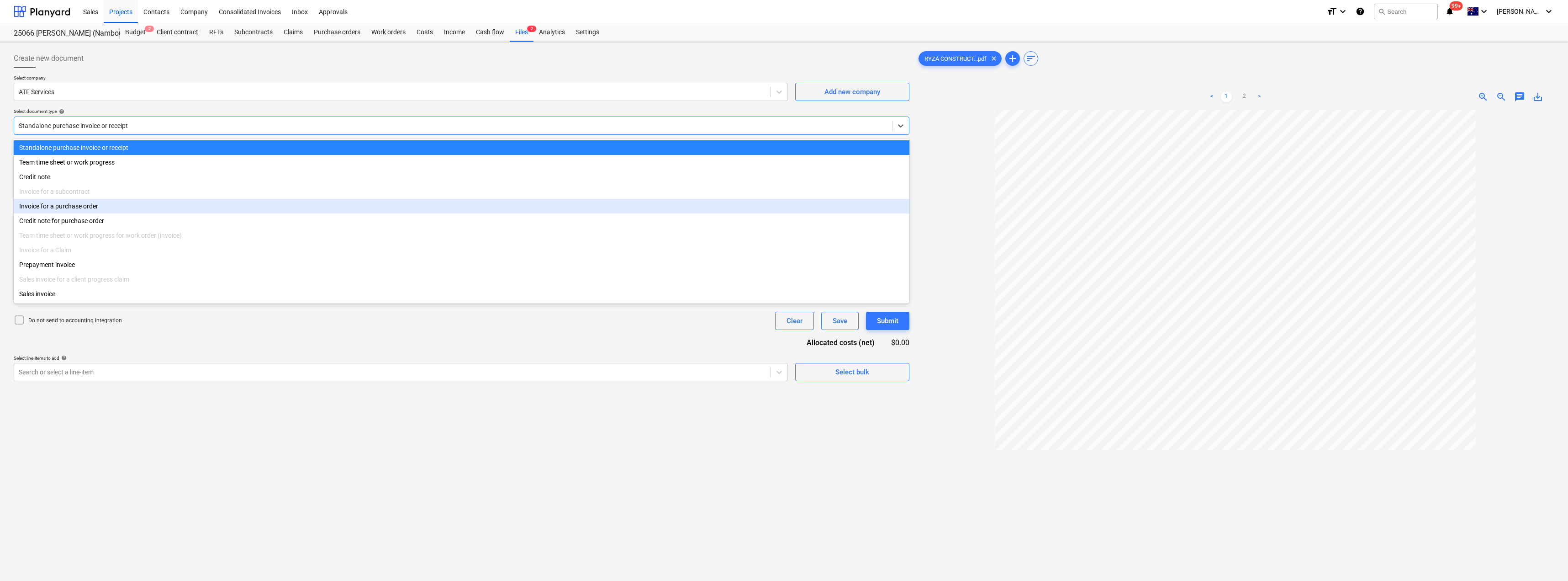
click at [106, 209] on div "Invoice for a purchase order" at bounding box center [462, 206] width 896 height 15
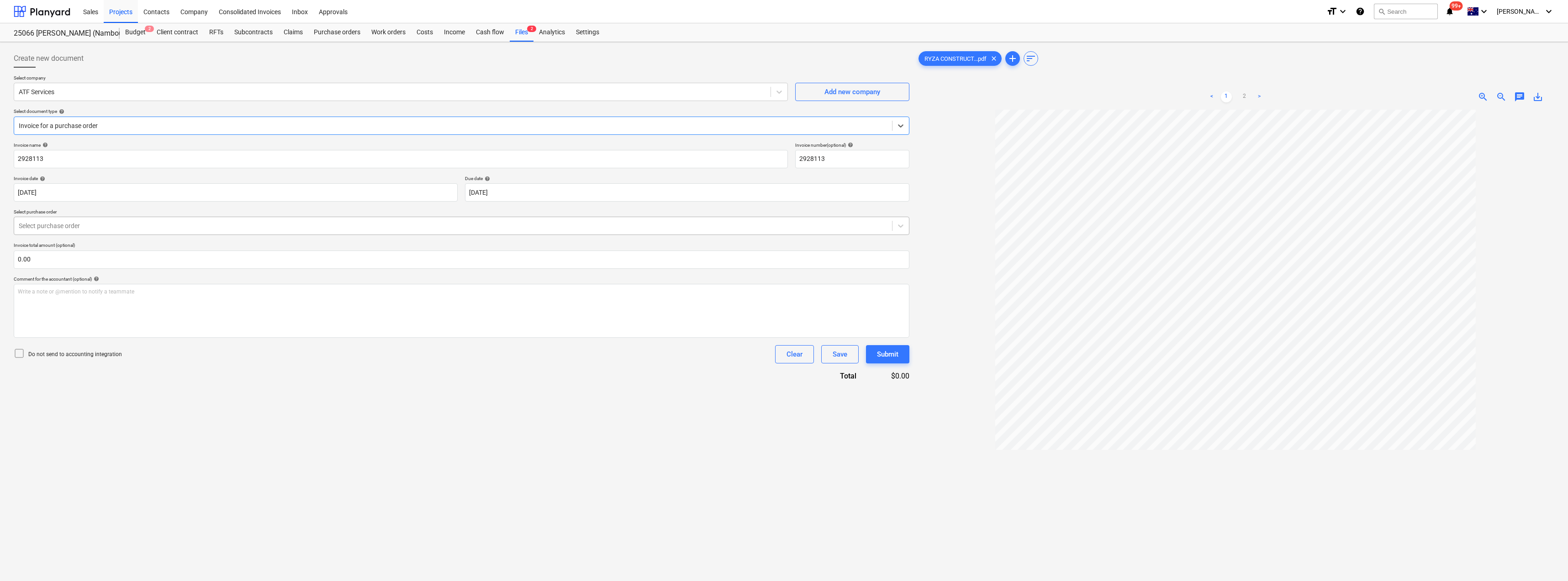
click at [98, 232] on div "Select purchase order" at bounding box center [453, 226] width 878 height 13
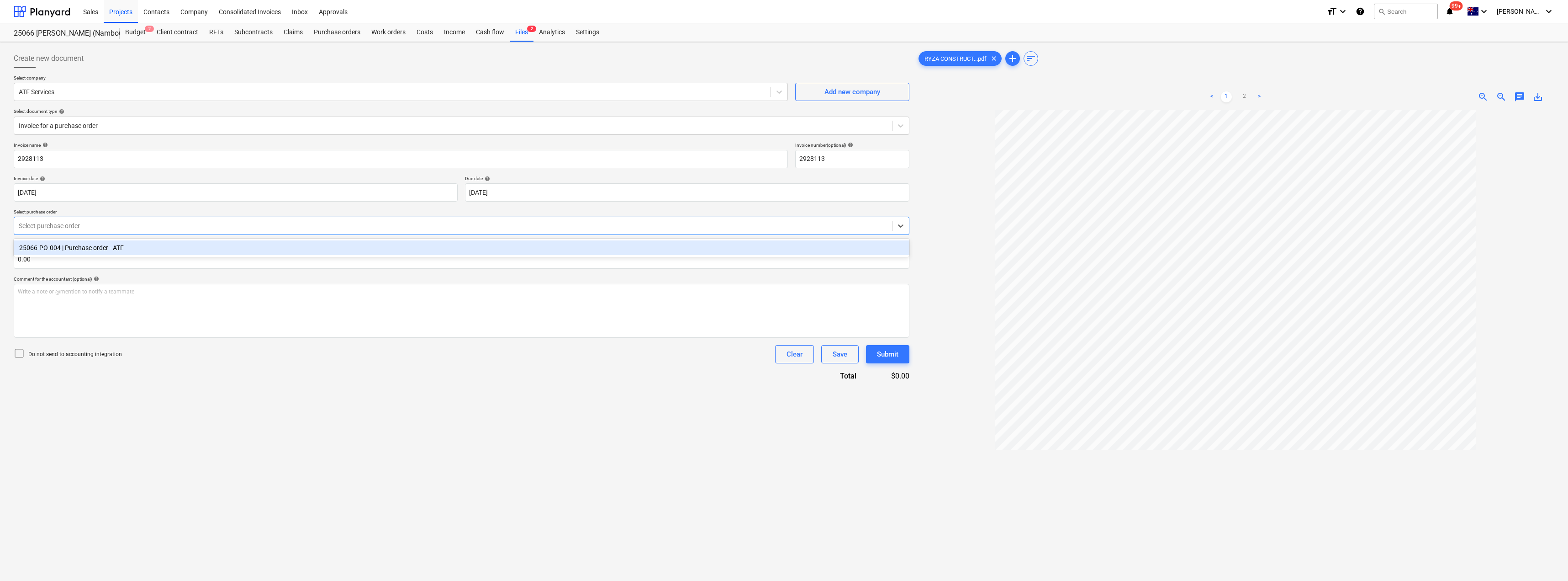
click at [104, 248] on div "25066-PO-004 | Purchase order - ATF" at bounding box center [462, 247] width 896 height 15
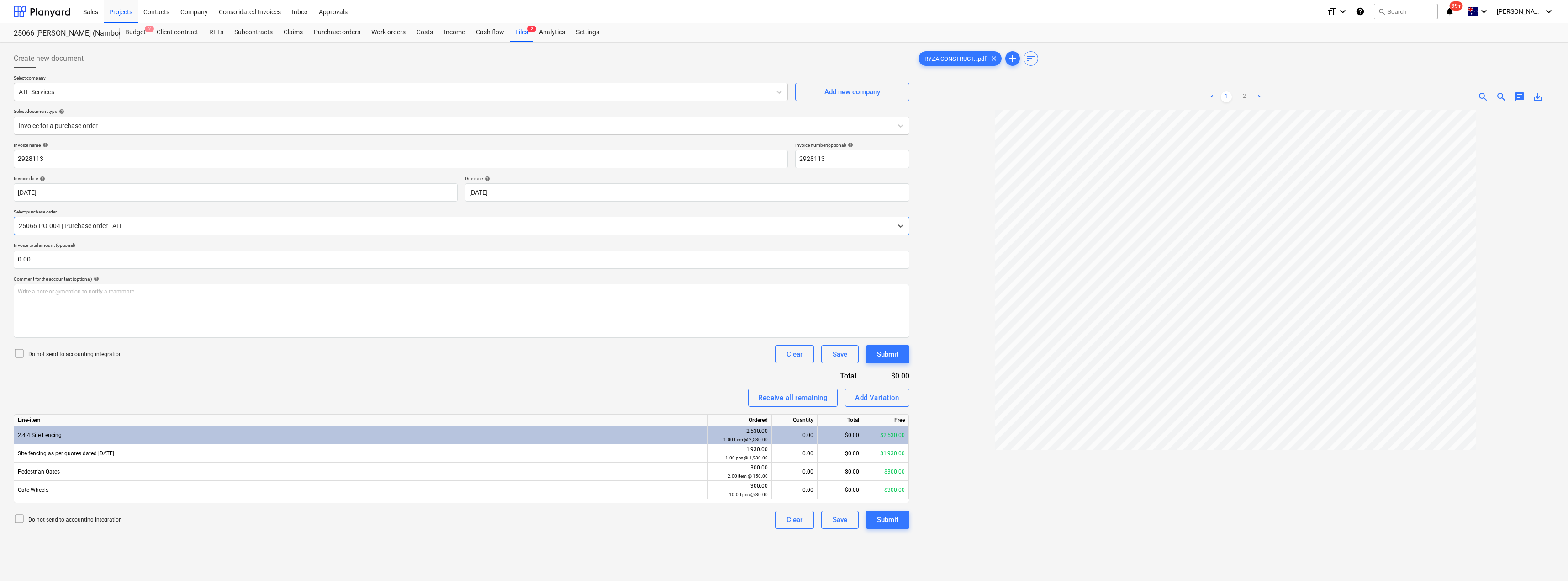
scroll to position [45, 0]
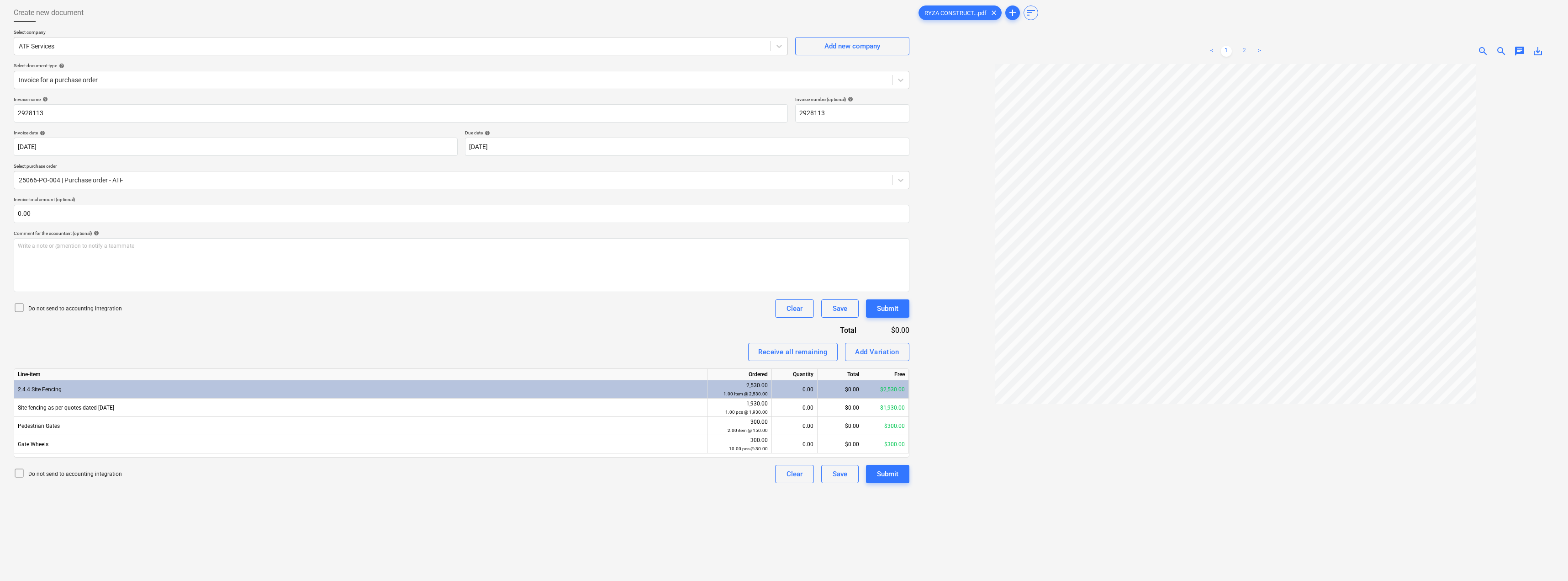
click at [1242, 51] on link "2" at bounding box center [1244, 50] width 11 height 11
click at [1228, 50] on link "1" at bounding box center [1225, 50] width 11 height 11
click at [837, 407] on div "$0.00" at bounding box center [841, 408] width 45 height 19
type input "1930"
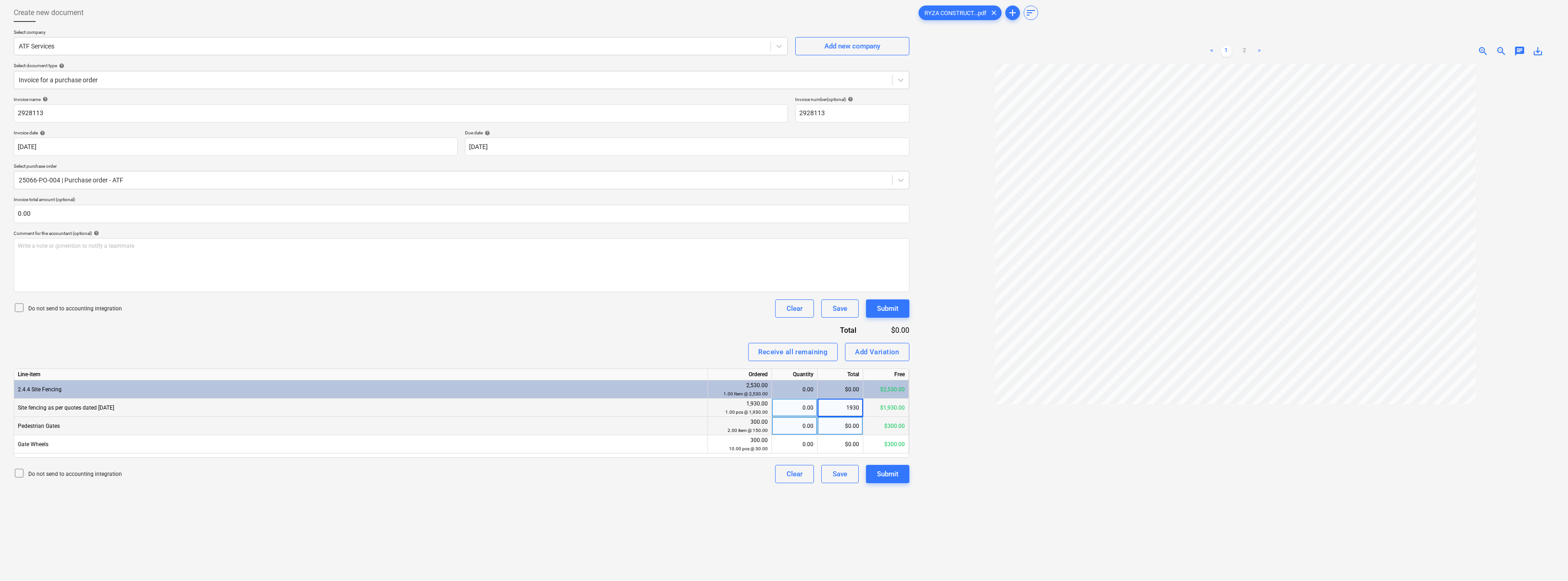
click at [838, 426] on div "$0.00" at bounding box center [841, 425] width 45 height 19
type input "300"
click at [699, 328] on div "Invoice name help 2928113 Invoice number (optional) help 2928113 Invoice date h…" at bounding box center [462, 290] width 896 height 387
click at [836, 426] on div "$300.00" at bounding box center [841, 425] width 45 height 19
click at [707, 328] on div "Invoice name help 2928113 Invoice number (optional) help 2928113 Invoice date h…" at bounding box center [462, 290] width 896 height 387
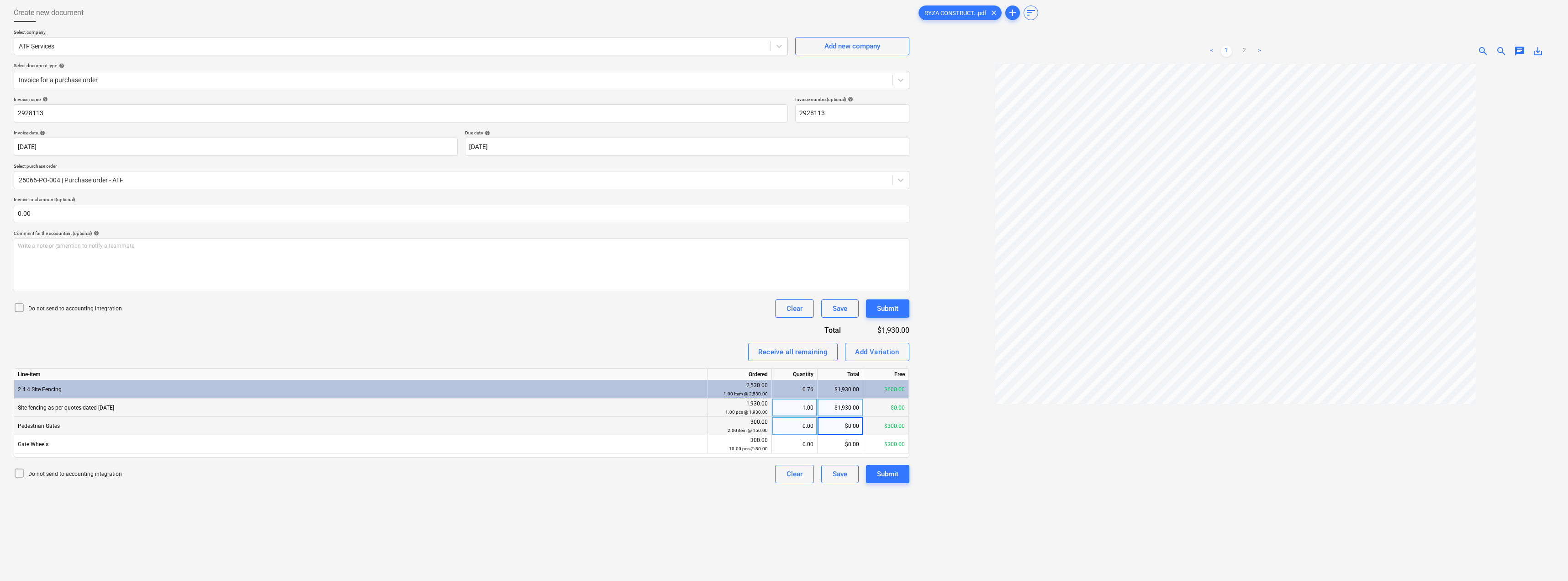
click at [1520, 47] on span "chat" at bounding box center [1519, 50] width 11 height 11
click at [1414, 126] on p "Write a note or @mention to notify a teammate ﻿" at bounding box center [1455, 128] width 174 height 8
click at [1394, 134] on div "Write a note or @mention to notify a teammate ﻿" at bounding box center [1456, 147] width 183 height 54
click at [1423, 127] on span "Is this invoice more htan the PO?" at bounding box center [1409, 128] width 81 height 6
click at [1458, 127] on p "Is this invoice more than the PO?" at bounding box center [1455, 128] width 174 height 8
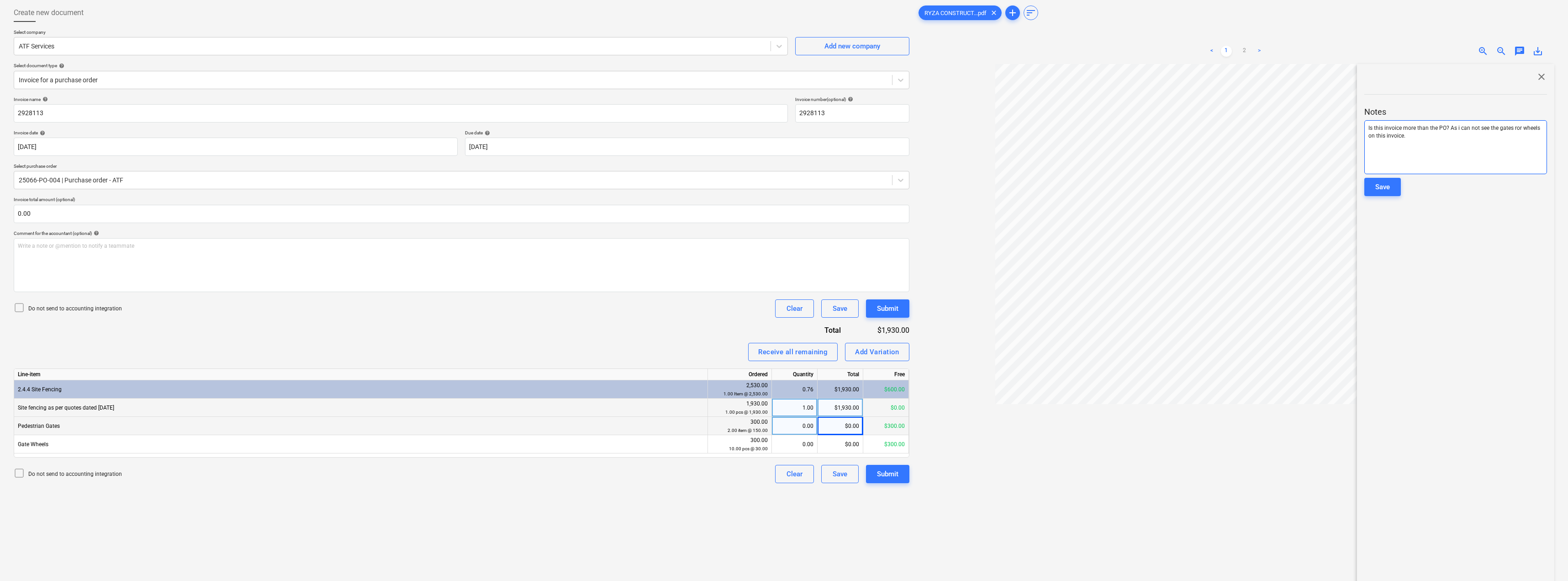
click at [1517, 127] on span "Is this invoice more than the PO? As i can not see the gates ror wheels on this…" at bounding box center [1455, 132] width 173 height 14
click at [1389, 184] on div "Save" at bounding box center [1382, 187] width 15 height 12
click at [1537, 74] on span "close" at bounding box center [1541, 76] width 11 height 11
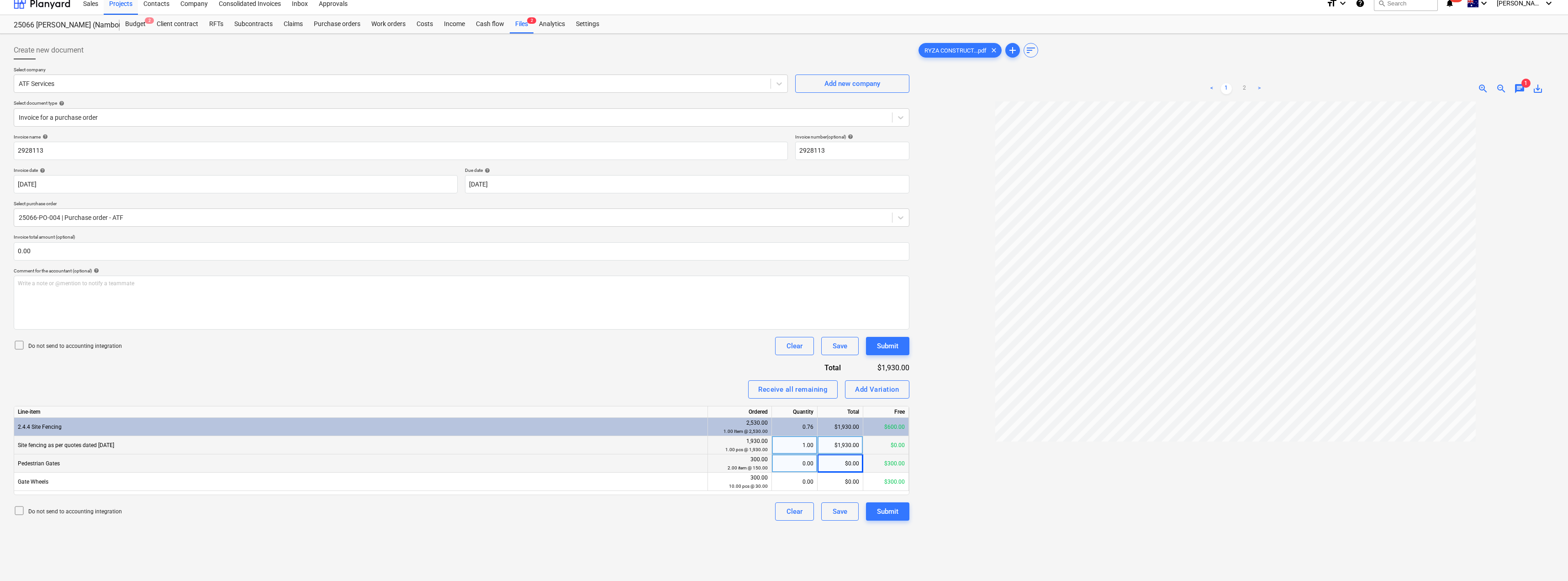
scroll to position [0, 0]
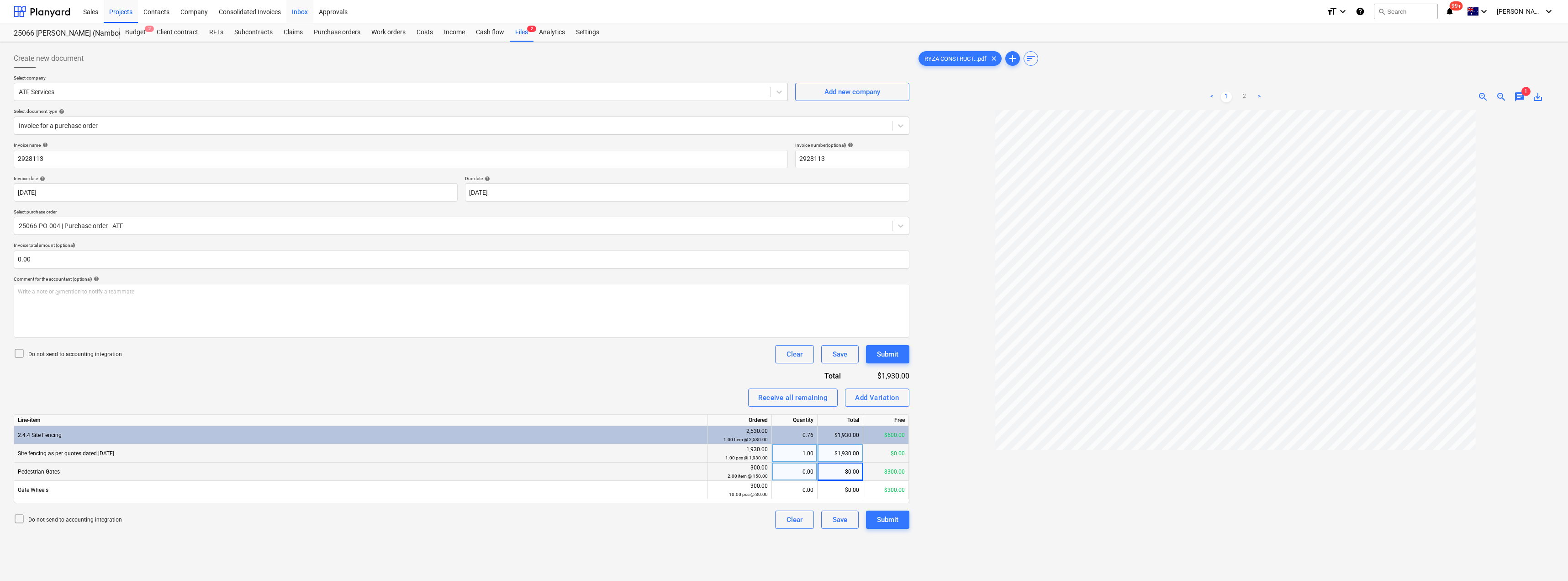
click at [304, 10] on div "Inbox" at bounding box center [299, 12] width 27 height 24
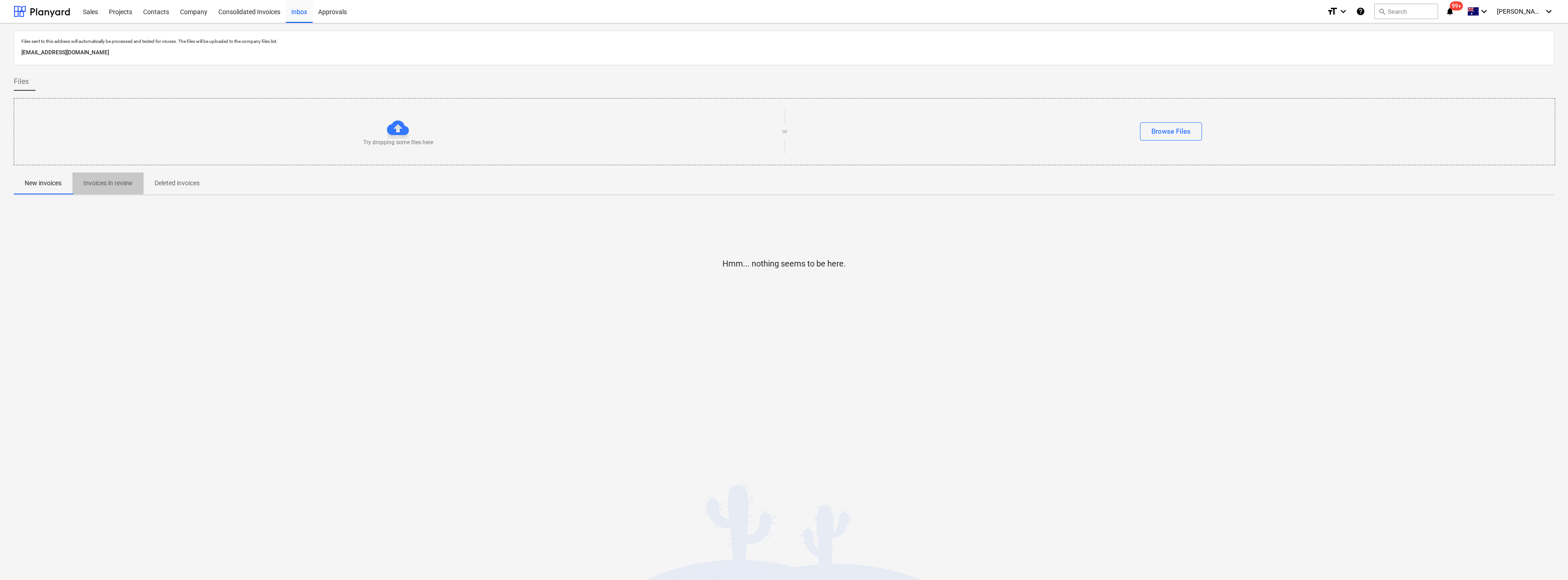
click at [103, 182] on p "Invoices in review" at bounding box center [108, 183] width 49 height 10
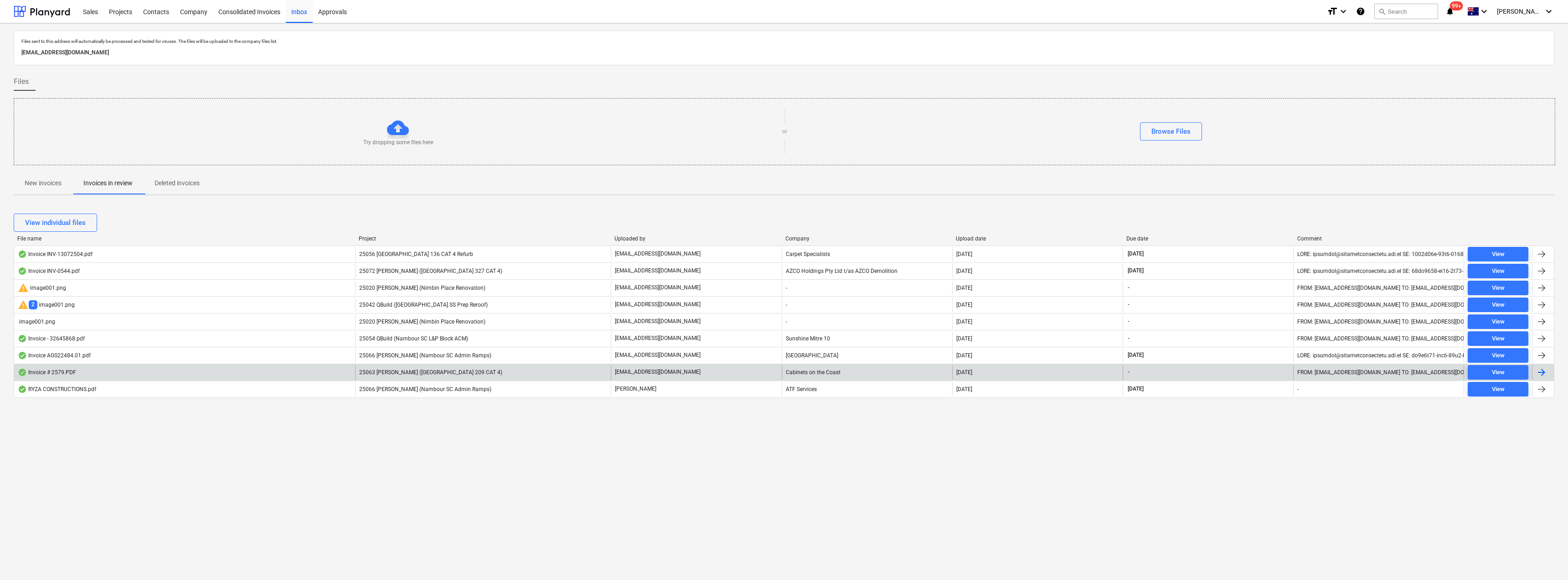
click at [705, 372] on div "[EMAIL_ADDRESS][DOMAIN_NAME]" at bounding box center [697, 372] width 171 height 15
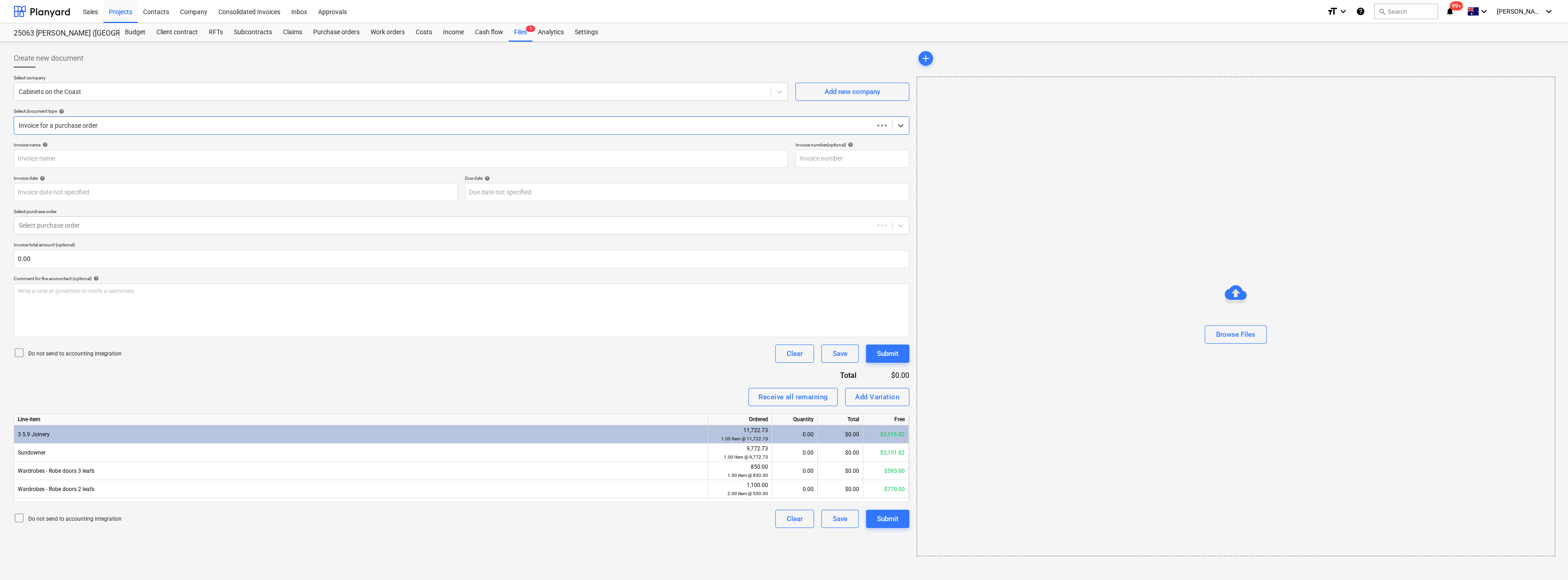
type input "2579"
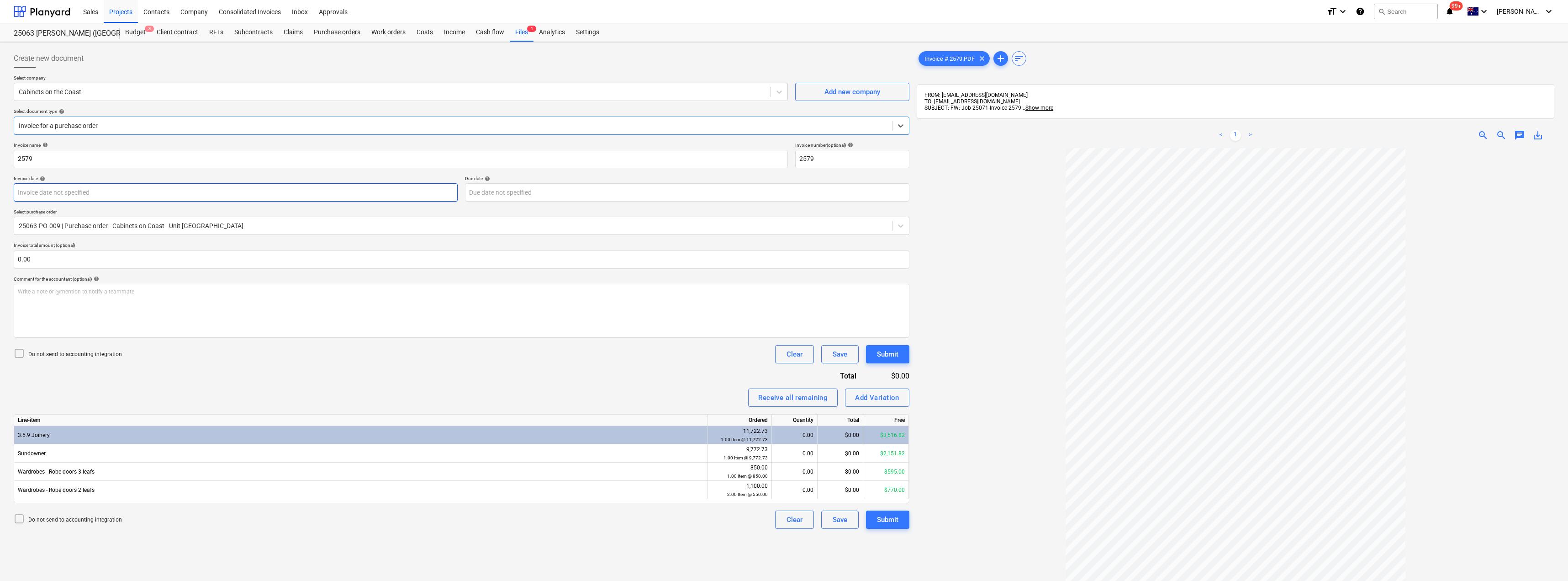
click at [77, 191] on body "Sales Projects Contacts Company Consolidated Invoices Inbox Approvals format_si…" at bounding box center [784, 290] width 1568 height 581
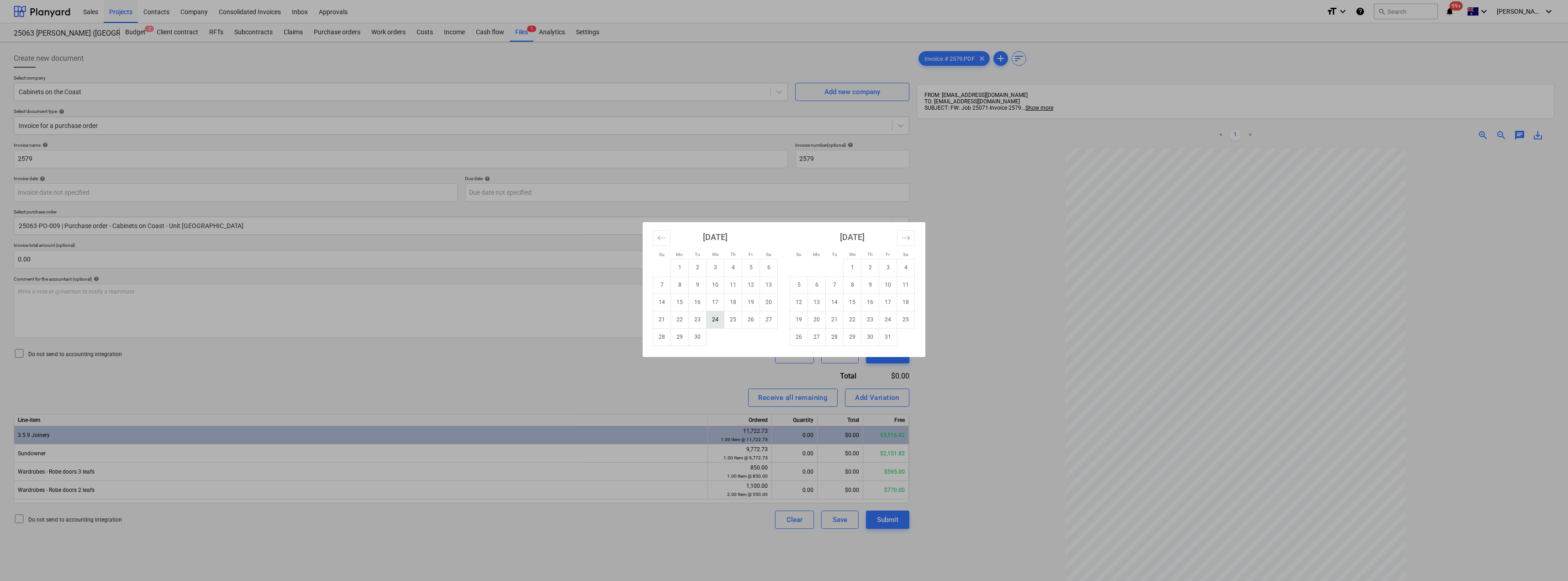
click at [720, 319] on td "24" at bounding box center [716, 320] width 18 height 18
type input "[DATE]"
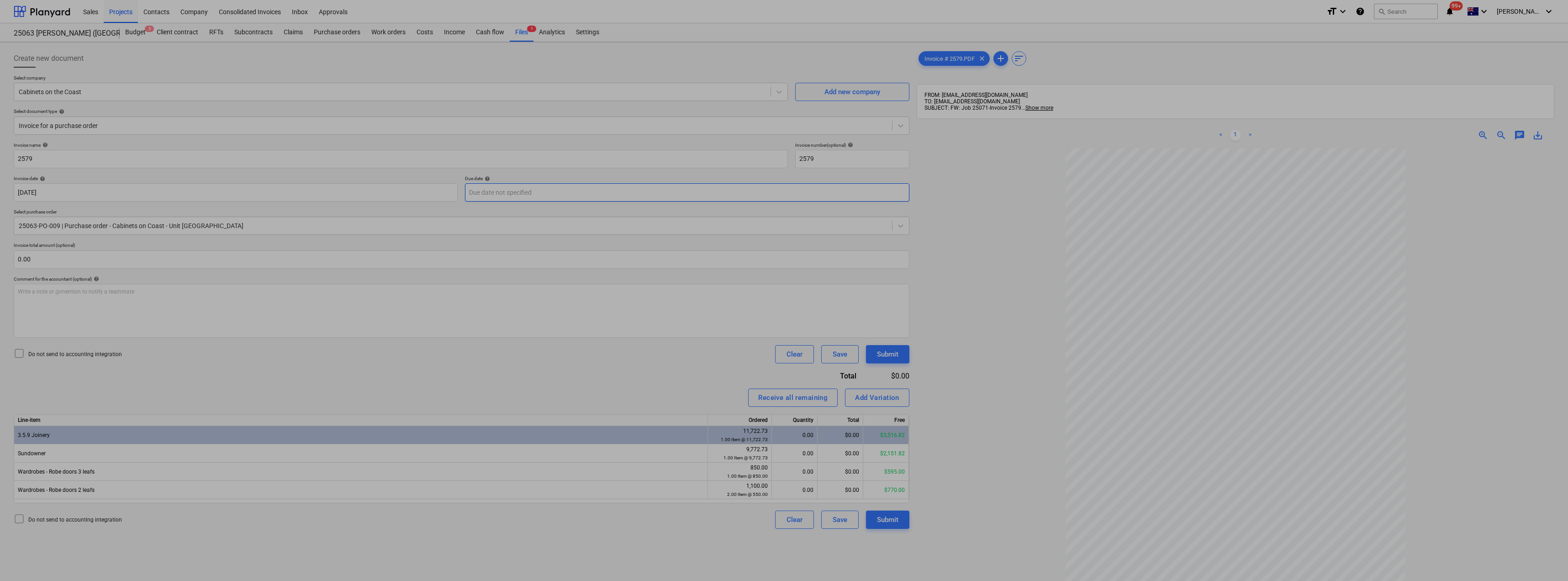
click at [533, 190] on body "Sales Projects Contacts Company Consolidated Invoices Inbox Approvals format_si…" at bounding box center [784, 290] width 1568 height 581
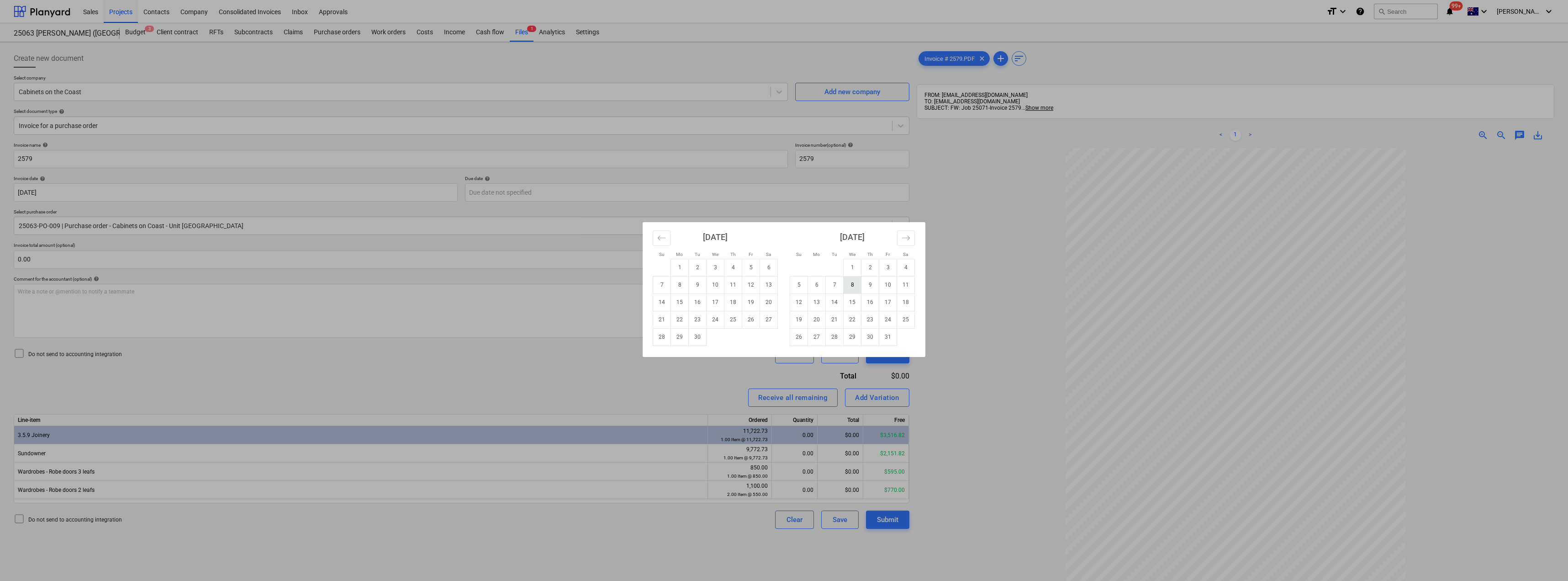
click at [851, 284] on td "8" at bounding box center [852, 285] width 18 height 18
type input "[DATE]"
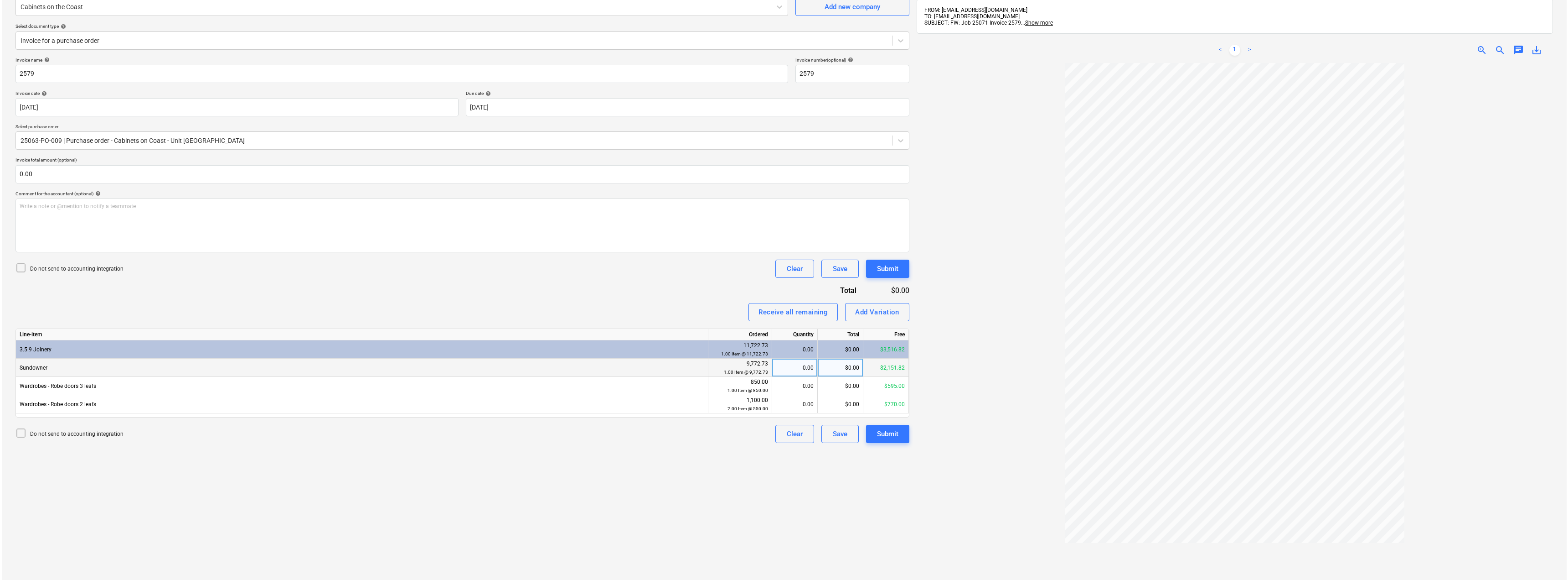
scroll to position [91, 0]
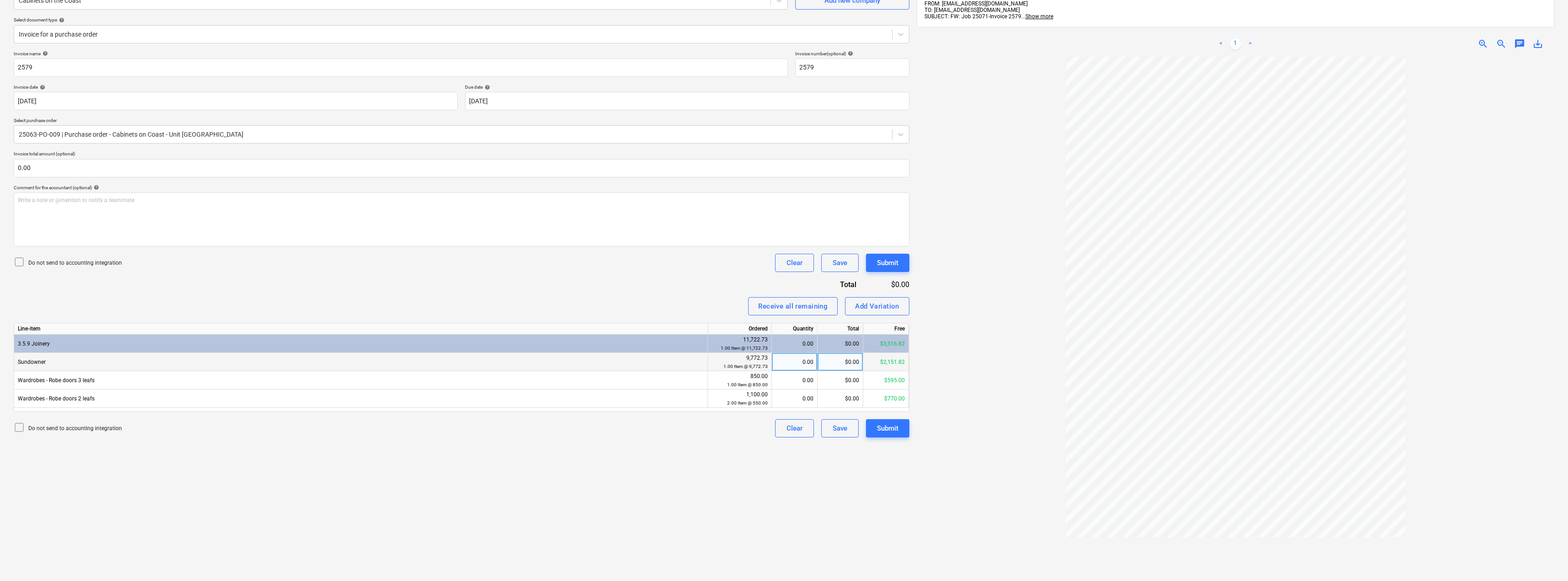
click at [794, 360] on div "0.00" at bounding box center [794, 361] width 38 height 19
type input "1"
click at [798, 382] on div "0.00" at bounding box center [794, 380] width 38 height 19
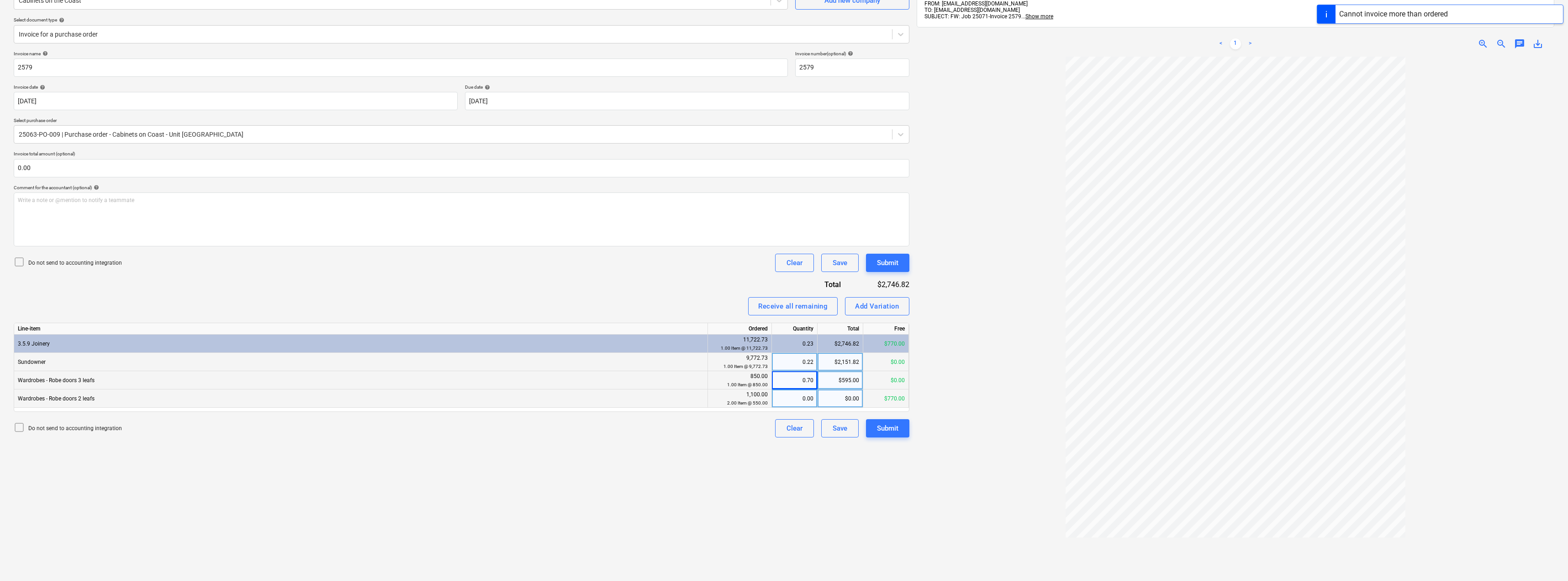
click at [803, 395] on div "0.00" at bounding box center [794, 398] width 38 height 19
click at [679, 300] on div "Receive all remaining Add Variation" at bounding box center [462, 306] width 896 height 19
click at [692, 285] on div "Invoice name help 2579 Invoice number (optional) help 2579 Invoice date help 24…" at bounding box center [462, 244] width 896 height 387
click at [797, 401] on div "1.00" at bounding box center [794, 398] width 38 height 19
click at [794, 381] on div "0.70" at bounding box center [794, 380] width 38 height 19
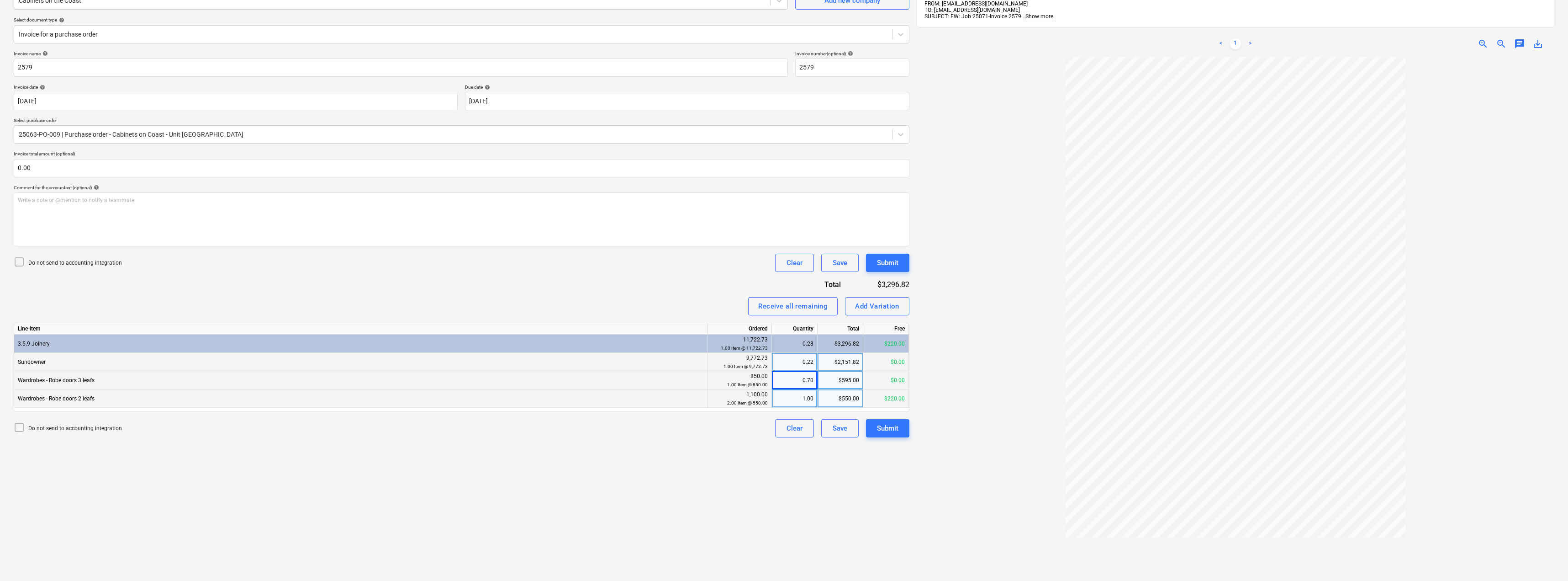
click at [830, 400] on div "$550.00" at bounding box center [841, 398] width 45 height 19
type input "220"
click at [703, 276] on div "Invoice name help 2579 Invoice number (optional) help 2579 Invoice date help 24…" at bounding box center [462, 244] width 896 height 387
click at [836, 403] on div "$220.00" at bounding box center [841, 398] width 45 height 19
click at [667, 286] on div "Invoice name help 2579 Invoice number (optional) help 2579 Invoice date help 24…" at bounding box center [462, 244] width 896 height 387
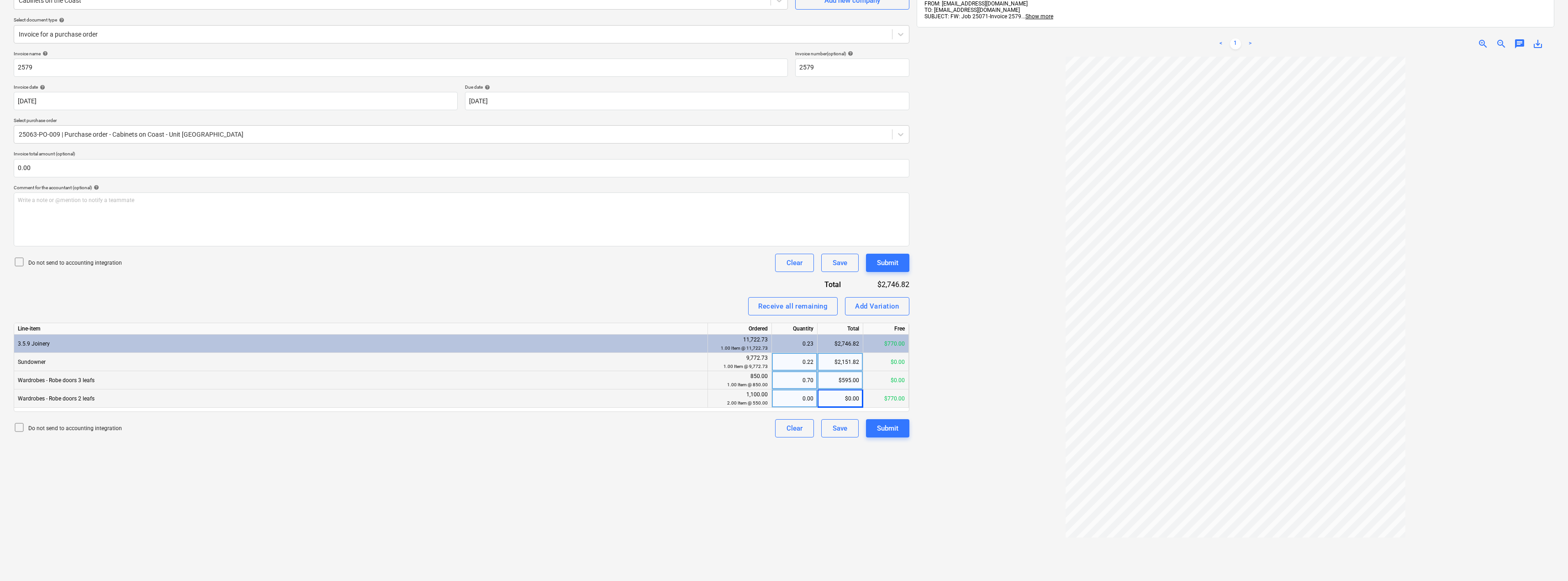
click at [838, 397] on div "$0.00" at bounding box center [841, 398] width 45 height 19
type input "770"
click at [648, 280] on div "Invoice name help 2579 Invoice number (optional) help 2579 Invoice date help 24…" at bounding box center [462, 244] width 896 height 387
click at [886, 426] on div "Submit" at bounding box center [888, 428] width 22 height 12
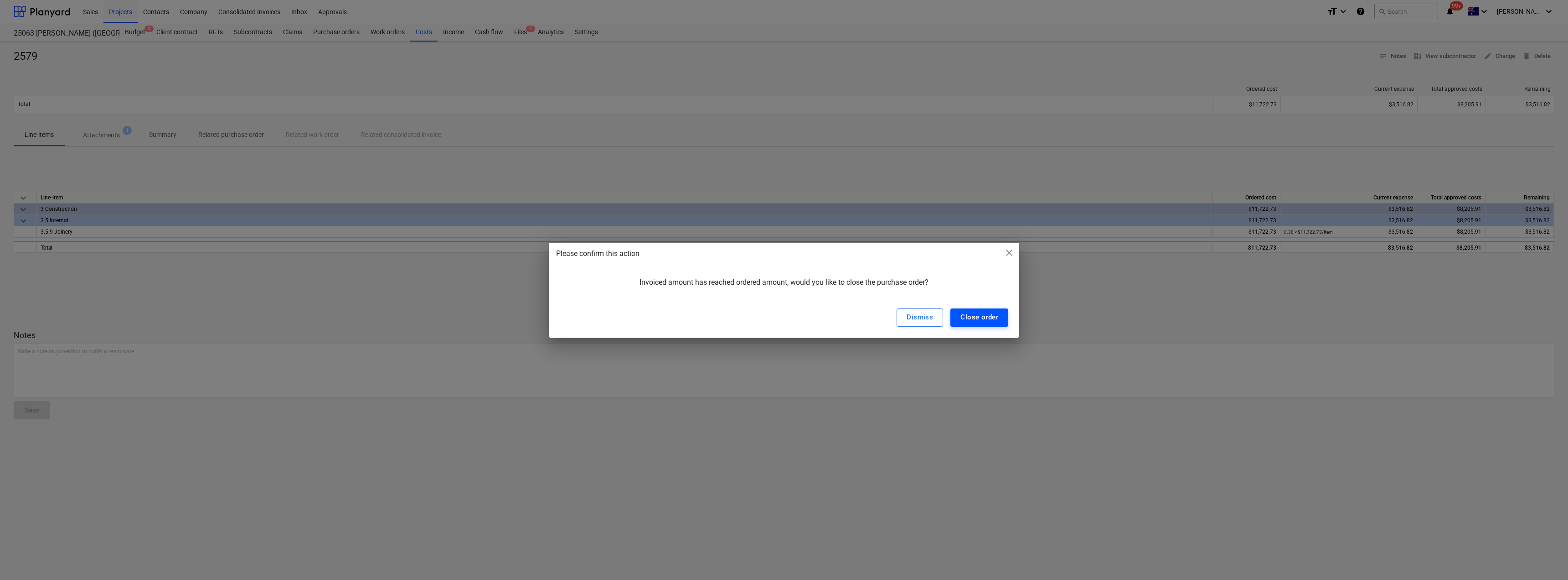
click at [980, 314] on div "Close order" at bounding box center [980, 317] width 38 height 12
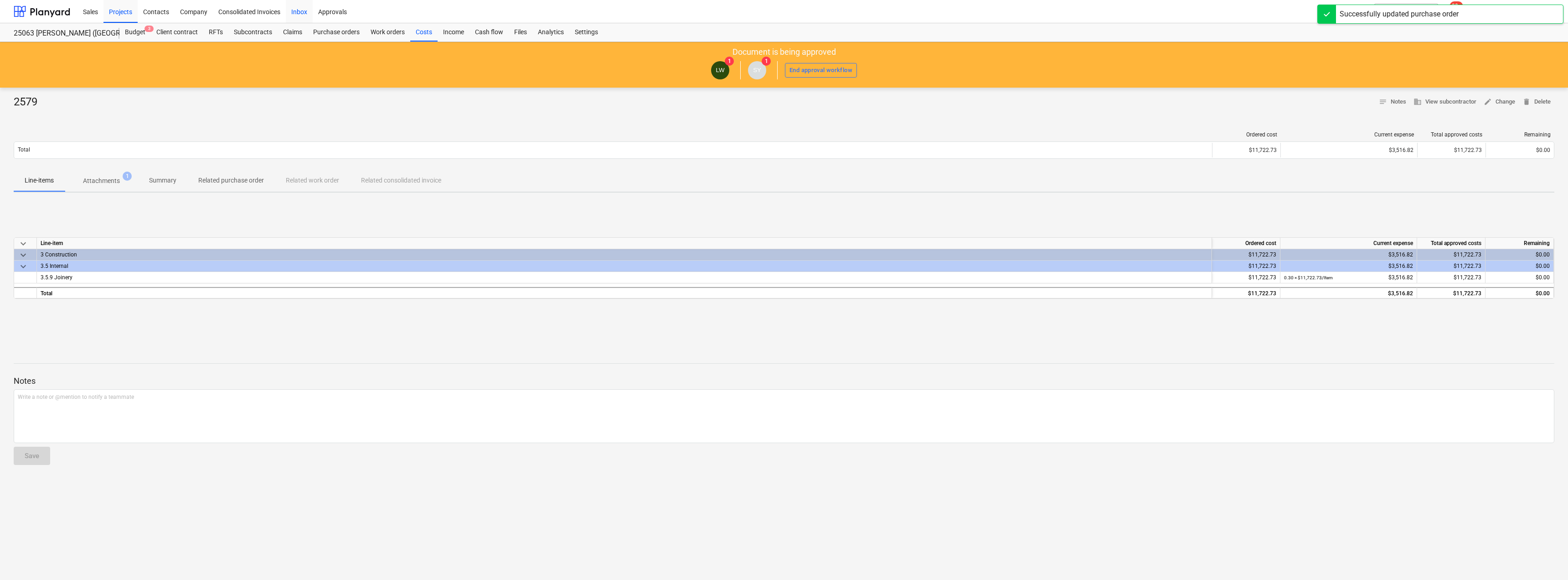
click at [302, 11] on div "Inbox" at bounding box center [299, 12] width 27 height 24
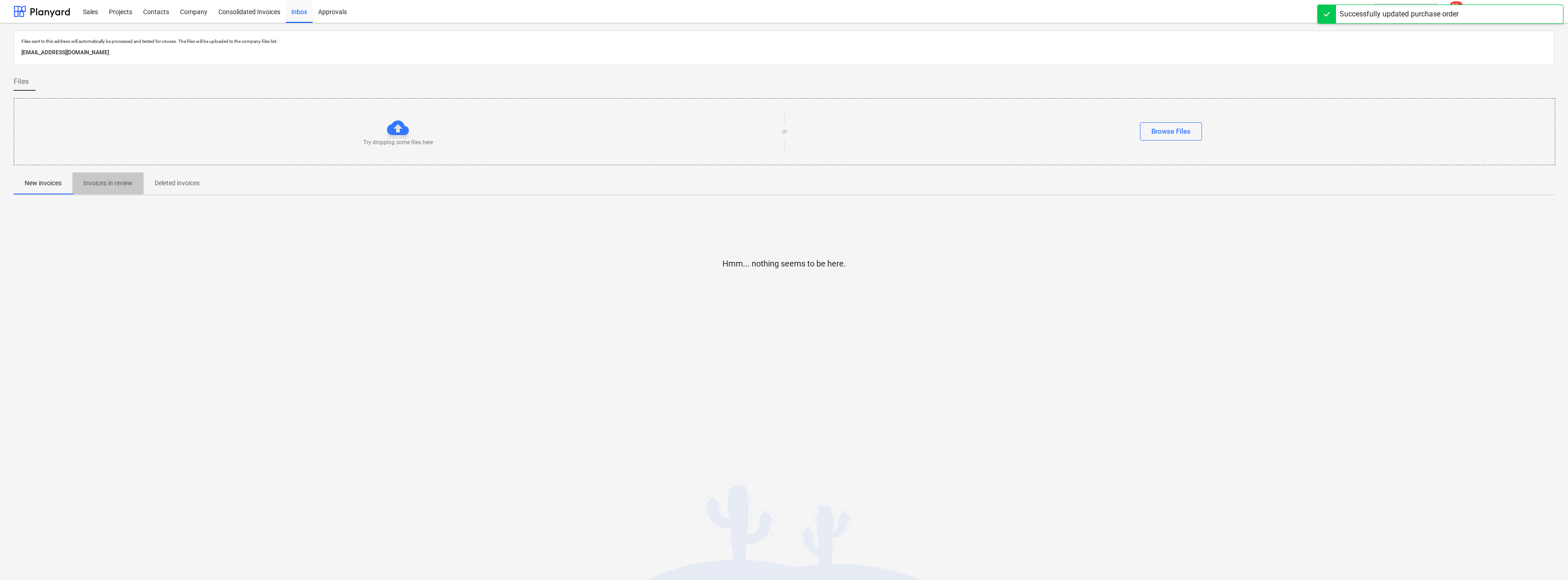
click at [108, 183] on p "Invoices in review" at bounding box center [108, 183] width 49 height 10
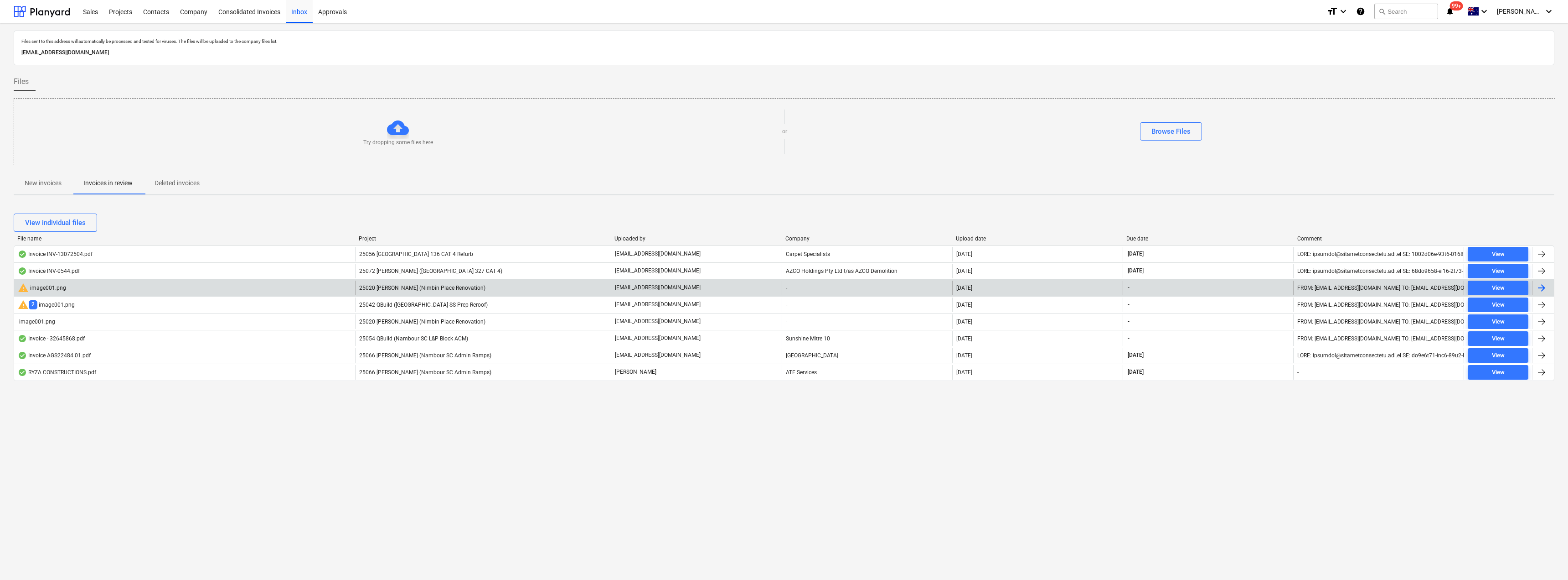
click at [676, 284] on p "[EMAIL_ADDRESS][DOMAIN_NAME]" at bounding box center [657, 288] width 85 height 8
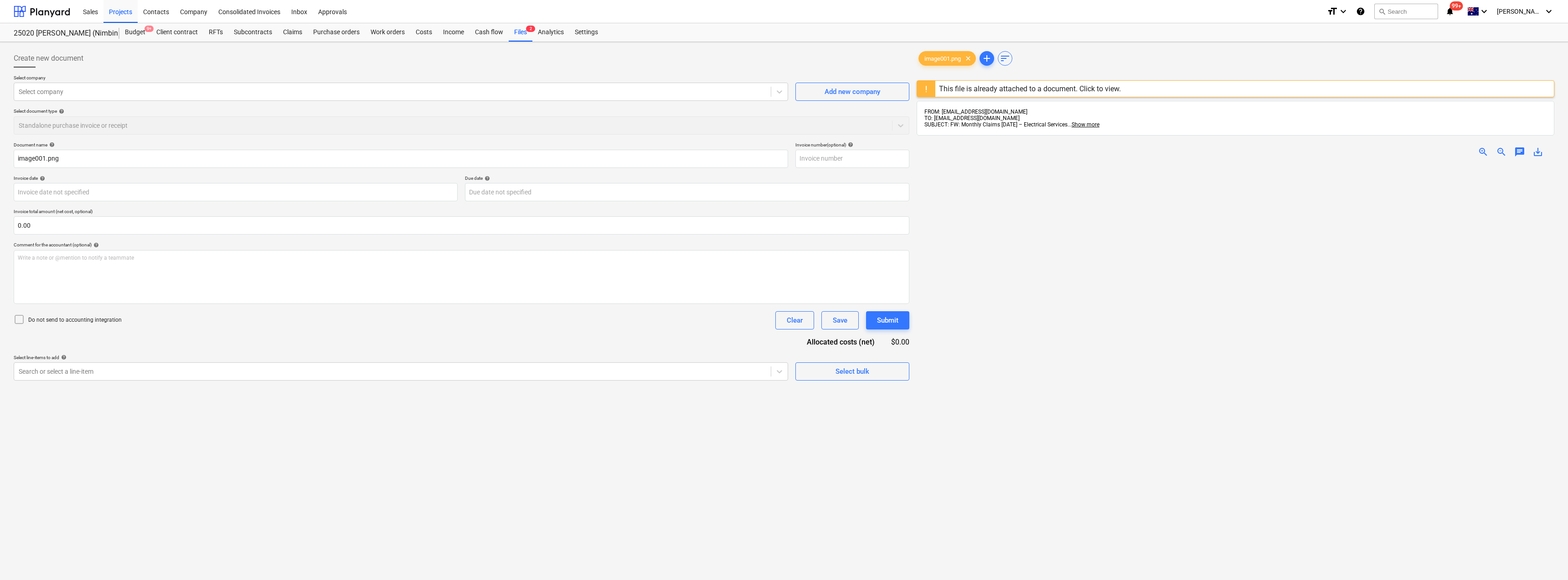
type input "image001.png"
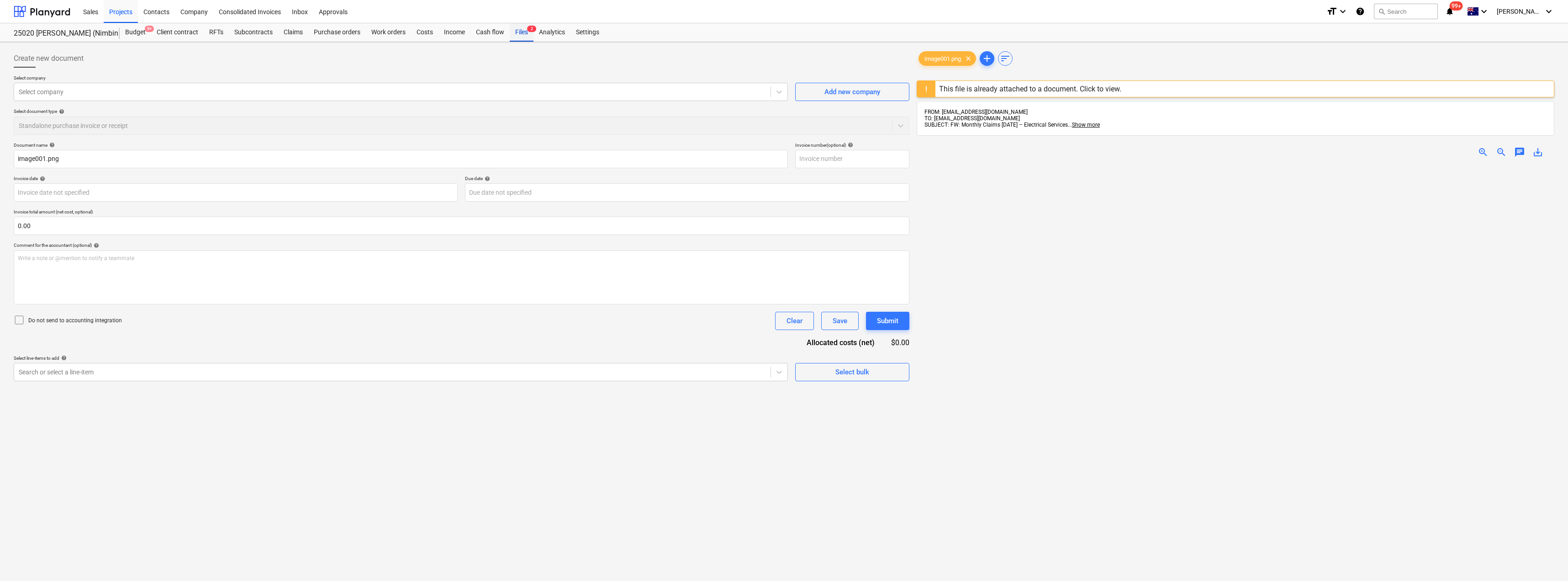
click at [521, 33] on div "Files 2" at bounding box center [522, 32] width 24 height 19
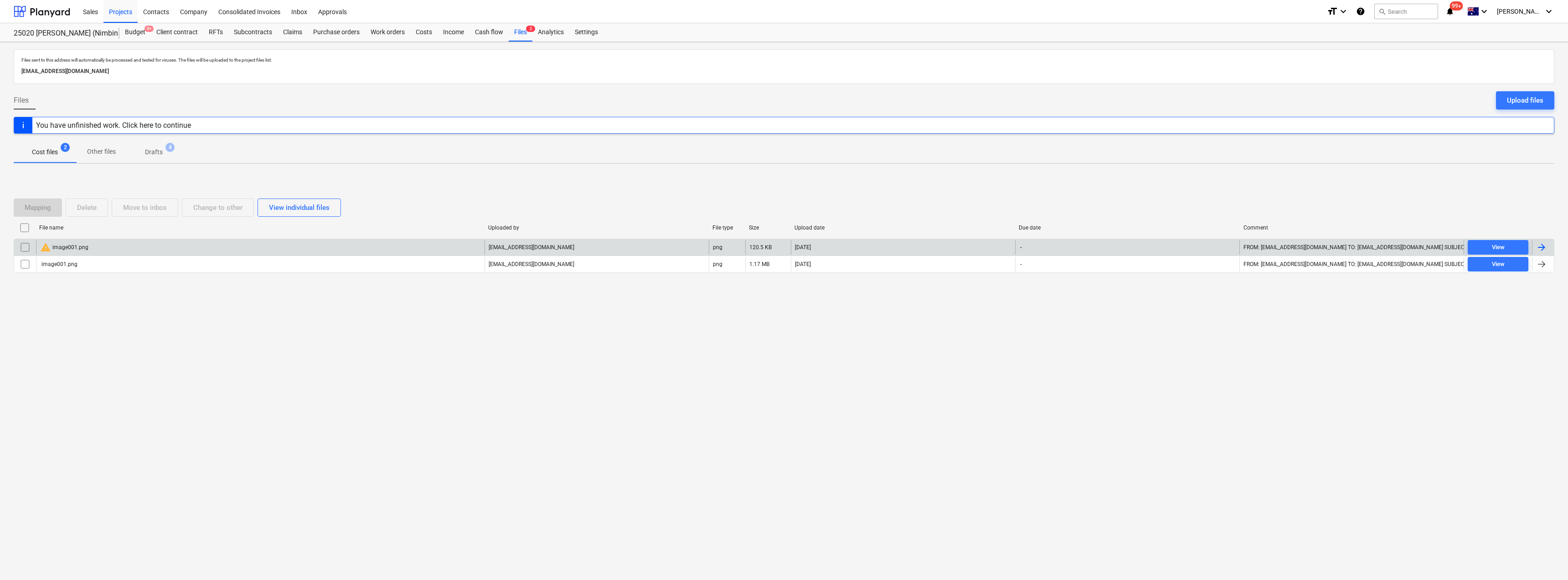
click at [26, 246] on input "checkbox" at bounding box center [25, 247] width 15 height 15
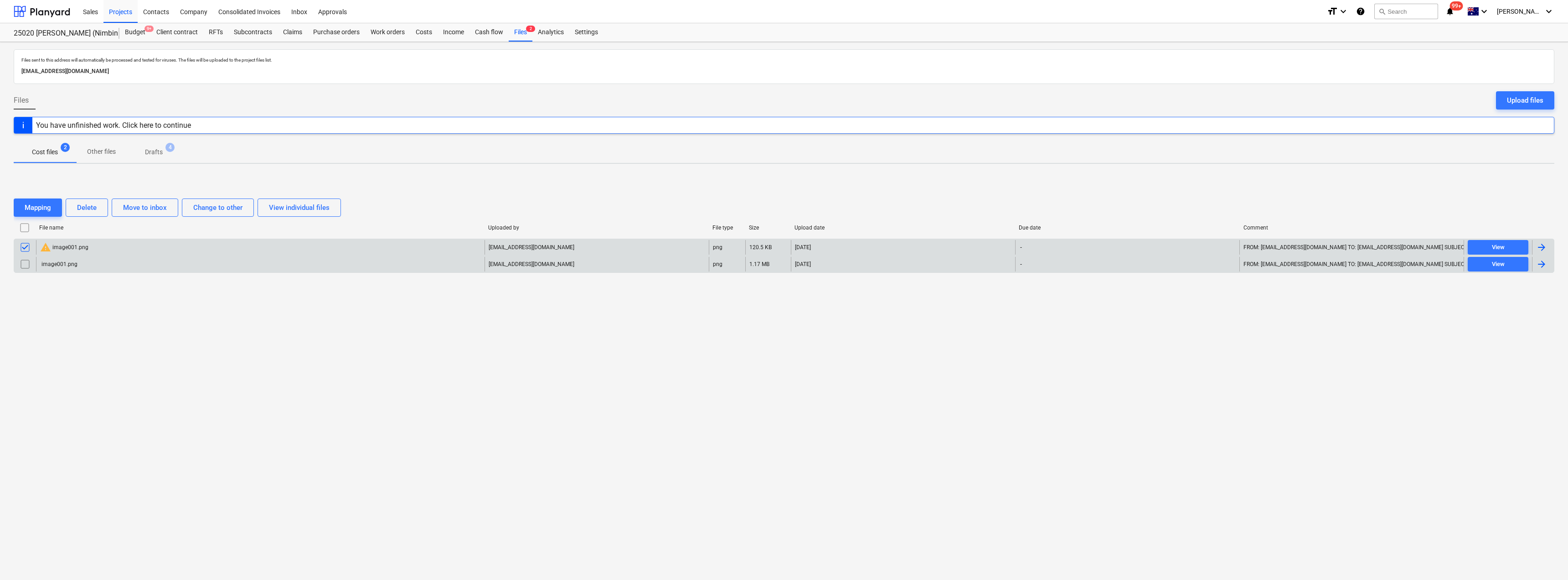
click at [25, 264] on input "checkbox" at bounding box center [25, 263] width 15 height 15
click at [88, 213] on div "Delete" at bounding box center [86, 207] width 20 height 12
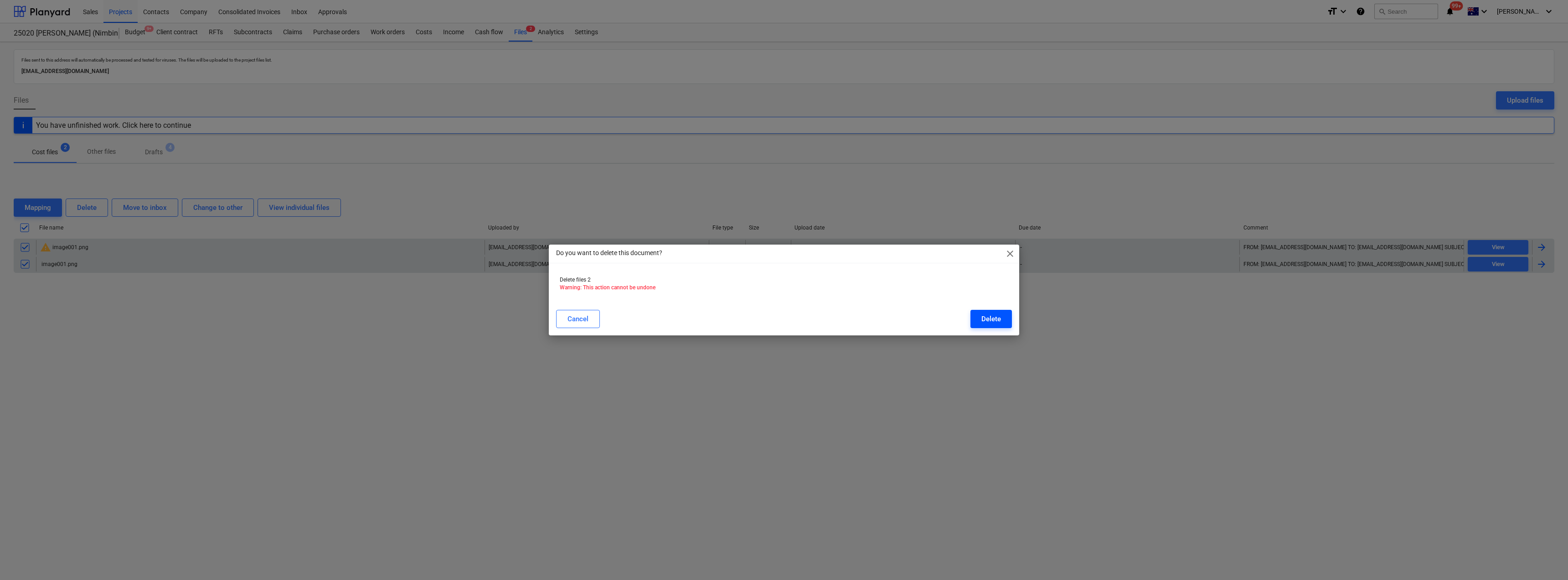
click at [989, 317] on div "Delete" at bounding box center [991, 319] width 20 height 12
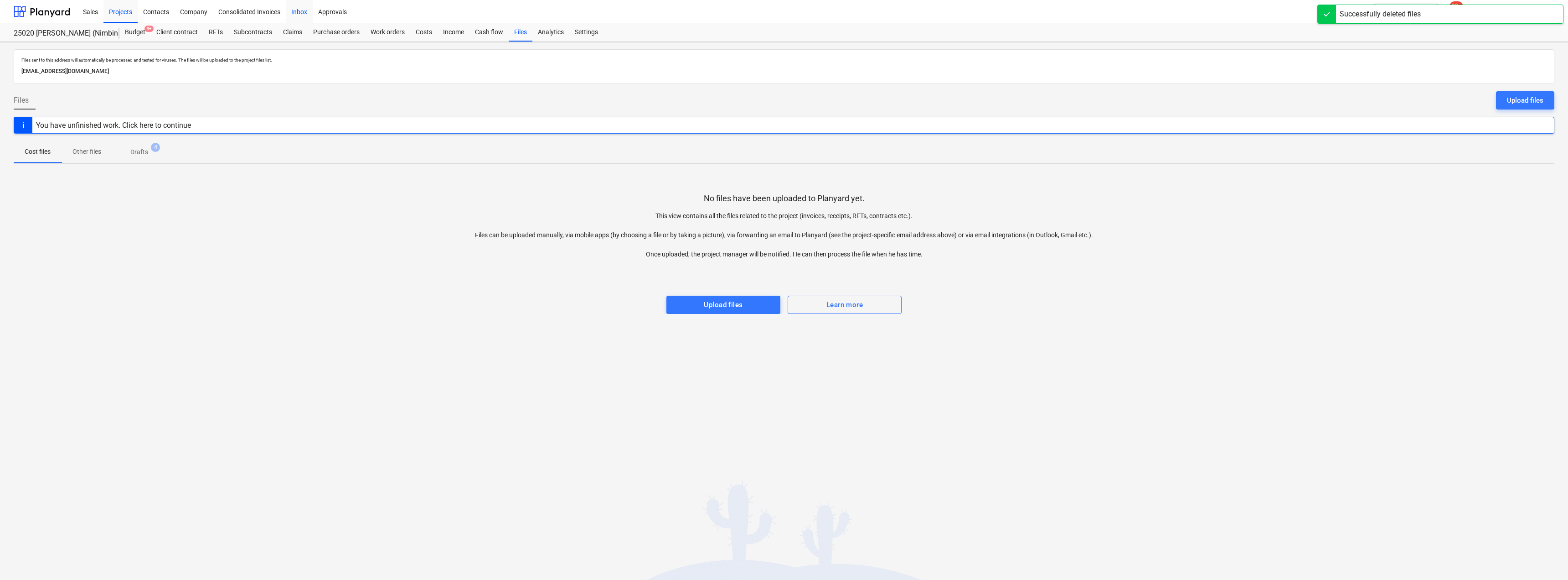
click at [301, 12] on div "Inbox" at bounding box center [299, 12] width 27 height 24
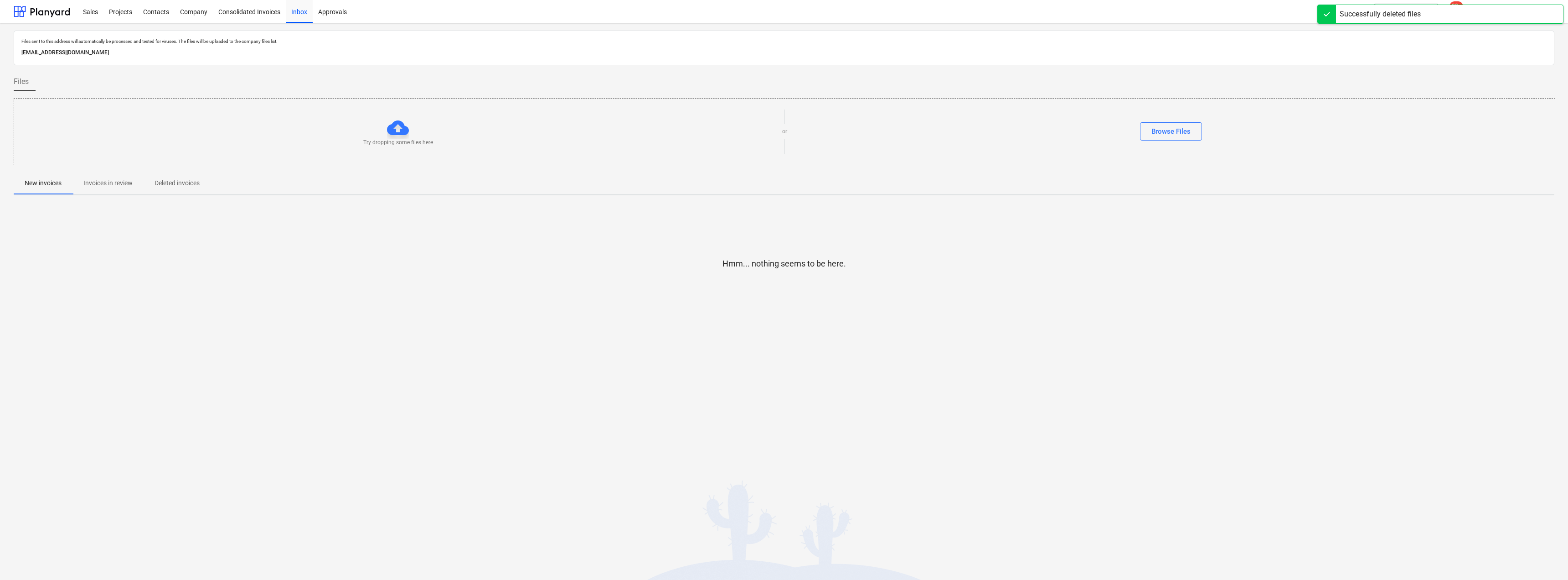
click at [111, 184] on p "Invoices in review" at bounding box center [108, 183] width 49 height 10
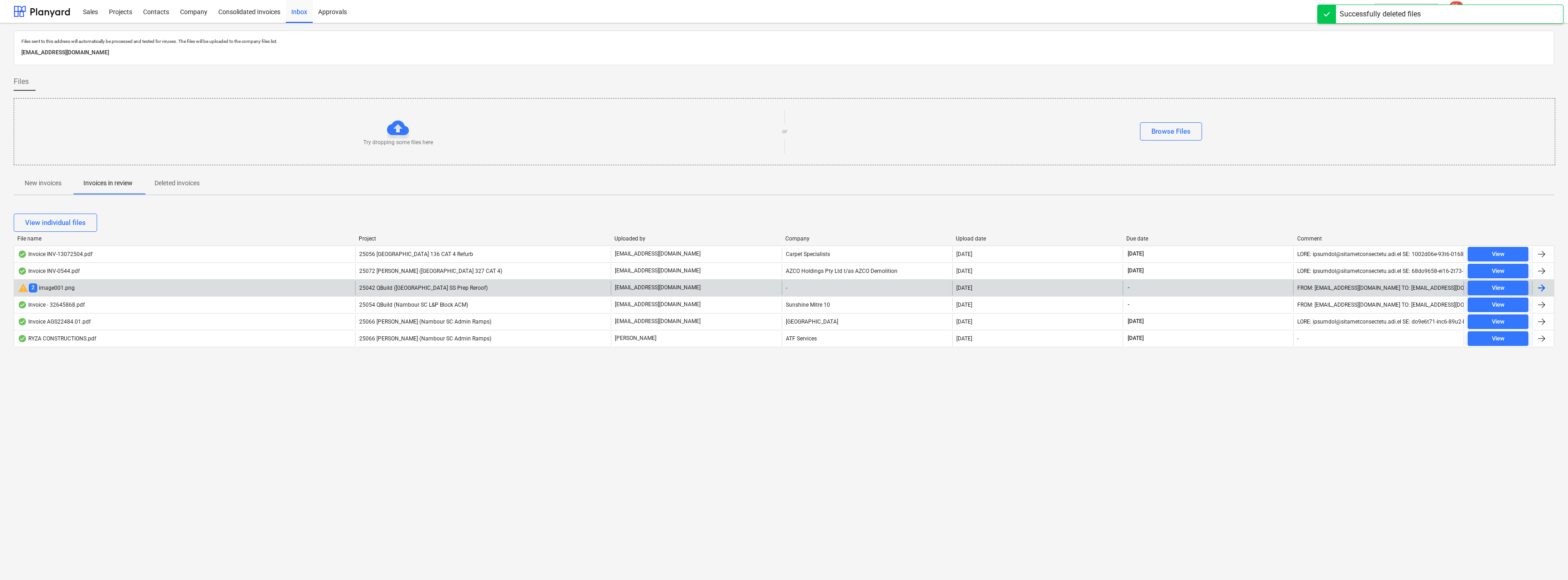
click at [654, 288] on p "[EMAIL_ADDRESS][DOMAIN_NAME]" at bounding box center [657, 288] width 85 height 8
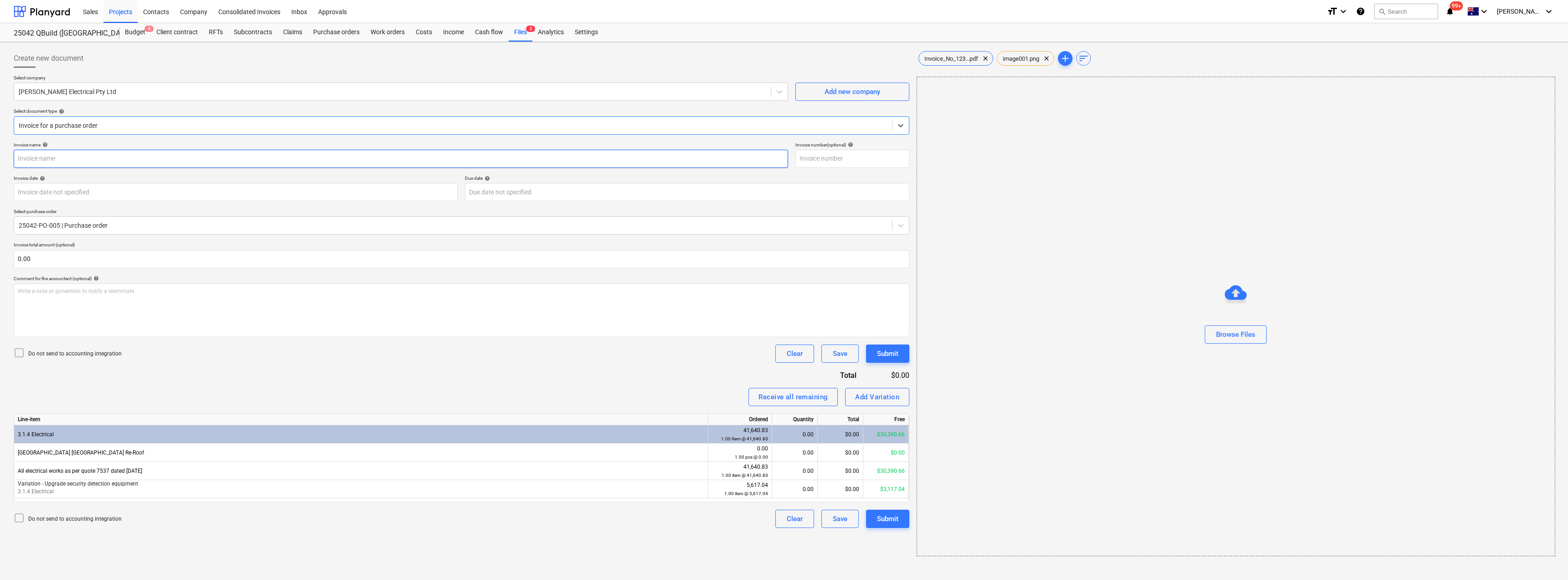
type input "Invoice_No_12343 Ryza Sunshine Beach SS Claim 4.pdf"
type input "[DATE]"
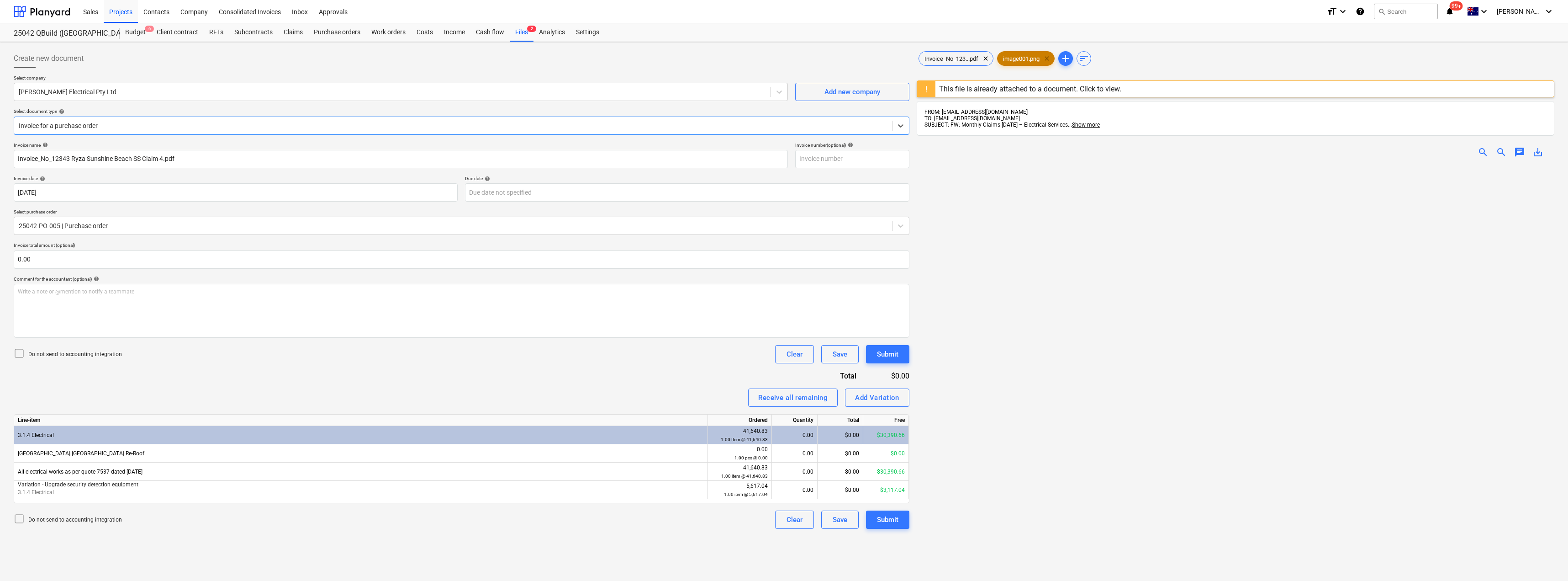
click at [1049, 57] on span "clear" at bounding box center [1046, 58] width 11 height 11
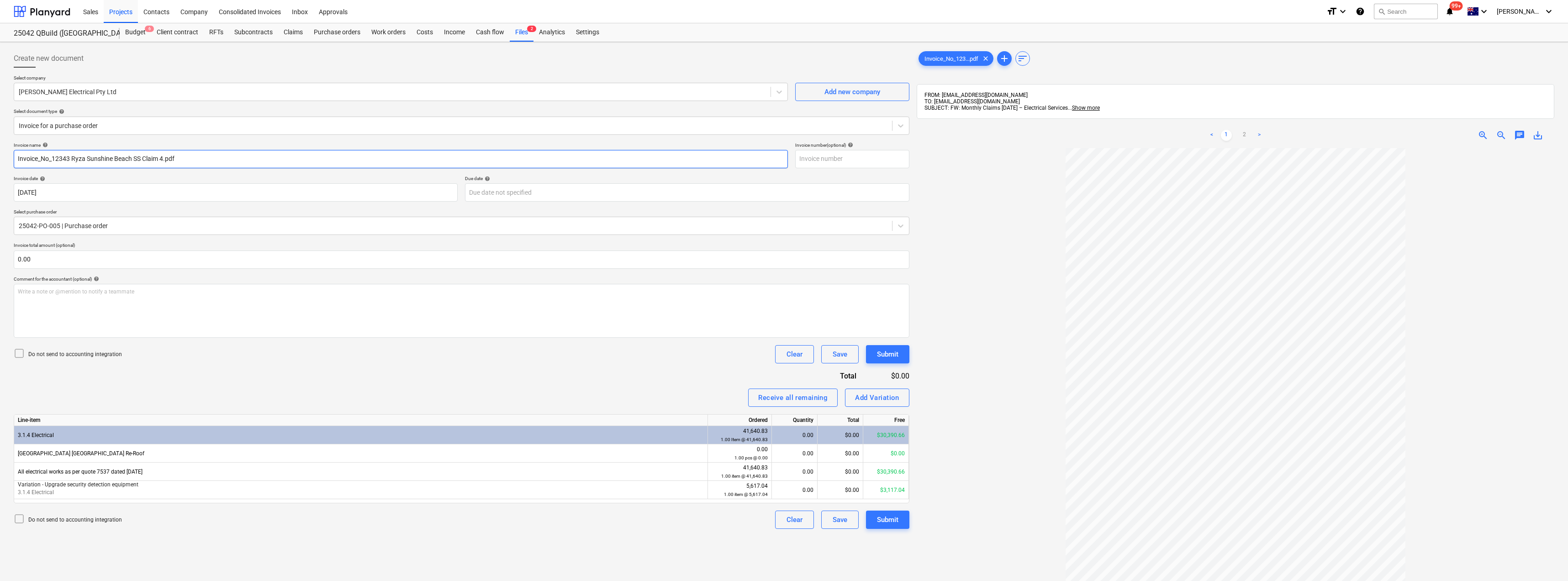
drag, startPoint x: 204, startPoint y: 163, endPoint x: 1, endPoint y: 146, distance: 203.7
click at [0, 147] on div "Create new document Select company Huff Electrical Pty Ltd Add new company Sele…" at bounding box center [784, 376] width 1568 height 669
type input "12343"
click at [824, 158] on input "text" at bounding box center [852, 159] width 114 height 19
type input "12343"
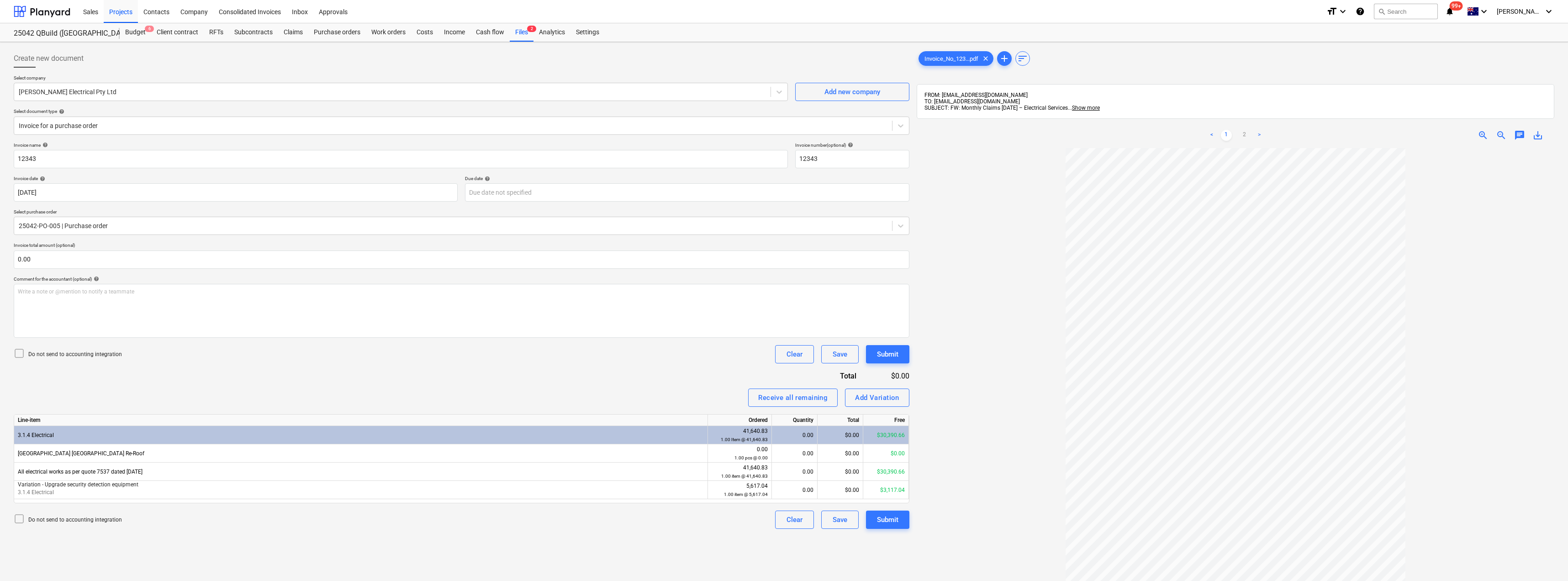
click at [942, 166] on div at bounding box center [1235, 425] width 638 height 555
click at [515, 194] on body "Sales Projects Contacts Company Consolidated Invoices Inbox Approvals format_si…" at bounding box center [784, 290] width 1568 height 581
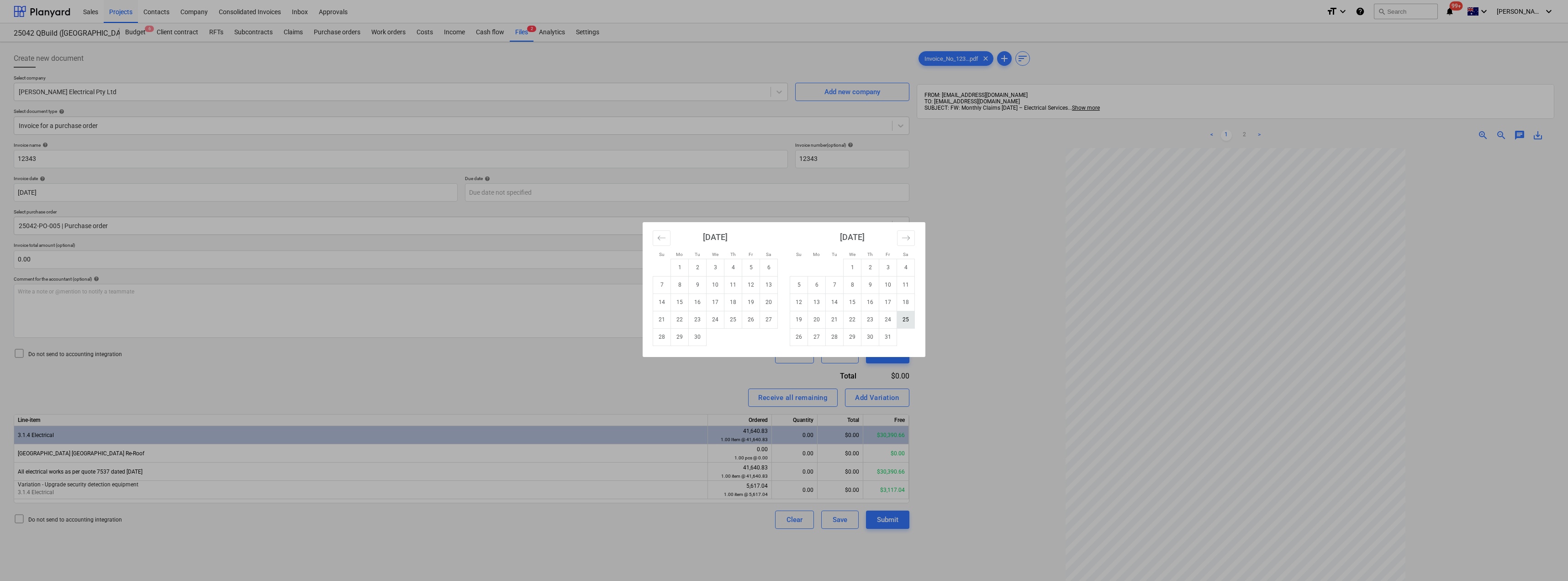
click at [903, 320] on td "25" at bounding box center [906, 320] width 18 height 18
type input "[DATE]"
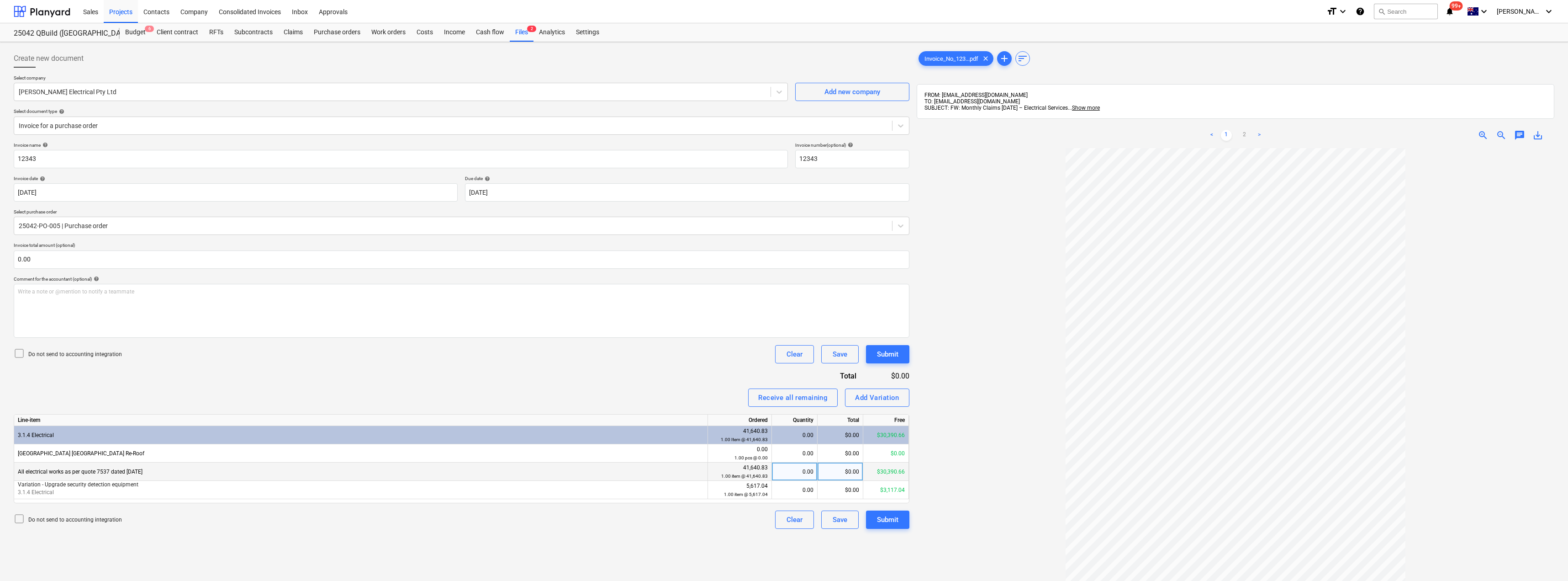
click at [801, 472] on div "0.00" at bounding box center [794, 472] width 38 height 19
type input "1"
click at [799, 489] on div "0.00" at bounding box center [794, 489] width 38 height 19
type input "1"
click at [688, 392] on div "Receive all remaining Add Variation" at bounding box center [462, 397] width 896 height 19
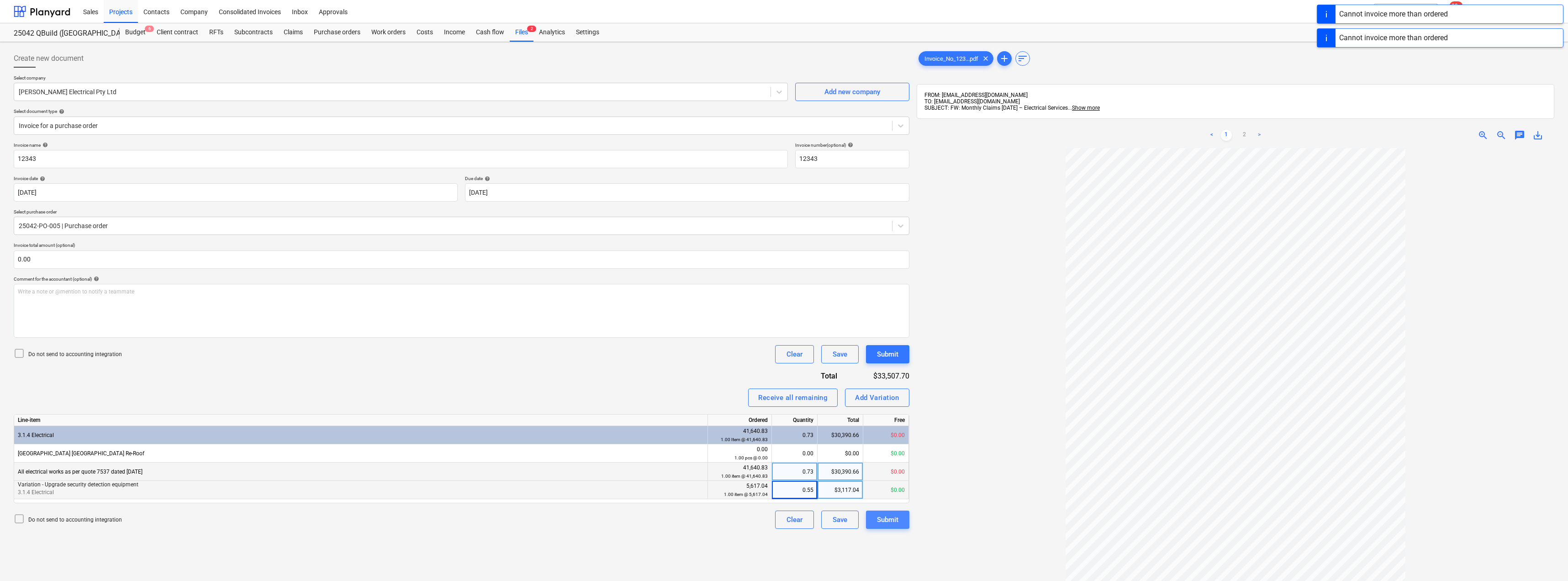
click at [893, 523] on div "Submit" at bounding box center [888, 520] width 22 height 12
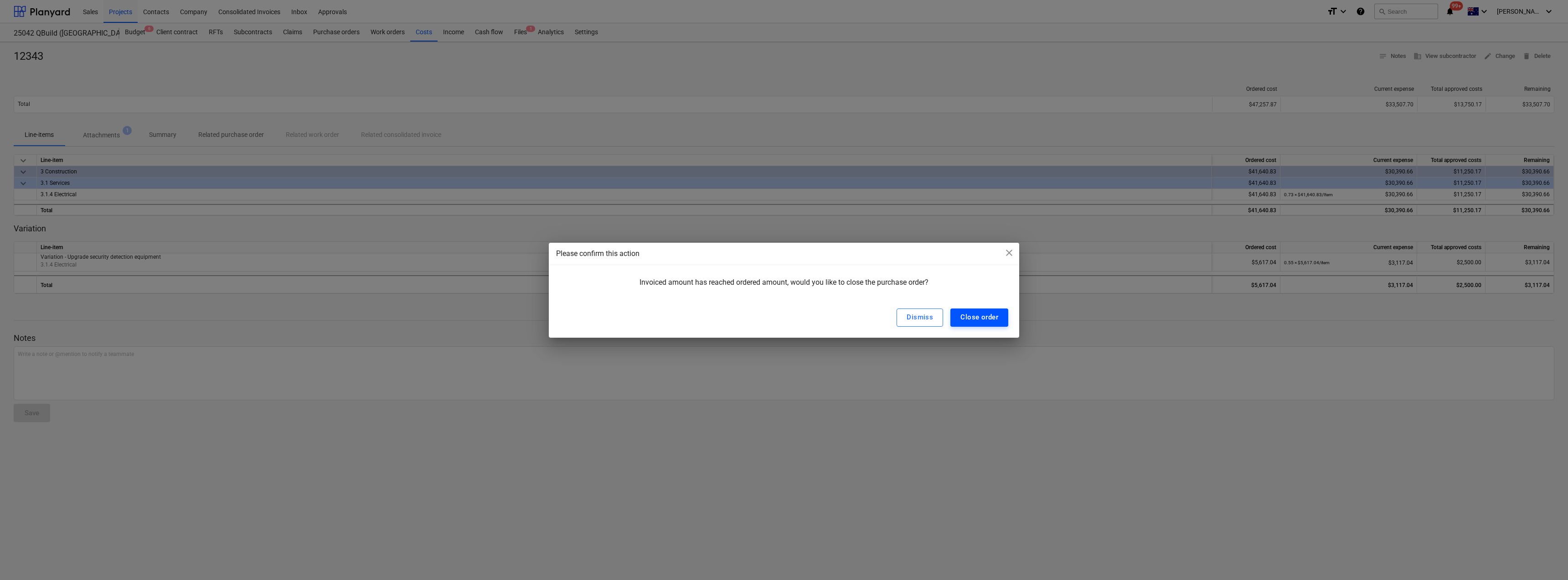
click at [980, 316] on div "Close order" at bounding box center [980, 317] width 38 height 12
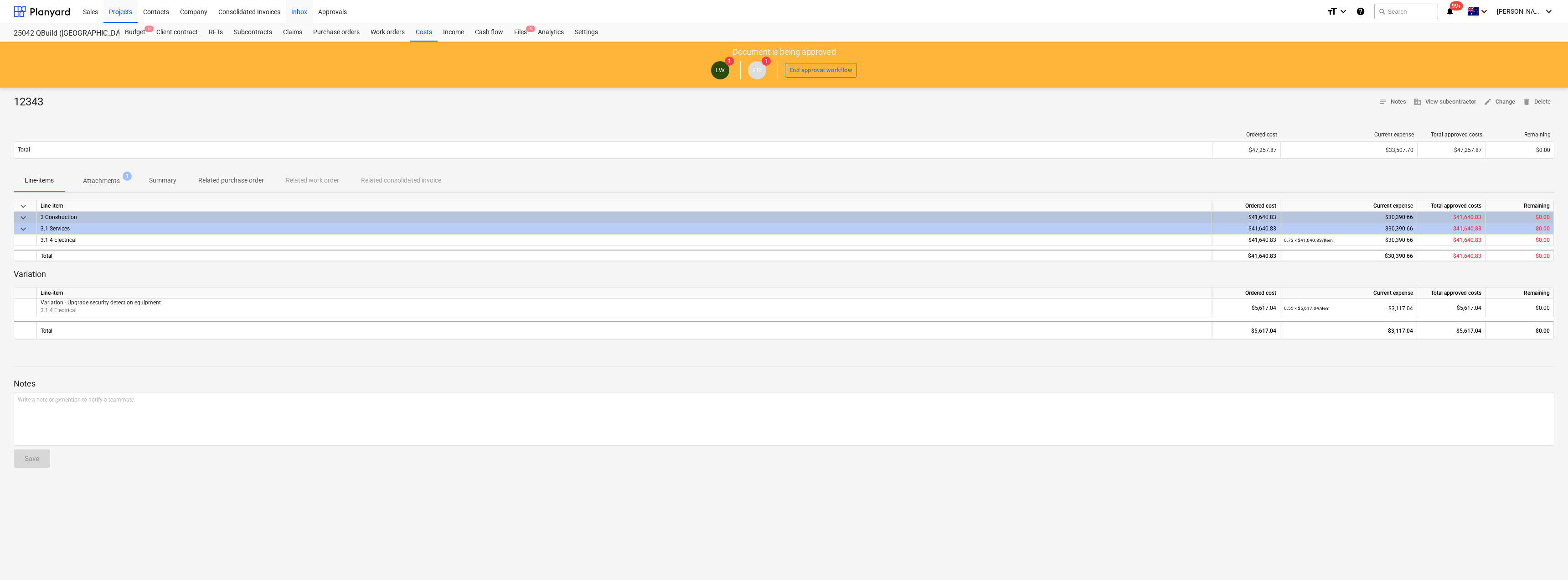
click at [305, 11] on div "Inbox" at bounding box center [299, 12] width 27 height 24
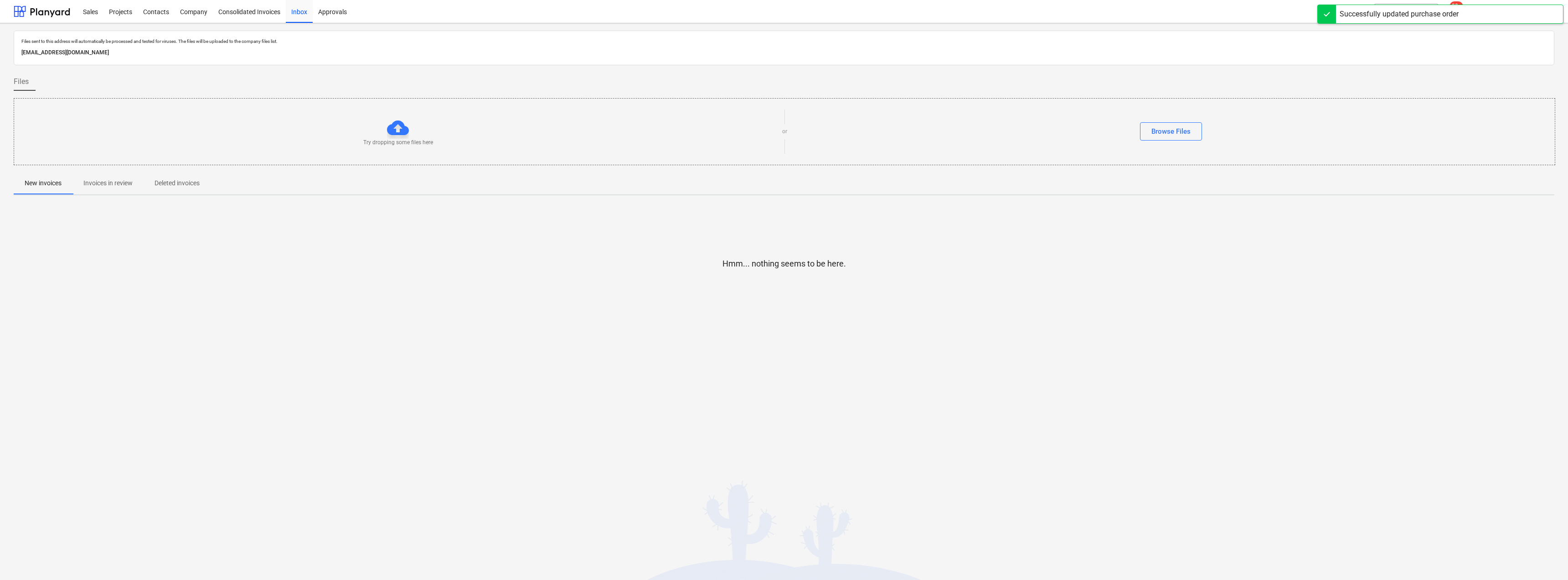
click at [124, 187] on p "Invoices in review" at bounding box center [108, 183] width 49 height 10
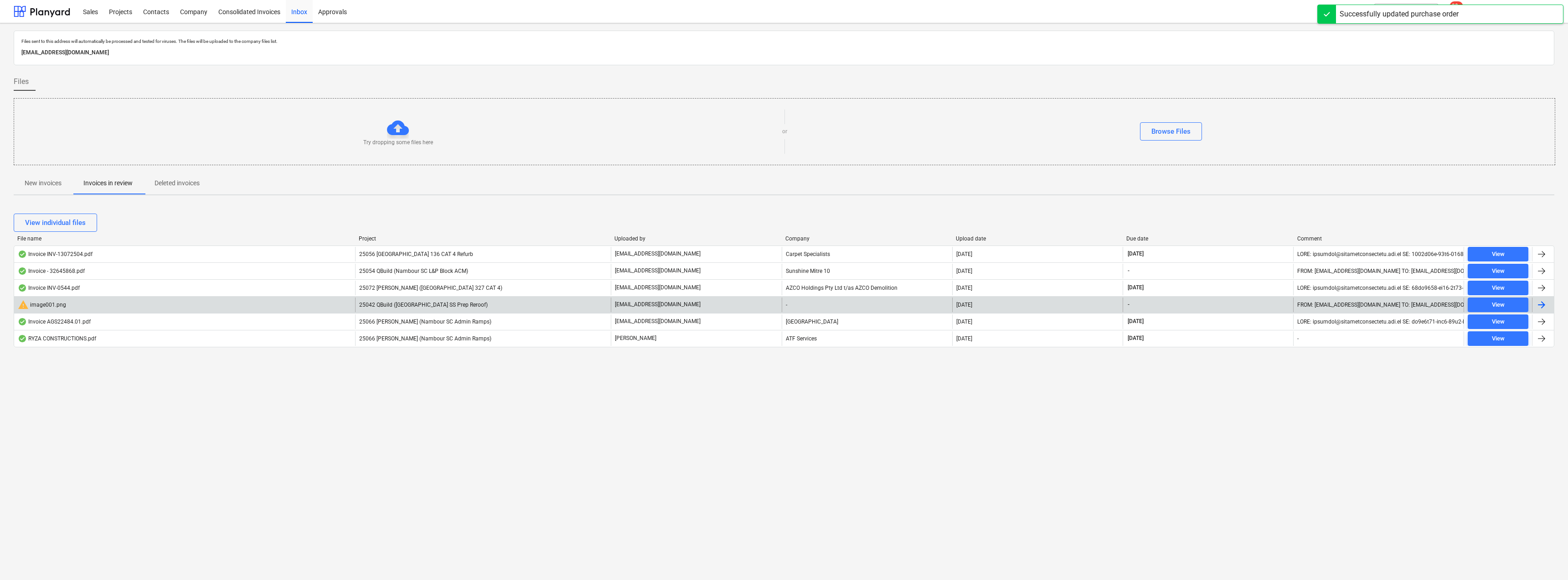
click at [653, 301] on p "[EMAIL_ADDRESS][DOMAIN_NAME]" at bounding box center [657, 305] width 85 height 8
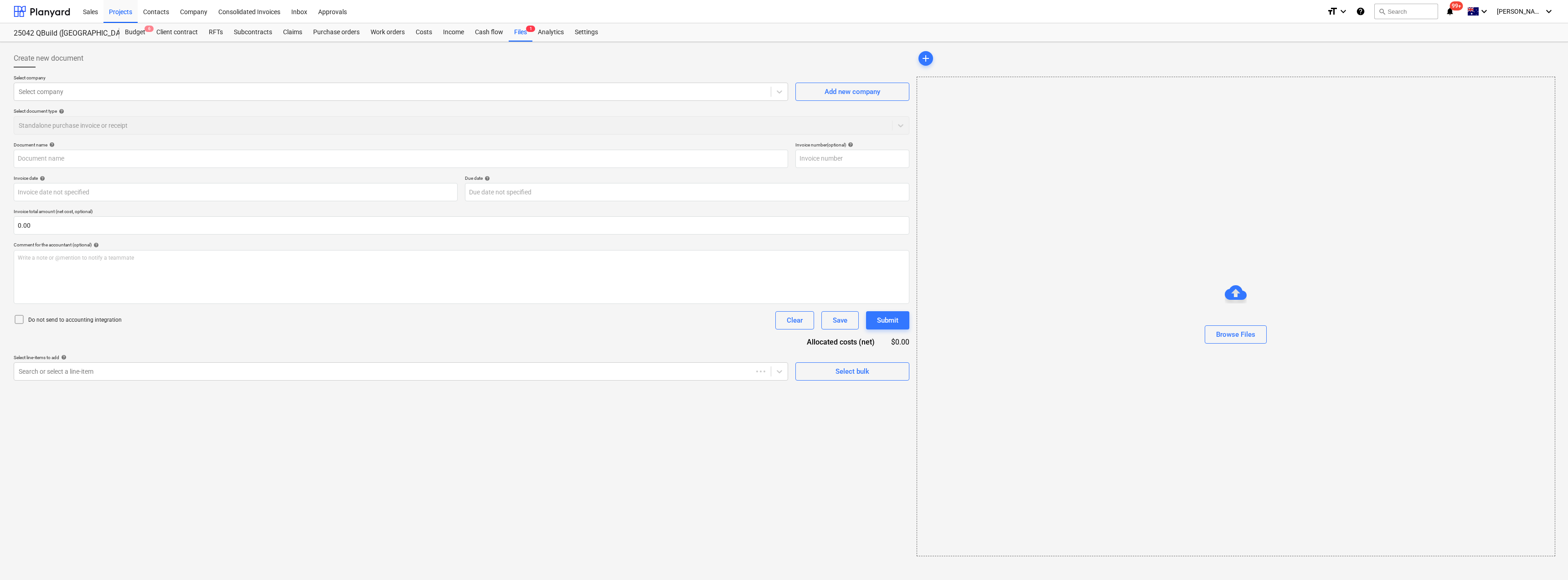
type input "image001.png"
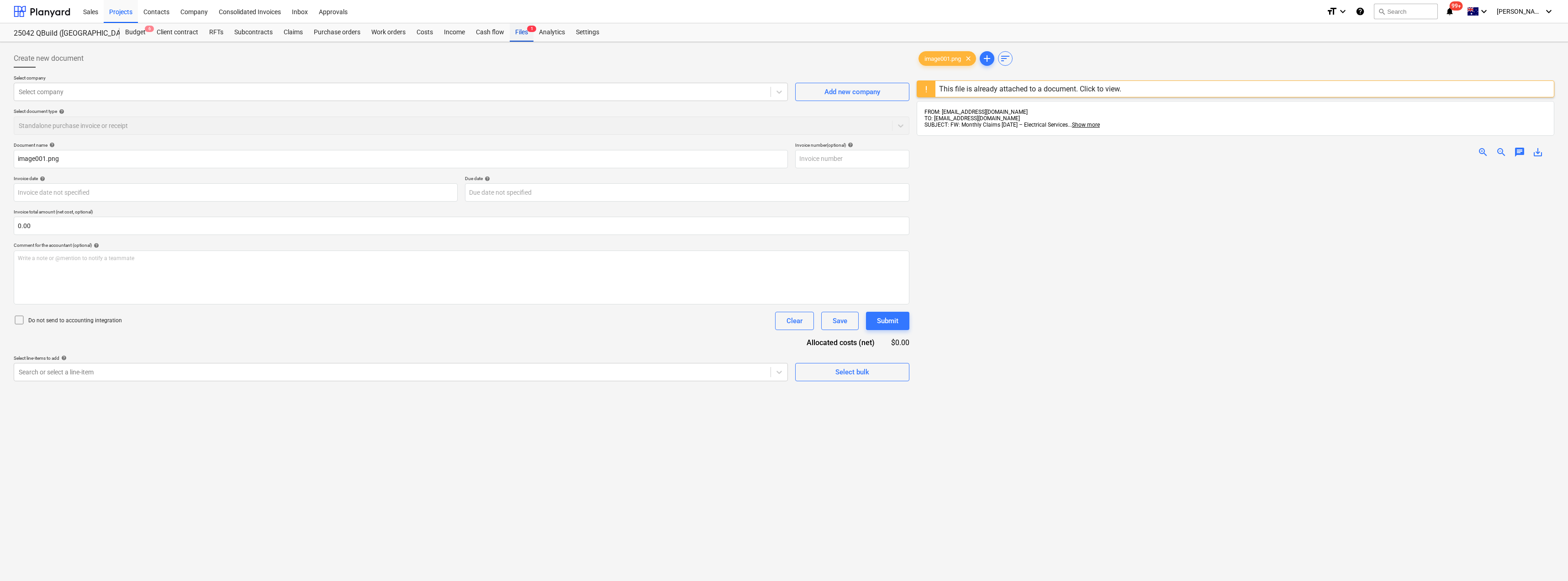
click at [518, 31] on div "Files 1" at bounding box center [522, 32] width 24 height 19
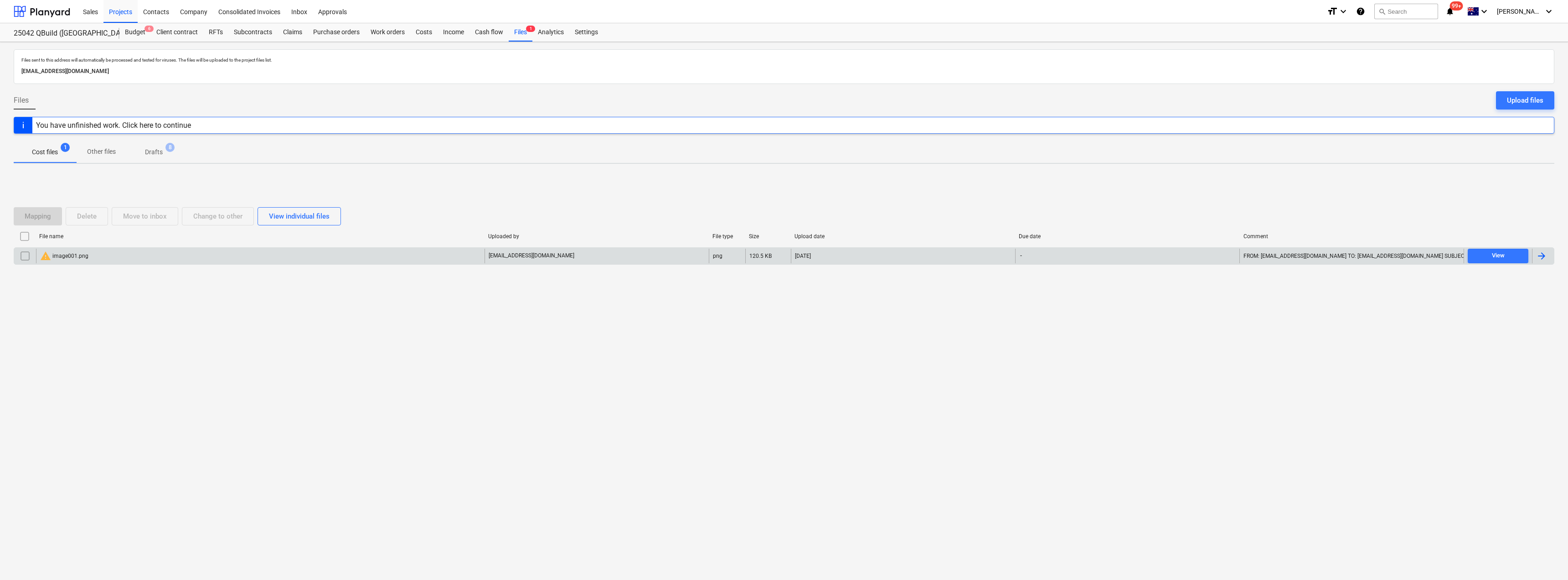
click at [28, 257] on input "checkbox" at bounding box center [25, 256] width 15 height 15
click at [82, 219] on div "Delete" at bounding box center [86, 216] width 20 height 12
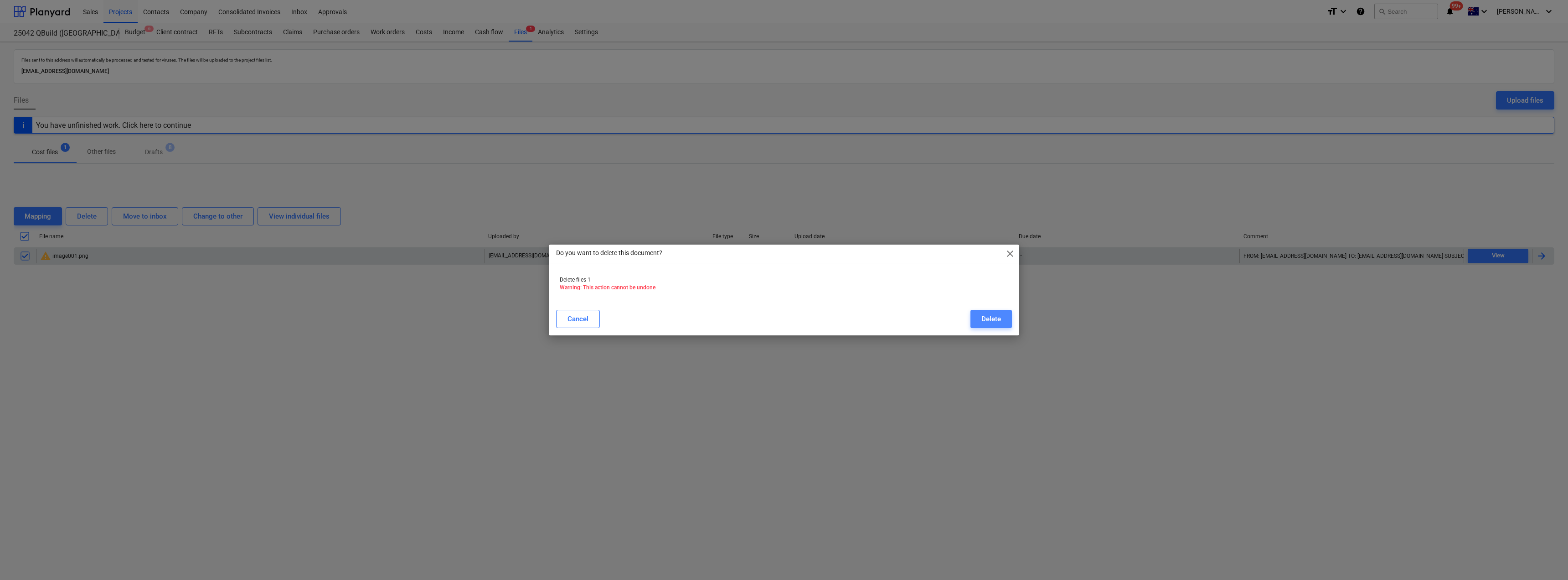
click at [995, 319] on div "Delete" at bounding box center [991, 319] width 20 height 12
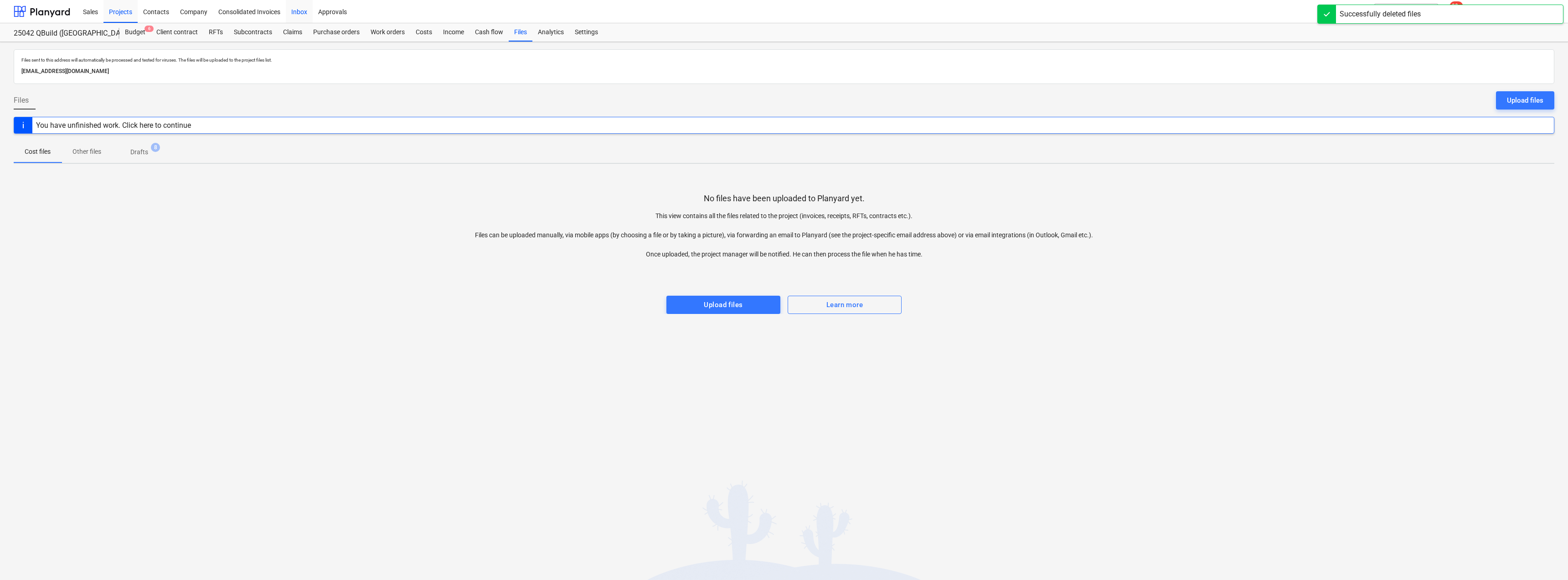
click at [298, 10] on div "Inbox" at bounding box center [299, 12] width 27 height 24
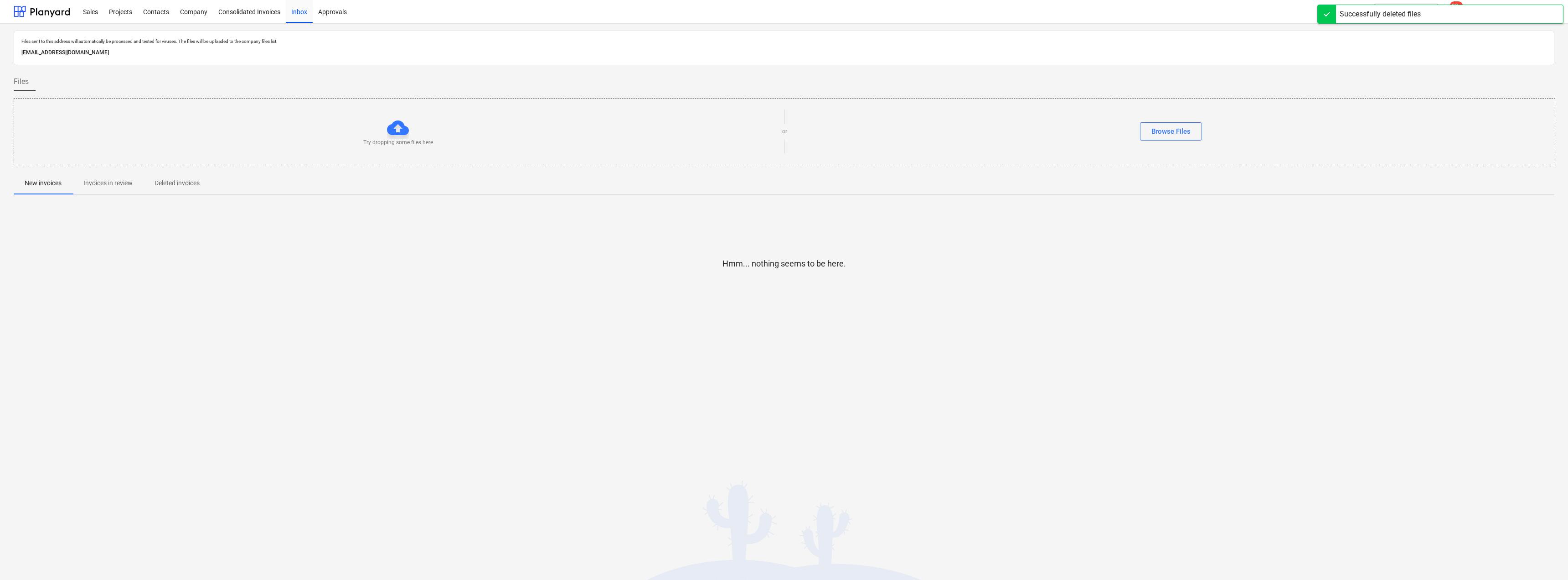
click at [100, 180] on p "Invoices in review" at bounding box center [108, 183] width 49 height 10
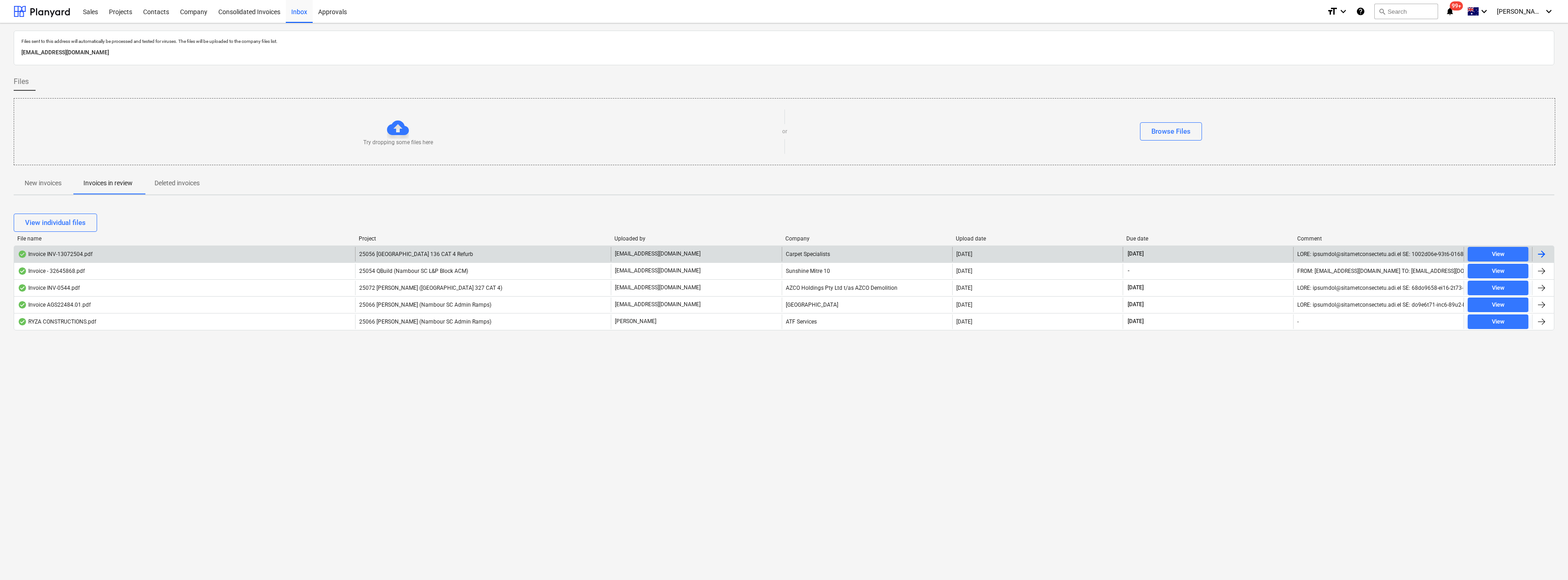
click at [659, 252] on p "[EMAIL_ADDRESS][DOMAIN_NAME]" at bounding box center [657, 254] width 85 height 8
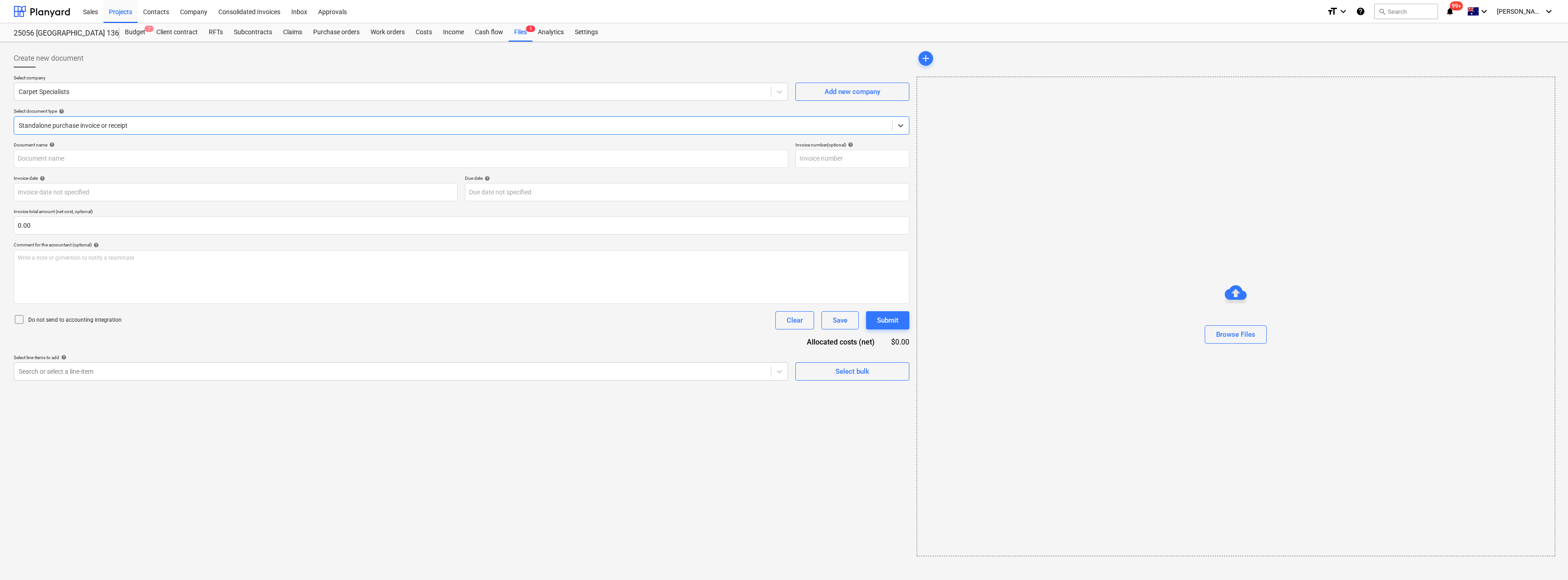
type input "INV-13072504"
type input "[DATE]"
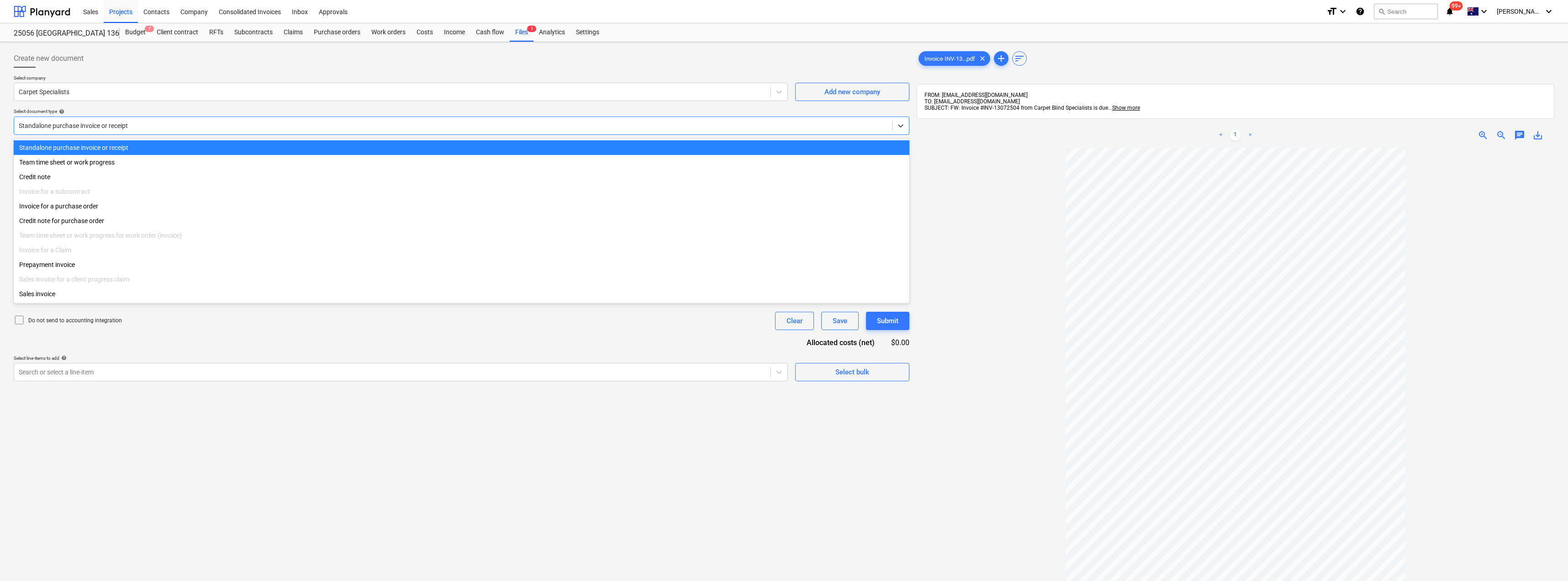
click at [81, 121] on div at bounding box center [453, 125] width 869 height 9
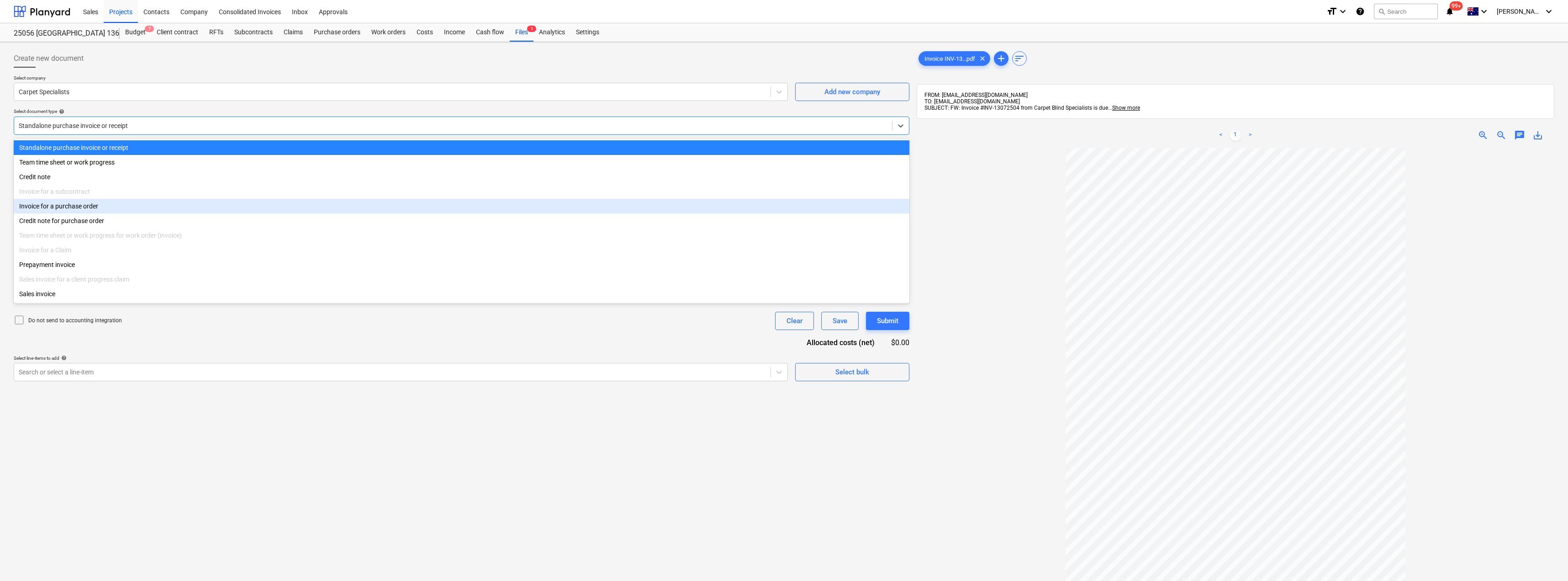
click at [72, 206] on div "Invoice for a purchase order" at bounding box center [462, 206] width 896 height 15
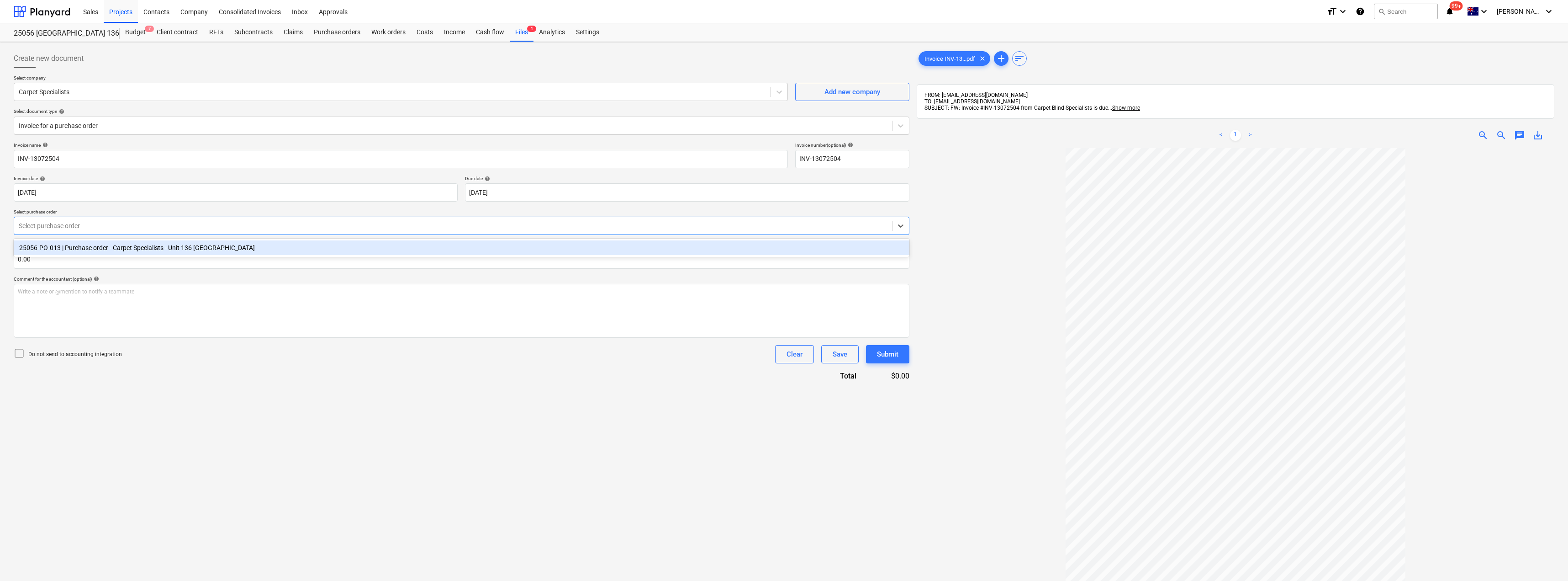
click at [76, 221] on div "Select purchase order" at bounding box center [453, 226] width 878 height 13
click at [95, 244] on div "25056-PO-013 | Purchase order - Carpet Specialists - Unit 136 [GEOGRAPHIC_DATA]" at bounding box center [462, 247] width 896 height 15
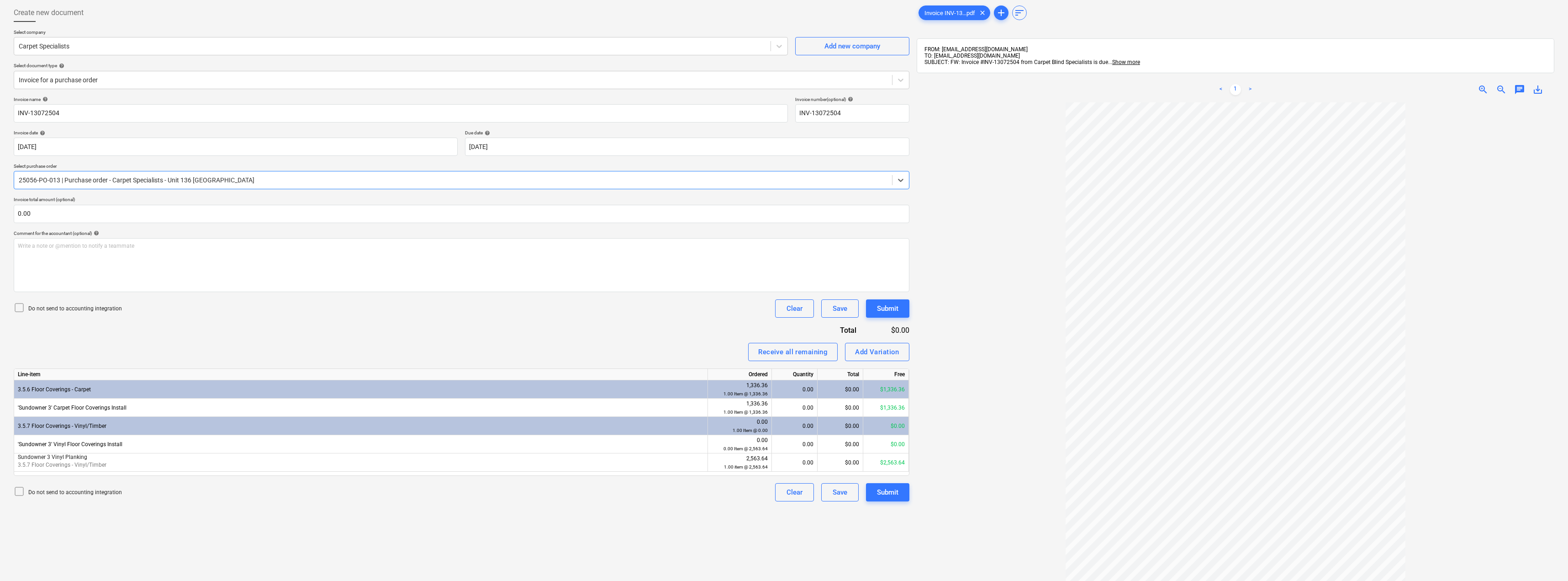
scroll to position [92, 0]
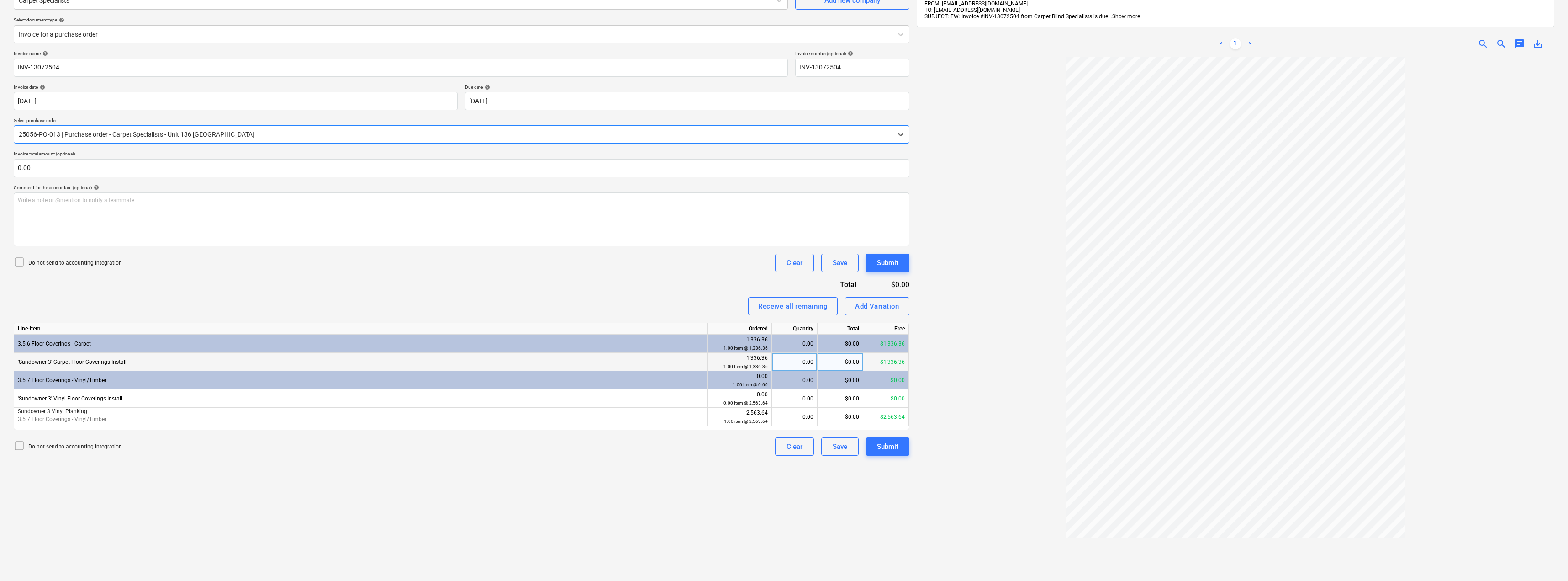
click at [798, 365] on div "0.00" at bounding box center [794, 361] width 38 height 19
type input "1"
click at [798, 392] on div "0.00" at bounding box center [794, 398] width 38 height 19
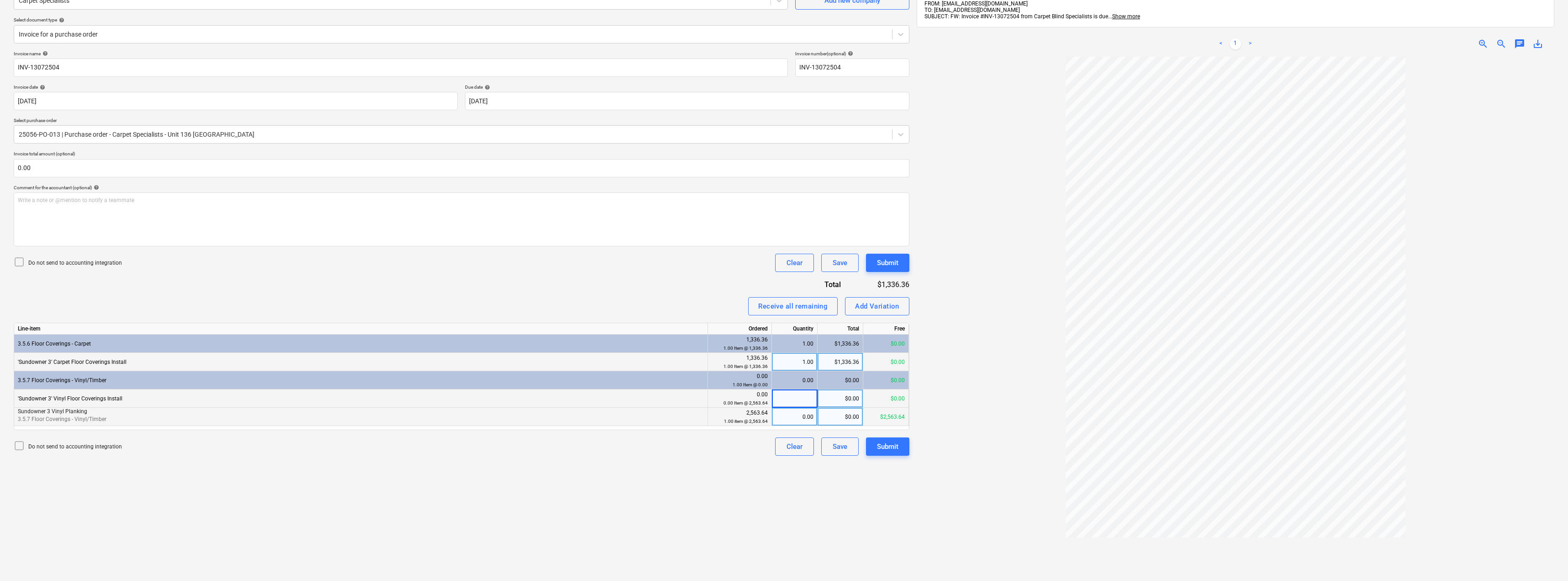
type input "1"
click at [791, 419] on div "0.00" at bounding box center [794, 417] width 38 height 19
type input "1"
click at [677, 297] on div "Receive all remaining Add Variation" at bounding box center [462, 306] width 896 height 19
click at [872, 444] on button "Submit" at bounding box center [888, 446] width 43 height 19
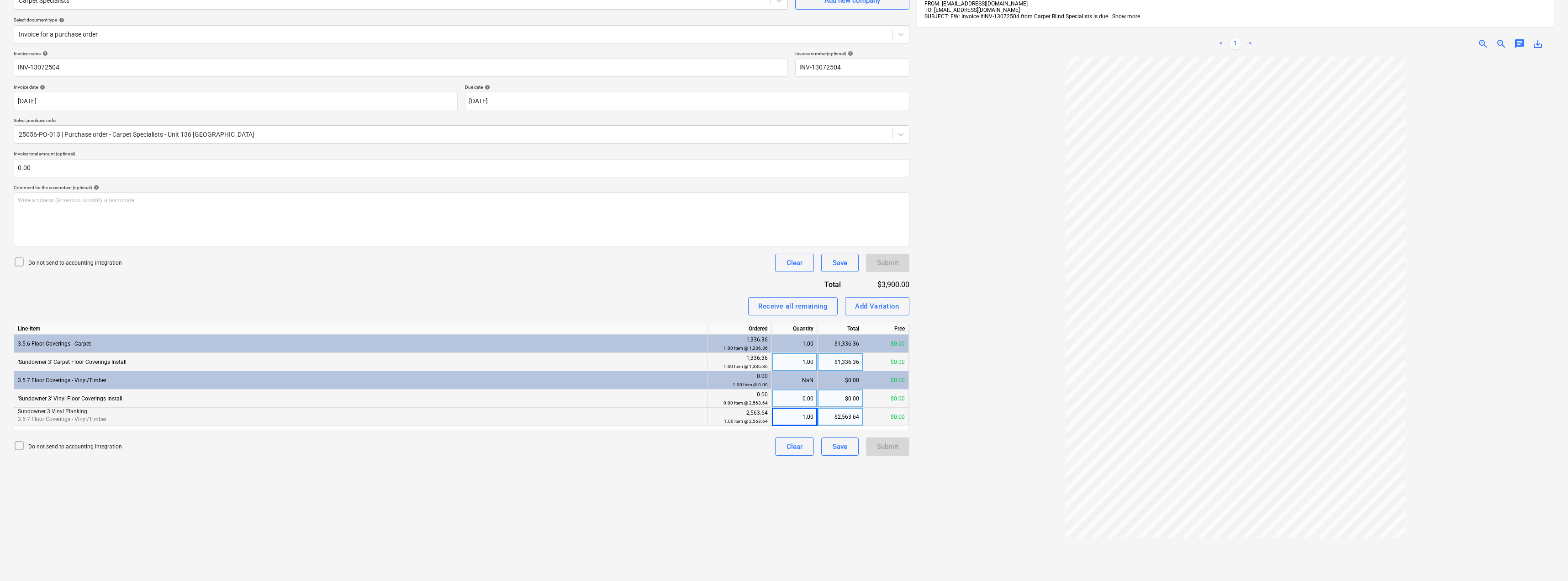
scroll to position [0, 0]
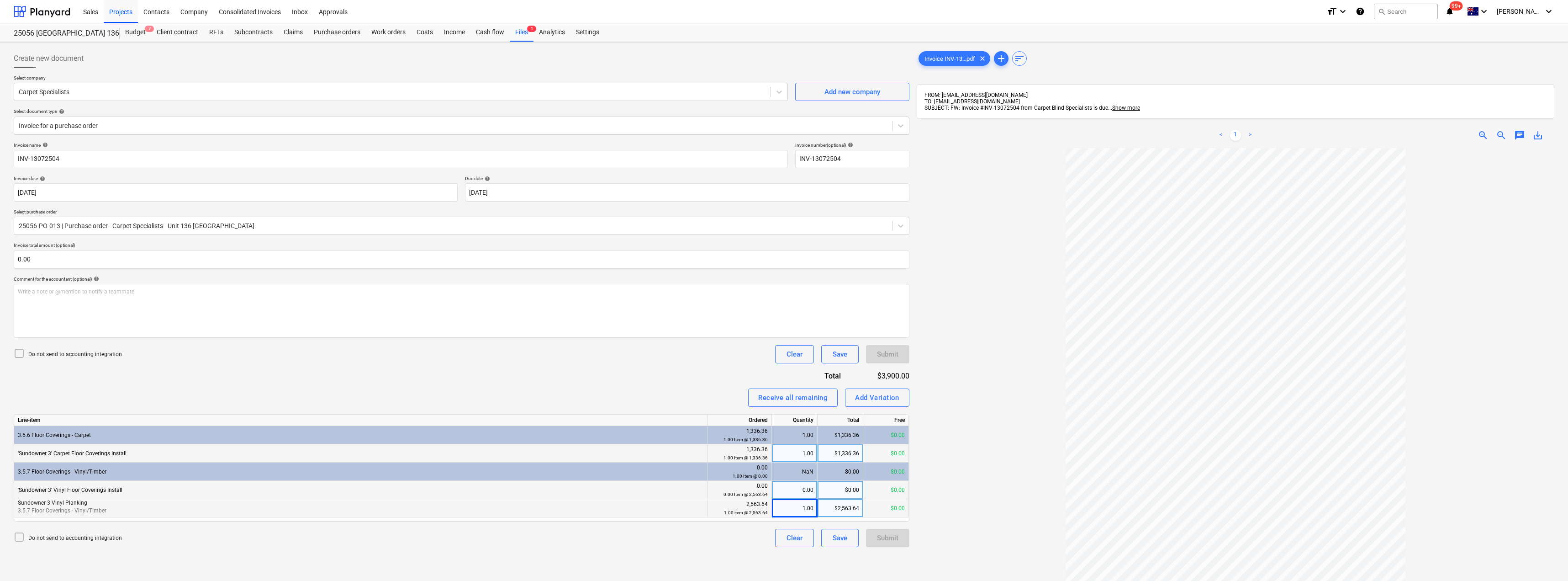
click at [558, 385] on div "Invoice name help INV-13072504 Invoice number (optional) help INV-13072504 Invo…" at bounding box center [462, 344] width 896 height 405
click at [805, 485] on div "0.00" at bounding box center [794, 489] width 38 height 19
click at [802, 472] on div "NaN" at bounding box center [794, 472] width 45 height 19
drag, startPoint x: 798, startPoint y: 472, endPoint x: 837, endPoint y: 467, distance: 39.3
click at [0, 0] on div "3.5.7 Floor Coverings - Vinyl/Timber 0.00 1.00 Item @ 0.00 NaN $0.00 $0.00" at bounding box center [0, 0] width 0 height 0
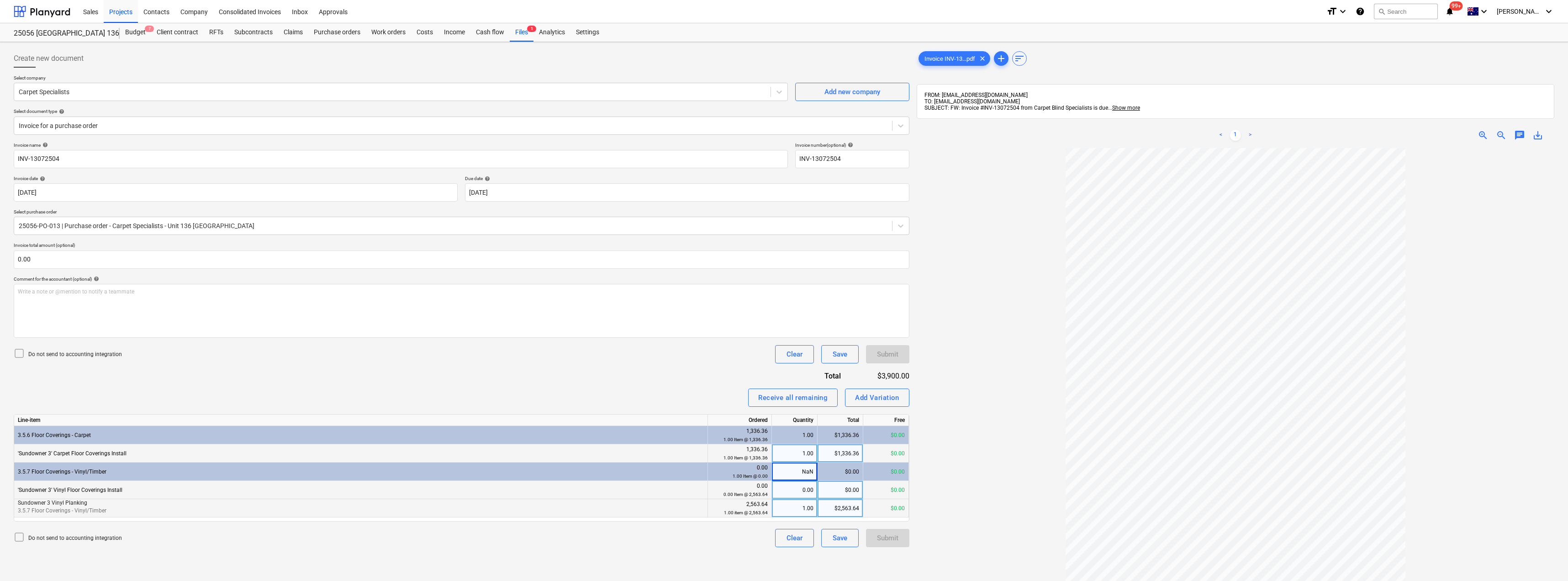
click at [680, 380] on div "Invoice name help INV-13072504 Invoice number (optional) help INV-13072504 Invo…" at bounding box center [462, 344] width 896 height 405
click at [941, 446] on div at bounding box center [1235, 425] width 638 height 555
click at [801, 473] on div "NaN" at bounding box center [794, 472] width 45 height 19
click at [963, 452] on div at bounding box center [1235, 425] width 638 height 555
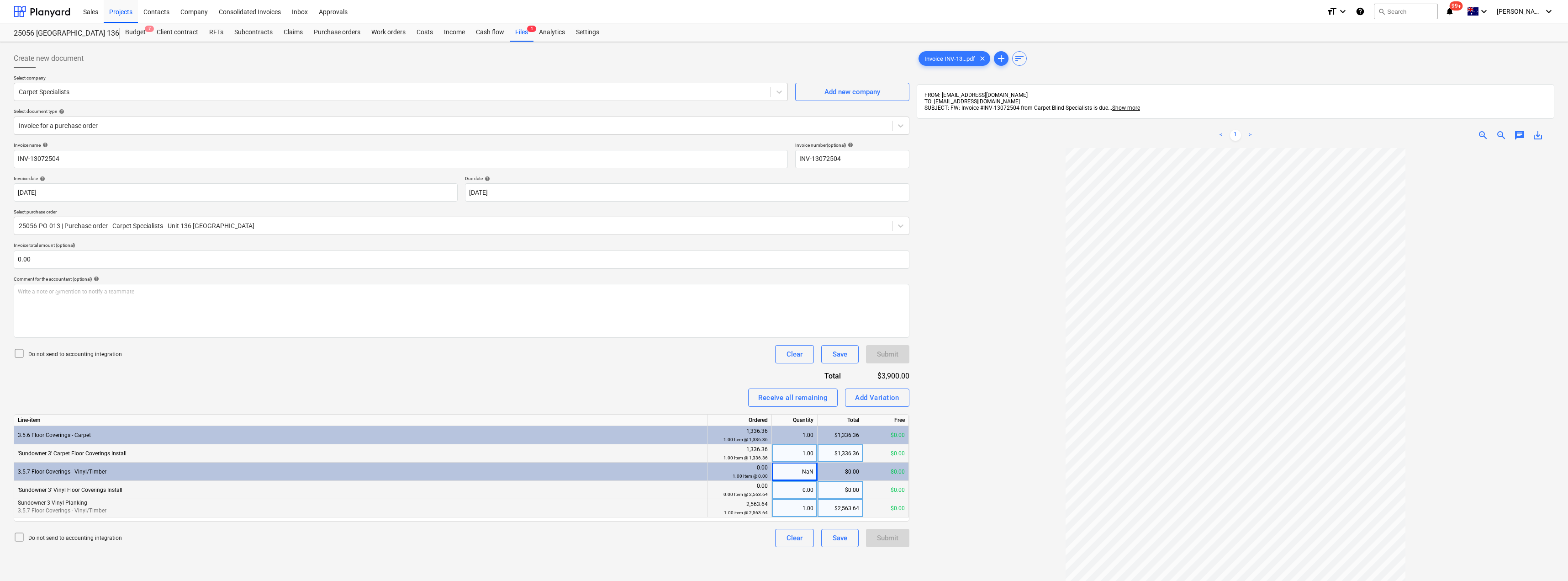
click at [701, 345] on div "Invoice name help INV-13072504 Invoice number (optional) help INV-13072504 Invo…" at bounding box center [462, 344] width 896 height 405
click at [94, 156] on input "INV-13072504" at bounding box center [401, 159] width 775 height 19
click at [806, 455] on div "1.00" at bounding box center [794, 453] width 38 height 19
type input "0"
click at [794, 505] on div "1.00" at bounding box center [794, 508] width 38 height 19
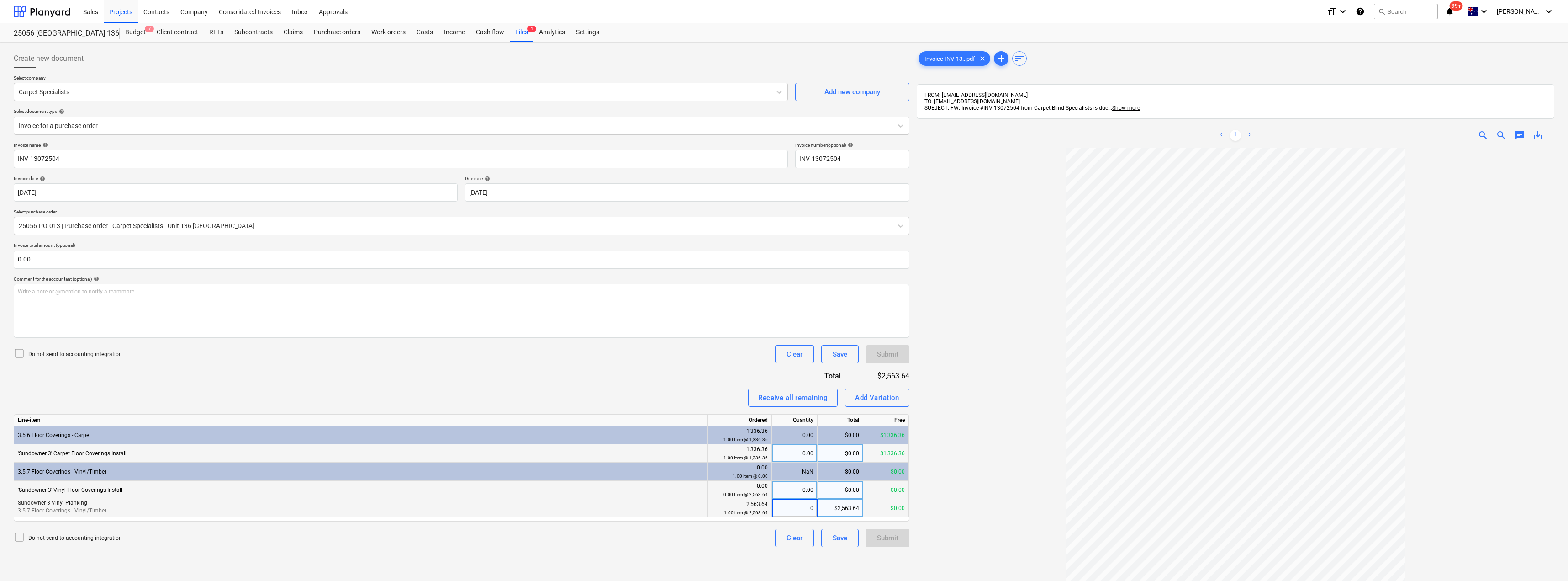
click at [681, 381] on div "Invoice name help INV-13072504 Invoice number (optional) help INV-13072504 Invo…" at bounding box center [462, 344] width 896 height 405
click at [797, 453] on div "0.00" at bounding box center [794, 453] width 38 height 19
type input "1"
click at [793, 510] on div "0.00" at bounding box center [794, 508] width 38 height 19
click at [667, 377] on div "Invoice name help INV-13072504 Invoice number (optional) help INV-13072504 Invo…" at bounding box center [462, 344] width 896 height 405
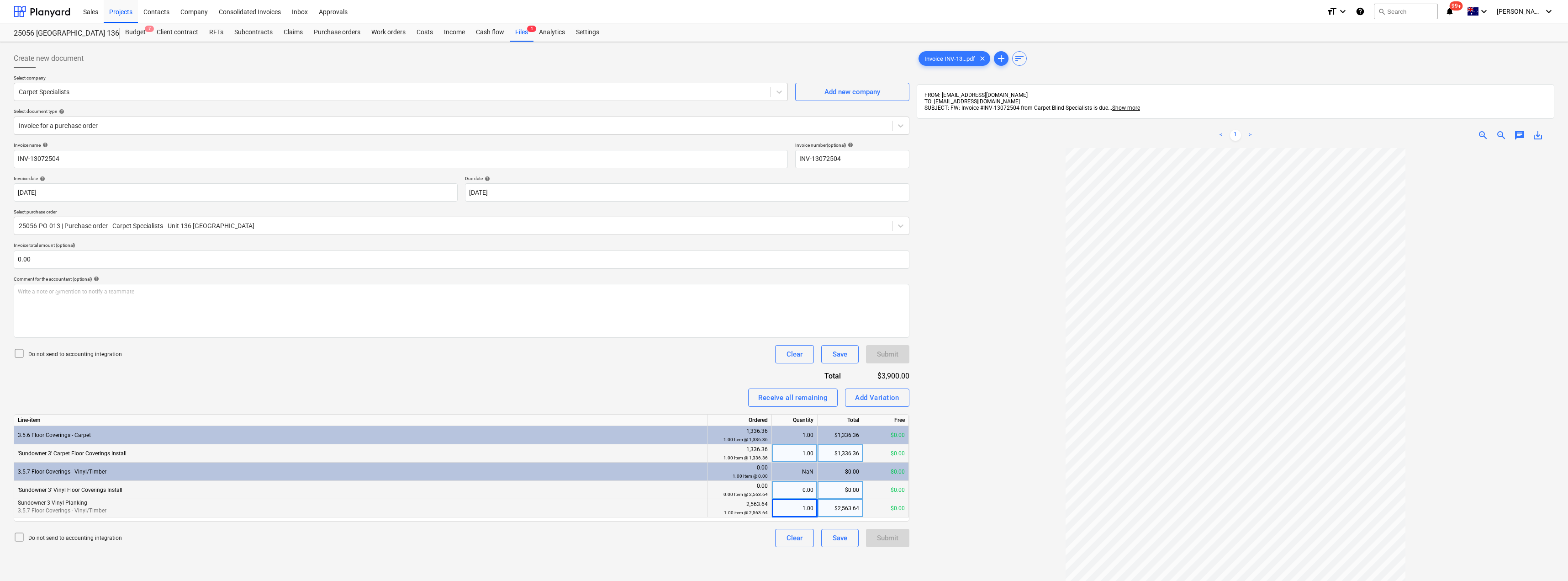
click at [1521, 134] on span "chat" at bounding box center [1519, 135] width 11 height 11
click at [306, 6] on div "Inbox" at bounding box center [299, 12] width 27 height 24
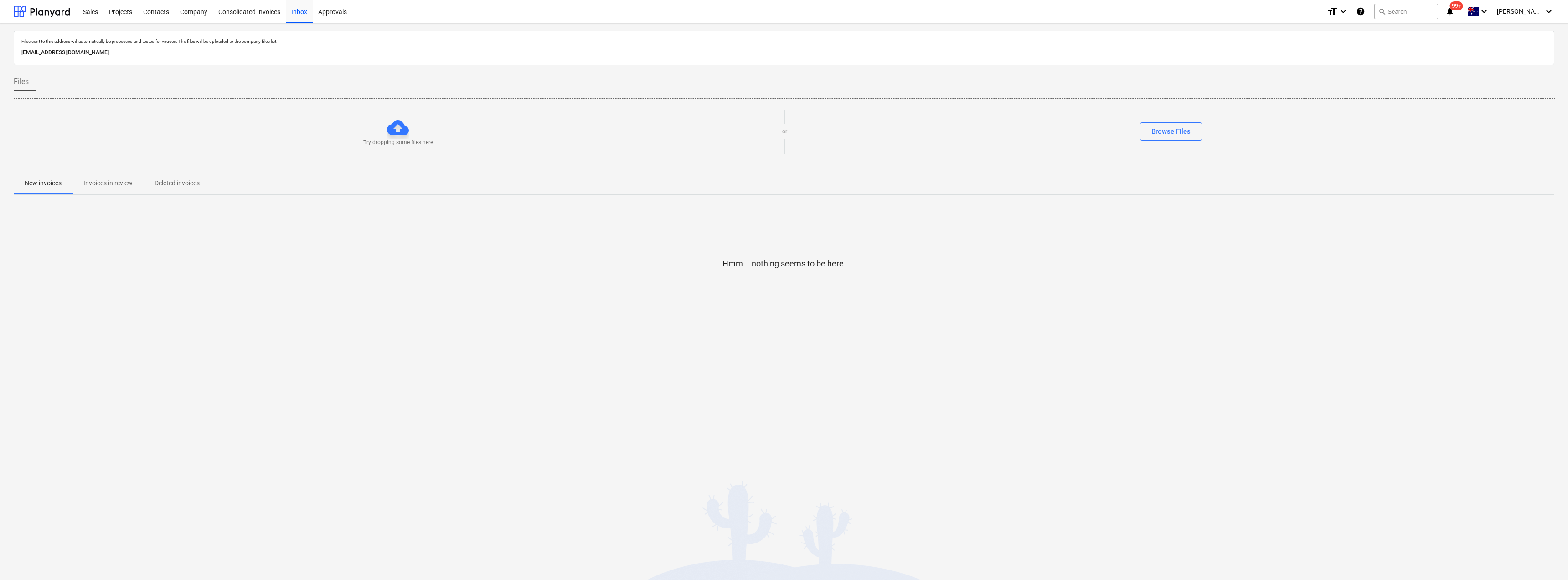
click at [99, 178] on span "Invoices in review" at bounding box center [108, 183] width 71 height 15
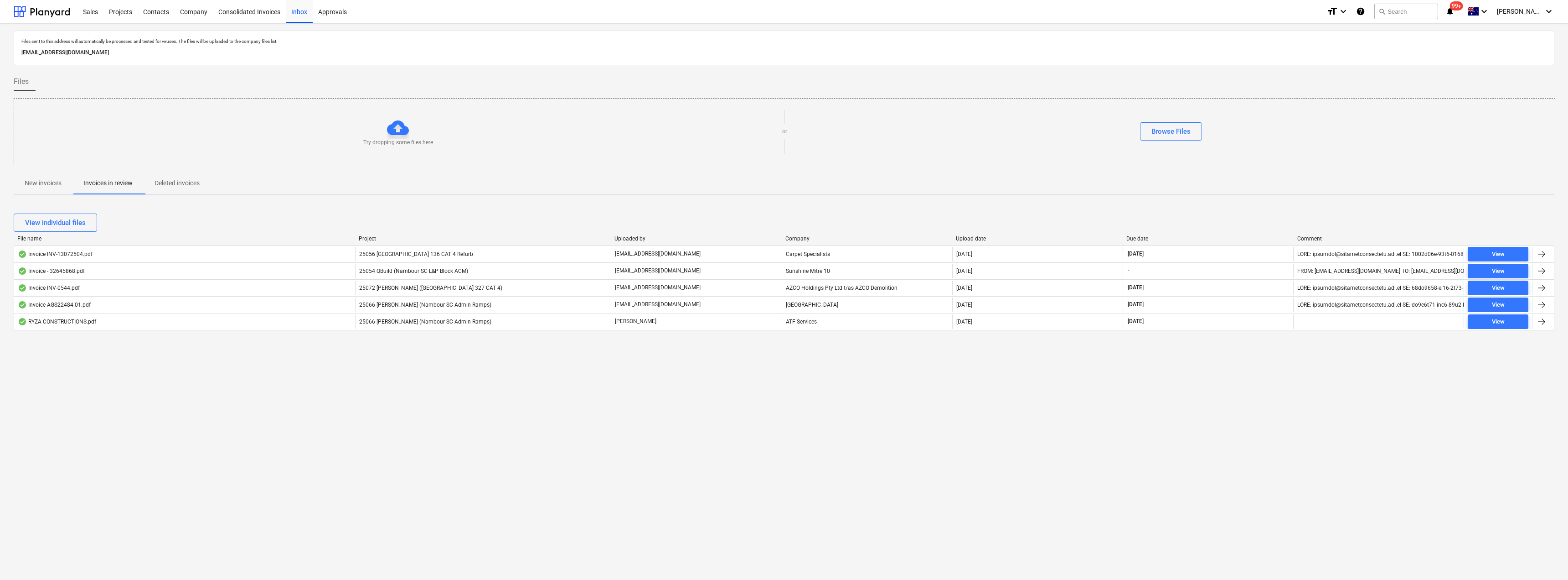
click at [647, 273] on p "[EMAIL_ADDRESS][DOMAIN_NAME]" at bounding box center [657, 270] width 85 height 8
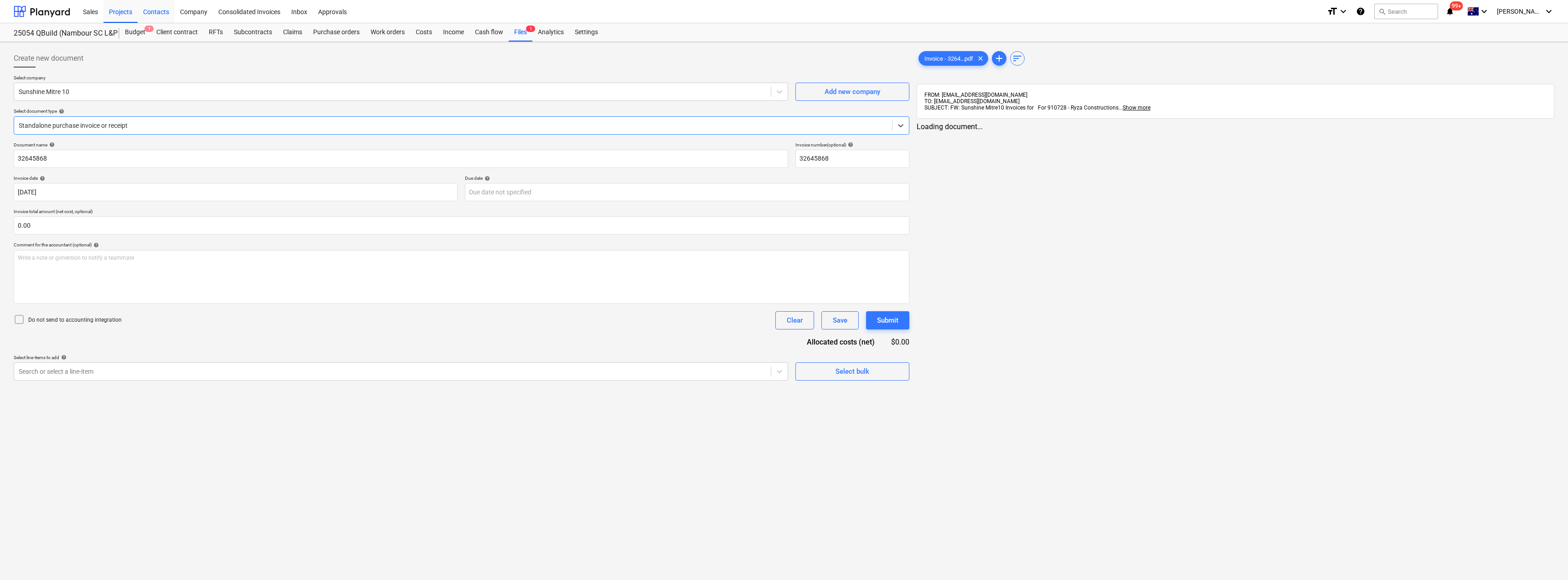
type input "32645868"
type input "[DATE]"
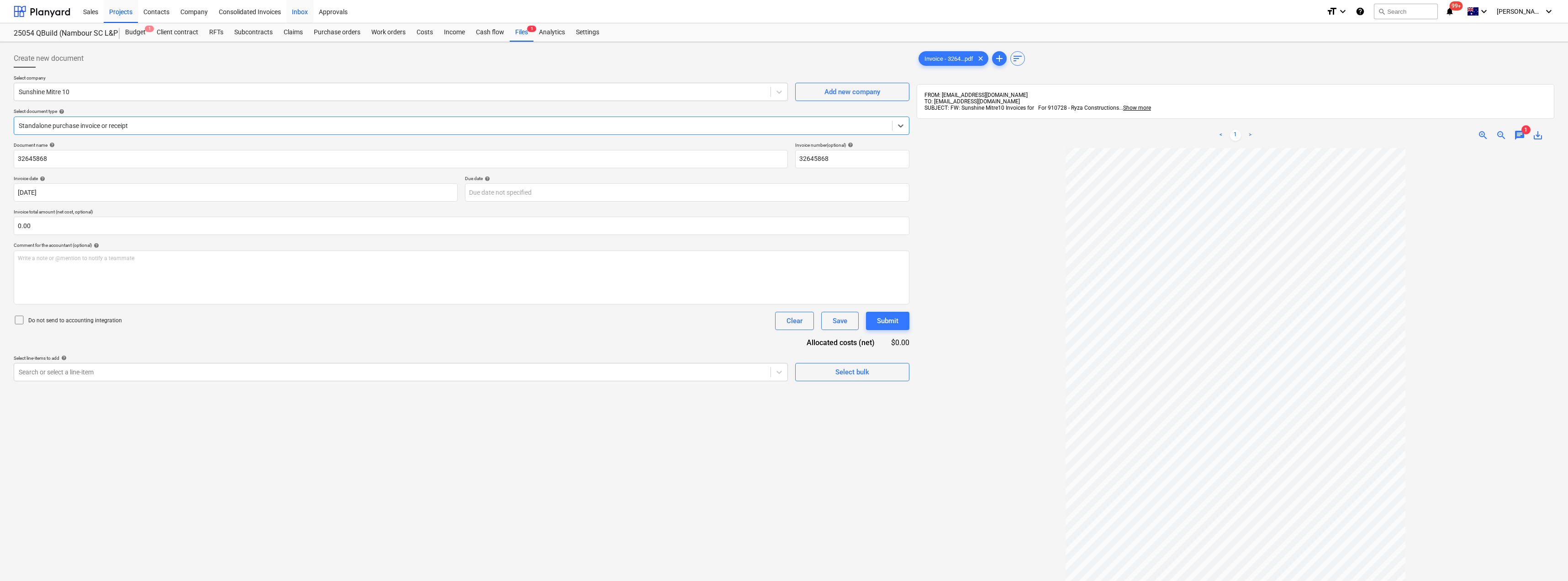
click at [304, 12] on div "Inbox" at bounding box center [299, 12] width 27 height 24
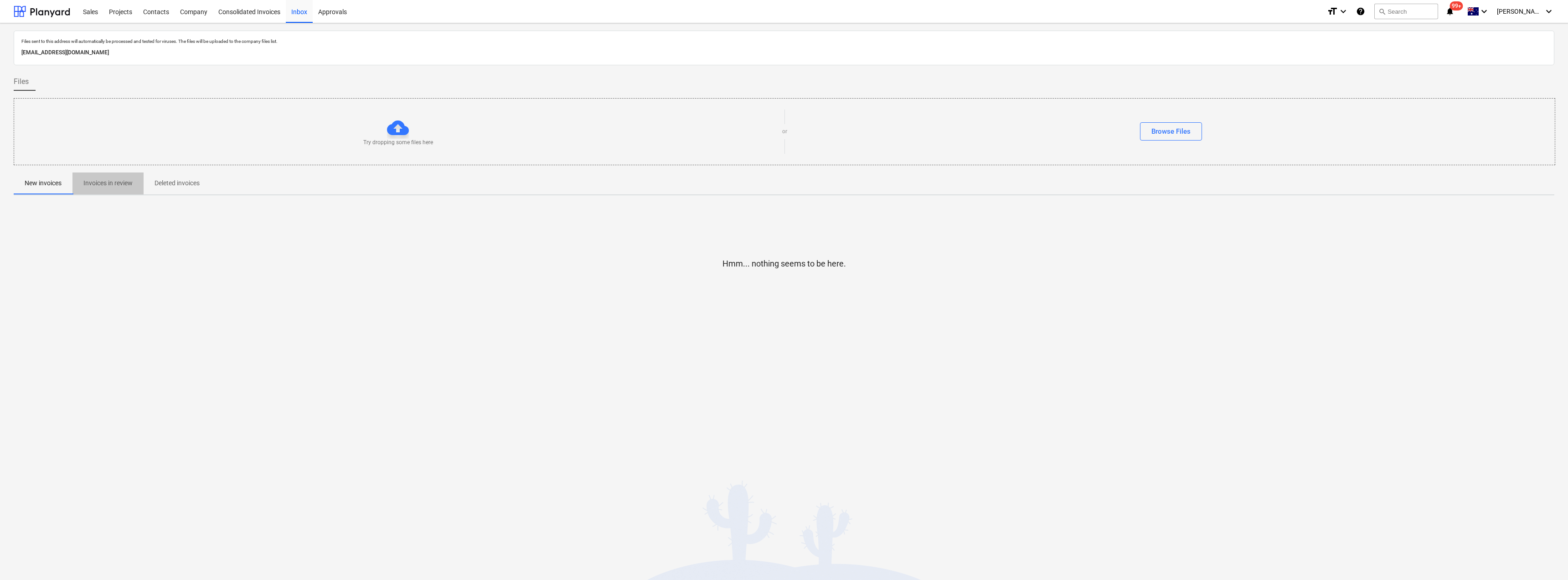
click at [116, 186] on p "Invoices in review" at bounding box center [108, 183] width 49 height 10
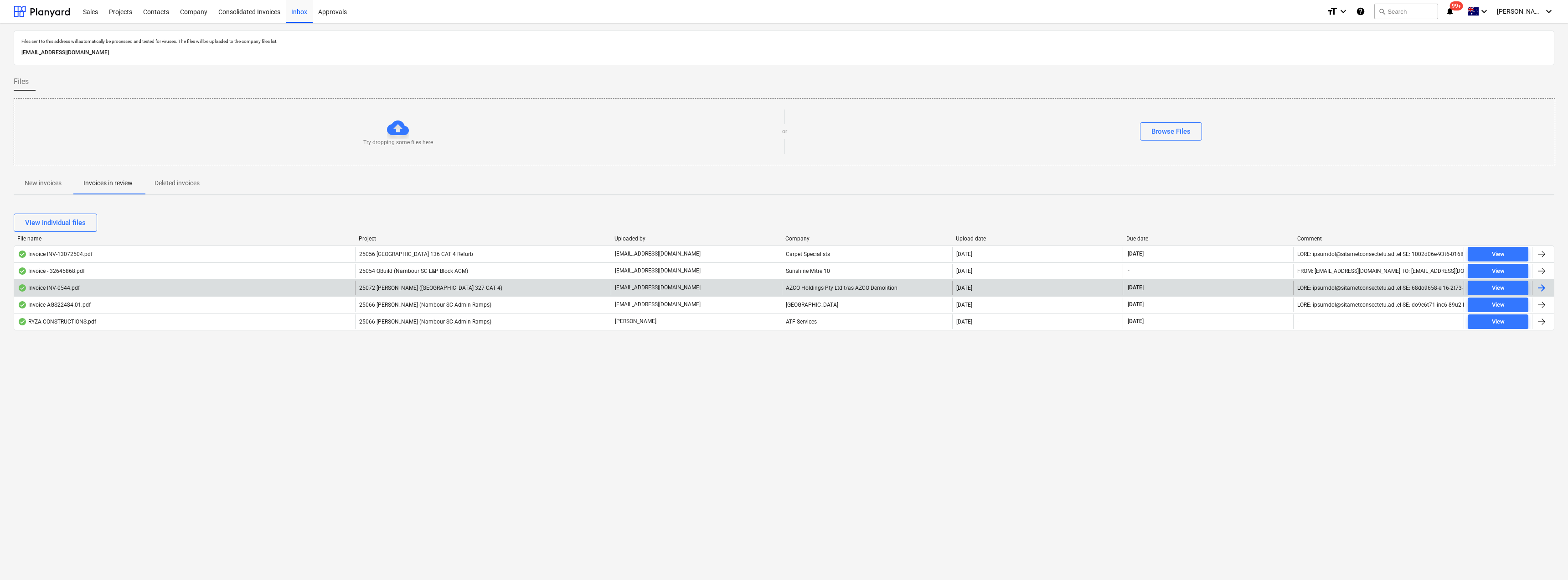
click at [631, 285] on p "[EMAIL_ADDRESS][DOMAIN_NAME]" at bounding box center [657, 288] width 85 height 8
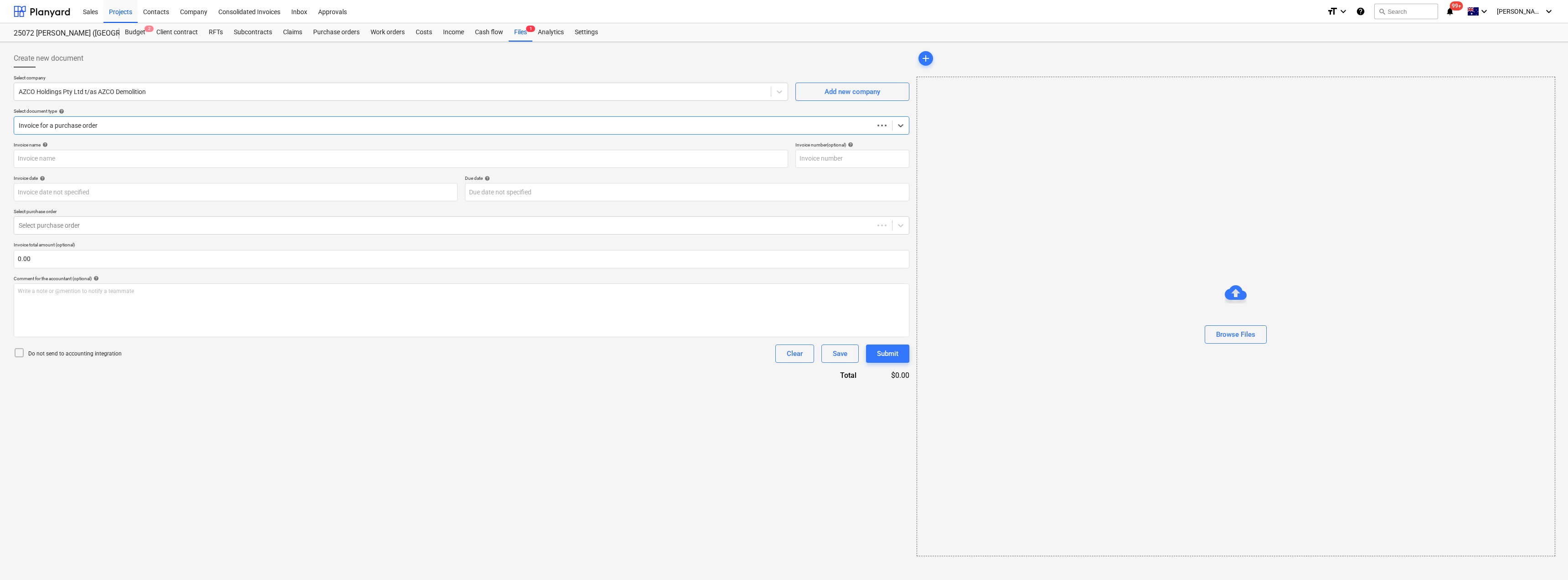
type input "INV-0544"
type input "[DATE]"
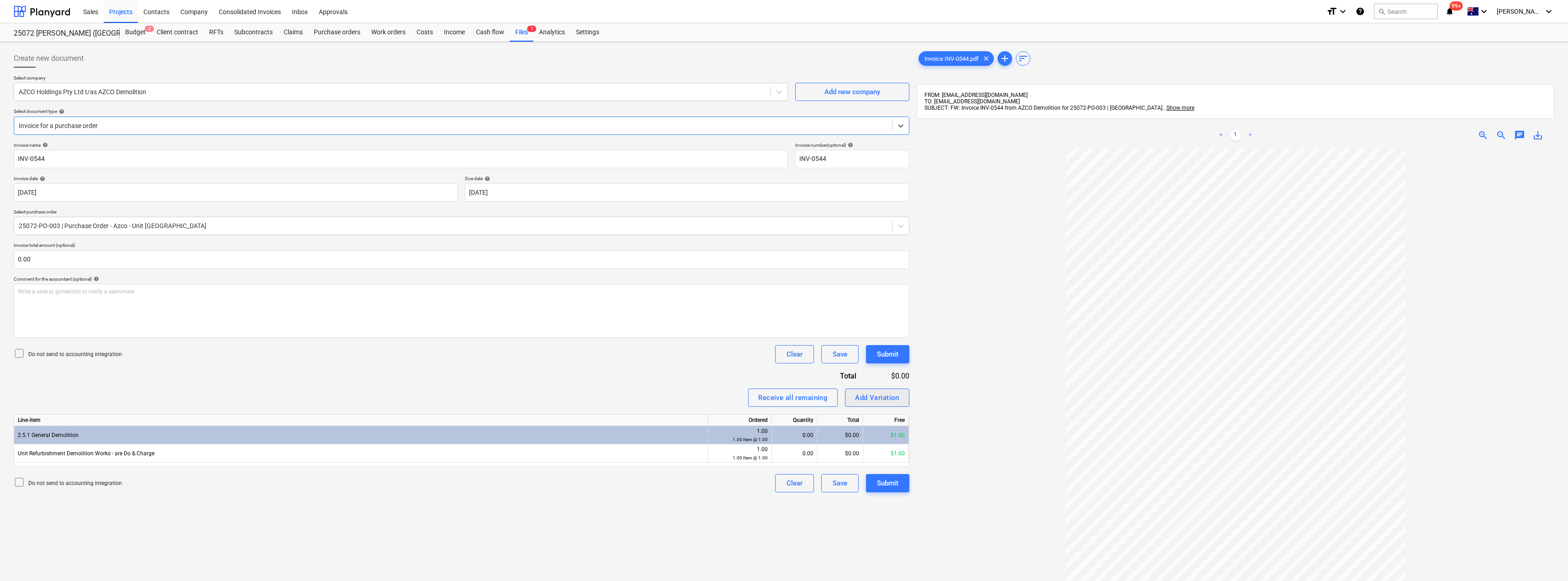
click at [885, 398] on div "Add Variation" at bounding box center [877, 398] width 44 height 12
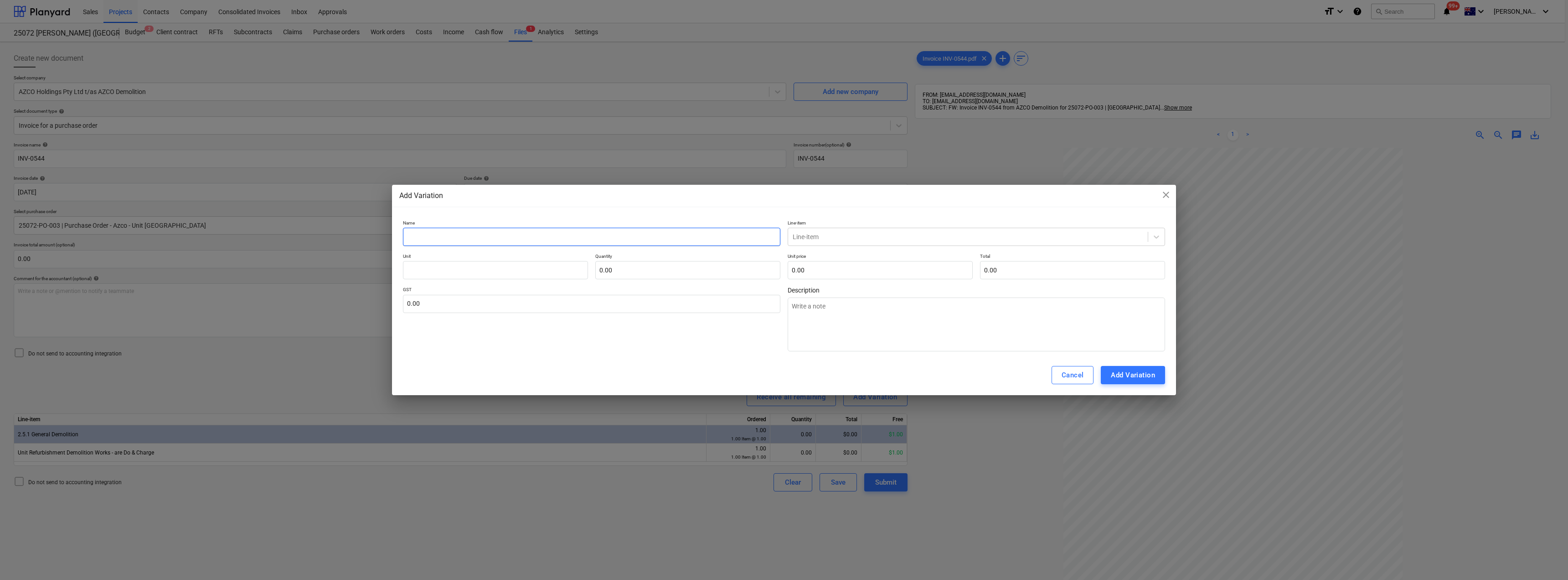
click at [495, 239] on input "text" at bounding box center [591, 237] width 377 height 19
type textarea "x"
type input "G"
type textarea "x"
type input "Ge"
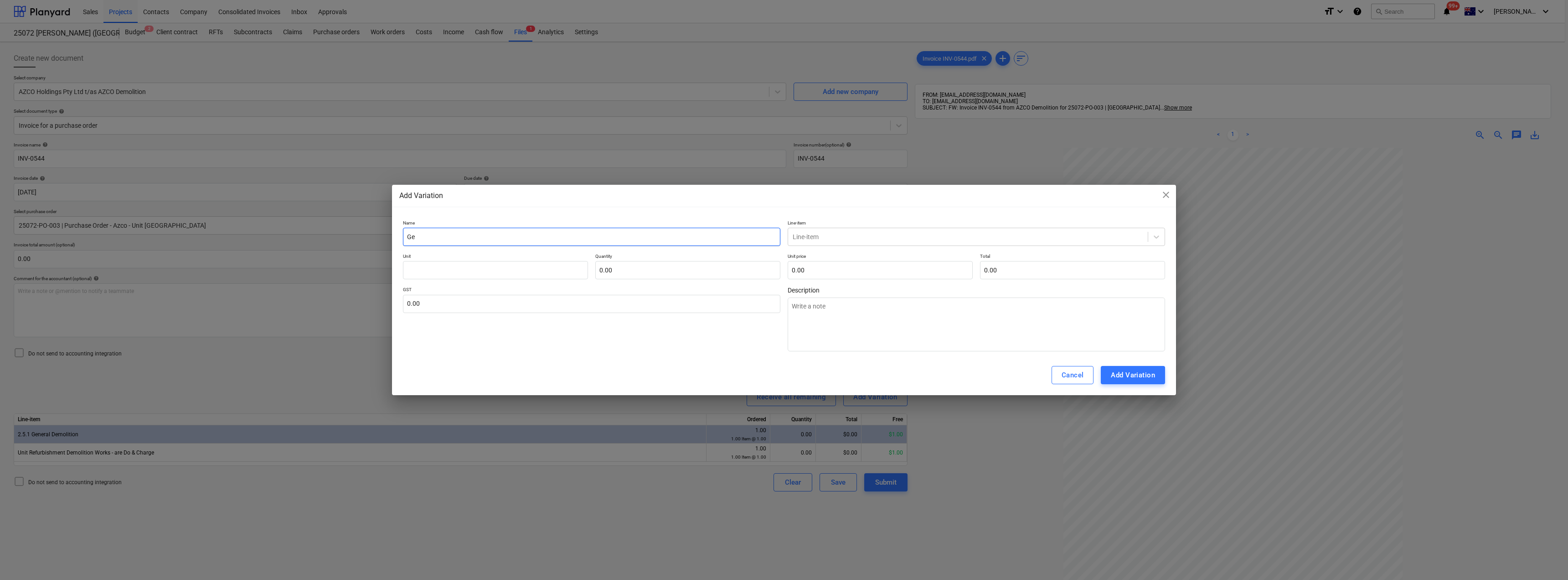
type textarea "x"
type input "Gen"
type textarea "x"
type input "Ge"
type textarea "x"
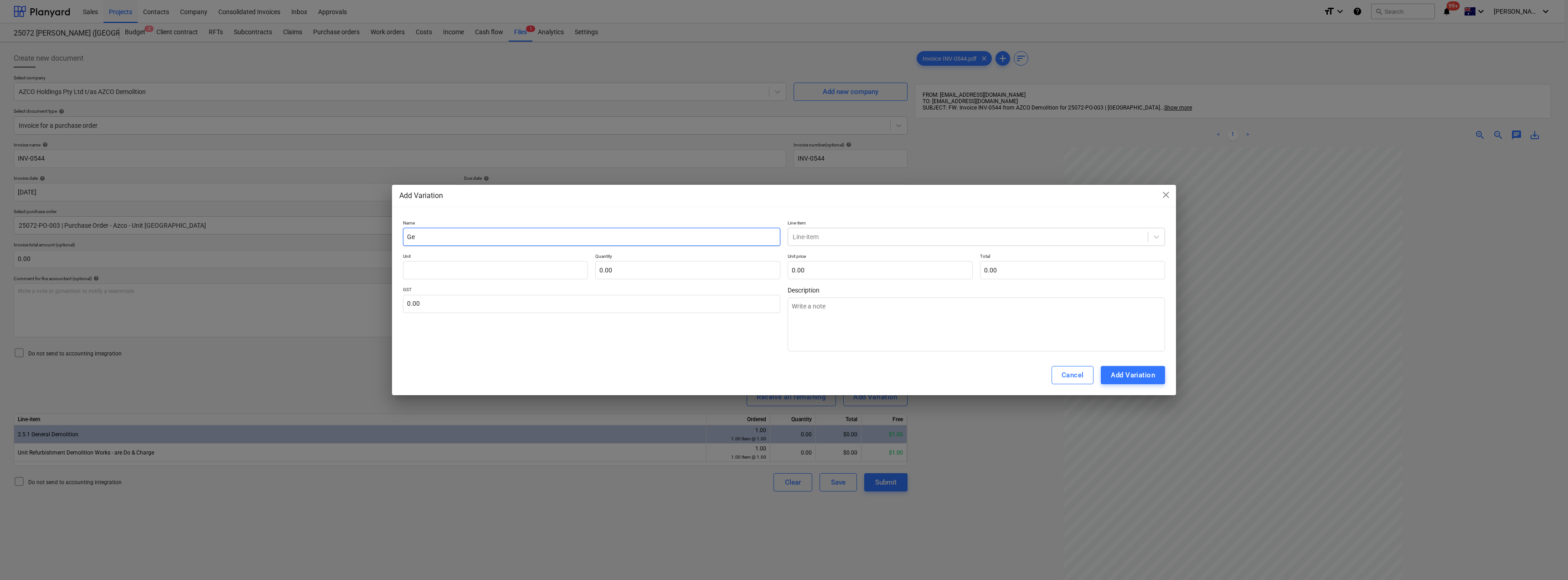
type input "G"
type textarea "x"
type input "D"
type textarea "x"
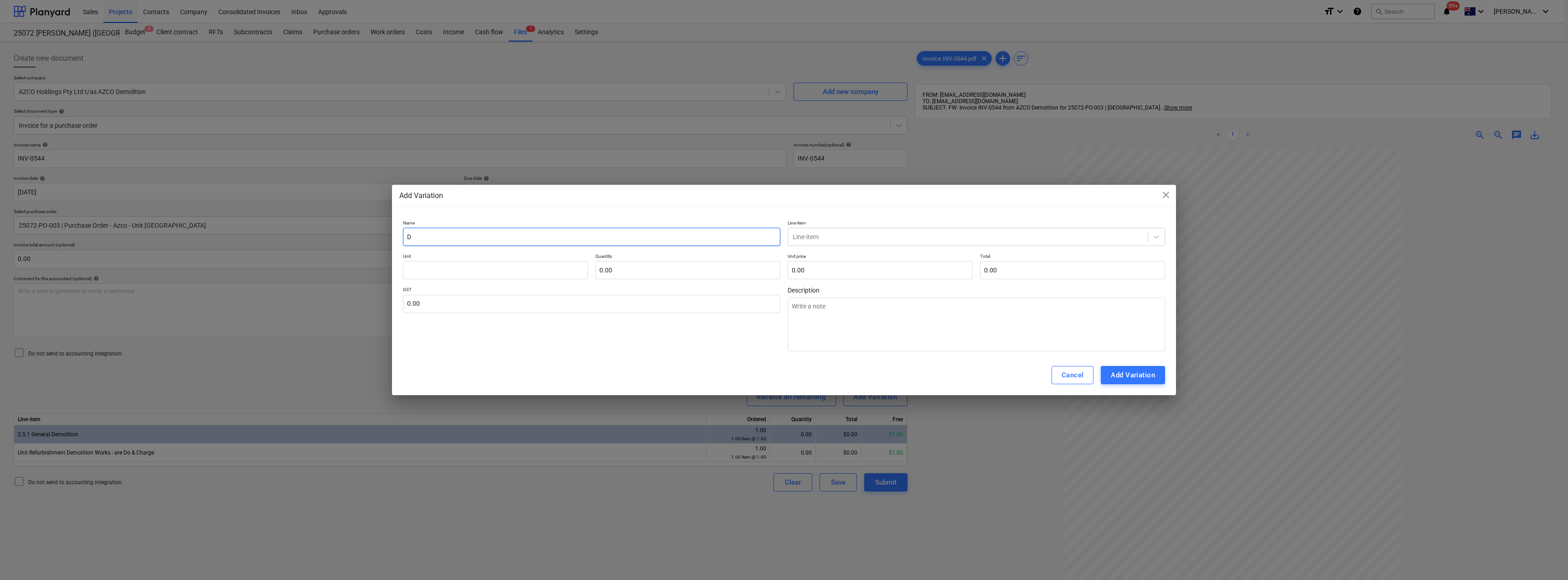
type input "De"
type textarea "x"
type input "Dem"
type textarea "x"
type input "Demo"
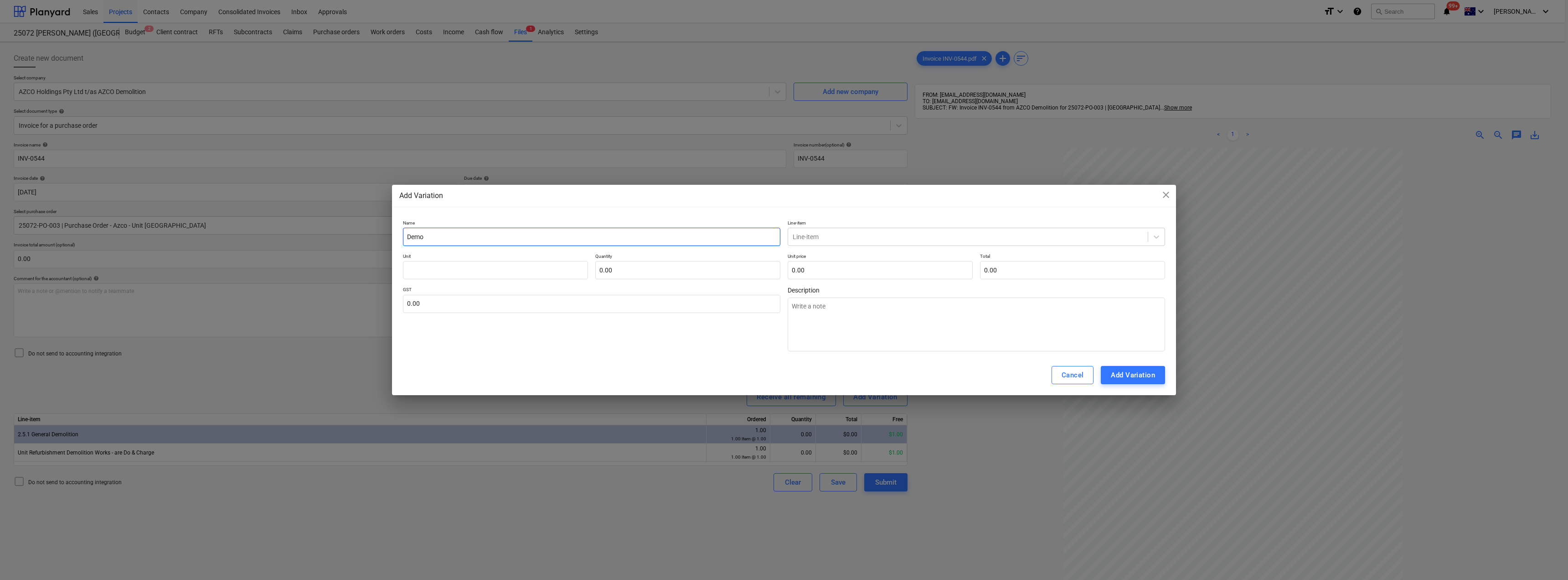
type textarea "x"
type input "Demol"
type textarea "x"
type input "Demoli"
type textarea "x"
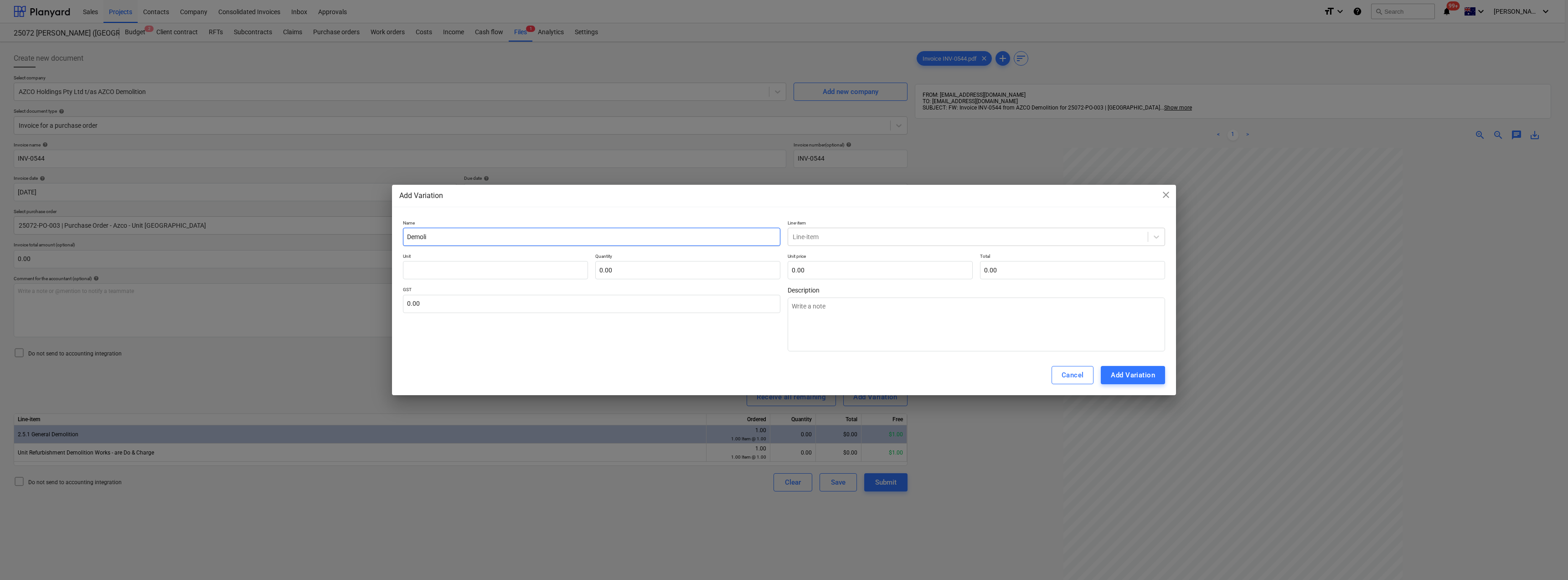
type input "Demolit"
type textarea "x"
type input "Demoliti"
type textarea "x"
type input "Demolitio"
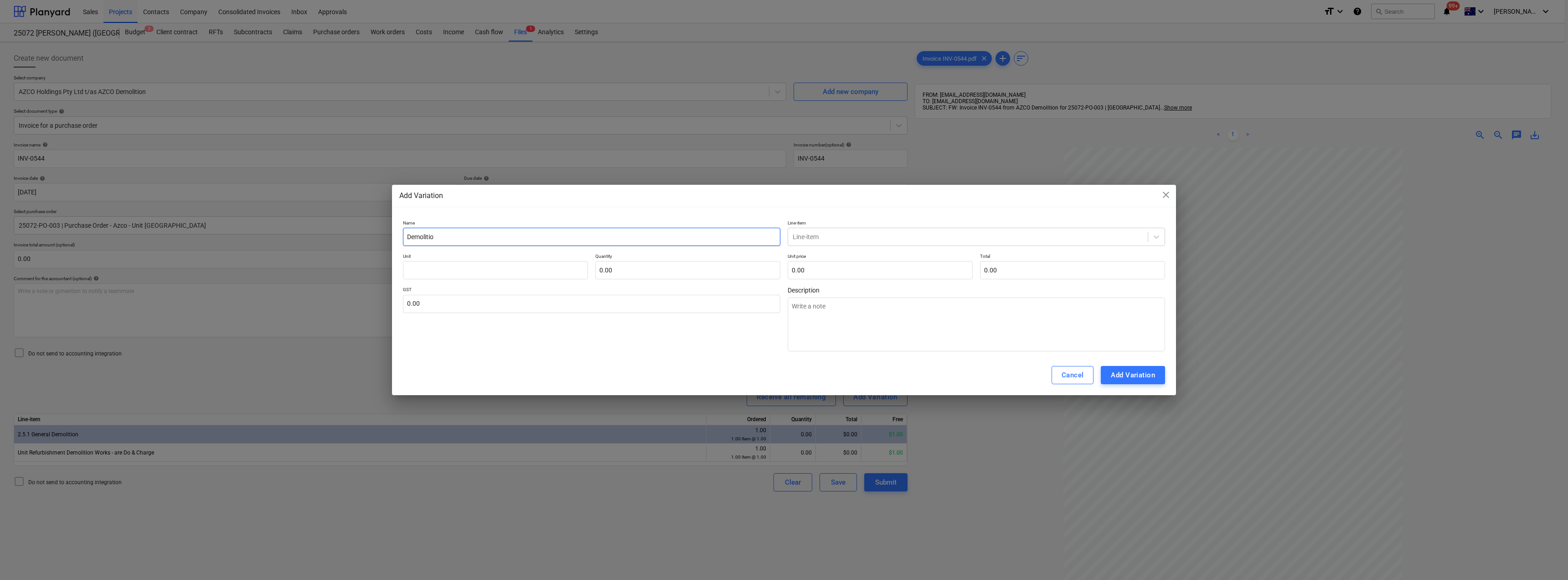
type textarea "x"
type input "Demolition"
type textarea "x"
drag, startPoint x: 495, startPoint y: 239, endPoint x: 384, endPoint y: 232, distance: 111.2
click at [384, 232] on div "Add Variation close Name Demolition Line-item Line-item Unit Quantity 0.00 Unit…" at bounding box center [784, 290] width 1568 height 580
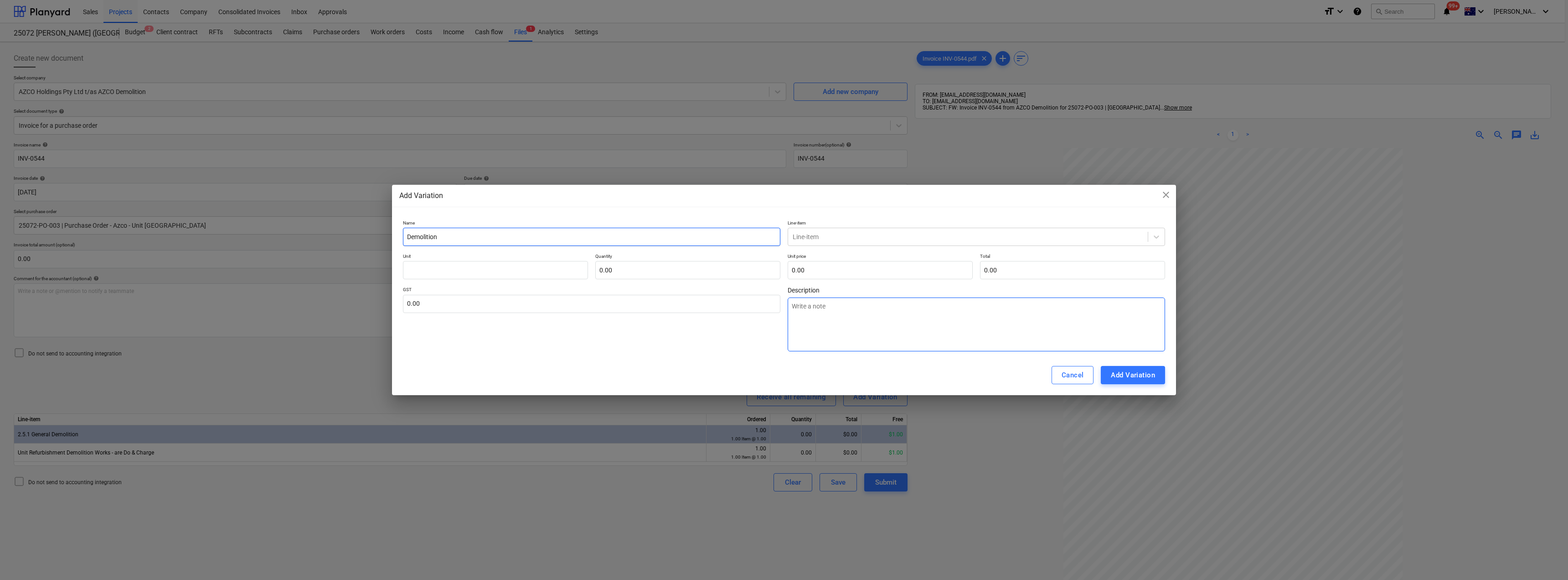
type input "Demolition"
click at [851, 303] on textarea at bounding box center [977, 324] width 377 height 54
paste textarea "Demolition"
type textarea "x"
type textarea "Demolition"
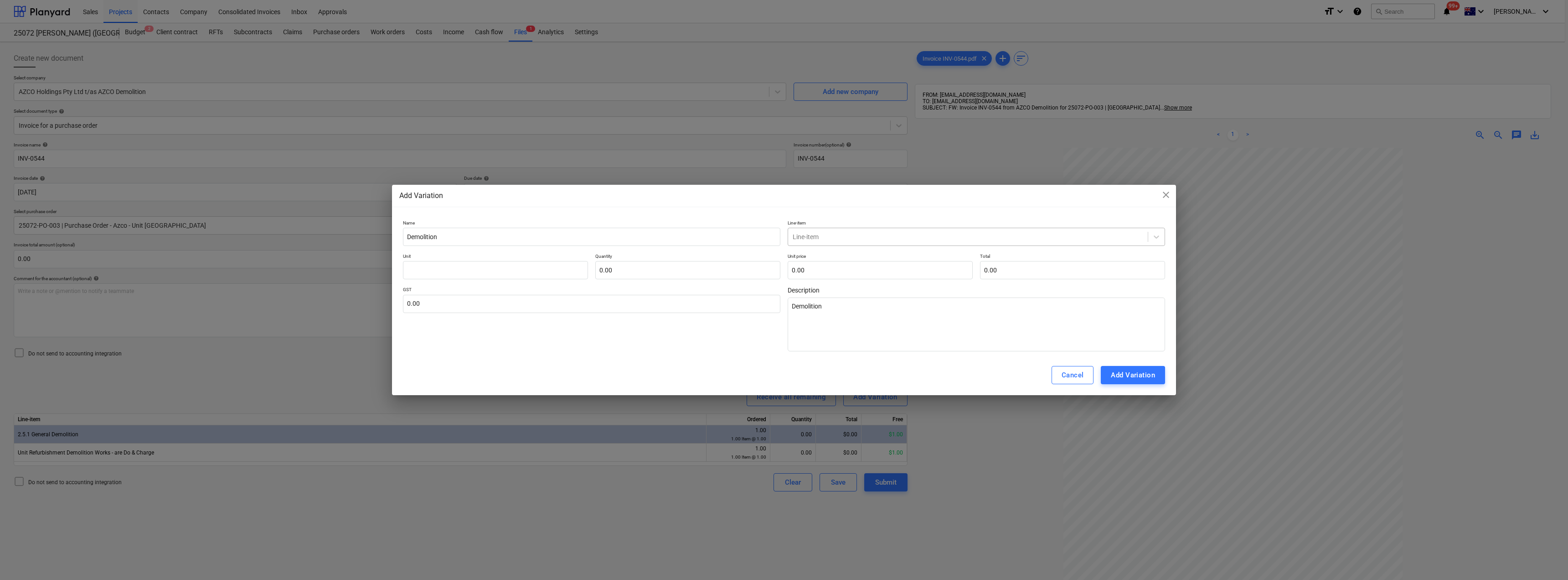
click at [837, 237] on div at bounding box center [968, 236] width 351 height 9
type input "2.5.1"
click at [827, 261] on div "-- -- 2.5.1 General Demolition" at bounding box center [977, 259] width 377 height 15
type textarea "x"
click at [495, 279] on div "Name Demolition Line-item option -- -- 2.5.1 General Demolition, selected. Sele…" at bounding box center [784, 286] width 762 height 132
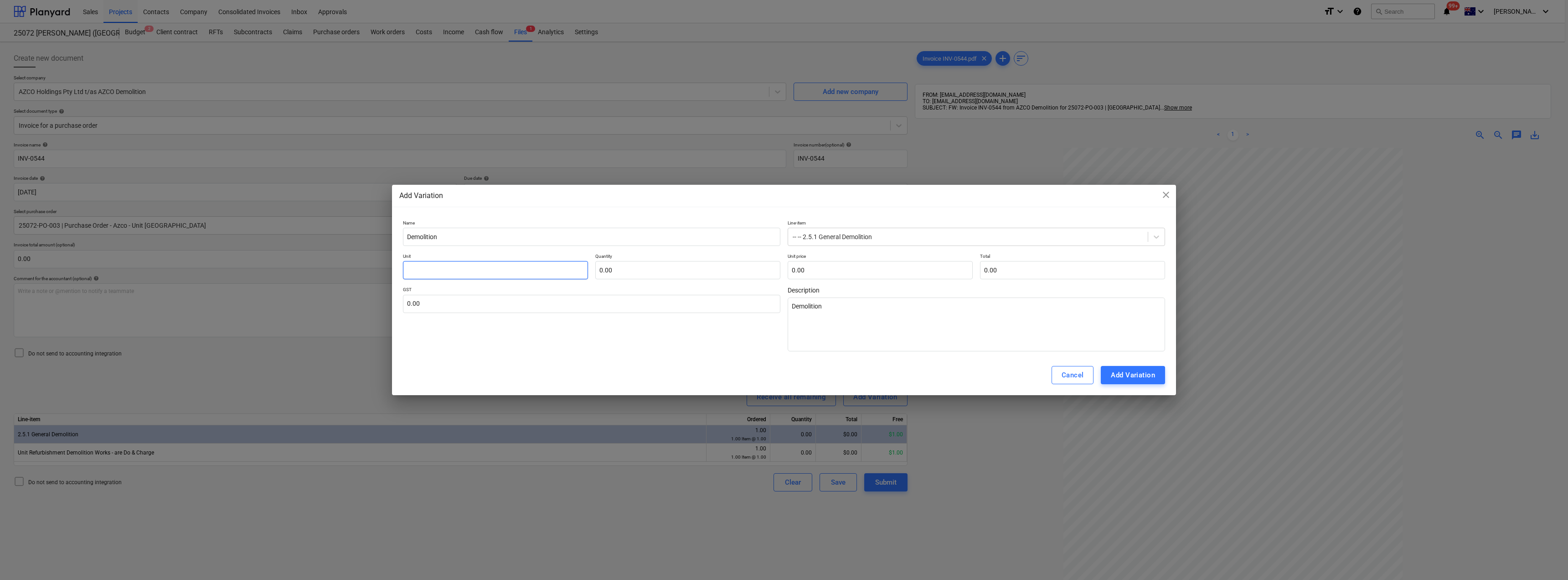
click at [490, 271] on input "text" at bounding box center [495, 269] width 185 height 19
type textarea "x"
type input "I"
type textarea "x"
type input "It"
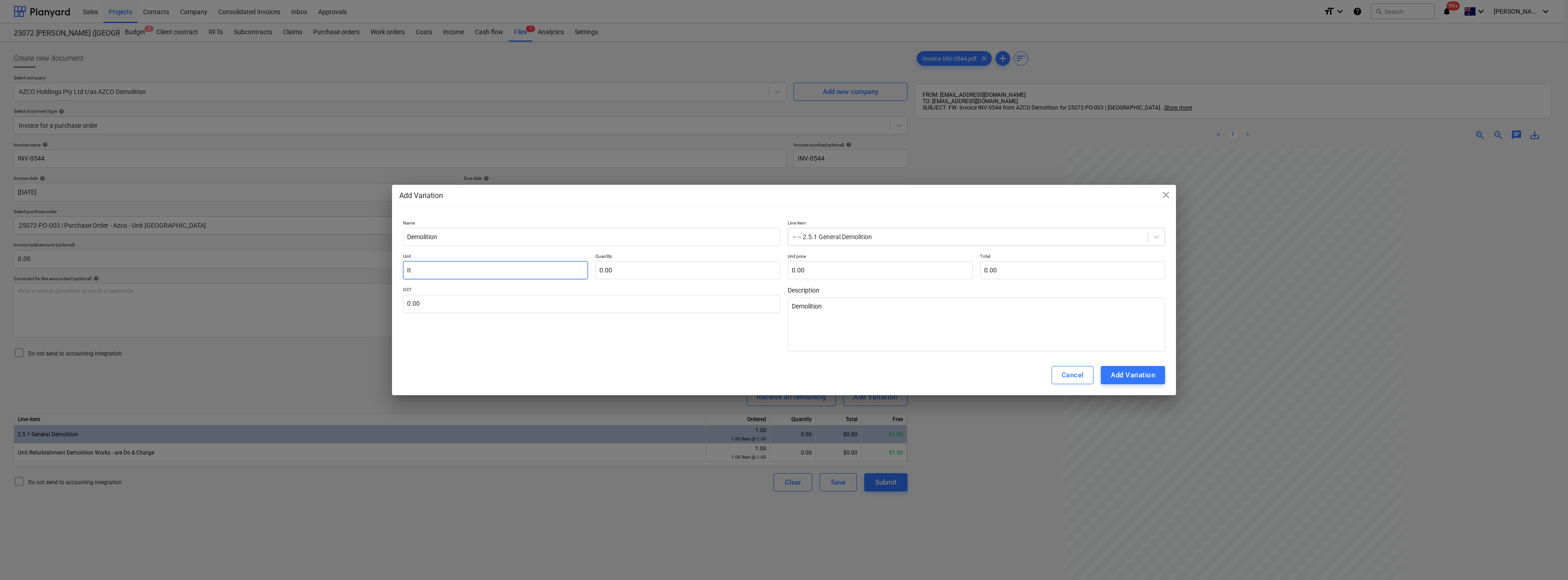
type textarea "x"
type input "Ite"
type textarea "x"
type input "Item"
type textarea "x"
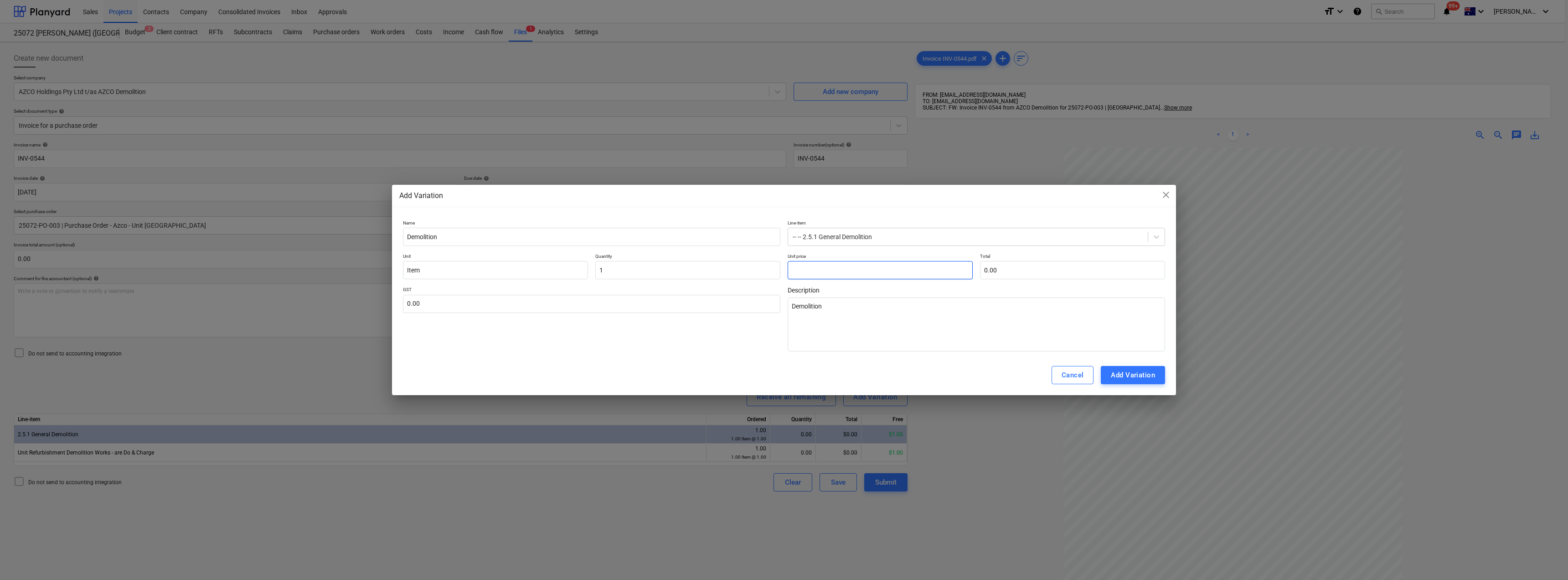
type input "1.00"
type textarea "x"
type input "3"
type input "3.00"
type textarea "x"
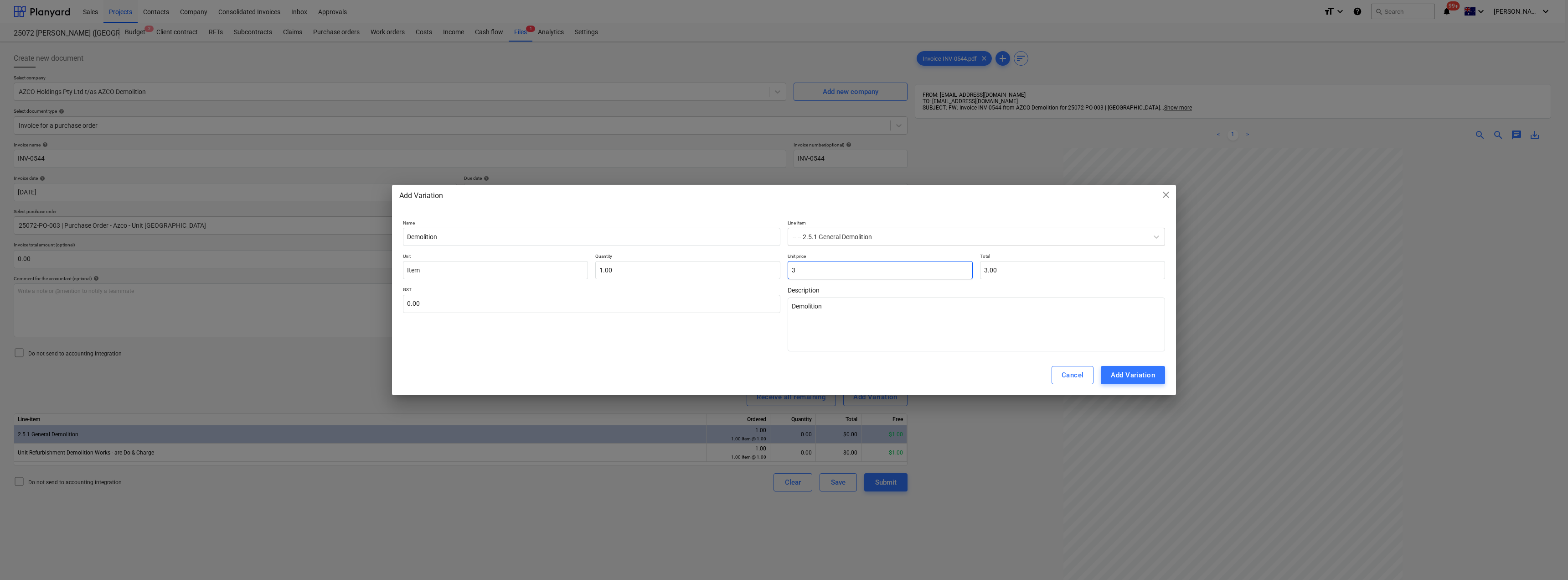
type input "39"
type input "39.00"
type textarea "x"
type input "393"
type input "393.00"
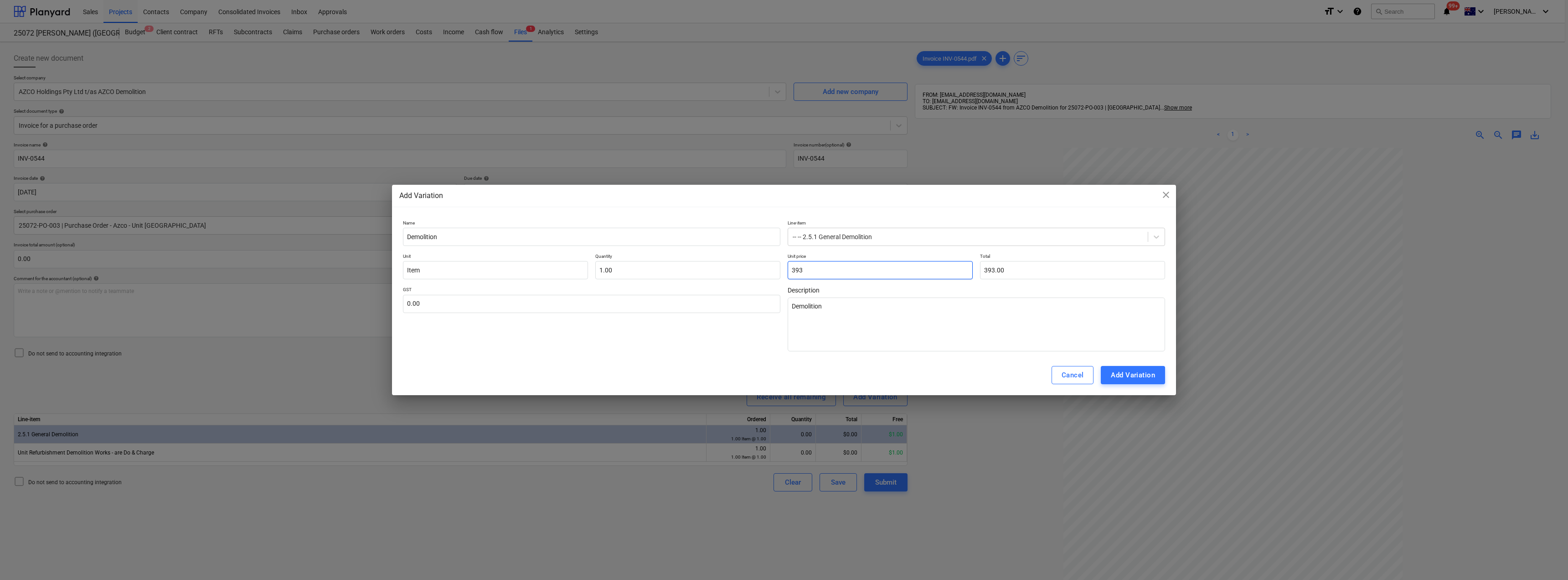
type textarea "x"
type input "3939"
type input "3,939.00"
click at [464, 308] on input "text" at bounding box center [591, 304] width 377 height 19
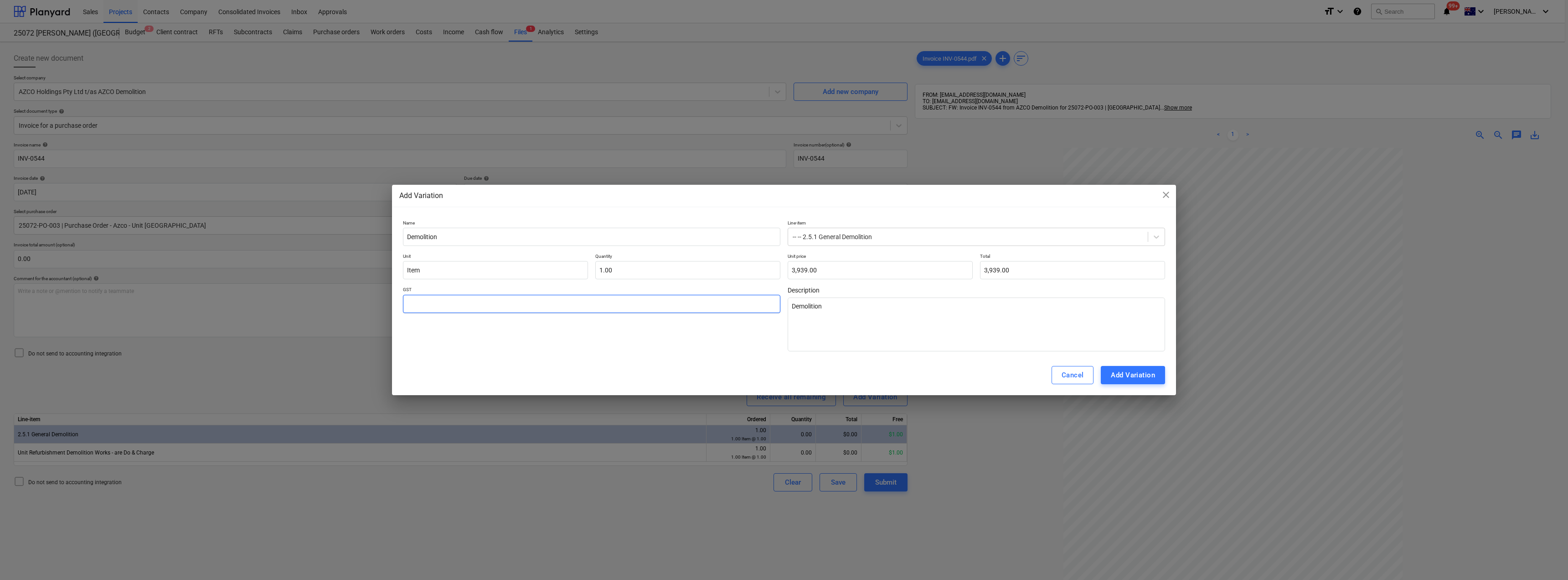
type textarea "x"
type input "1"
type textarea "x"
type input "10.00"
click at [1138, 373] on div "Add Variation" at bounding box center [1133, 375] width 44 height 12
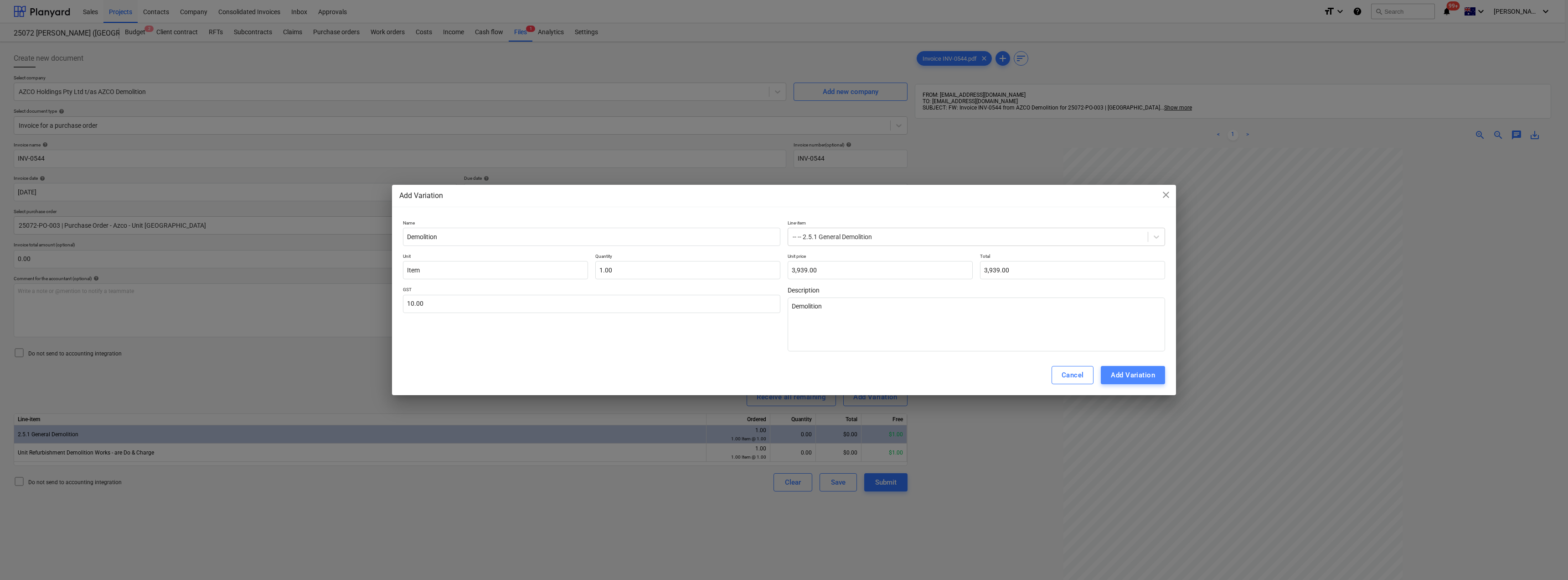
type textarea "x"
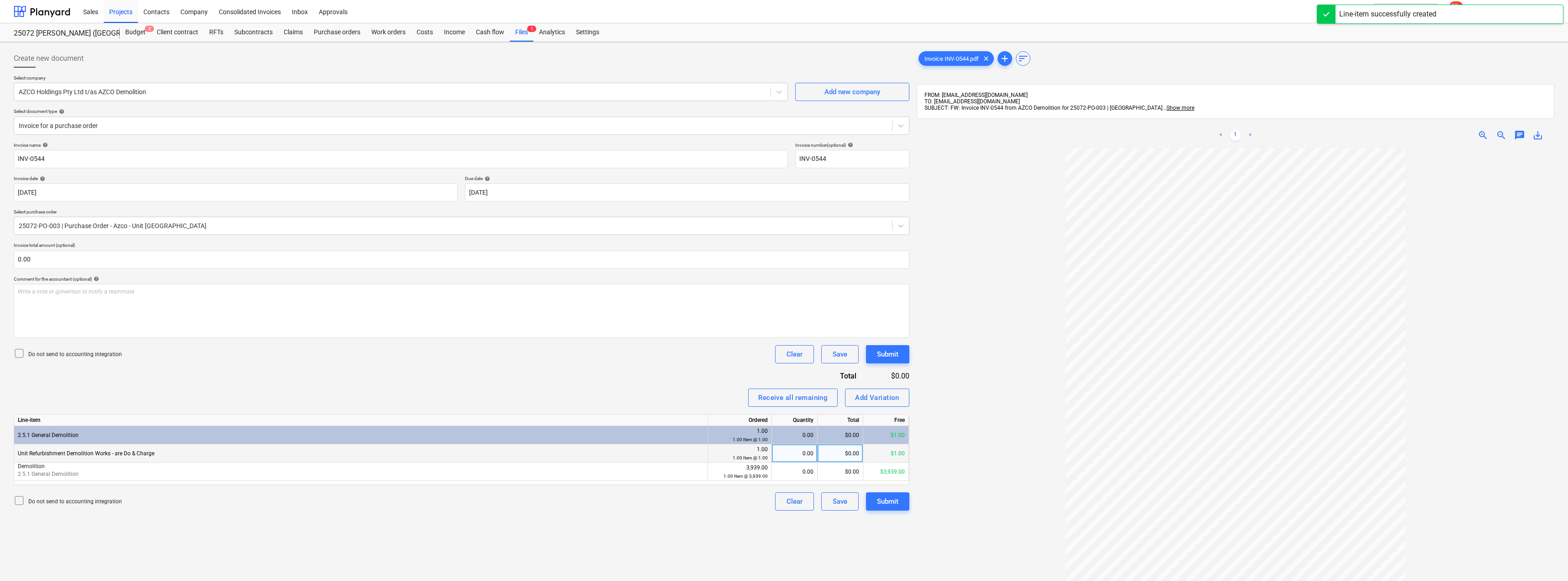
click at [794, 454] on div "0.00" at bounding box center [794, 453] width 38 height 19
type input "1"
click at [797, 469] on div "0.00" at bounding box center [794, 472] width 38 height 19
click at [693, 387] on div "Invoice name help INV-0544 Invoice number (optional) help INV-0544 Invoice date…" at bounding box center [462, 326] width 896 height 368
click at [897, 503] on div "Submit" at bounding box center [888, 501] width 22 height 12
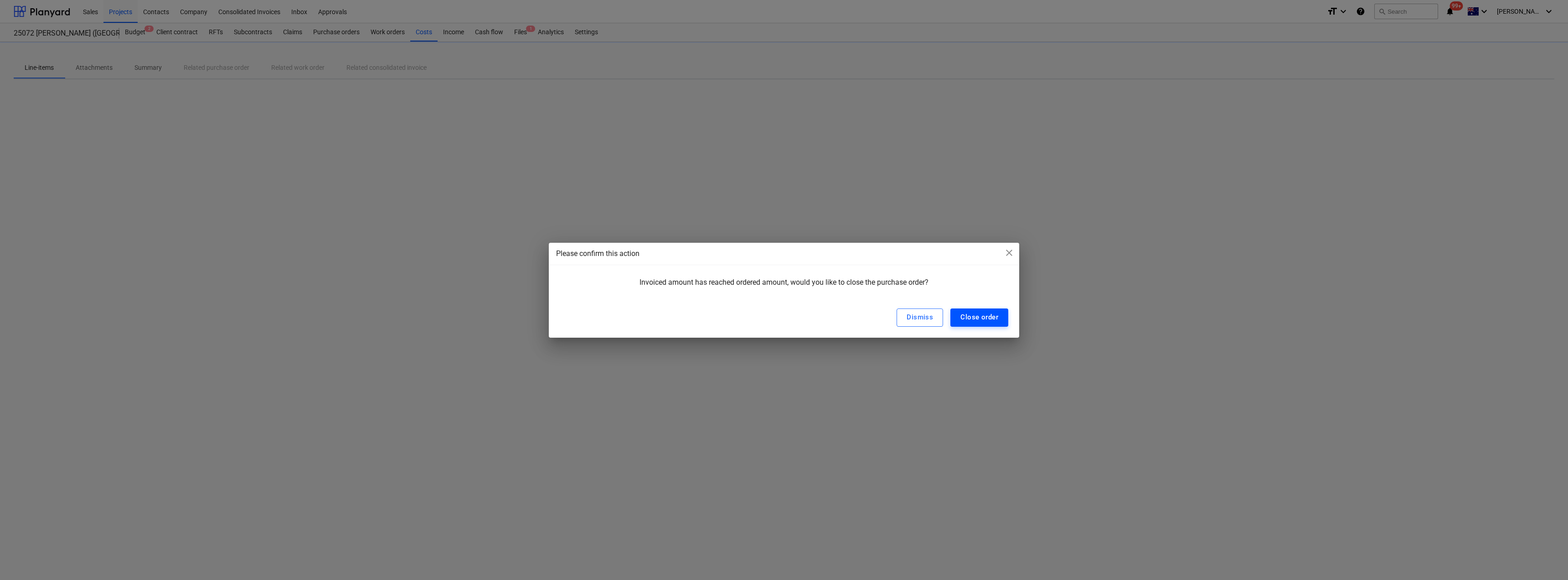
click at [980, 322] on div "Close order" at bounding box center [980, 317] width 38 height 12
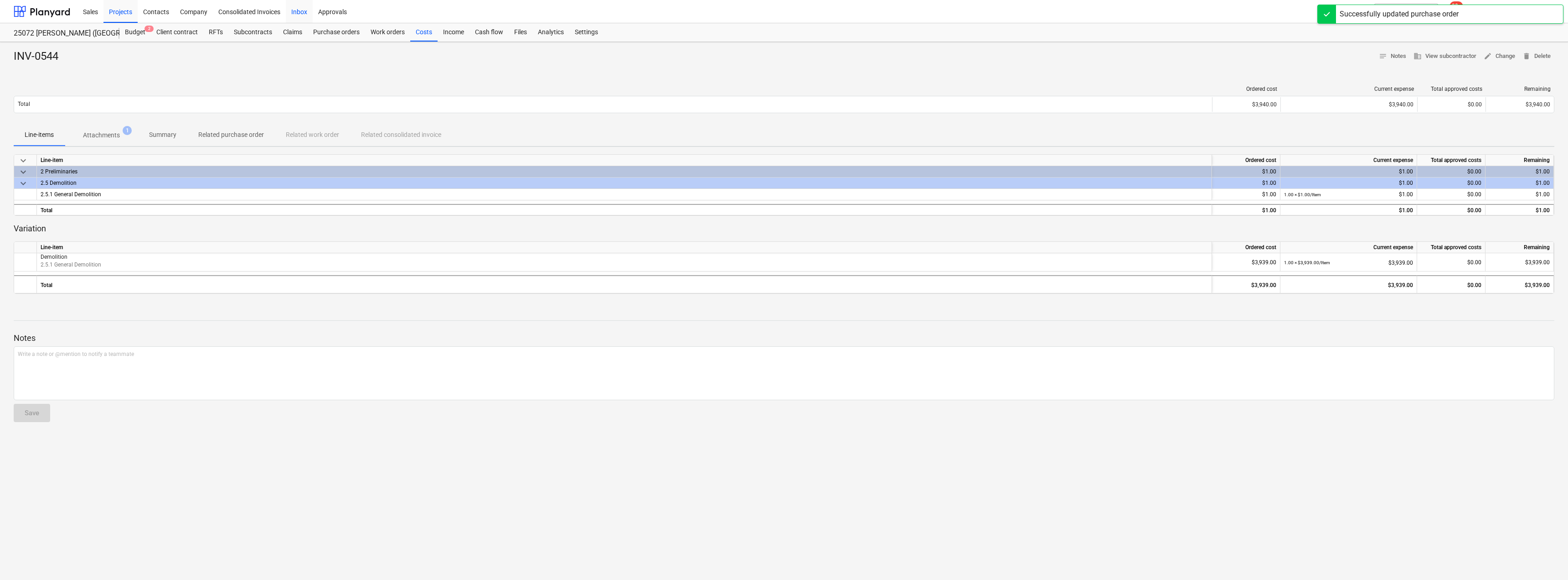
click at [298, 9] on div "Inbox" at bounding box center [299, 12] width 27 height 24
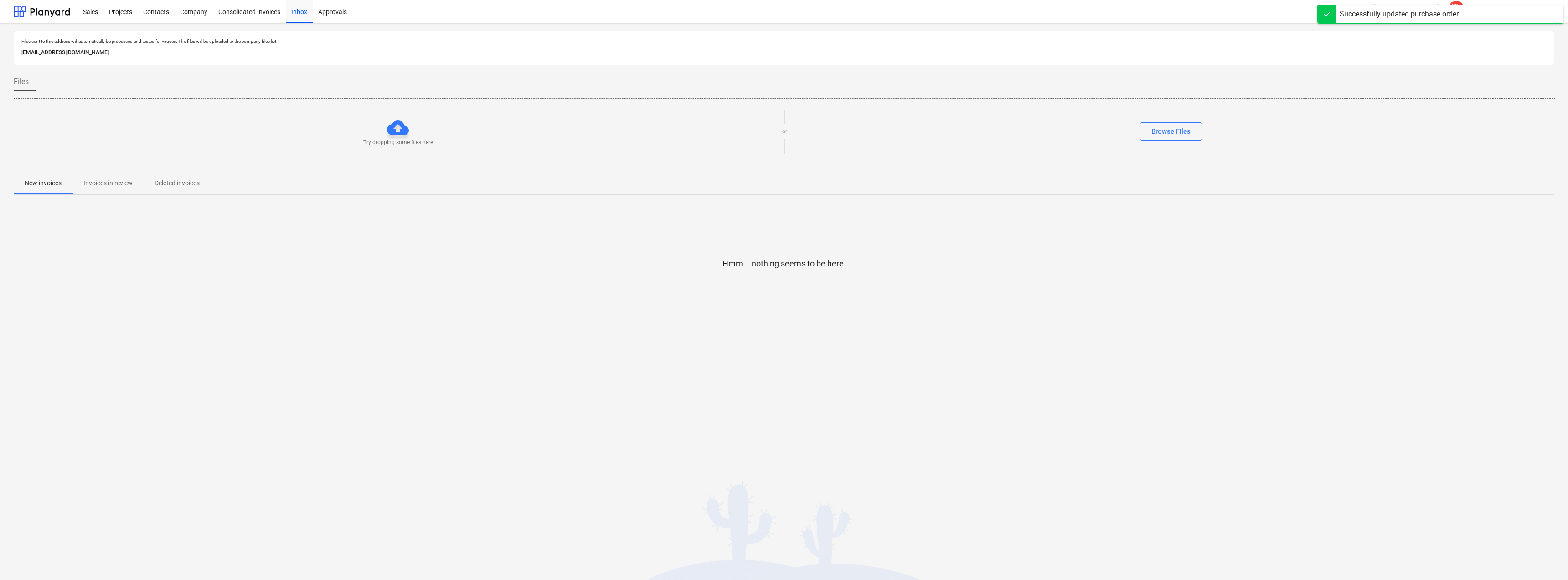
click at [112, 184] on p "Invoices in review" at bounding box center [108, 183] width 49 height 10
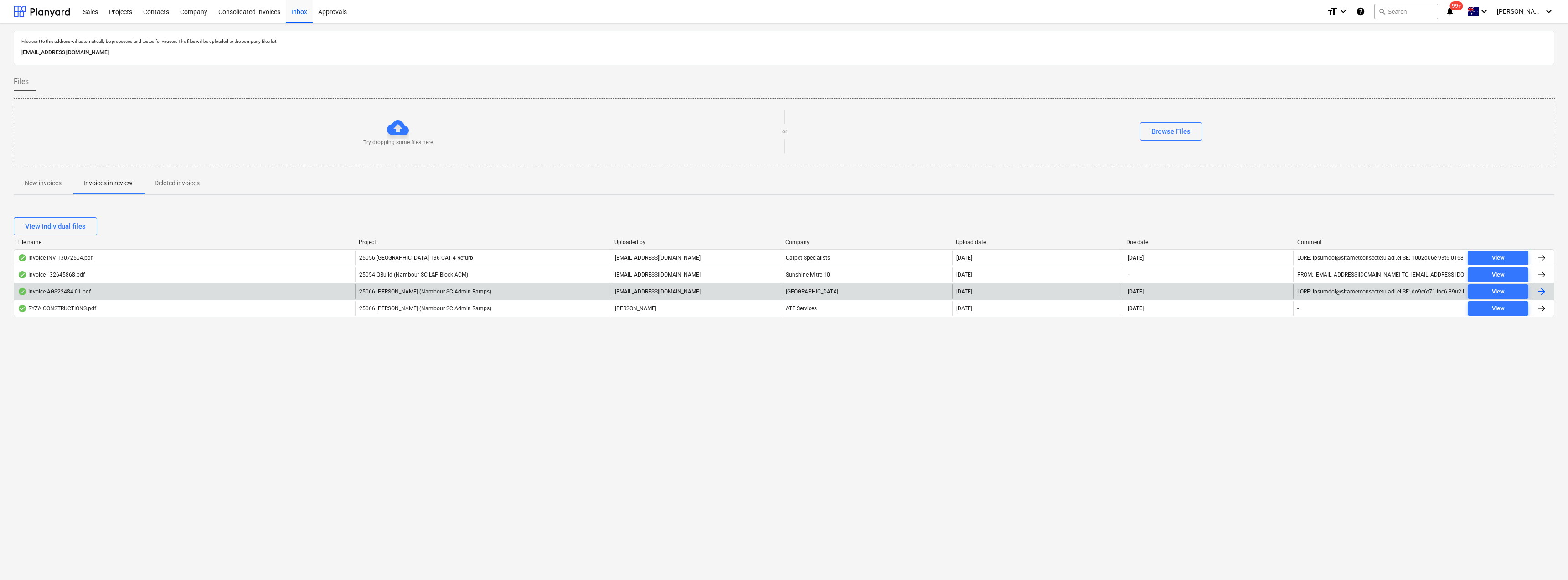
click at [696, 289] on p "[EMAIL_ADDRESS][DOMAIN_NAME]" at bounding box center [657, 292] width 85 height 8
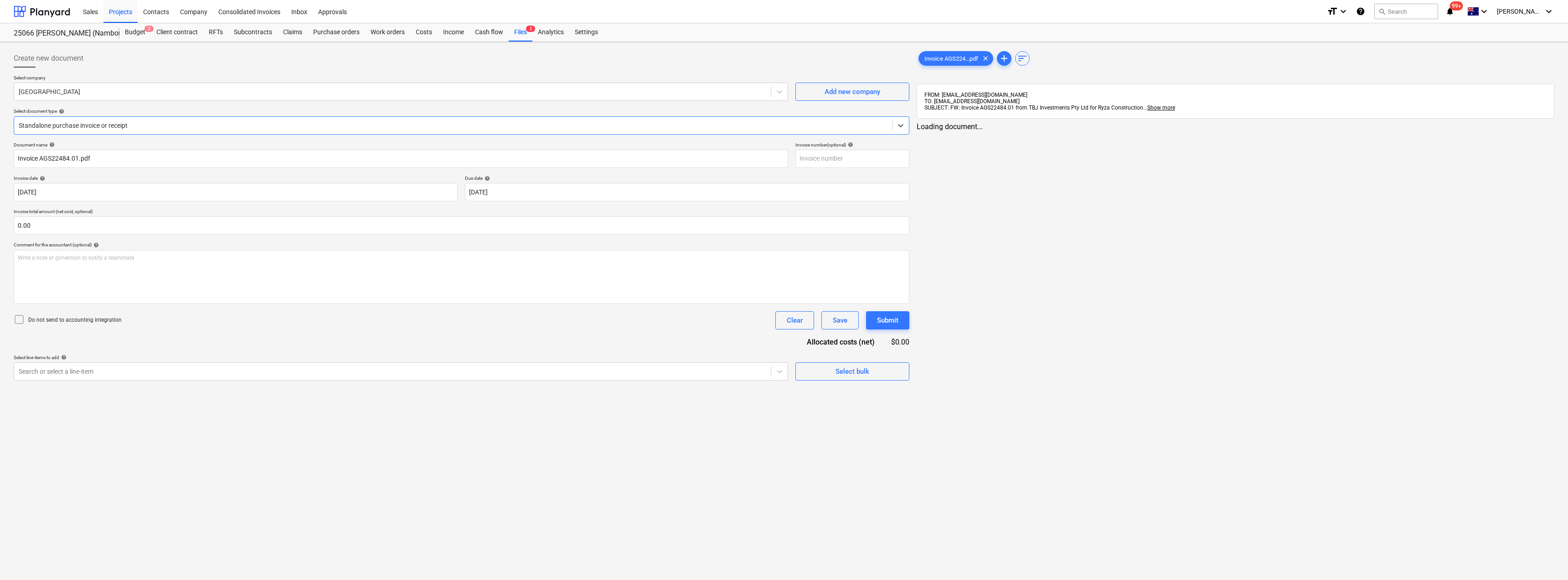
type input "Invoice AGS22484.01.pdf"
type input "[DATE]"
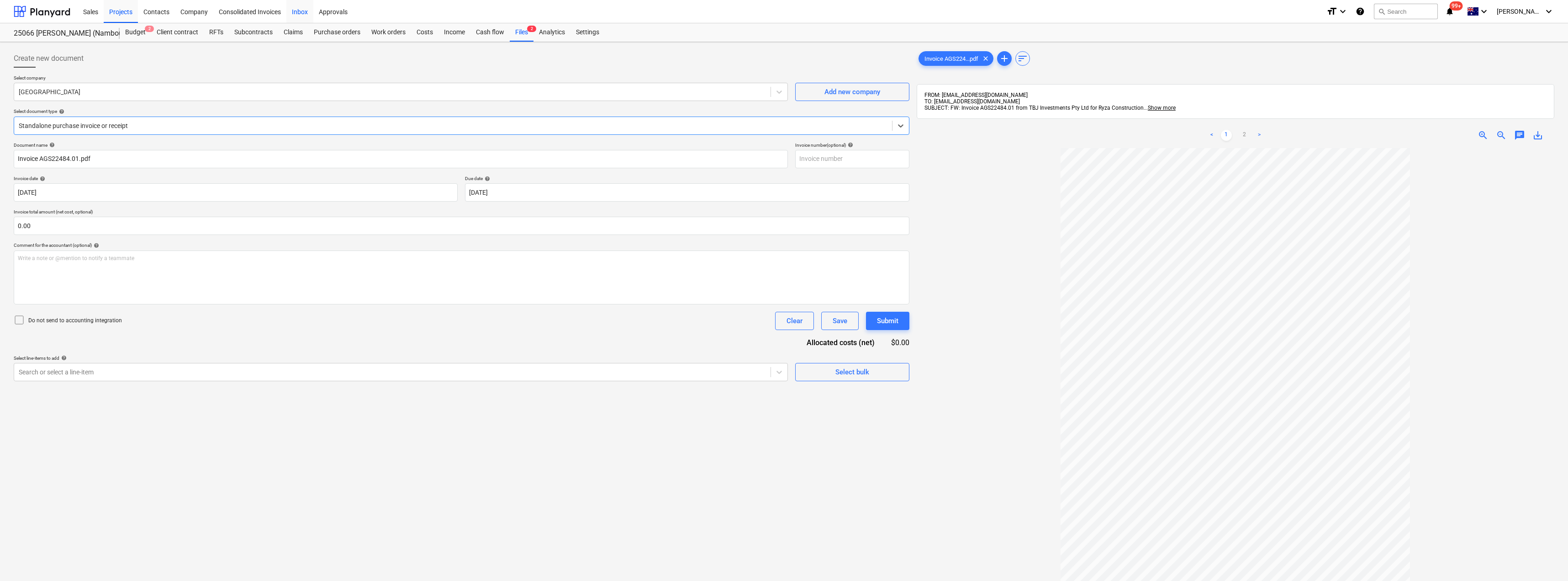
click at [294, 11] on div "Inbox" at bounding box center [299, 12] width 27 height 24
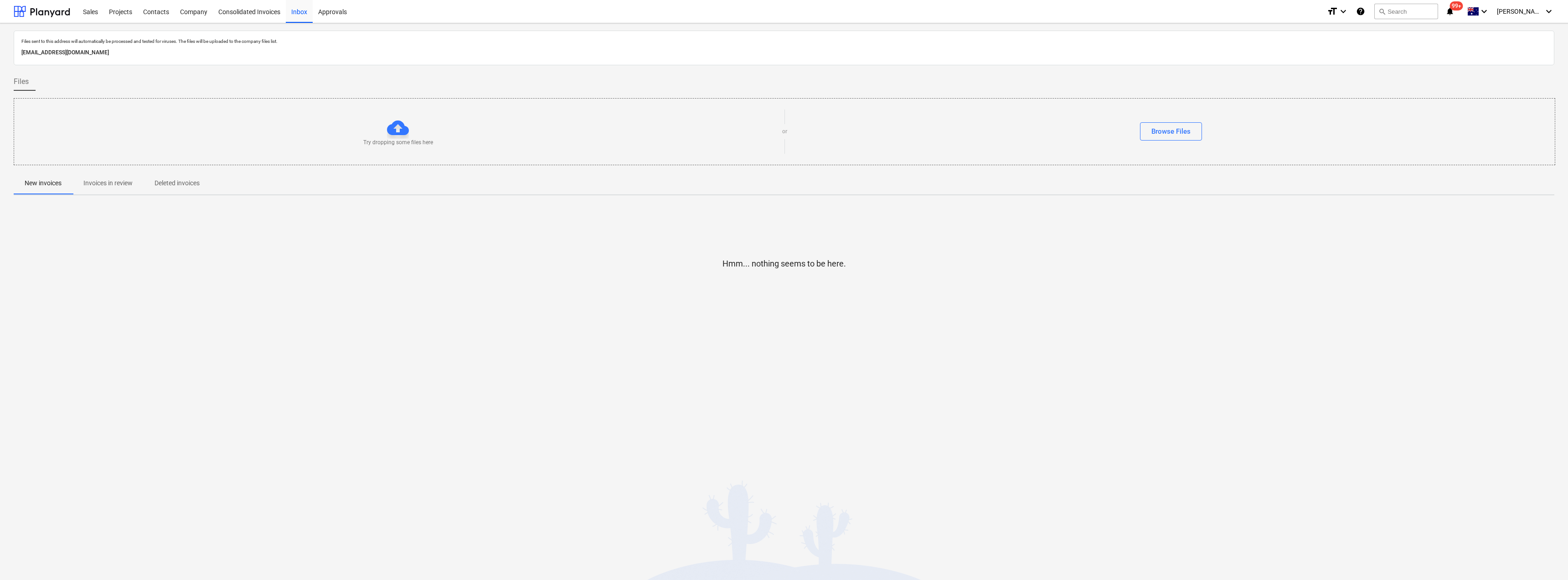
click at [105, 184] on p "Invoices in review" at bounding box center [108, 183] width 49 height 10
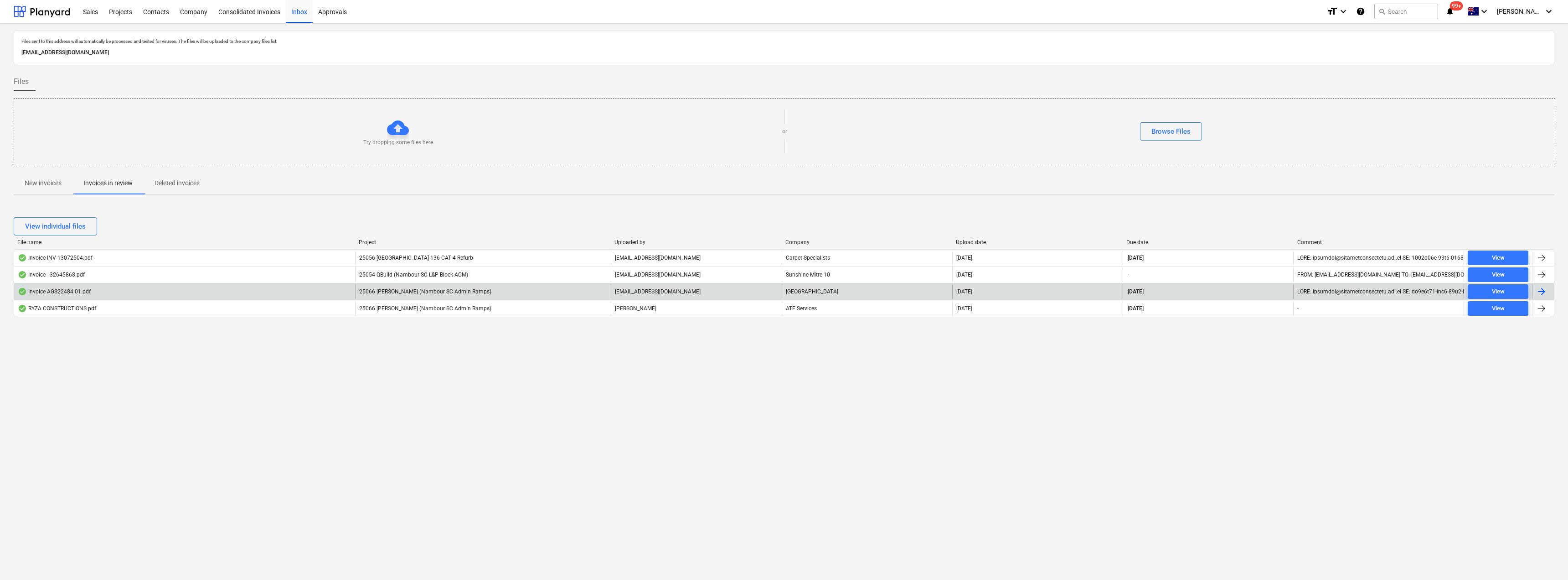
click at [477, 289] on span "25066 [PERSON_NAME] (Nambour SC Admin Ramps)" at bounding box center [425, 291] width 133 height 6
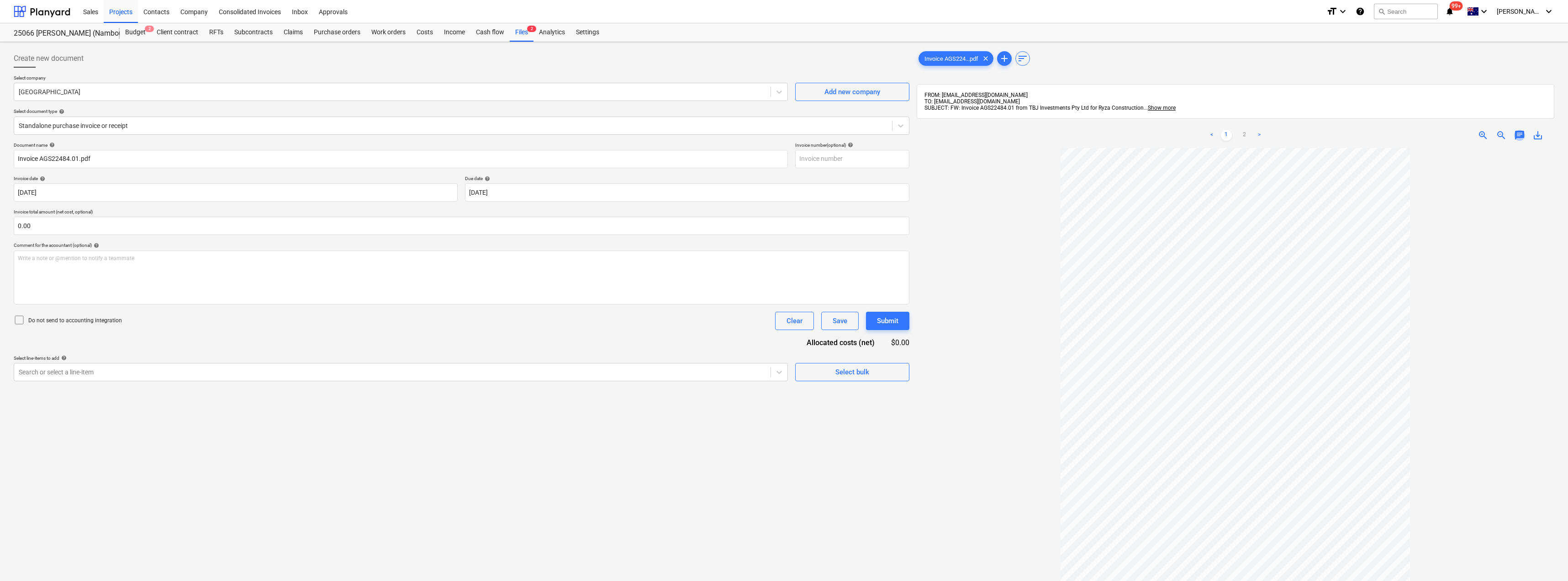
click at [1521, 134] on span "chat" at bounding box center [1519, 135] width 11 height 11
click at [1391, 217] on div "Write a note or @mention to notify a teammate ﻿" at bounding box center [1456, 230] width 183 height 54
click at [1379, 221] on span "Which Project? - Invoicer has been updaled to one but he invoice saysa nother." at bounding box center [1456, 216] width 175 height 14
click at [1374, 221] on span "Which Project? - Invoicer has been updaled to one but he invoice says a nother." at bounding box center [1454, 216] width 172 height 14
click at [1427, 210] on span "Which Project? - Invoicer has been updaled to one but he invoice says another." at bounding box center [1454, 216] width 172 height 14
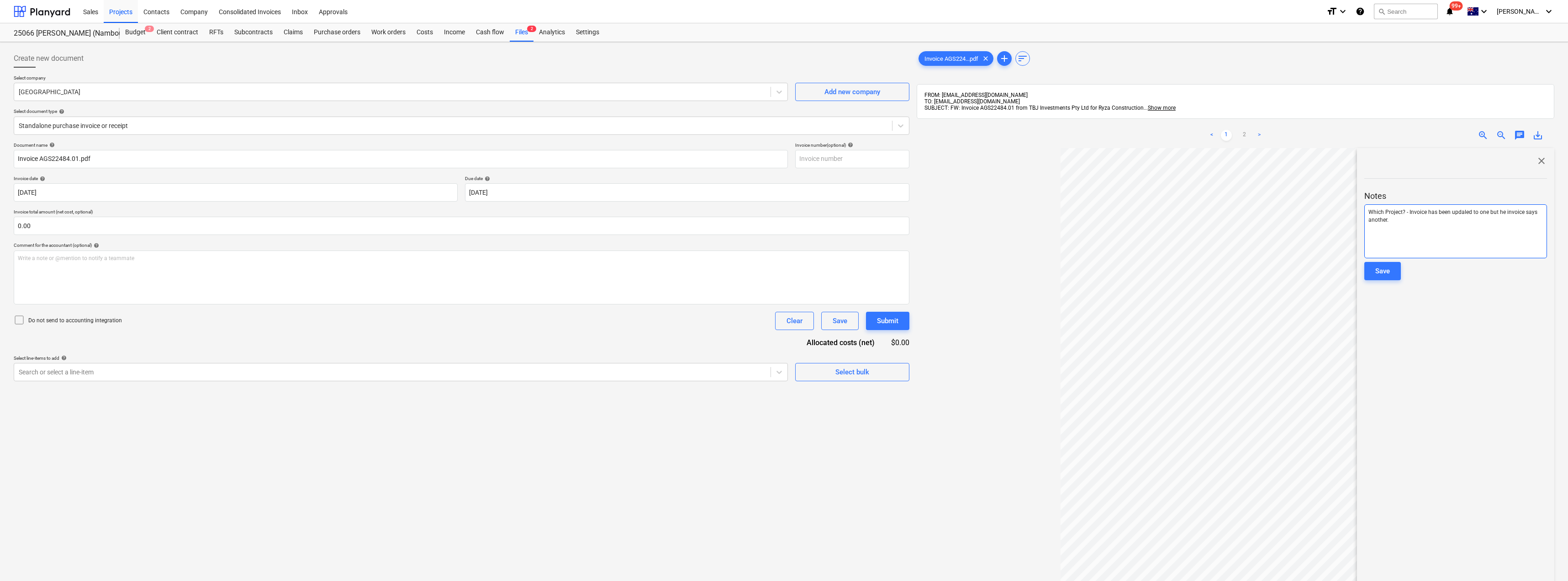
click at [1462, 211] on span "Which Project? - Invoice has been updaled to one but he invoice says another." at bounding box center [1453, 216] width 170 height 14
click at [1468, 211] on span "Which Project? - Invoice has been updaled to one but he invoice says another." at bounding box center [1453, 216] width 170 height 14
click at [1482, 220] on p "Which Project? - Invoice has been uploaded to one but he invoice says another." at bounding box center [1455, 217] width 174 height 16
click at [1501, 210] on span "Which Project? - Invoice has been uploaded to one but he invoice says another." at bounding box center [1455, 216] width 173 height 14
click at [1416, 222] on p "Which Project? - Invoice has been uploaded to one but the invoice says another." at bounding box center [1455, 217] width 174 height 16
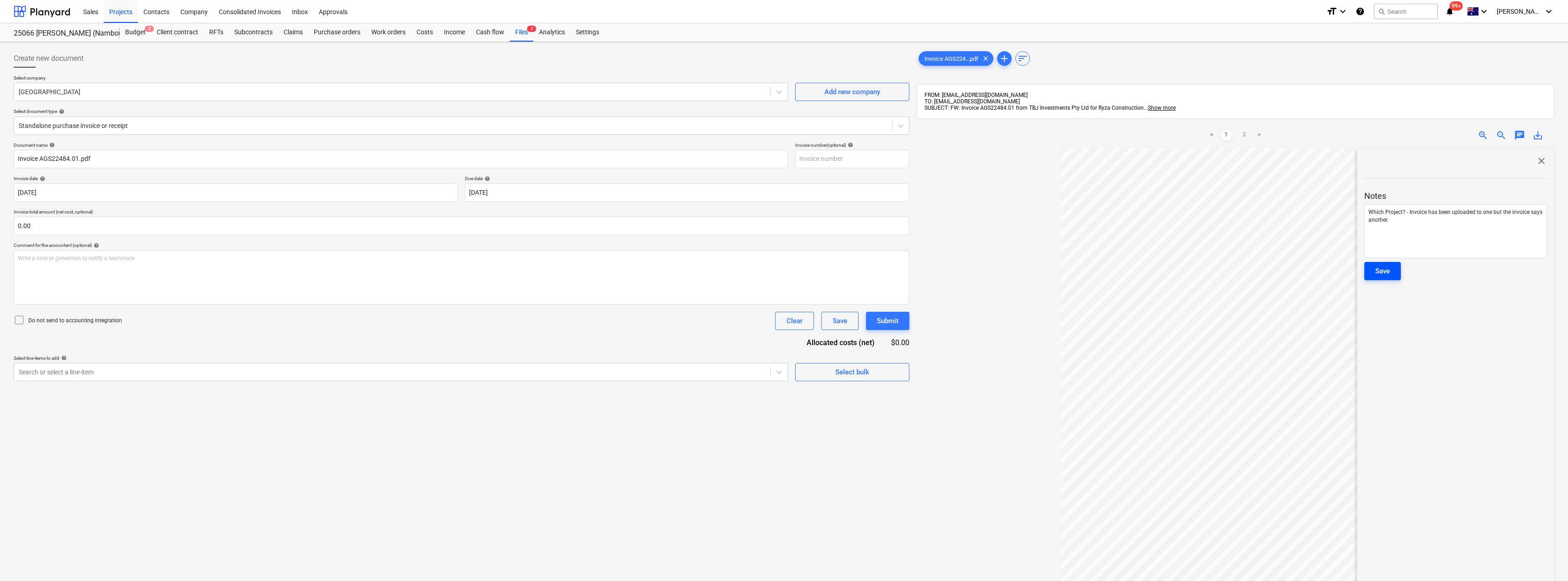
click at [1391, 268] on button "Save" at bounding box center [1382, 271] width 36 height 19
click at [1537, 160] on span "close" at bounding box center [1541, 161] width 11 height 11
click at [300, 8] on div "Inbox" at bounding box center [299, 12] width 27 height 24
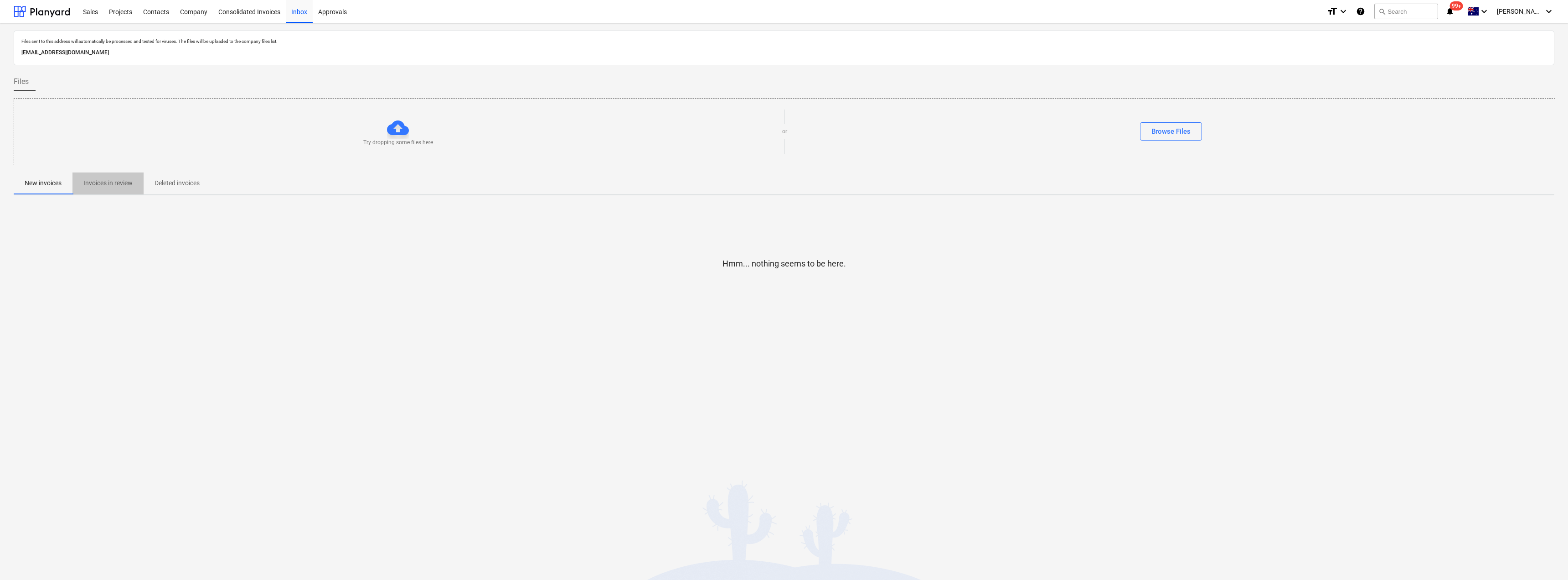
click at [101, 182] on p "Invoices in review" at bounding box center [108, 183] width 49 height 10
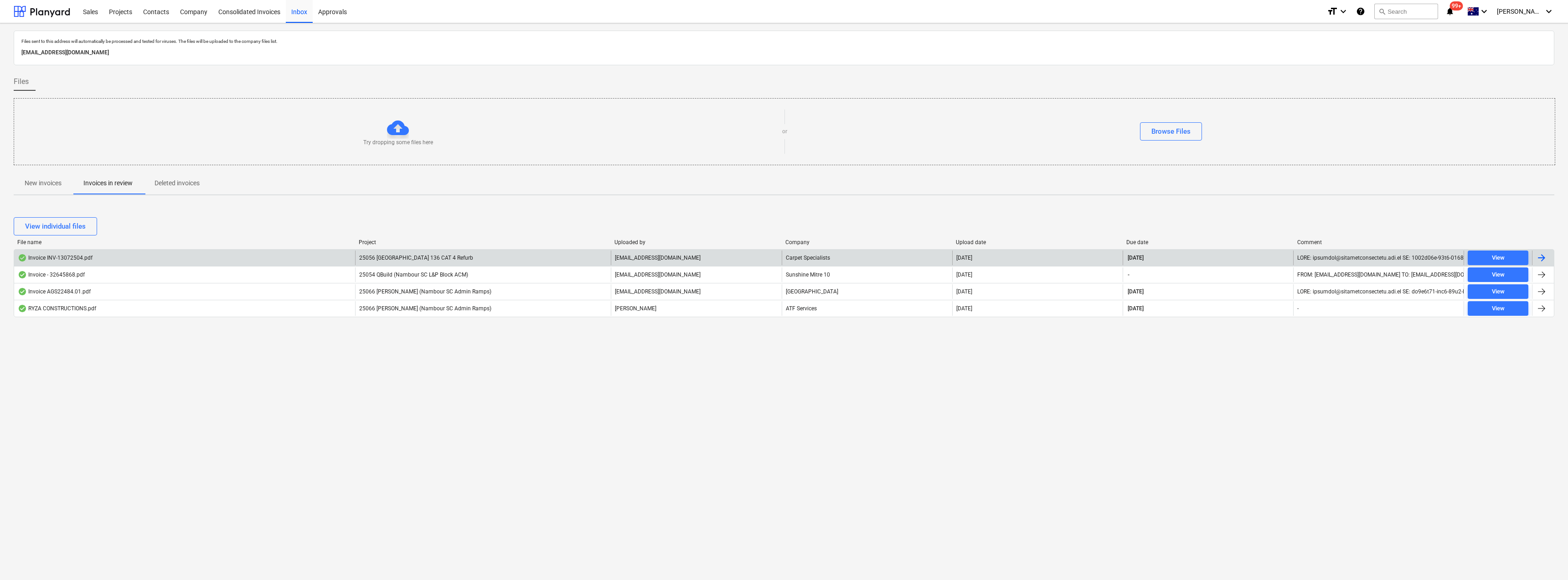
click at [812, 257] on div "Carpet Specialists" at bounding box center [868, 258] width 171 height 15
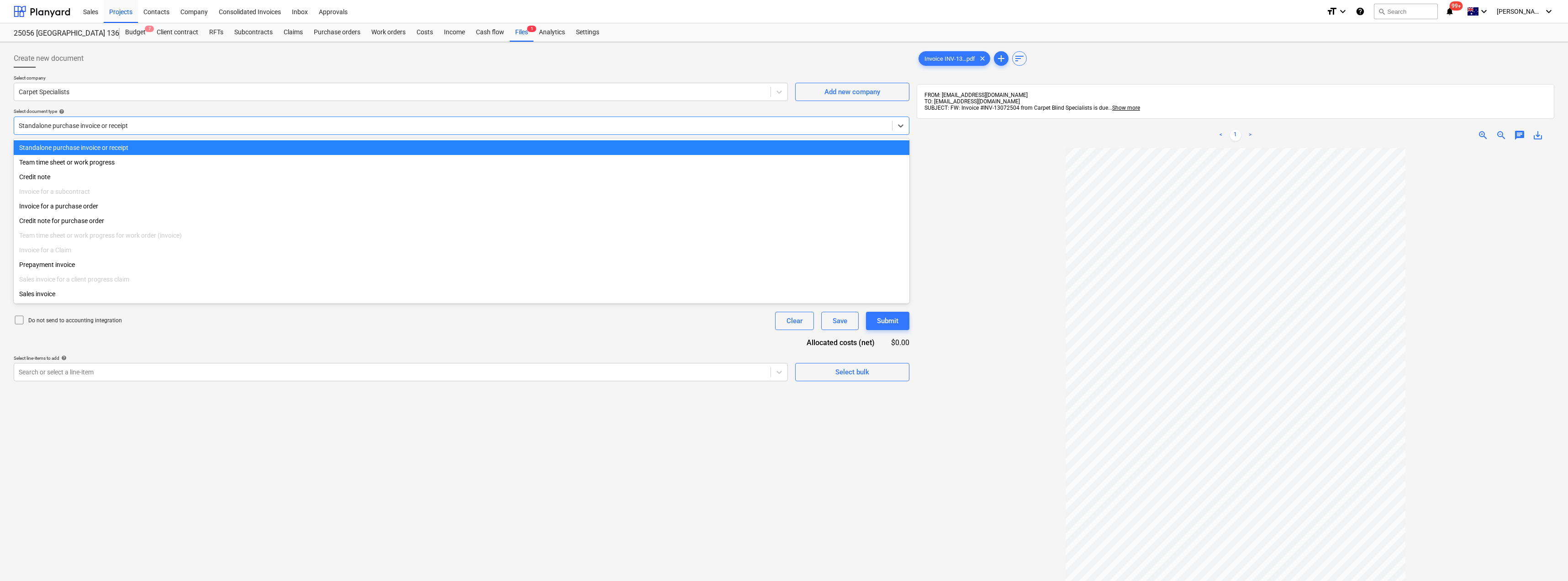
click at [85, 125] on div at bounding box center [453, 125] width 869 height 9
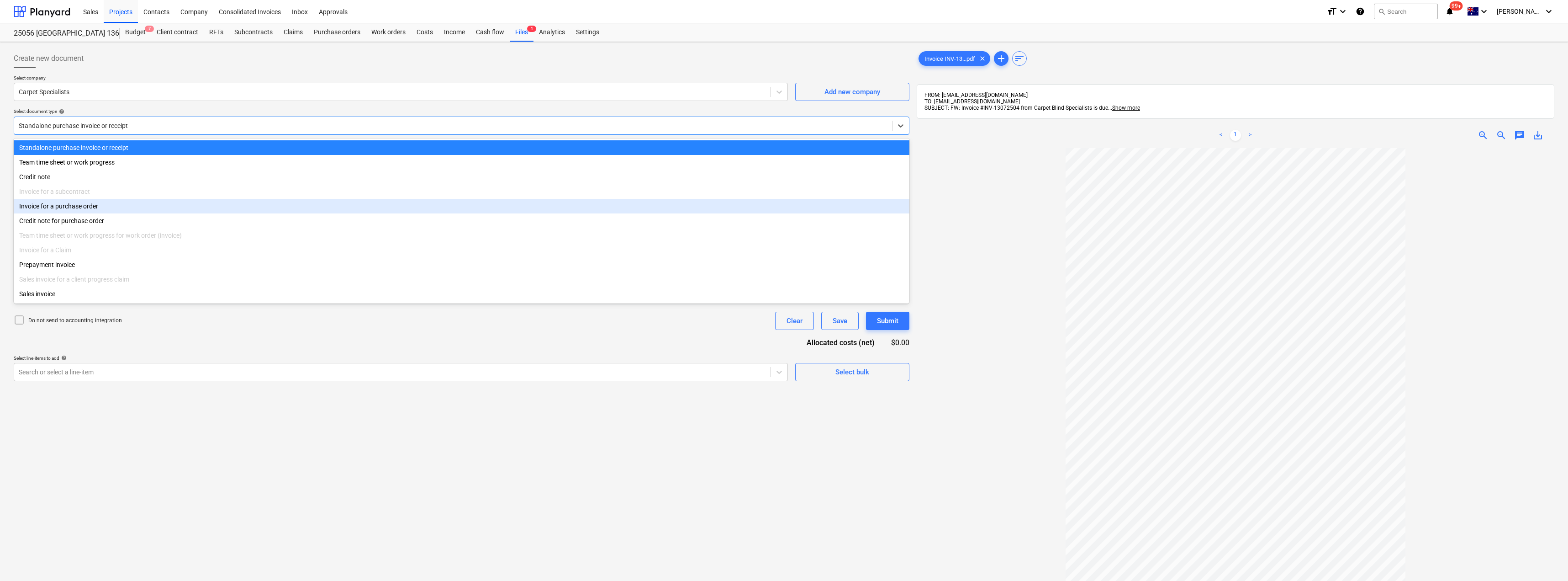
click at [70, 210] on div "Invoice for a purchase order" at bounding box center [462, 206] width 896 height 15
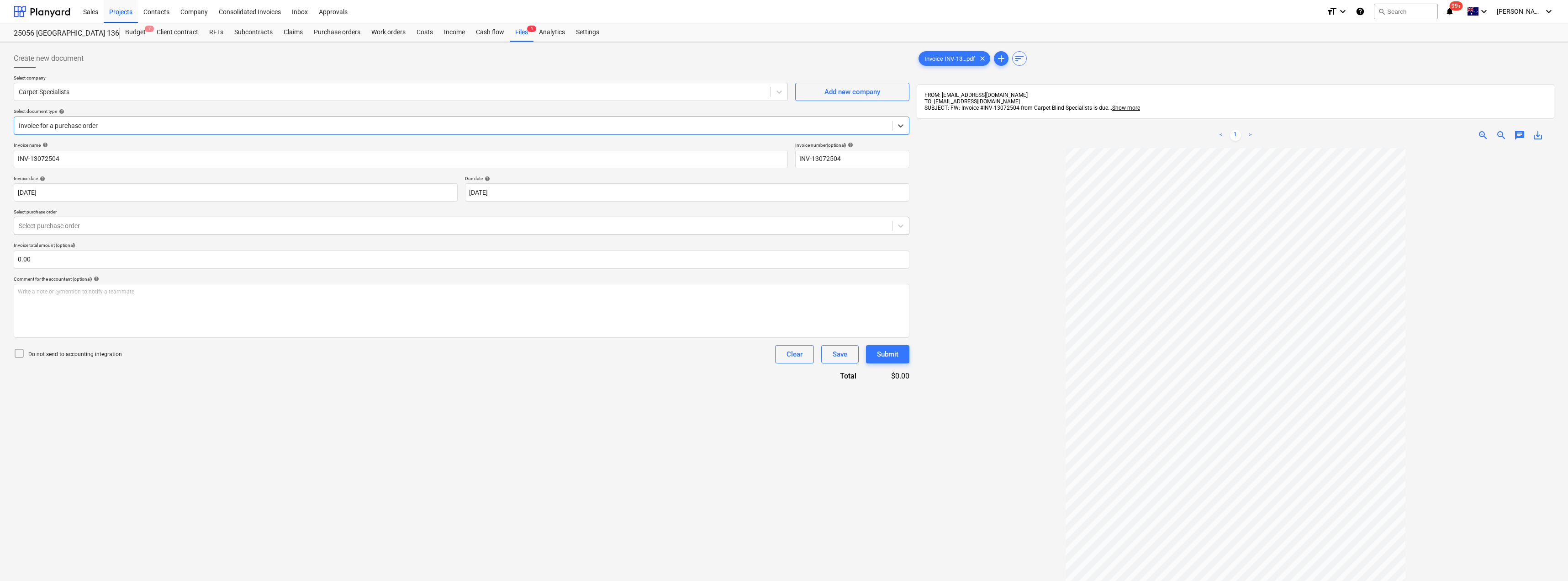
click at [83, 223] on div at bounding box center [453, 226] width 869 height 9
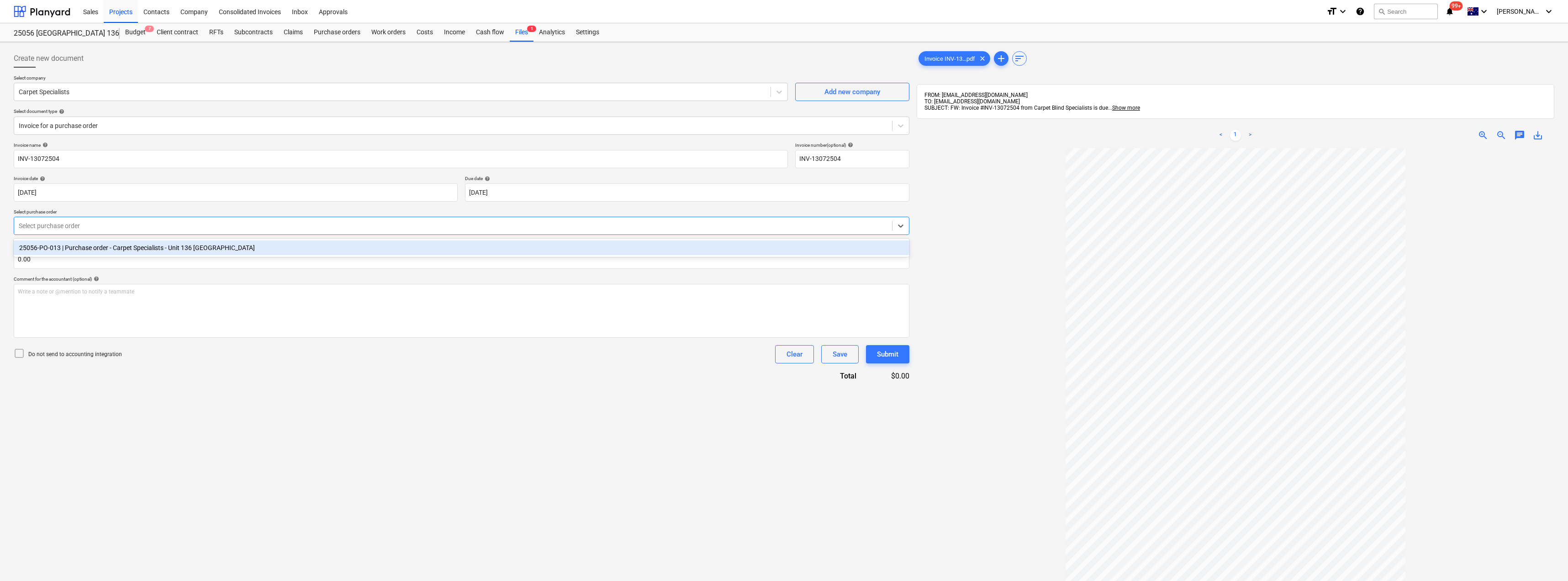
click at [94, 246] on div "25056-PO-013 | Purchase order - Carpet Specialists - Unit 136 [GEOGRAPHIC_DATA]" at bounding box center [462, 247] width 896 height 15
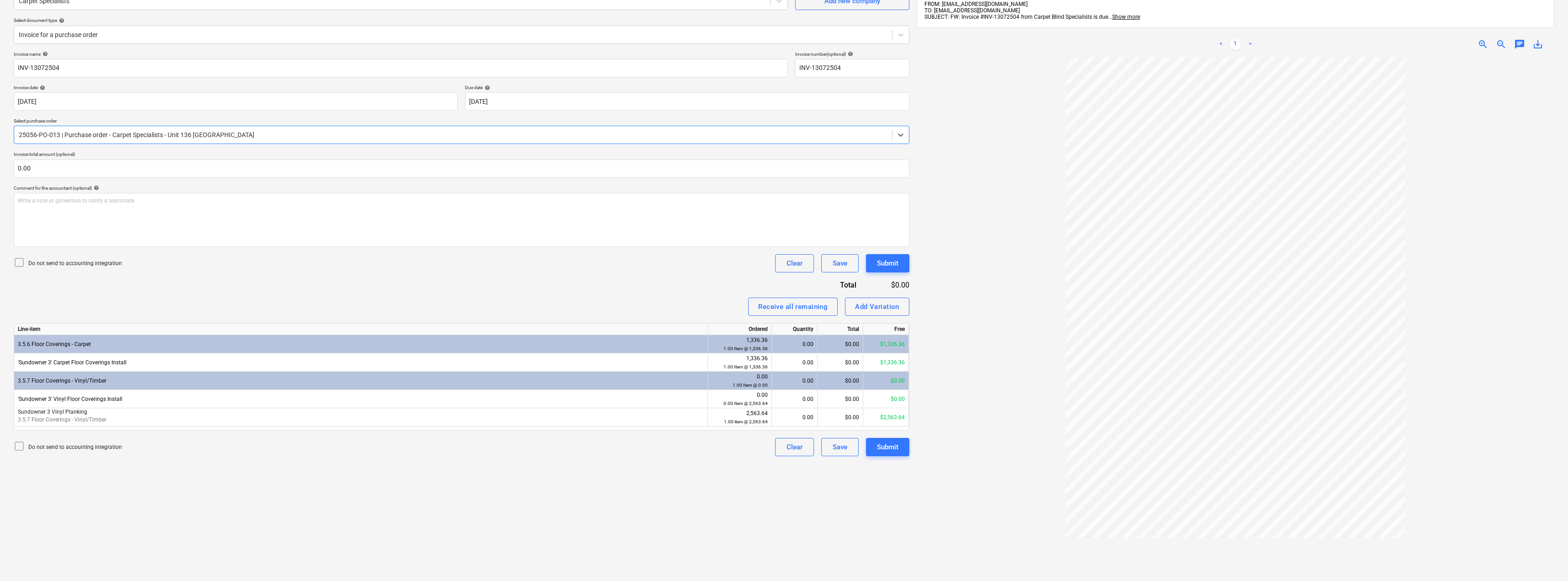
scroll to position [92, 0]
click at [800, 362] on div "0.00" at bounding box center [794, 361] width 38 height 19
type input "1"
click at [799, 417] on div "0.00" at bounding box center [794, 417] width 38 height 19
type input "1"
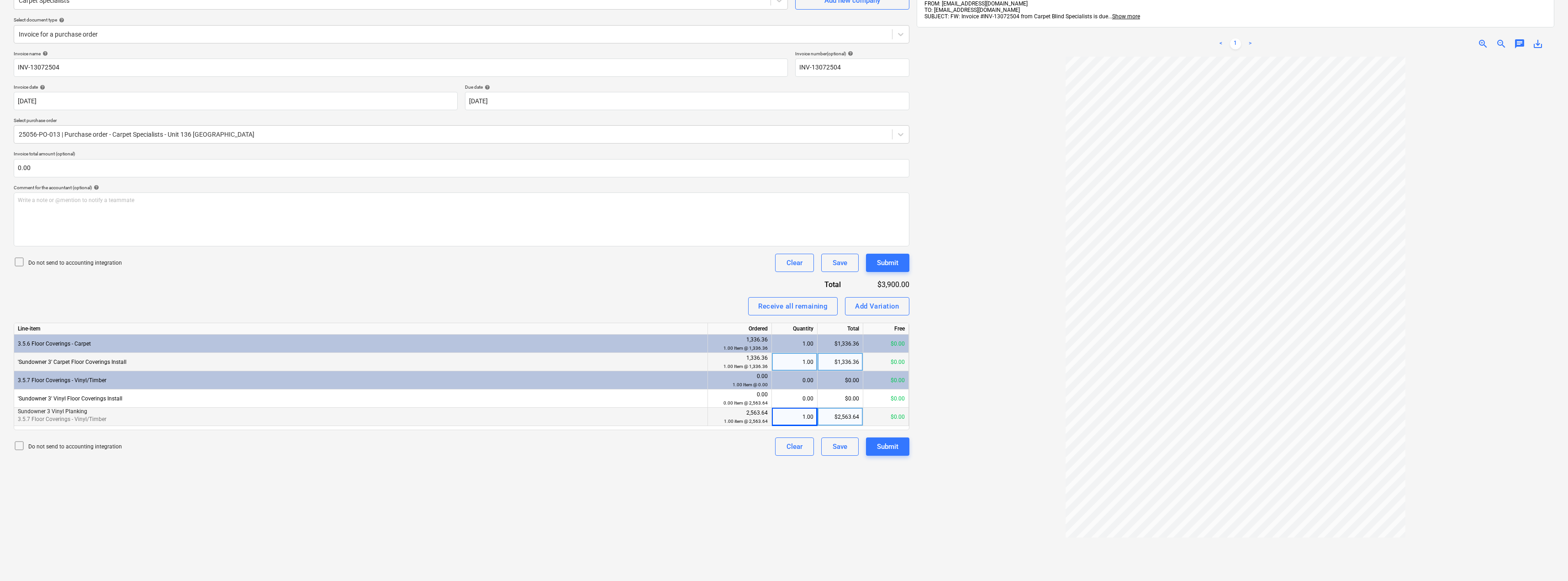
click at [675, 276] on div "Invoice name help INV-13072504 Invoice number (optional) help INV-13072504 Invo…" at bounding box center [462, 253] width 896 height 405
click at [888, 447] on div "Submit" at bounding box center [888, 446] width 22 height 12
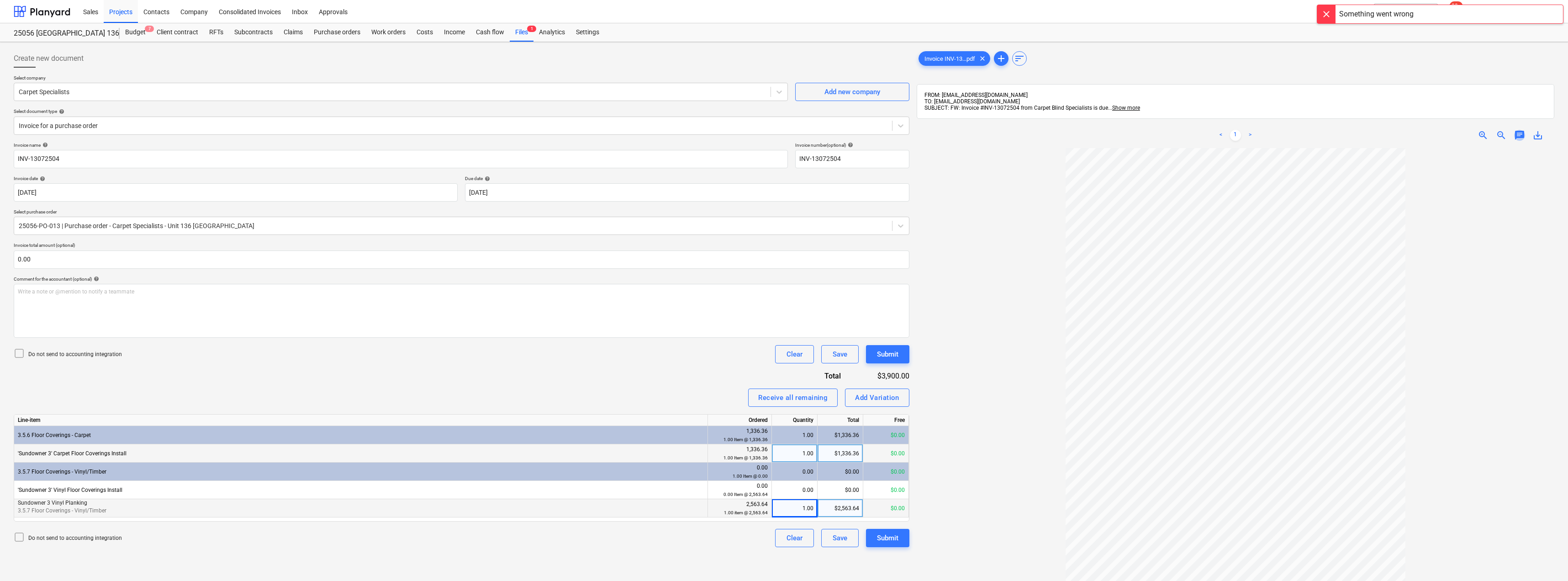
click at [1520, 136] on span "chat" at bounding box center [1519, 135] width 11 height 11
click at [1441, 211] on p "Write a note or @mention to notify a teammate ﻿" at bounding box center [1455, 213] width 174 height 8
click at [1387, 219] on span "This wil nto submit. Keepos sayogn someign is wrong. Can you have a look fofr m…" at bounding box center [1456, 216] width 175 height 14
click at [1388, 210] on span "This wil nto submit. Keepos sayogn someign is wrong. Can you have a look for me?" at bounding box center [1456, 216] width 175 height 14
click at [1397, 211] on span "This will nto submit. Keepos sayogn someign is wrong. Can you have a look for m…" at bounding box center [1454, 216] width 172 height 14
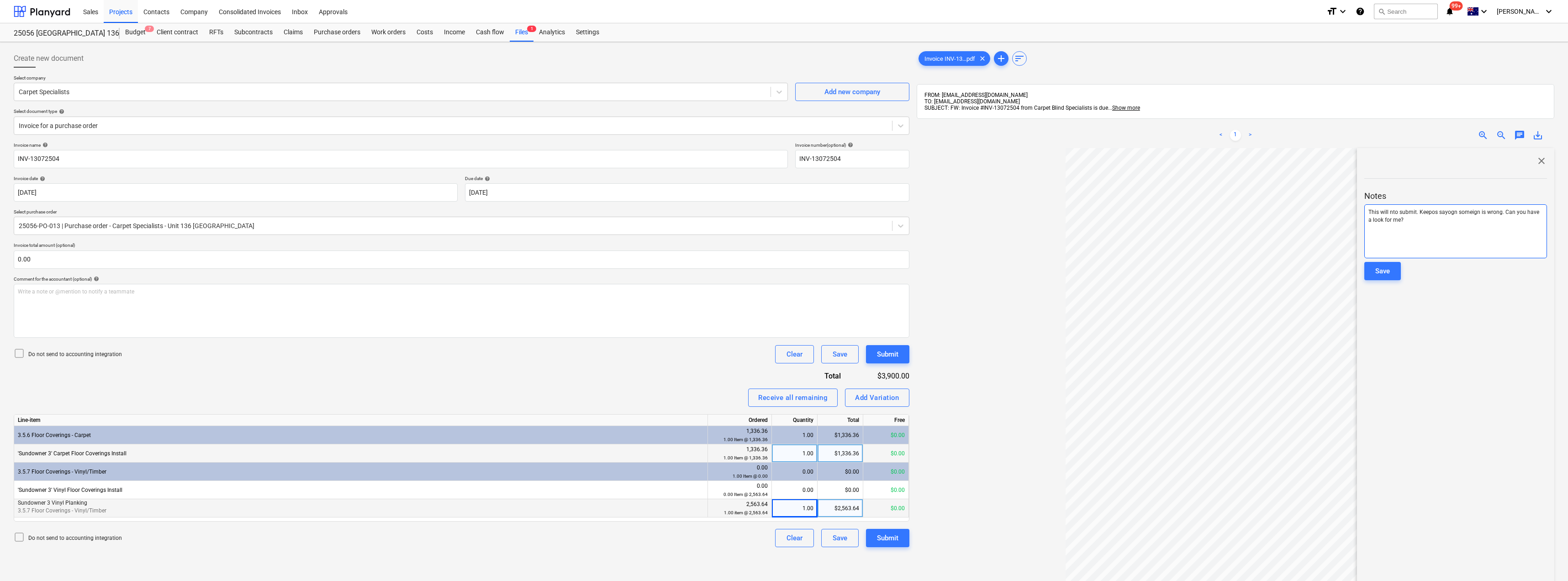
click at [1395, 211] on span "This will nto submit. Keepos sayogn someign is wrong. Can you have a look for m…" at bounding box center [1454, 216] width 172 height 14
click at [1434, 211] on span "This will not submit. Keepos sayogn someign is wrong. Can you have a look for m…" at bounding box center [1454, 216] width 172 height 14
click at [1446, 212] on span "This will not submit. Keeps sayogn someign is wrong. Can you have a look for me?" at bounding box center [1455, 216] width 173 height 14
click at [1446, 212] on span "This will not submit. Keeps saygn someign is wrong. Can you have a look for me?" at bounding box center [1453, 216] width 170 height 14
drag, startPoint x: 1473, startPoint y: 211, endPoint x: 1466, endPoint y: 211, distance: 7.0
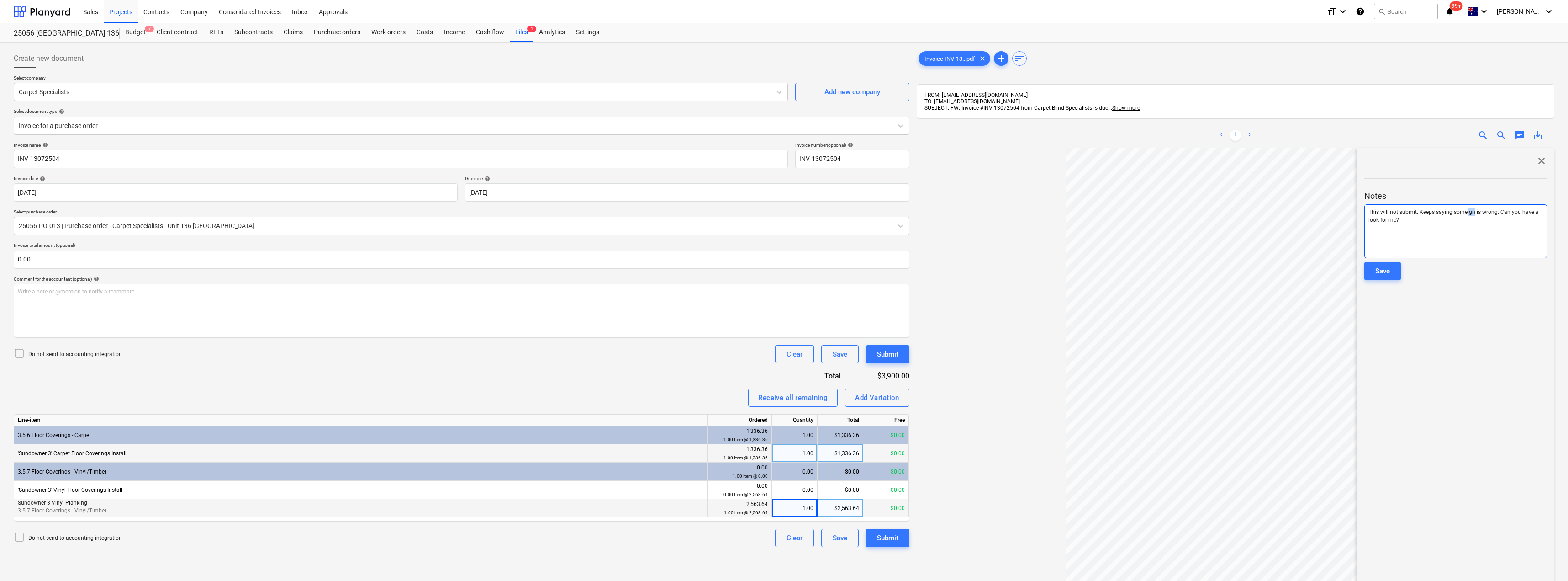
click at [1466, 211] on span "This will not submit. Keeps saying someign is wrong. Can you have a look for me?" at bounding box center [1454, 216] width 171 height 14
click at [1461, 223] on p "This will not submit. Keeps saying someing is wrong. Can you have a look for me?" at bounding box center [1455, 217] width 174 height 16
click at [1465, 212] on span "This will not submit. Keeps saying someing is wrong. Can you have a look for me?" at bounding box center [1454, 216] width 171 height 14
click at [1466, 213] on span "This will not submit. Keeps saying someing is wrong. Can you have a look for me?" at bounding box center [1454, 216] width 171 height 14
click at [1451, 220] on p "This will not submit. Keeps saying something is wrong. Can you have a look for …" at bounding box center [1455, 217] width 174 height 16
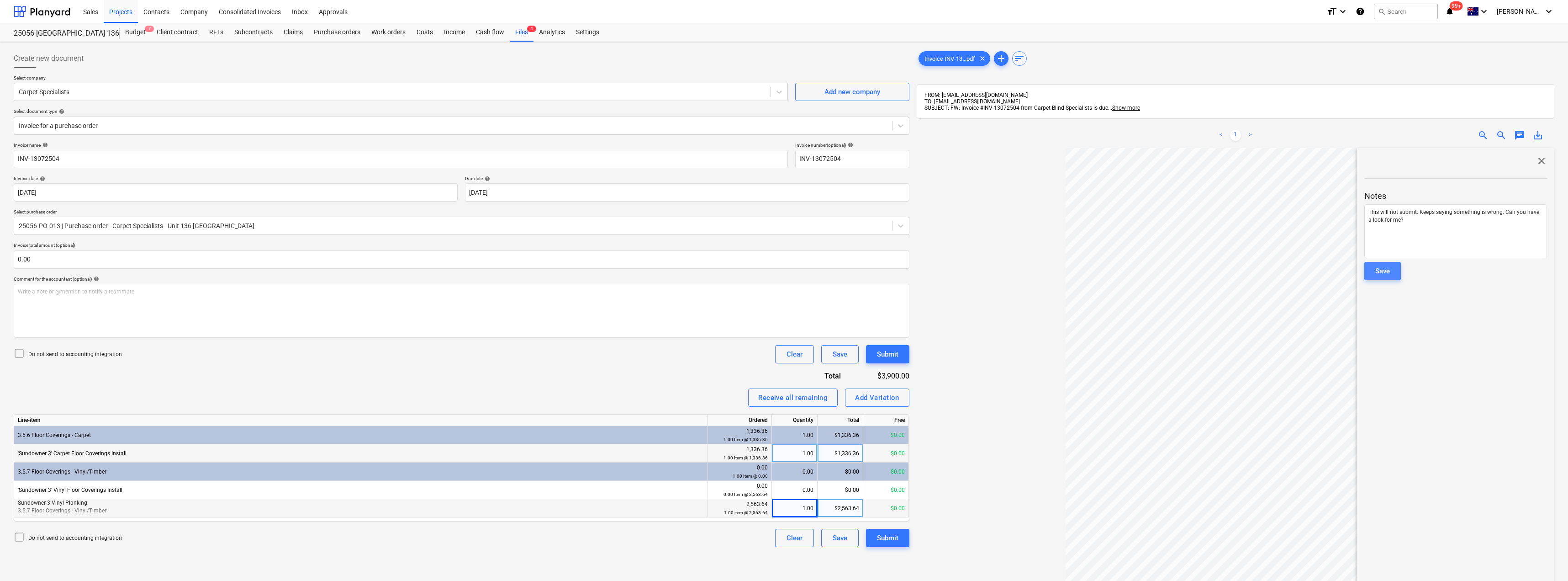
click at [1386, 270] on div "Save" at bounding box center [1382, 271] width 15 height 12
